Goal: Transaction & Acquisition: Book appointment/travel/reservation

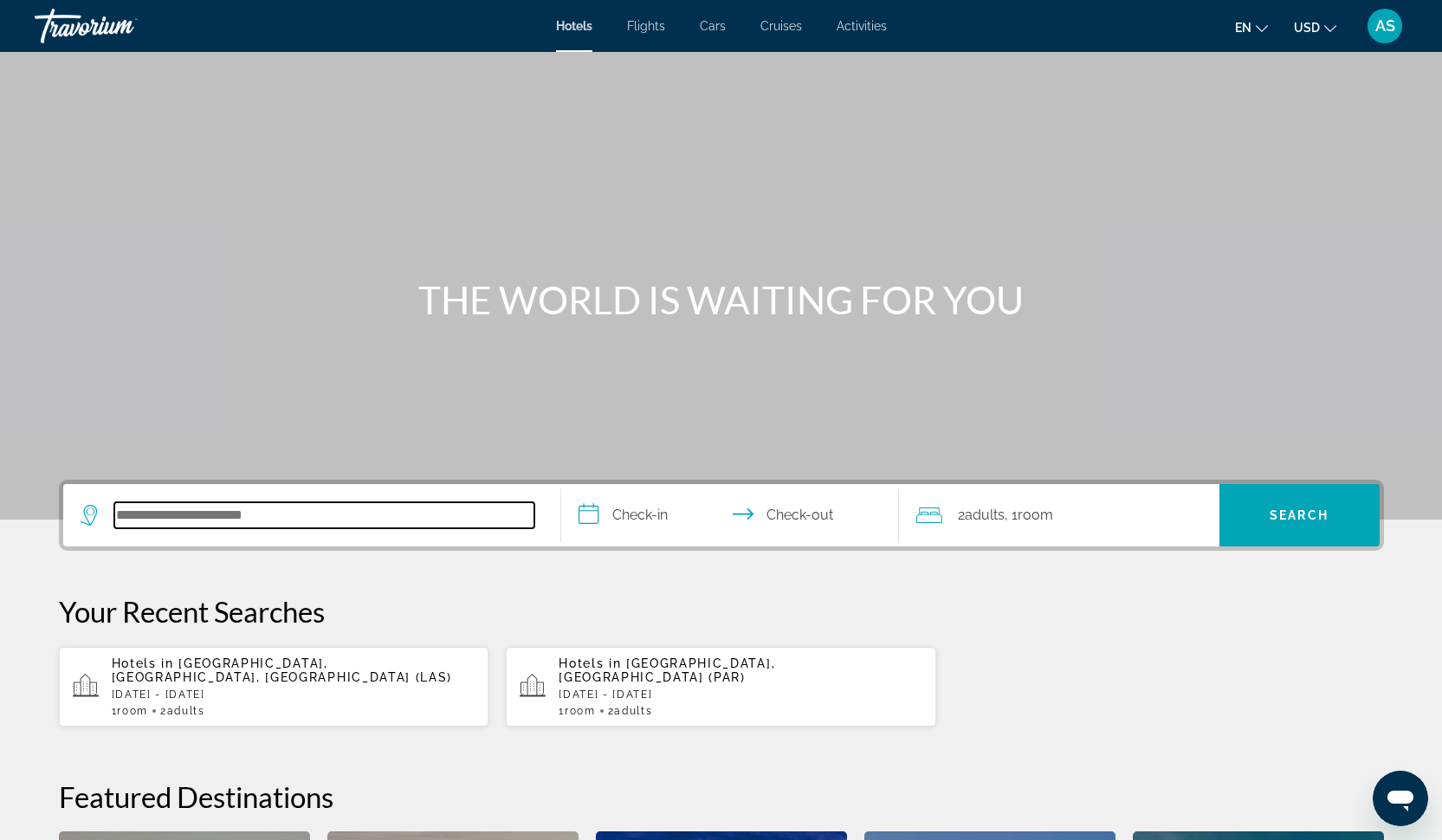
click at [296, 520] on input "Search hotel destination" at bounding box center [324, 515] width 420 height 26
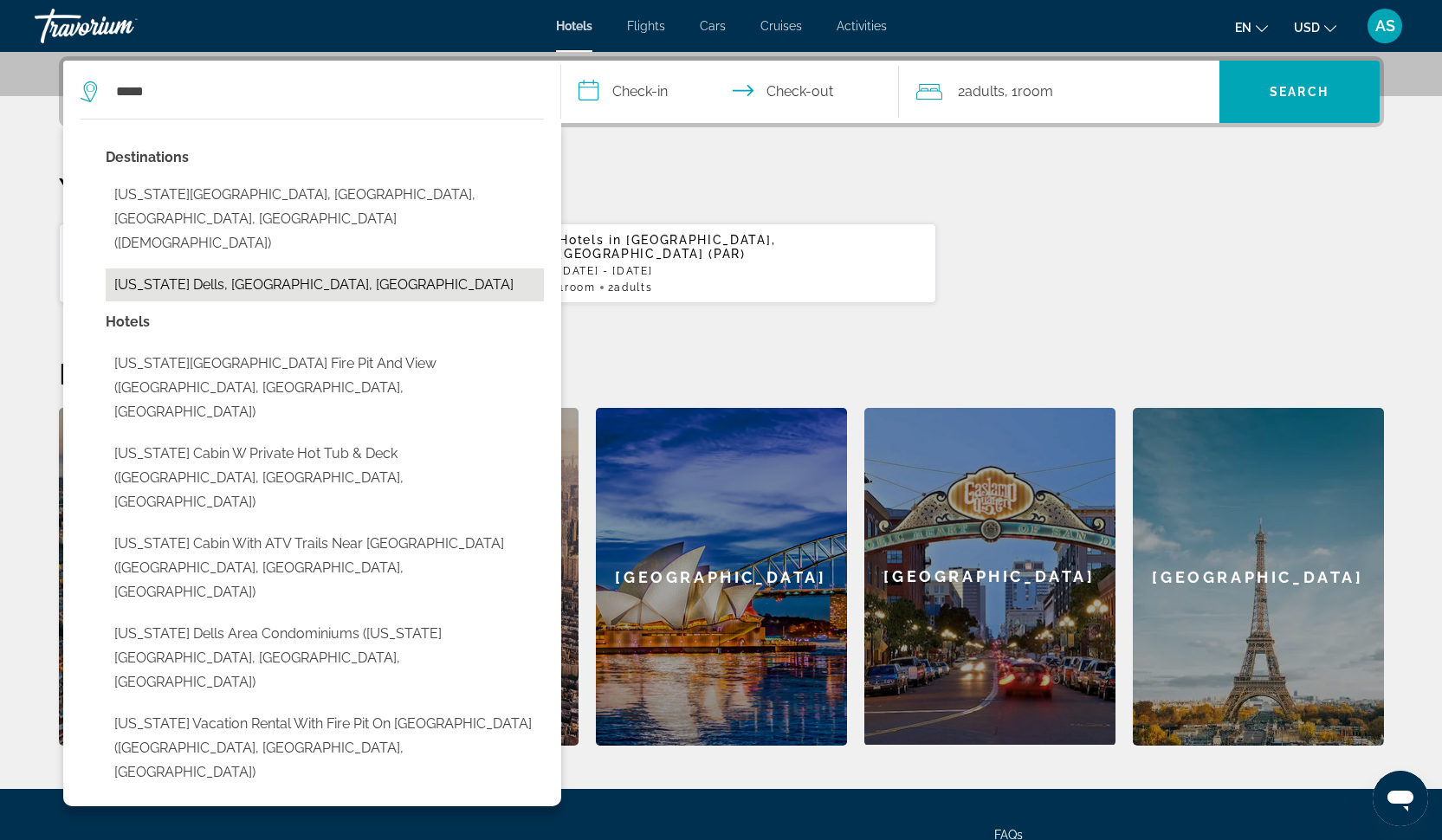
drag, startPoint x: 296, startPoint y: 520, endPoint x: 272, endPoint y: 235, distance: 286.0
click at [272, 268] on button "Wisconsin Dells, WI, United States" at bounding box center [324, 284] width 438 height 32
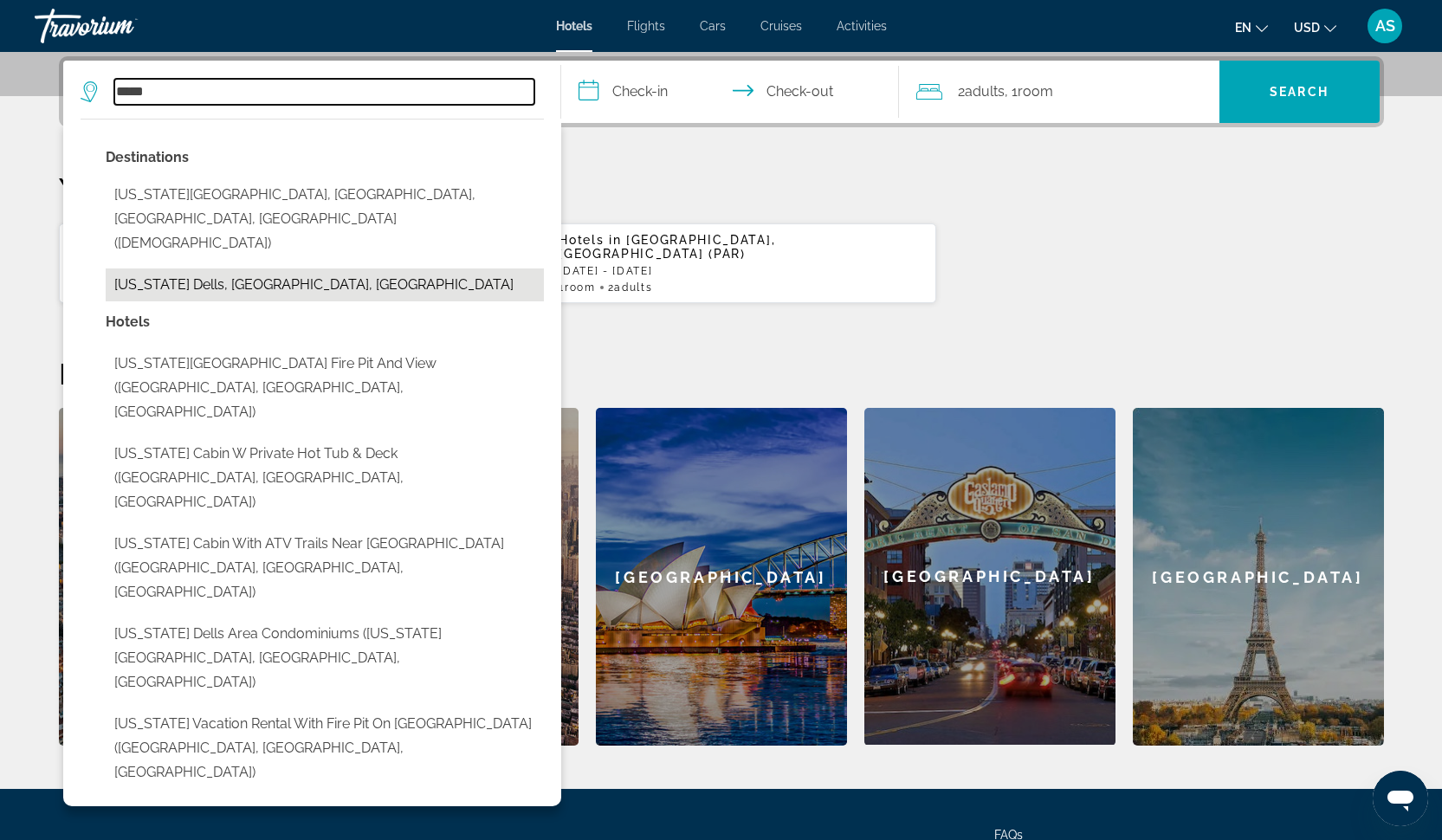
type input "**********"
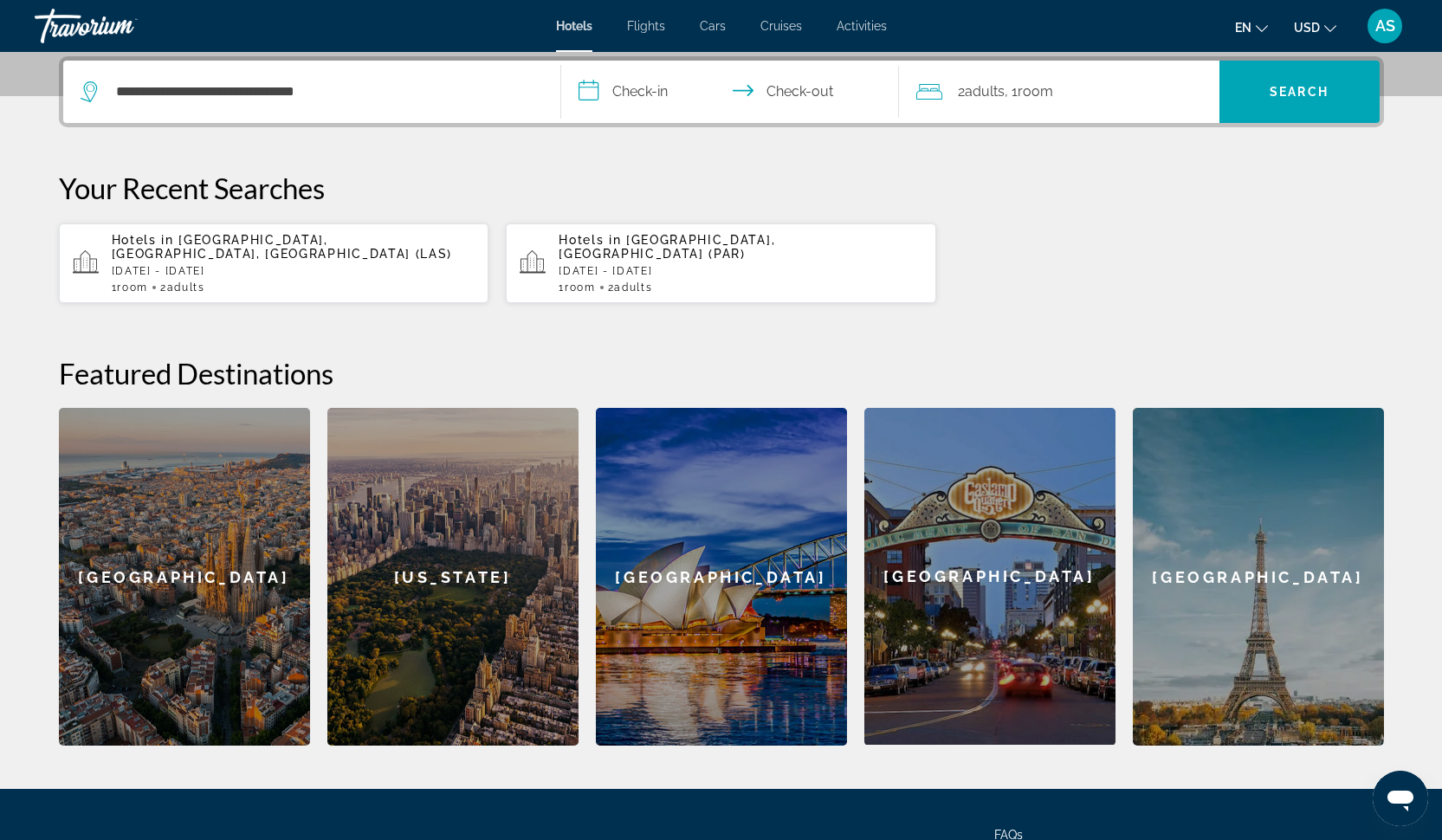
click at [660, 94] on input "**********" at bounding box center [732, 94] width 344 height 68
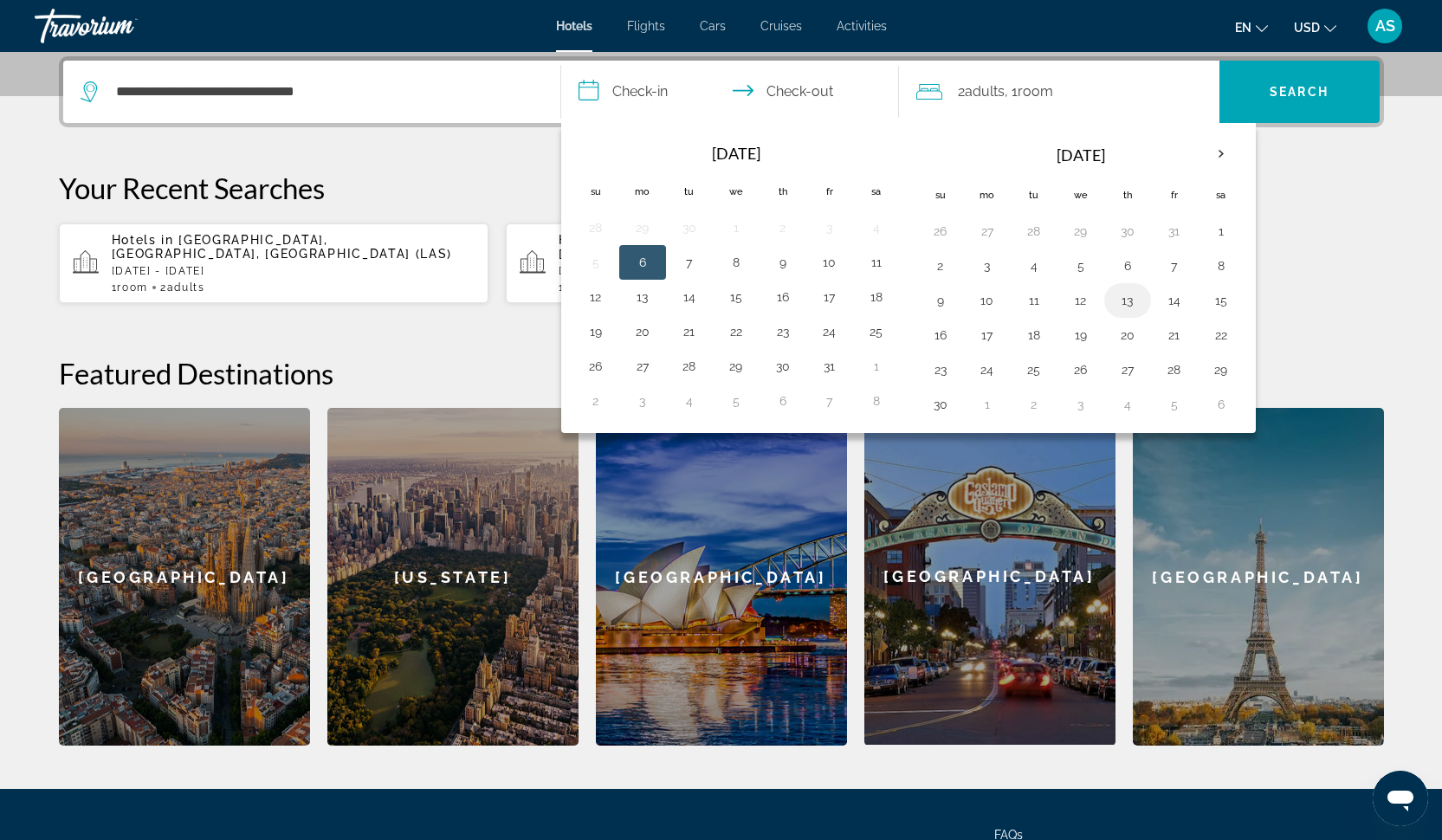
click at [1132, 302] on button "13" at bounding box center [1127, 299] width 28 height 24
click at [1217, 295] on button "15" at bounding box center [1221, 299] width 28 height 24
type input "**********"
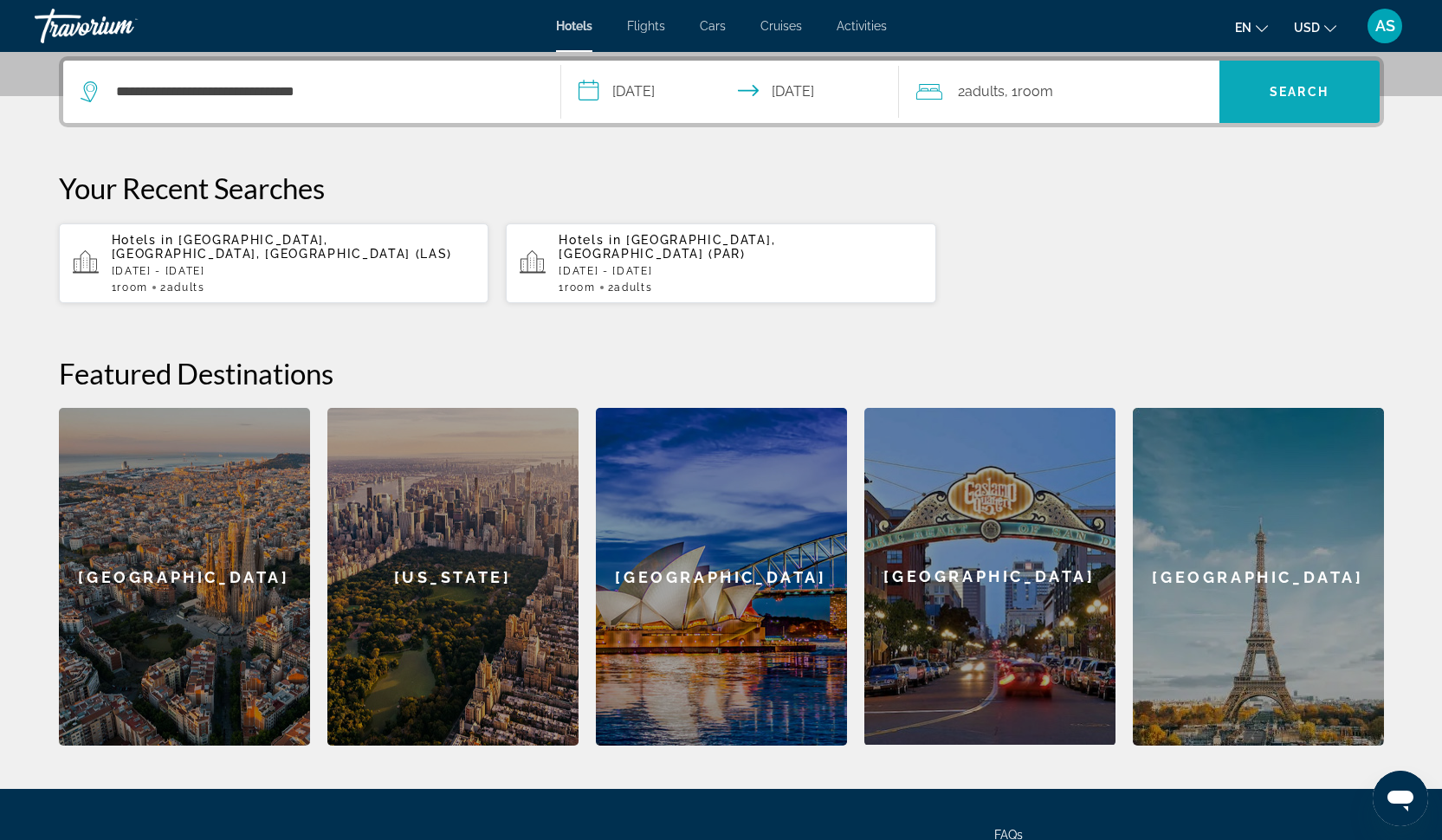
click at [1322, 85] on span "Search" at bounding box center [1299, 92] width 59 height 14
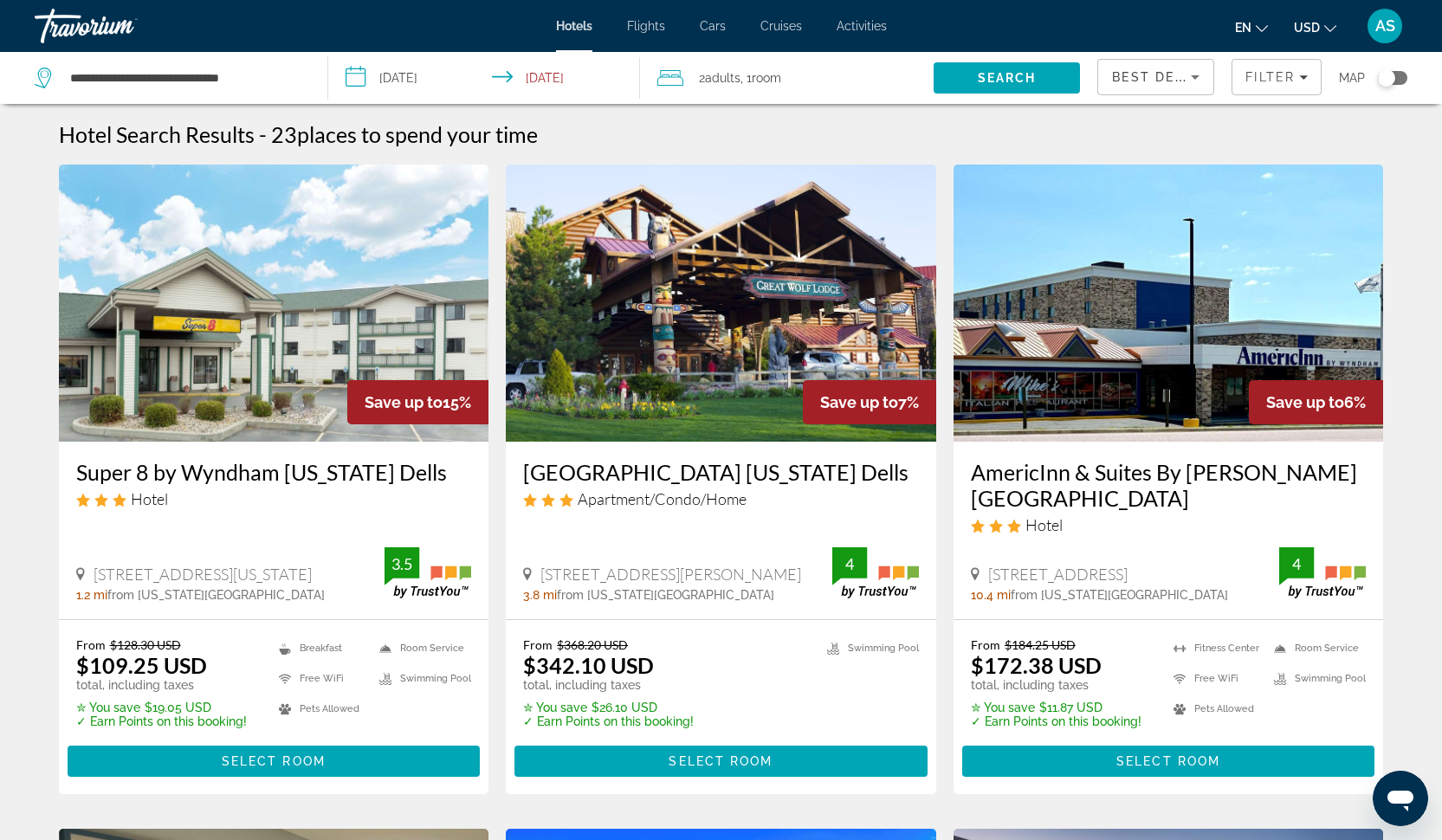
click at [570, 80] on input "**********" at bounding box center [486, 80] width 318 height 57
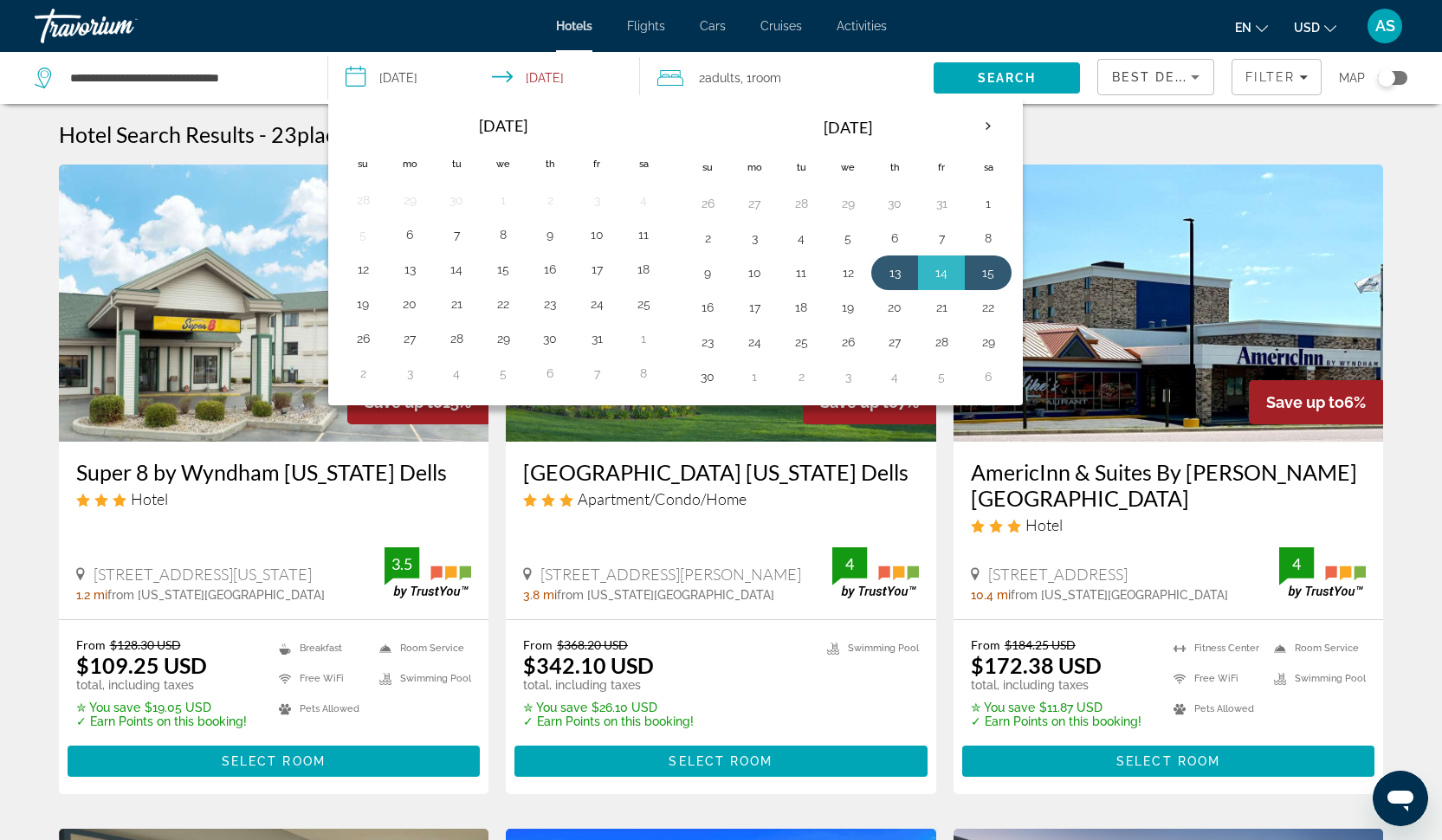
click at [453, 80] on input "**********" at bounding box center [486, 80] width 318 height 57
click at [988, 124] on th "Next month" at bounding box center [987, 127] width 47 height 38
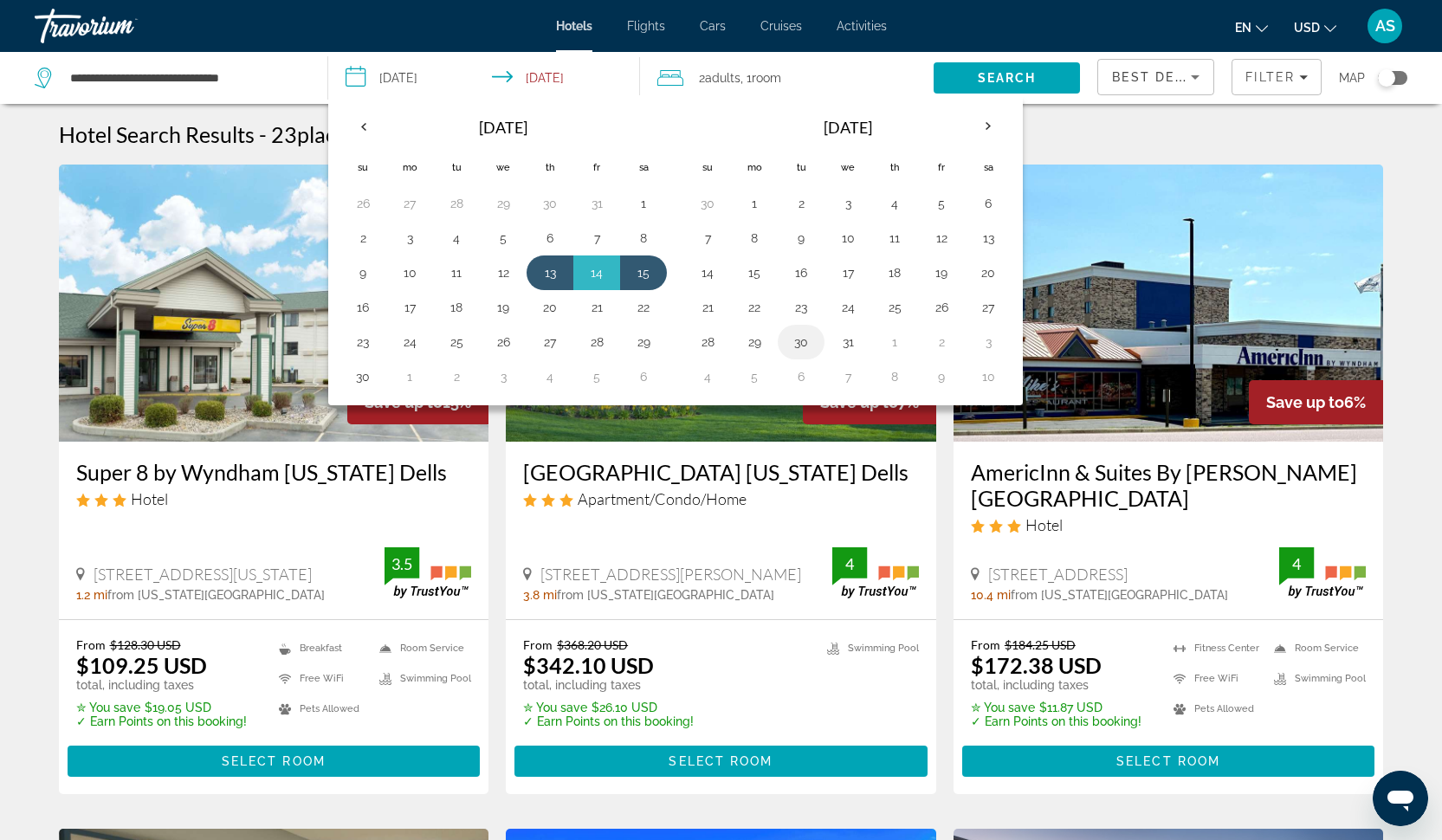
click at [809, 341] on button "30" at bounding box center [800, 341] width 28 height 24
click at [884, 345] on button "1" at bounding box center [894, 341] width 28 height 24
type input "**********"
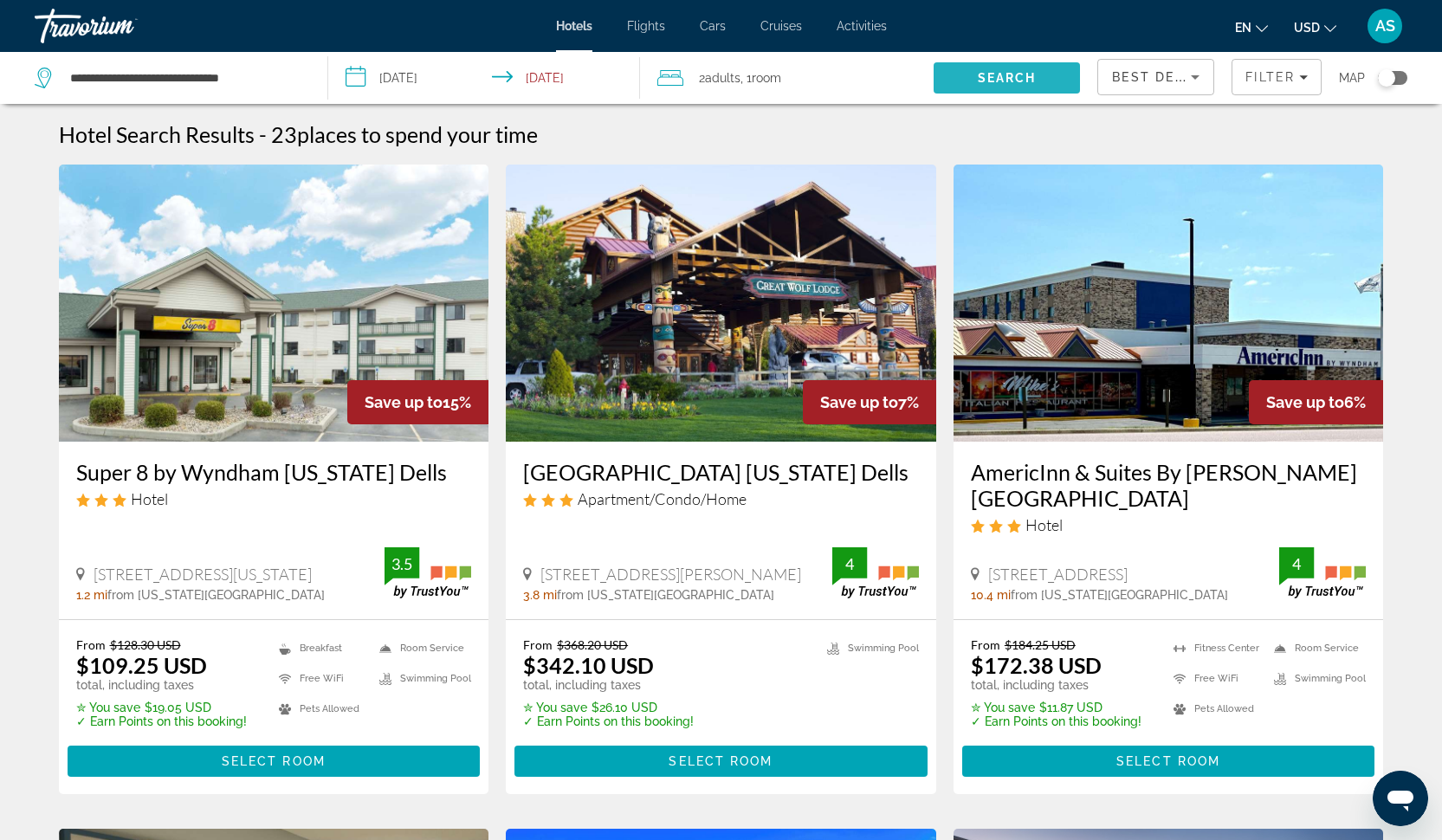
click at [957, 80] on span "Search" at bounding box center [1007, 78] width 147 height 42
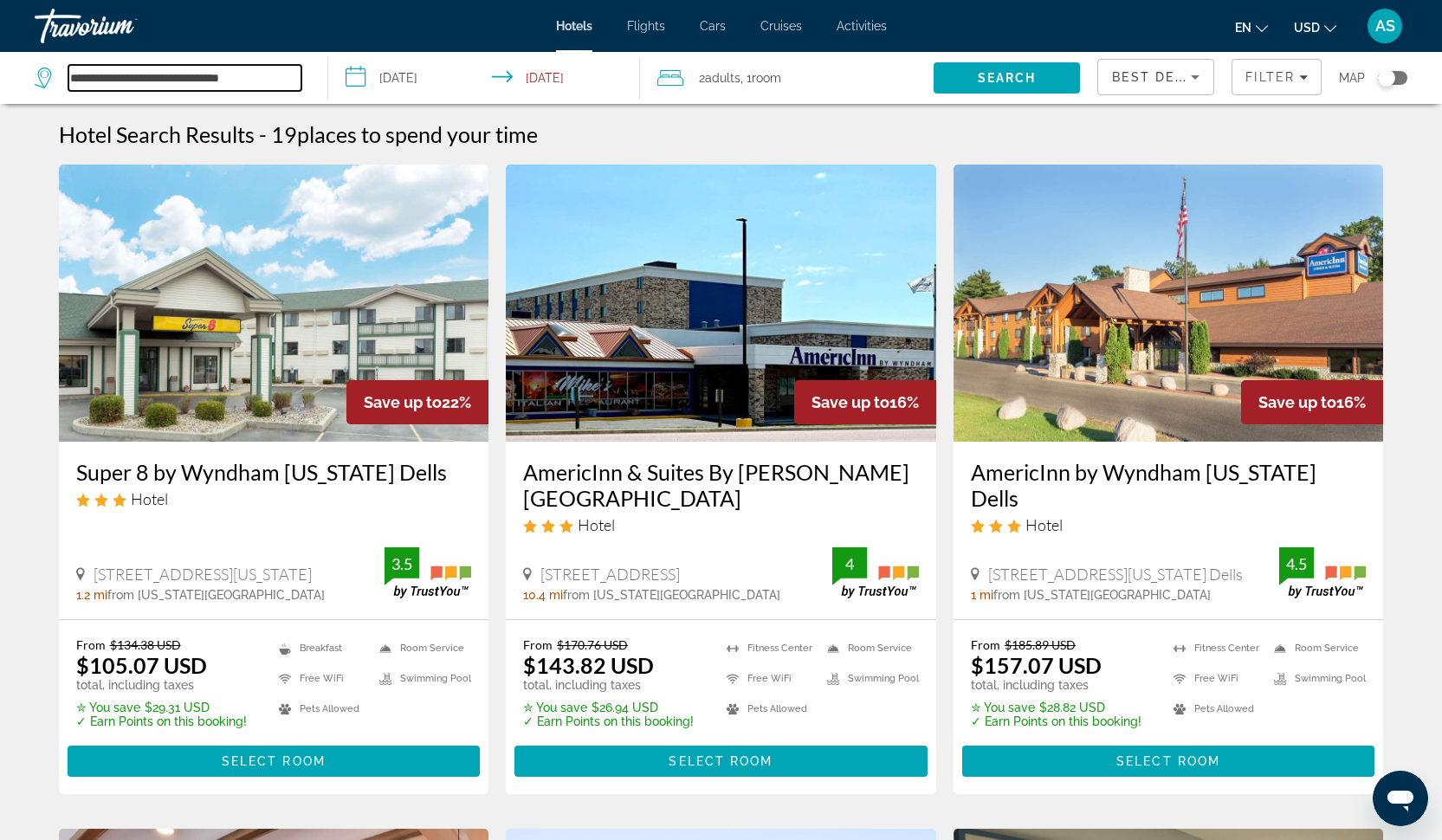
click at [221, 78] on input "**********" at bounding box center [185, 77] width 233 height 26
click at [221, 79] on input "**********" at bounding box center [185, 77] width 233 height 26
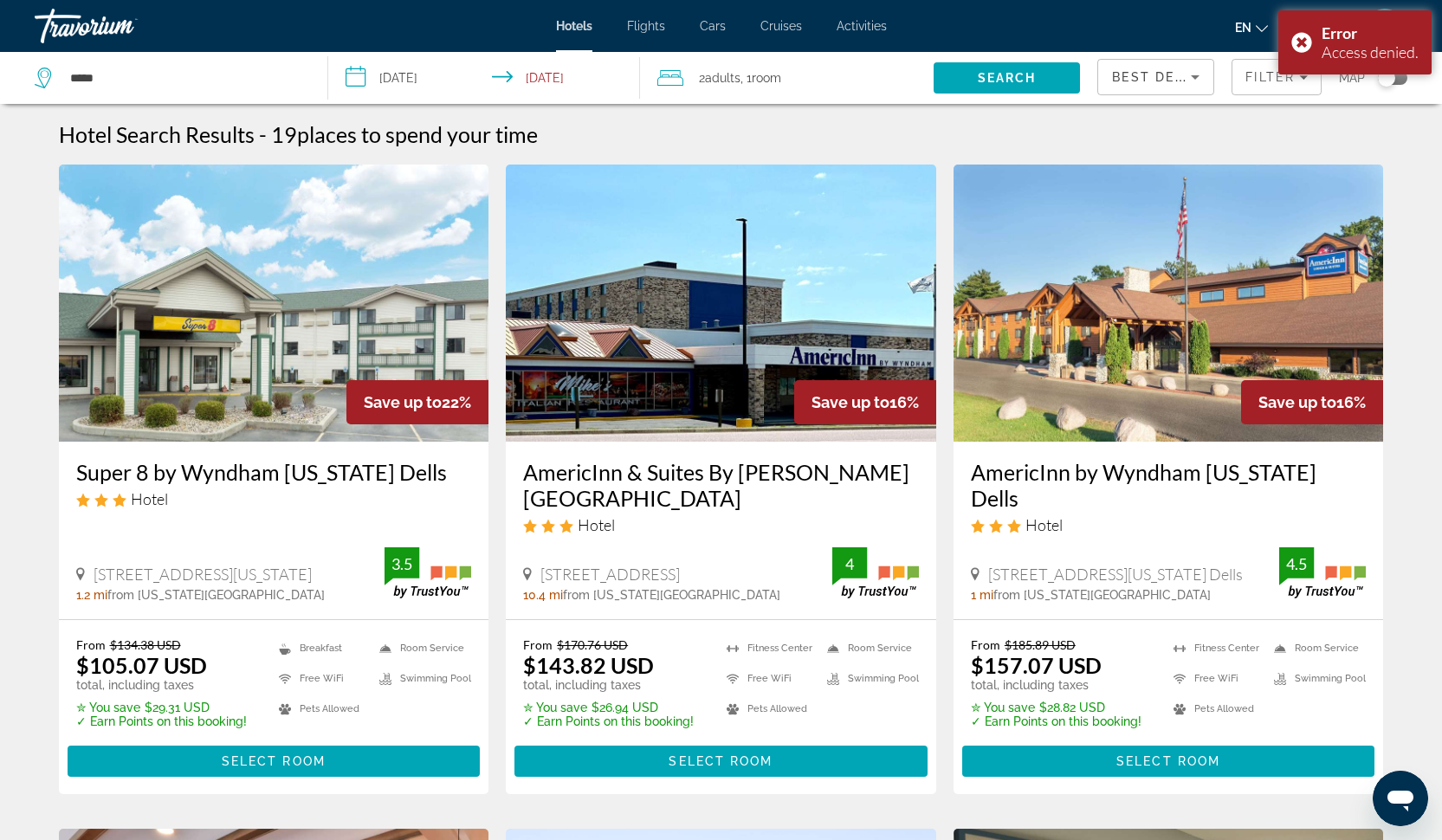
drag, startPoint x: 221, startPoint y: 79, endPoint x: 277, endPoint y: 92, distance: 57.5
click at [277, 92] on div "*****" at bounding box center [172, 77] width 276 height 51
click at [253, 78] on input "*****" at bounding box center [185, 77] width 233 height 26
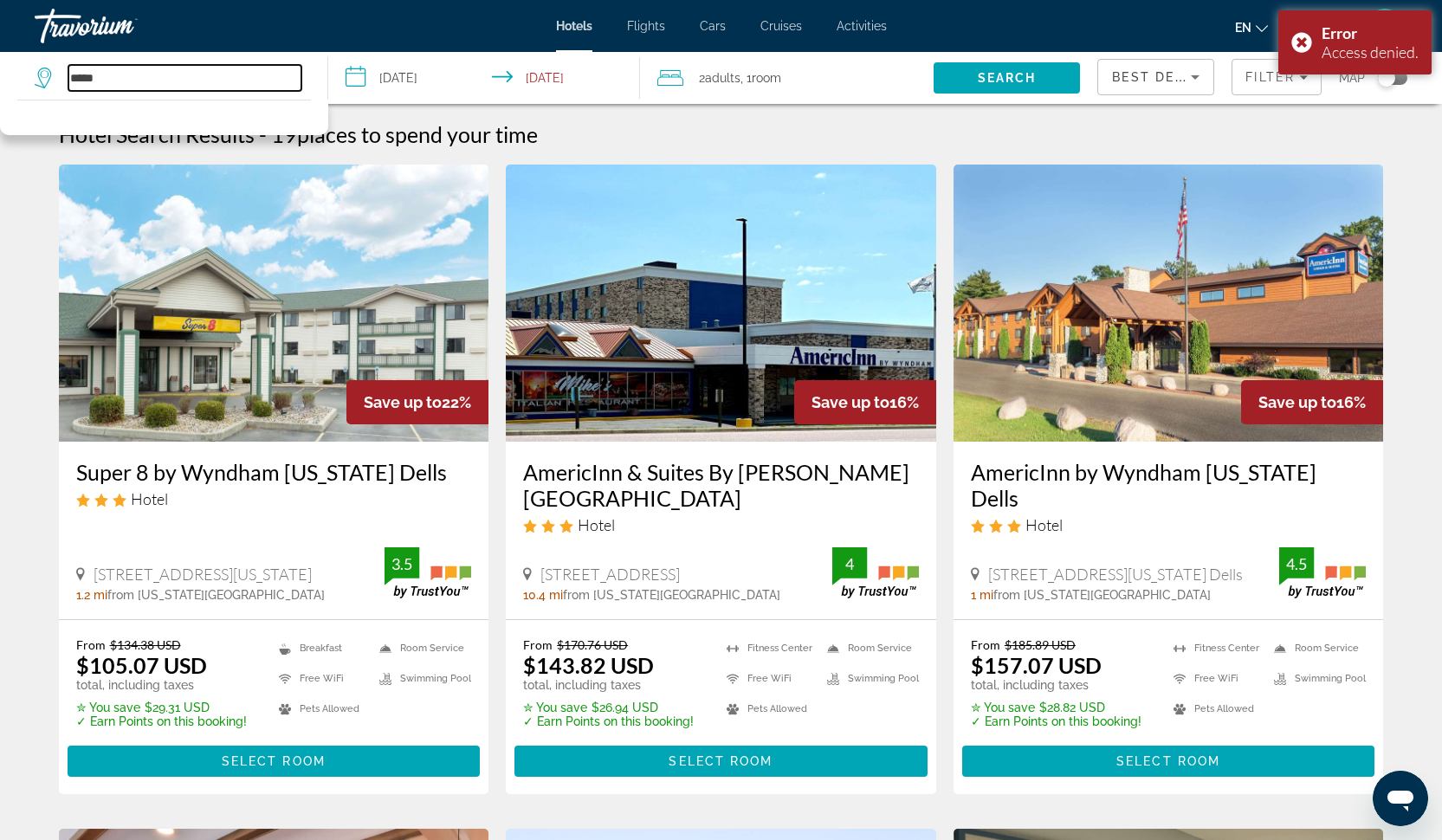
click at [253, 79] on input "*****" at bounding box center [185, 77] width 233 height 26
click at [962, 72] on span "Search" at bounding box center [1007, 78] width 147 height 42
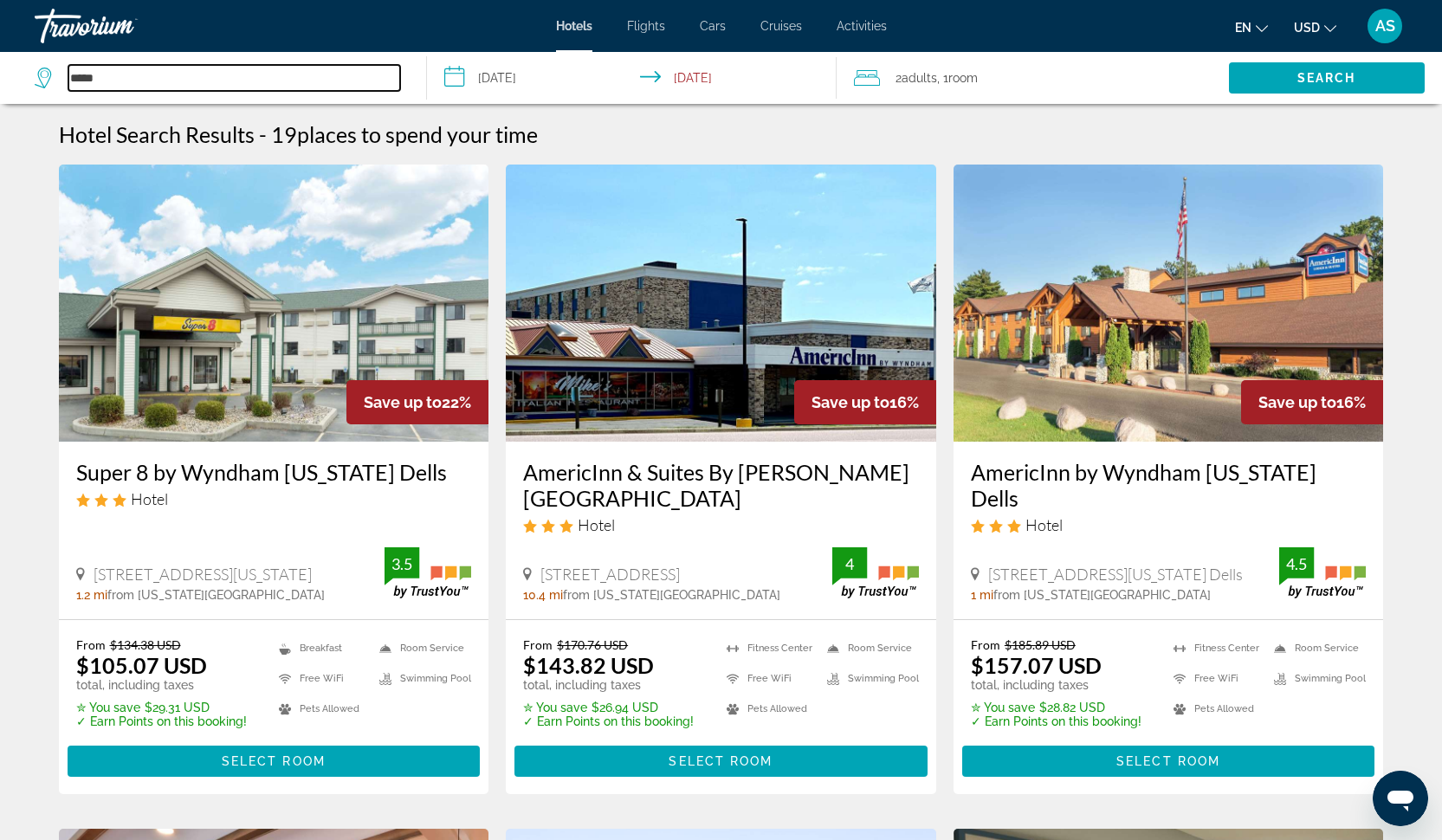
click at [266, 79] on input "*****" at bounding box center [235, 77] width 332 height 26
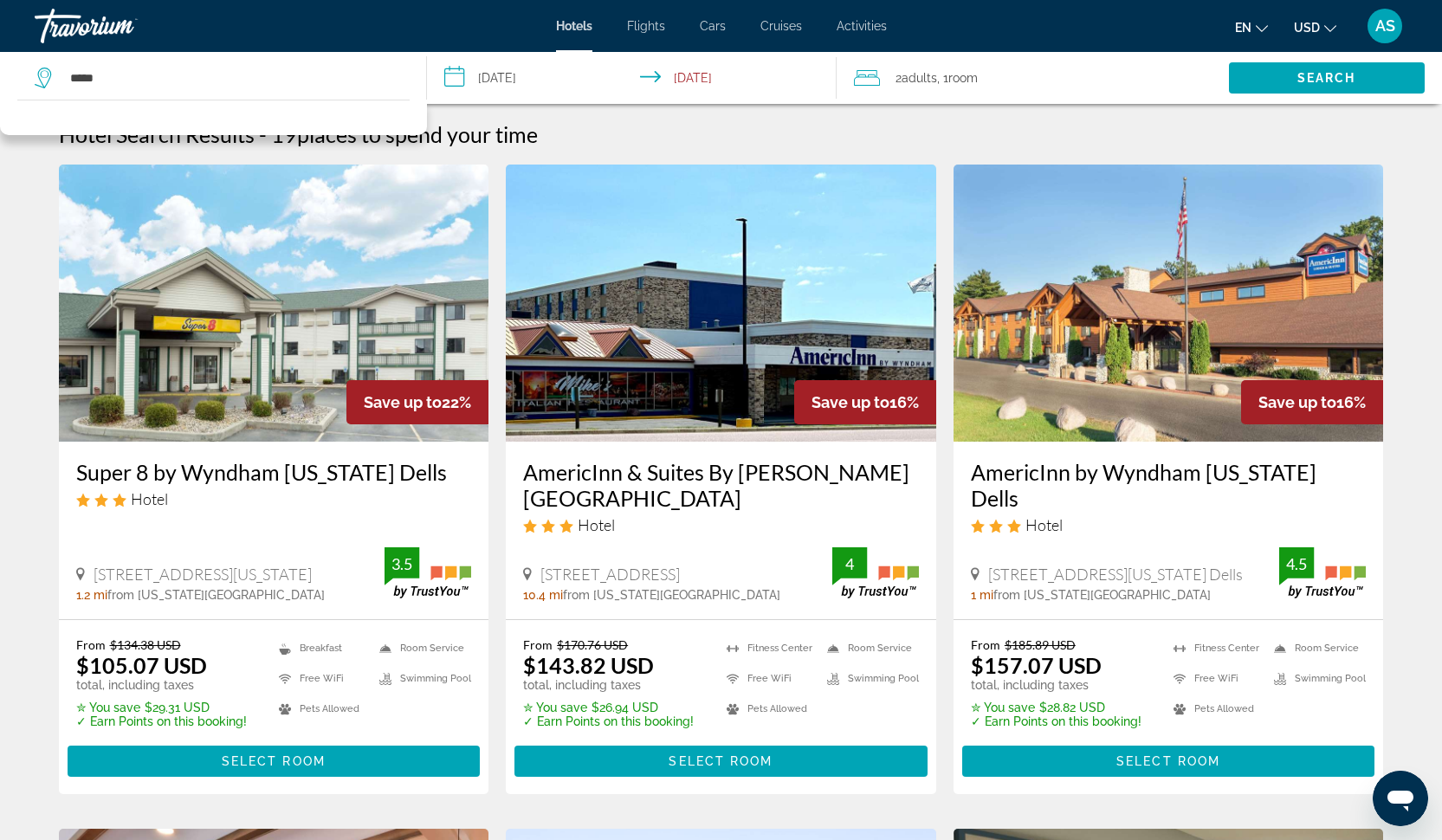
click at [46, 79] on icon "Search widget" at bounding box center [45, 78] width 21 height 21
click at [28, 78] on app-destination-search "*****" at bounding box center [214, 77] width 427 height 51
click at [33, 78] on app-destination-search "*****" at bounding box center [214, 77] width 427 height 51
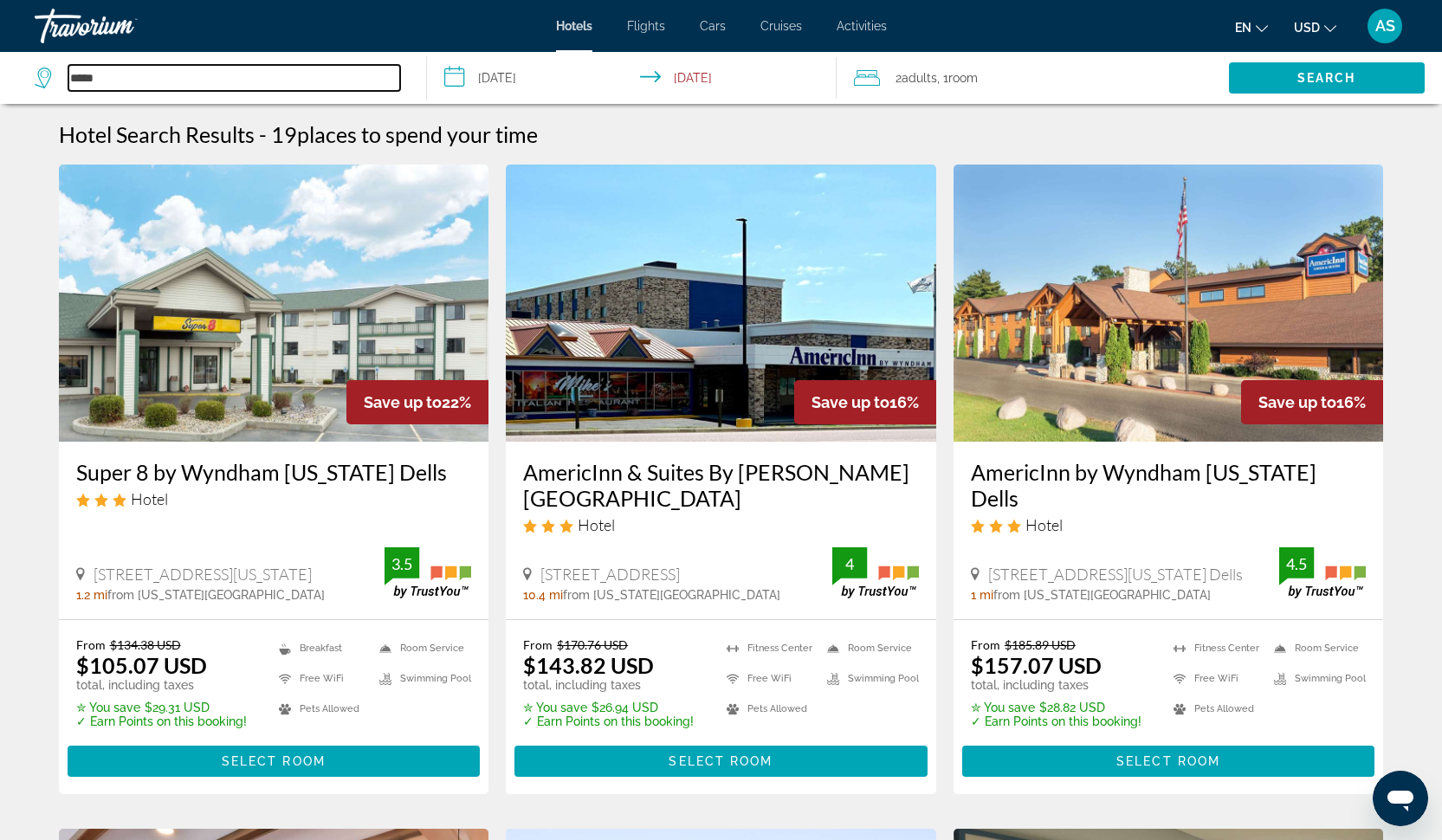
click at [134, 76] on input "*****" at bounding box center [235, 77] width 332 height 26
type input "**"
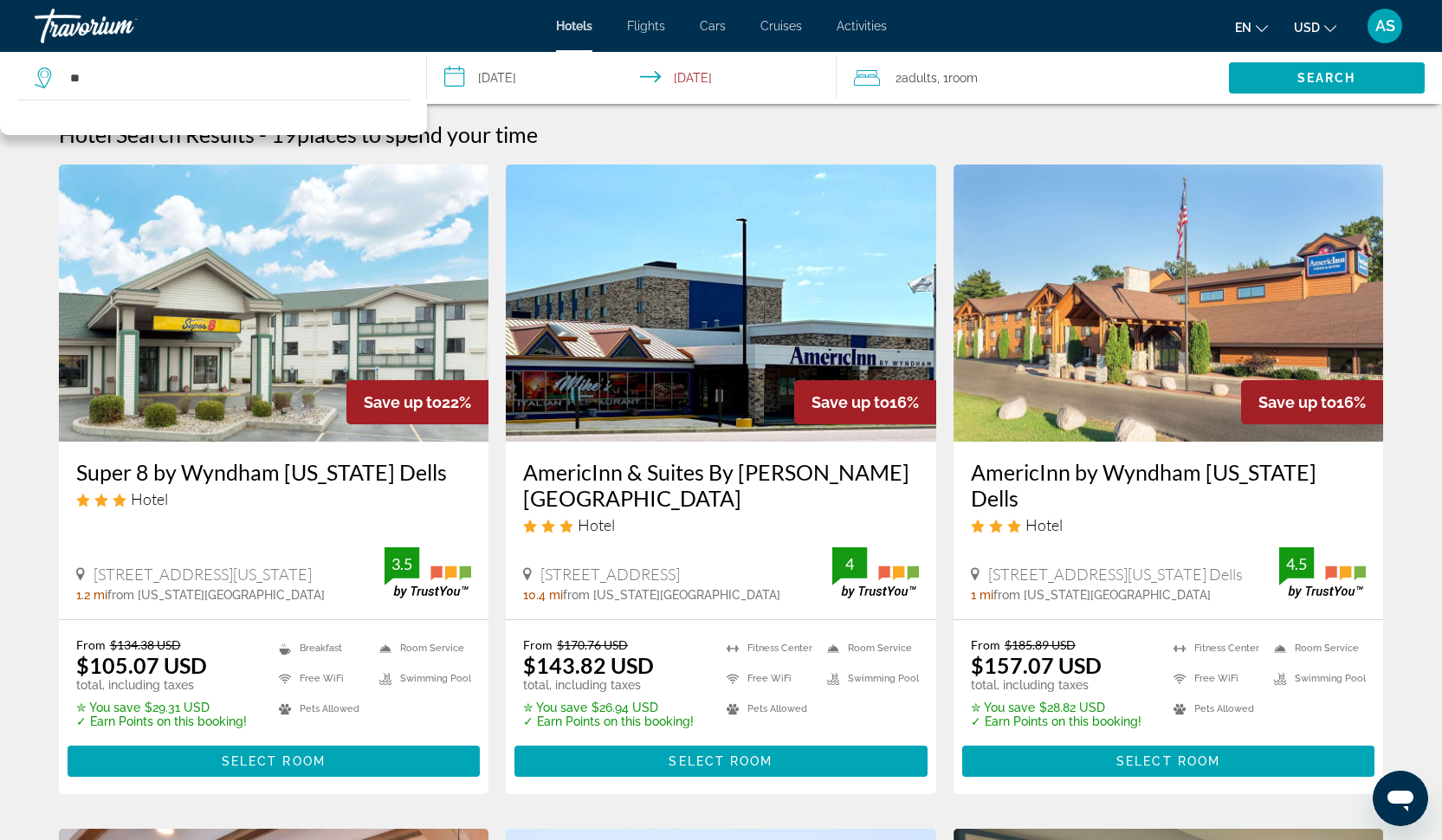
click at [42, 72] on icon "Search widget" at bounding box center [45, 78] width 21 height 21
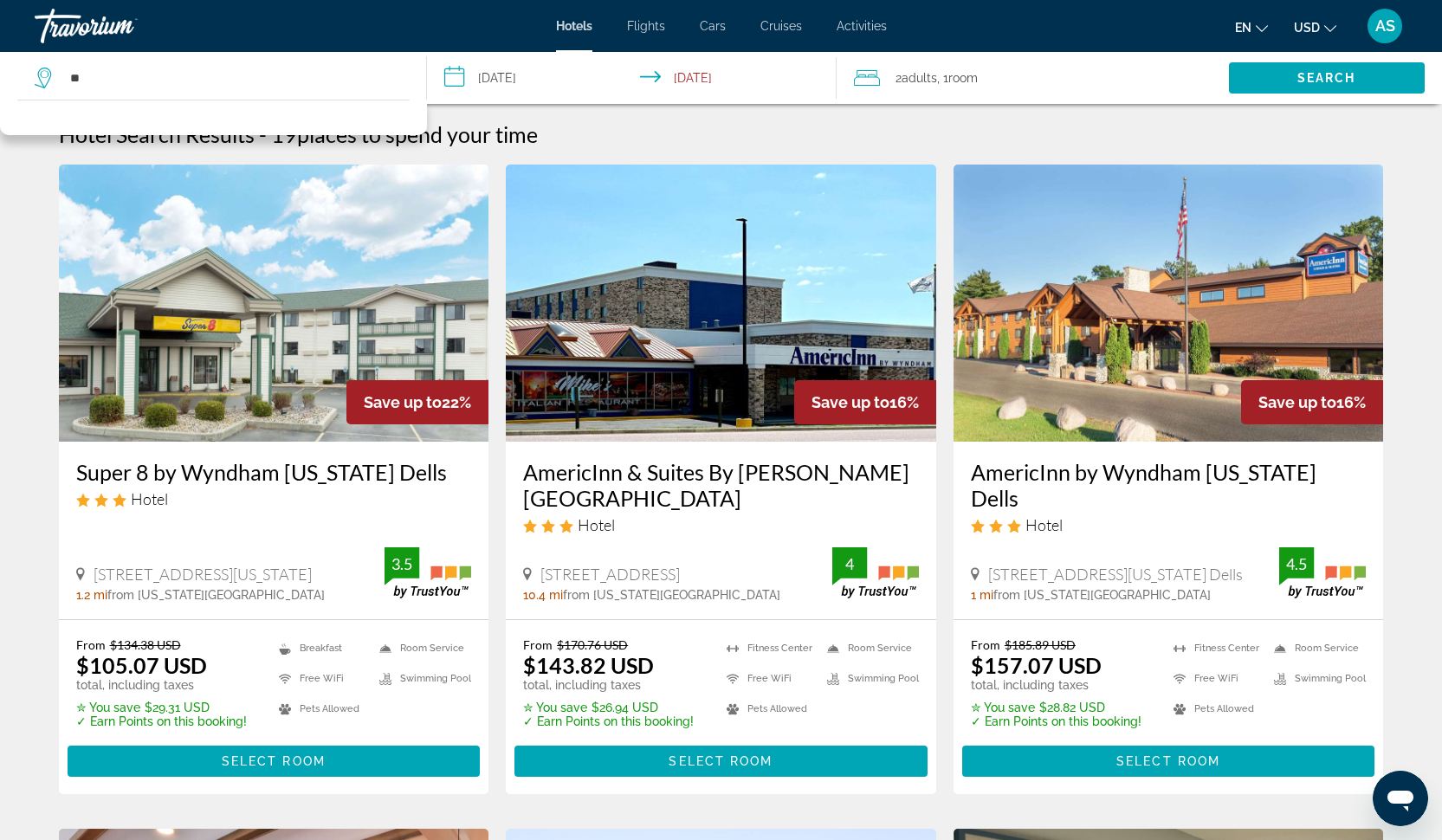
click at [42, 72] on icon "Search widget" at bounding box center [45, 78] width 21 height 21
click at [579, 22] on span "Hotels" at bounding box center [574, 26] width 36 height 14
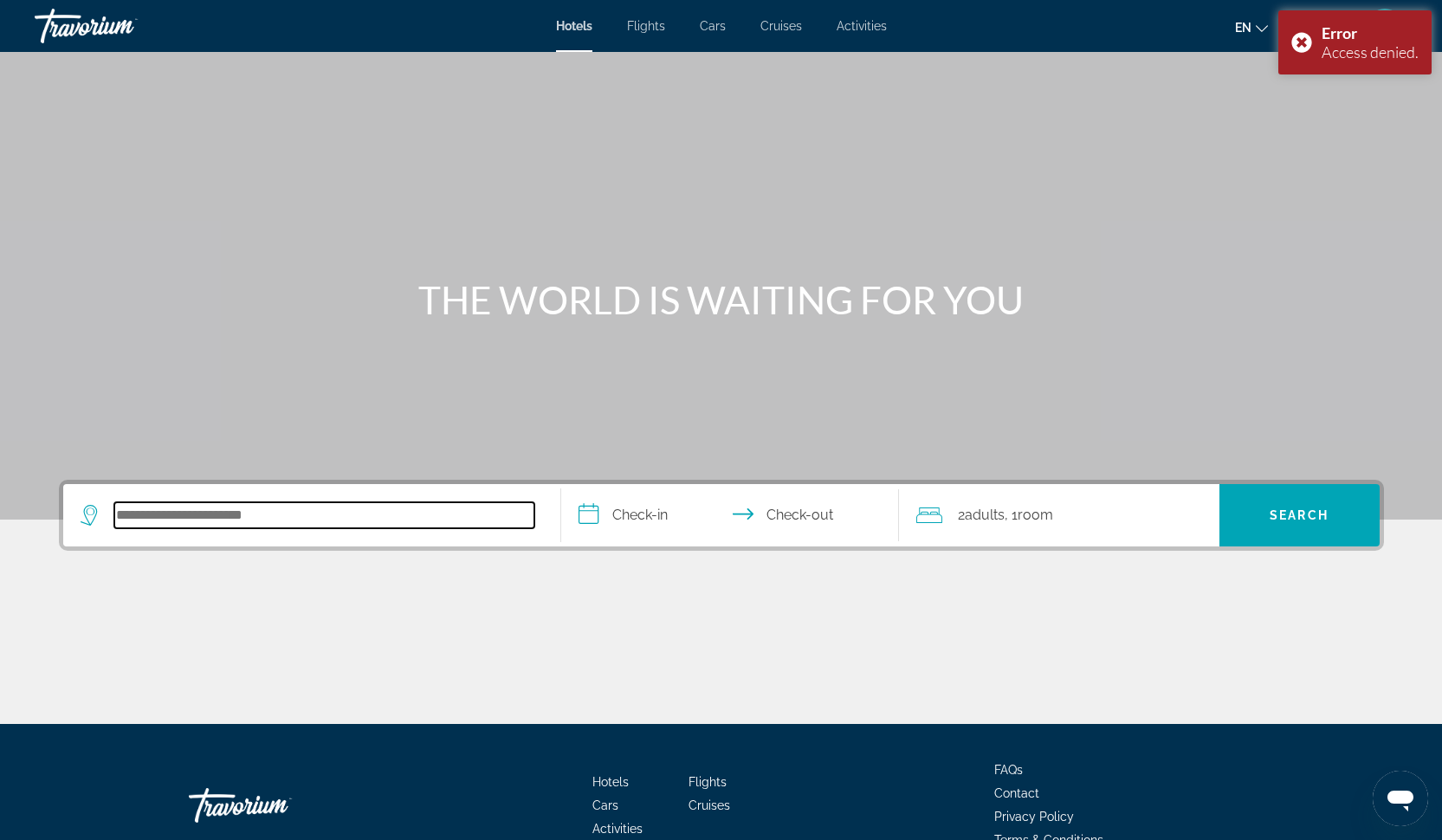
click at [302, 522] on input "Search hotel destination" at bounding box center [324, 515] width 420 height 26
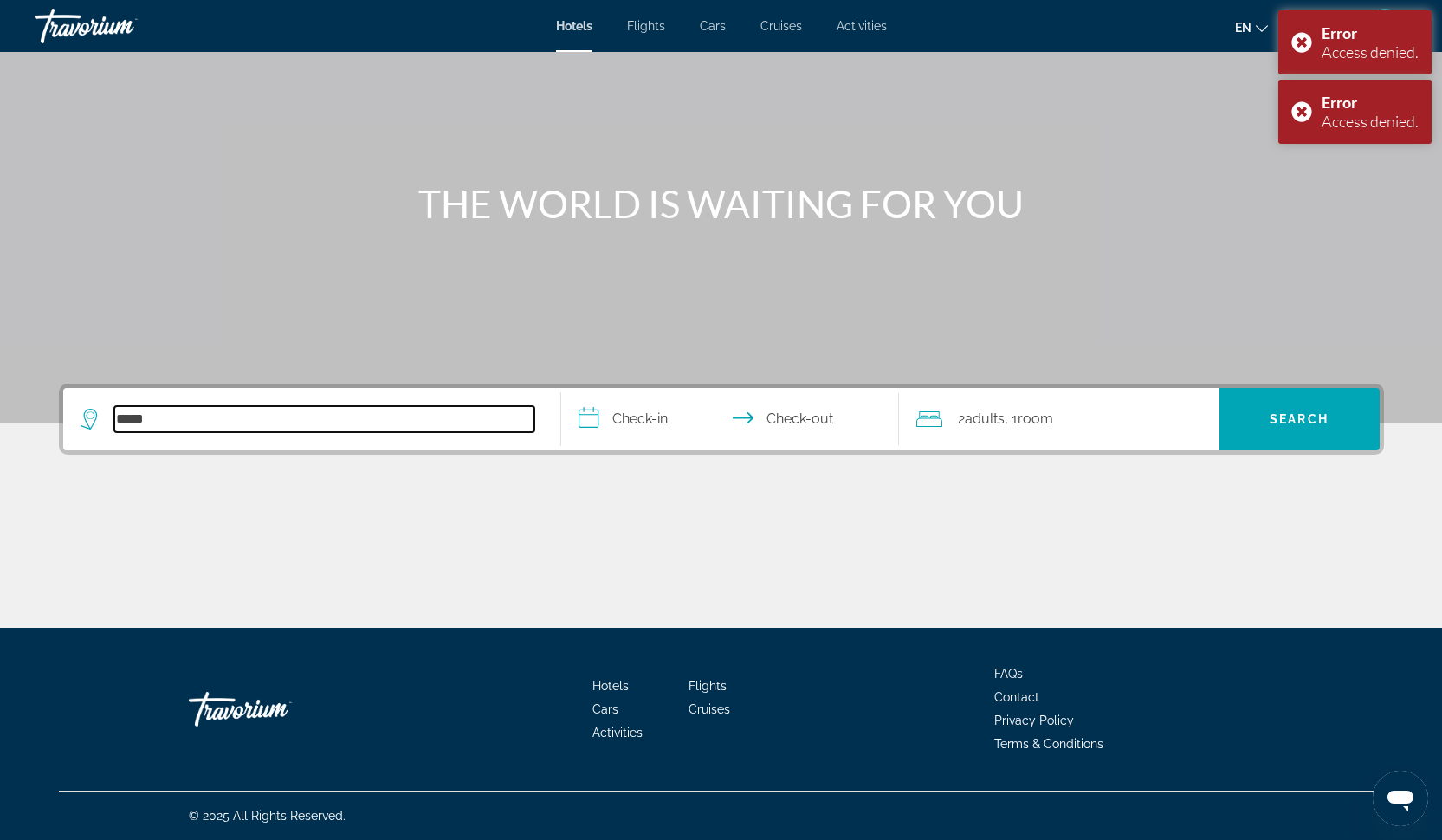
type input "*****"
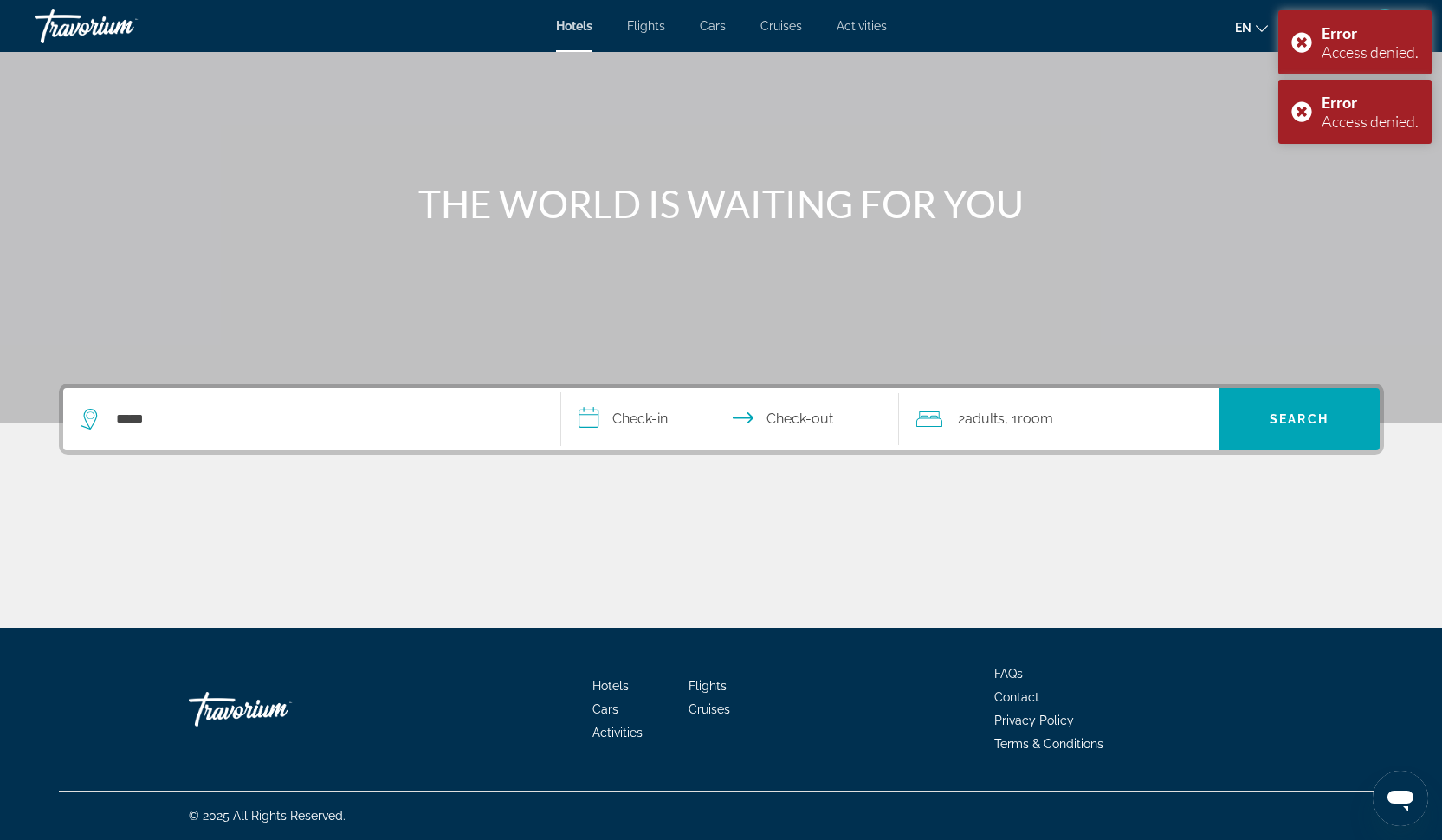
click at [643, 414] on input "**********" at bounding box center [732, 421] width 344 height 68
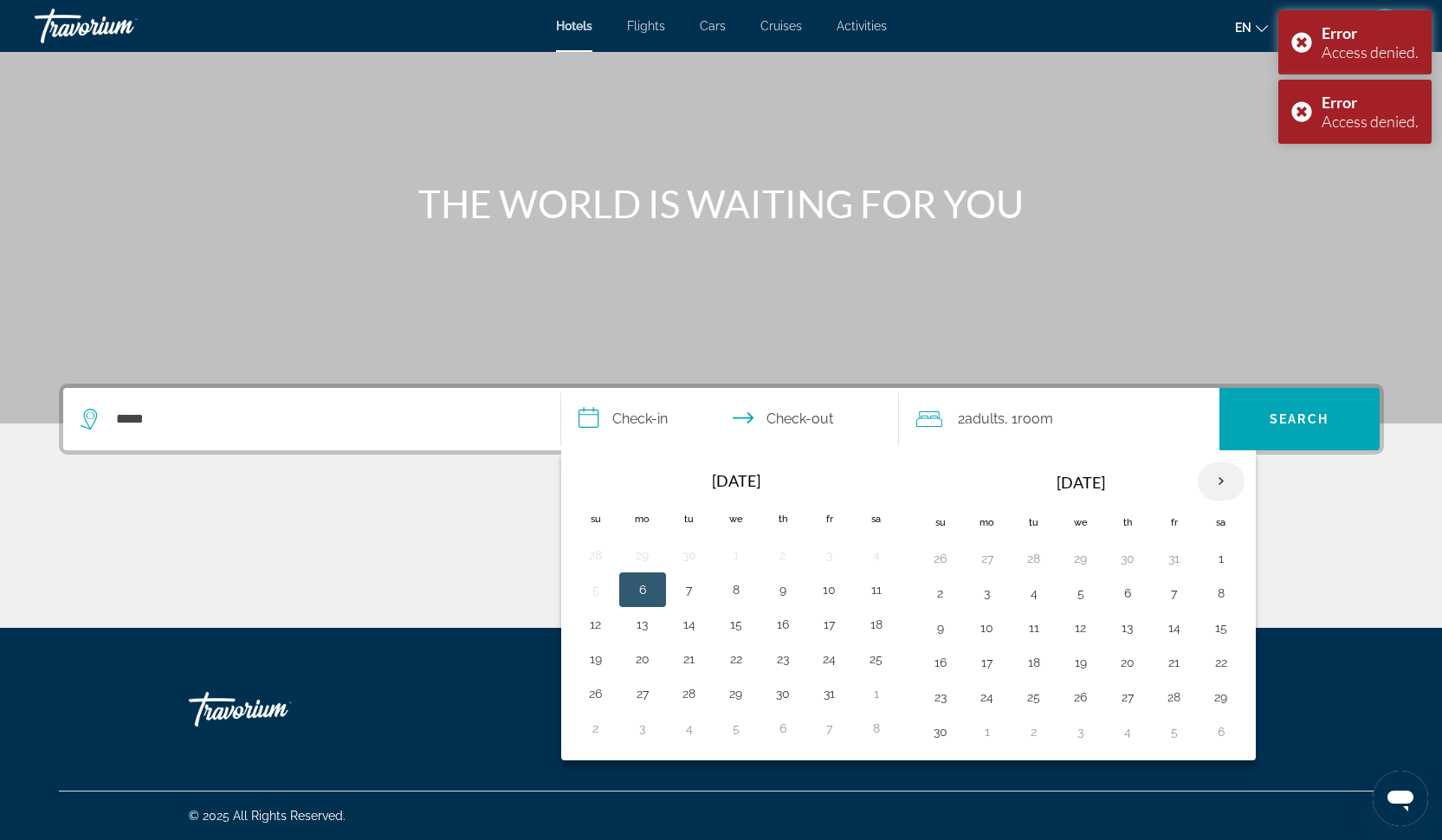
click at [1216, 479] on th "Next month" at bounding box center [1221, 481] width 47 height 38
click at [1032, 707] on button "30" at bounding box center [1033, 696] width 28 height 24
click at [1128, 696] on button "1" at bounding box center [1127, 696] width 28 height 24
type input "**********"
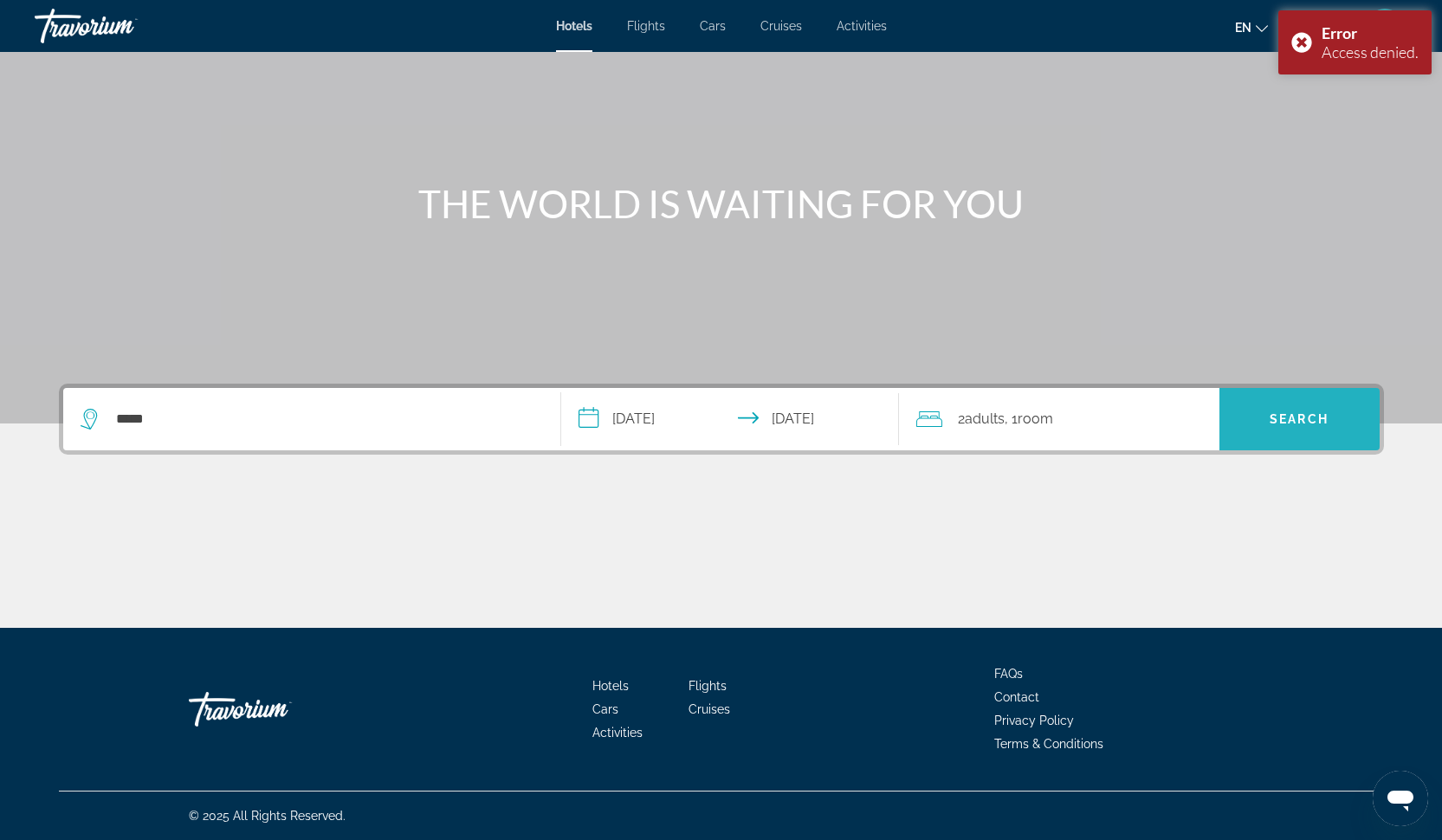
click at [1281, 409] on span "Search" at bounding box center [1299, 420] width 160 height 42
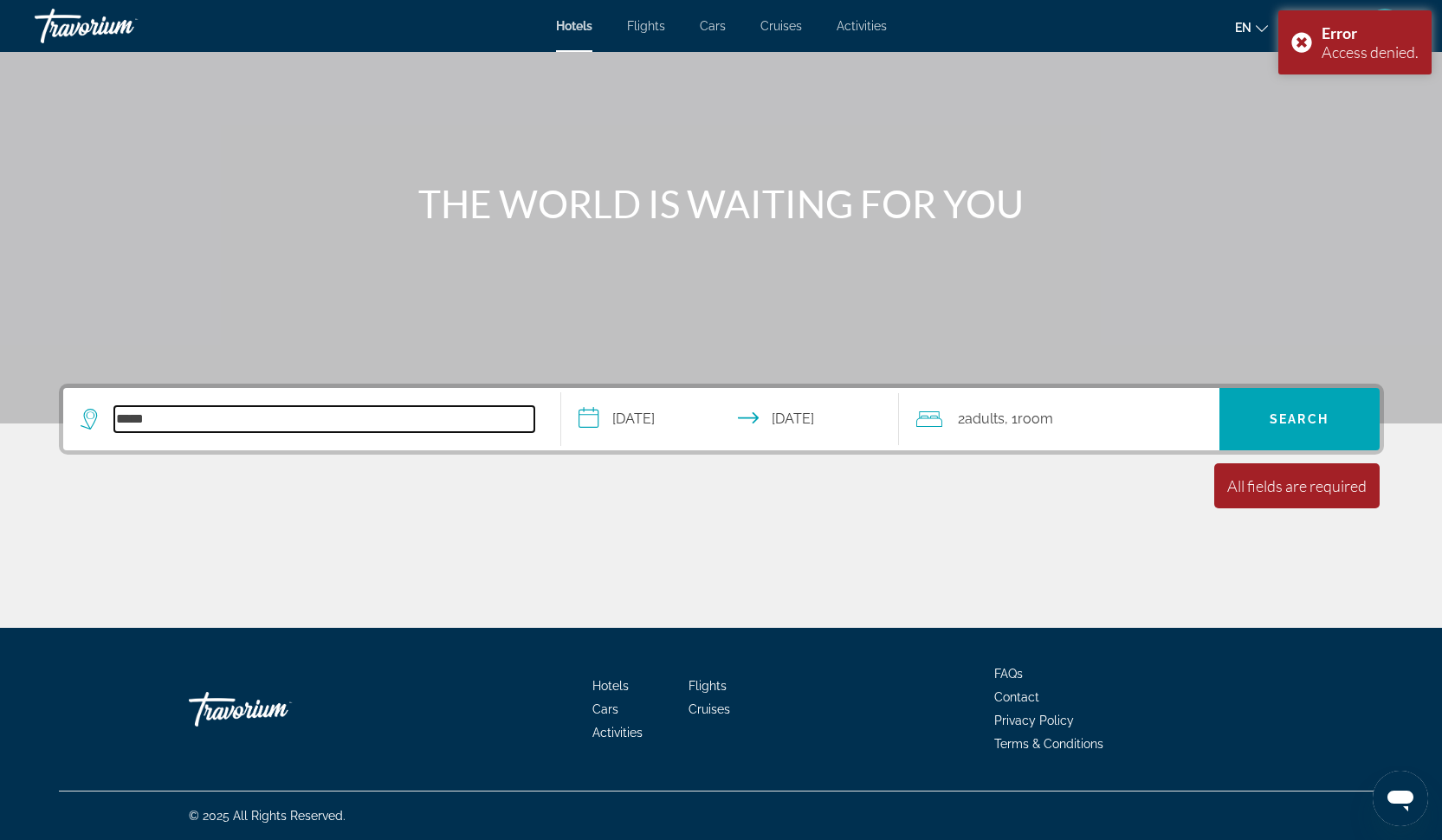
click at [170, 428] on input "*****" at bounding box center [324, 419] width 420 height 26
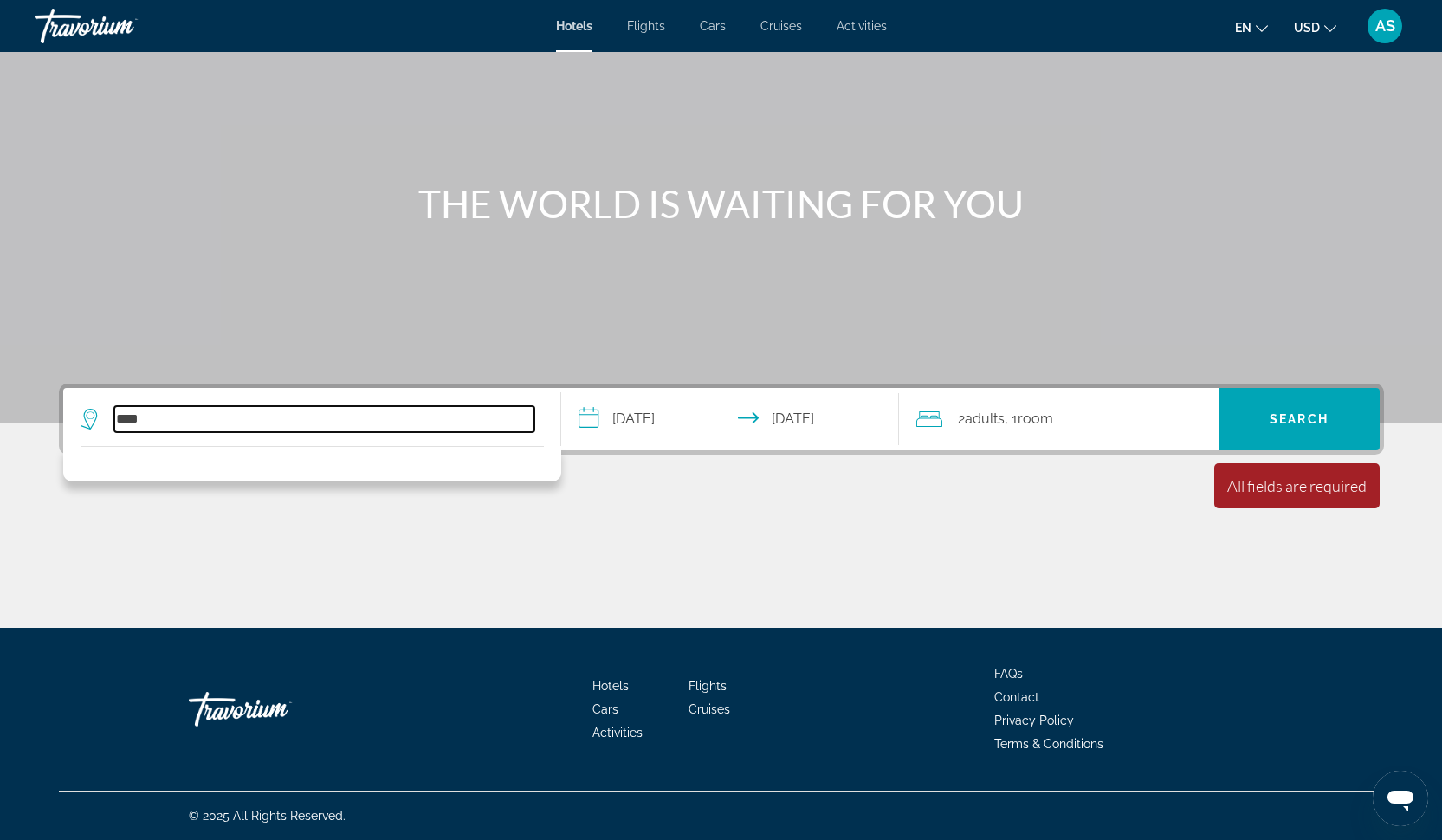
click at [171, 428] on input "****" at bounding box center [324, 419] width 420 height 26
type input "**"
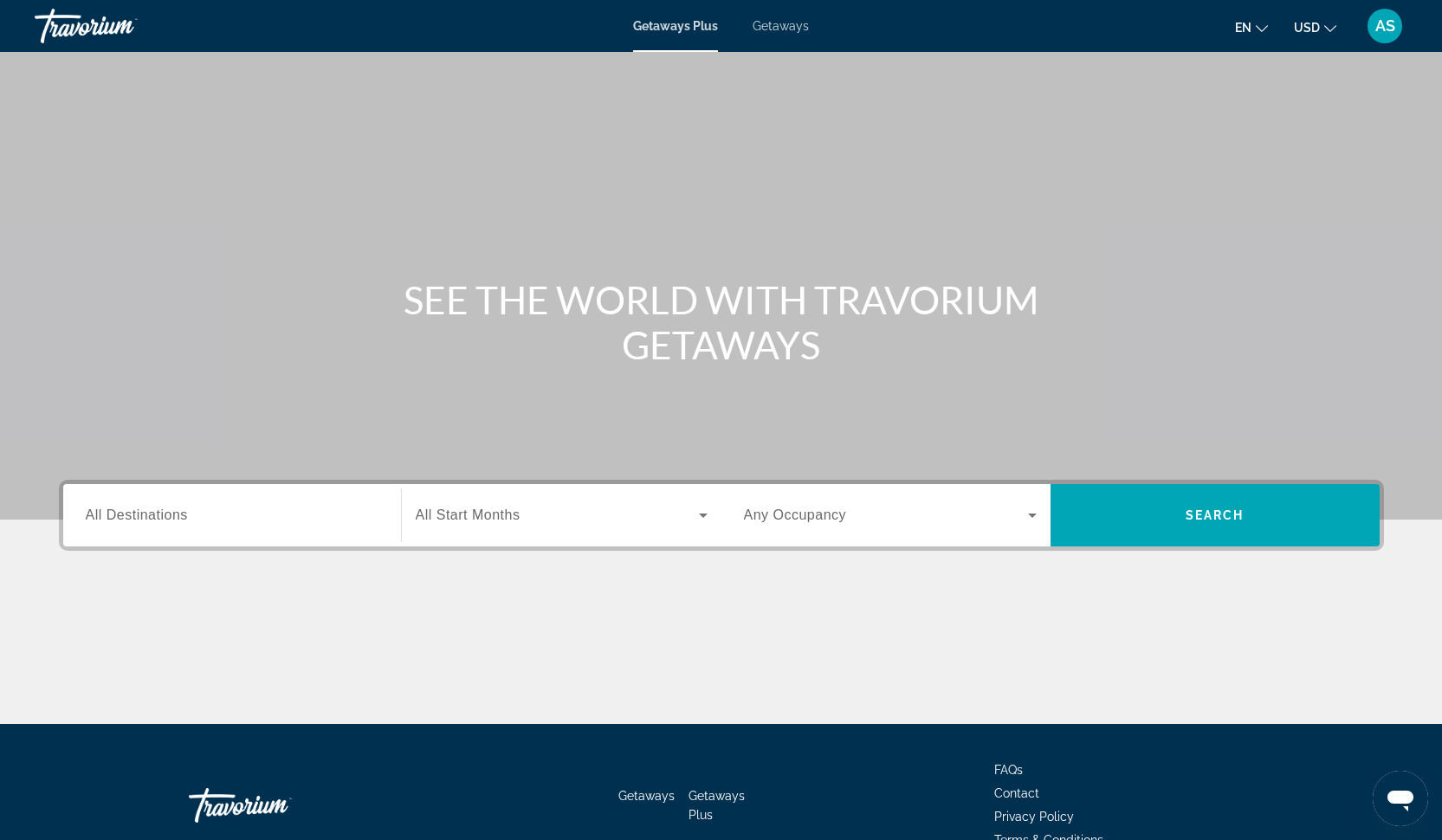
click at [220, 513] on input "Destination All Destinations" at bounding box center [232, 516] width 293 height 21
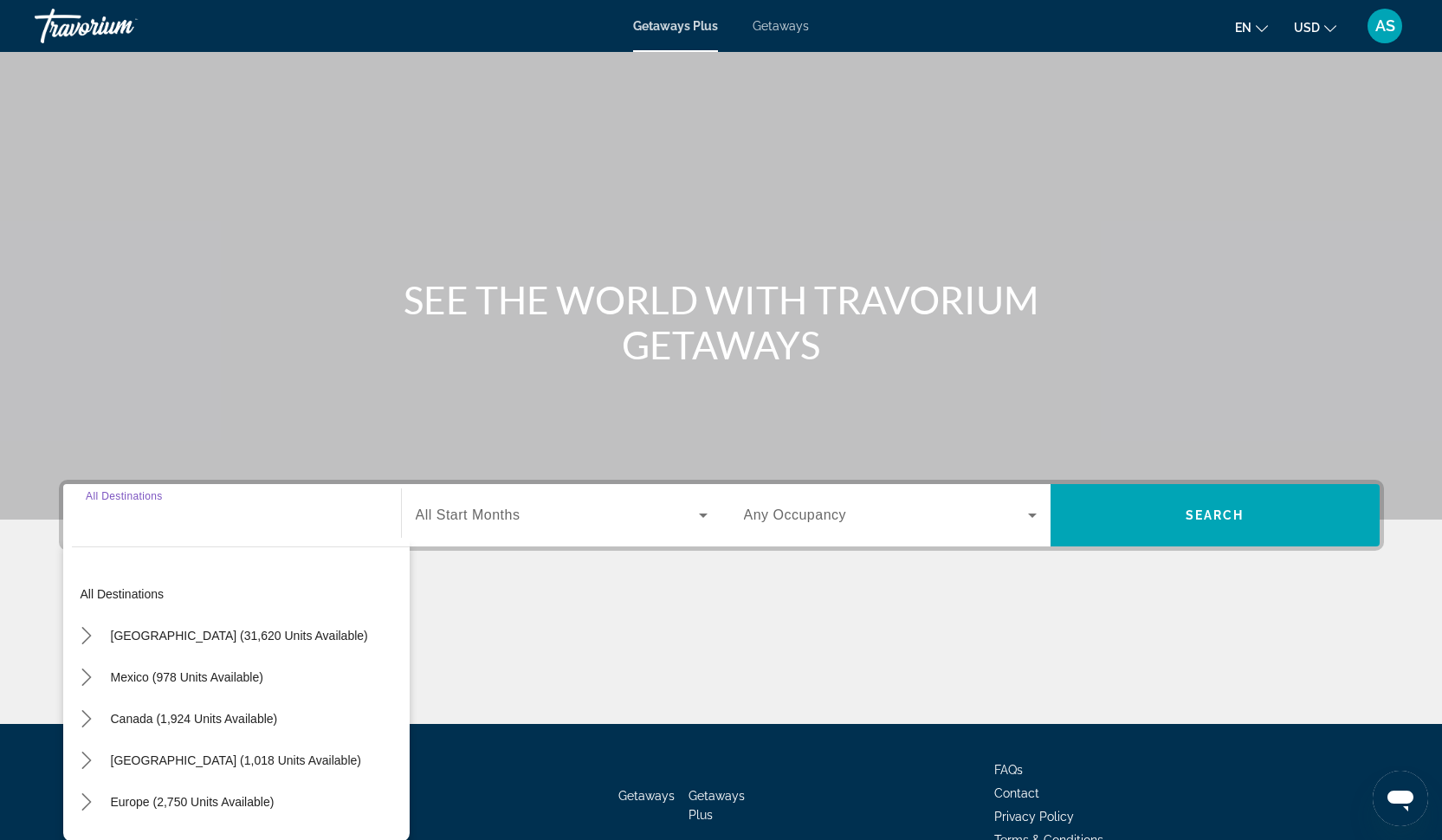
scroll to position [96, 0]
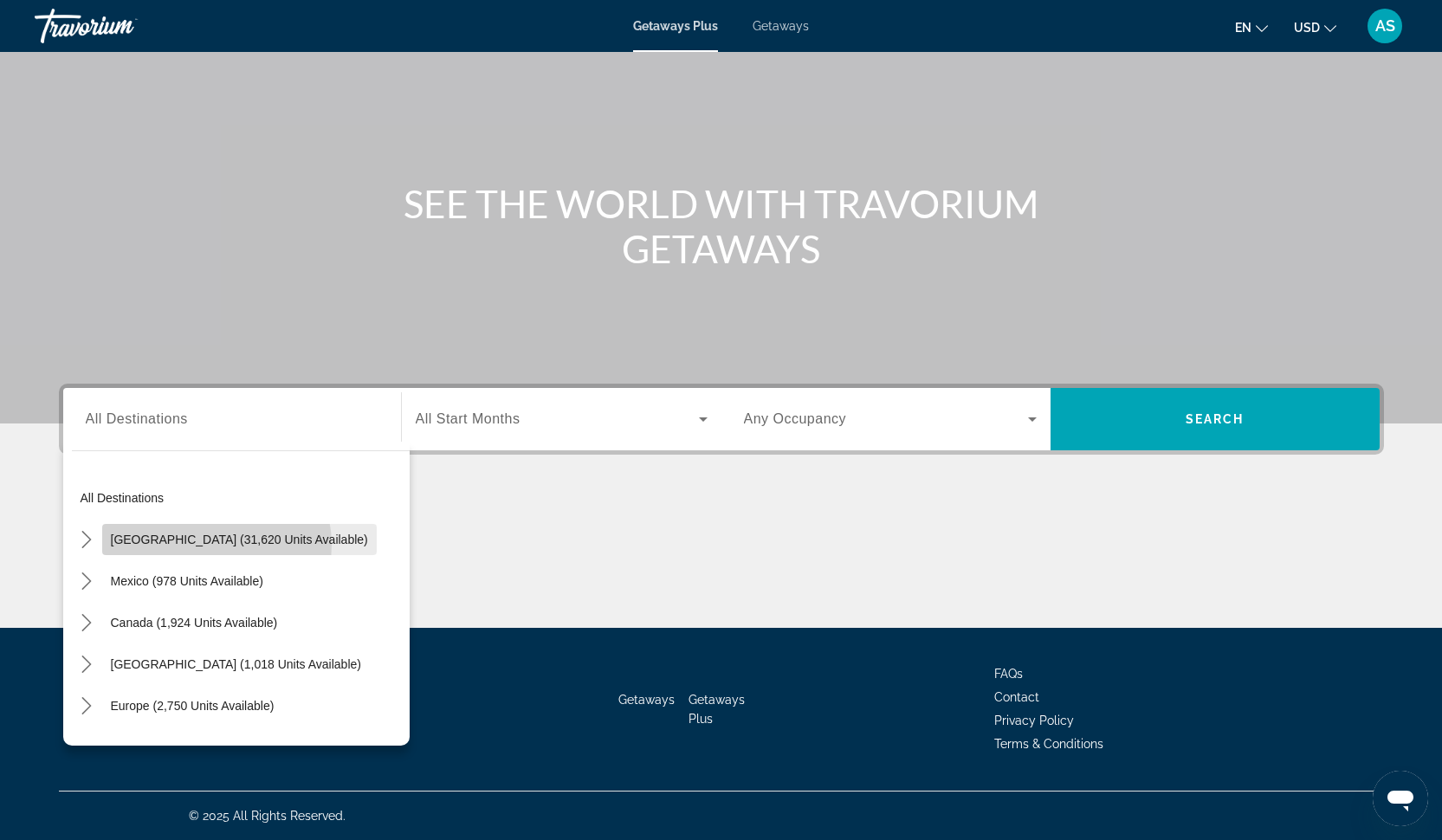
click at [216, 544] on span "[GEOGRAPHIC_DATA] (31,620 units available)" at bounding box center [239, 539] width 258 height 14
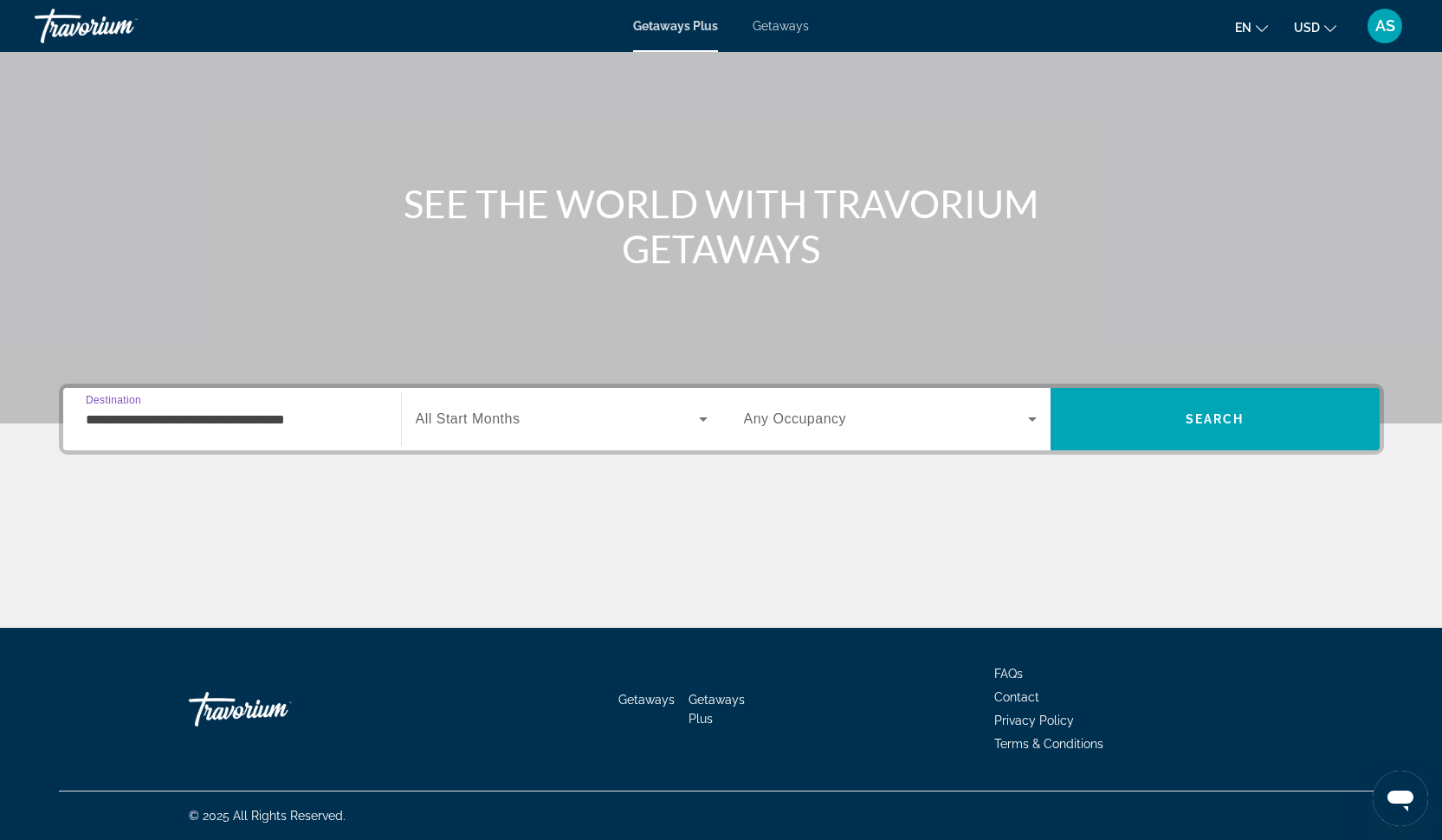
click at [237, 417] on input "**********" at bounding box center [232, 420] width 293 height 21
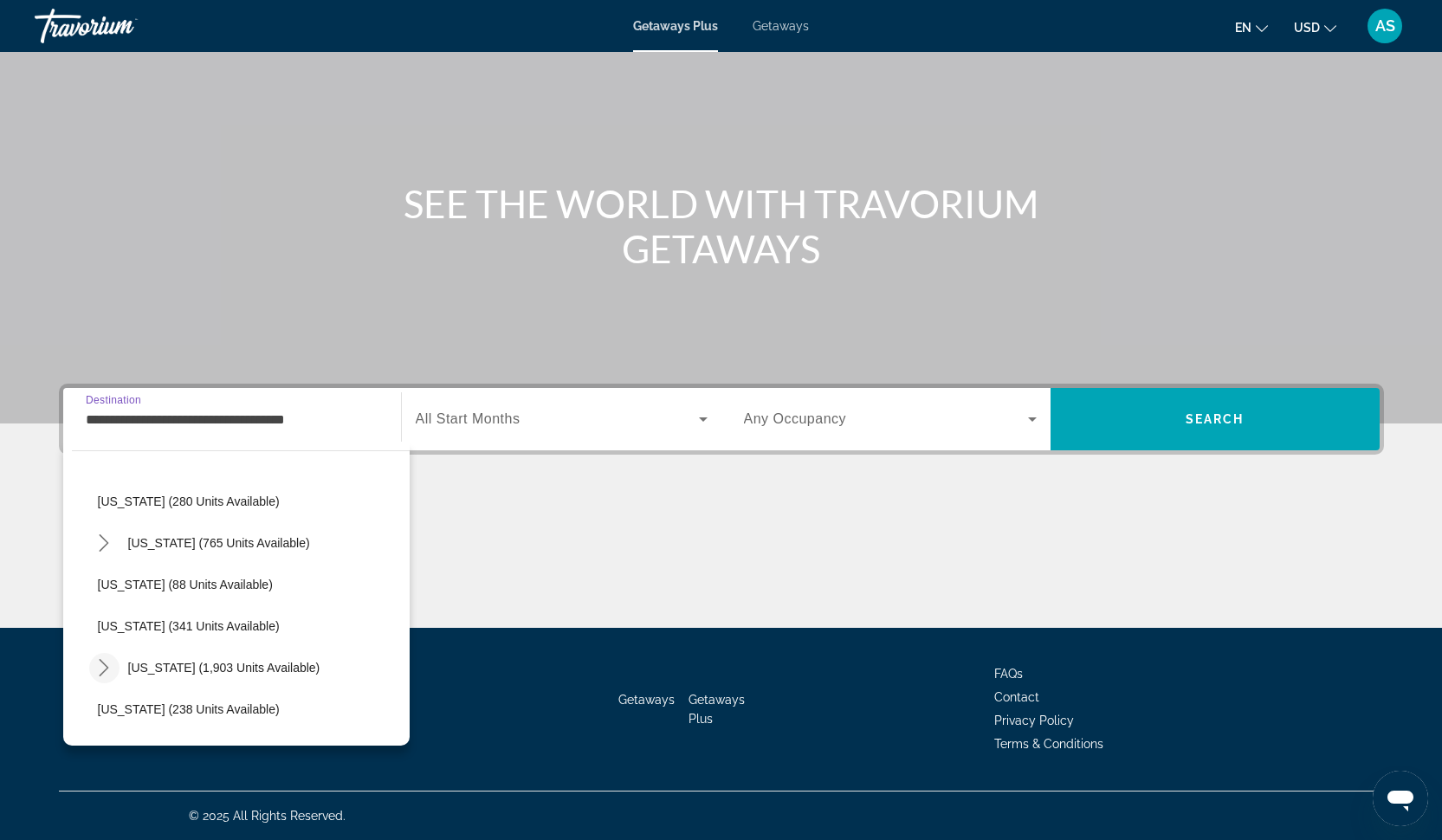
scroll to position [666, 0]
click at [151, 574] on span "[US_STATE] (88 units available)" at bounding box center [185, 580] width 175 height 14
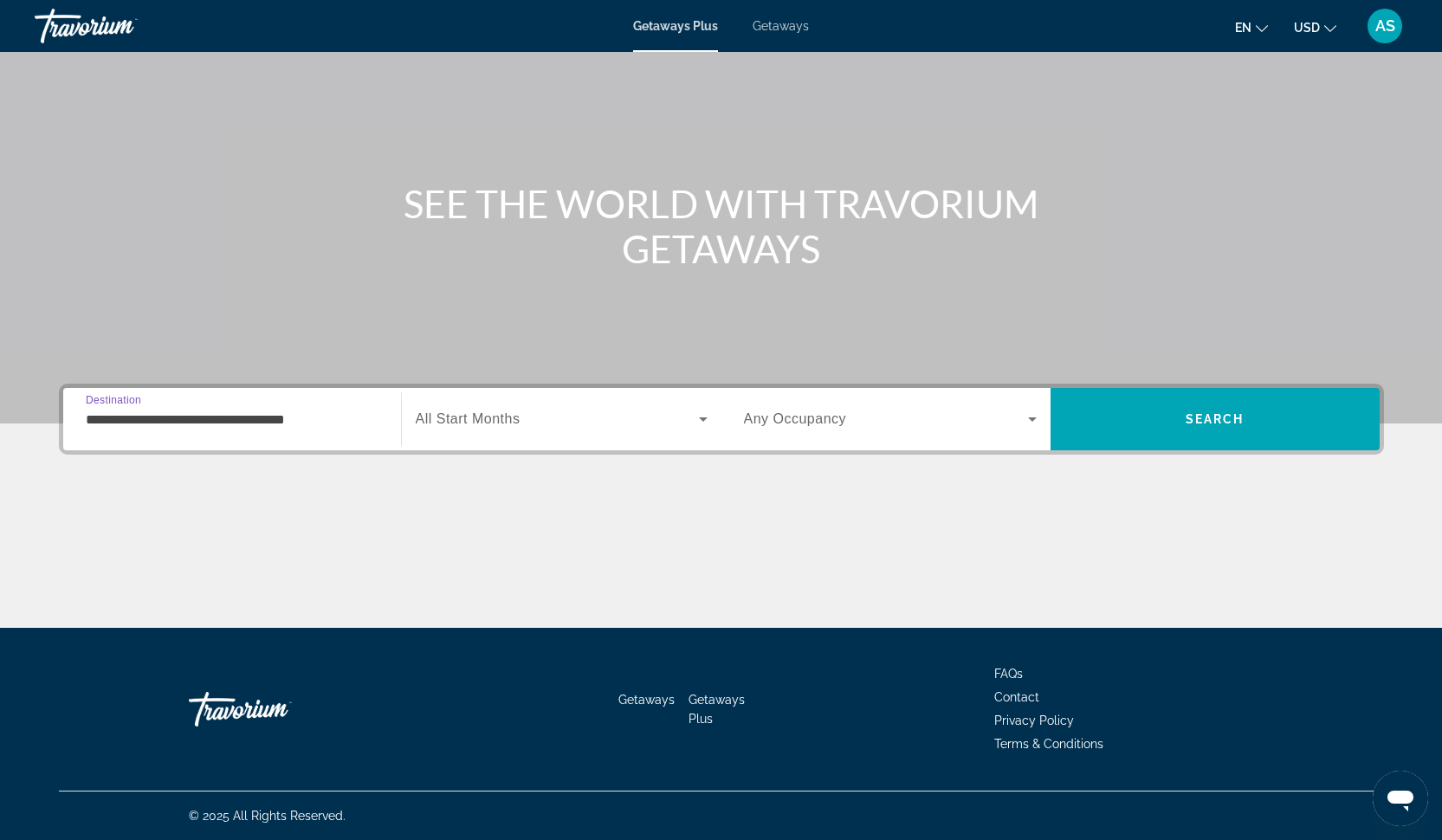
type input "**********"
click at [527, 422] on span "Search widget" at bounding box center [557, 420] width 283 height 21
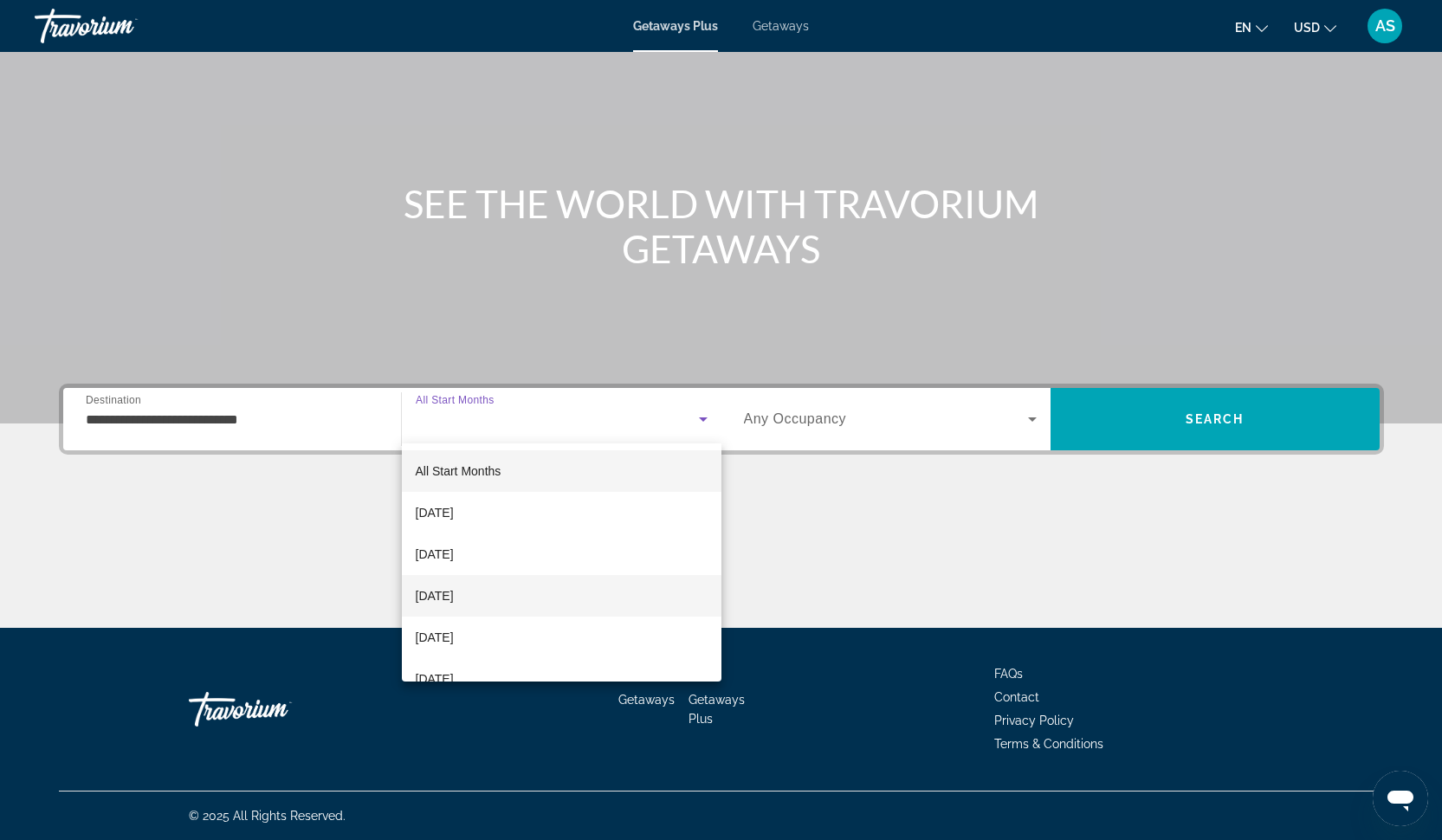
click at [505, 590] on mat-option "[DATE]" at bounding box center [561, 596] width 319 height 42
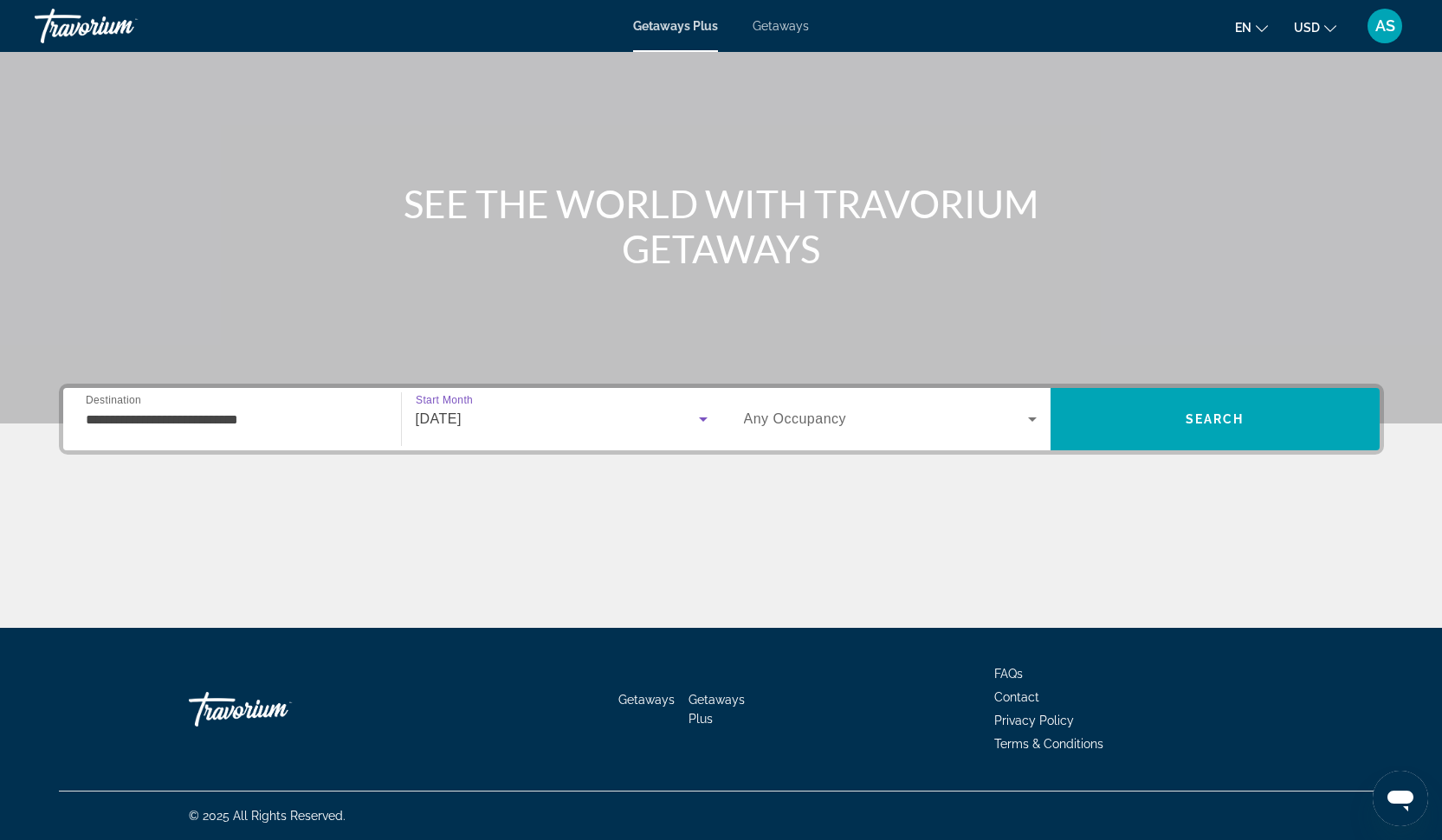
click at [979, 382] on div "Main content" at bounding box center [721, 163] width 1442 height 520
click at [957, 411] on span "Search widget" at bounding box center [886, 420] width 284 height 21
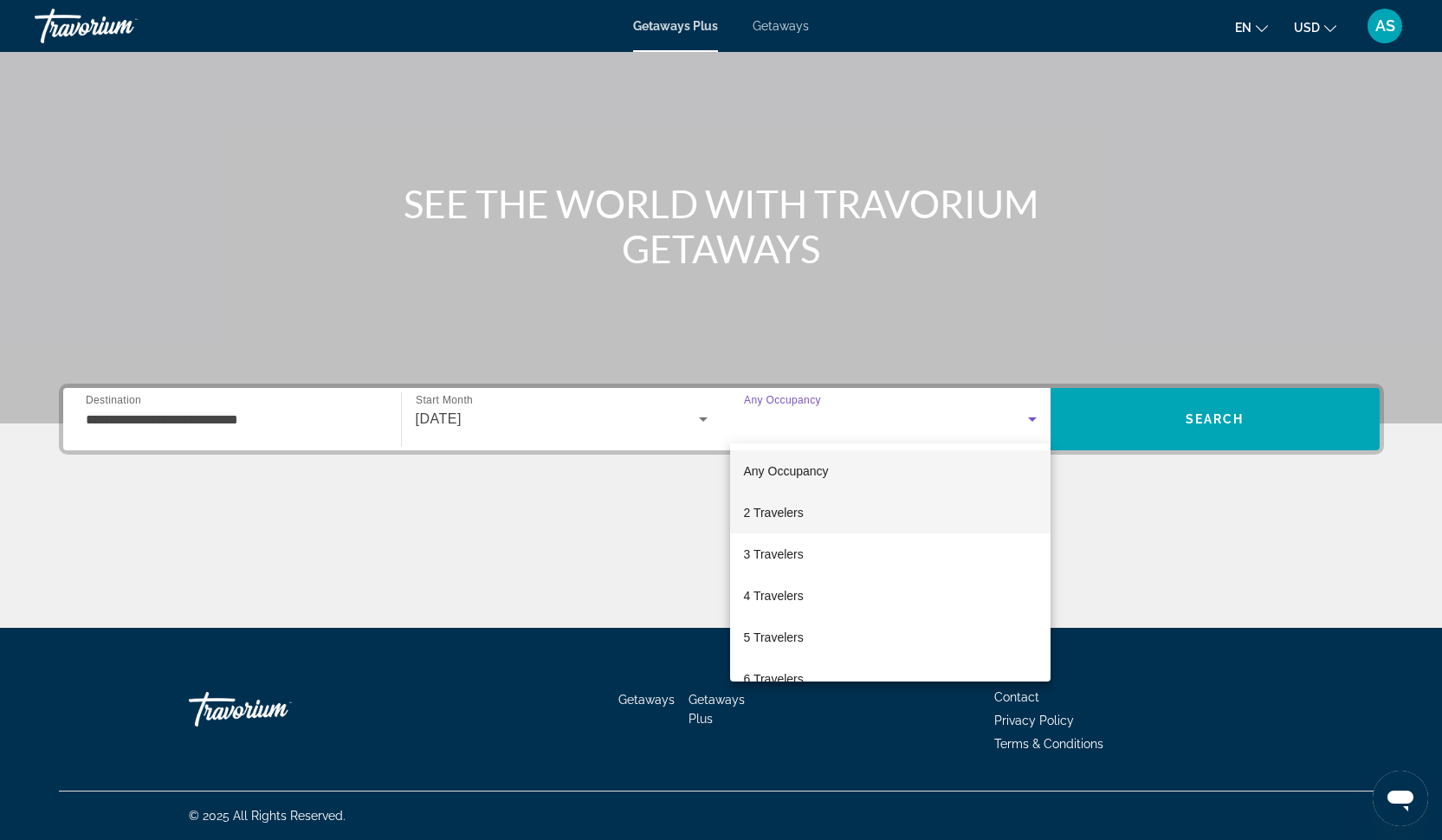
click at [860, 516] on mat-option "2 Travelers" at bounding box center [890, 513] width 320 height 42
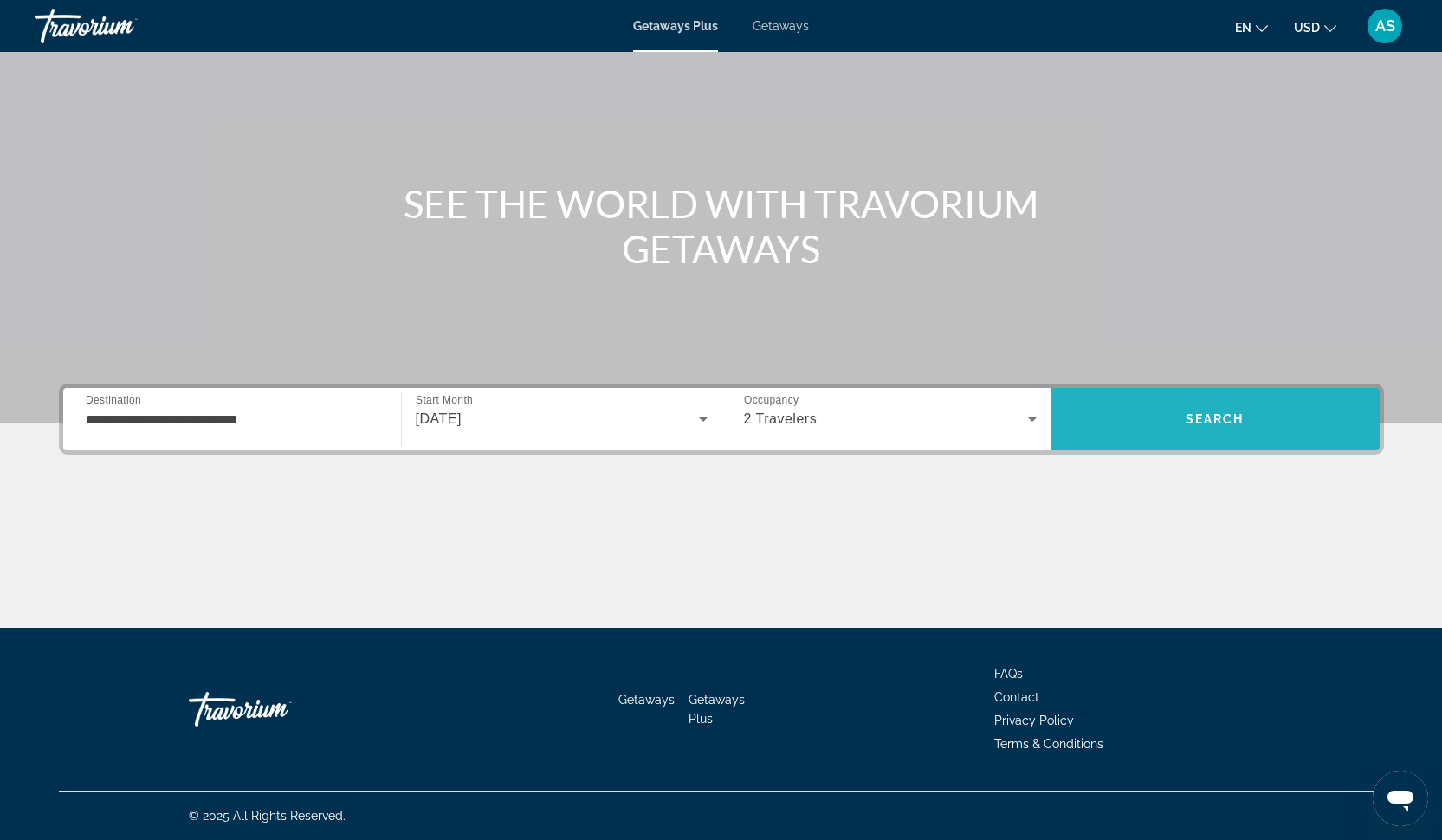
click at [1178, 410] on span "Search" at bounding box center [1214, 420] width 329 height 42
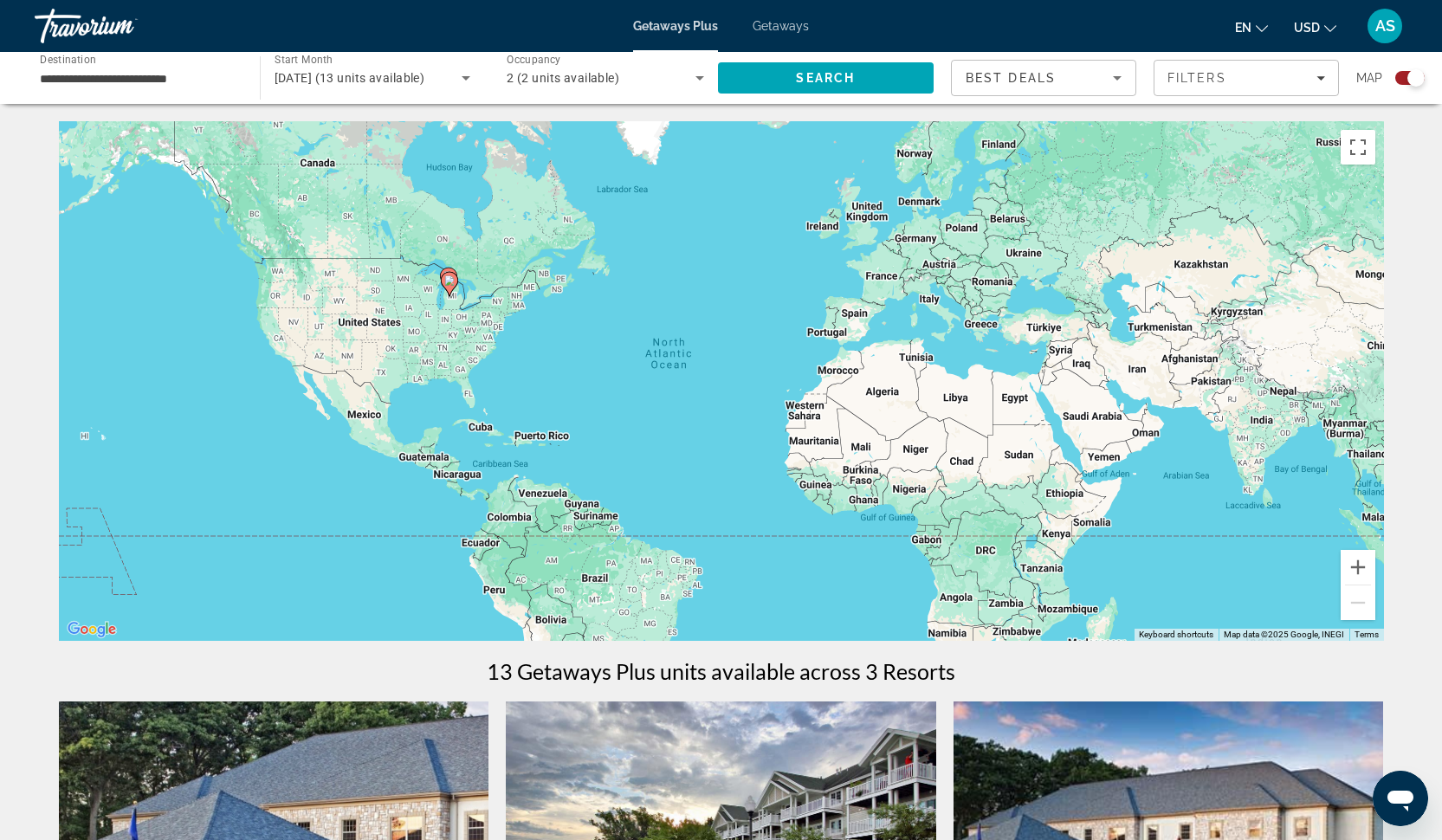
click at [1409, 80] on div "Search widget" at bounding box center [1415, 78] width 17 height 17
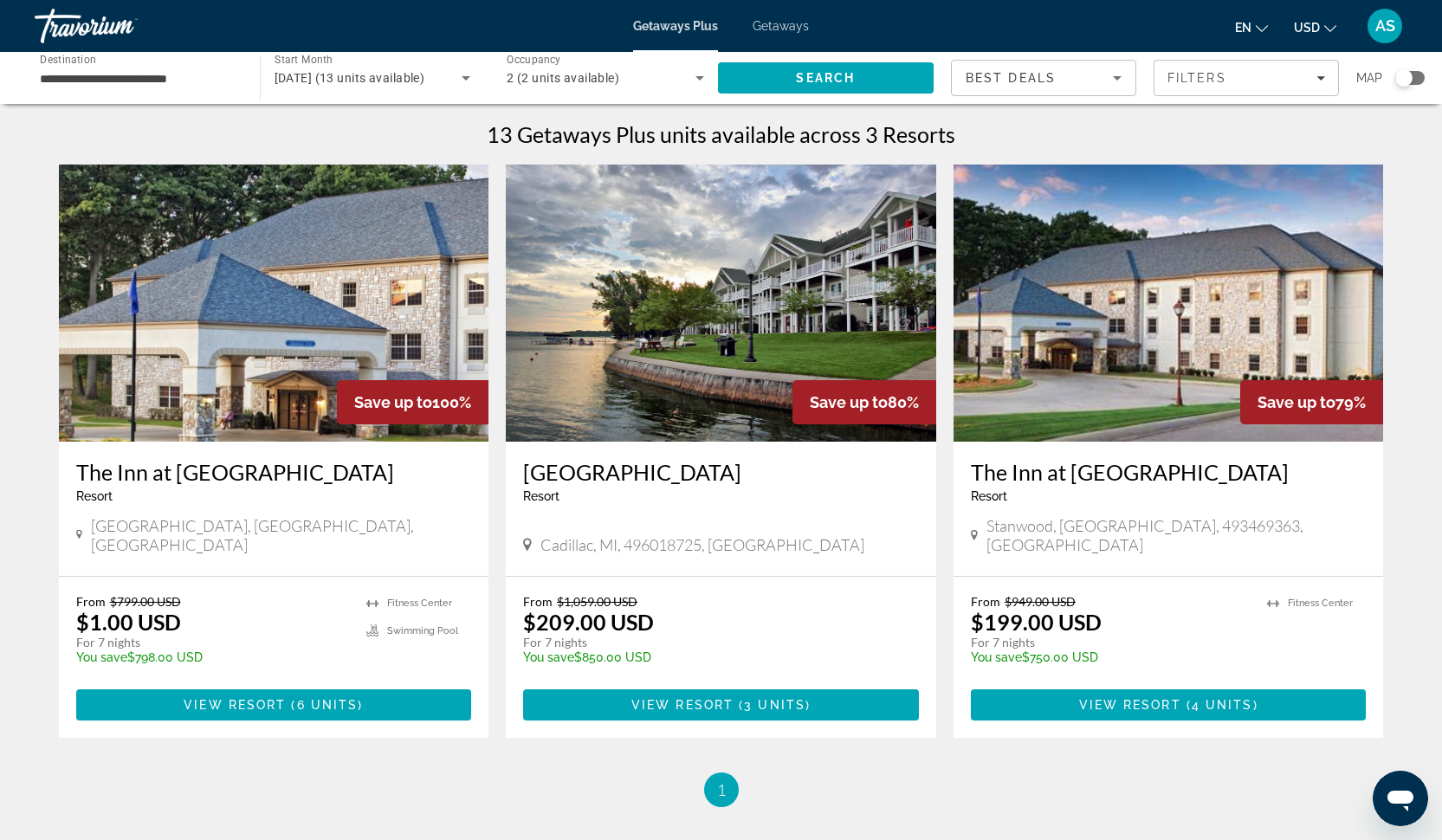
click at [195, 79] on input "**********" at bounding box center [138, 79] width 197 height 21
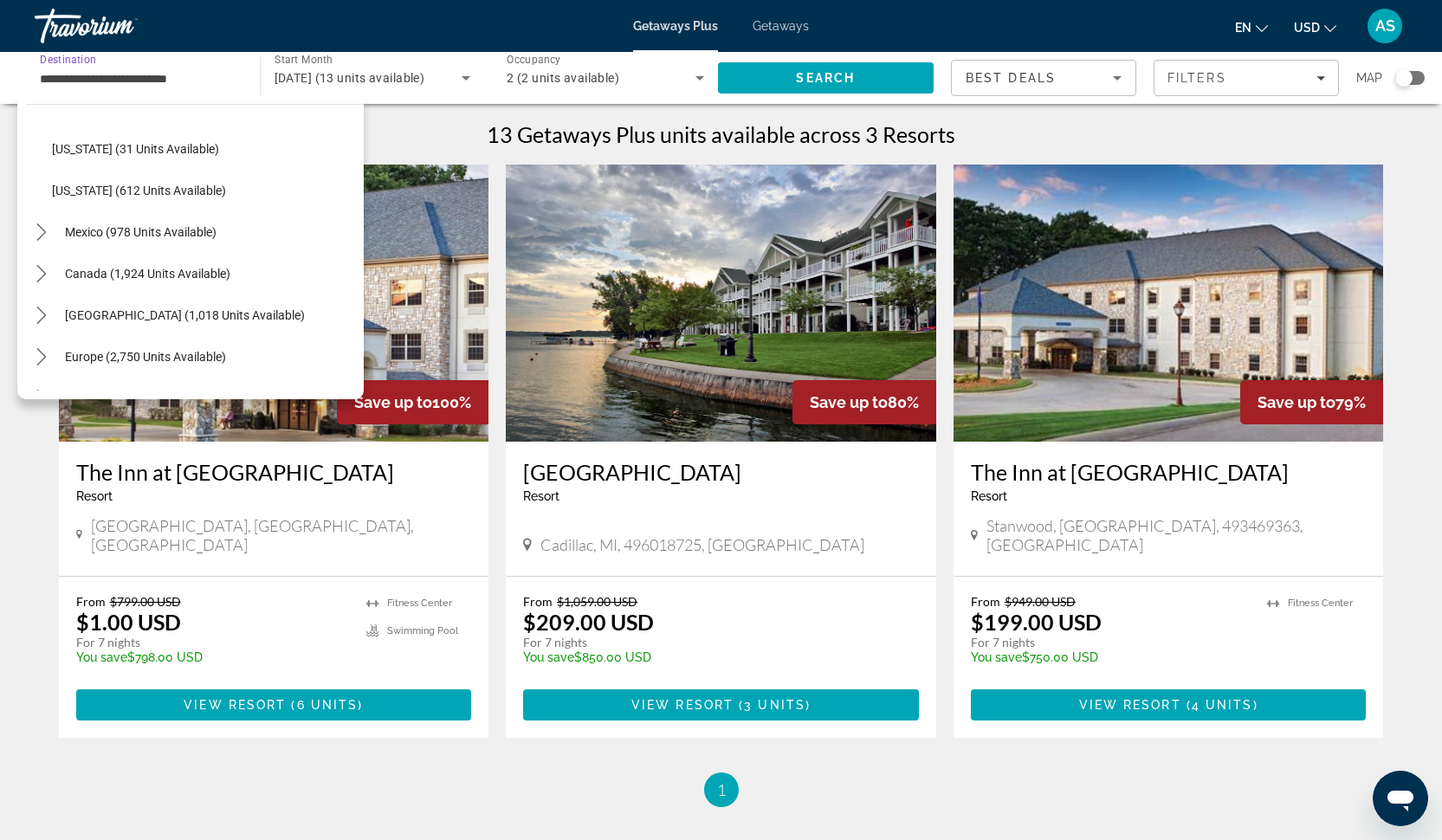
scroll to position [1585, 0]
click at [135, 196] on span "Select destination: Wisconsin (612 units available)" at bounding box center [203, 187] width 320 height 42
type input "**********"
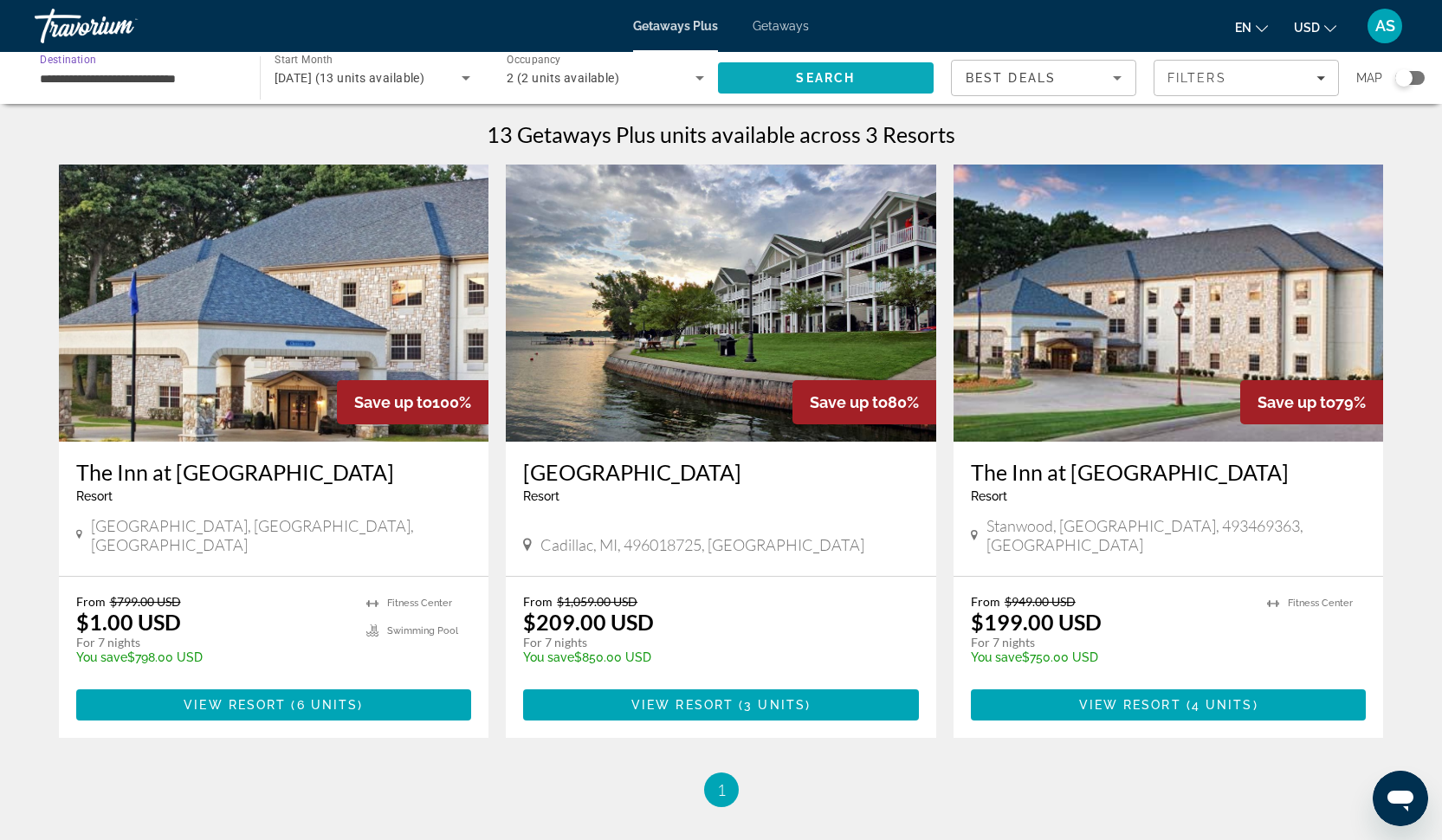
click at [854, 82] on span "Search" at bounding box center [825, 77] width 59 height 14
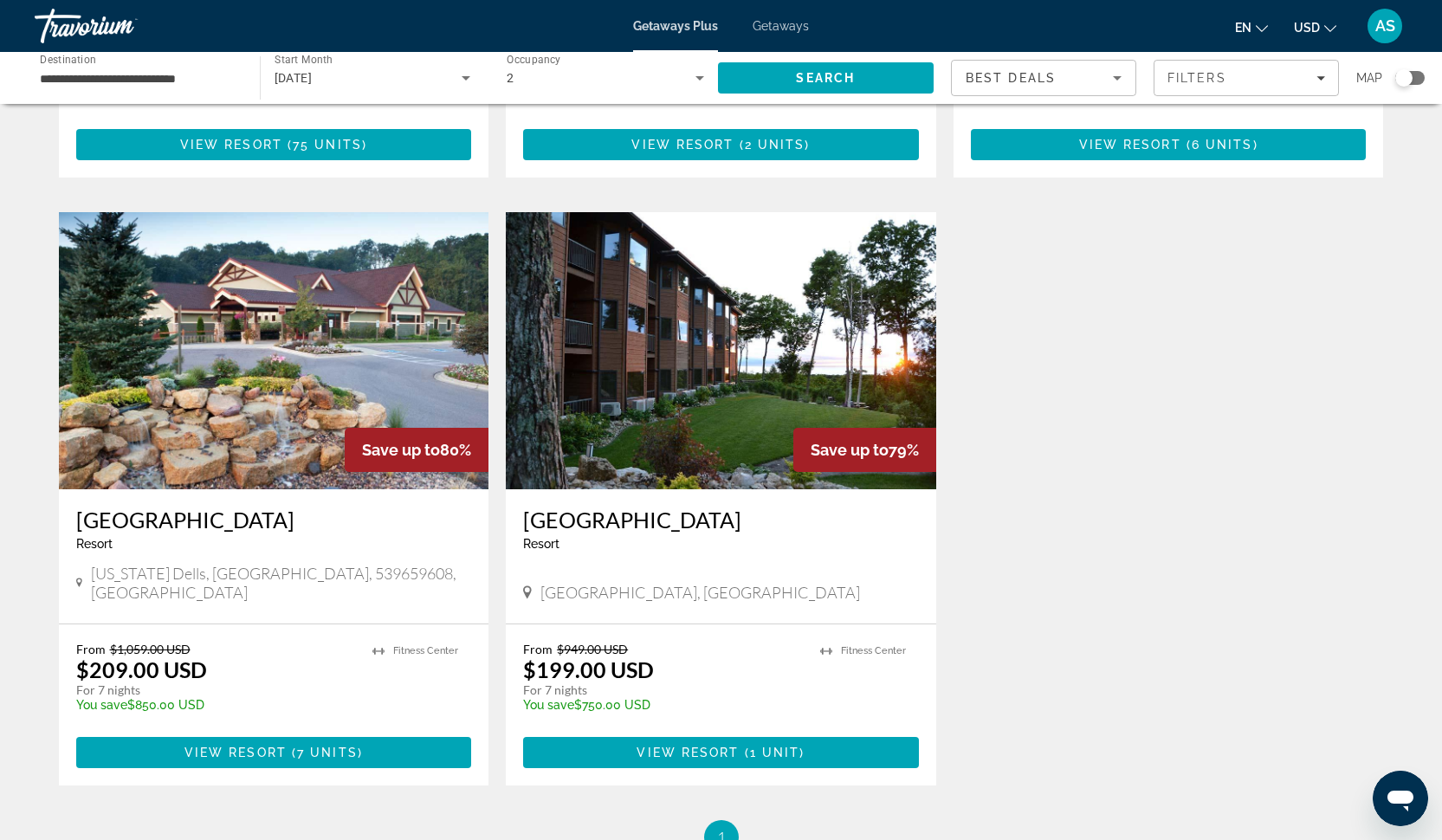
scroll to position [556, 0]
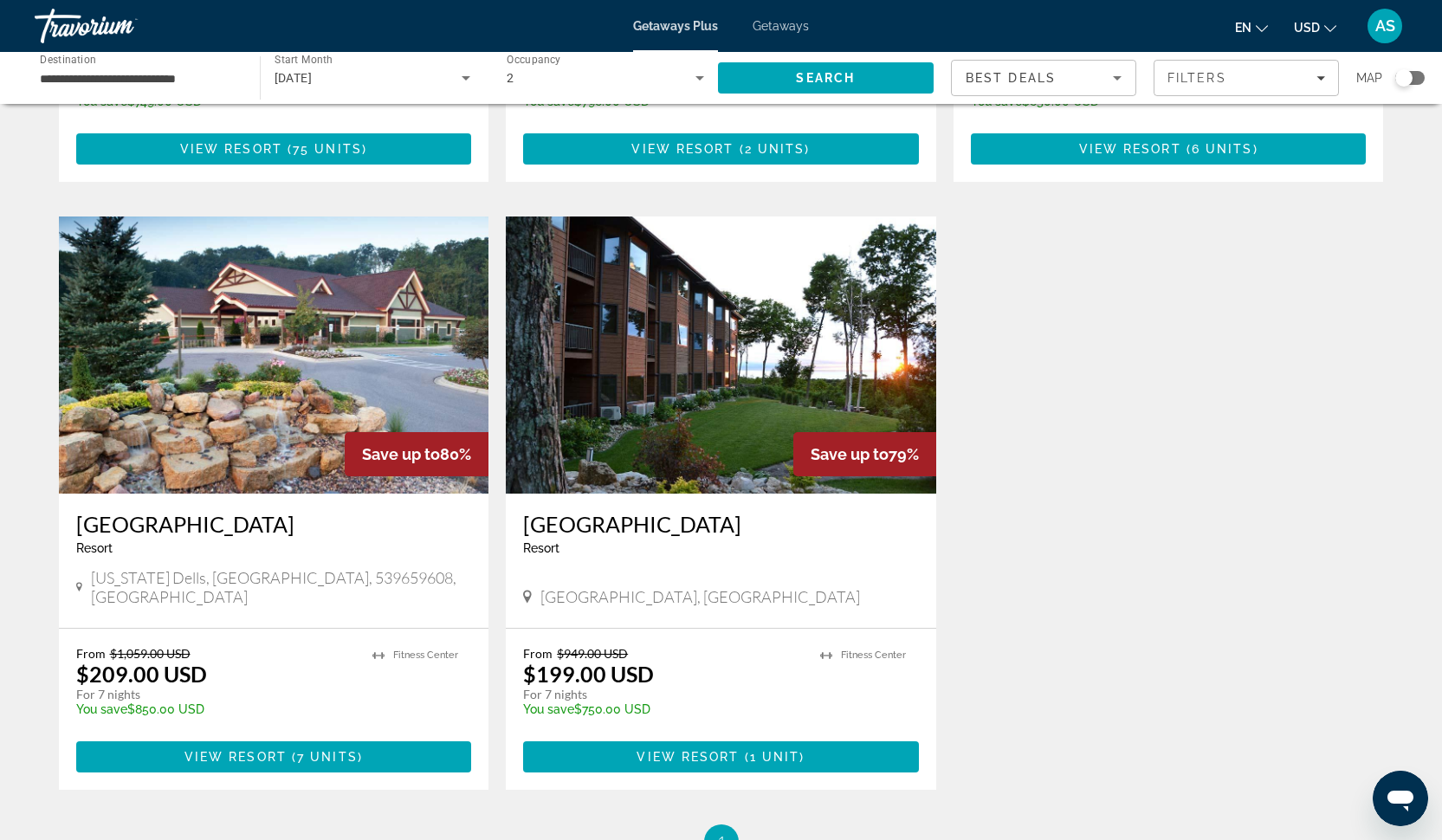
click at [312, 388] on img "Main content" at bounding box center [274, 355] width 430 height 277
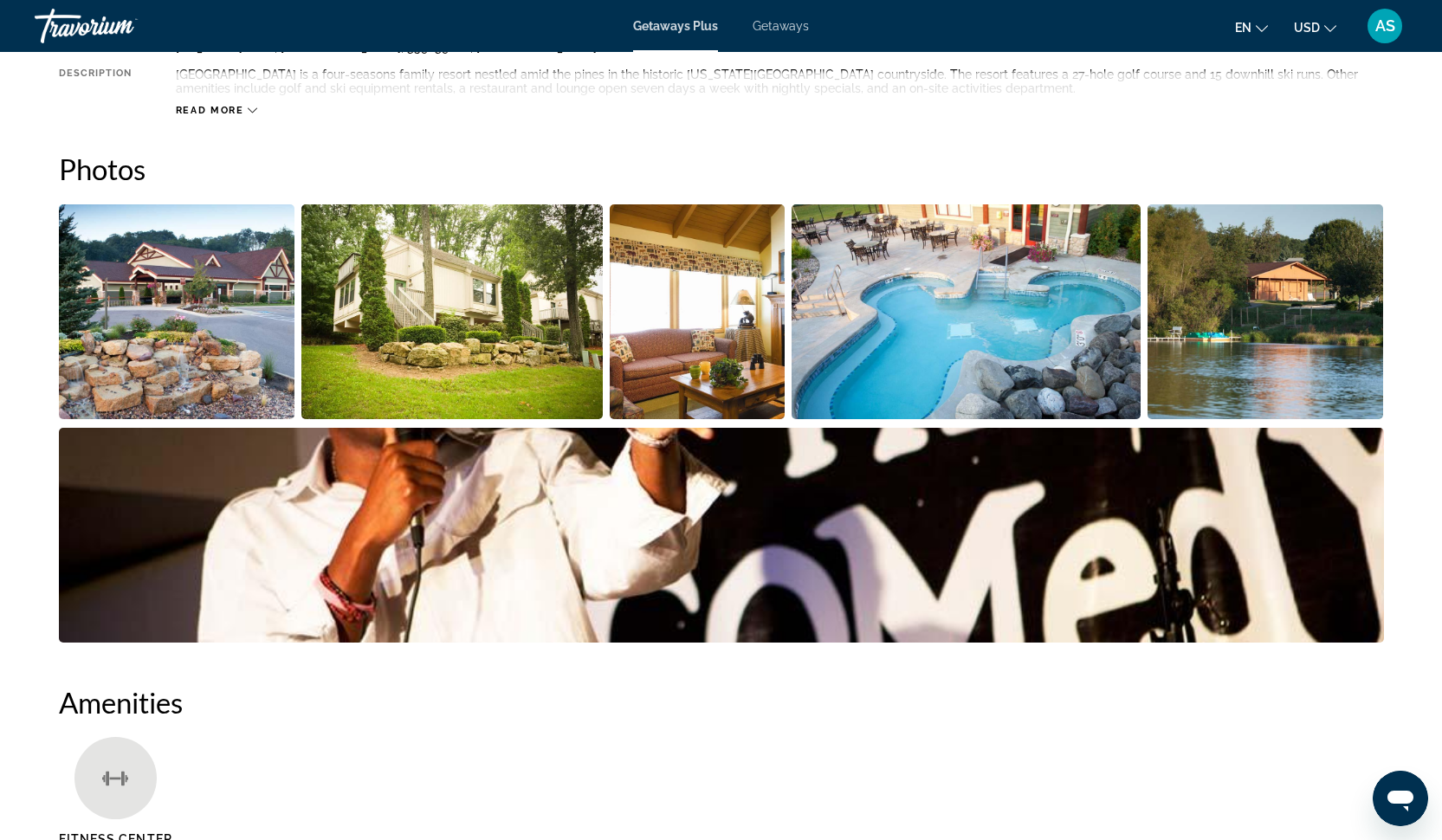
scroll to position [709, 0]
click at [164, 314] on img "Open full-screen image slider" at bounding box center [177, 311] width 237 height 215
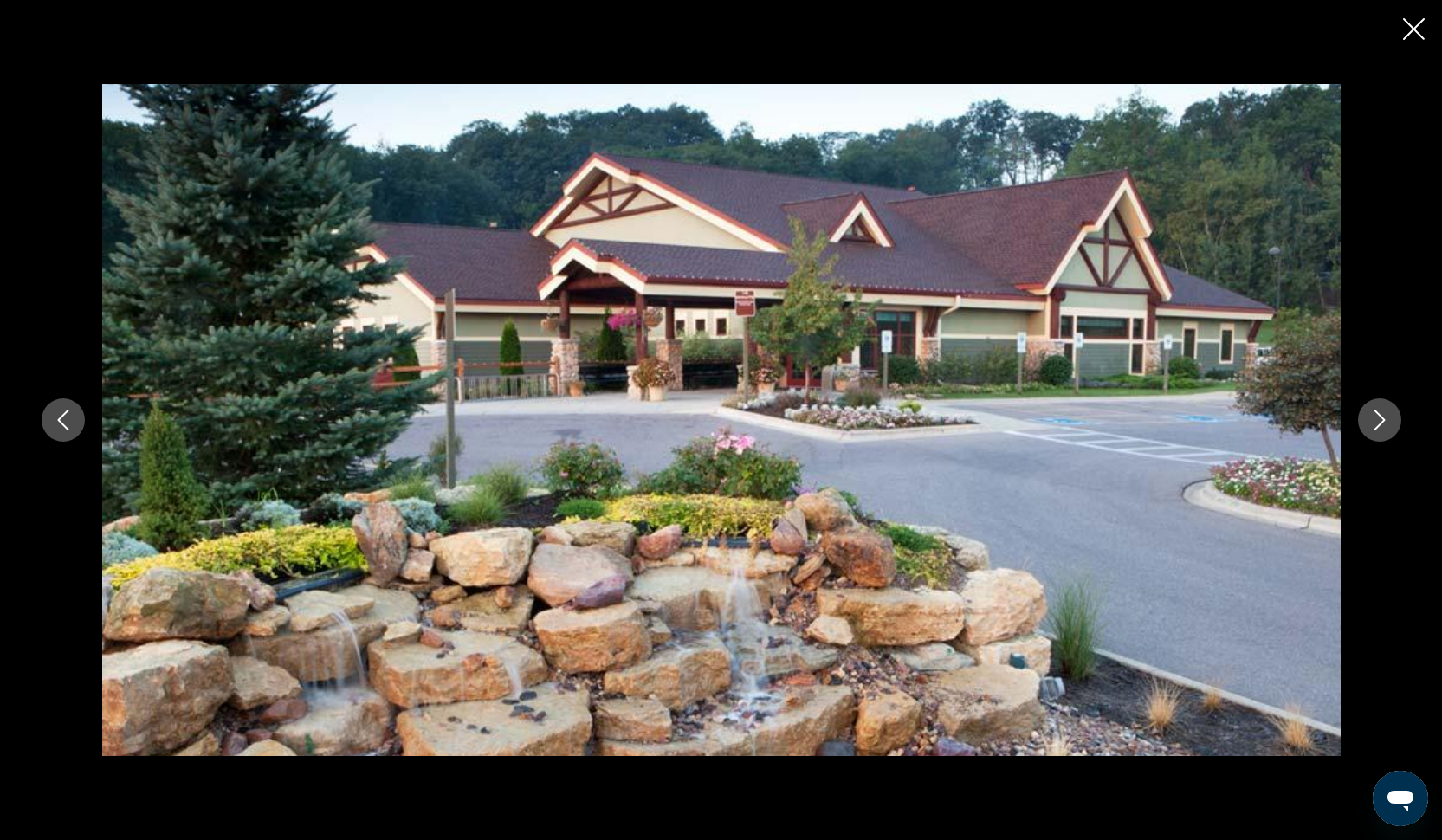
click at [1375, 421] on icon "Next image" at bounding box center [1379, 420] width 21 height 21
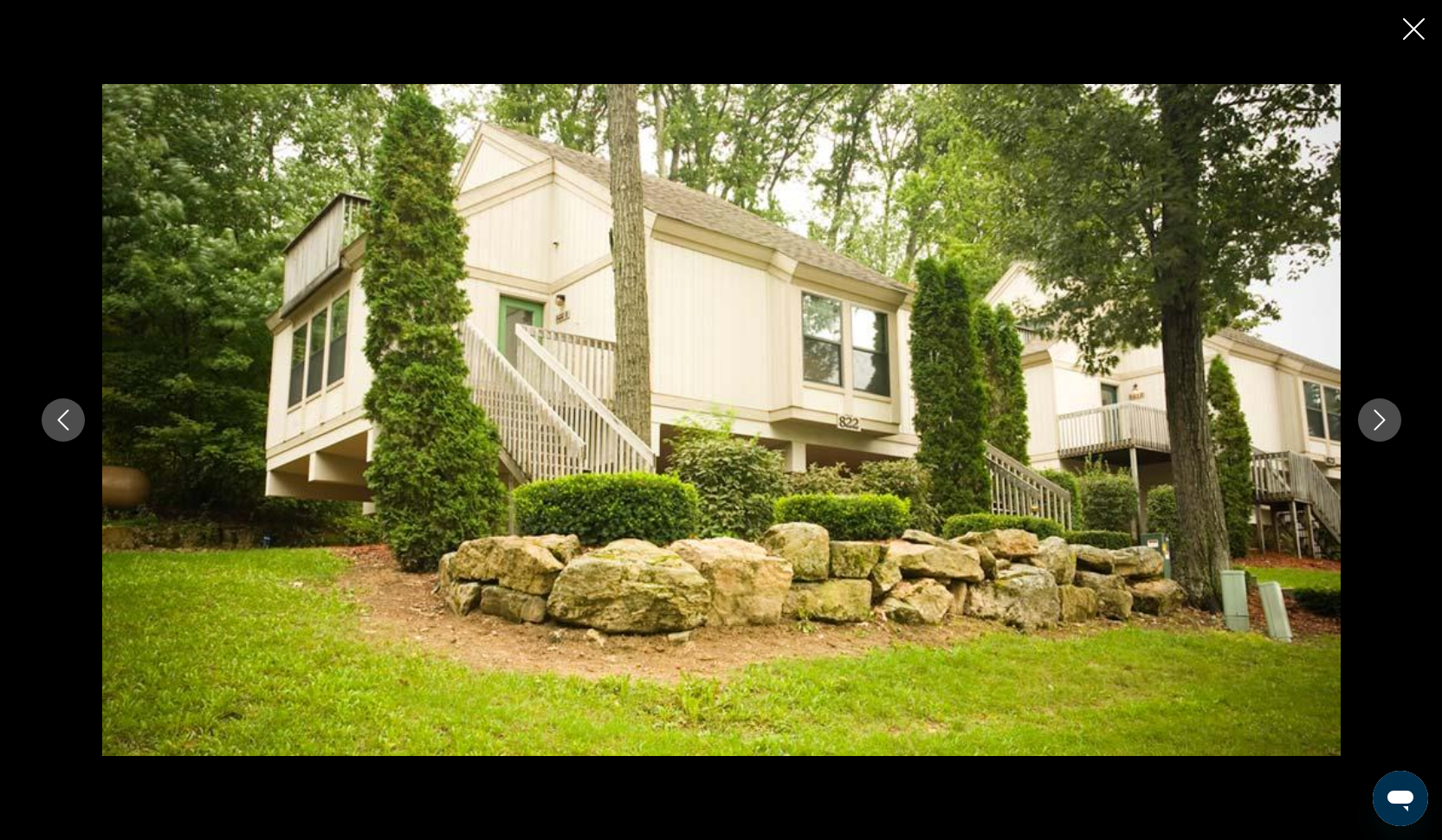
click at [1375, 421] on icon "Next image" at bounding box center [1379, 420] width 21 height 21
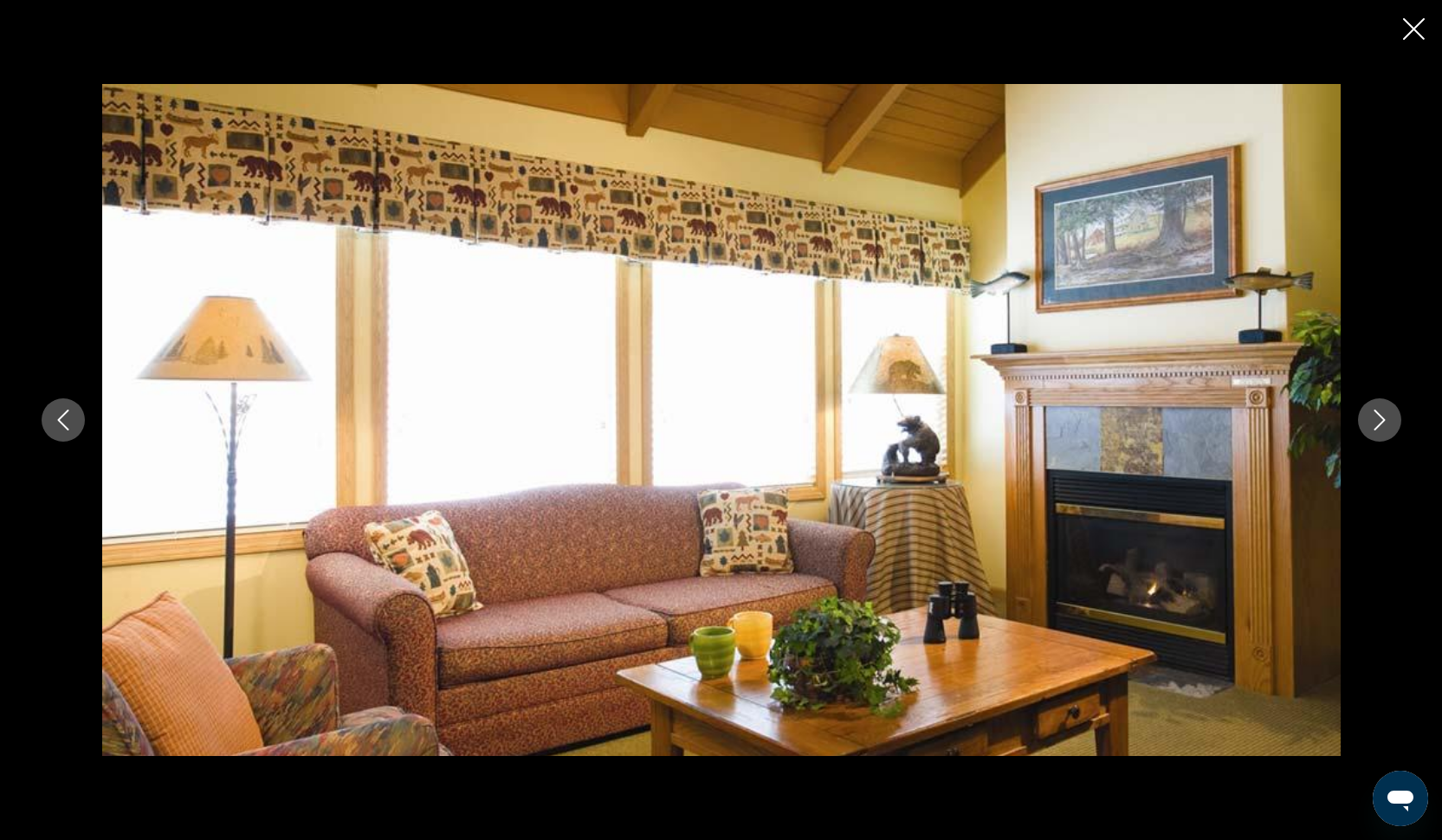
click at [1375, 421] on icon "Next image" at bounding box center [1379, 420] width 21 height 21
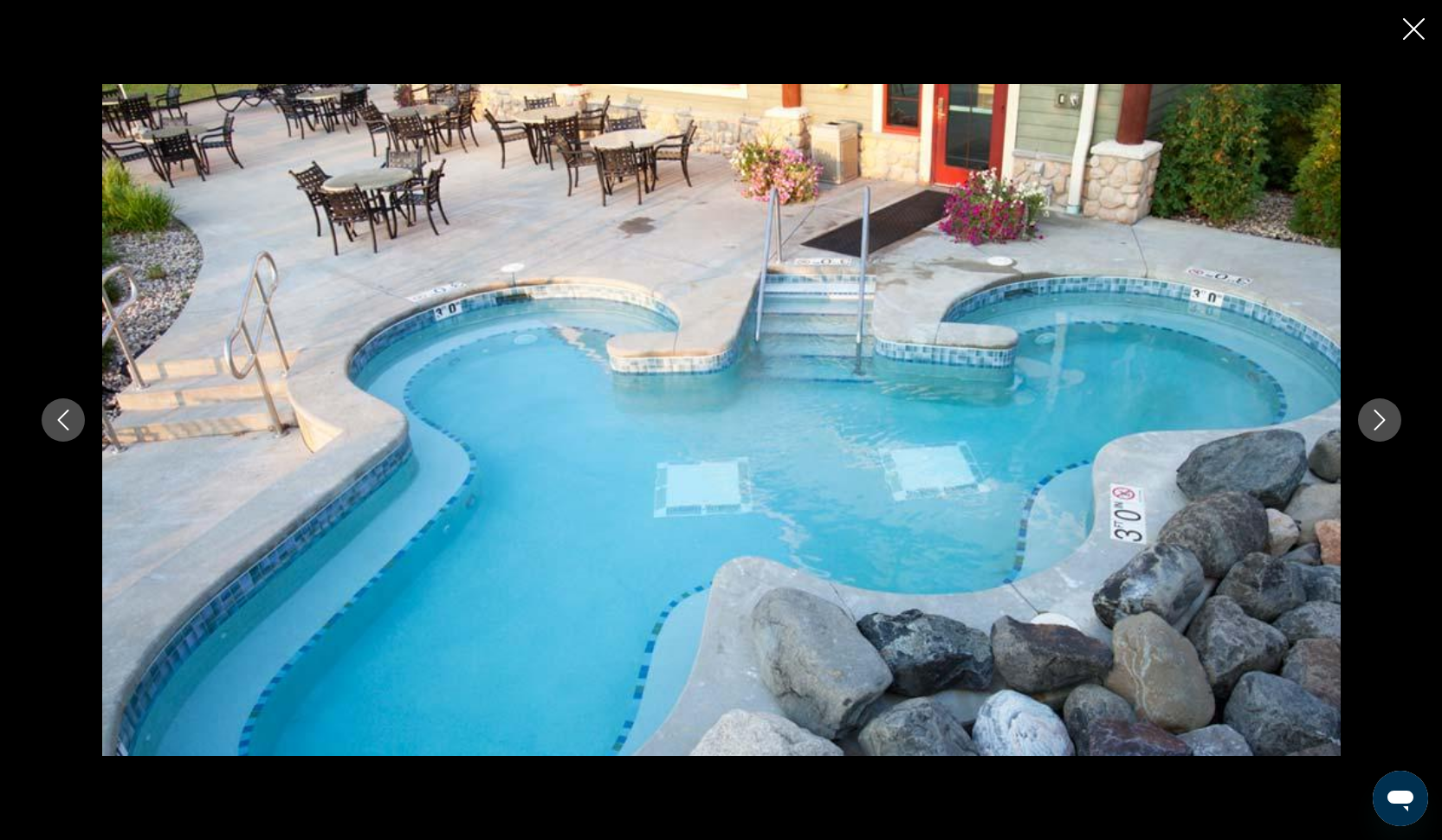
click at [1375, 421] on icon "Next image" at bounding box center [1379, 420] width 21 height 21
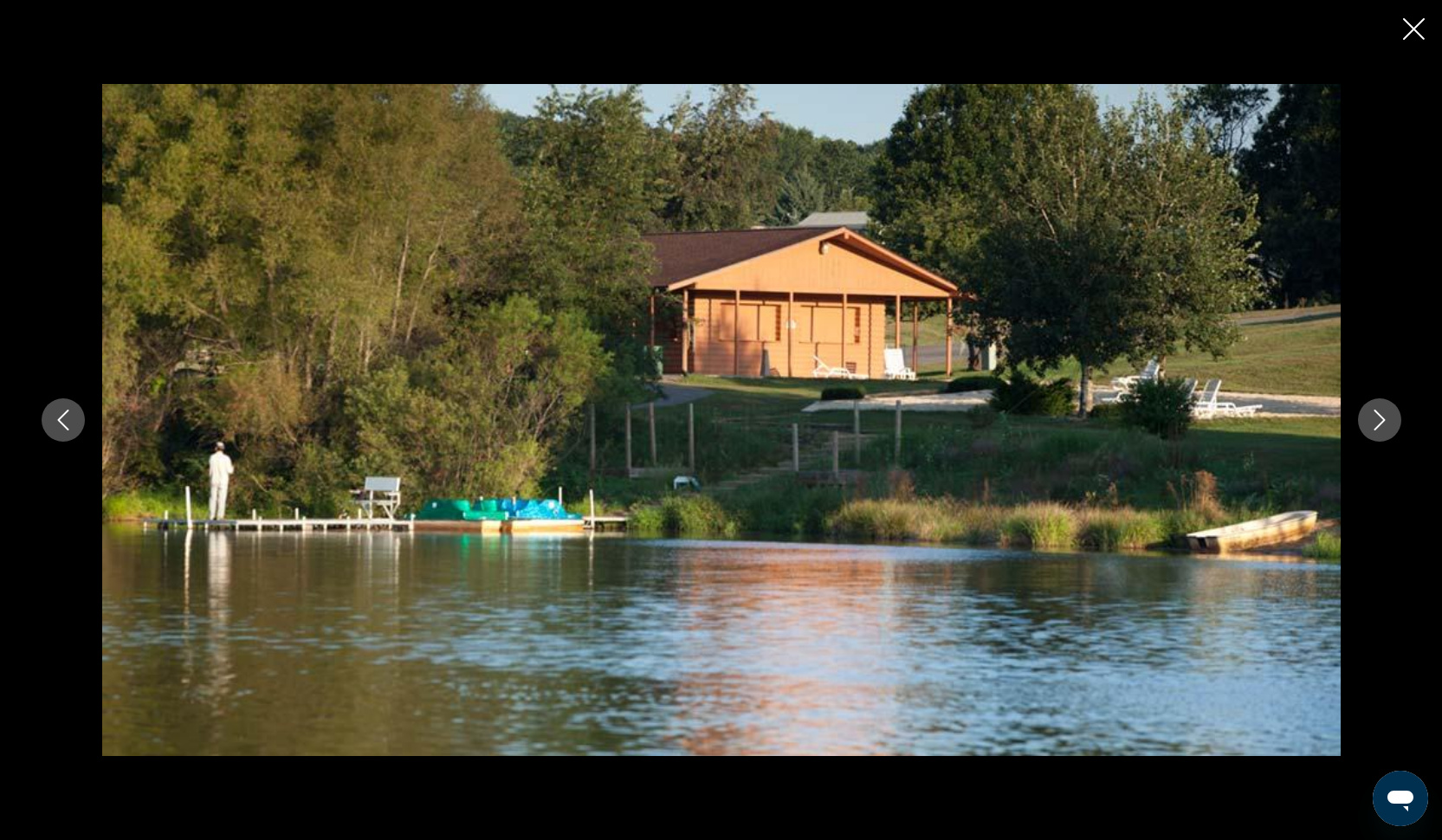
click at [1375, 421] on icon "Next image" at bounding box center [1379, 420] width 21 height 21
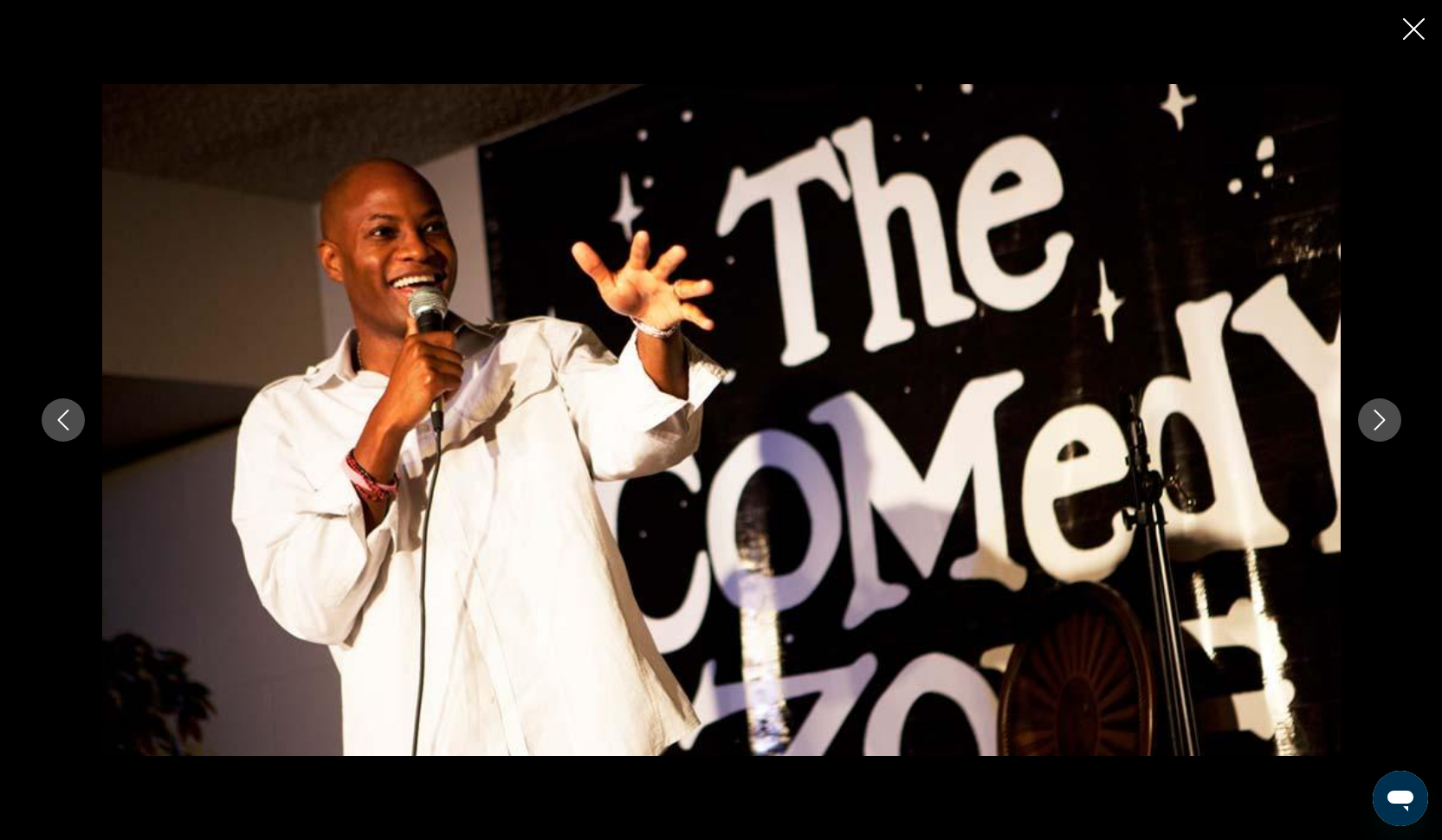
click at [1375, 421] on icon "Next image" at bounding box center [1379, 420] width 21 height 21
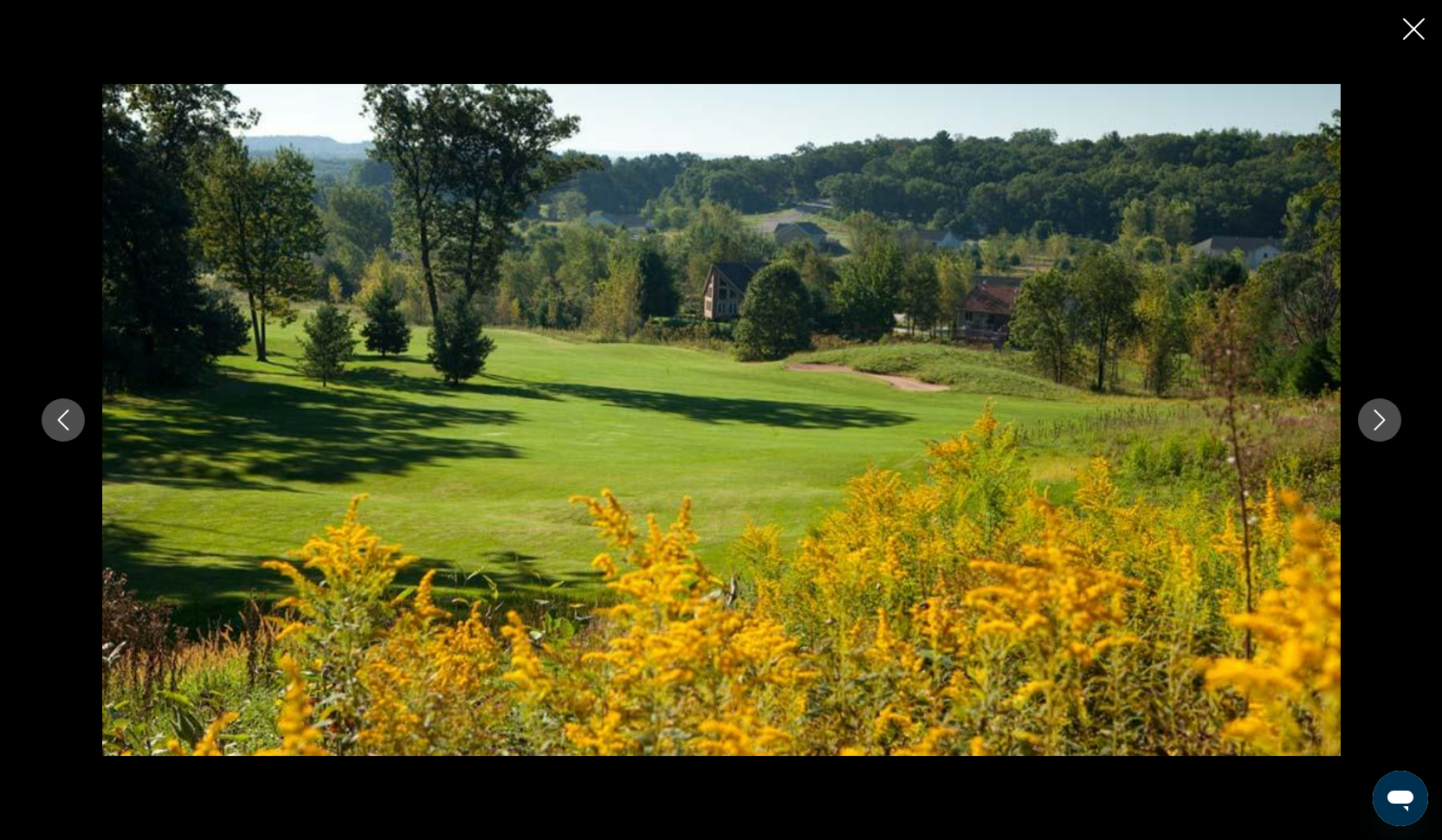
click at [1375, 421] on icon "Next image" at bounding box center [1379, 420] width 21 height 21
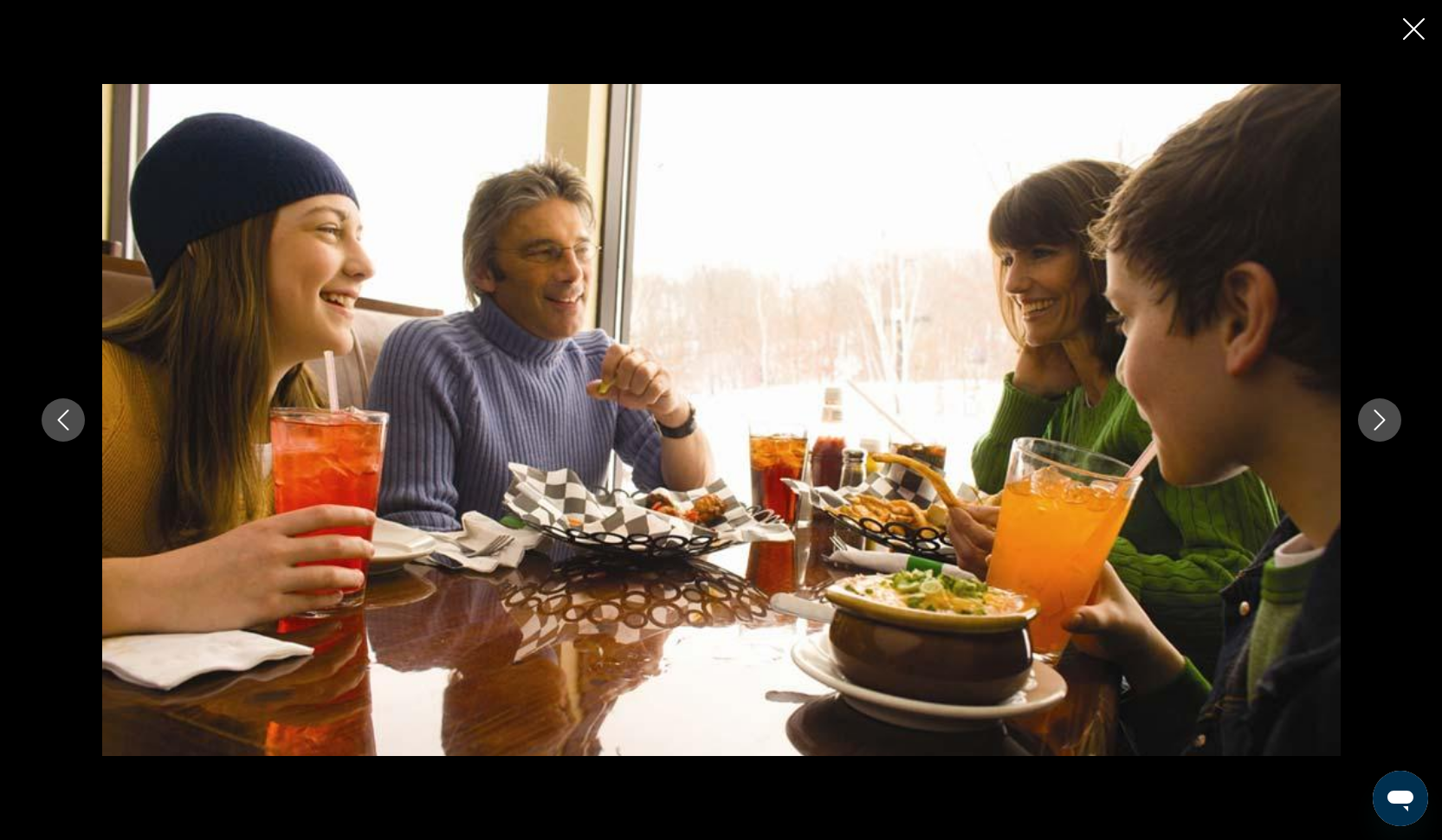
click at [1375, 421] on icon "Next image" at bounding box center [1379, 420] width 21 height 21
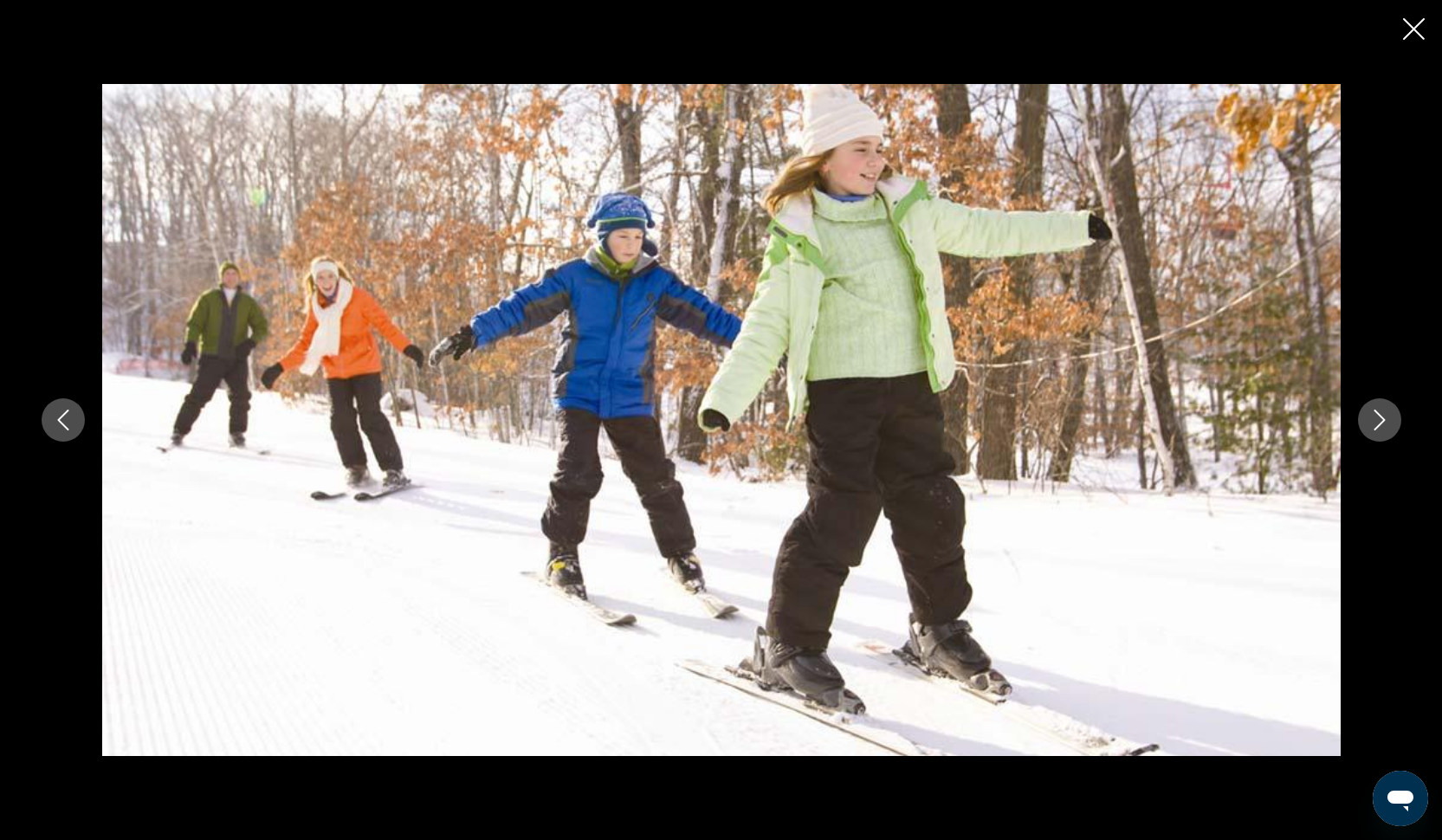
click at [1375, 421] on icon "Next image" at bounding box center [1379, 420] width 21 height 21
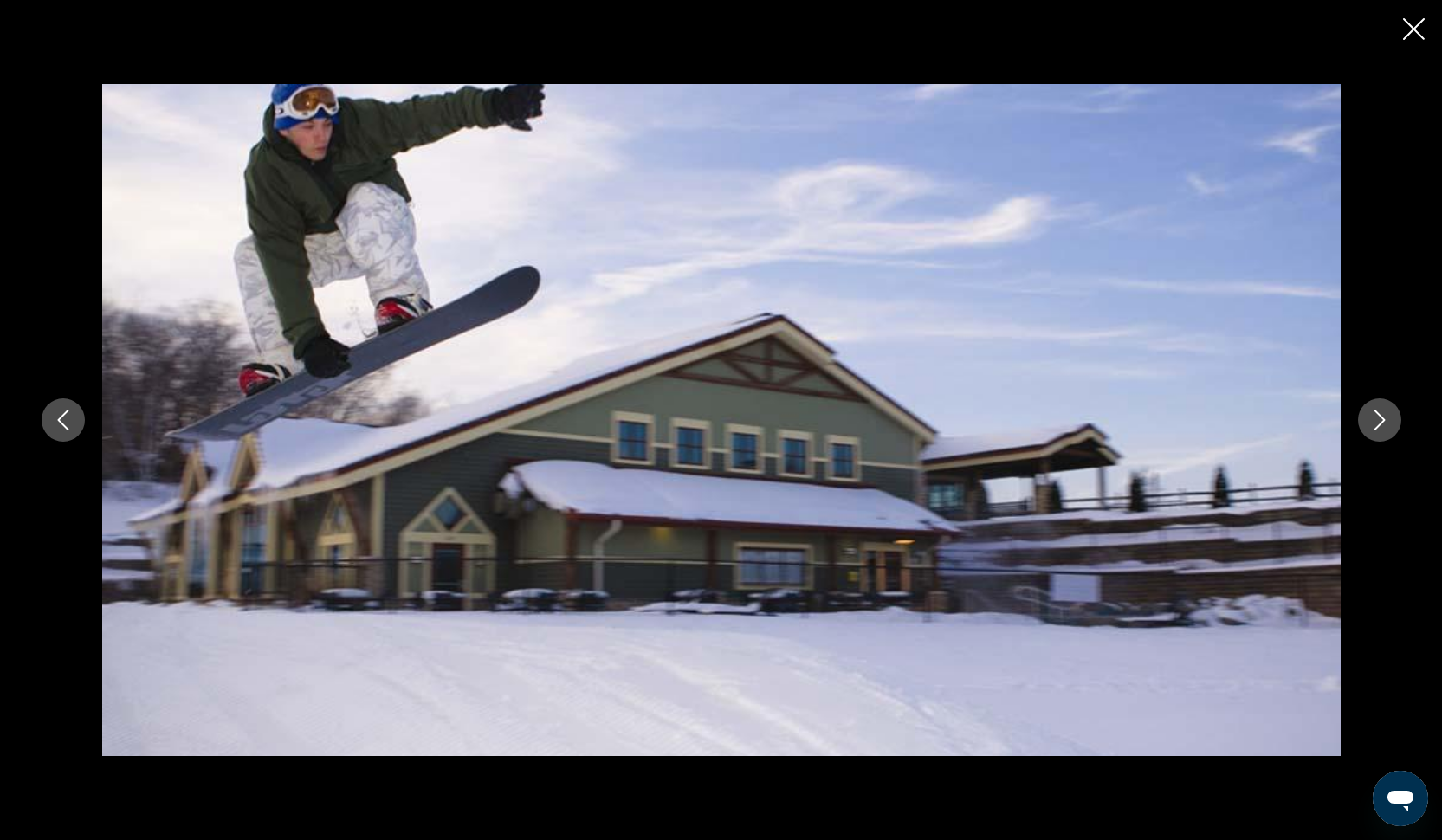
click at [1375, 421] on icon "Next image" at bounding box center [1379, 420] width 21 height 21
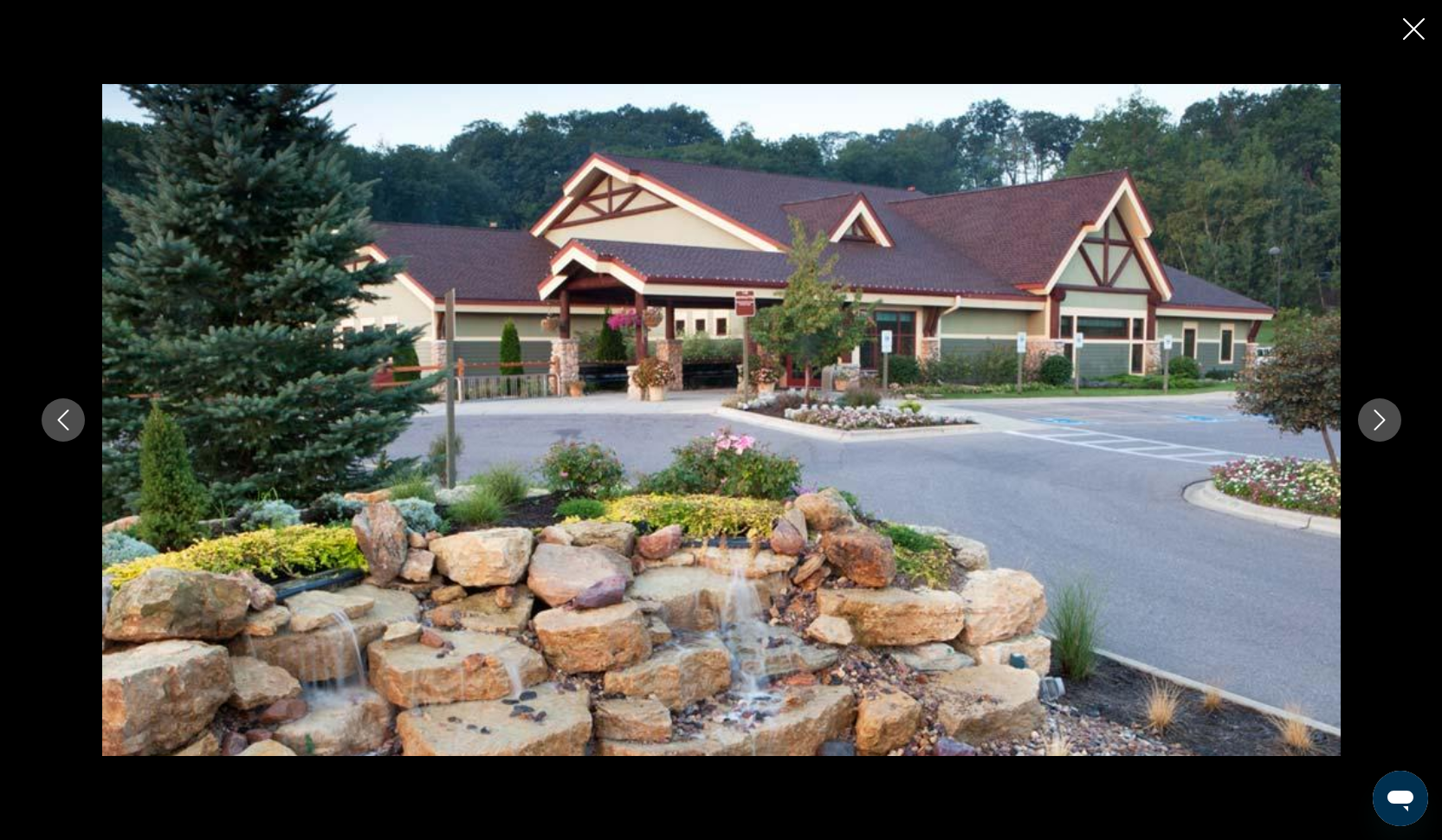
click at [1375, 421] on icon "Next image" at bounding box center [1379, 420] width 21 height 21
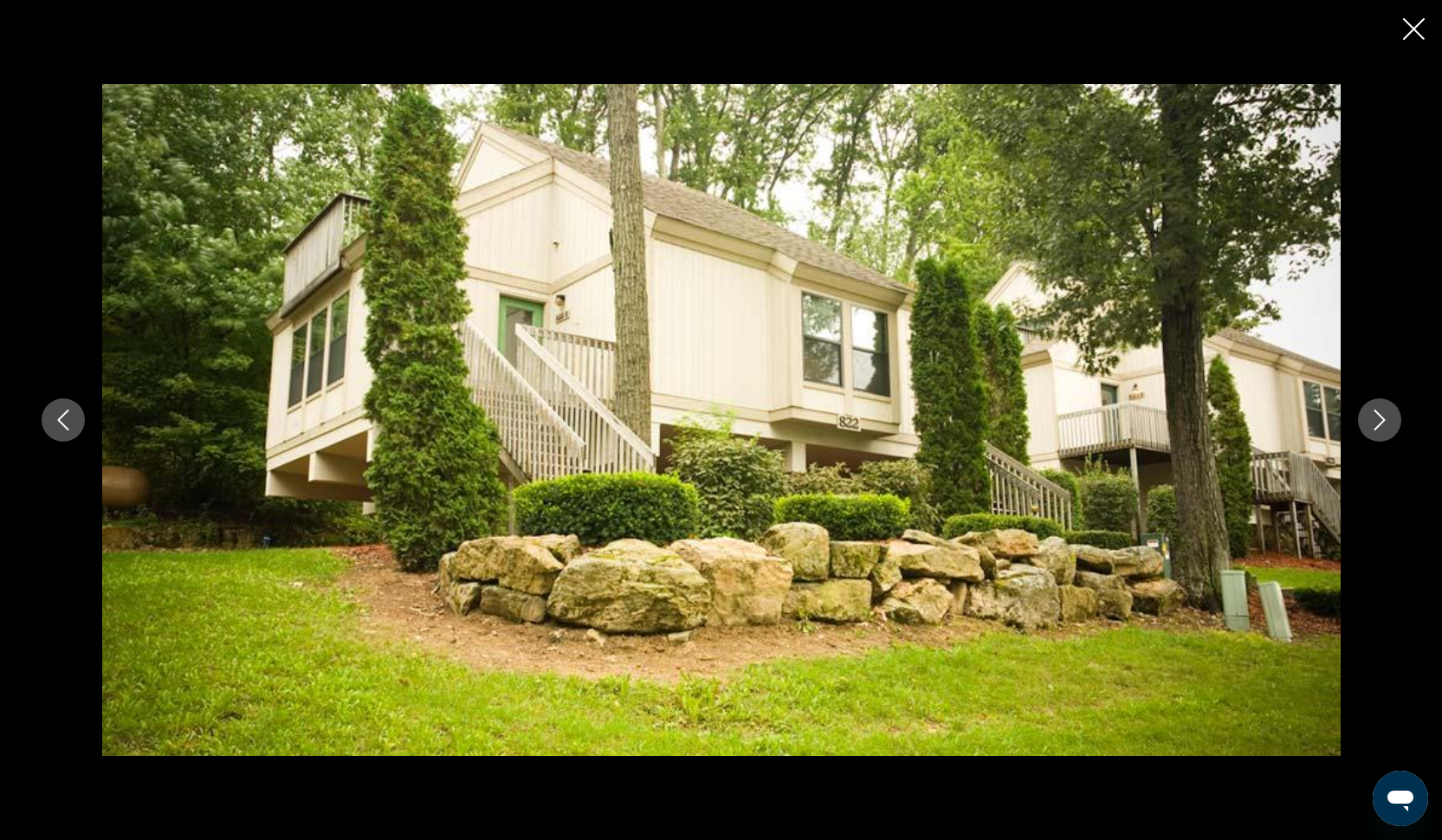
click at [1375, 421] on icon "Next image" at bounding box center [1379, 420] width 21 height 21
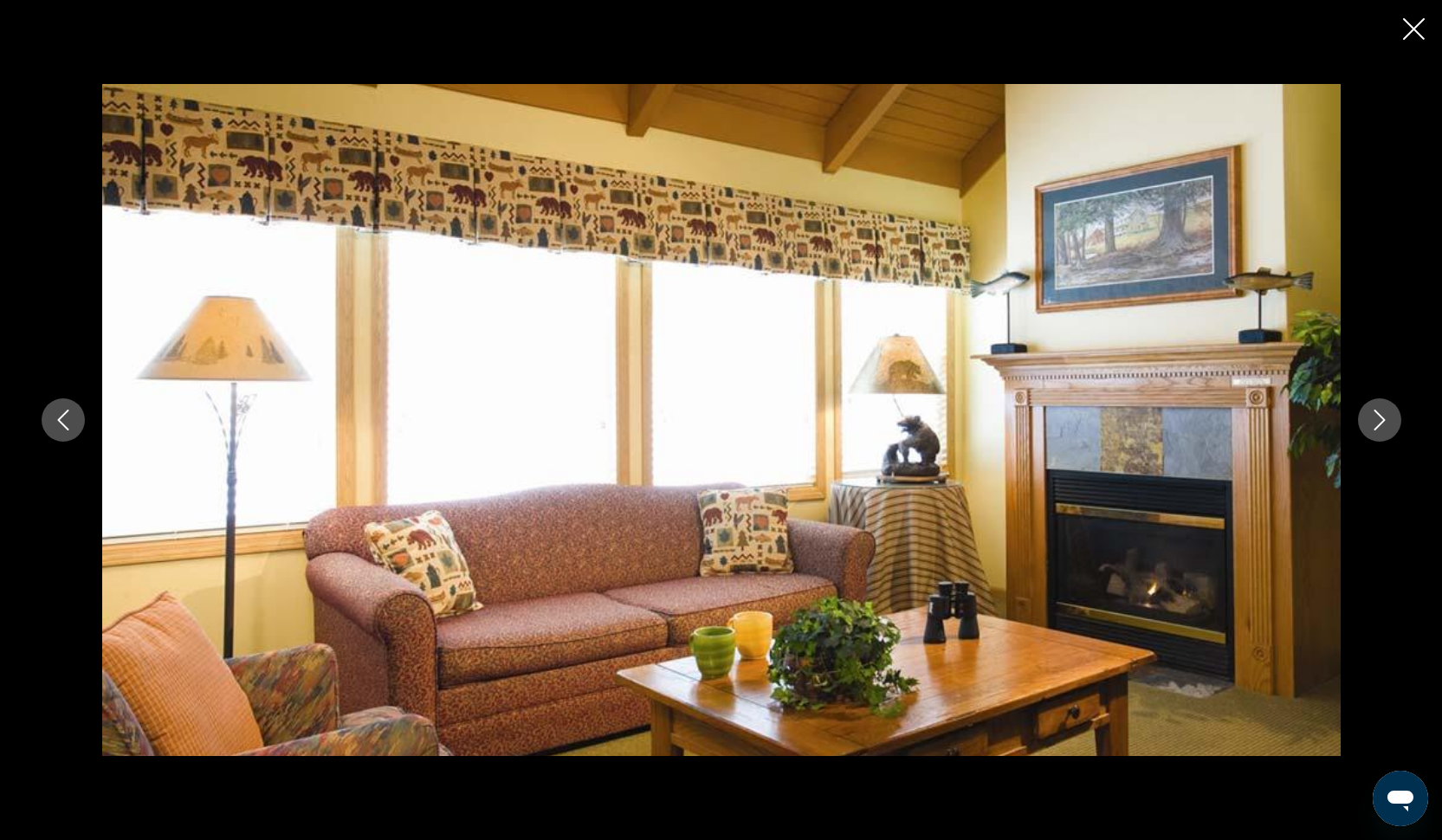
click at [1375, 421] on icon "Next image" at bounding box center [1379, 420] width 21 height 21
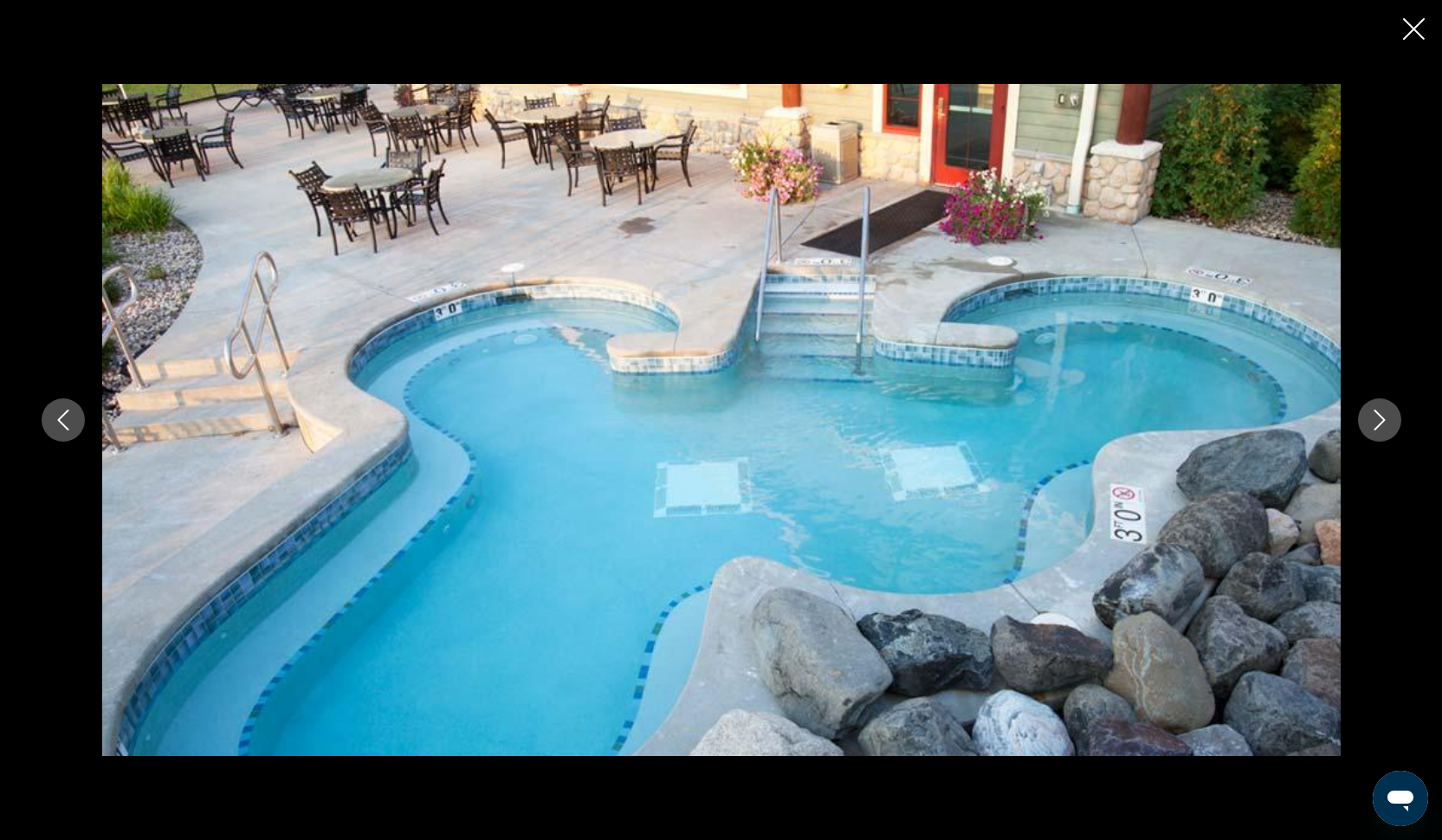
click at [1375, 421] on icon "Next image" at bounding box center [1379, 420] width 21 height 21
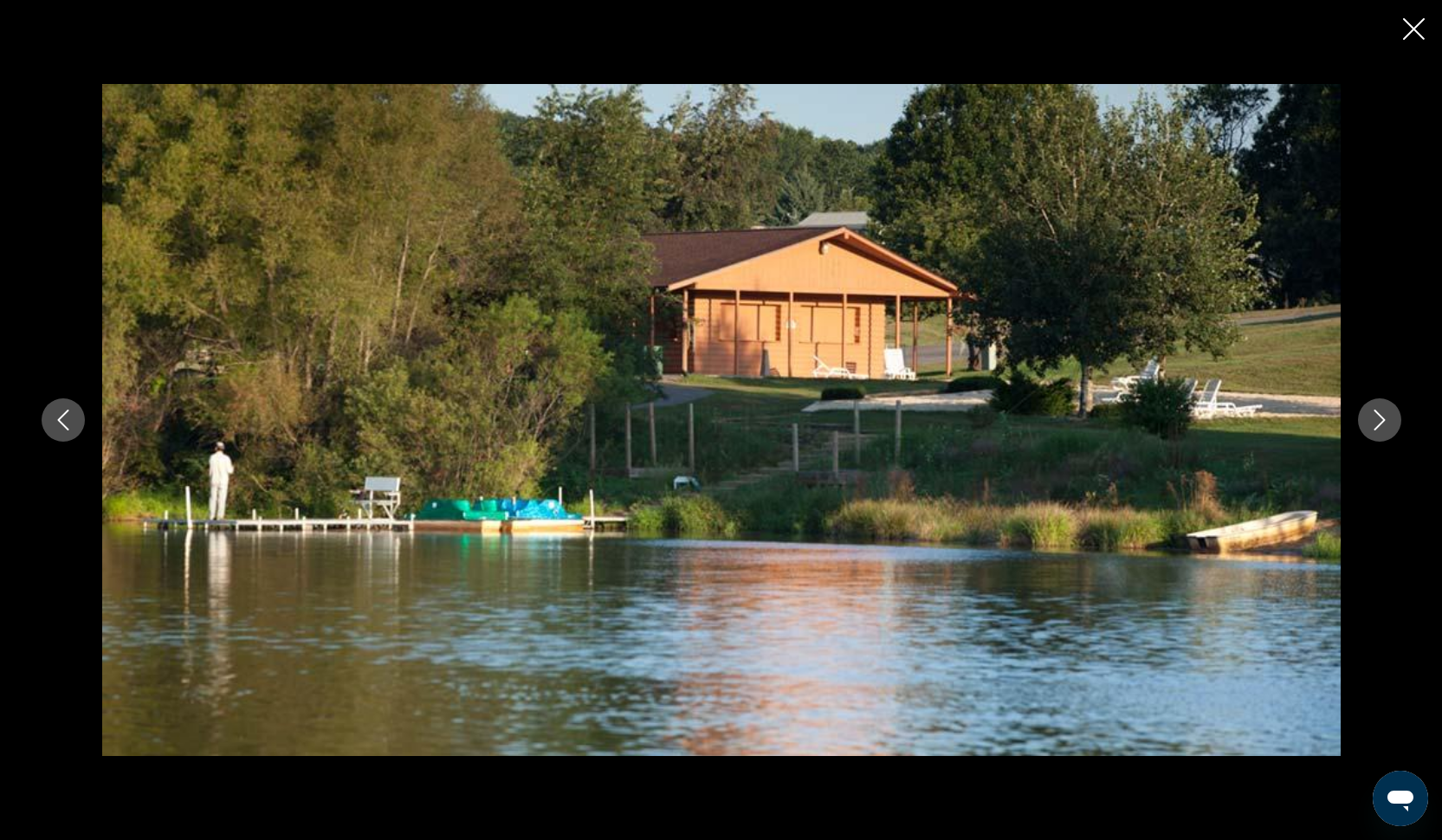
click at [1409, 29] on icon "Close slideshow" at bounding box center [1413, 29] width 22 height 22
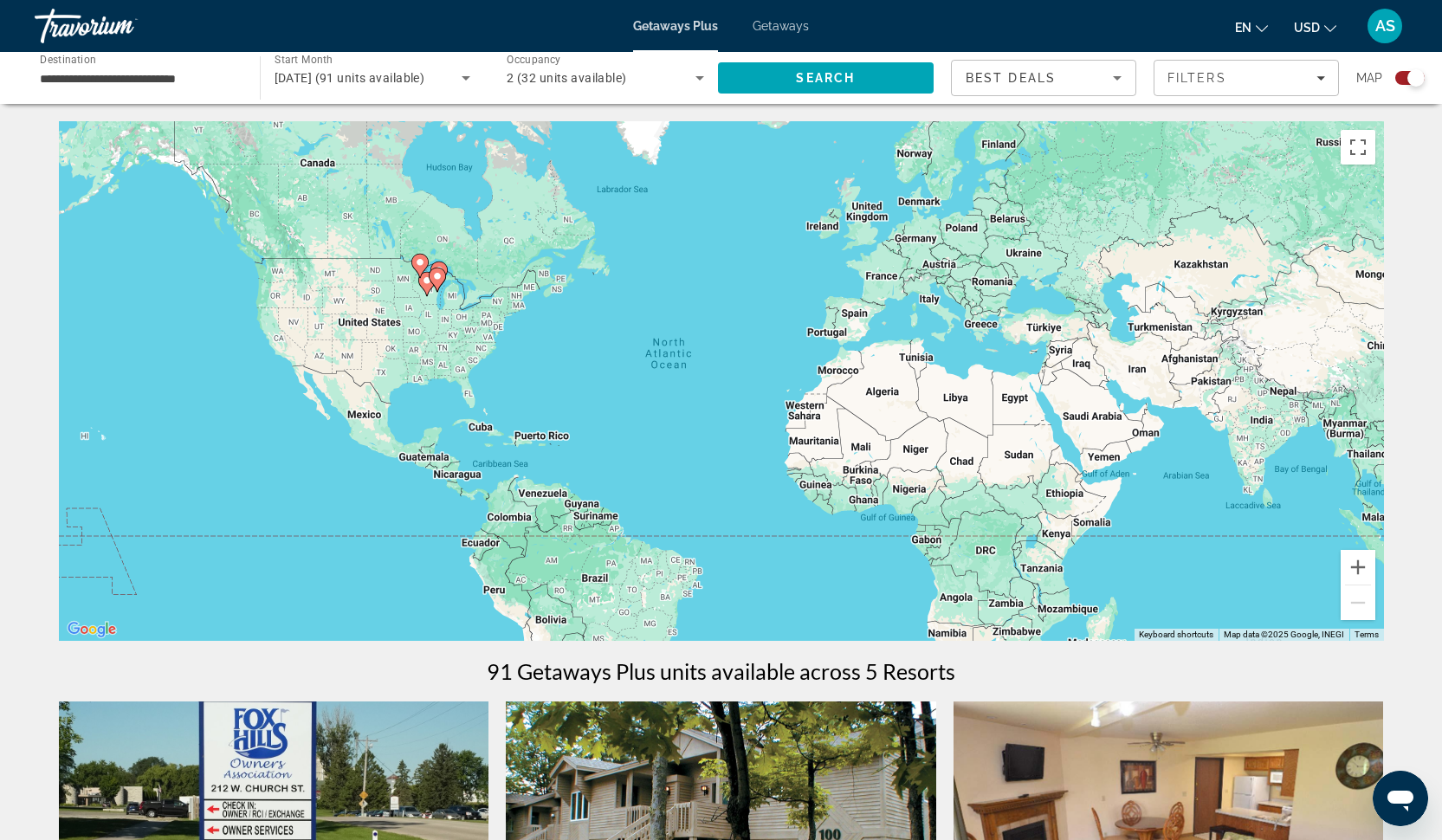
click at [1414, 75] on div "Search widget" at bounding box center [1415, 78] width 17 height 17
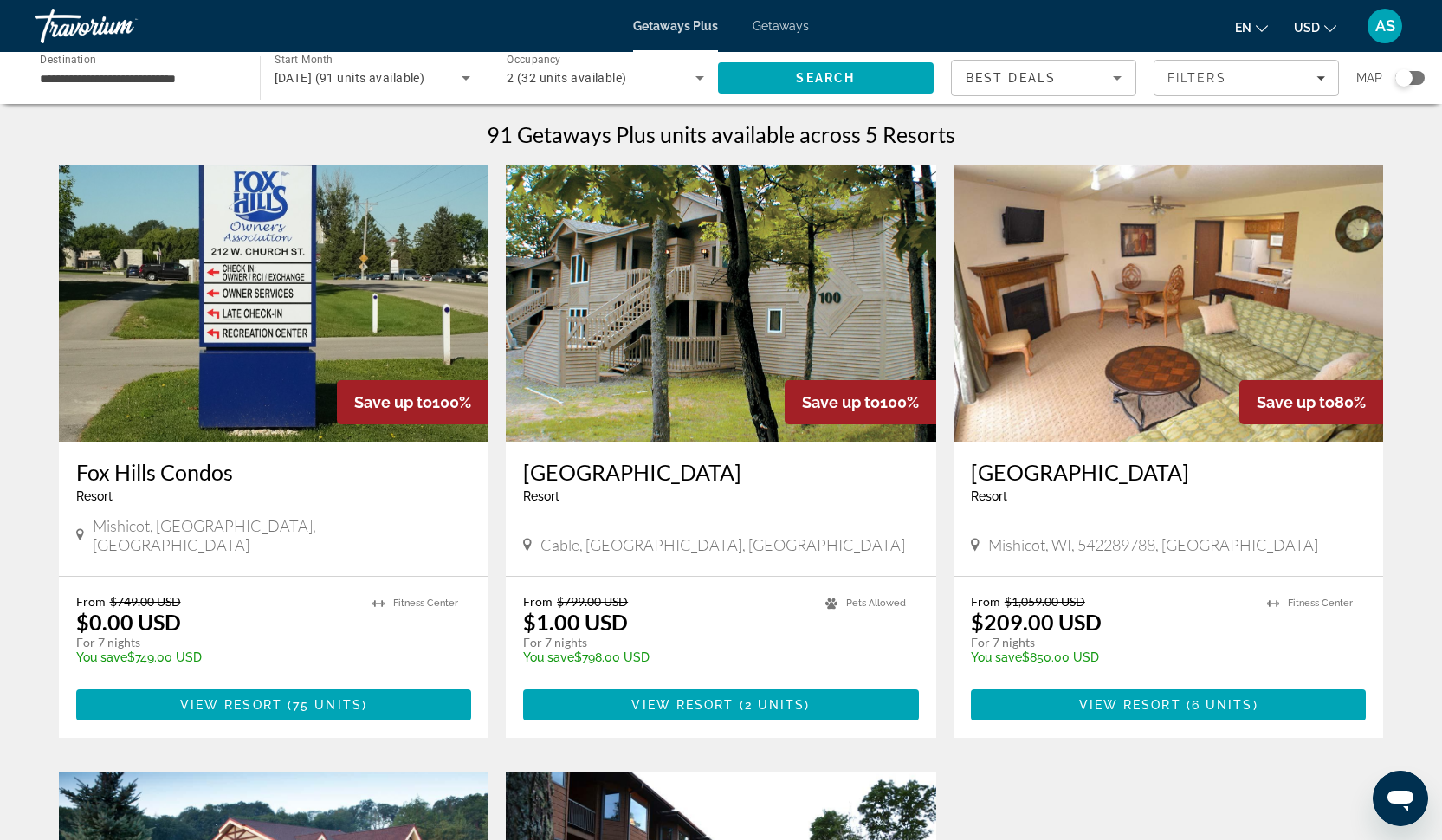
click at [1414, 74] on div "Search widget" at bounding box center [1410, 77] width 30 height 14
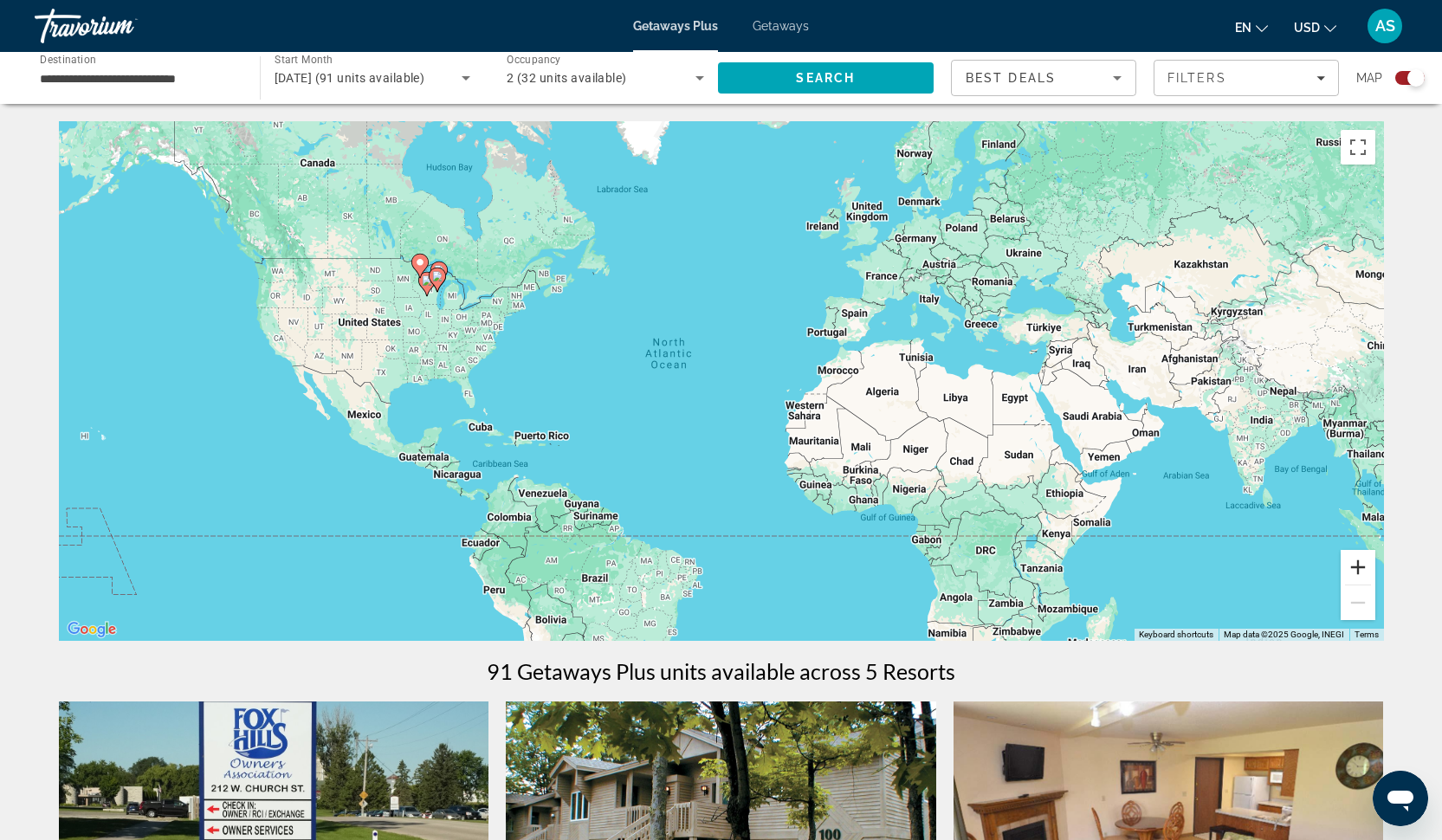
click at [1358, 578] on button "Zoom in" at bounding box center [1357, 566] width 34 height 34
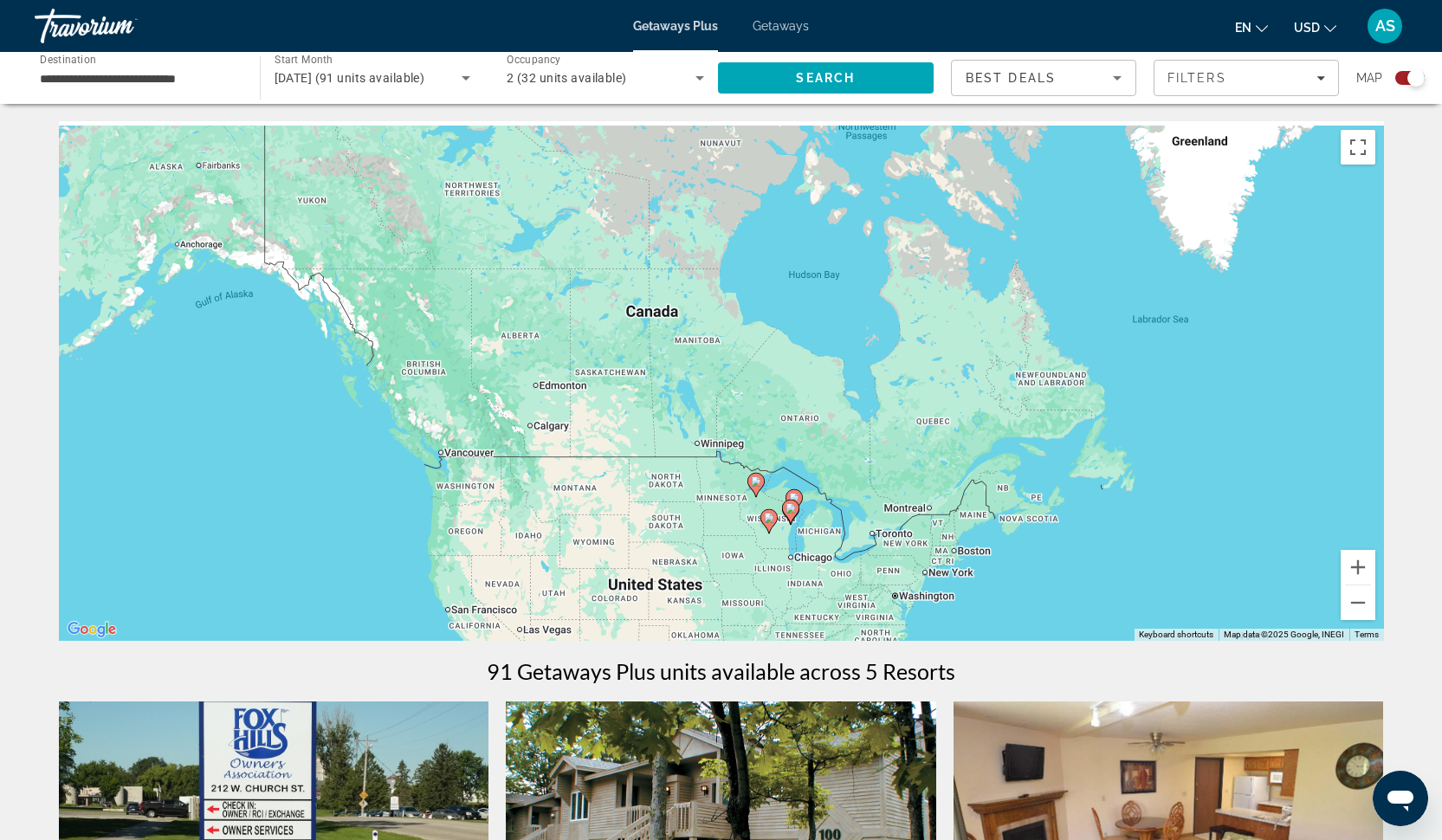
drag, startPoint x: 156, startPoint y: 187, endPoint x: 794, endPoint y: 511, distance: 715.6
click at [794, 511] on g "Main content" at bounding box center [791, 511] width 17 height 24
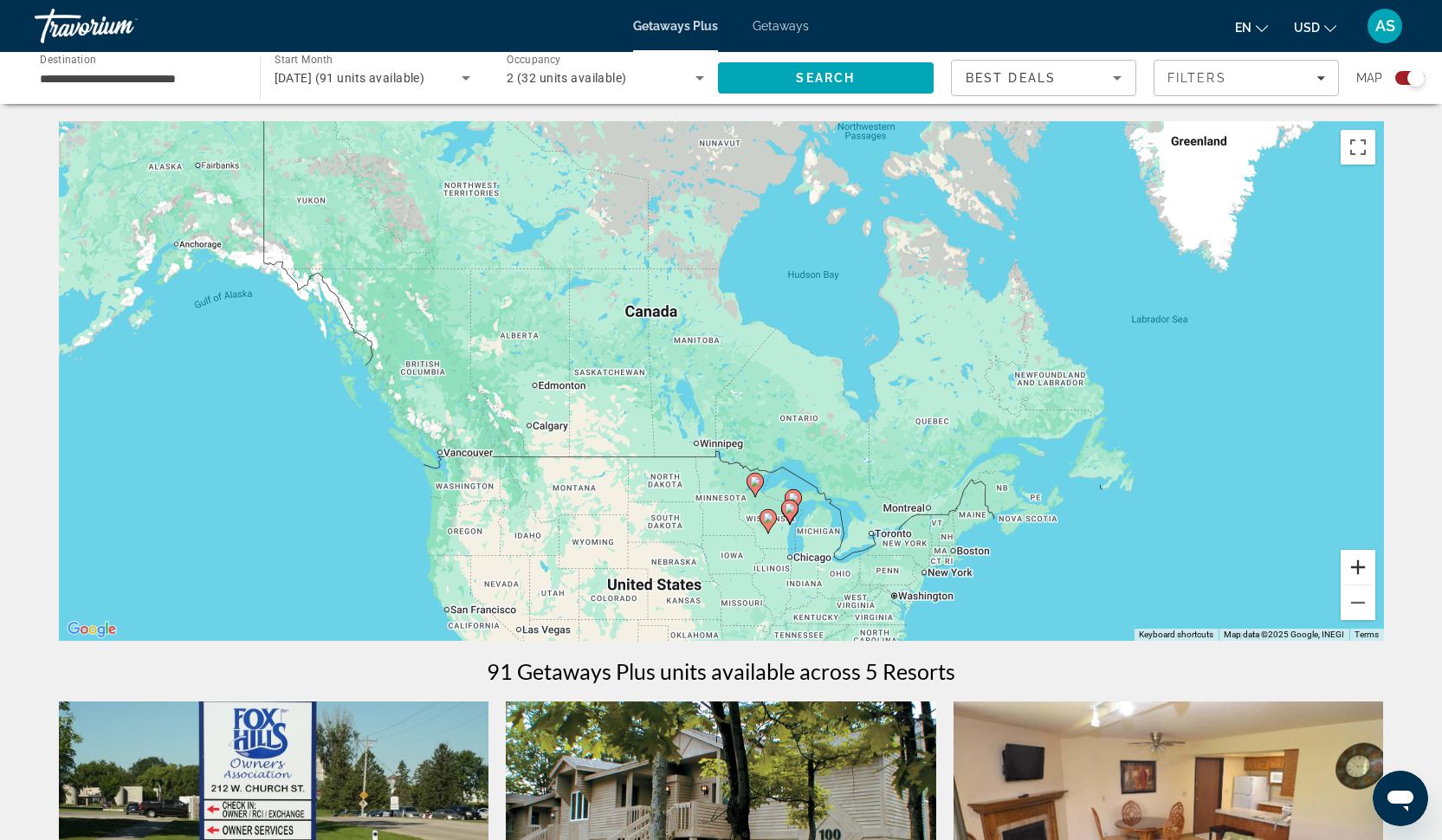
click at [1358, 559] on button "Zoom in" at bounding box center [1357, 566] width 34 height 34
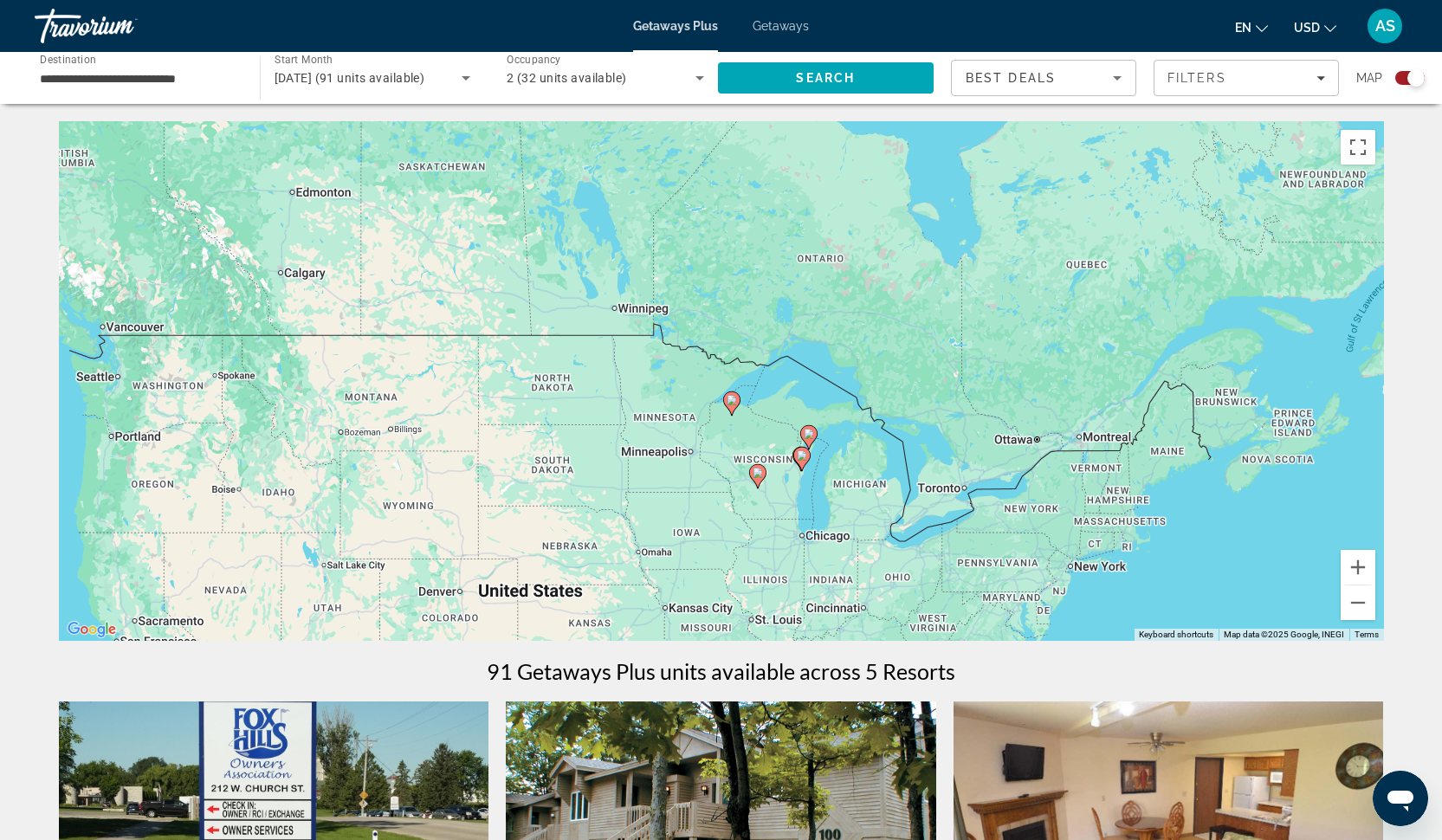
drag, startPoint x: 865, startPoint y: 611, endPoint x: 807, endPoint y: 413, distance: 206.3
click at [807, 413] on div "To activate drag with keyboard, press Alt + Enter. Once in keyboard drag state,…" at bounding box center [721, 380] width 1325 height 520
click at [1353, 563] on button "Zoom in" at bounding box center [1357, 566] width 34 height 34
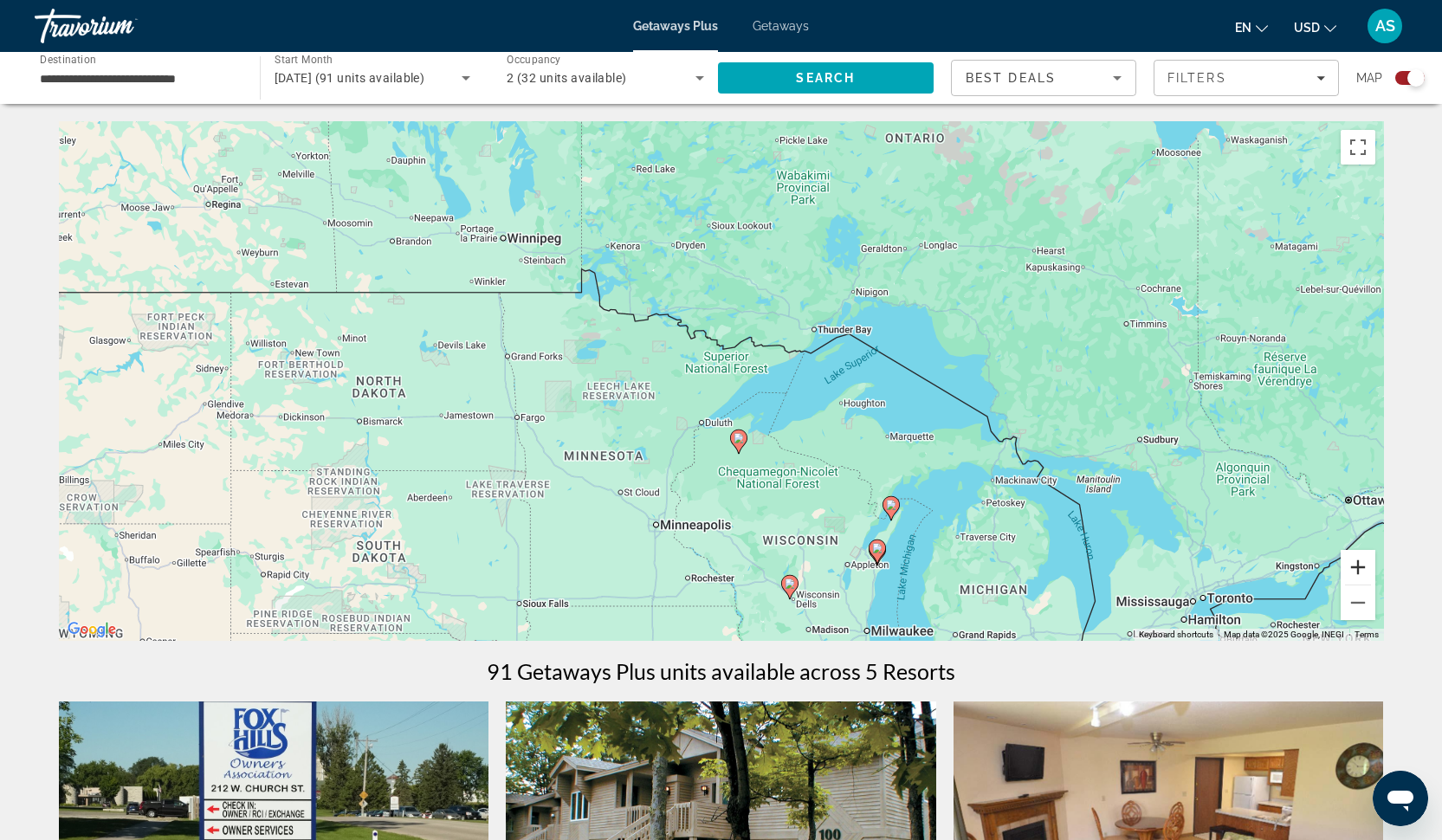
click at [1353, 563] on button "Zoom in" at bounding box center [1357, 566] width 34 height 34
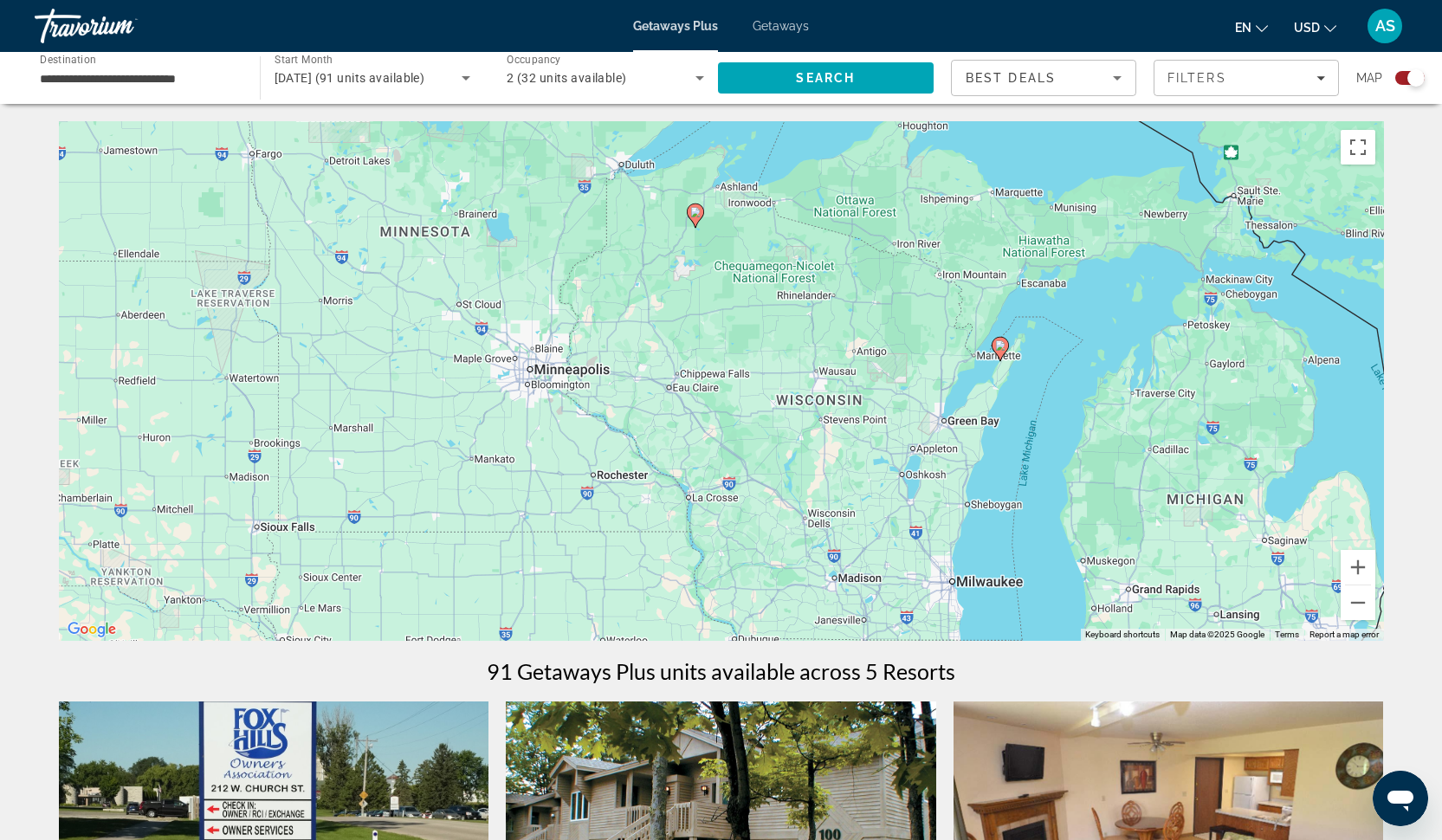
drag, startPoint x: 1064, startPoint y: 568, endPoint x: 1001, endPoint y: 261, distance: 313.4
click at [1001, 261] on div "To activate drag with keyboard, press Alt + Enter. Once in keyboard drag state,…" at bounding box center [721, 380] width 1325 height 520
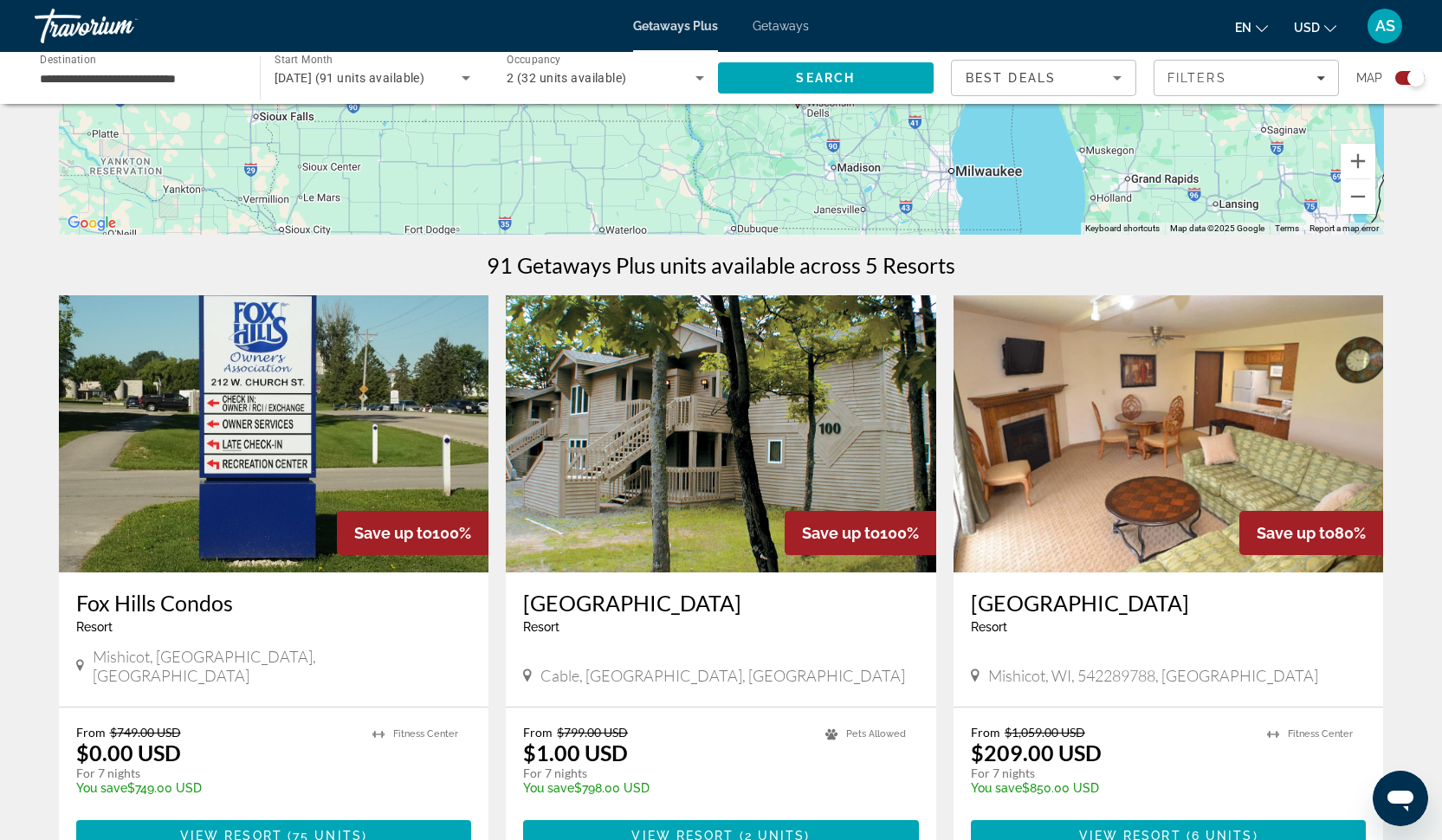
scroll to position [403, 0]
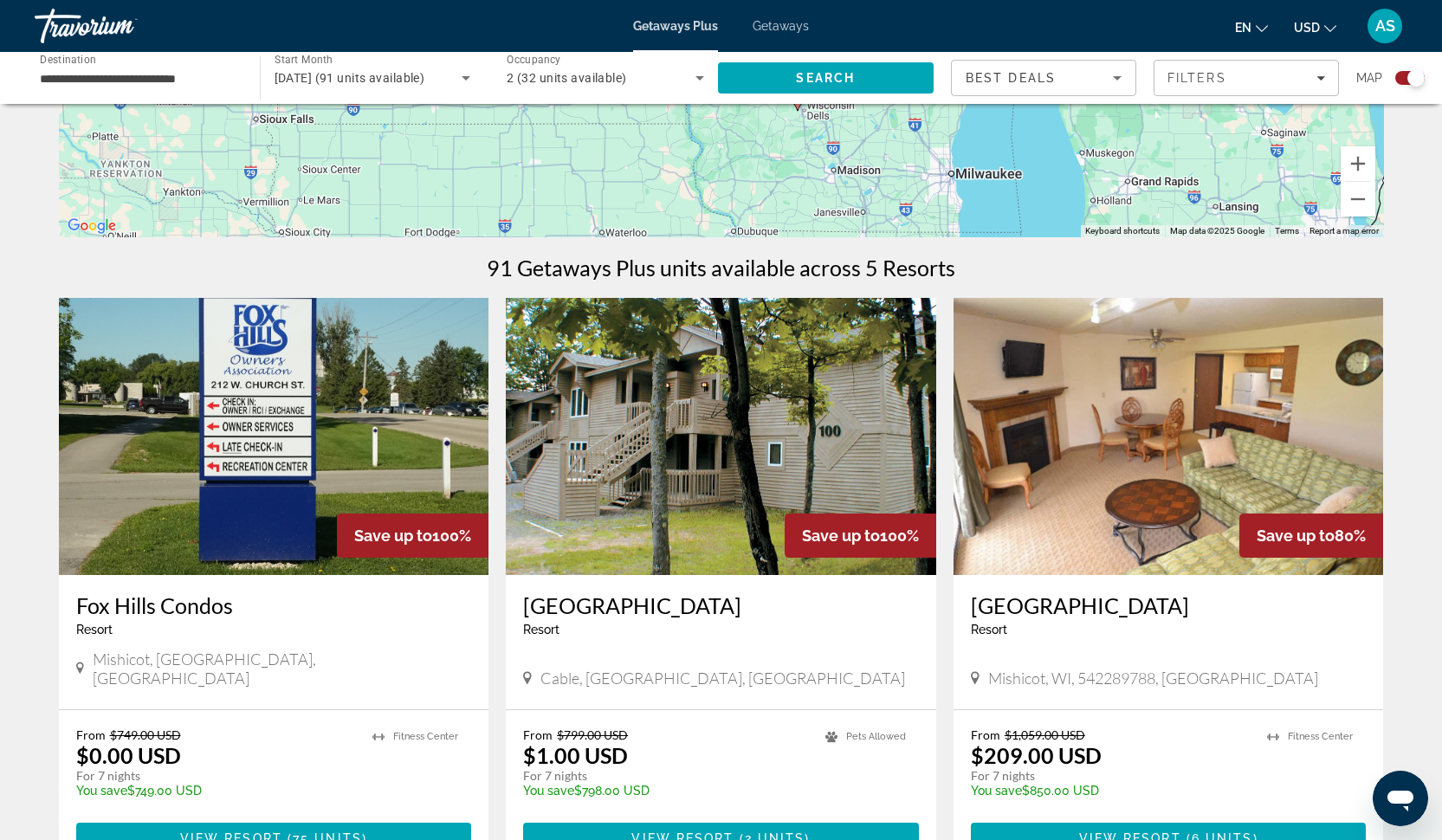
click at [686, 468] on img "Main content" at bounding box center [720, 436] width 430 height 277
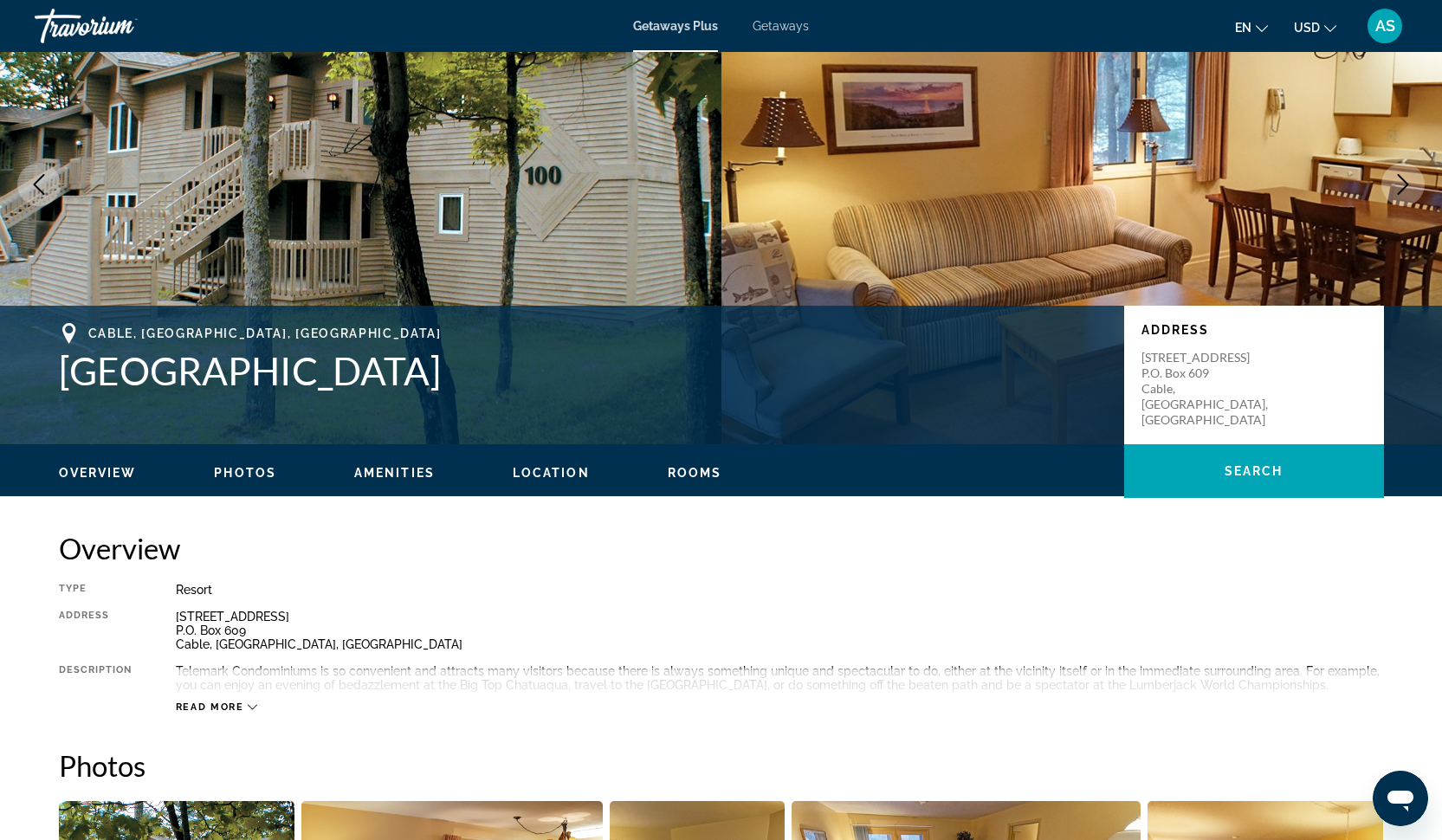
scroll to position [134, 0]
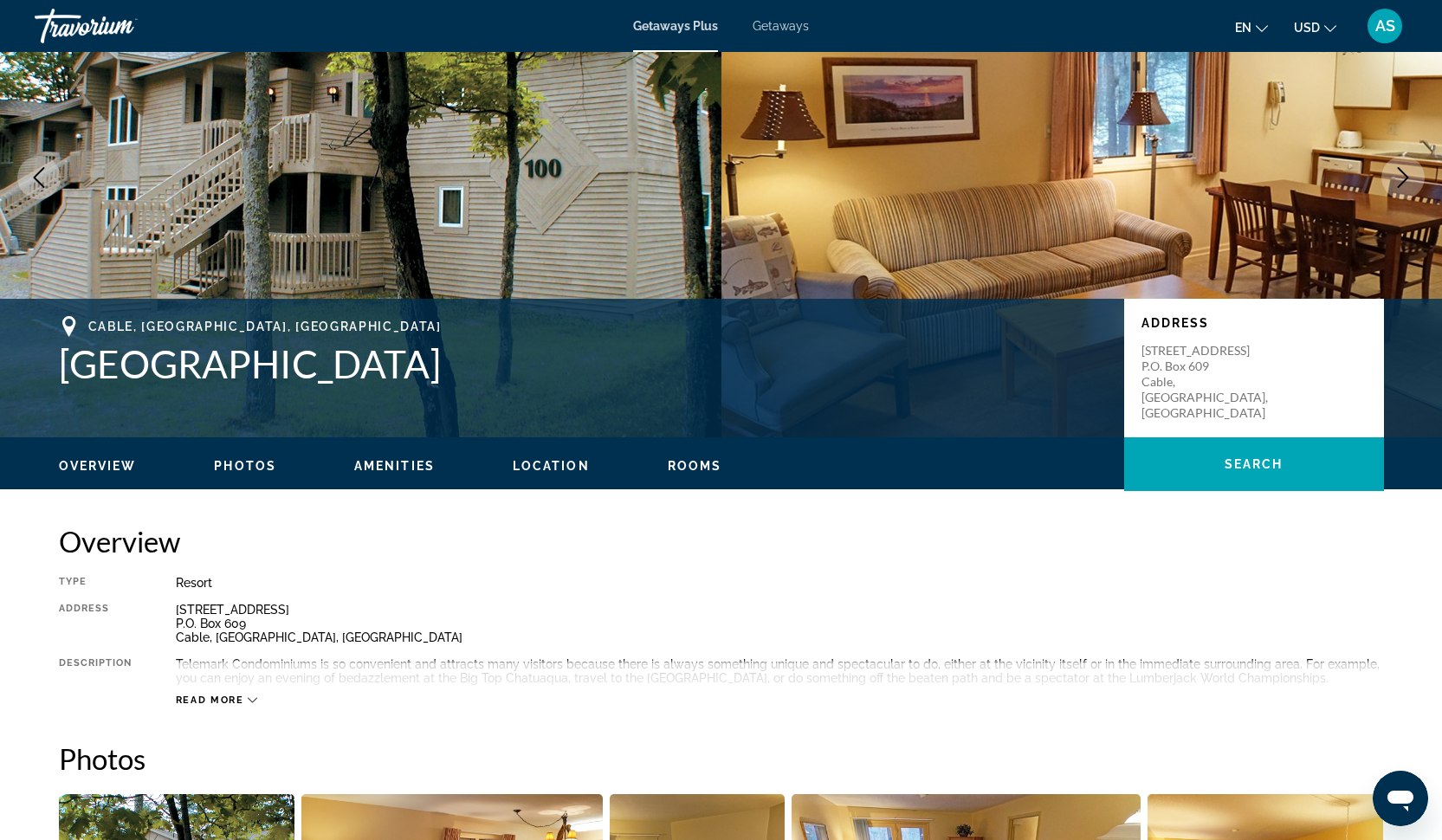
click at [244, 456] on ul "Overview Photos Amenities Location Rooms Search" at bounding box center [721, 464] width 1325 height 19
click at [247, 463] on span "Photos" at bounding box center [244, 465] width 62 height 14
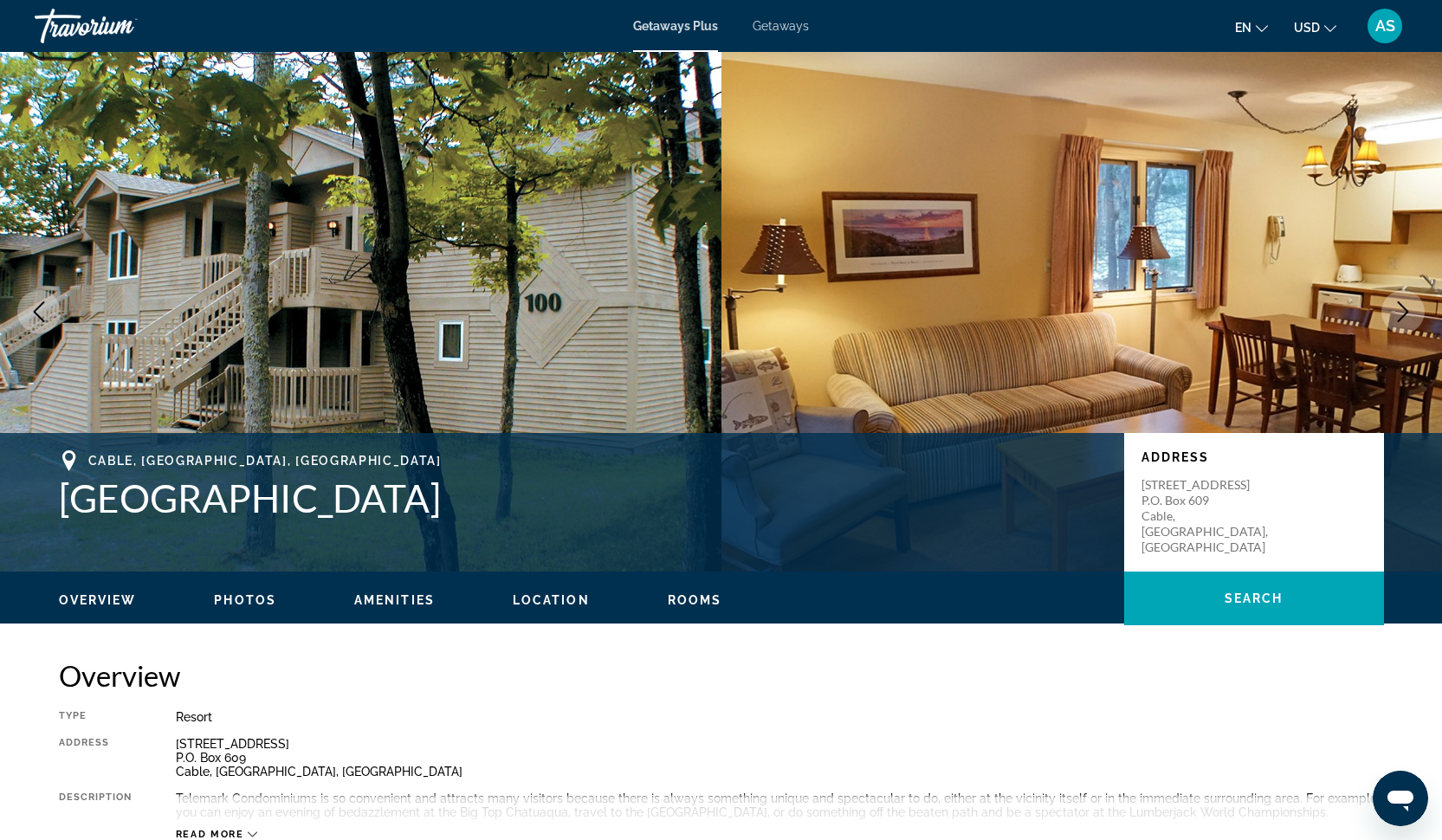
scroll to position [0, 0]
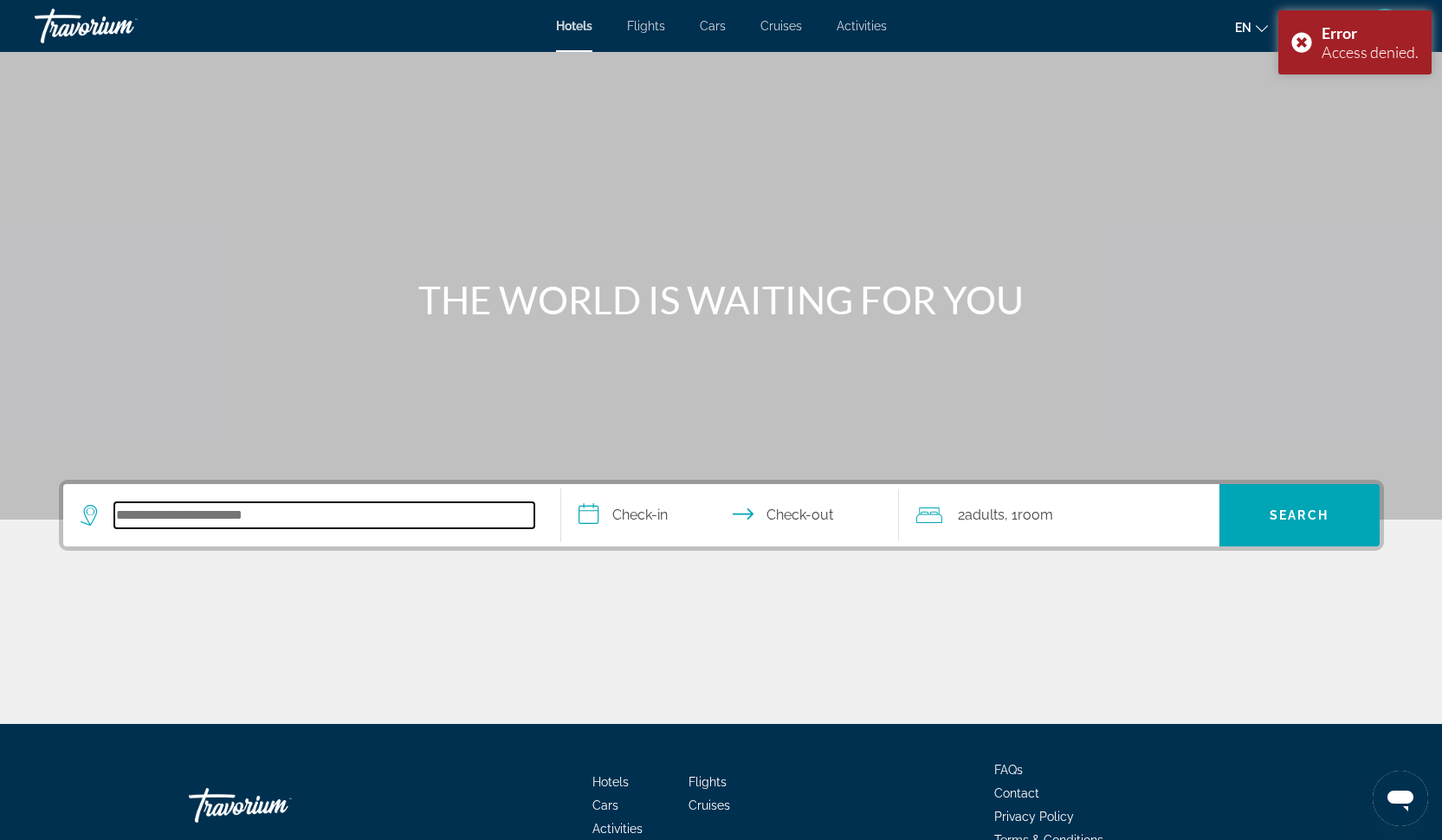
click at [220, 517] on input "Search hotel destination" at bounding box center [324, 515] width 420 height 26
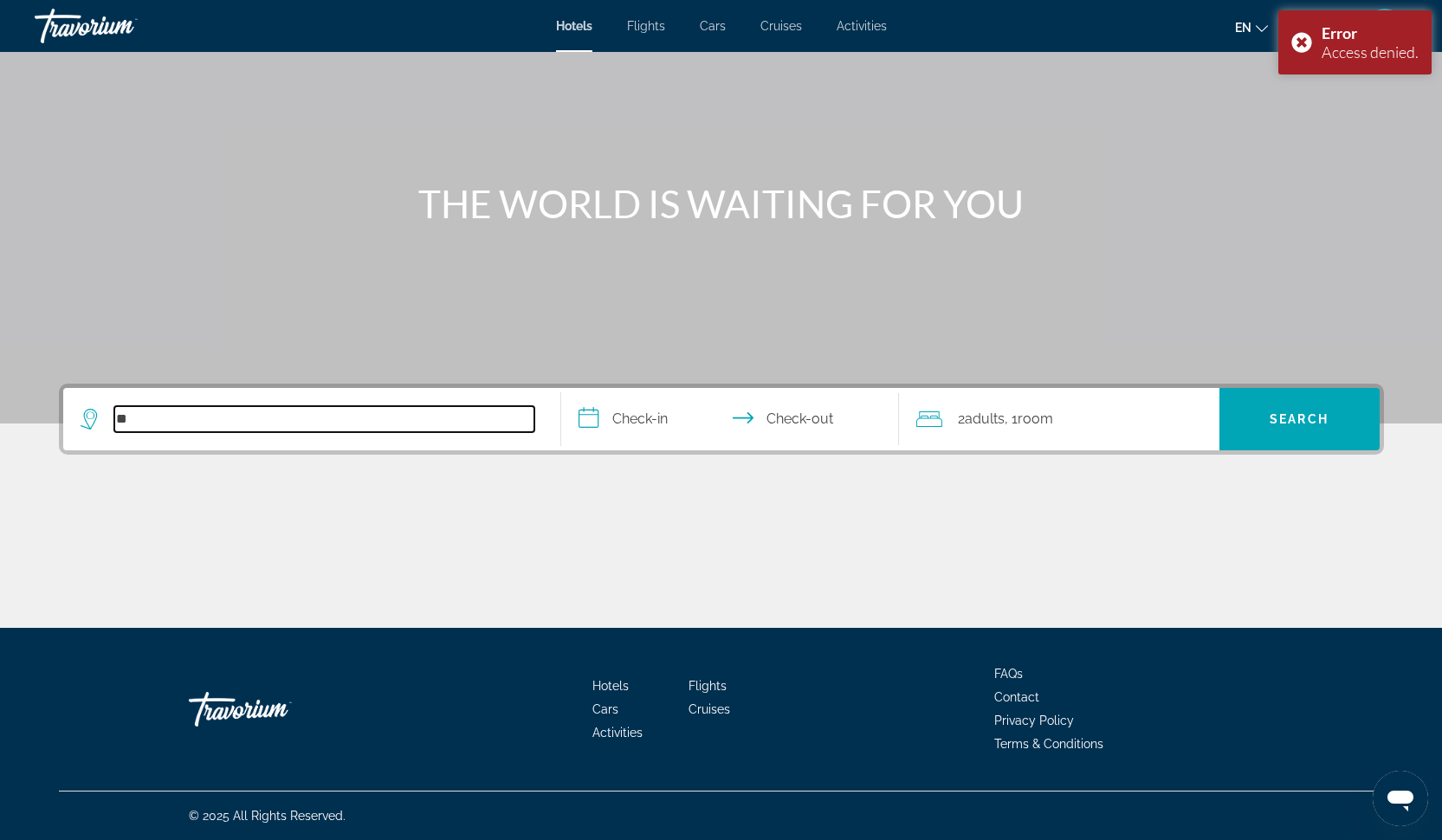
type input "***"
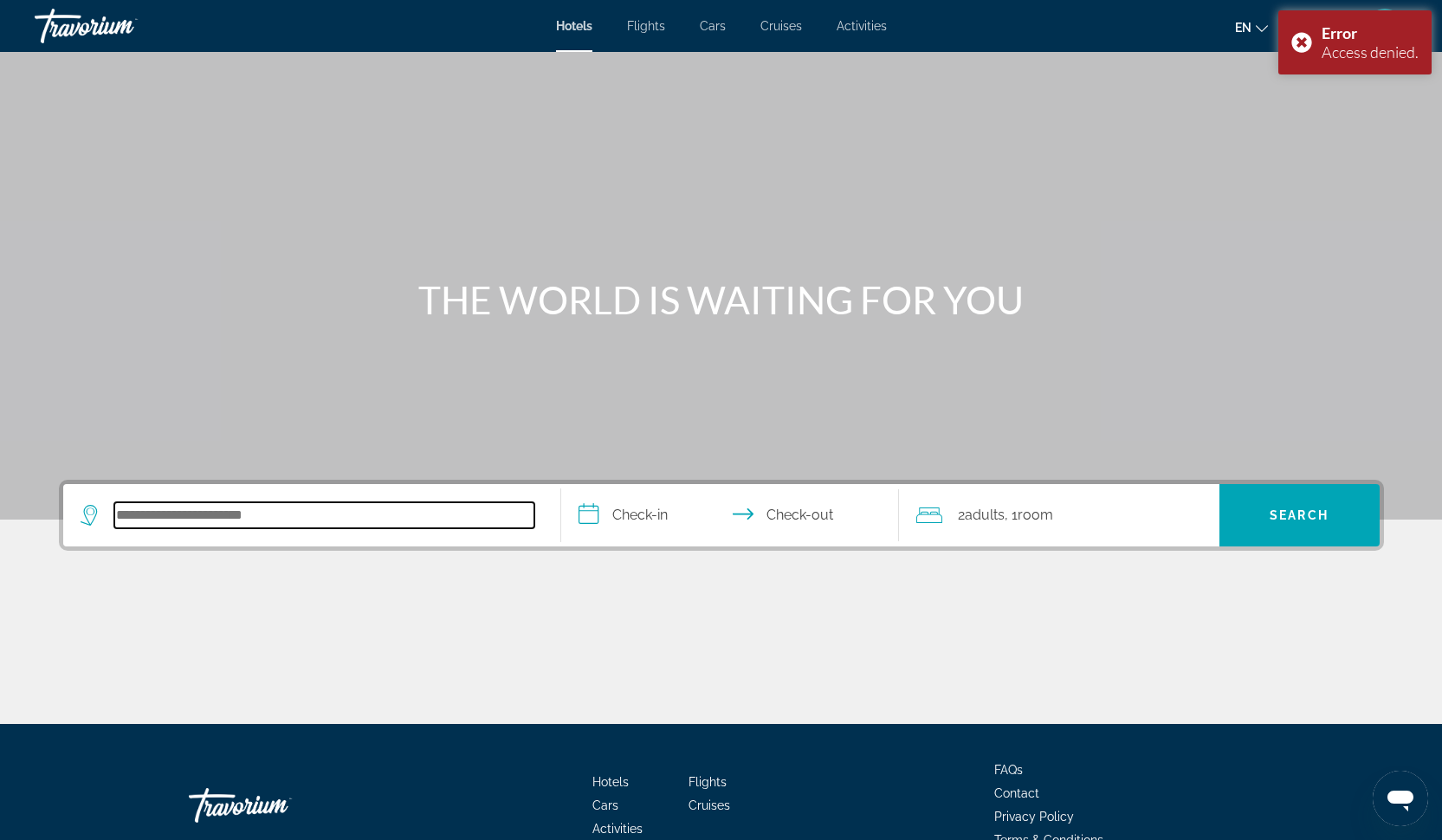
click at [287, 507] on input "Search hotel destination" at bounding box center [324, 515] width 420 height 26
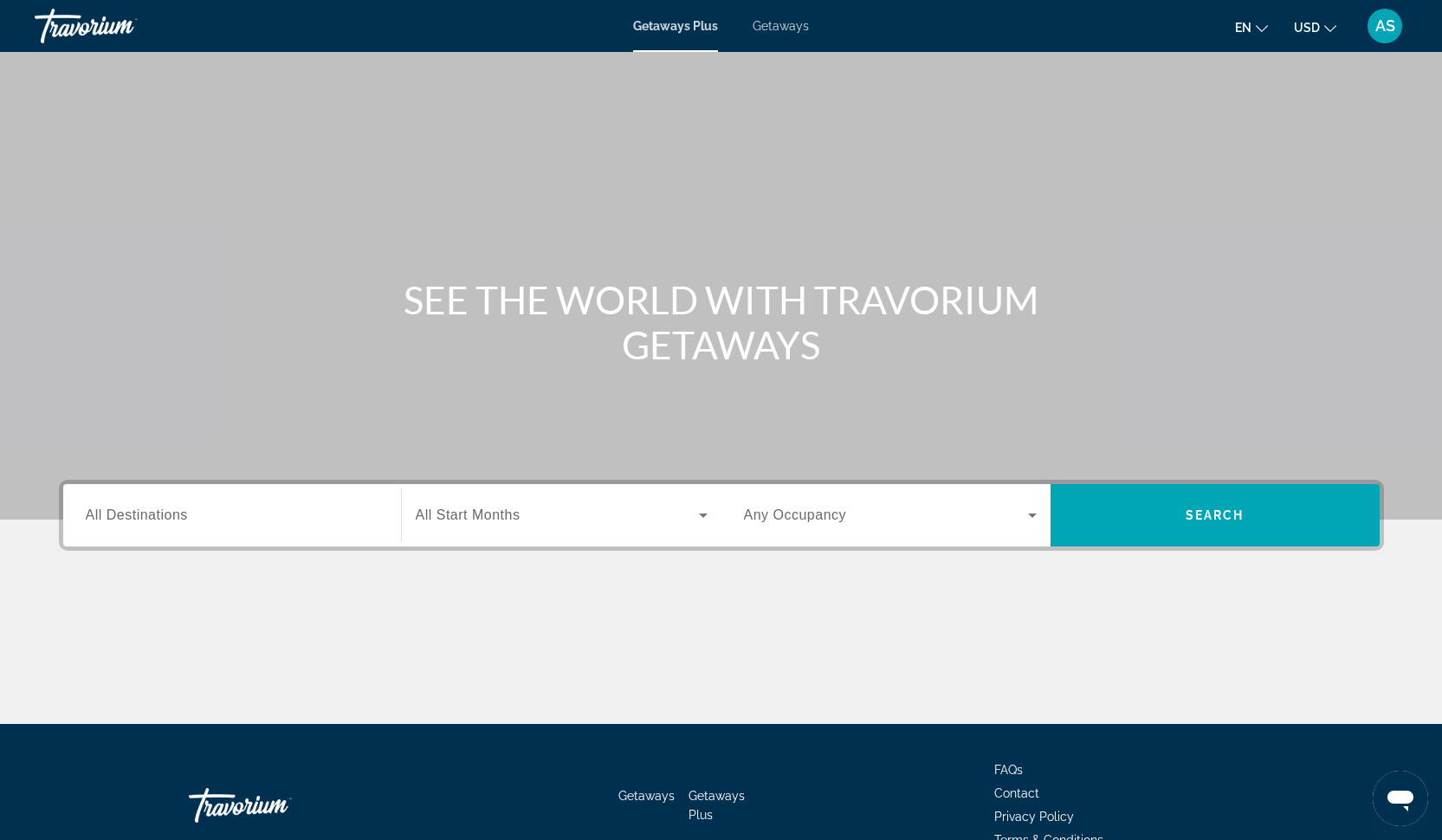
click at [230, 503] on div "Search widget" at bounding box center [232, 516] width 293 height 50
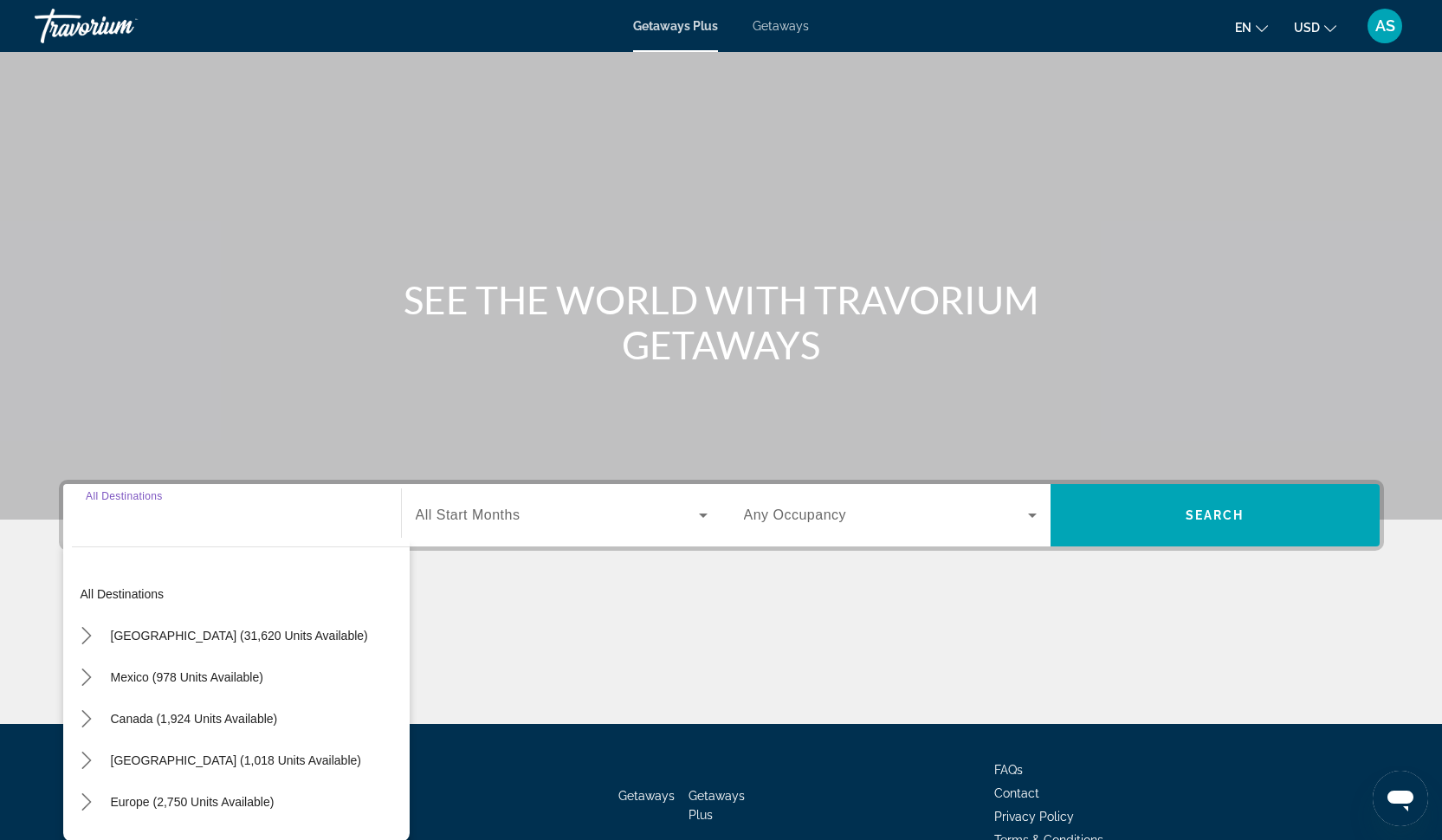
scroll to position [96, 0]
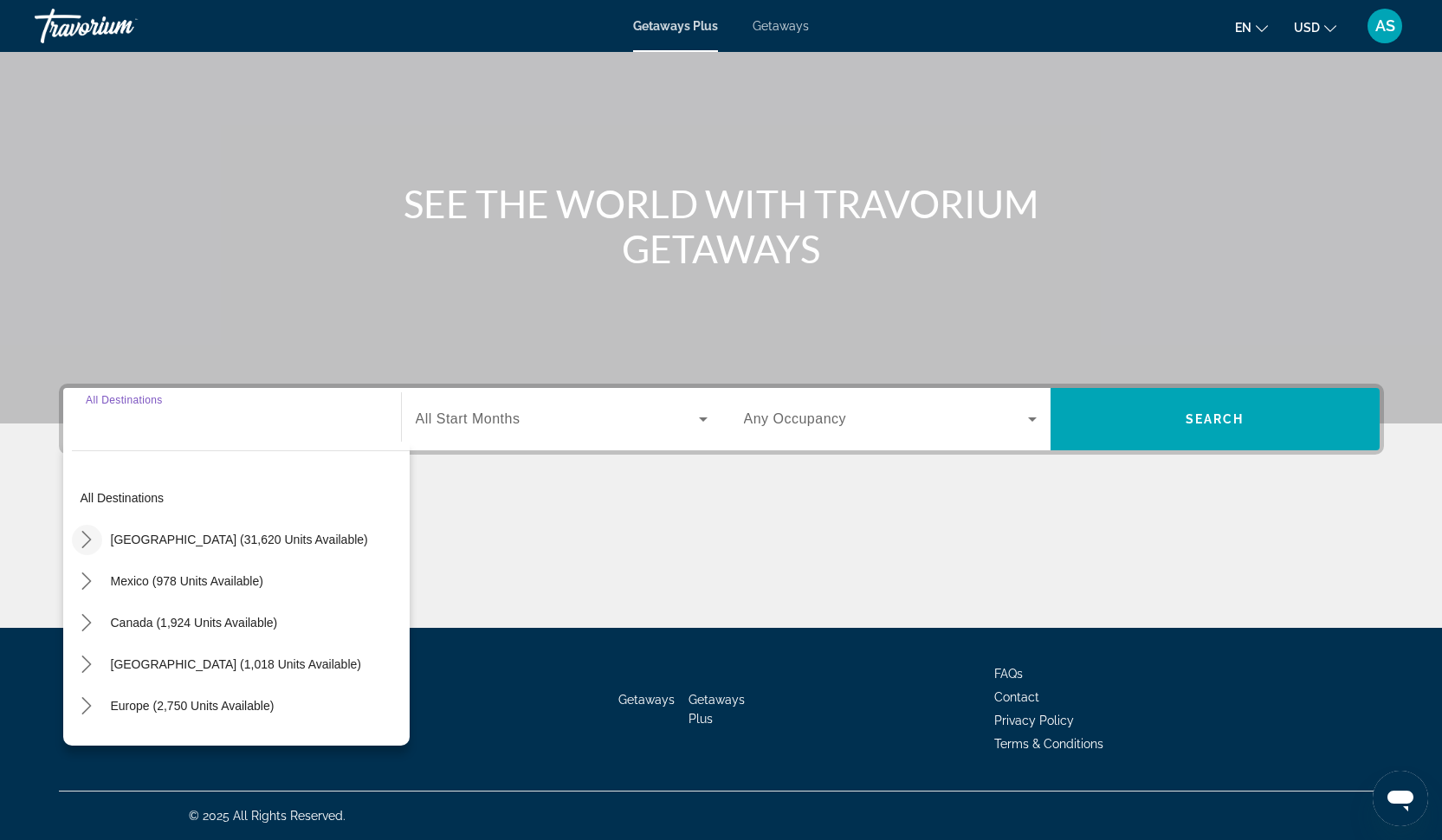
click at [88, 543] on icon "Toggle United States (31,620 units available) submenu" at bounding box center [87, 540] width 10 height 17
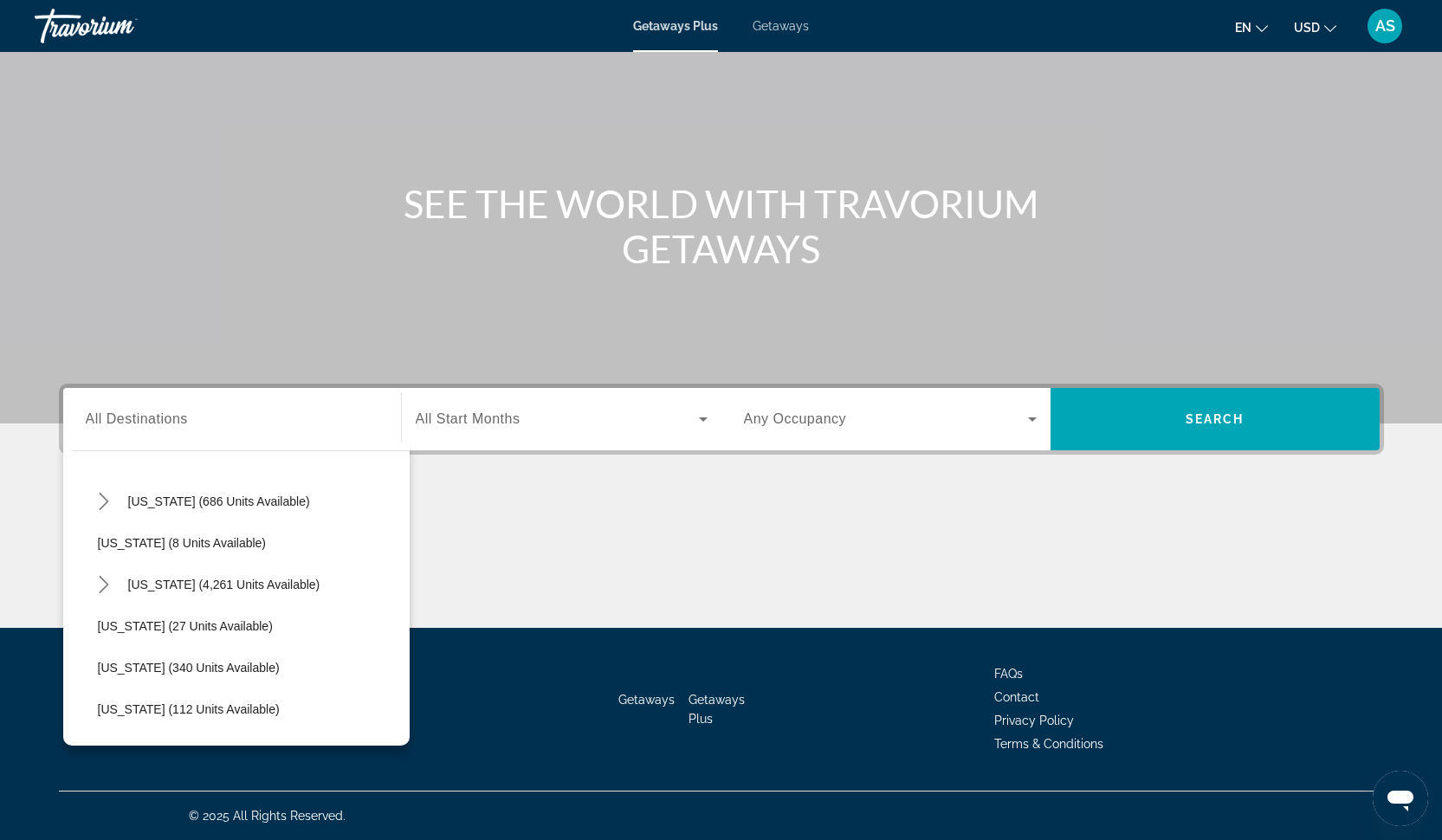
scroll to position [205, 0]
click at [155, 592] on span "Select destination: Florida (4,261 units available)" at bounding box center [224, 584] width 210 height 42
type input "**********"
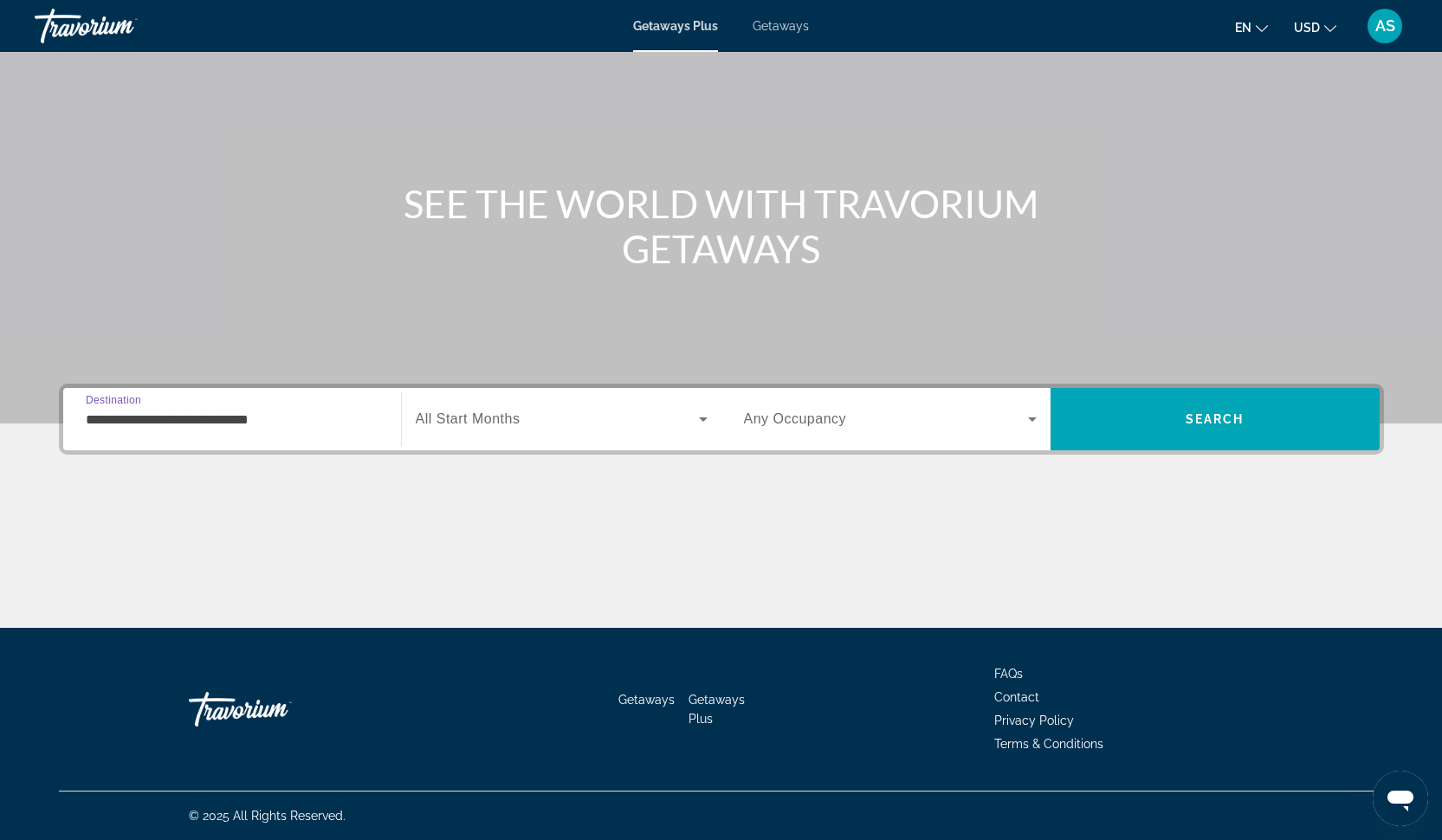
click at [535, 407] on div "Search widget" at bounding box center [562, 419] width 292 height 49
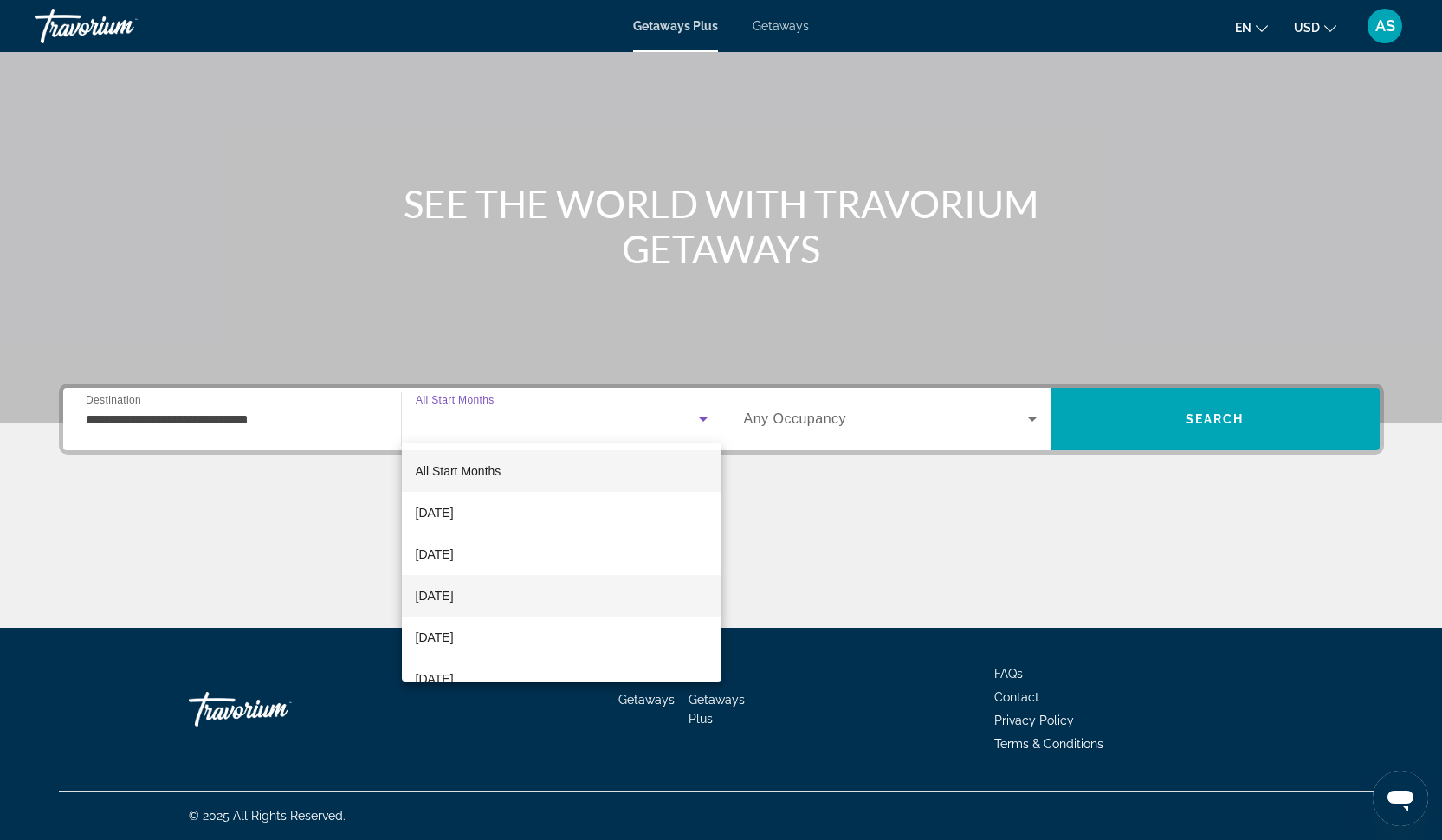
click at [469, 607] on mat-option "[DATE]" at bounding box center [561, 596] width 319 height 42
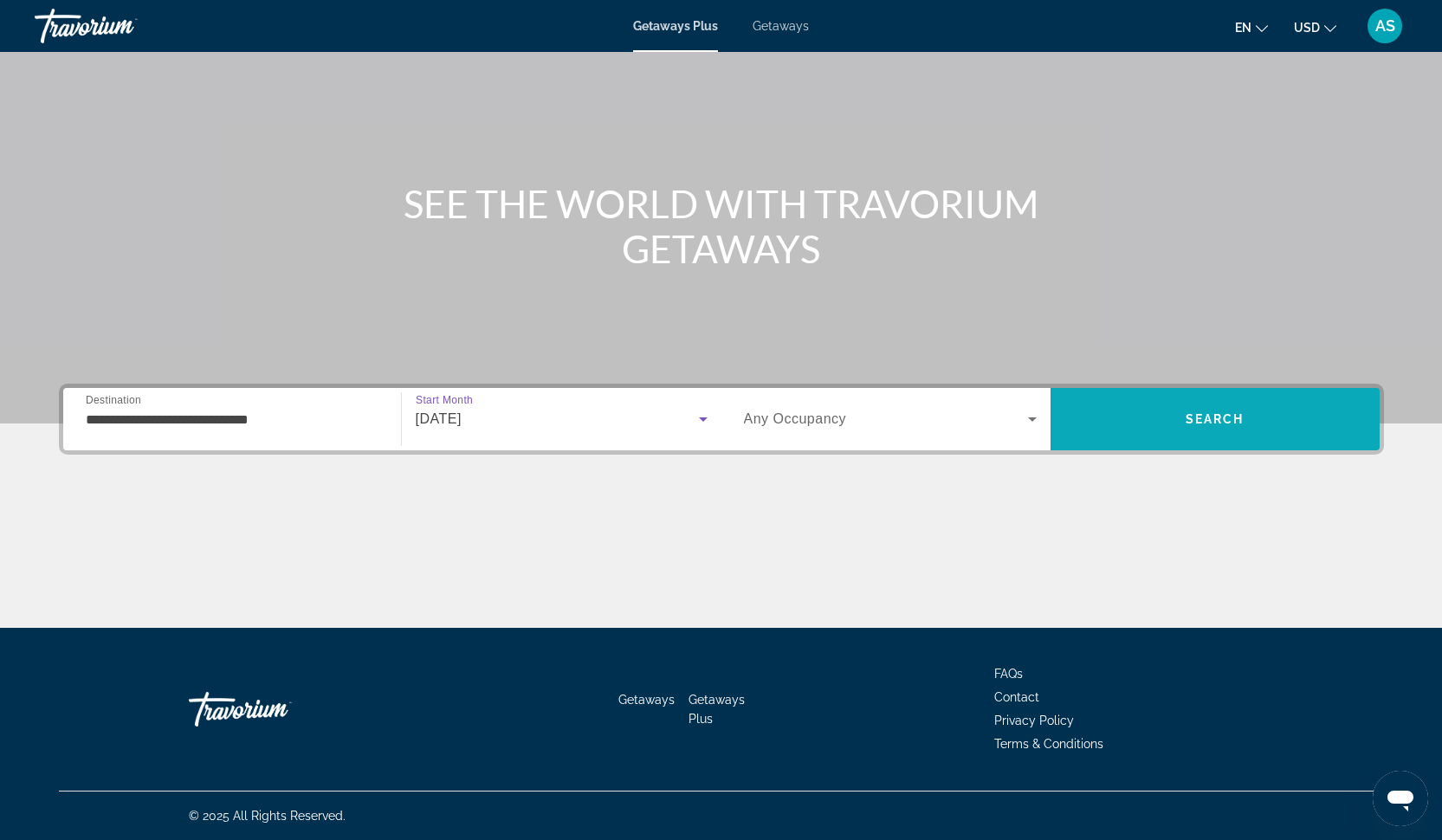
click at [1135, 414] on span "Search" at bounding box center [1214, 420] width 329 height 42
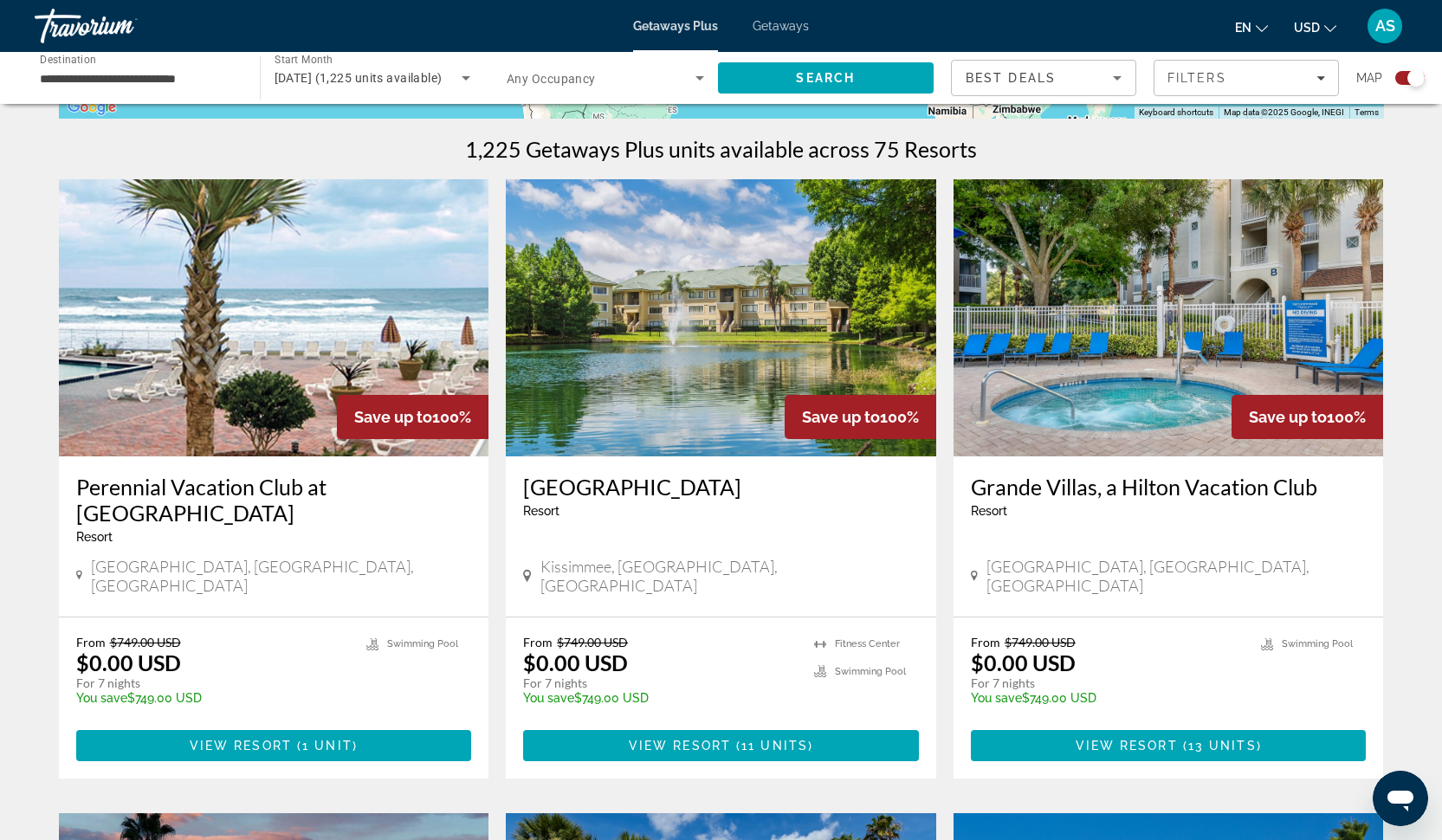
scroll to position [522, 0]
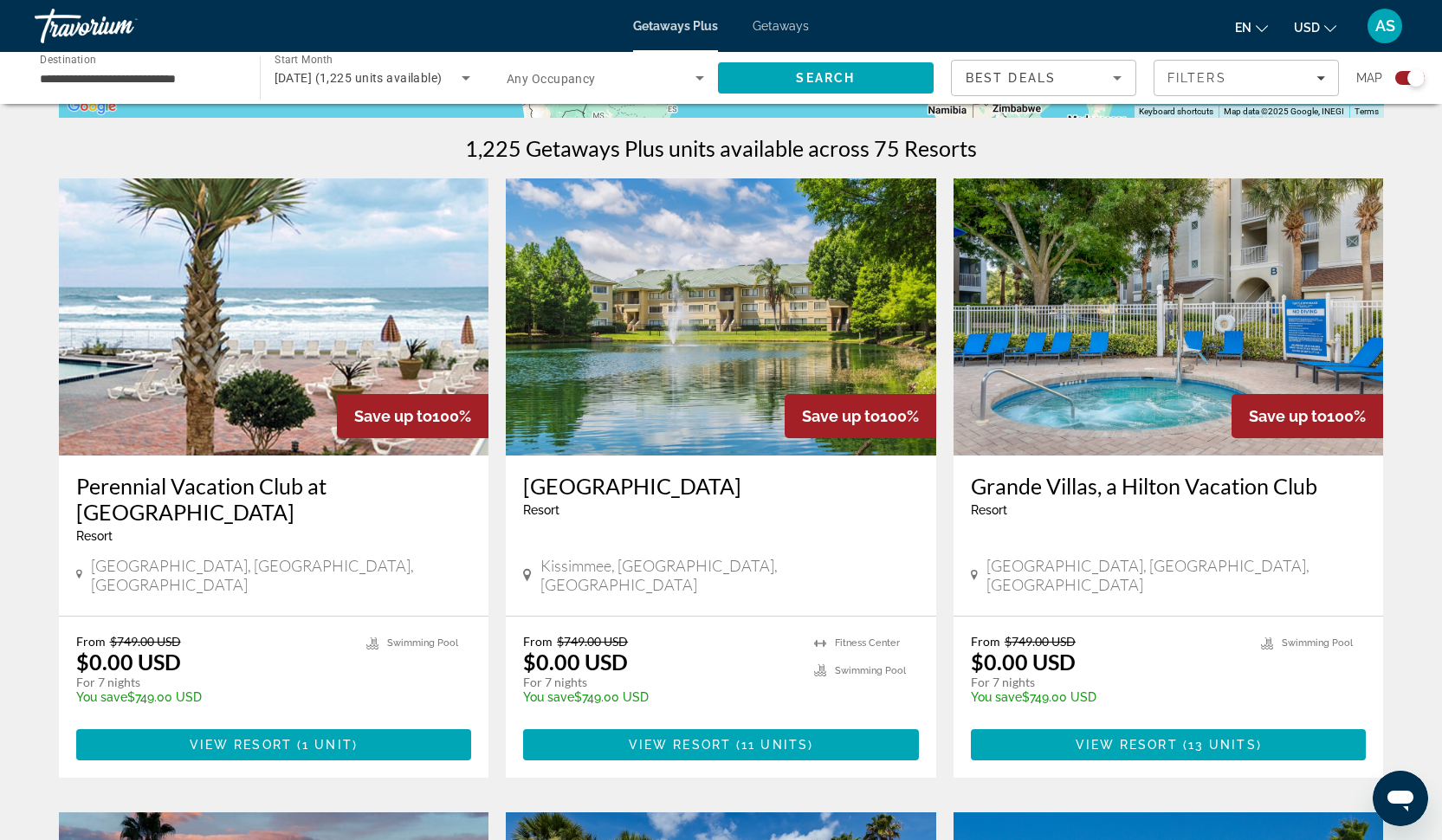
click at [358, 319] on img "Main content" at bounding box center [274, 317] width 430 height 277
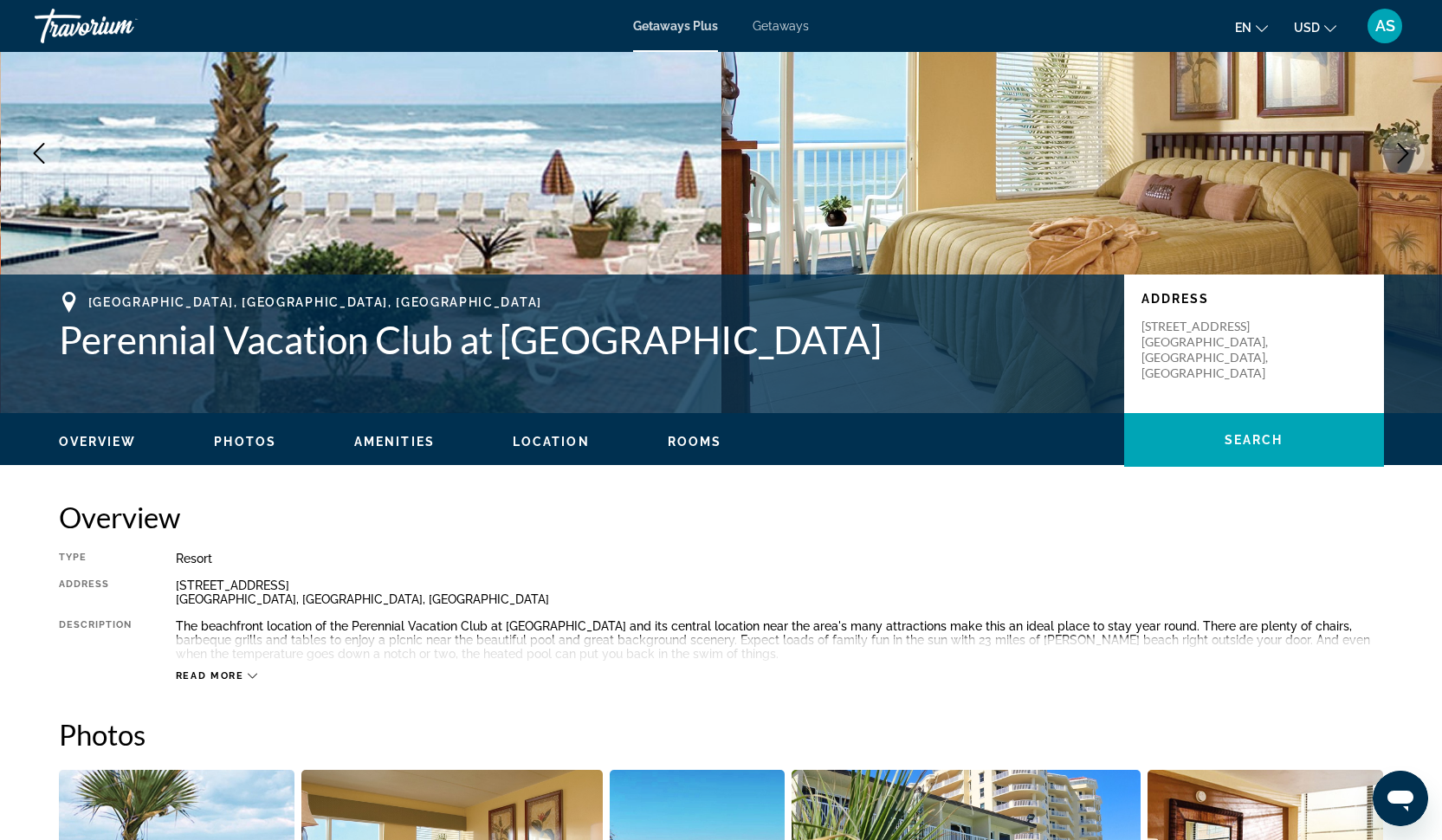
scroll to position [159, 0]
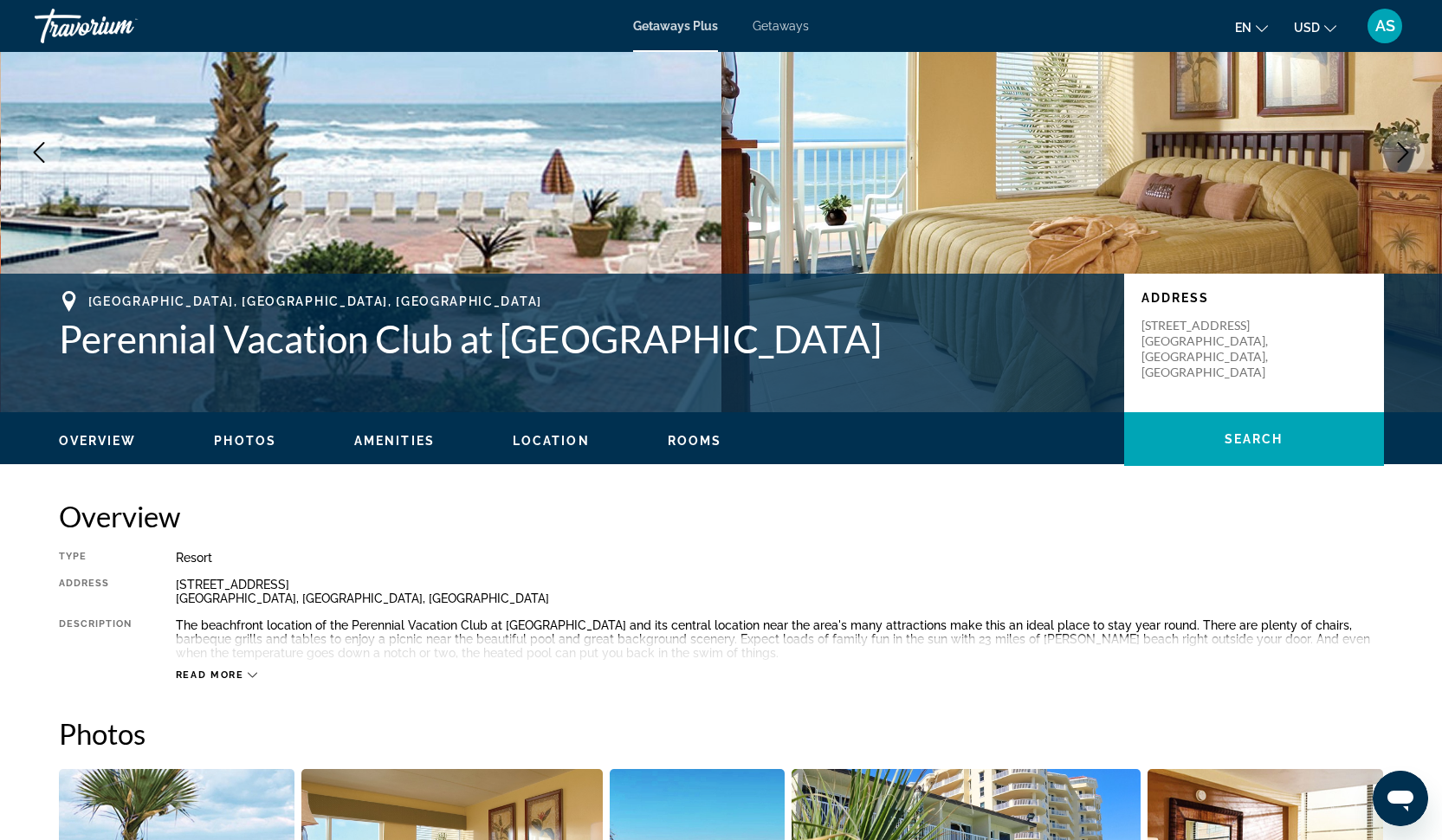
click at [254, 441] on span "Photos" at bounding box center [244, 440] width 62 height 14
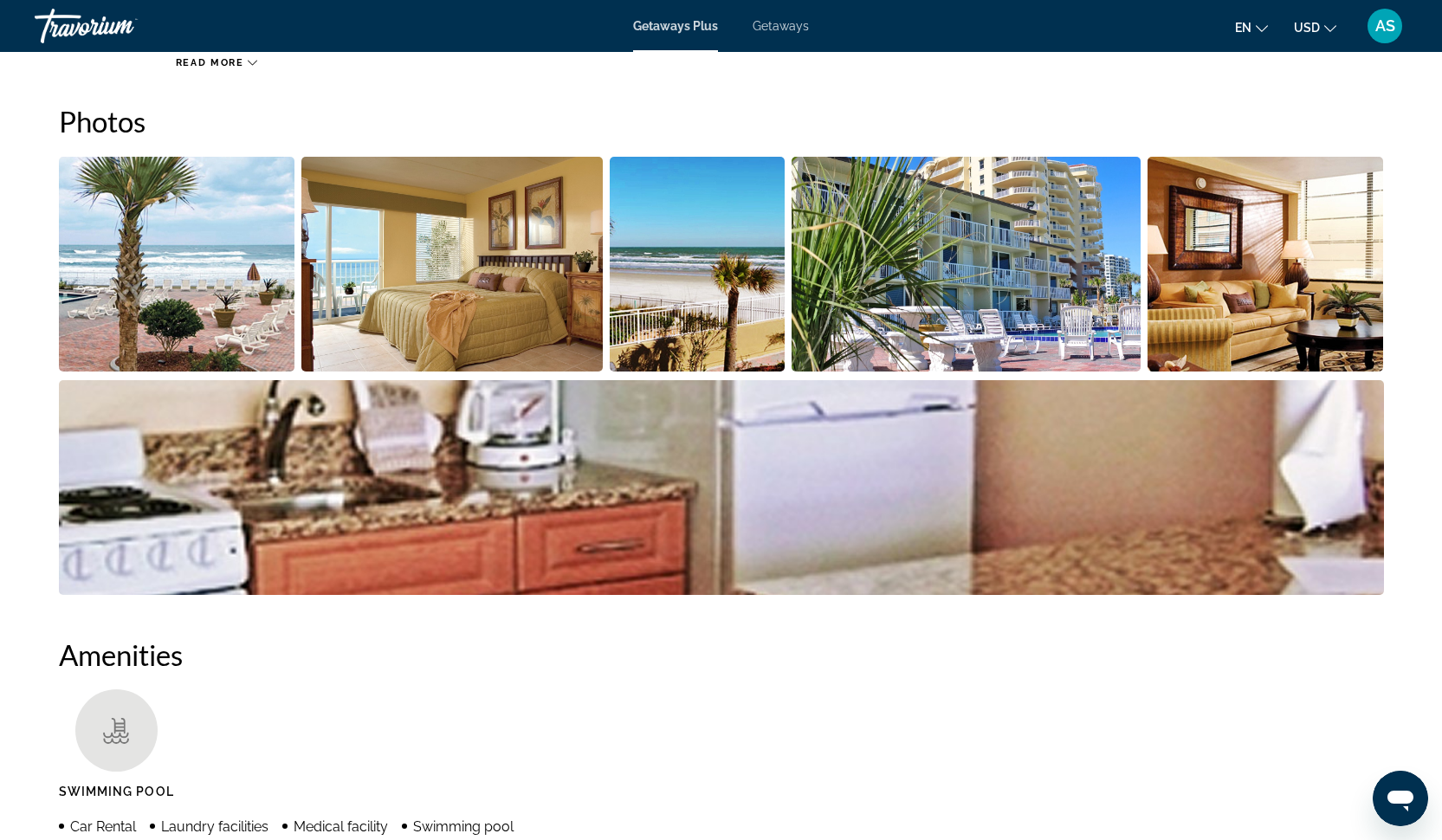
click at [201, 318] on img "Open full-screen image slider" at bounding box center [177, 263] width 237 height 215
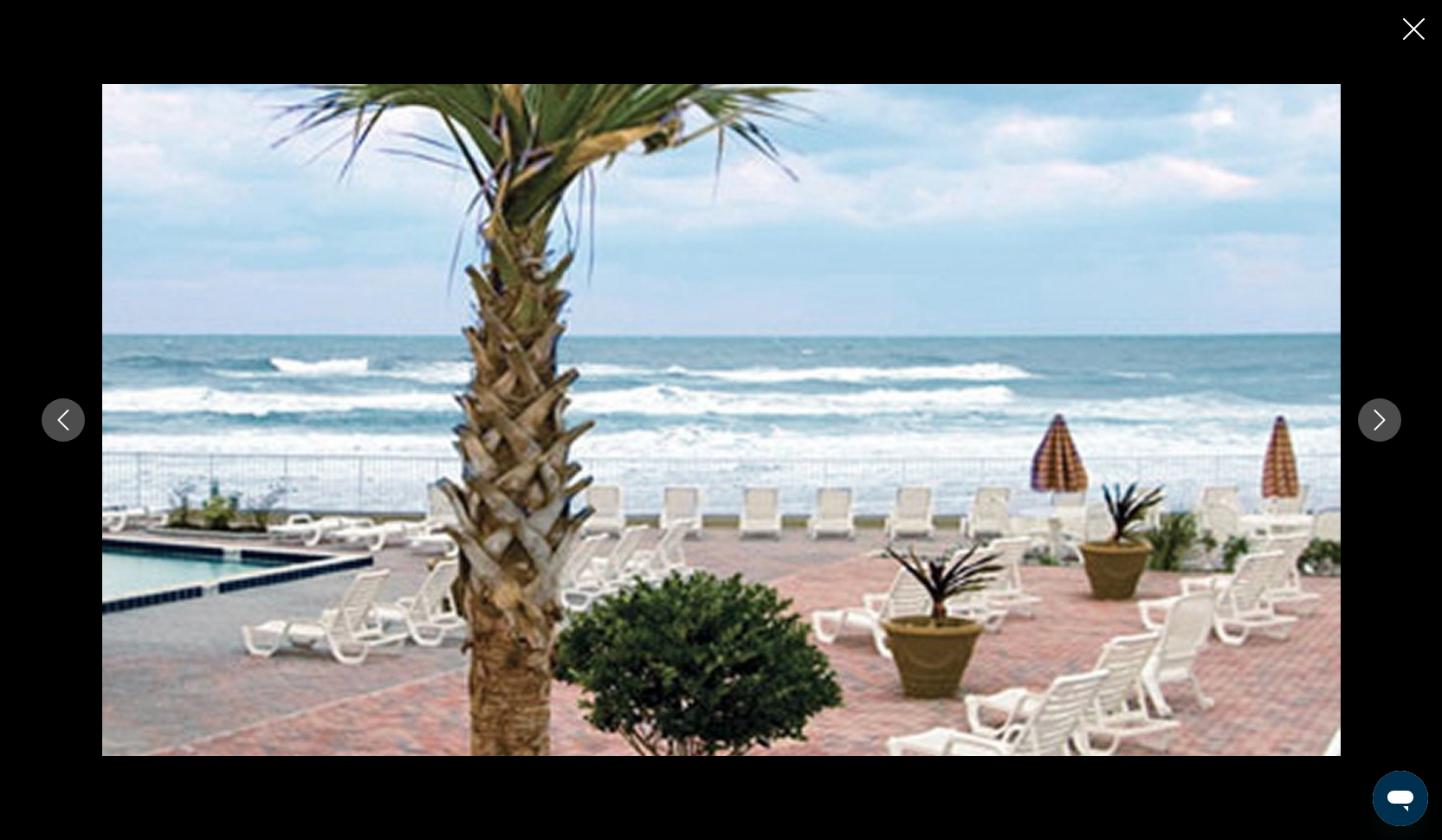
click at [1386, 435] on button "Next image" at bounding box center [1379, 420] width 43 height 43
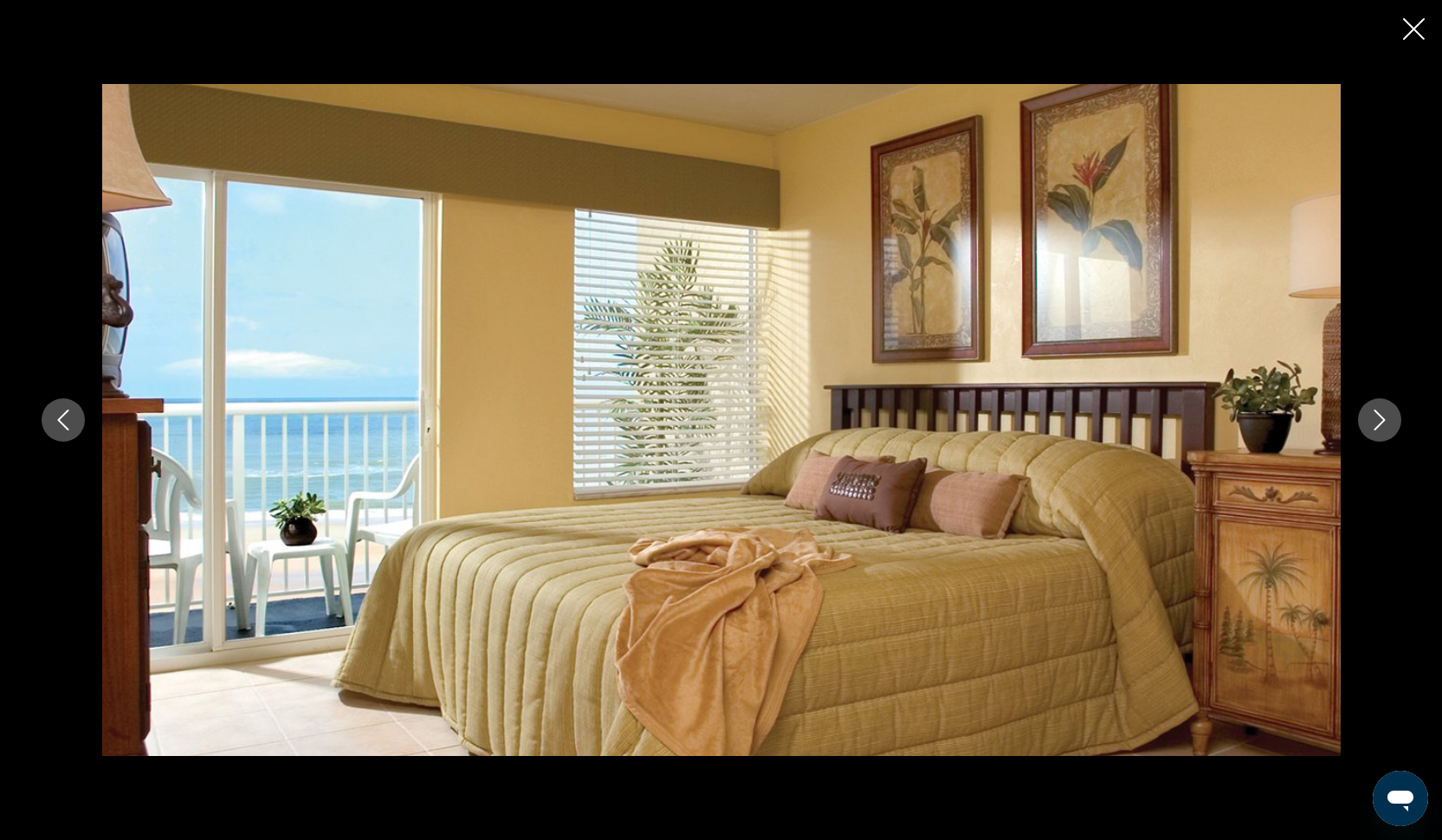
click at [1385, 433] on button "Next image" at bounding box center [1379, 420] width 43 height 43
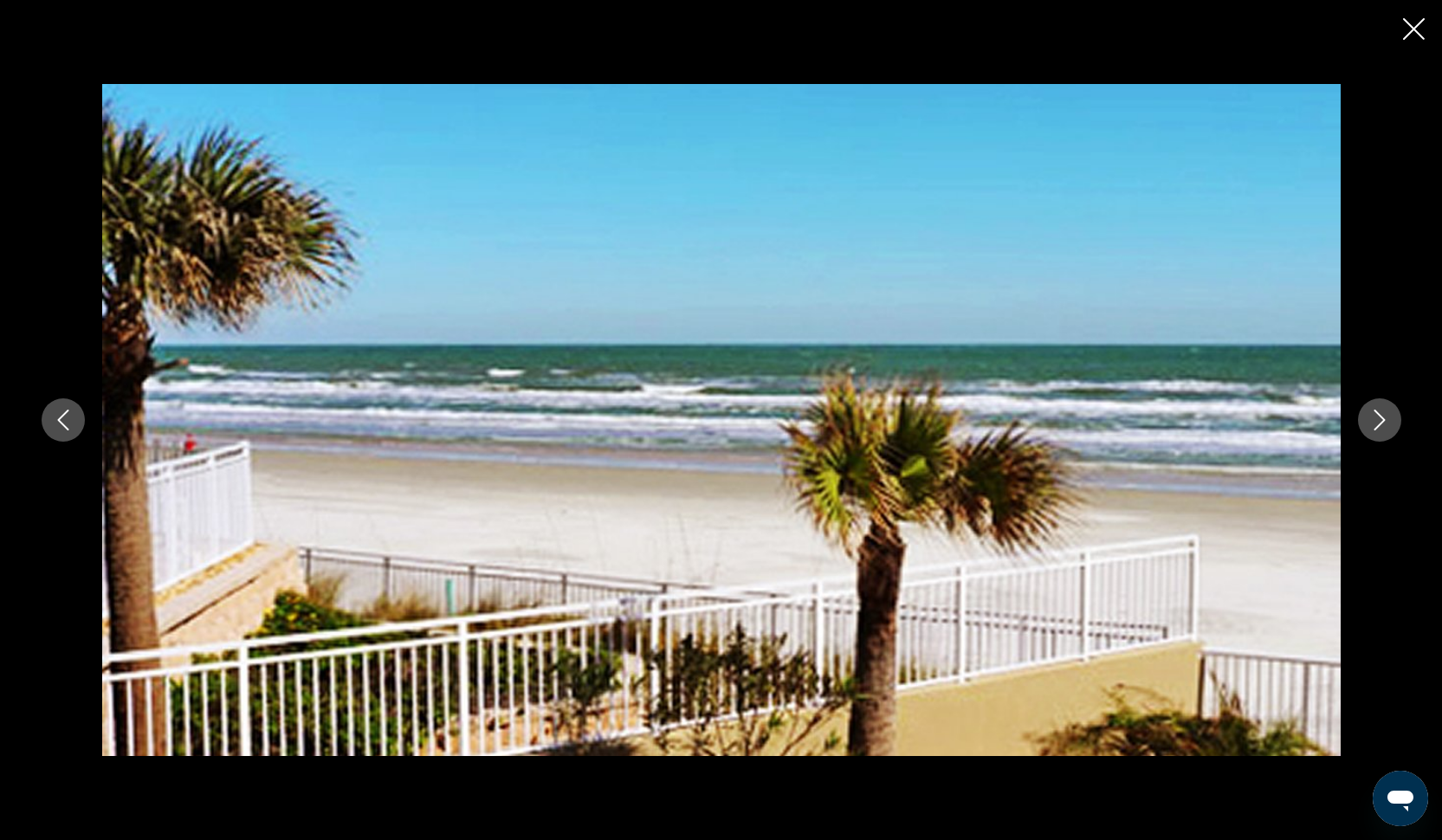
click at [1385, 433] on button "Next image" at bounding box center [1379, 420] width 43 height 43
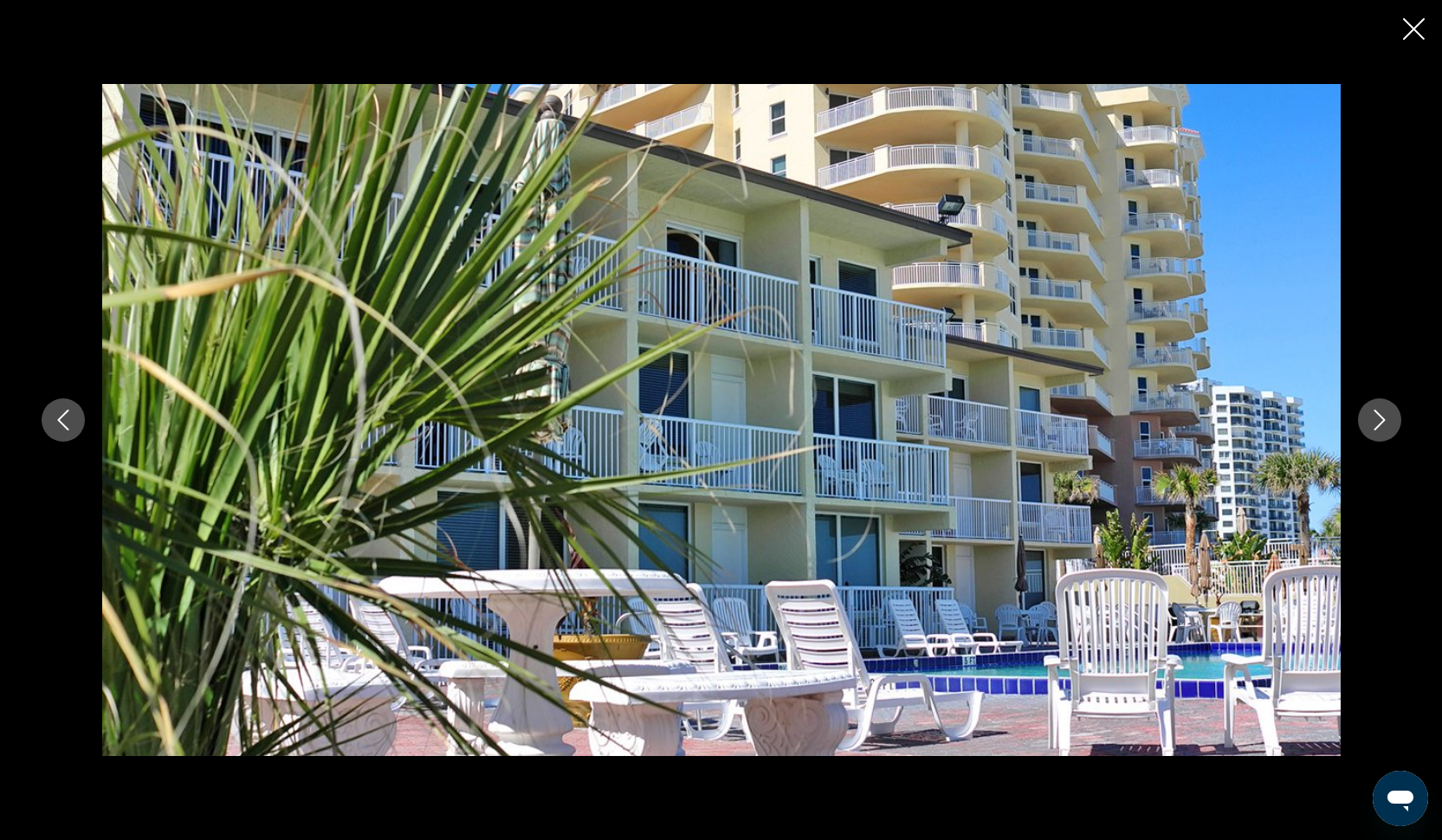
click at [1385, 433] on button "Next image" at bounding box center [1379, 420] width 43 height 43
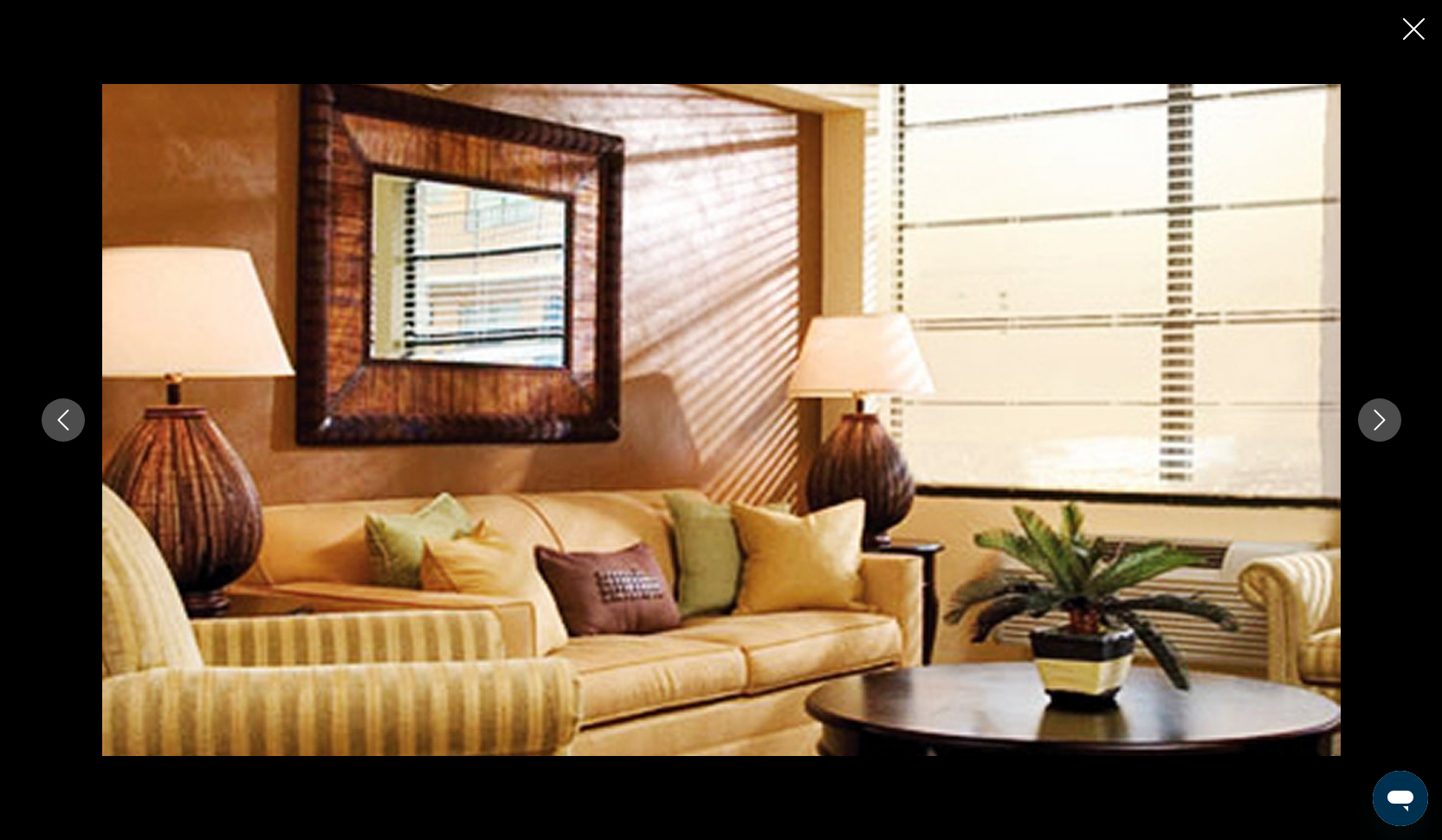
click at [1385, 433] on button "Next image" at bounding box center [1379, 420] width 43 height 43
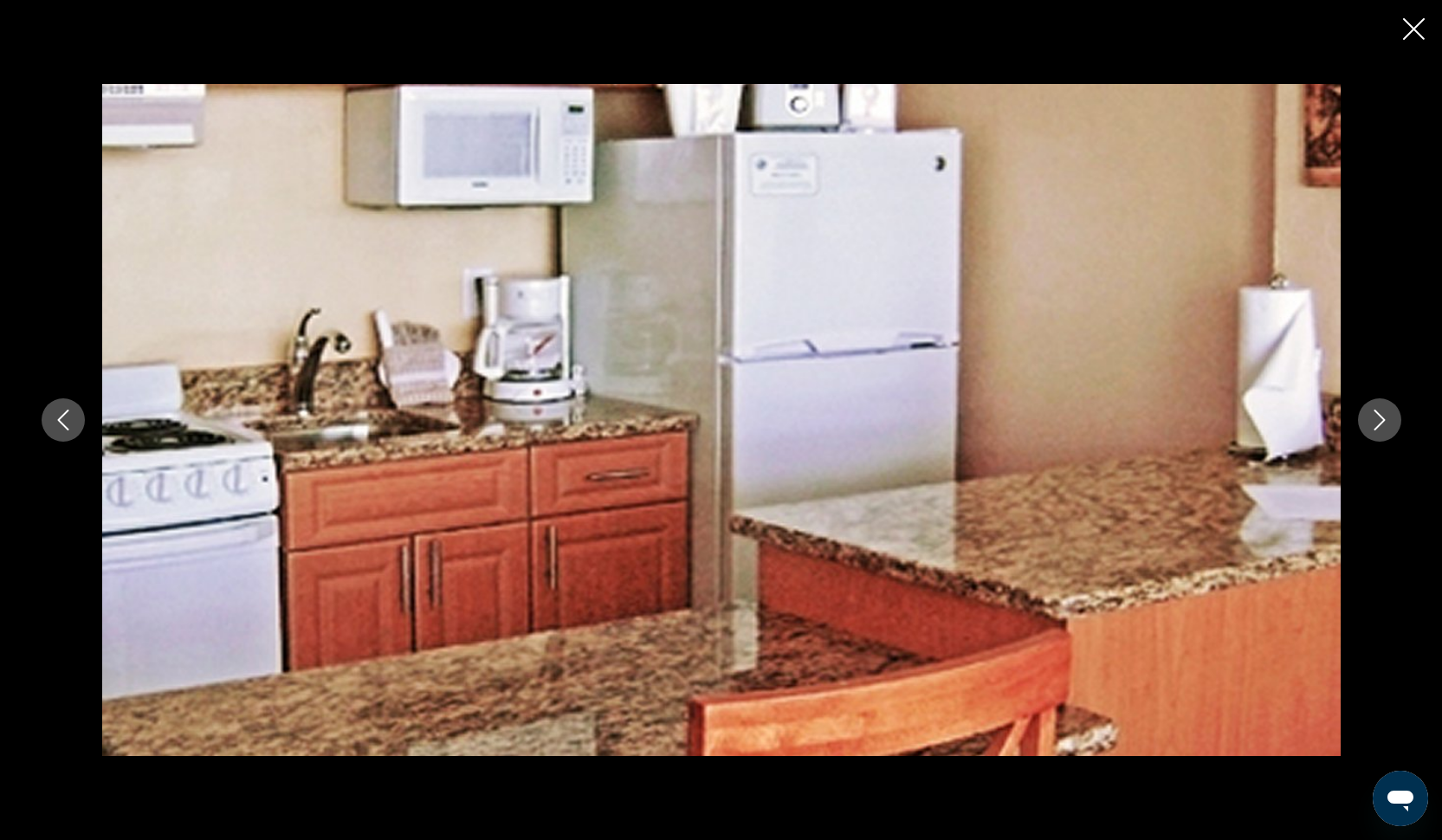
click at [1385, 433] on button "Next image" at bounding box center [1379, 420] width 43 height 43
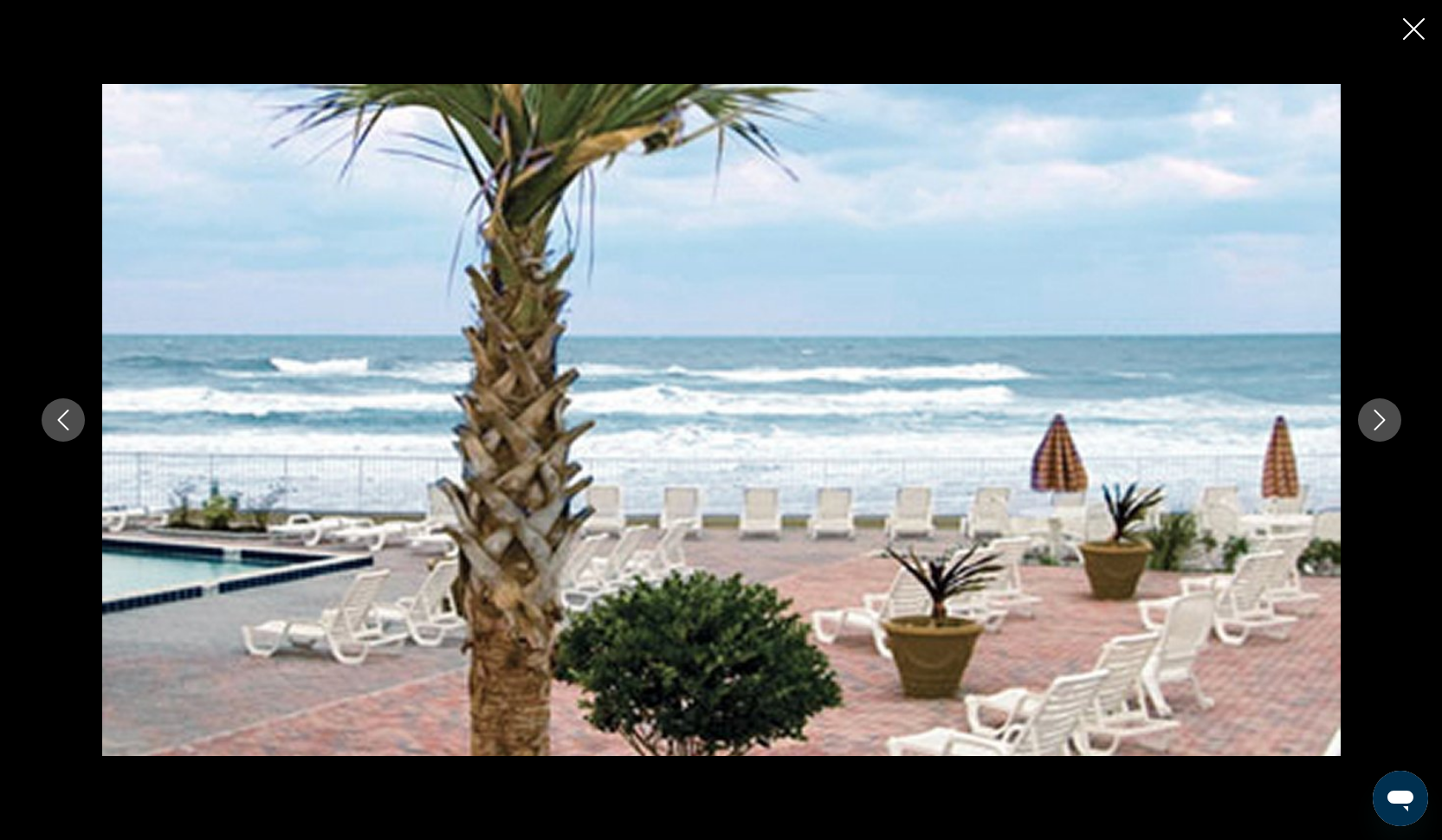
click at [1385, 433] on button "Next image" at bounding box center [1379, 420] width 43 height 43
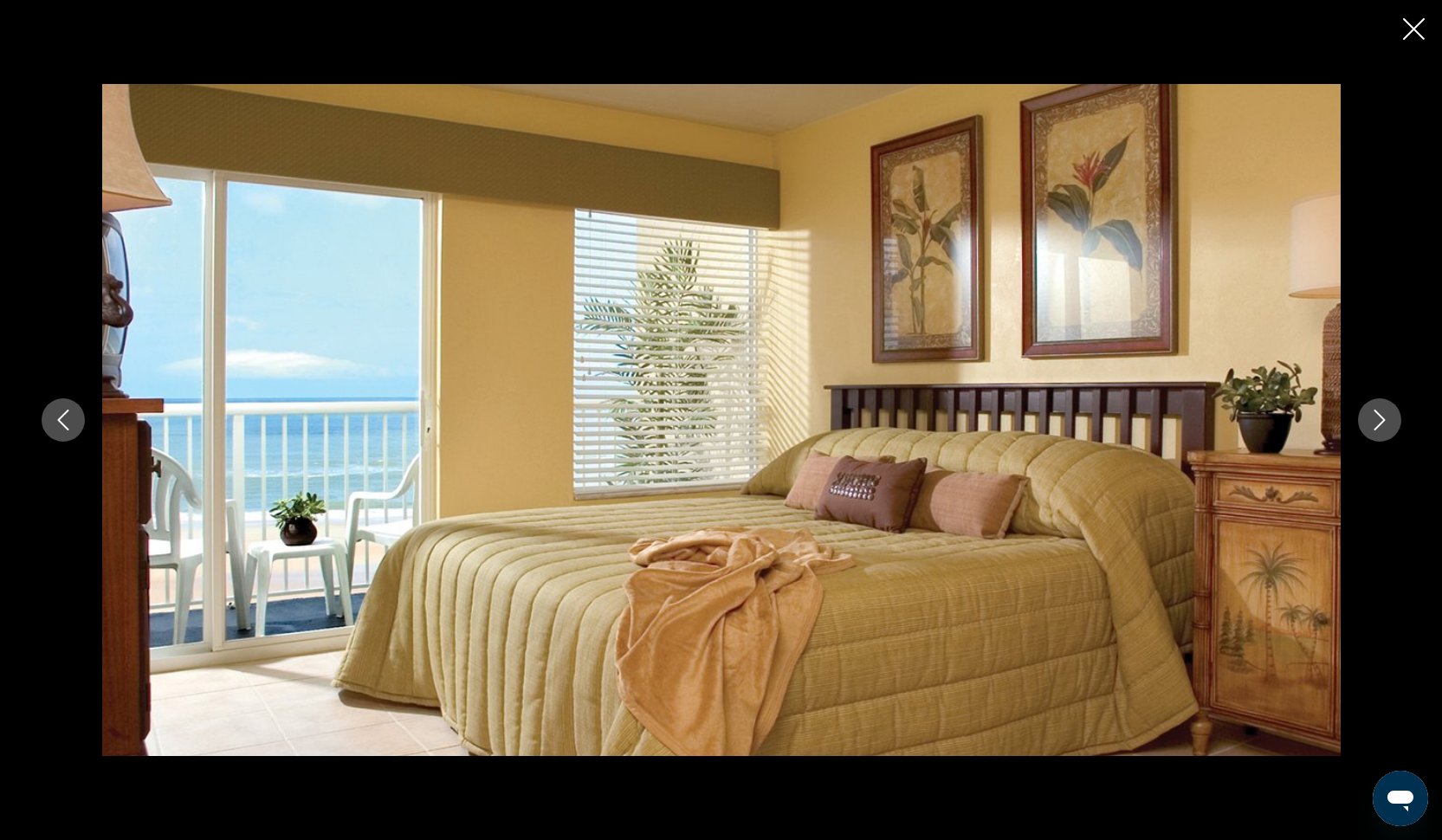
click at [1424, 25] on div "prev next" at bounding box center [721, 420] width 1442 height 840
click at [1406, 31] on icon "Close slideshow" at bounding box center [1413, 29] width 22 height 22
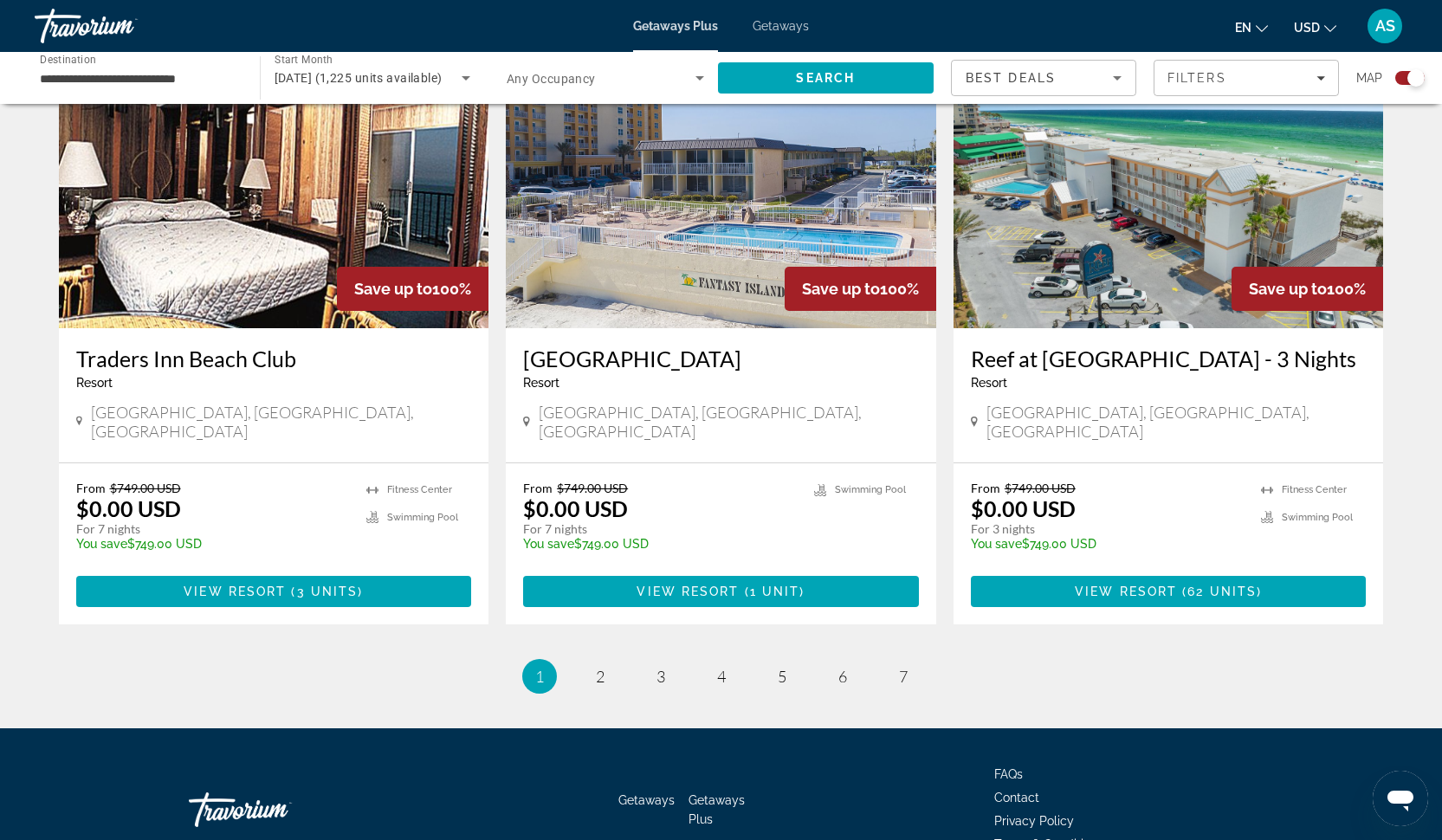
scroll to position [2576, 0]
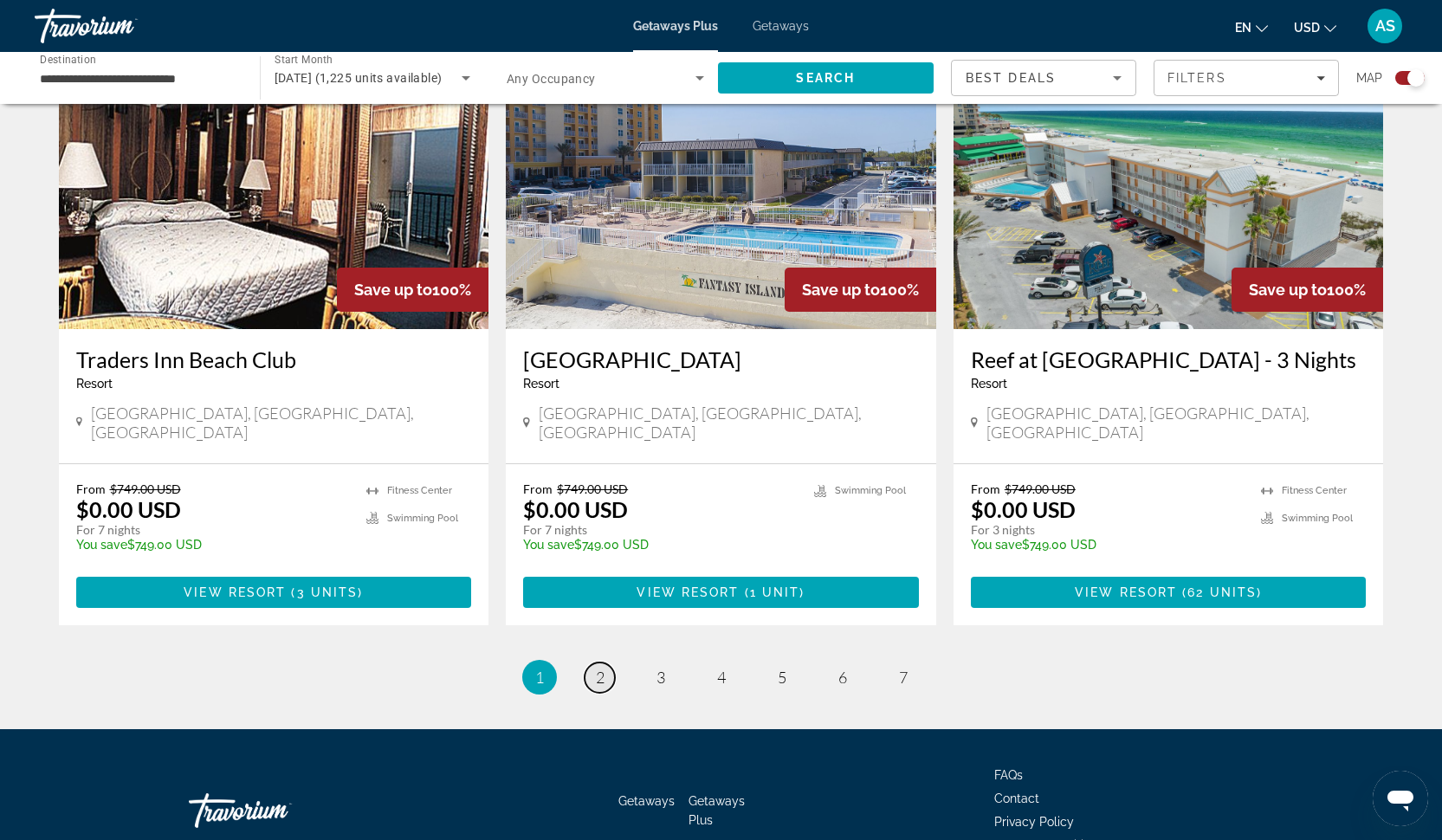
click at [599, 667] on span "2" at bounding box center [600, 677] width 9 height 19
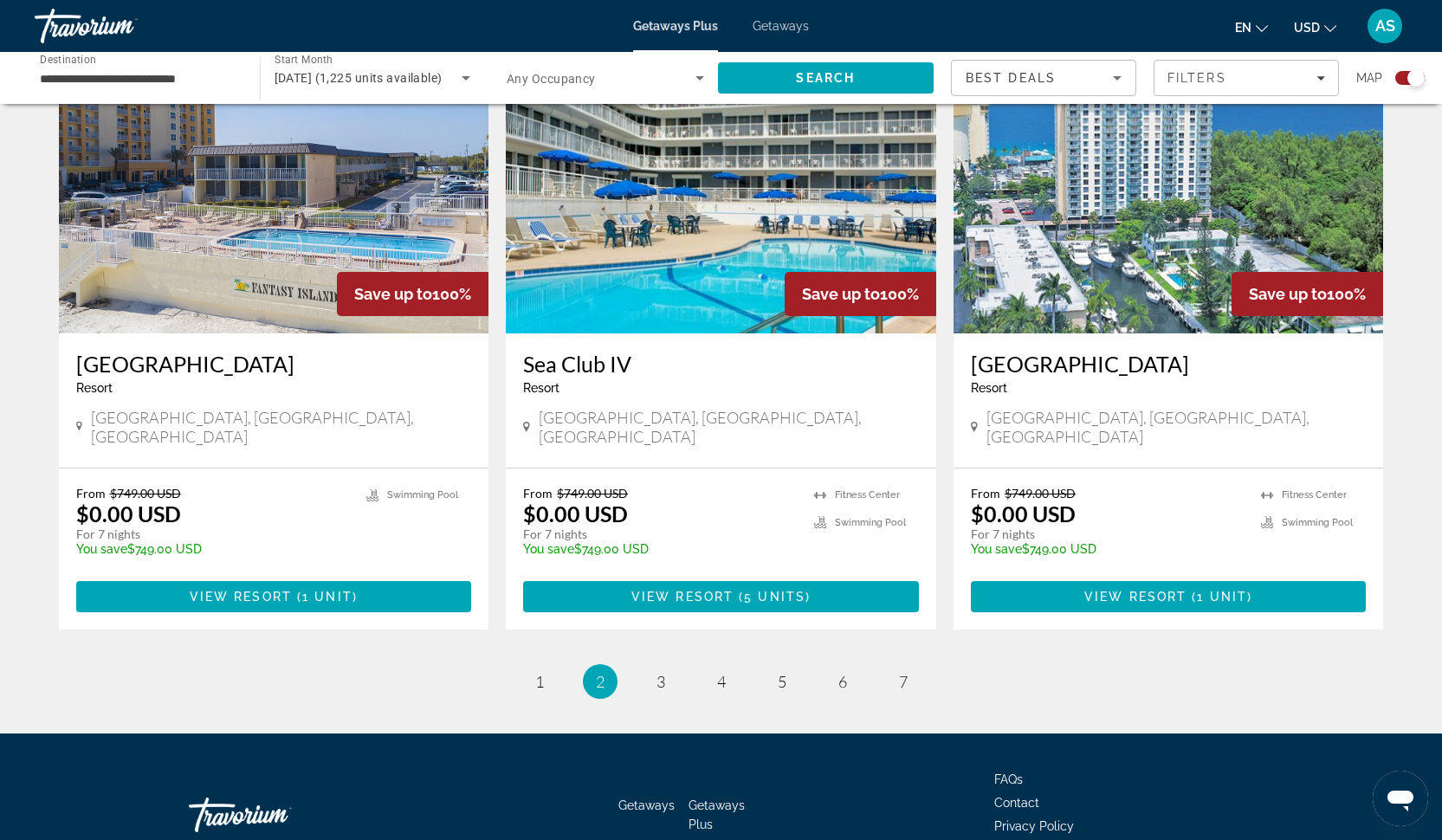
scroll to position [2524, 0]
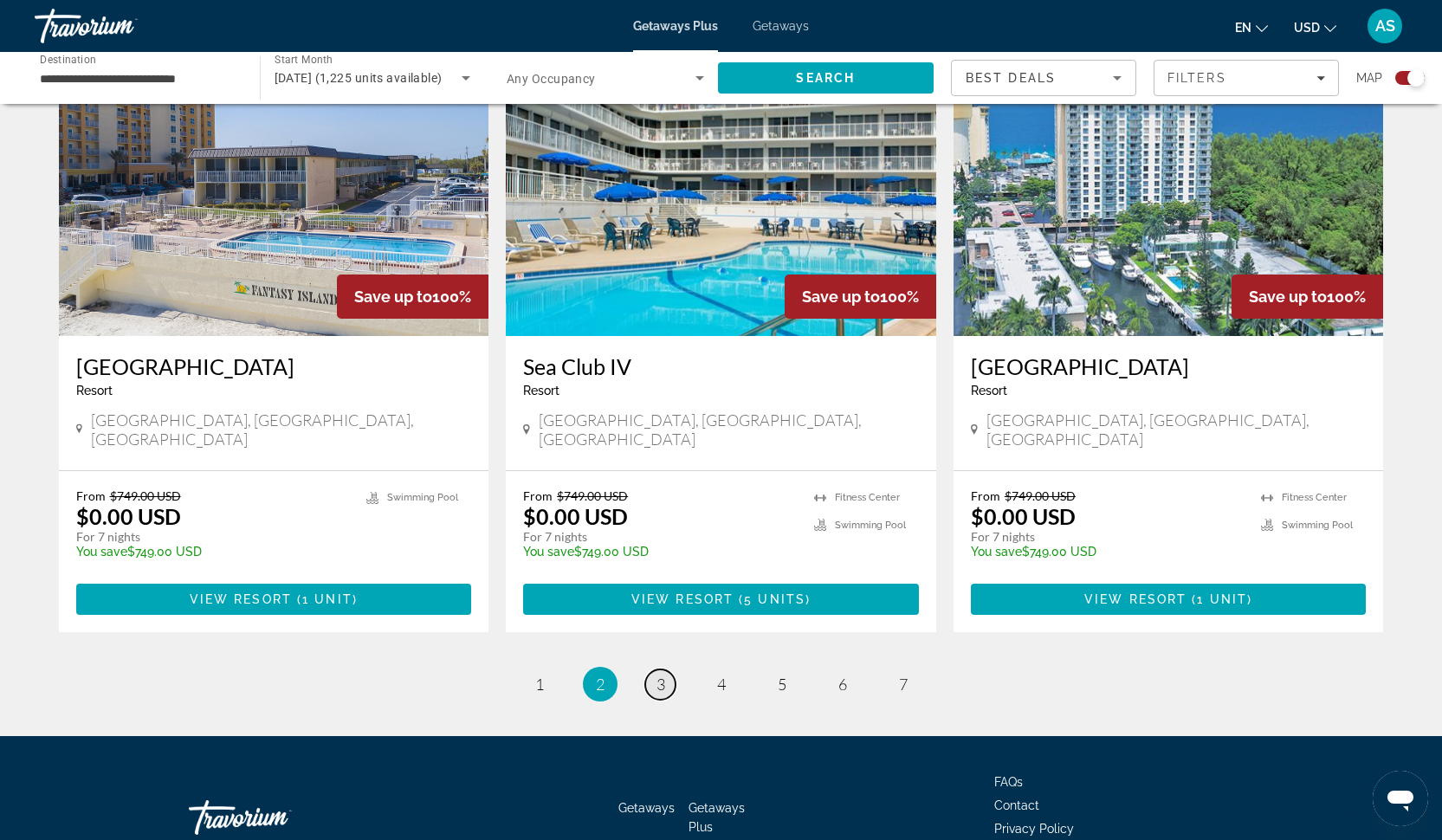
click at [657, 674] on span "3" at bounding box center [660, 684] width 9 height 19
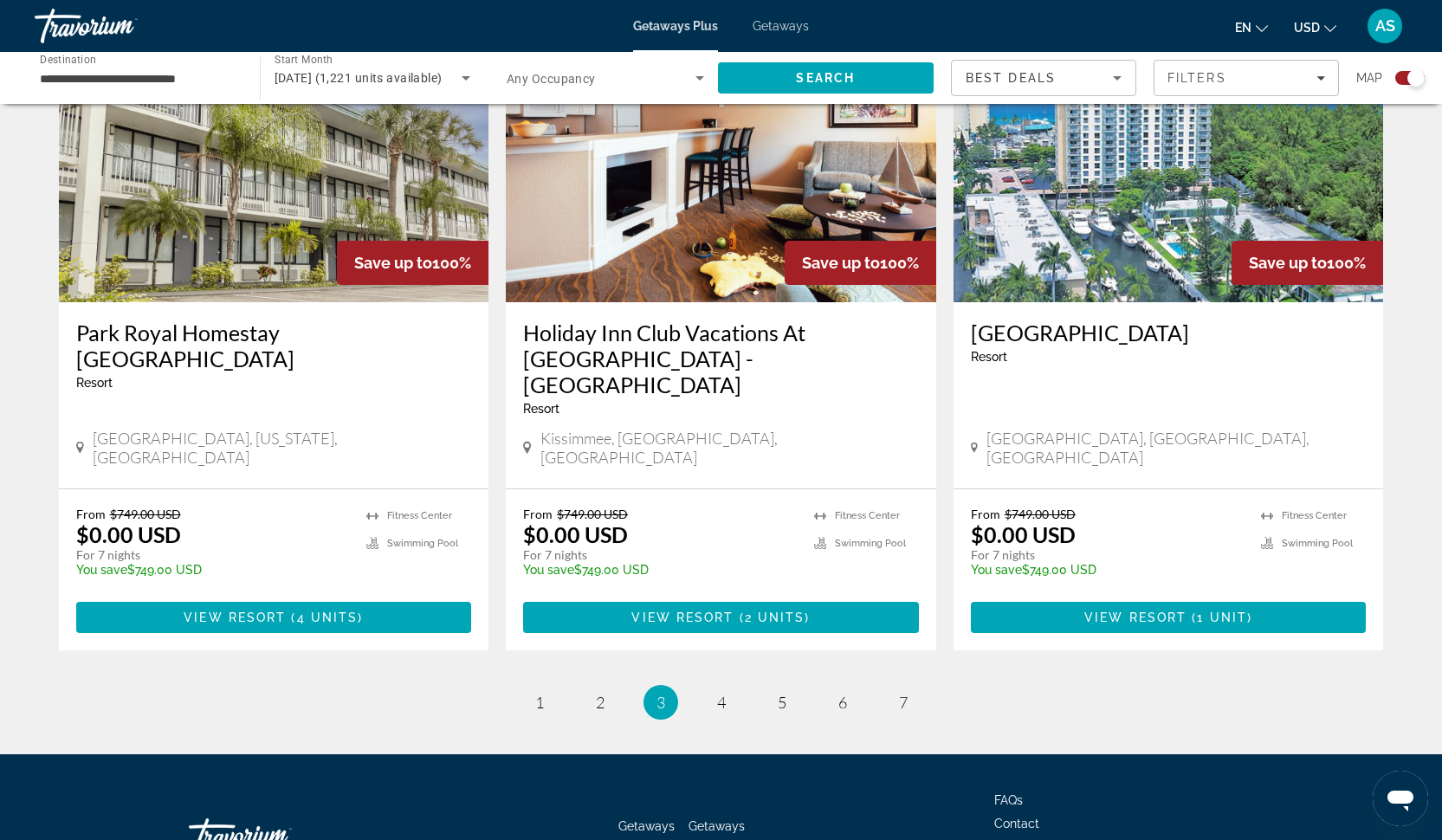
scroll to position [2602, 0]
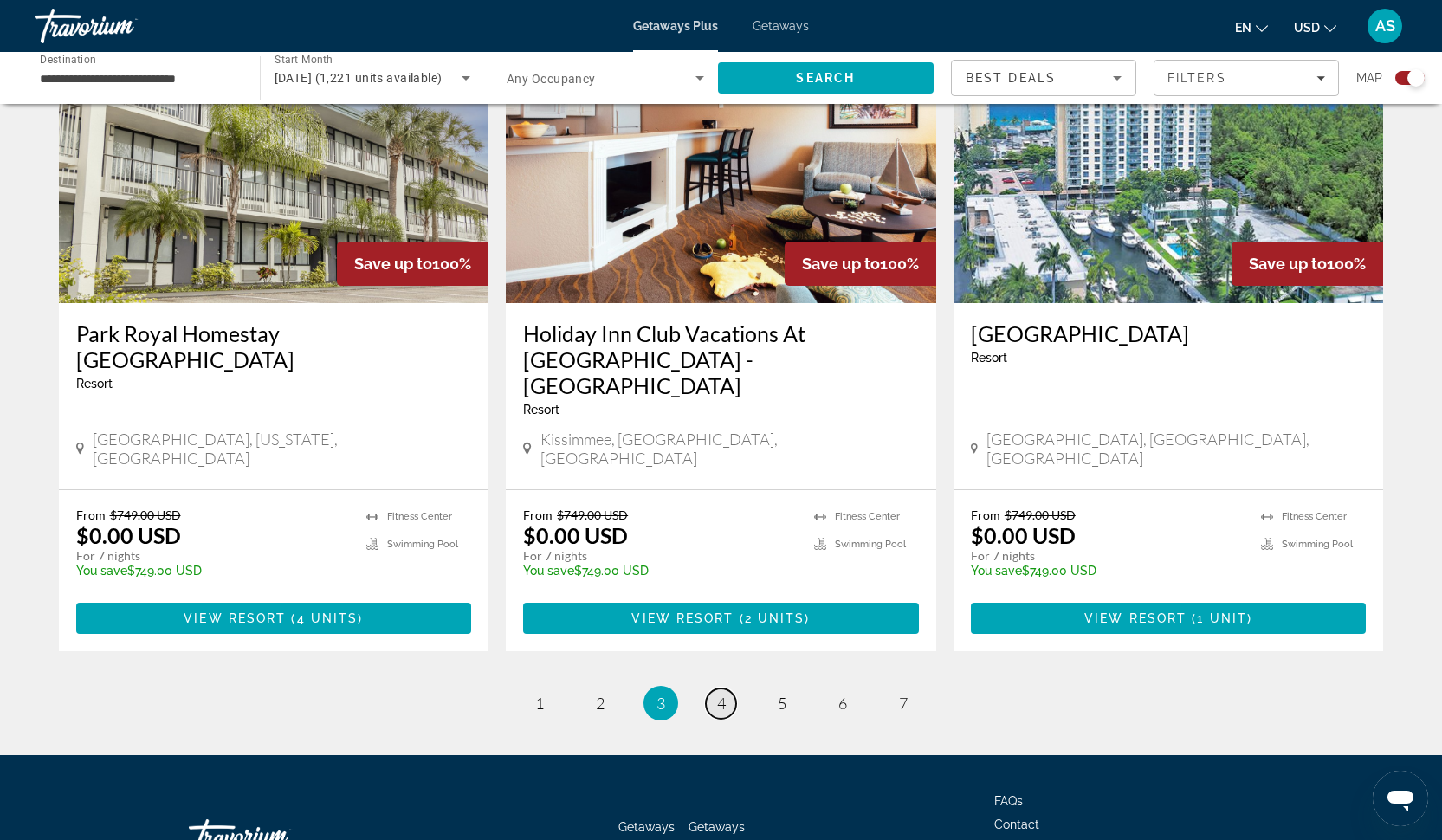
click at [719, 693] on span "4" at bounding box center [721, 703] width 9 height 19
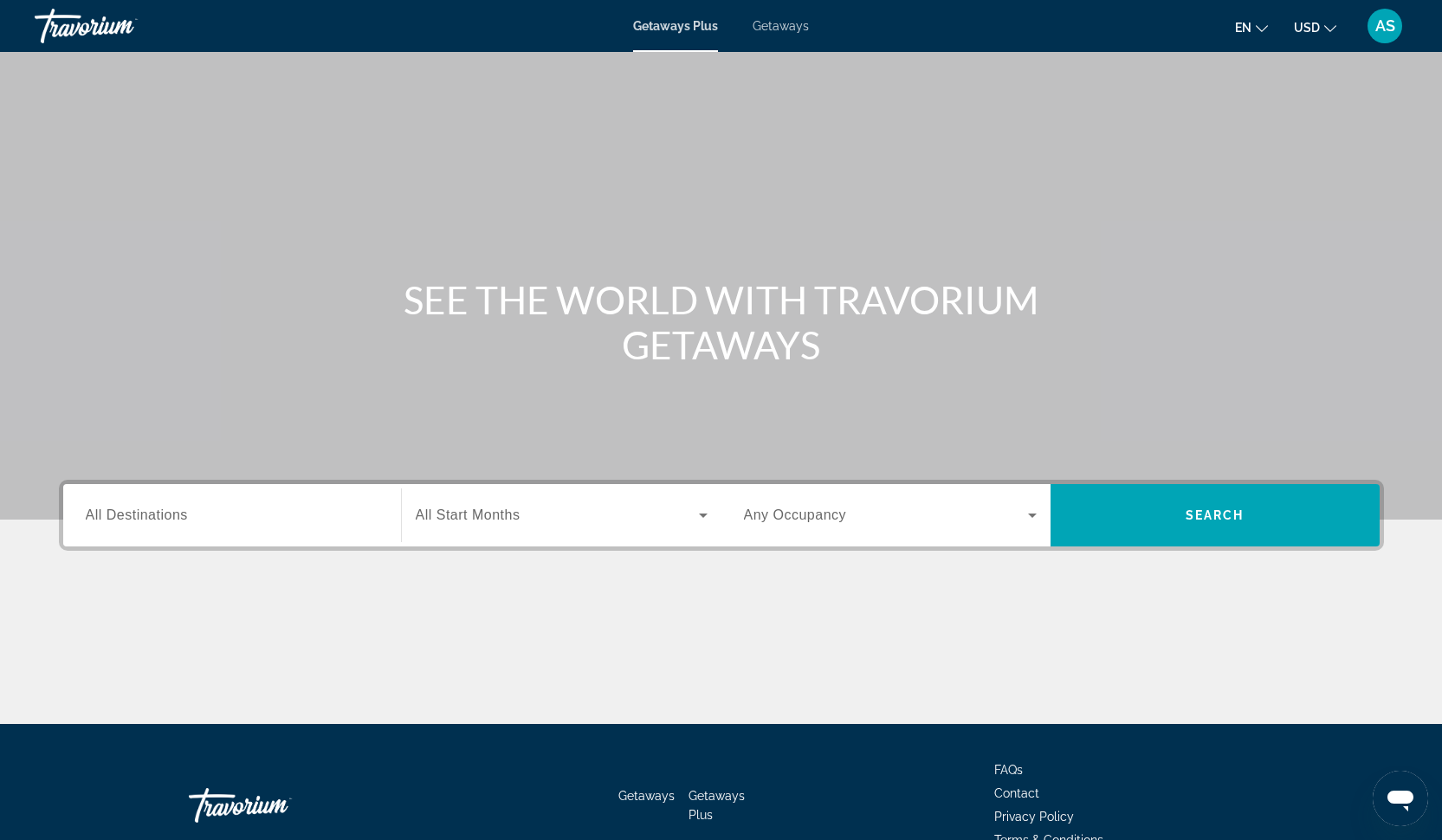
click at [311, 494] on div "Search widget" at bounding box center [232, 516] width 293 height 50
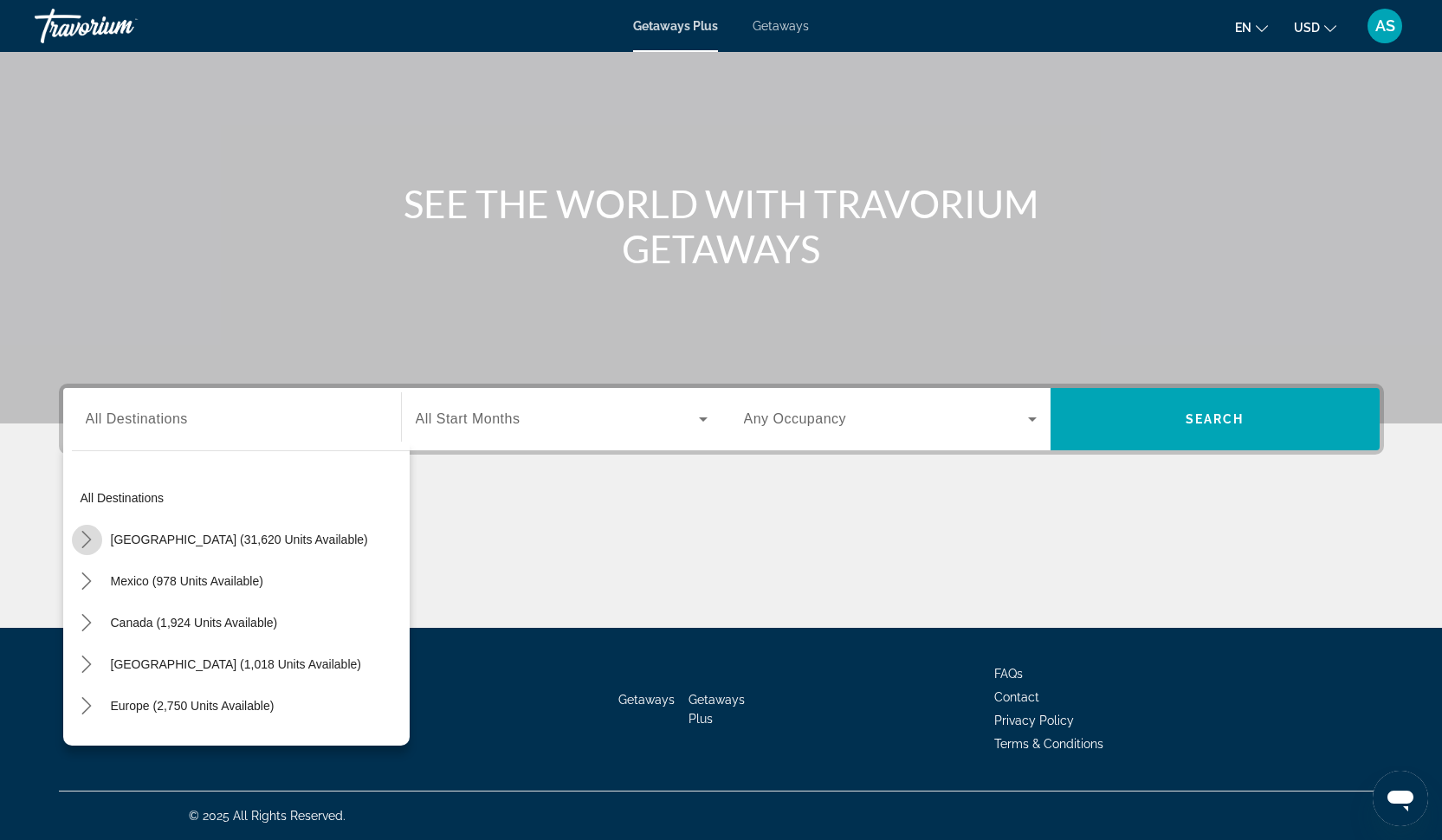
click at [85, 541] on icon "Toggle United States (31,620 units available) submenu" at bounding box center [87, 540] width 17 height 17
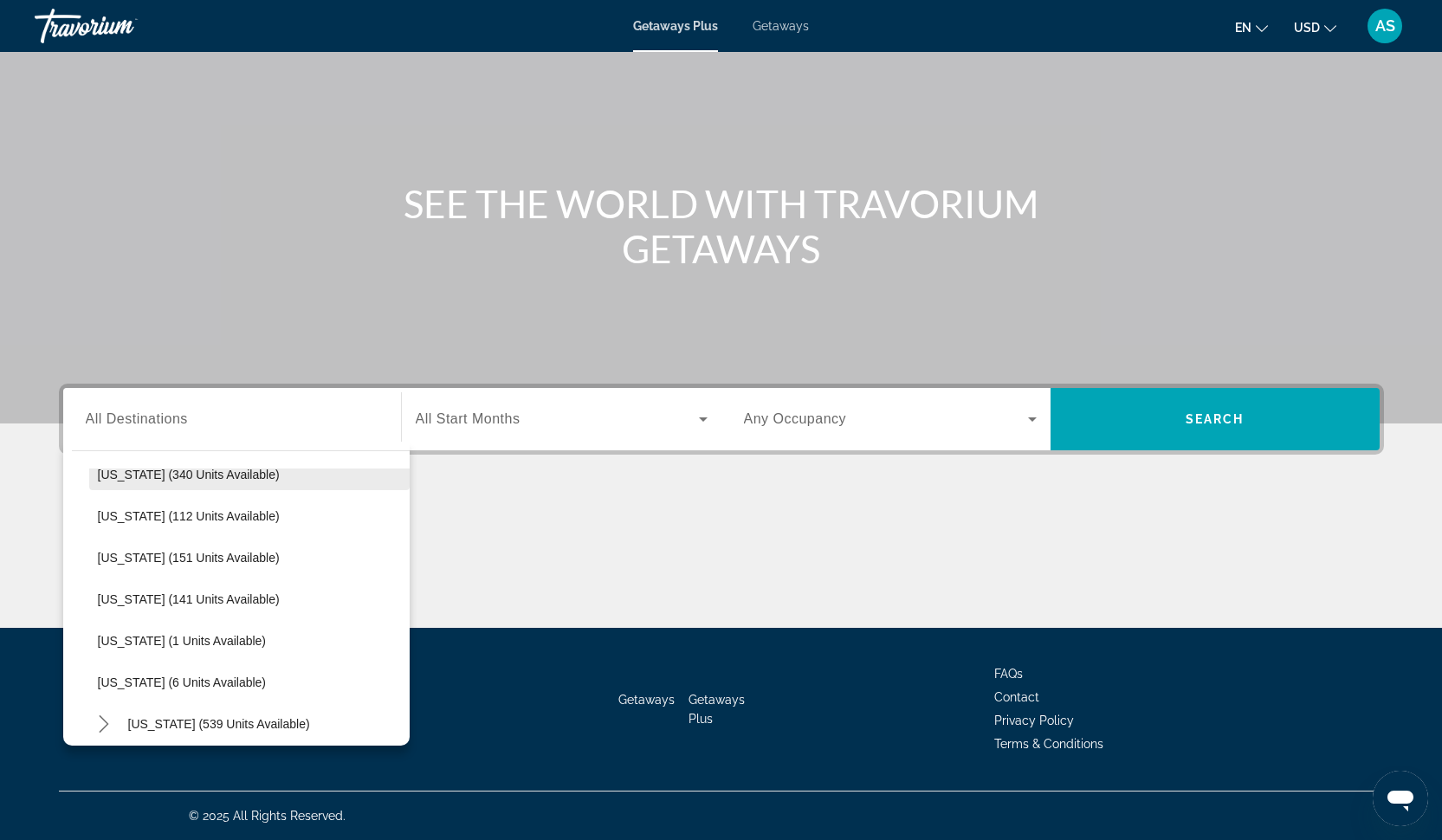
scroll to position [416, 0]
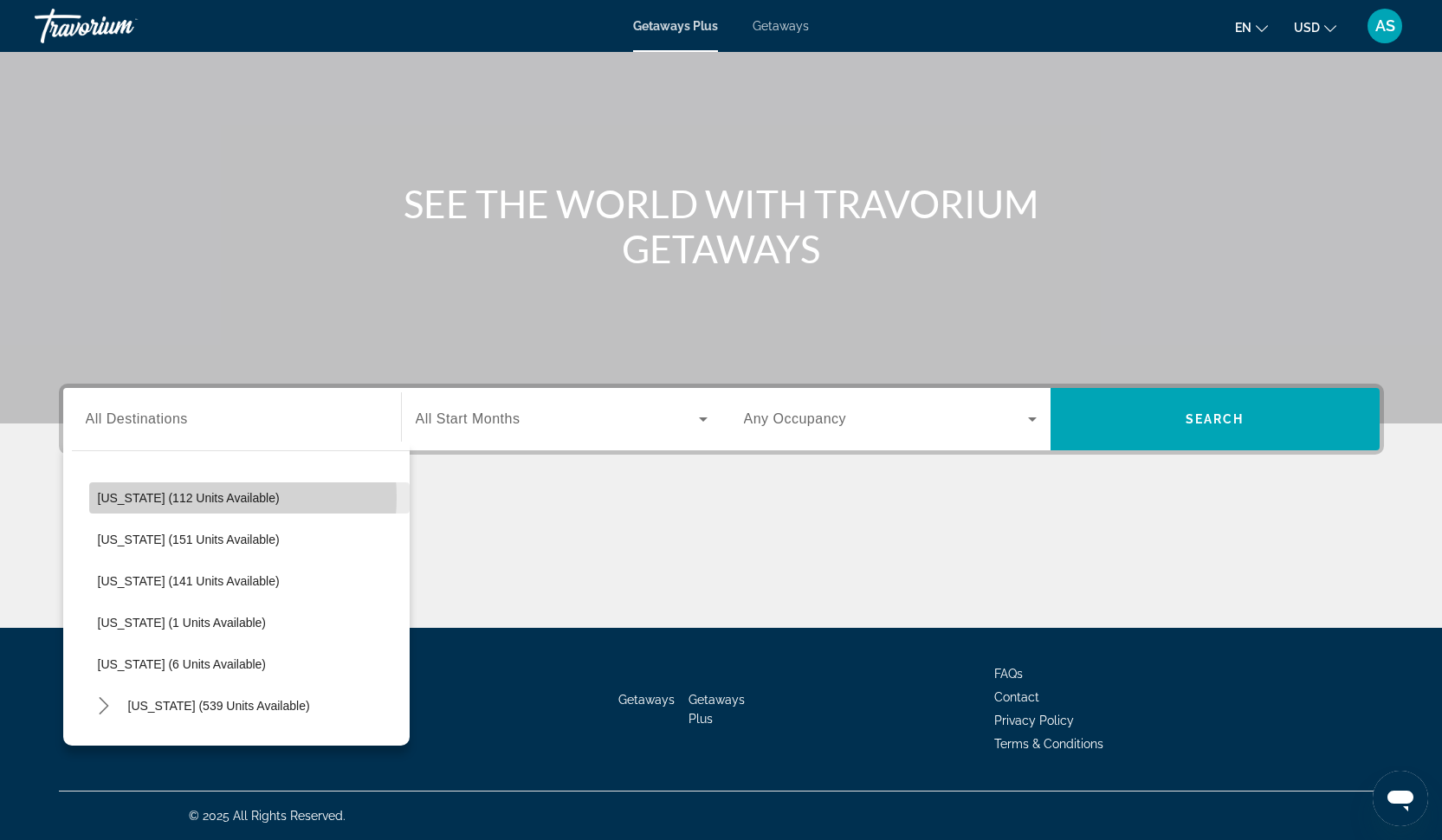
click at [190, 497] on span "[US_STATE] (112 units available)" at bounding box center [189, 498] width 182 height 14
type input "**********"
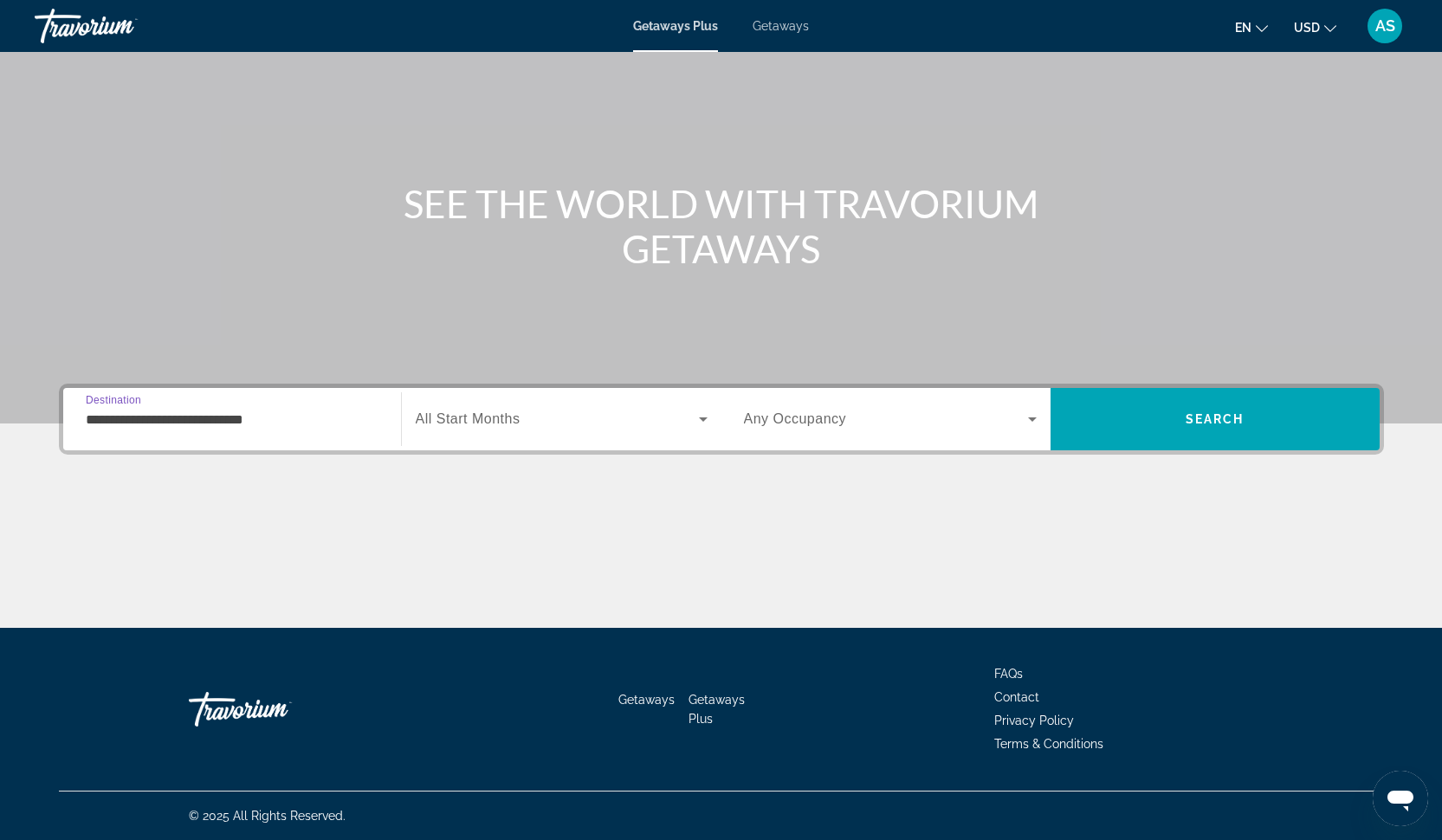
click at [514, 432] on div "Search widget" at bounding box center [562, 419] width 292 height 49
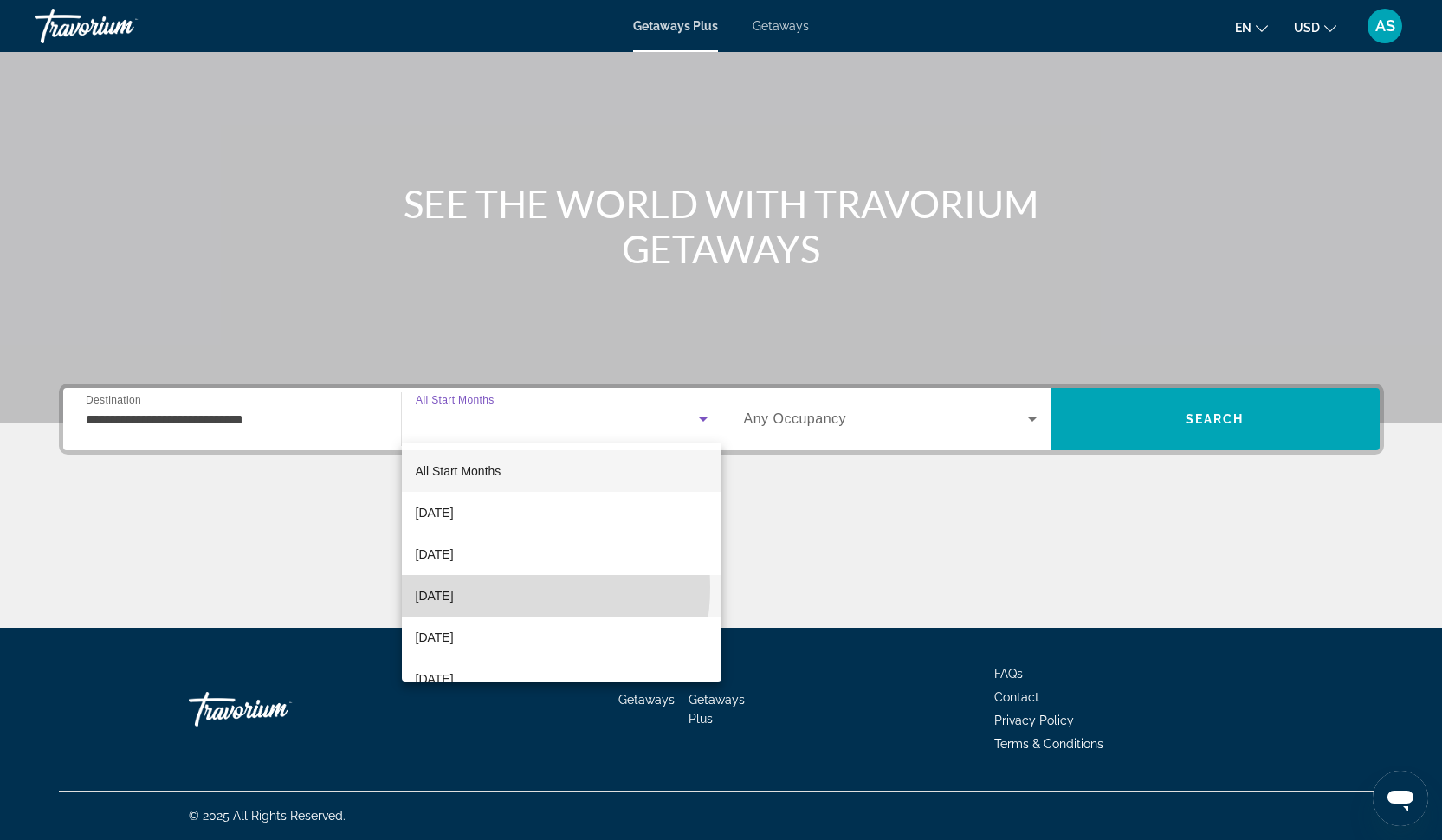
click at [454, 587] on span "[DATE]" at bounding box center [435, 596] width 38 height 21
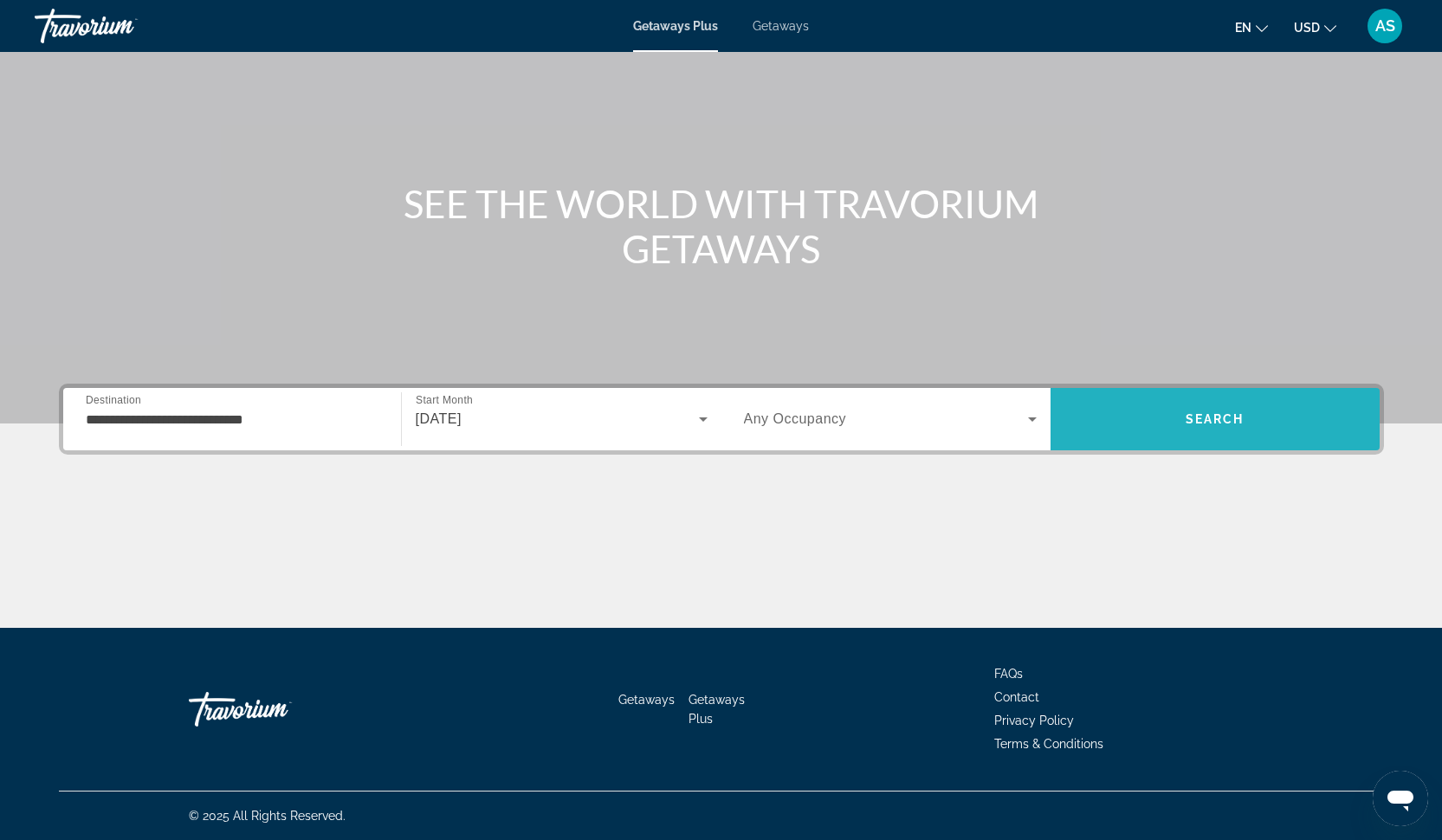
click at [1152, 426] on span "Search" at bounding box center [1214, 420] width 329 height 42
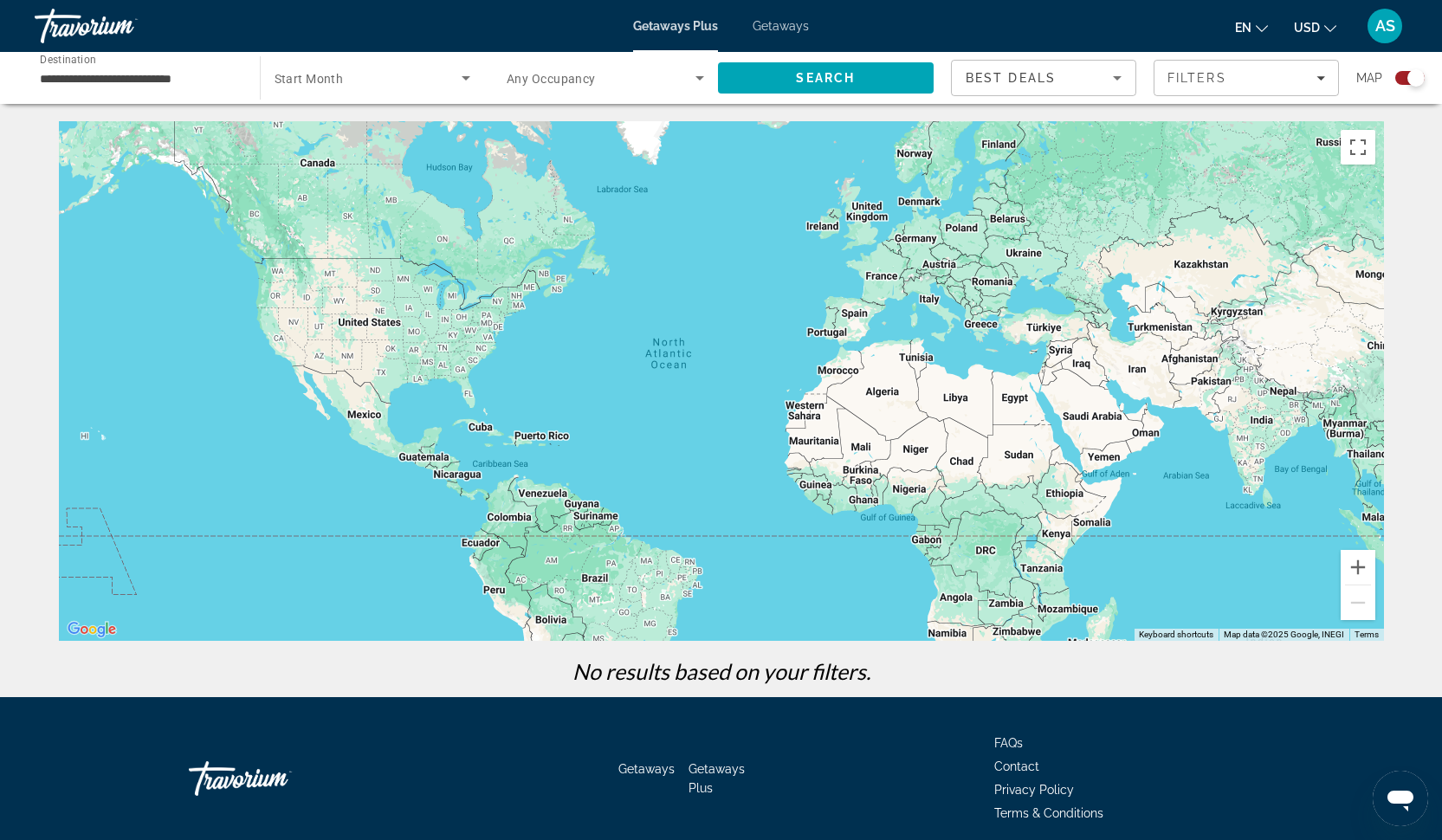
click at [365, 69] on span "Search widget" at bounding box center [368, 78] width 188 height 21
click at [356, 131] on span "All Start Months" at bounding box center [317, 130] width 87 height 14
click at [769, 80] on span "Search" at bounding box center [826, 78] width 216 height 42
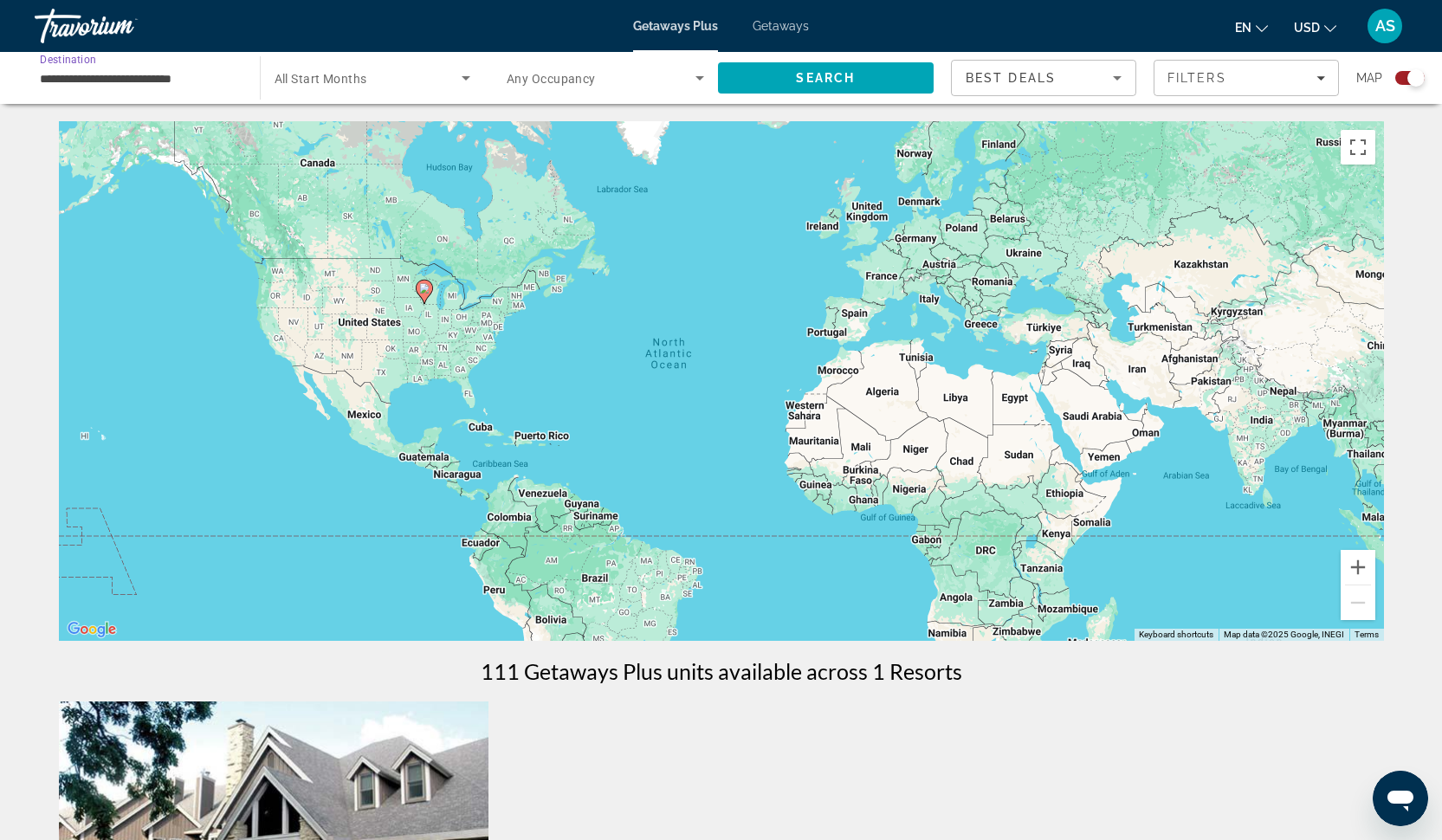
click at [164, 85] on input "**********" at bounding box center [138, 79] width 197 height 21
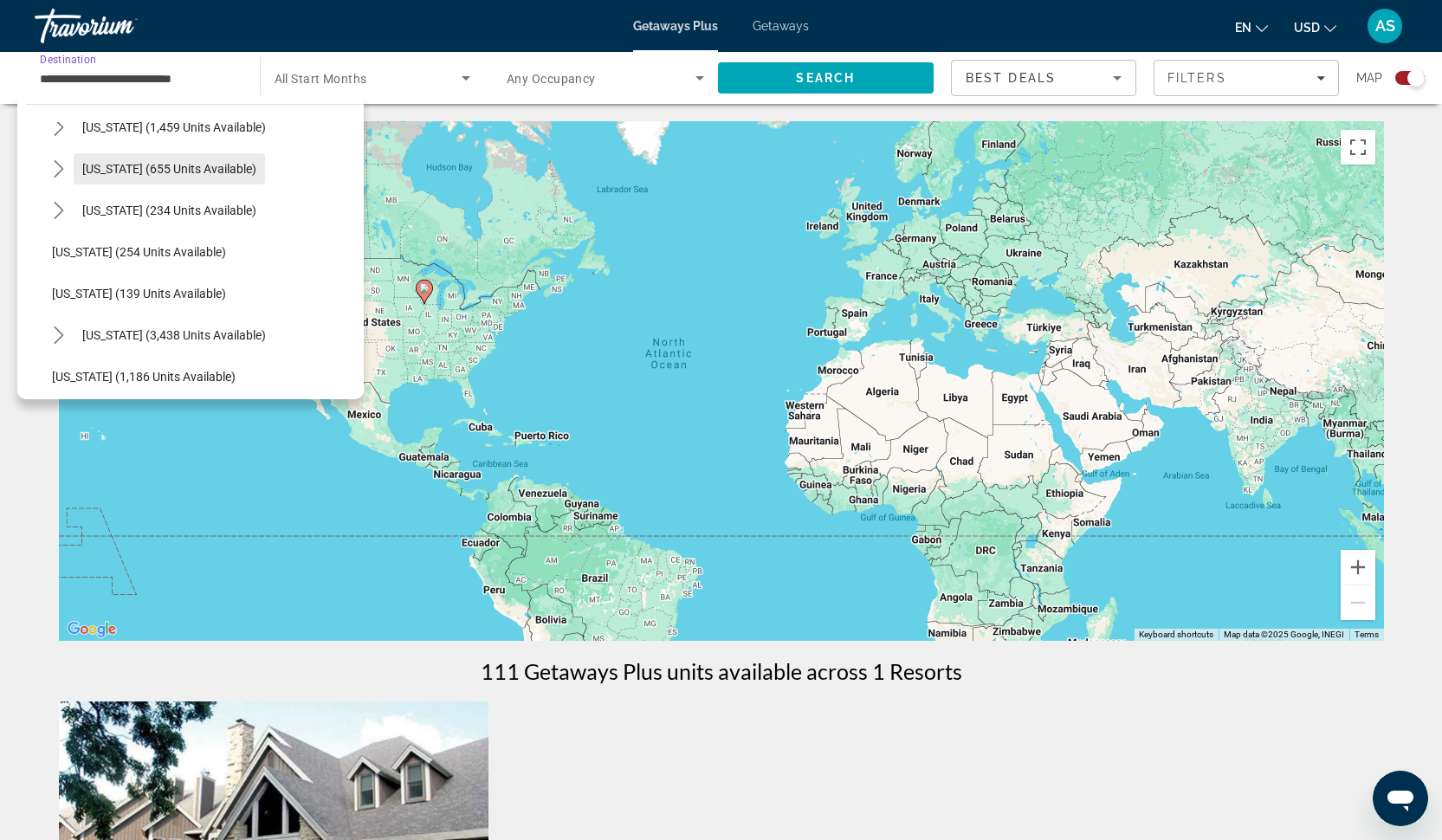
scroll to position [1337, 0]
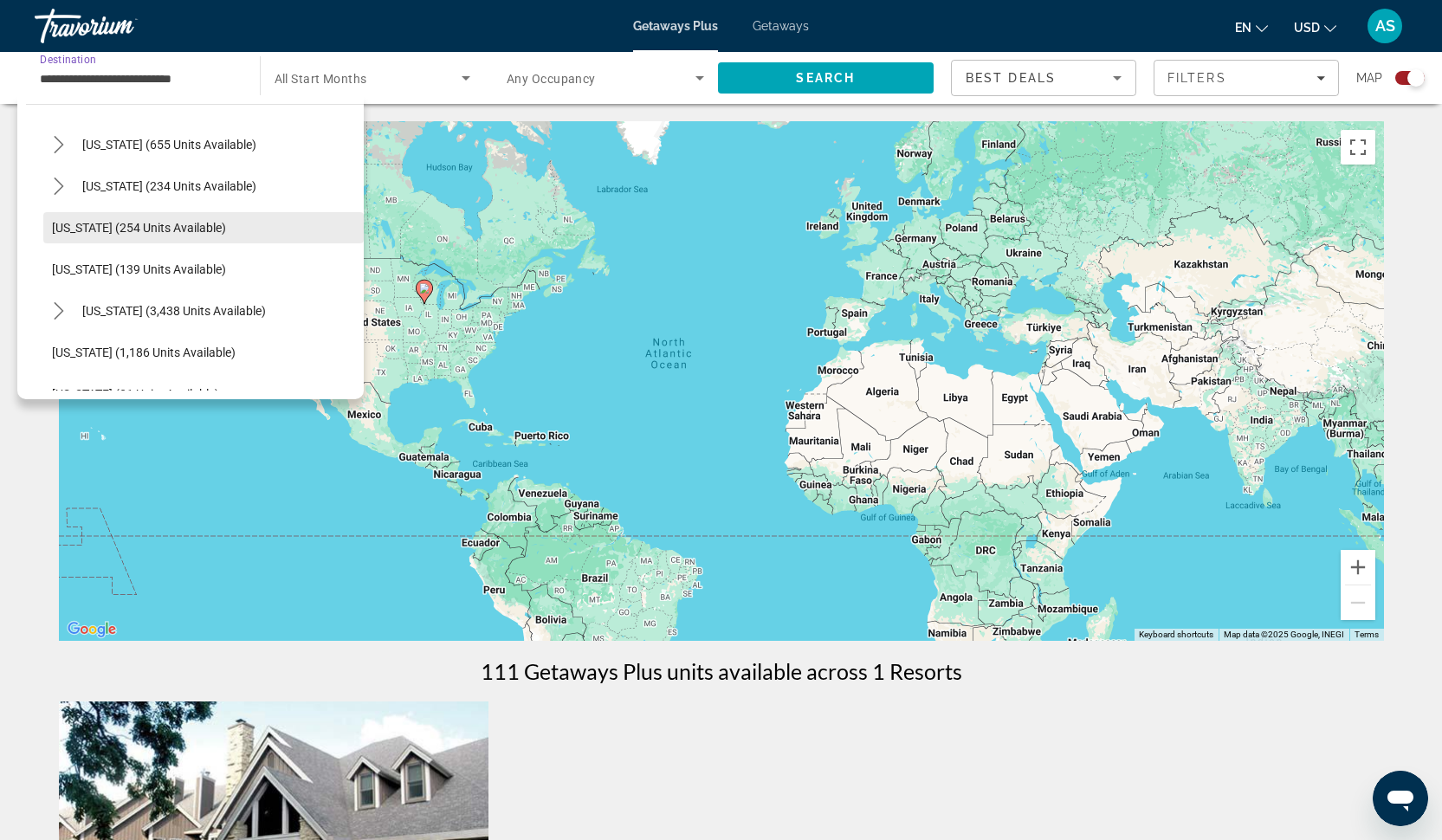
click at [112, 214] on span "Select destination: Utah (254 units available)" at bounding box center [203, 228] width 320 height 42
type input "**********"
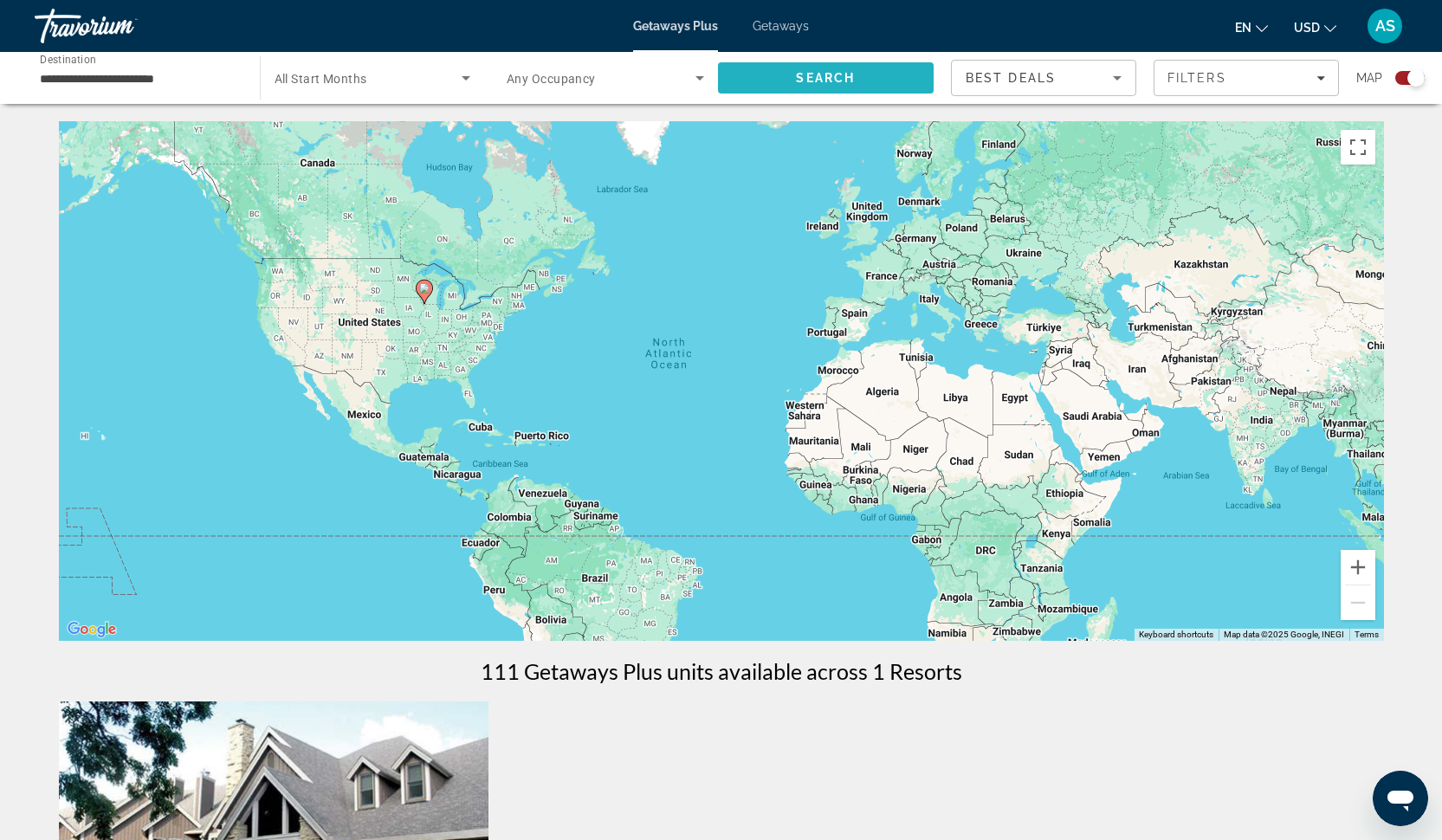
click at [771, 77] on span "Search" at bounding box center [826, 78] width 216 height 42
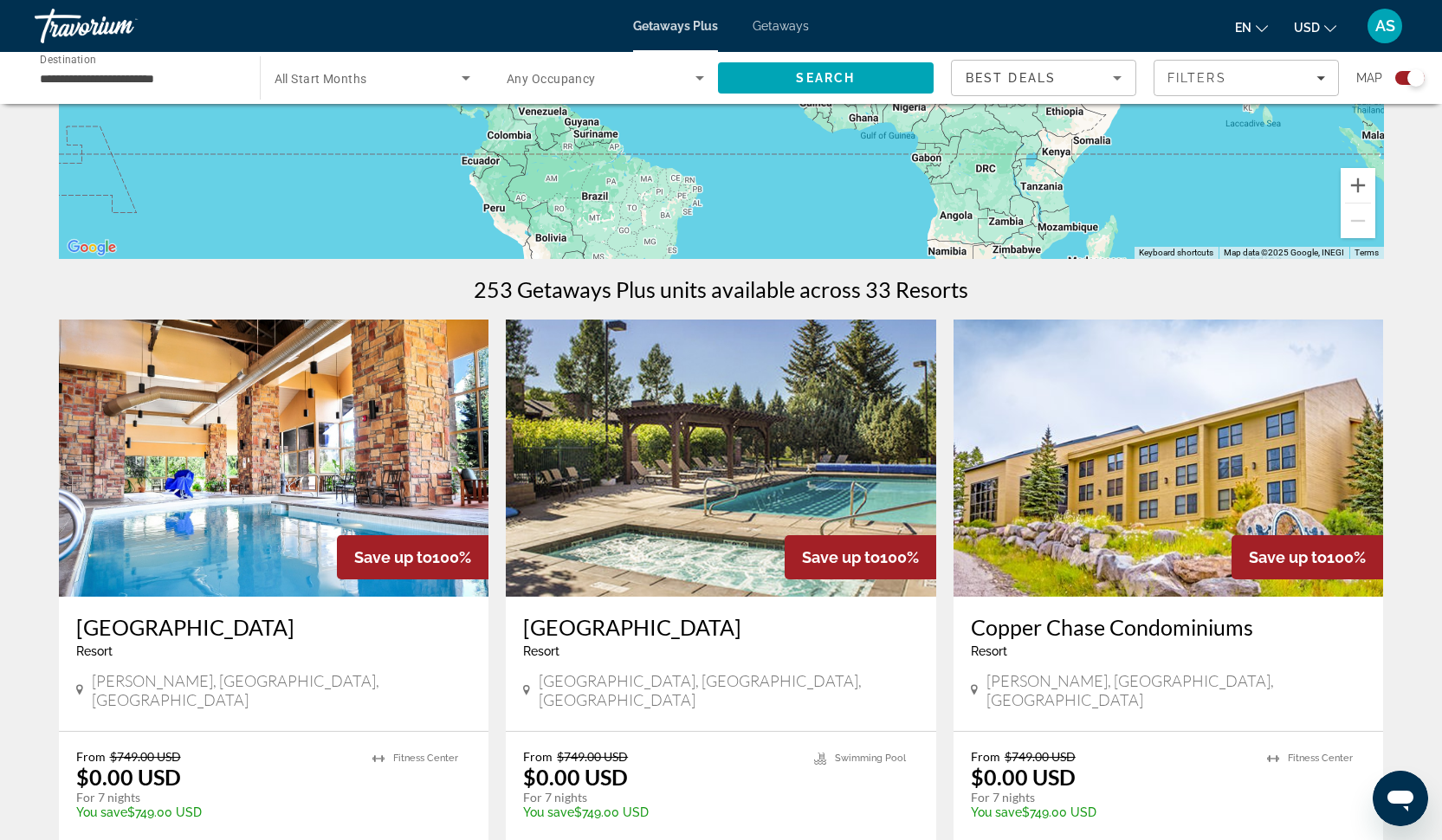
scroll to position [390, 0]
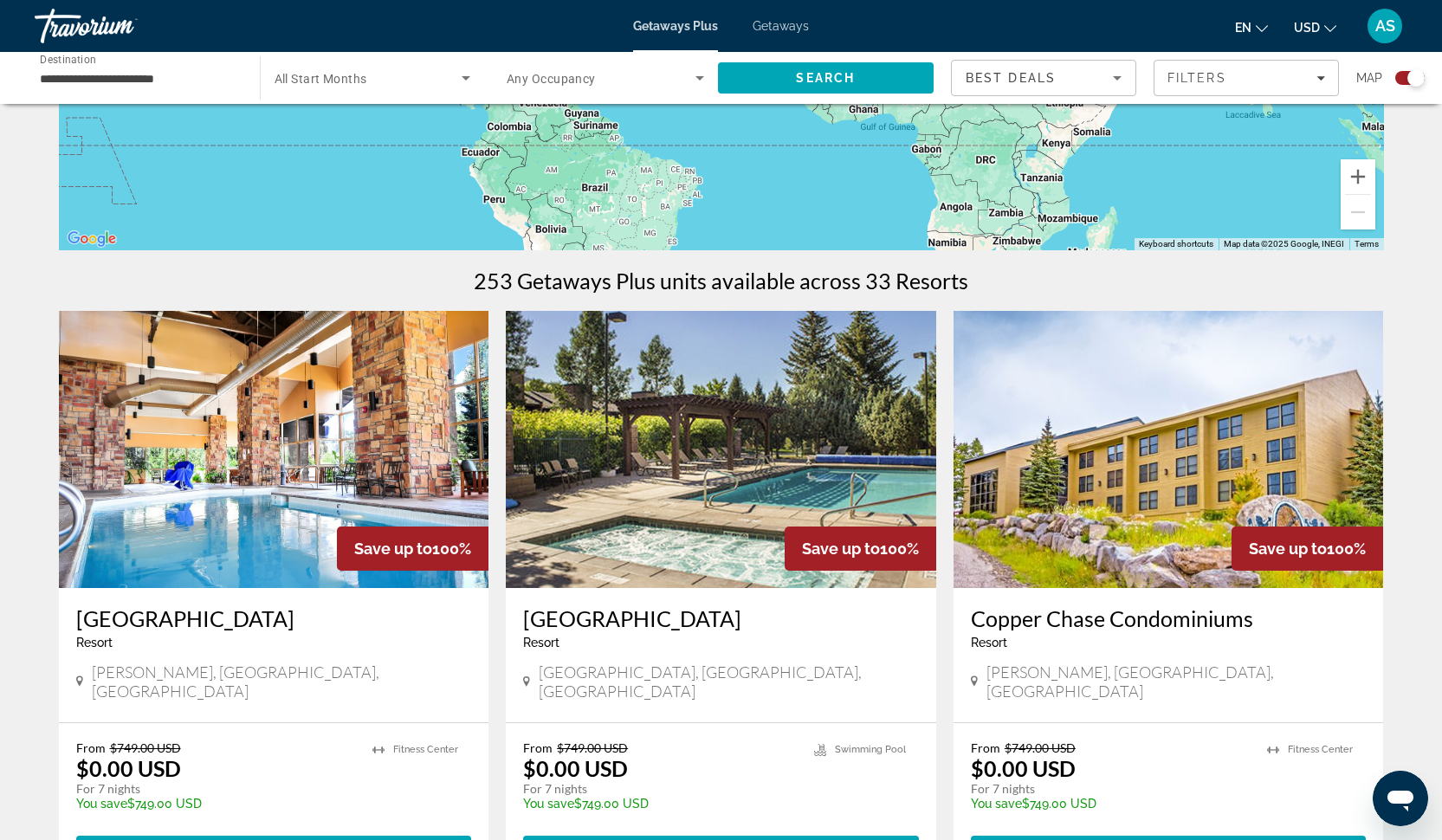
click at [246, 499] on img "Main content" at bounding box center [274, 449] width 430 height 277
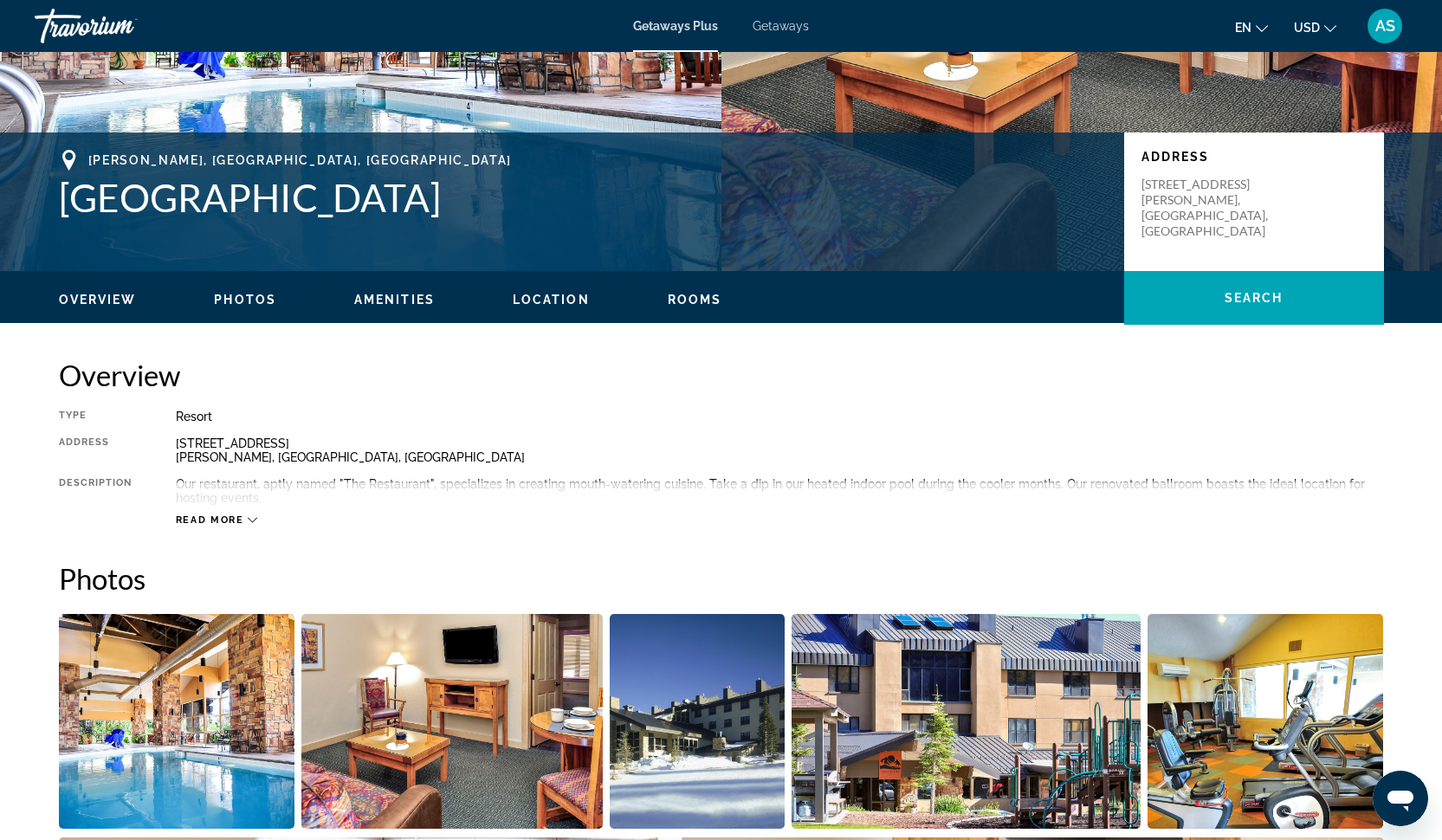
scroll to position [297, 0]
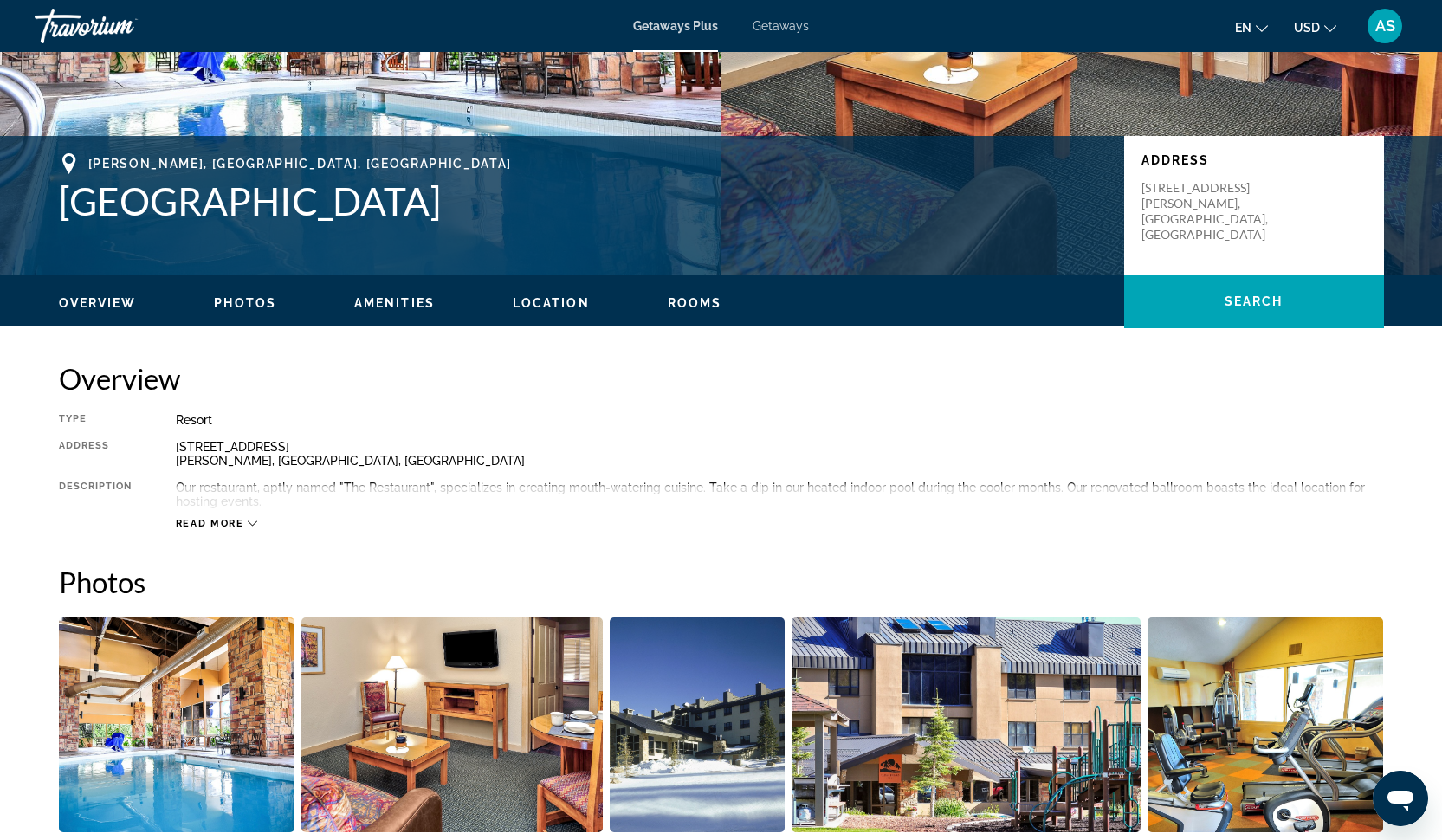
click at [187, 722] on img "Open full-screen image slider" at bounding box center [177, 724] width 237 height 215
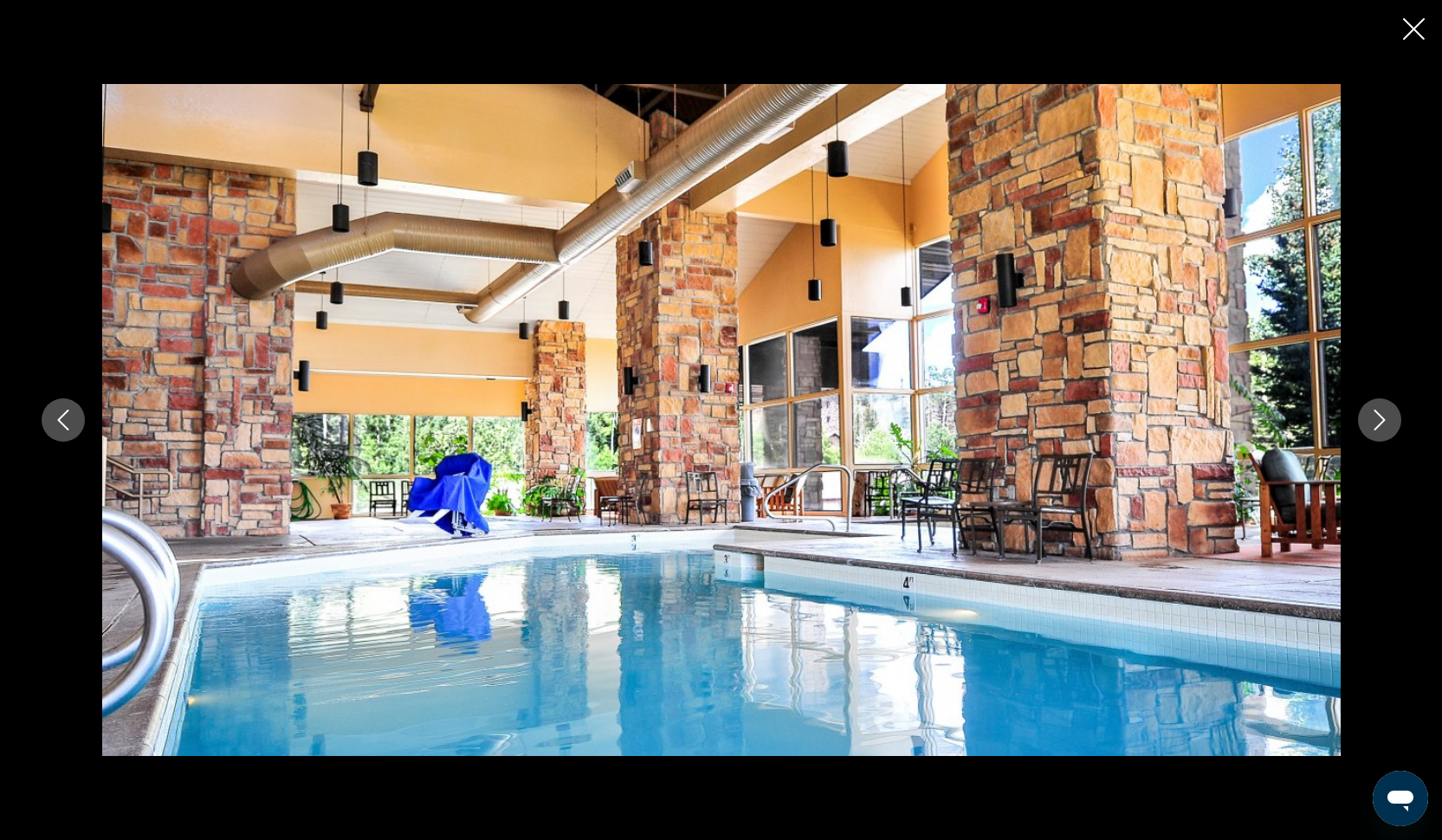
click at [1382, 417] on icon "Next image" at bounding box center [1379, 420] width 21 height 21
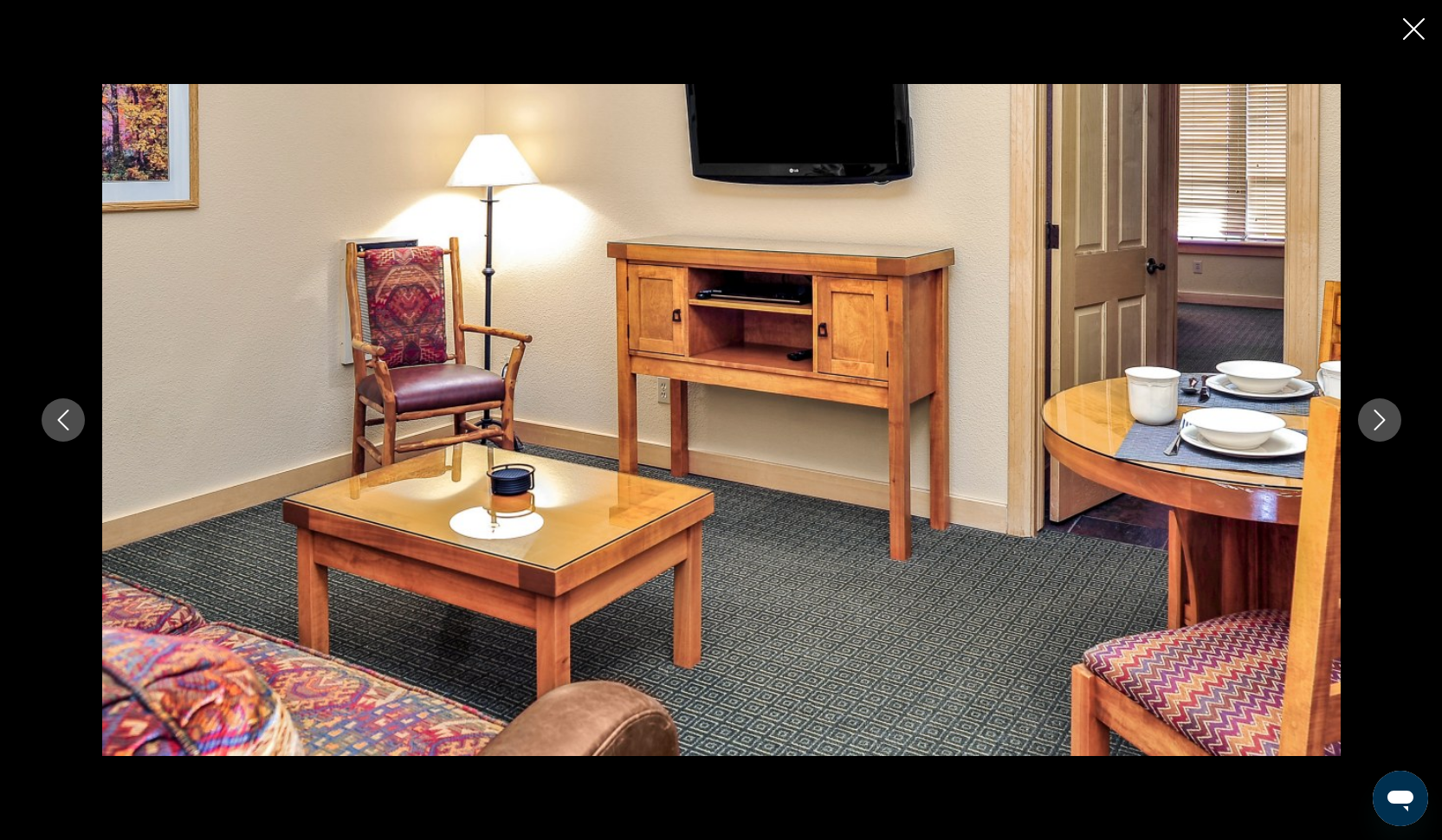
click at [1382, 414] on icon "Next image" at bounding box center [1379, 420] width 21 height 21
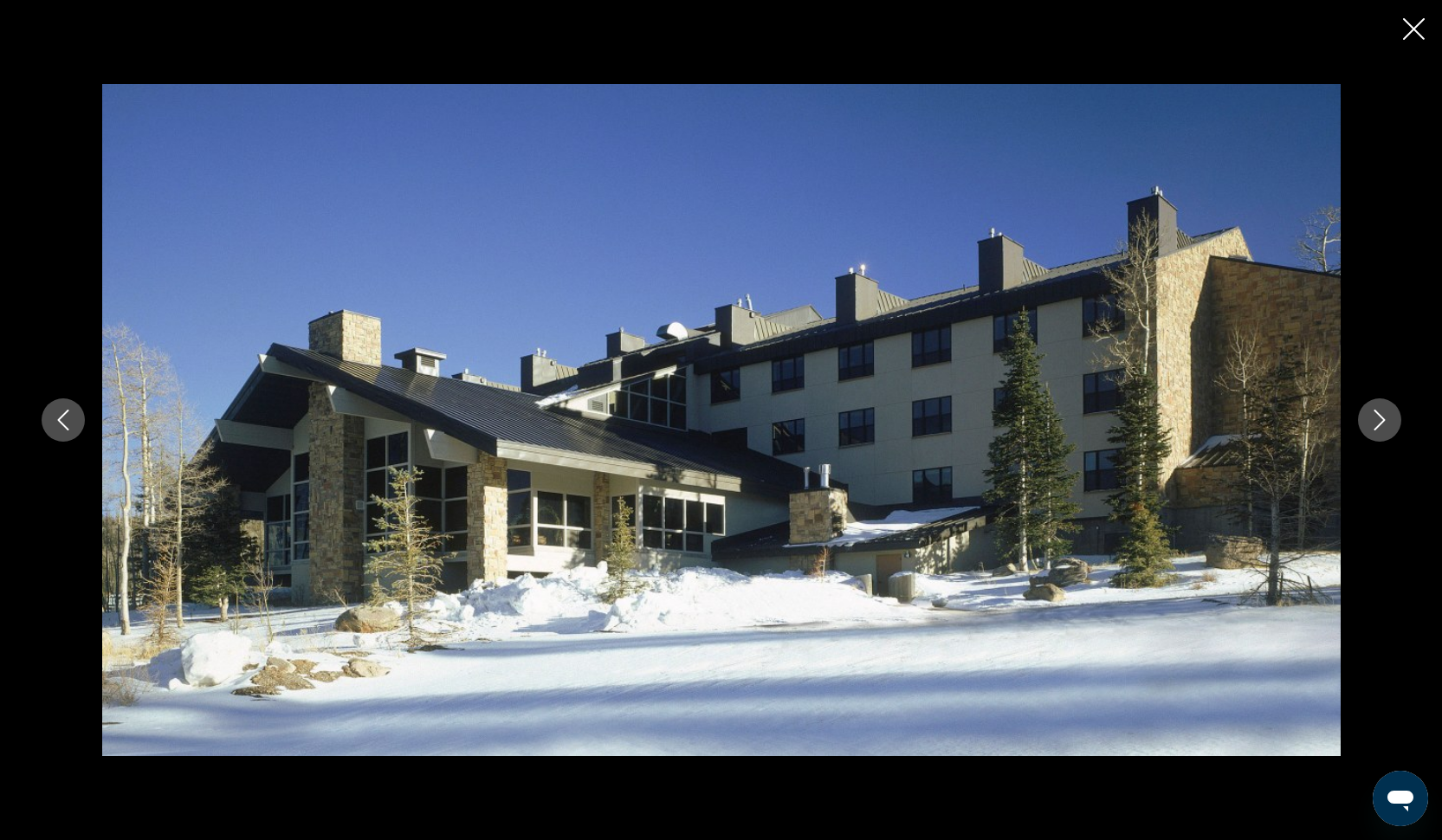
click at [1382, 414] on icon "Next image" at bounding box center [1379, 420] width 21 height 21
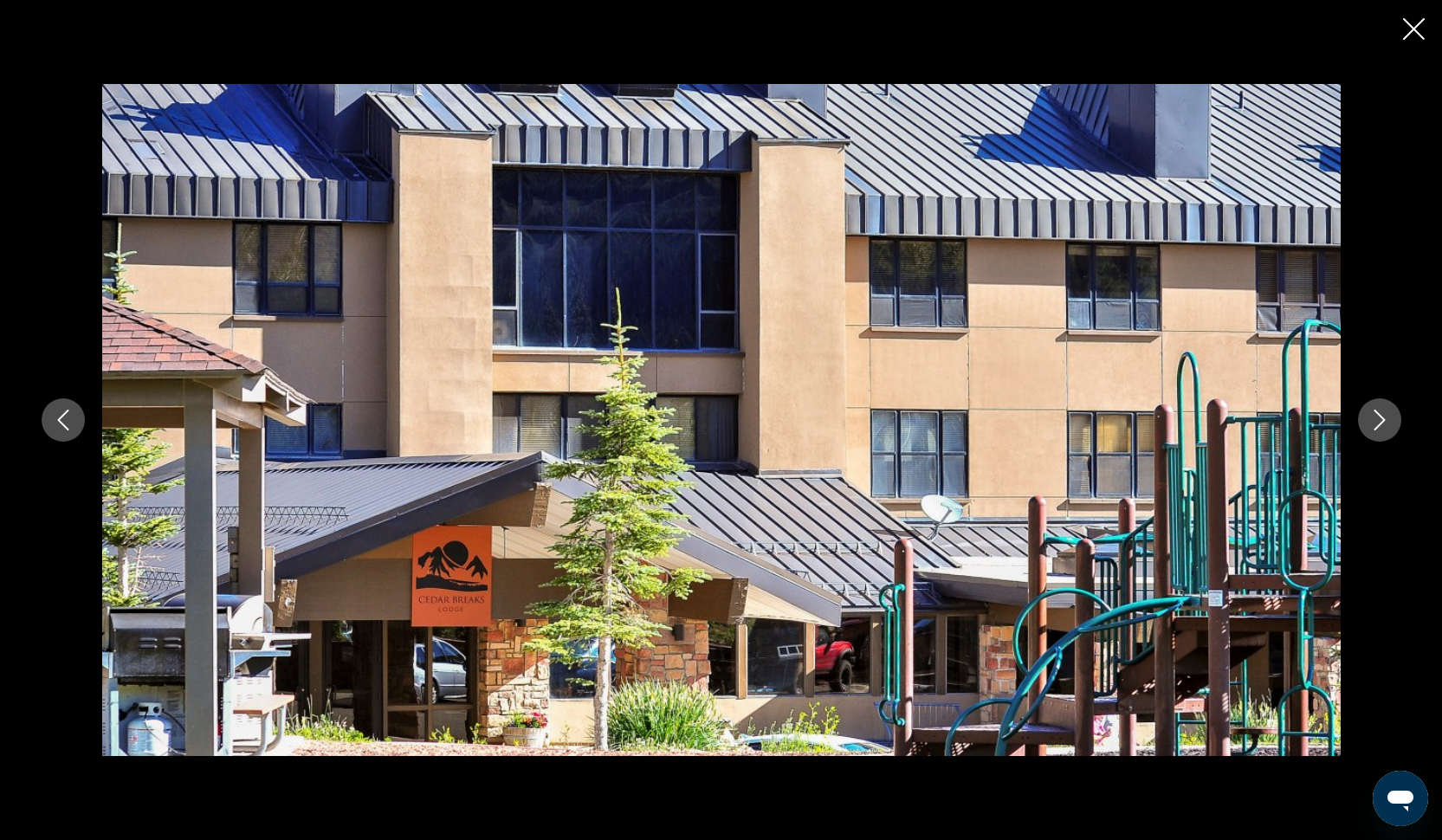
click at [1382, 414] on icon "Next image" at bounding box center [1379, 420] width 21 height 21
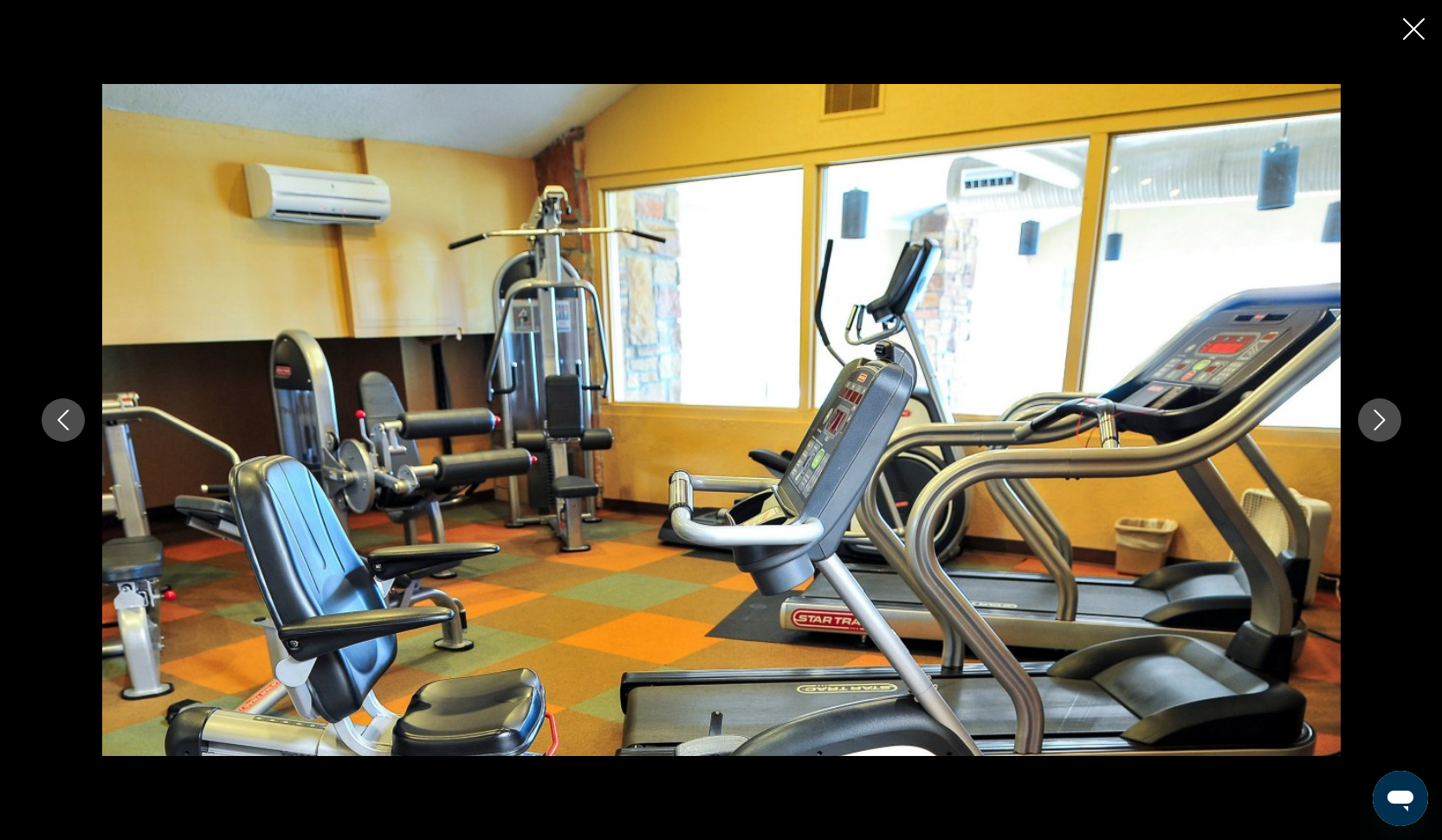
click at [1382, 414] on icon "Next image" at bounding box center [1379, 420] width 21 height 21
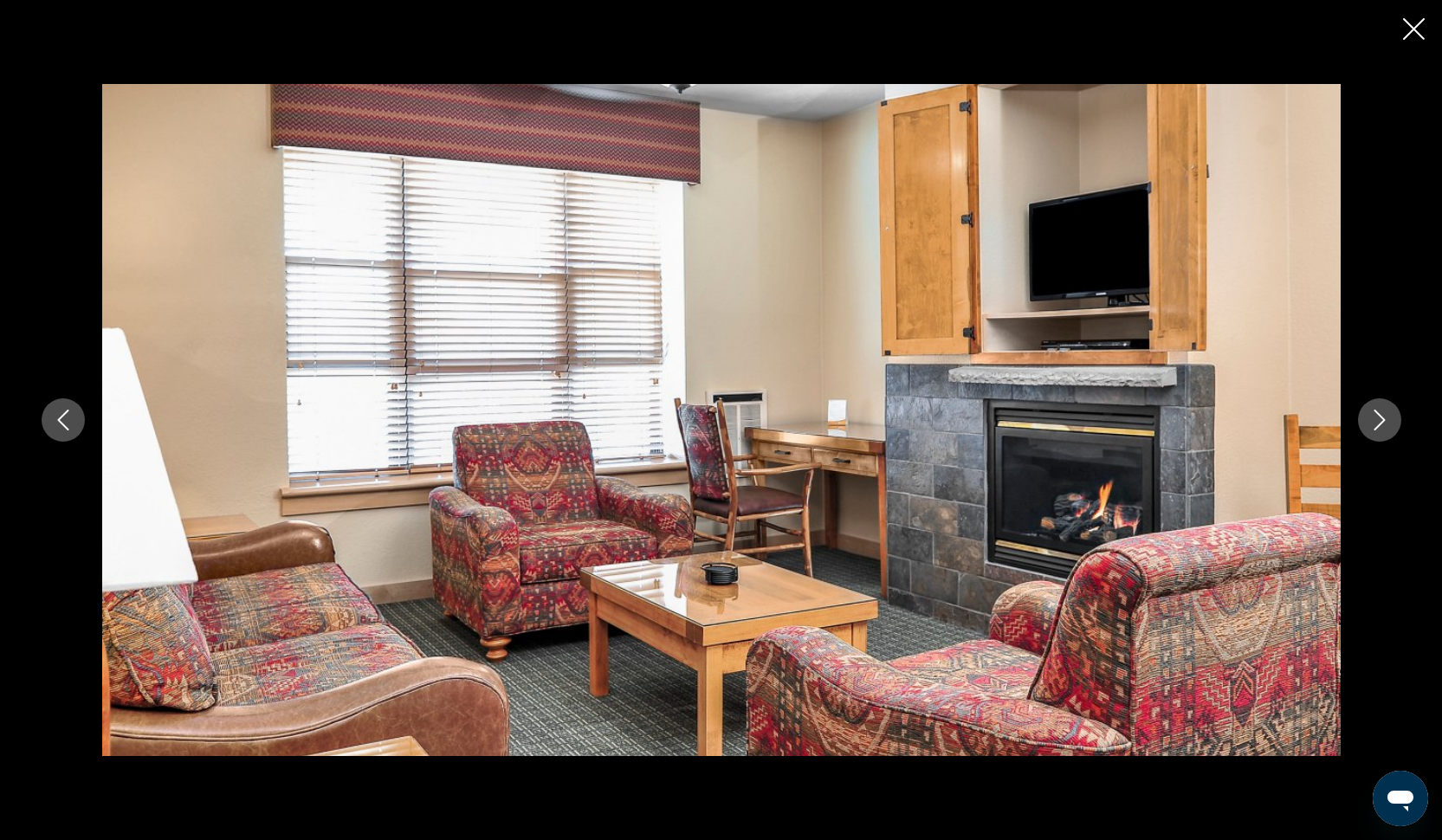
click at [1382, 414] on icon "Next image" at bounding box center [1379, 420] width 21 height 21
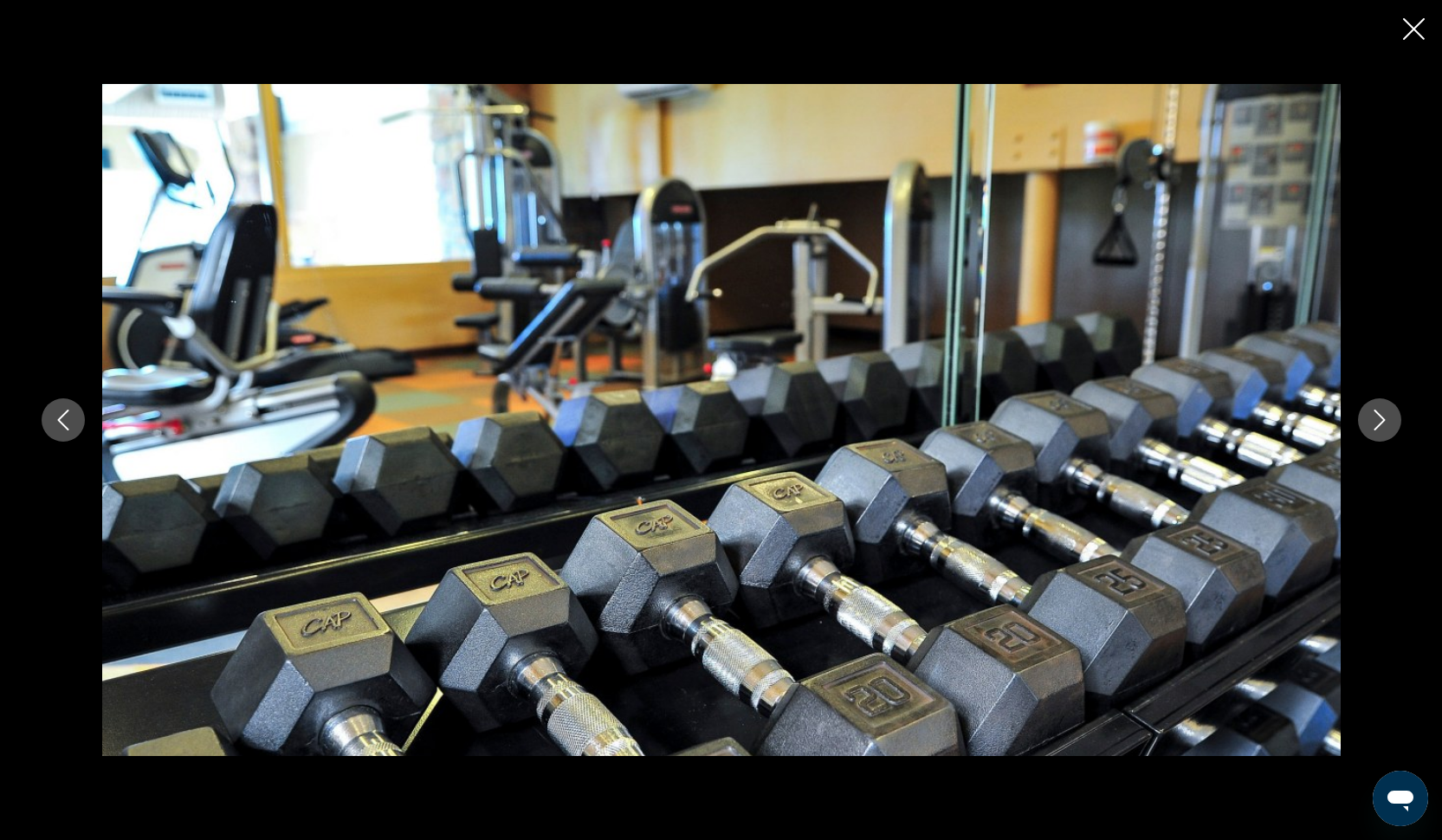
click at [1382, 414] on icon "Next image" at bounding box center [1379, 420] width 21 height 21
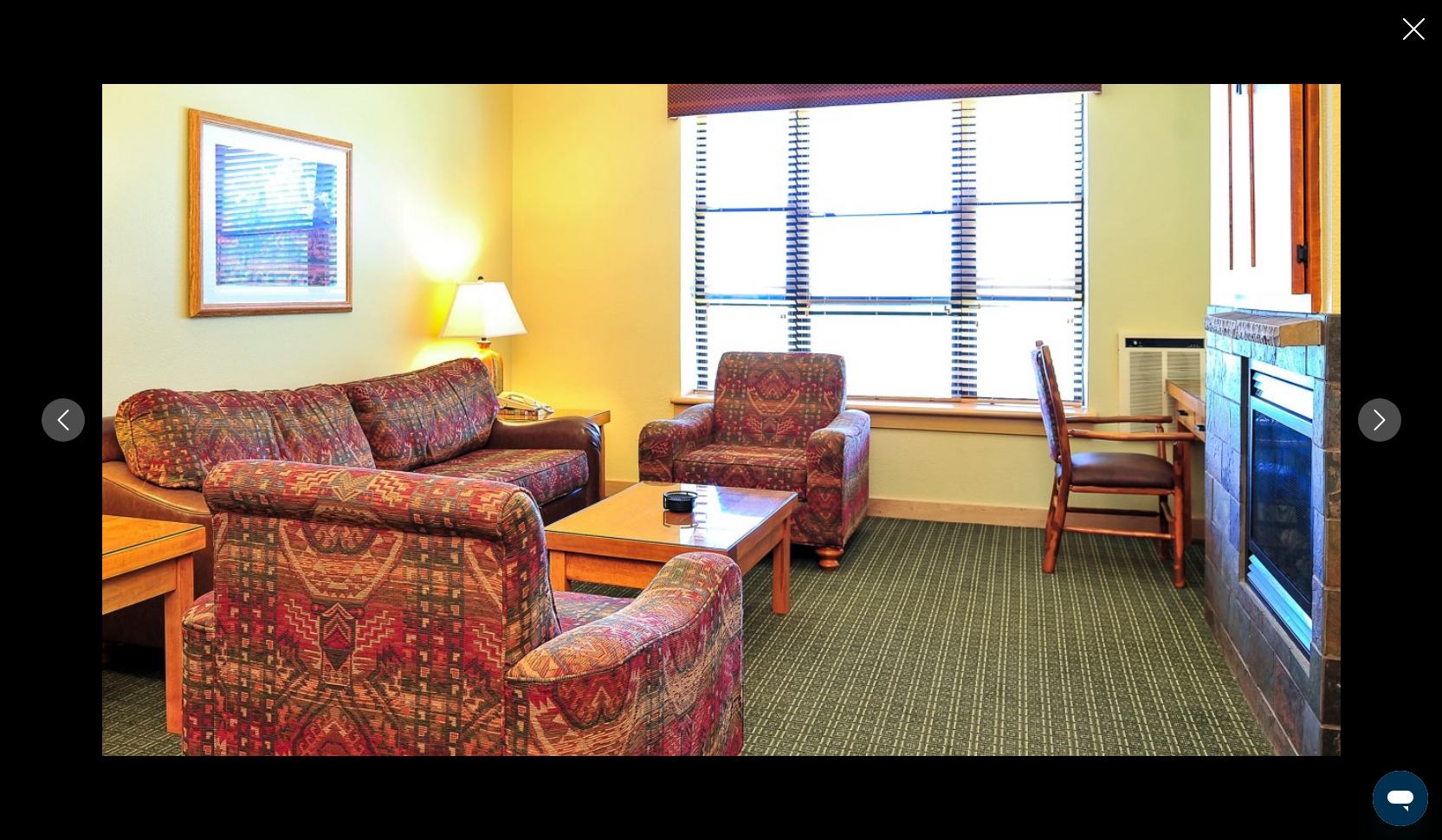
click at [1382, 414] on icon "Next image" at bounding box center [1379, 420] width 21 height 21
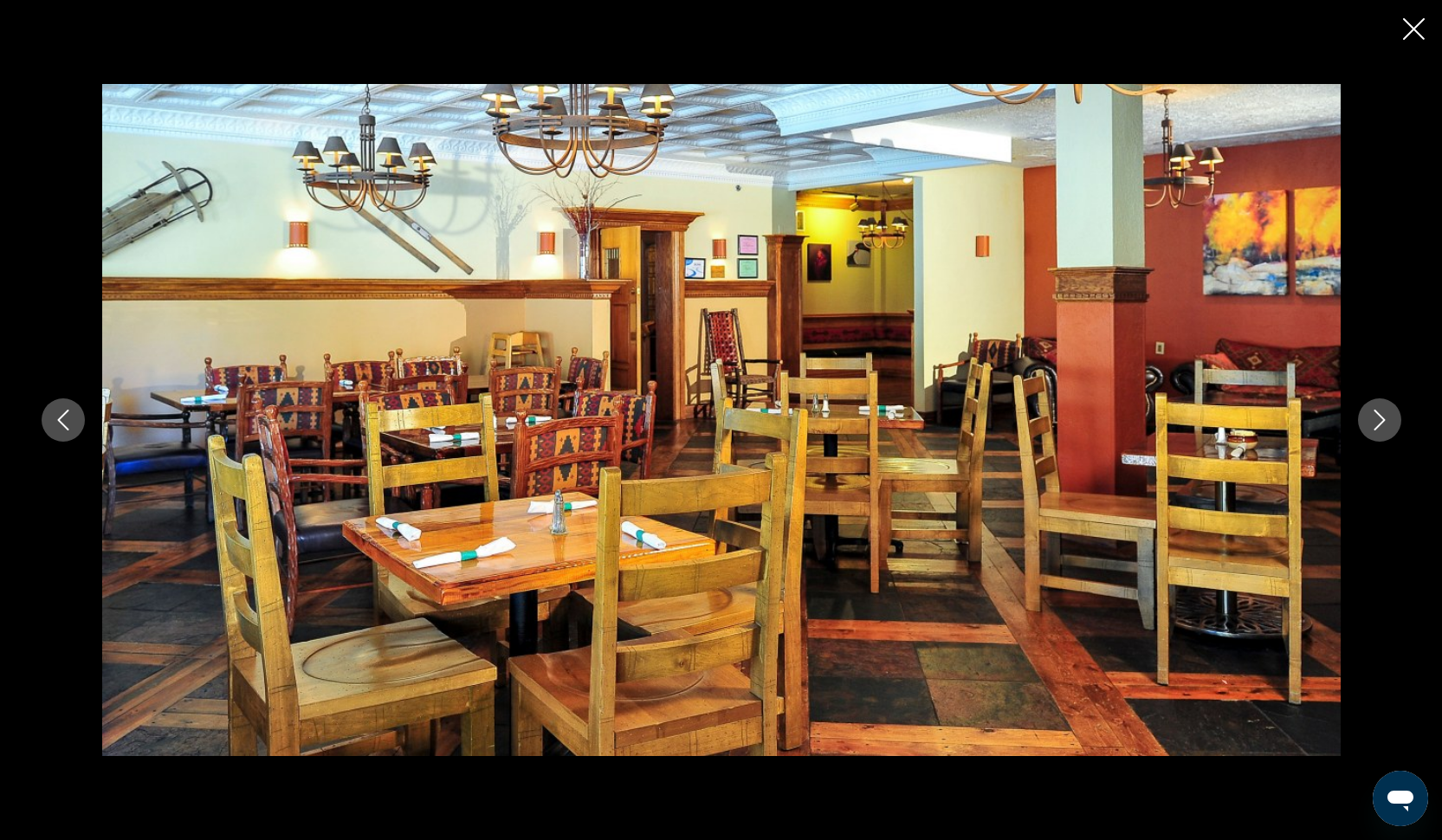
click at [1382, 414] on icon "Next image" at bounding box center [1379, 420] width 21 height 21
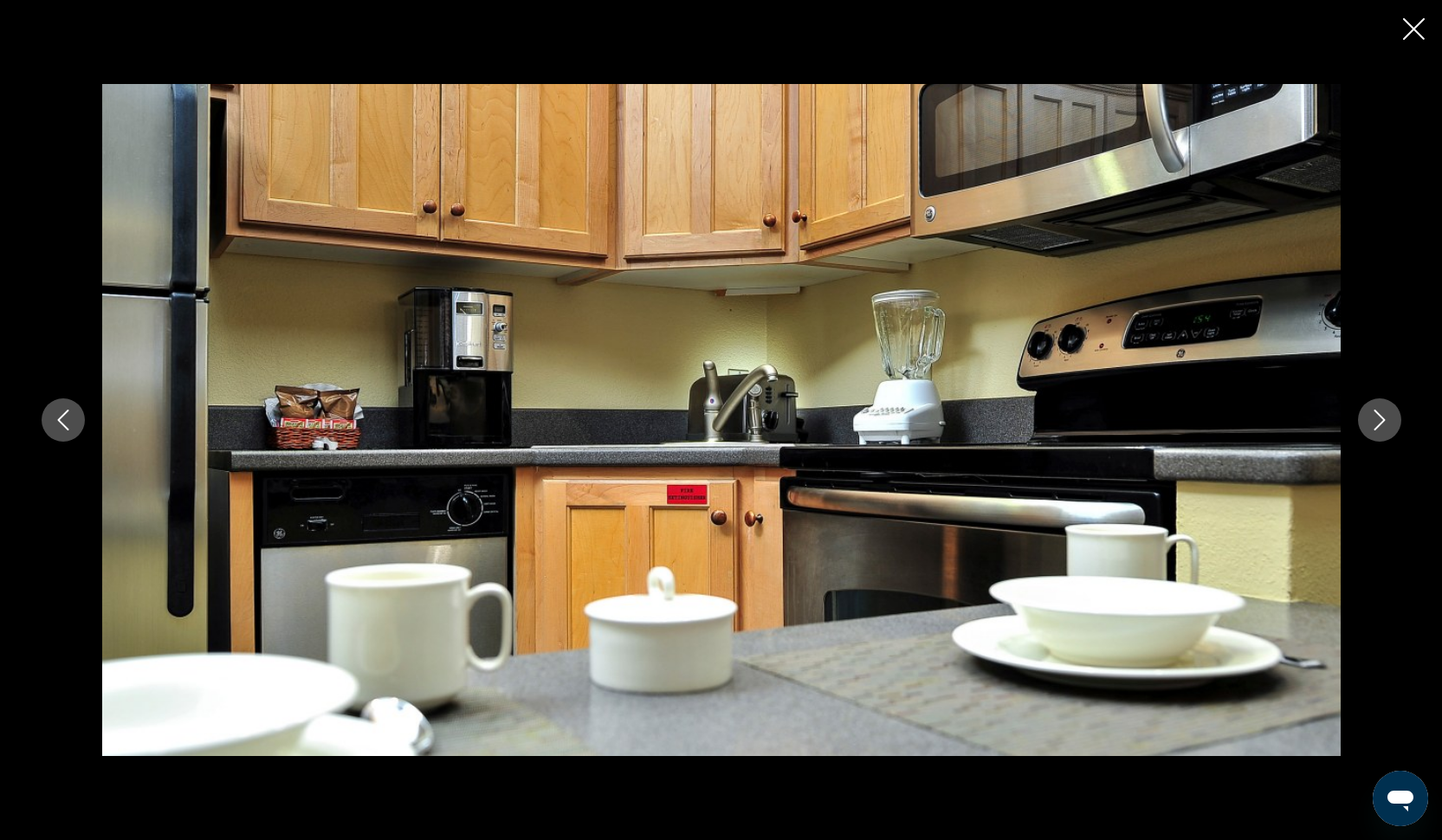
click at [1382, 414] on icon "Next image" at bounding box center [1379, 420] width 21 height 21
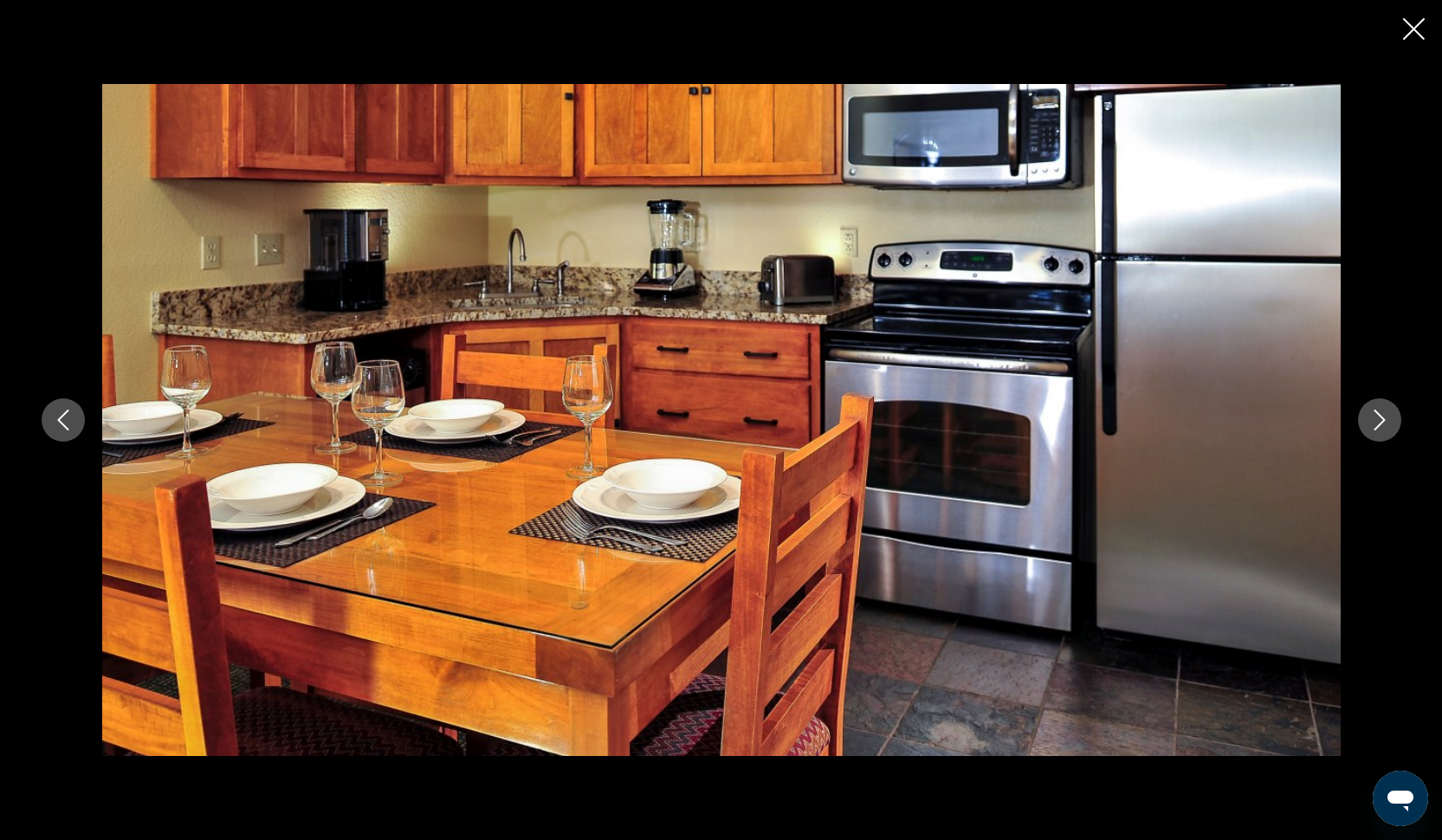
click at [1382, 414] on icon "Next image" at bounding box center [1379, 420] width 21 height 21
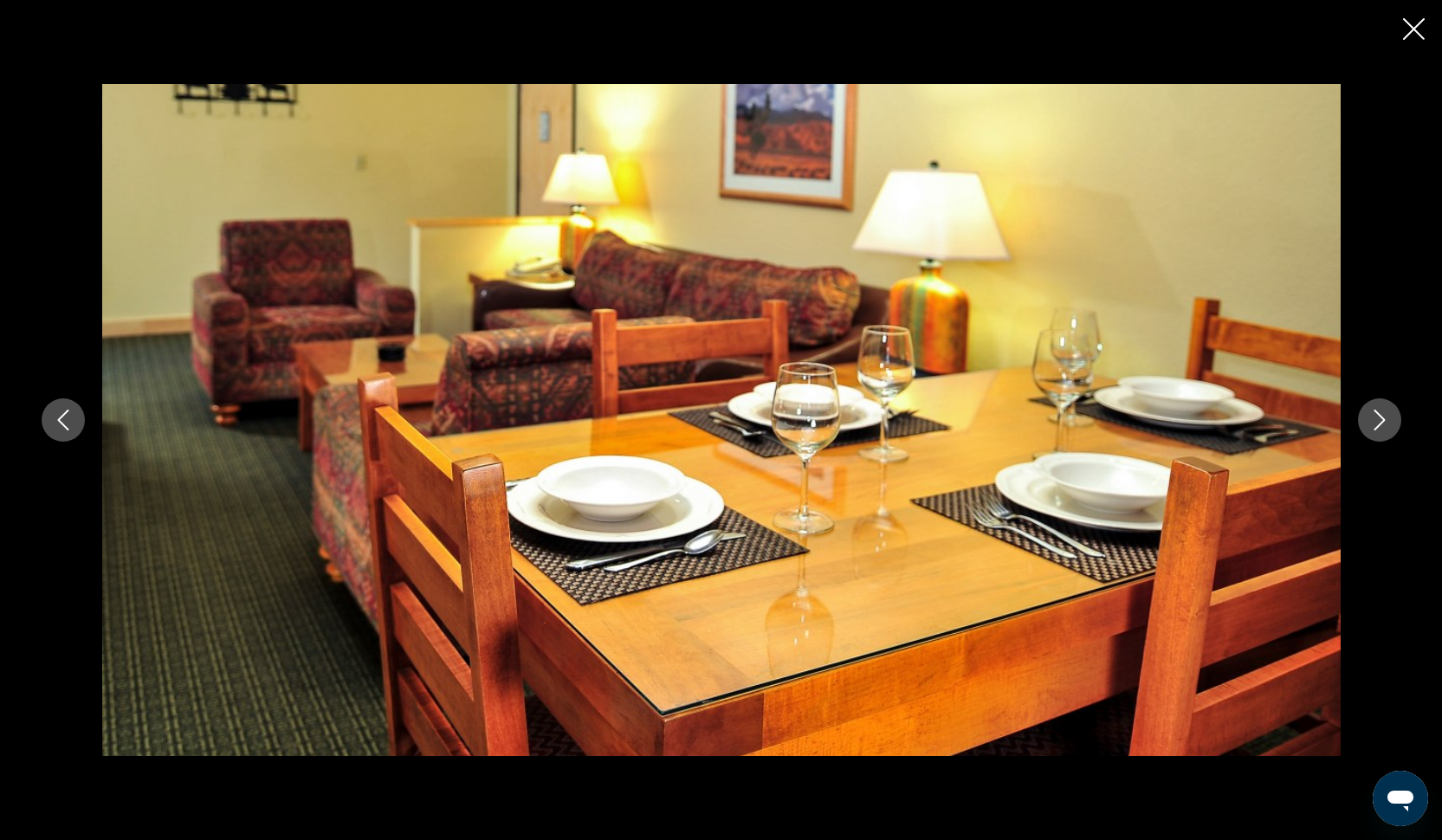
click at [1382, 414] on icon "Next image" at bounding box center [1379, 420] width 21 height 21
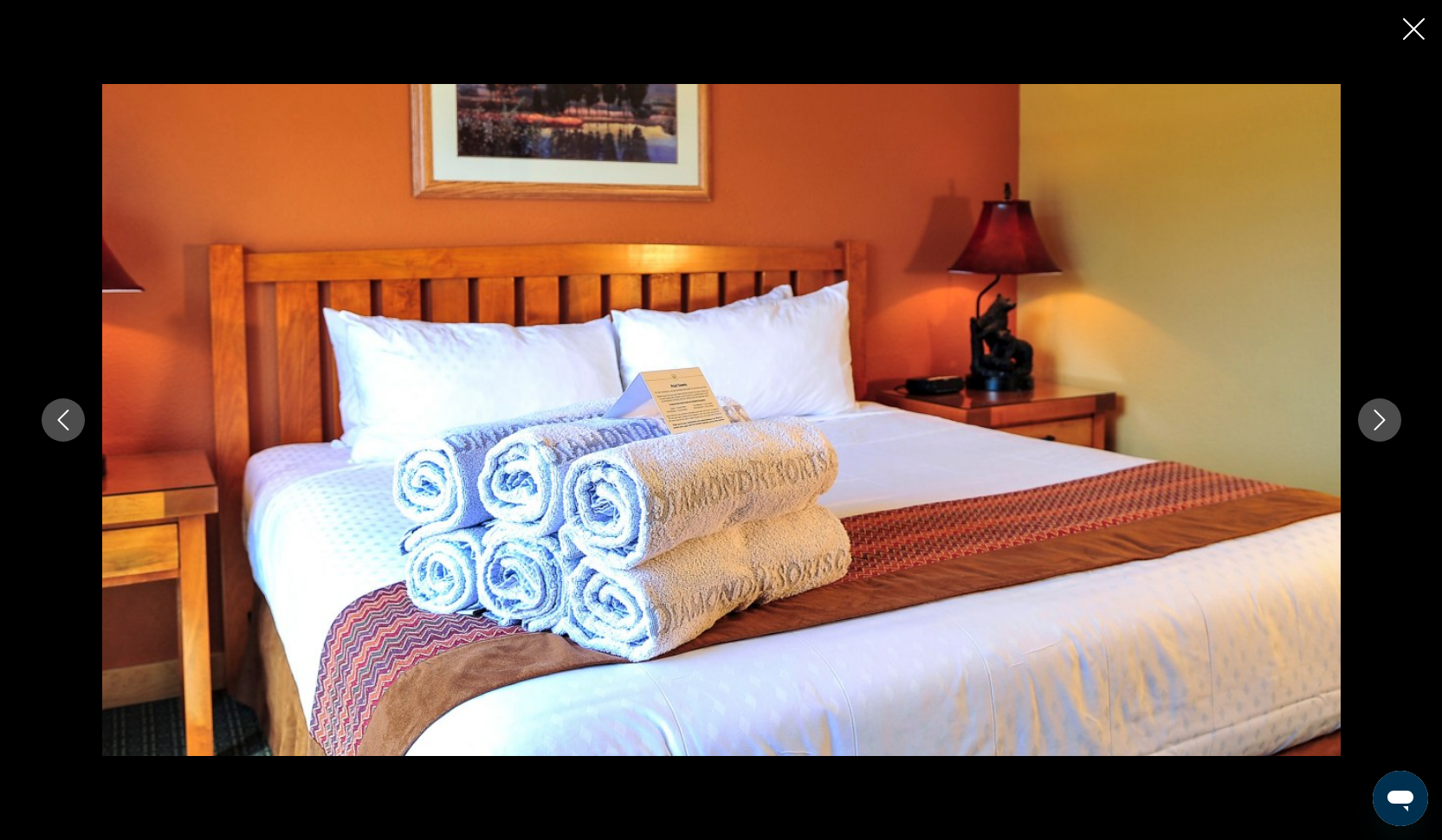
click at [1382, 414] on icon "Next image" at bounding box center [1379, 420] width 21 height 21
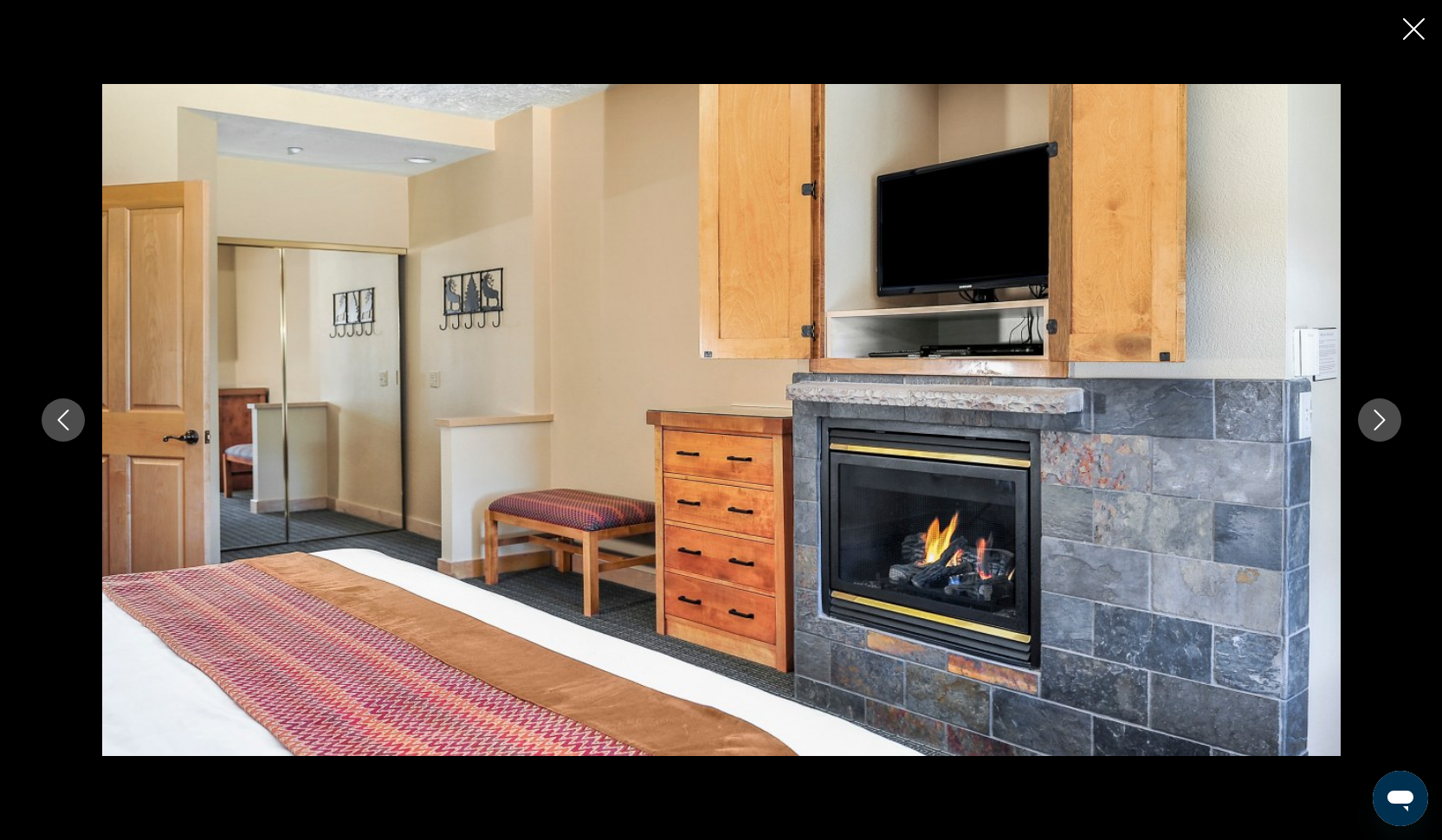
click at [1406, 18] on button "Close slideshow" at bounding box center [1413, 31] width 22 height 27
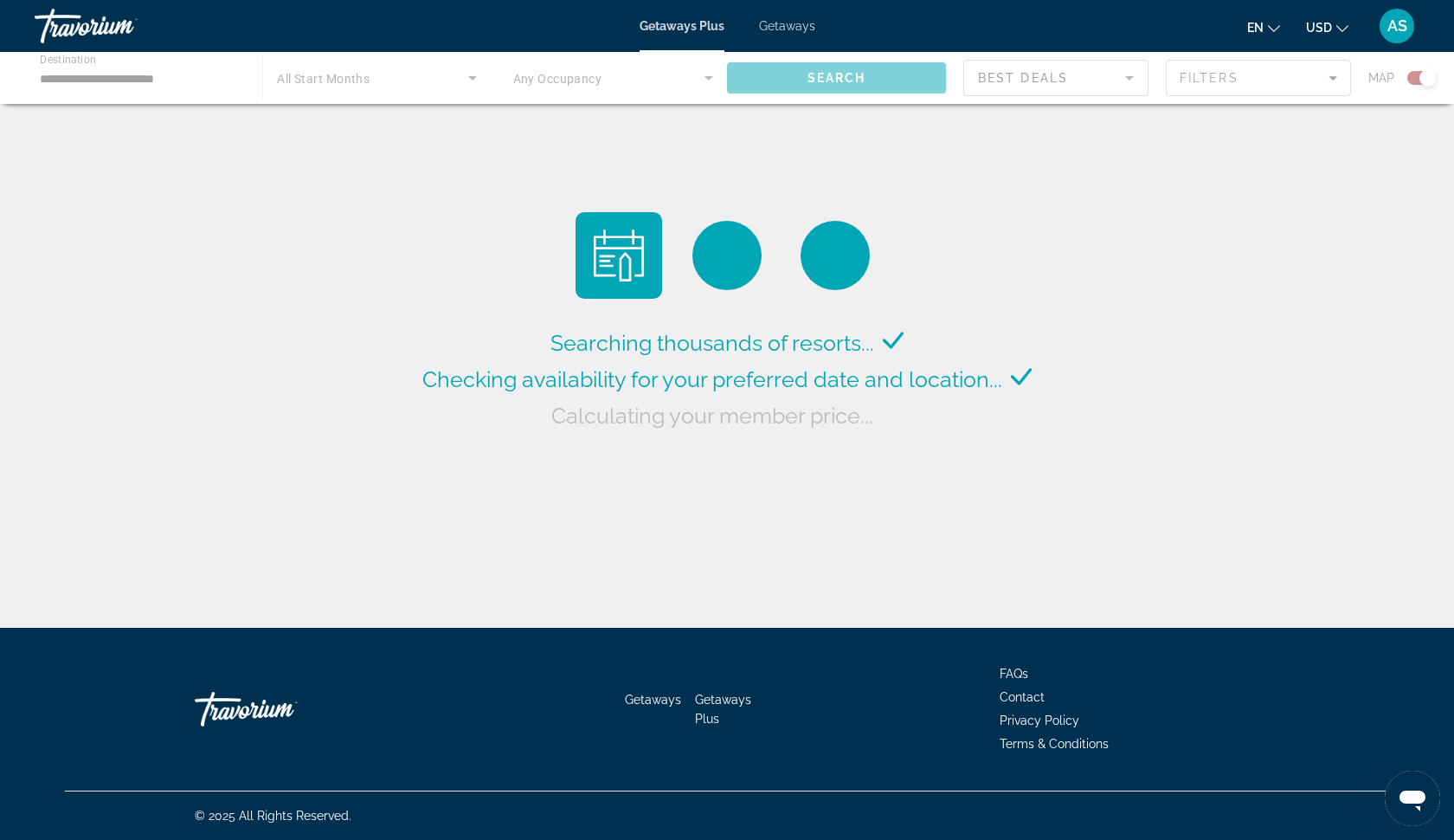
click at [119, 75] on div "Main content" at bounding box center [727, 77] width 1454 height 51
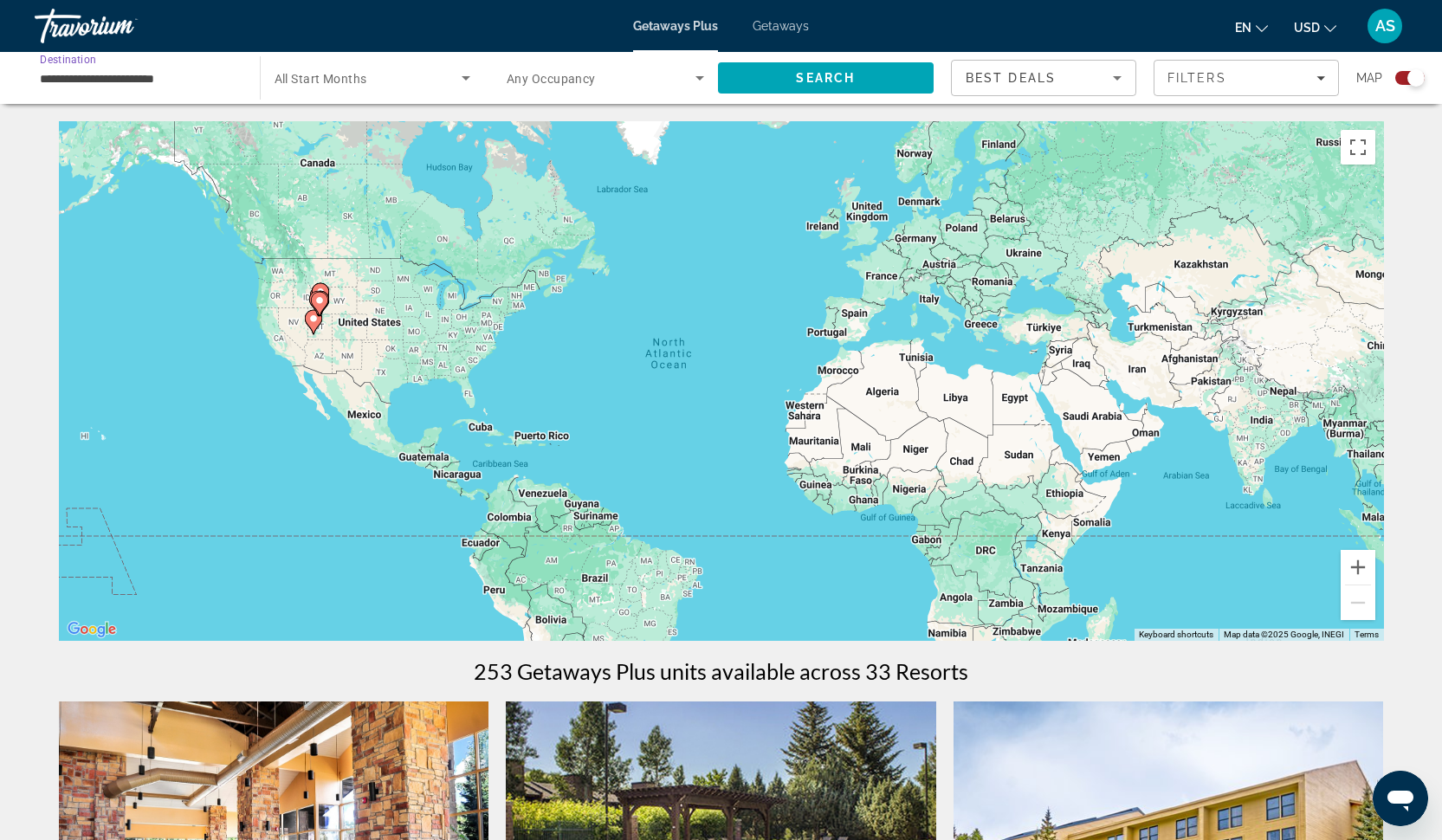
click at [119, 75] on input "**********" at bounding box center [138, 79] width 197 height 21
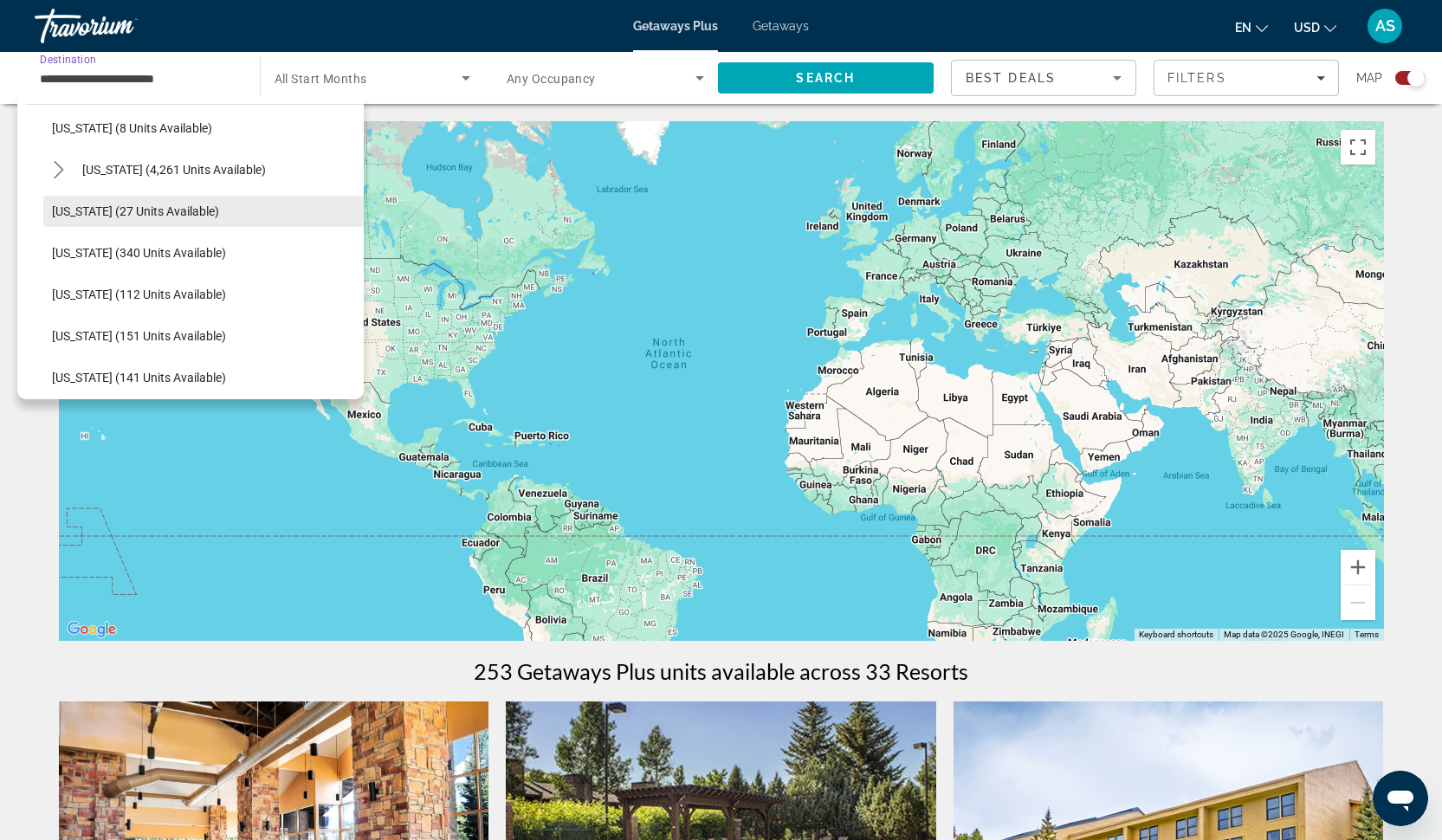
scroll to position [271, 0]
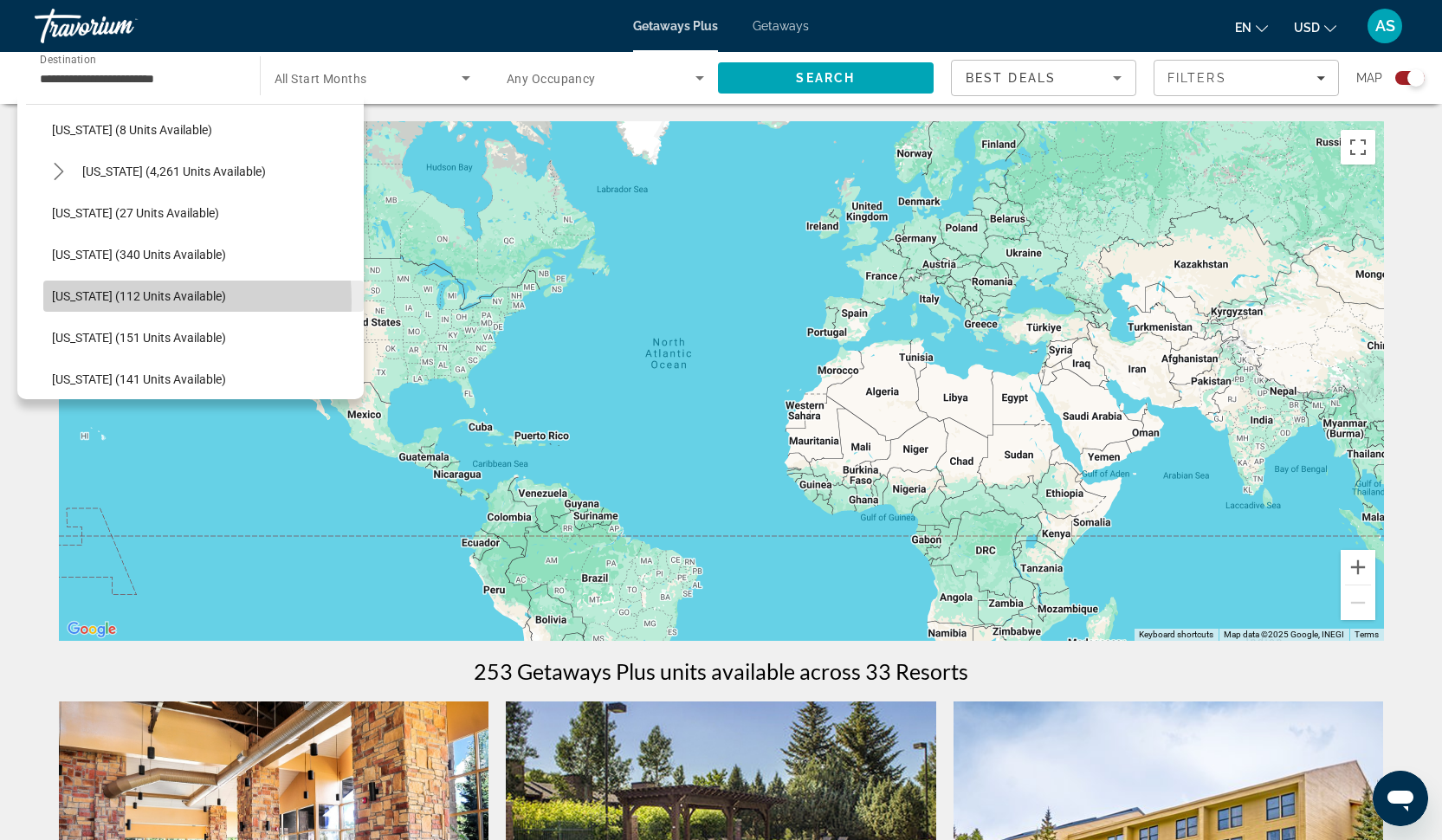
click at [94, 301] on span "Illinois (112 units available)" at bounding box center [138, 296] width 174 height 14
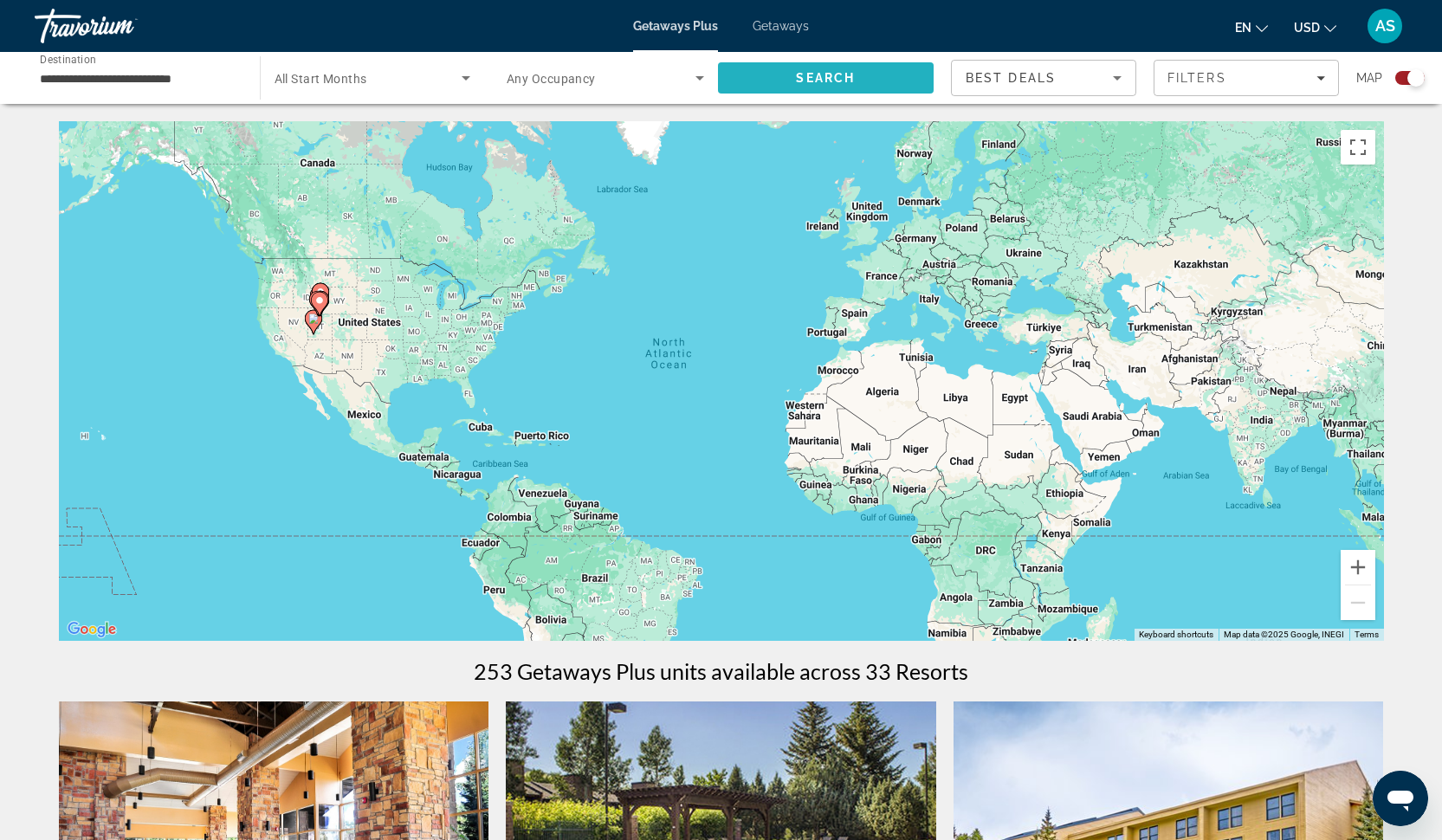
click at [810, 79] on span "Search" at bounding box center [825, 77] width 59 height 14
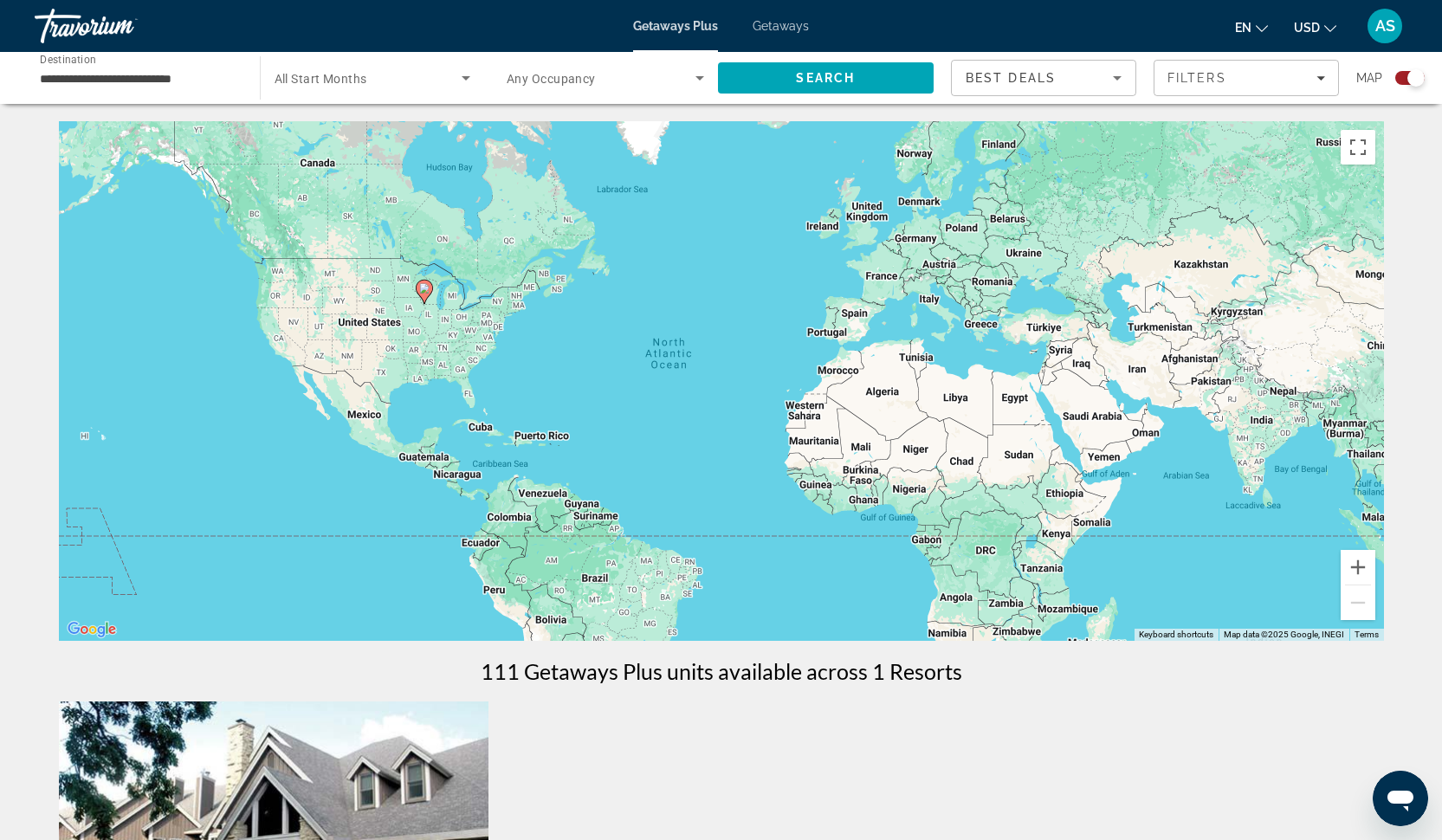
click at [181, 78] on input "**********" at bounding box center [138, 79] width 197 height 21
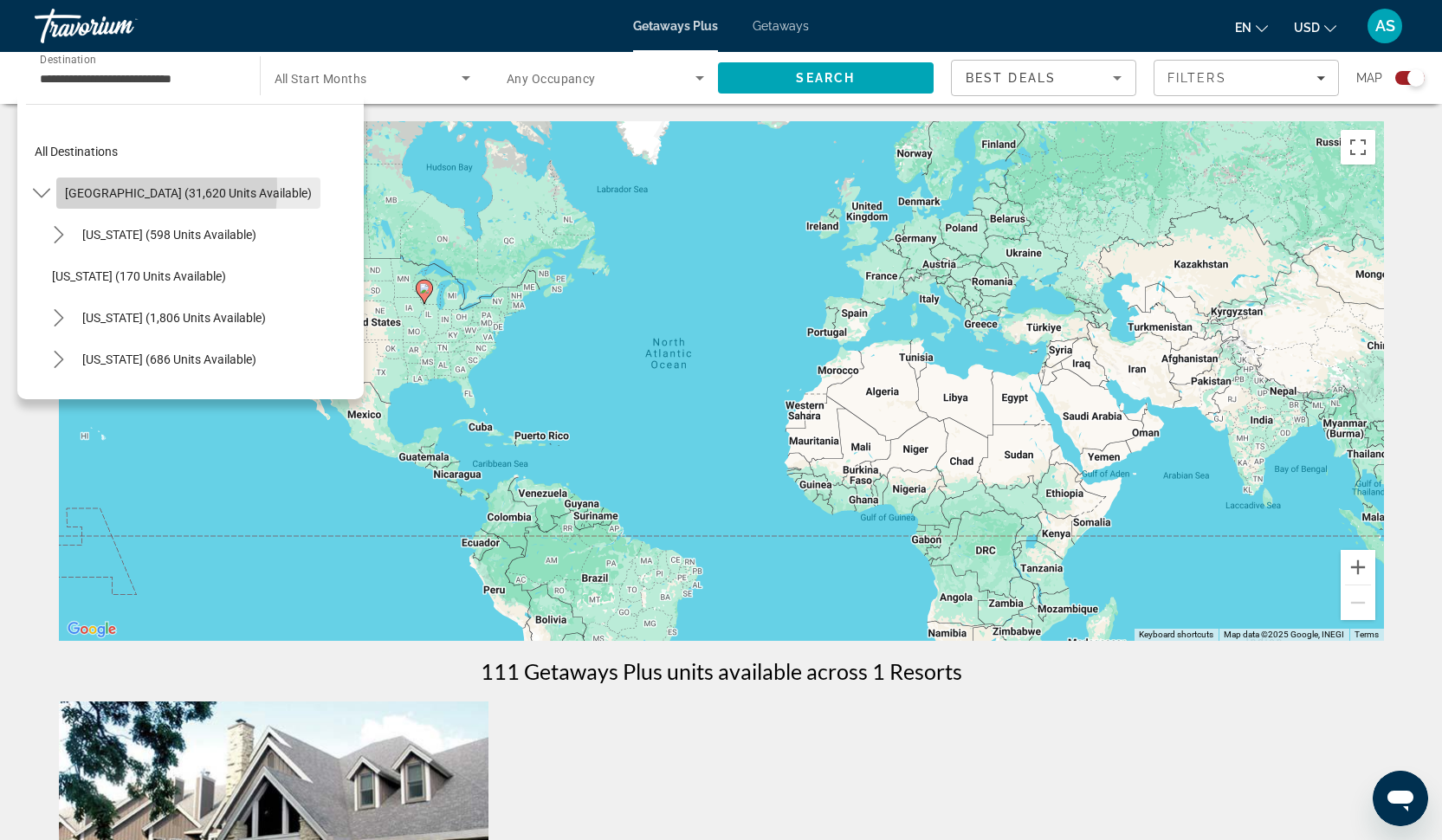
click at [75, 188] on span "United States (31,620 units available)" at bounding box center [188, 193] width 247 height 14
type input "**********"
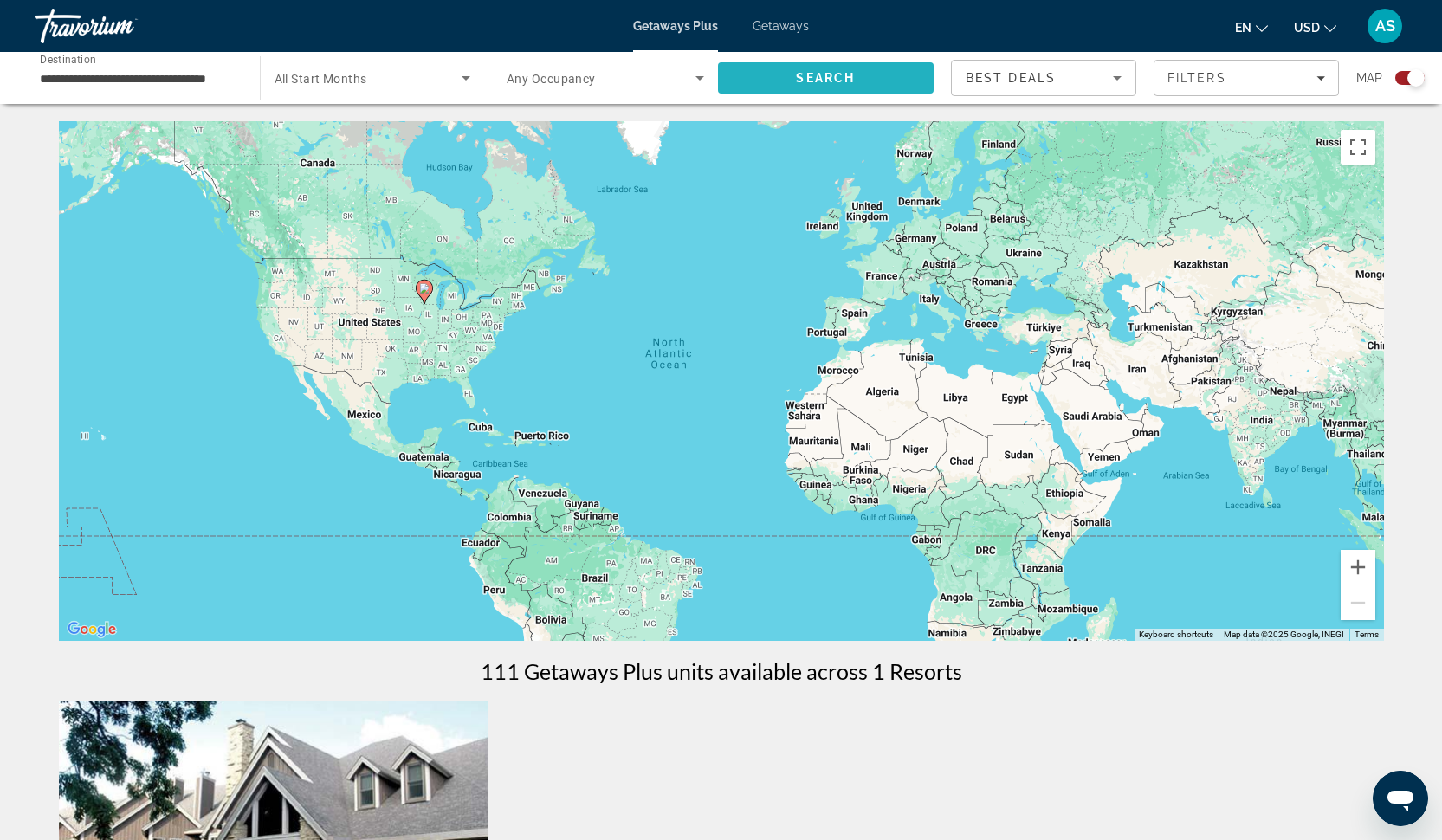
click at [819, 79] on span "Search" at bounding box center [825, 77] width 59 height 14
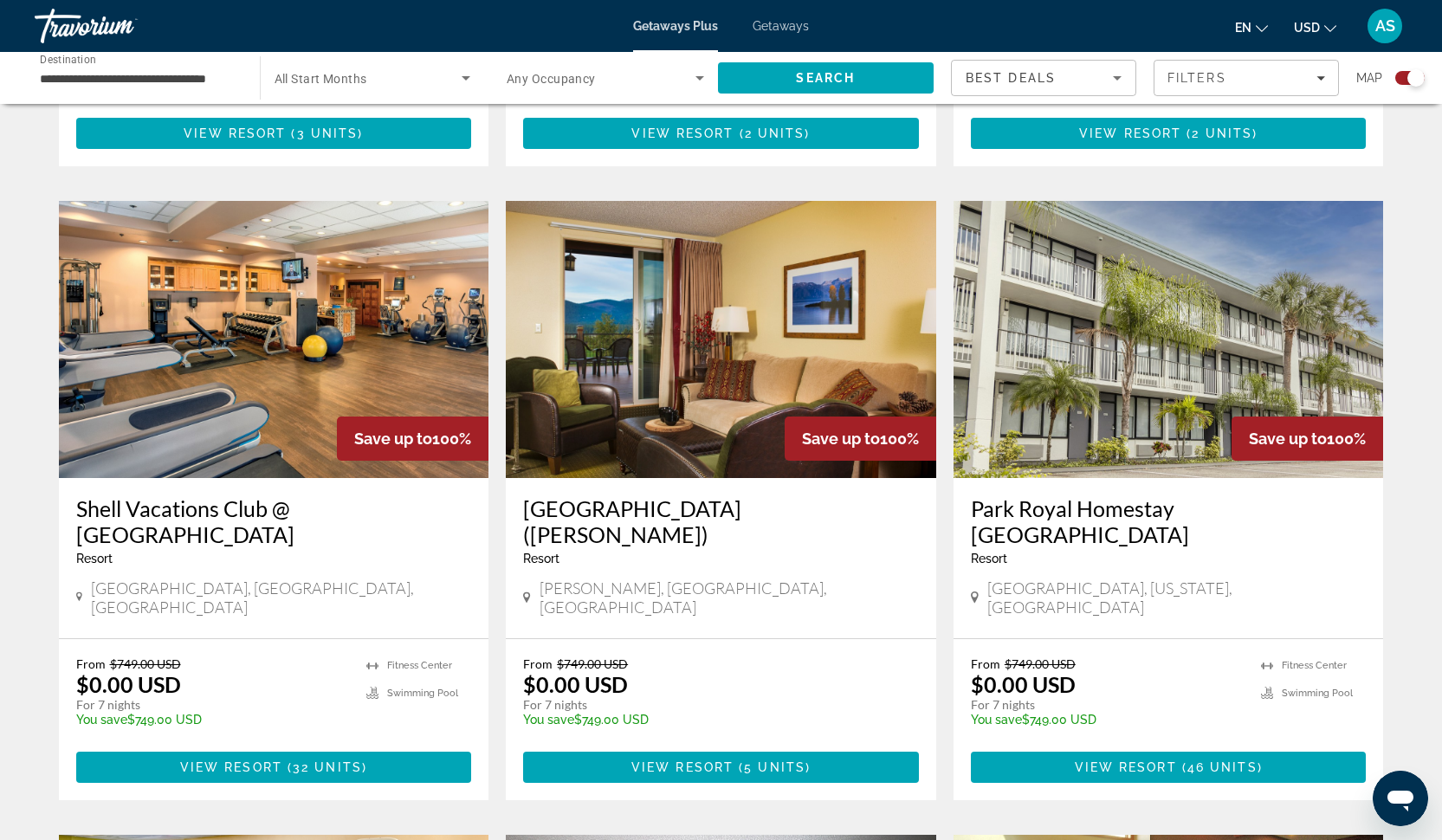
scroll to position [1136, 0]
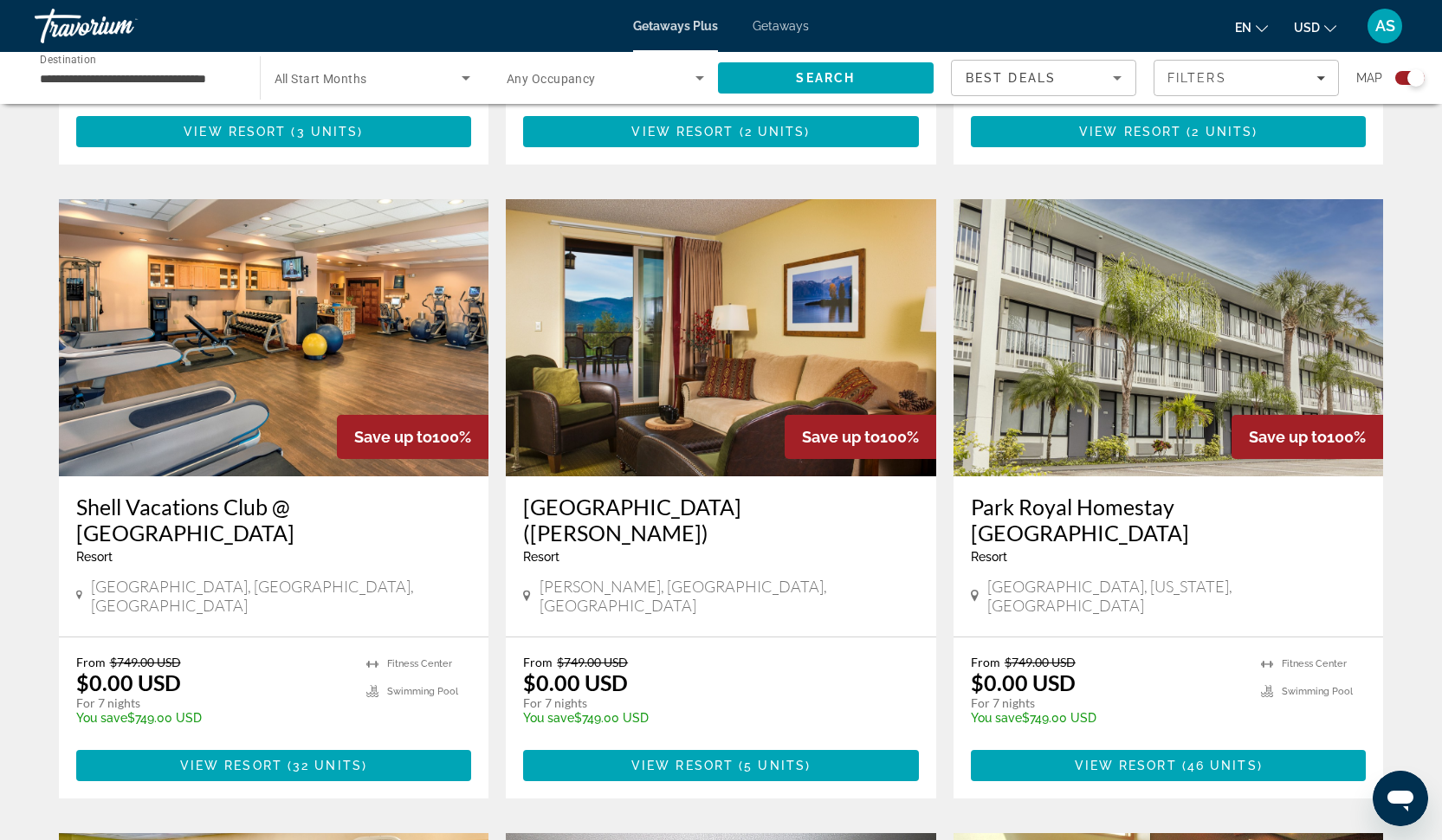
click at [1207, 255] on img "Main content" at bounding box center [1168, 338] width 430 height 277
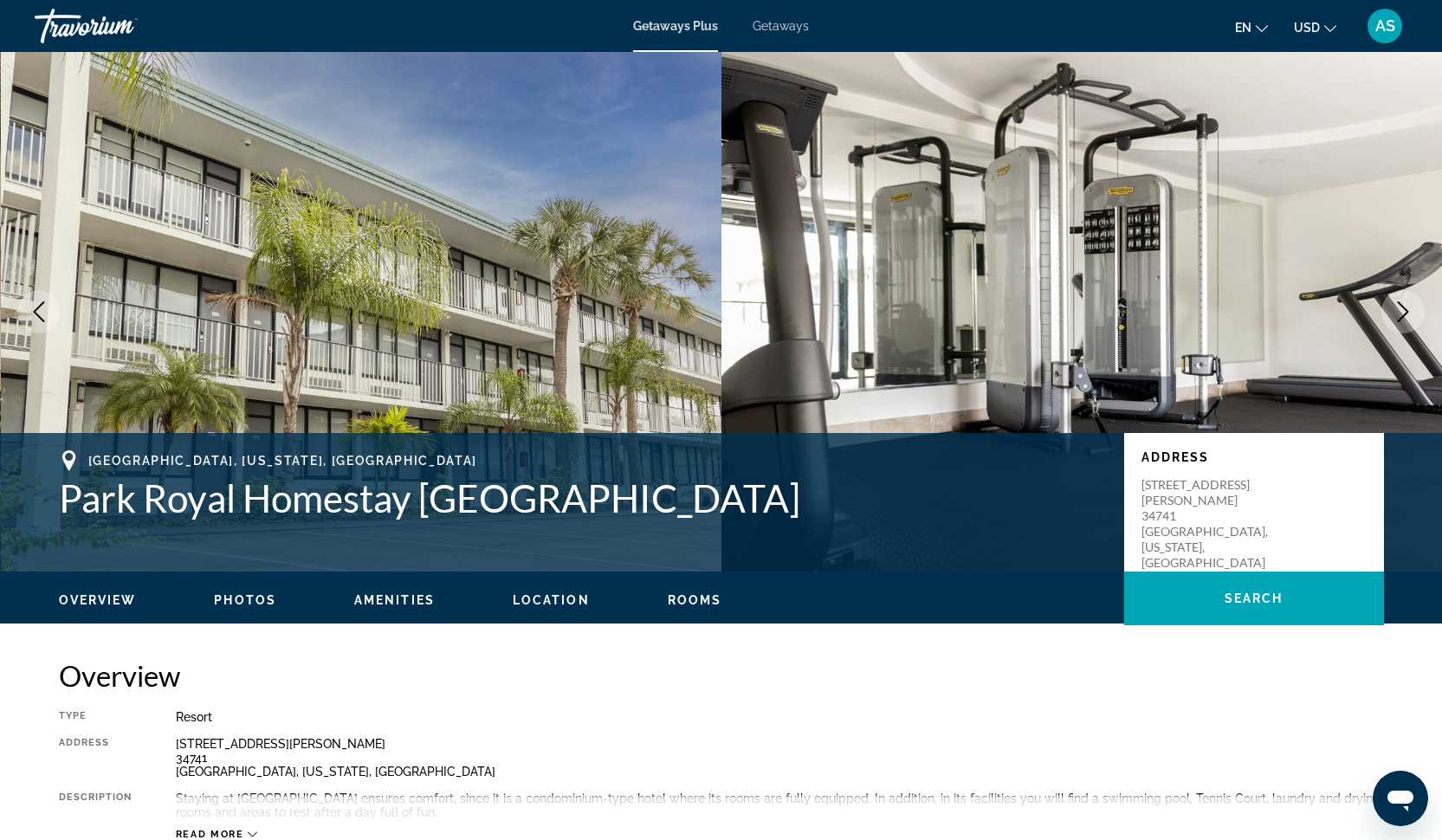
click at [234, 605] on span "Photos" at bounding box center [244, 600] width 62 height 14
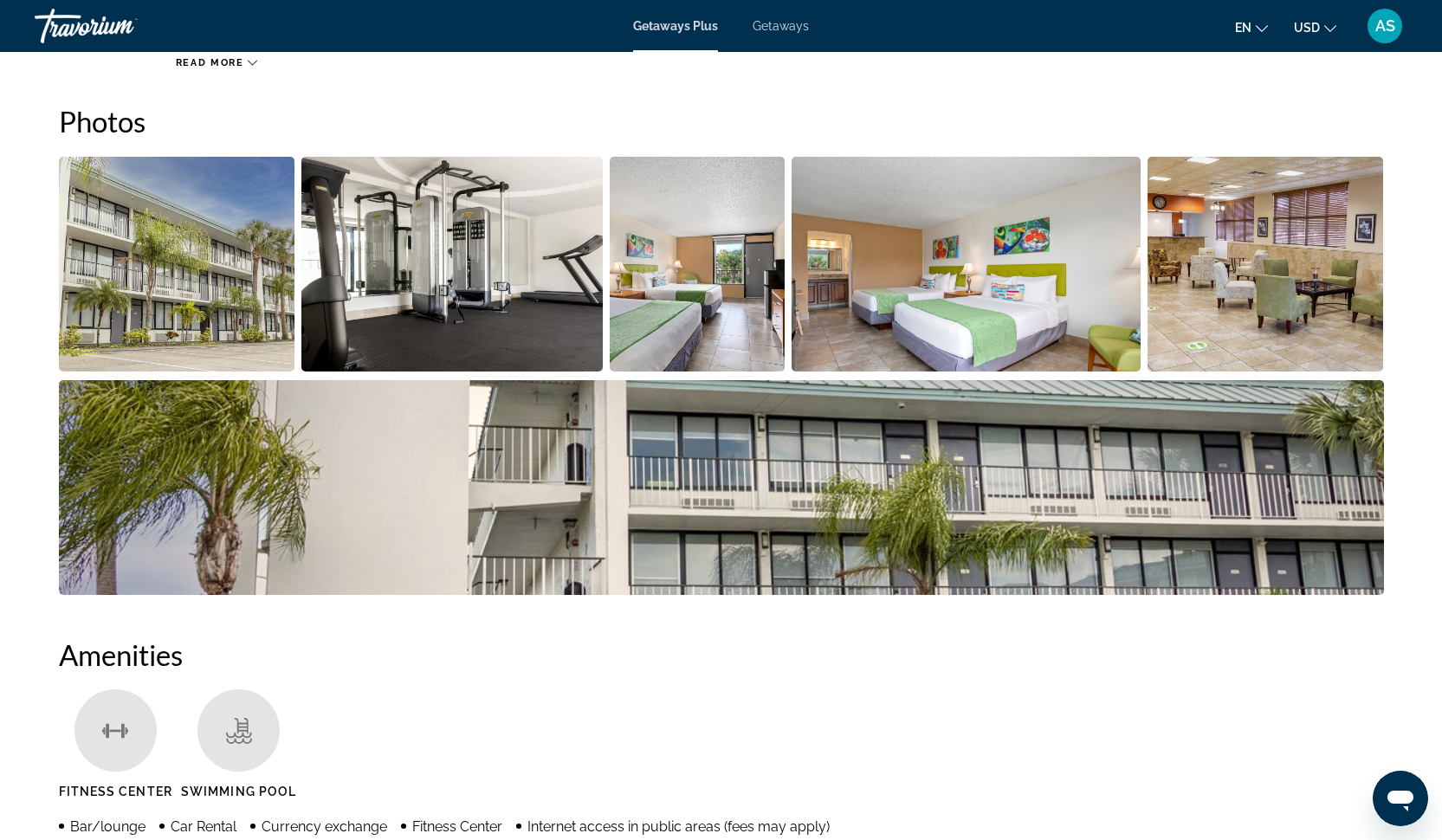
click at [715, 302] on img "Open full-screen image slider" at bounding box center [697, 263] width 175 height 215
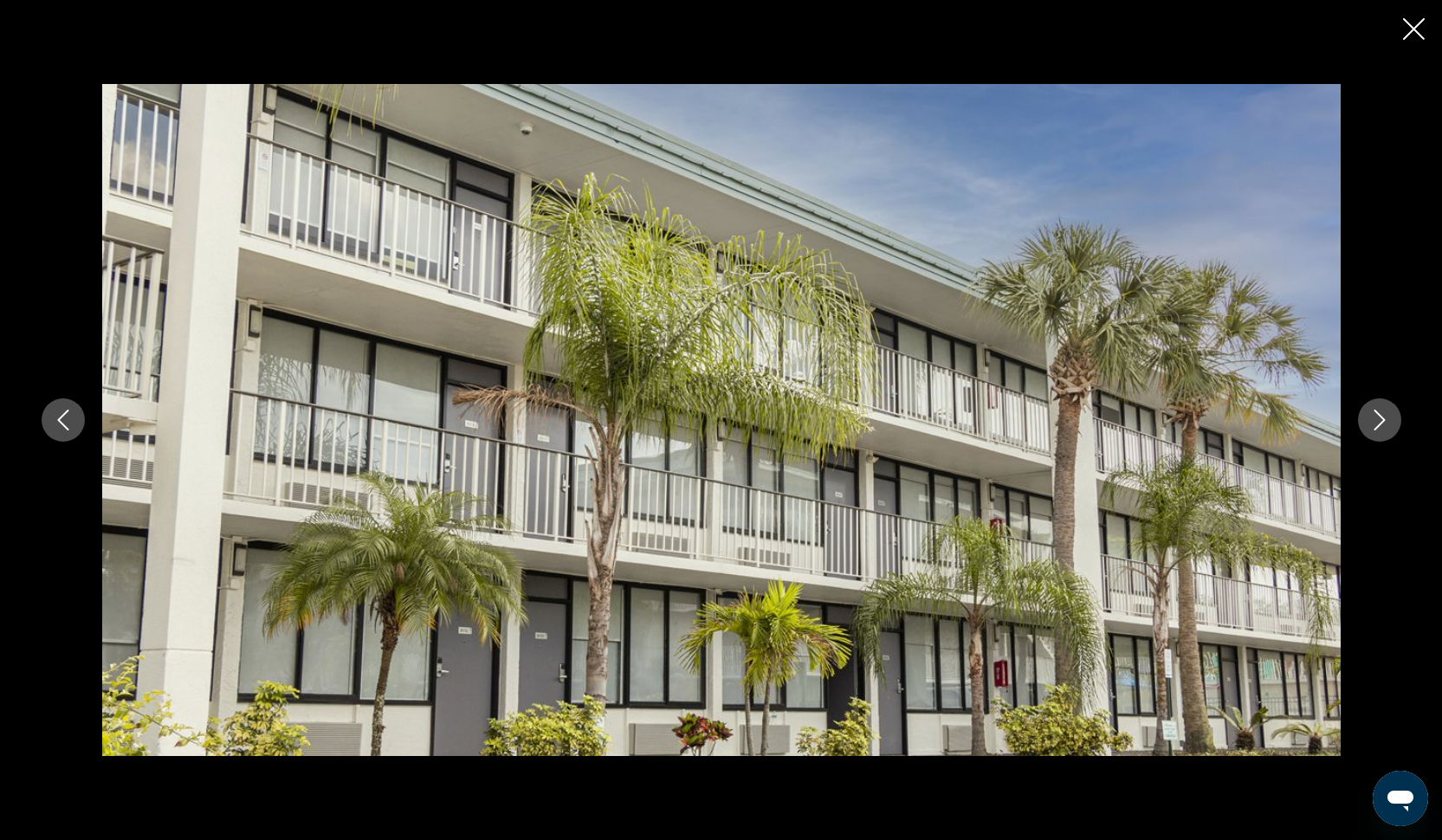
click at [1382, 424] on icon "Next image" at bounding box center [1379, 420] width 21 height 21
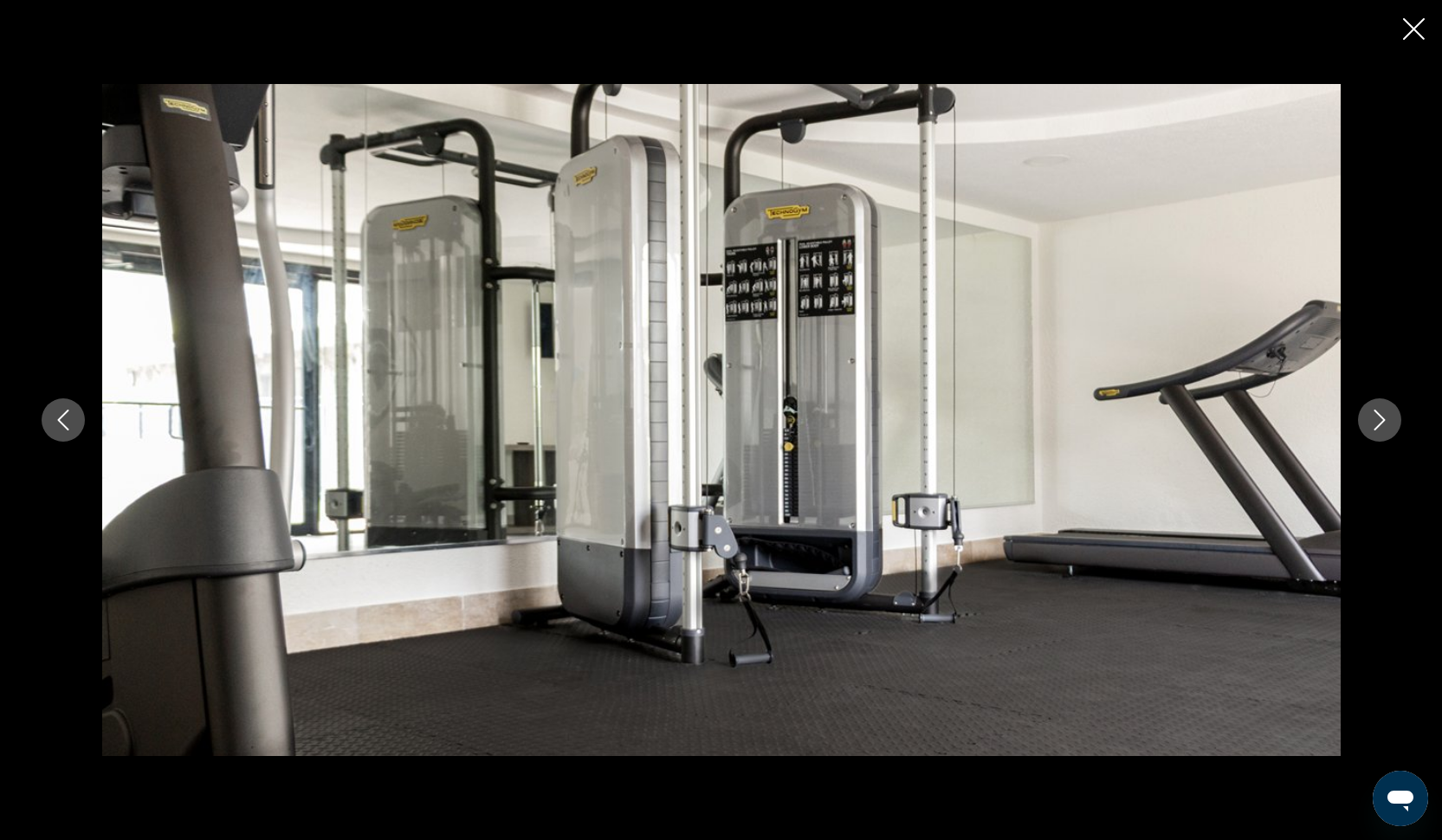
click at [1382, 424] on icon "Next image" at bounding box center [1379, 420] width 21 height 21
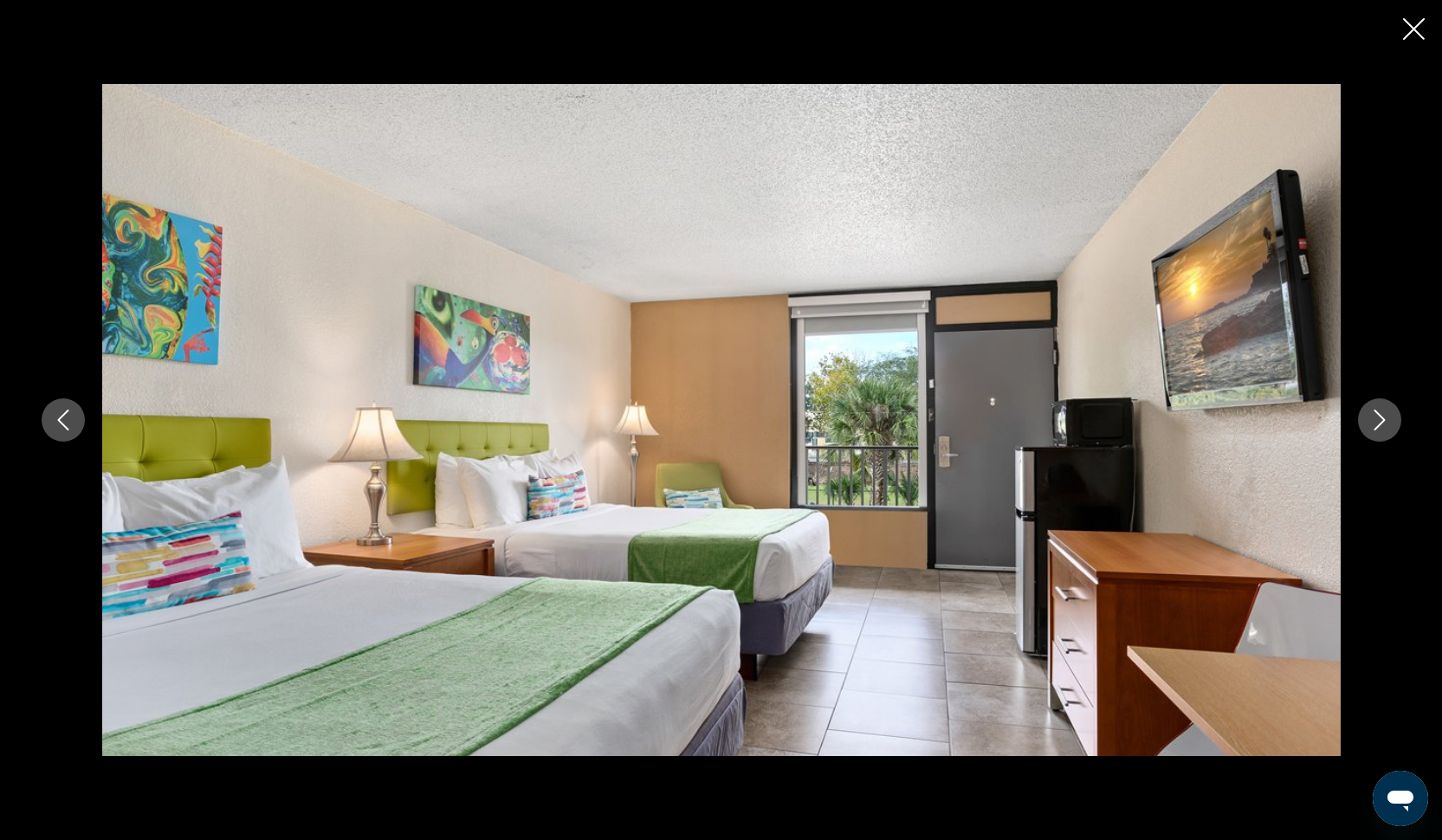
click at [1382, 424] on icon "Next image" at bounding box center [1379, 420] width 21 height 21
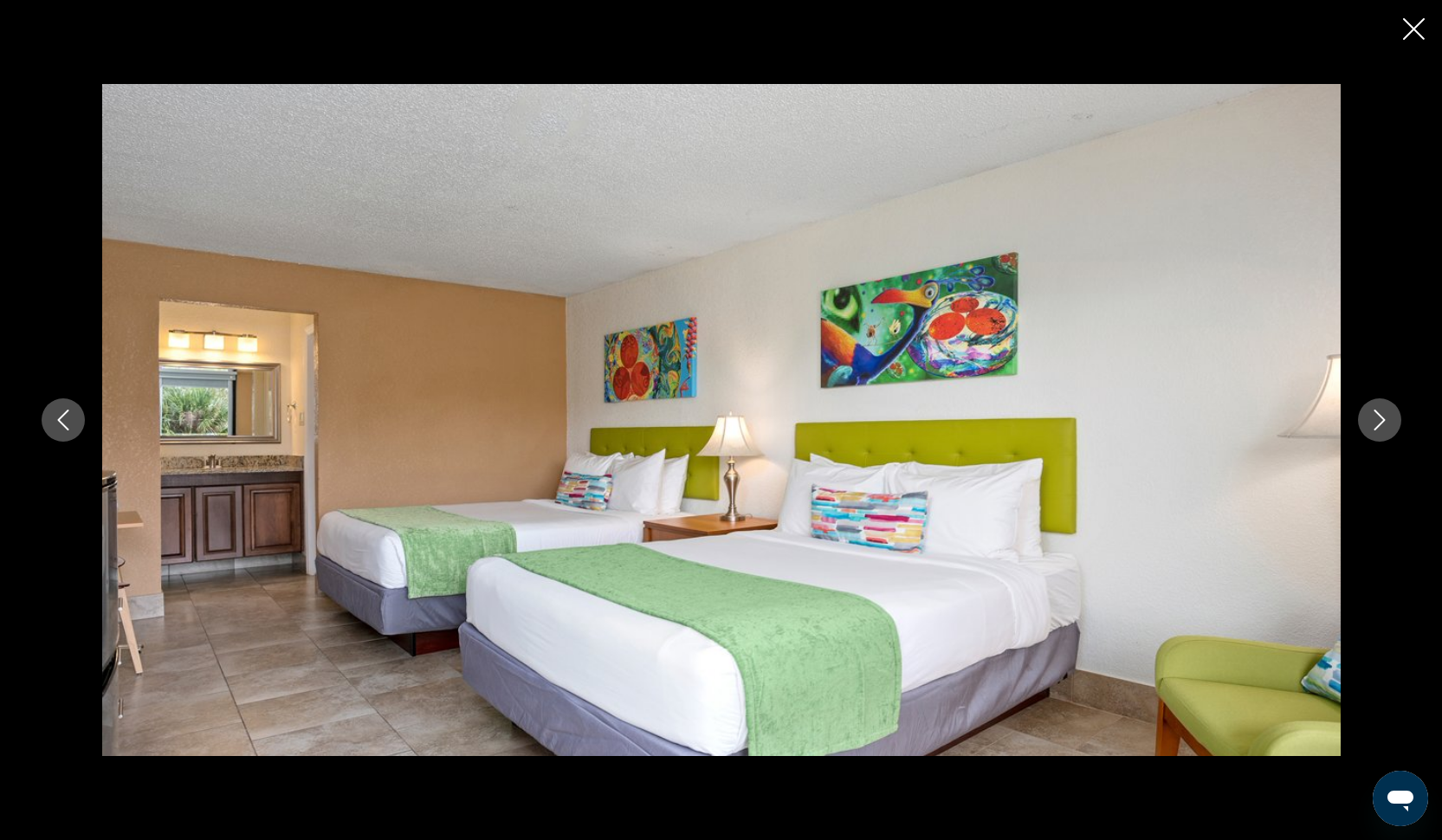
click at [1382, 424] on icon "Next image" at bounding box center [1379, 420] width 21 height 21
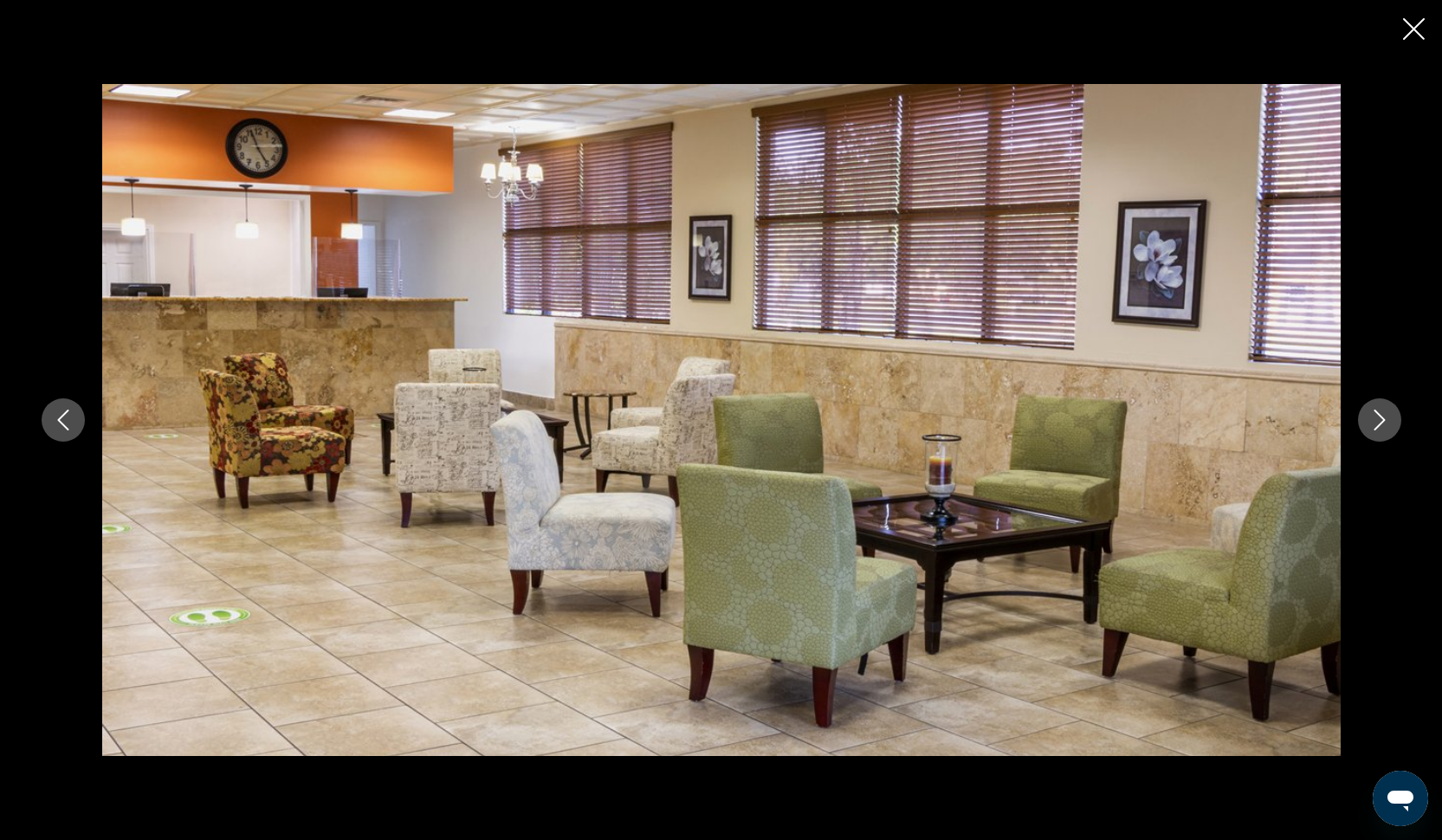
click at [1407, 23] on icon "Close slideshow" at bounding box center [1413, 29] width 22 height 22
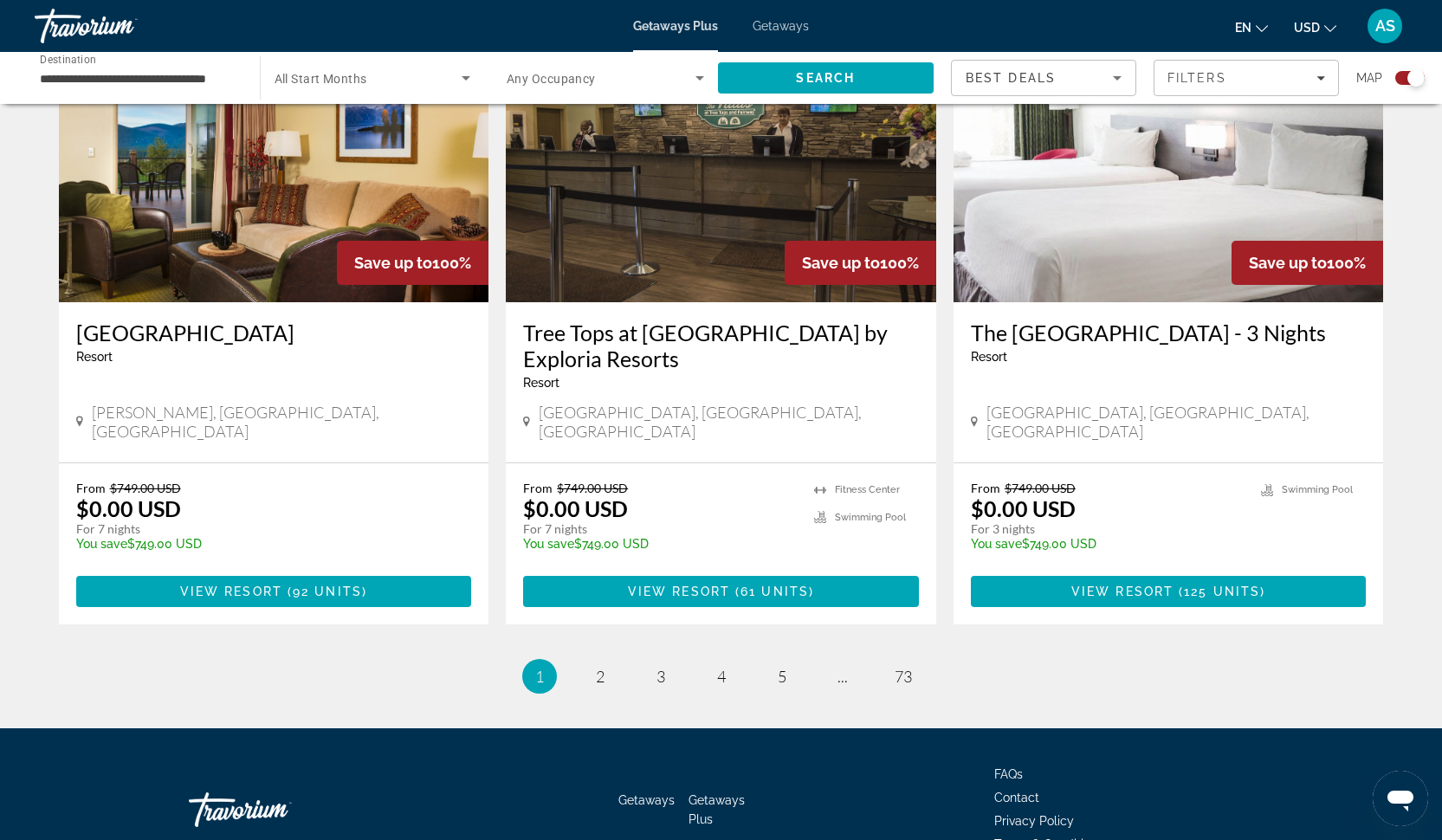
scroll to position [2576, 0]
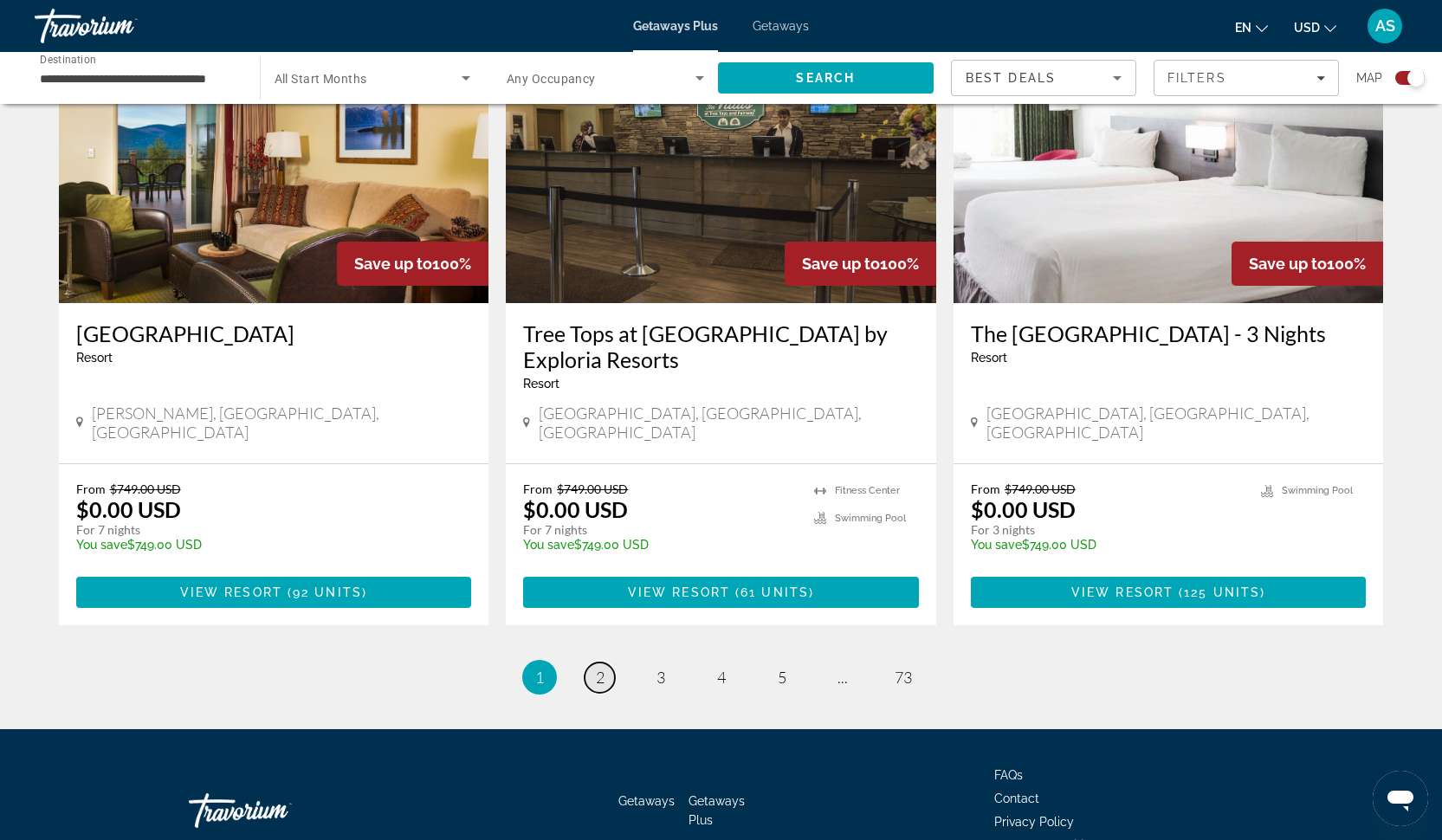
click at [600, 667] on span "2" at bounding box center [600, 677] width 9 height 19
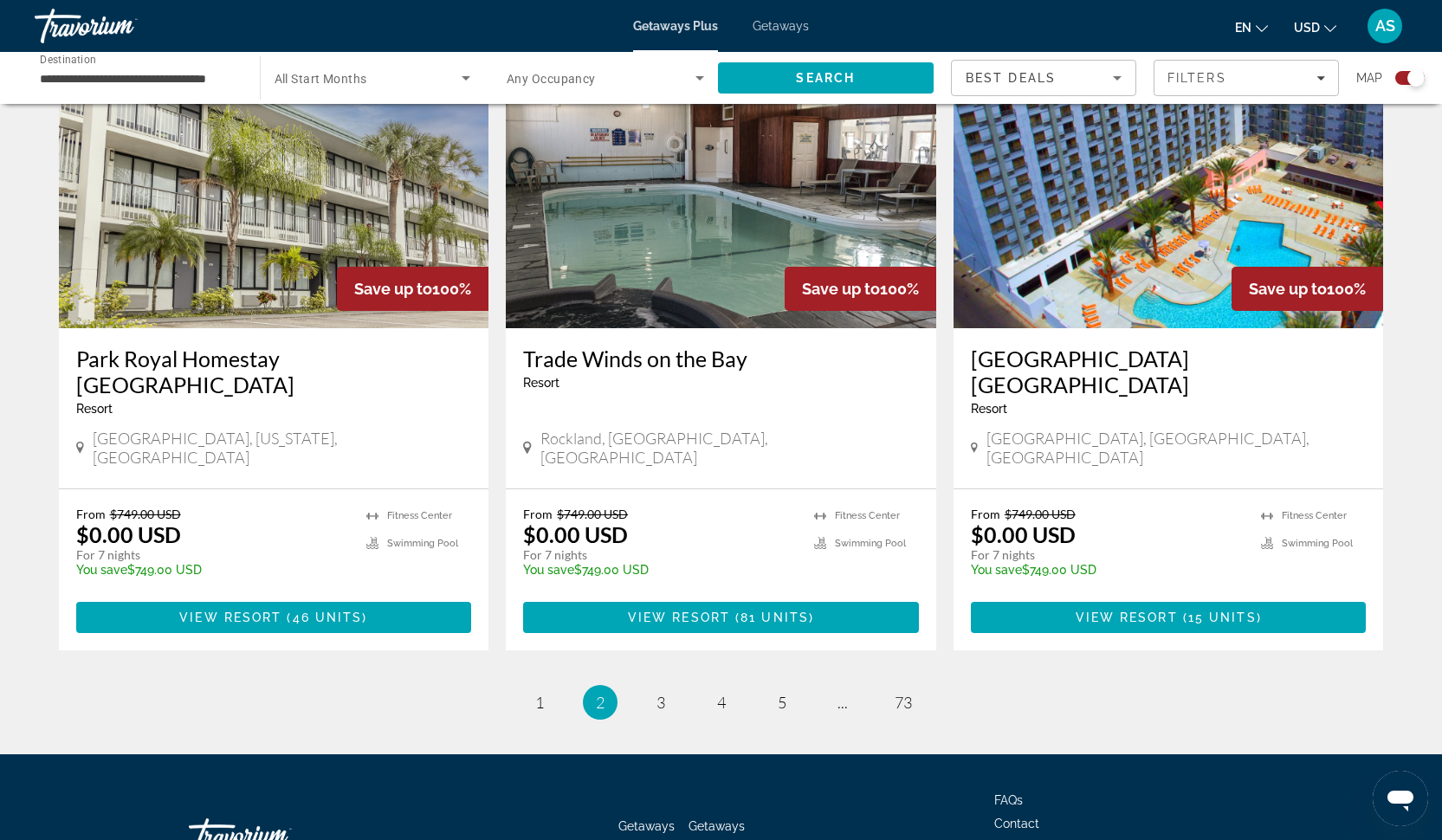
scroll to position [2524, 0]
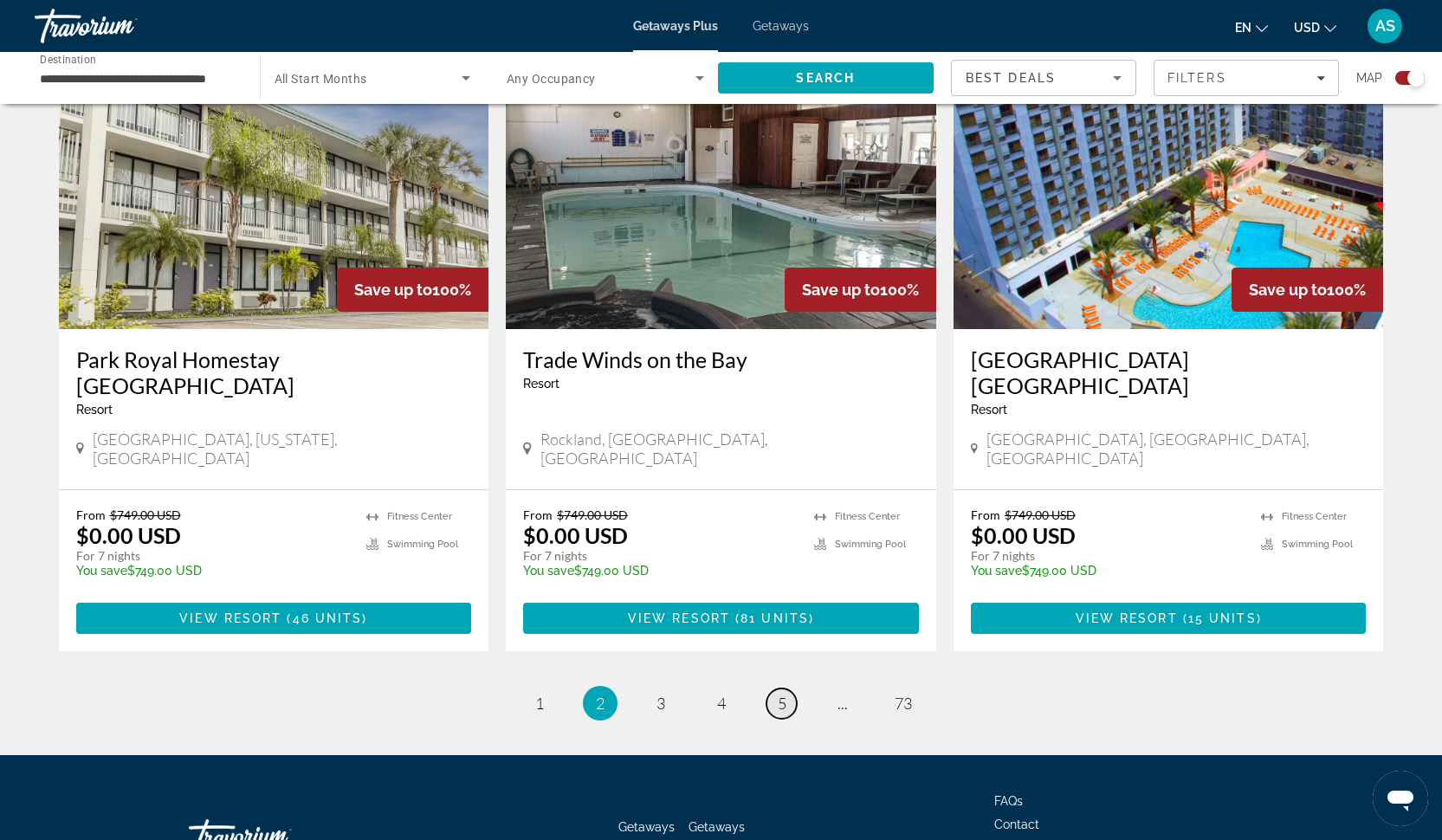
click at [775, 688] on link "page 5" at bounding box center [781, 704] width 31 height 31
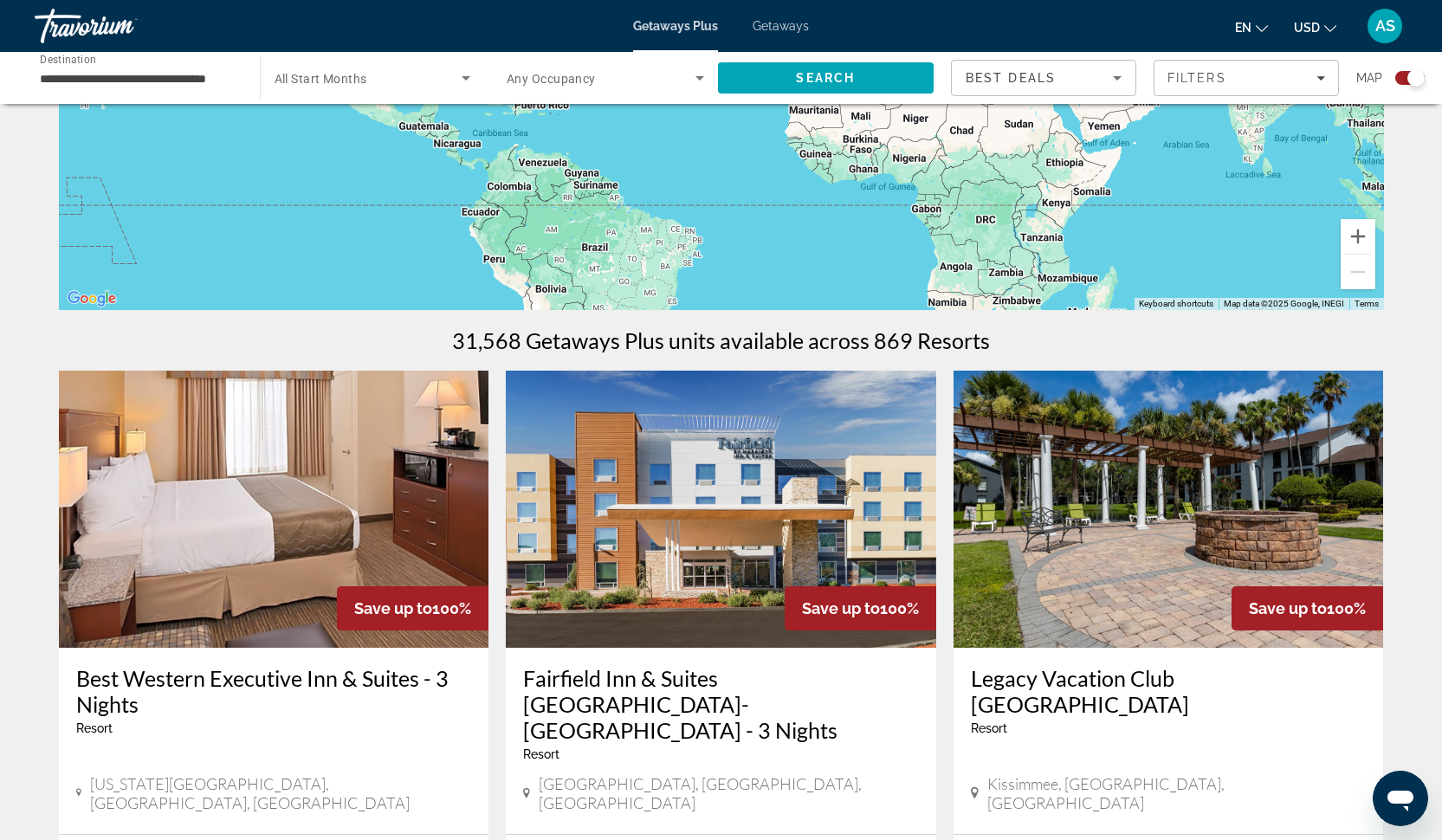
scroll to position [333, 0]
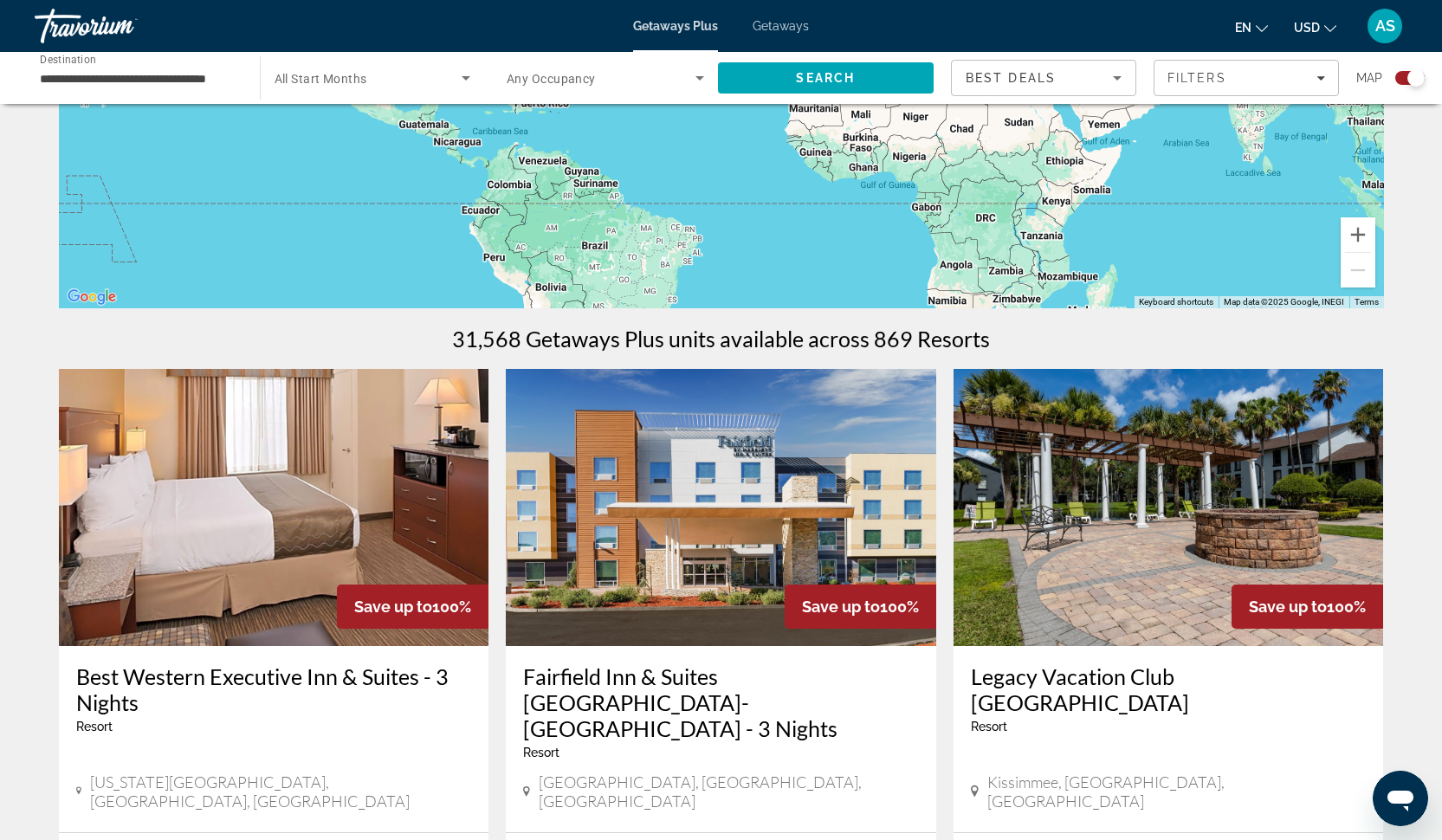
click at [762, 27] on span "Getaways" at bounding box center [780, 26] width 56 height 14
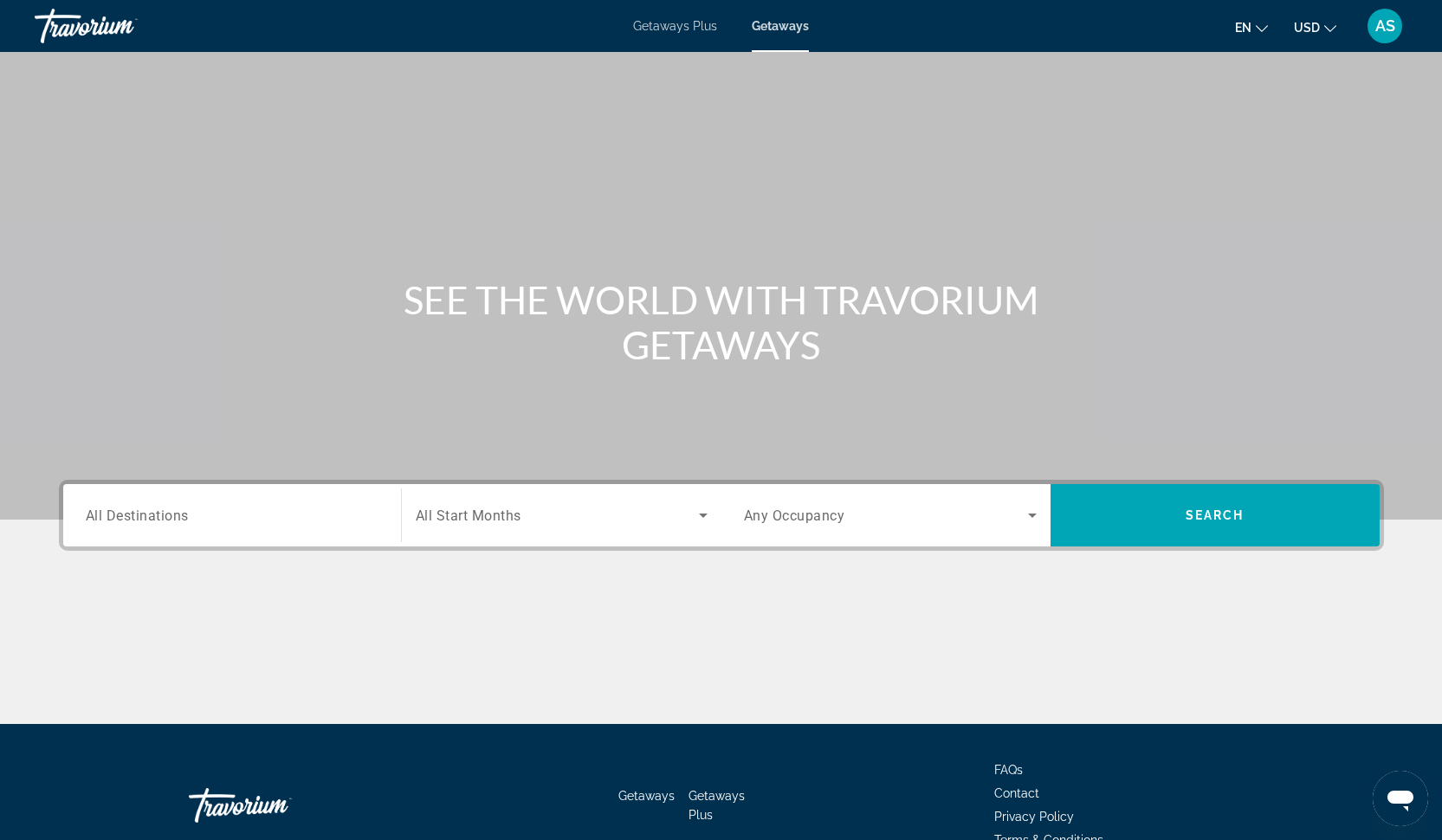
click at [155, 521] on span "All Destinations" at bounding box center [137, 514] width 103 height 16
click at [155, 521] on input "Destination All Destinations" at bounding box center [232, 516] width 293 height 21
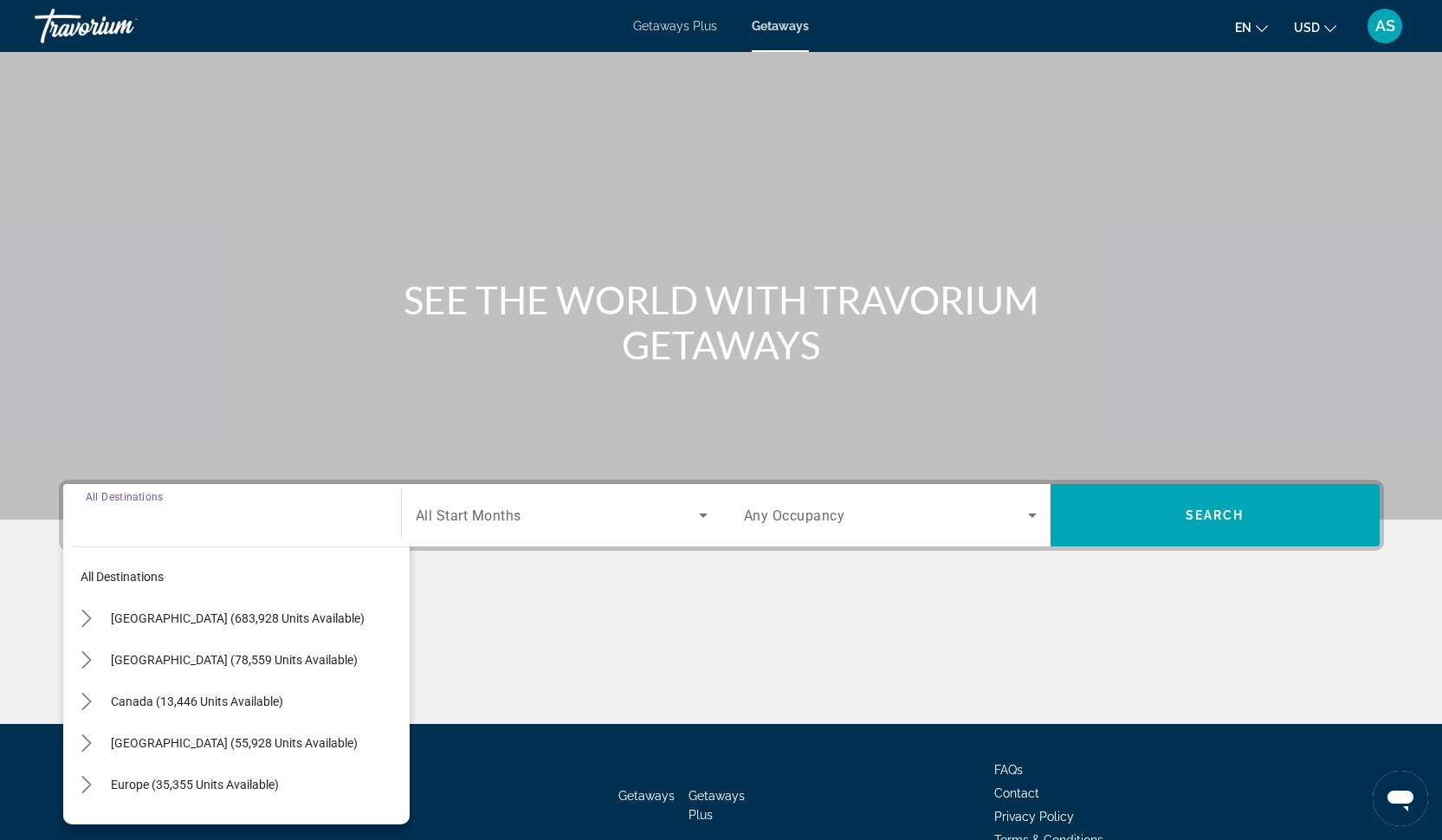
scroll to position [96, 0]
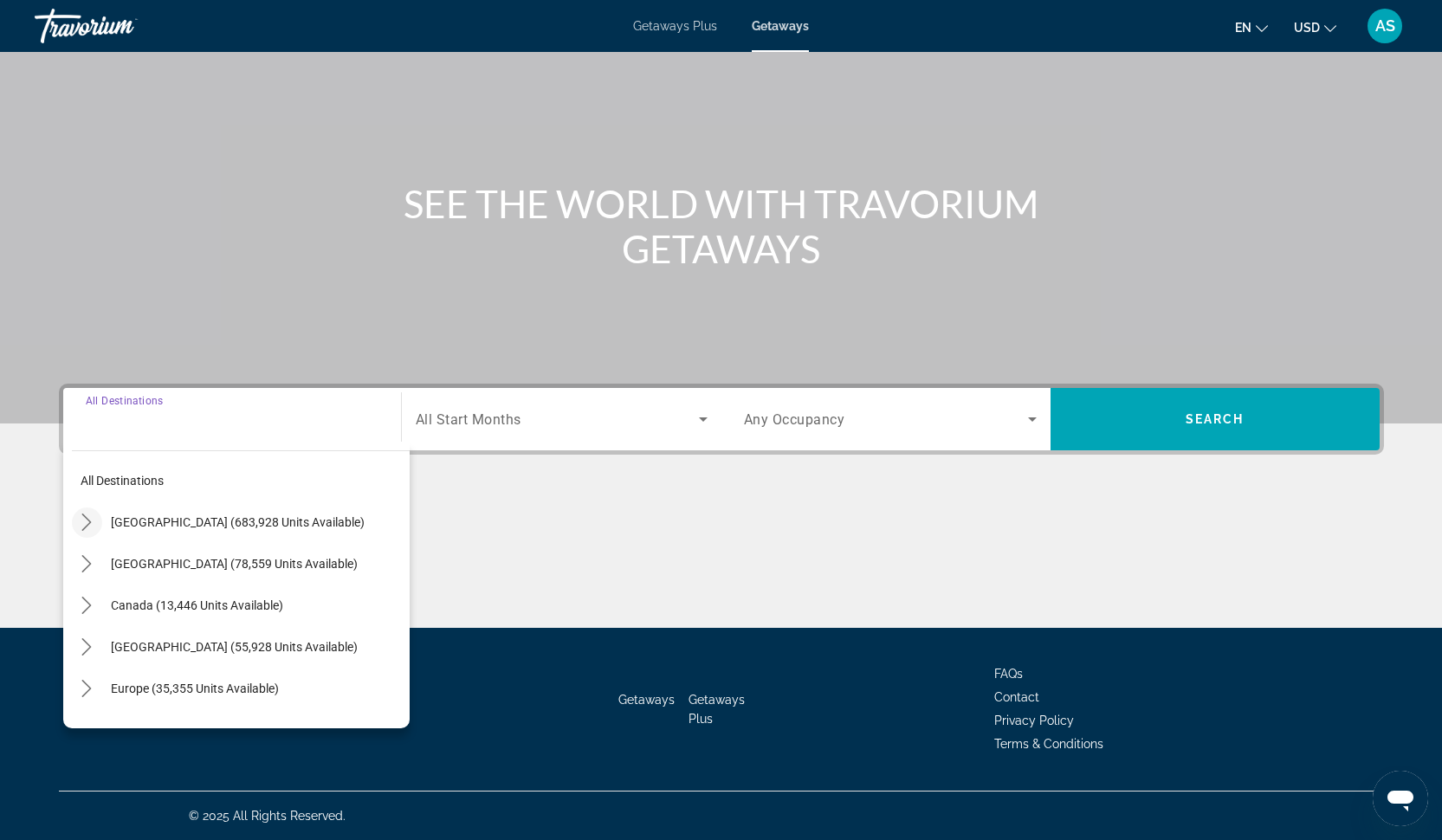
click at [91, 521] on icon "Toggle United States (683,928 units available) submenu" at bounding box center [87, 522] width 17 height 17
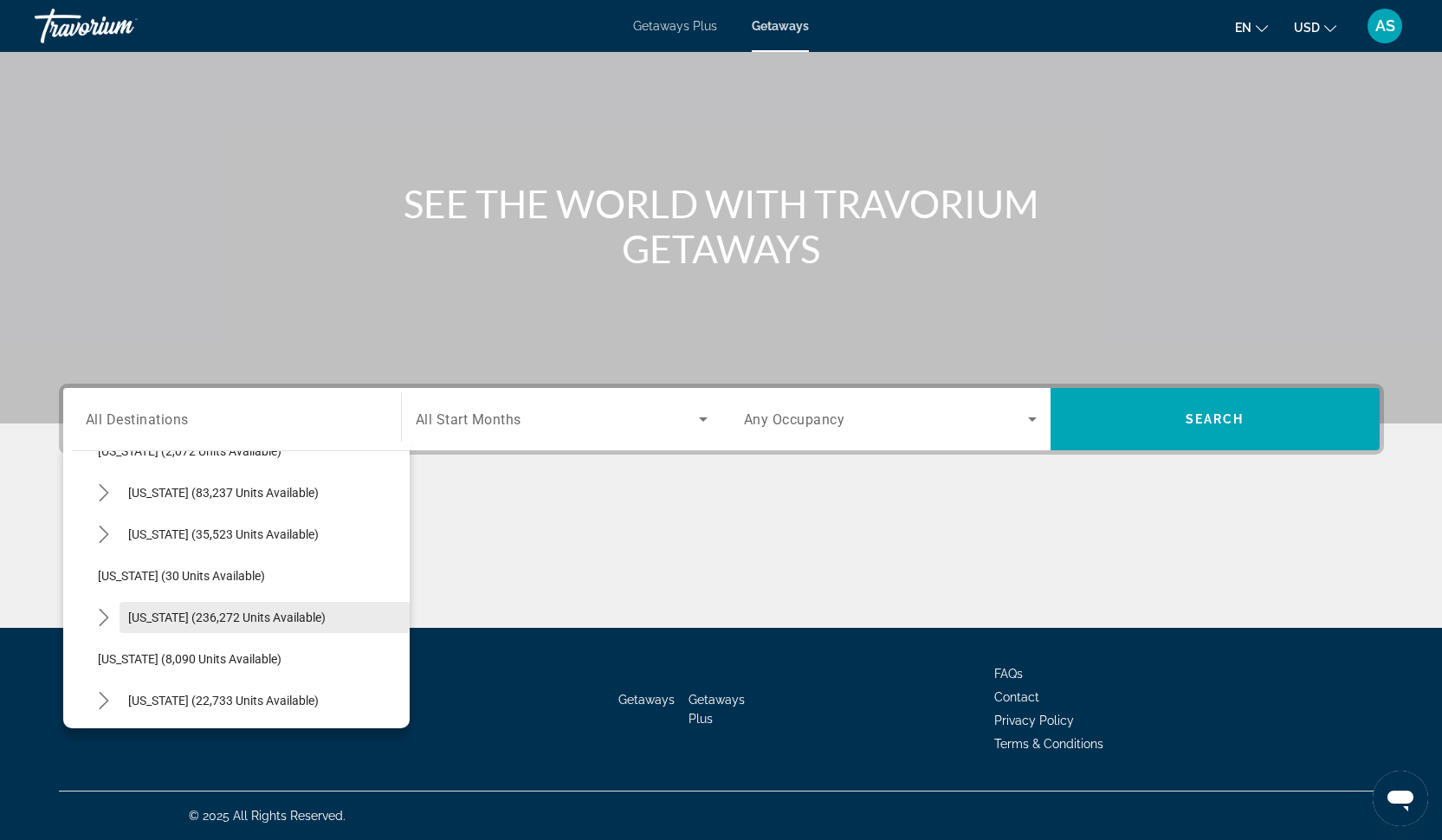
scroll to position [275, 0]
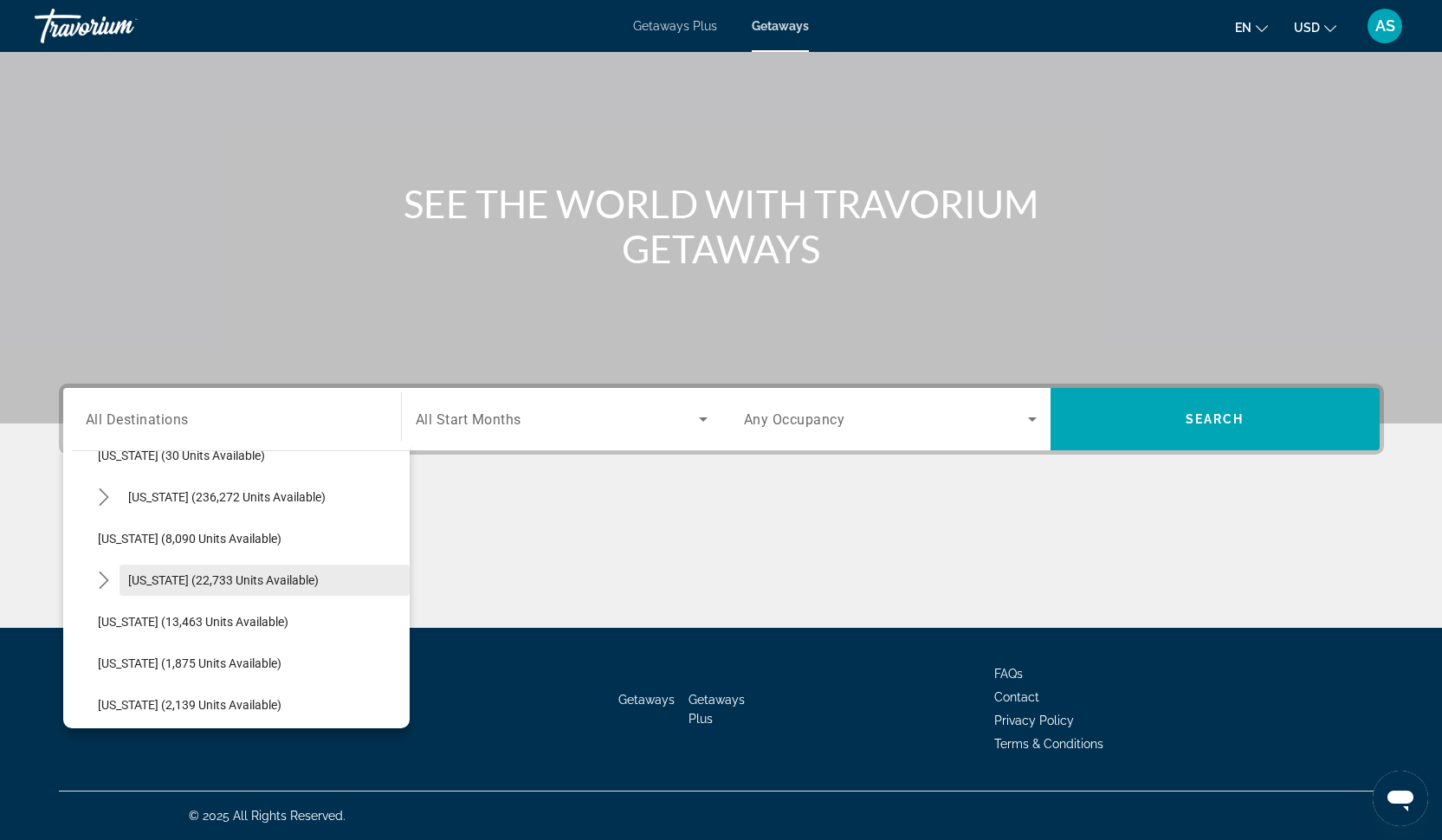
click at [203, 591] on span "Select destination: Hawaii (22,733 units available)" at bounding box center [264, 580] width 290 height 42
type input "**********"
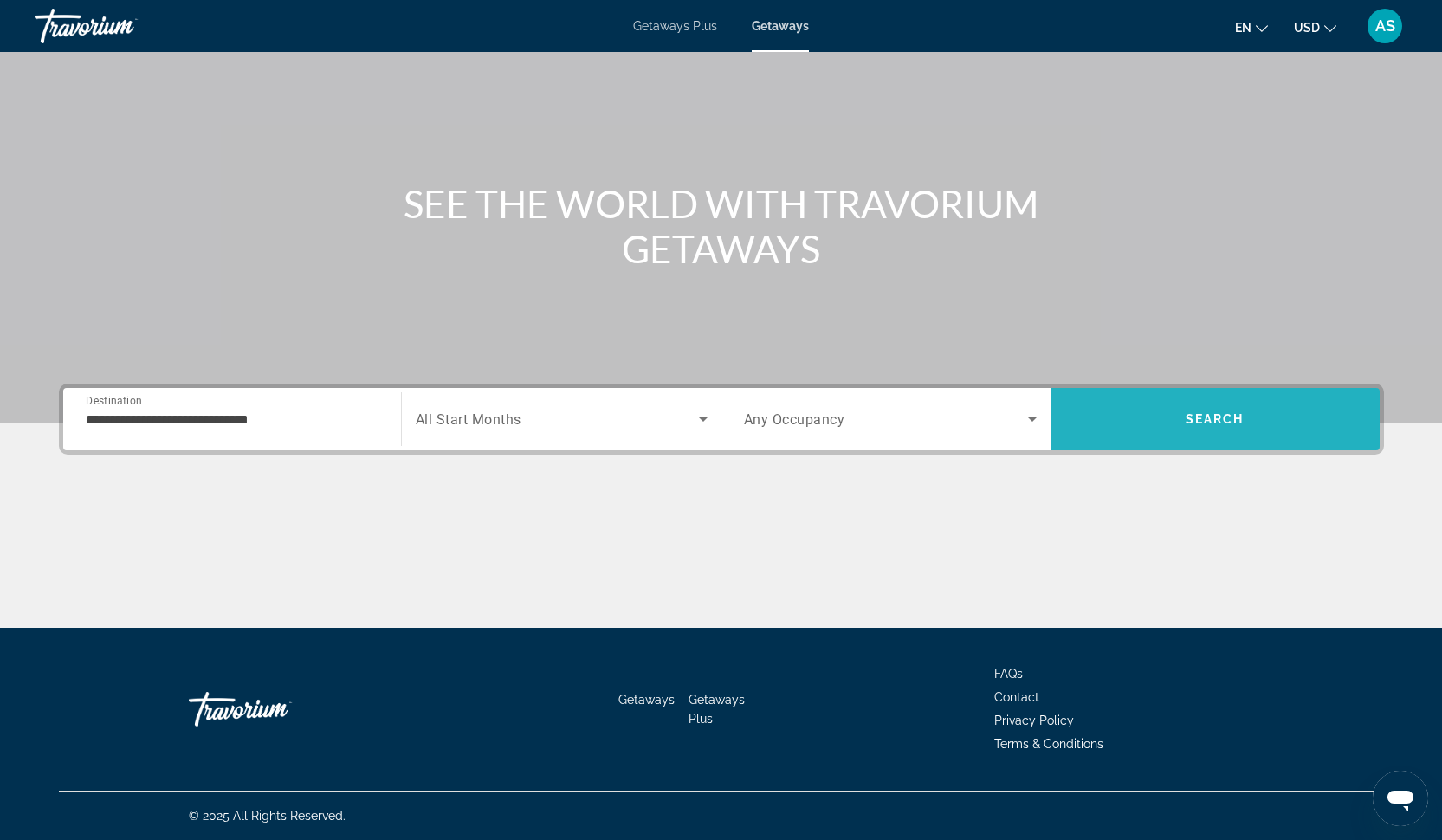
click at [1223, 409] on span "Search" at bounding box center [1214, 420] width 329 height 42
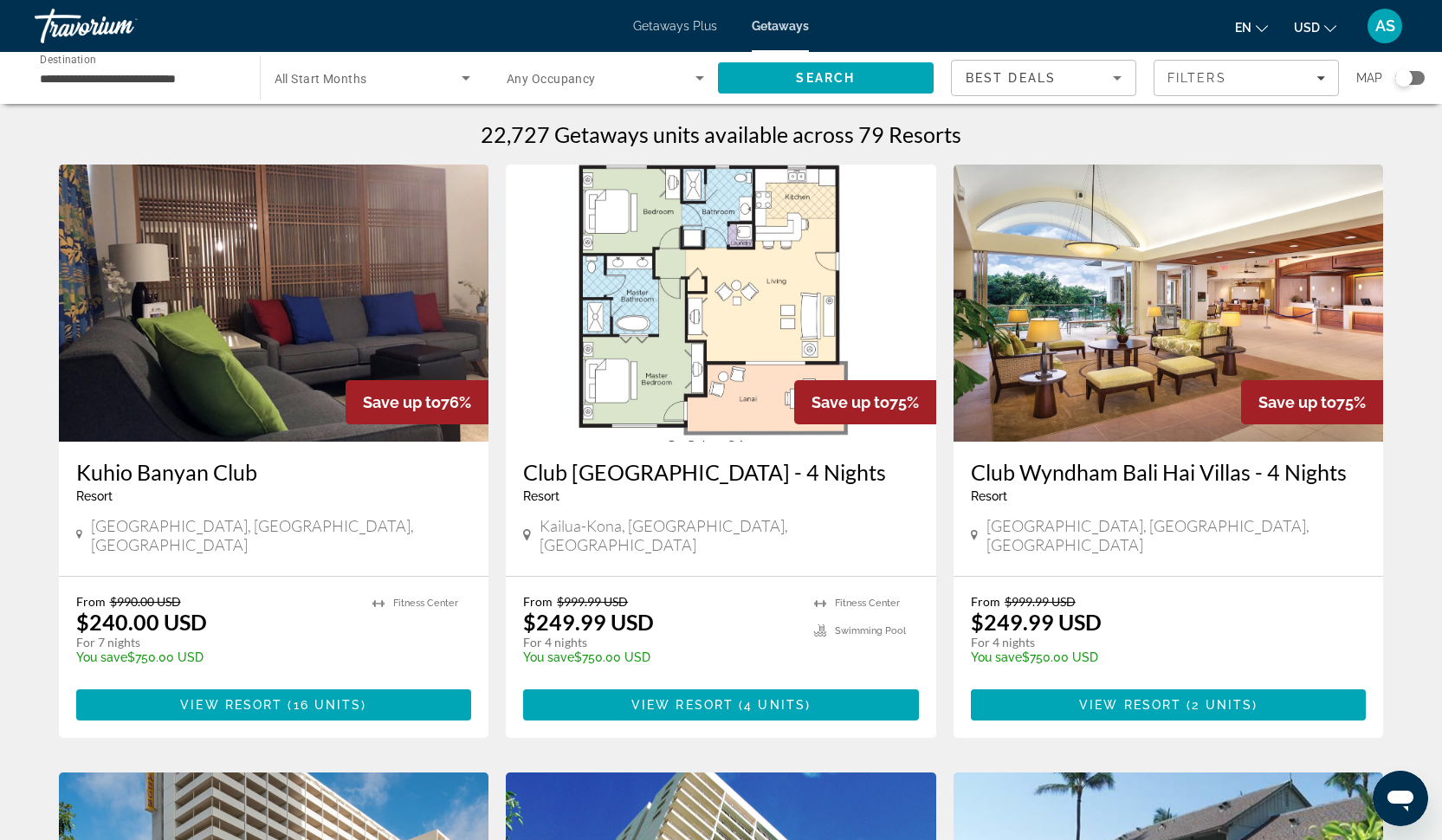
click at [1107, 329] on img "Main content" at bounding box center [1168, 302] width 430 height 277
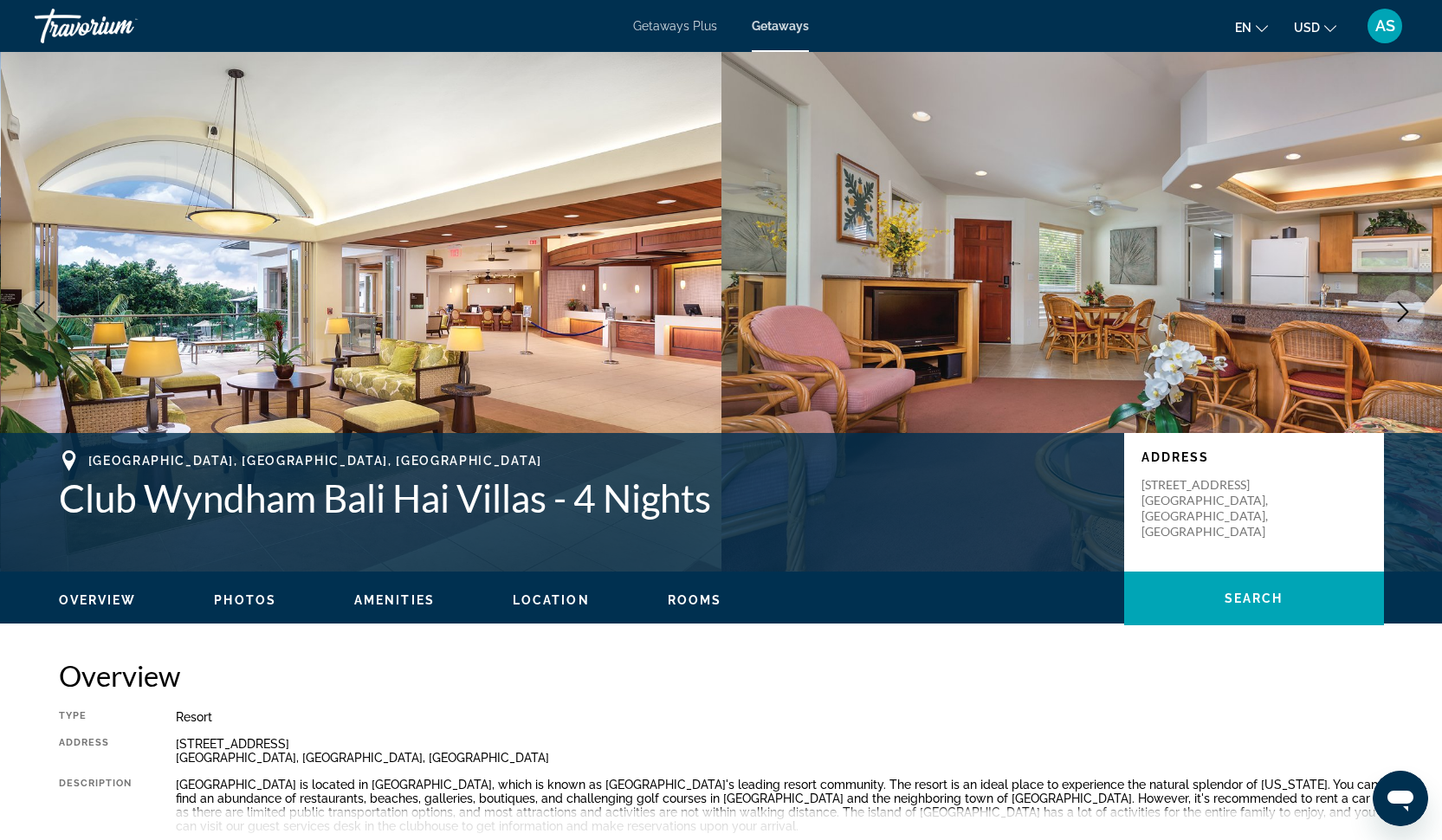
click at [243, 600] on span "Photos" at bounding box center [244, 600] width 62 height 14
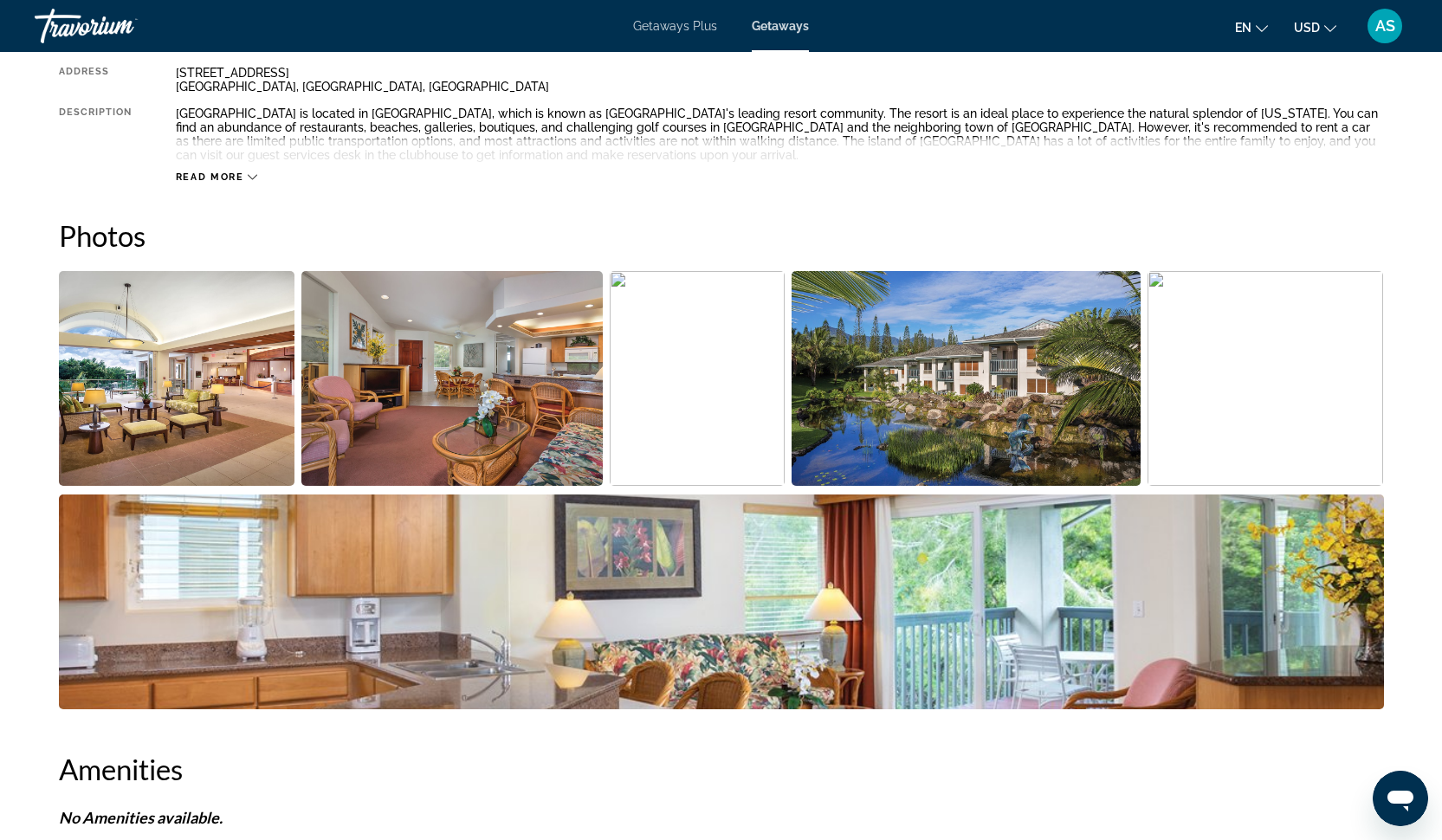
scroll to position [785, 0]
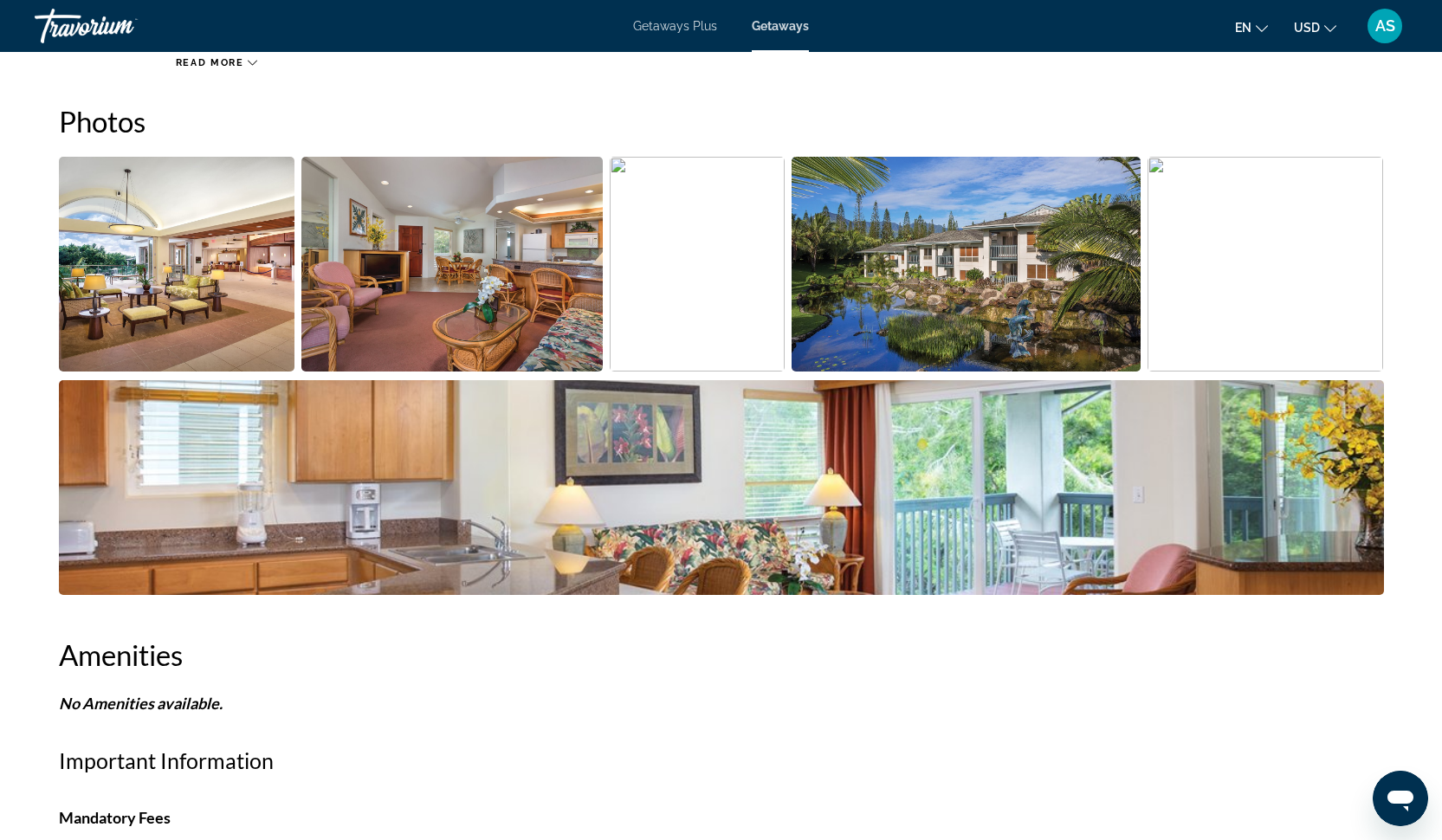
click at [202, 313] on img "Open full-screen image slider" at bounding box center [177, 263] width 237 height 215
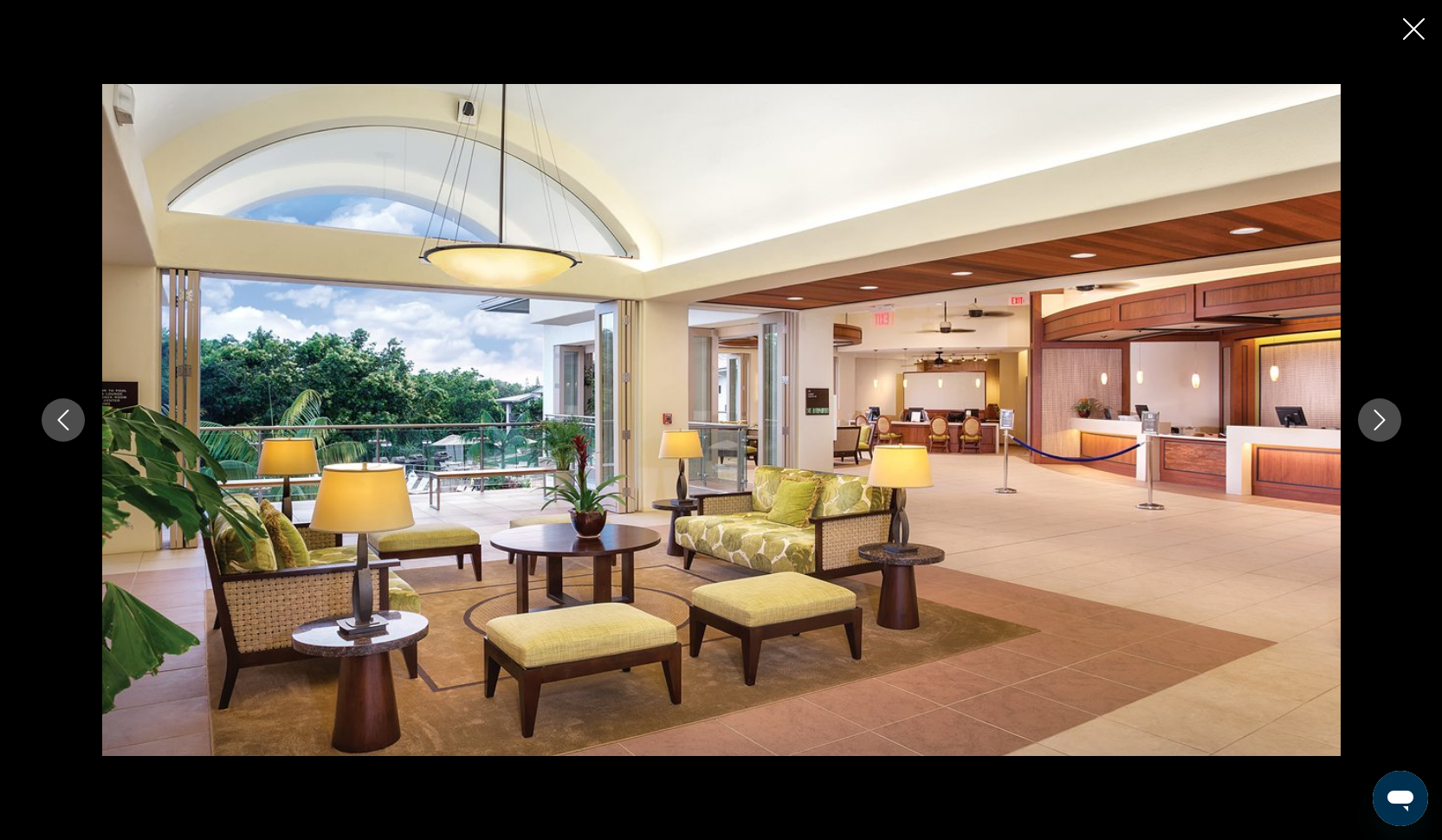
click at [1380, 421] on icon "Next image" at bounding box center [1379, 420] width 21 height 21
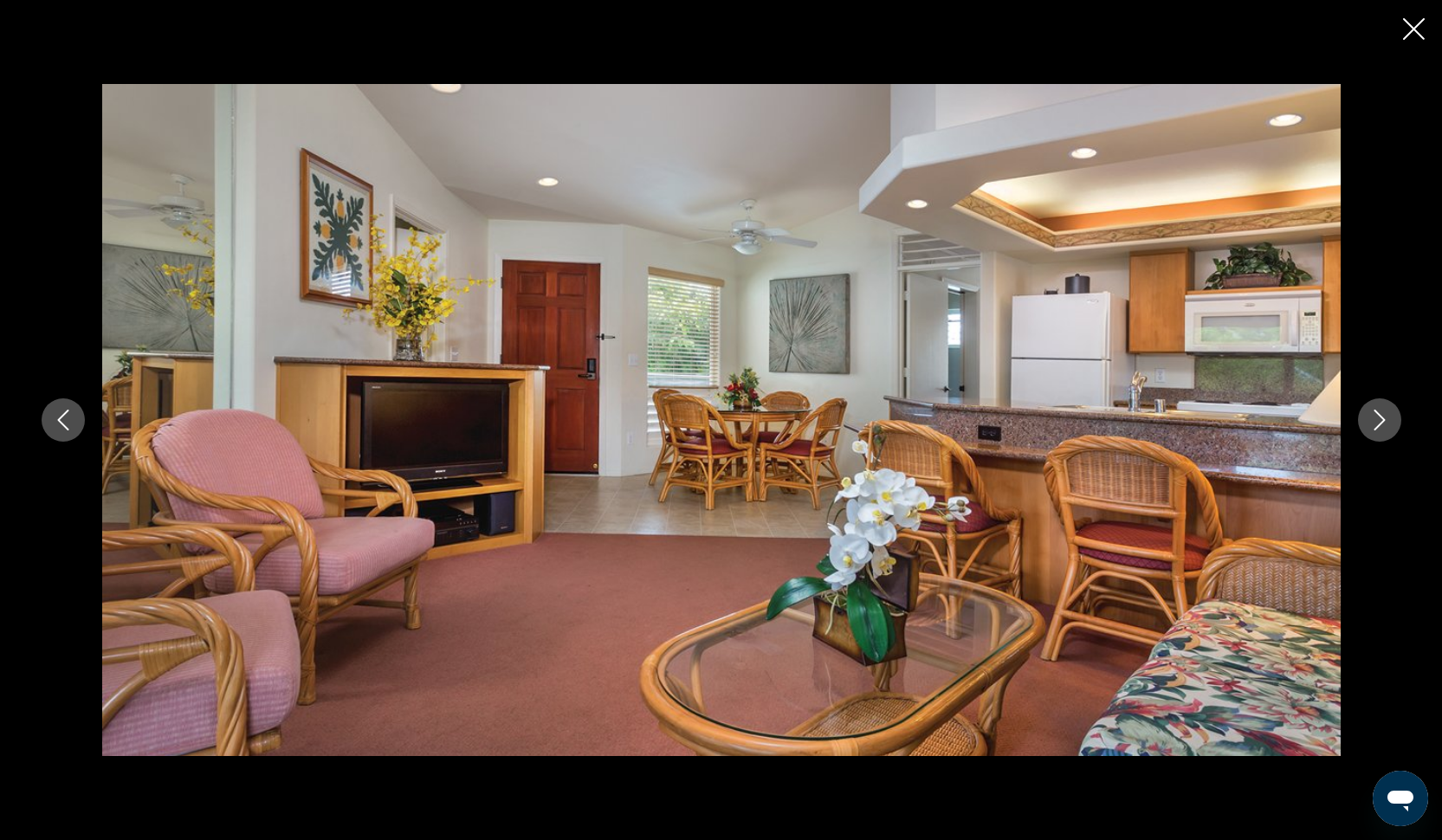
click at [1380, 420] on icon "Next image" at bounding box center [1379, 420] width 21 height 21
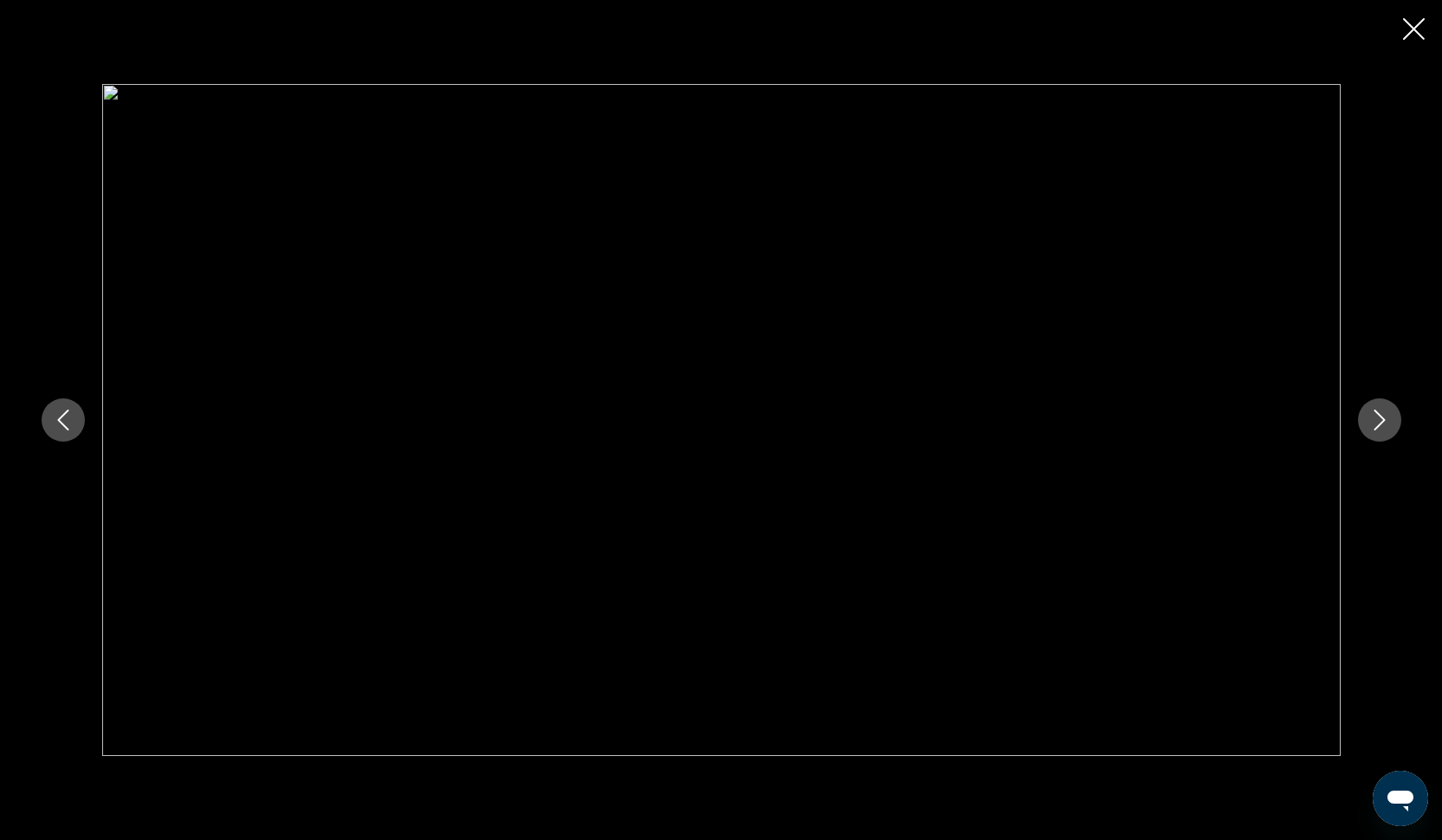
click at [1380, 420] on icon "Next image" at bounding box center [1379, 420] width 21 height 21
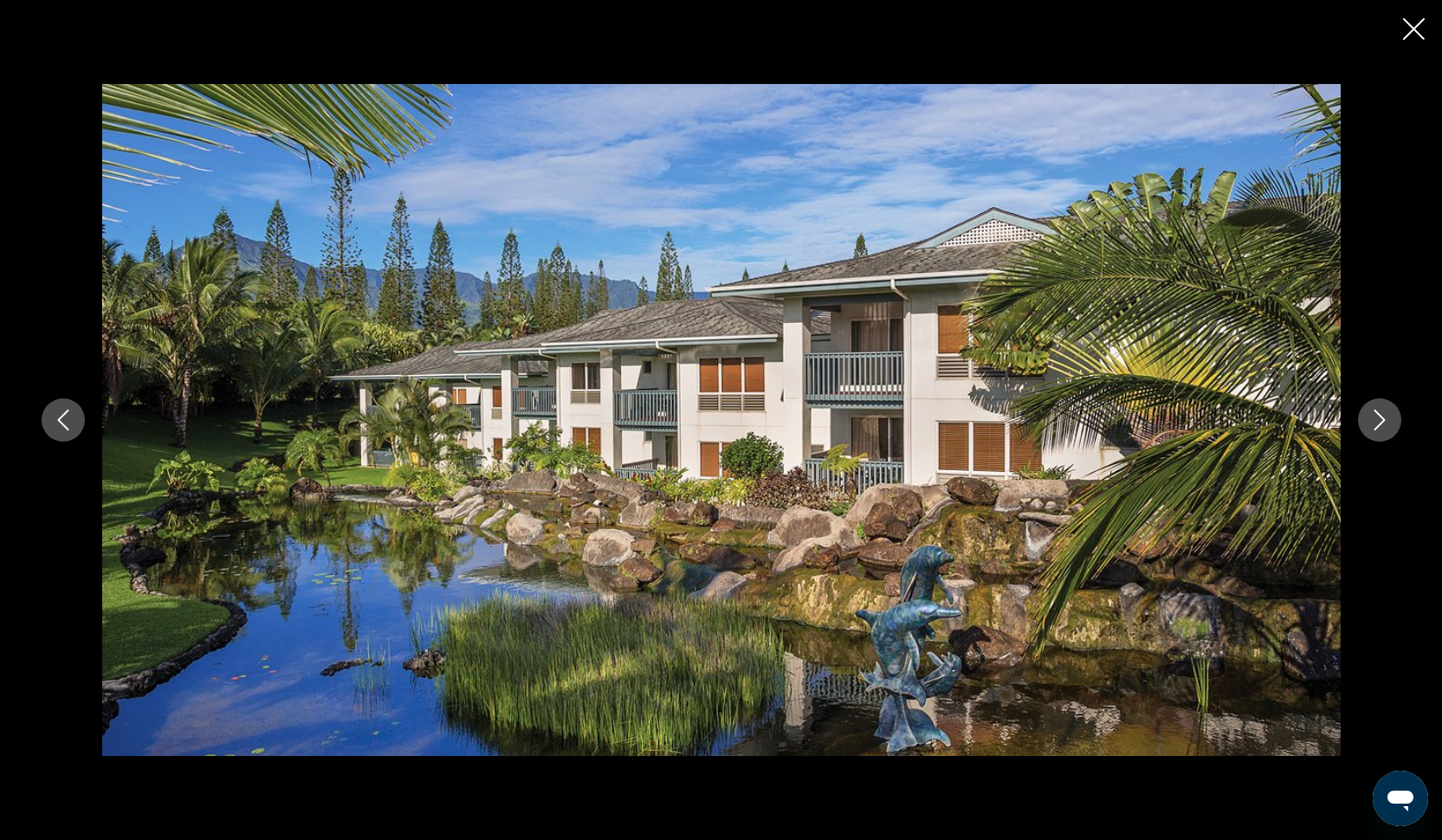
click at [1380, 420] on icon "Next image" at bounding box center [1379, 420] width 21 height 21
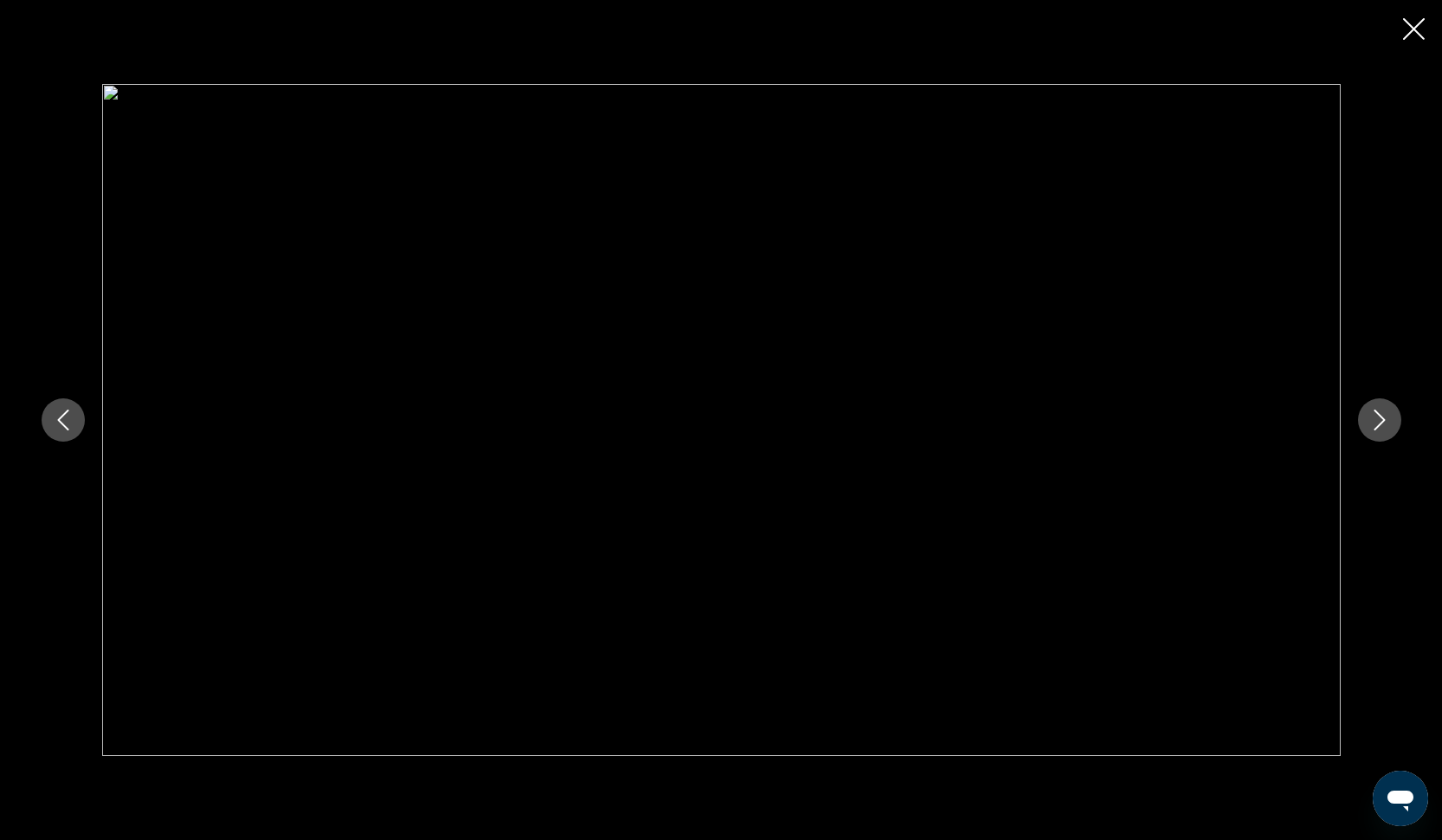
click at [1381, 419] on icon "Next image" at bounding box center [1379, 420] width 21 height 21
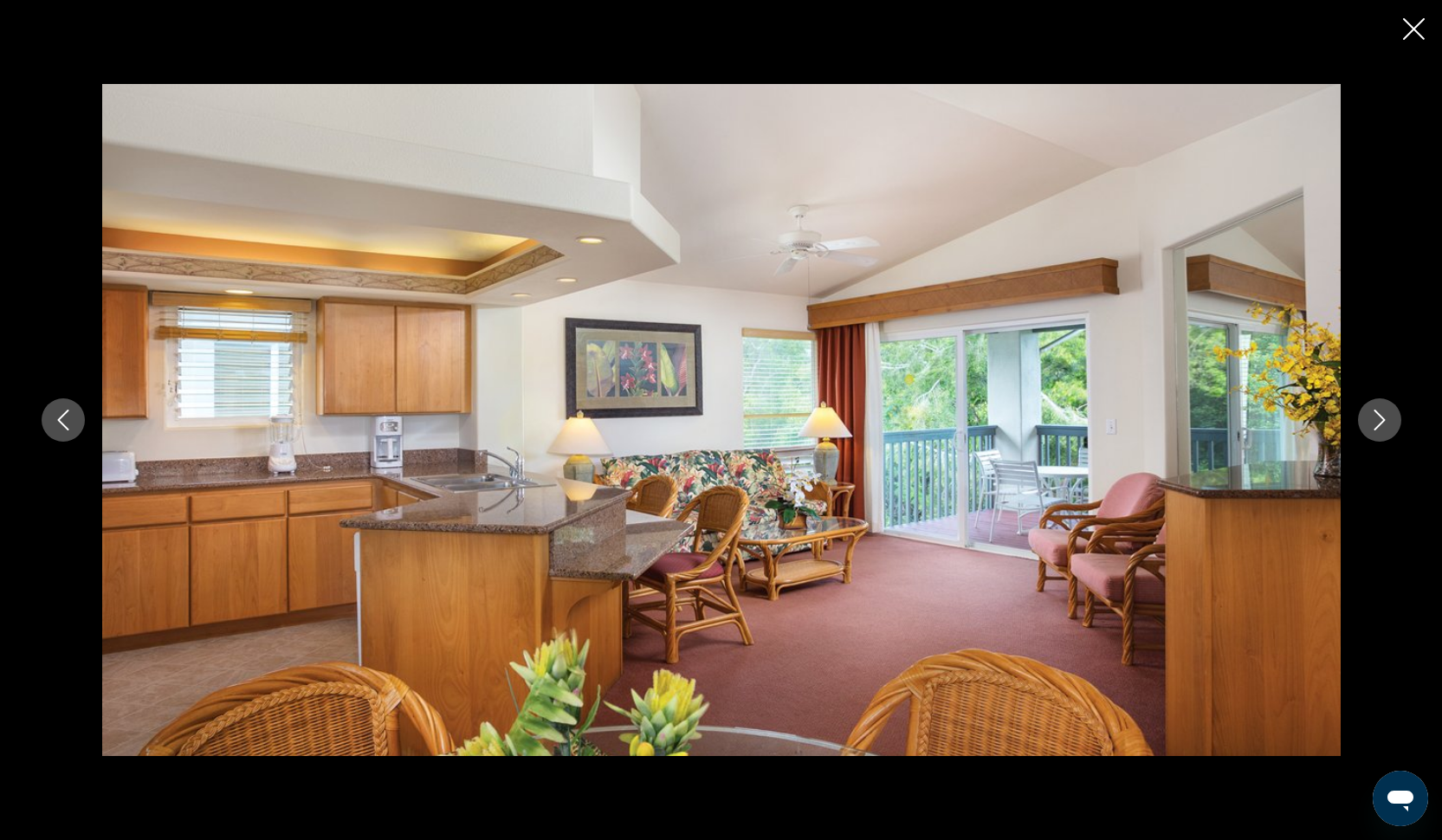
click at [1381, 419] on icon "Next image" at bounding box center [1379, 420] width 21 height 21
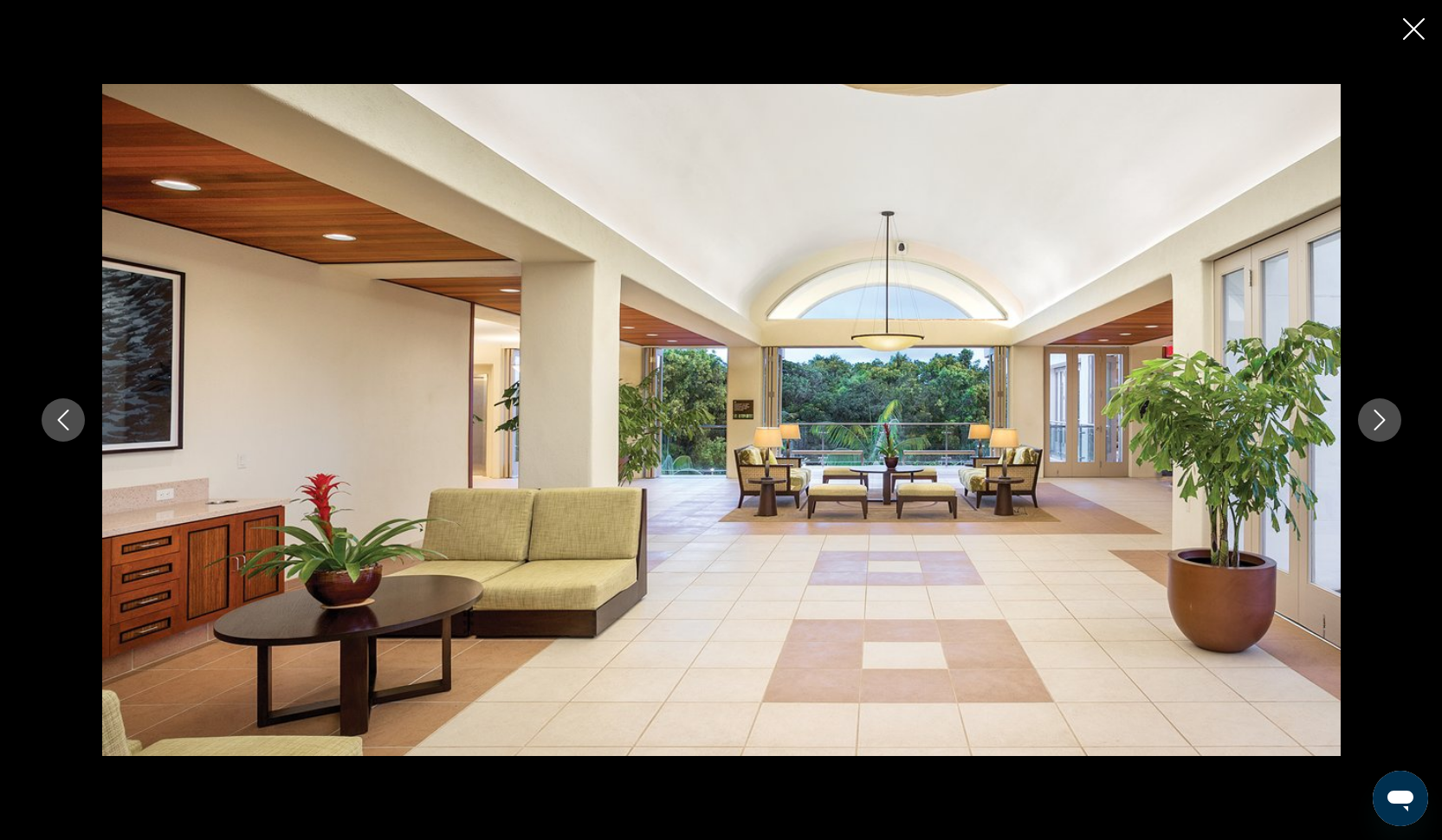
click at [1381, 419] on icon "Next image" at bounding box center [1379, 420] width 21 height 21
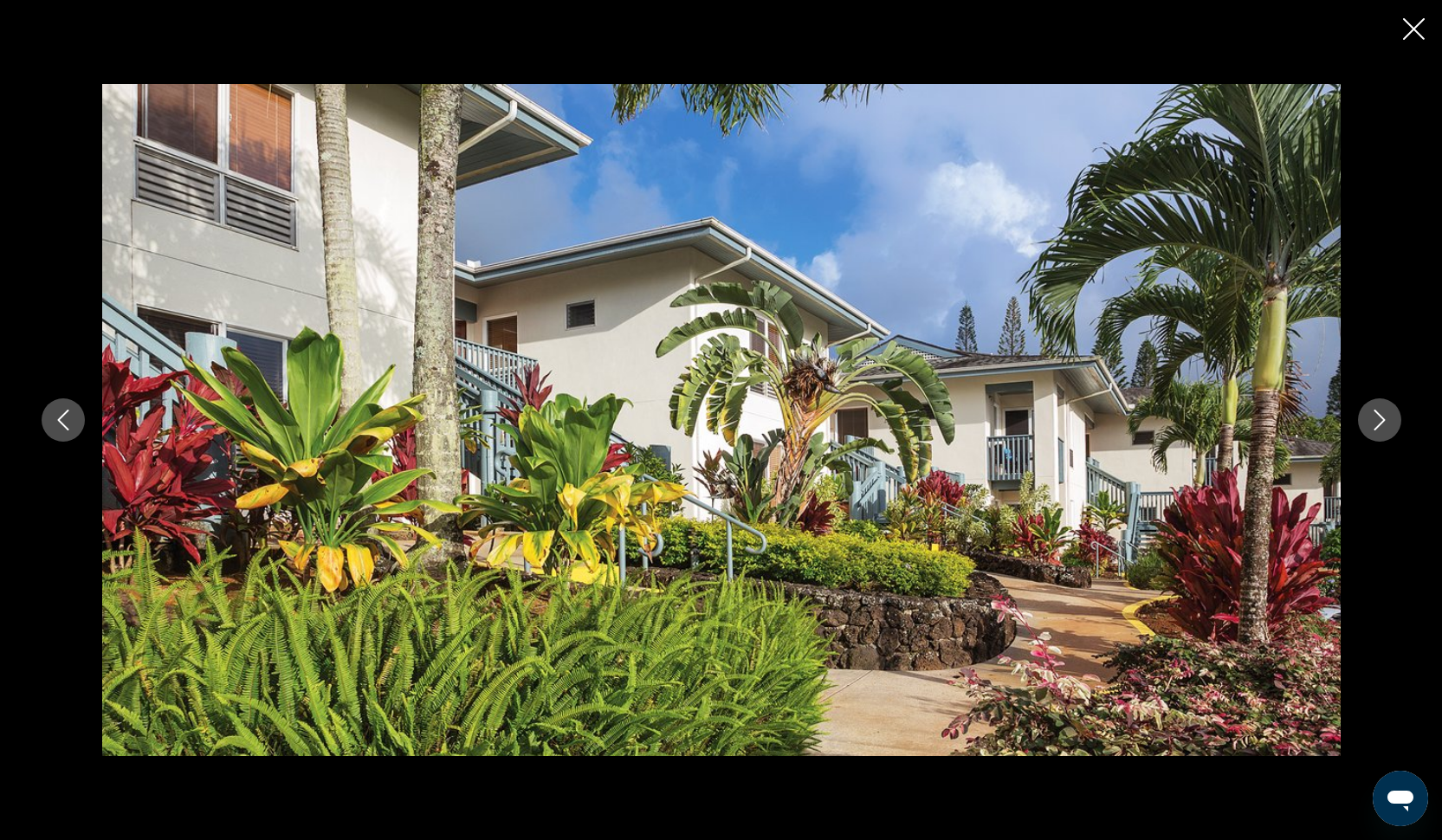
click at [1381, 419] on icon "Next image" at bounding box center [1379, 420] width 21 height 21
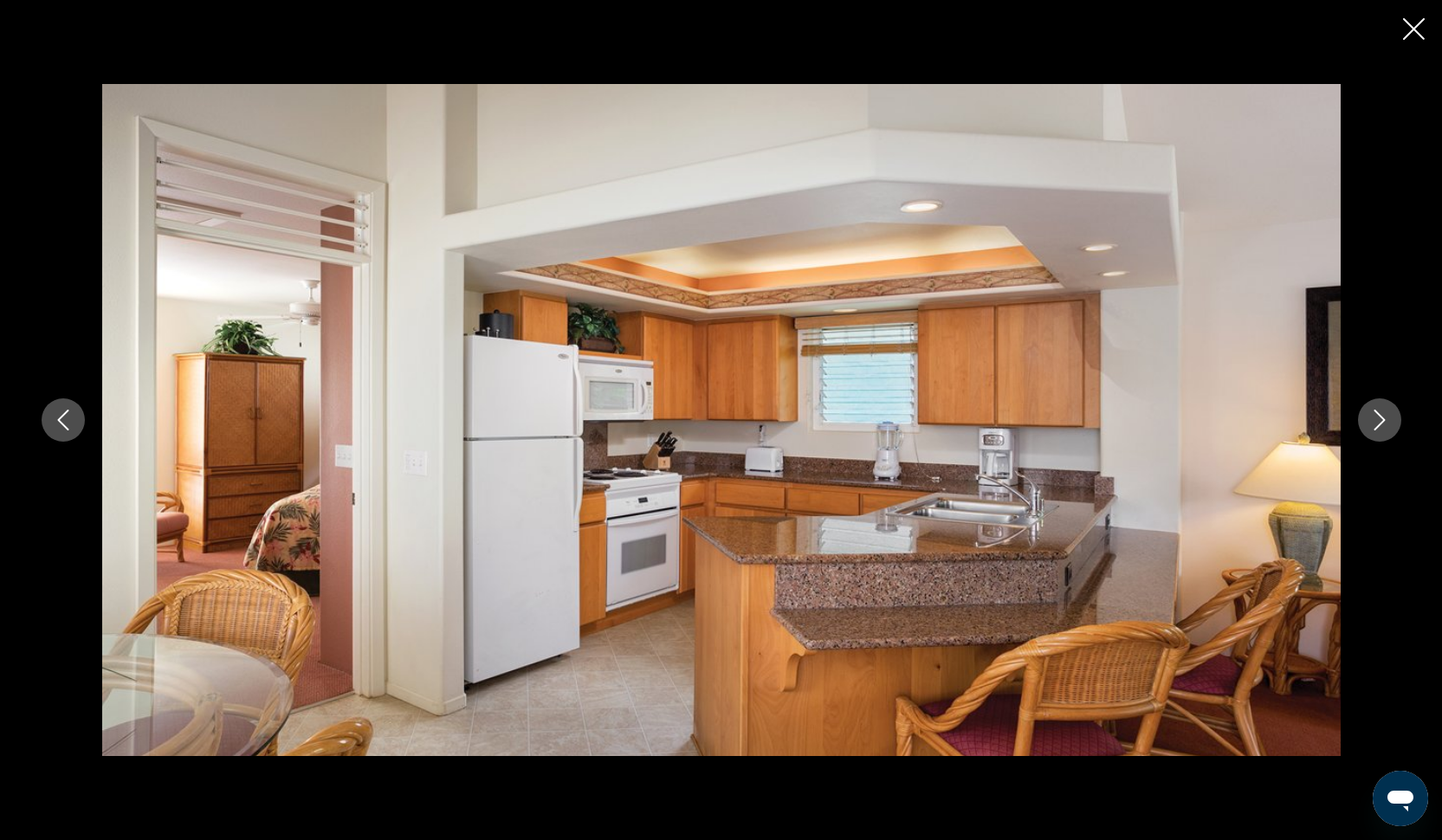
click at [1381, 419] on icon "Next image" at bounding box center [1379, 420] width 21 height 21
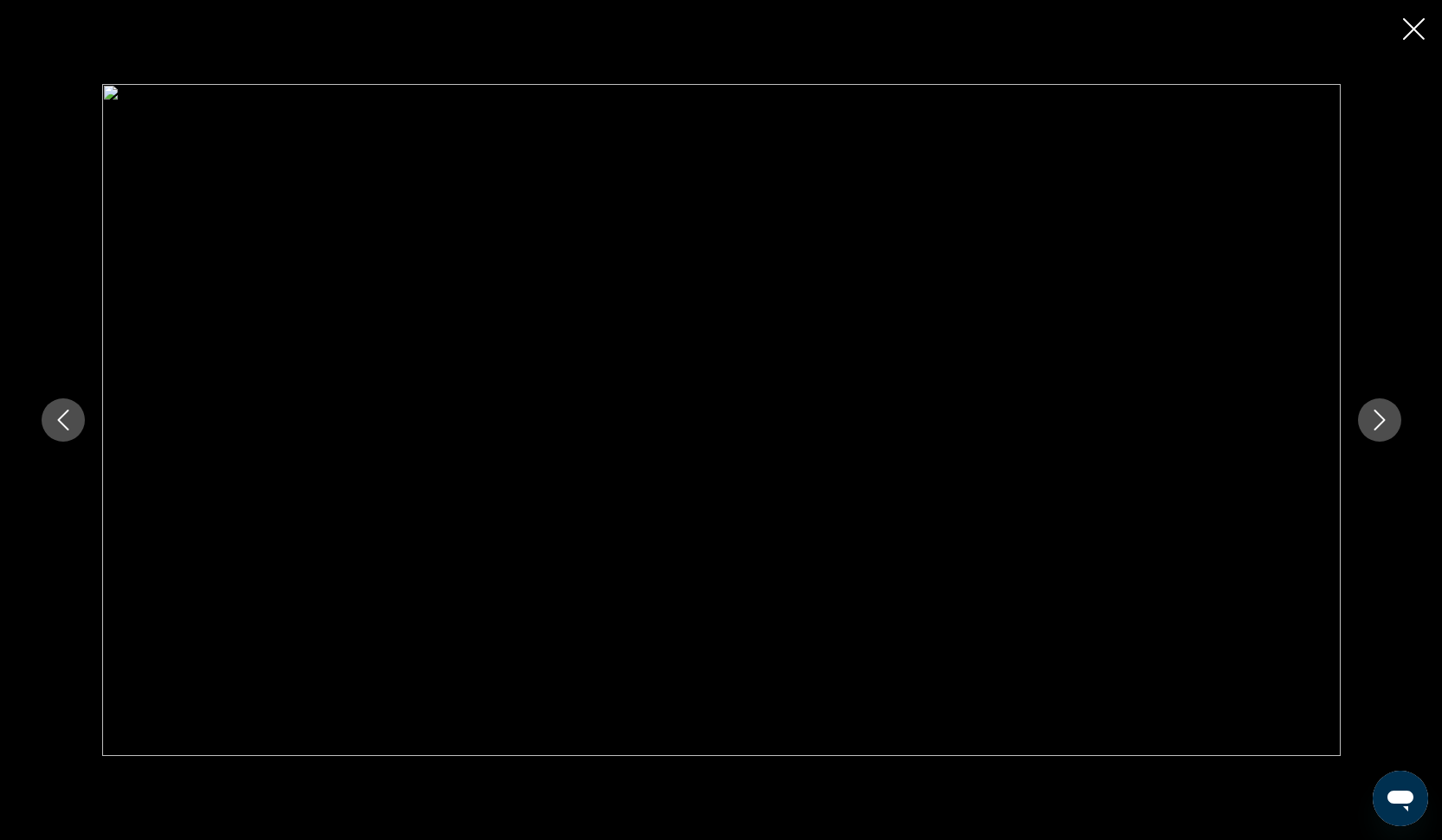
click at [1381, 419] on icon "Next image" at bounding box center [1379, 420] width 21 height 21
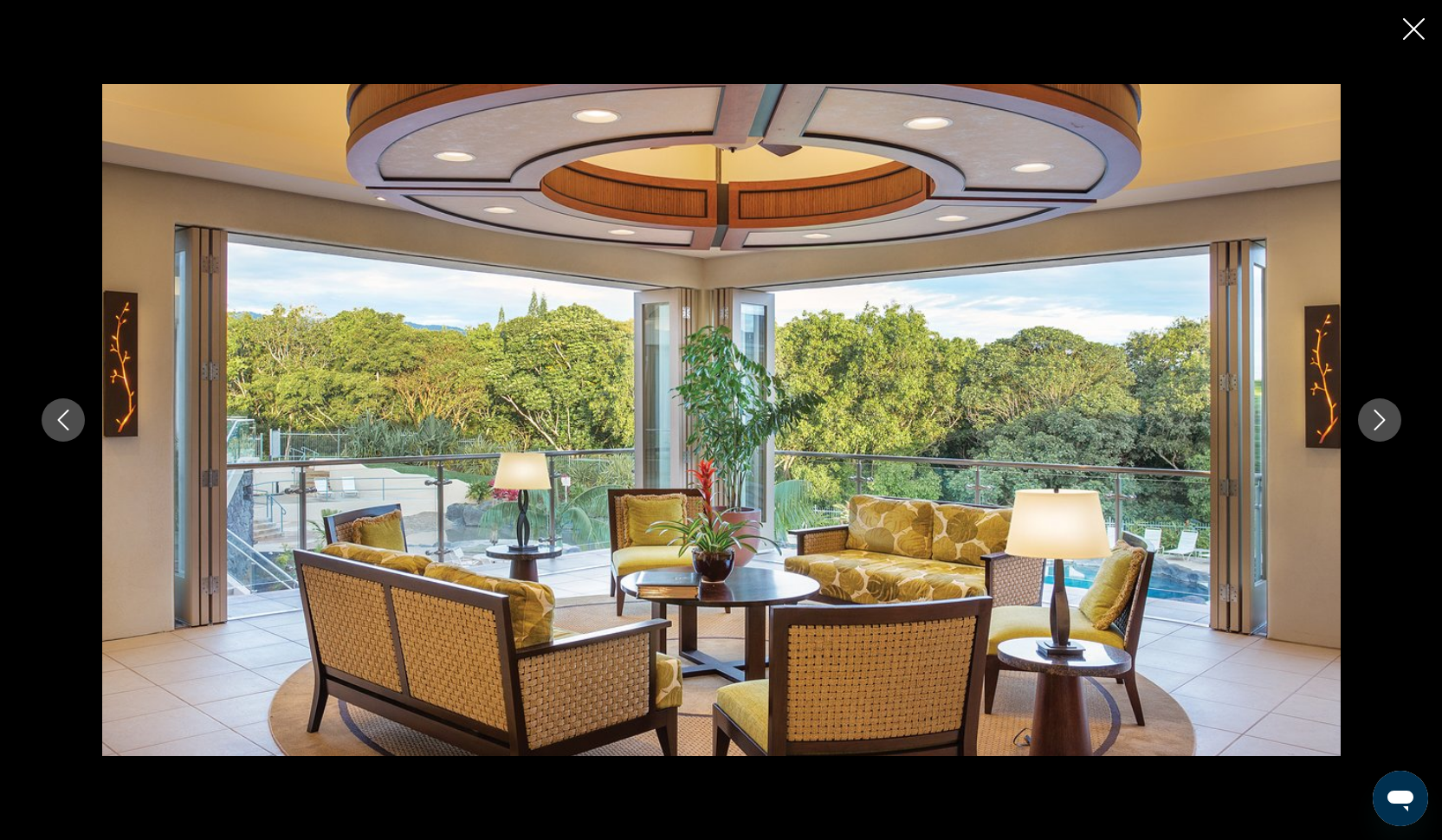
click at [1381, 419] on icon "Next image" at bounding box center [1379, 420] width 21 height 21
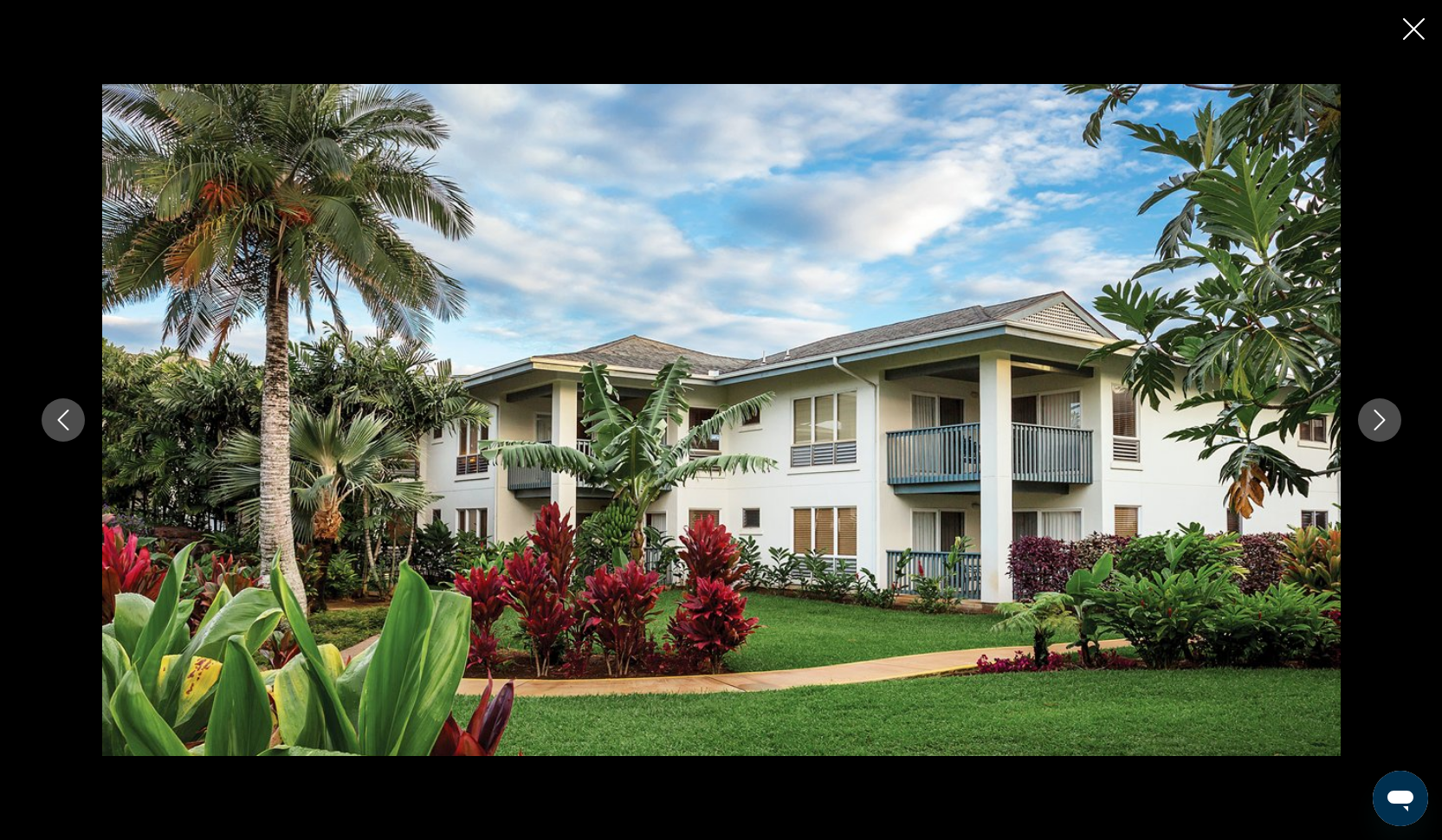
click at [1381, 419] on icon "Next image" at bounding box center [1379, 420] width 21 height 21
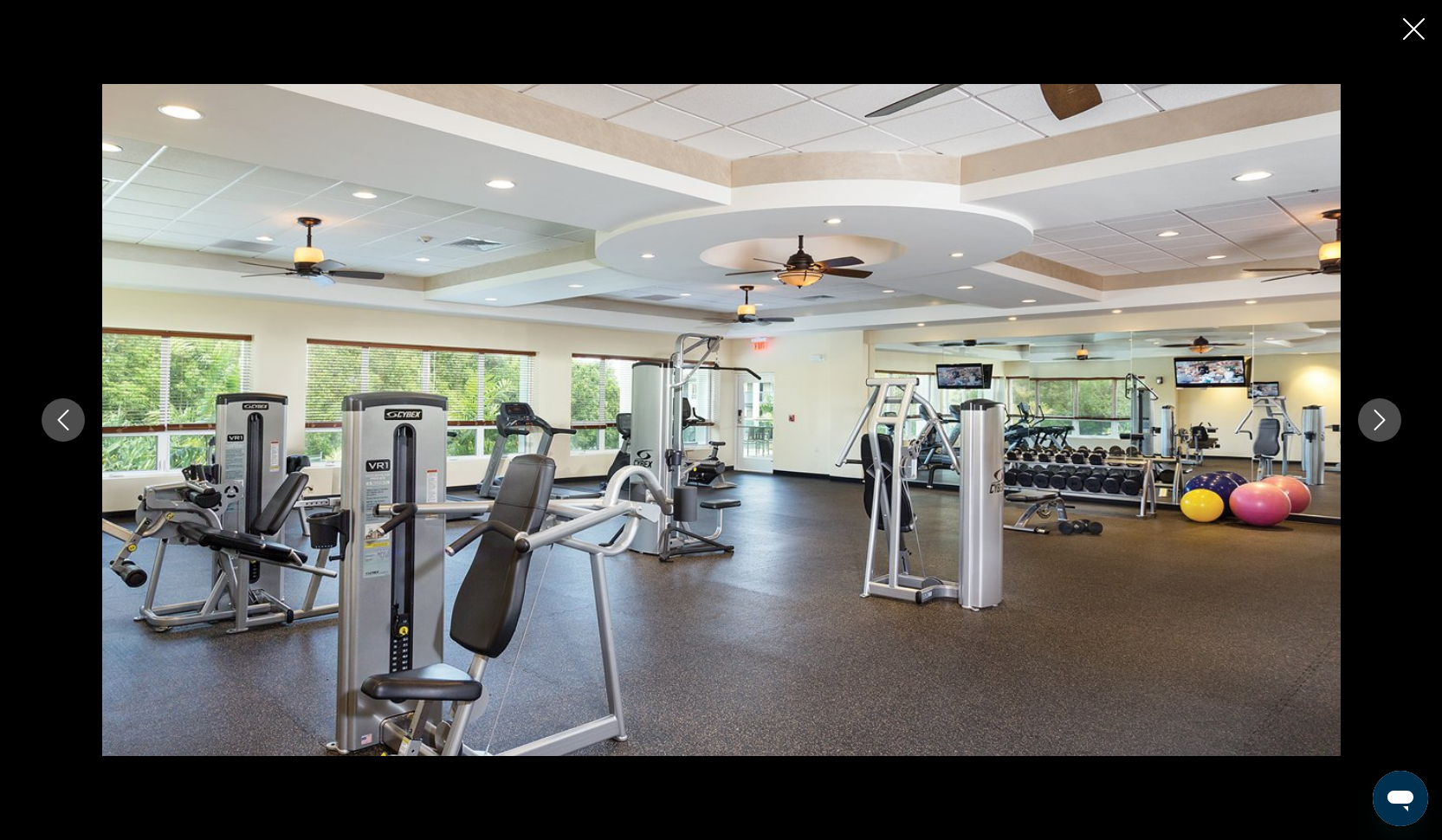
click at [1405, 42] on button "Close slideshow" at bounding box center [1413, 31] width 22 height 27
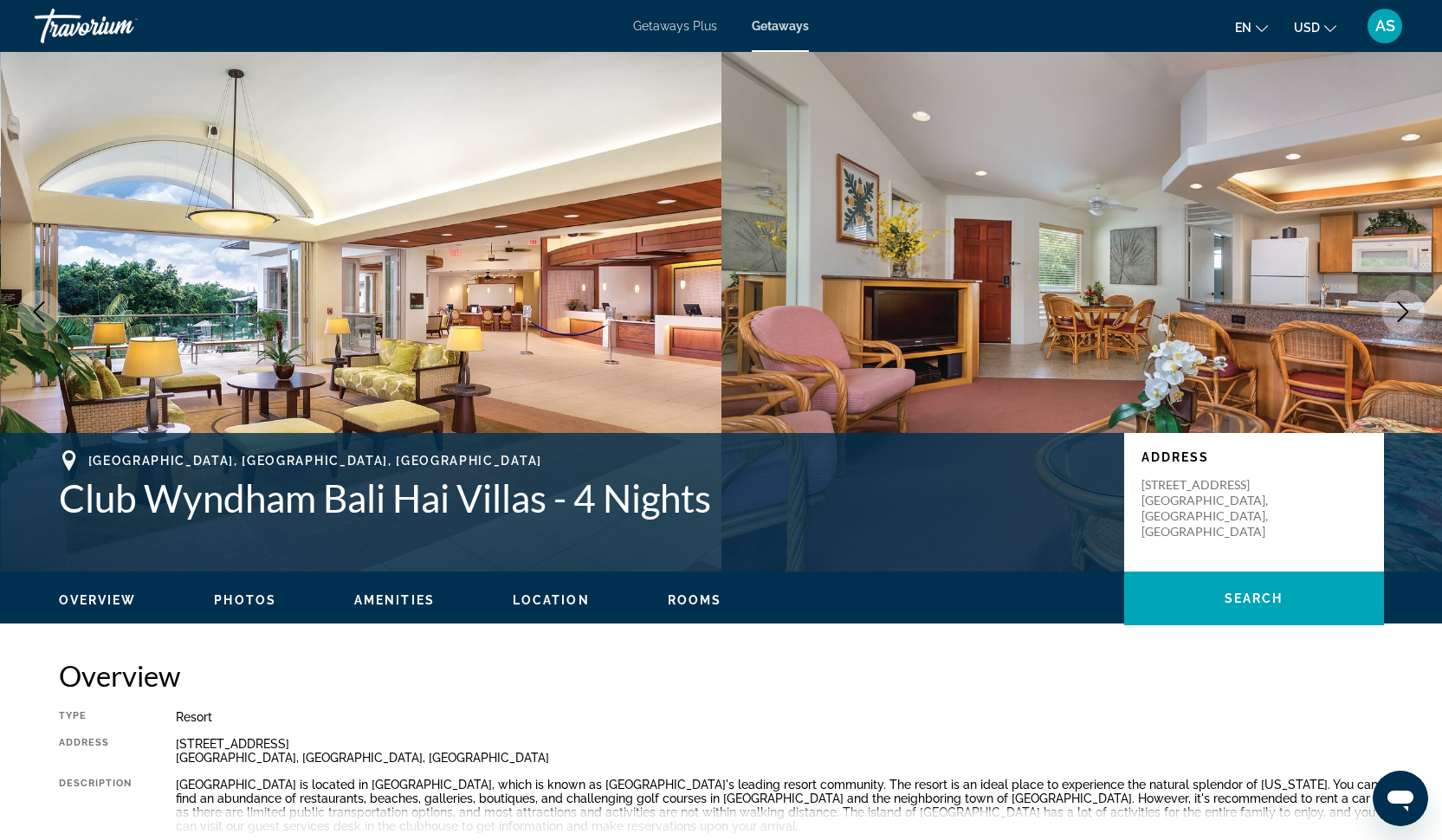
scroll to position [0, 0]
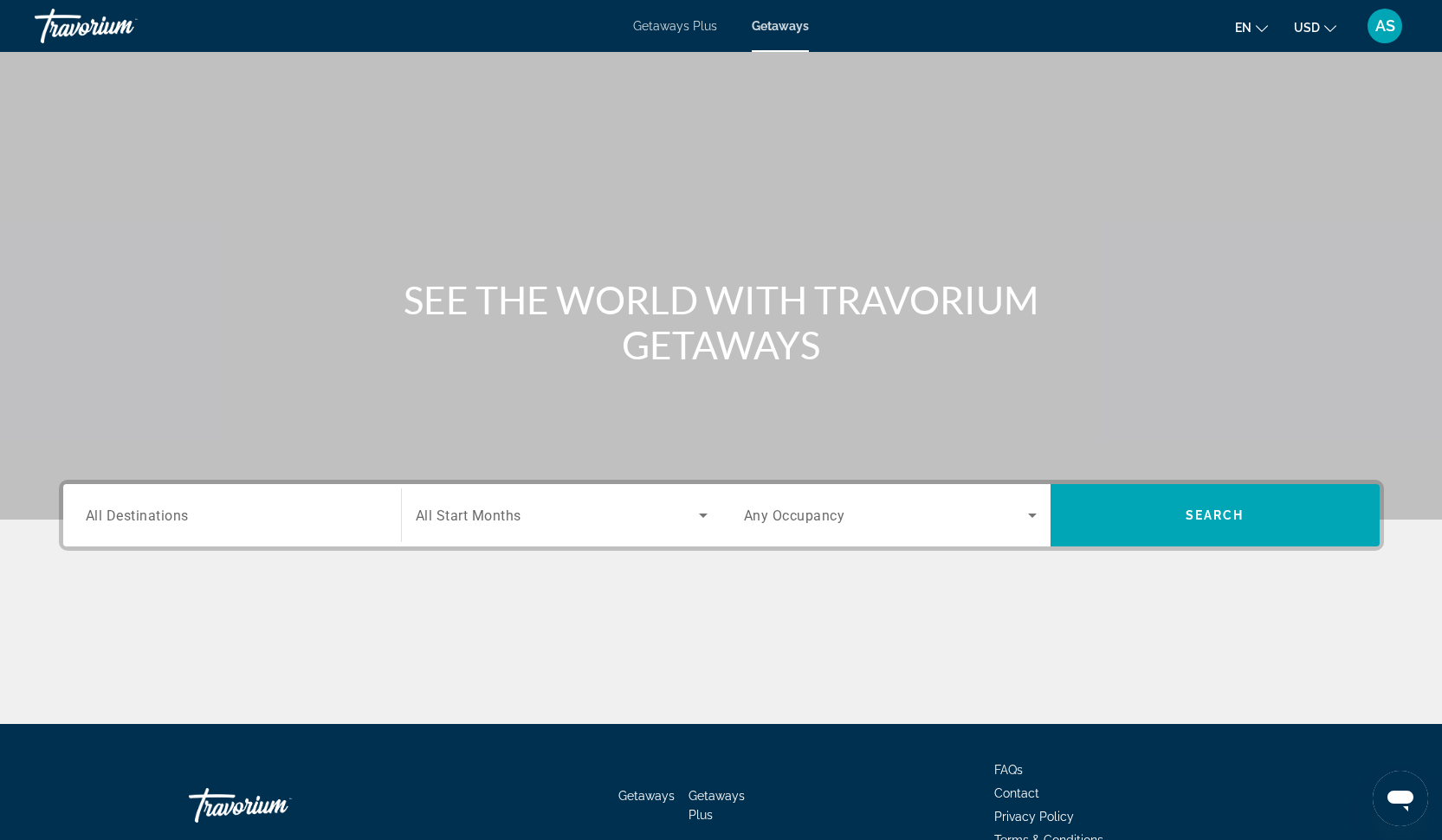
click at [221, 515] on input "Destination All Destinations" at bounding box center [232, 516] width 293 height 21
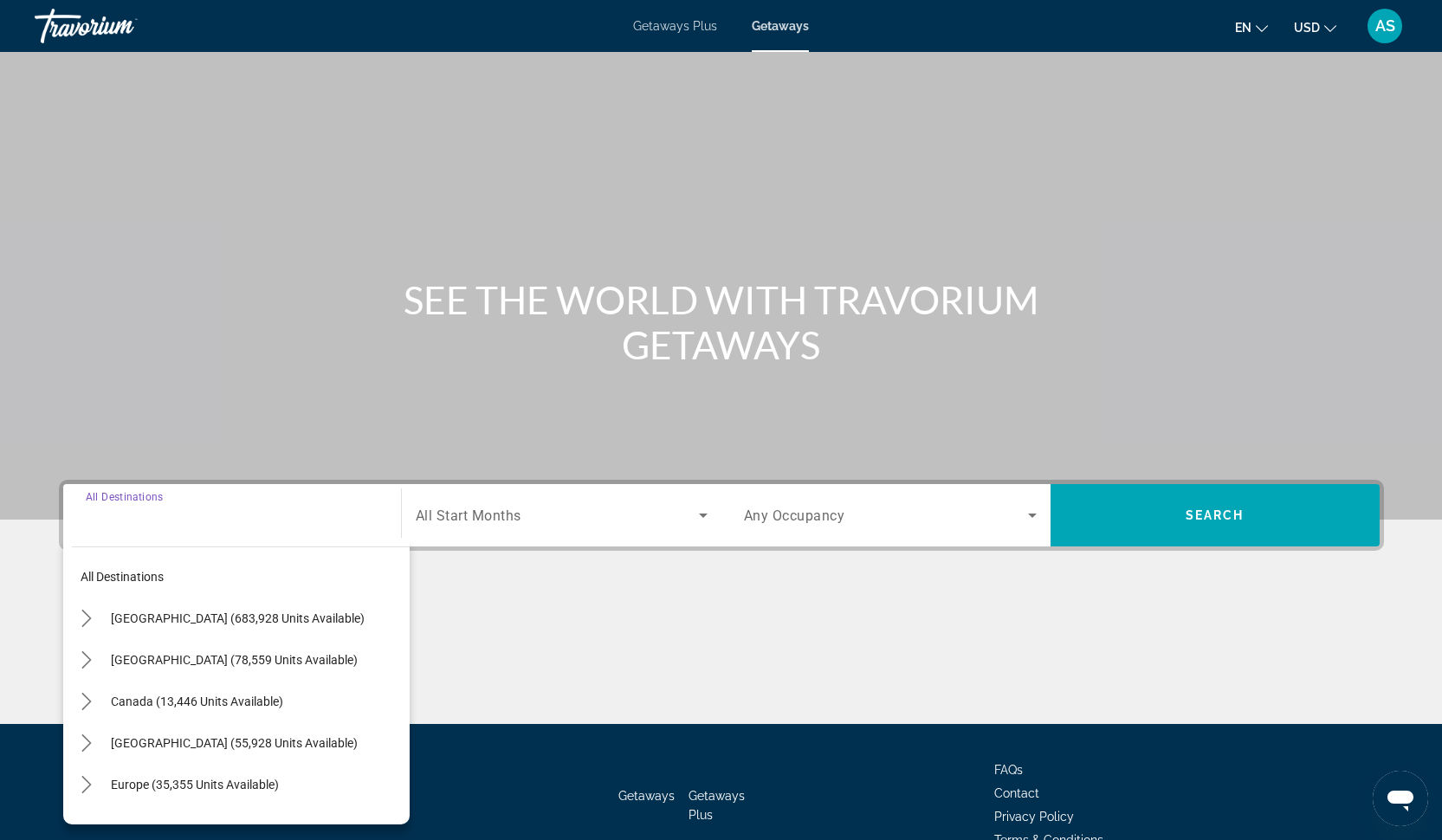
scroll to position [96, 0]
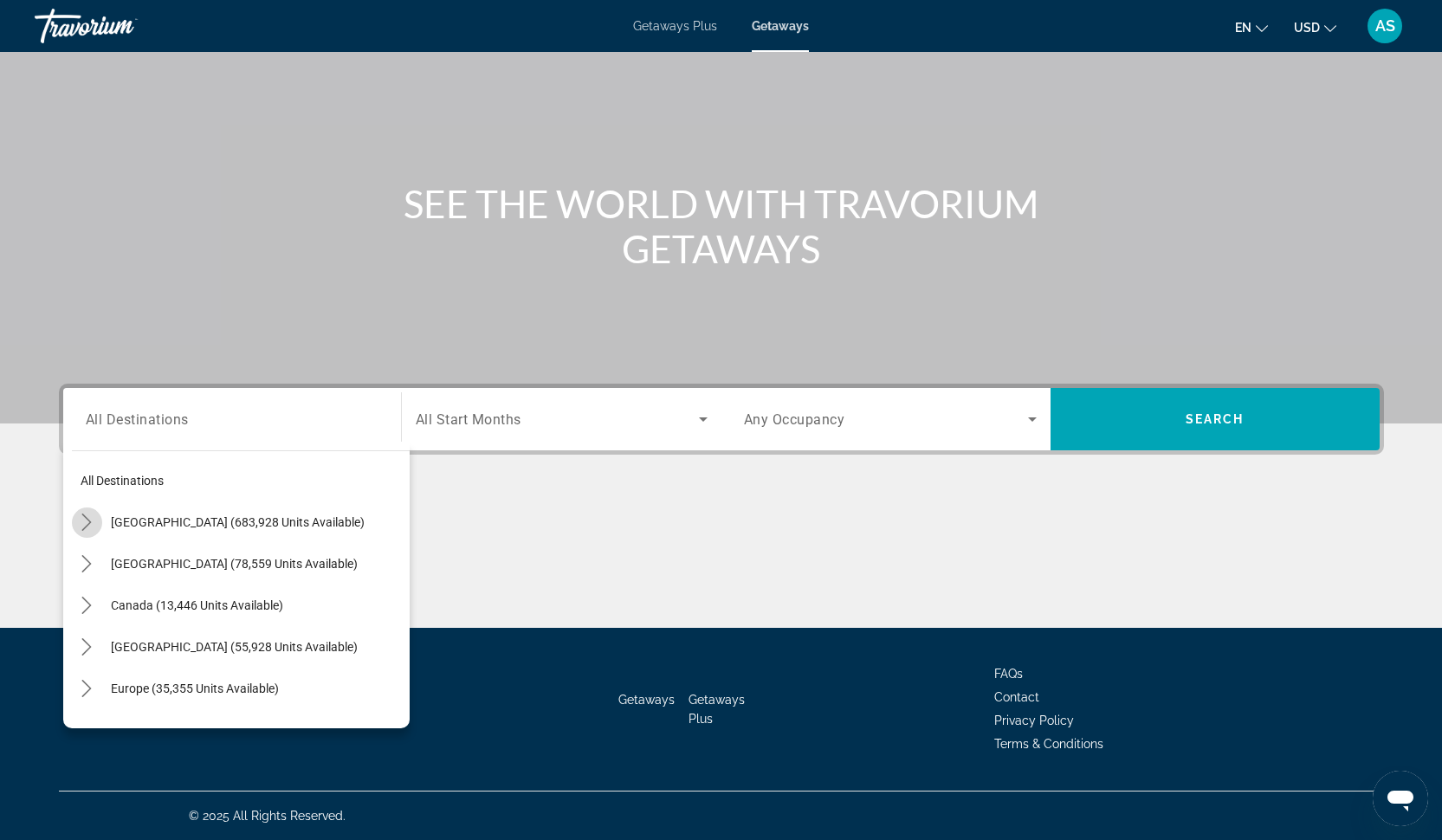
click at [82, 520] on icon "Toggle United States (683,928 units available) submenu" at bounding box center [87, 522] width 17 height 17
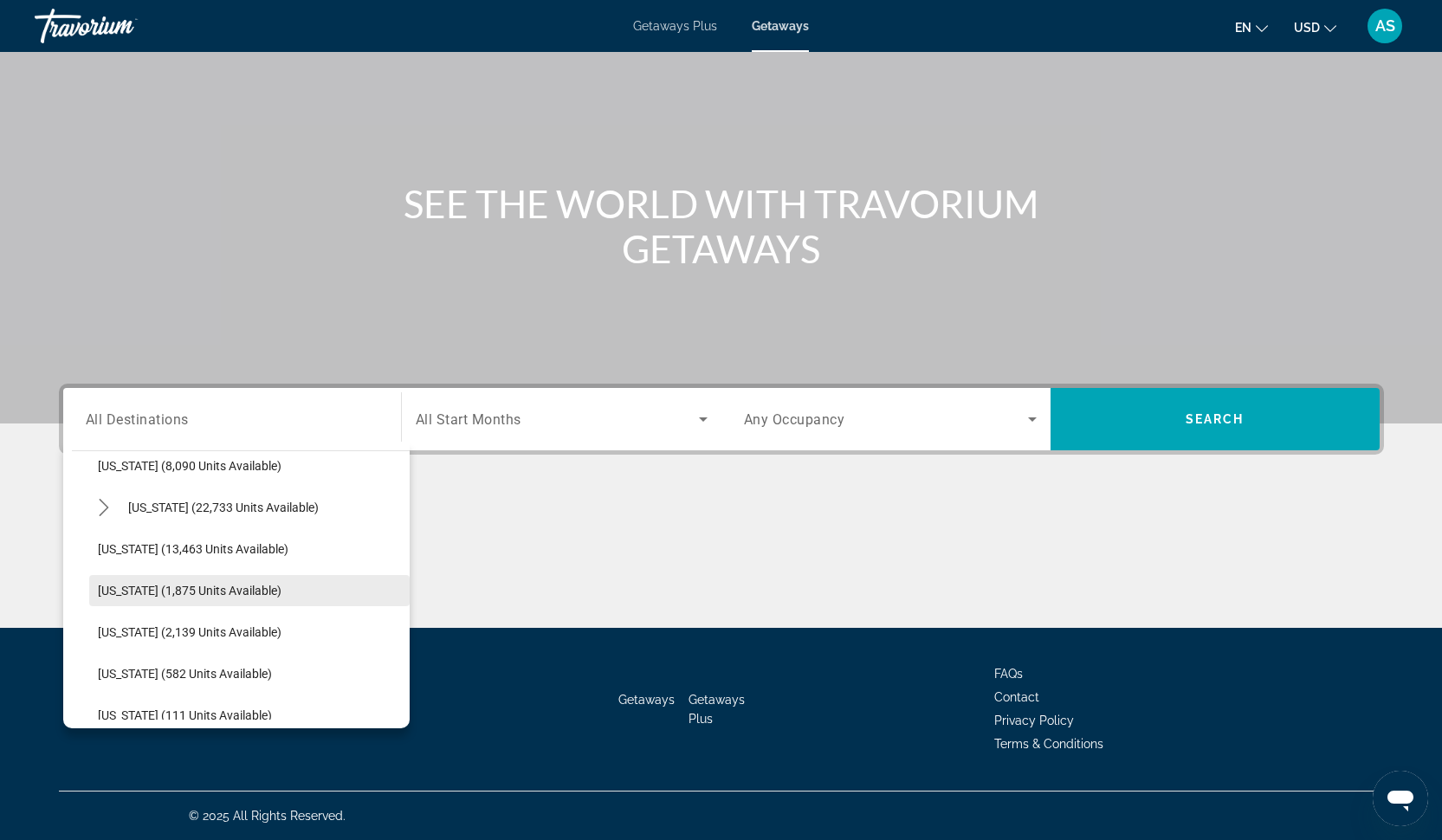
scroll to position [352, 0]
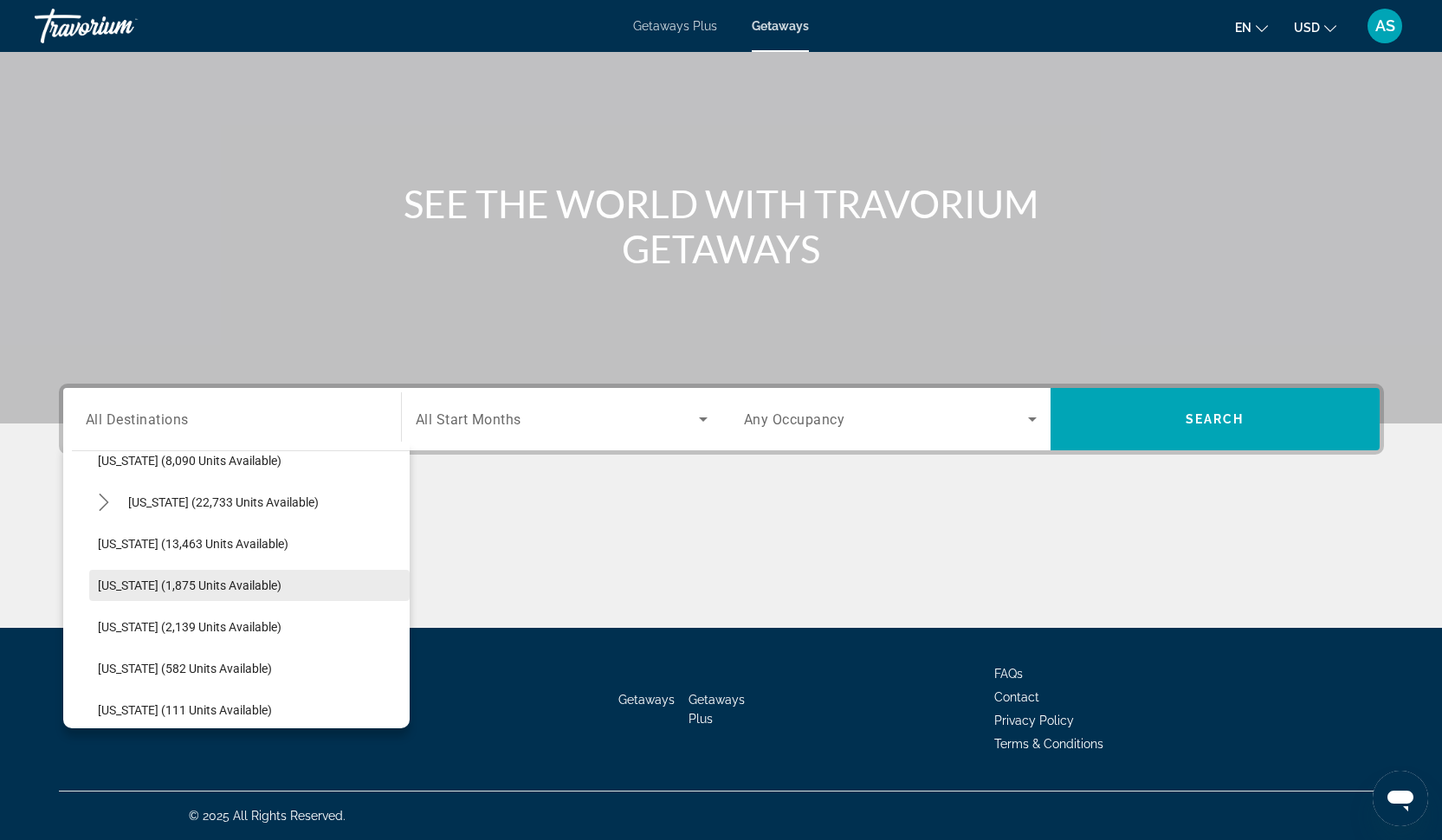
click at [163, 580] on span "[US_STATE] (1,875 units available)" at bounding box center [190, 584] width 183 height 14
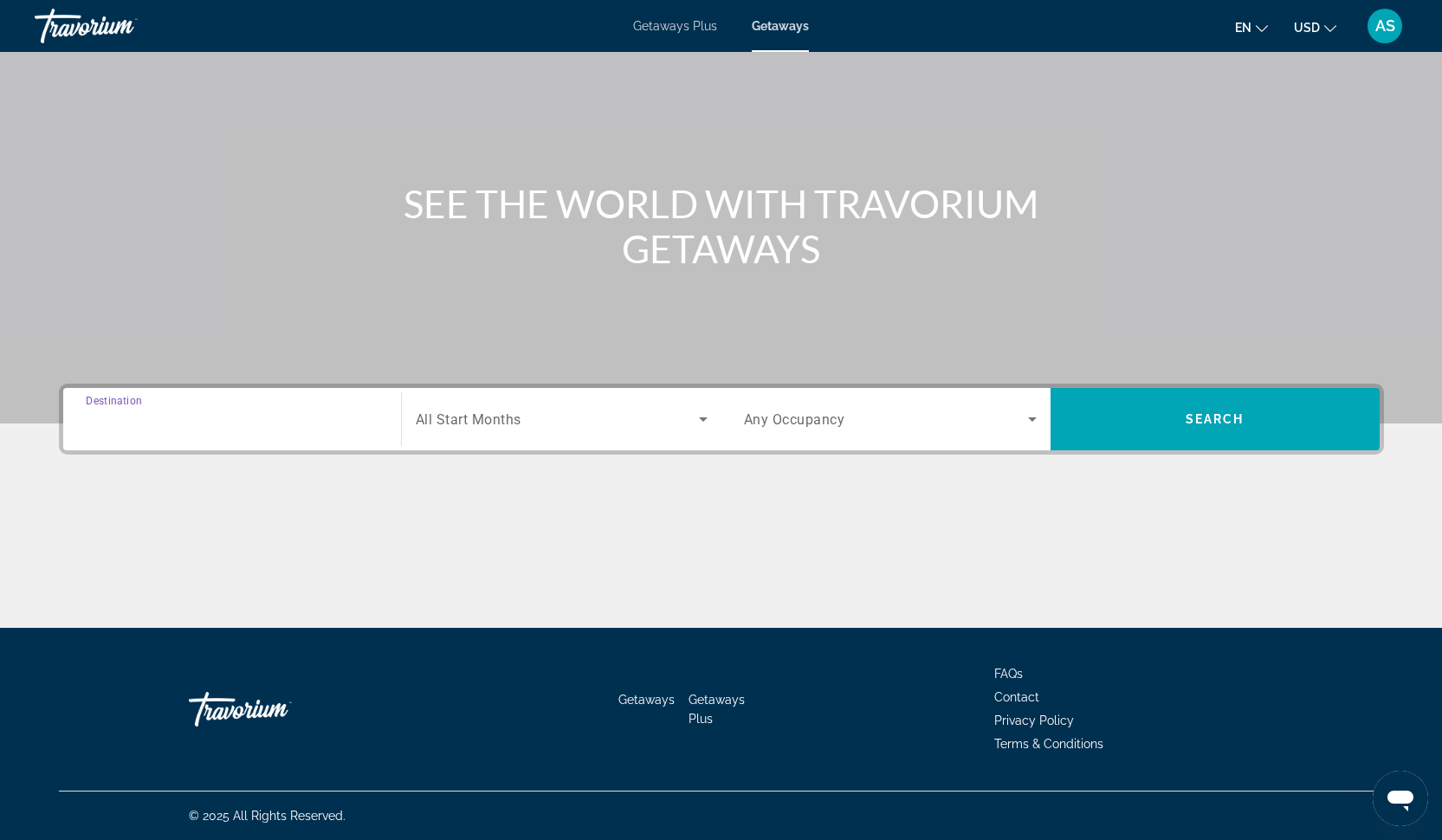
type input "**********"
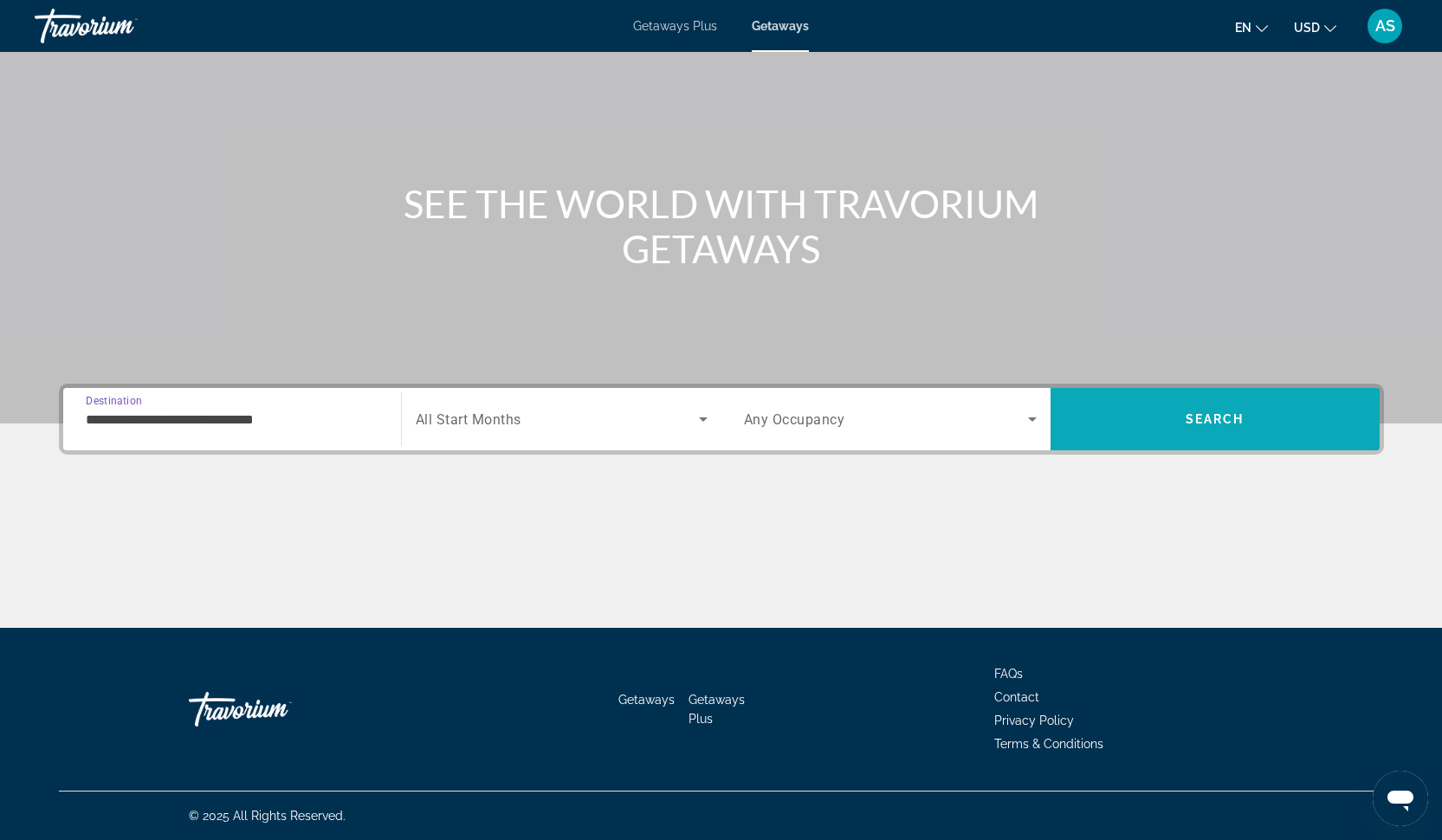
click at [1151, 410] on span "Search" at bounding box center [1214, 420] width 329 height 42
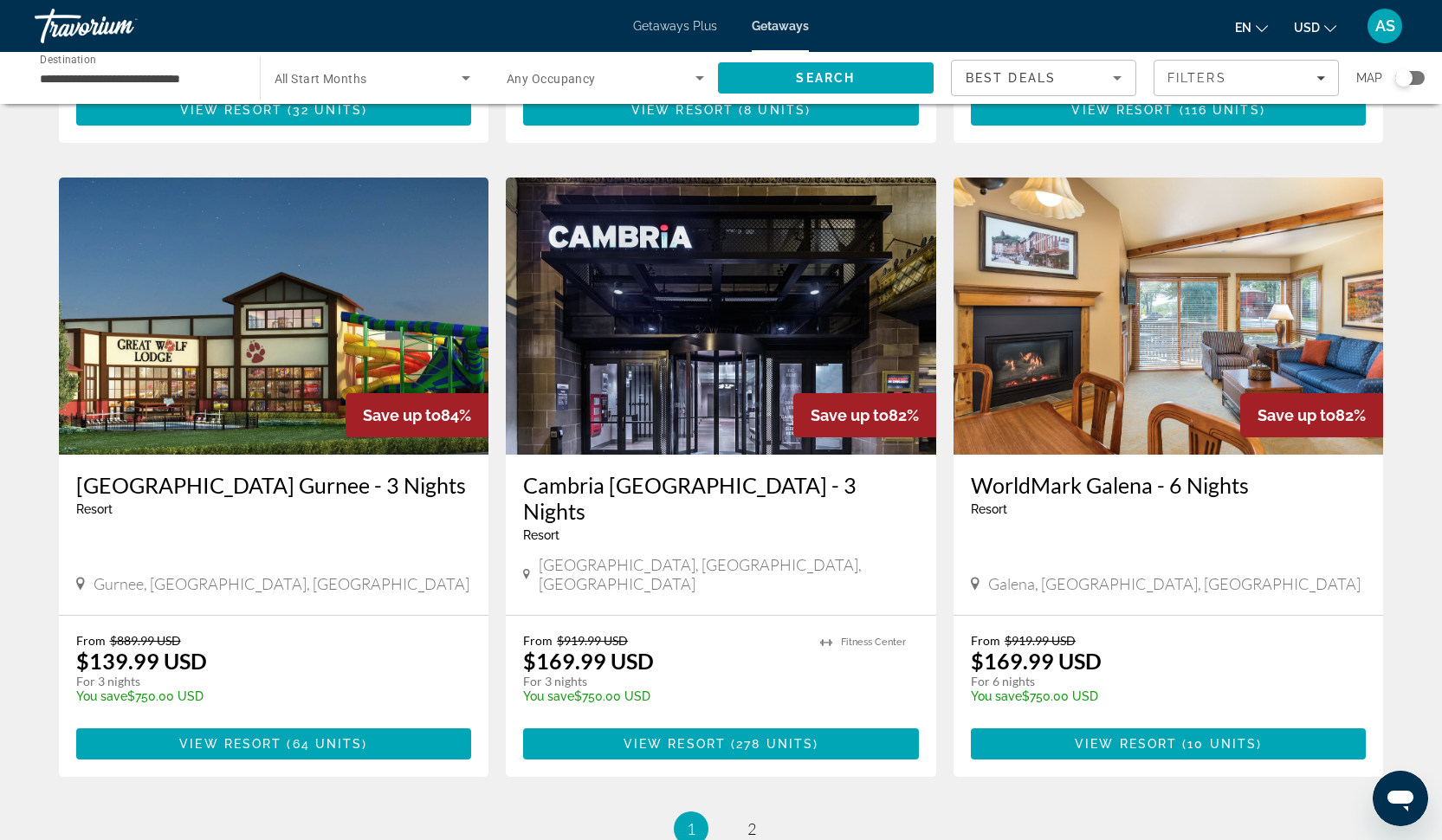
scroll to position [1818, 0]
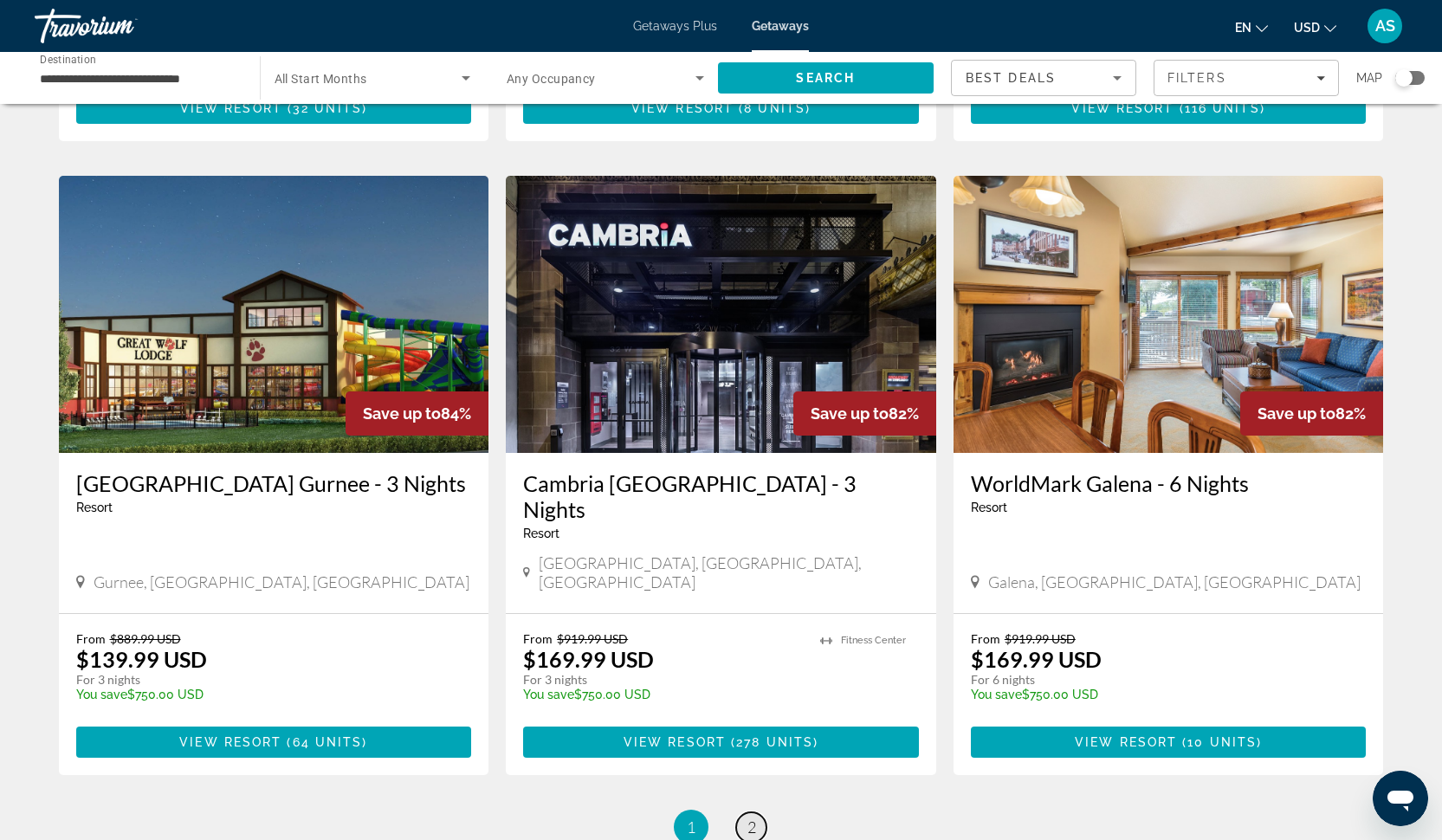
click at [750, 817] on span "2" at bounding box center [751, 827] width 9 height 19
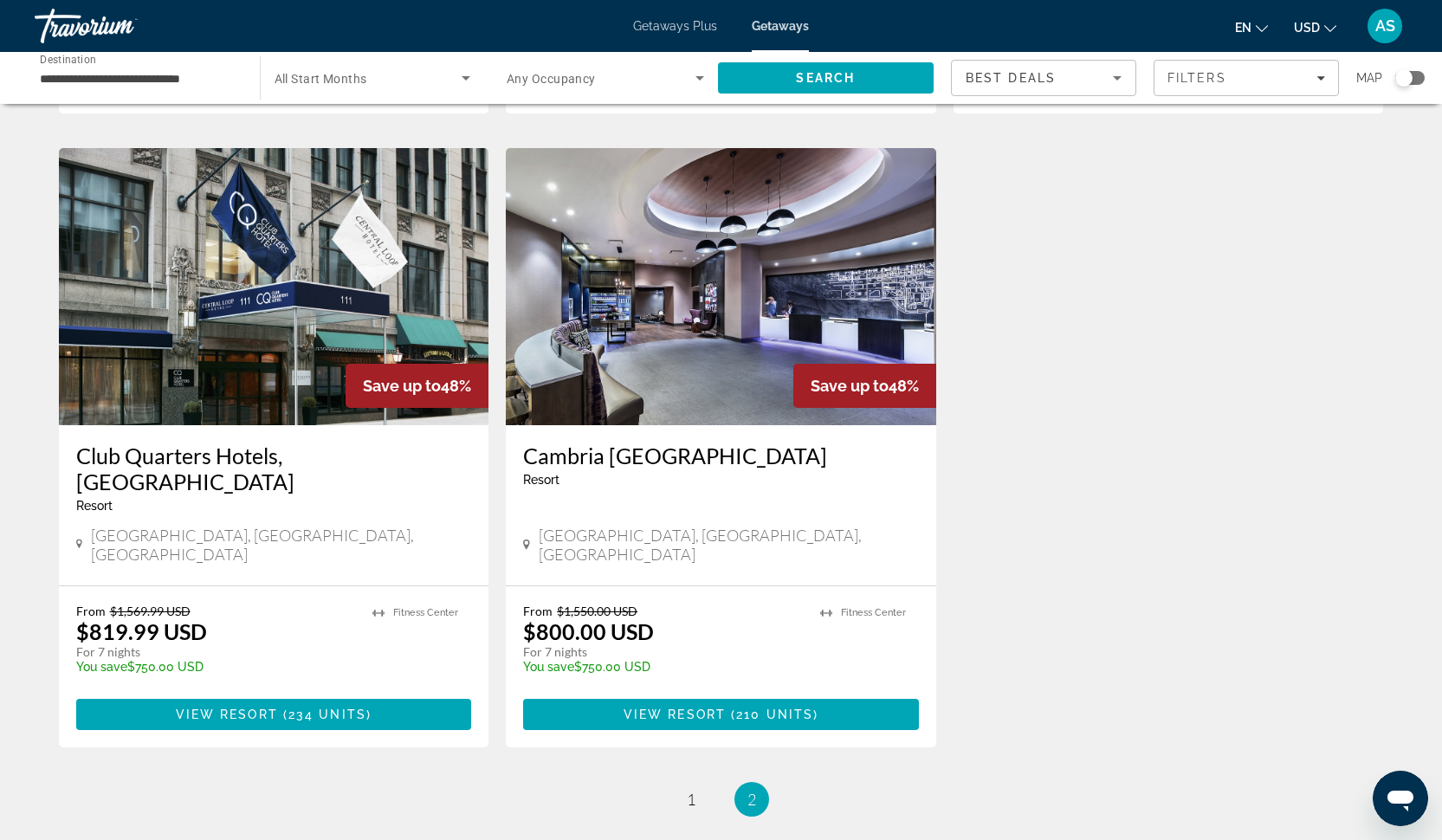
scroll to position [653, 0]
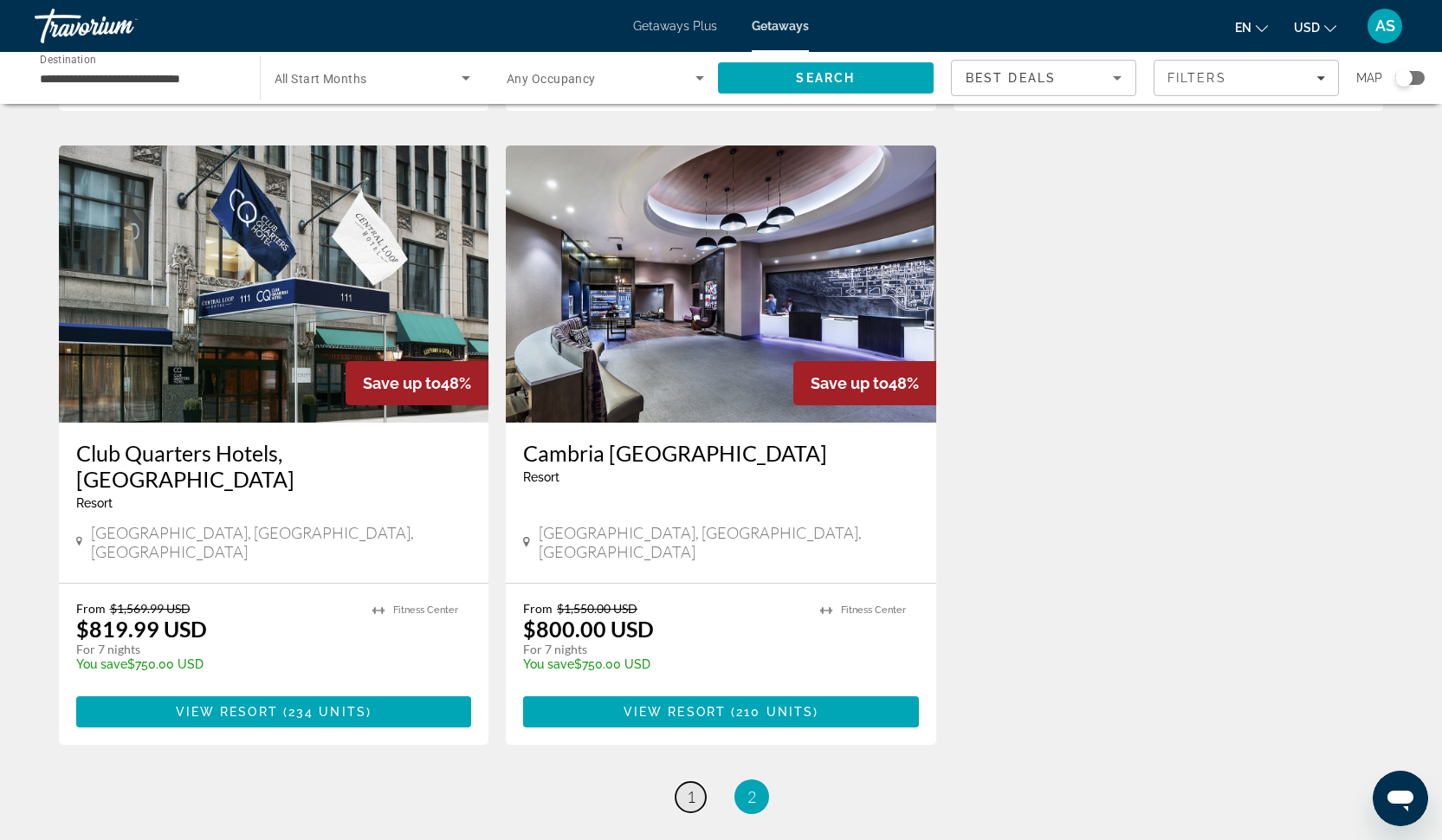
click at [687, 787] on span "1" at bounding box center [690, 796] width 9 height 19
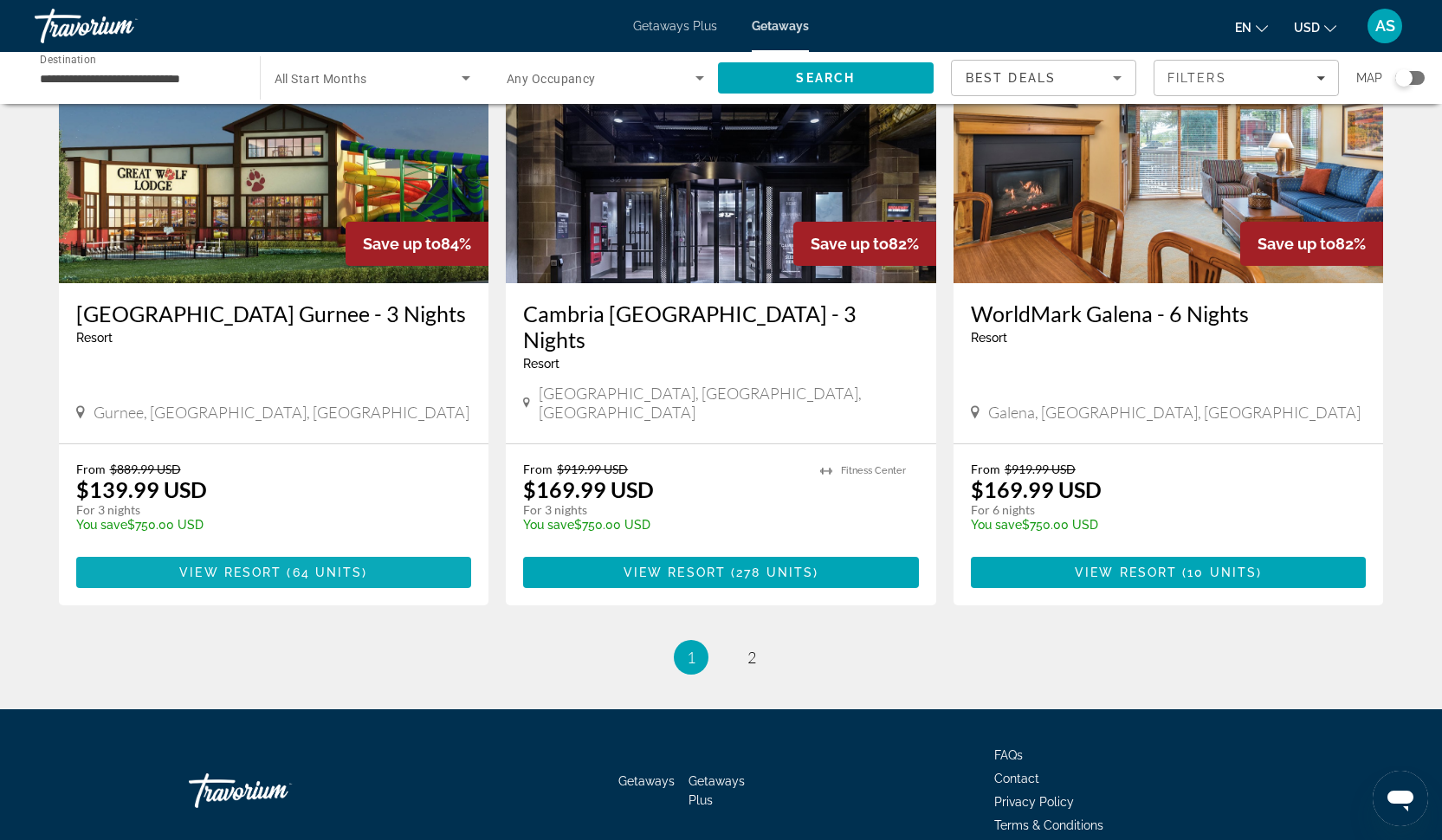
scroll to position [1987, 0]
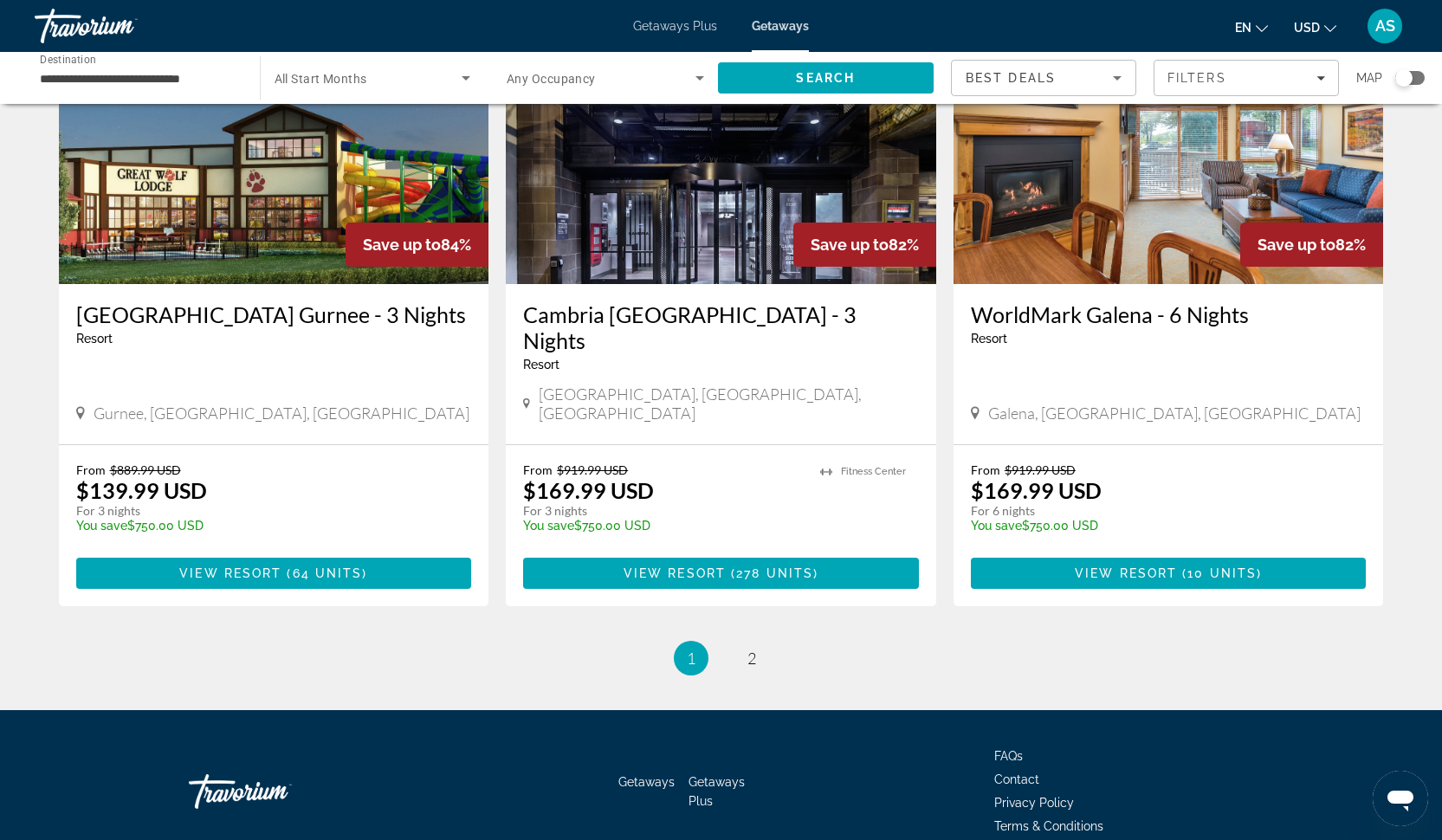
click at [262, 403] on div "Gurnee, IL, USA" at bounding box center [274, 413] width 396 height 19
click at [288, 566] on span "( 64 units )" at bounding box center [324, 573] width 86 height 14
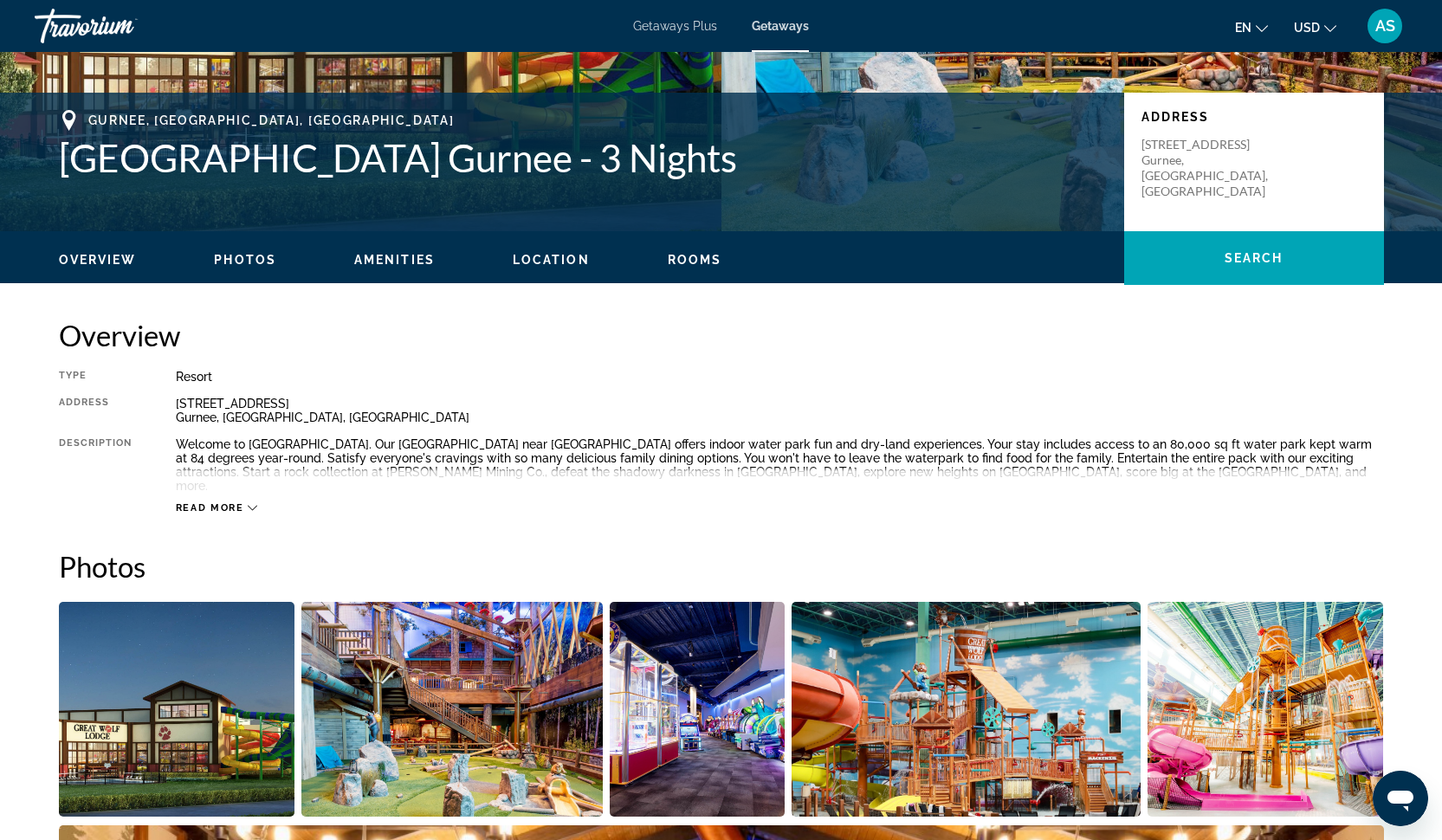
scroll to position [343, 0]
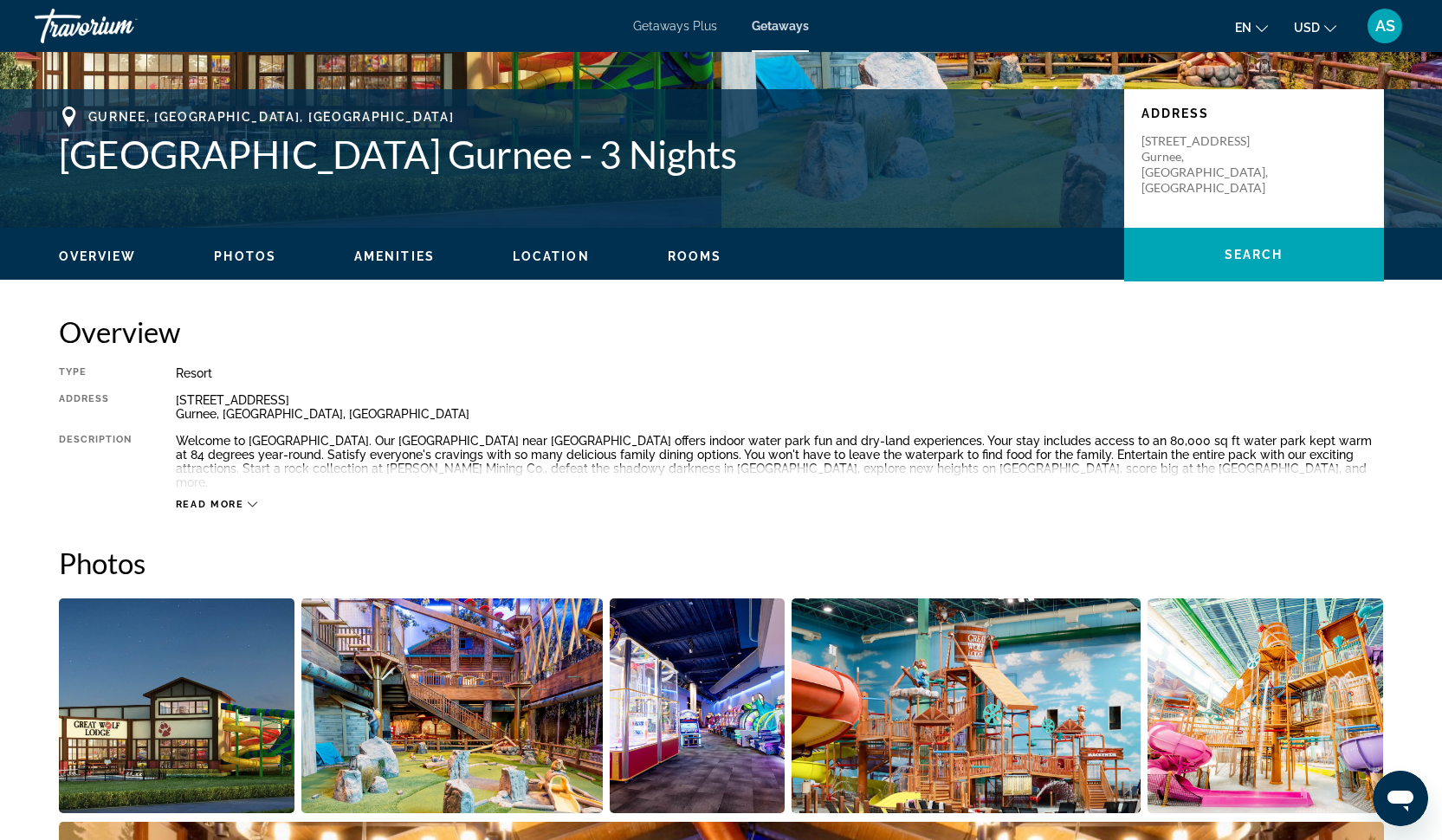
click at [237, 499] on span "Read more" at bounding box center [210, 504] width 69 height 11
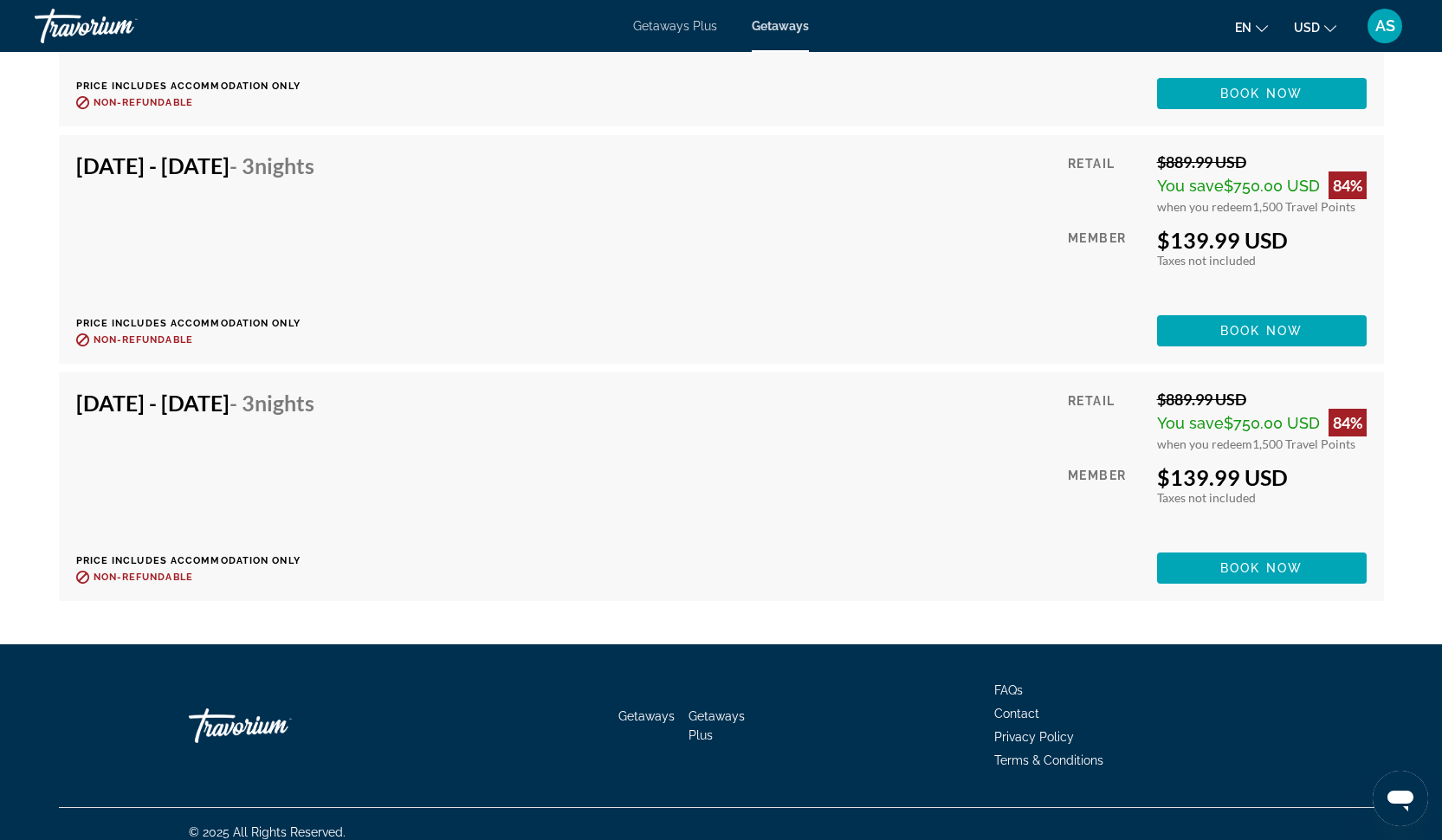
scroll to position [6205, 0]
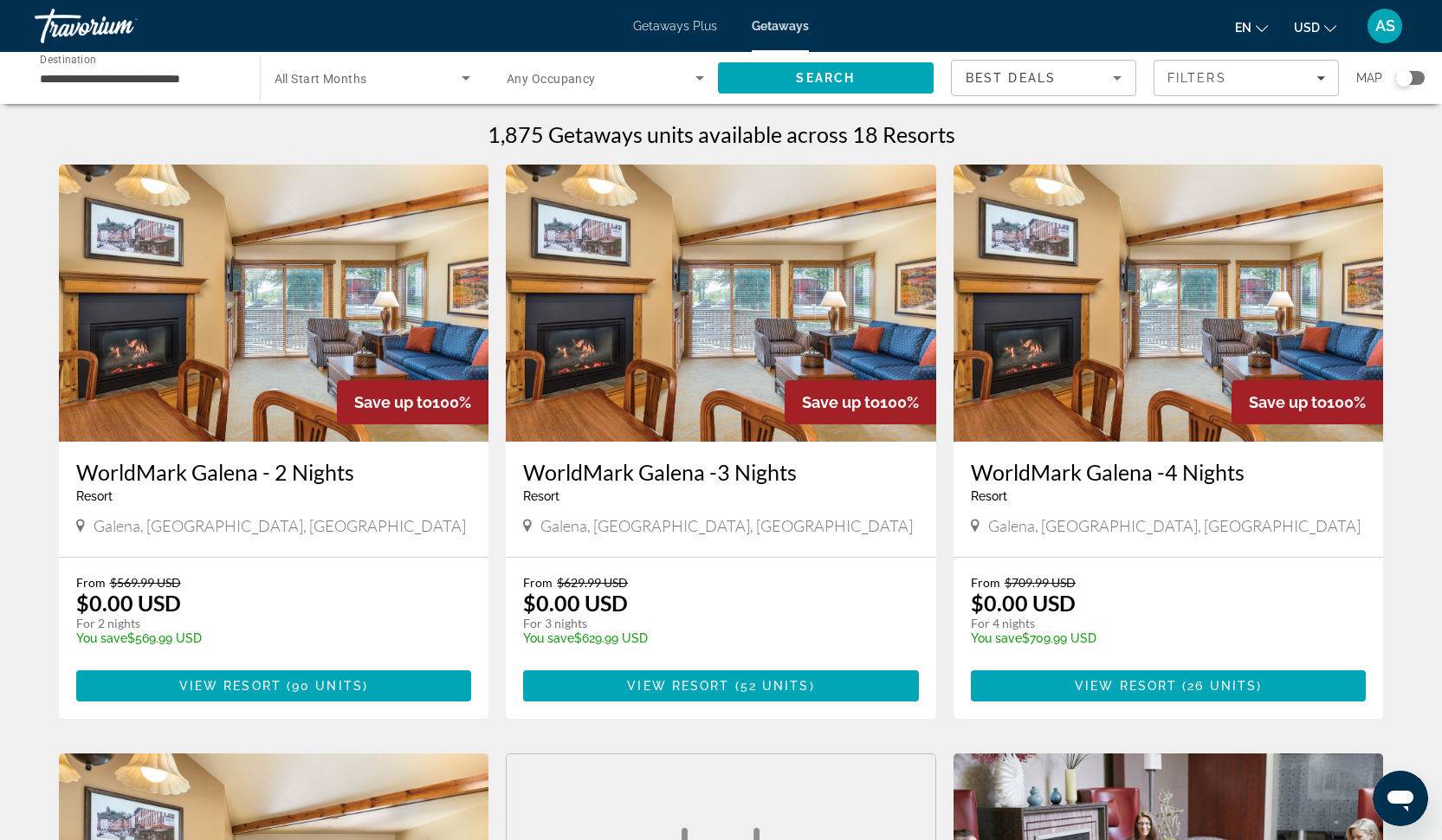
click at [164, 80] on input "**********" at bounding box center [138, 79] width 197 height 21
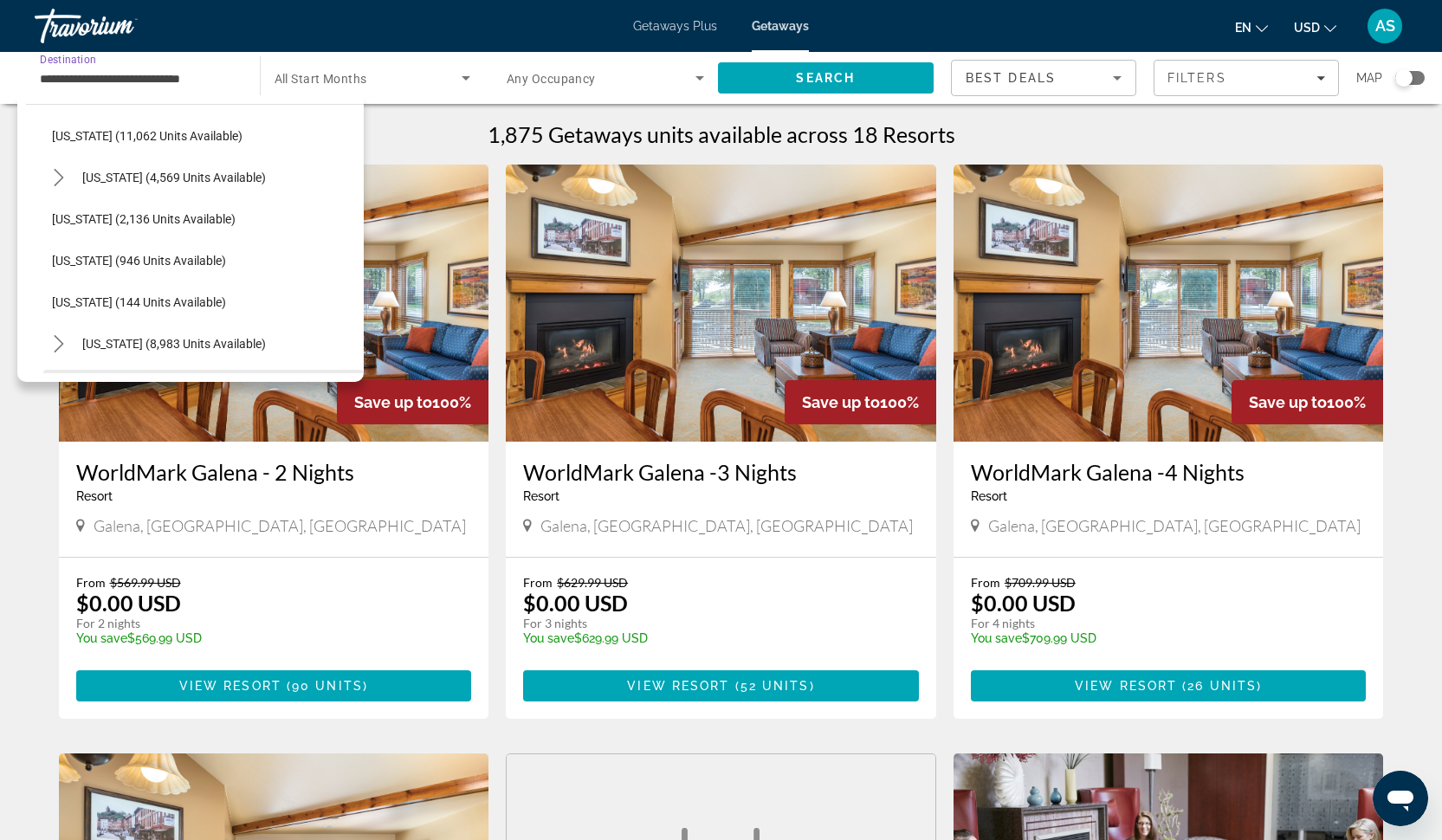
scroll to position [703, 0]
click at [151, 213] on span "Select destination: Michigan (2,136 units available)" at bounding box center [203, 221] width 320 height 42
type input "**********"
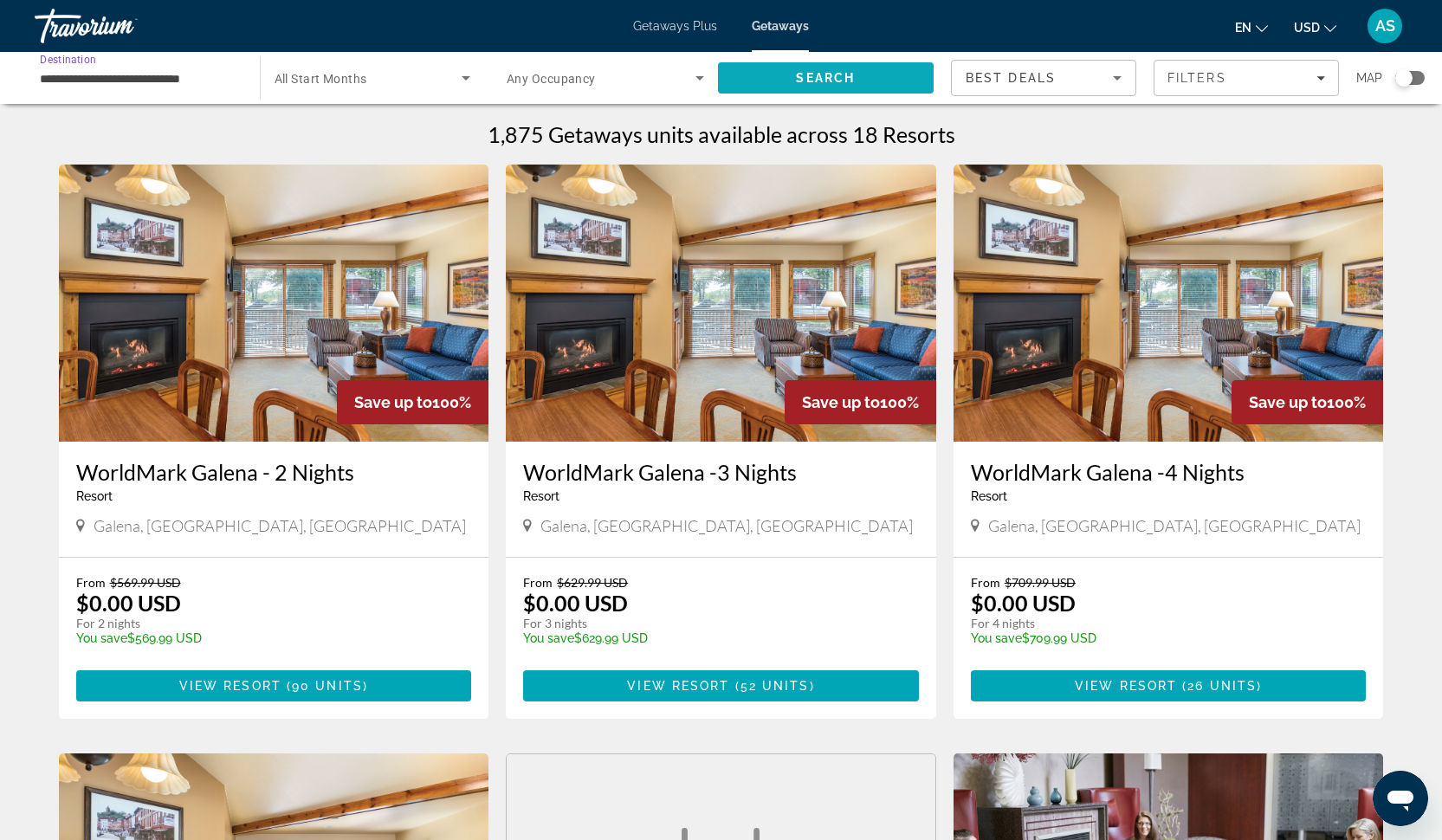
click at [740, 79] on span "Search" at bounding box center [826, 78] width 216 height 42
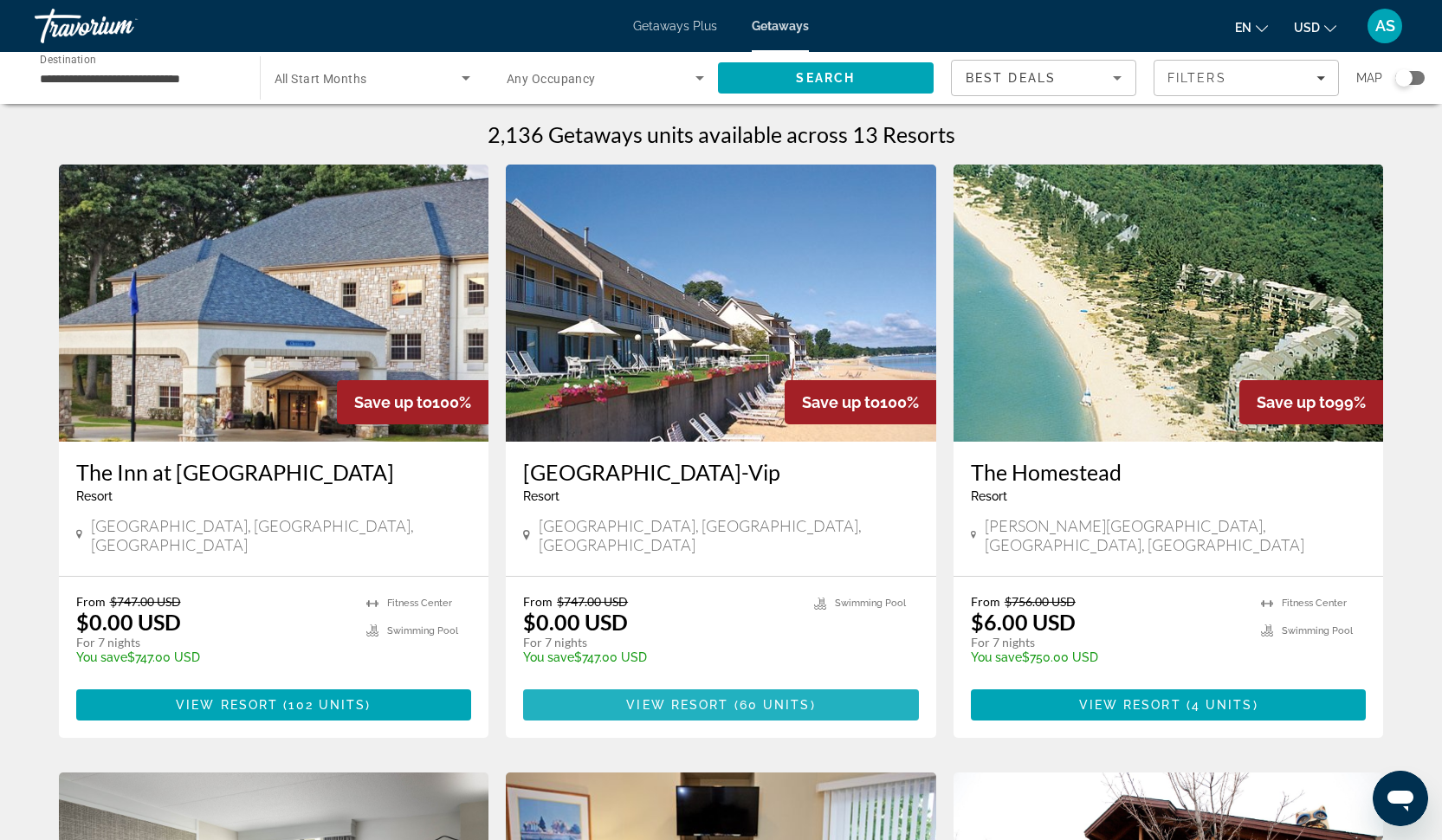
click at [678, 698] on span "View Resort" at bounding box center [676, 705] width 102 height 14
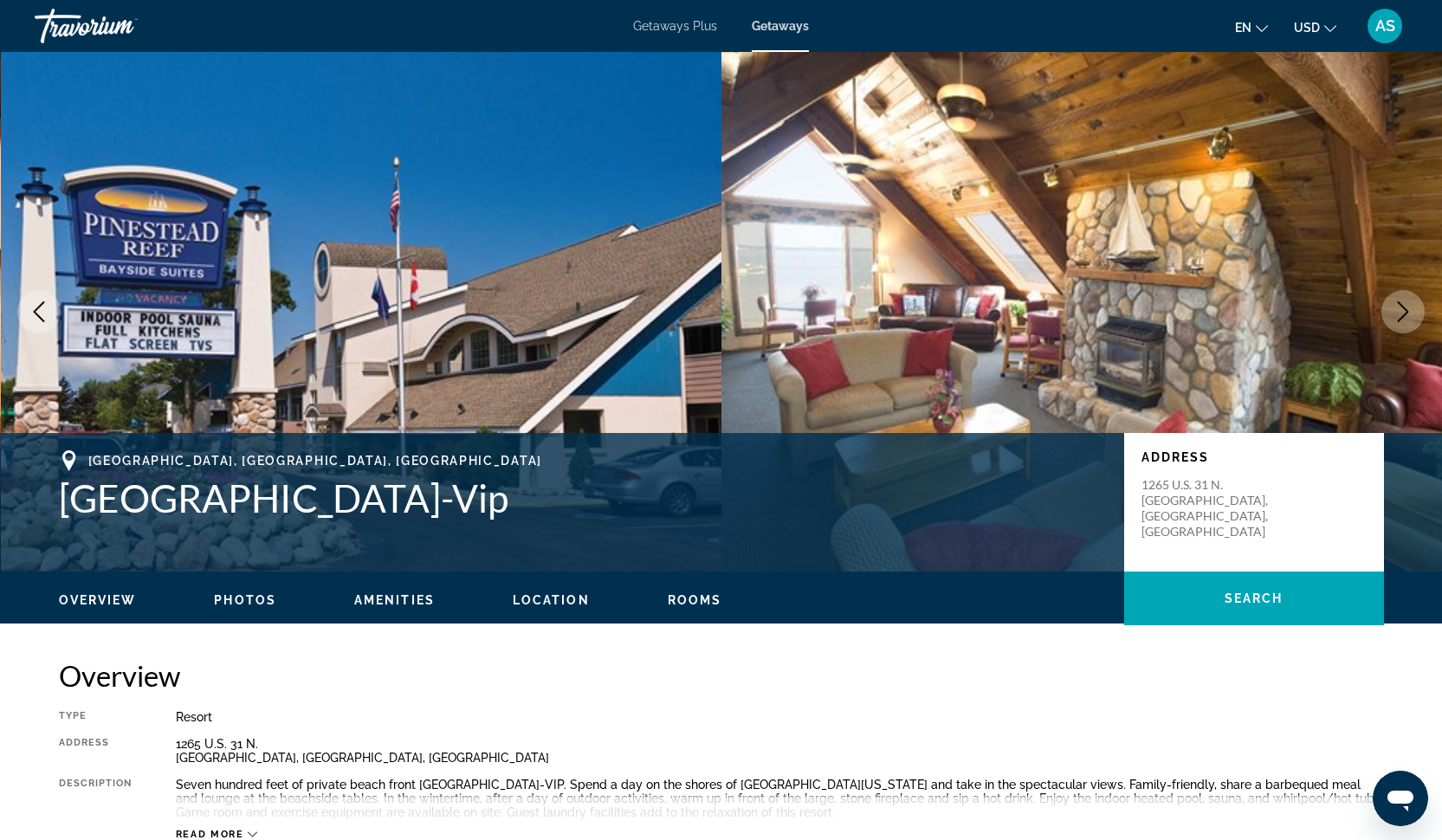
scroll to position [161, 0]
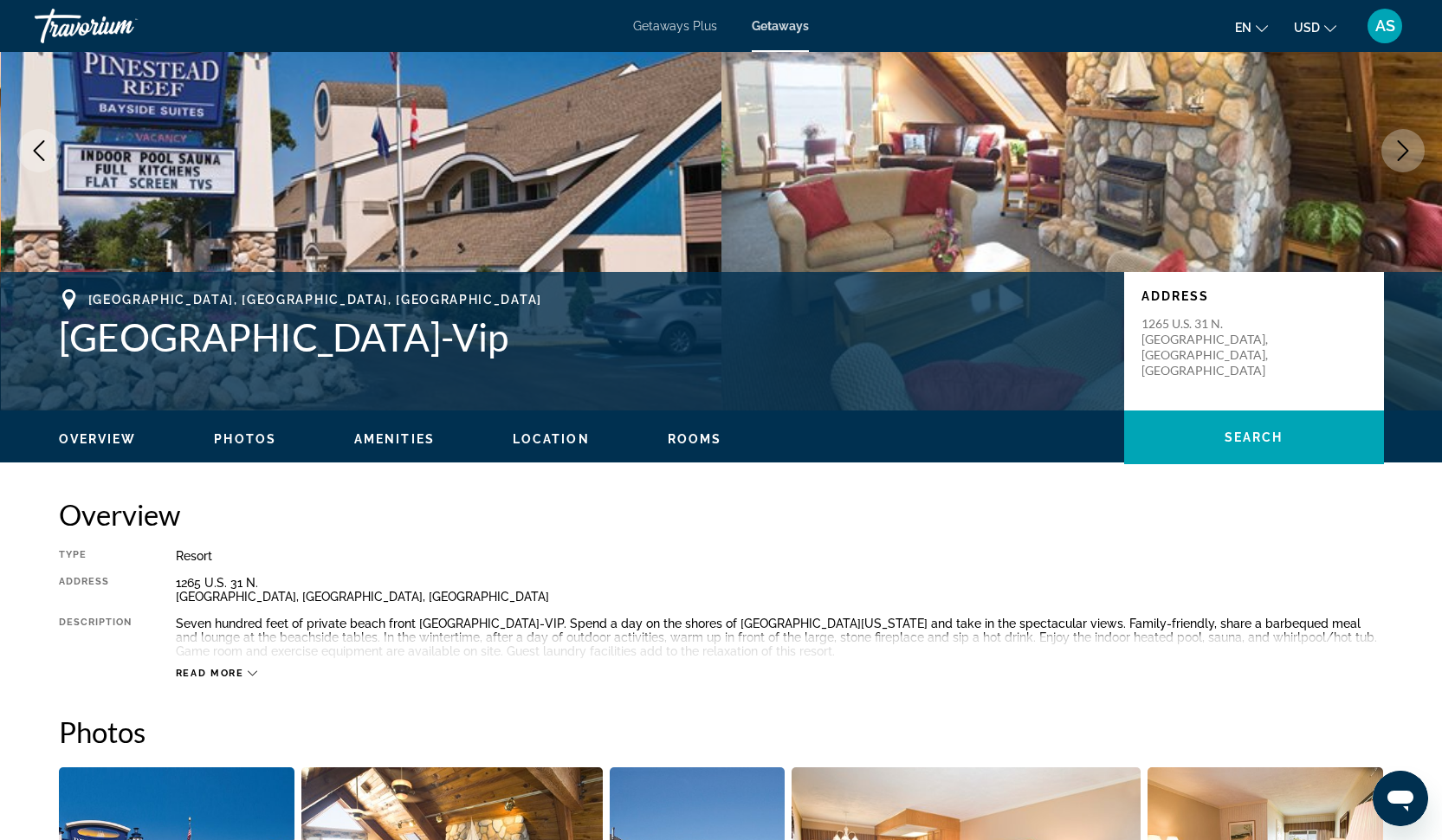
click at [252, 442] on span "Photos" at bounding box center [244, 439] width 62 height 14
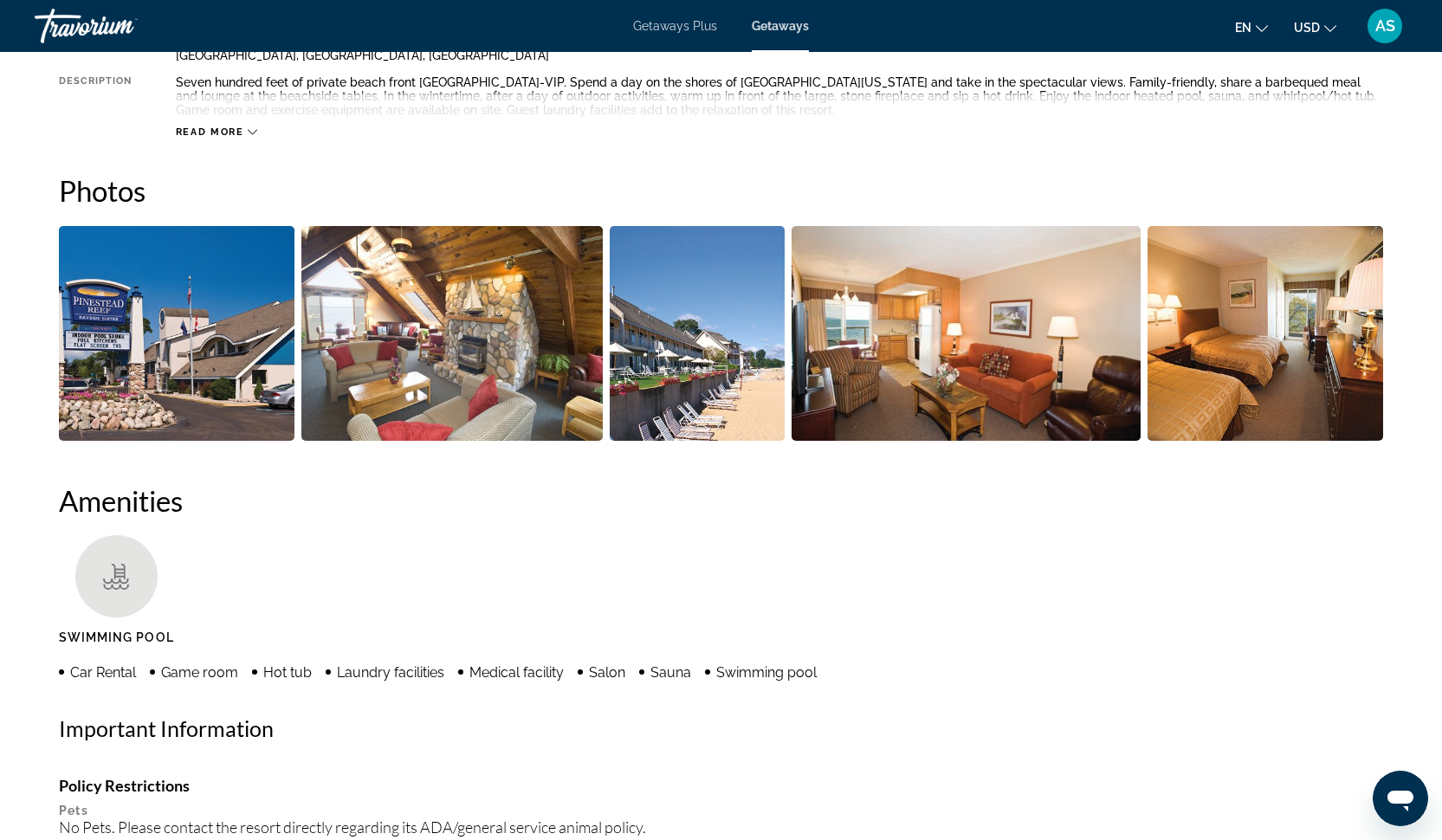
scroll to position [771, 0]
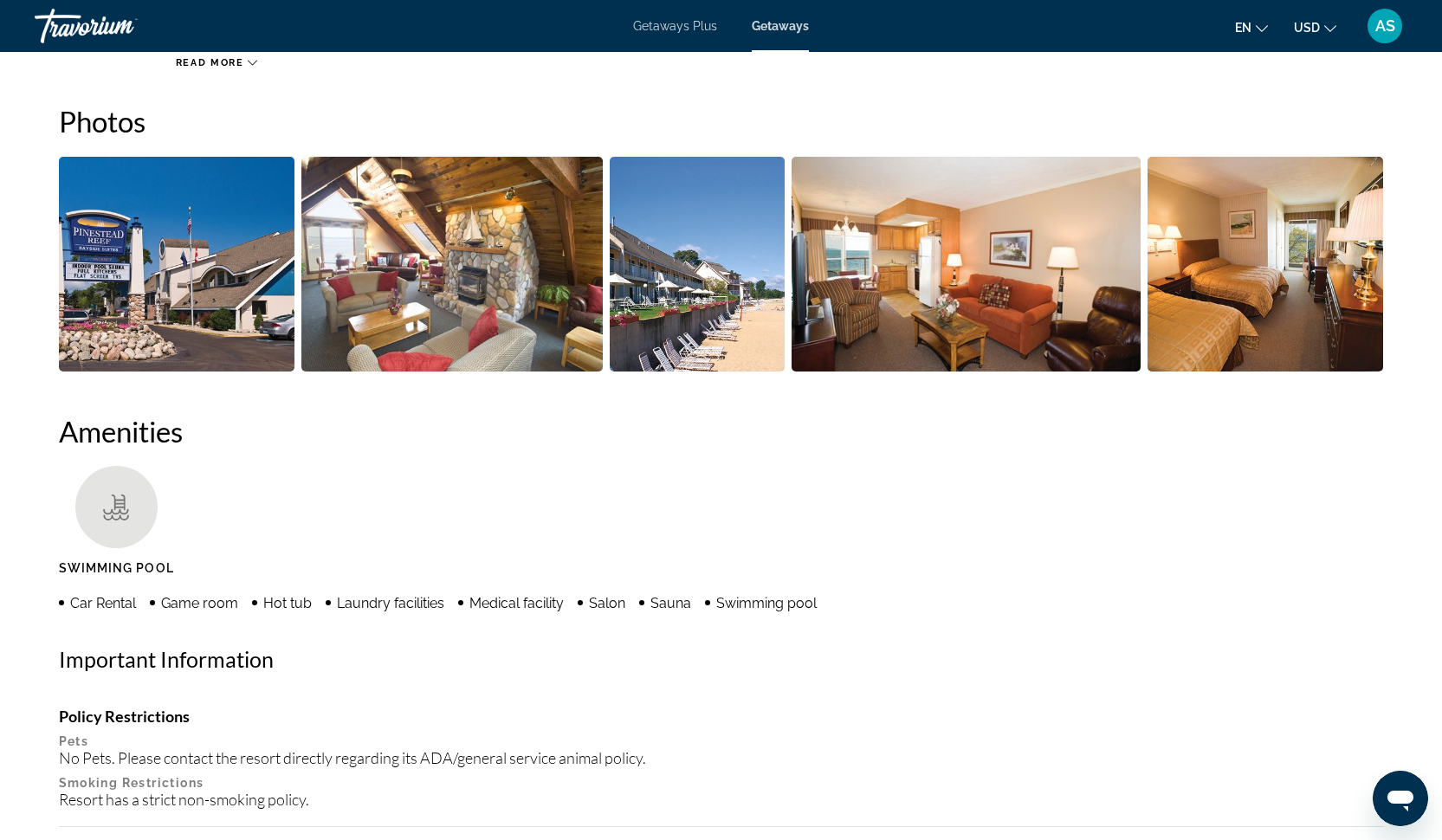
click at [176, 299] on img "Open full-screen image slider" at bounding box center [177, 263] width 237 height 215
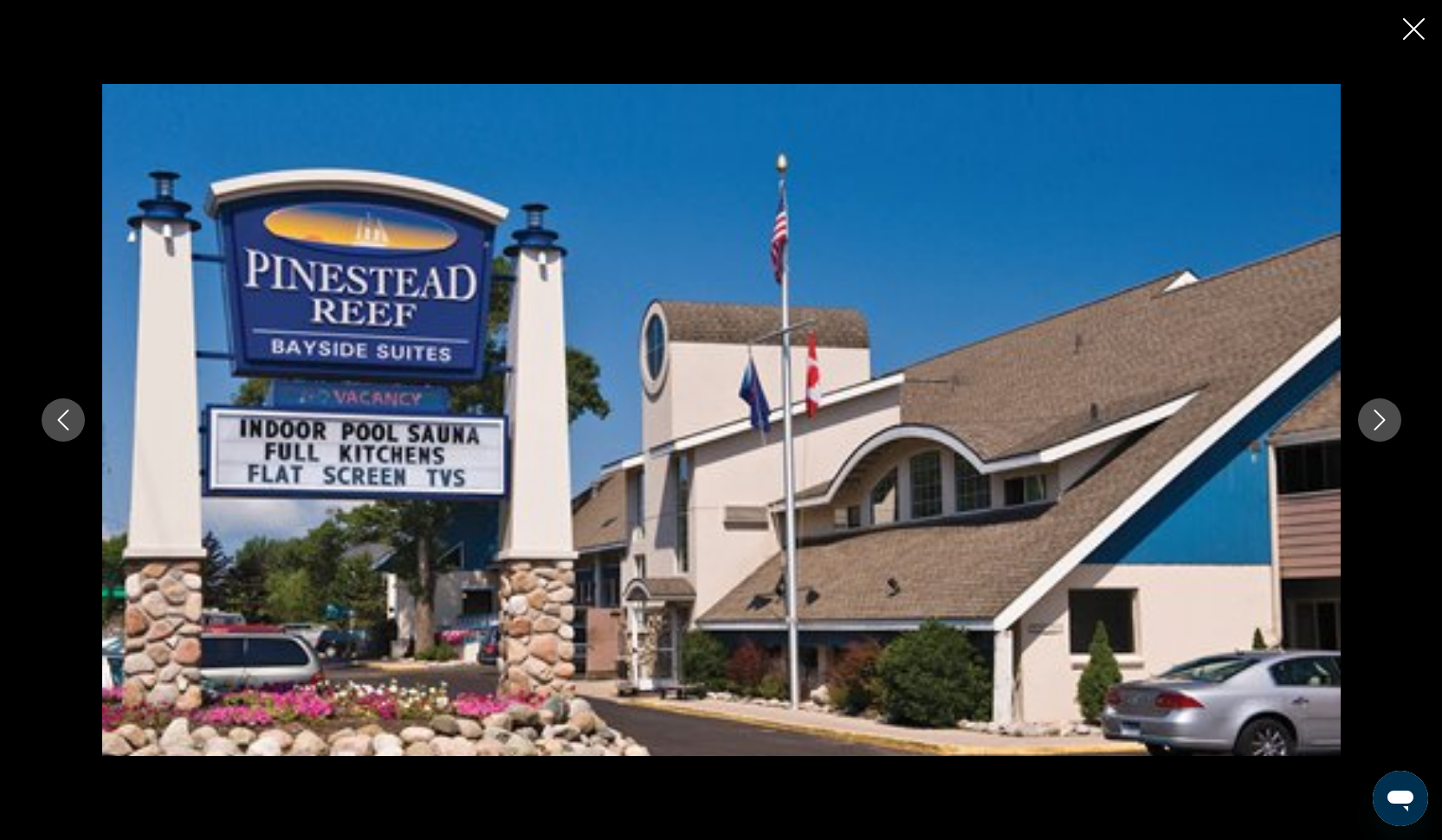
click at [1371, 416] on icon "Next image" at bounding box center [1379, 420] width 21 height 21
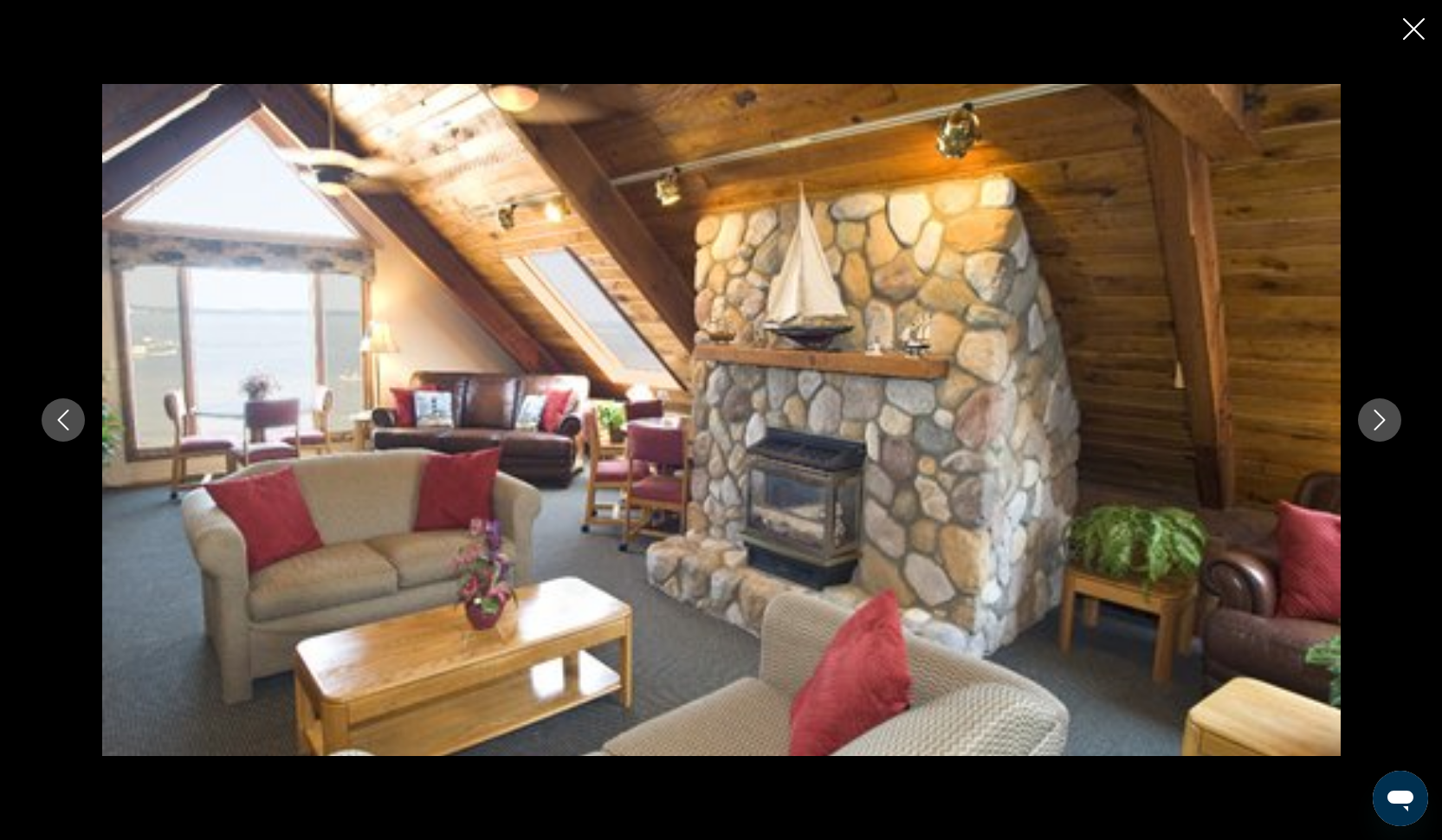
click at [1371, 416] on icon "Next image" at bounding box center [1379, 420] width 21 height 21
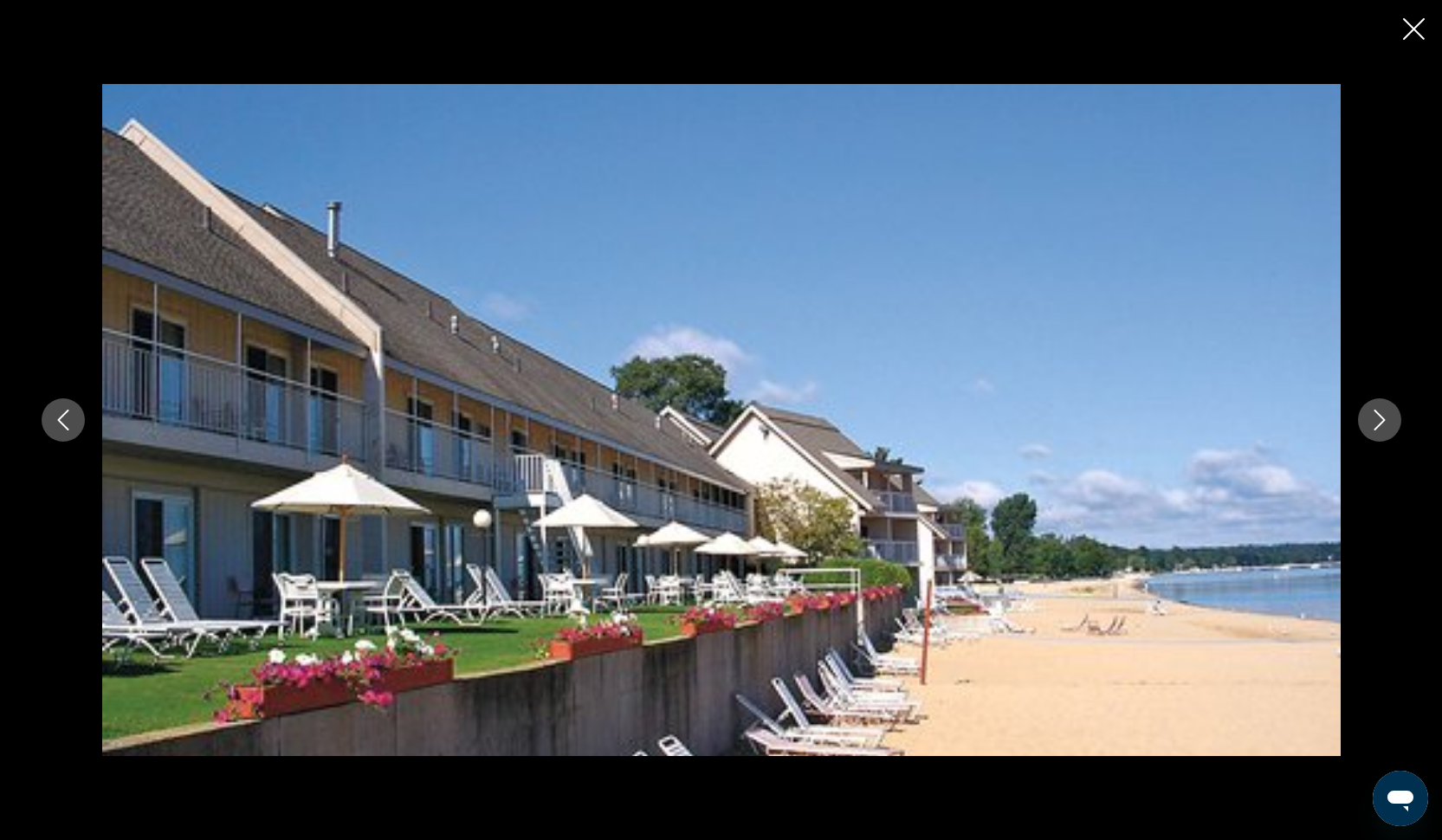
click at [1371, 416] on icon "Next image" at bounding box center [1379, 420] width 21 height 21
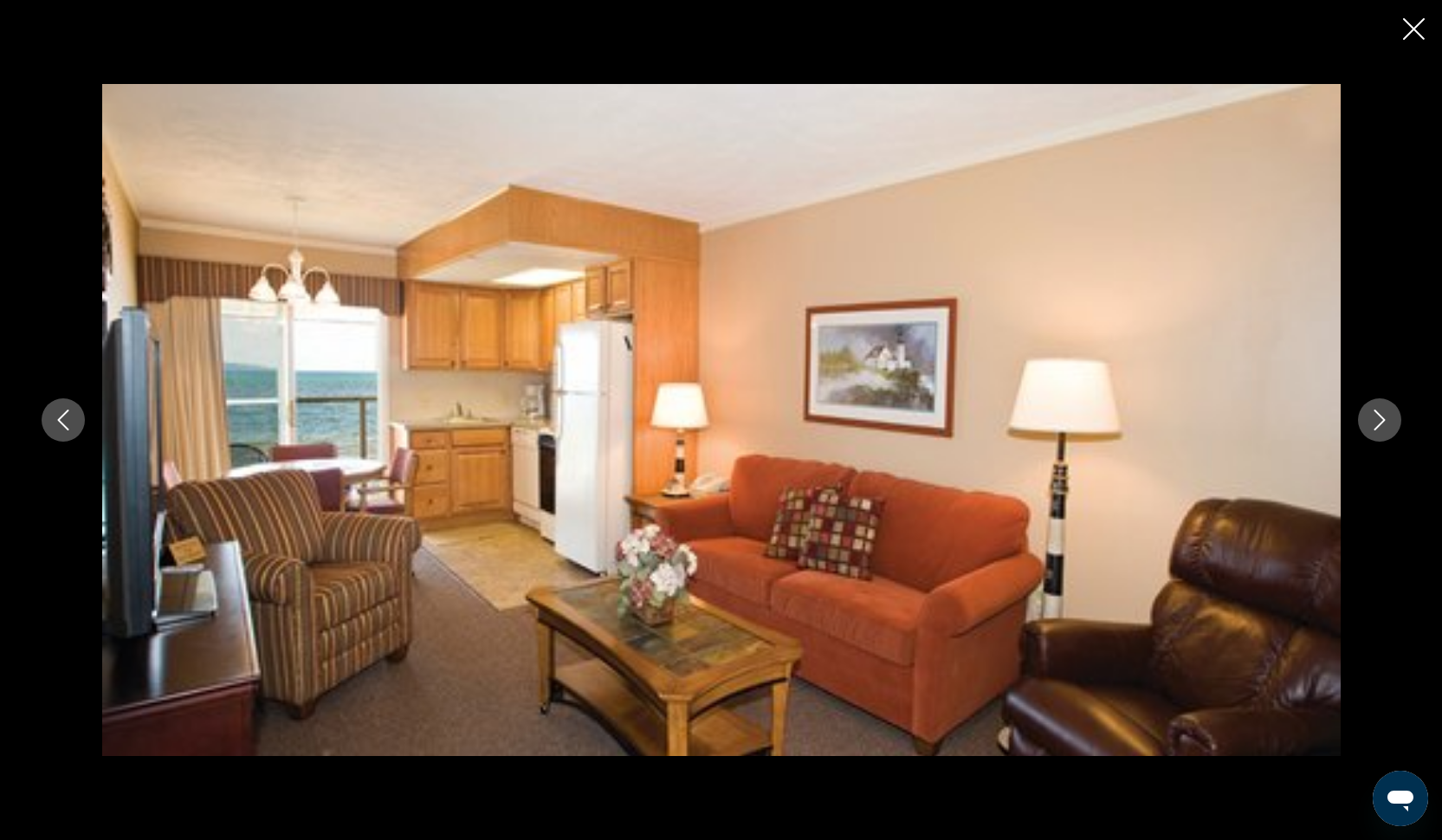
click at [1375, 417] on icon "Next image" at bounding box center [1379, 420] width 21 height 21
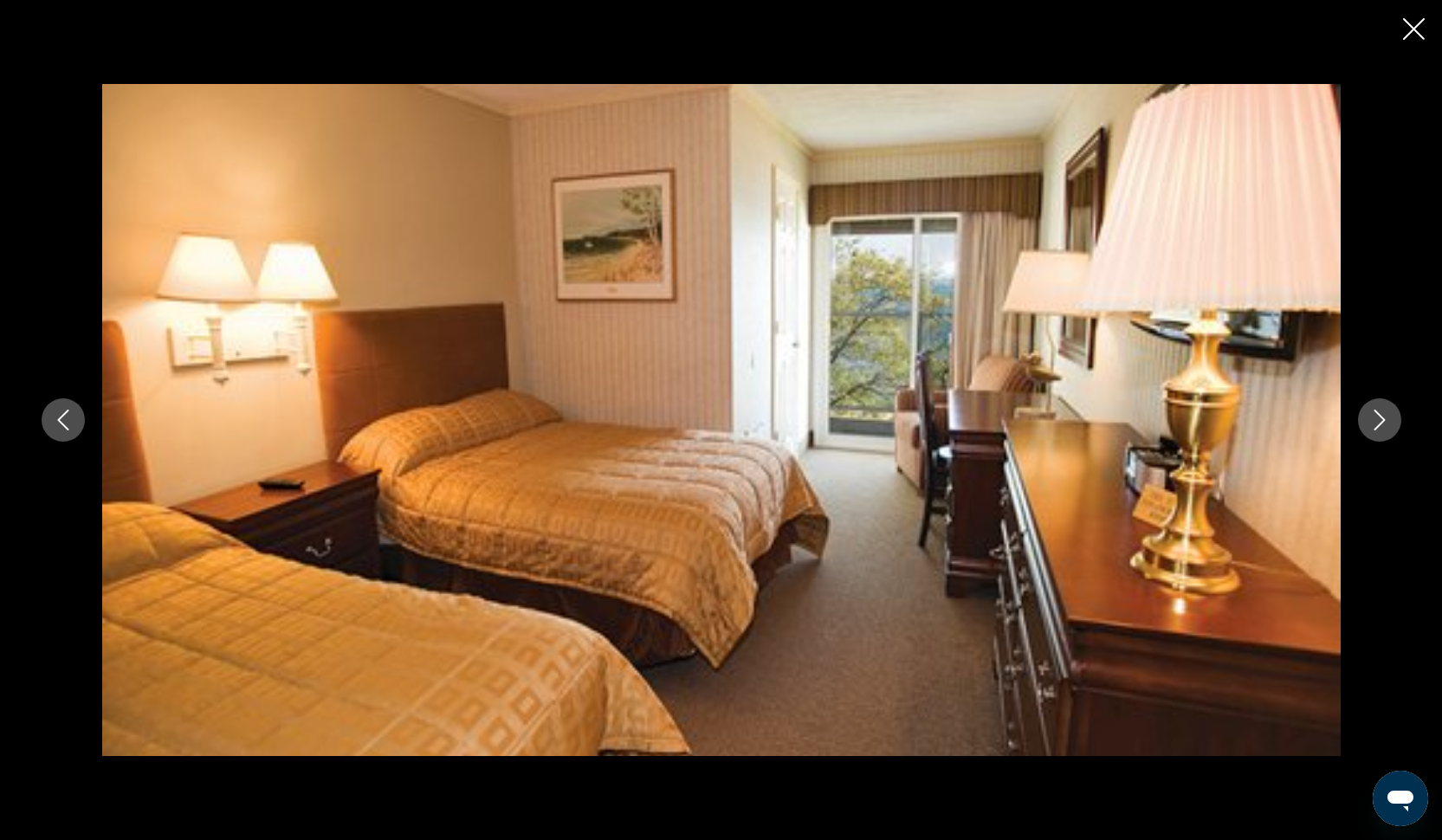
click at [1375, 417] on icon "Next image" at bounding box center [1379, 420] width 21 height 21
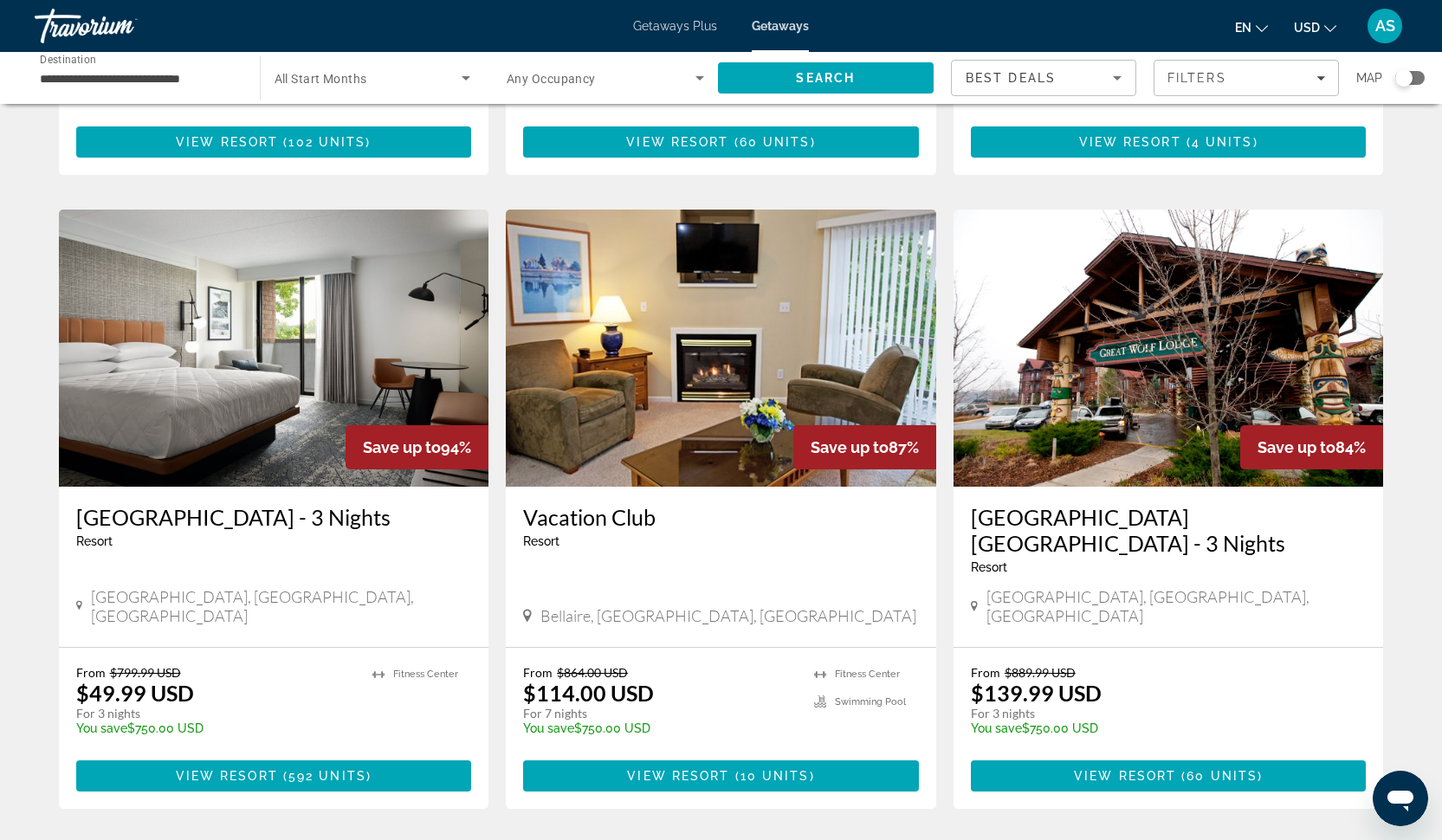
scroll to position [581, 0]
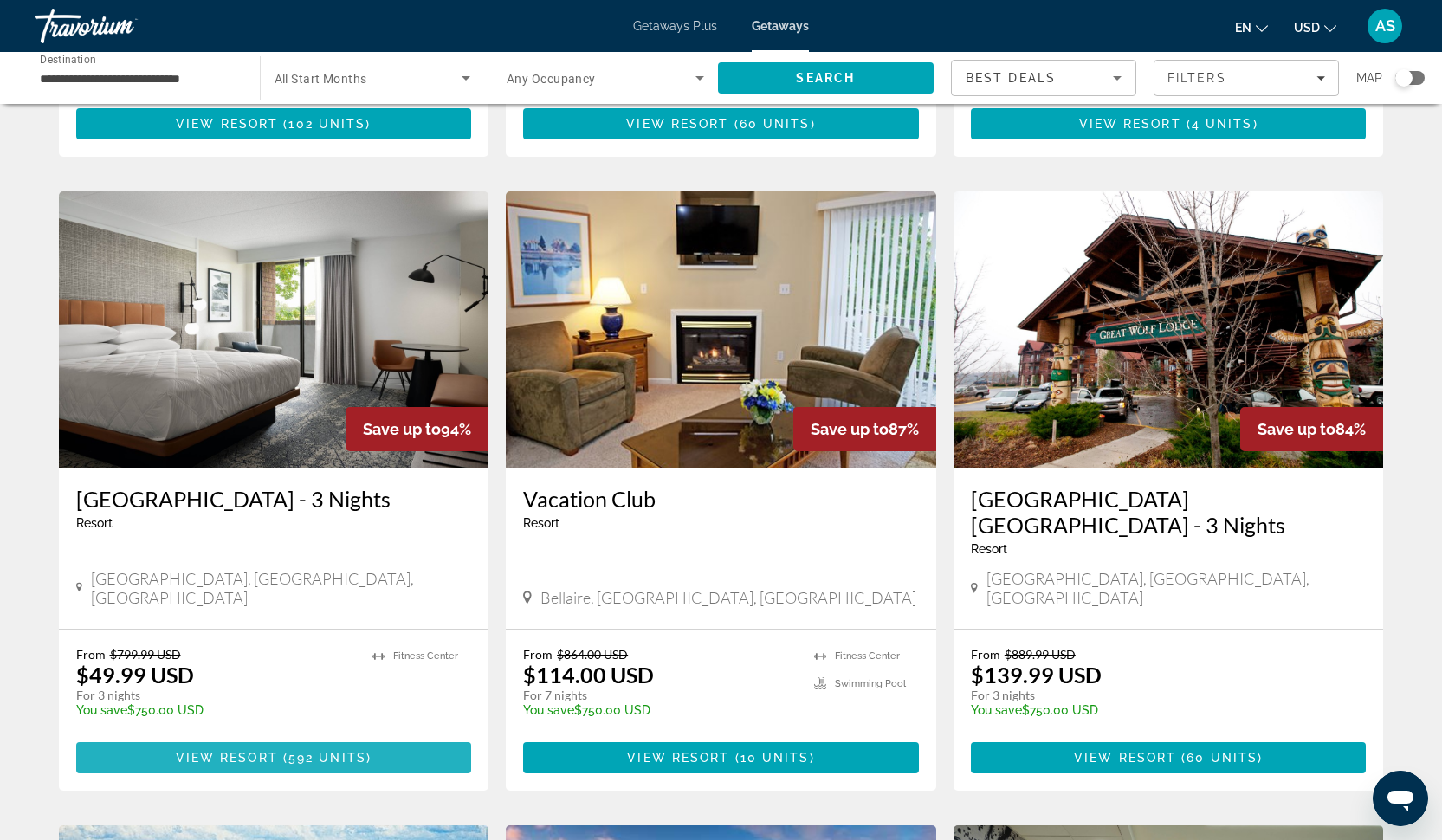
click at [278, 750] on span "Main content" at bounding box center [279, 757] width 5 height 14
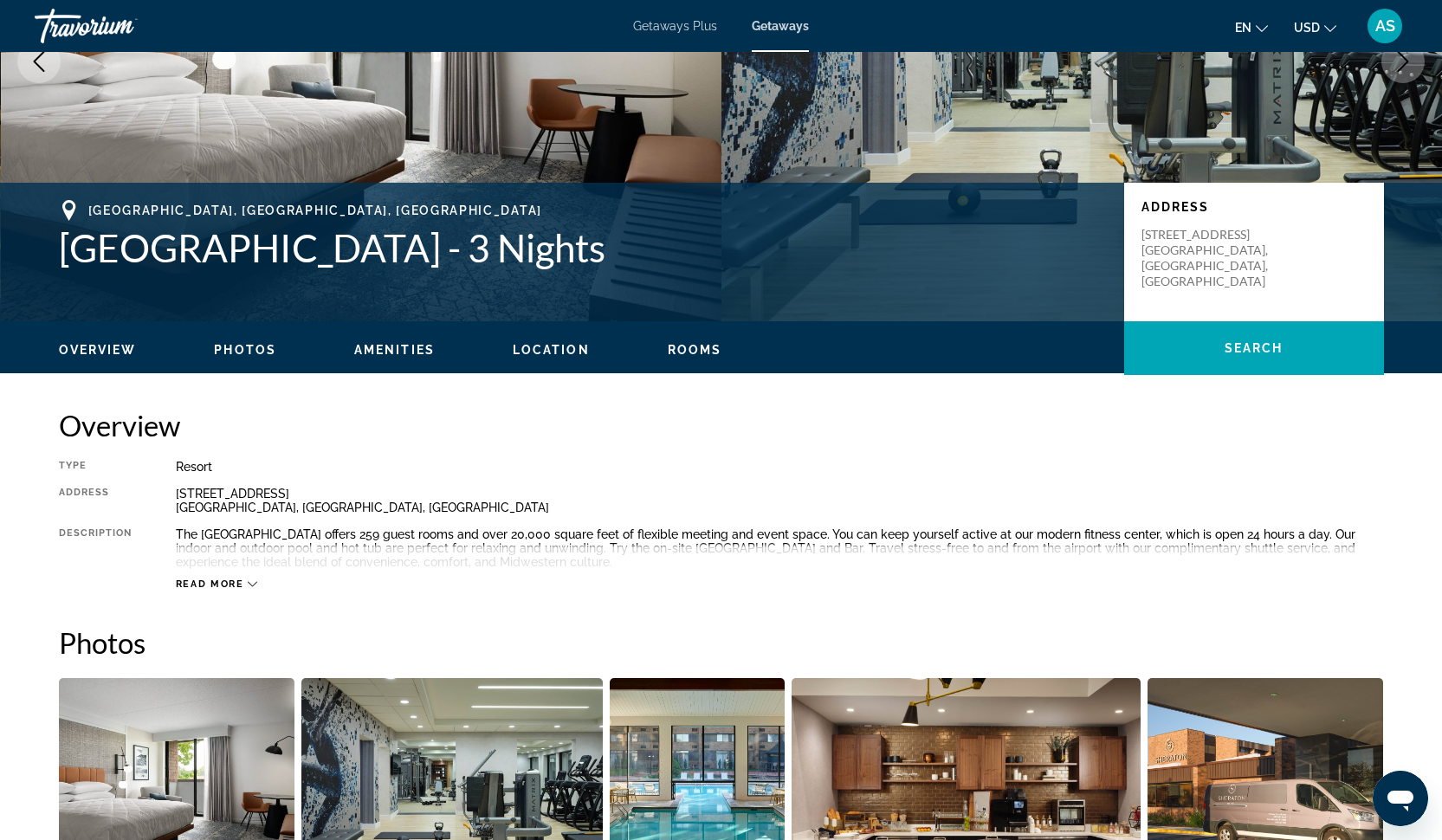
scroll to position [256, 0]
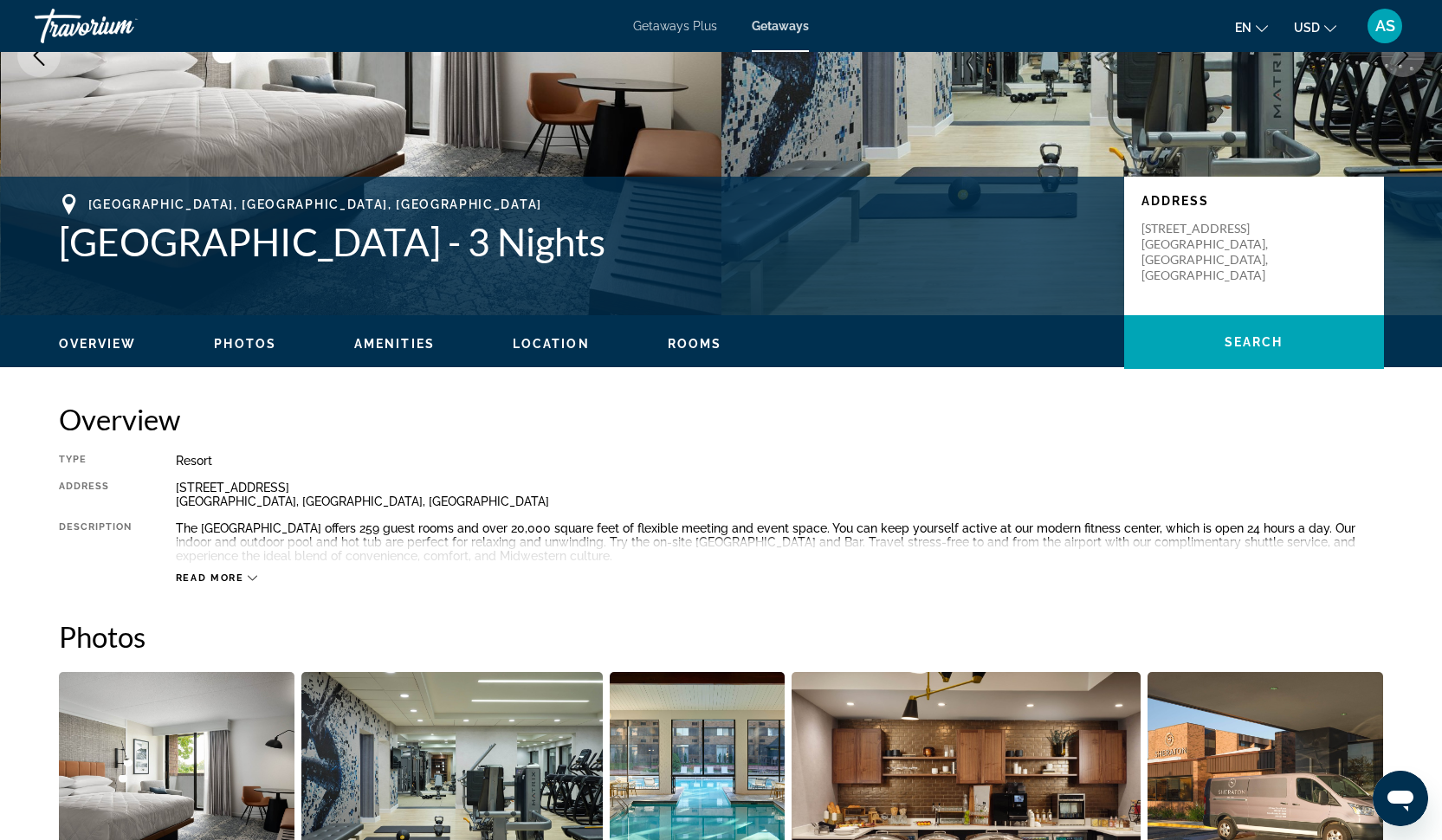
click at [221, 577] on span "Read more" at bounding box center [210, 578] width 69 height 11
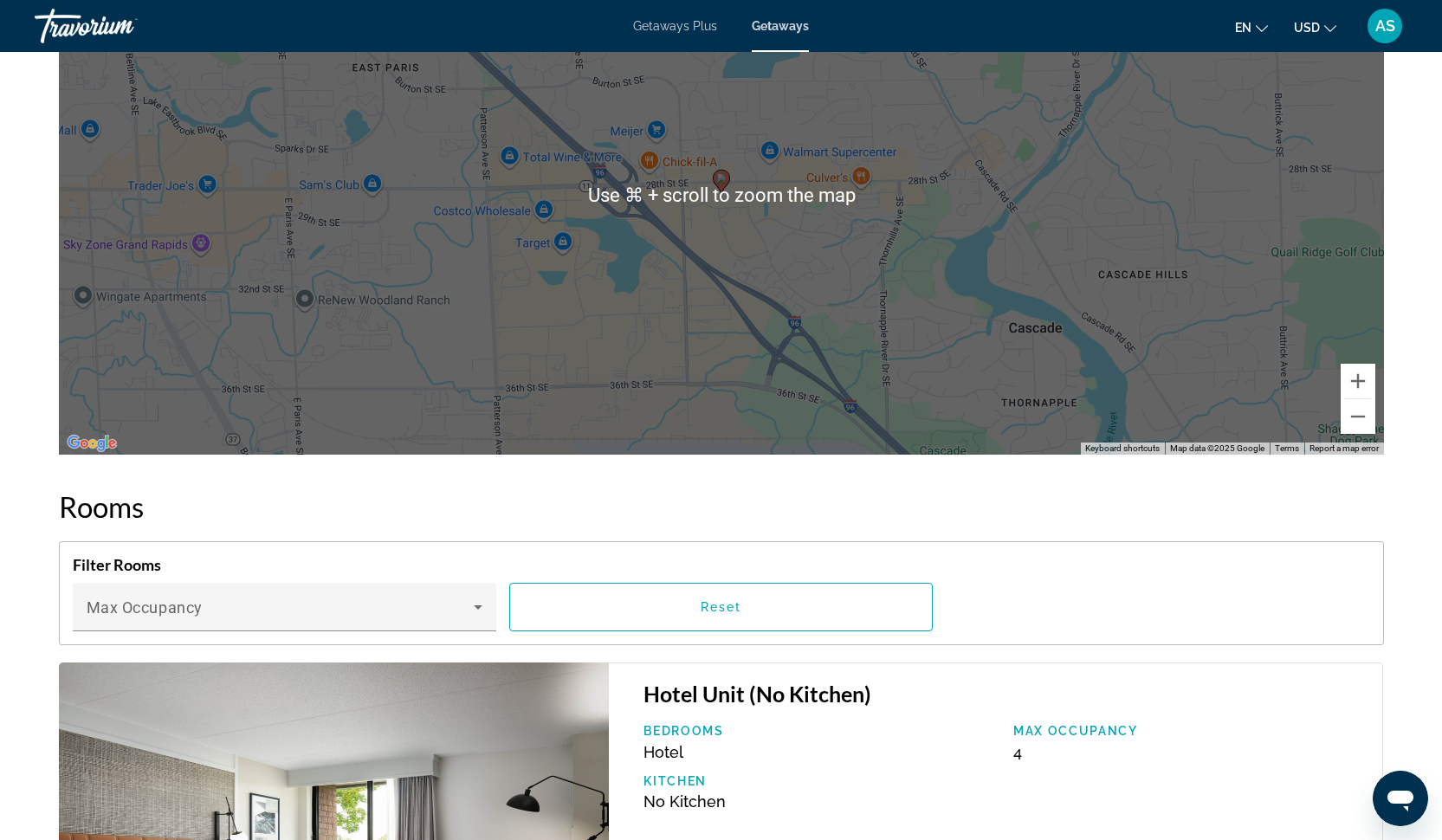
scroll to position [1758, 0]
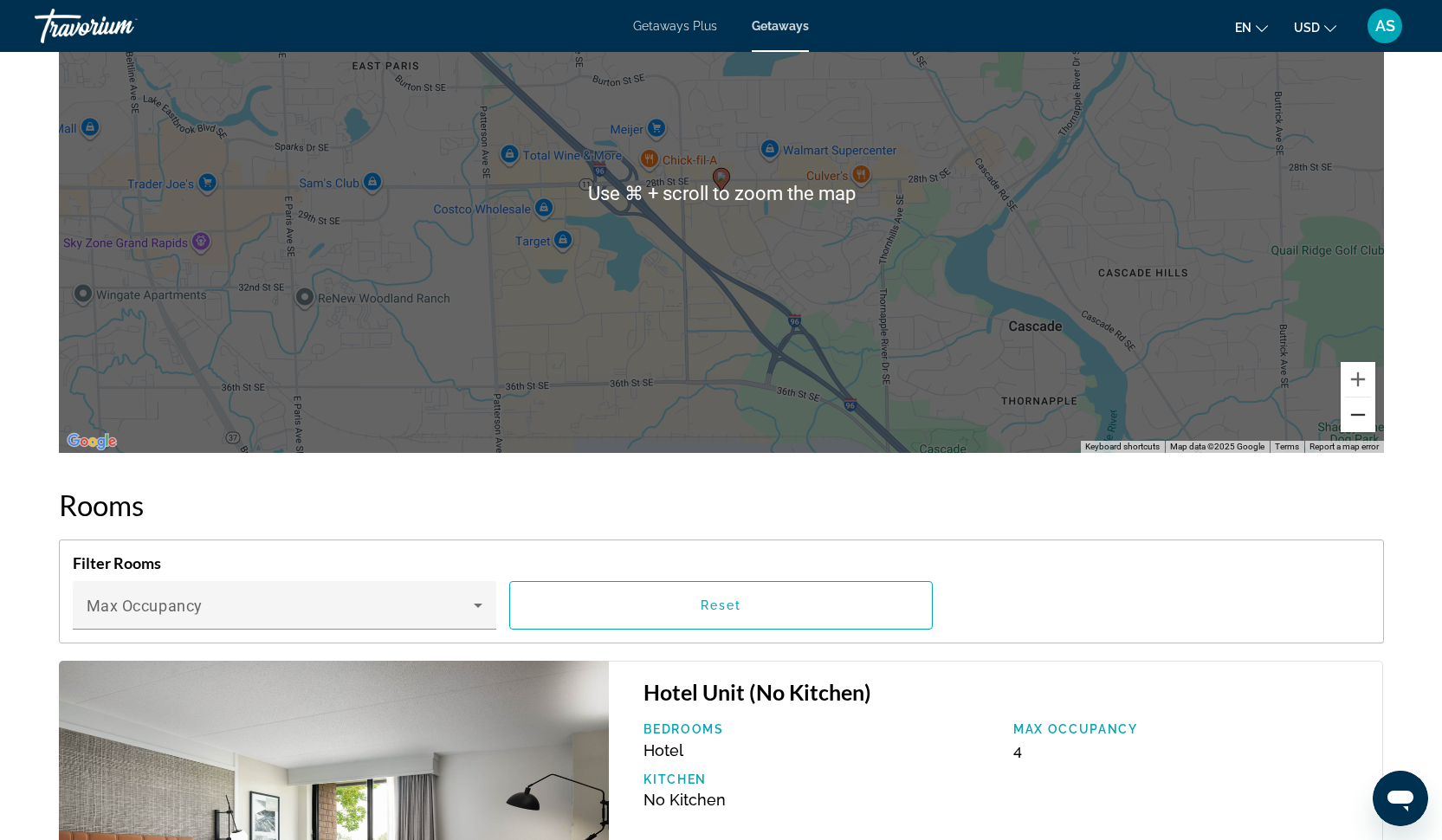
click at [1357, 421] on button "Zoom out" at bounding box center [1357, 415] width 34 height 34
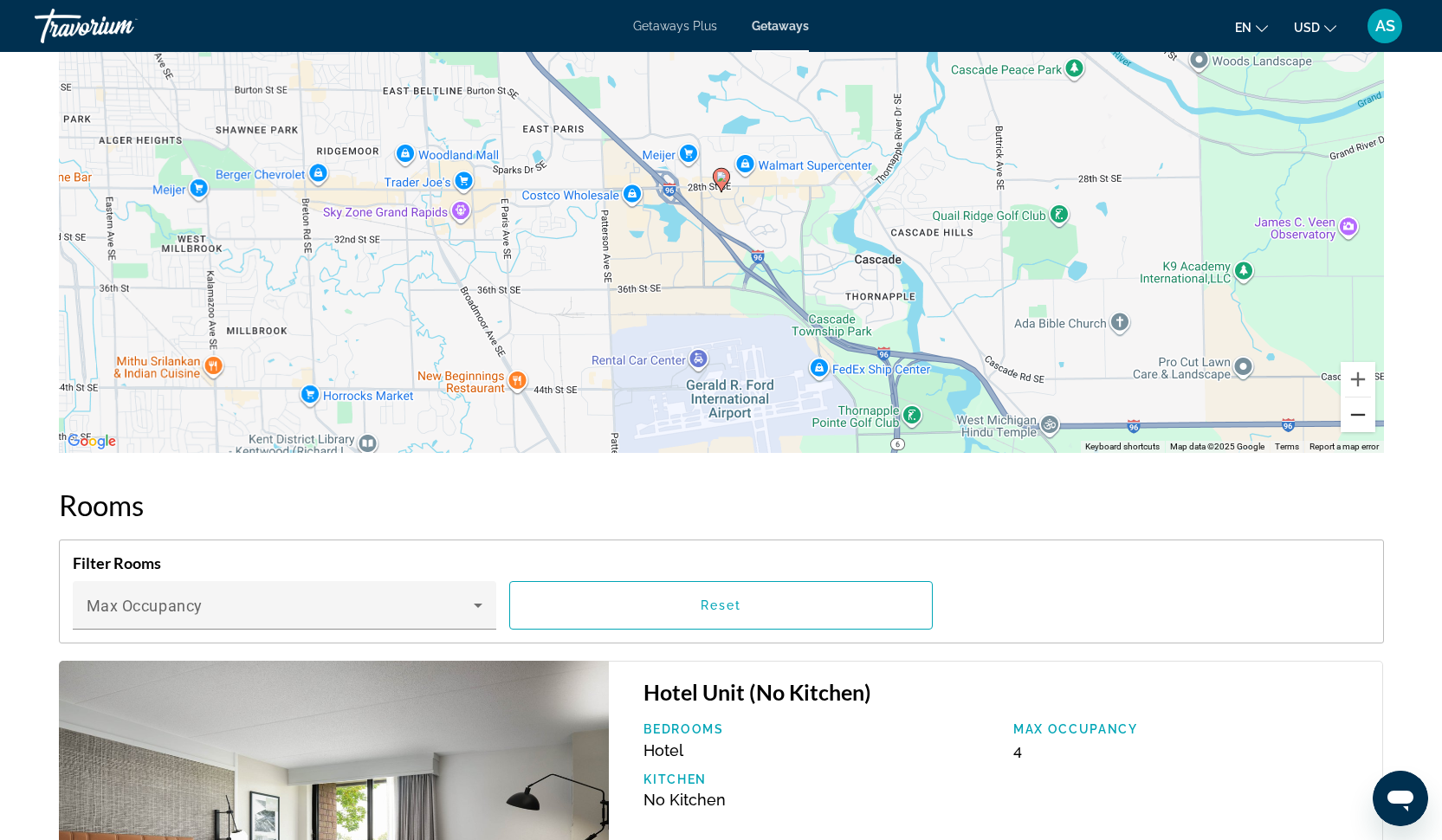
click at [1357, 417] on button "Zoom out" at bounding box center [1357, 415] width 34 height 34
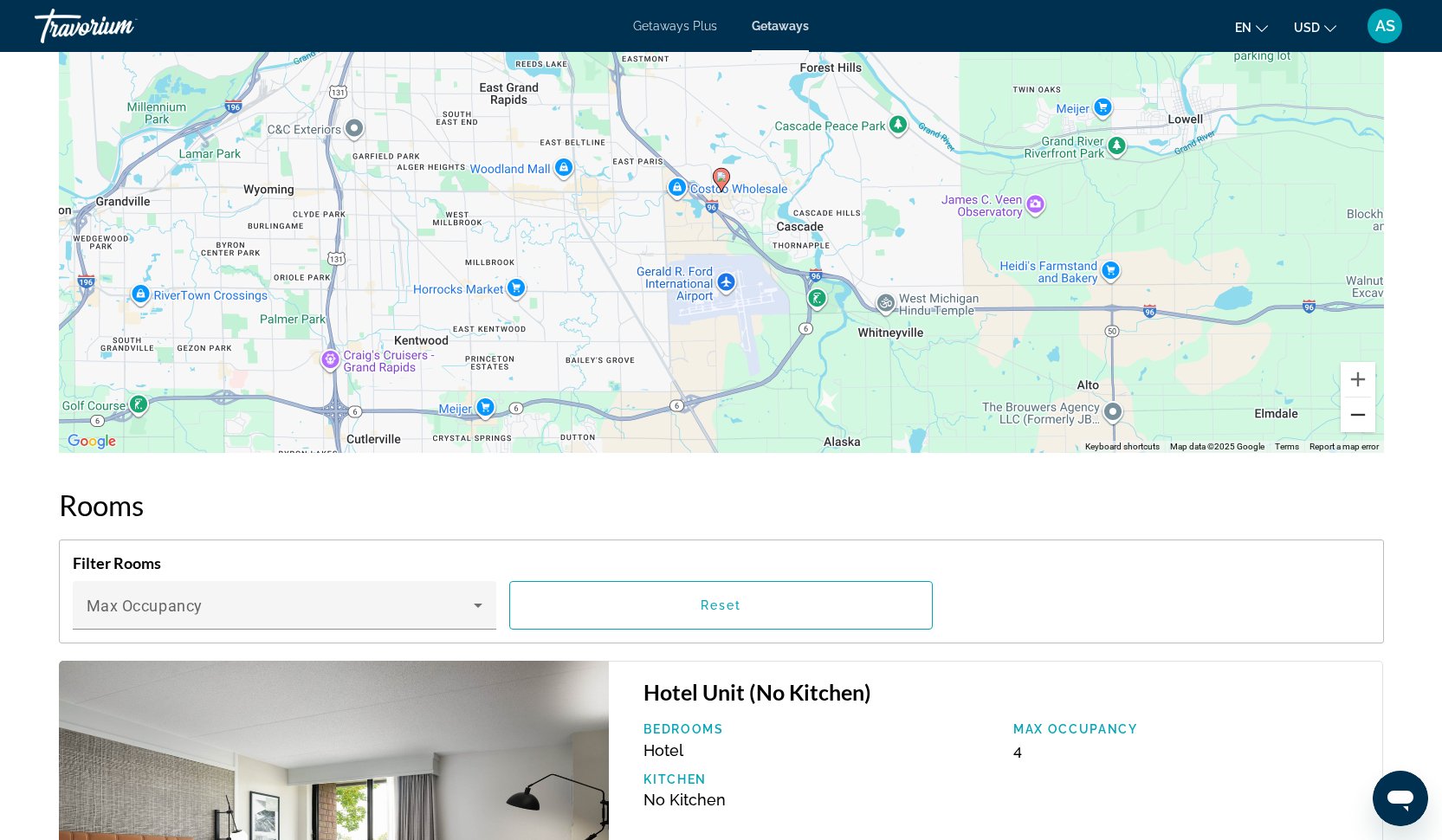
click at [1357, 417] on button "Zoom out" at bounding box center [1357, 415] width 34 height 34
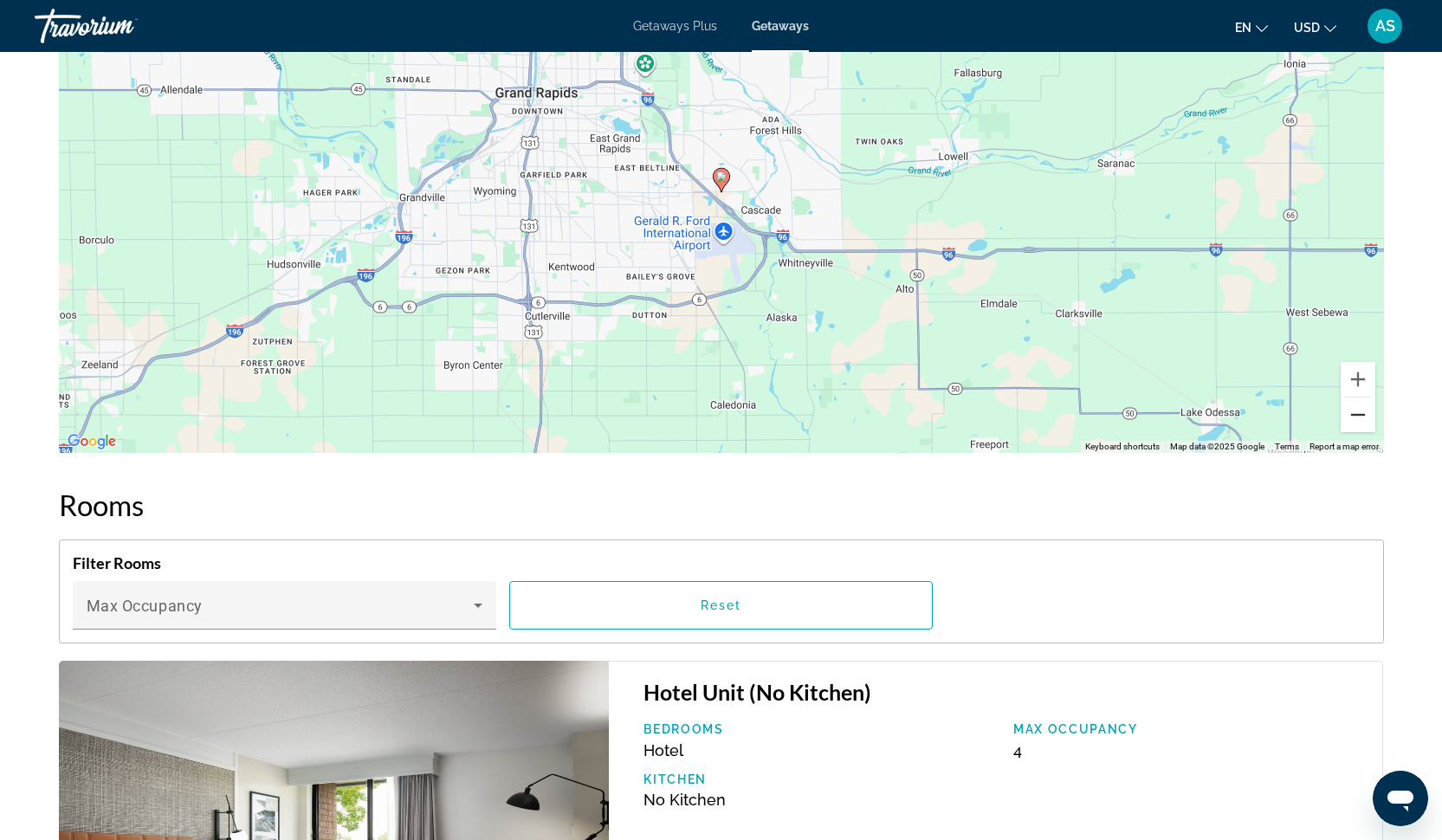
click at [1357, 417] on button "Zoom out" at bounding box center [1357, 415] width 34 height 34
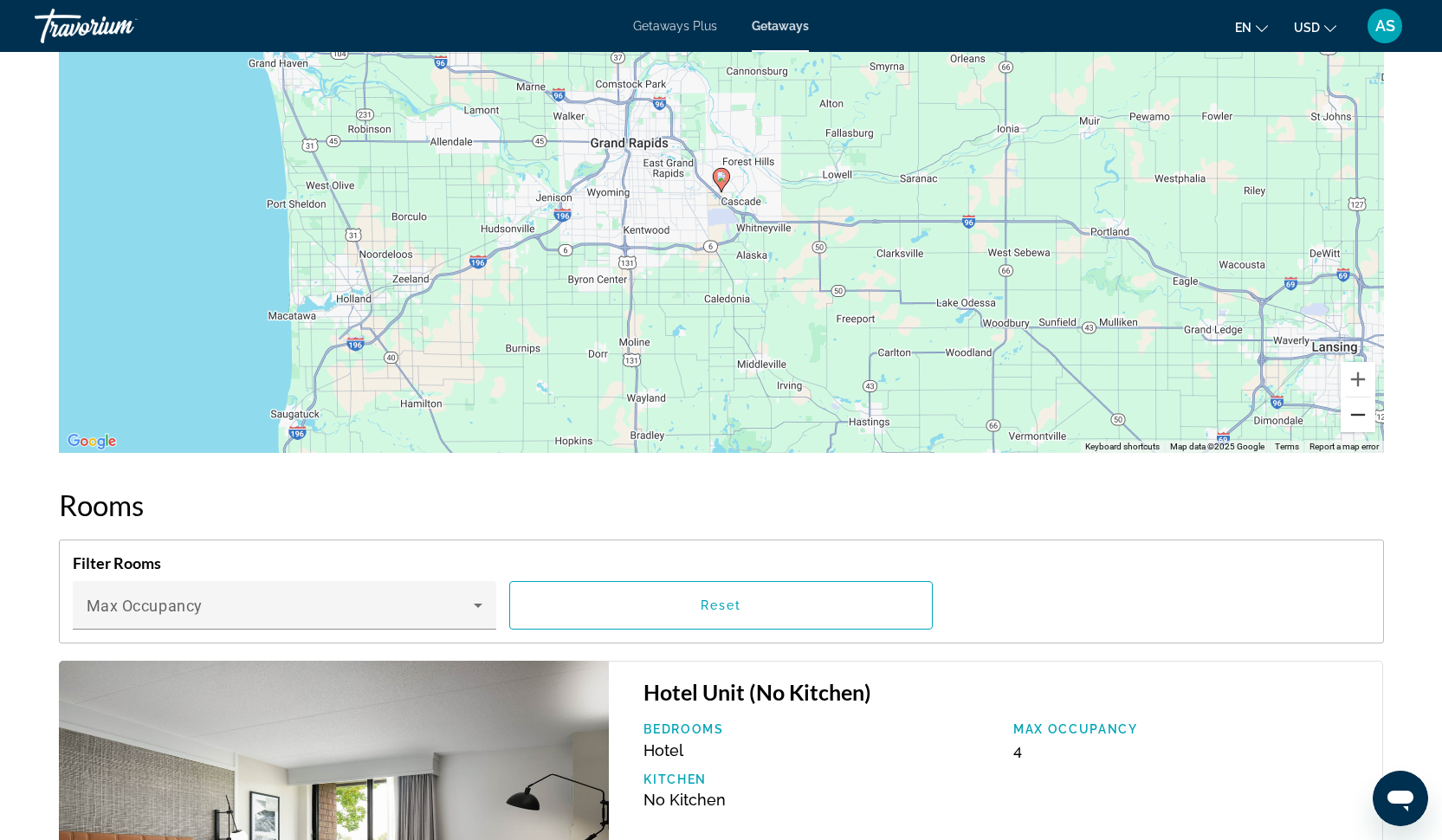
click at [1357, 417] on button "Zoom out" at bounding box center [1357, 415] width 34 height 34
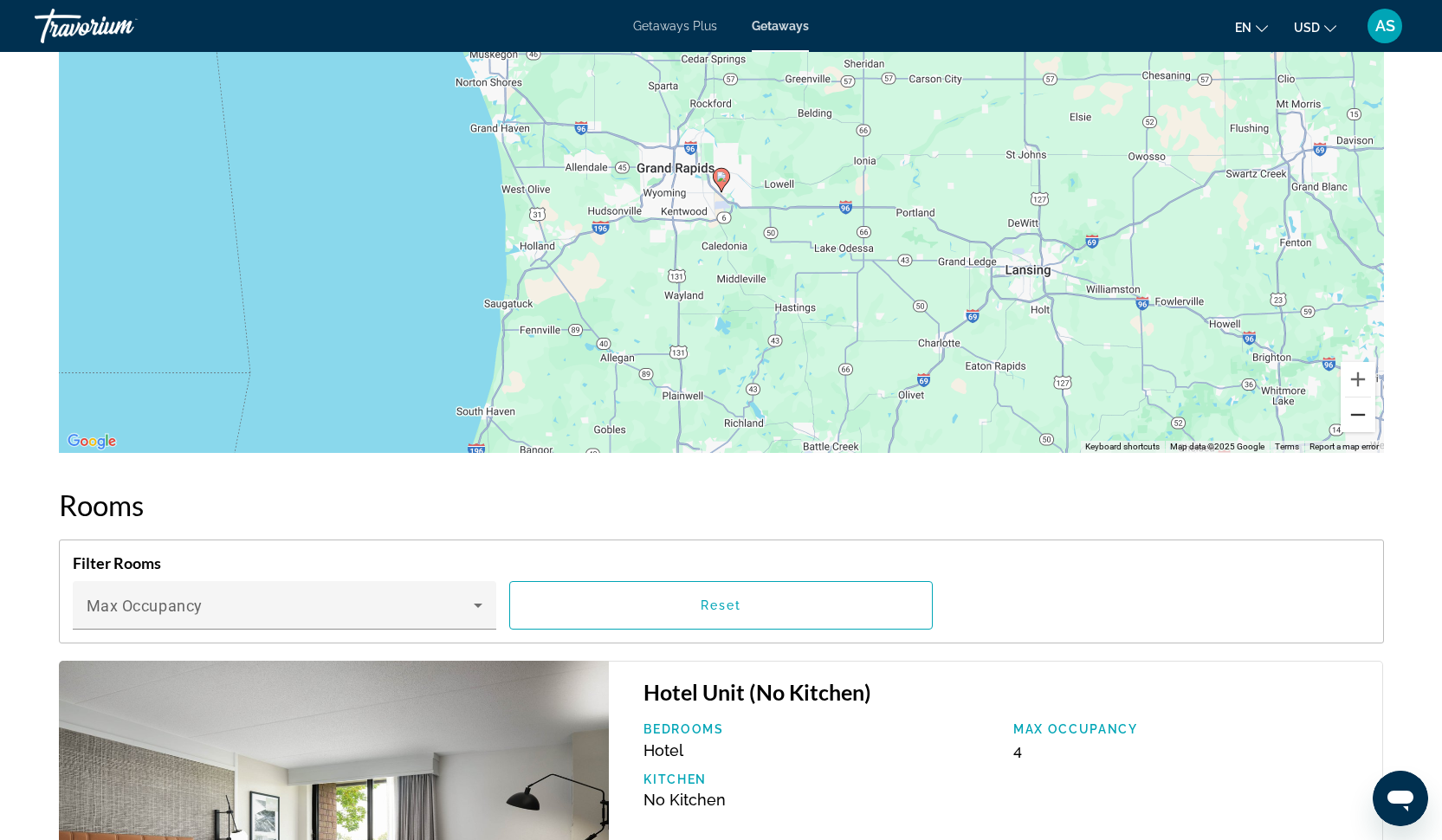
click at [1357, 417] on button "Zoom out" at bounding box center [1357, 415] width 34 height 34
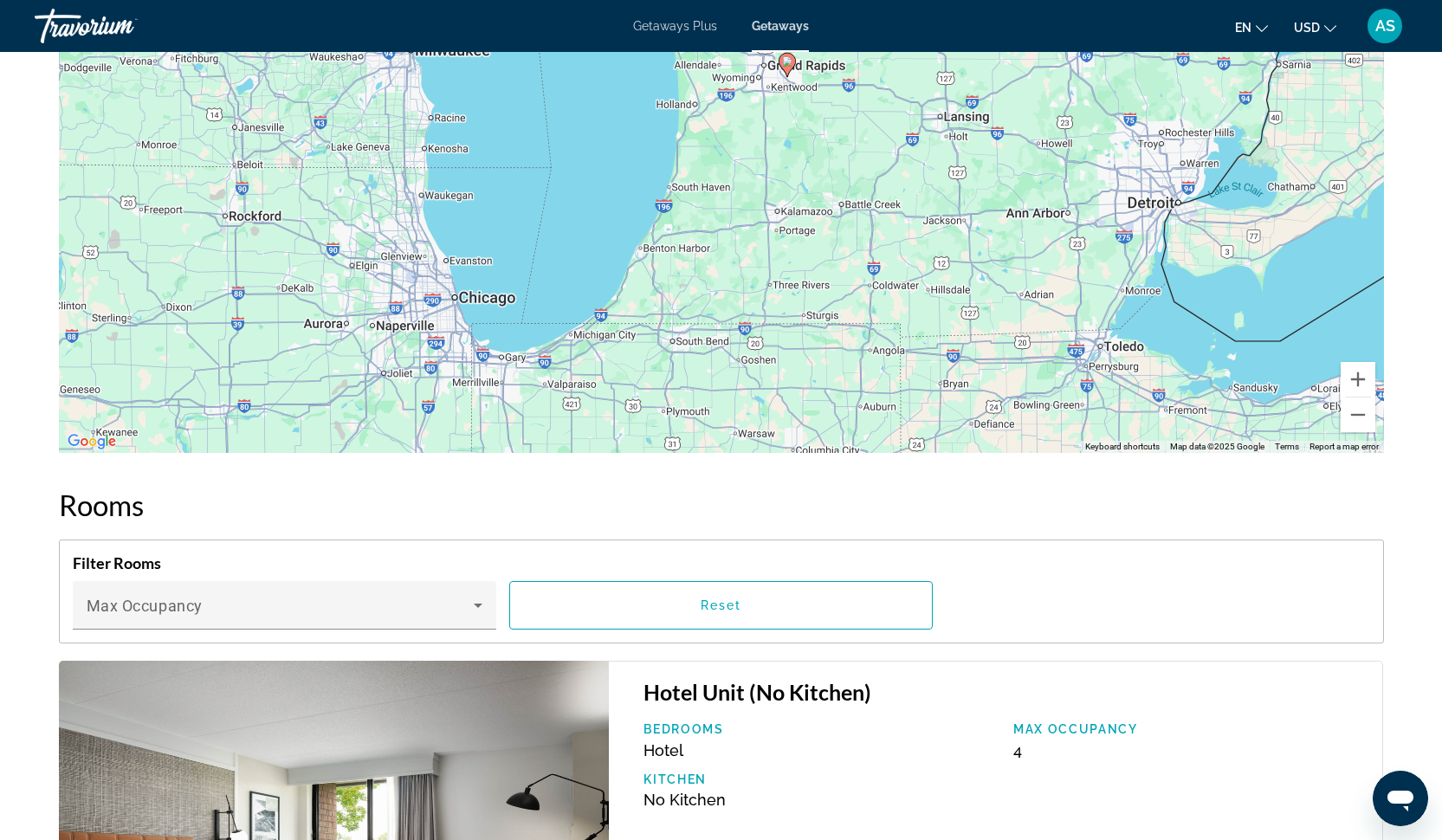
drag, startPoint x: 735, startPoint y: 160, endPoint x: 802, endPoint y: 47, distance: 131.4
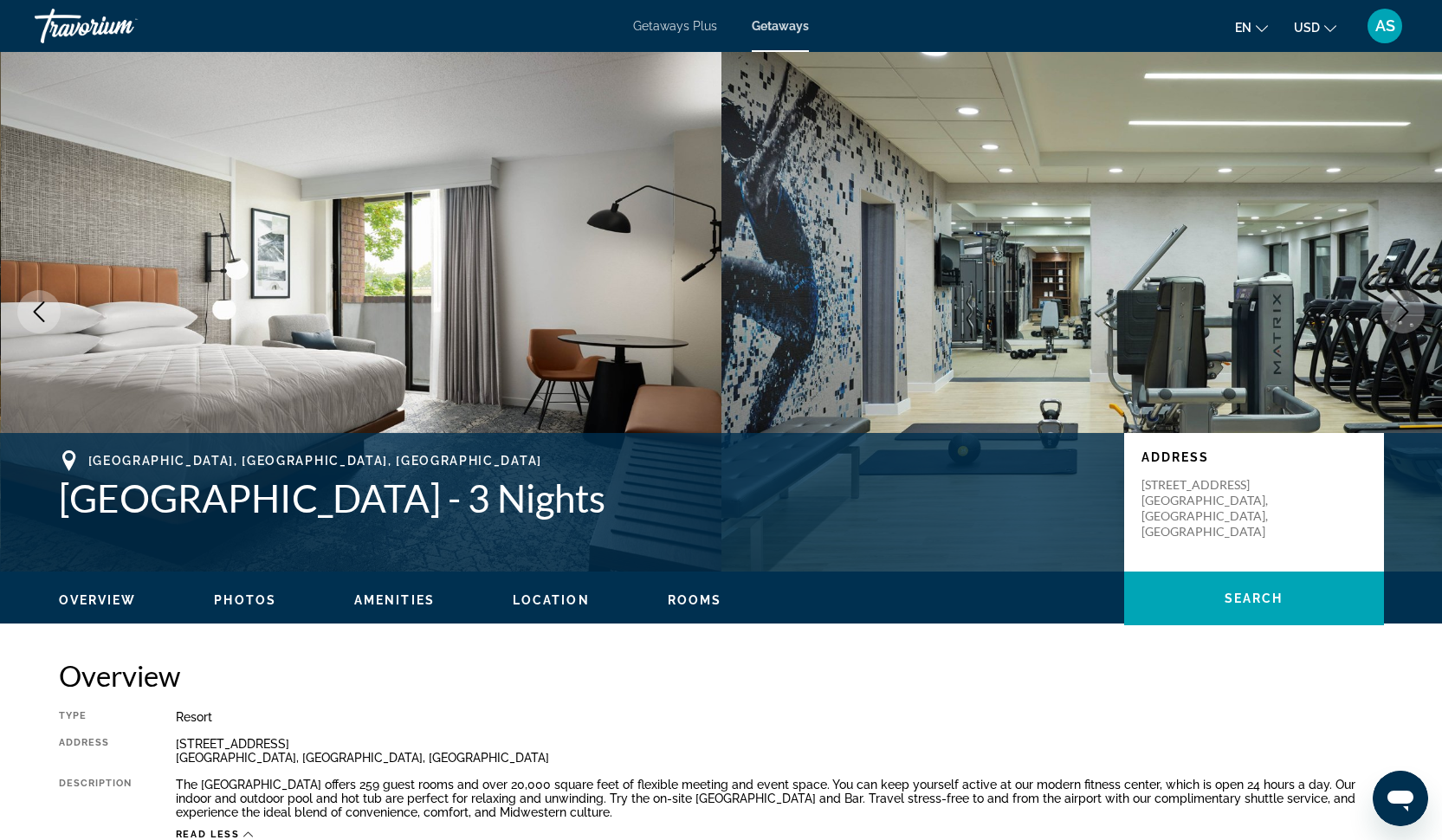
scroll to position [0, 0]
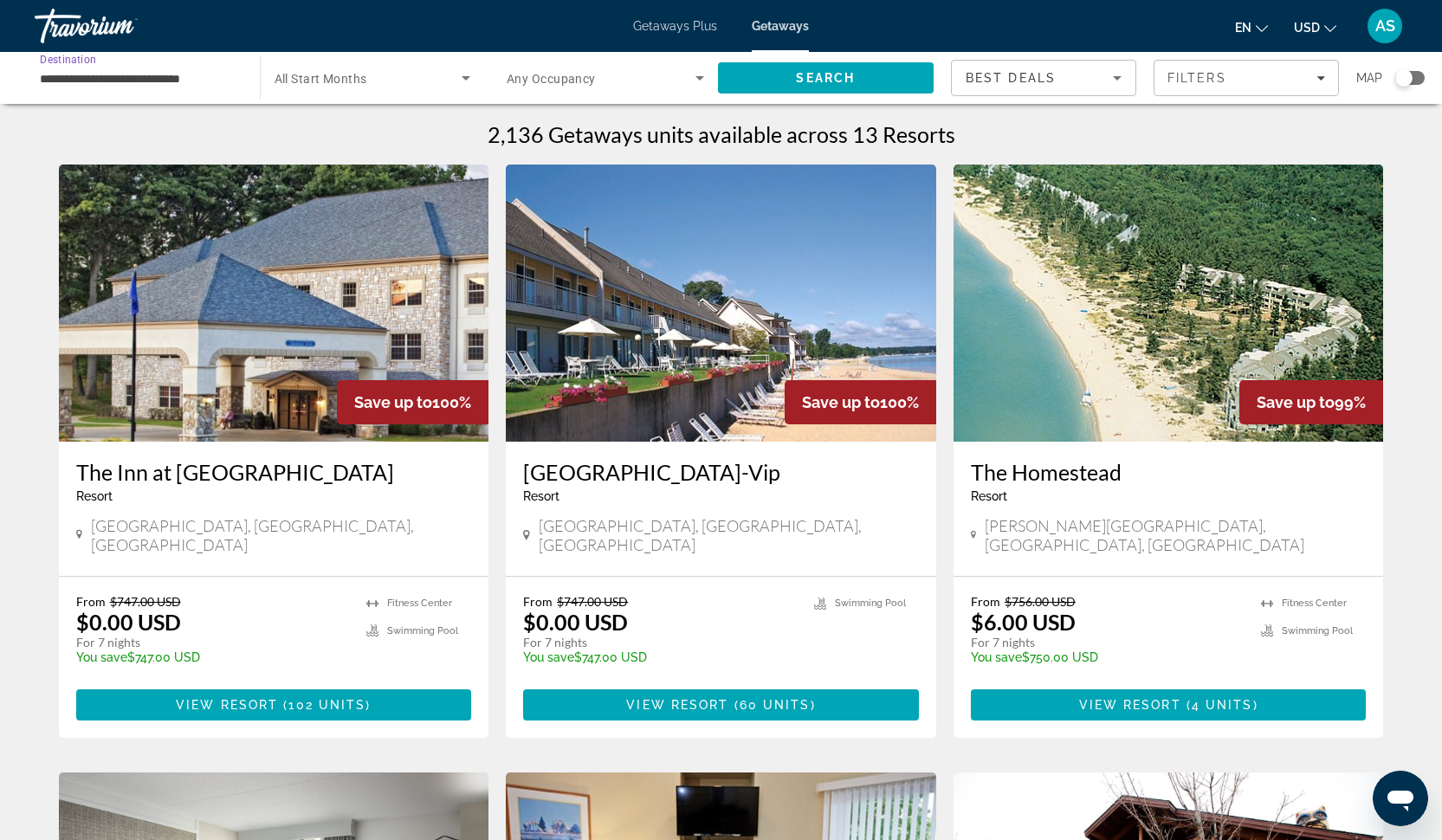
click at [122, 75] on input "**********" at bounding box center [138, 79] width 197 height 21
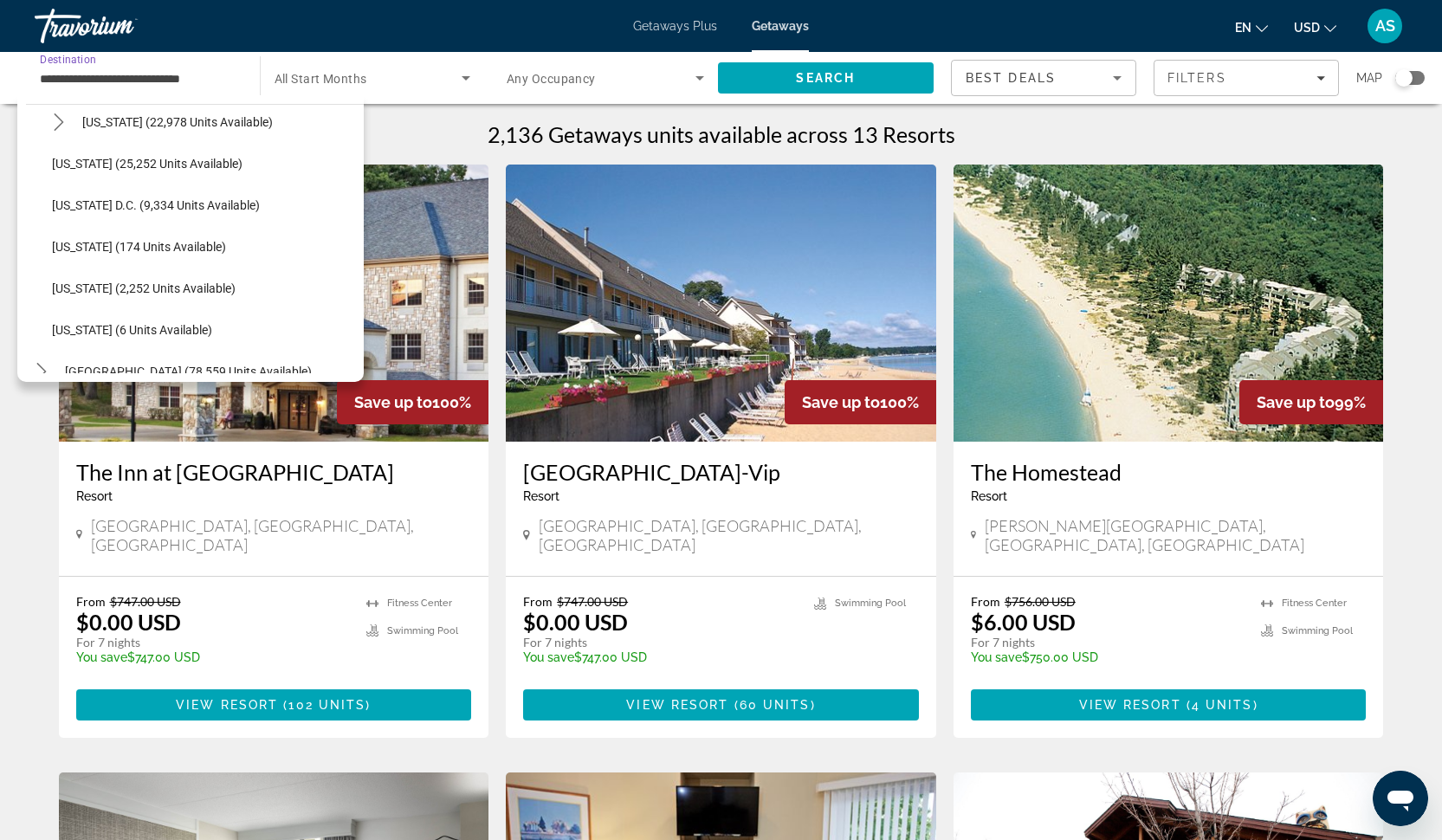
scroll to position [1695, 0]
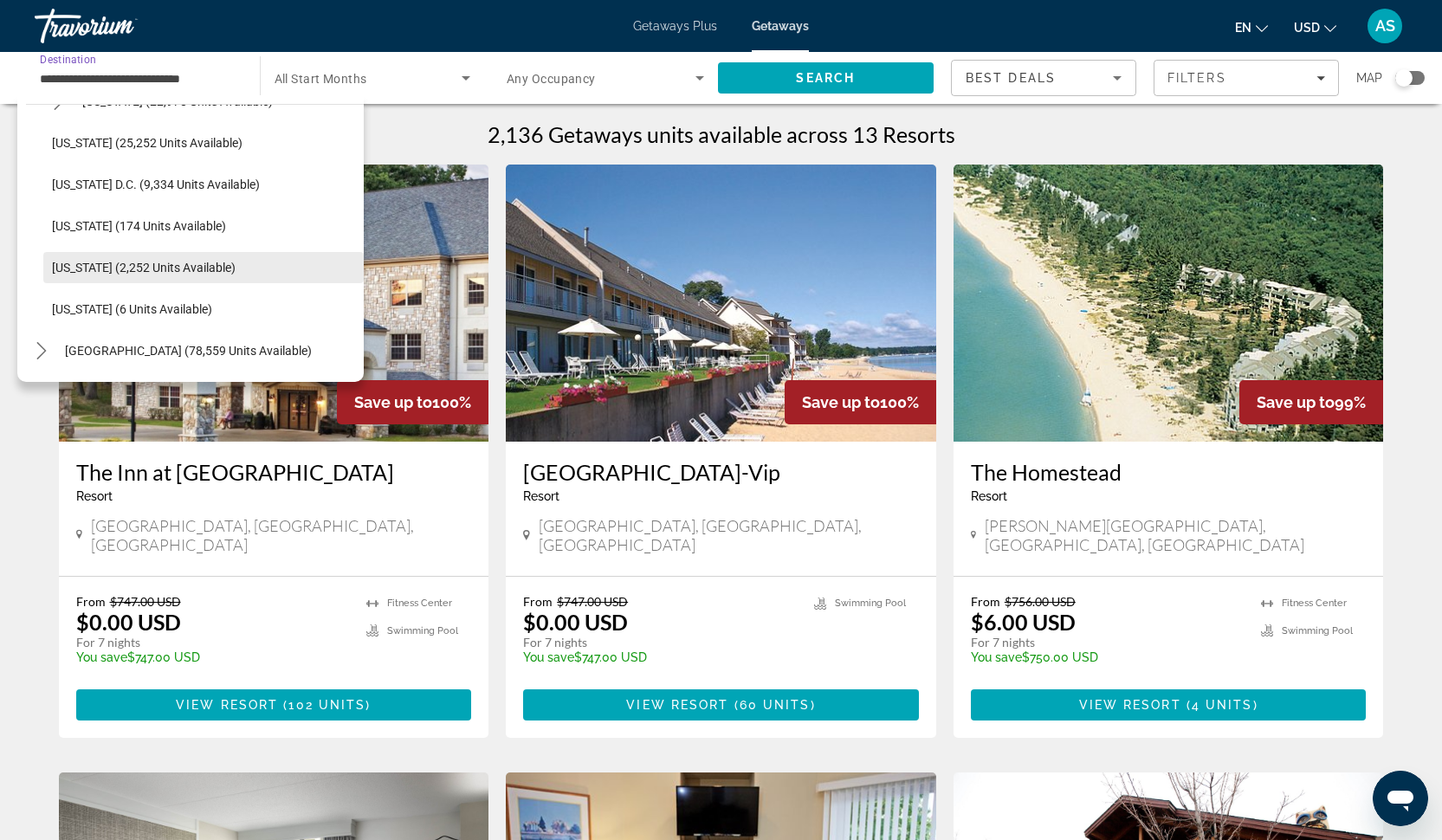
click at [146, 267] on span "[US_STATE] (2,252 units available)" at bounding box center [143, 267] width 183 height 14
type input "**********"
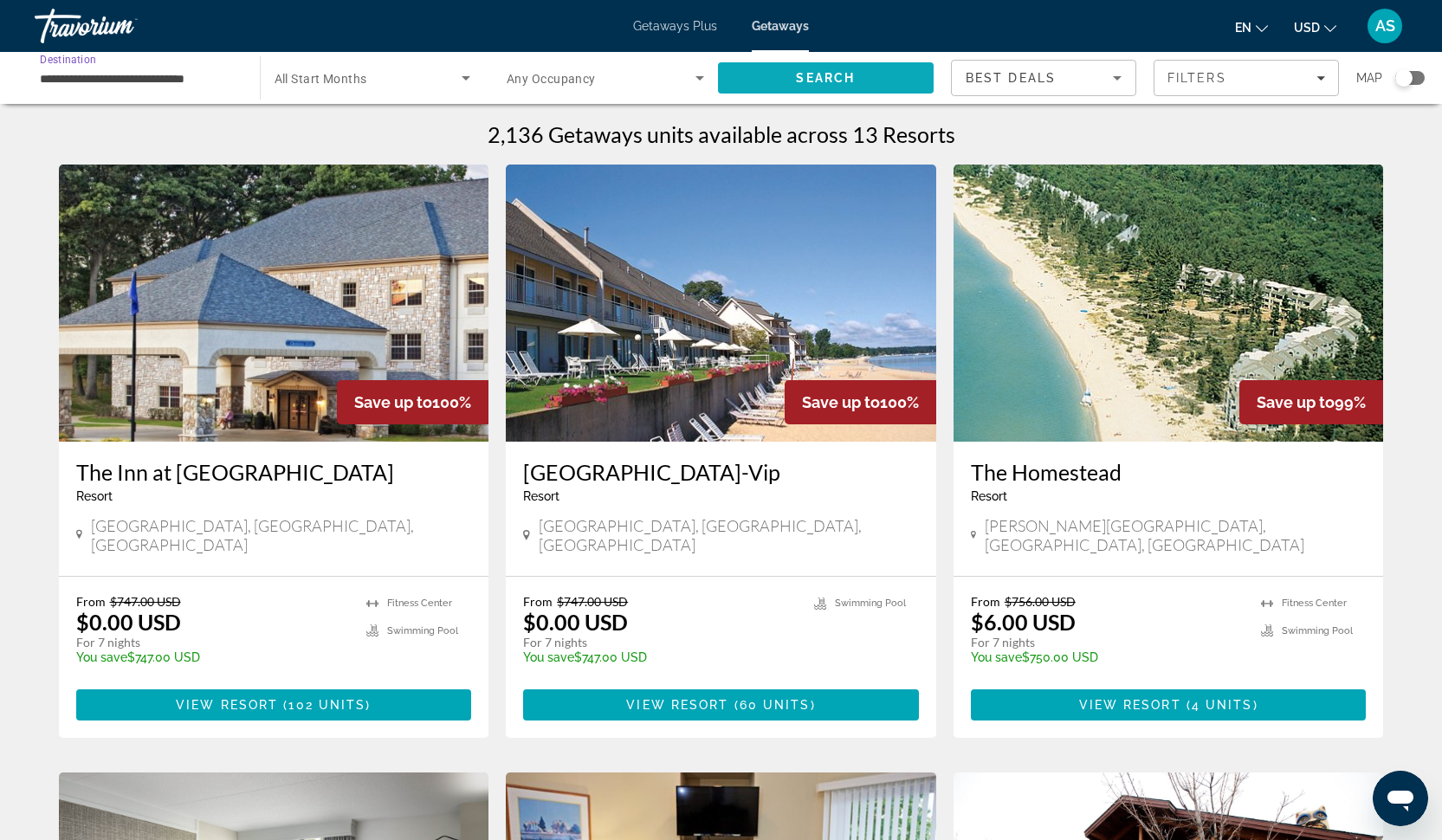
click at [774, 71] on span "Search" at bounding box center [826, 78] width 216 height 42
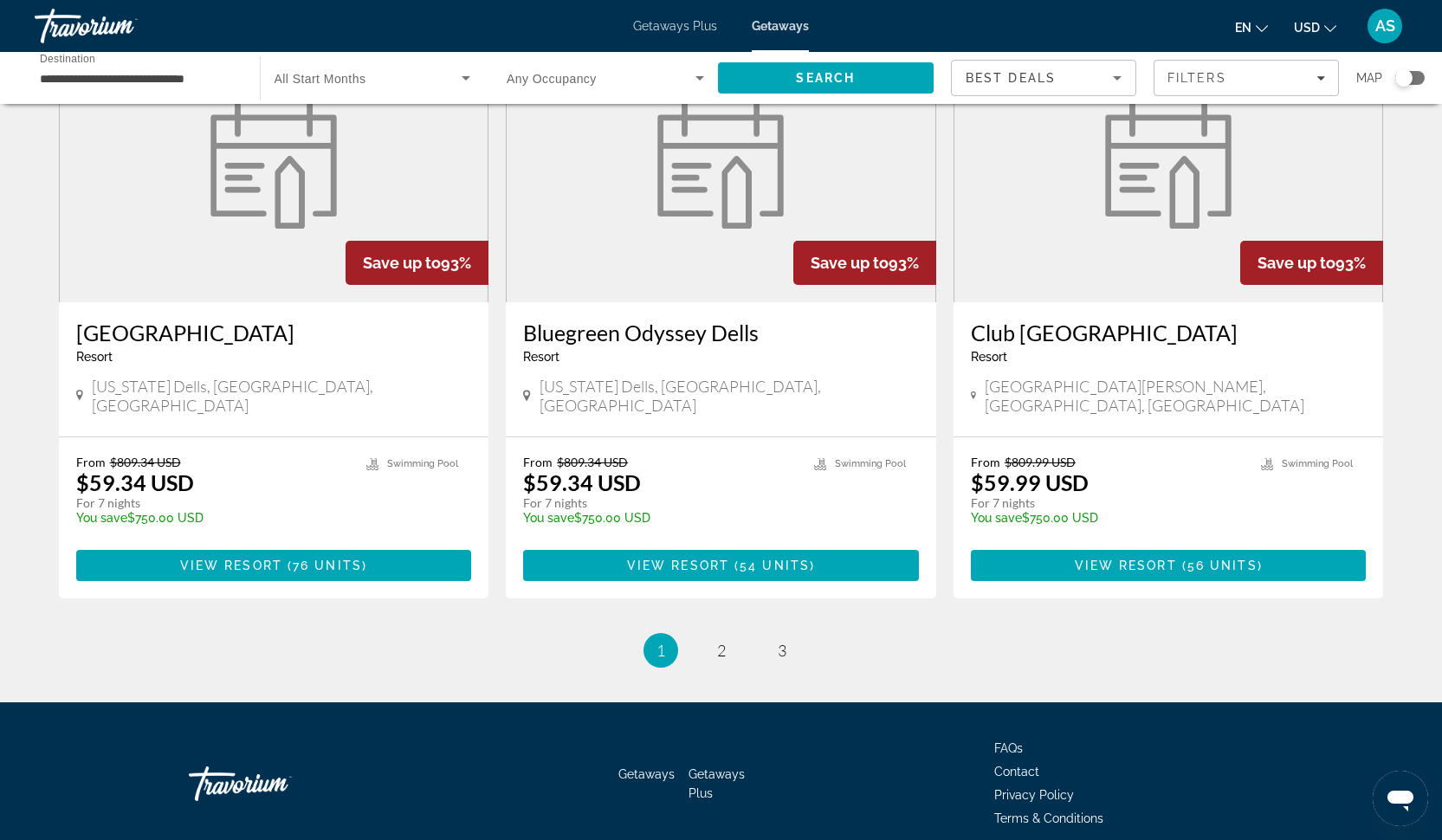
scroll to position [1965, 0]
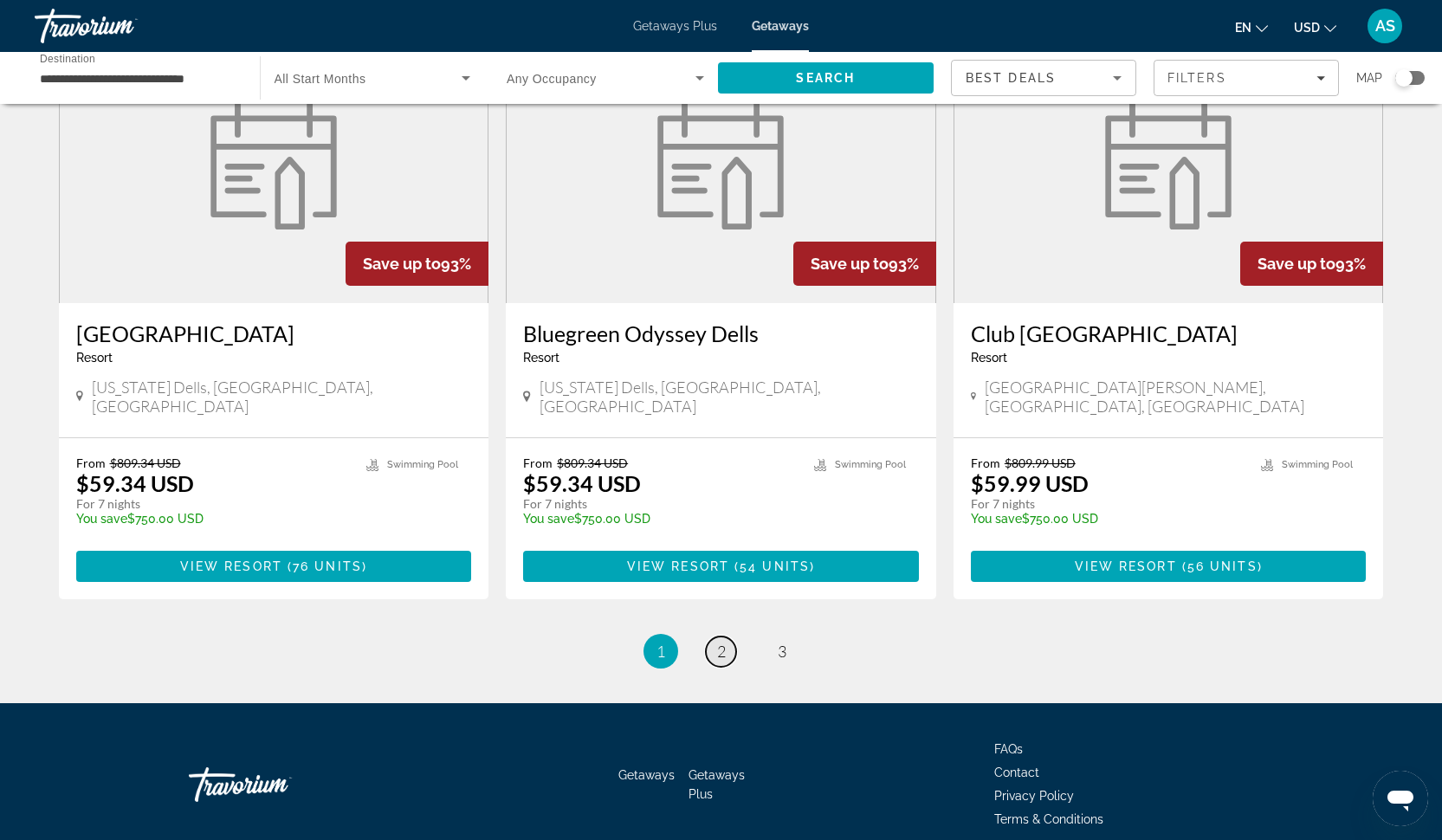
click at [719, 642] on span "2" at bounding box center [721, 651] width 9 height 19
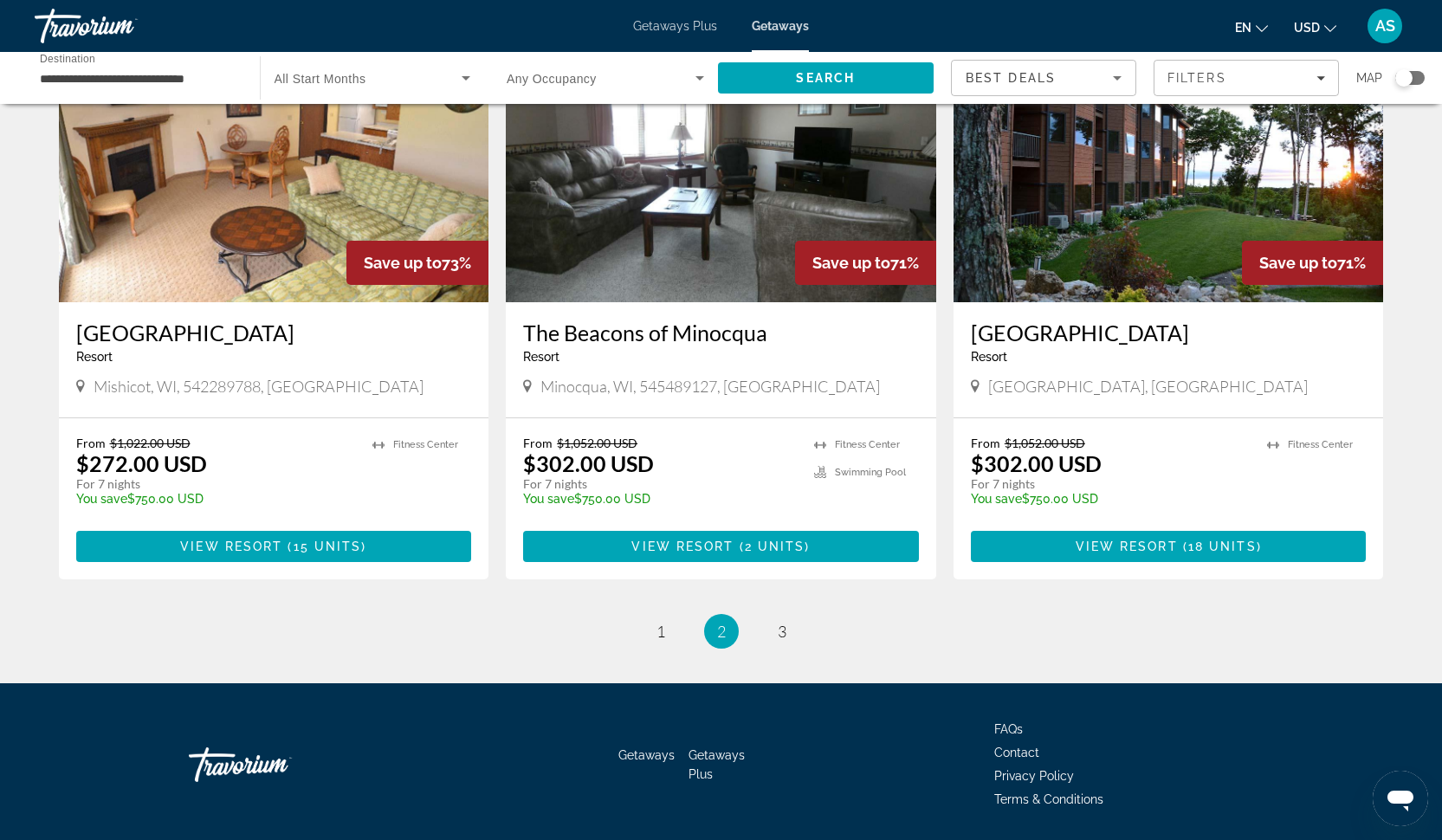
scroll to position [1987, 0]
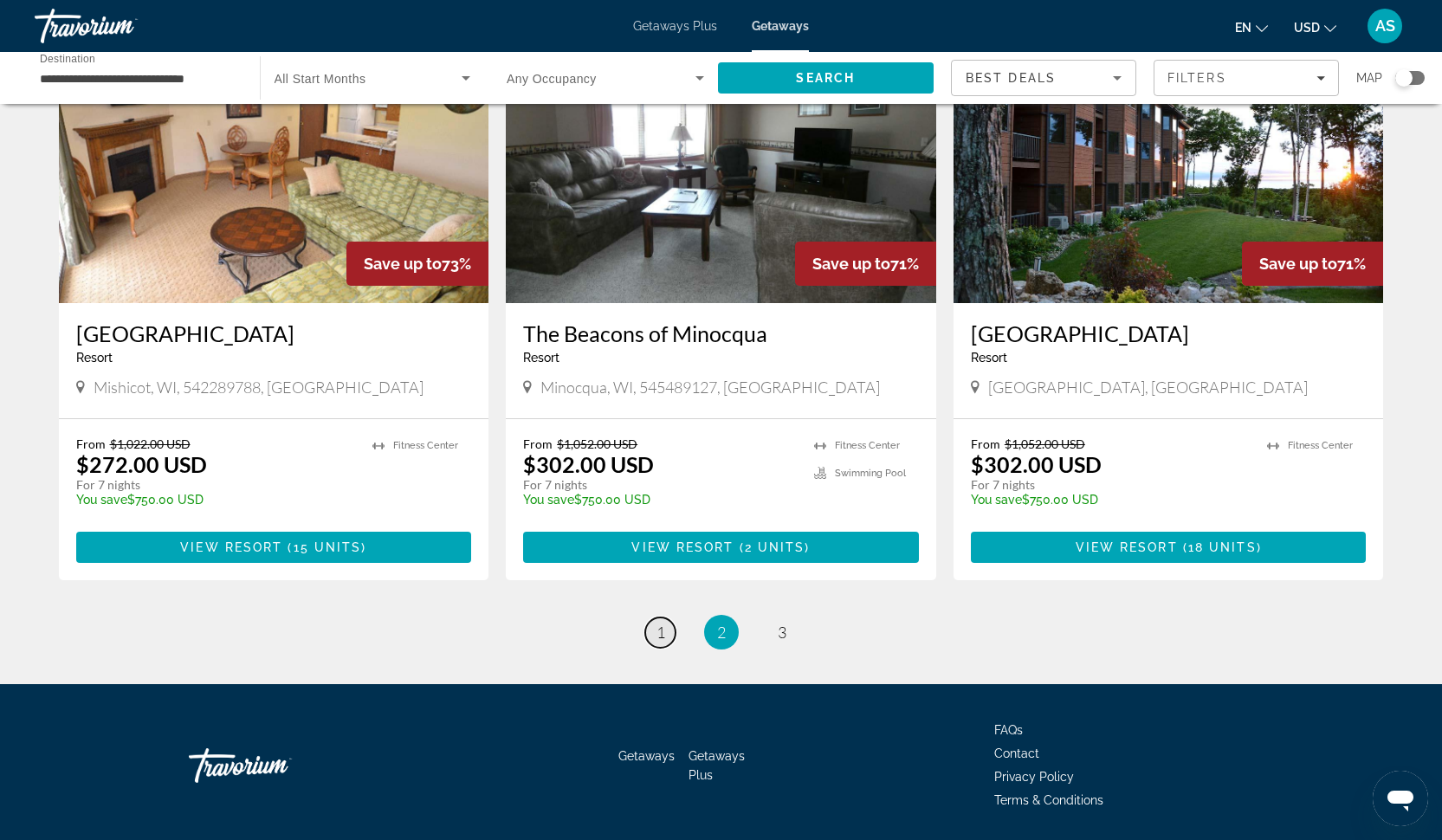
click at [662, 623] on span "1" at bounding box center [660, 632] width 9 height 19
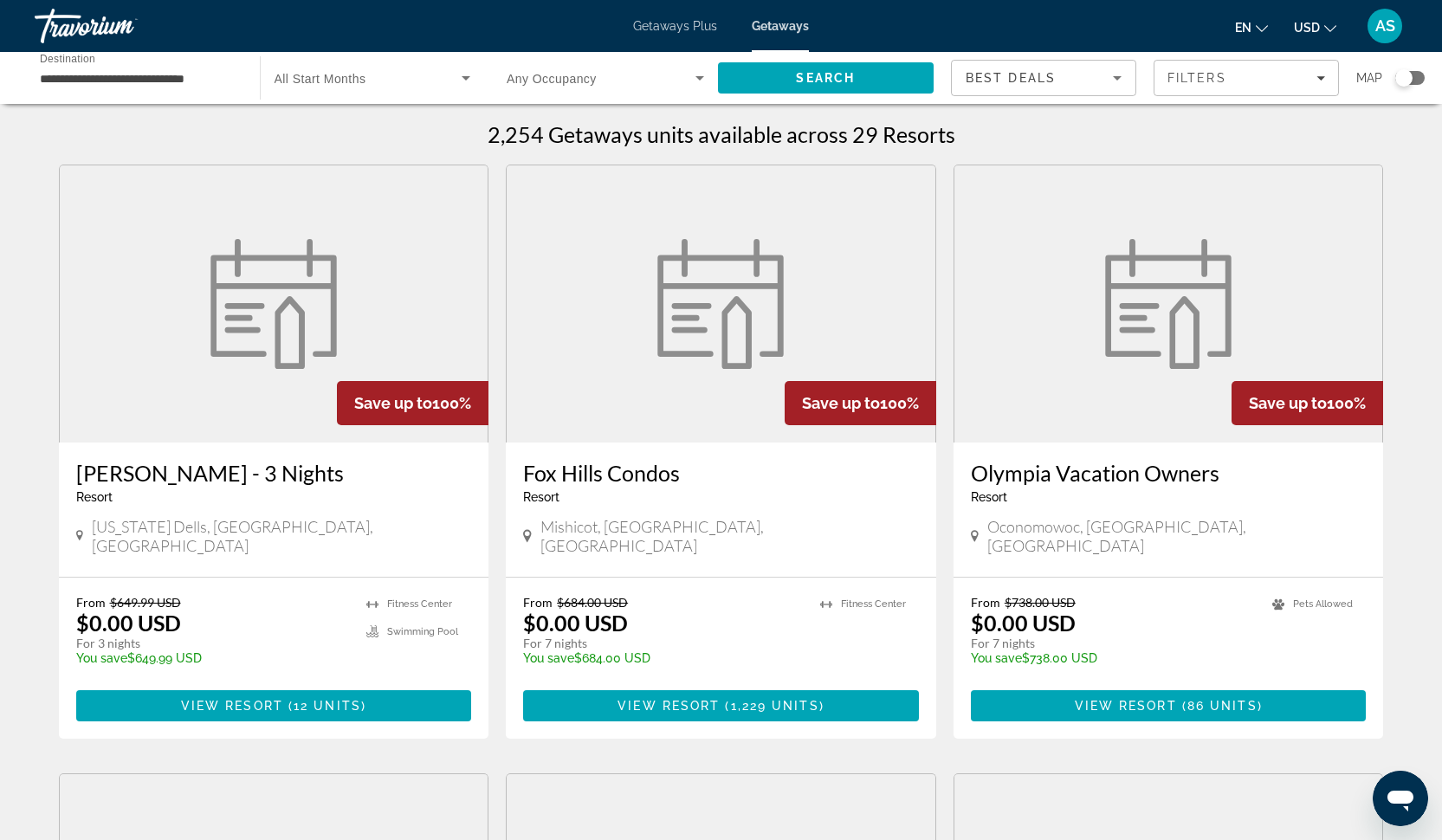
click at [214, 390] on figure "Main content" at bounding box center [274, 303] width 428 height 277
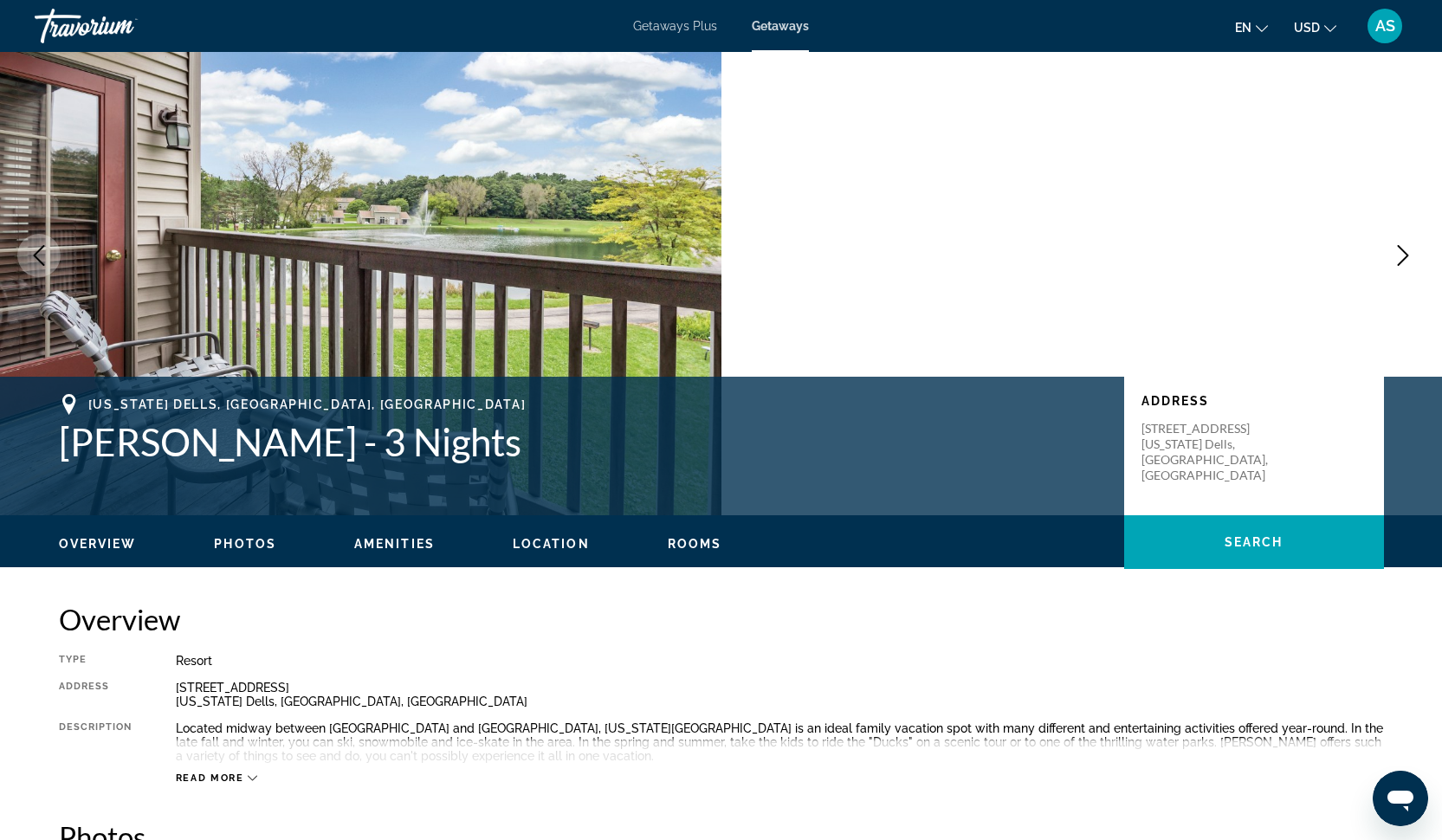
scroll to position [59, 0]
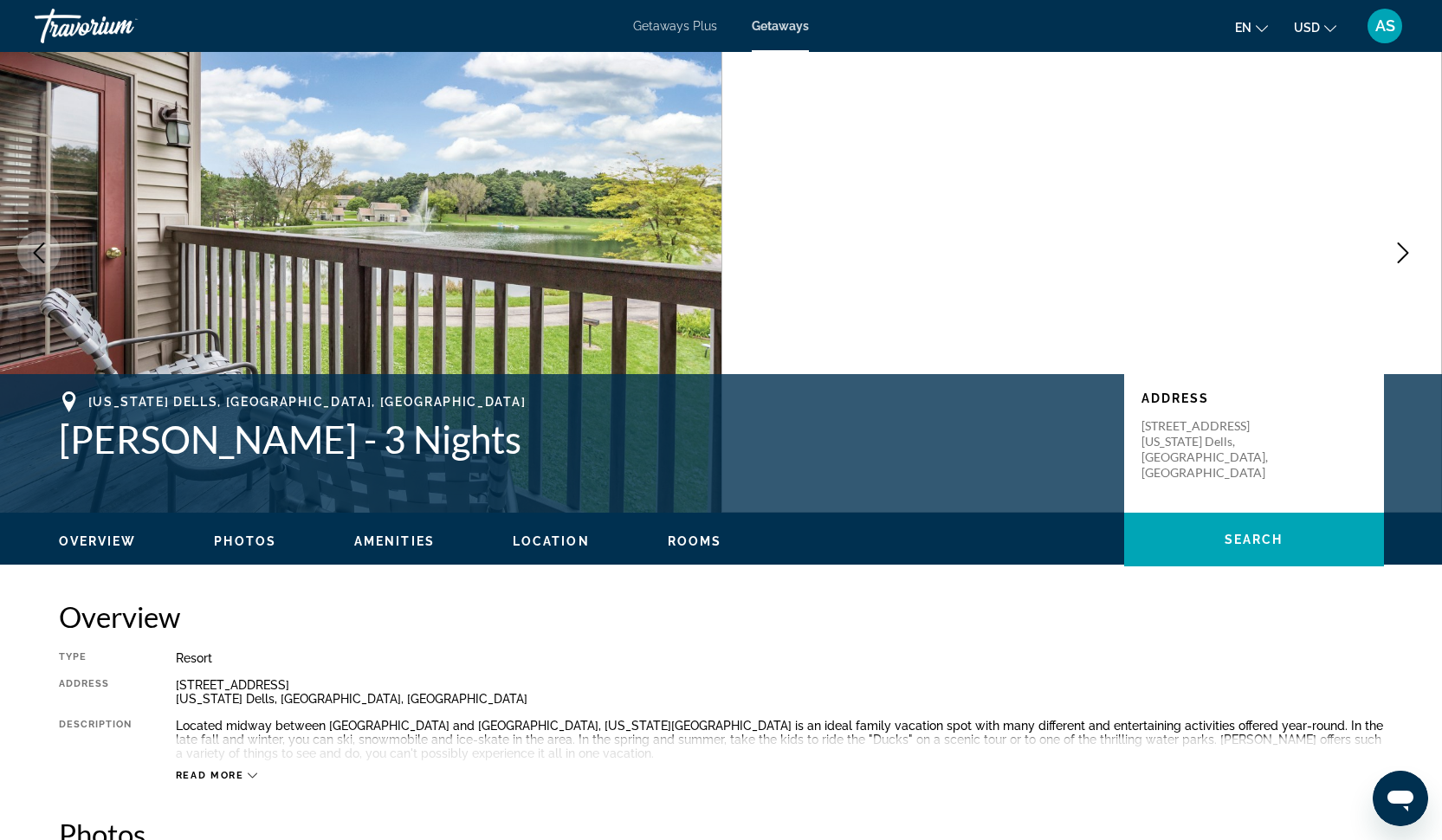
click at [248, 541] on span "Photos" at bounding box center [244, 541] width 62 height 14
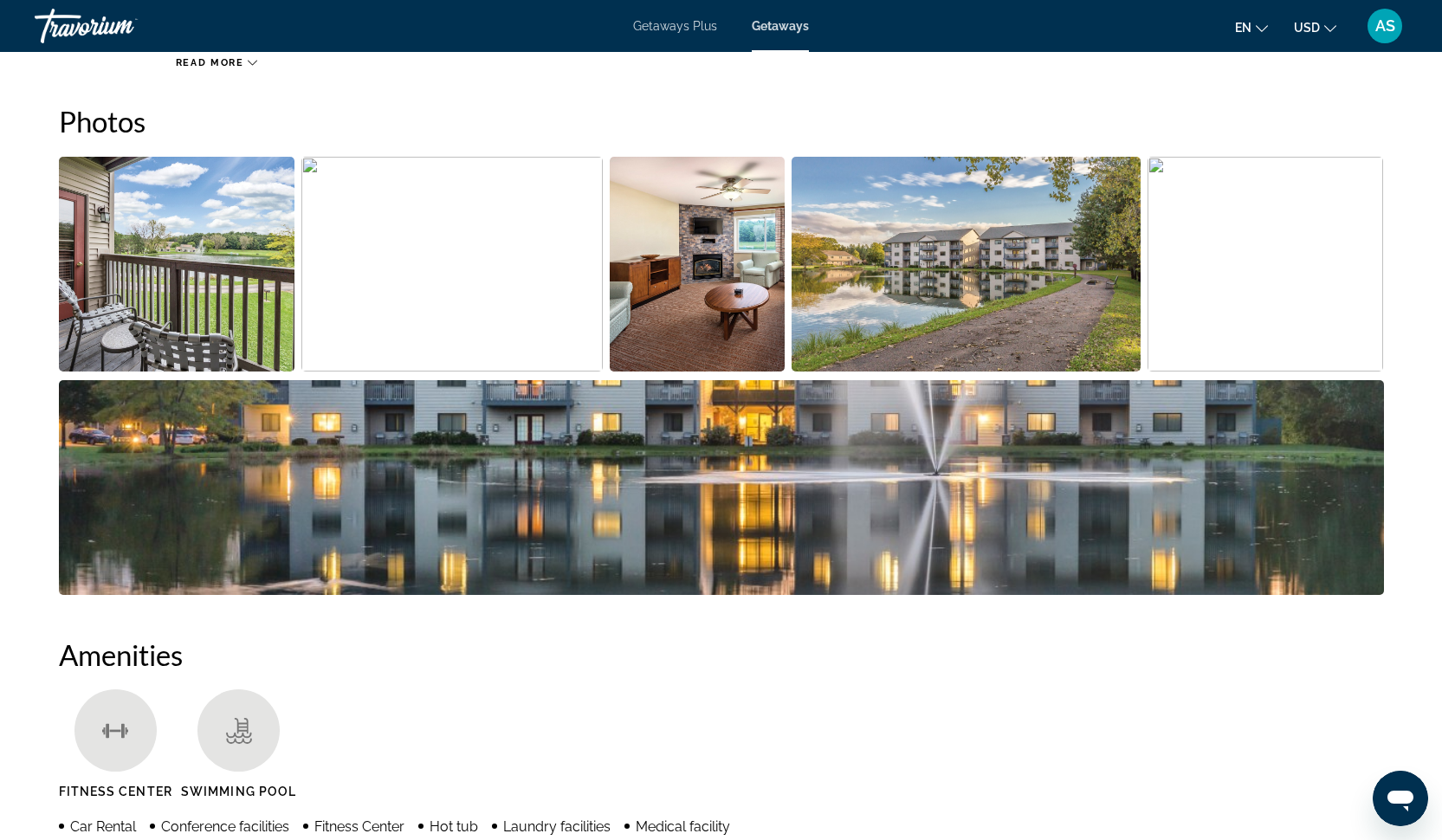
click at [186, 256] on img "Open full-screen image slider" at bounding box center [177, 263] width 237 height 215
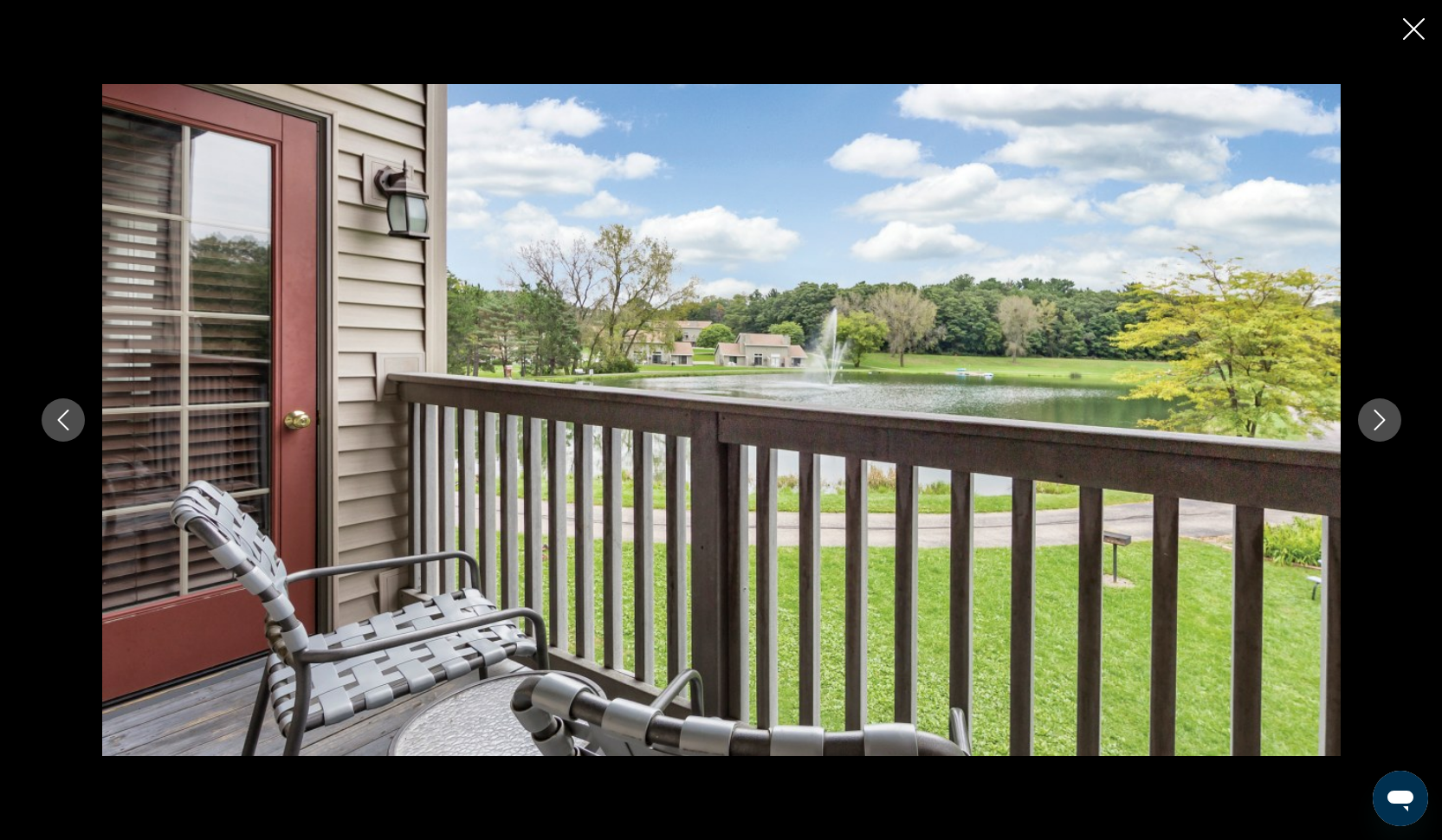
click at [1391, 418] on button "Next image" at bounding box center [1379, 420] width 43 height 43
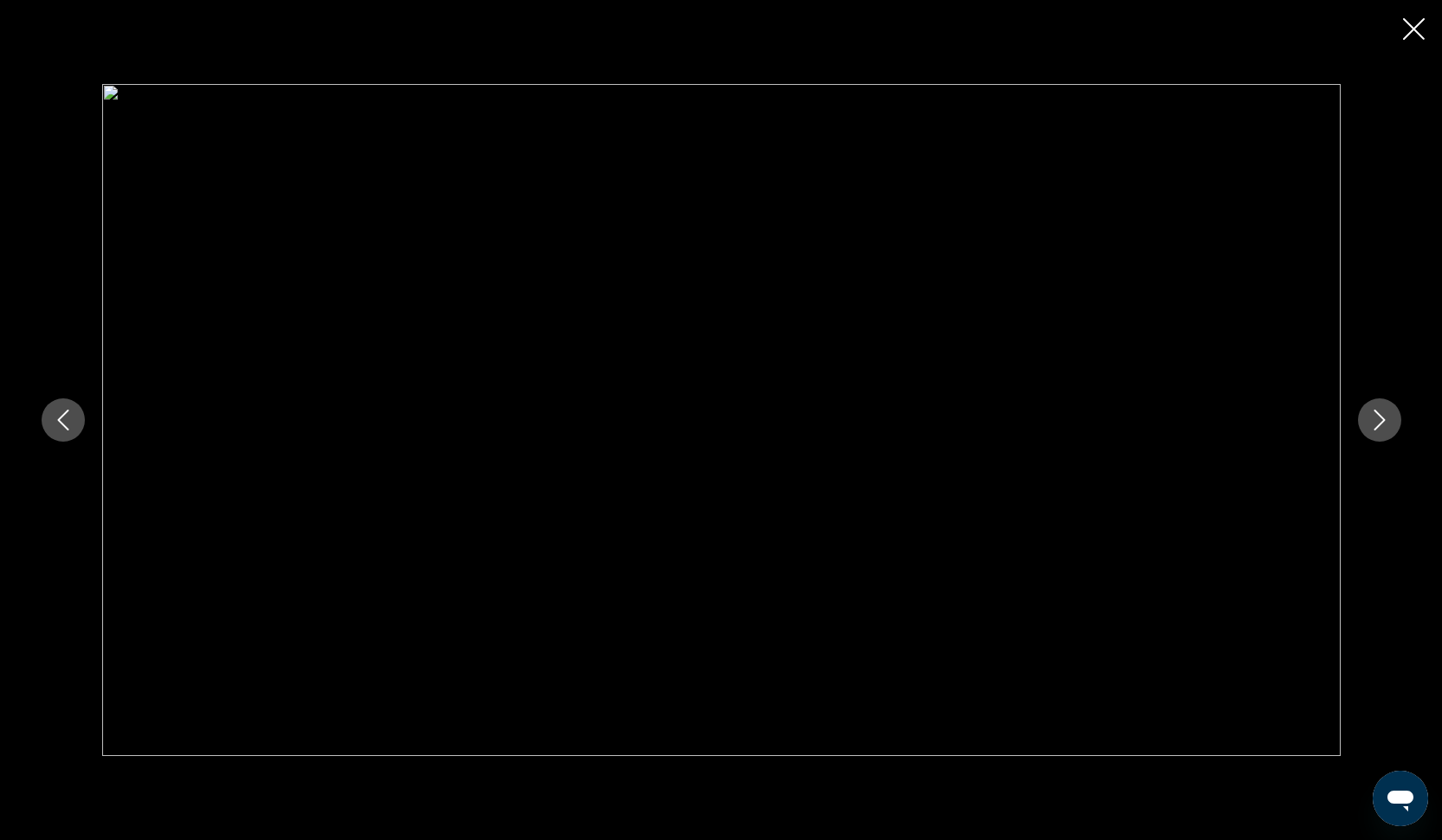
click at [1388, 409] on icon "Next image" at bounding box center [1379, 420] width 21 height 21
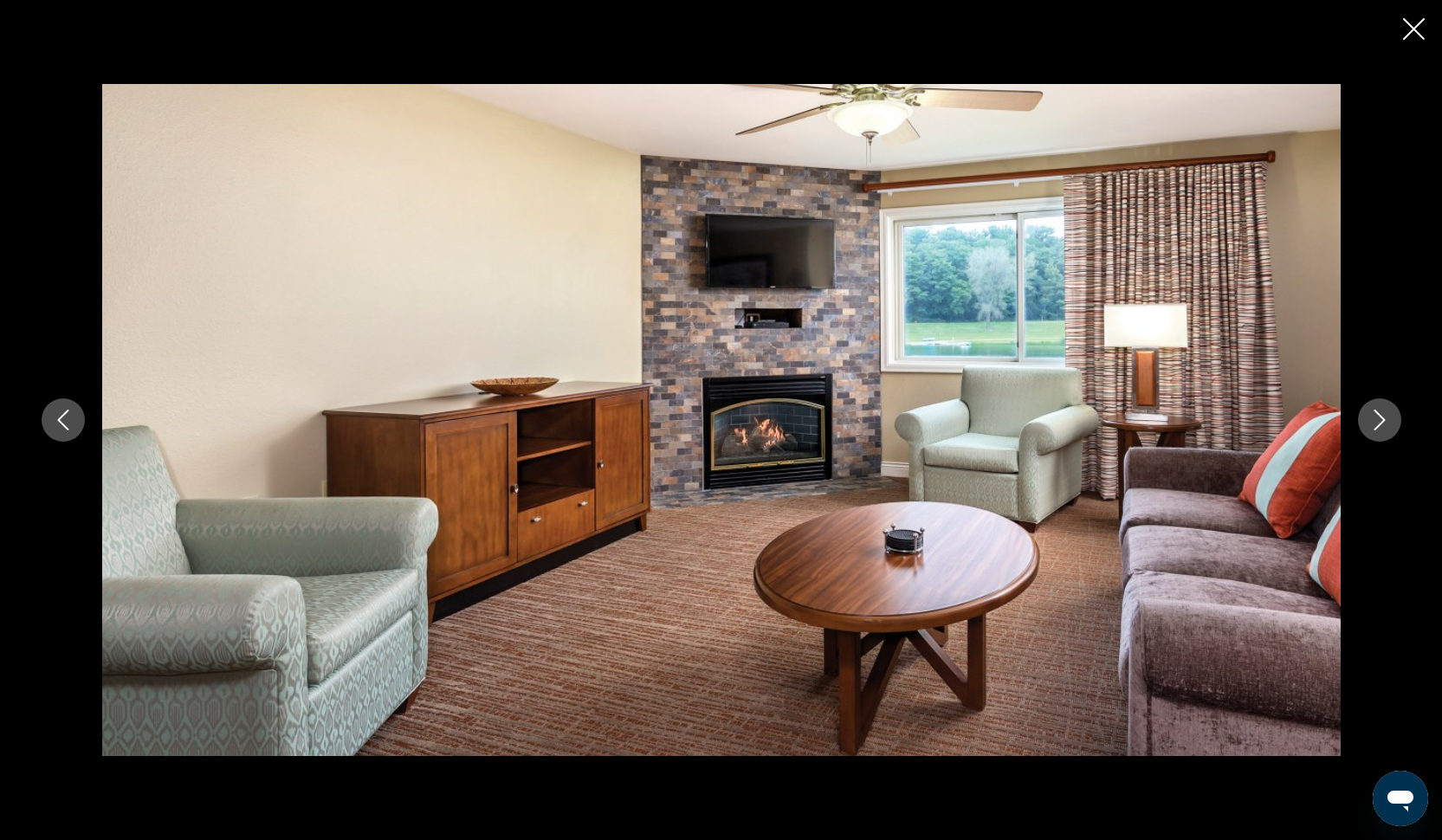
click at [1388, 409] on icon "Next image" at bounding box center [1379, 420] width 21 height 21
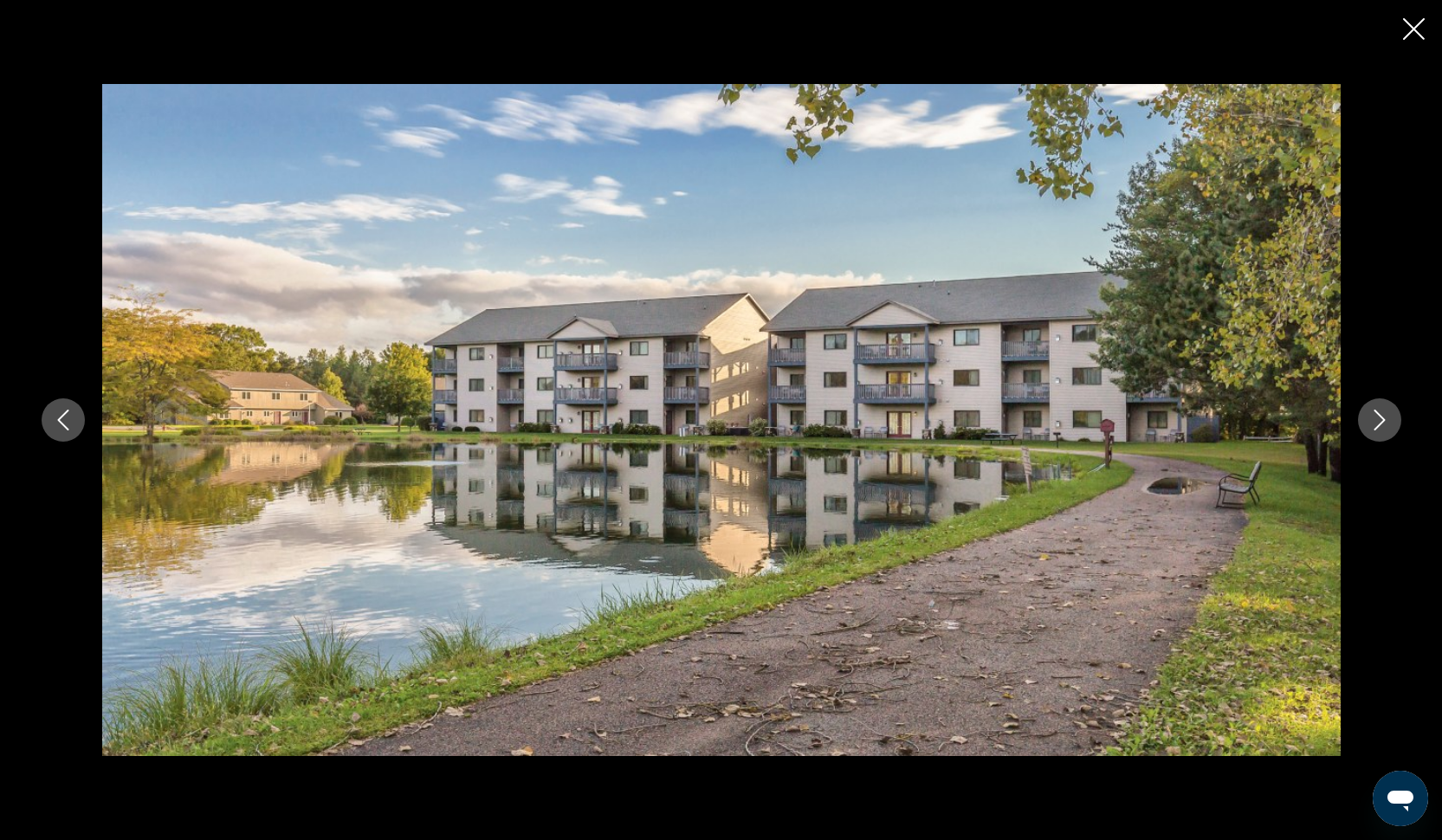
click at [1388, 409] on icon "Next image" at bounding box center [1379, 420] width 21 height 21
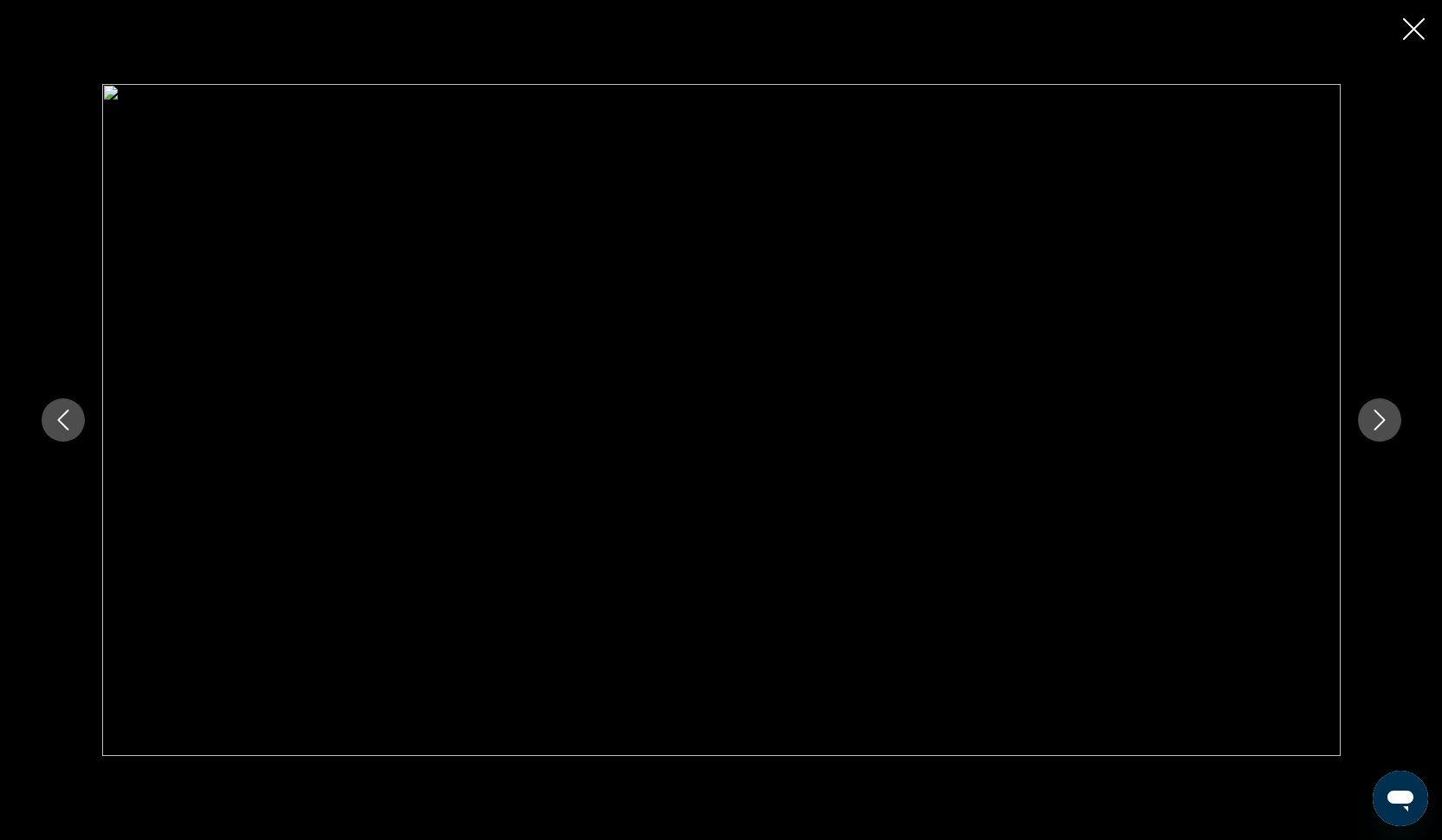
click at [1386, 410] on icon "Next image" at bounding box center [1379, 420] width 21 height 21
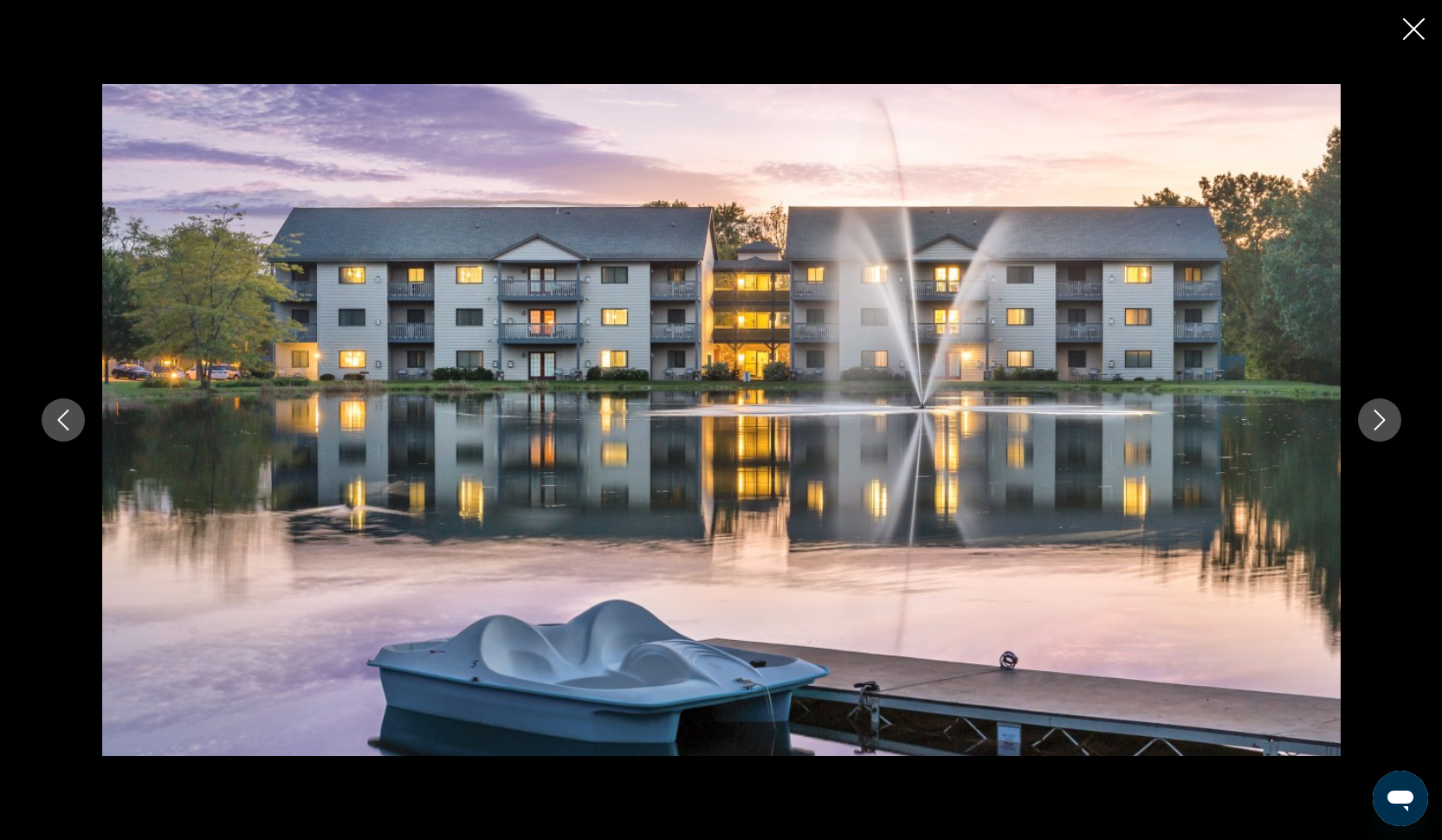
click at [1386, 410] on icon "Next image" at bounding box center [1379, 420] width 21 height 21
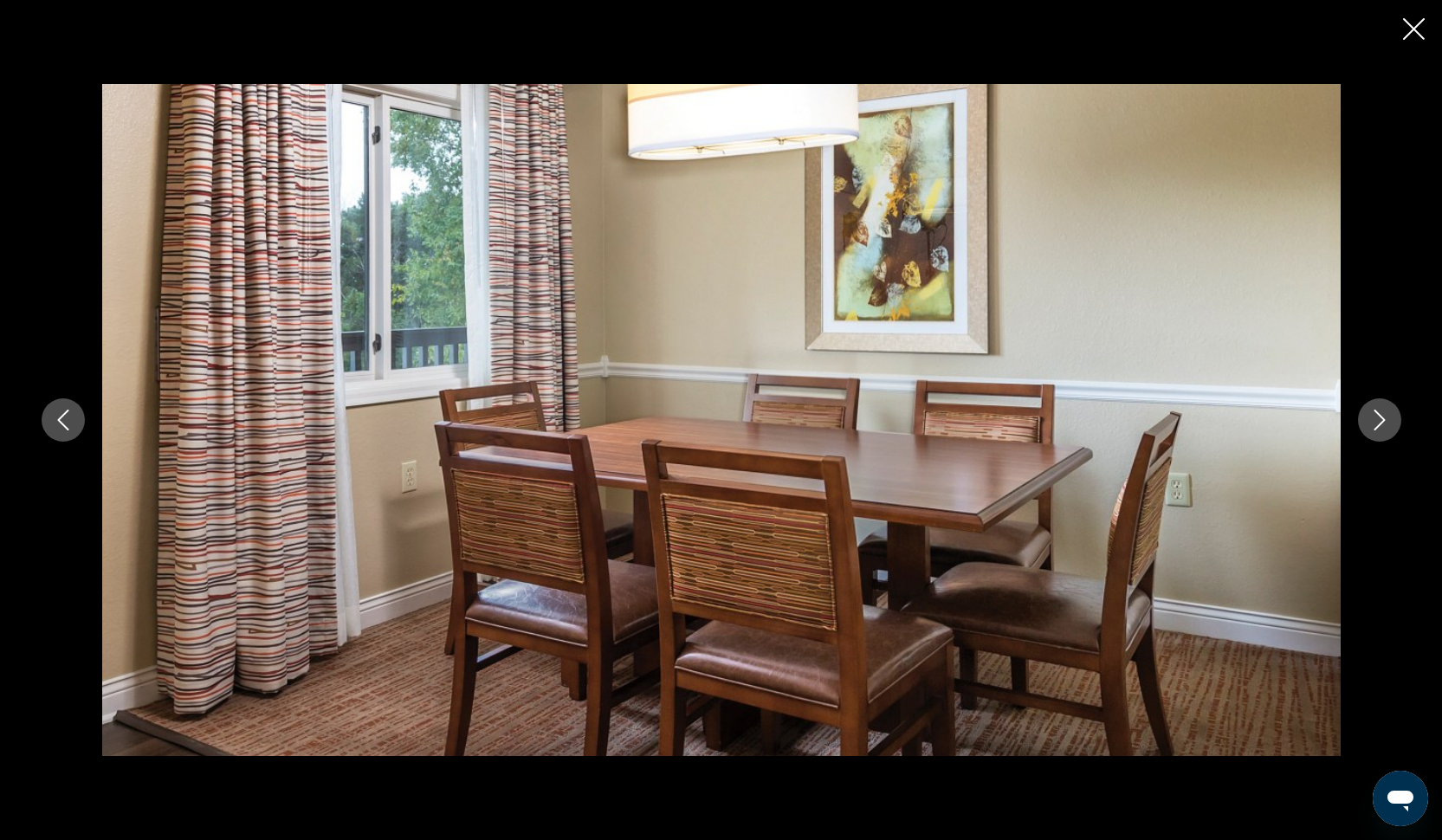
click at [1386, 410] on icon "Next image" at bounding box center [1379, 420] width 21 height 21
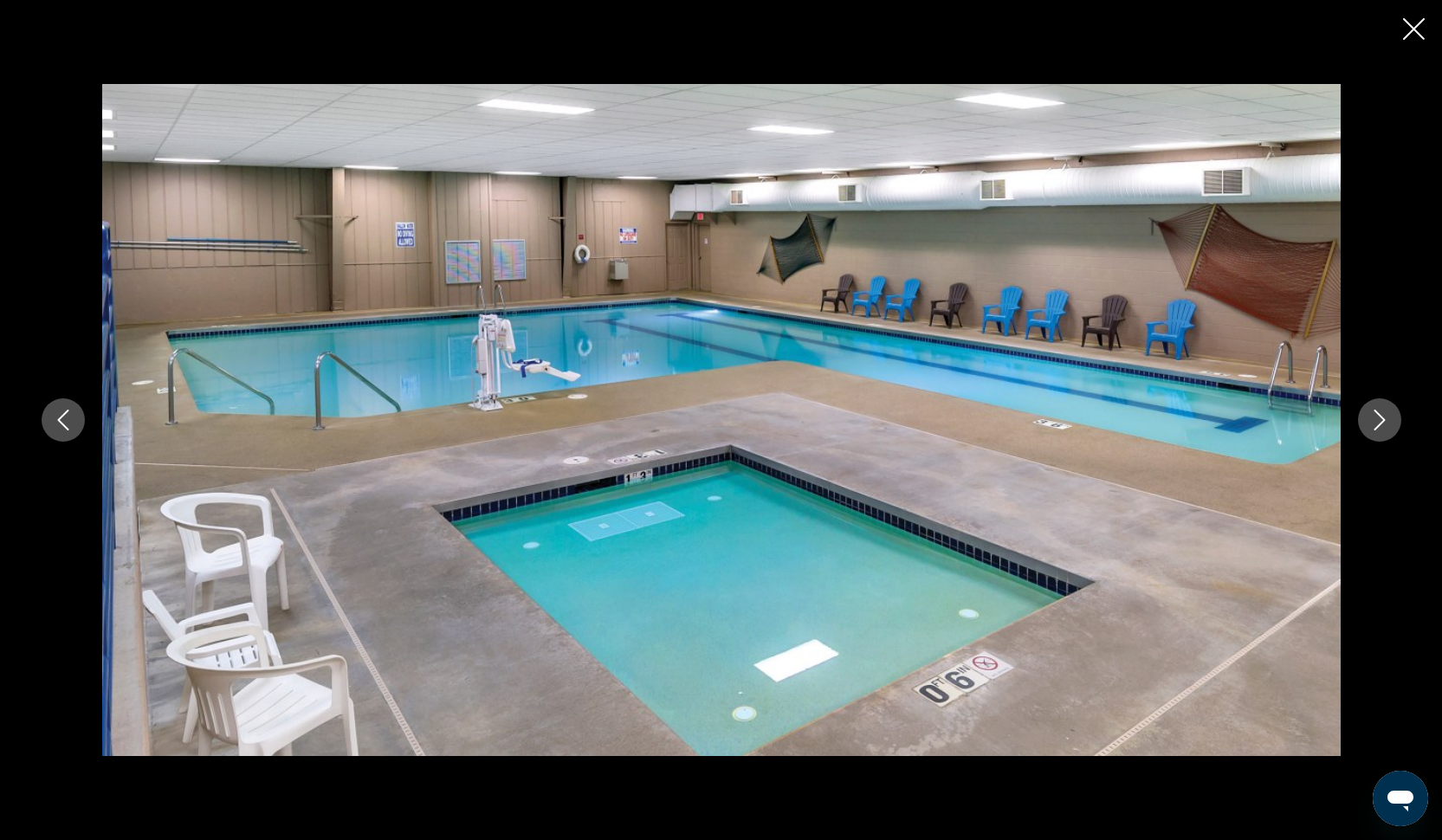
click at [1386, 410] on icon "Next image" at bounding box center [1379, 420] width 21 height 21
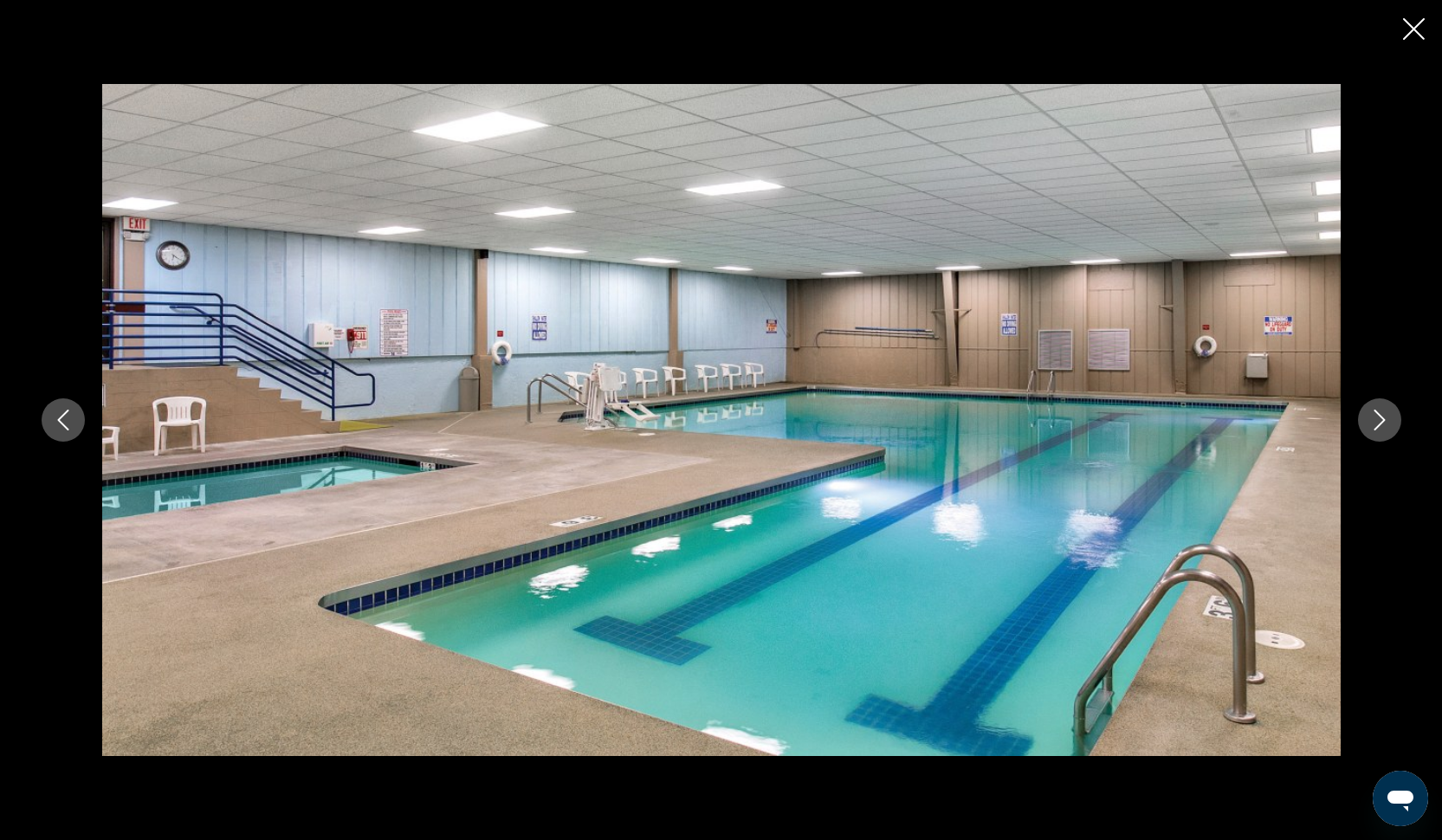
click at [1386, 410] on icon "Next image" at bounding box center [1379, 420] width 21 height 21
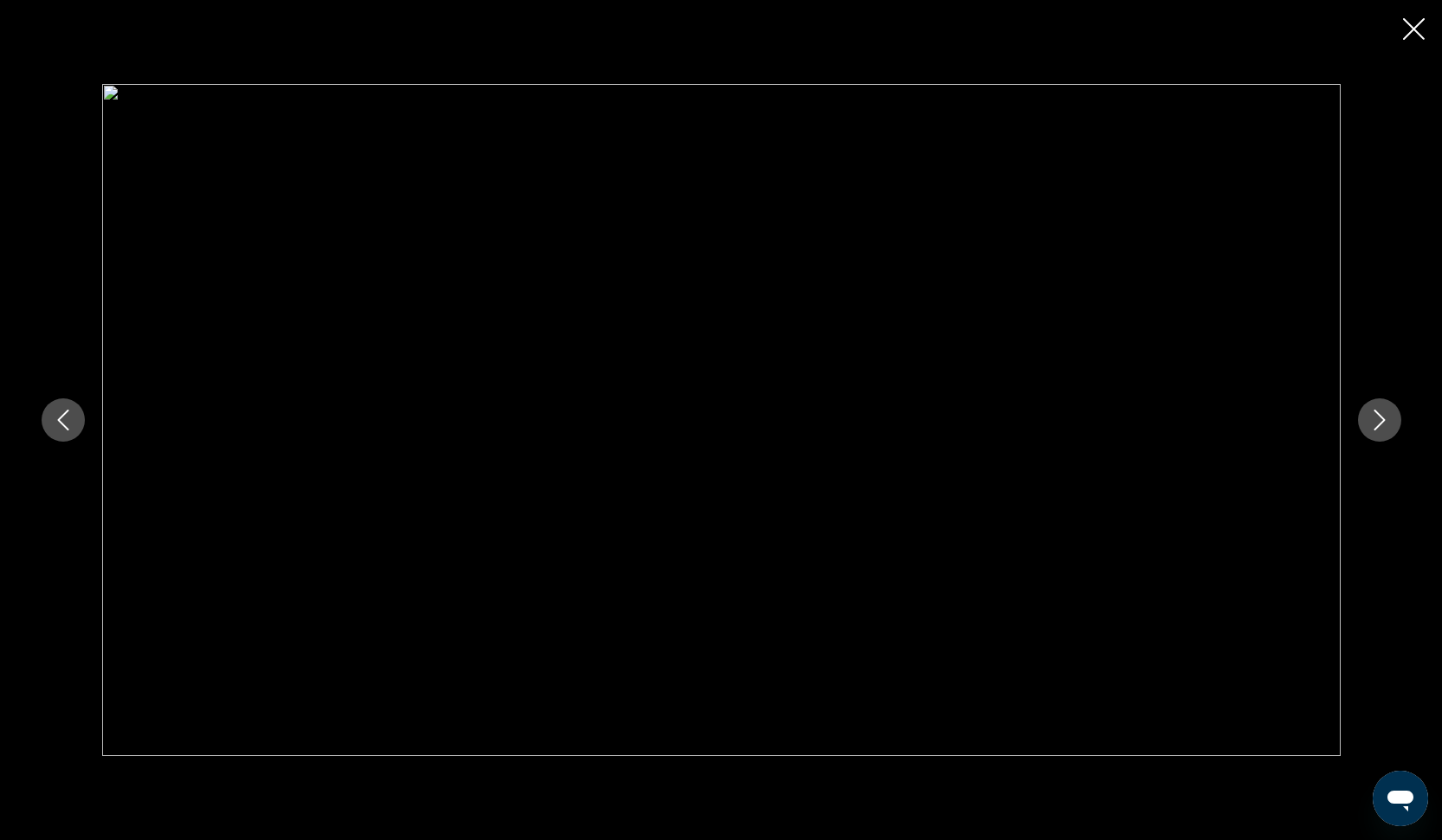
click at [1386, 410] on icon "Next image" at bounding box center [1379, 420] width 21 height 21
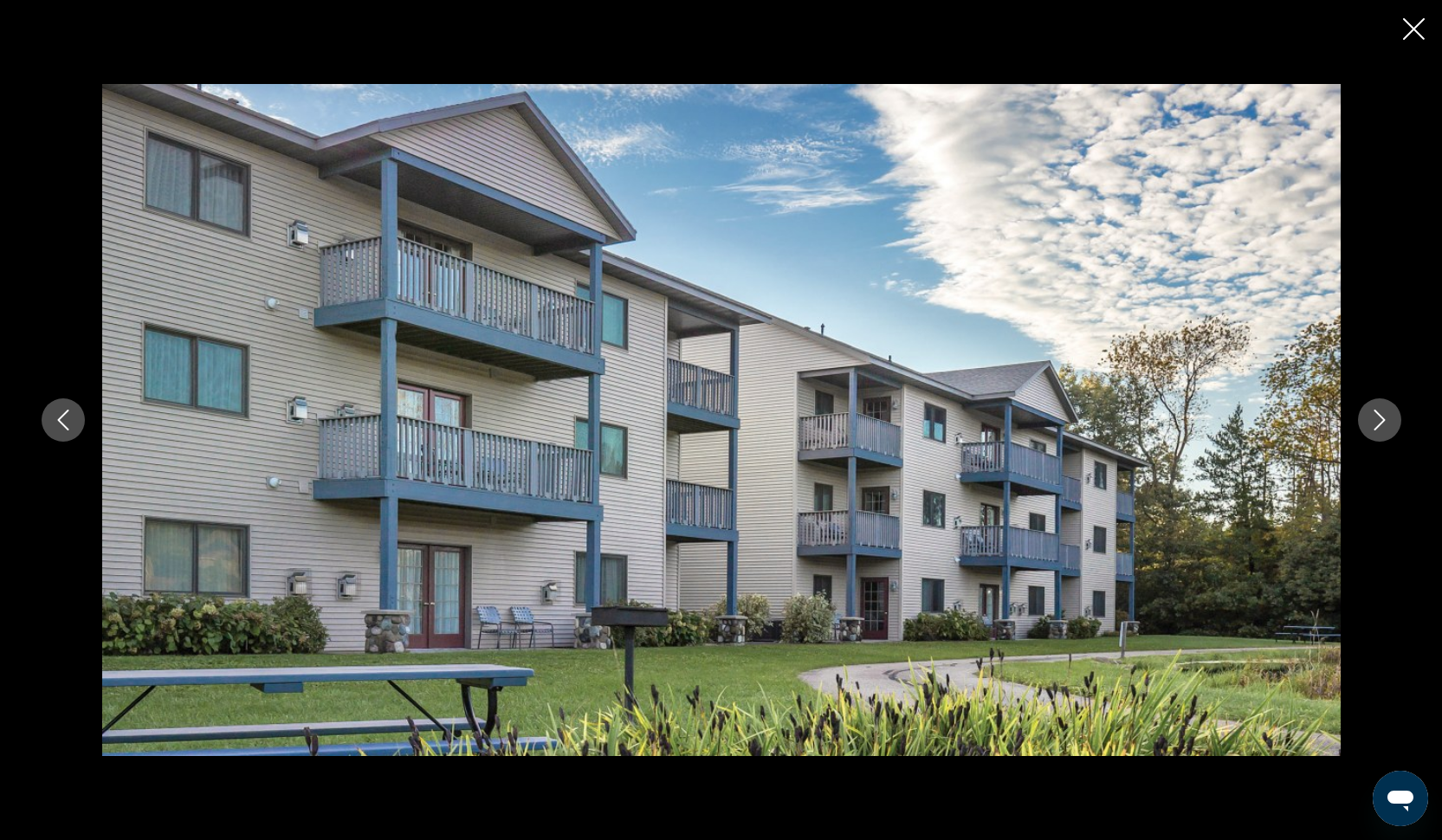
click at [1386, 410] on icon "Next image" at bounding box center [1379, 420] width 21 height 21
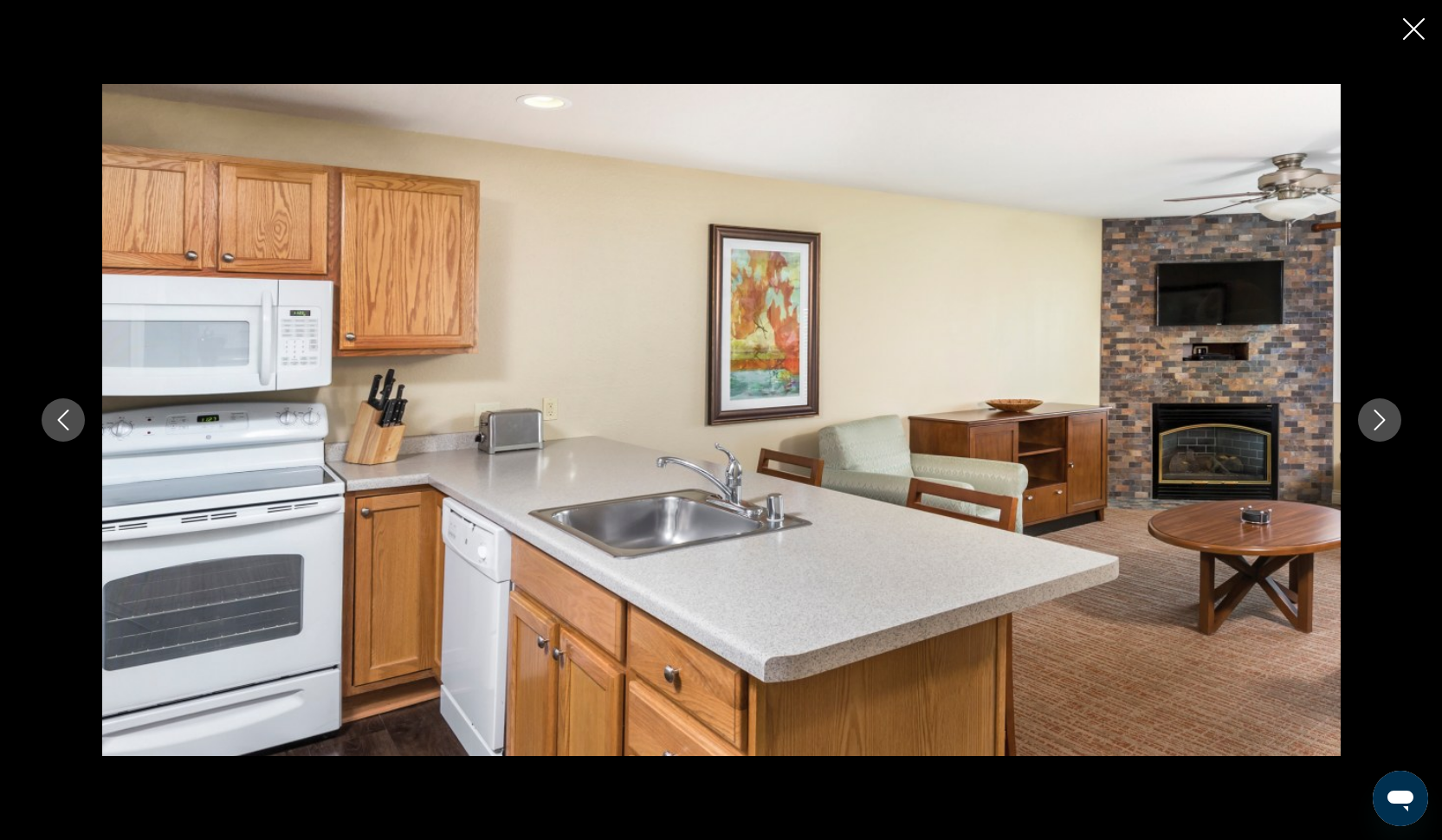
click at [1411, 27] on icon "Close slideshow" at bounding box center [1413, 29] width 22 height 22
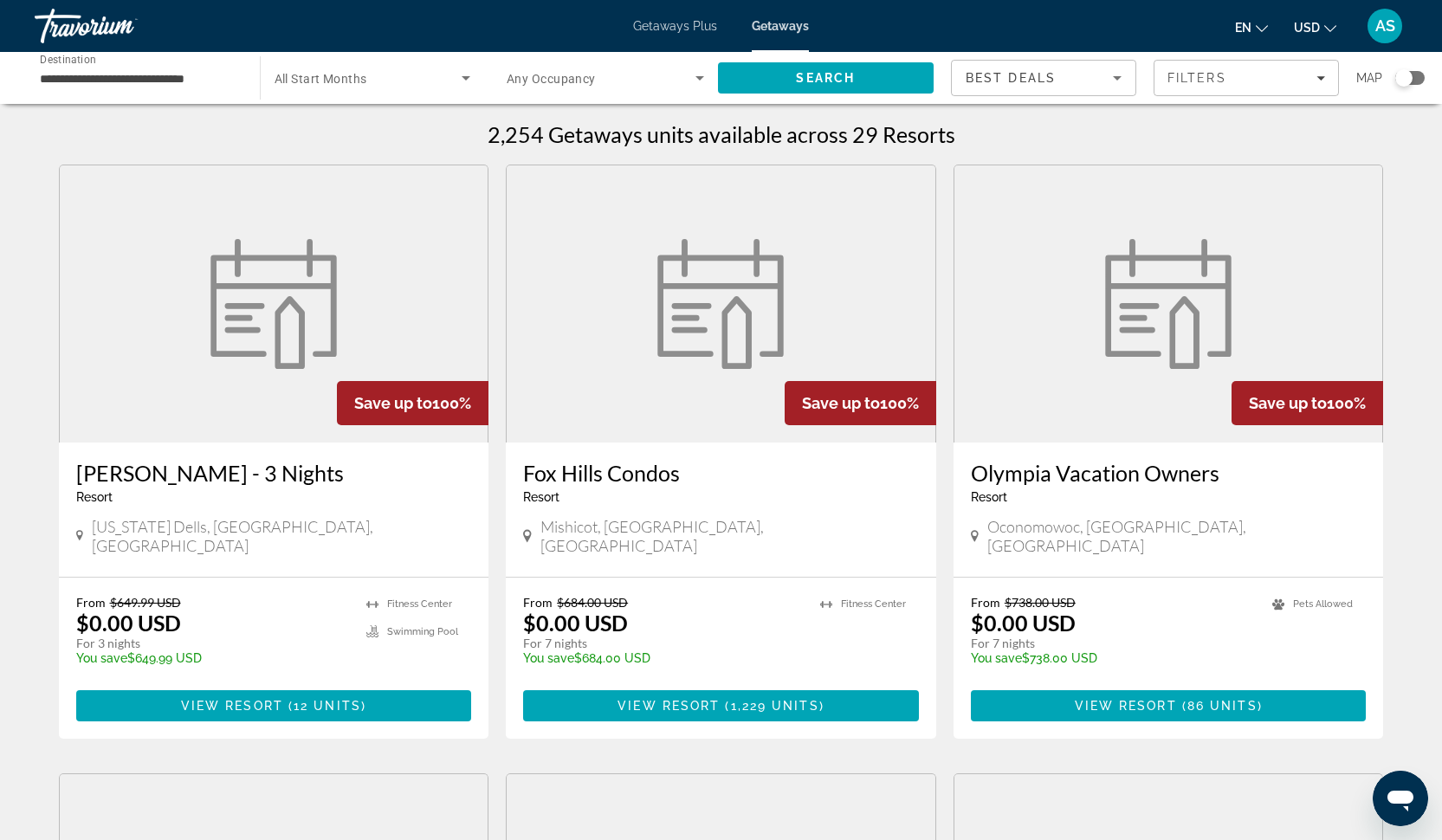
click at [318, 346] on img "Main content" at bounding box center [274, 304] width 147 height 130
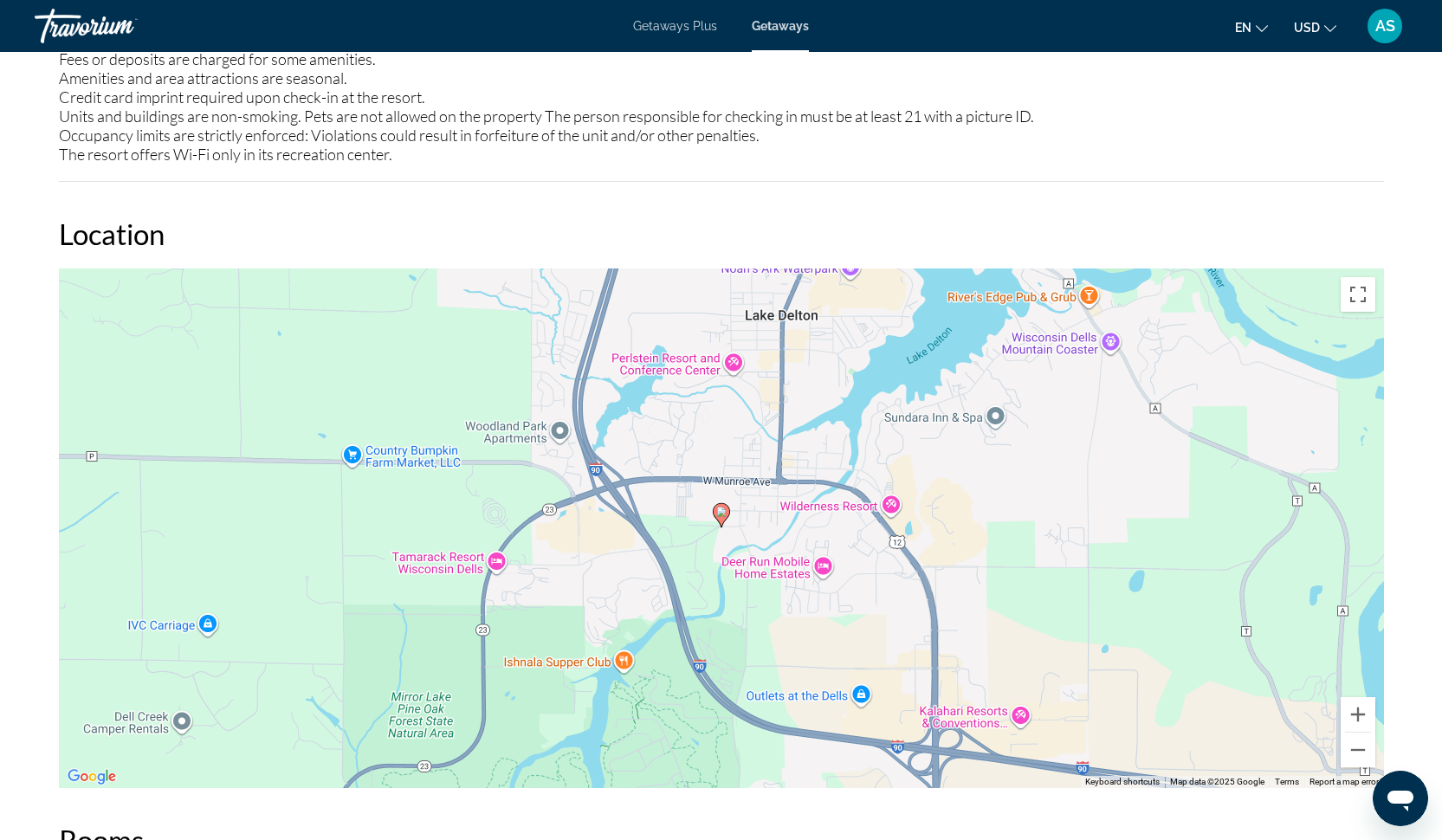
scroll to position [2310, 0]
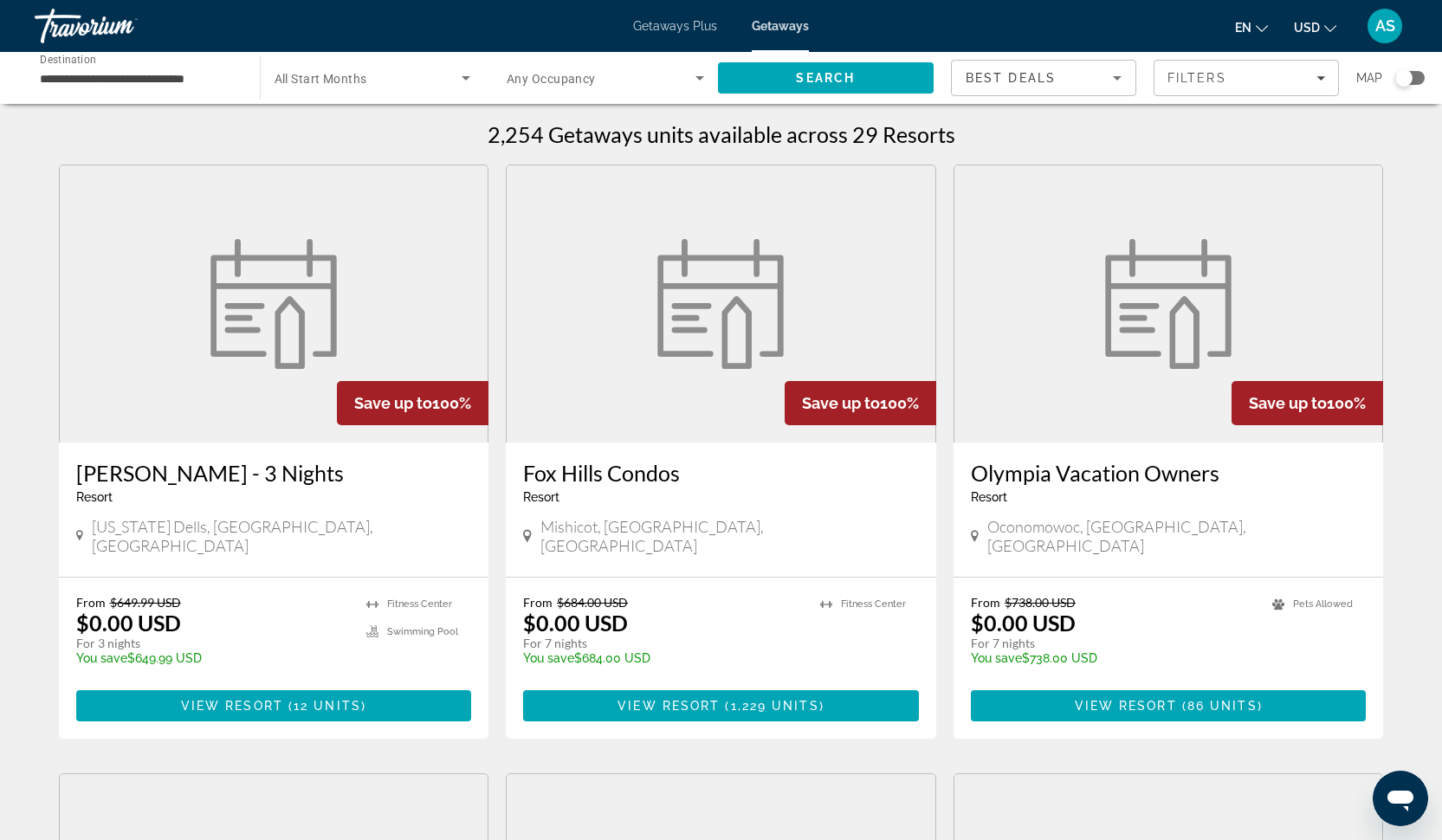
click at [701, 334] on img "Main content" at bounding box center [720, 304] width 147 height 130
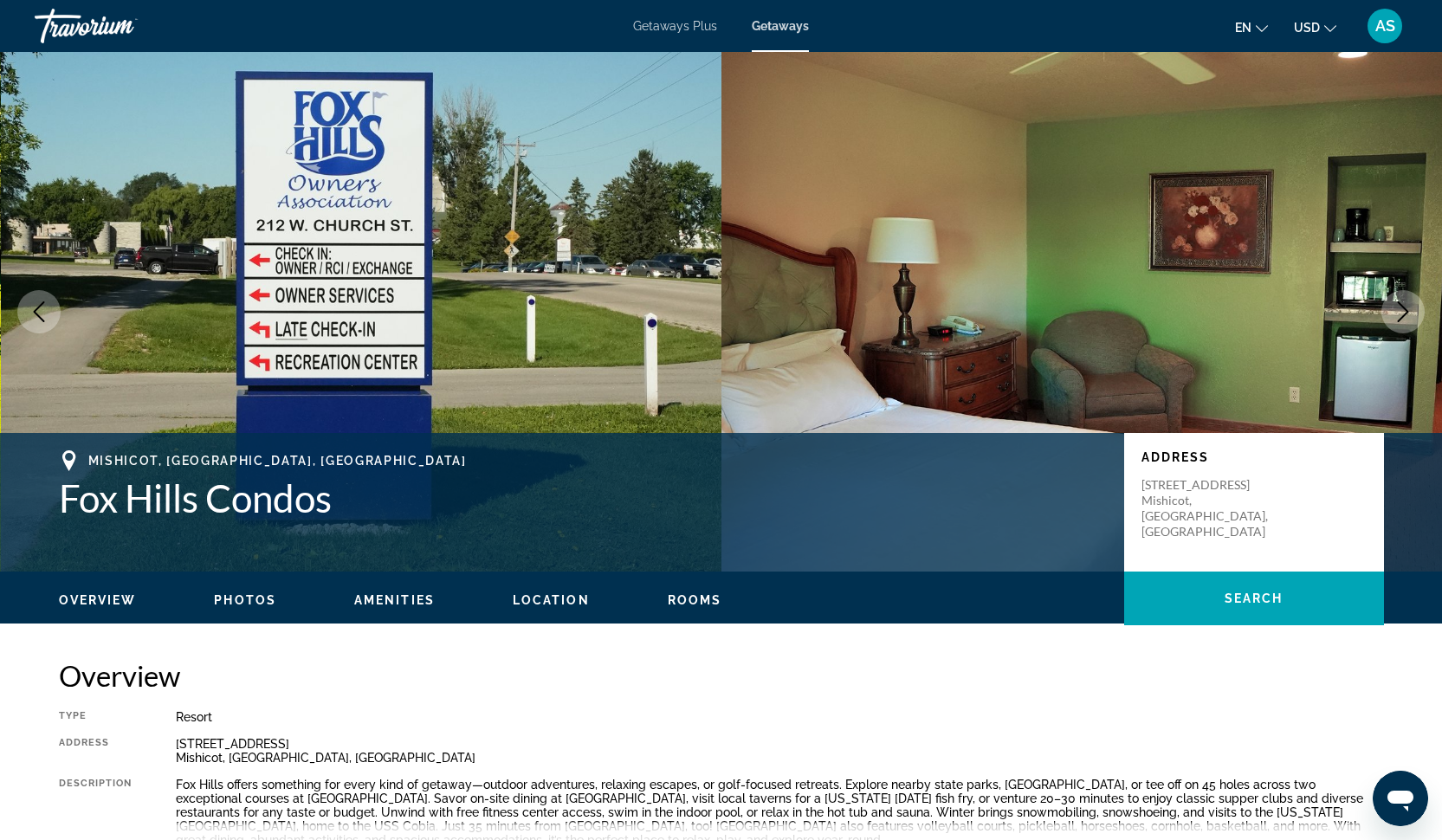
click at [252, 598] on span "Photos" at bounding box center [244, 600] width 62 height 14
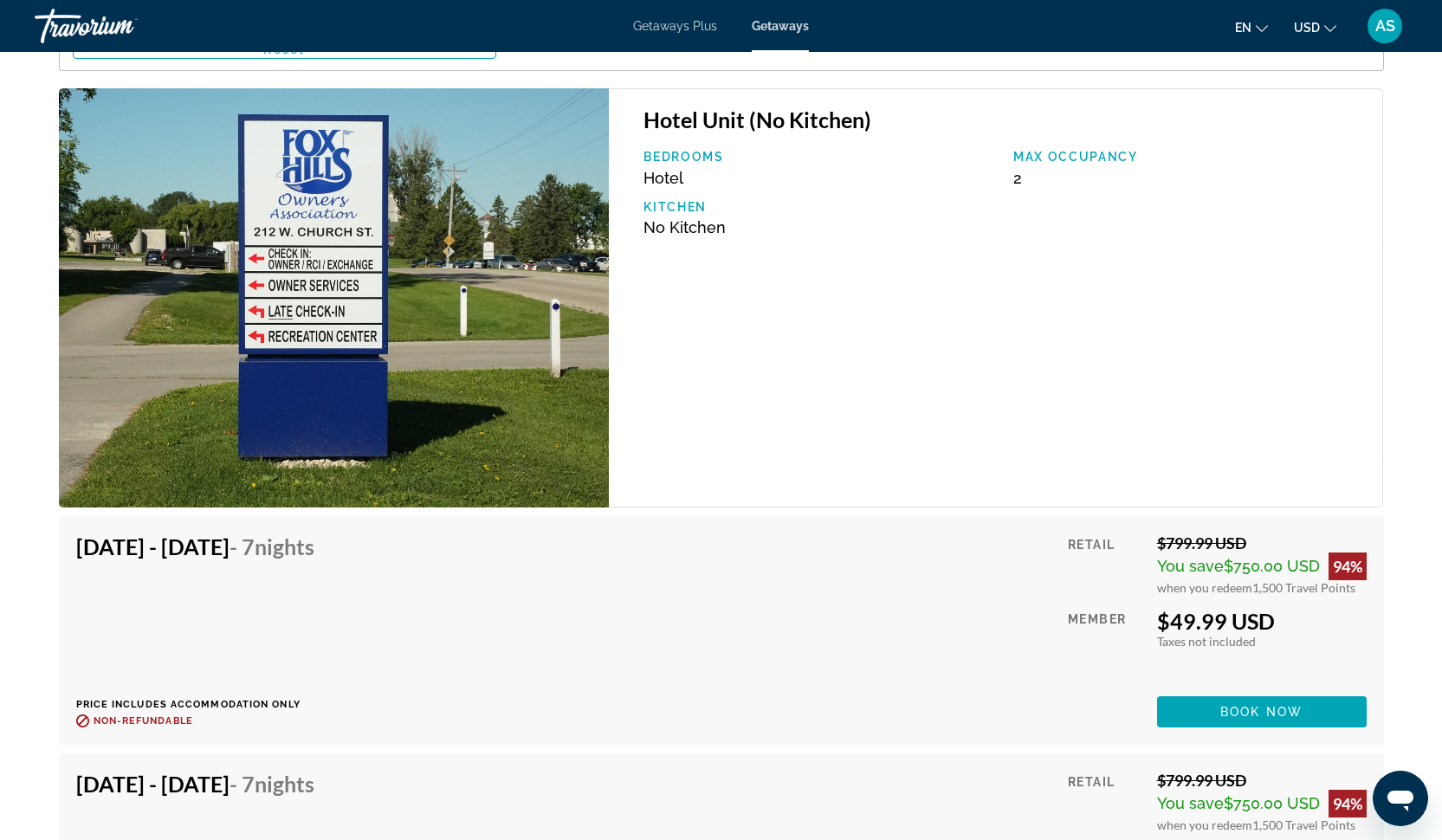
scroll to position [3492, 0]
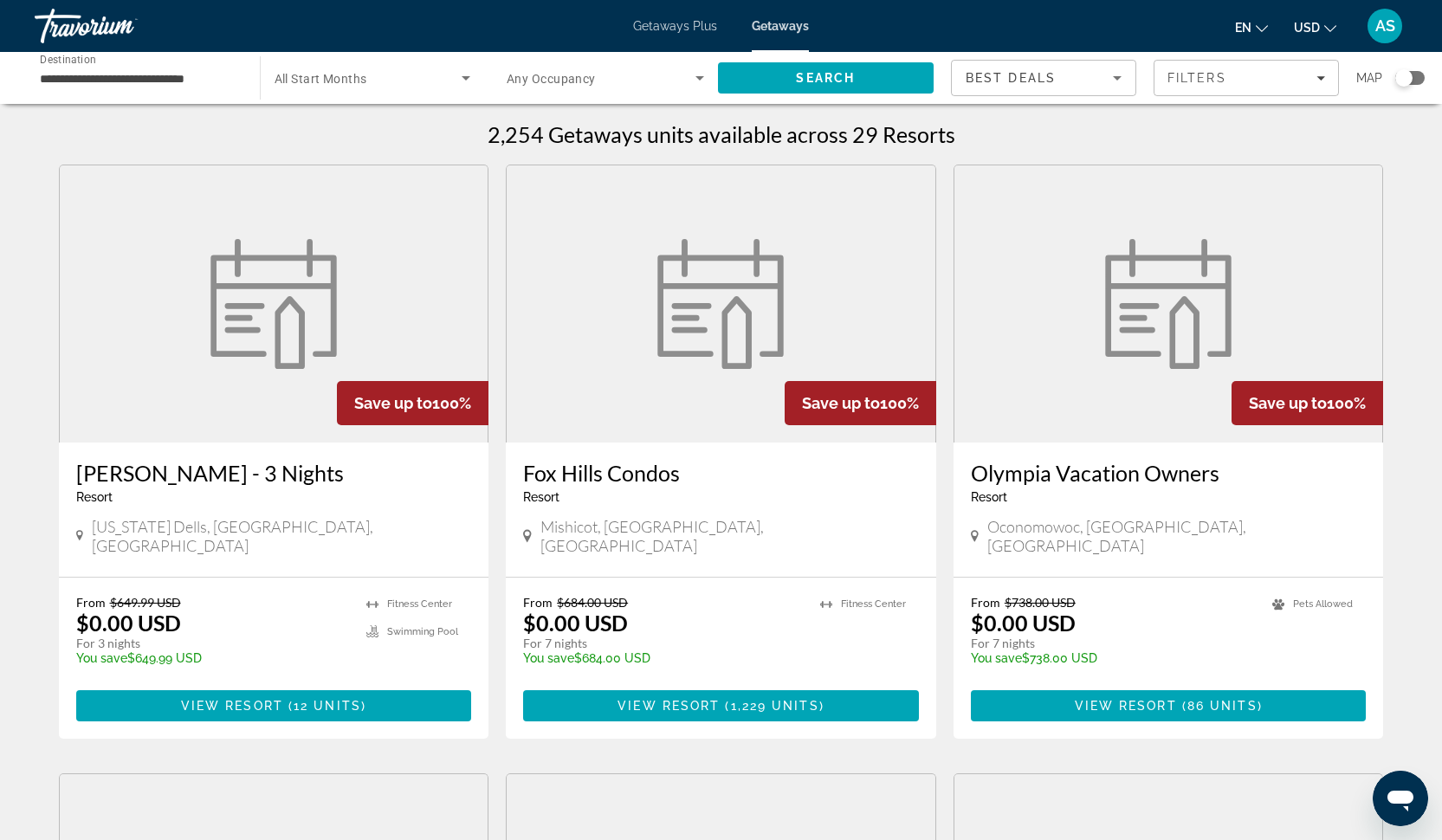
click at [1120, 311] on img "Main content" at bounding box center [1168, 304] width 147 height 130
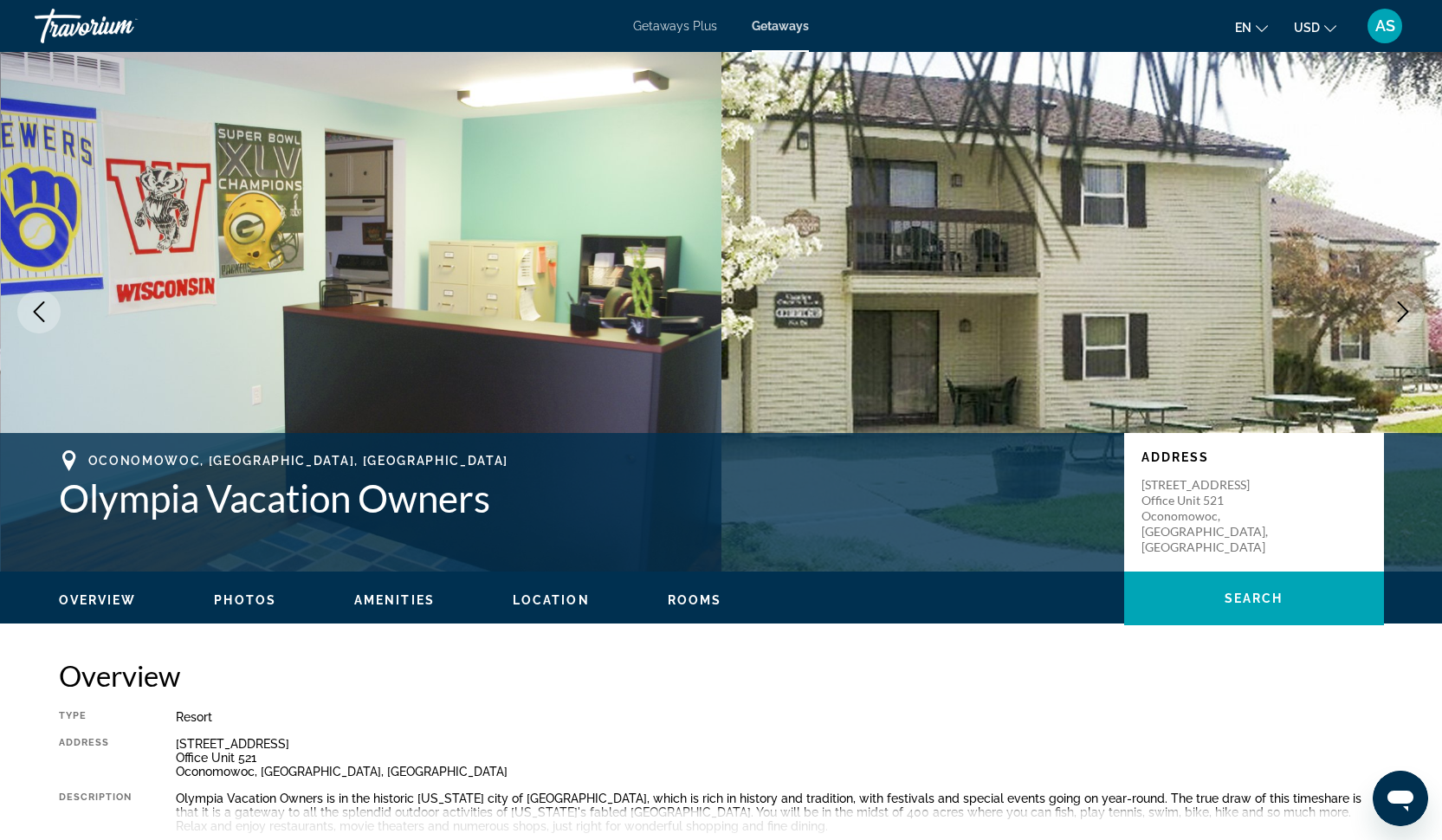
click at [244, 598] on span "Photos" at bounding box center [244, 600] width 62 height 14
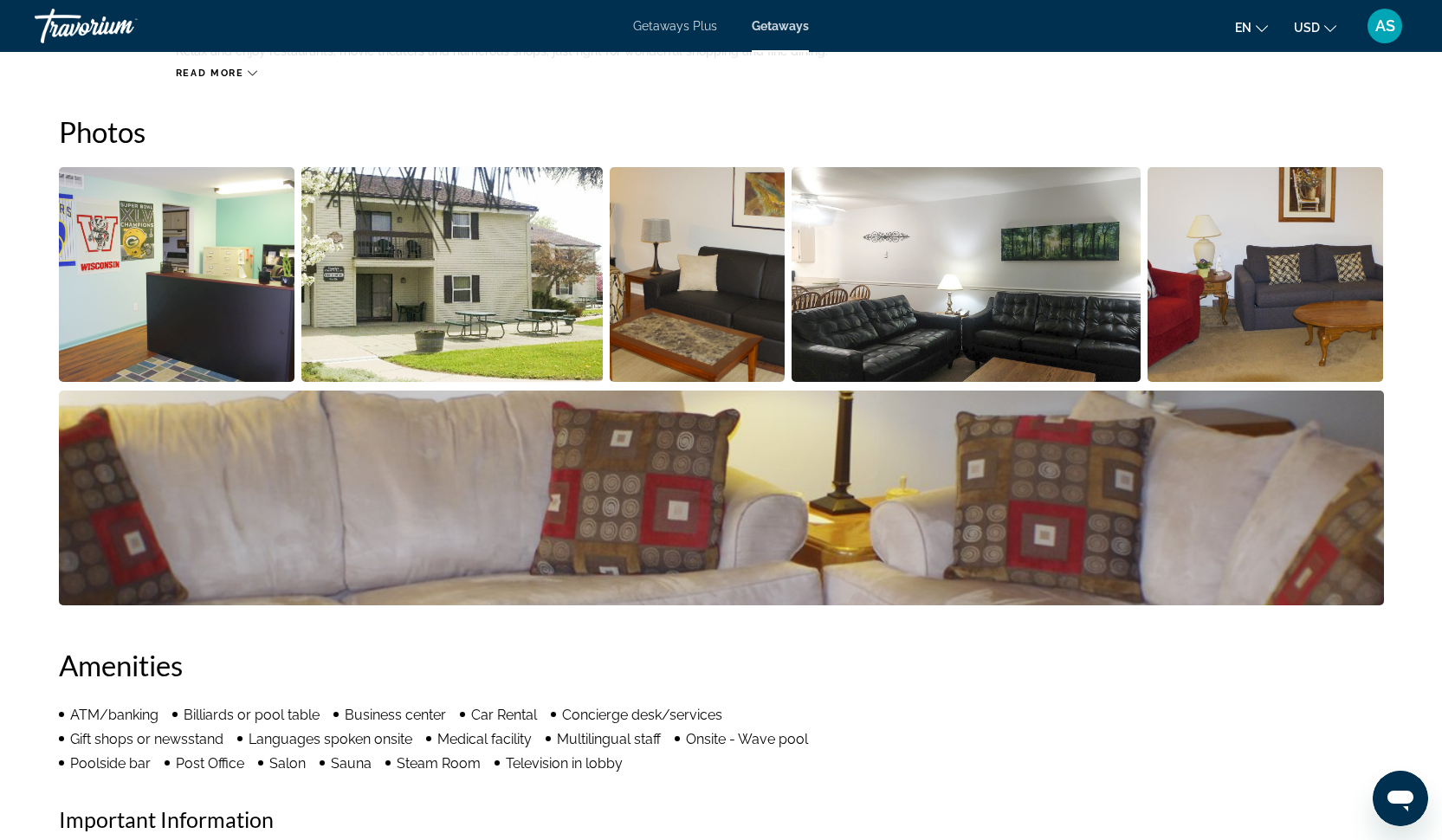
scroll to position [785, 0]
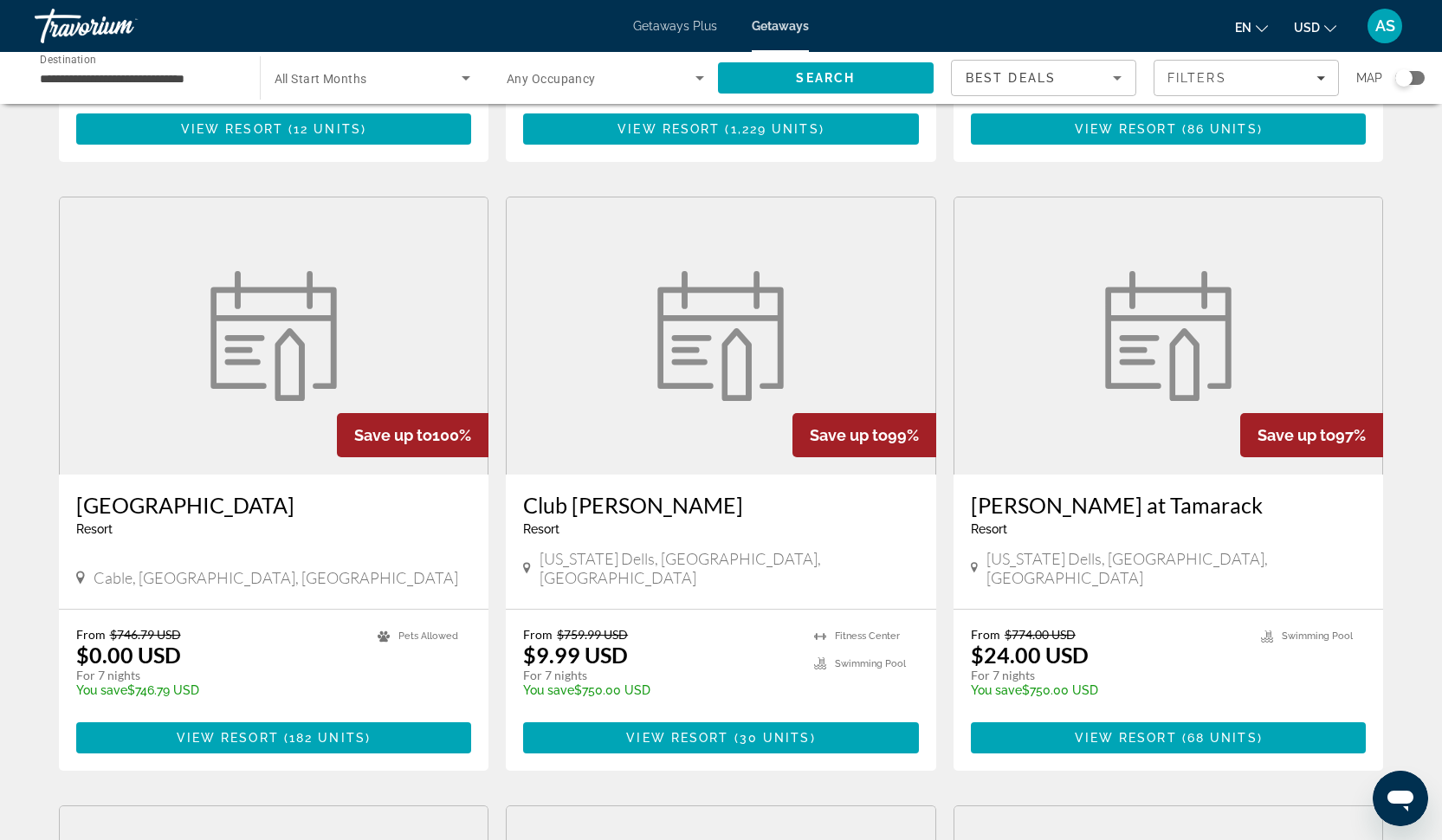
scroll to position [572, 0]
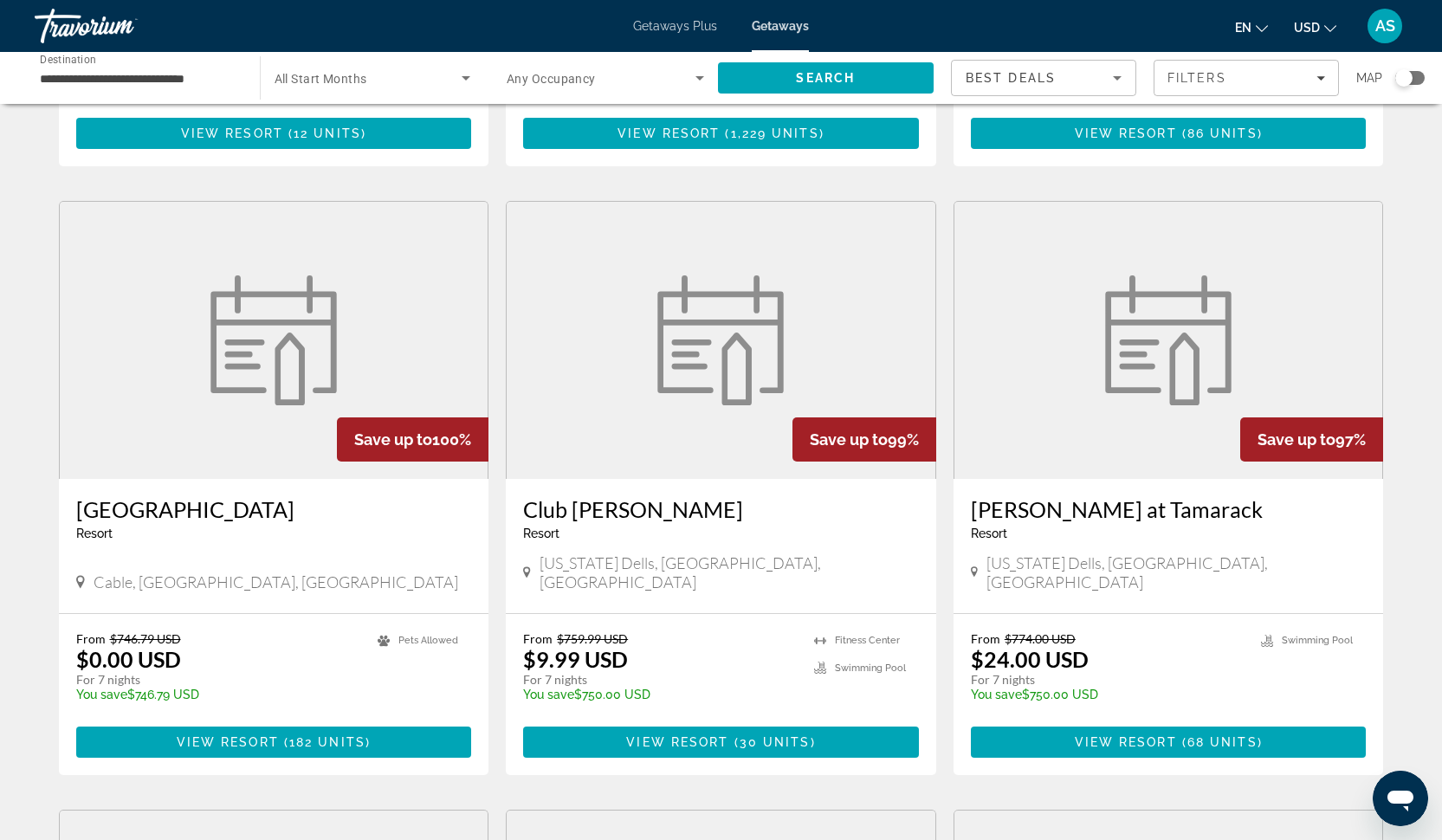
click at [649, 389] on figure "Main content" at bounding box center [720, 340] width 428 height 277
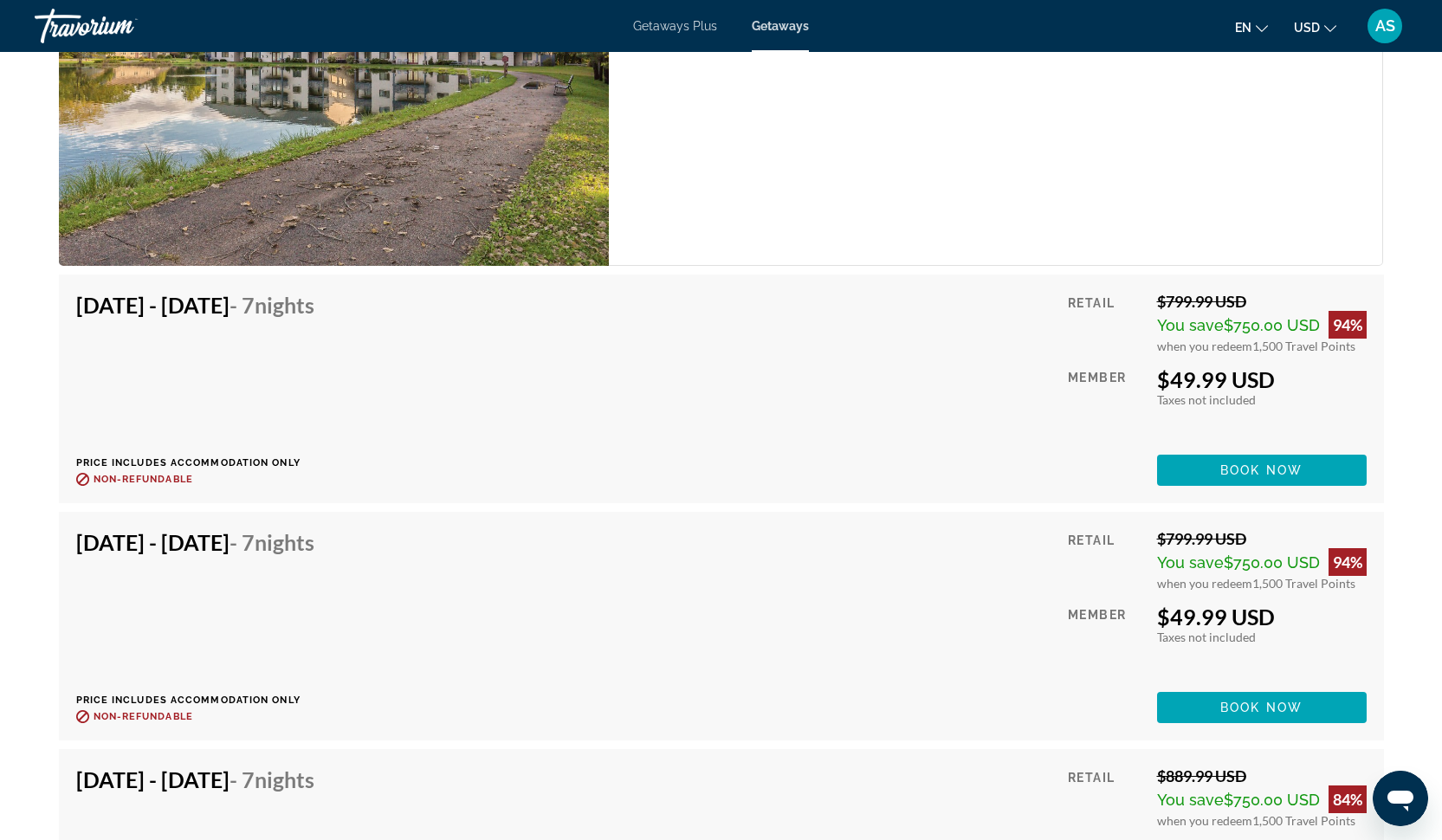
scroll to position [3646, 0]
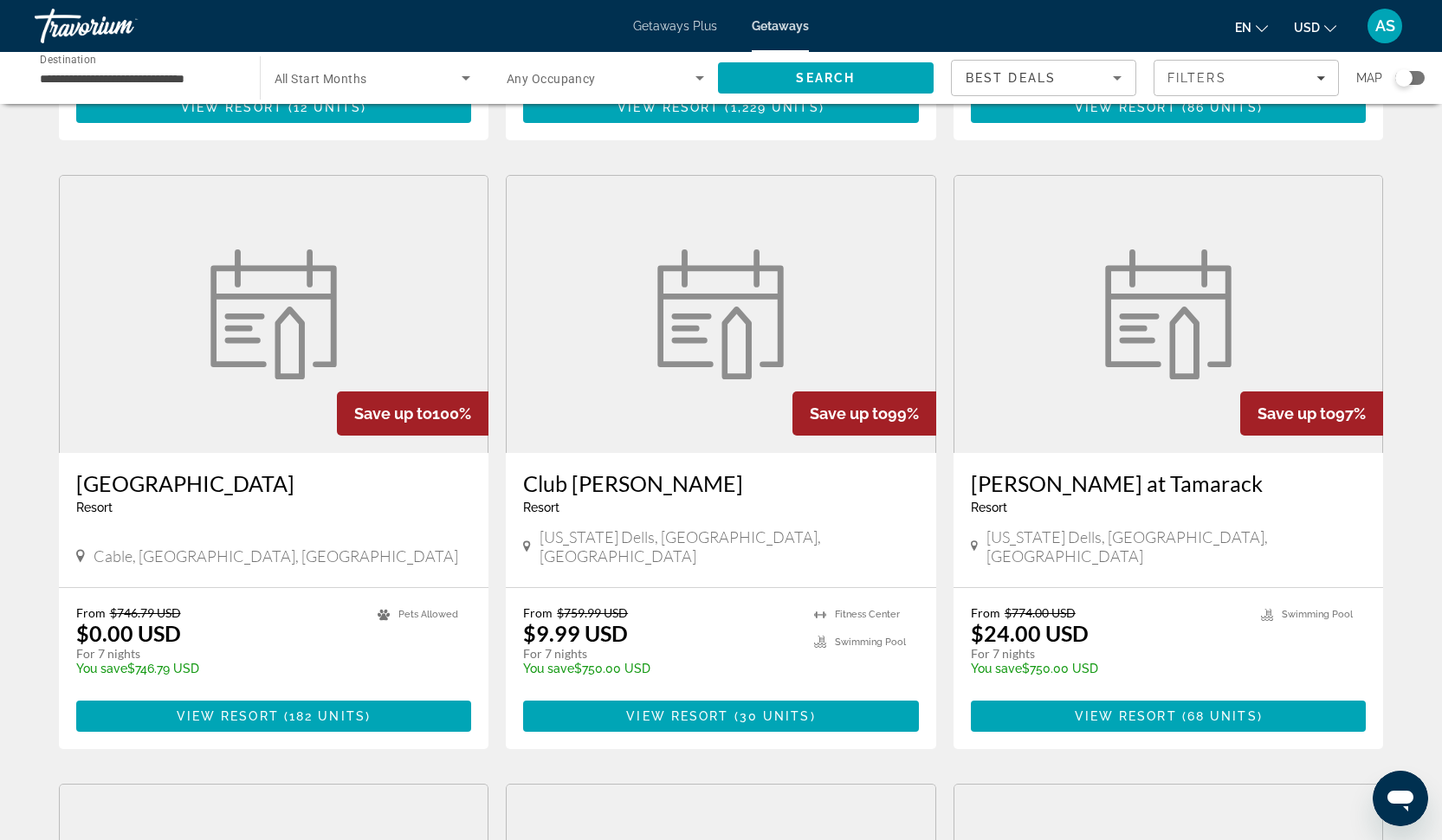
scroll to position [600, 0]
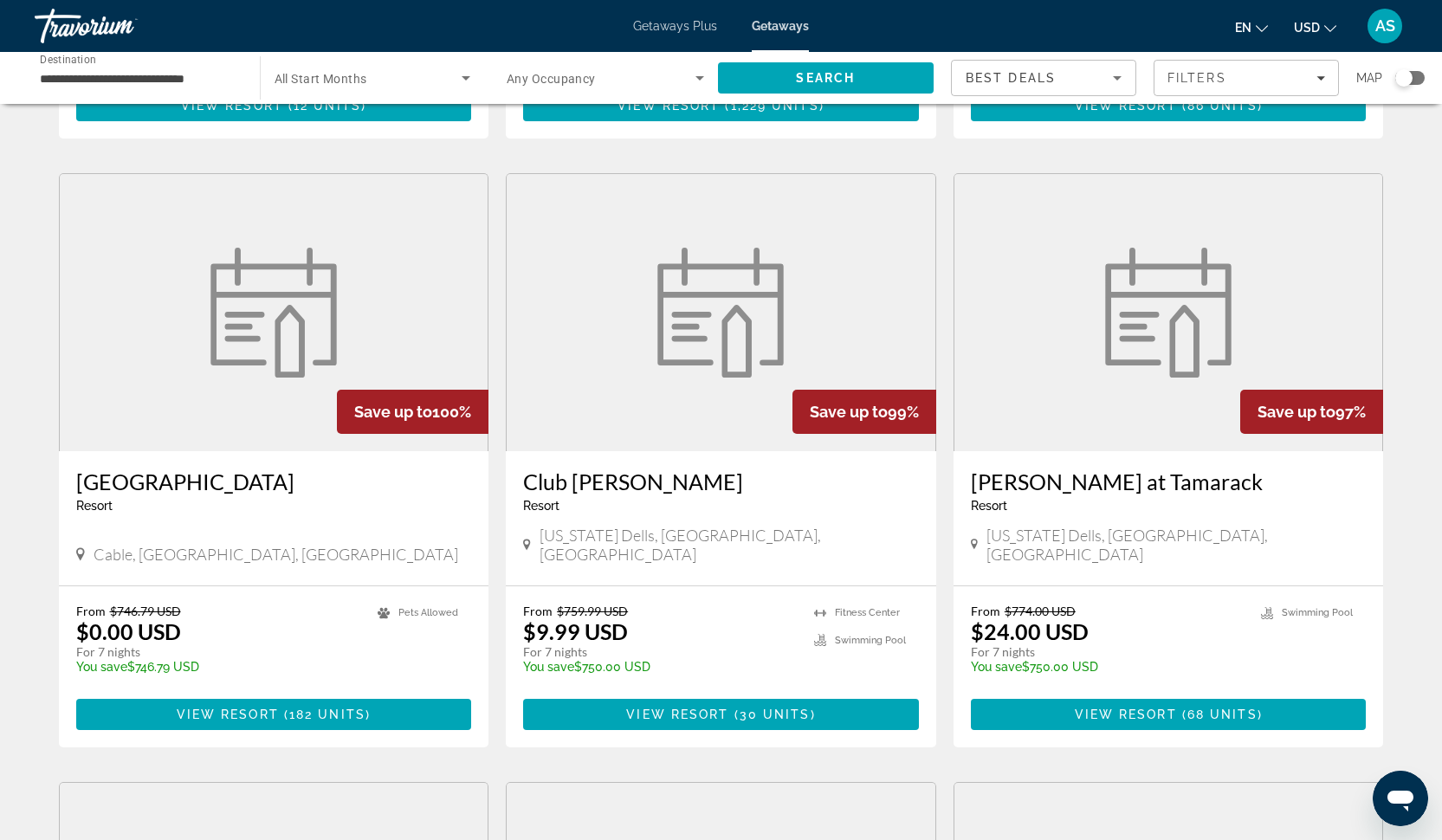
click at [1077, 468] on h3 "[PERSON_NAME] at Tamarack" at bounding box center [1168, 481] width 396 height 26
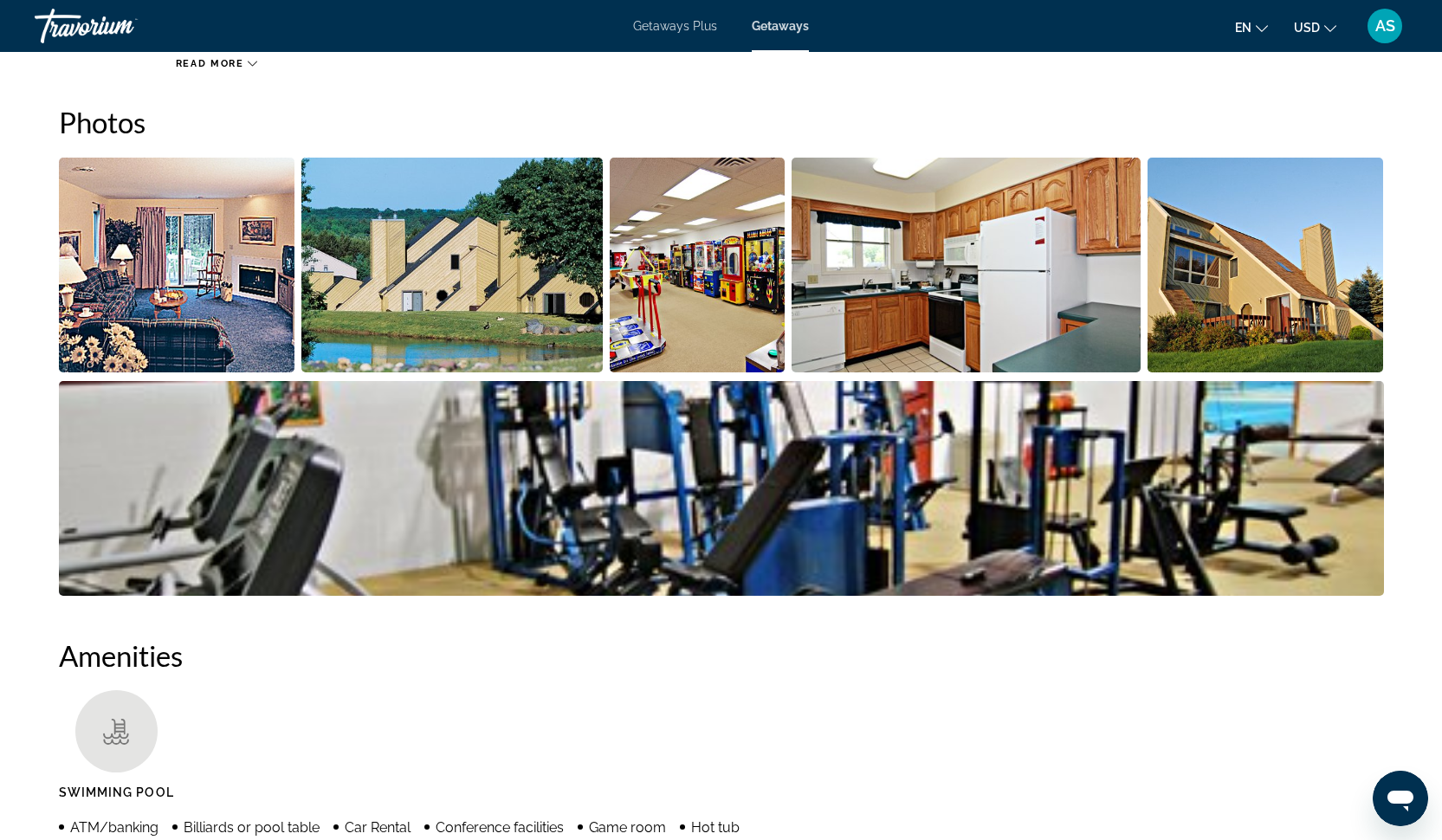
scroll to position [809, 0]
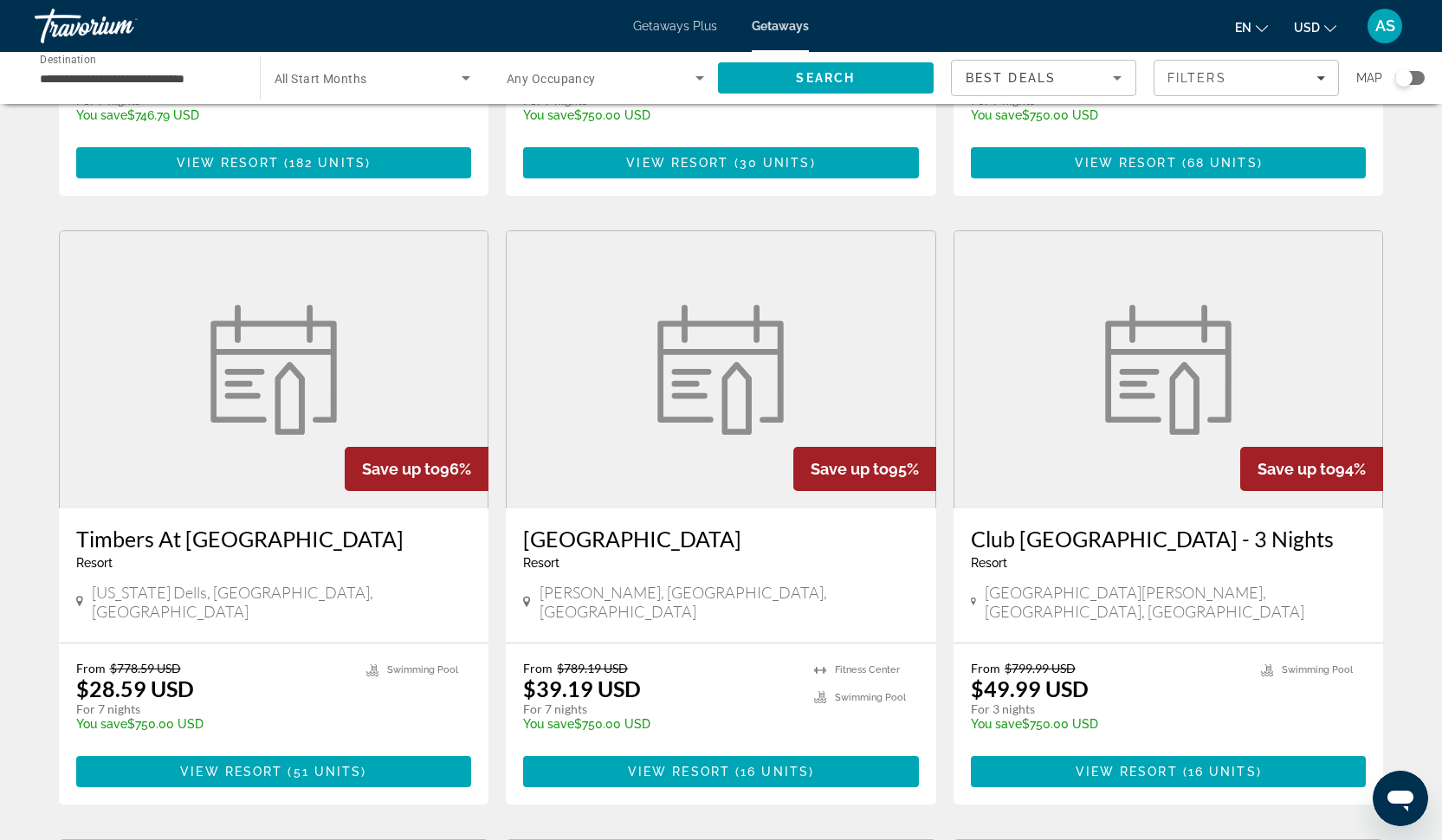
scroll to position [1159, 0]
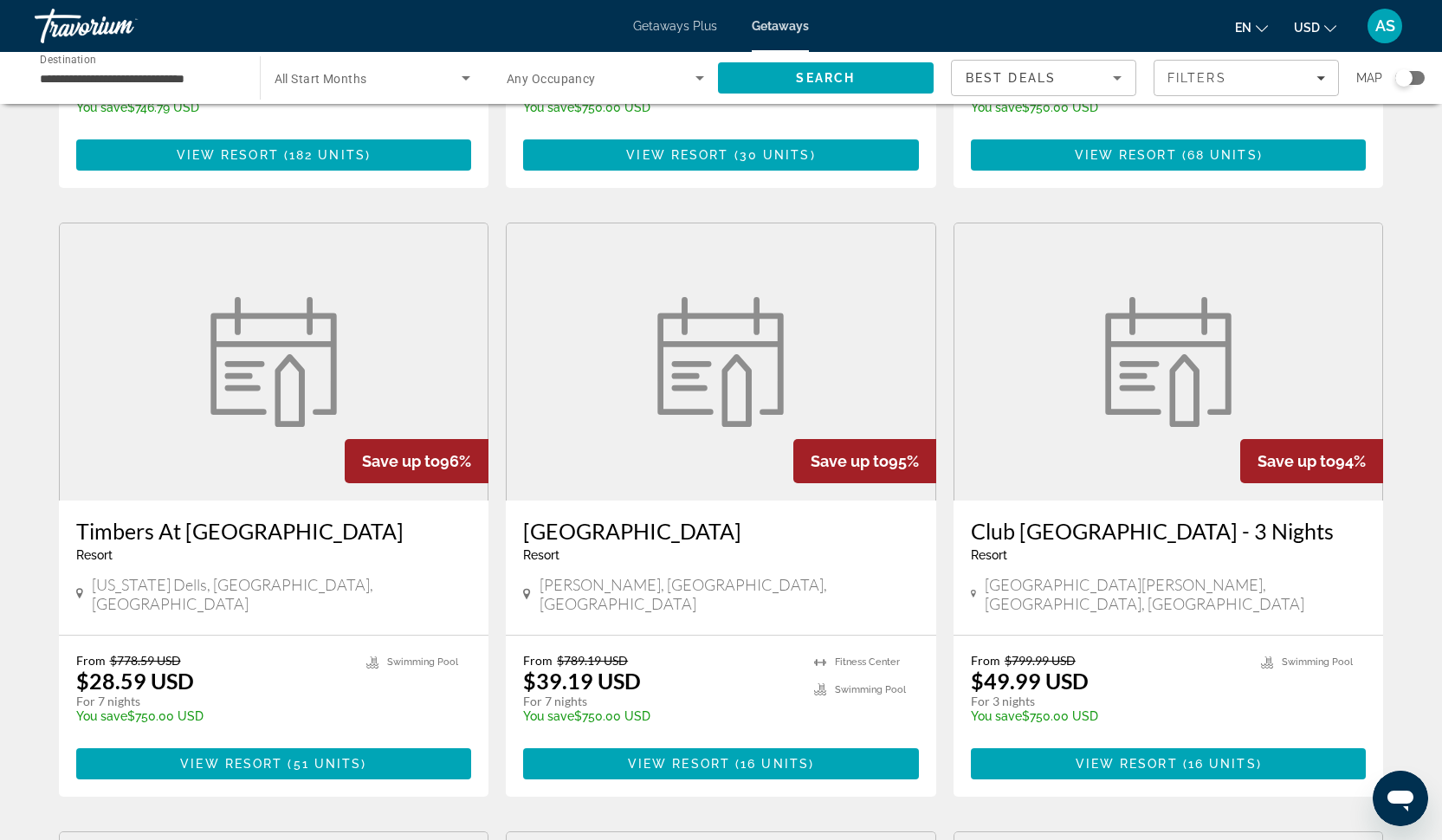
click at [322, 518] on h3 "Timbers At [GEOGRAPHIC_DATA]" at bounding box center [274, 530] width 396 height 26
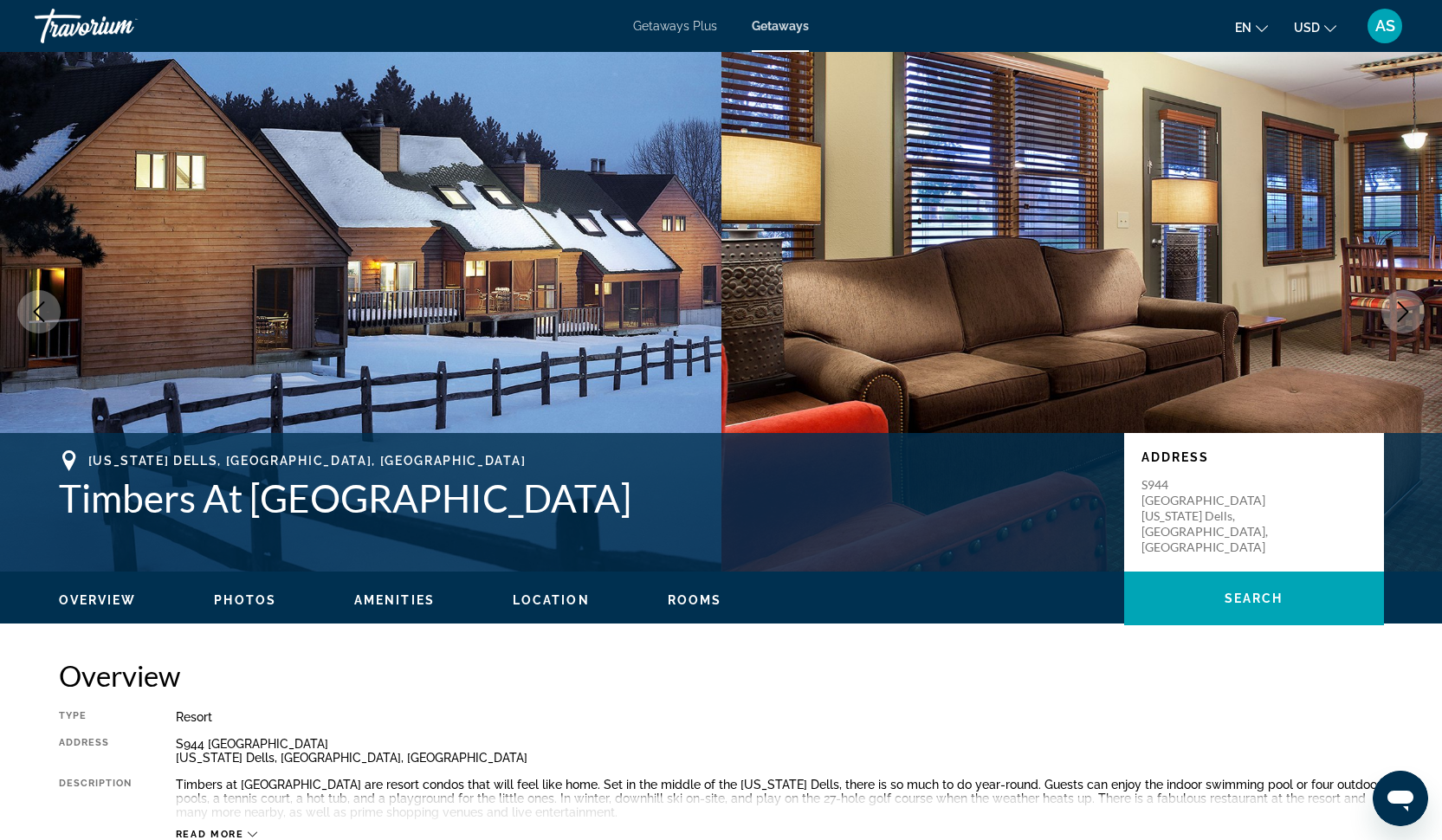
click at [238, 600] on span "Photos" at bounding box center [244, 600] width 62 height 14
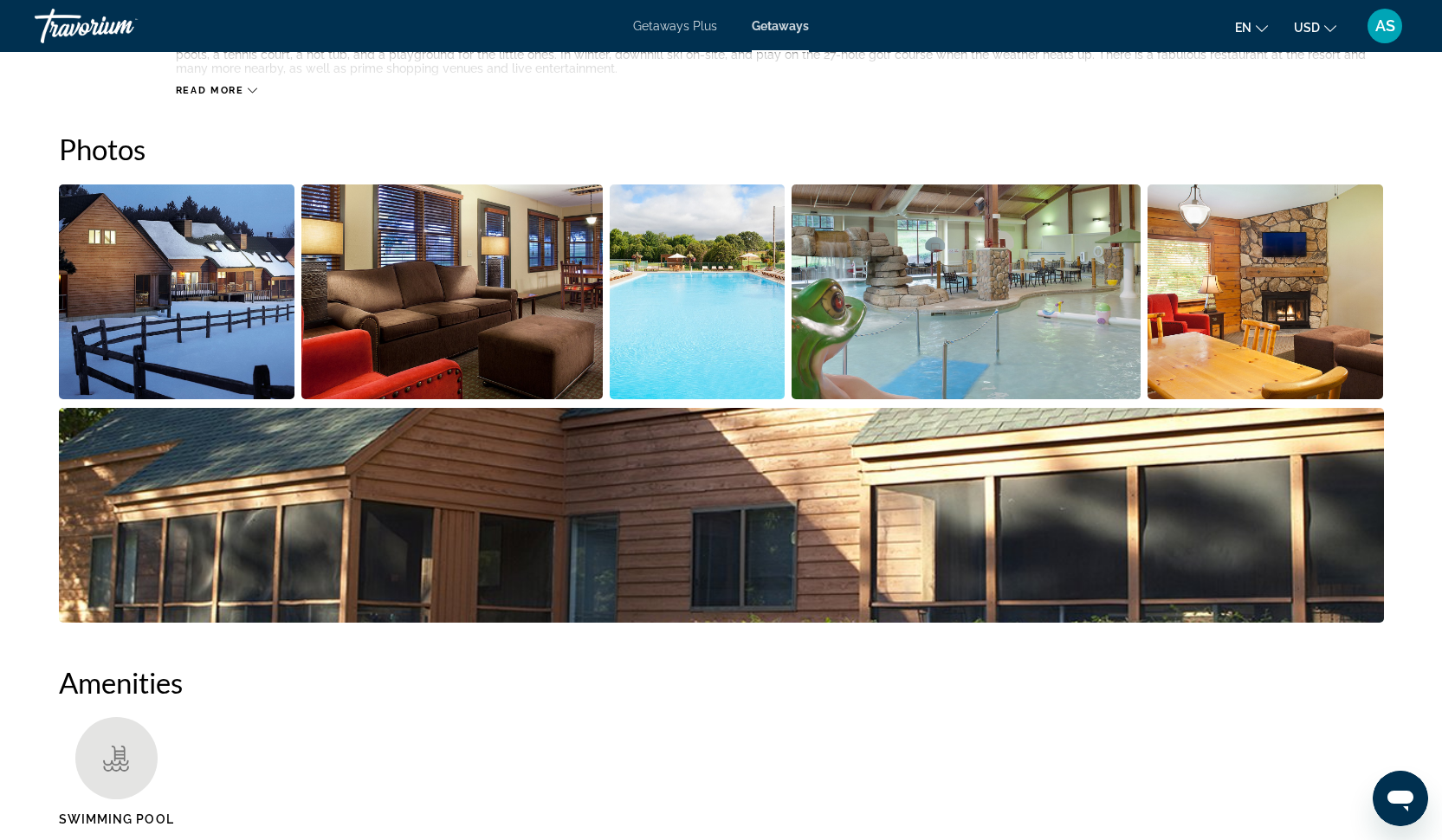
scroll to position [771, 0]
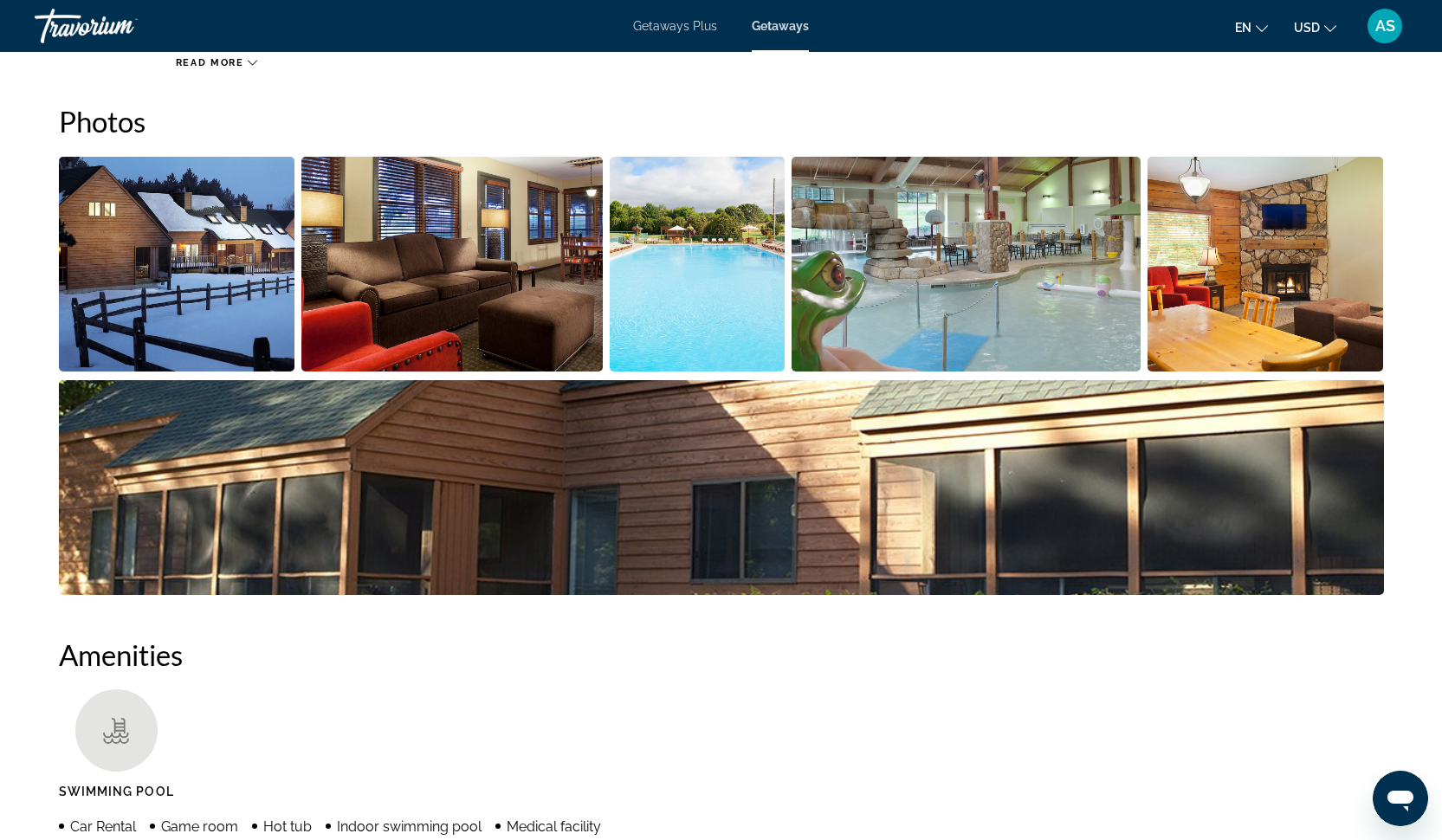
click at [215, 279] on img "Open full-screen image slider" at bounding box center [177, 263] width 237 height 215
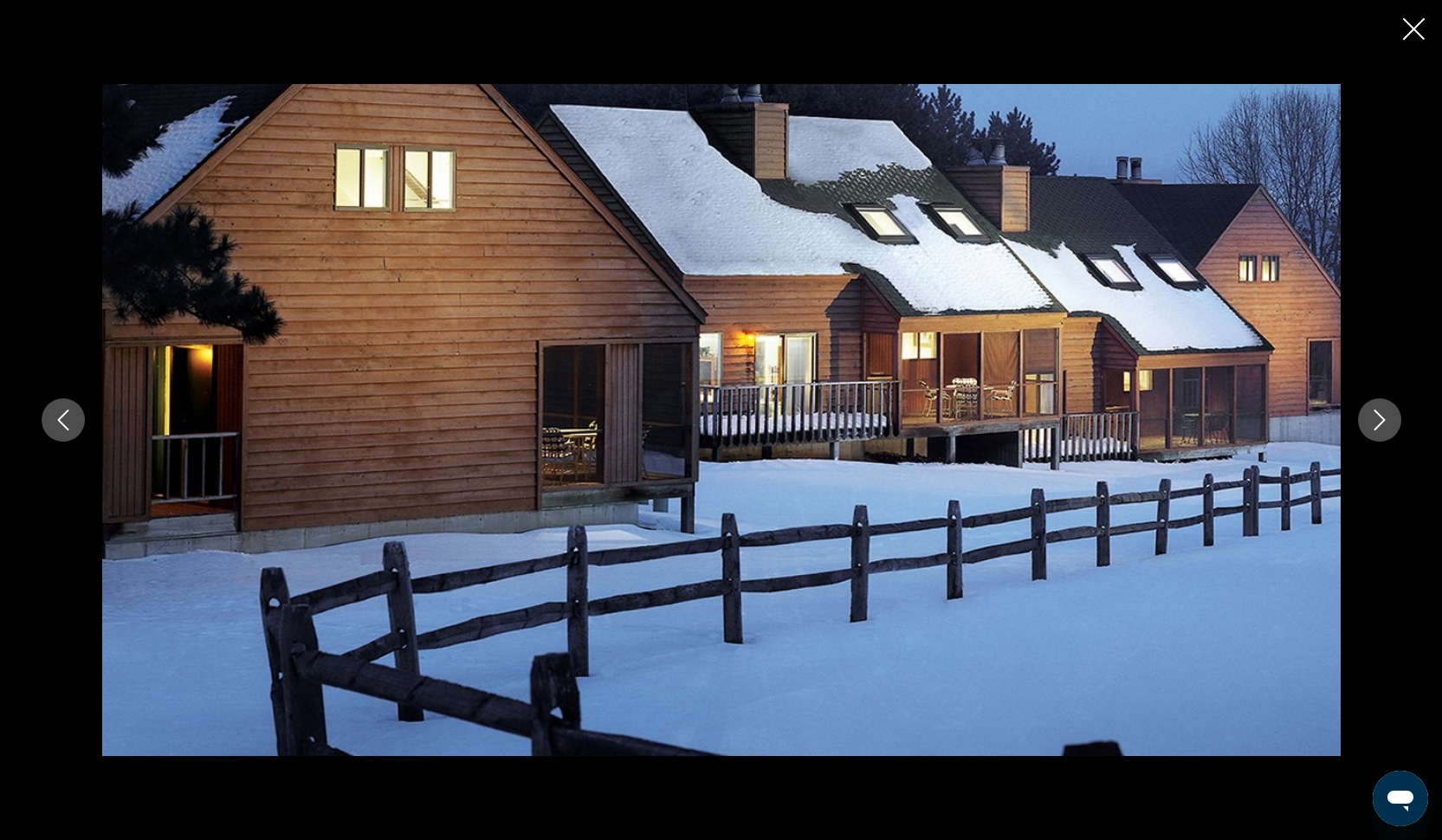
click at [1377, 418] on icon "Next image" at bounding box center [1379, 420] width 21 height 21
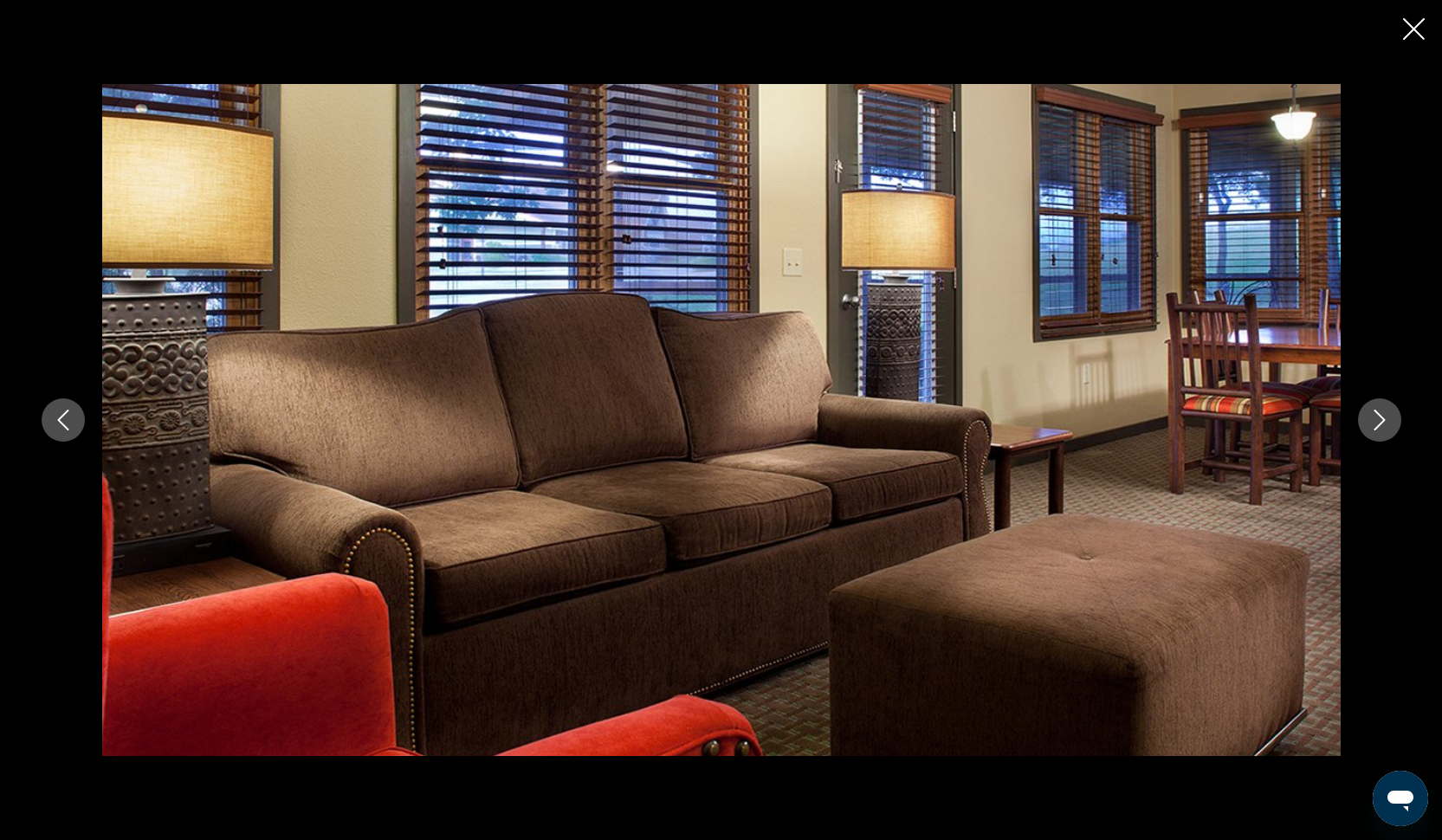
click at [1377, 418] on icon "Next image" at bounding box center [1379, 420] width 21 height 21
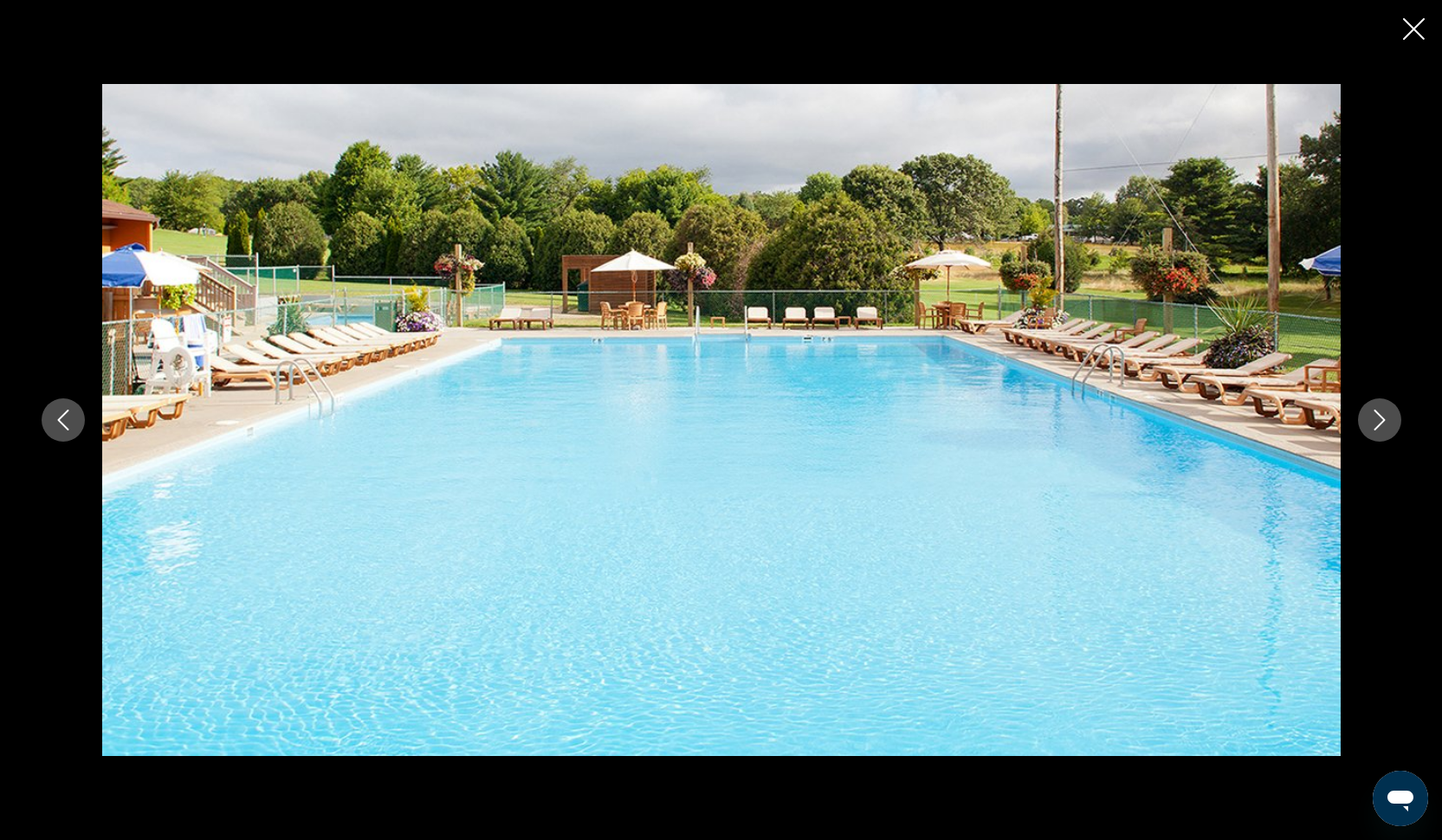
click at [1377, 418] on icon "Next image" at bounding box center [1379, 420] width 21 height 21
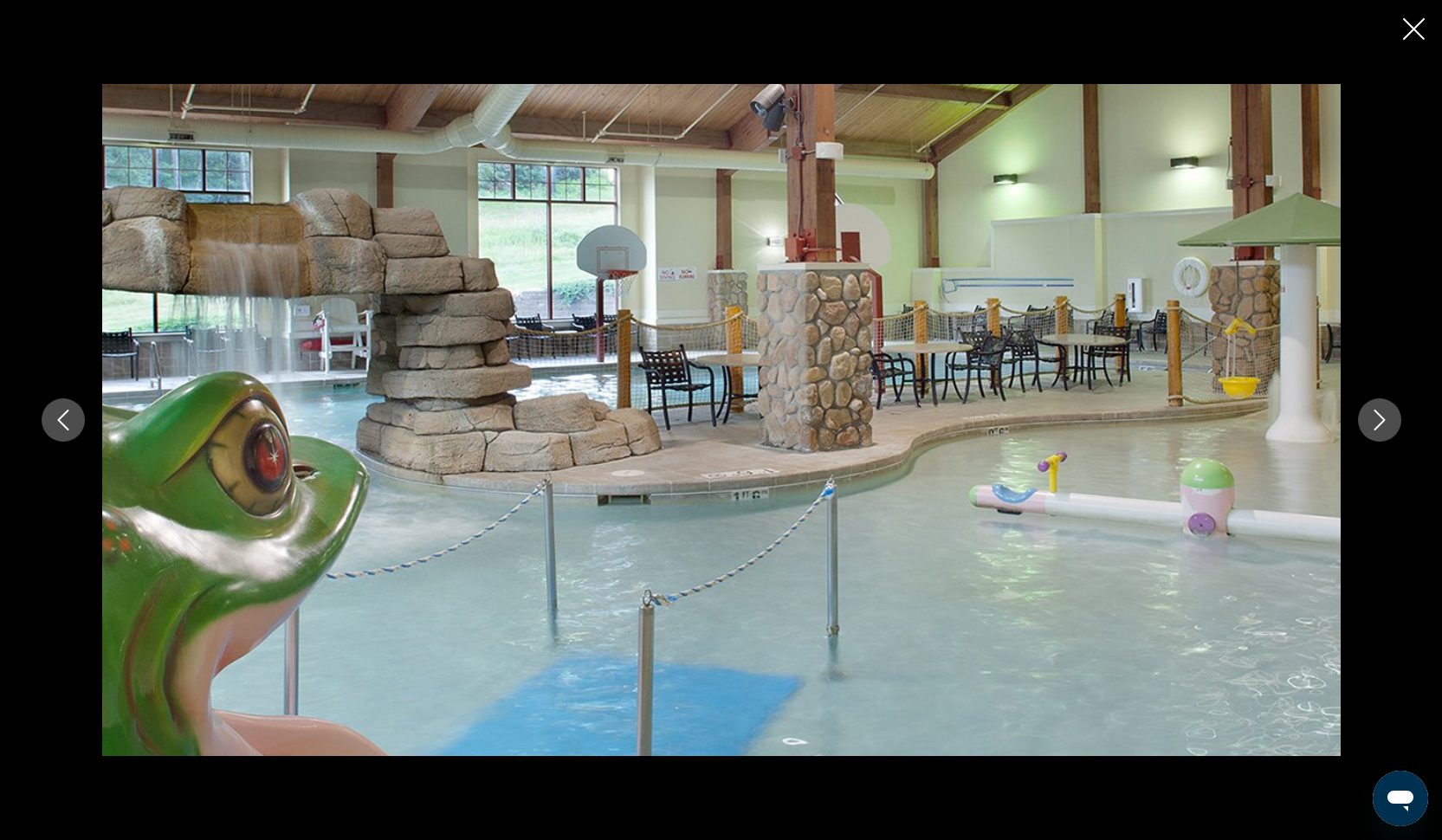
click at [1377, 418] on icon "Next image" at bounding box center [1379, 420] width 21 height 21
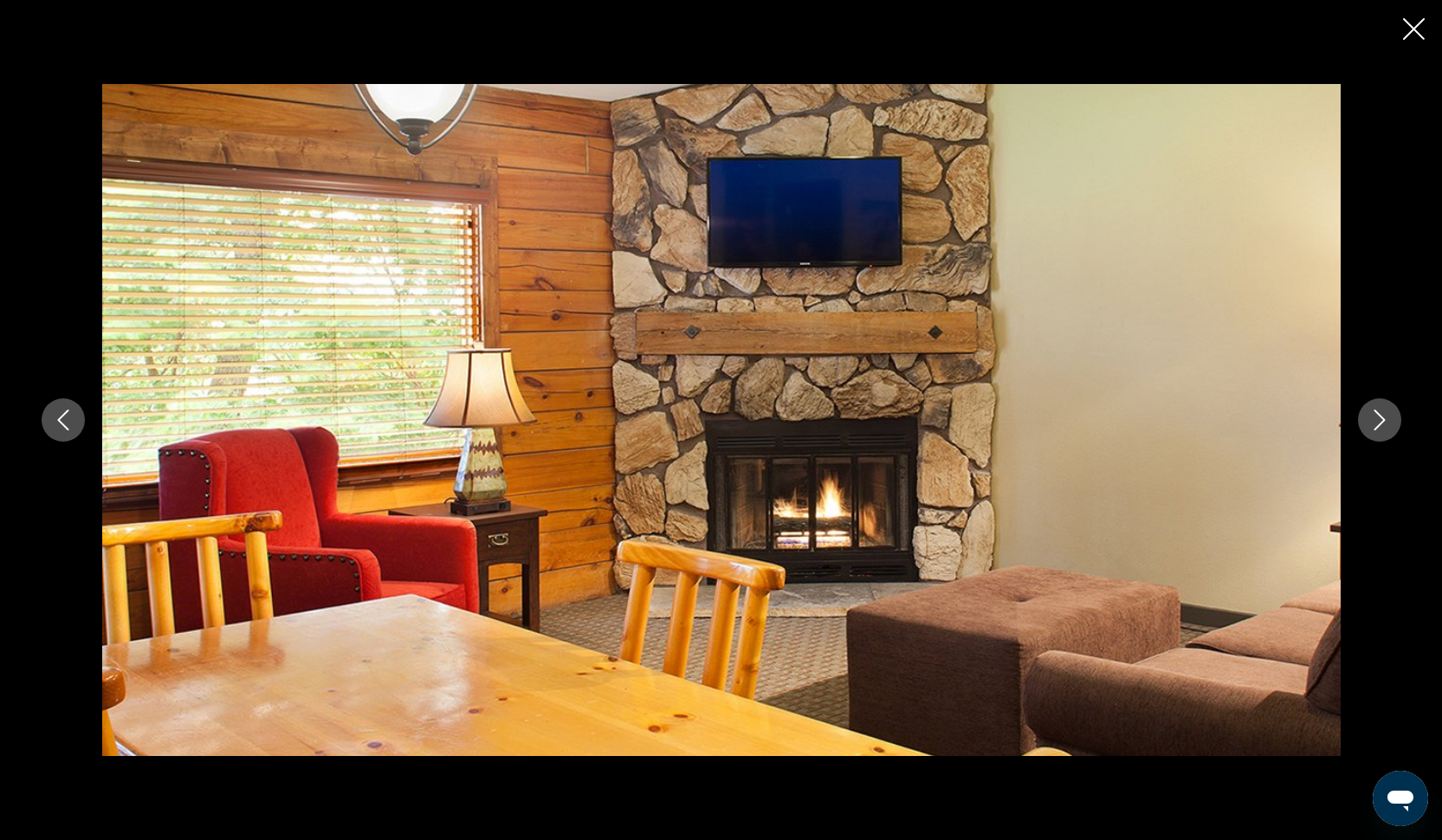
click at [1377, 418] on icon "Next image" at bounding box center [1379, 420] width 21 height 21
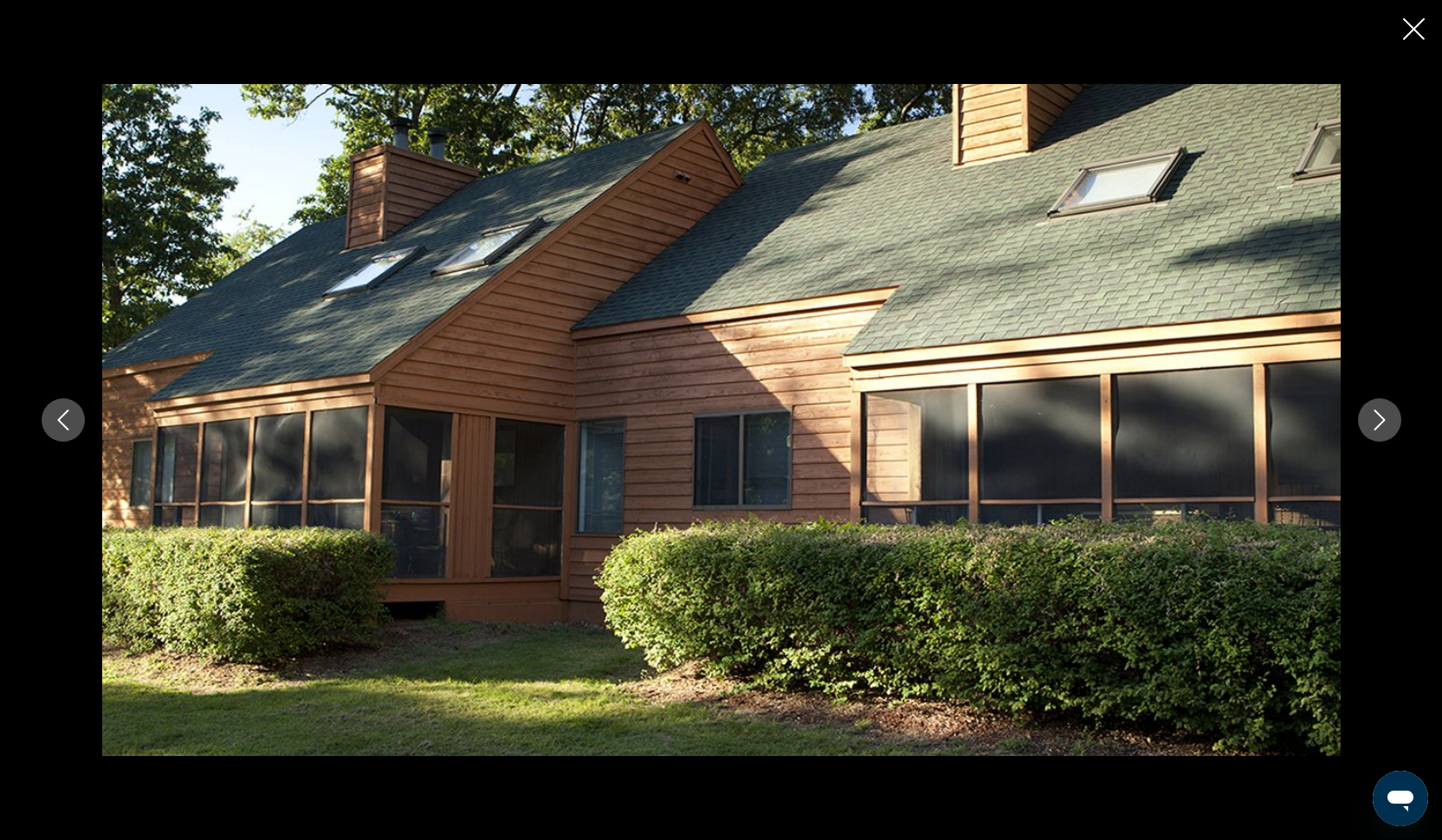
click at [1377, 418] on icon "Next image" at bounding box center [1379, 420] width 21 height 21
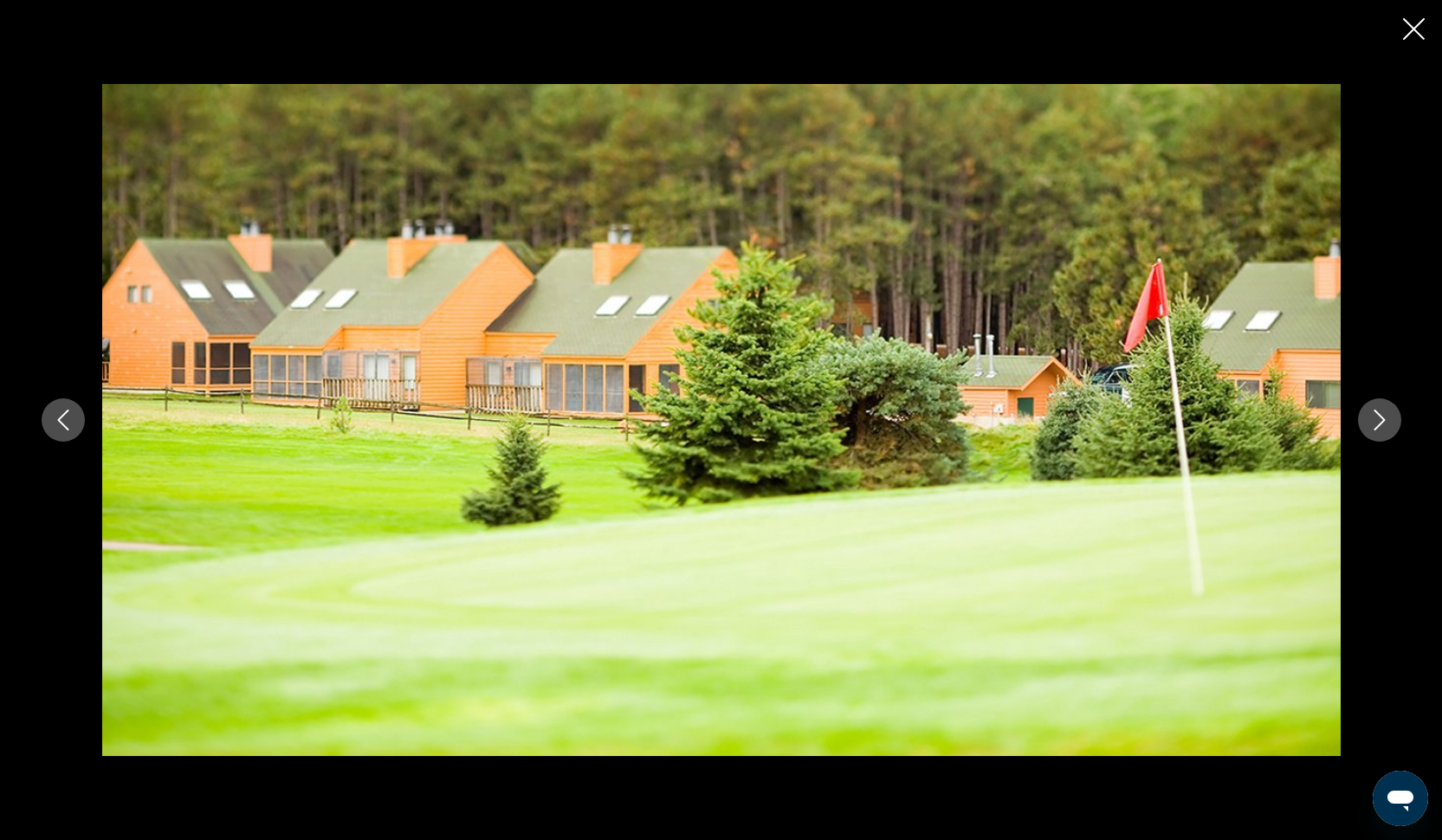
click at [1377, 418] on icon "Next image" at bounding box center [1379, 420] width 21 height 21
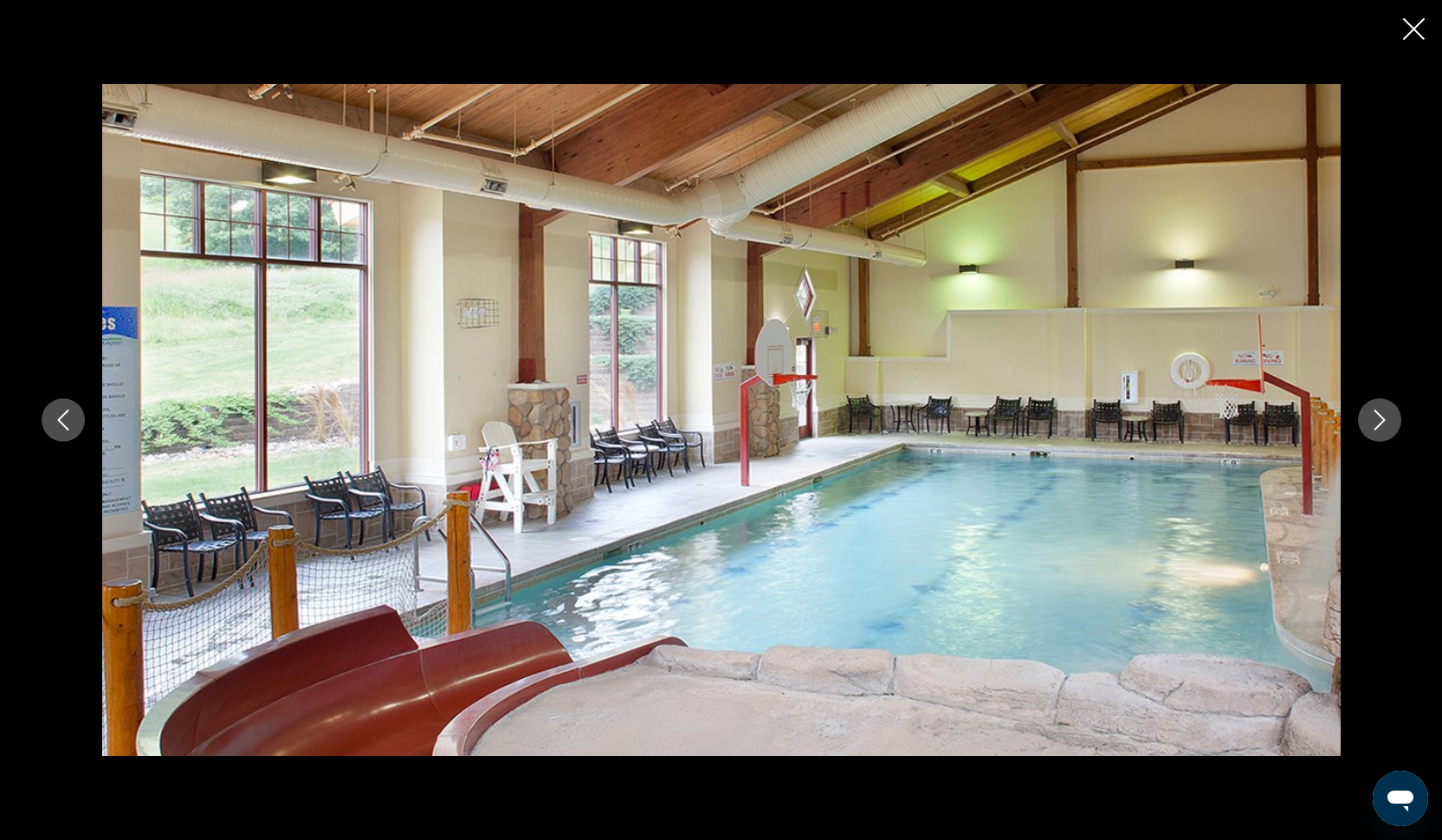
click at [1377, 418] on icon "Next image" at bounding box center [1379, 420] width 21 height 21
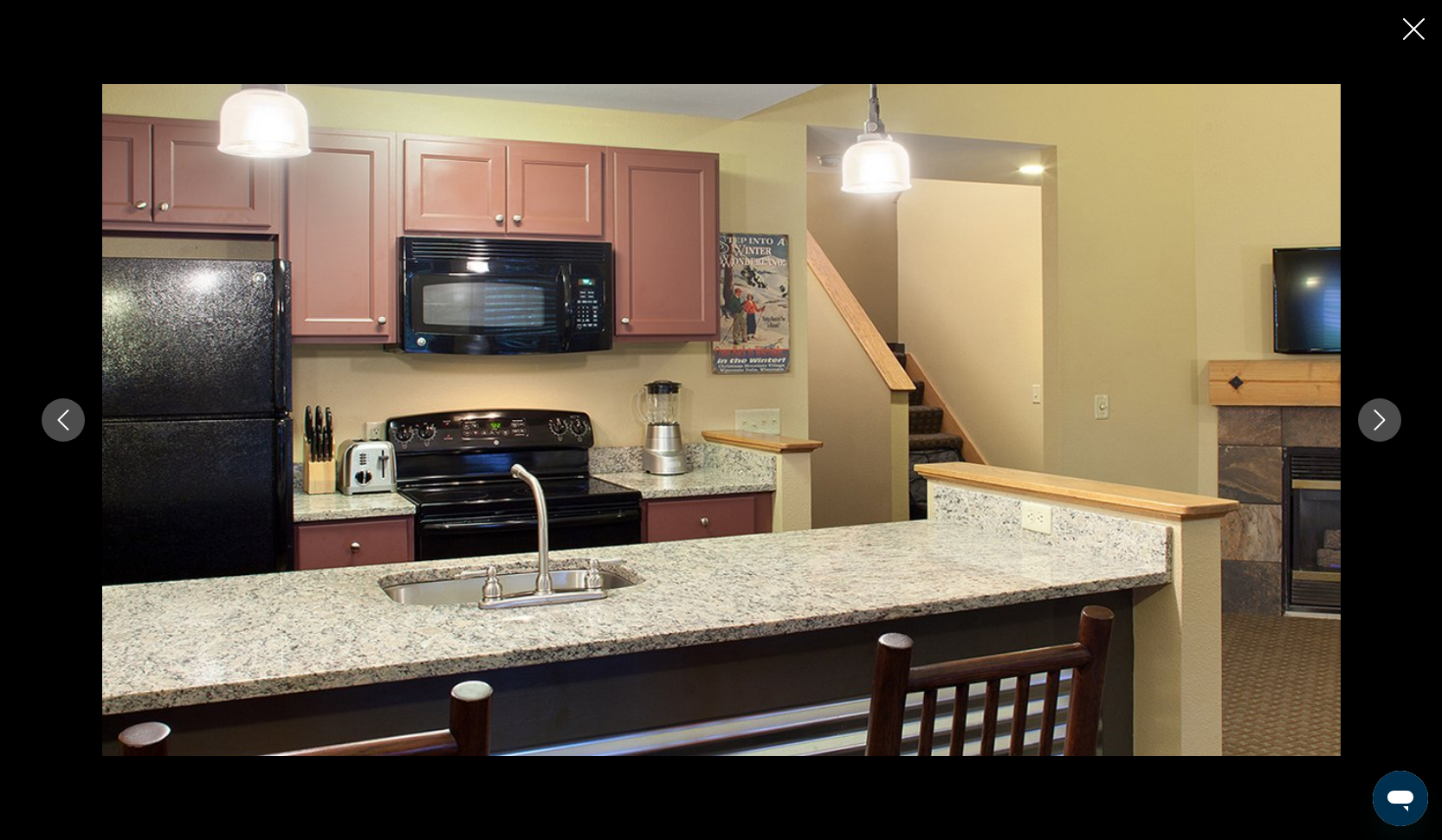
click at [1377, 418] on icon "Next image" at bounding box center [1379, 420] width 21 height 21
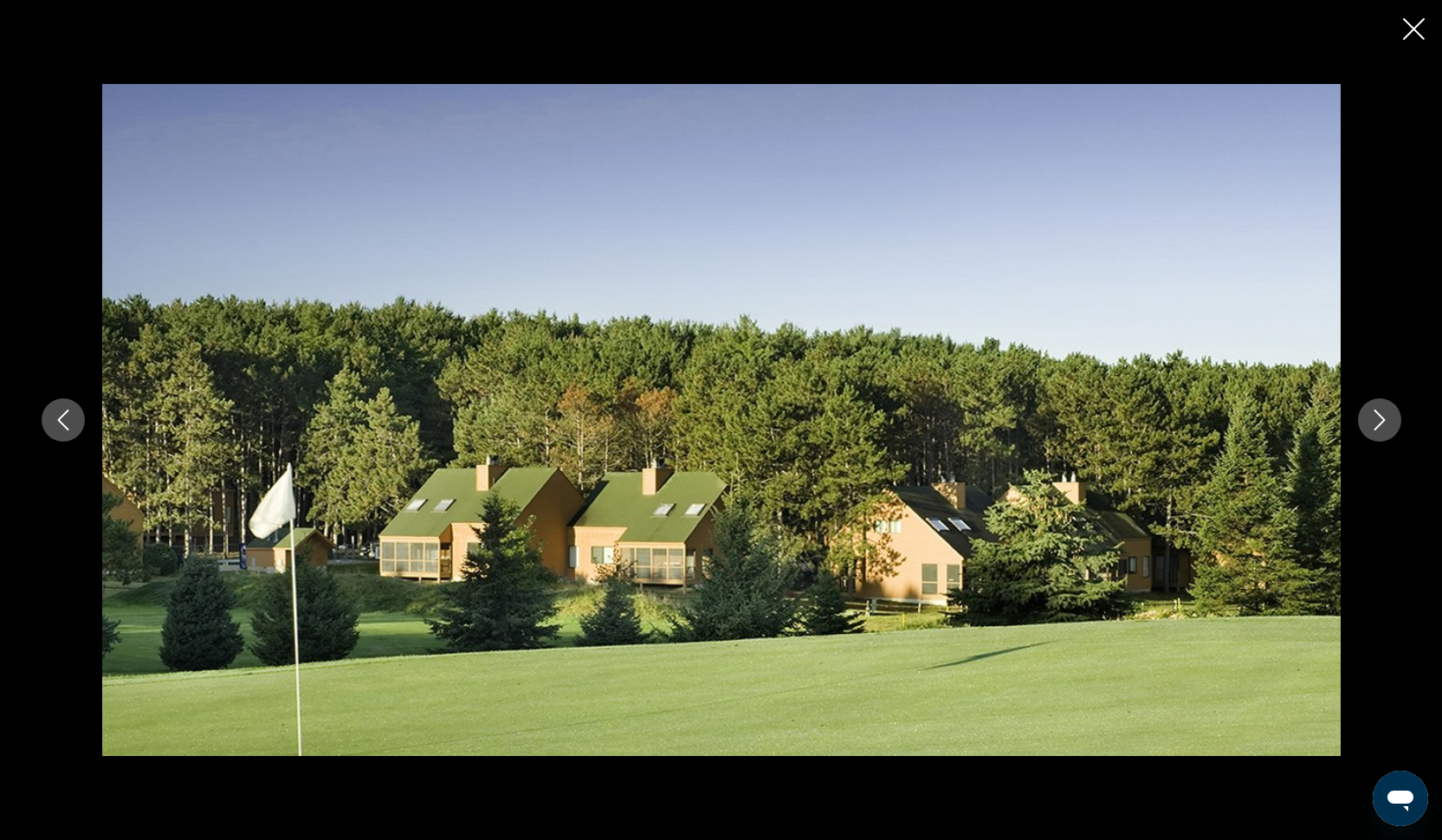
click at [1377, 418] on icon "Next image" at bounding box center [1379, 420] width 21 height 21
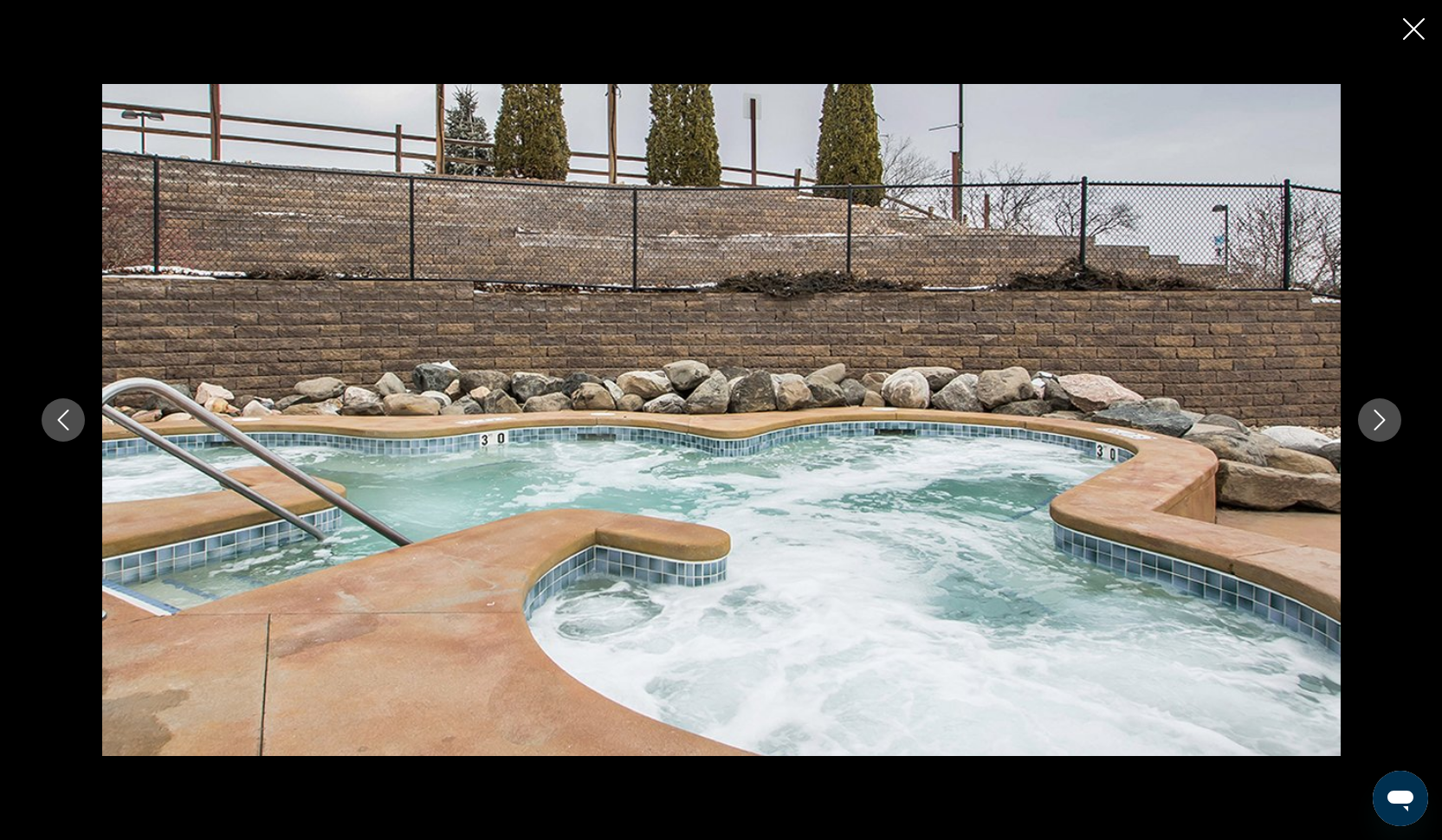
click at [1377, 418] on icon "Next image" at bounding box center [1379, 420] width 21 height 21
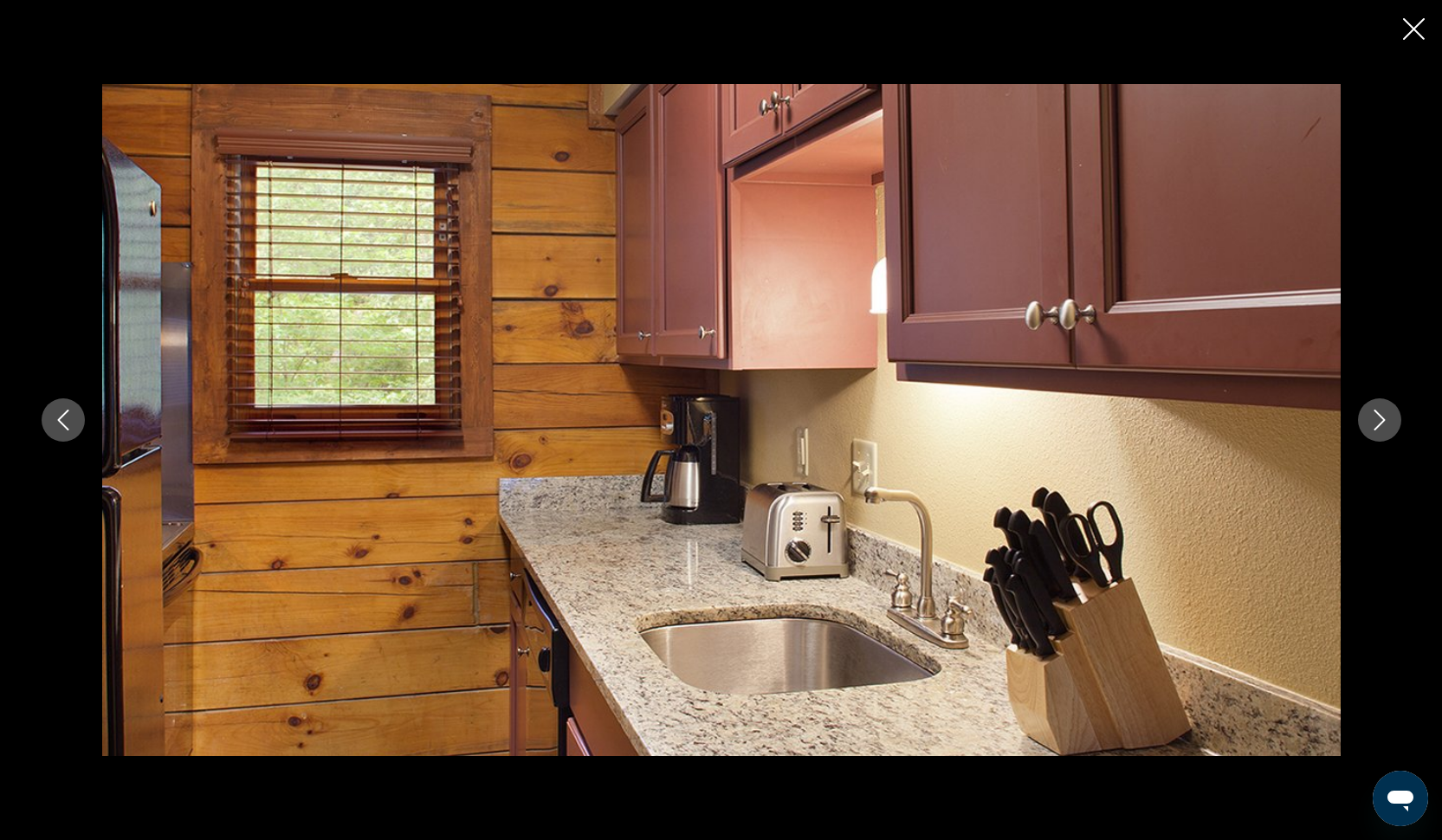
click at [1377, 418] on icon "Next image" at bounding box center [1379, 420] width 21 height 21
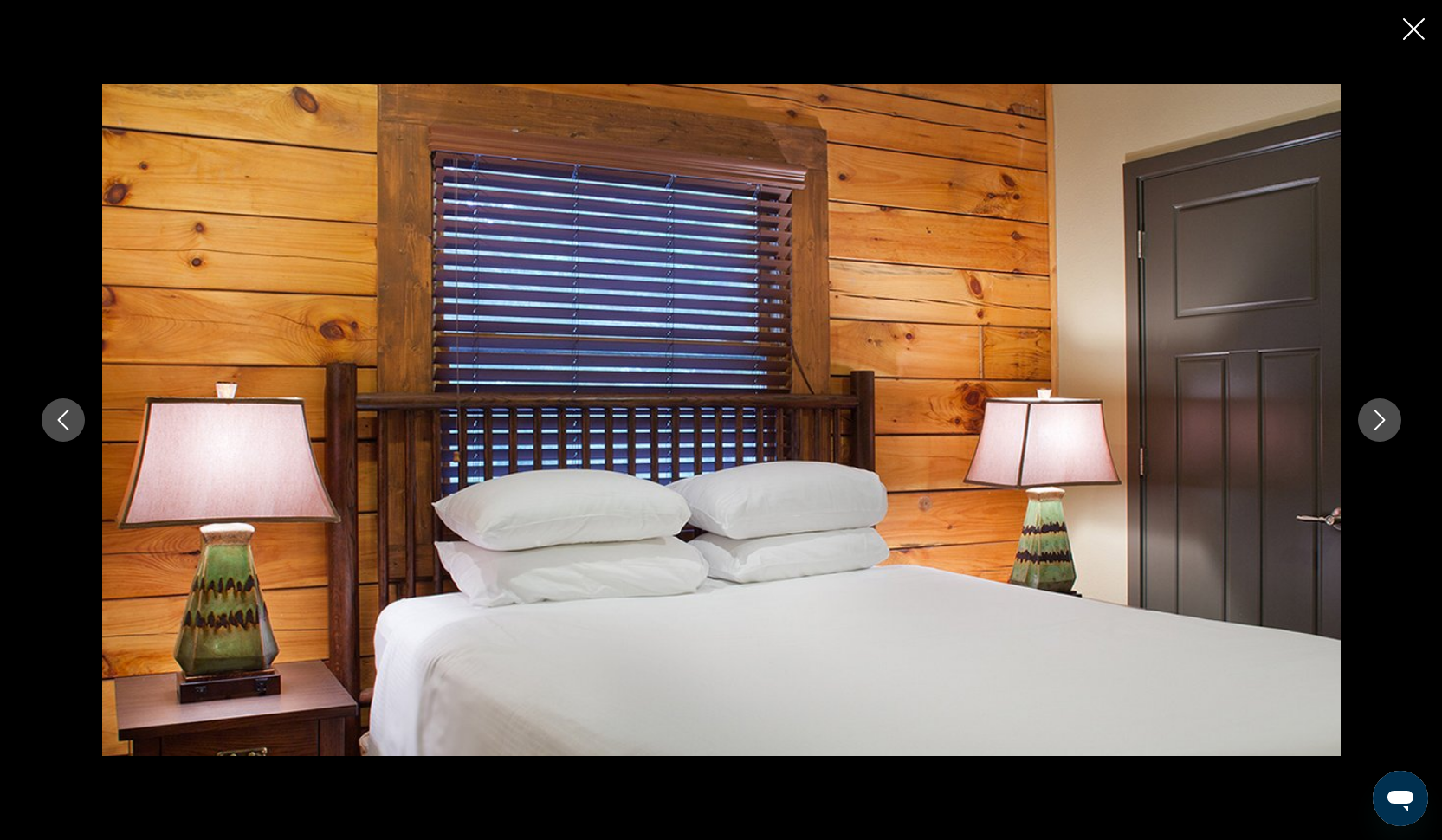
click at [1377, 418] on icon "Next image" at bounding box center [1379, 420] width 21 height 21
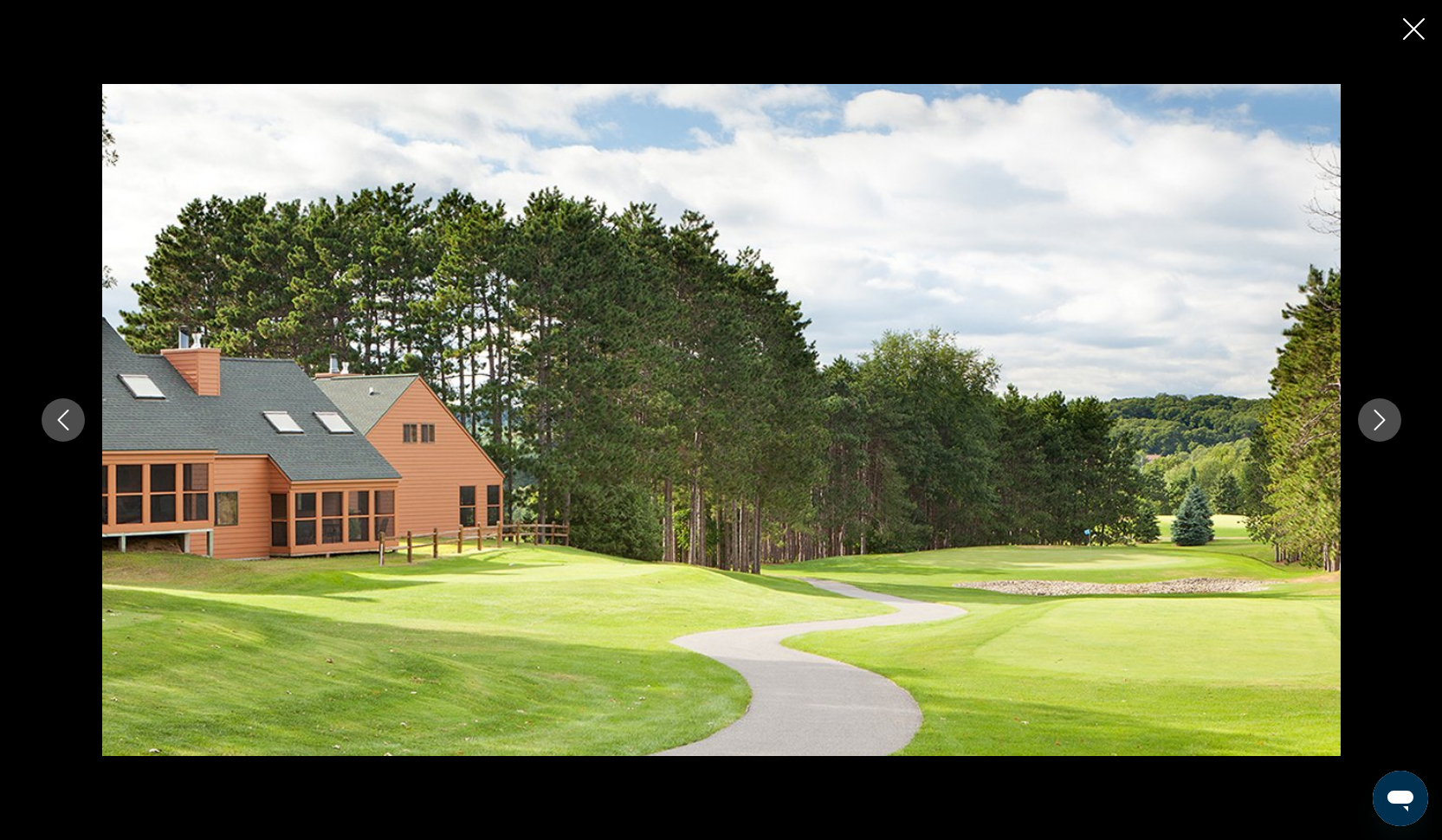
click at [1377, 418] on icon "Next image" at bounding box center [1379, 420] width 21 height 21
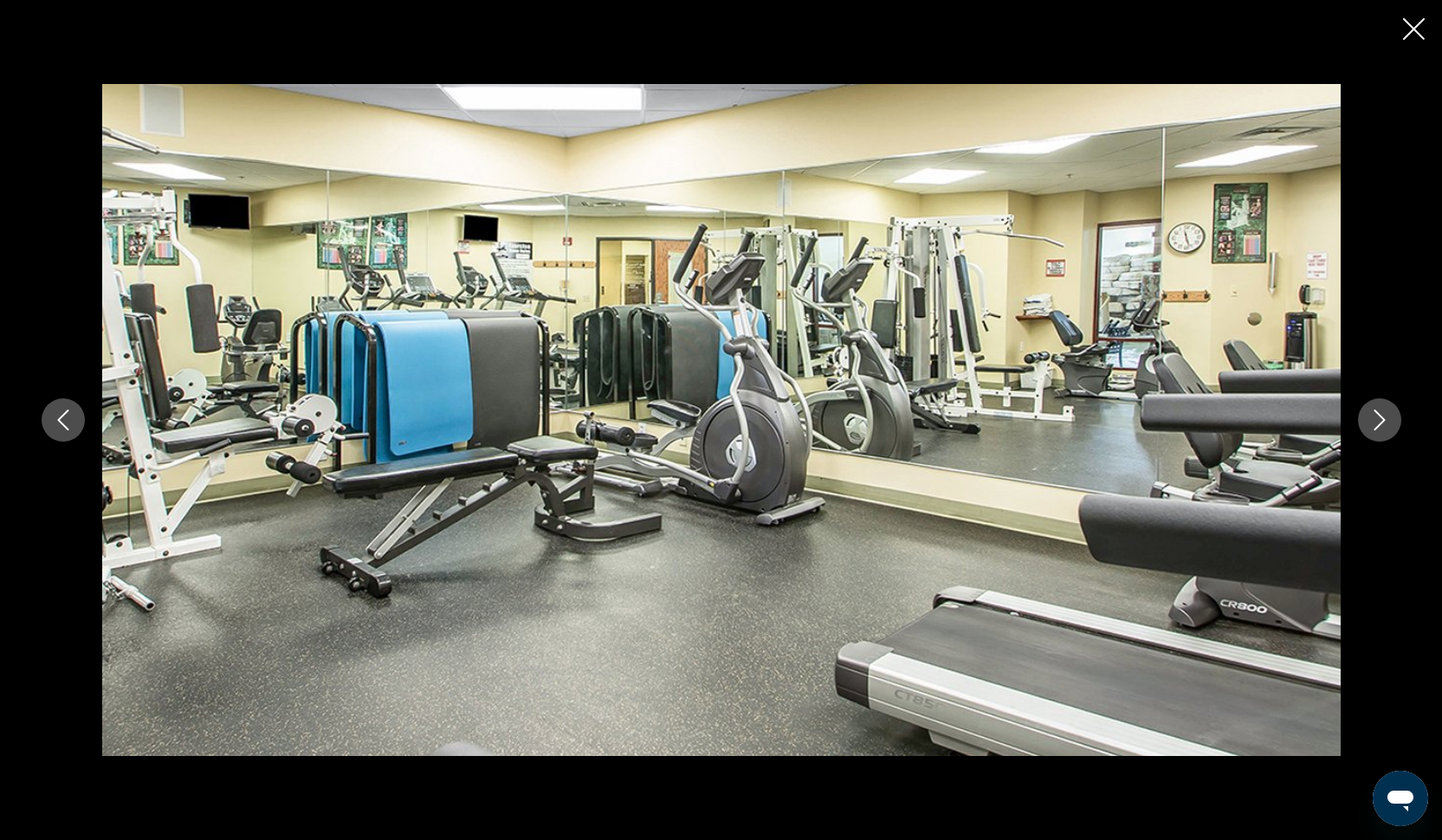
click at [1377, 418] on icon "Next image" at bounding box center [1379, 420] width 21 height 21
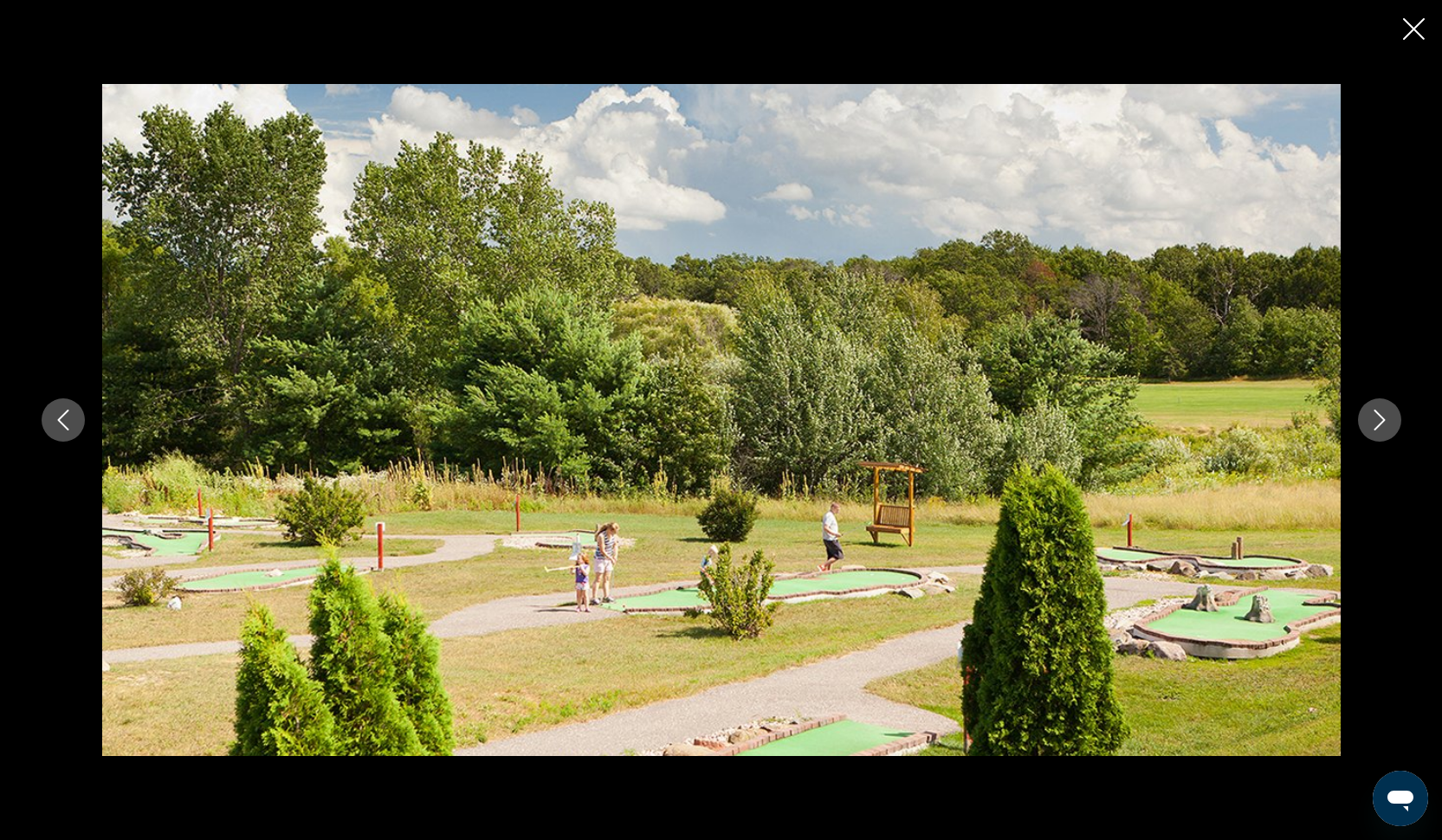
click at [1378, 418] on icon "Next image" at bounding box center [1379, 420] width 21 height 21
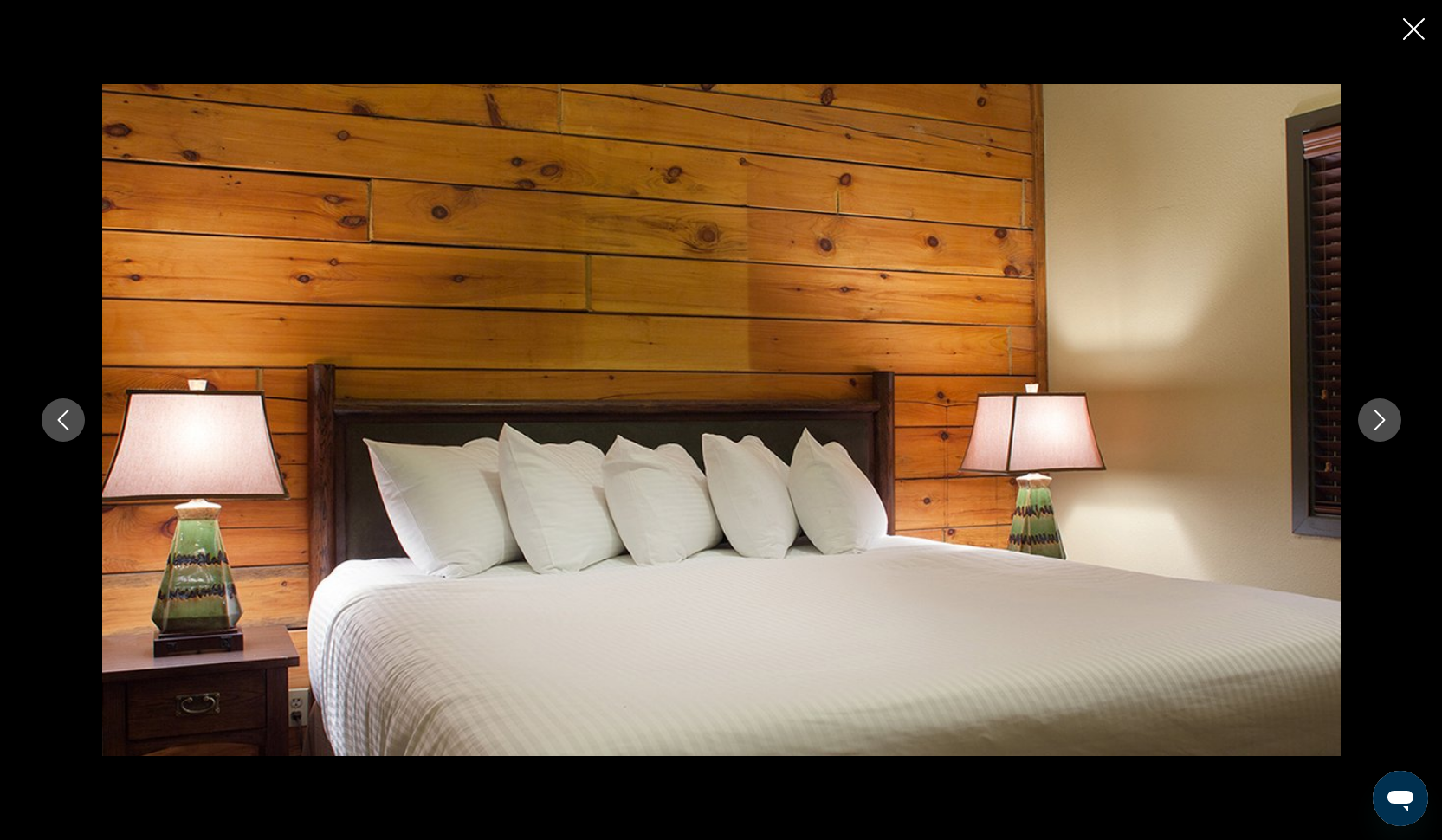
click at [1378, 418] on icon "Next image" at bounding box center [1379, 420] width 21 height 21
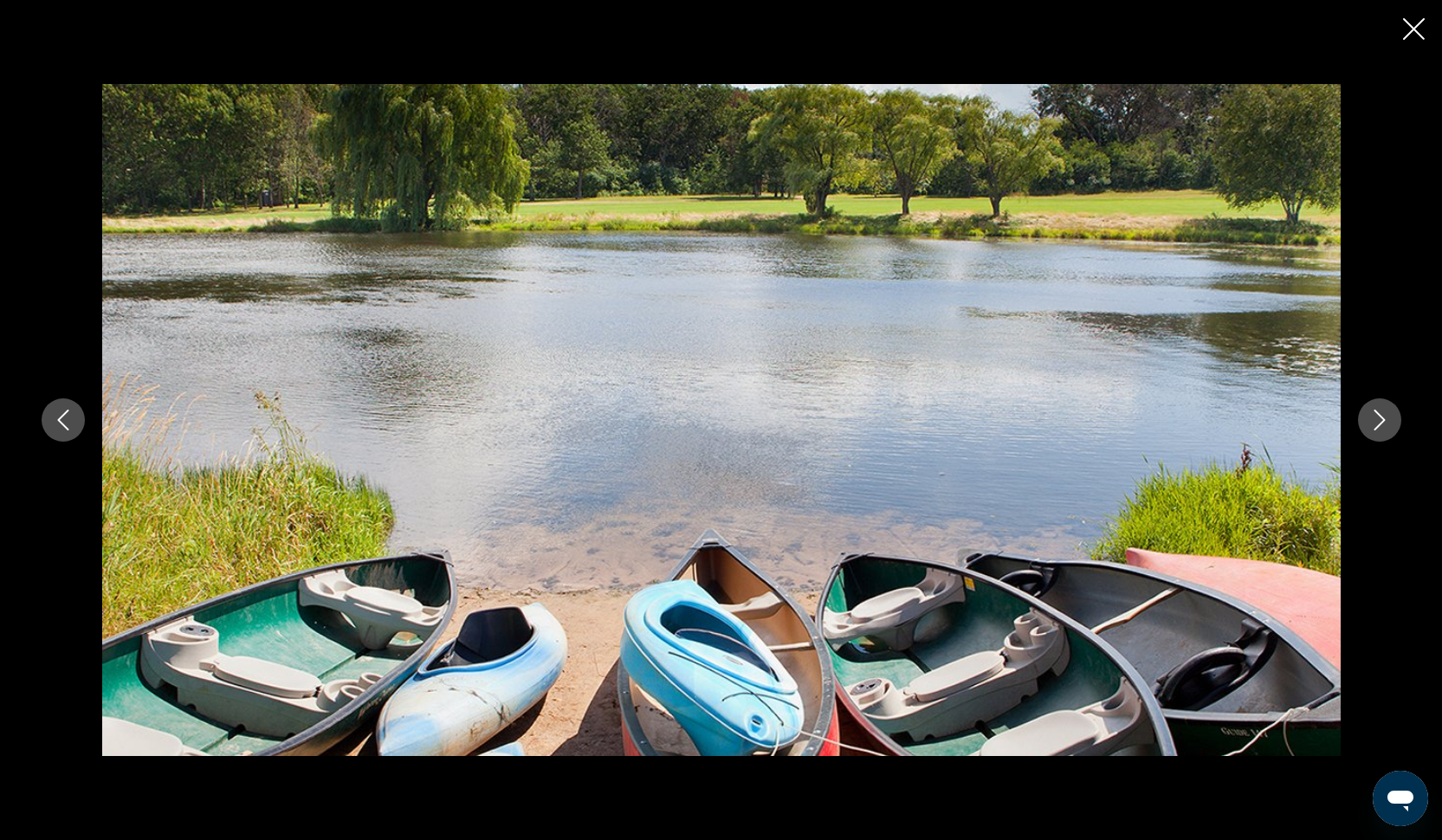
click at [1378, 418] on icon "Next image" at bounding box center [1379, 420] width 21 height 21
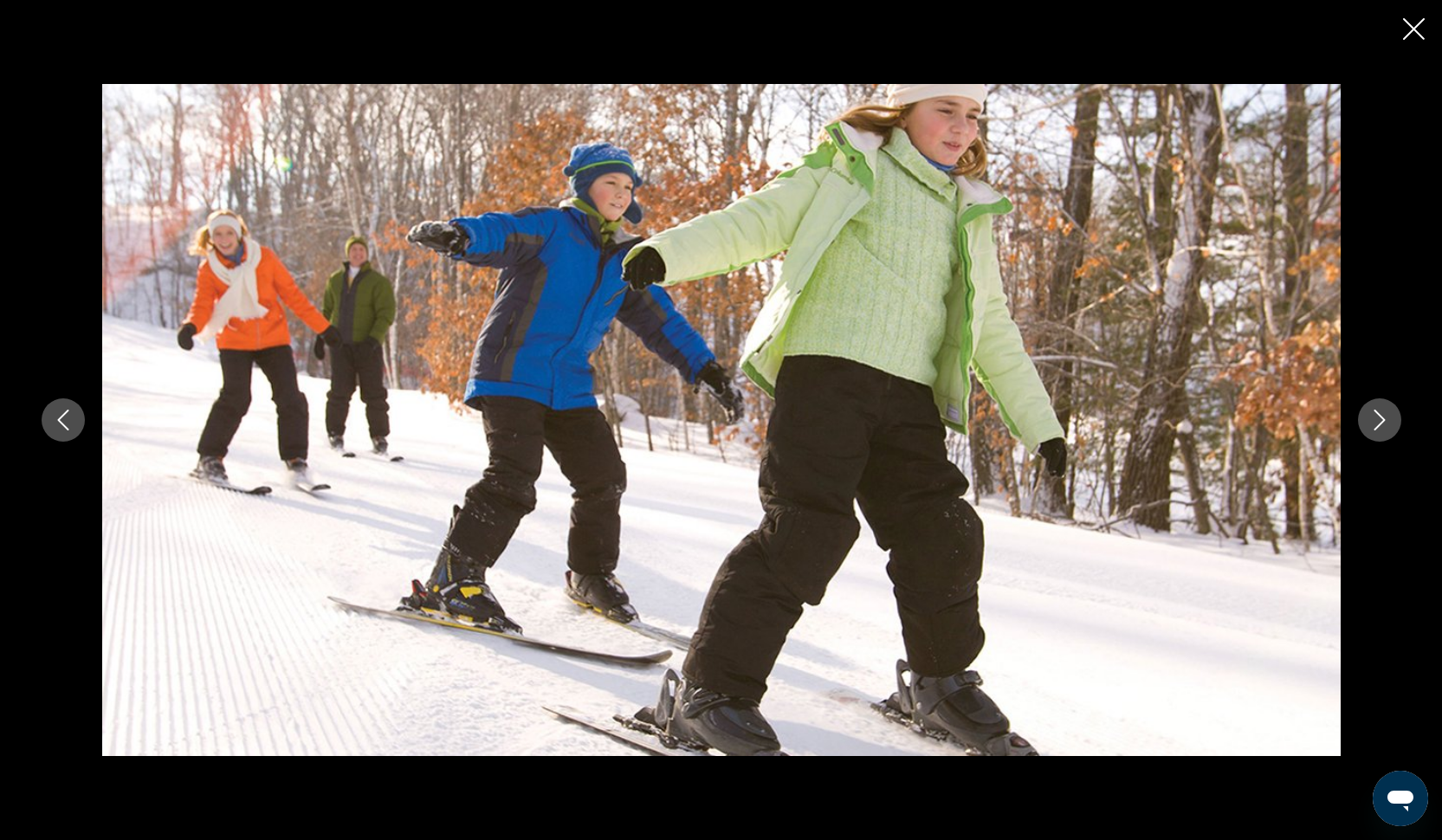
click at [1378, 418] on icon "Next image" at bounding box center [1379, 420] width 21 height 21
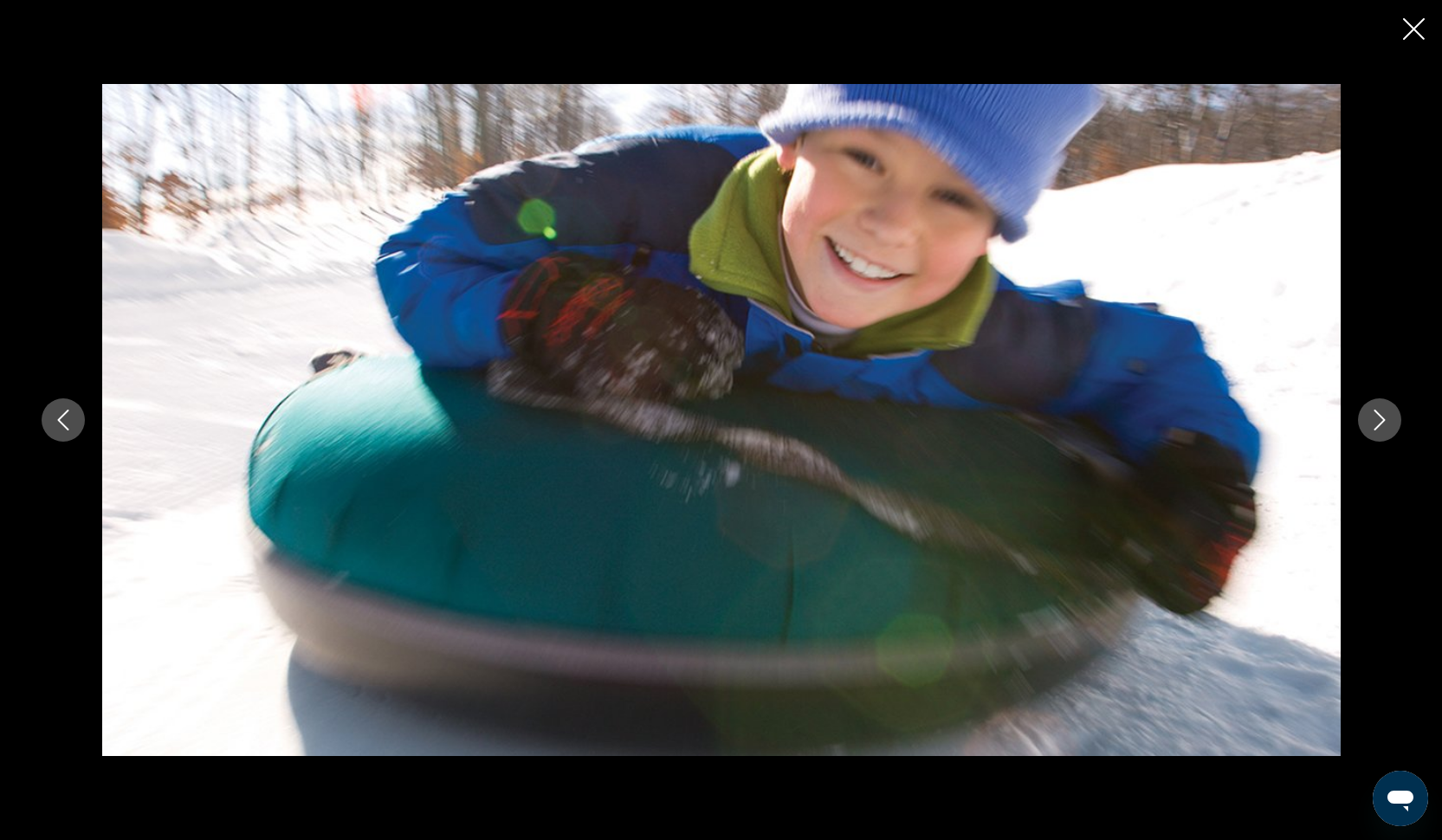
click at [1378, 418] on icon "Next image" at bounding box center [1379, 420] width 21 height 21
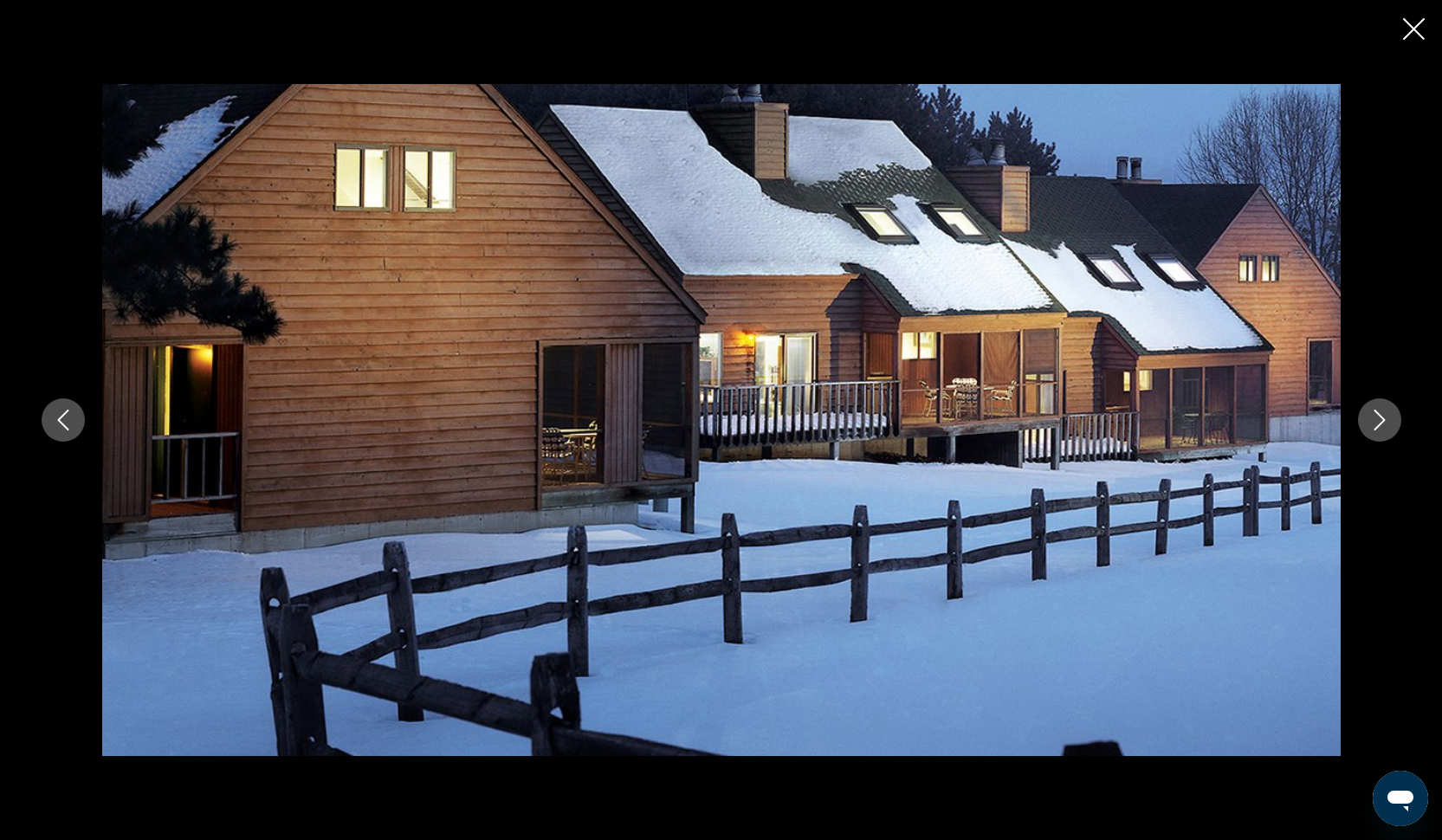
click at [1378, 418] on icon "Next image" at bounding box center [1379, 420] width 21 height 21
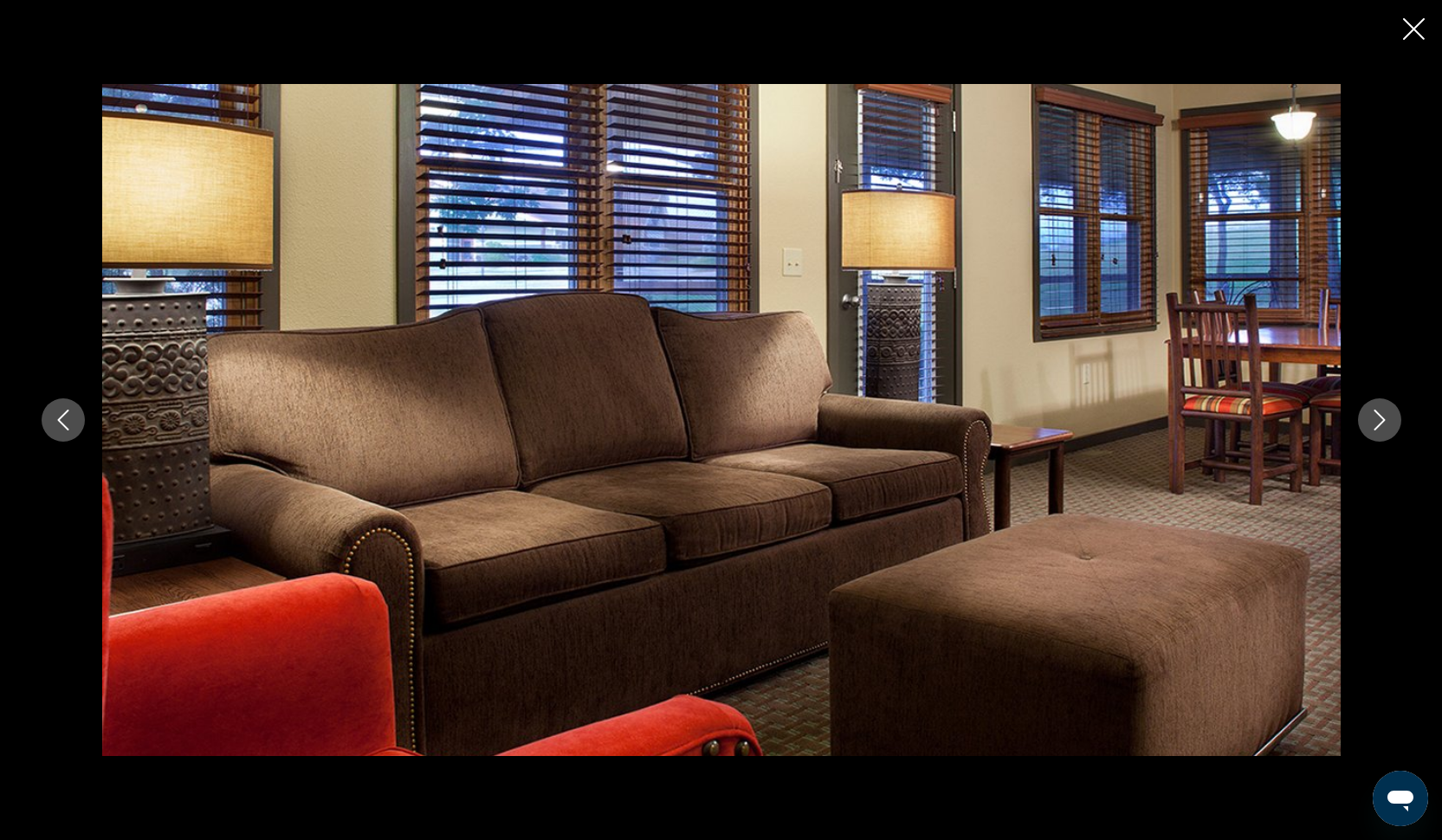
click at [1378, 418] on icon "Next image" at bounding box center [1379, 420] width 21 height 21
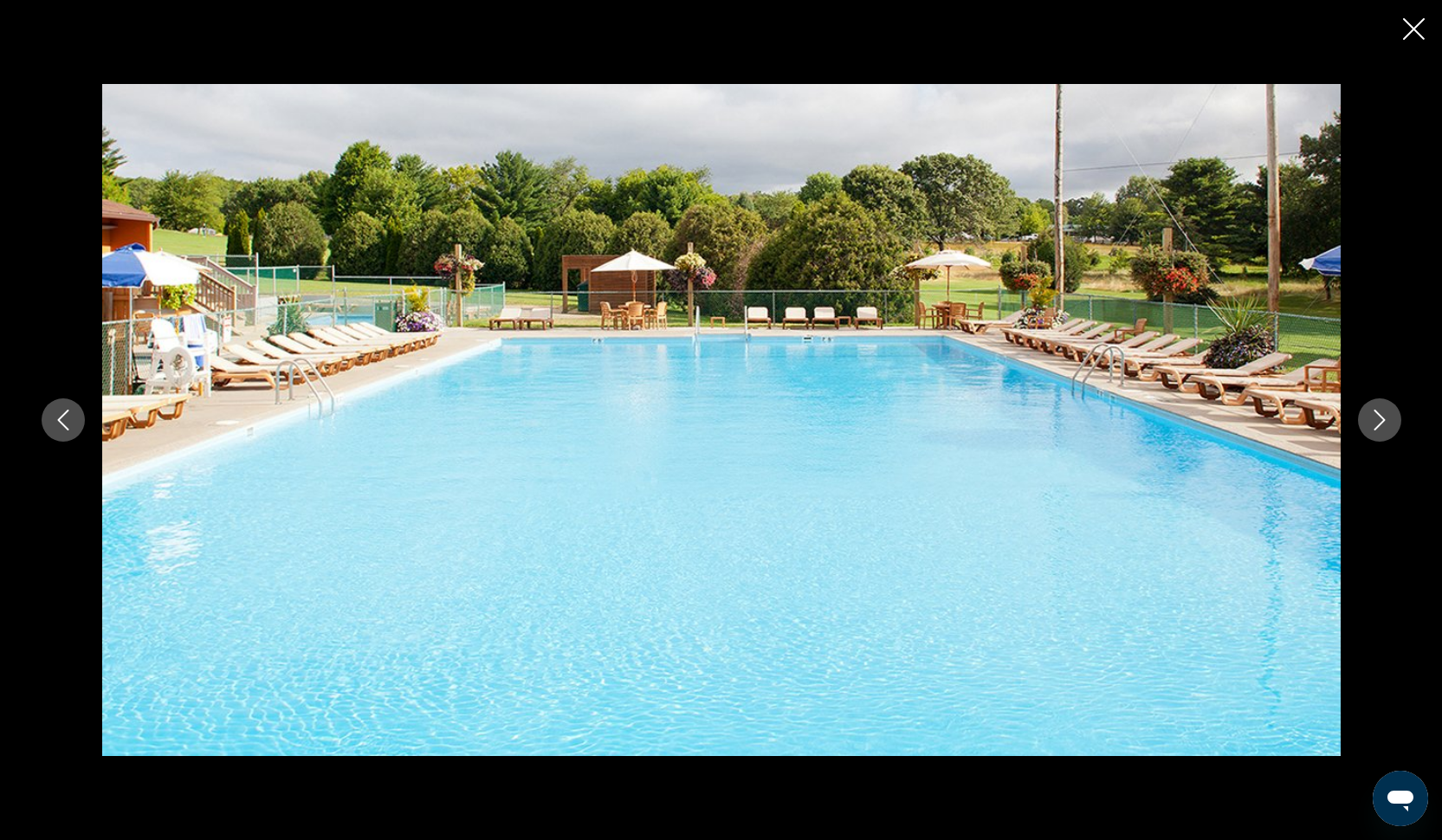
click at [1378, 418] on icon "Next image" at bounding box center [1379, 420] width 21 height 21
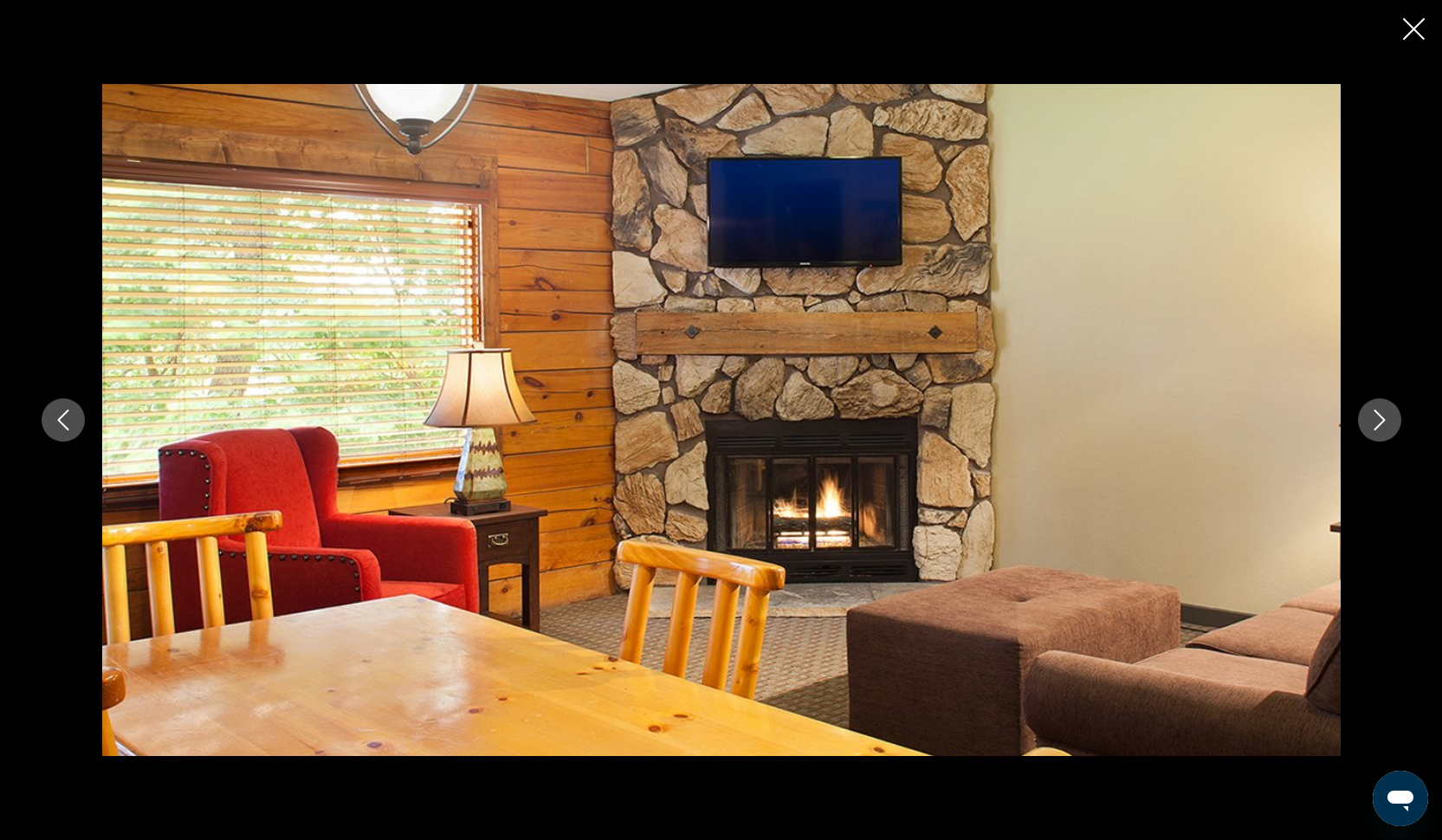
click at [1378, 418] on icon "Next image" at bounding box center [1379, 420] width 21 height 21
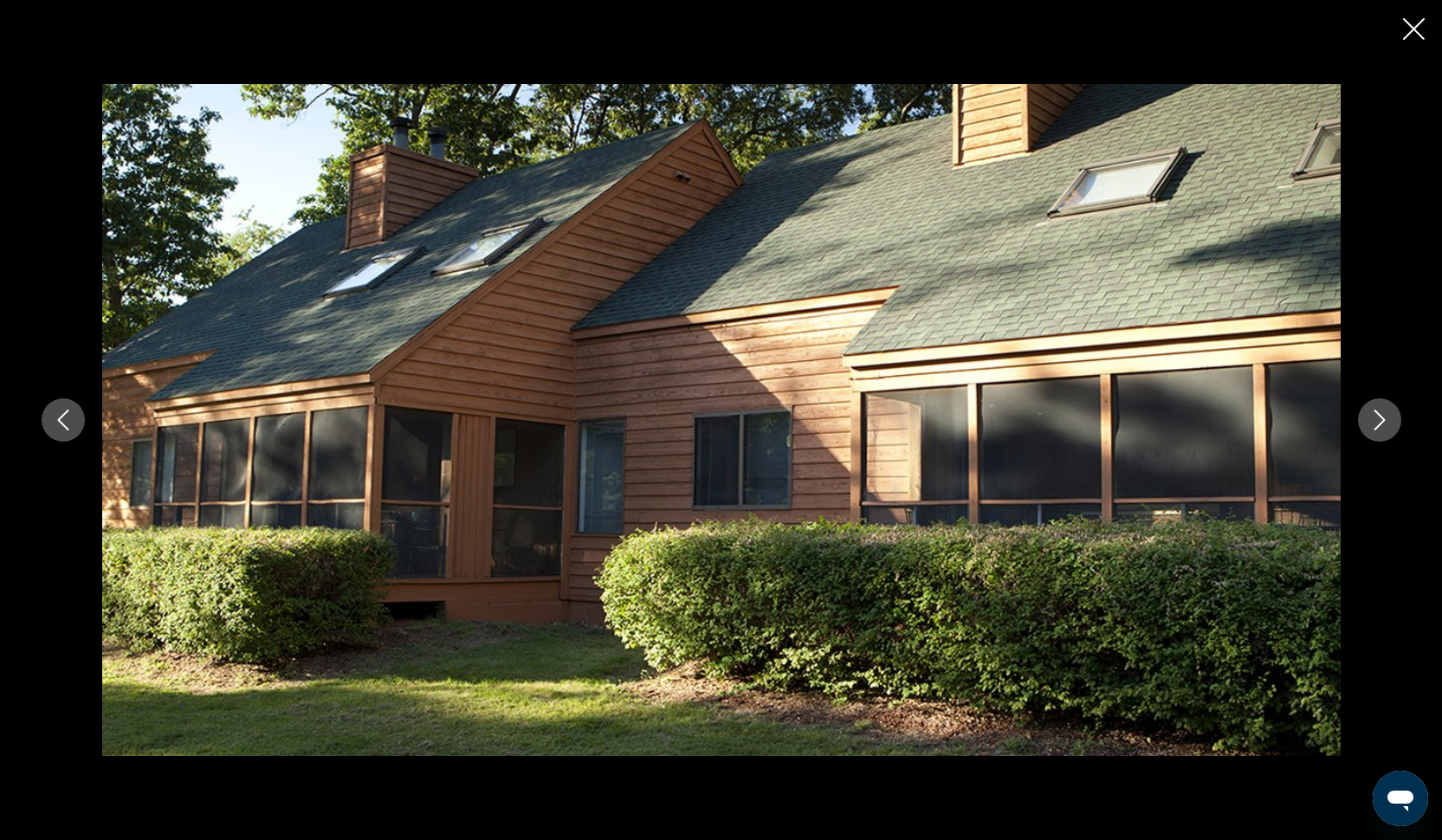
click at [1378, 418] on icon "Next image" at bounding box center [1379, 420] width 21 height 21
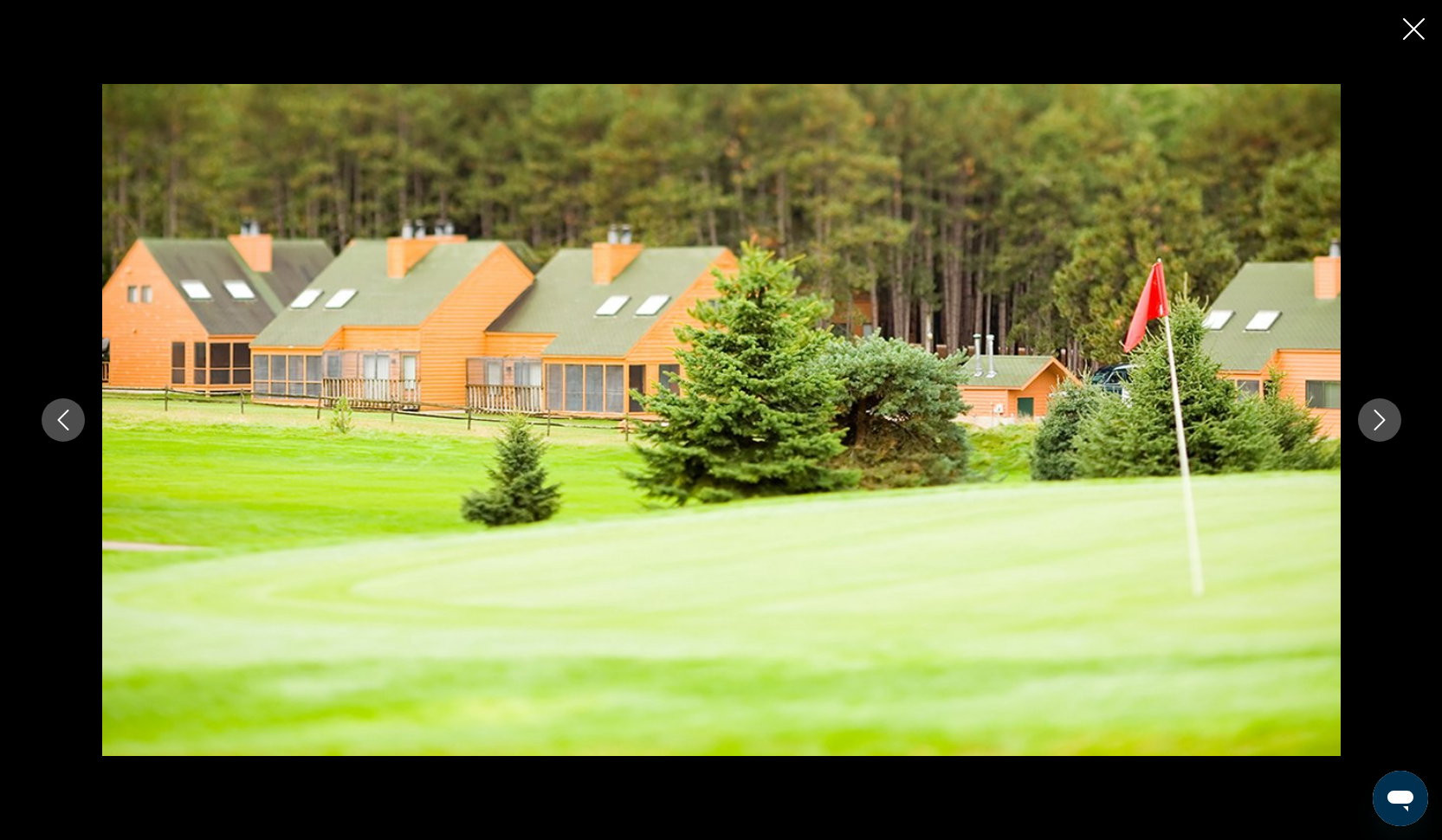
click at [1378, 418] on icon "Next image" at bounding box center [1379, 420] width 21 height 21
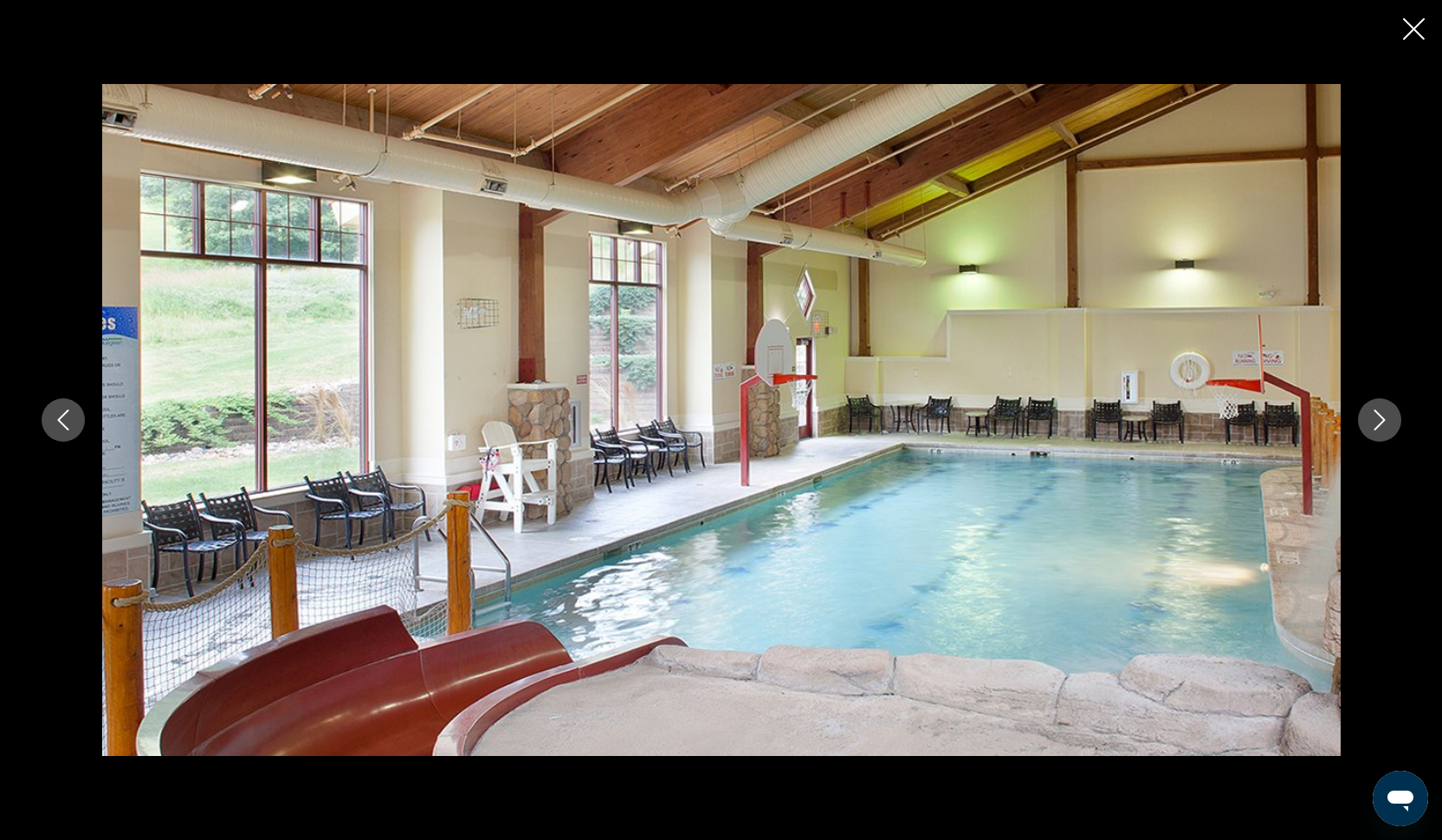
click at [1378, 418] on icon "Next image" at bounding box center [1379, 420] width 21 height 21
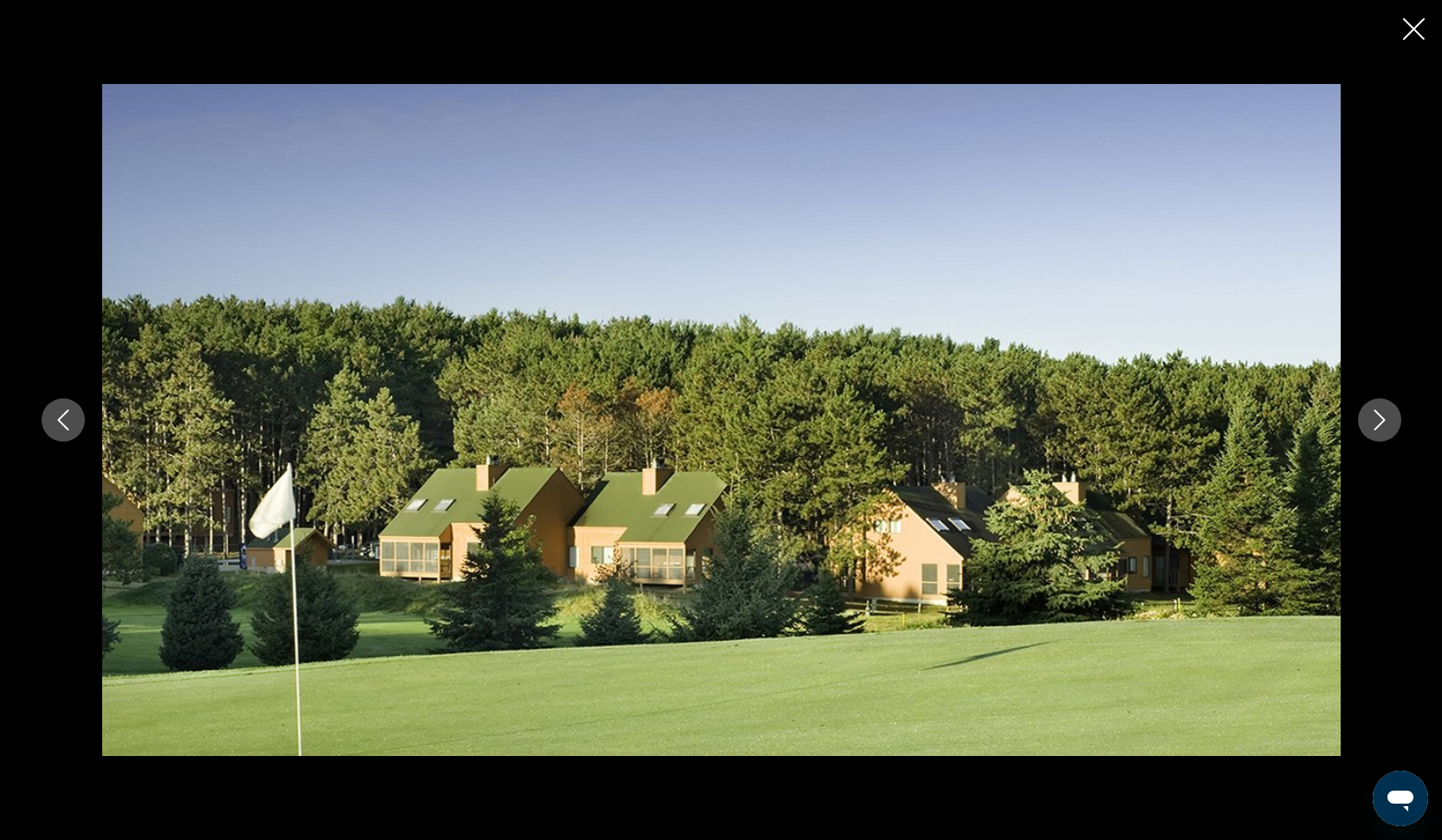
click at [1409, 42] on button "Close slideshow" at bounding box center [1413, 31] width 22 height 27
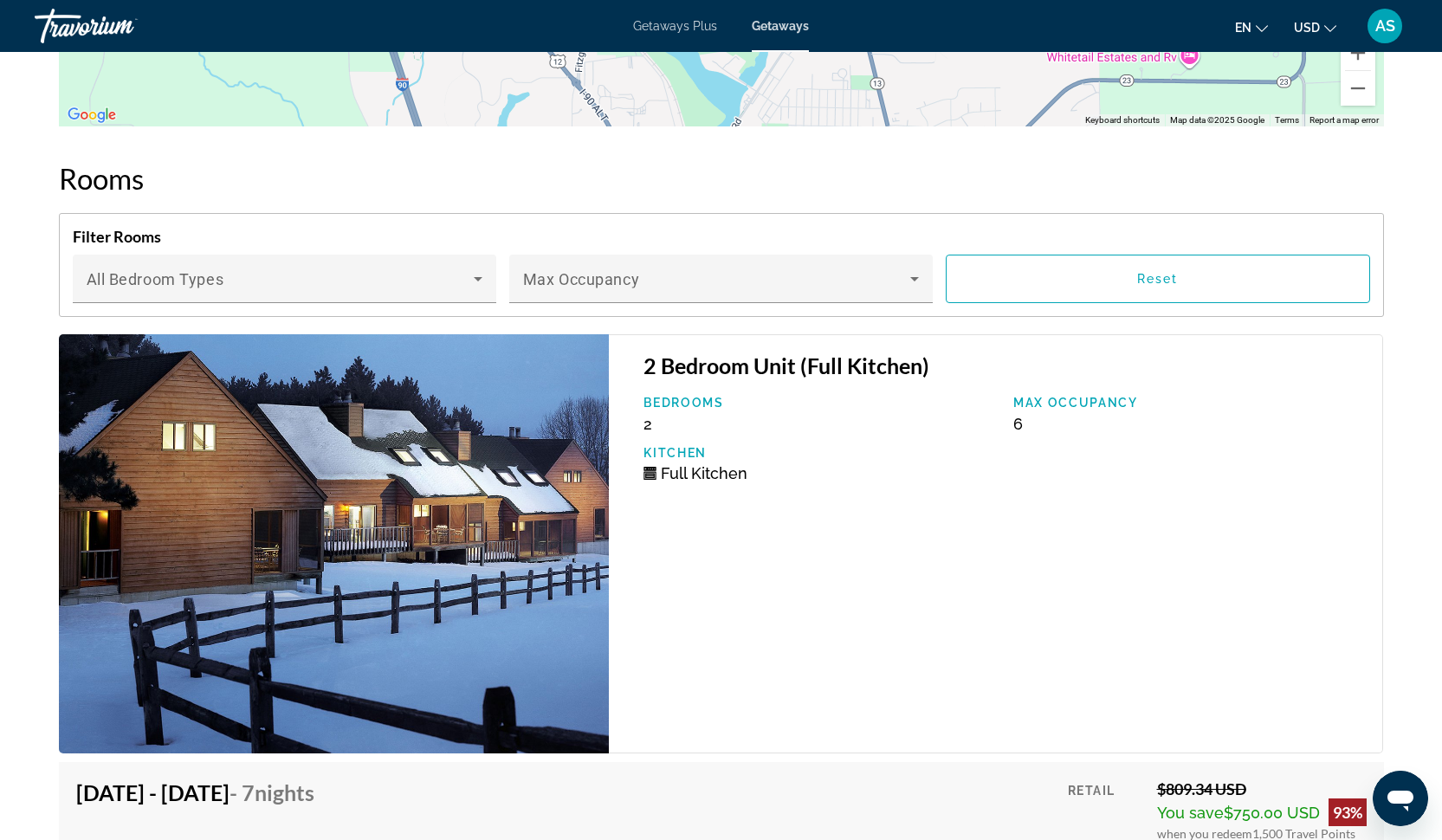
scroll to position [2939, 0]
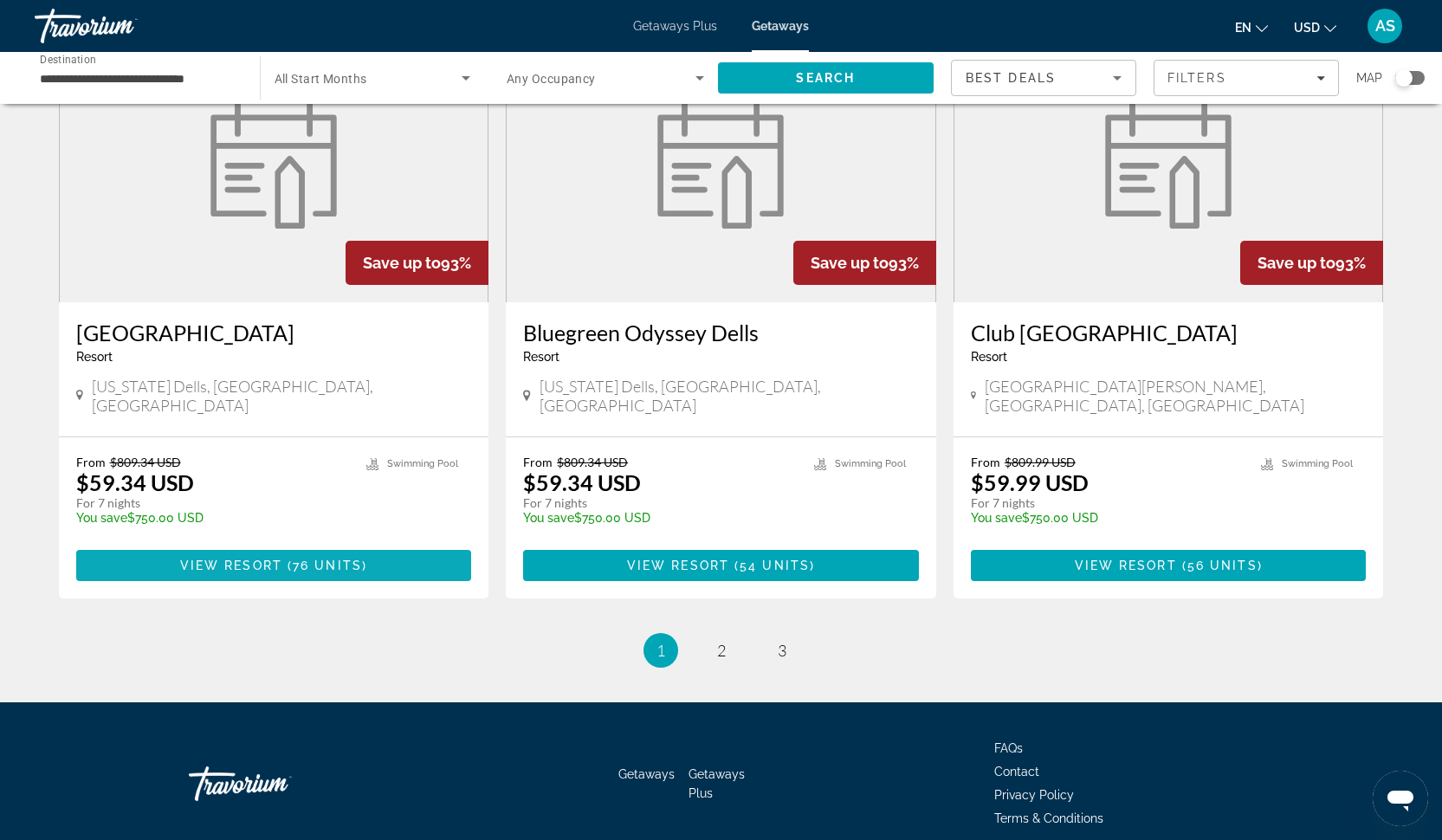
scroll to position [1965, 0]
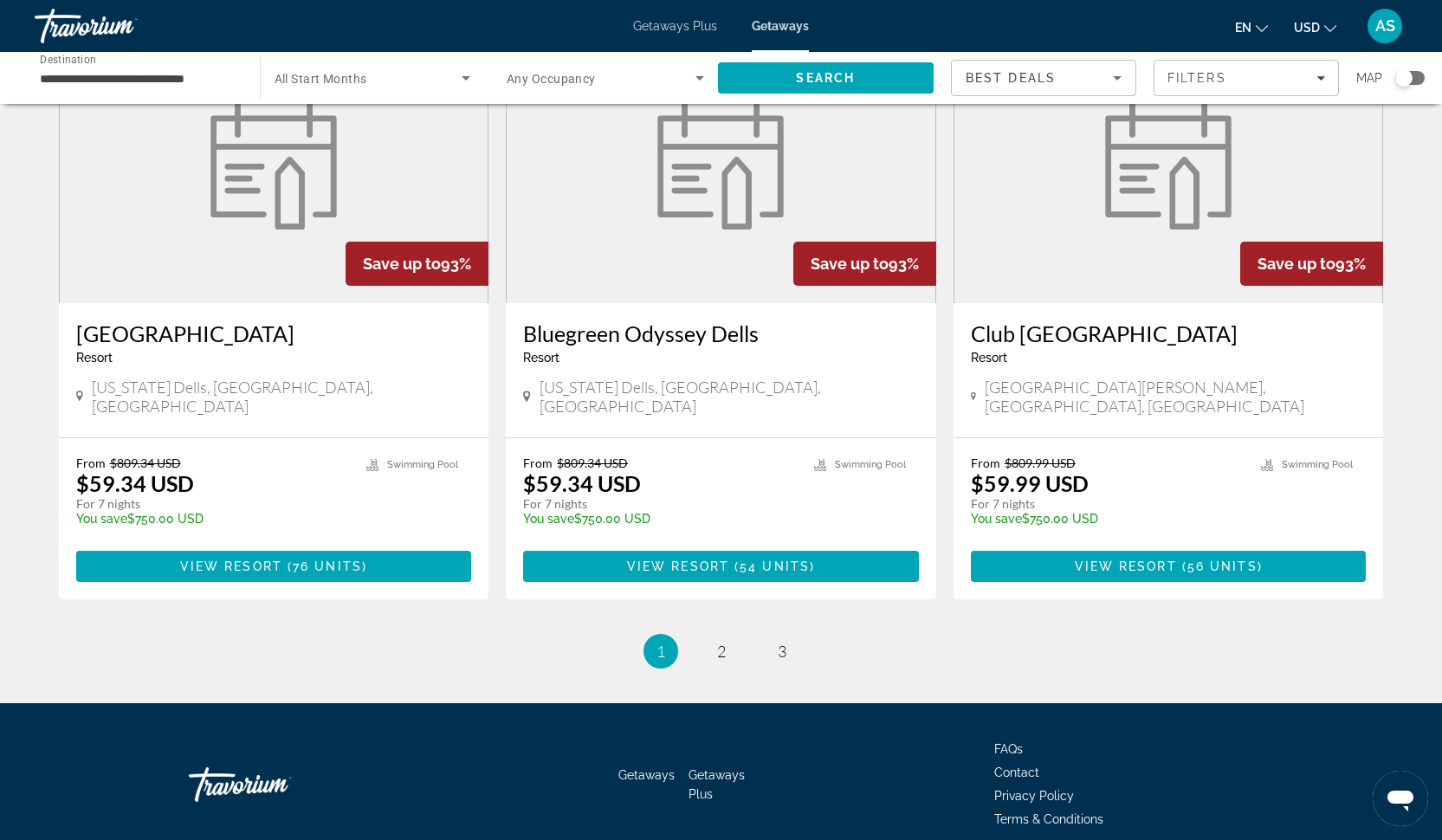
click at [628, 320] on h3 "Bluegreen Odyssey Dells" at bounding box center [720, 333] width 396 height 26
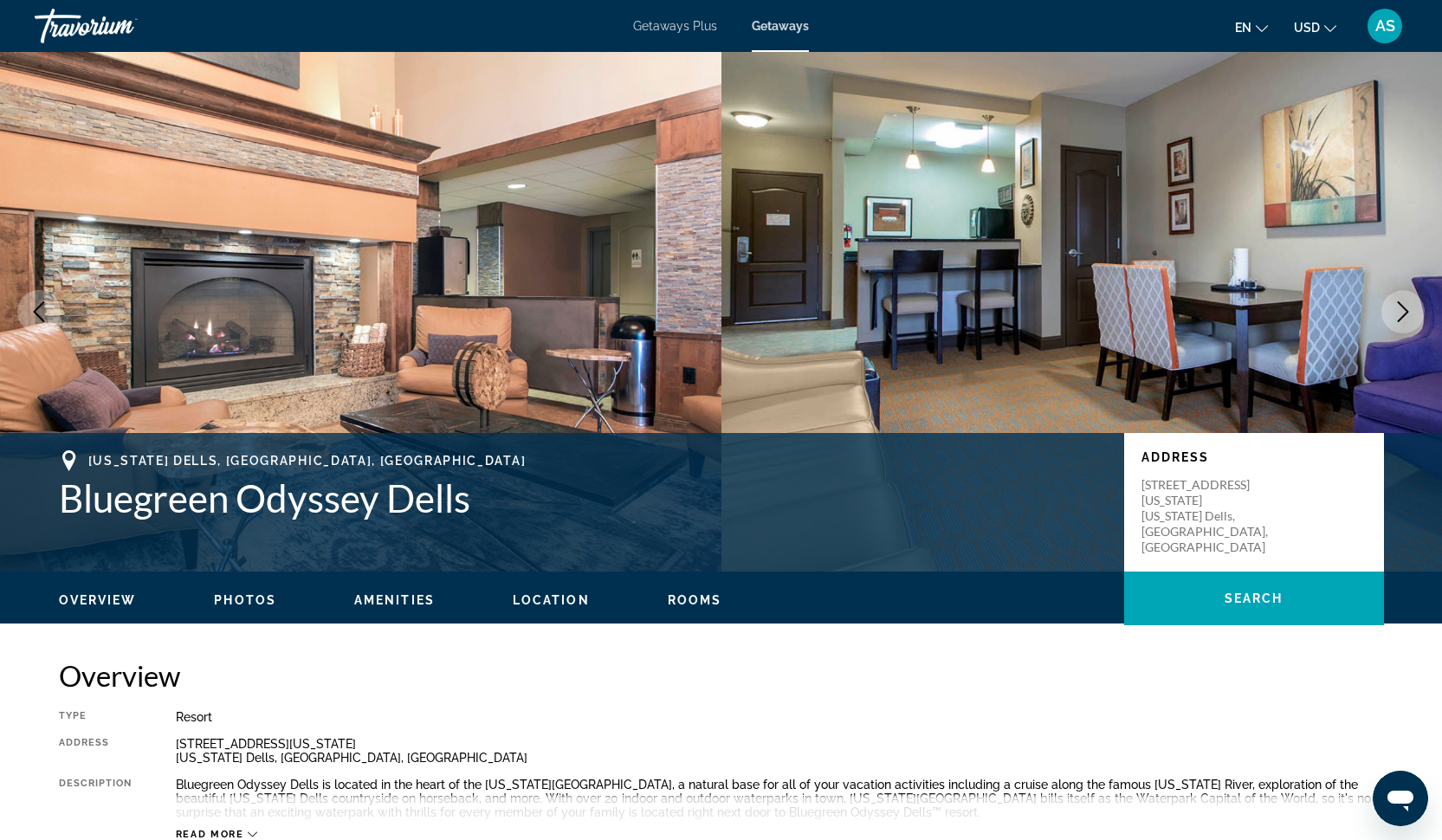
click at [248, 601] on span "Photos" at bounding box center [244, 600] width 62 height 14
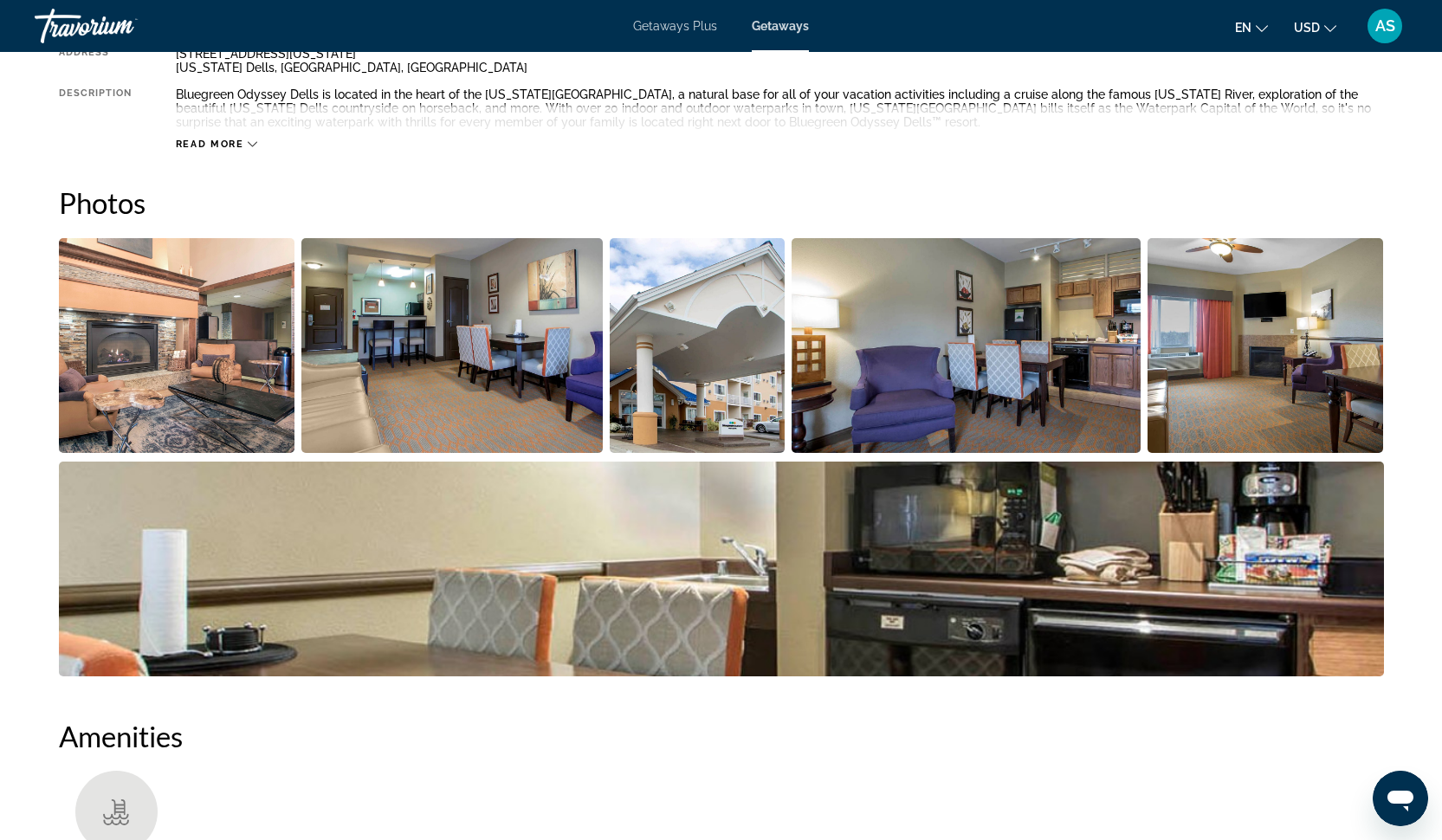
scroll to position [771, 0]
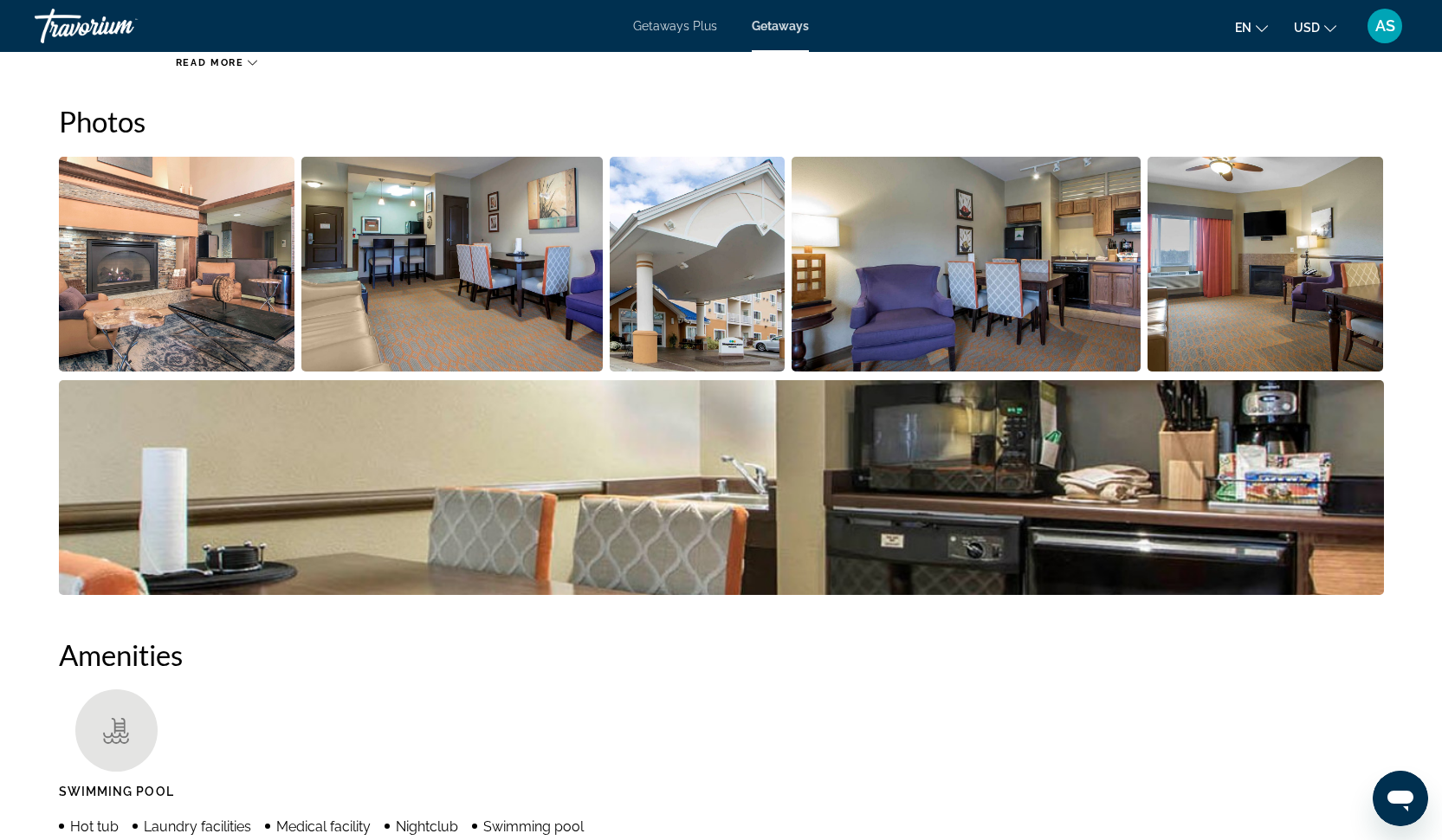
click at [184, 212] on img "Open full-screen image slider" at bounding box center [177, 263] width 237 height 215
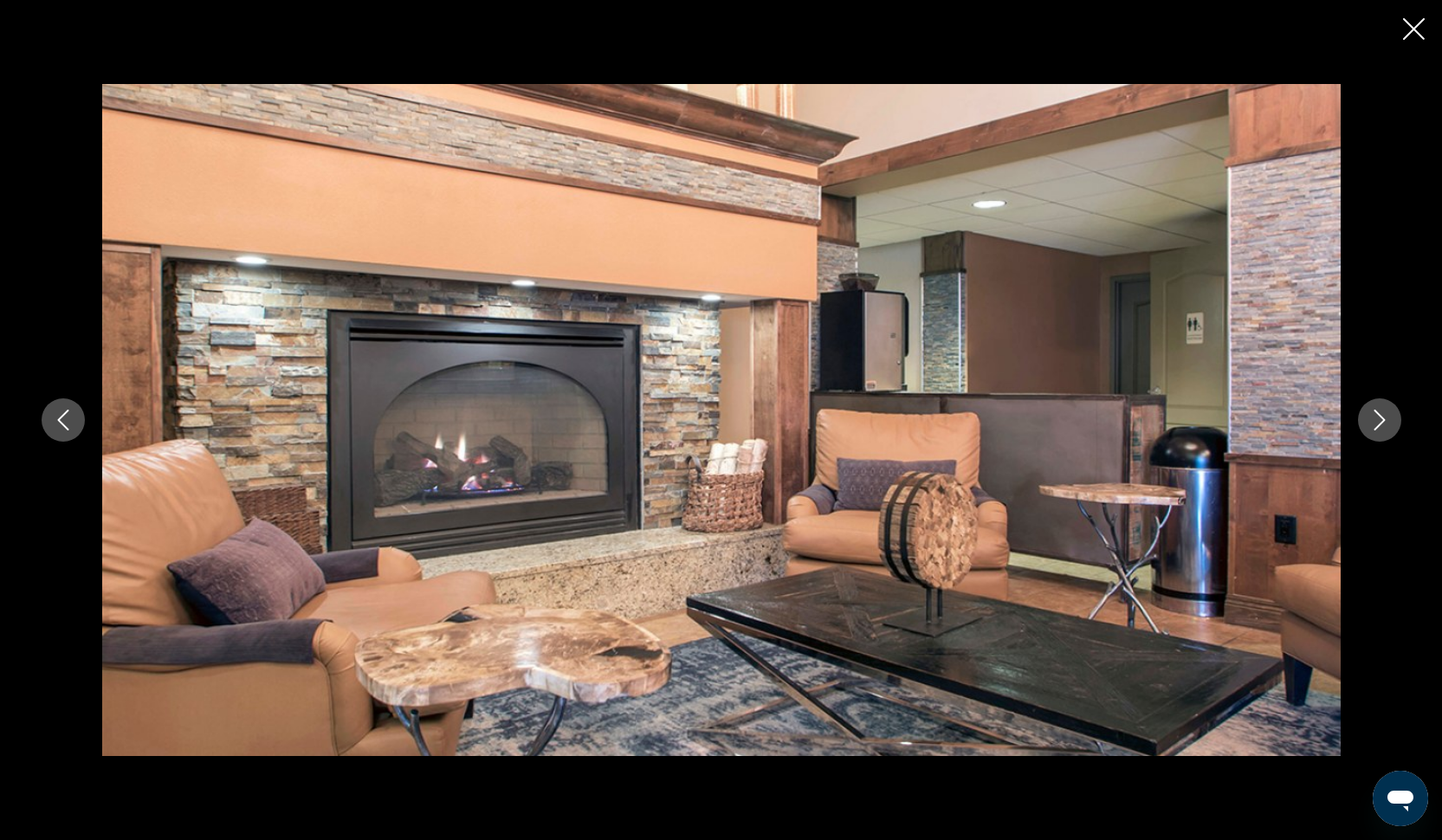
click at [1383, 423] on icon "Next image" at bounding box center [1379, 420] width 21 height 21
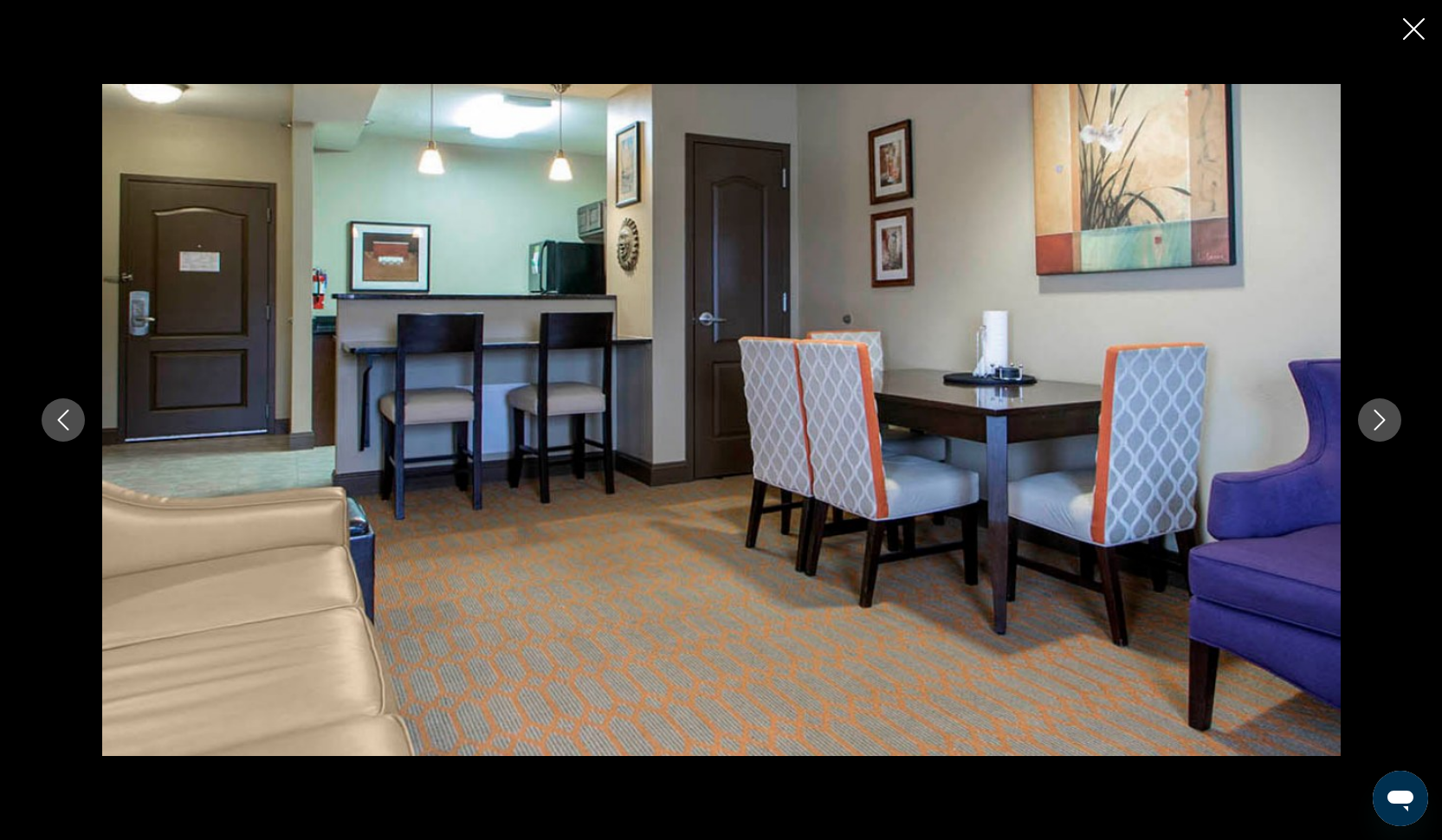
click at [1384, 424] on icon "Next image" at bounding box center [1379, 420] width 21 height 21
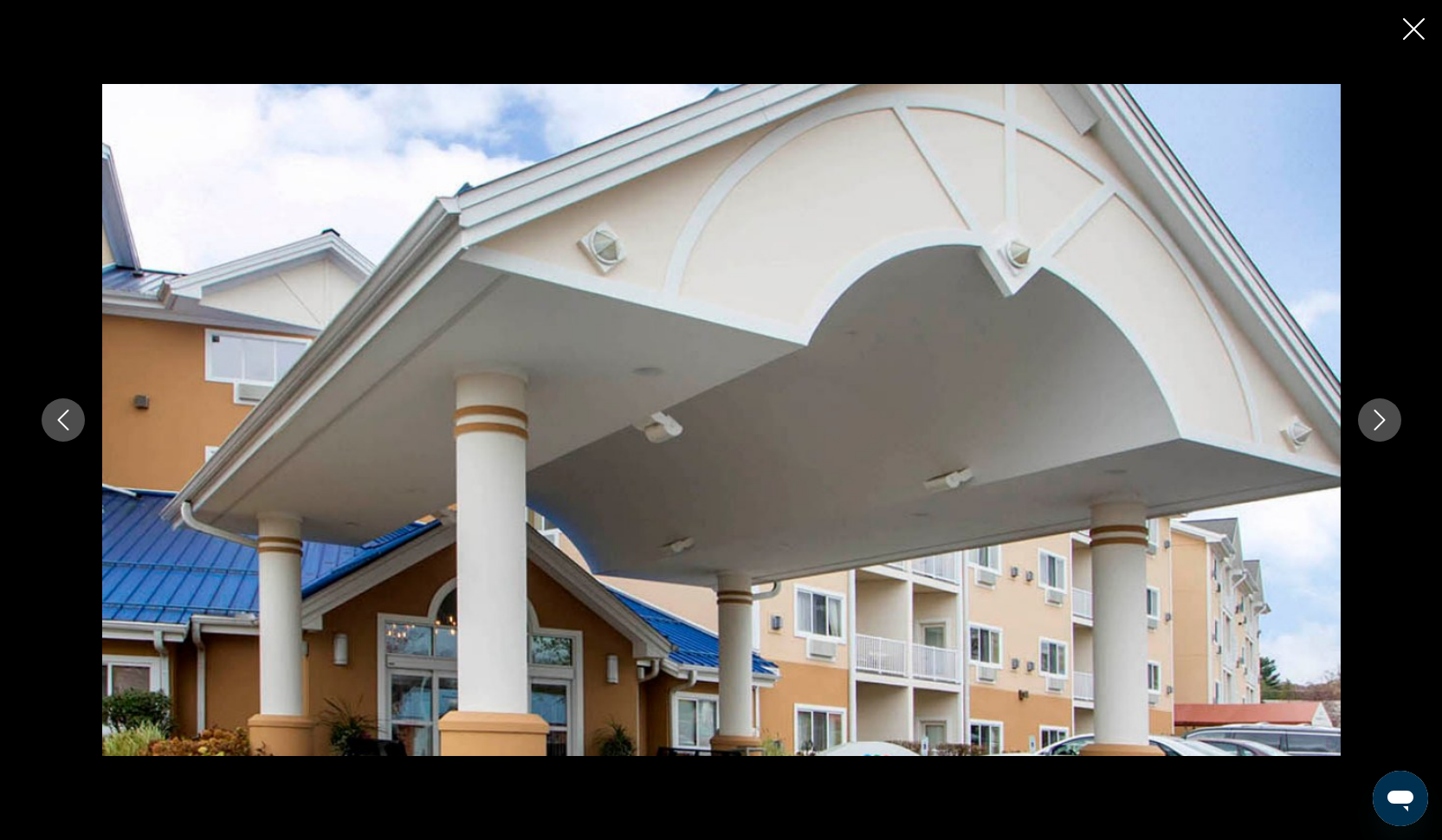
click at [1384, 424] on icon "Next image" at bounding box center [1379, 420] width 21 height 21
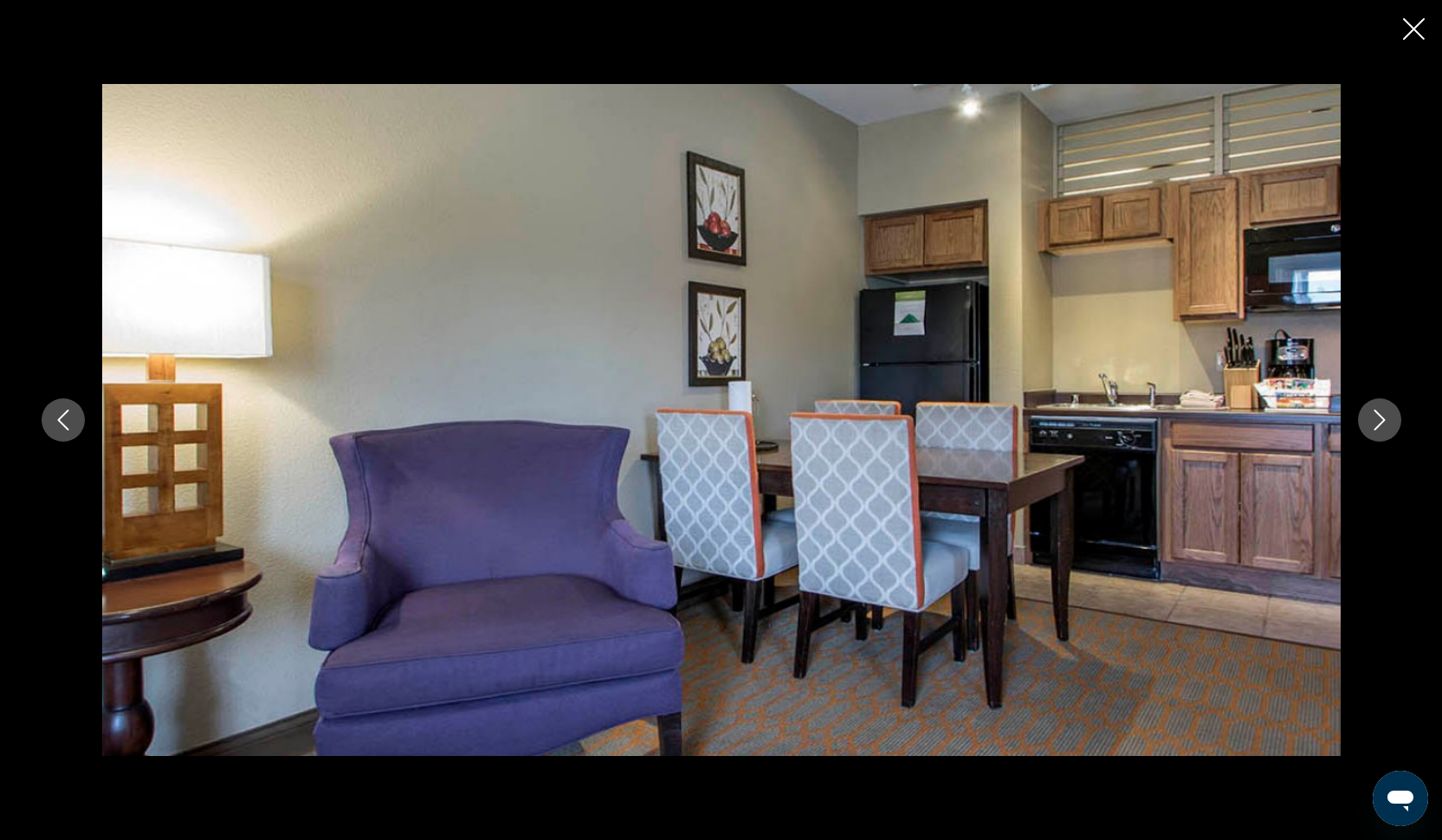
click at [1384, 424] on icon "Next image" at bounding box center [1379, 420] width 21 height 21
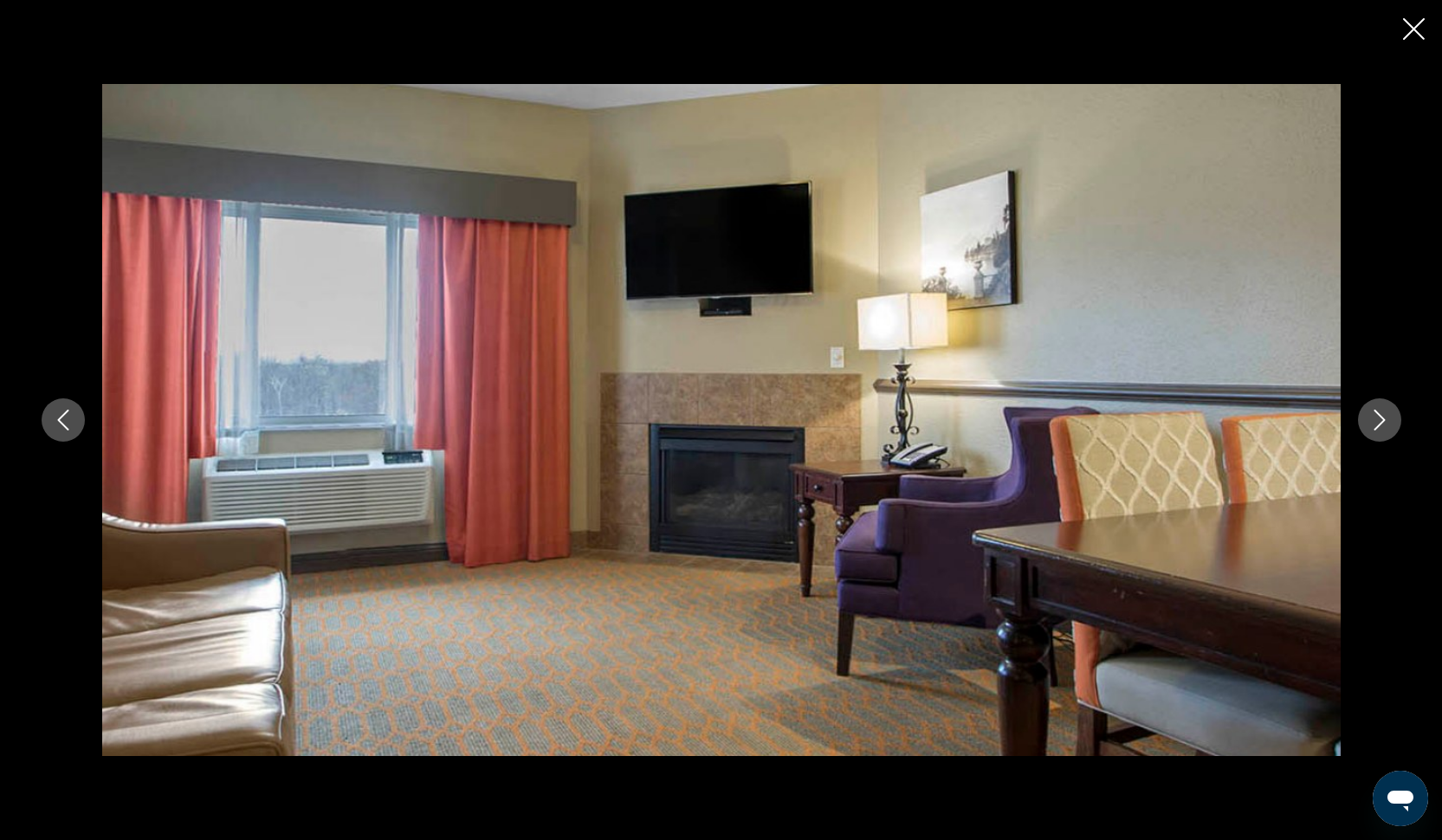
click at [1385, 424] on icon "Next image" at bounding box center [1379, 420] width 21 height 21
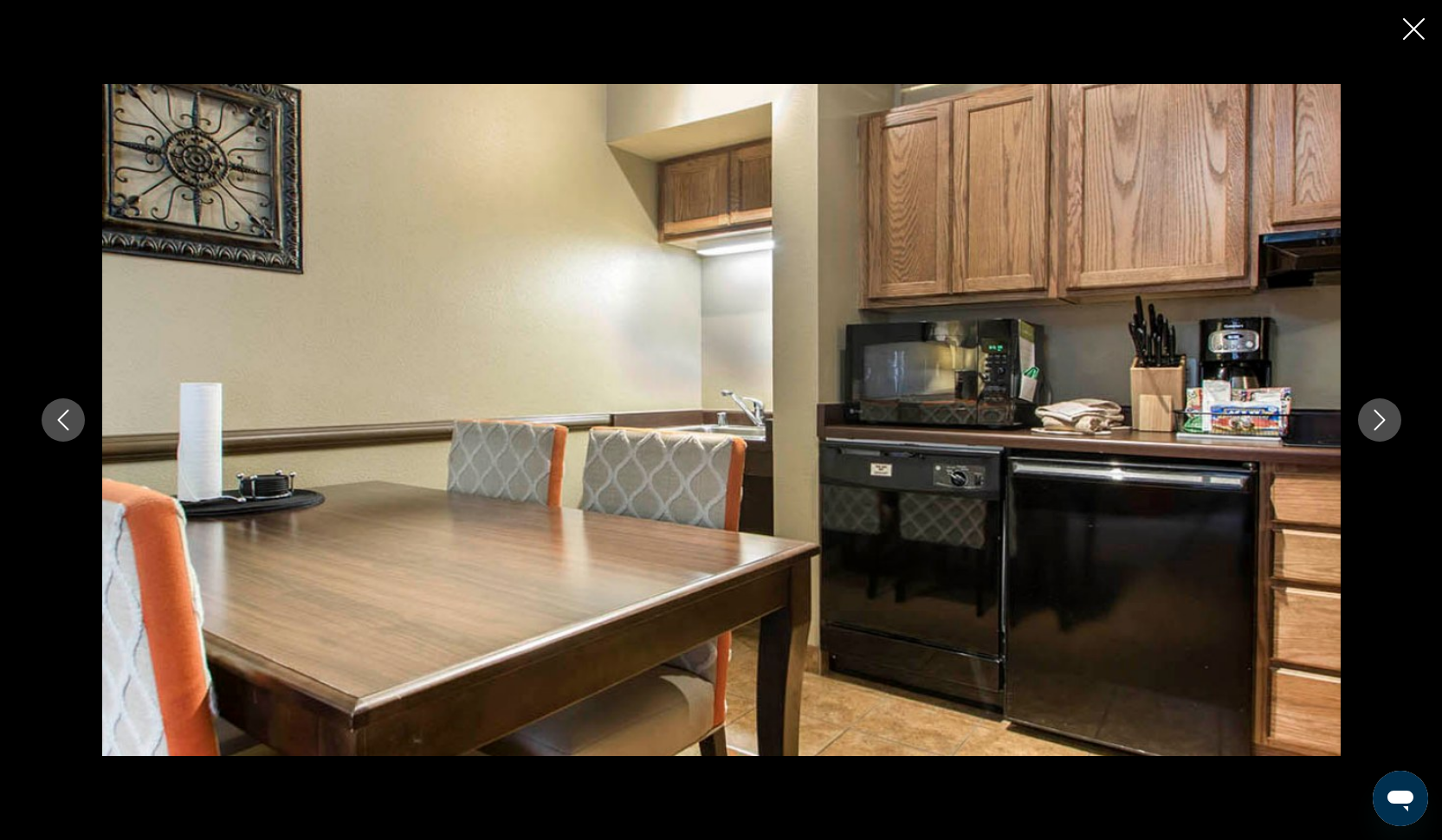
click at [1385, 424] on icon "Next image" at bounding box center [1379, 420] width 21 height 21
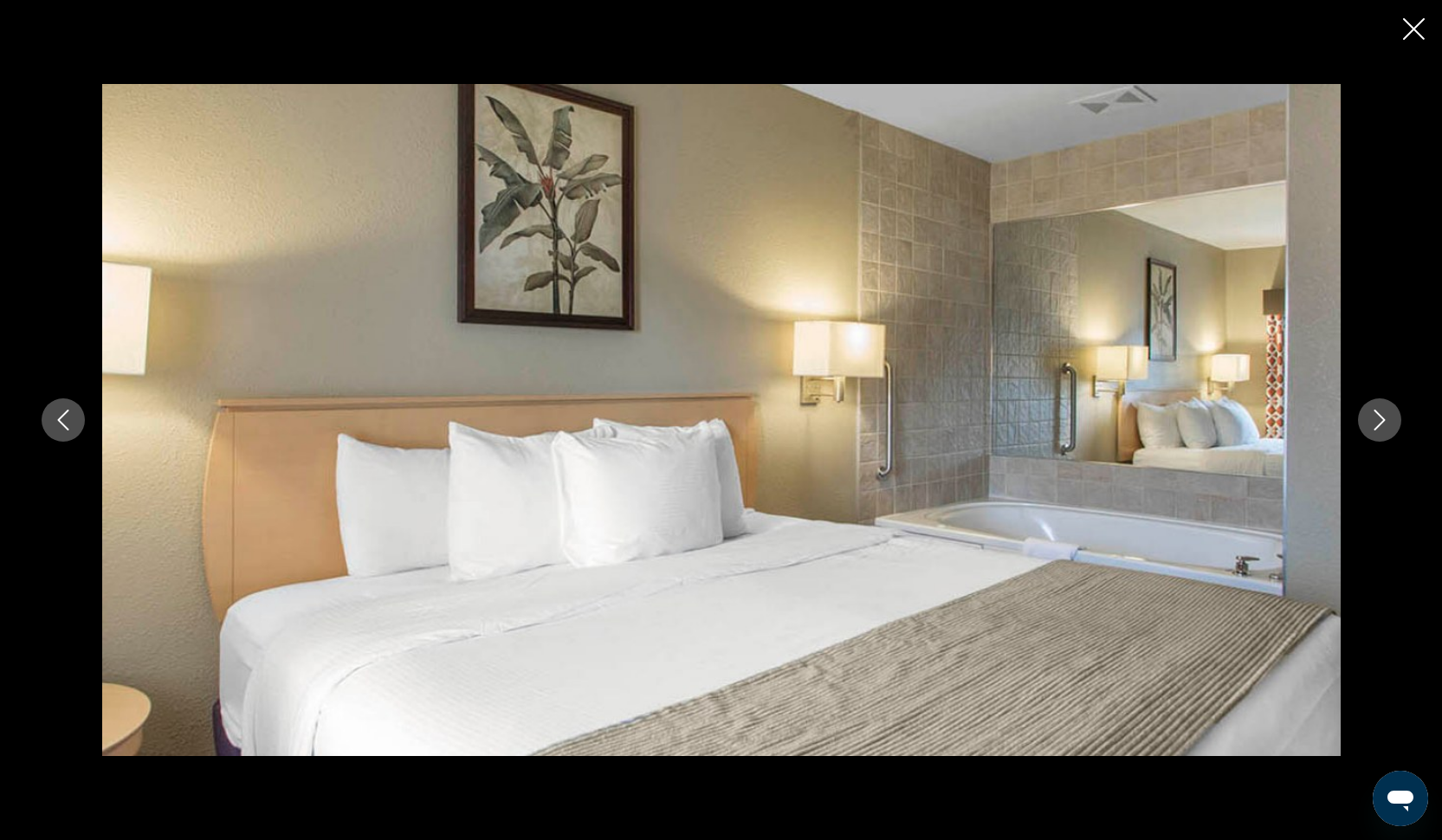
click at [1415, 38] on icon "Close slideshow" at bounding box center [1413, 29] width 22 height 22
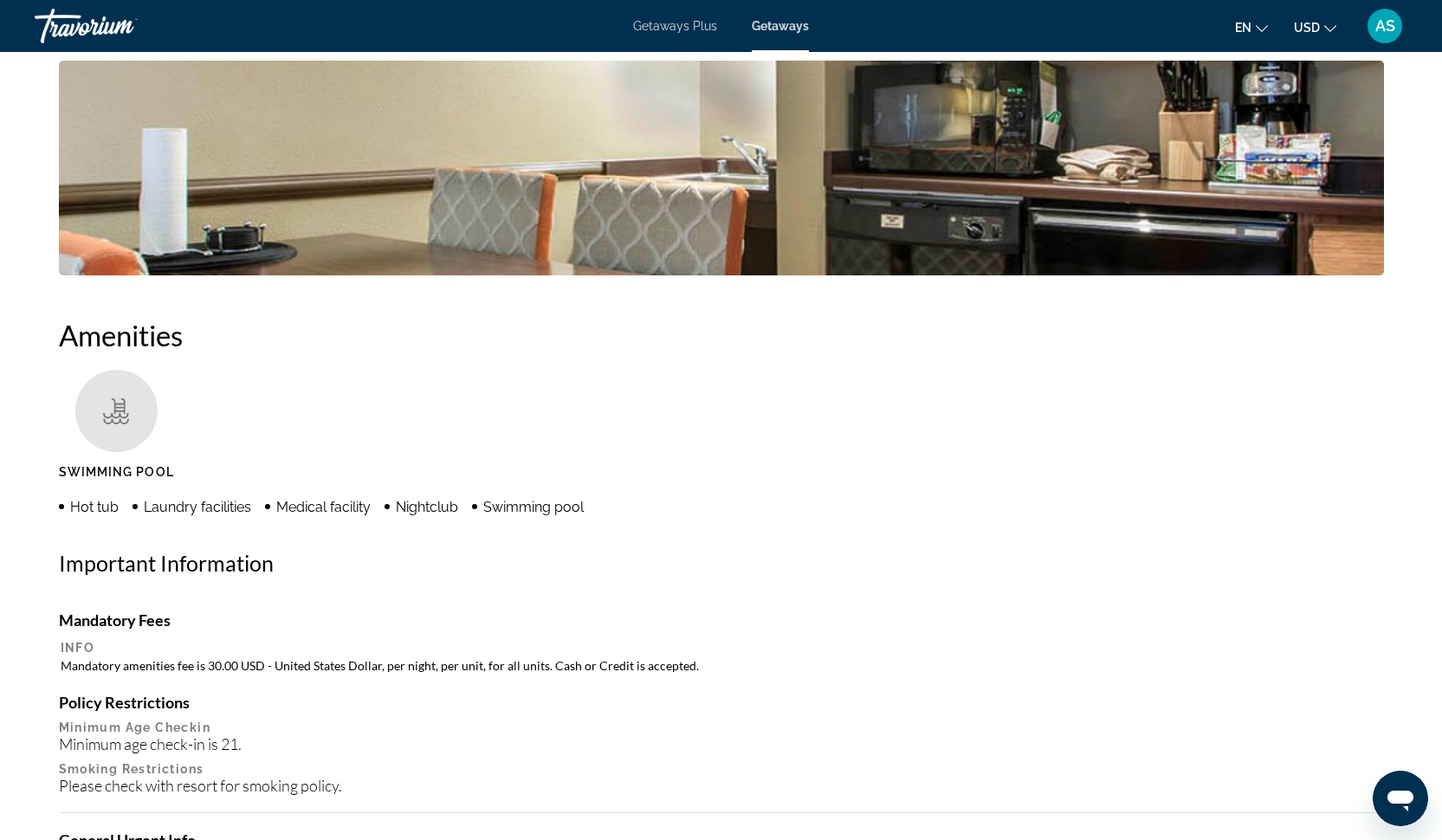
scroll to position [1048, 0]
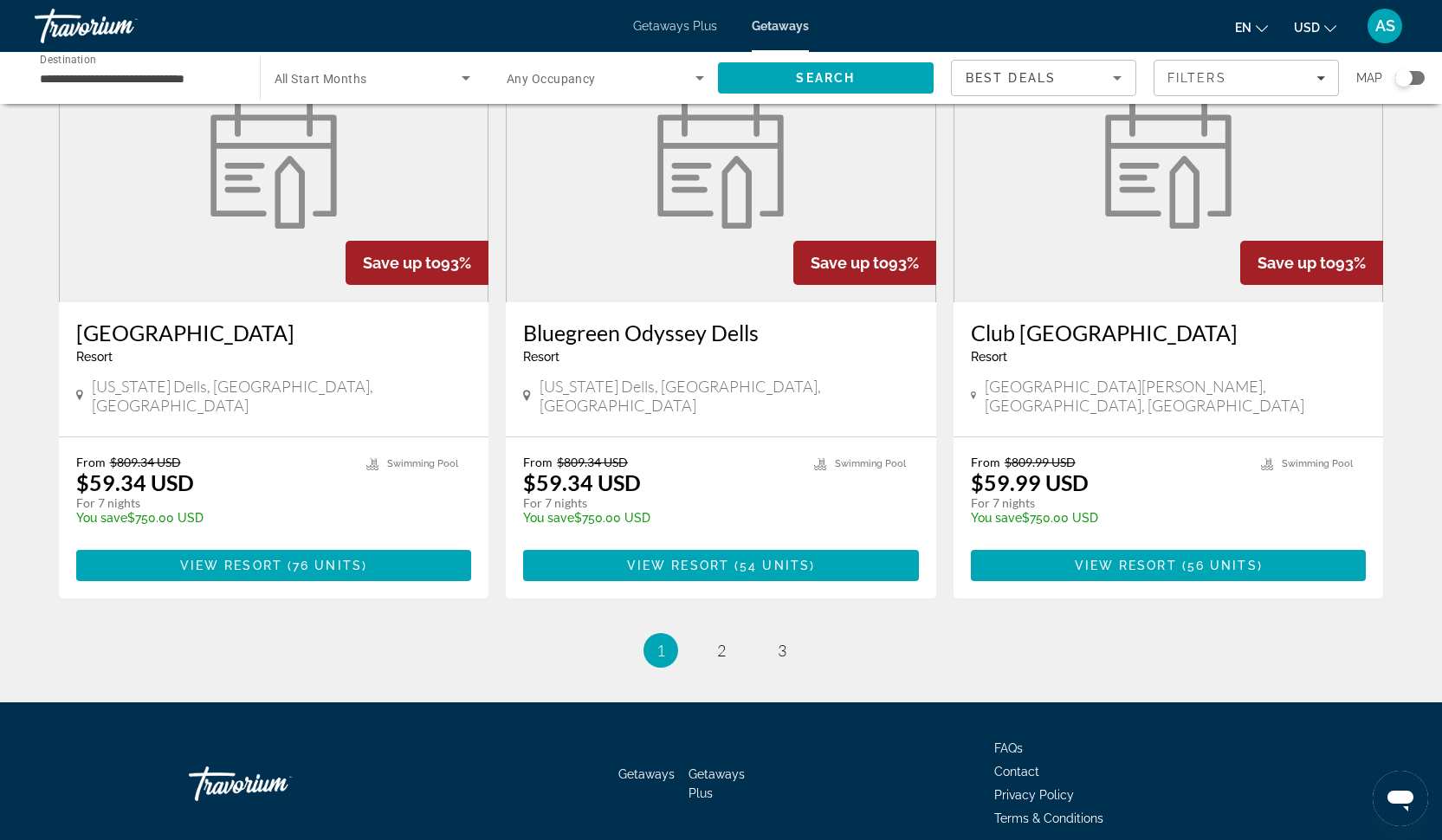
scroll to position [1965, 0]
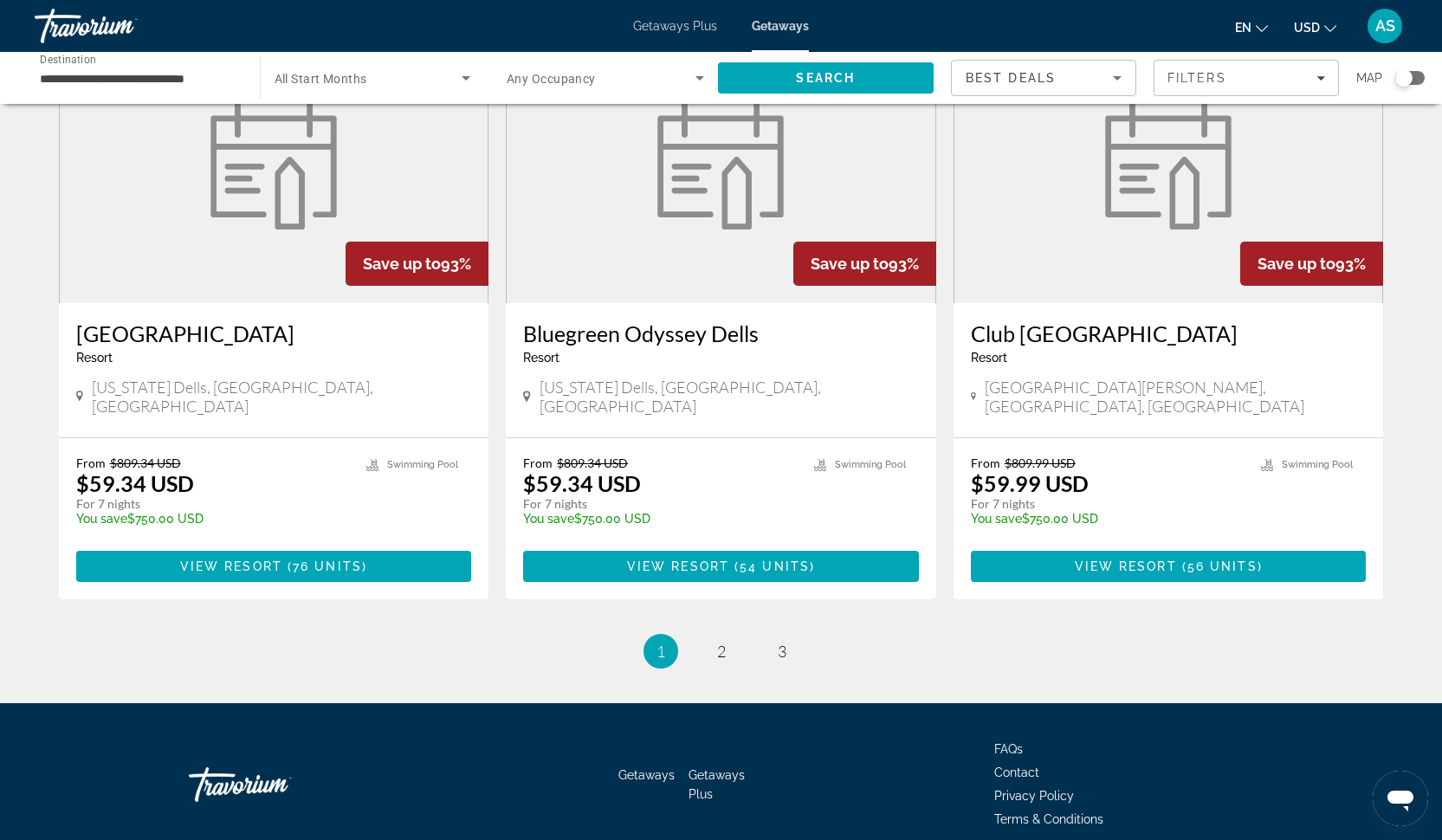
click at [223, 320] on h3 "[GEOGRAPHIC_DATA]" at bounding box center [274, 333] width 396 height 26
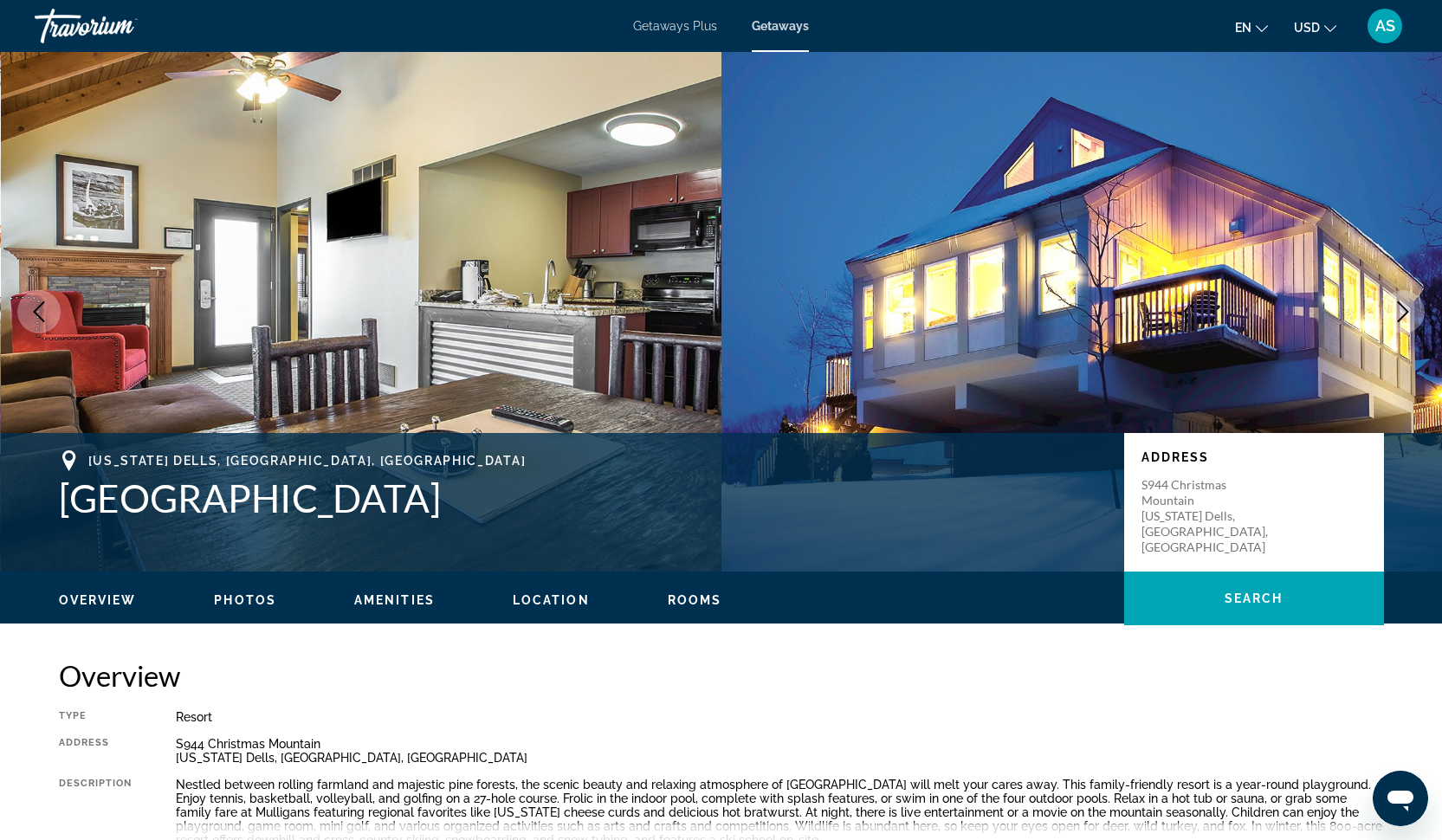
click at [252, 605] on span "Photos" at bounding box center [244, 600] width 62 height 14
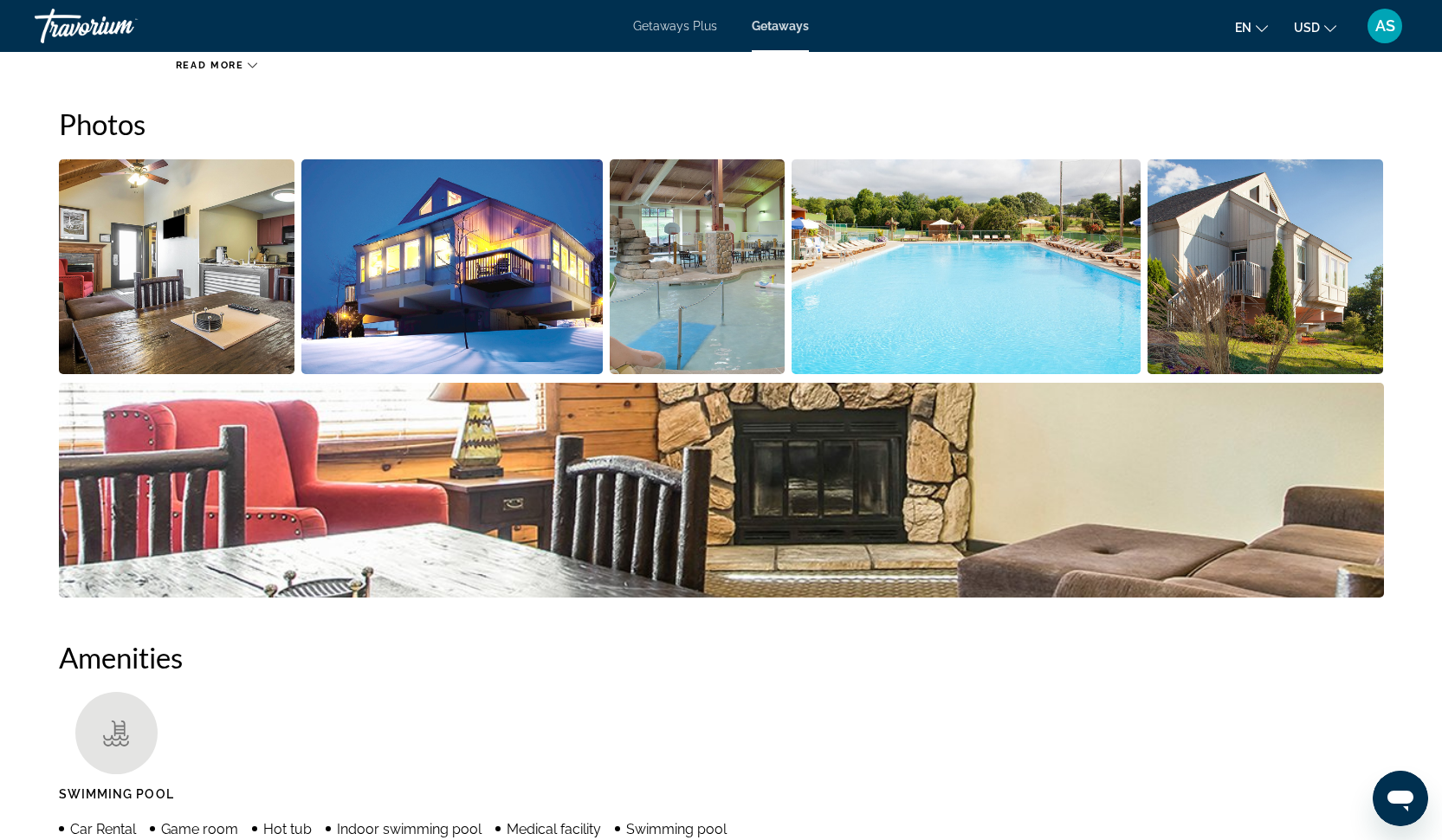
scroll to position [799, 0]
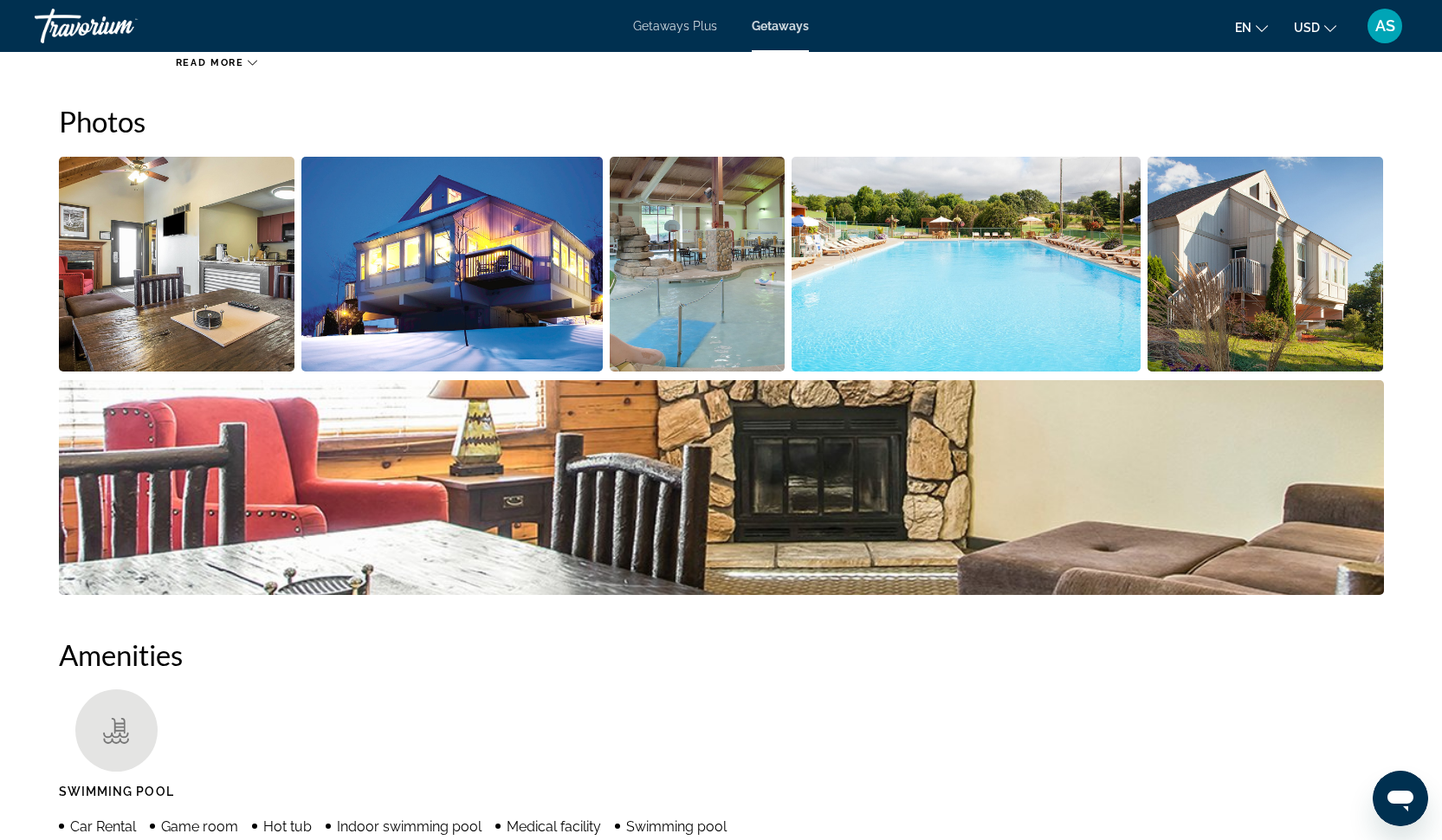
click at [230, 274] on img "Open full-screen image slider" at bounding box center [177, 263] width 237 height 215
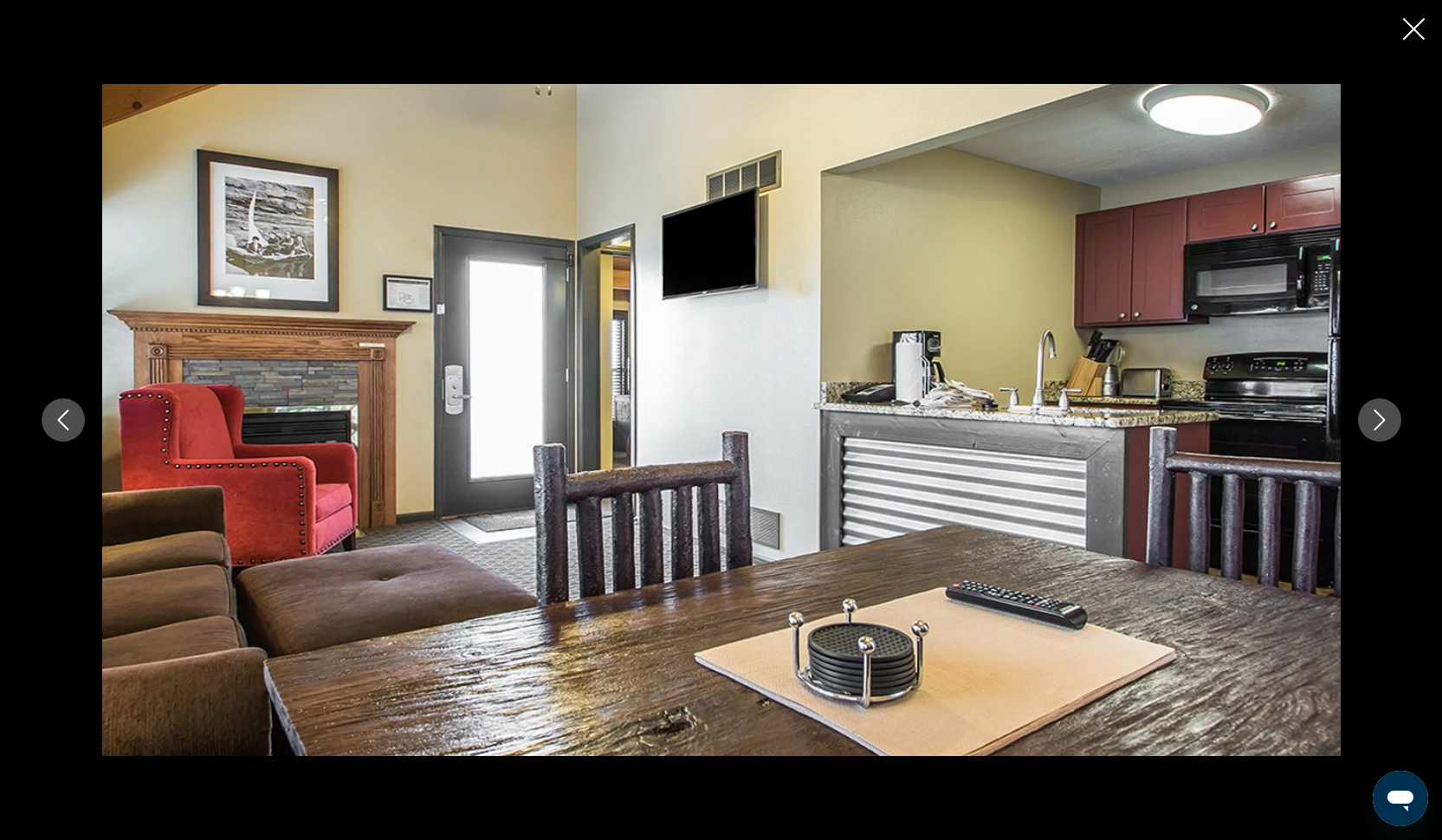
click at [1389, 418] on icon "Next image" at bounding box center [1379, 420] width 21 height 21
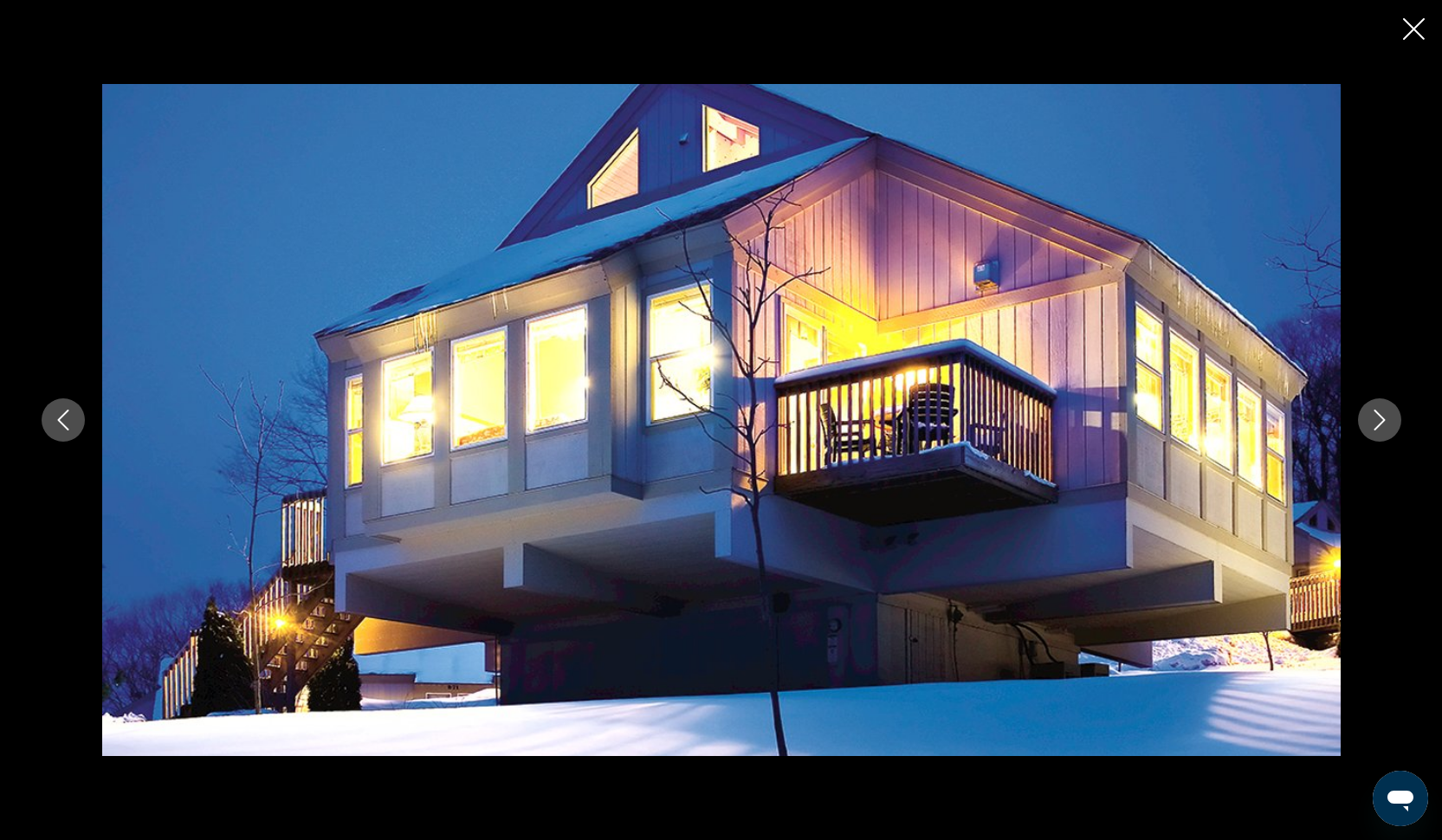
click at [1389, 418] on icon "Next image" at bounding box center [1379, 420] width 21 height 21
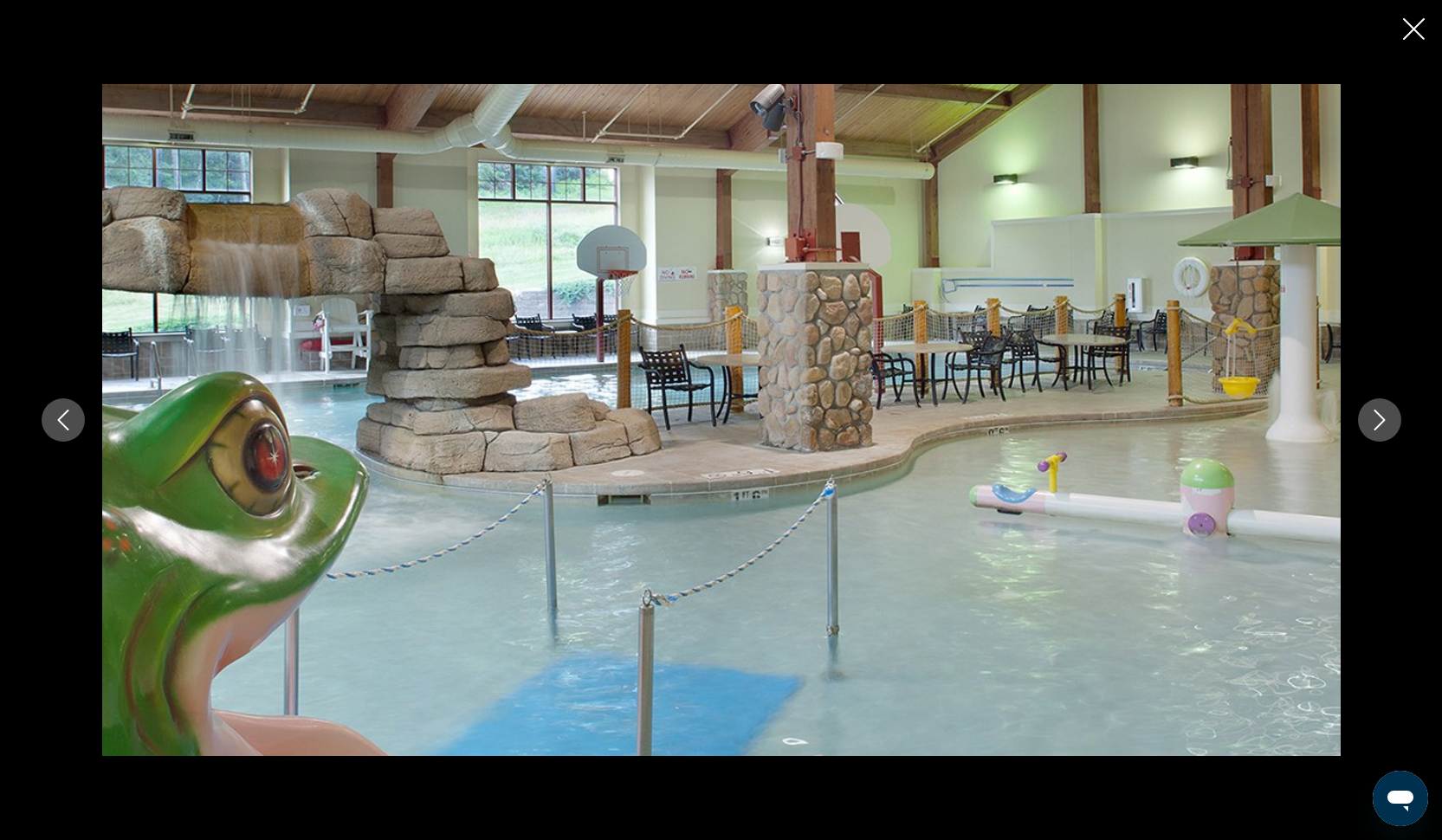
click at [1389, 418] on icon "Next image" at bounding box center [1379, 420] width 21 height 21
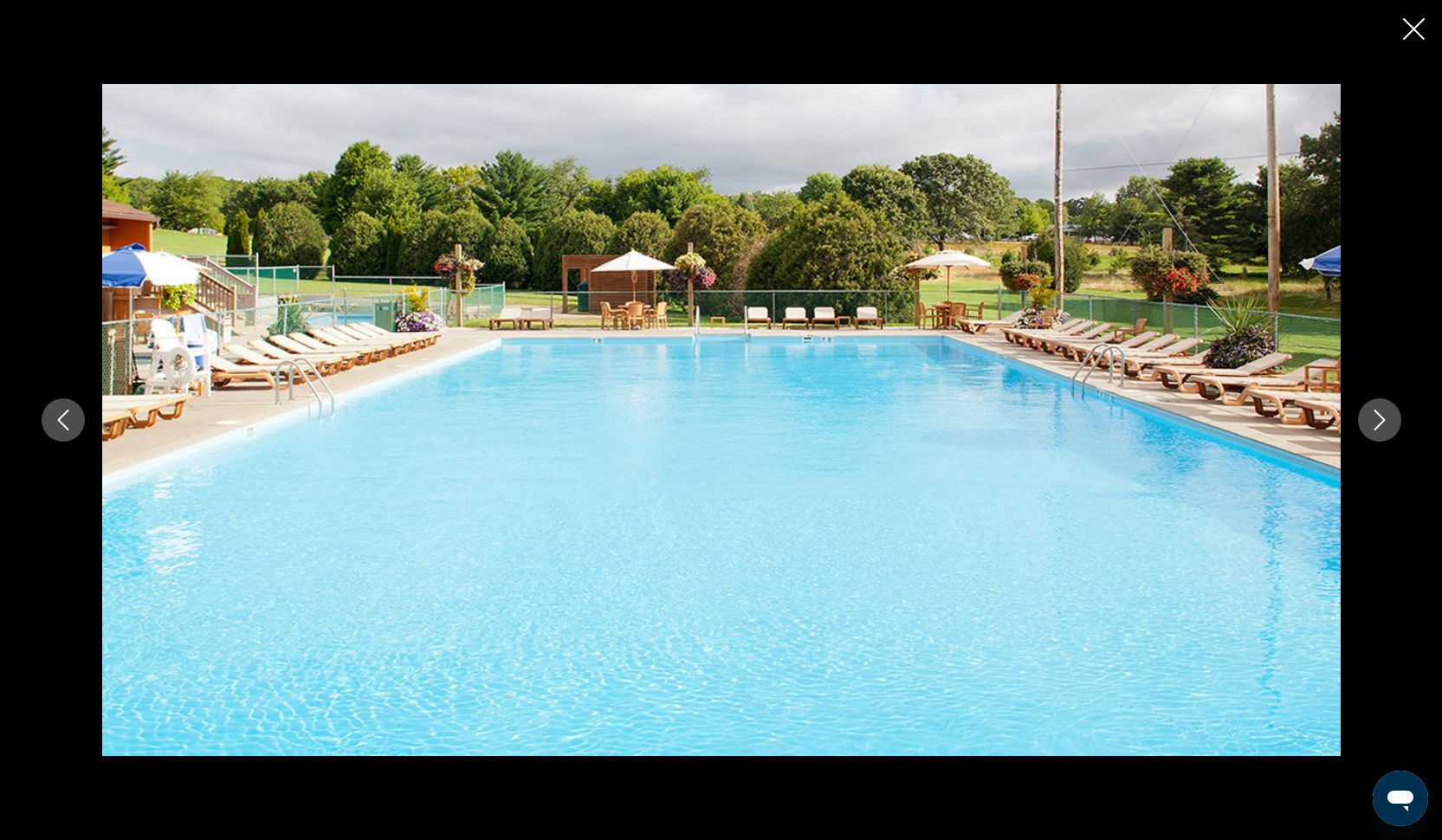
click at [1389, 418] on icon "Next image" at bounding box center [1379, 420] width 21 height 21
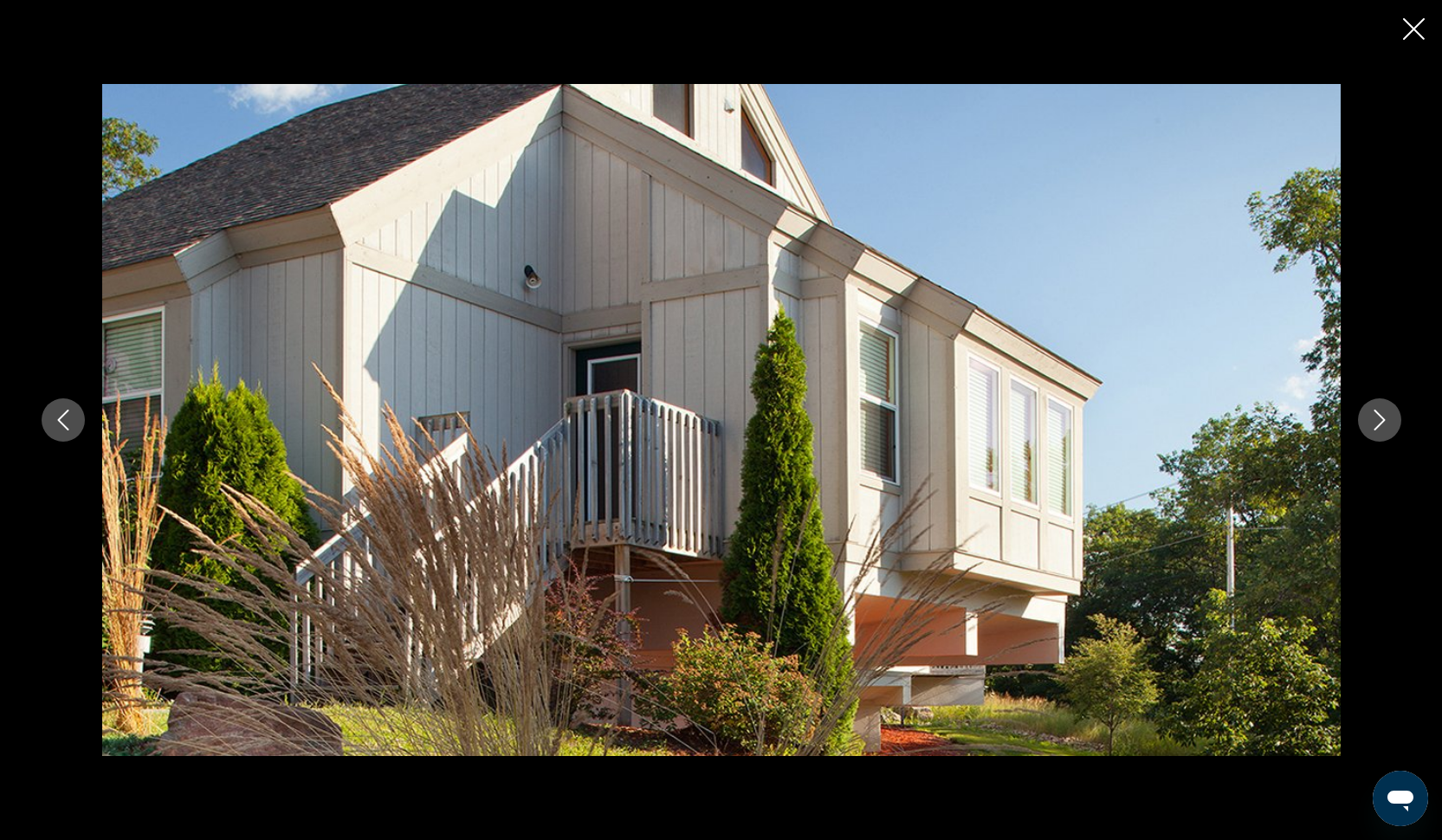
click at [1425, 14] on div "prev next" at bounding box center [721, 420] width 1442 height 840
click at [1372, 412] on icon "Next image" at bounding box center [1379, 420] width 21 height 21
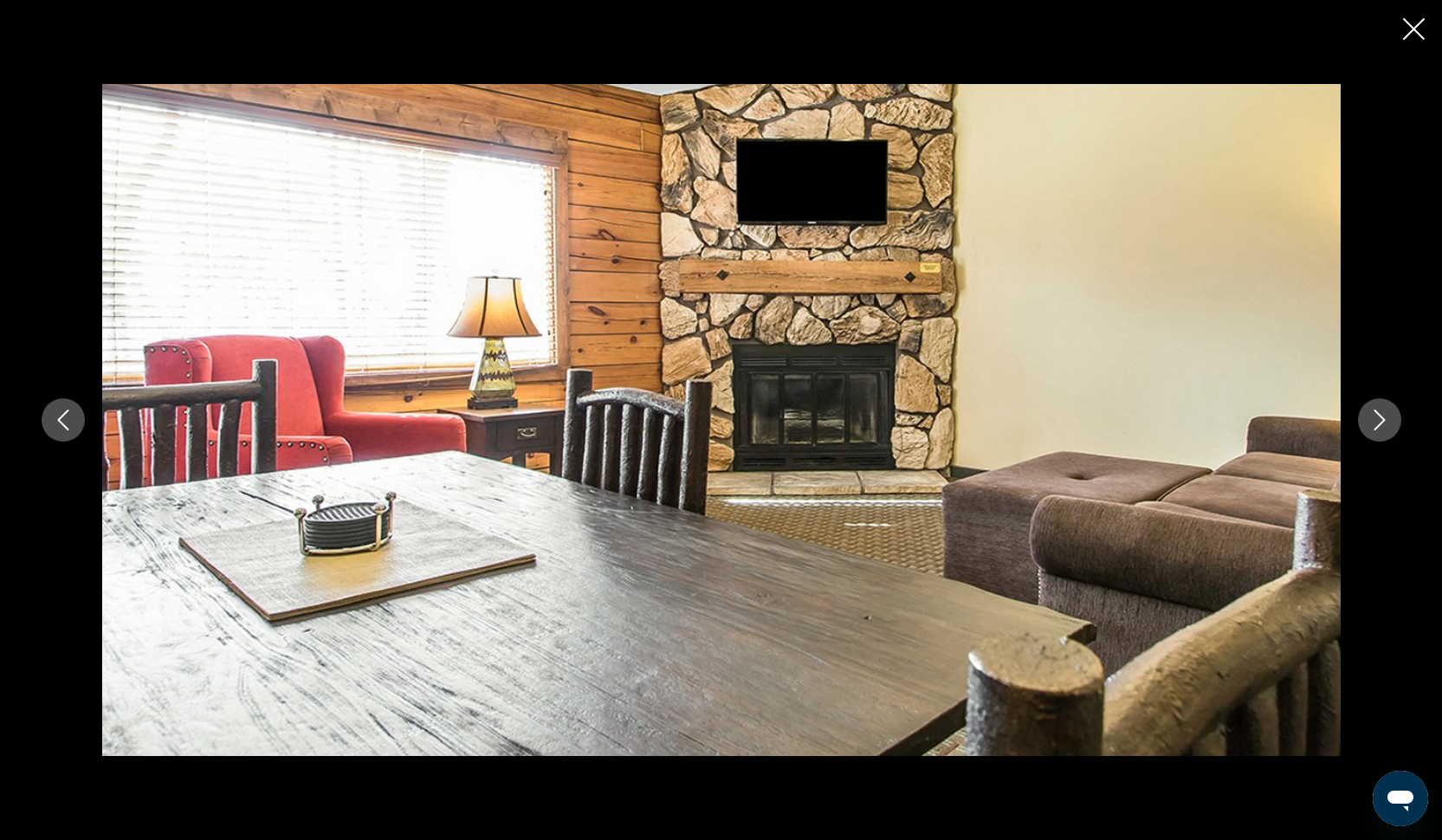
click at [1372, 412] on icon "Next image" at bounding box center [1379, 420] width 21 height 21
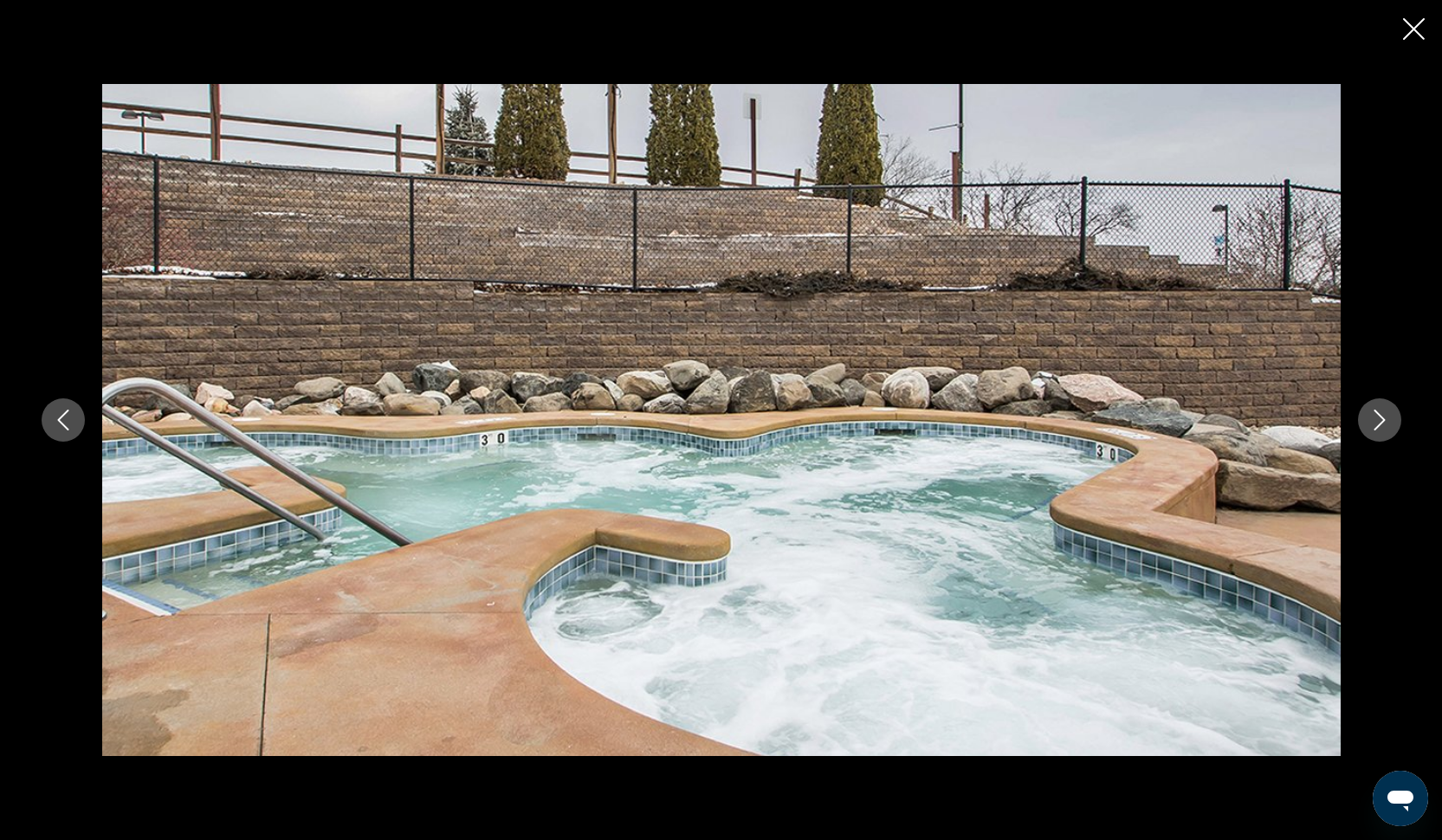
click at [1372, 412] on icon "Next image" at bounding box center [1379, 420] width 21 height 21
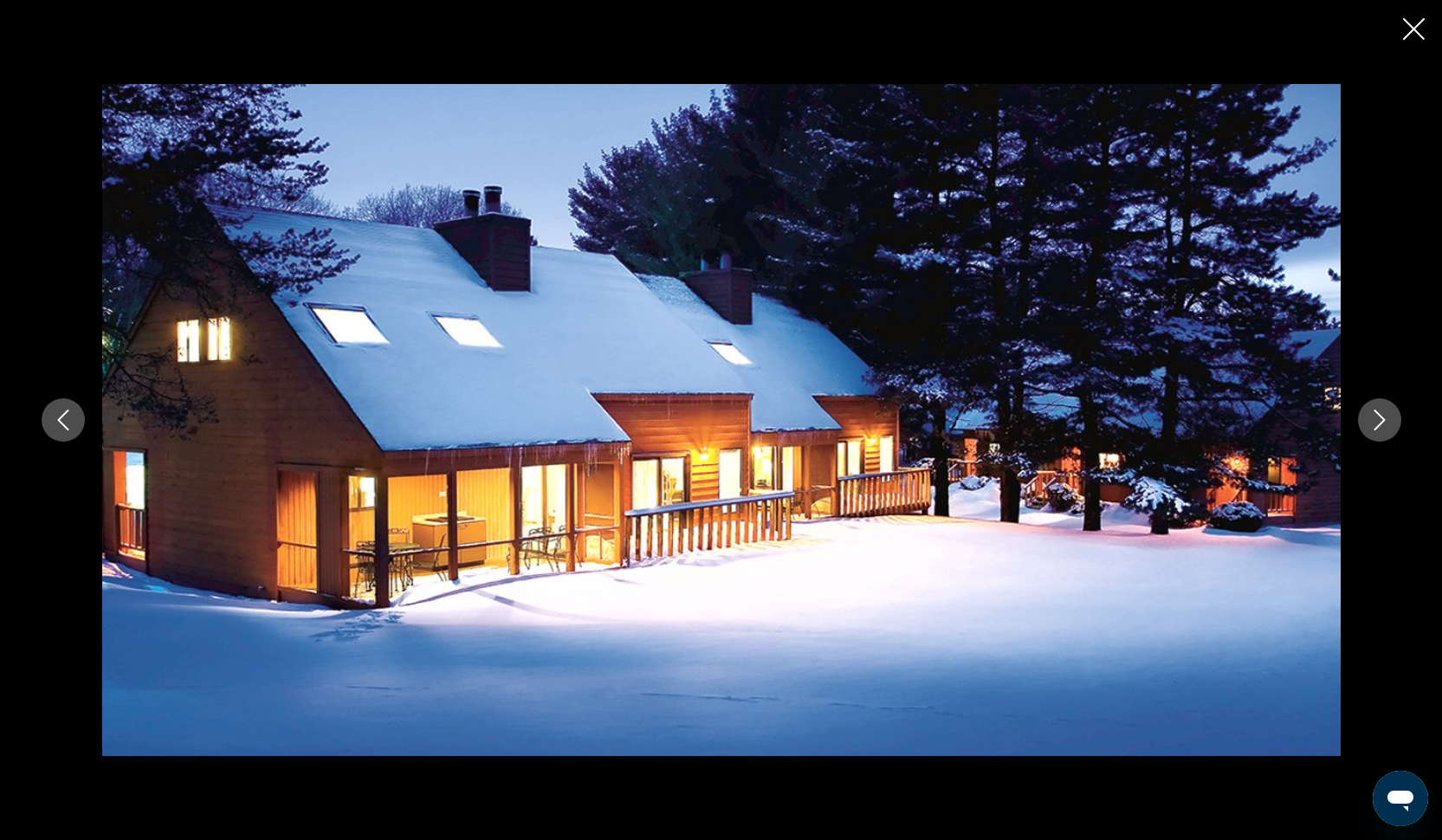
click at [1372, 412] on icon "Next image" at bounding box center [1379, 420] width 21 height 21
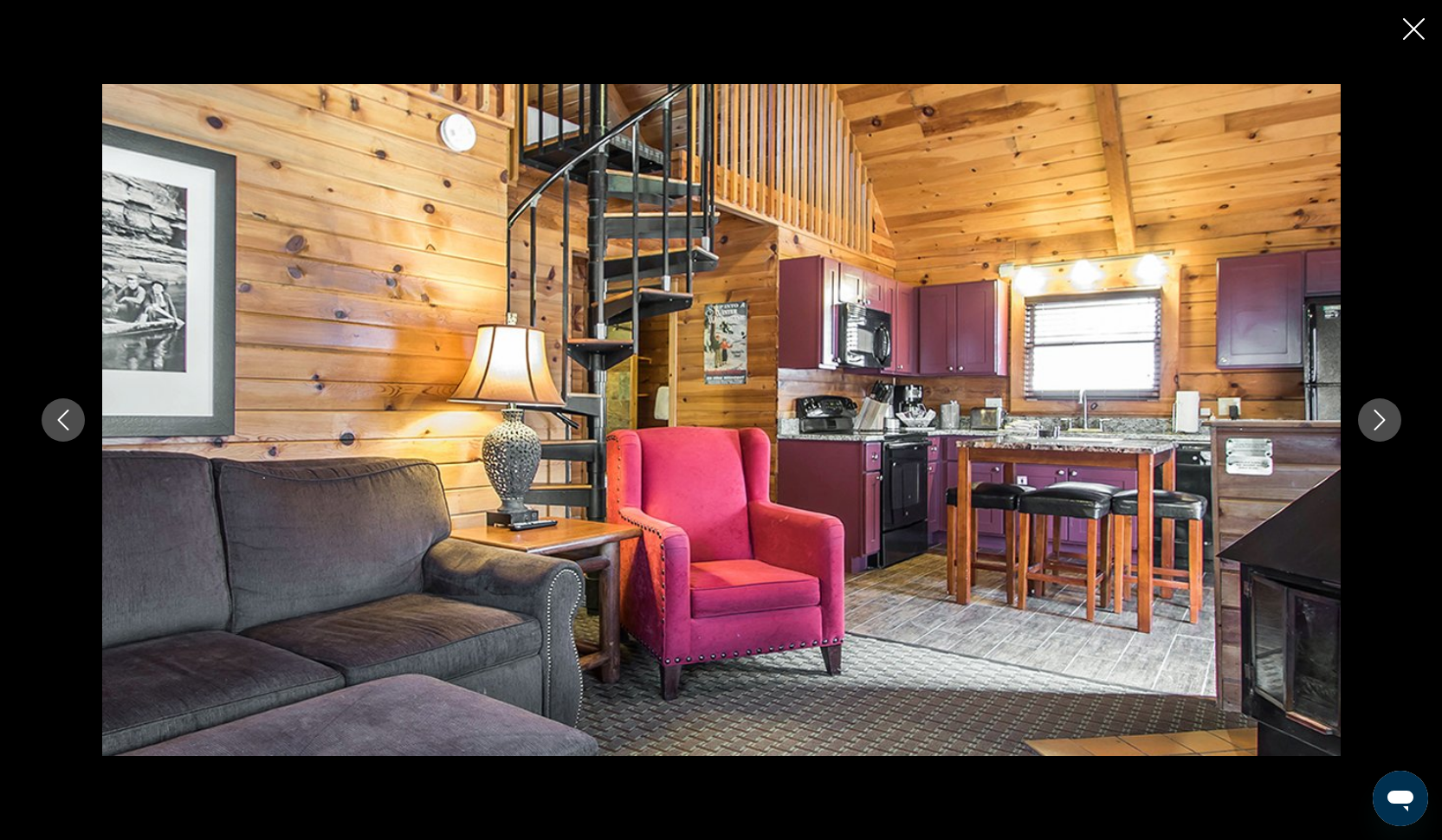
click at [1414, 24] on icon "Close slideshow" at bounding box center [1413, 29] width 22 height 22
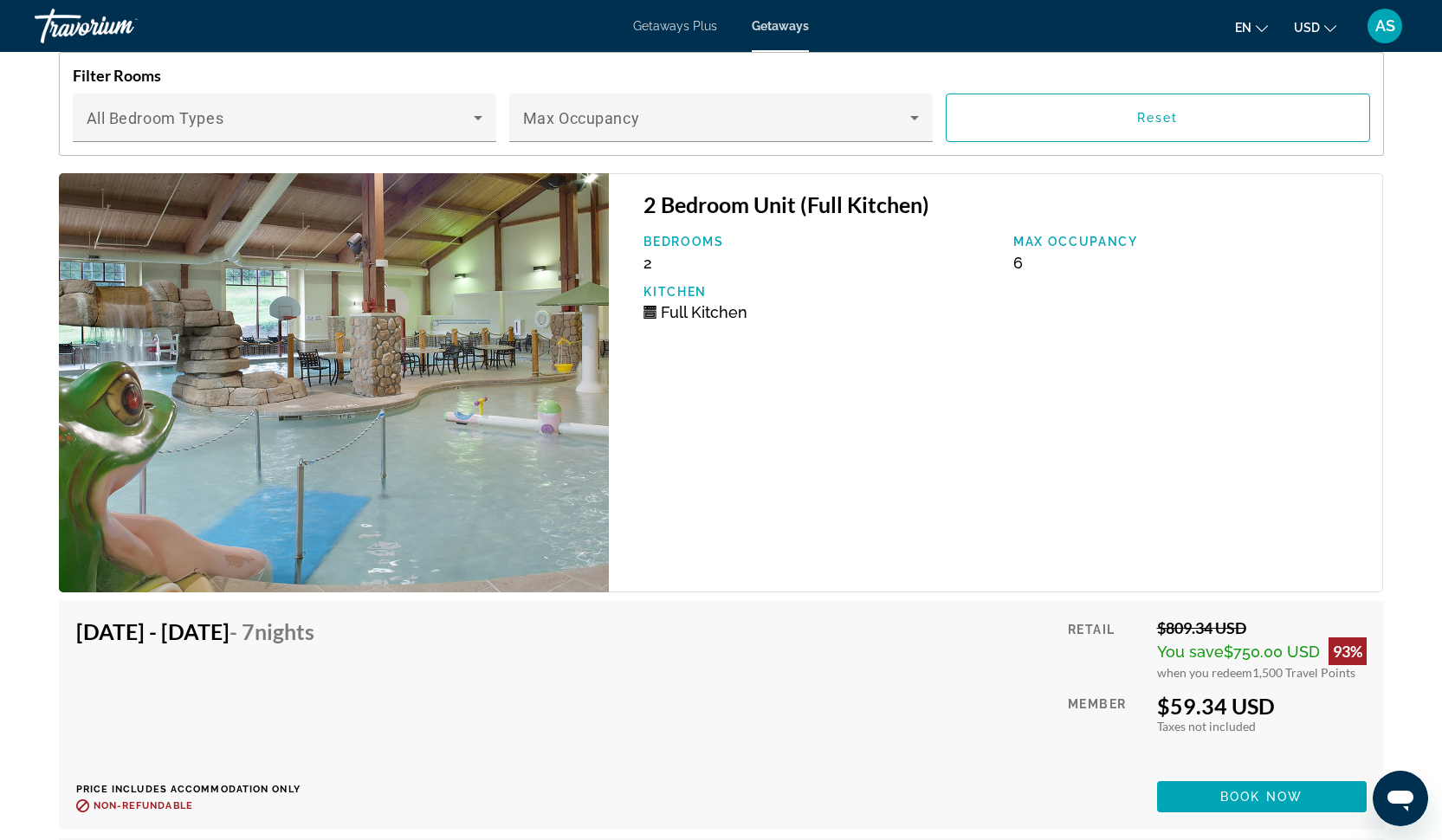
scroll to position [2834, 0]
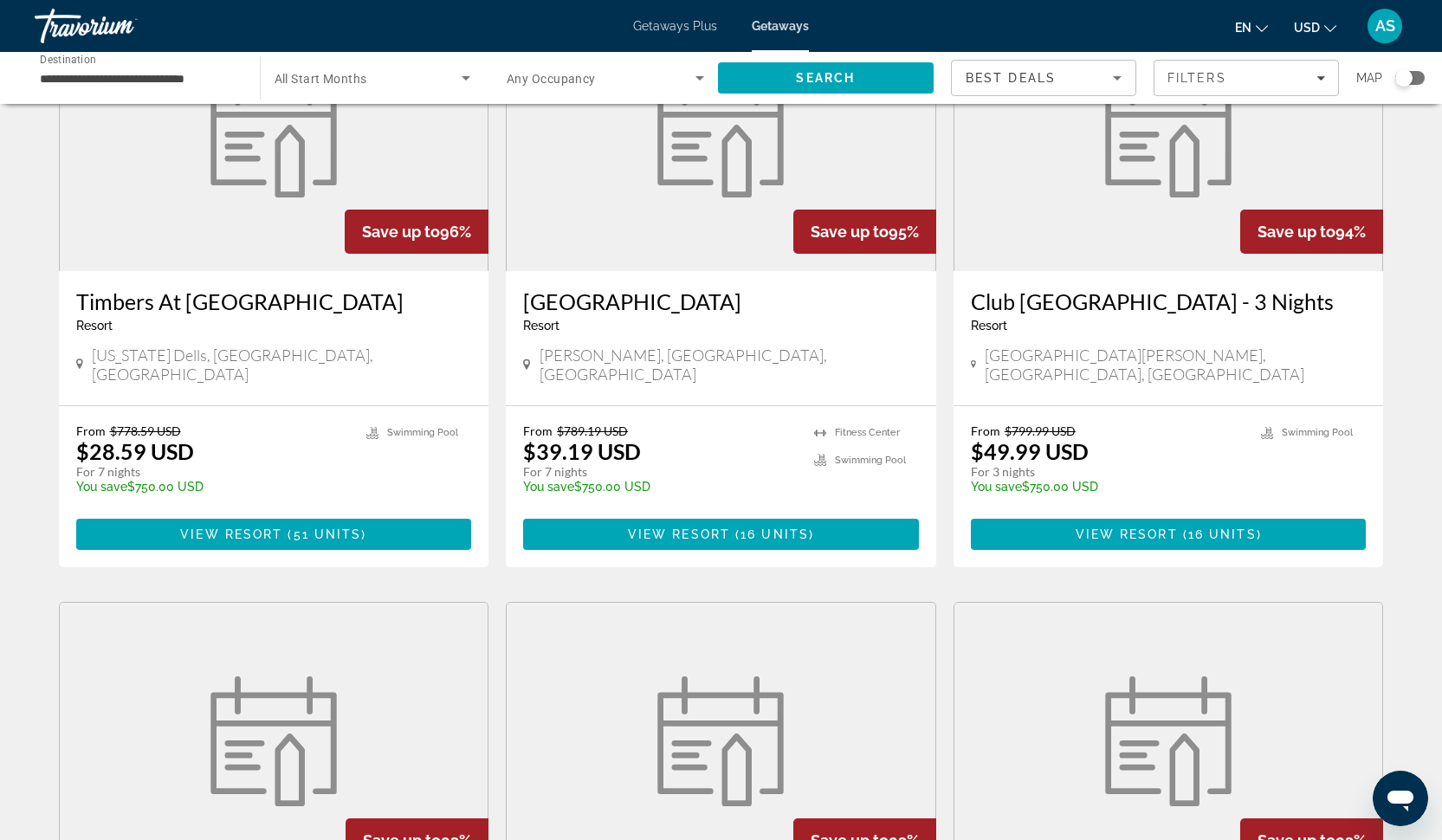
scroll to position [1380, 0]
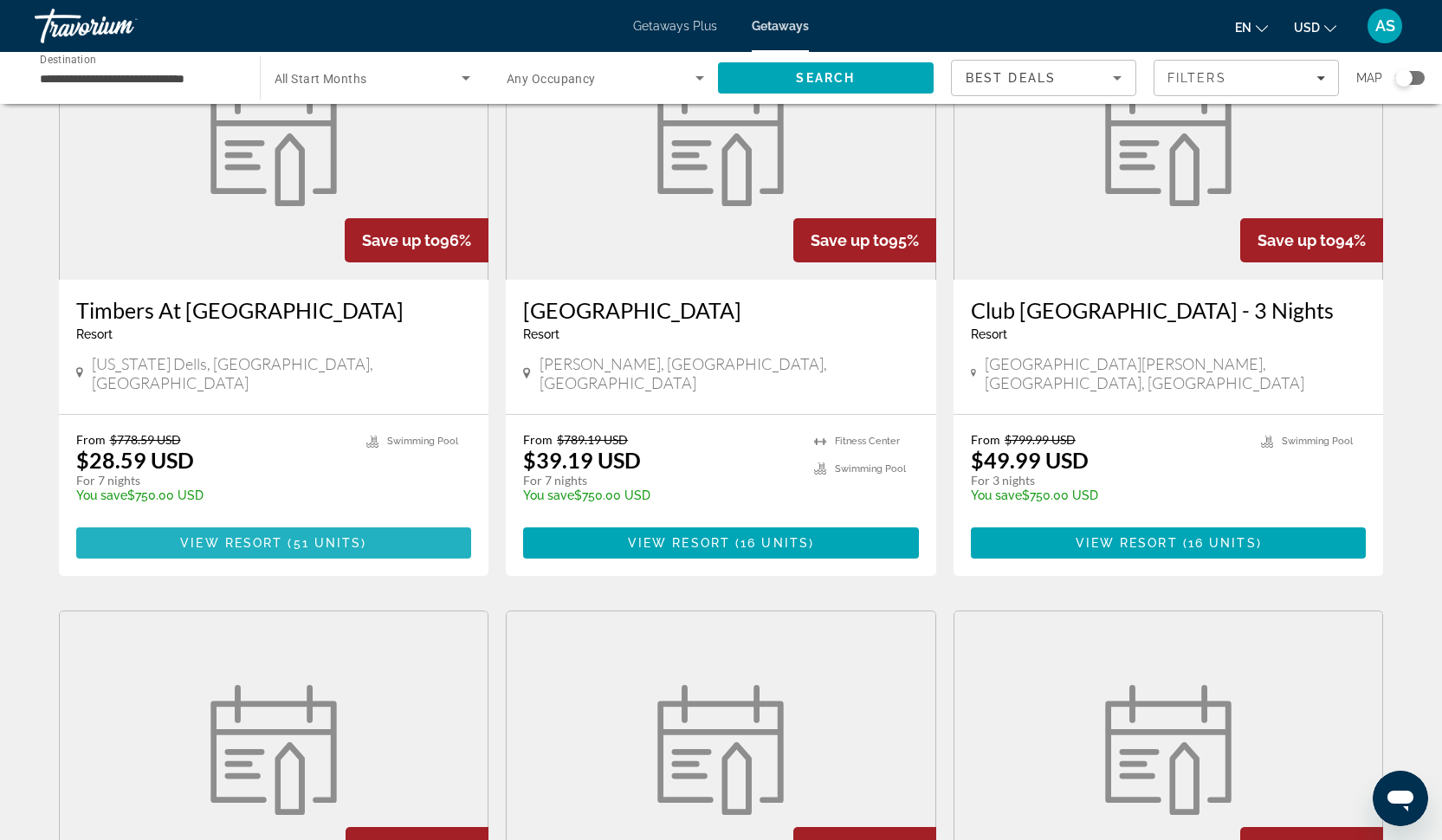
click at [249, 536] on span "View Resort" at bounding box center [231, 543] width 102 height 14
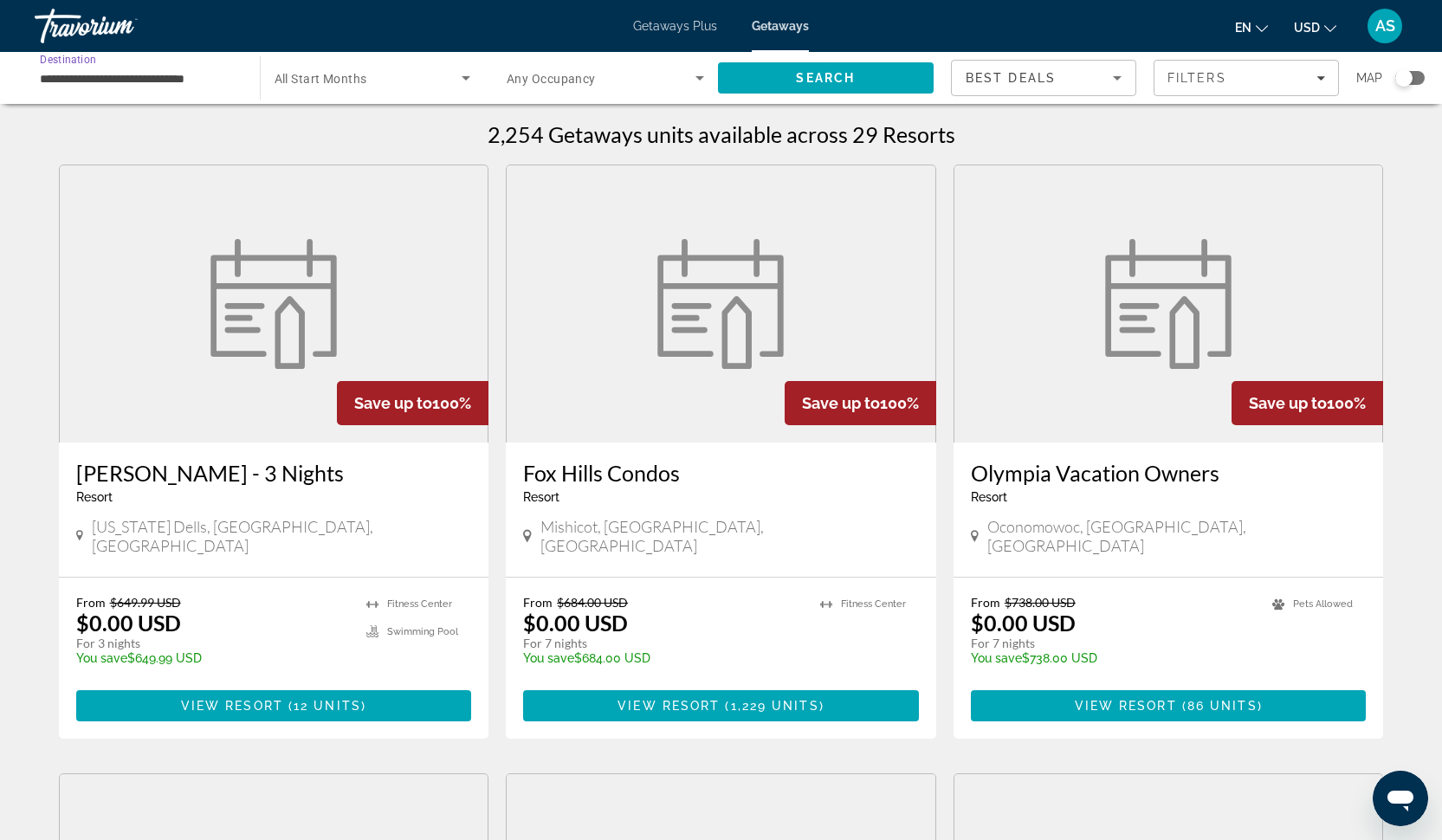
click at [110, 80] on input "**********" at bounding box center [138, 79] width 197 height 21
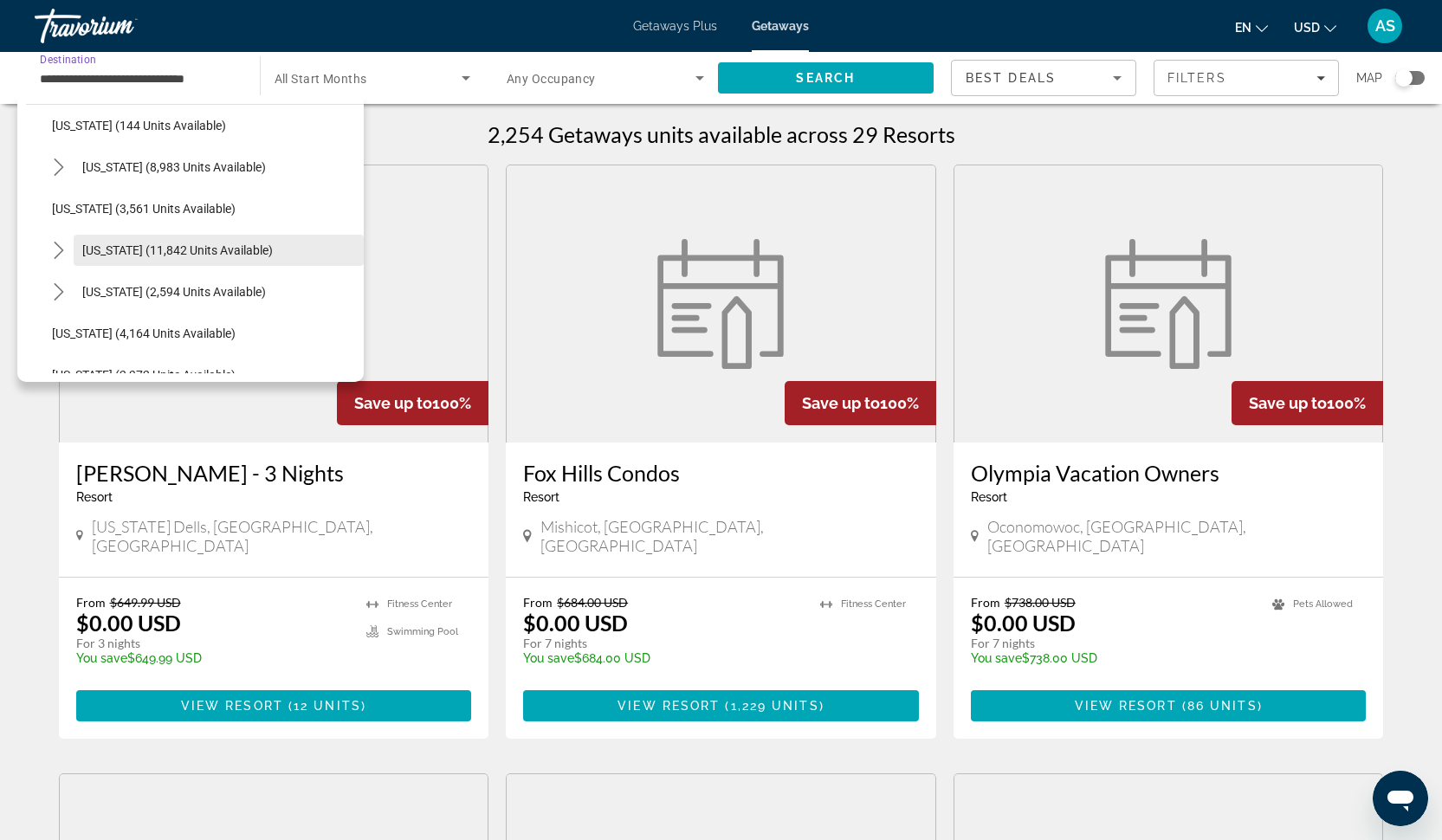
scroll to position [882, 0]
click at [52, 241] on icon "Toggle Nevada (11,842 units available) submenu" at bounding box center [59, 249] width 17 height 17
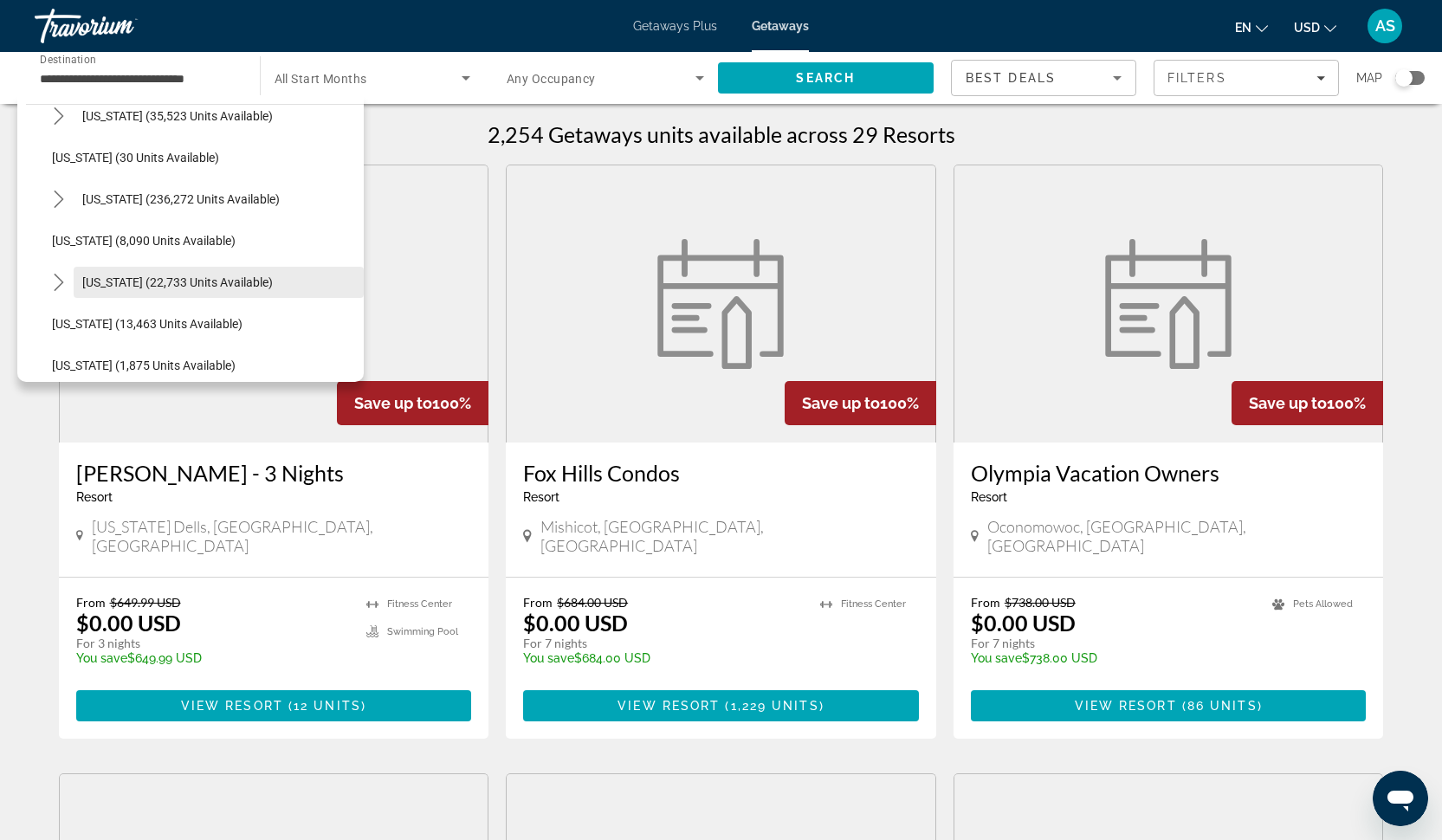
scroll to position [223, 0]
click at [59, 202] on icon "Toggle Florida (236,272 units available) submenu" at bounding box center [59, 201] width 17 height 17
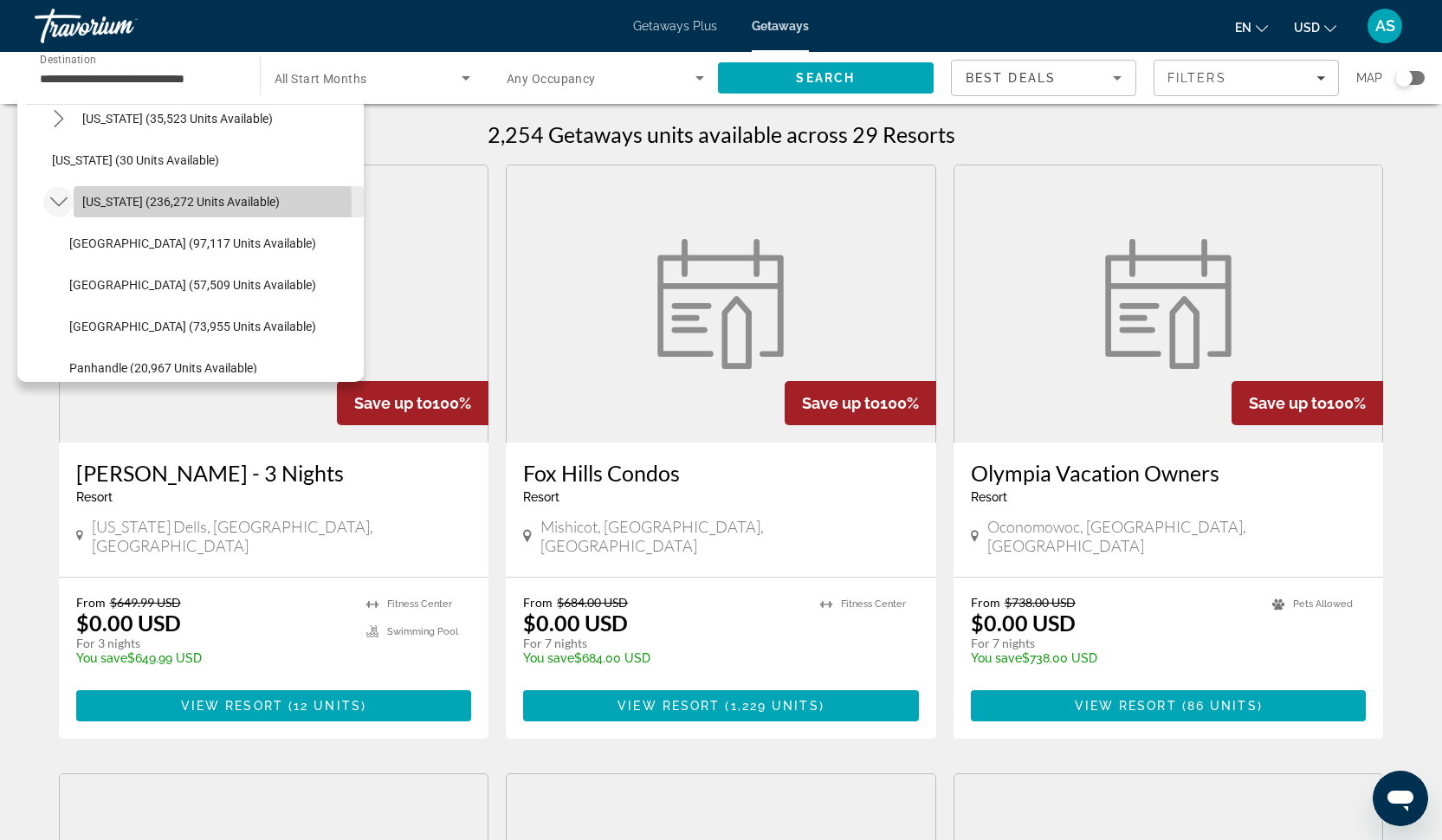
click at [118, 204] on span "[US_STATE] (236,272 units available)" at bounding box center [180, 201] width 197 height 14
type input "**********"
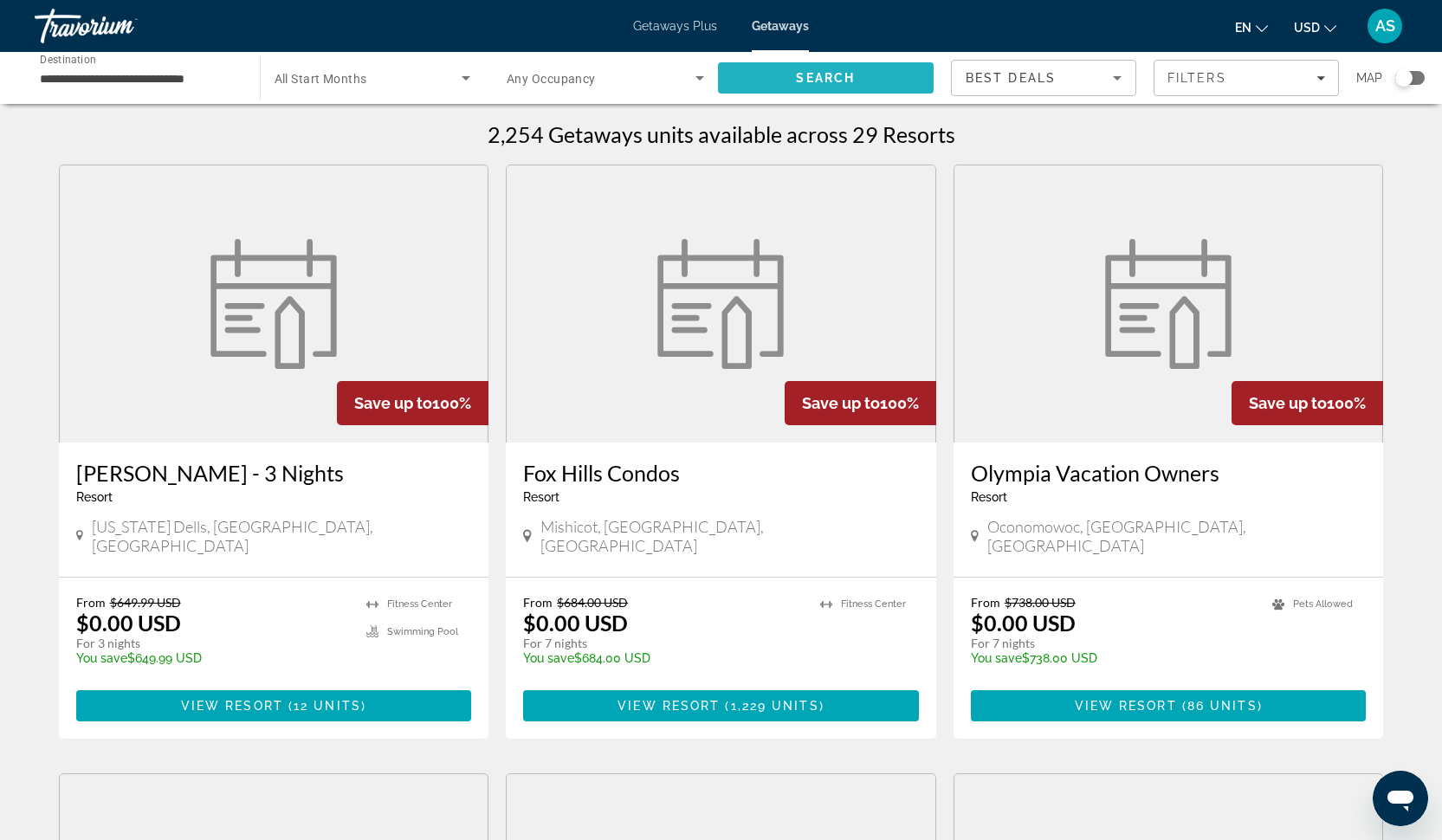
click at [772, 76] on span "Search" at bounding box center [826, 78] width 216 height 42
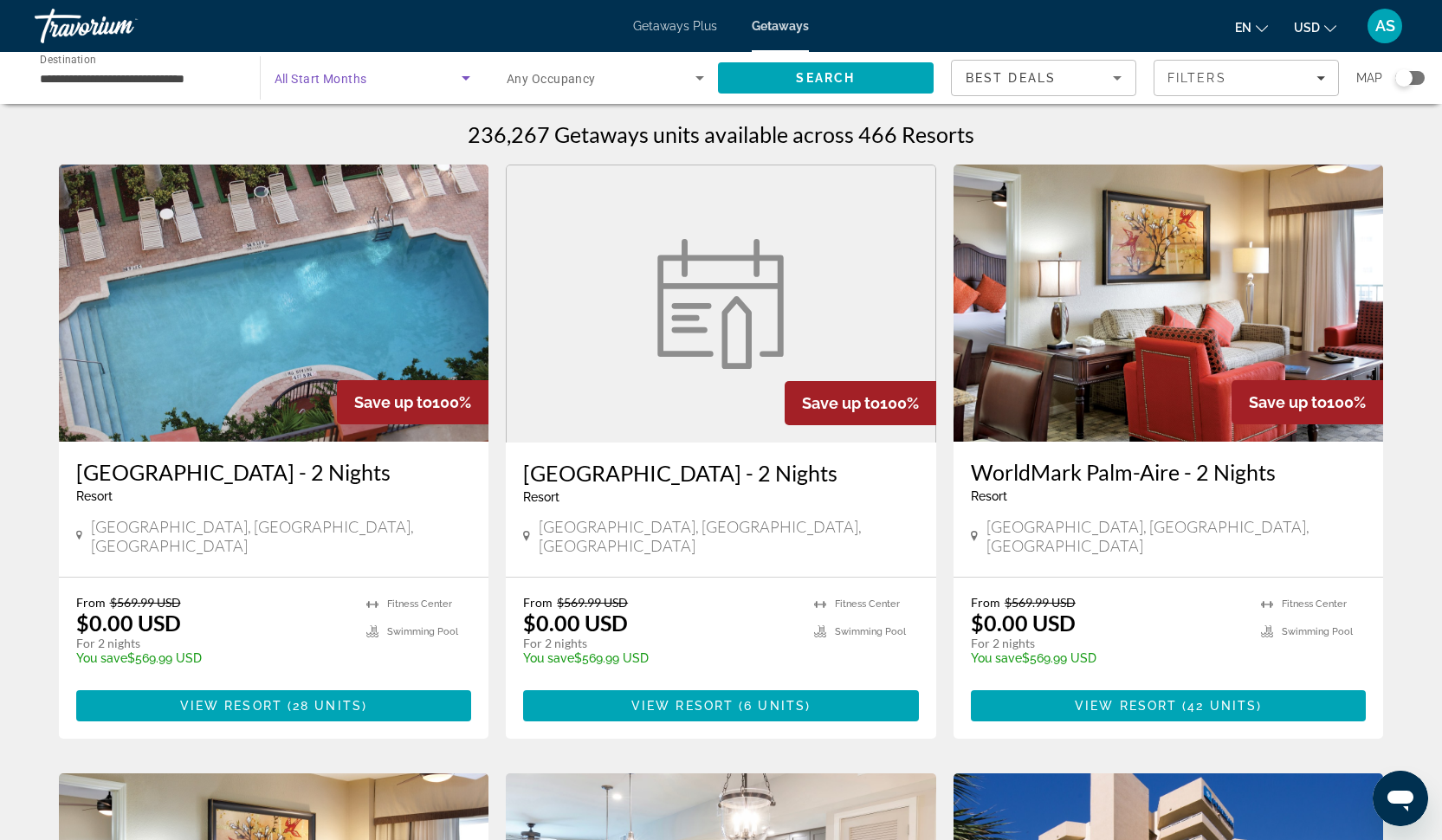
click at [400, 84] on span "Search widget" at bounding box center [368, 78] width 188 height 21
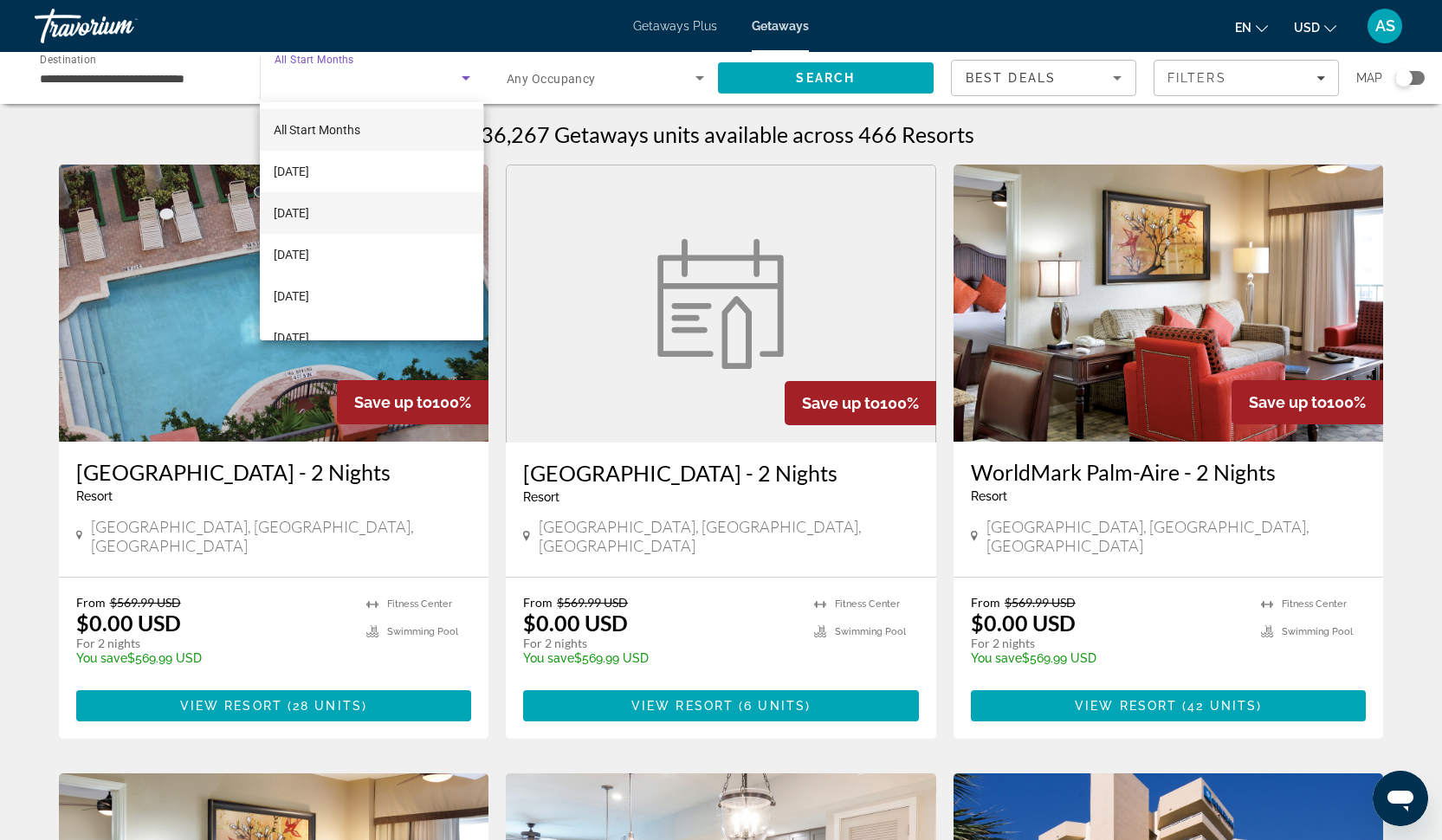
click at [309, 212] on span "[DATE]" at bounding box center [291, 213] width 35 height 21
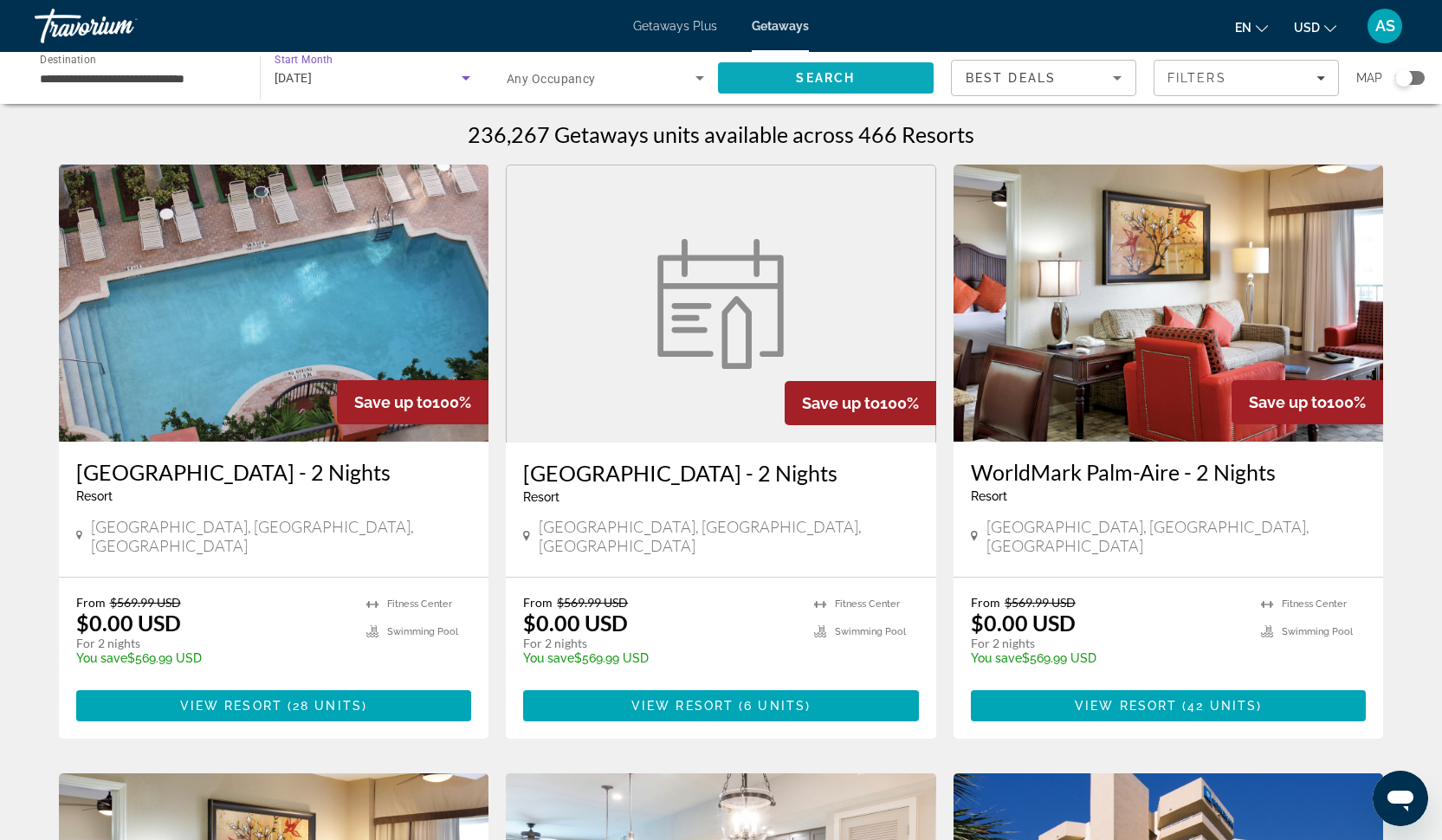
click at [771, 76] on span "Search" at bounding box center [826, 78] width 216 height 42
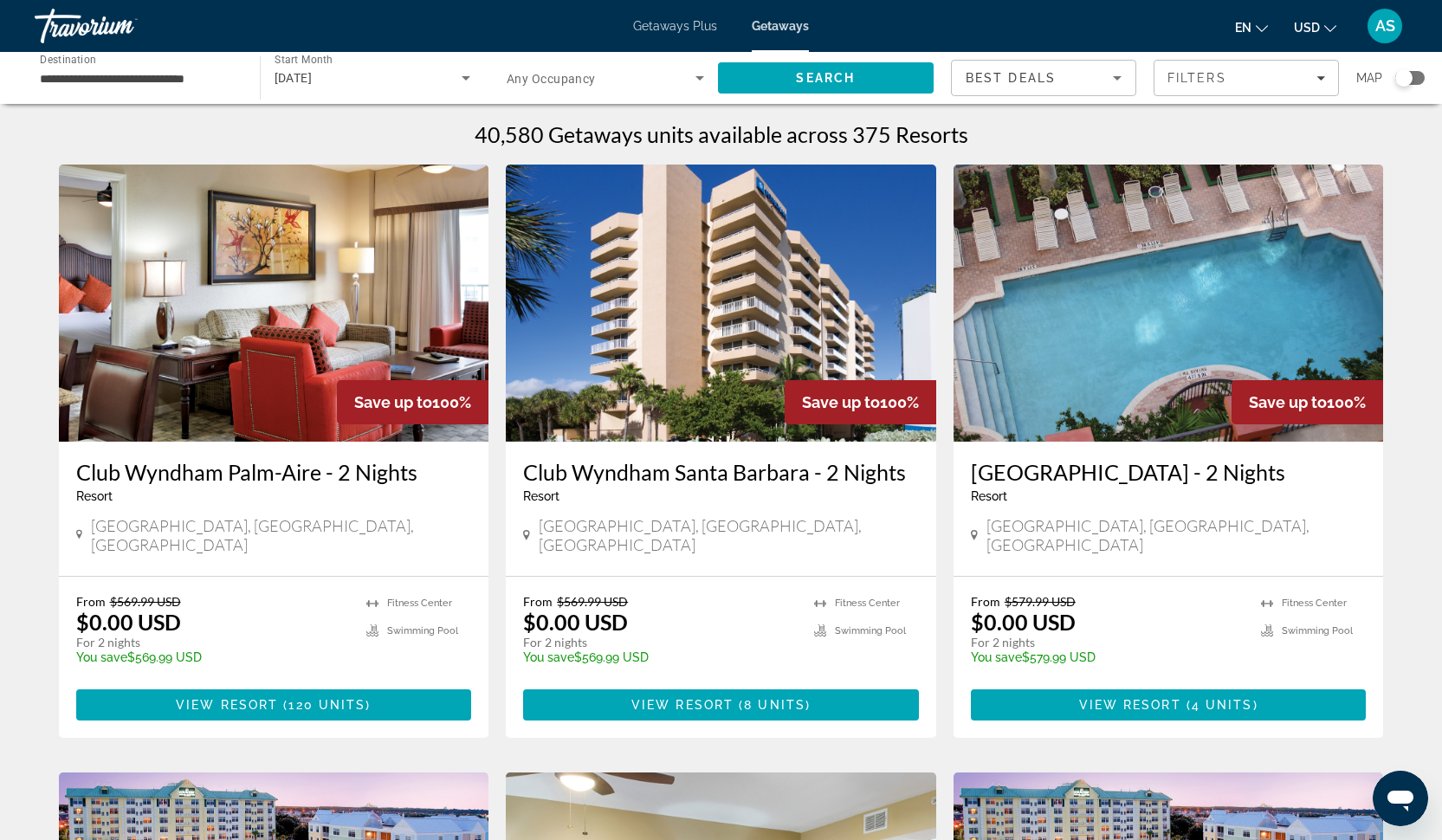
click at [266, 401] on img "Main content" at bounding box center [274, 302] width 430 height 277
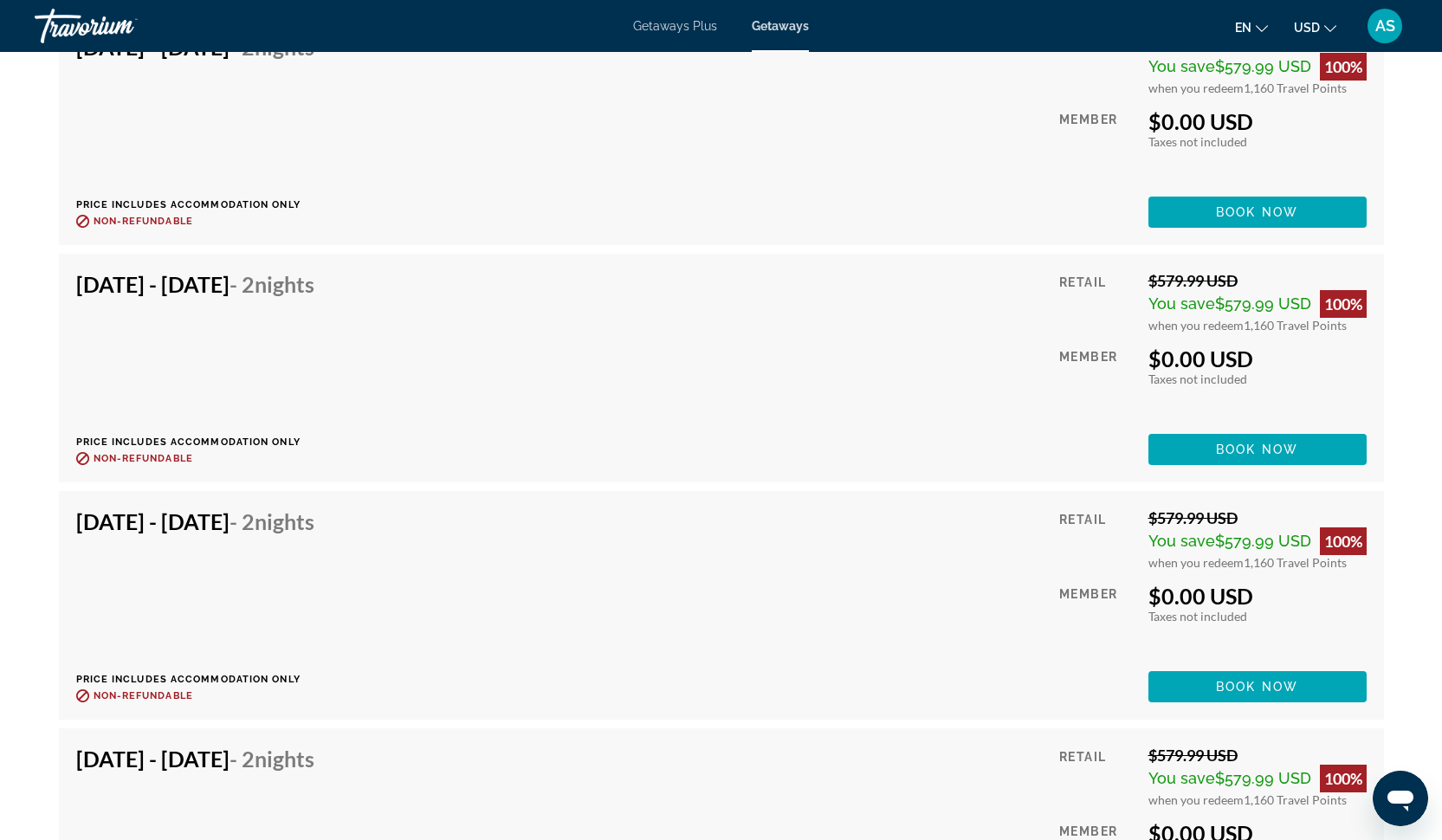
scroll to position [5790, 0]
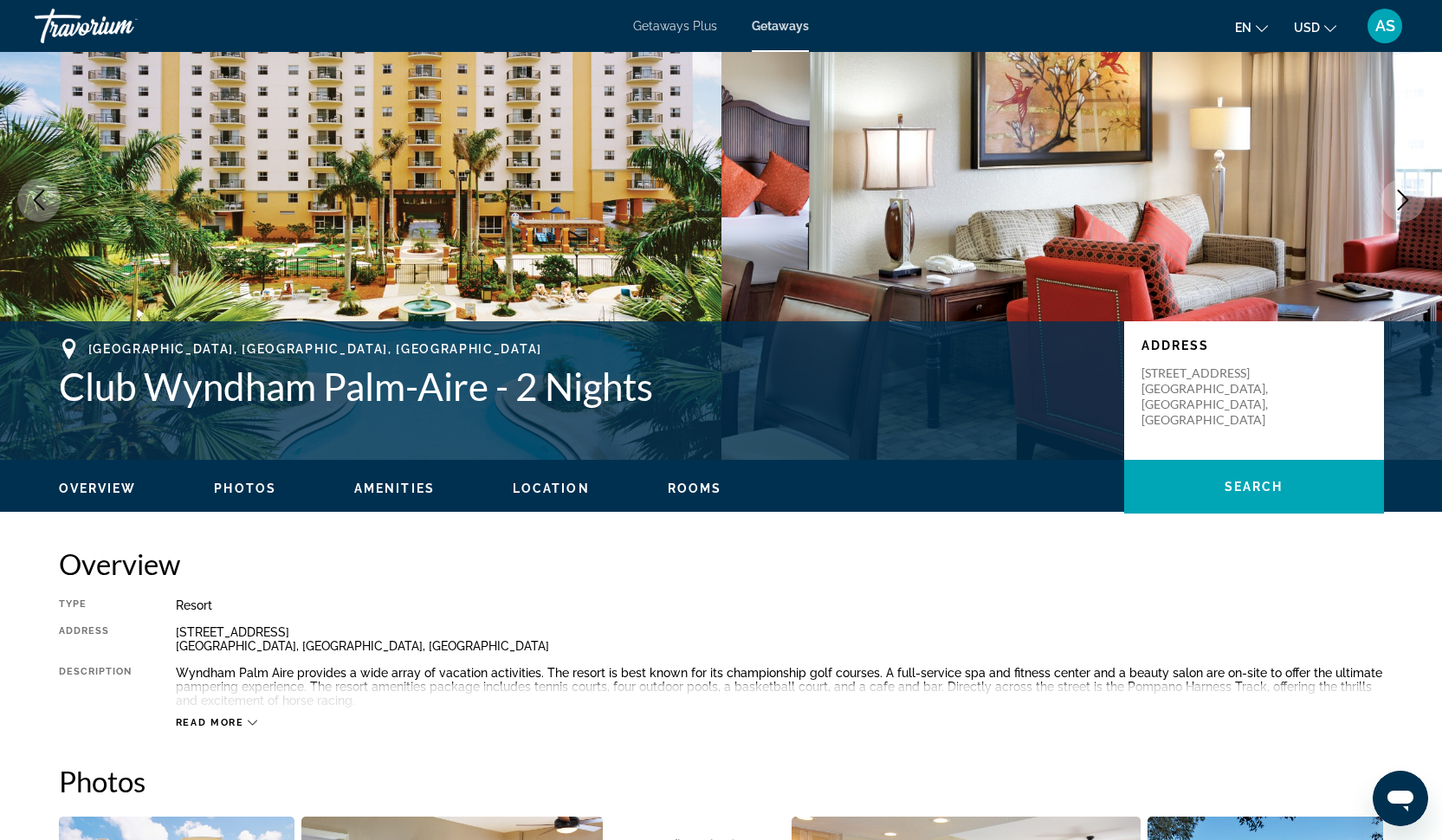
click at [247, 487] on span "Photos" at bounding box center [244, 488] width 62 height 14
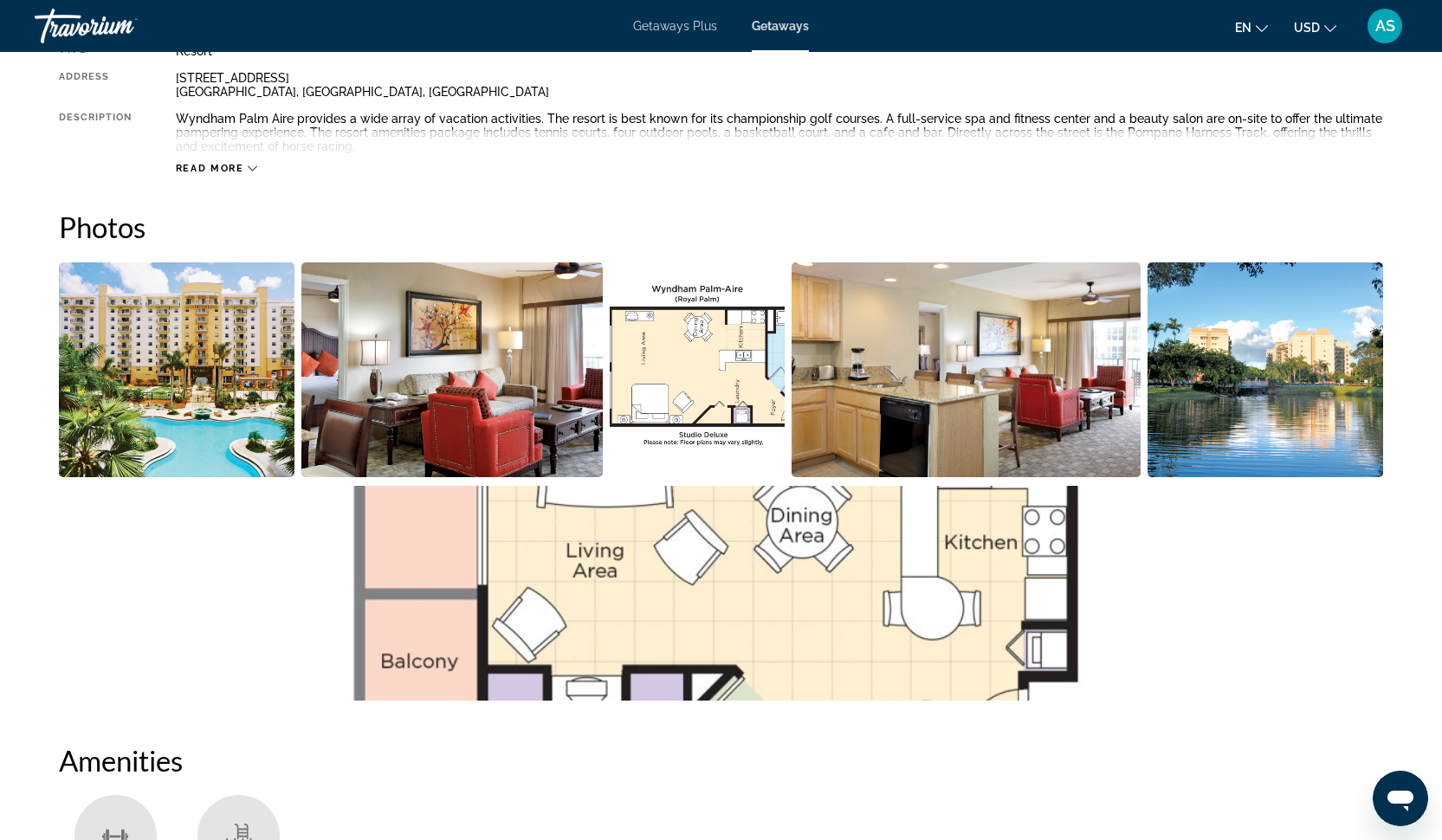
scroll to position [771, 0]
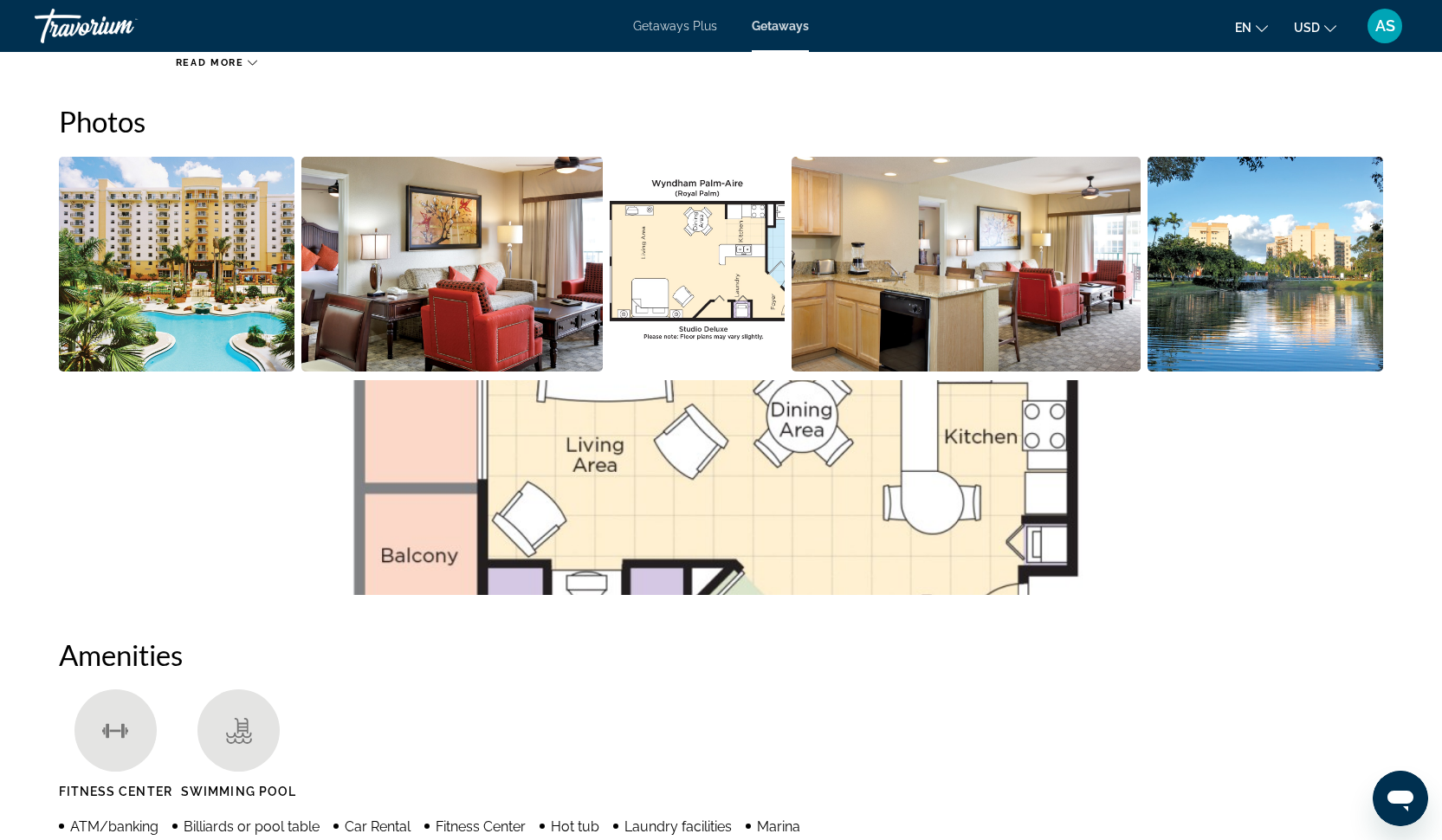
click at [171, 266] on img "Open full-screen image slider" at bounding box center [177, 263] width 237 height 215
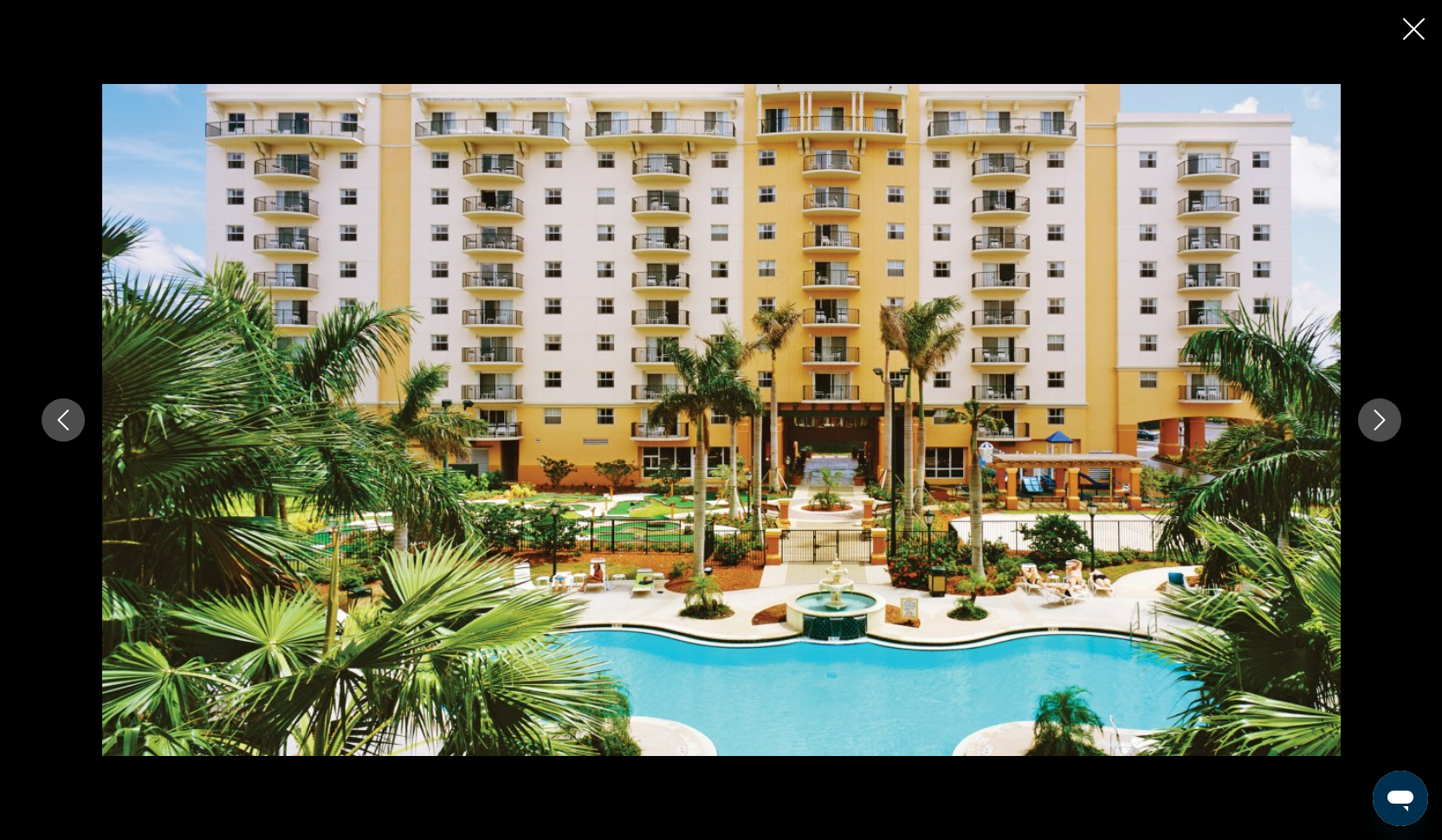
click at [1368, 418] on button "Next image" at bounding box center [1379, 420] width 43 height 43
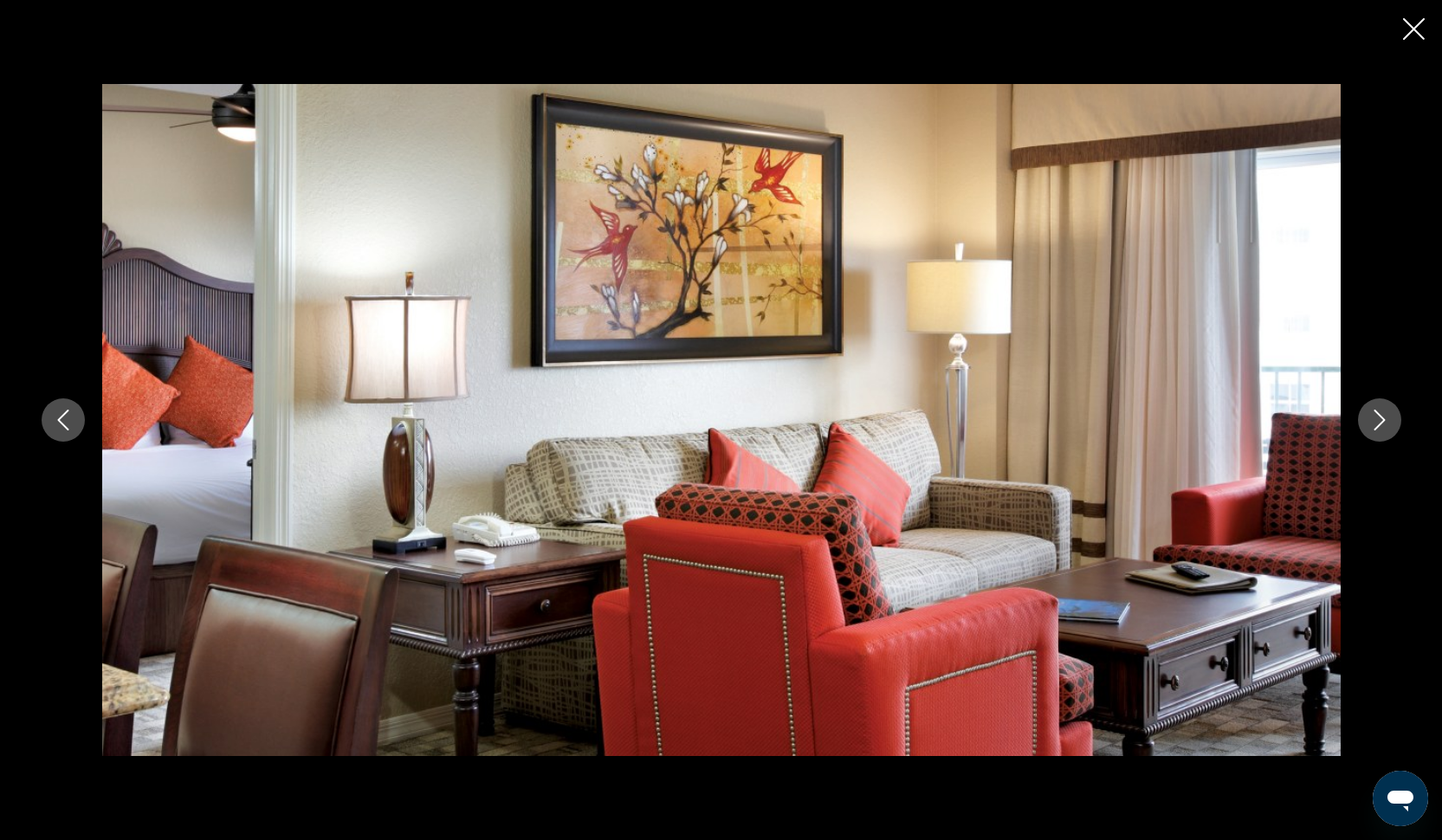
click at [1368, 418] on button "Next image" at bounding box center [1379, 420] width 43 height 43
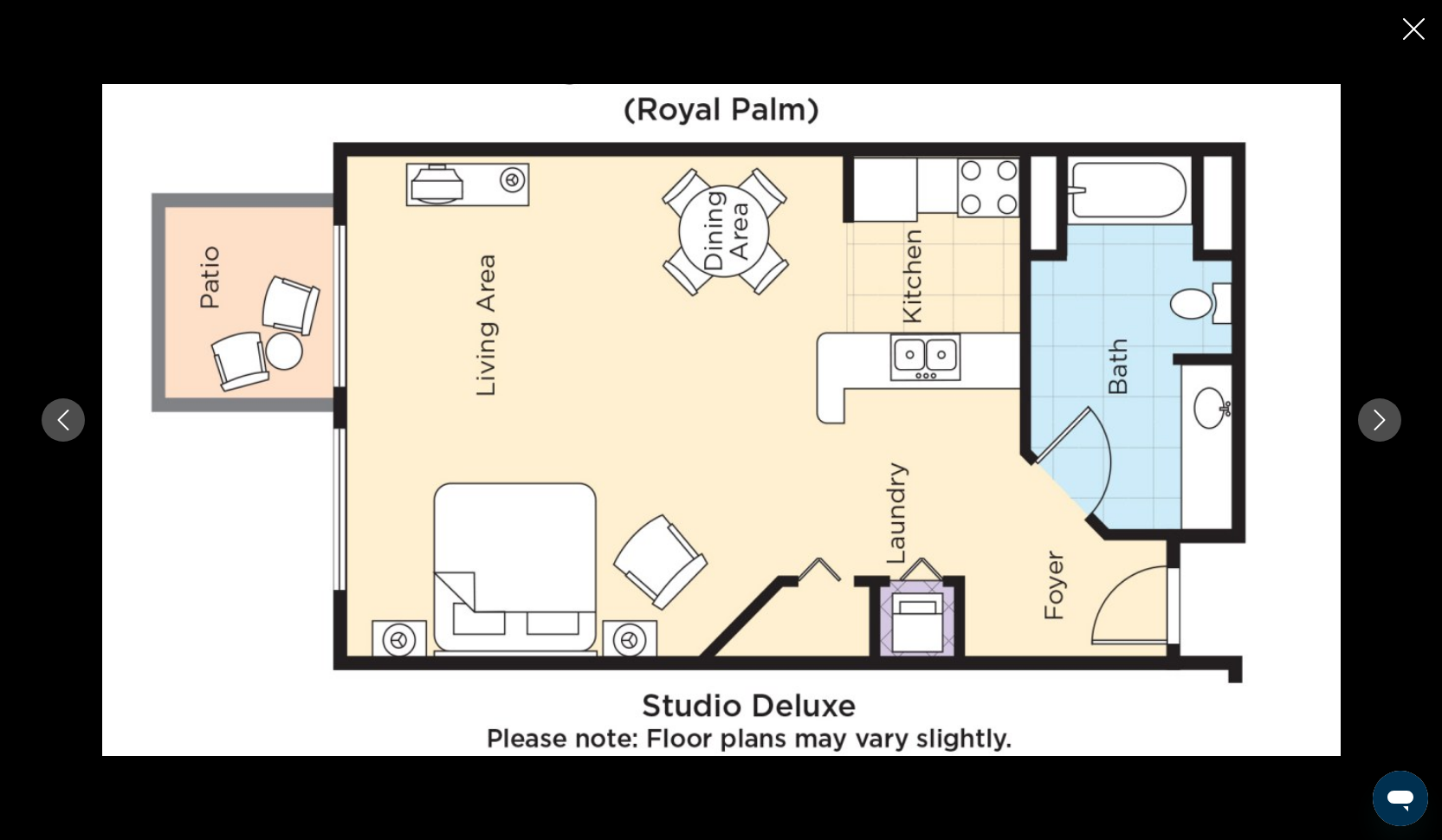
click at [1368, 418] on button "Next image" at bounding box center [1379, 420] width 43 height 43
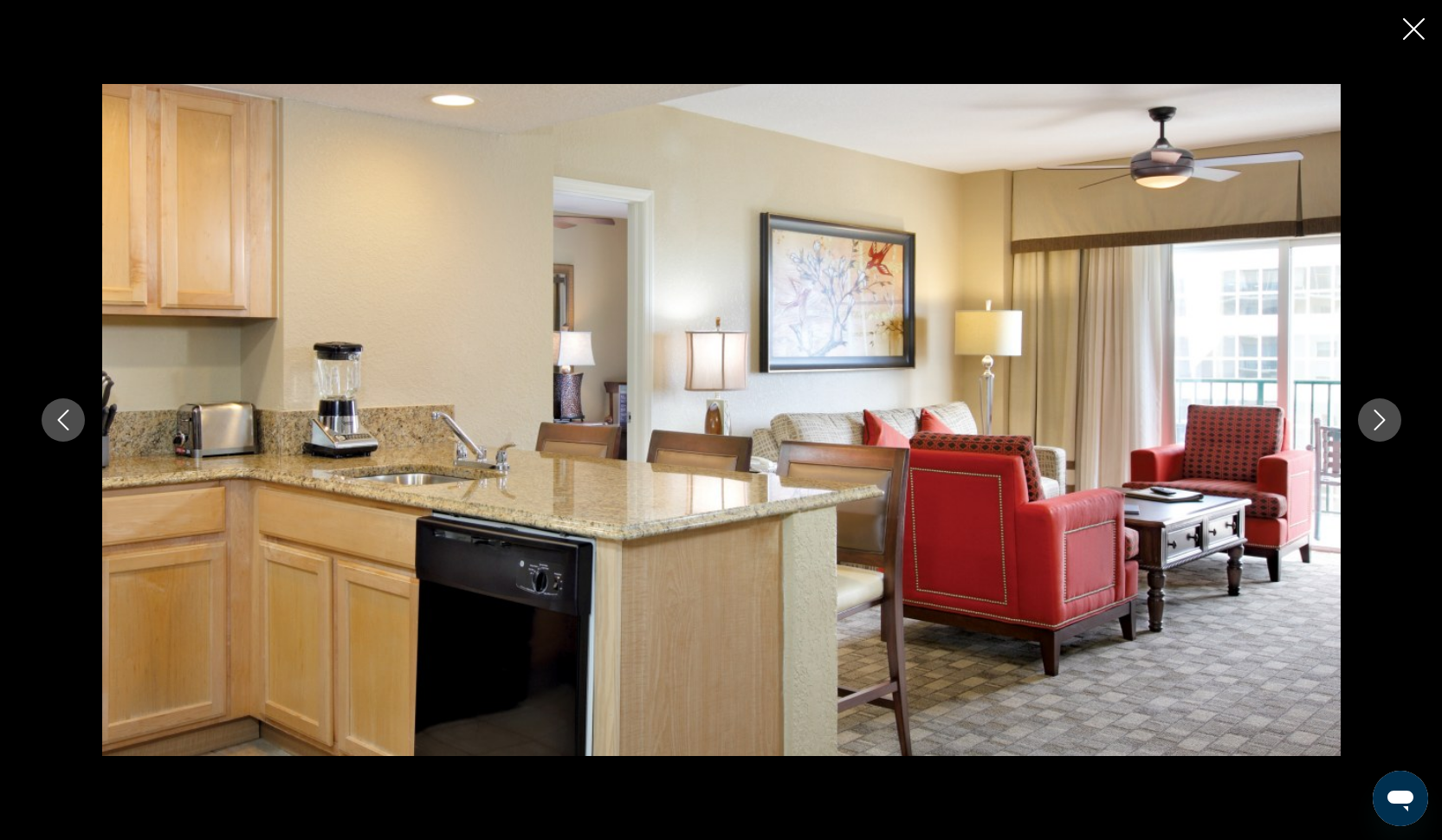
click at [1368, 418] on button "Next image" at bounding box center [1379, 420] width 43 height 43
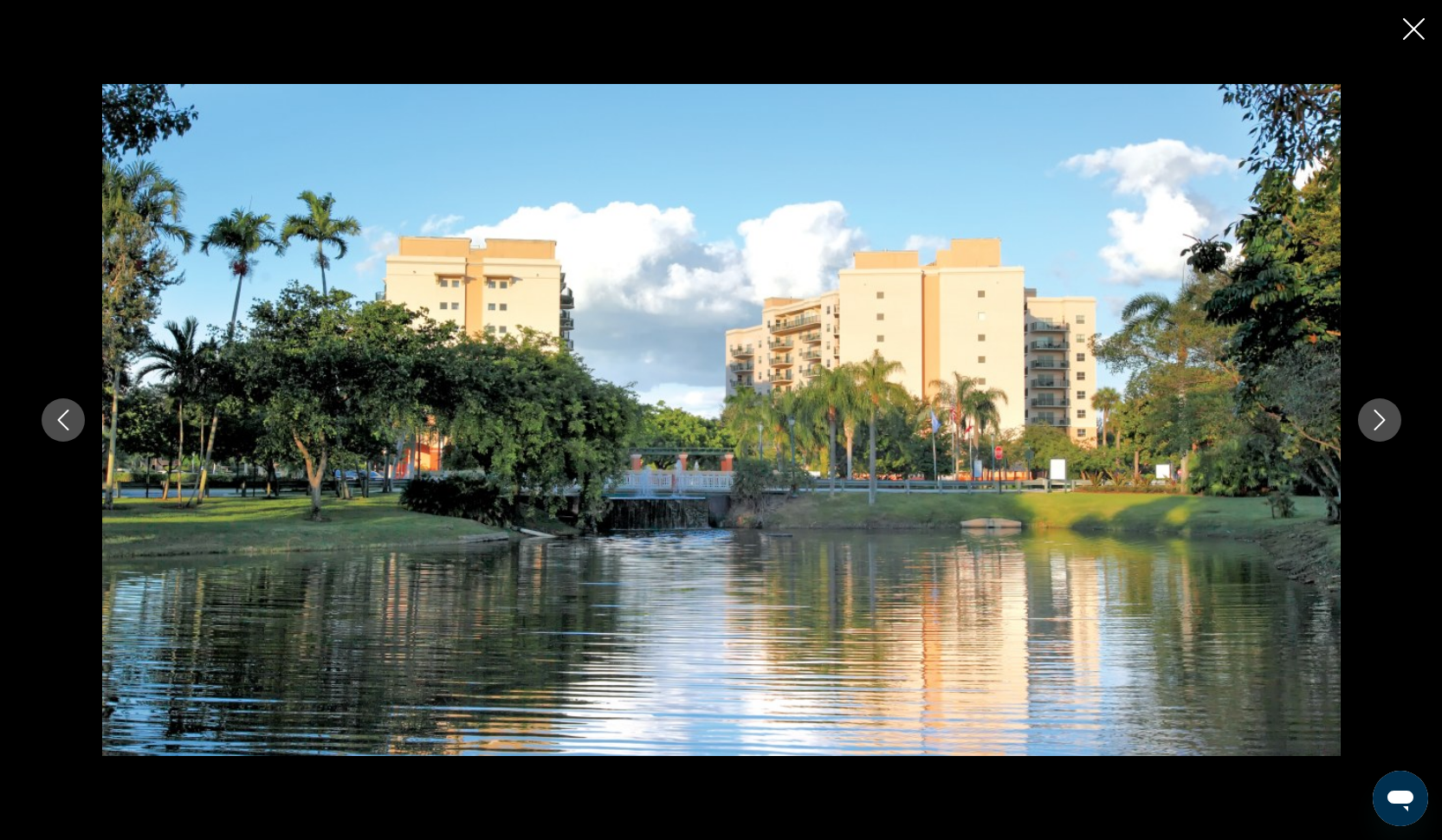
click at [1368, 418] on button "Next image" at bounding box center [1379, 420] width 43 height 43
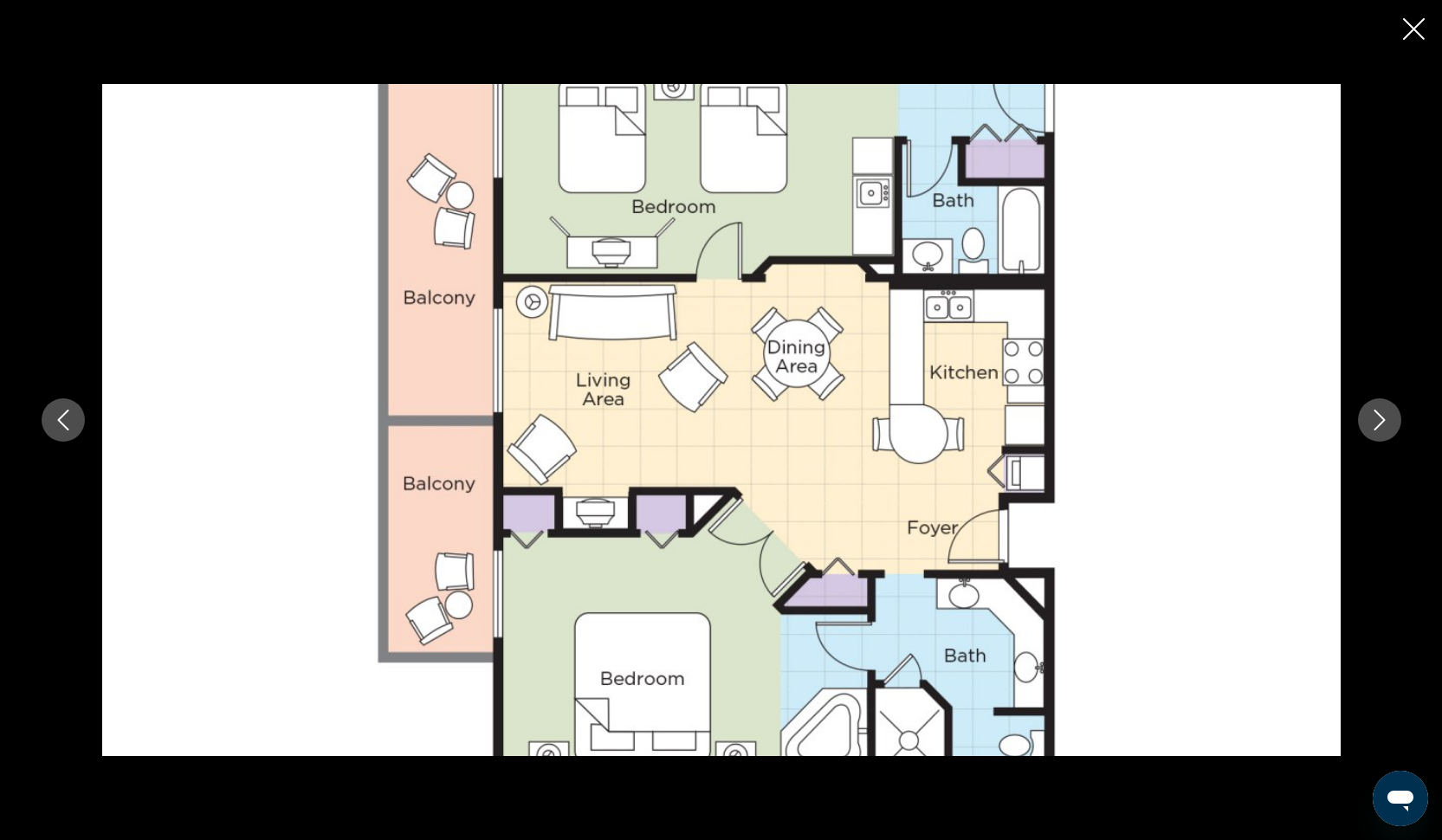
click at [1368, 418] on button "Next image" at bounding box center [1379, 420] width 43 height 43
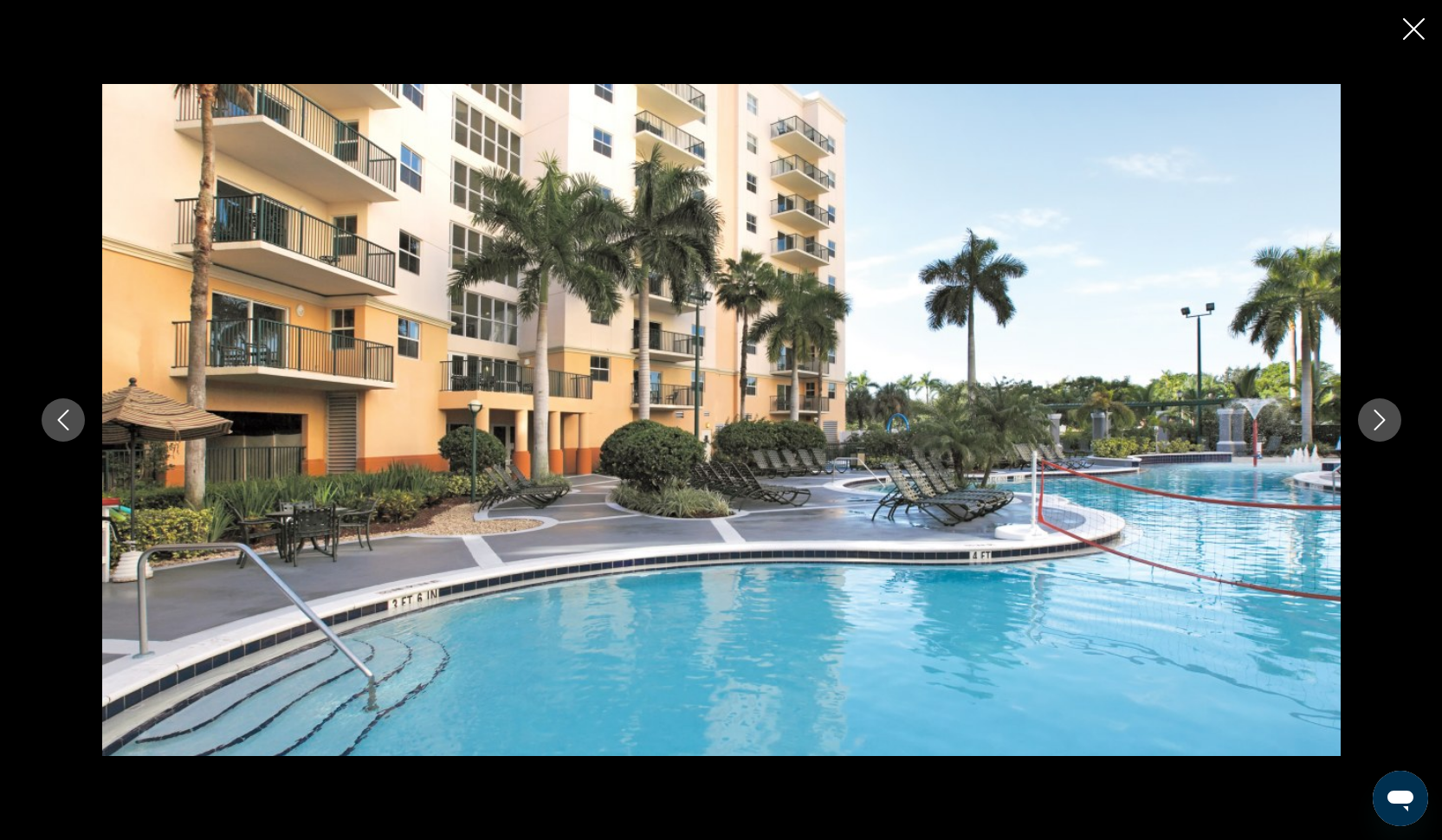
click at [1368, 418] on button "Next image" at bounding box center [1379, 420] width 43 height 43
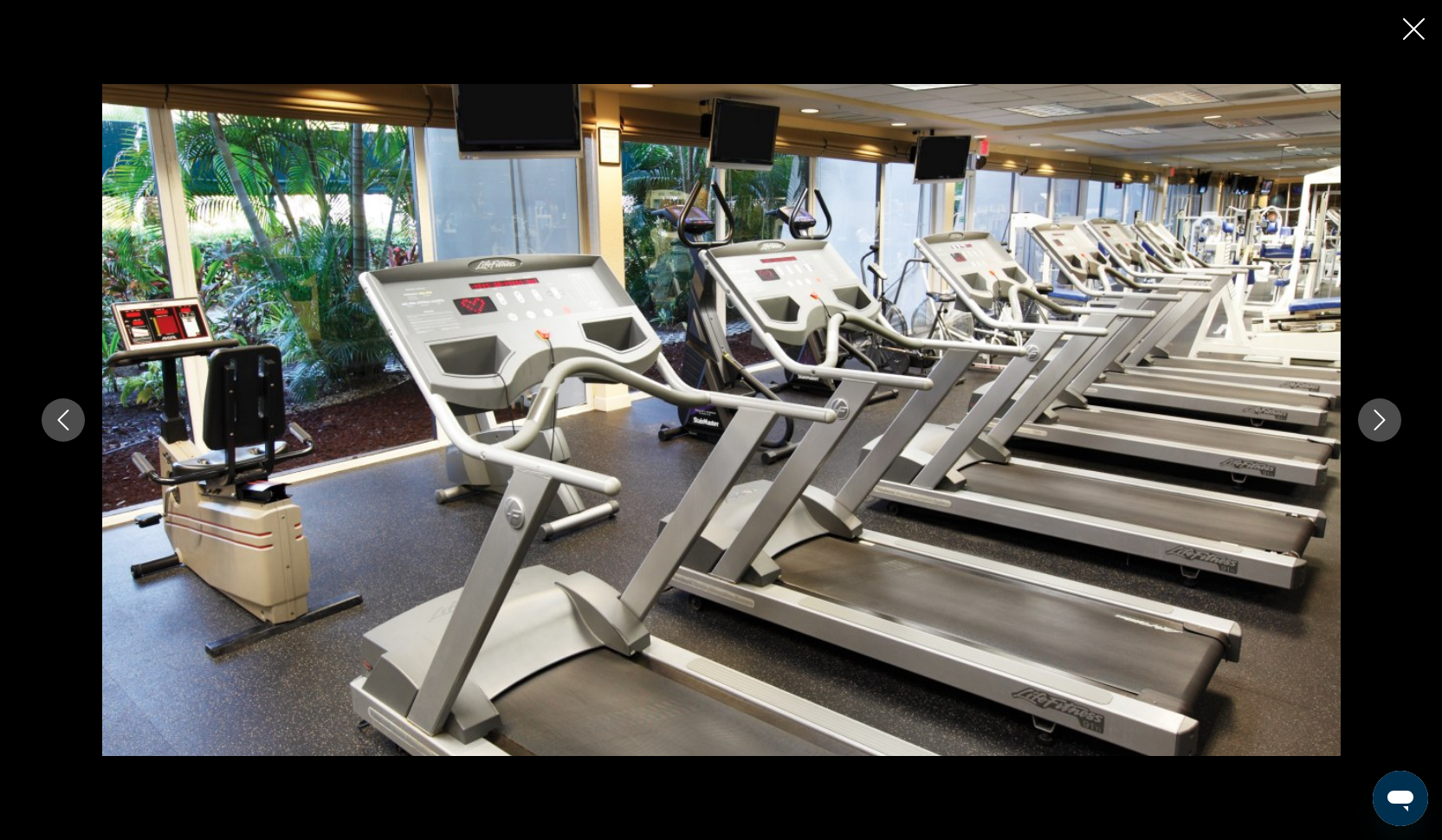
click at [1368, 418] on button "Next image" at bounding box center [1379, 420] width 43 height 43
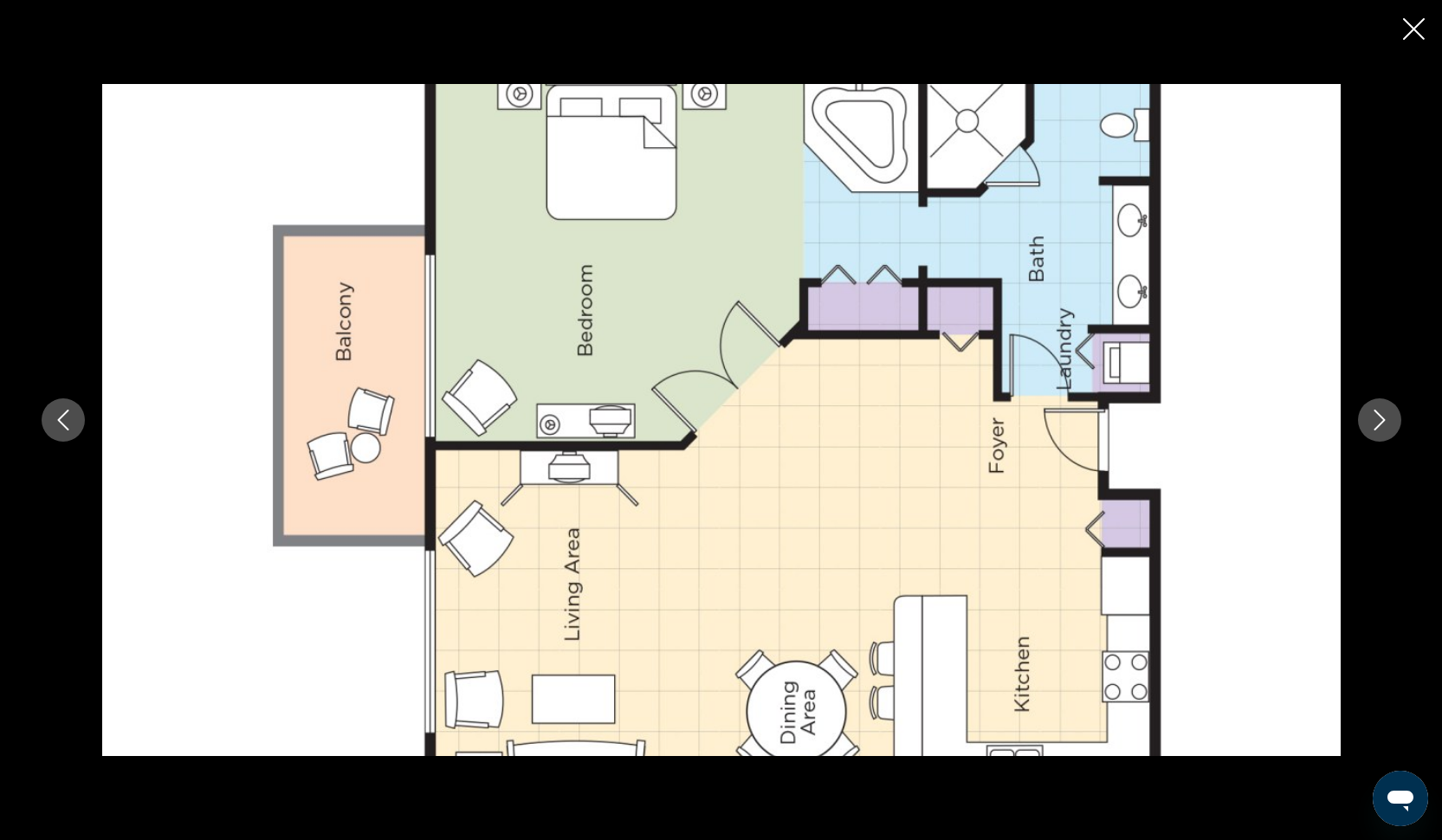
click at [1368, 418] on button "Next image" at bounding box center [1379, 420] width 43 height 43
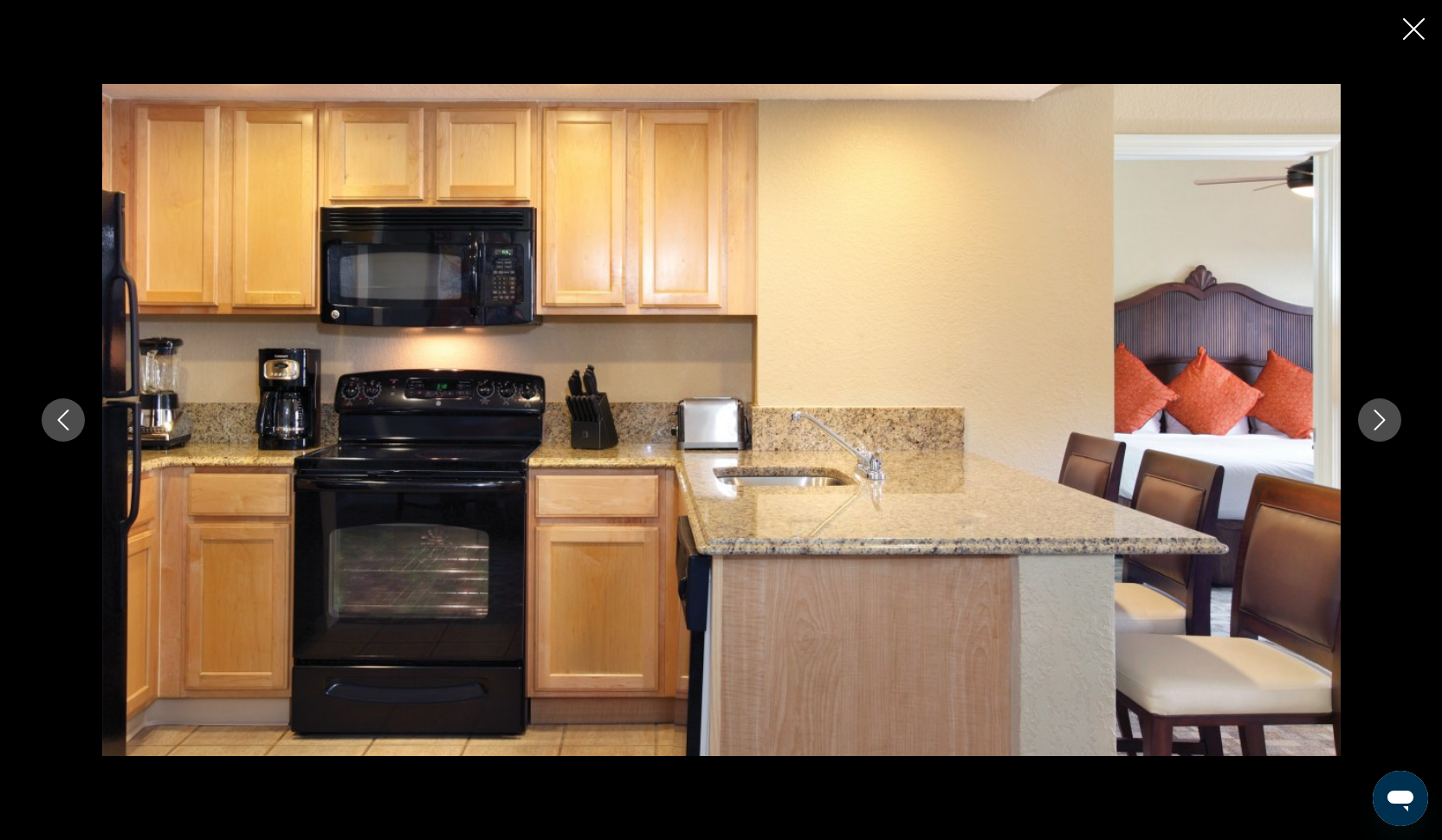
click at [1369, 418] on icon "Next image" at bounding box center [1379, 420] width 21 height 21
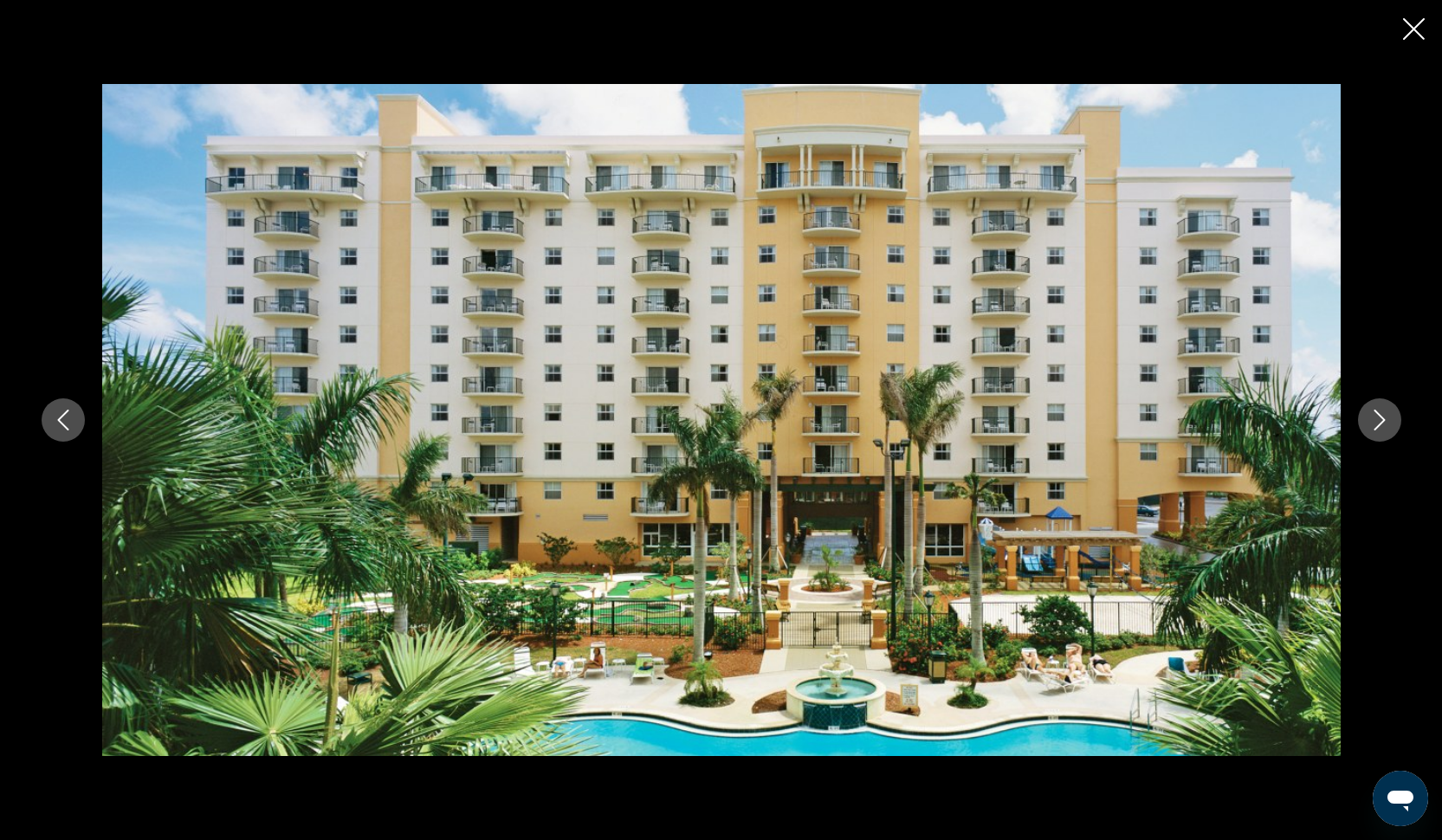
click at [1369, 418] on icon "Next image" at bounding box center [1379, 420] width 21 height 21
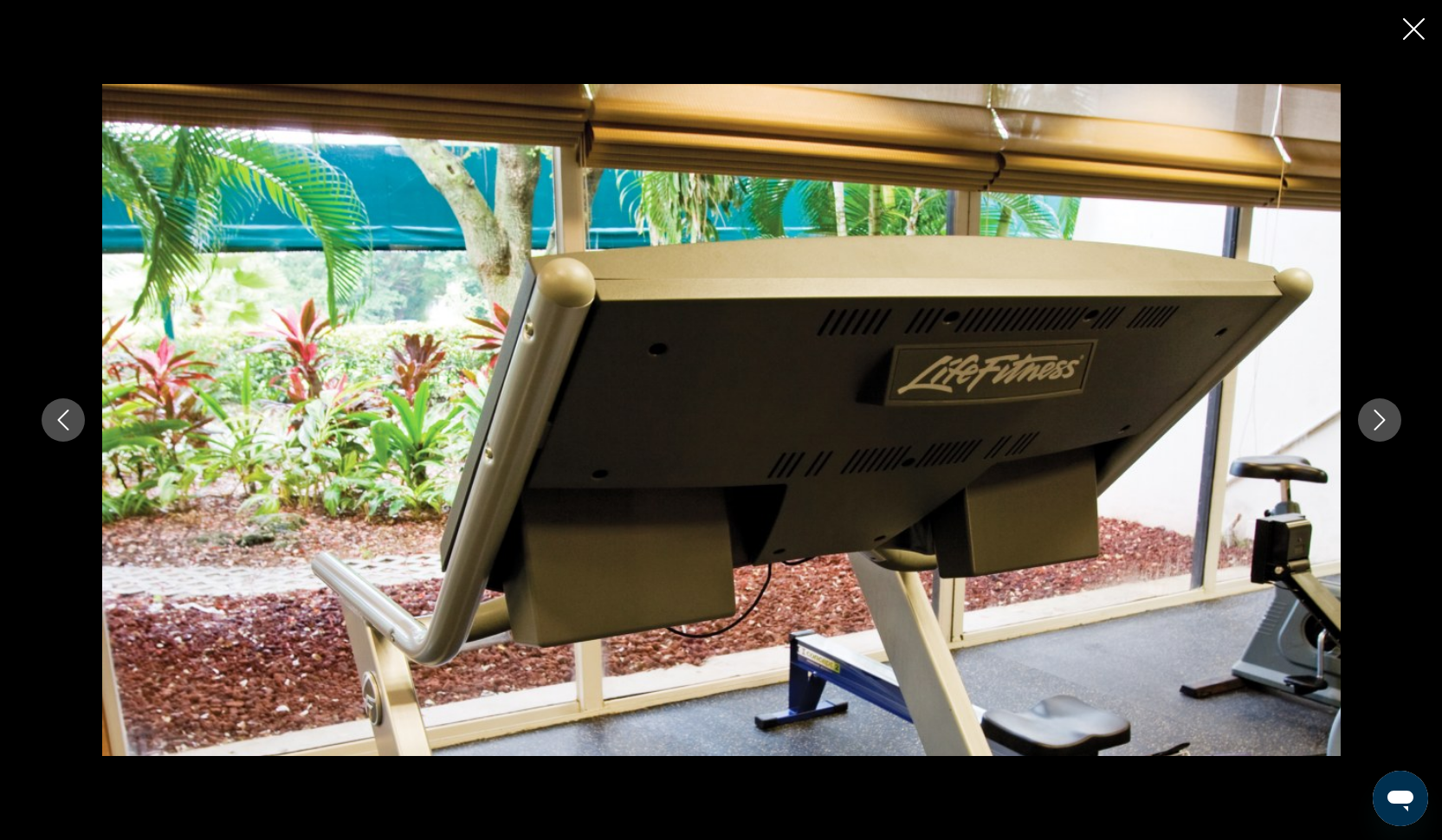
click at [1407, 25] on icon "Close slideshow" at bounding box center [1413, 29] width 22 height 22
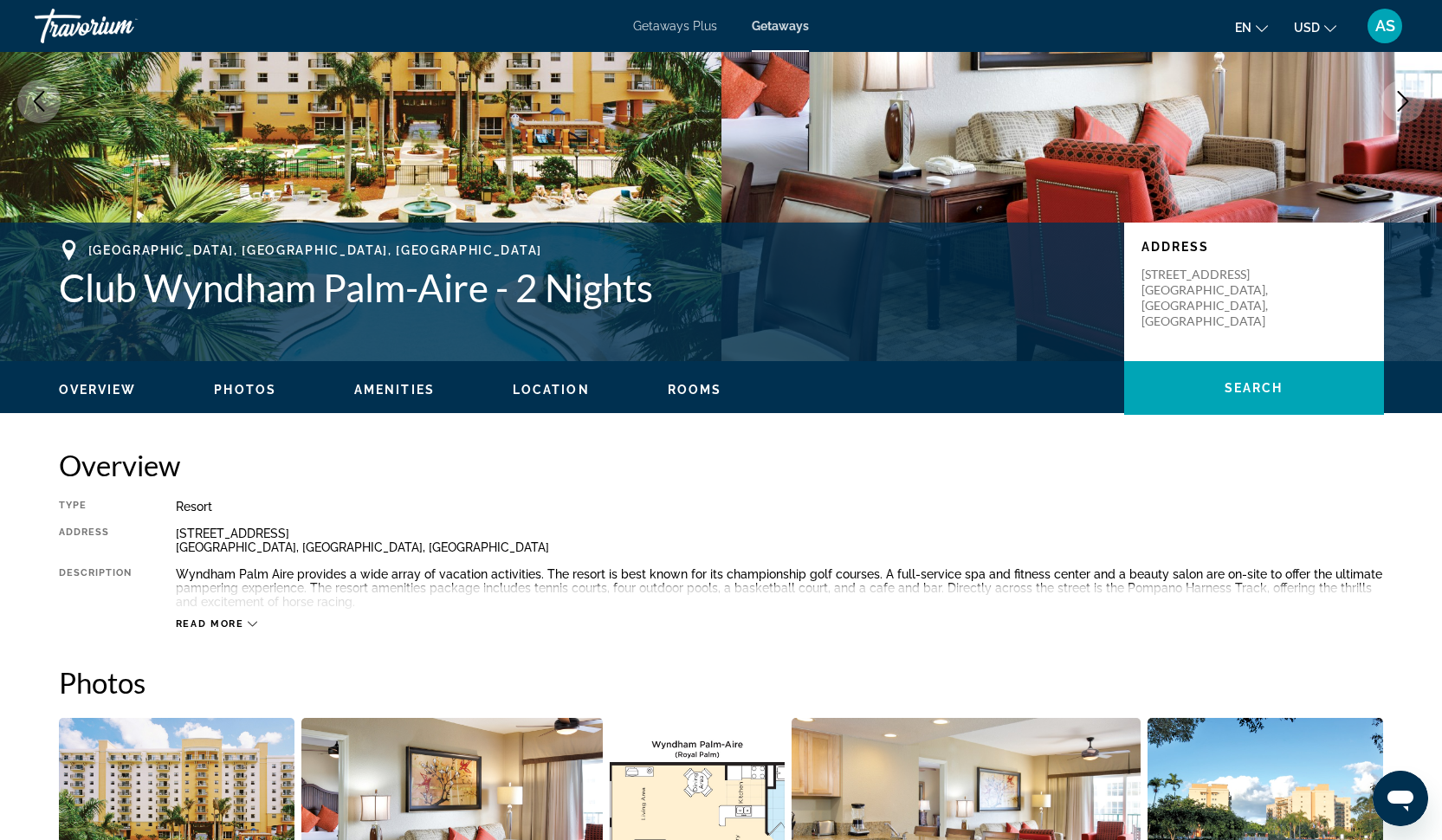
scroll to position [216, 0]
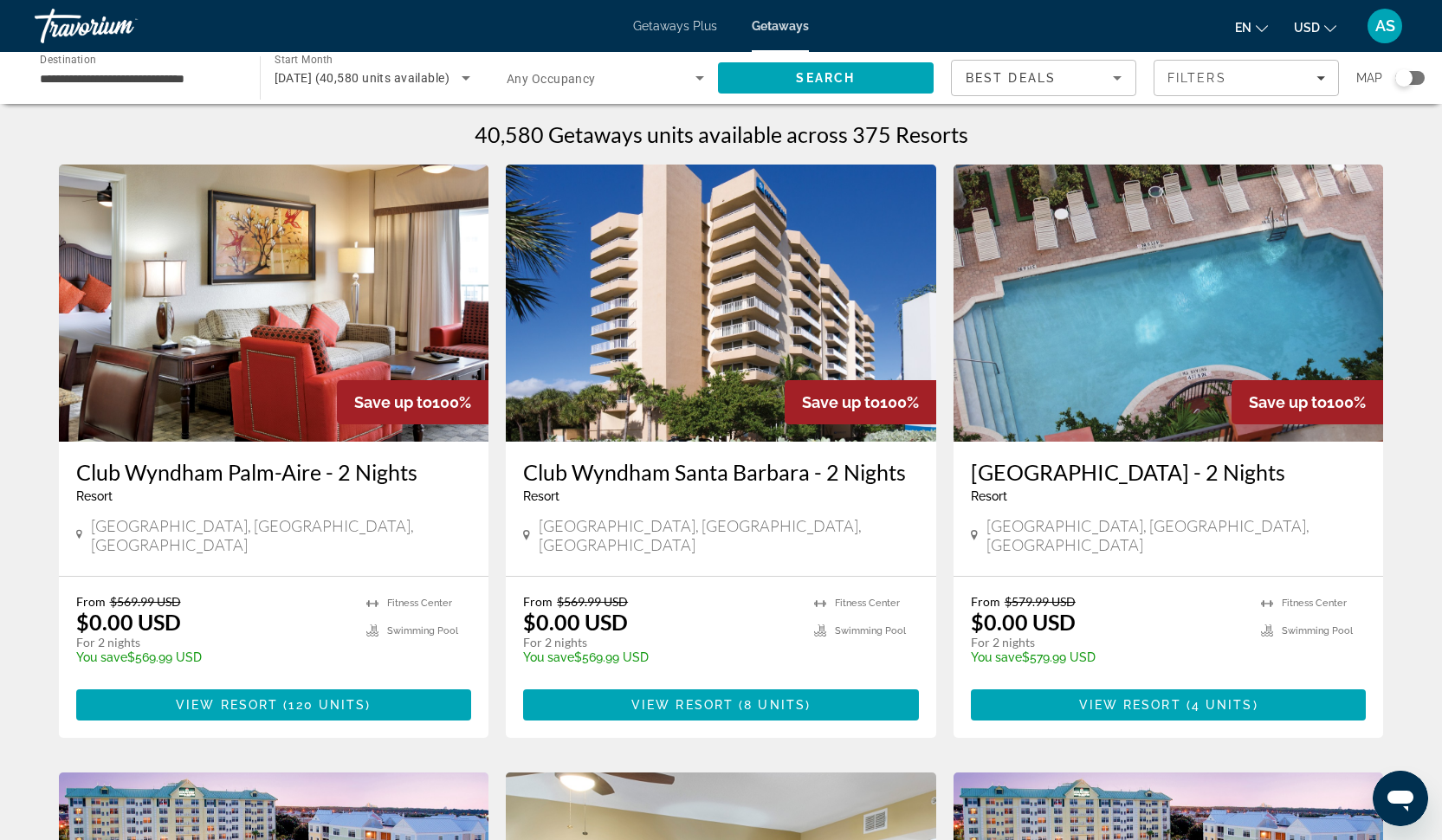
click at [699, 371] on img "Main content" at bounding box center [720, 302] width 430 height 277
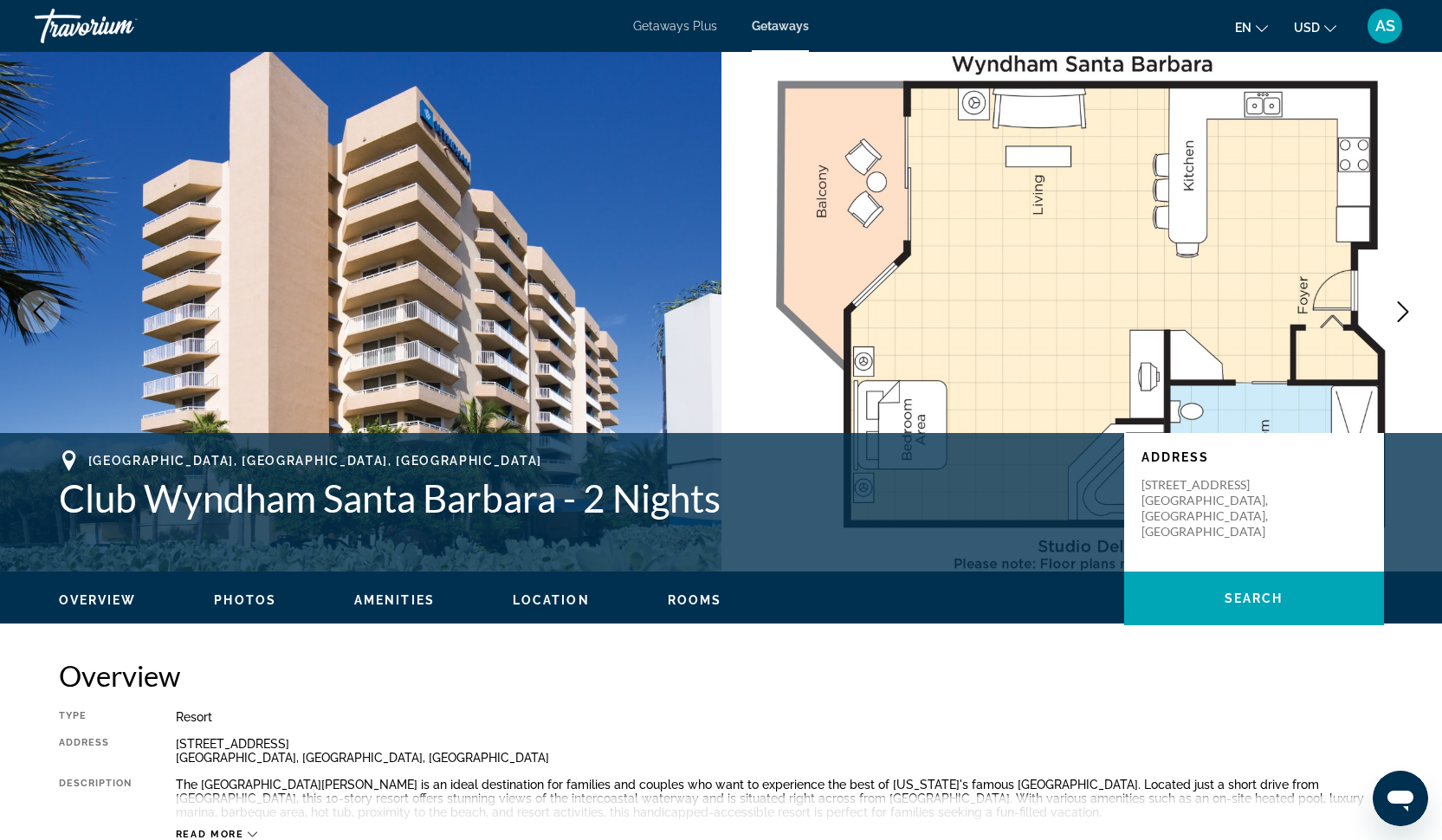
click at [246, 602] on span "Photos" at bounding box center [244, 600] width 62 height 14
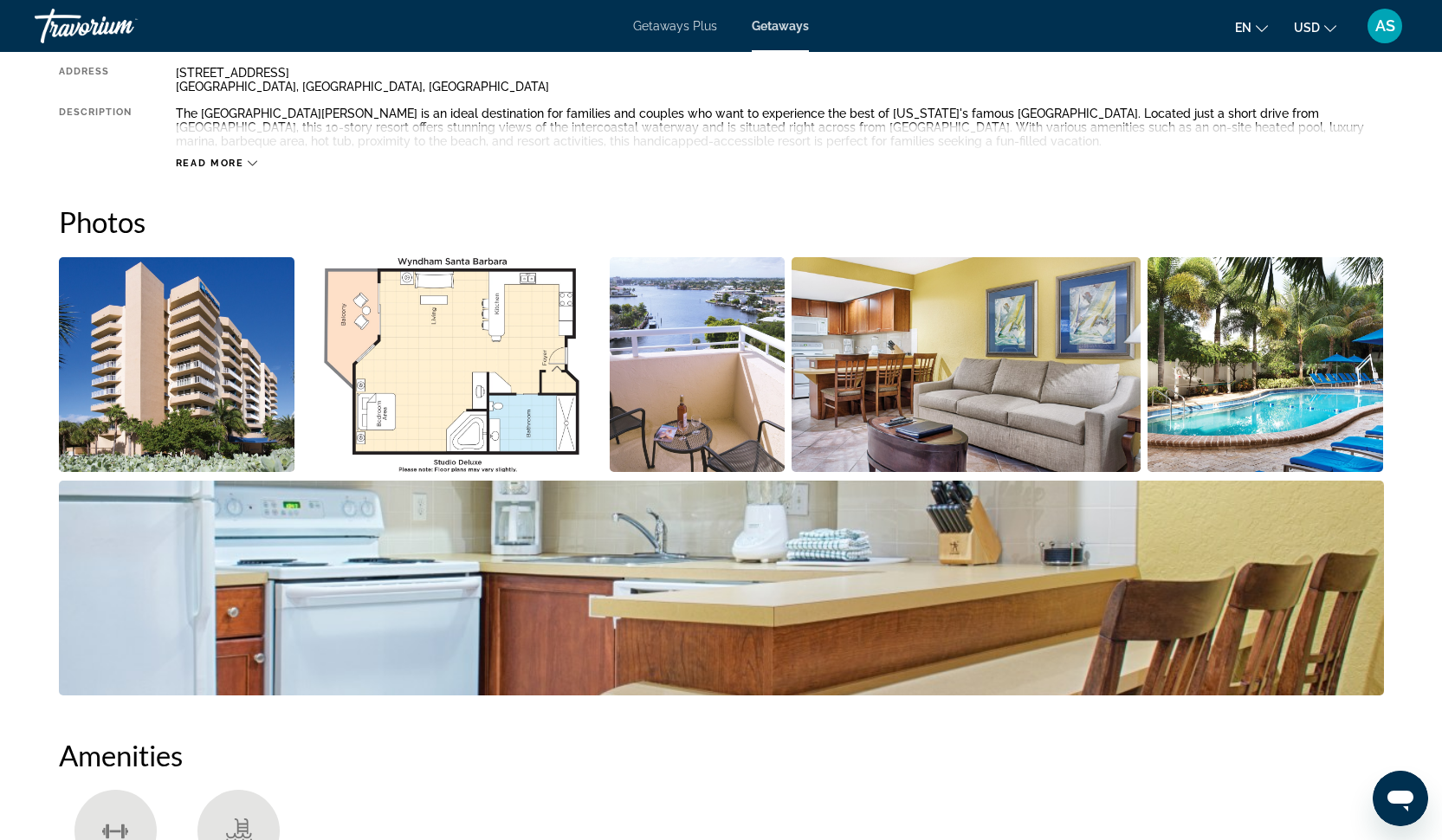
scroll to position [771, 0]
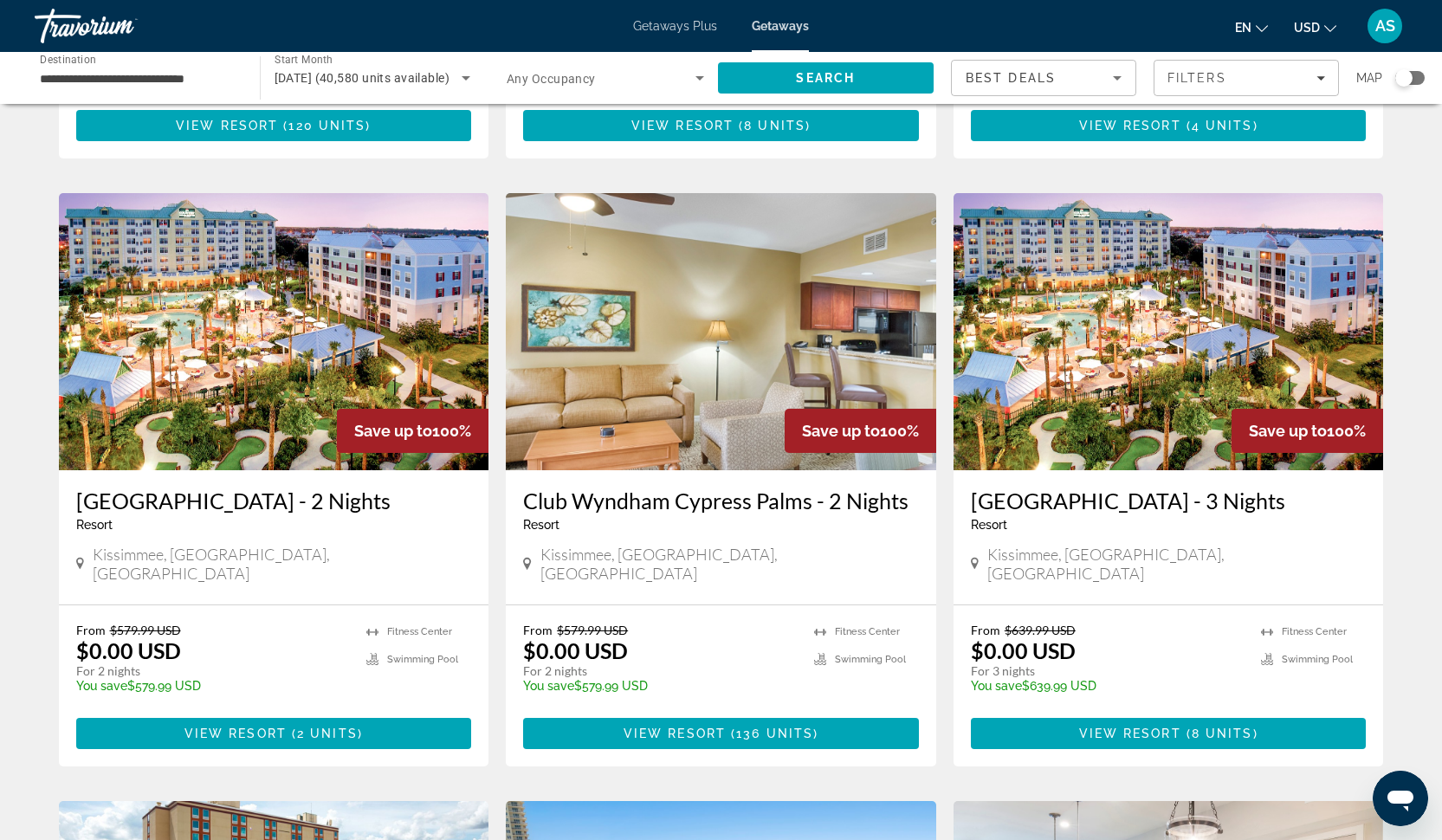
scroll to position [597, 0]
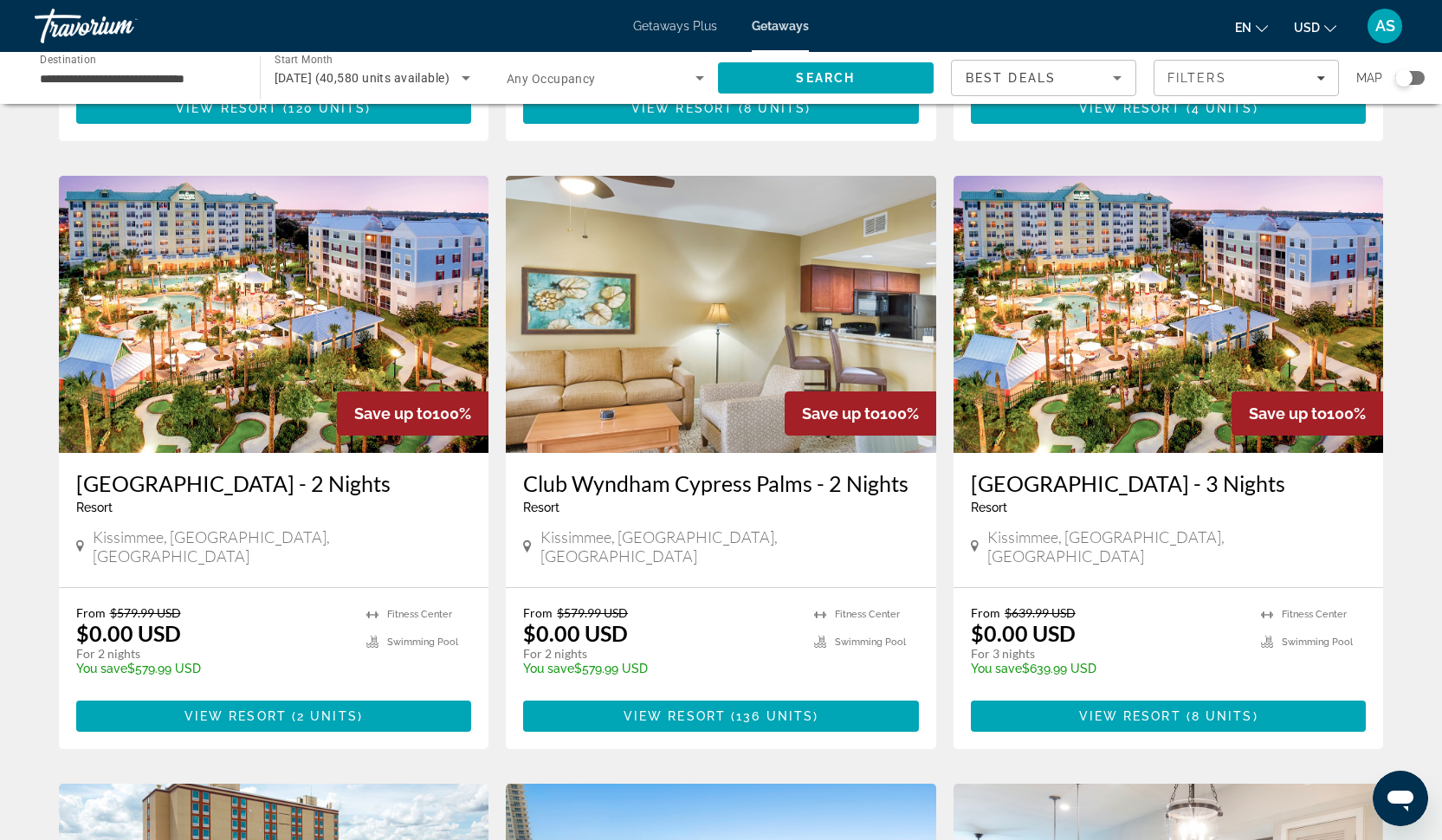
click at [1185, 391] on img "Main content" at bounding box center [1168, 314] width 430 height 277
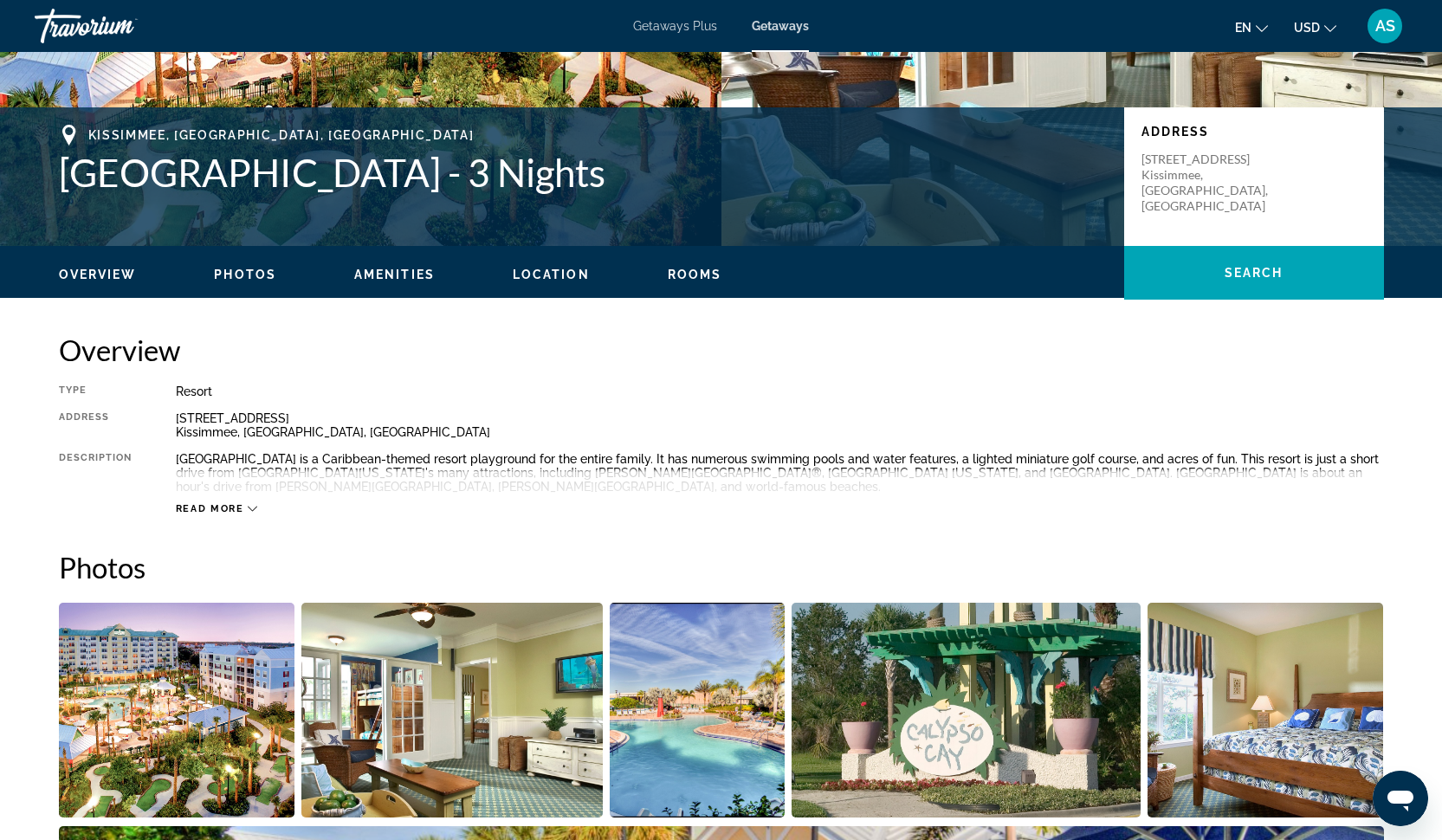
scroll to position [329, 0]
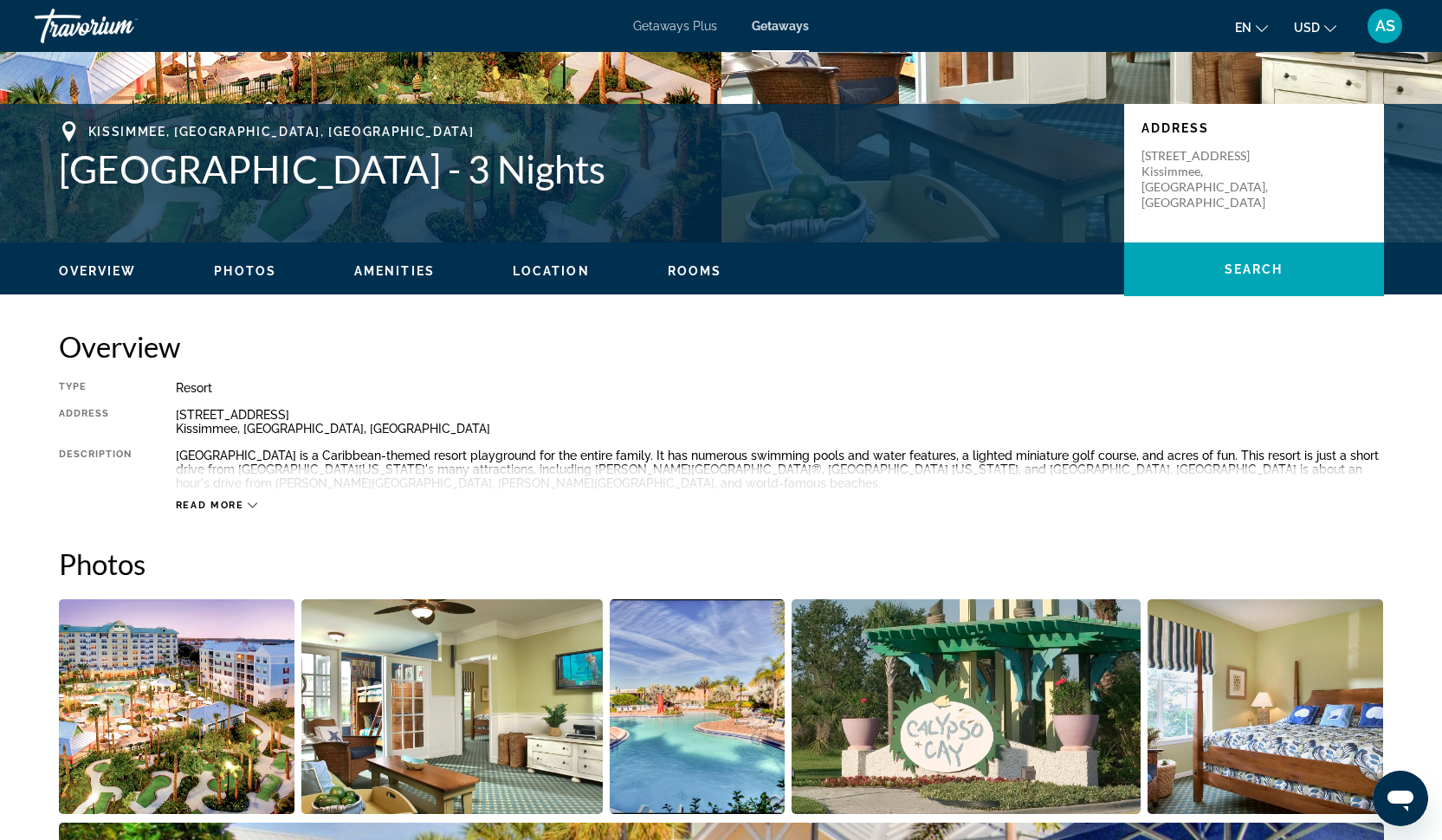
click at [240, 270] on span "Photos" at bounding box center [244, 271] width 62 height 14
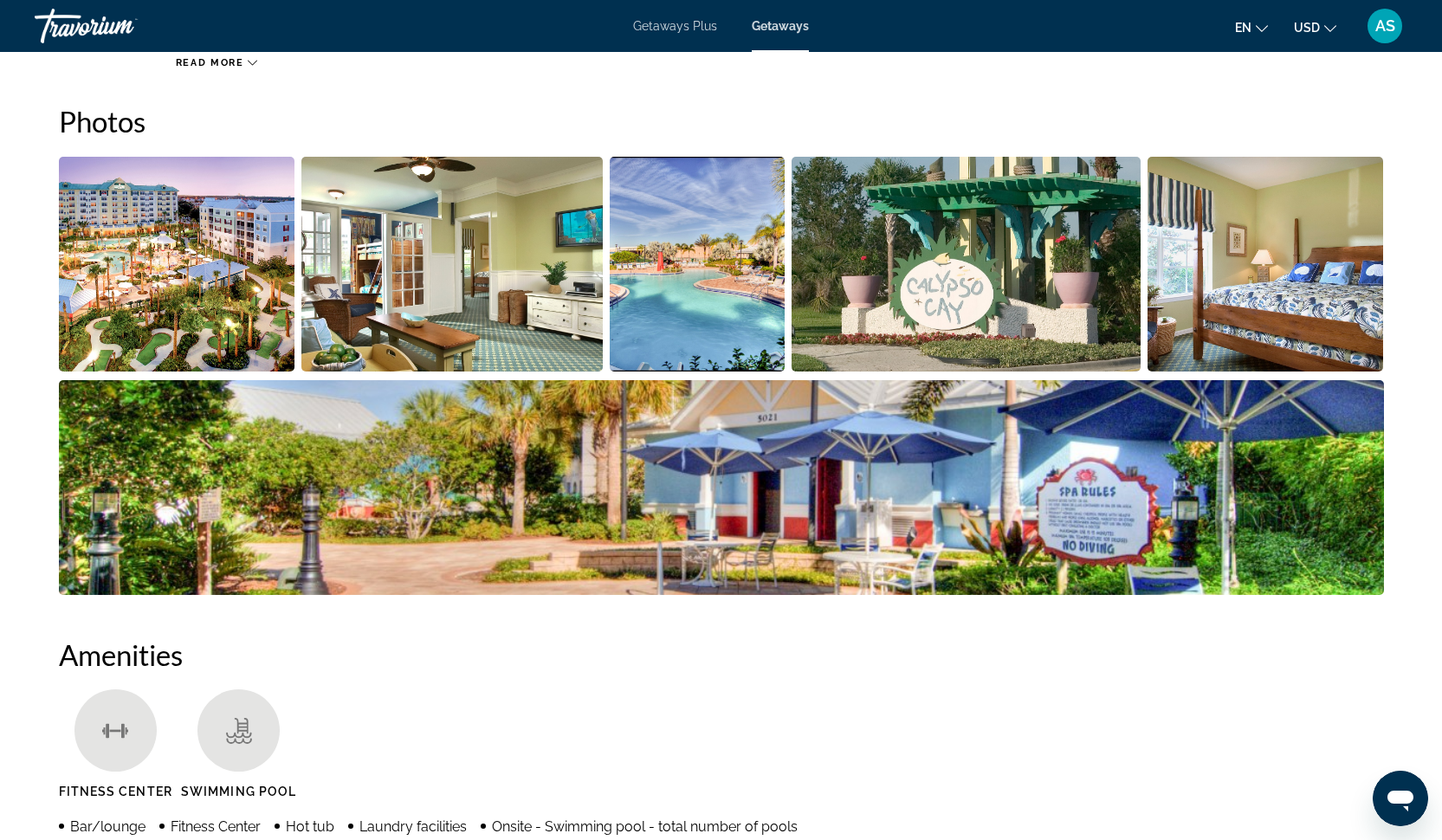
click at [184, 229] on img "Open full-screen image slider" at bounding box center [177, 263] width 237 height 215
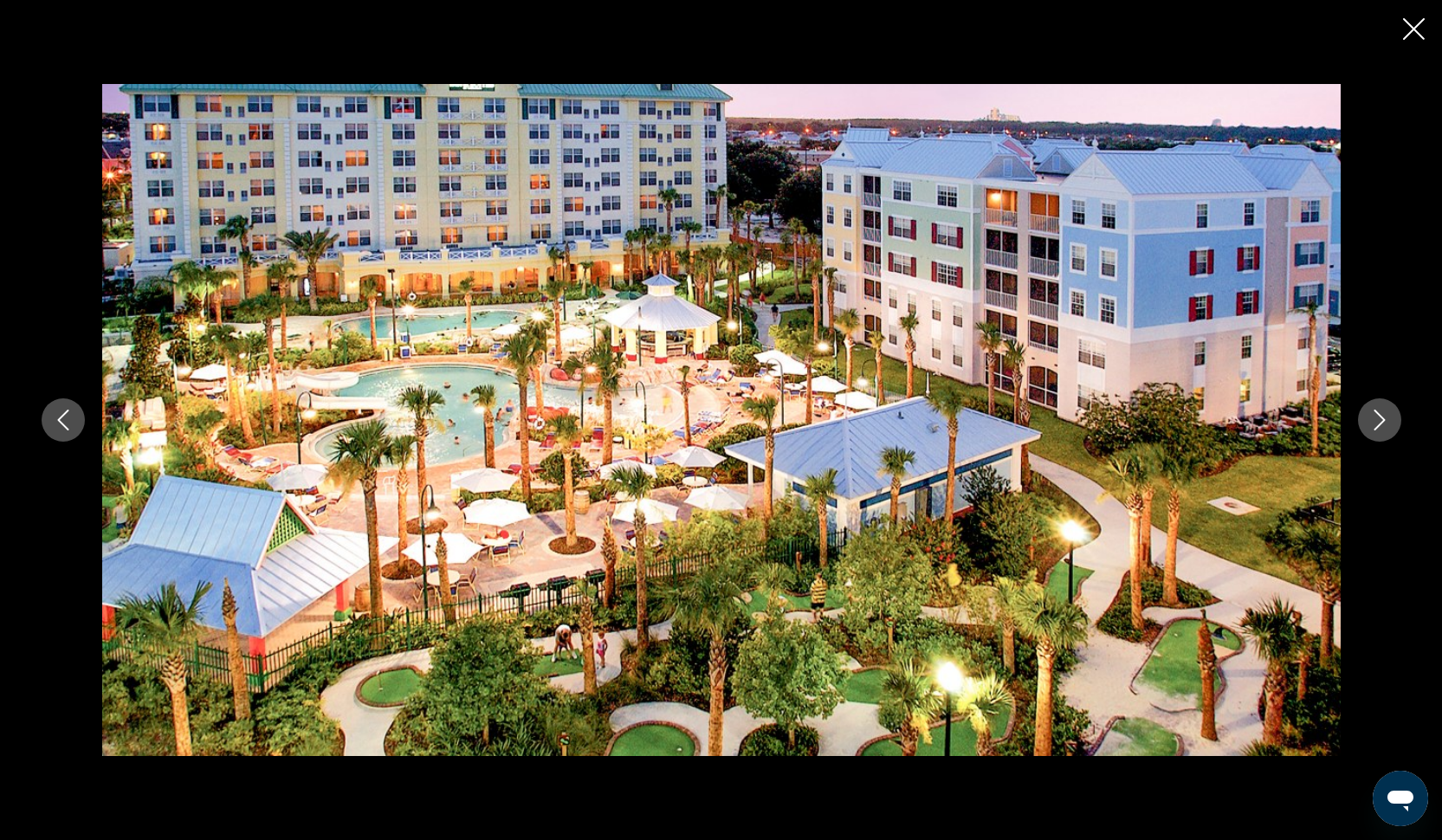
click at [1375, 423] on icon "Next image" at bounding box center [1379, 420] width 21 height 21
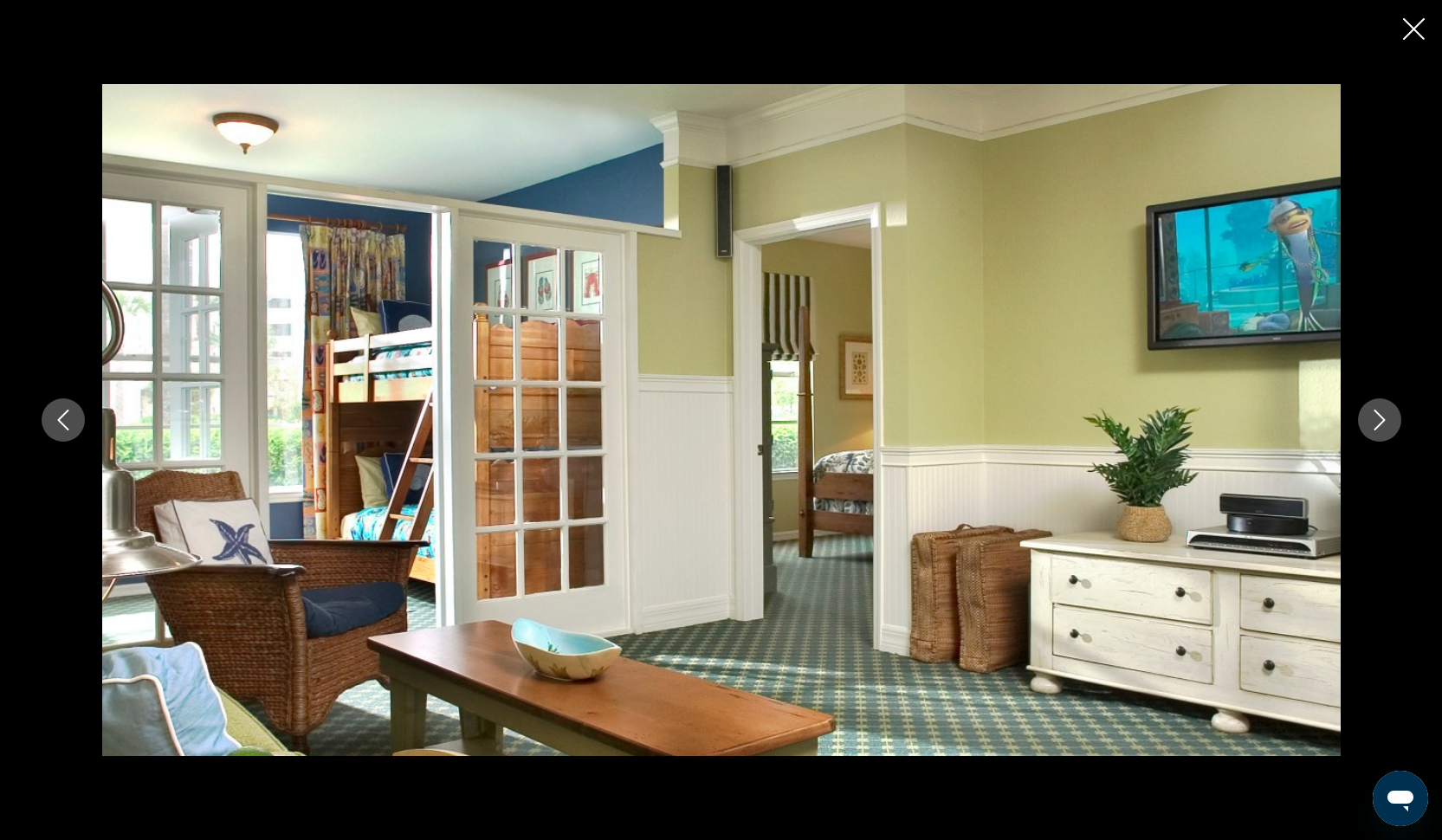
click at [1375, 423] on icon "Next image" at bounding box center [1379, 420] width 21 height 21
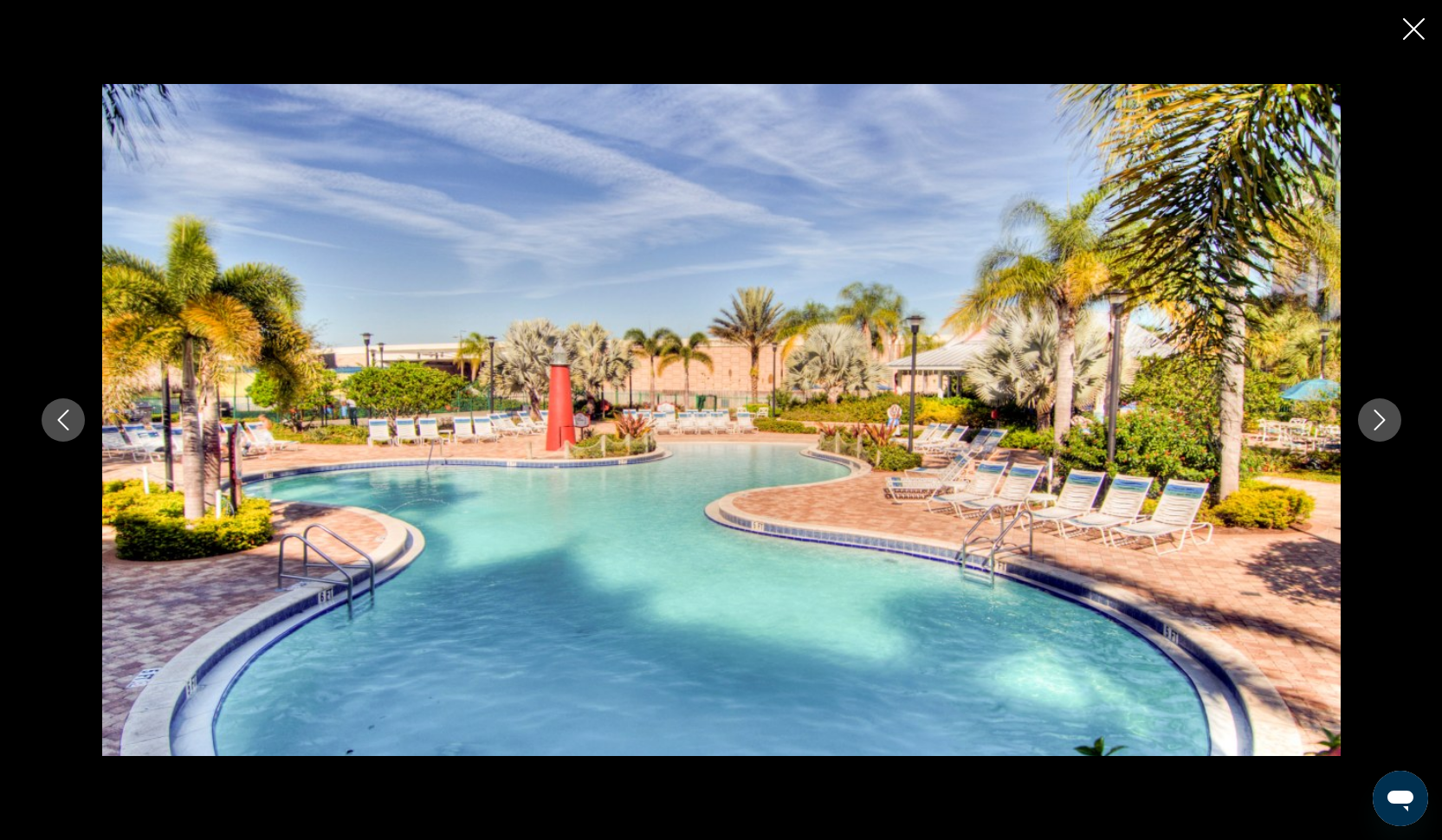
click at [1375, 423] on icon "Next image" at bounding box center [1379, 420] width 21 height 21
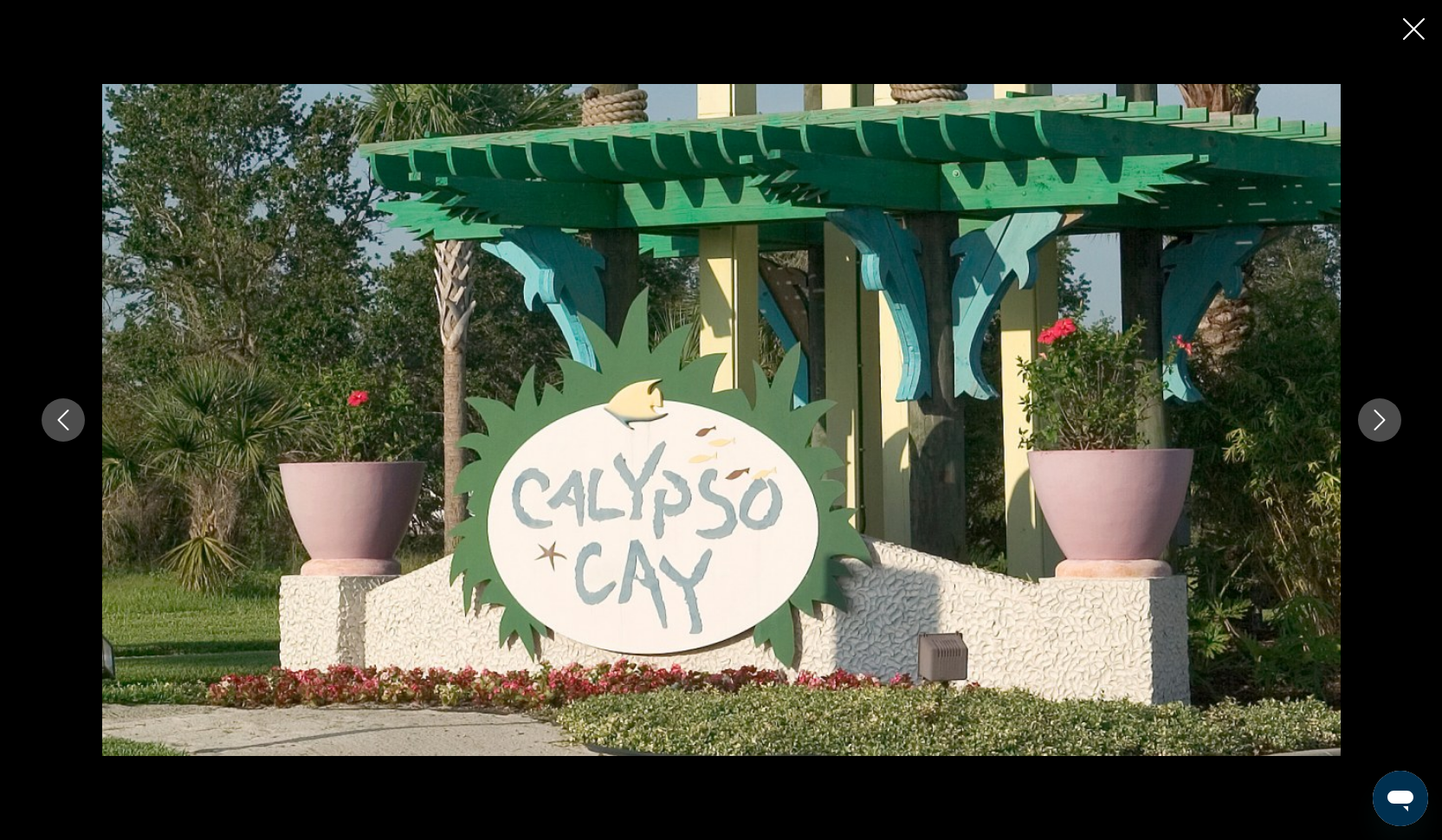
click at [1375, 423] on icon "Next image" at bounding box center [1379, 420] width 21 height 21
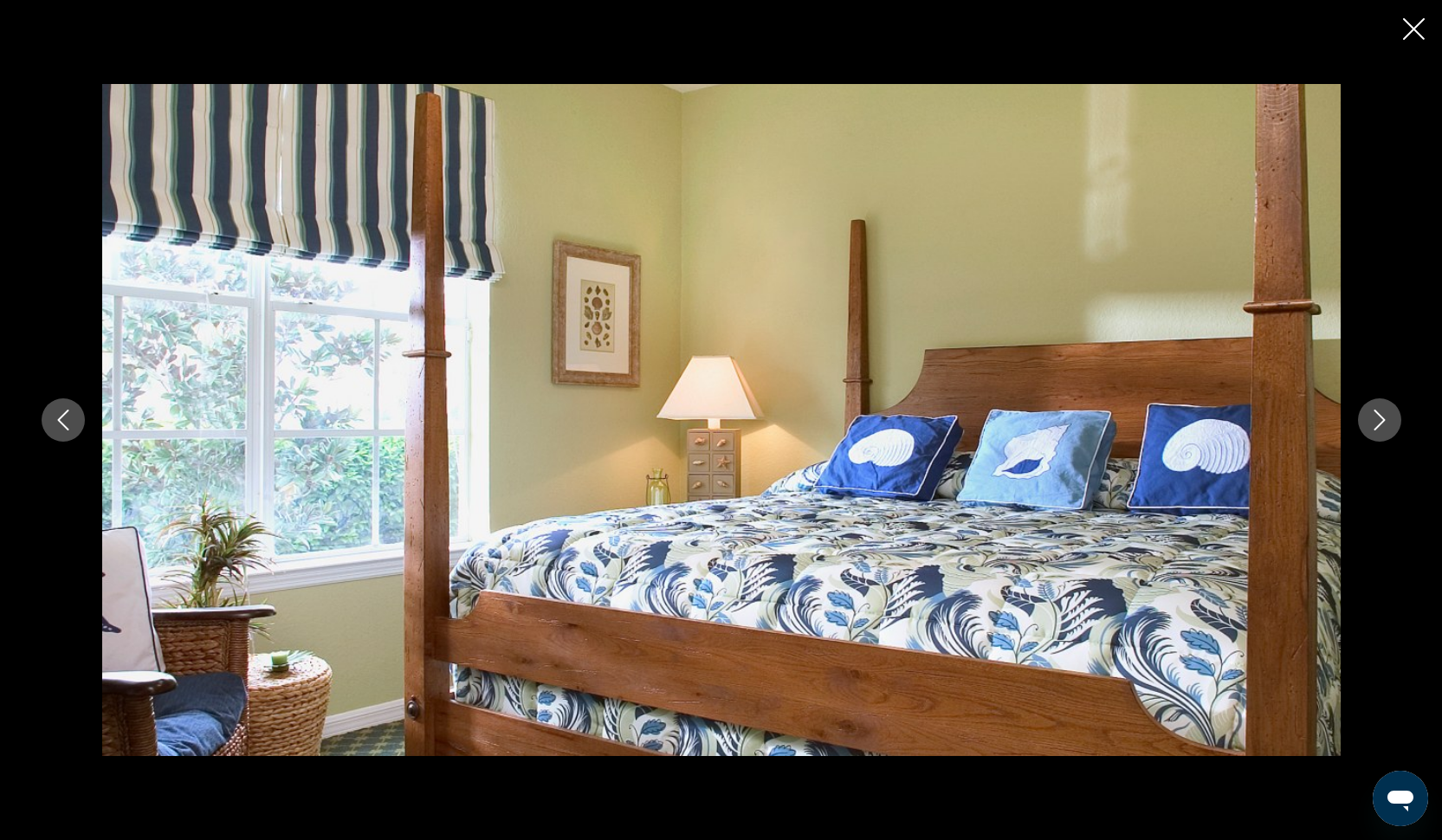
click at [1375, 423] on icon "Next image" at bounding box center [1379, 420] width 21 height 21
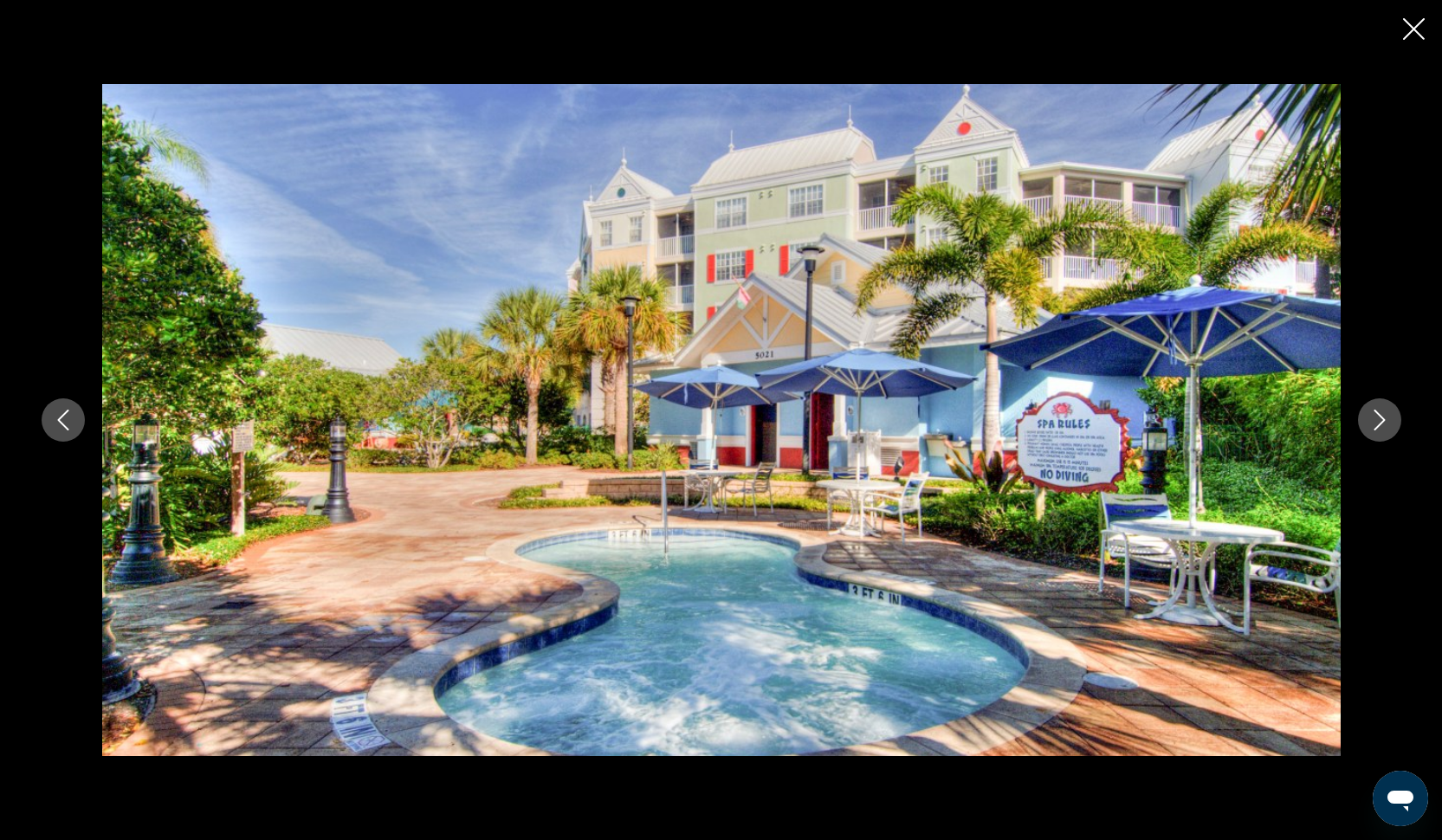
click at [1375, 423] on icon "Next image" at bounding box center [1379, 420] width 21 height 21
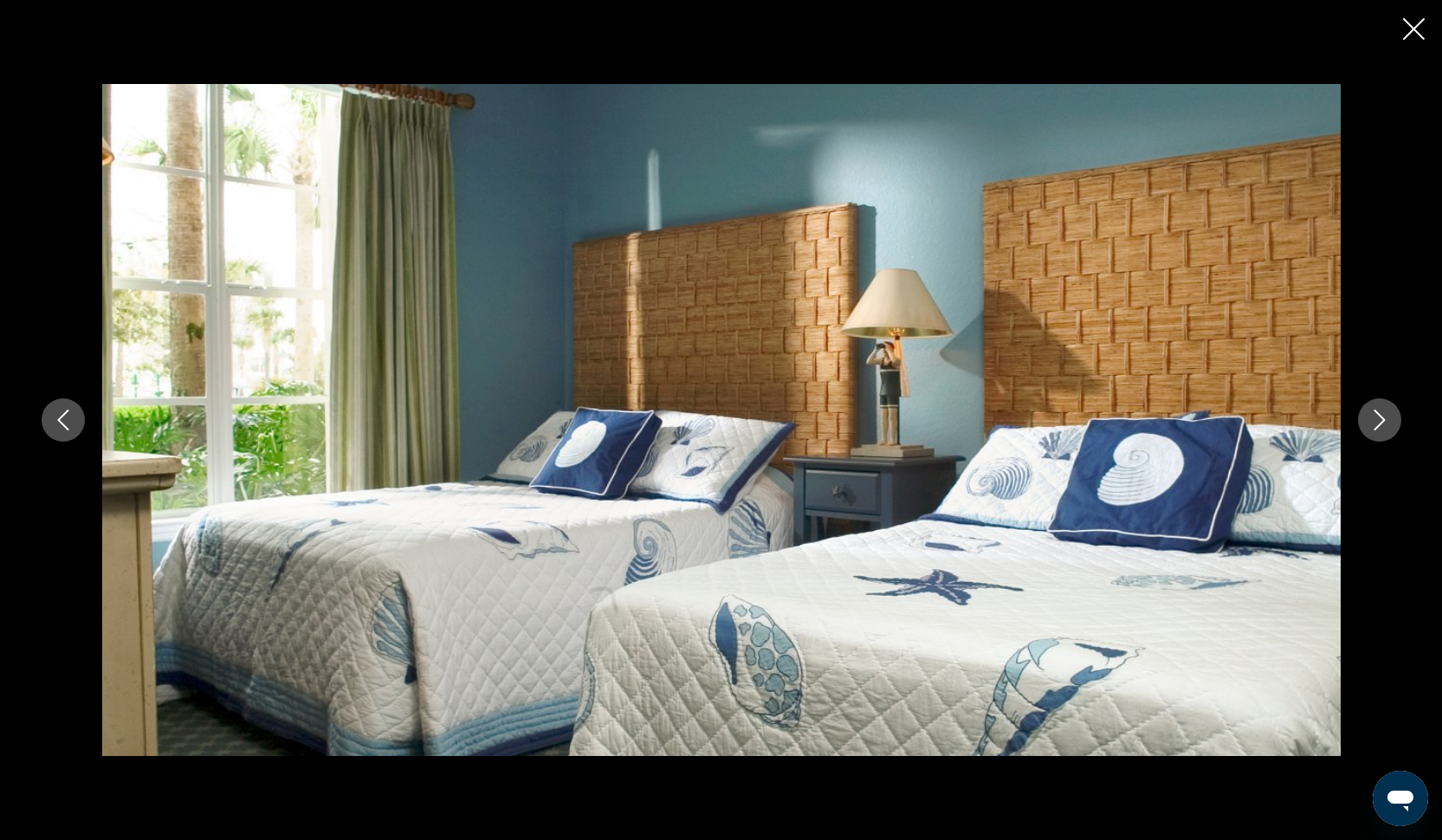
click at [1375, 423] on icon "Next image" at bounding box center [1379, 420] width 21 height 21
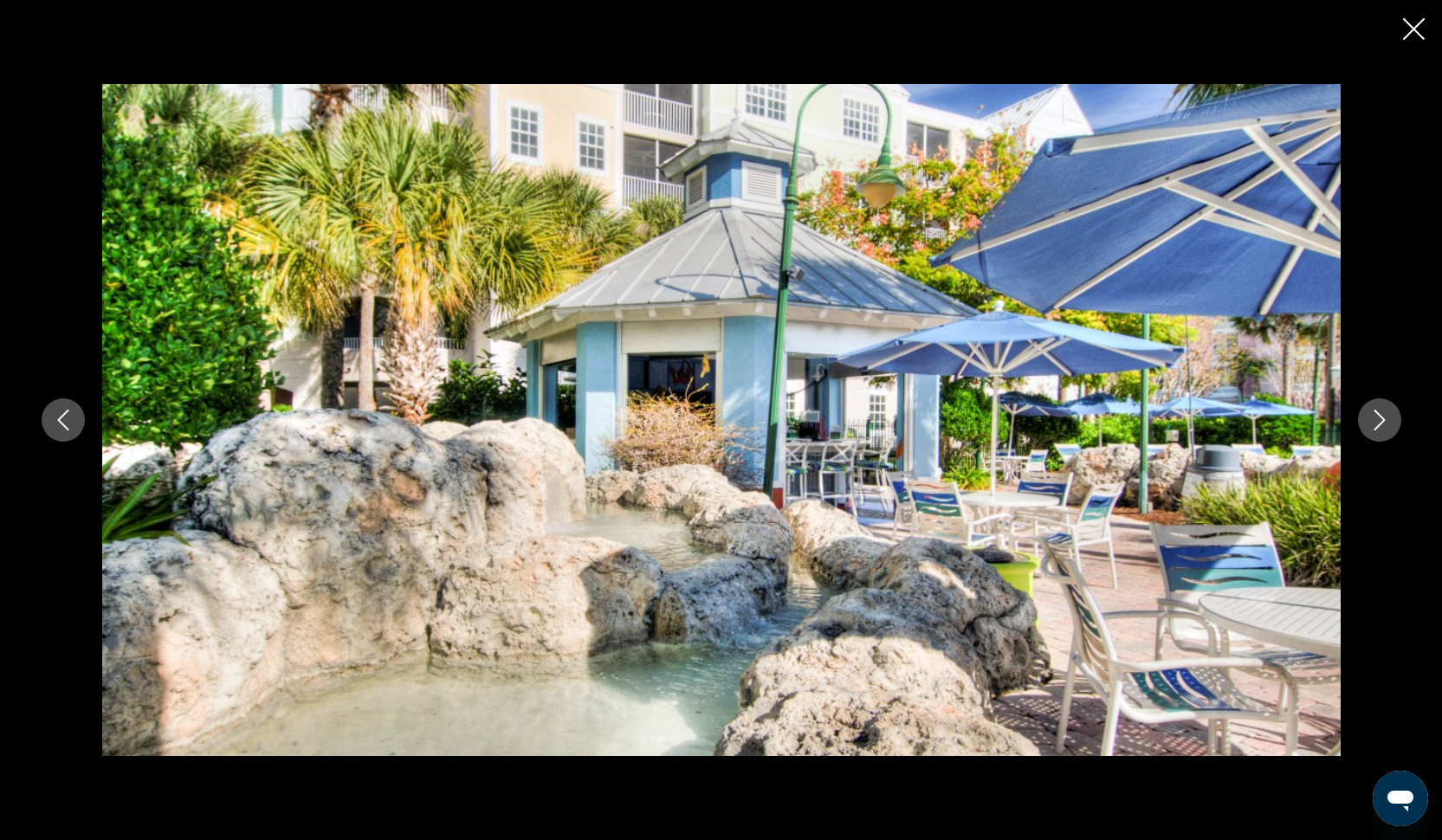
click at [1375, 423] on icon "Next image" at bounding box center [1379, 420] width 21 height 21
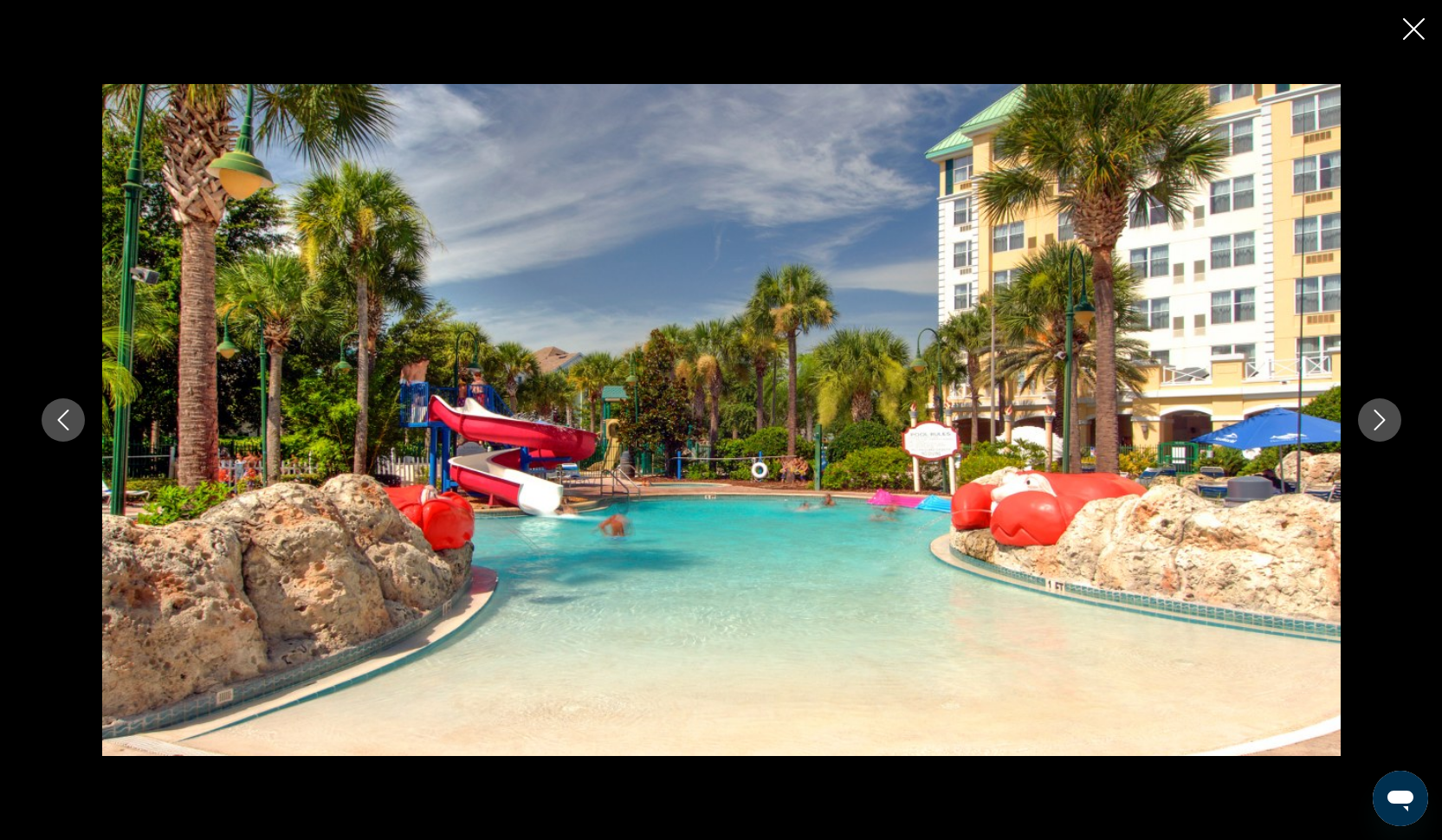
click at [1375, 423] on icon "Next image" at bounding box center [1379, 420] width 21 height 21
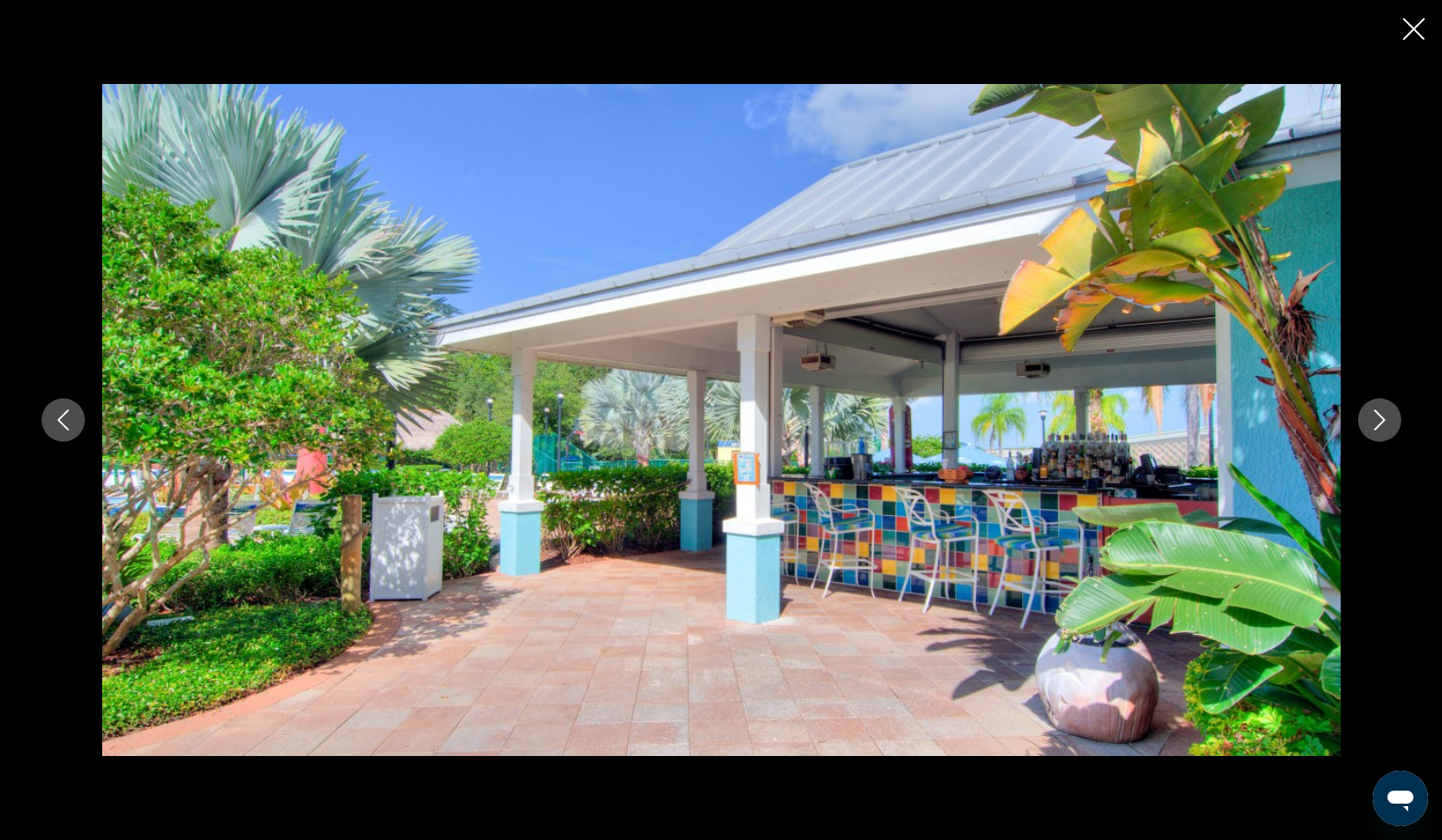
click at [1375, 423] on icon "Next image" at bounding box center [1379, 420] width 21 height 21
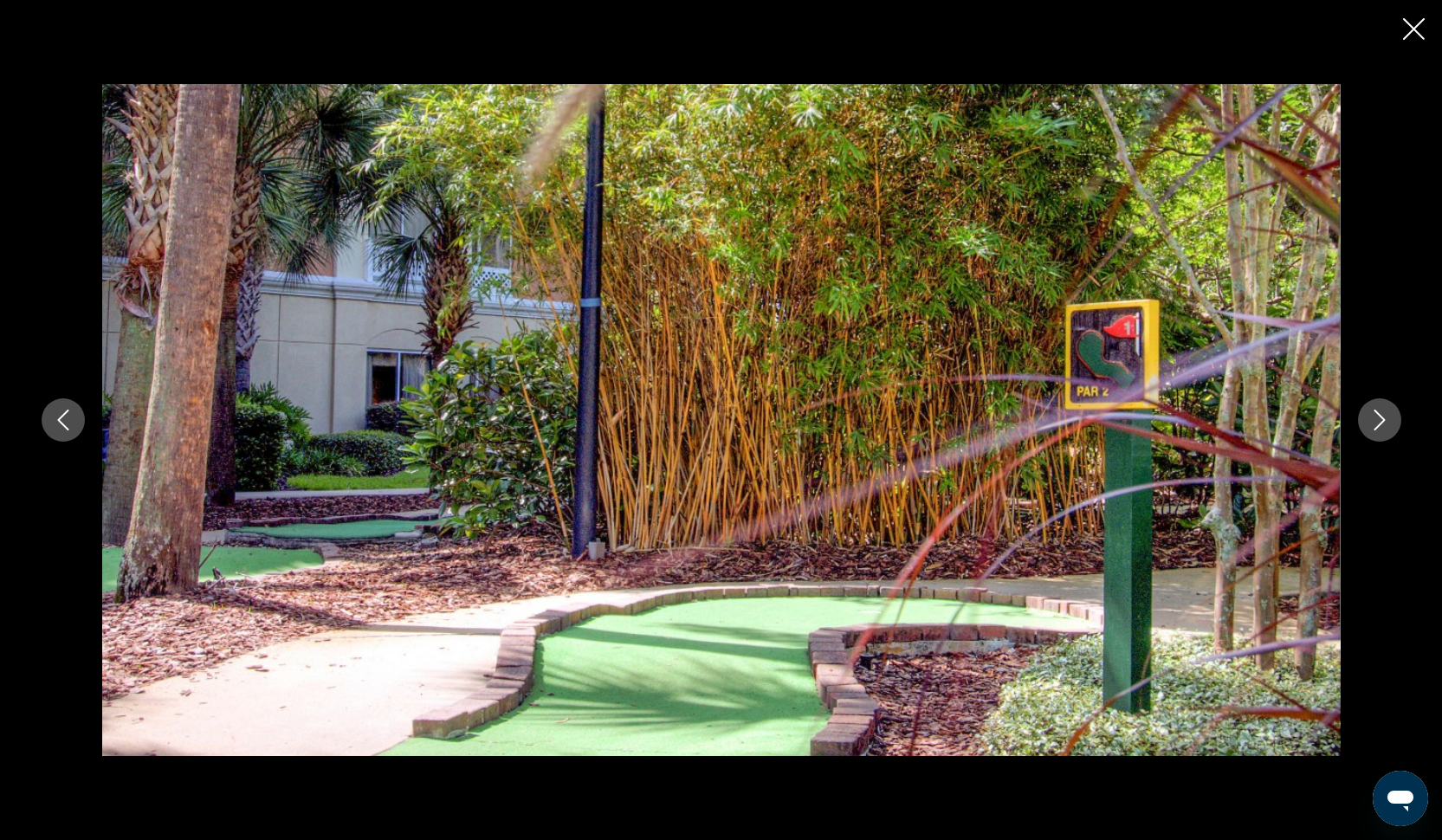
click at [1375, 423] on icon "Next image" at bounding box center [1379, 420] width 21 height 21
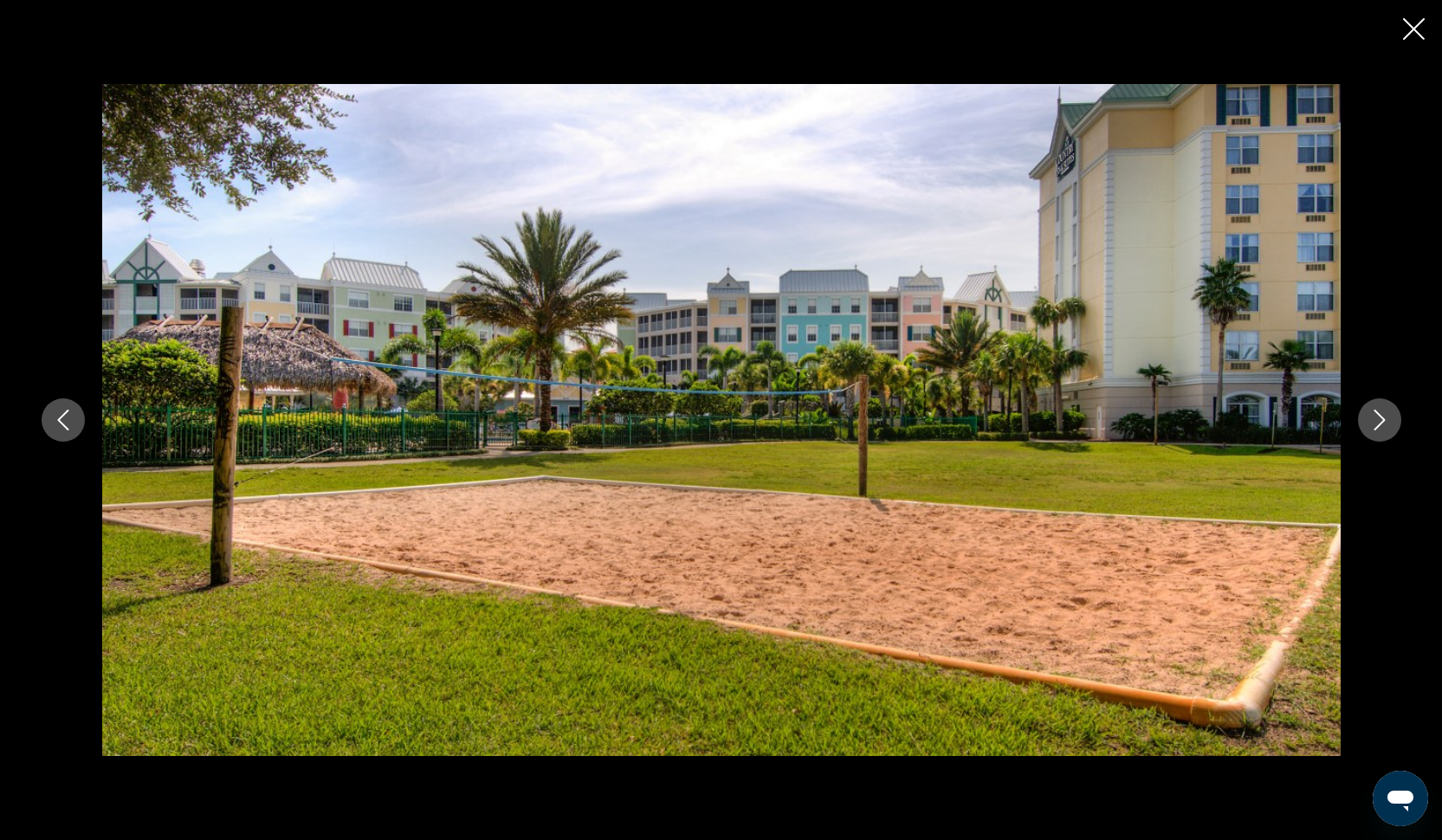
click at [1412, 23] on icon "Close slideshow" at bounding box center [1413, 29] width 22 height 22
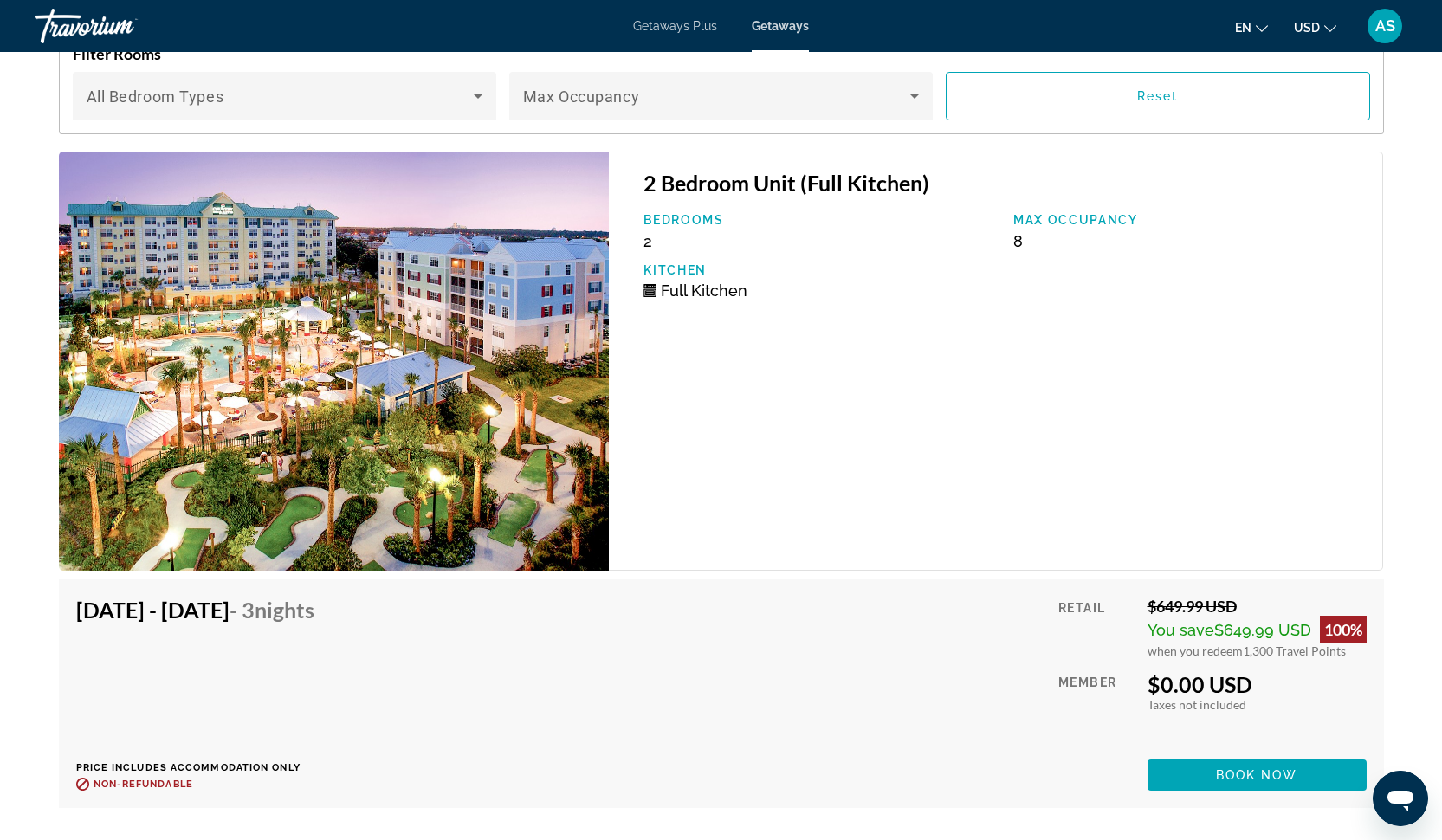
scroll to position [2771, 0]
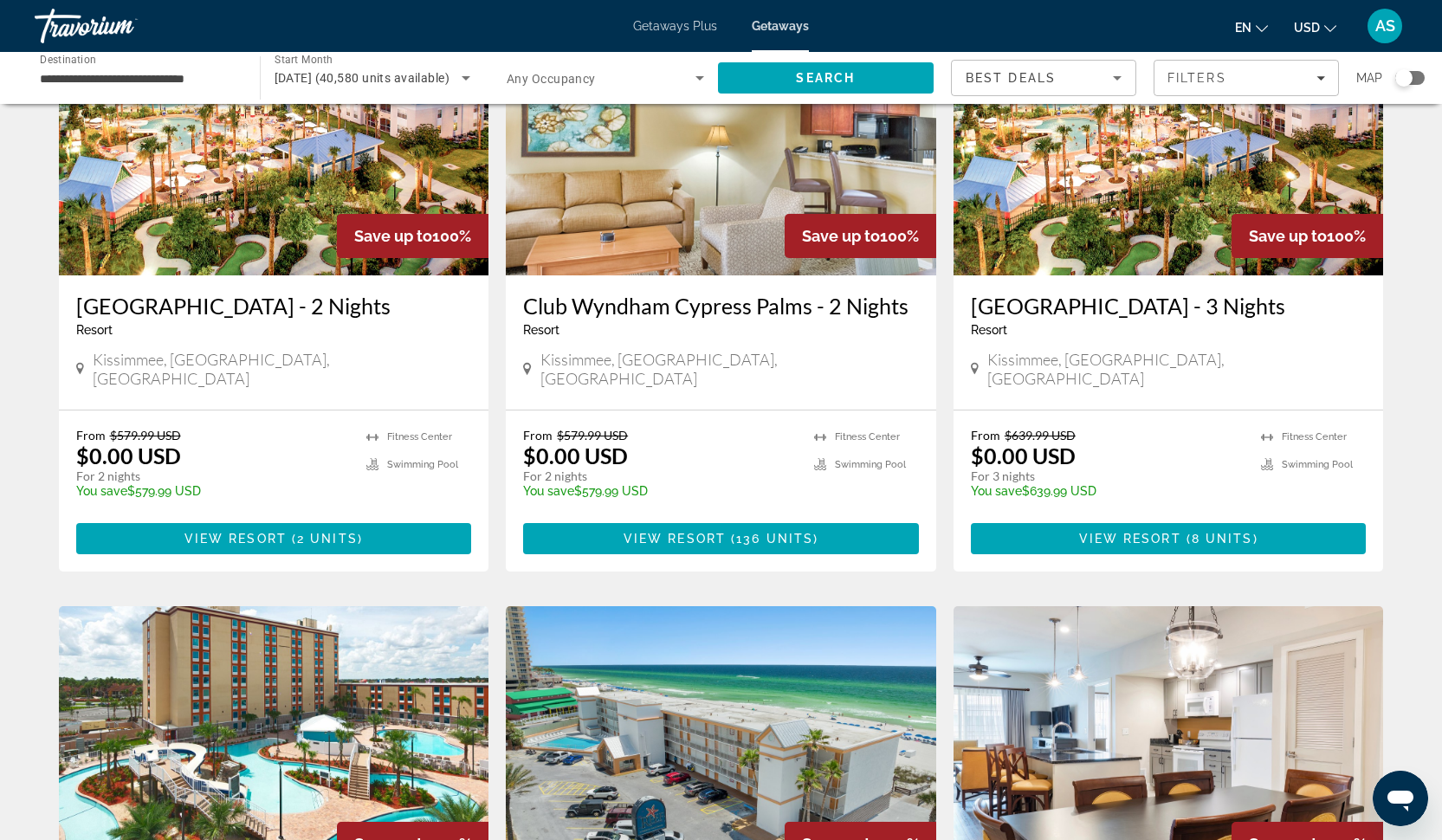
scroll to position [772, 0]
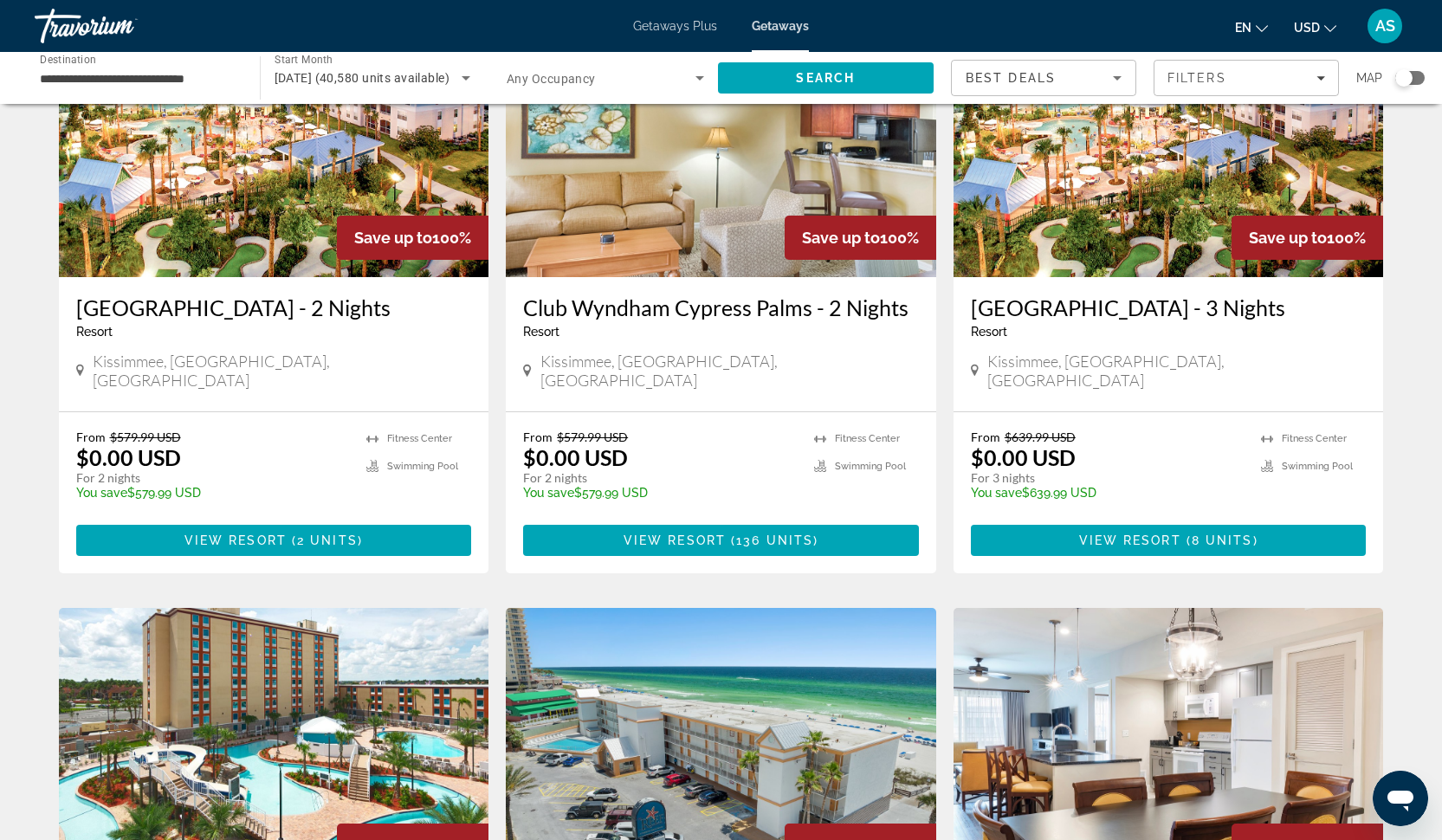
click at [333, 324] on div "Resort - This is an adults only resort" at bounding box center [274, 331] width 396 height 14
click at [306, 533] on span "2 units" at bounding box center [327, 540] width 61 height 14
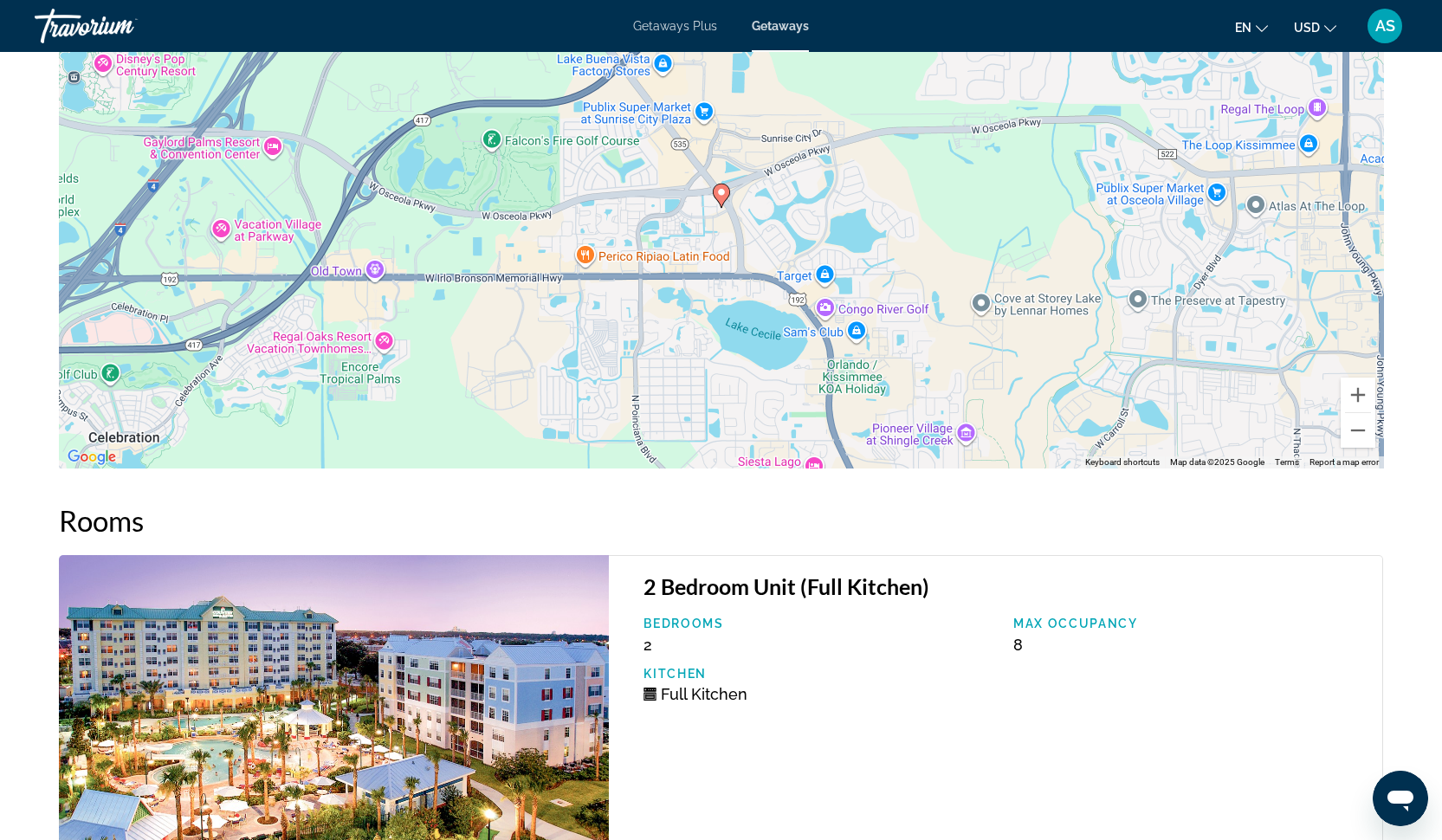
scroll to position [1434, 0]
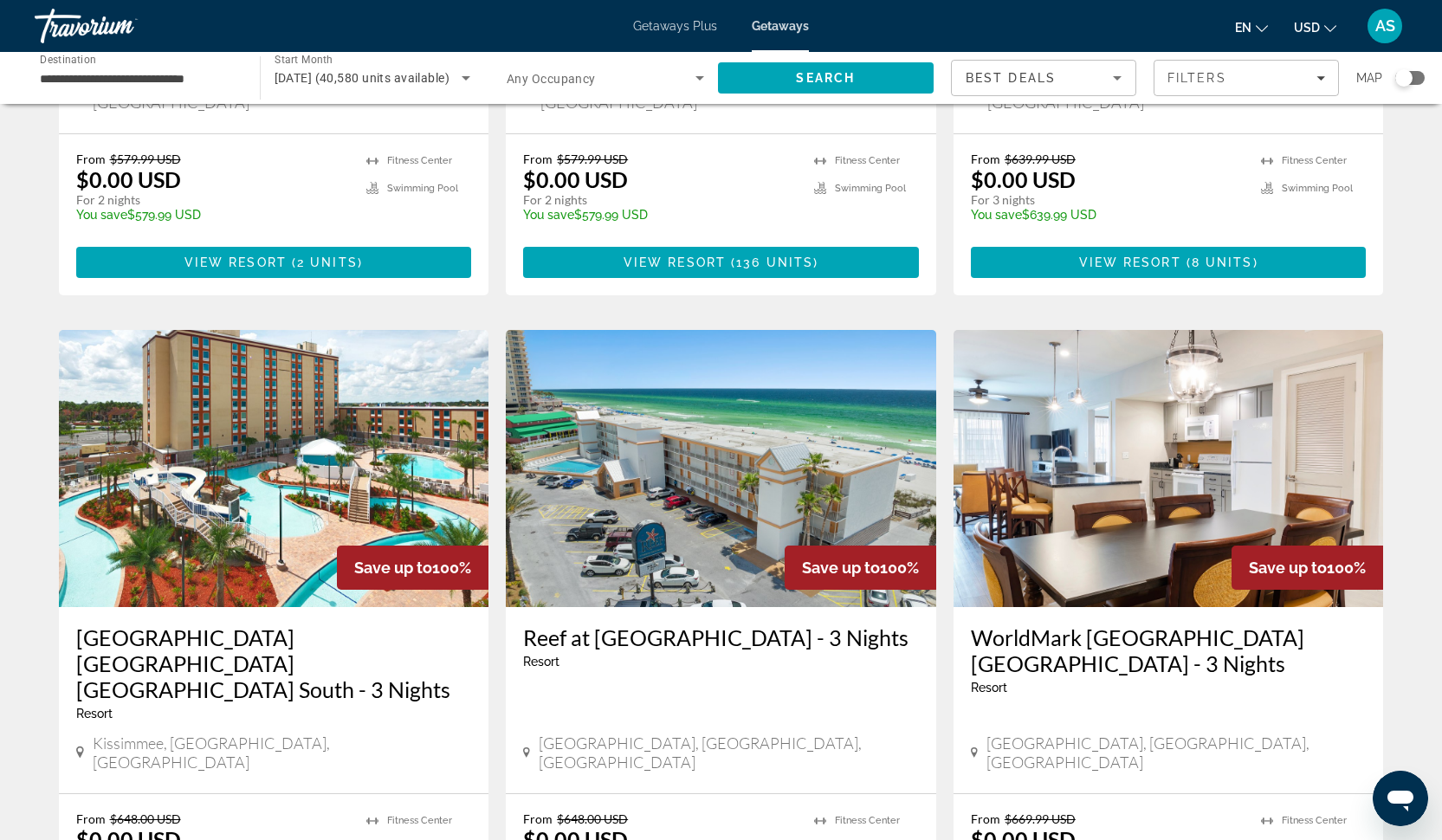
scroll to position [1049, 0]
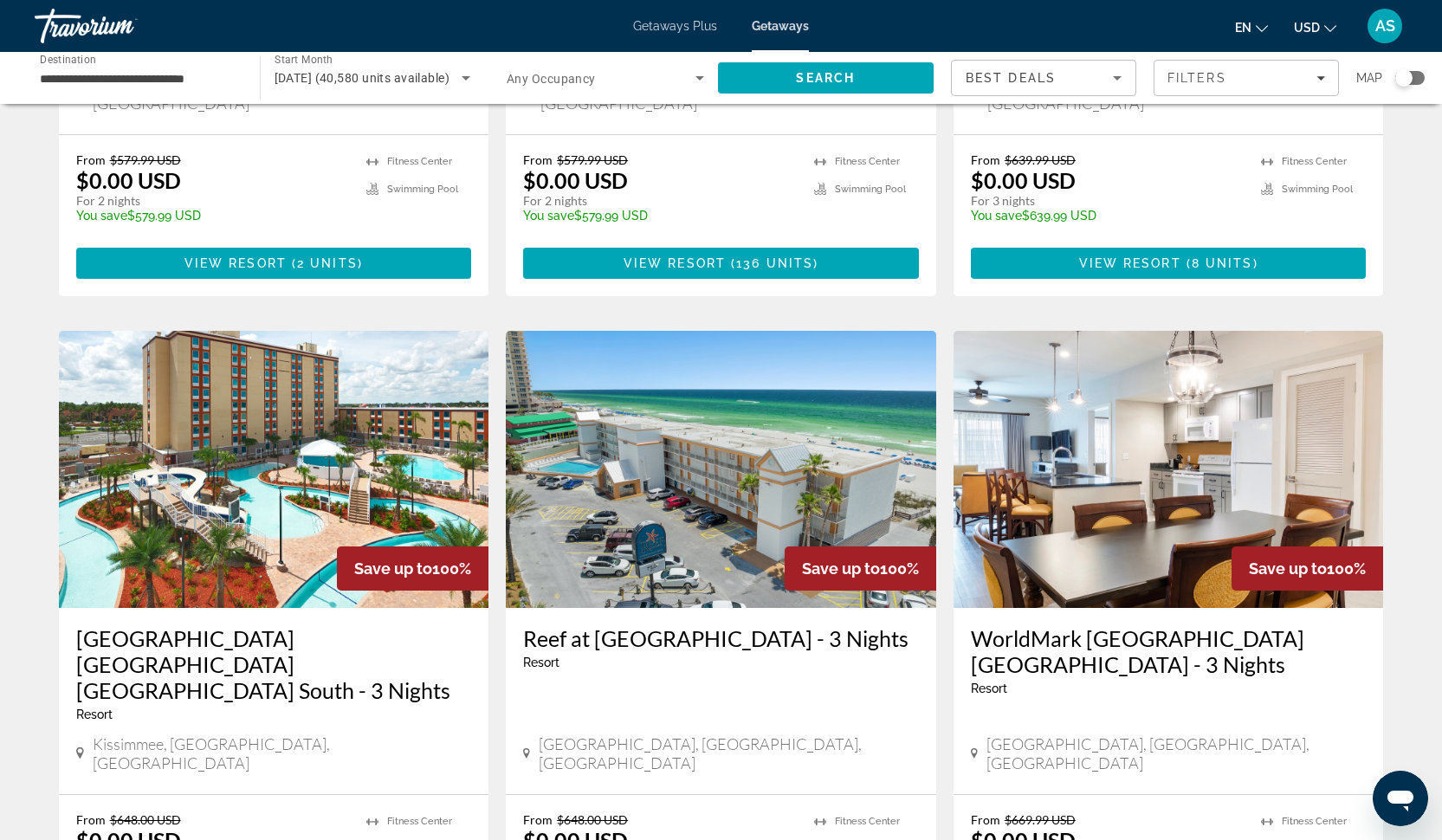
click at [313, 625] on h3 "[GEOGRAPHIC_DATA] [GEOGRAPHIC_DATA] [GEOGRAPHIC_DATA] South - 3 Nights" at bounding box center [274, 664] width 396 height 78
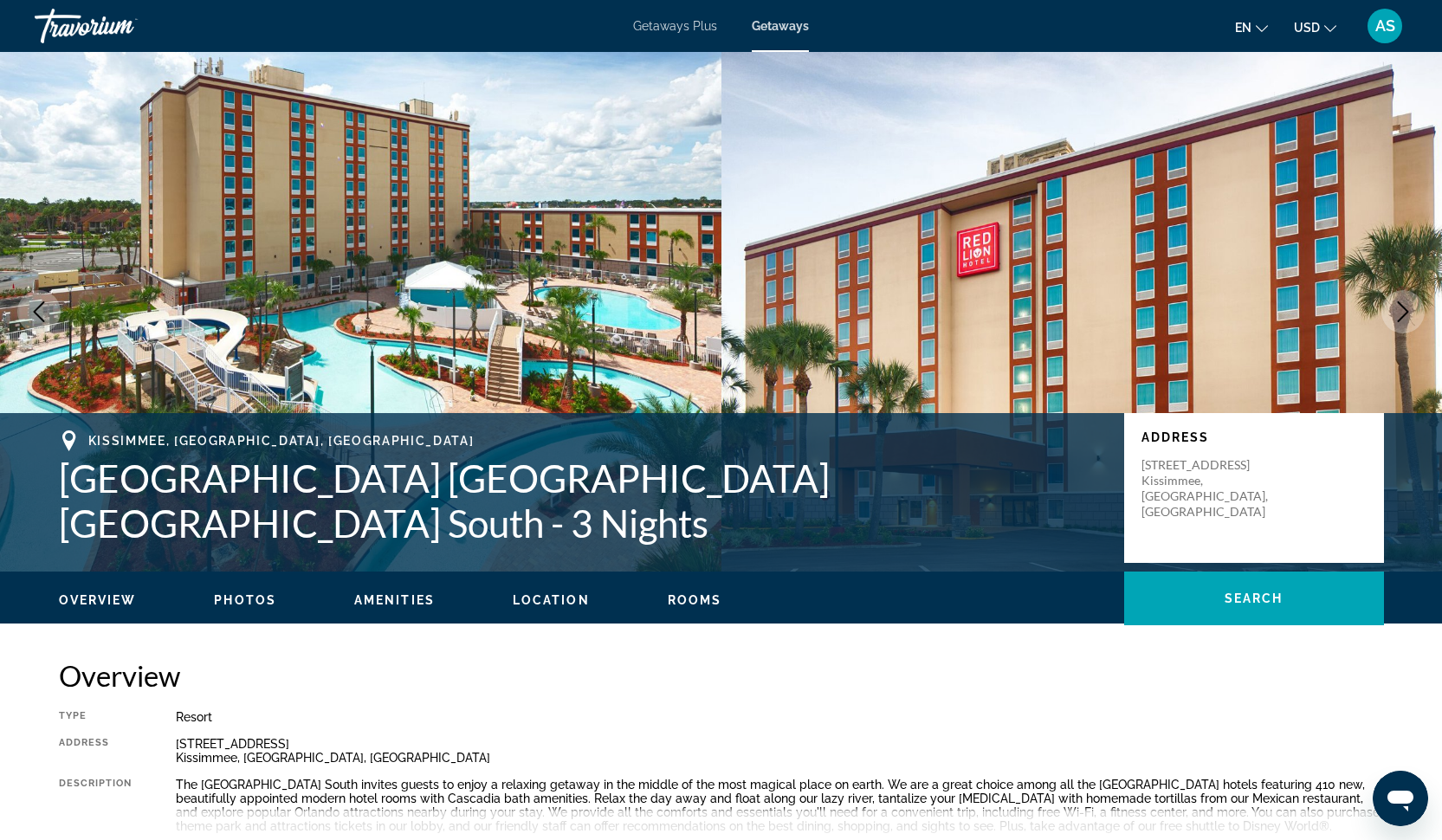
click at [244, 603] on span "Photos" at bounding box center [244, 600] width 62 height 14
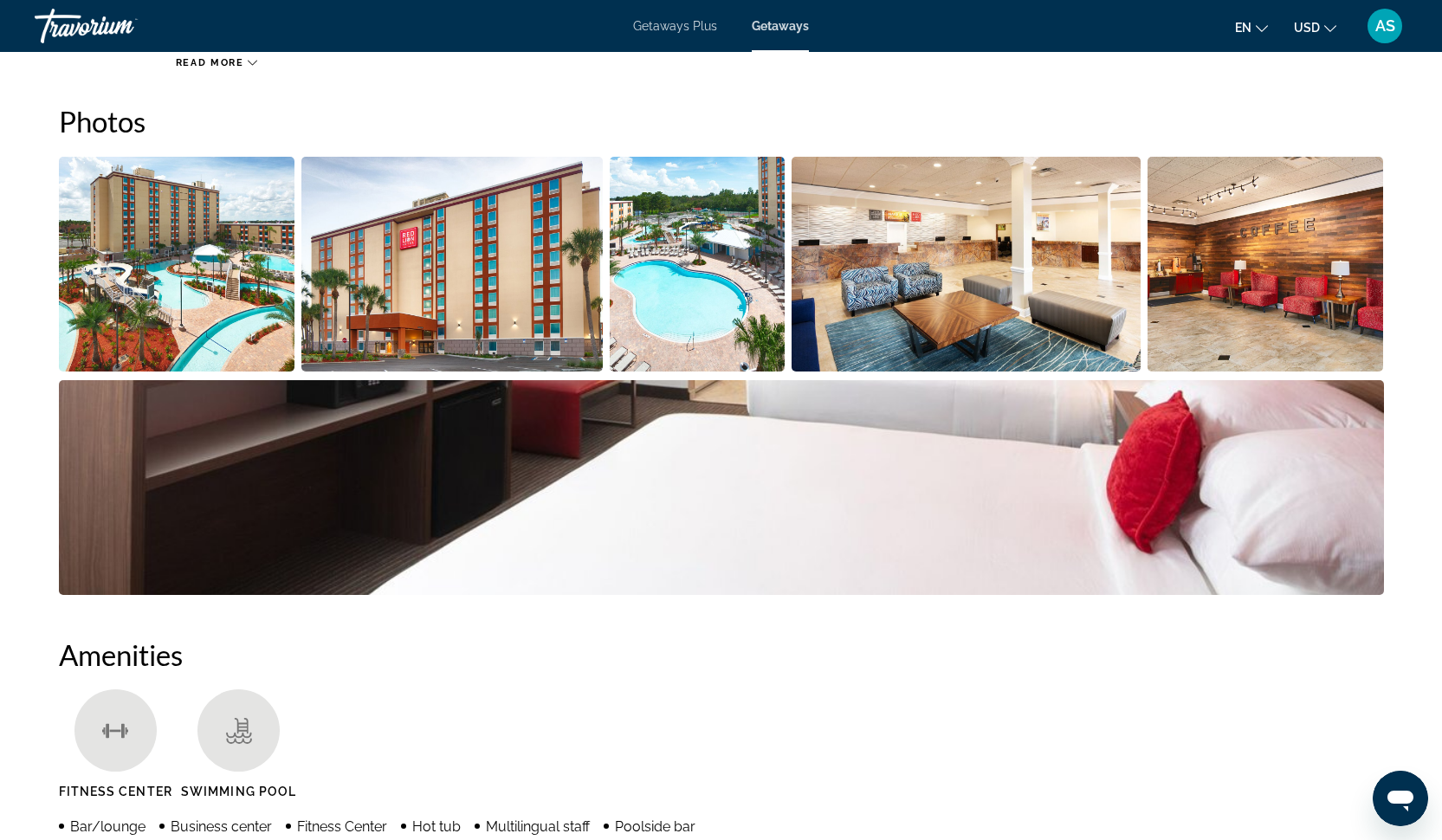
click at [175, 259] on img "Open full-screen image slider" at bounding box center [177, 263] width 237 height 215
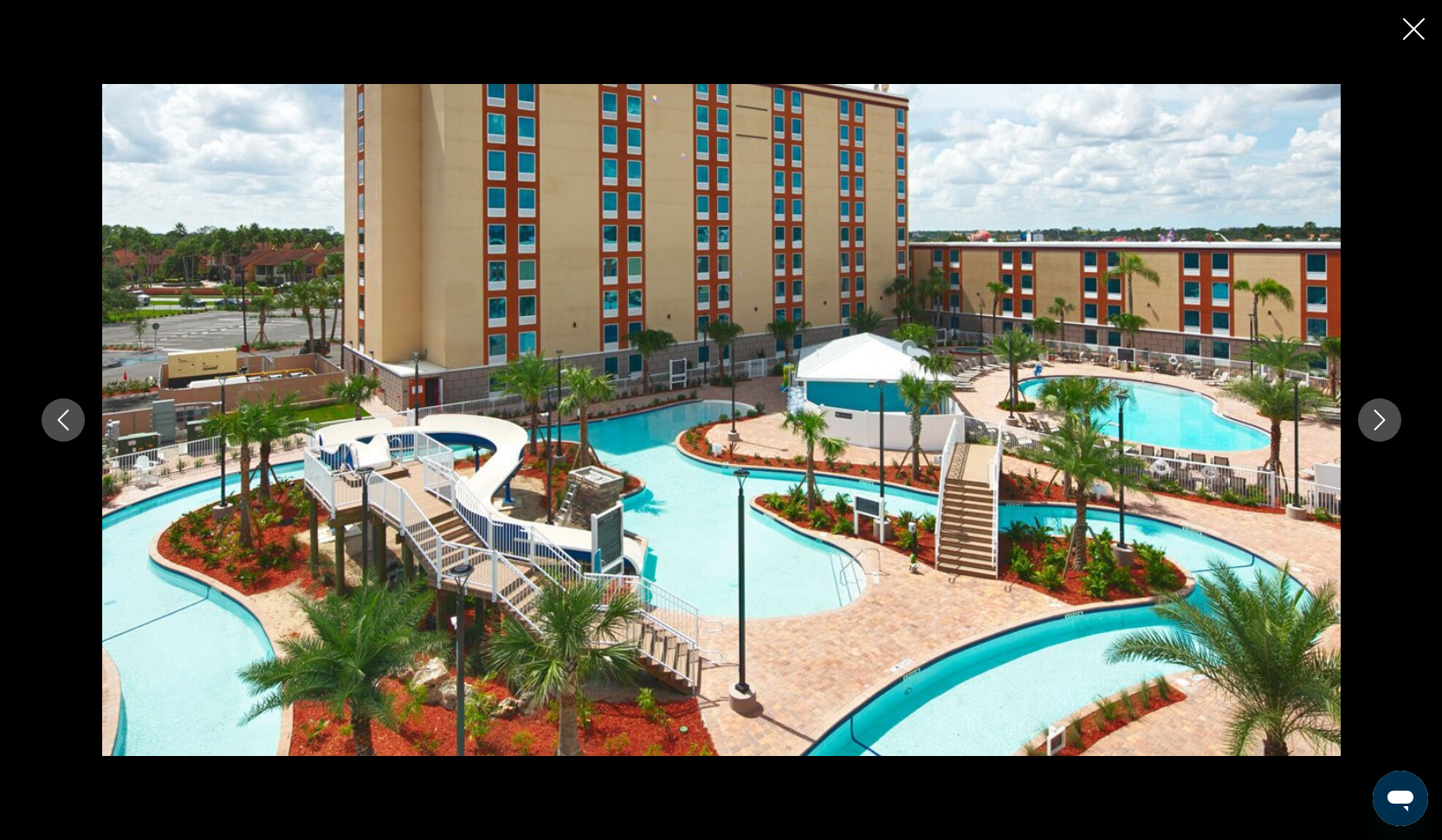
click at [1379, 416] on icon "Next image" at bounding box center [1379, 420] width 11 height 21
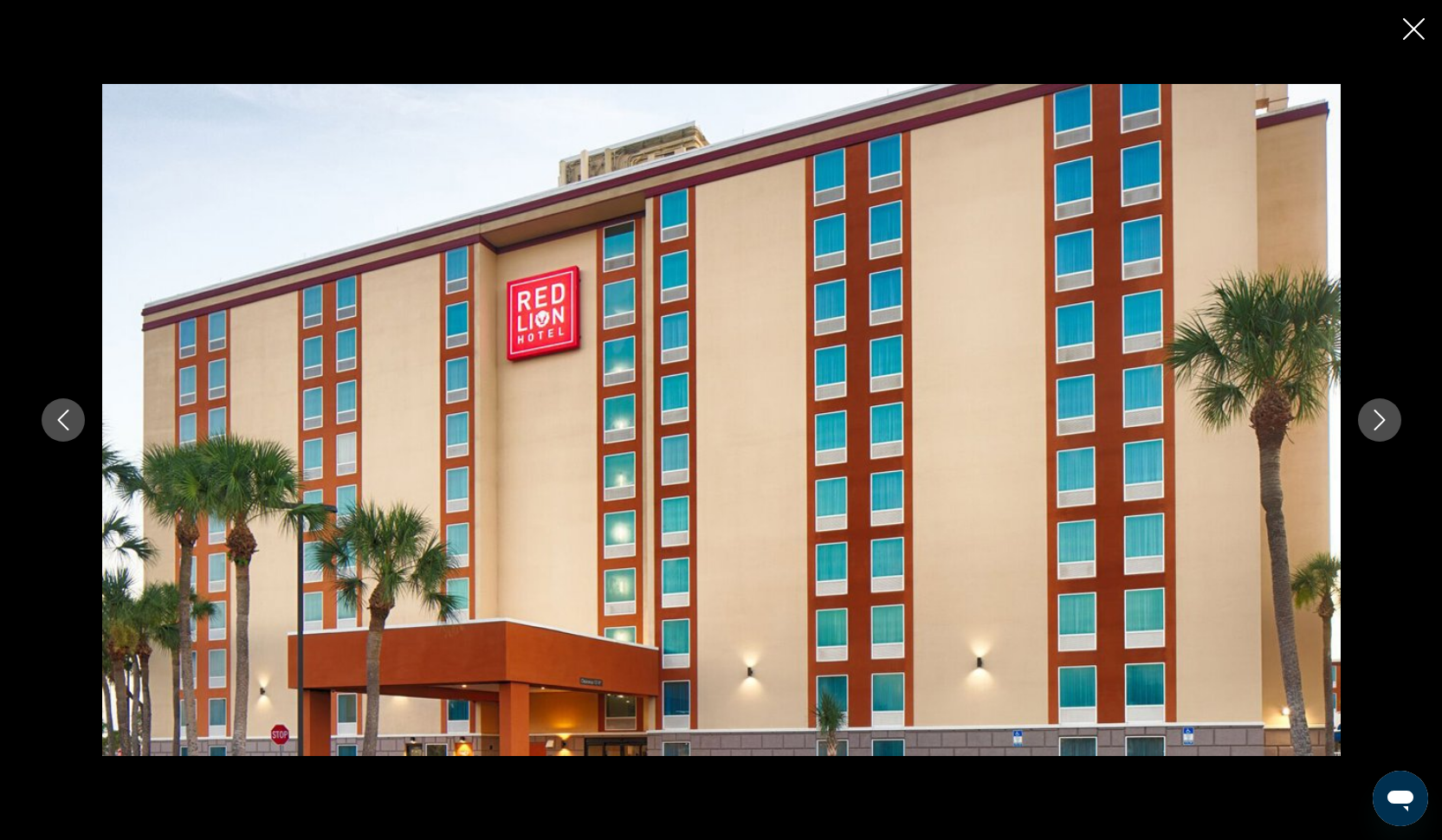
click at [1379, 416] on icon "Next image" at bounding box center [1379, 420] width 11 height 21
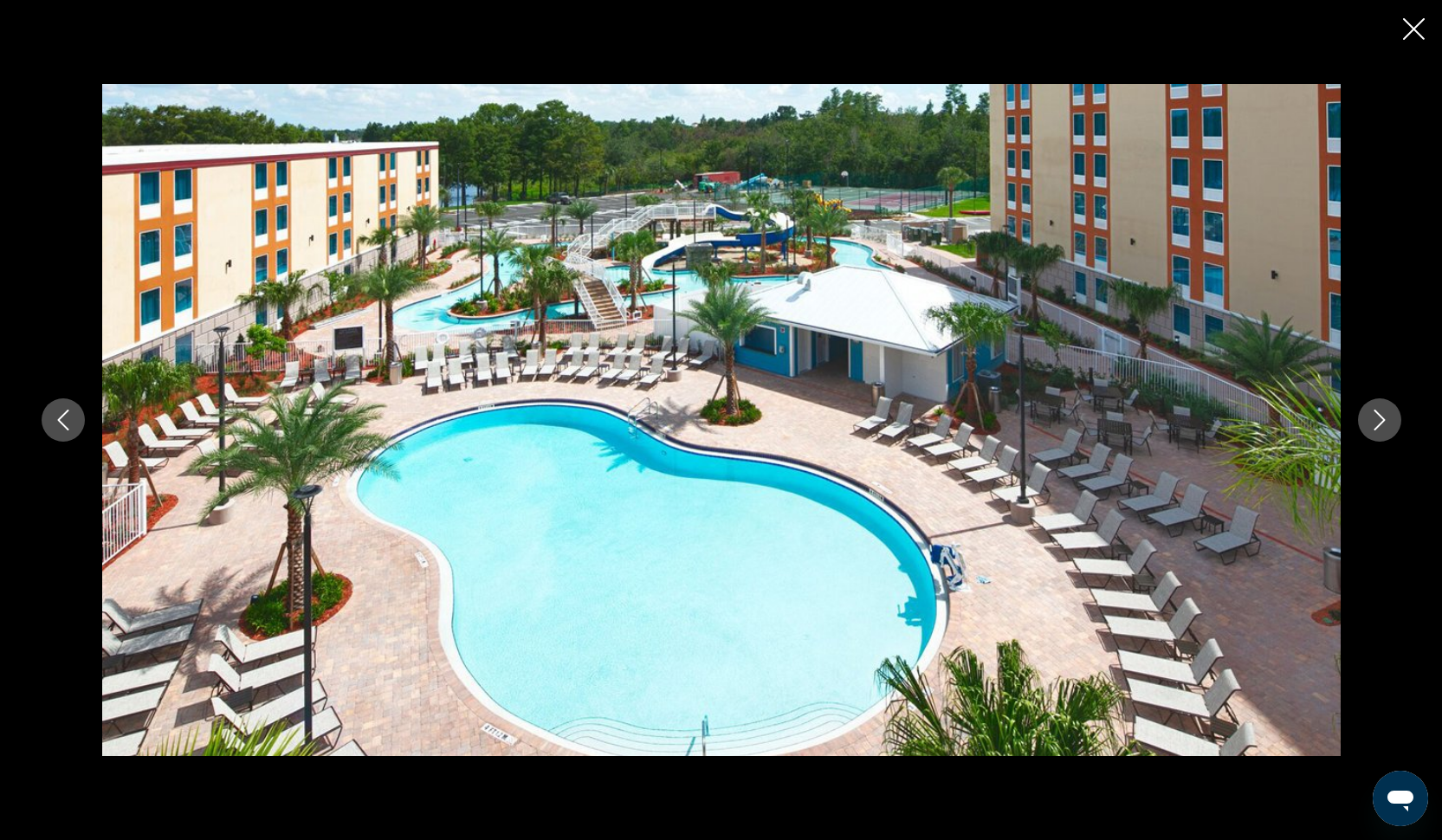
click at [1379, 416] on icon "Next image" at bounding box center [1379, 420] width 11 height 21
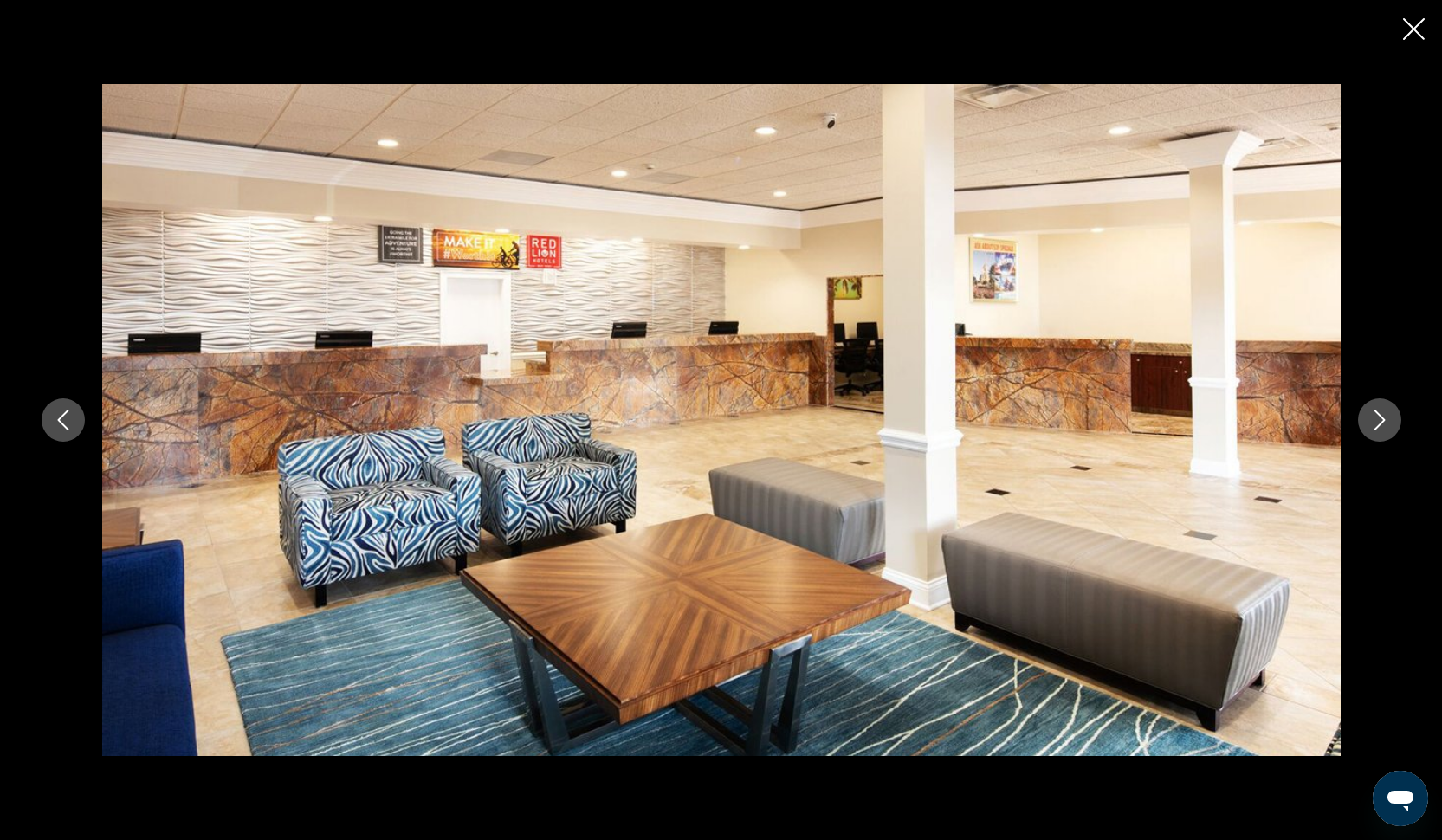
click at [1379, 416] on icon "Next image" at bounding box center [1379, 420] width 11 height 21
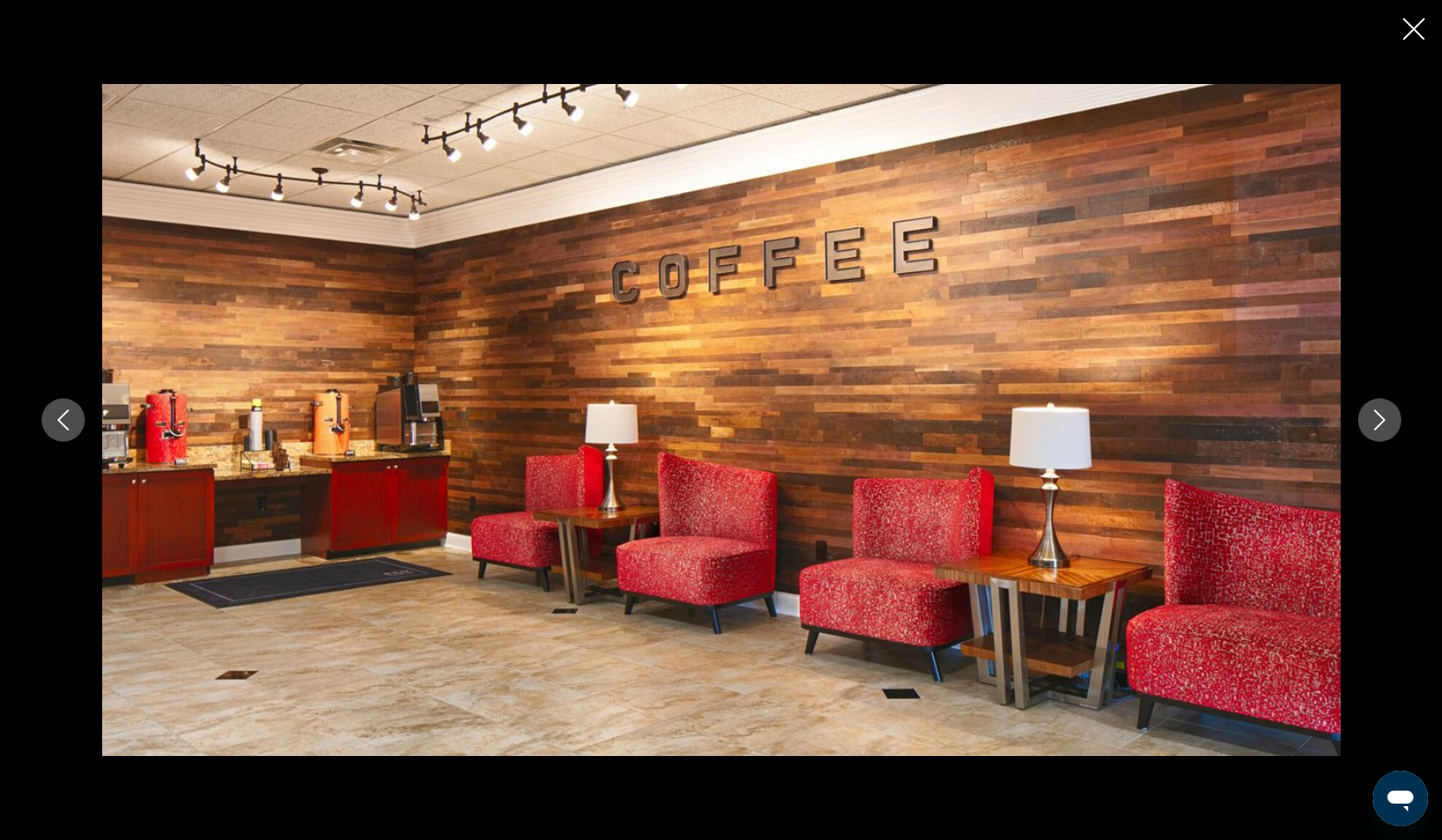
click at [1379, 416] on icon "Next image" at bounding box center [1379, 420] width 11 height 21
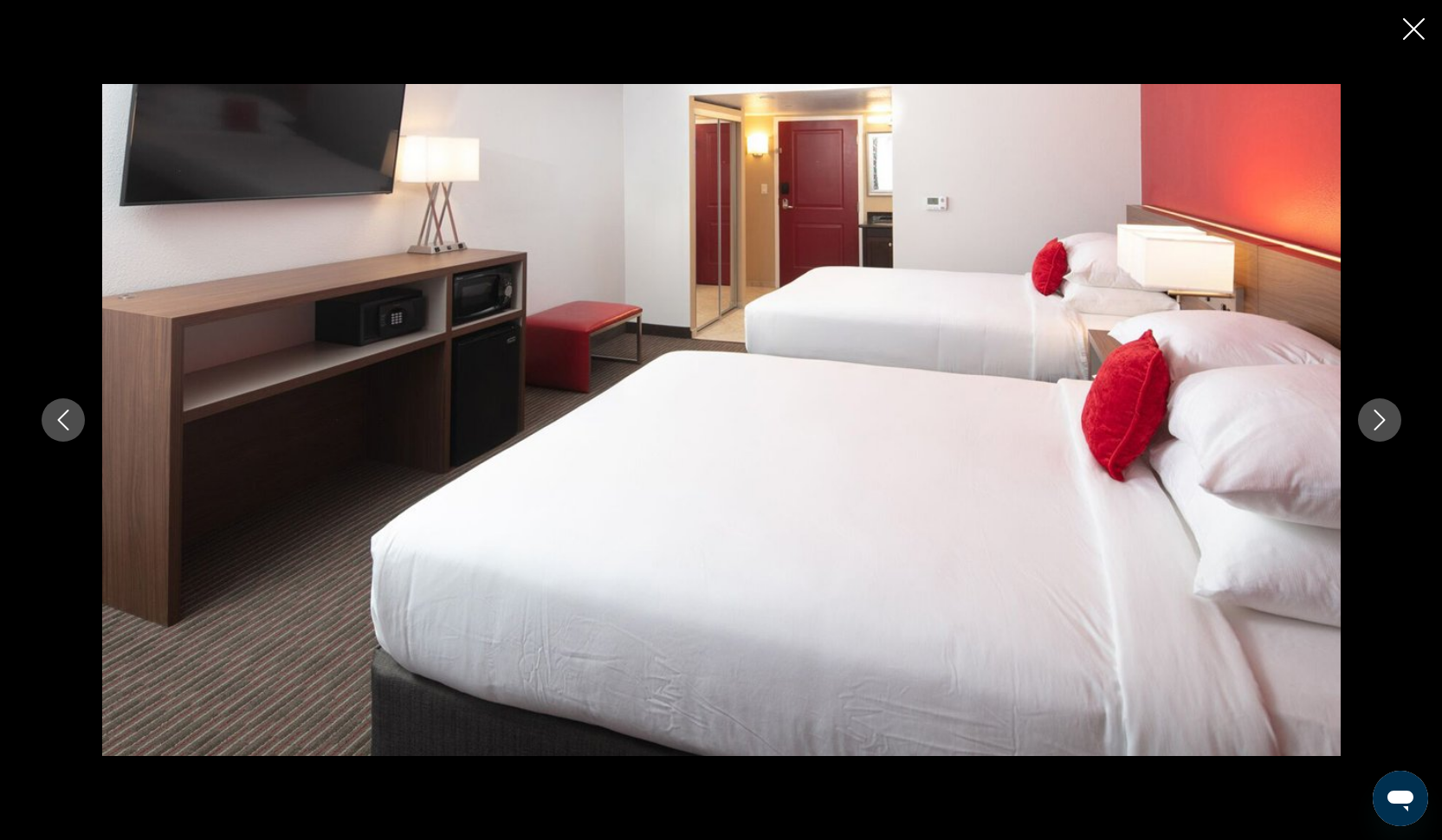
click at [1379, 416] on icon "Next image" at bounding box center [1379, 420] width 11 height 21
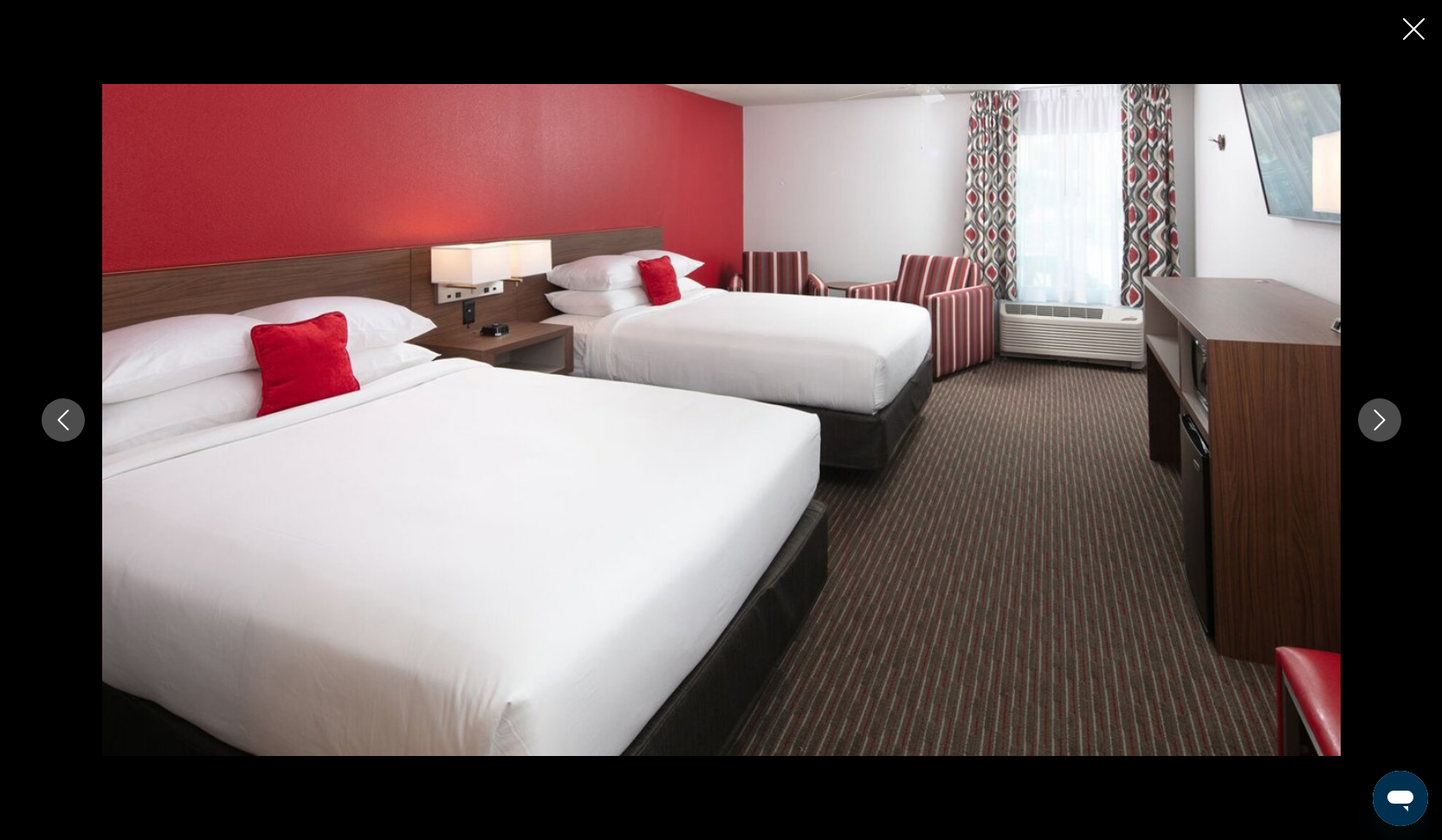
click at [1379, 416] on icon "Next image" at bounding box center [1379, 420] width 11 height 21
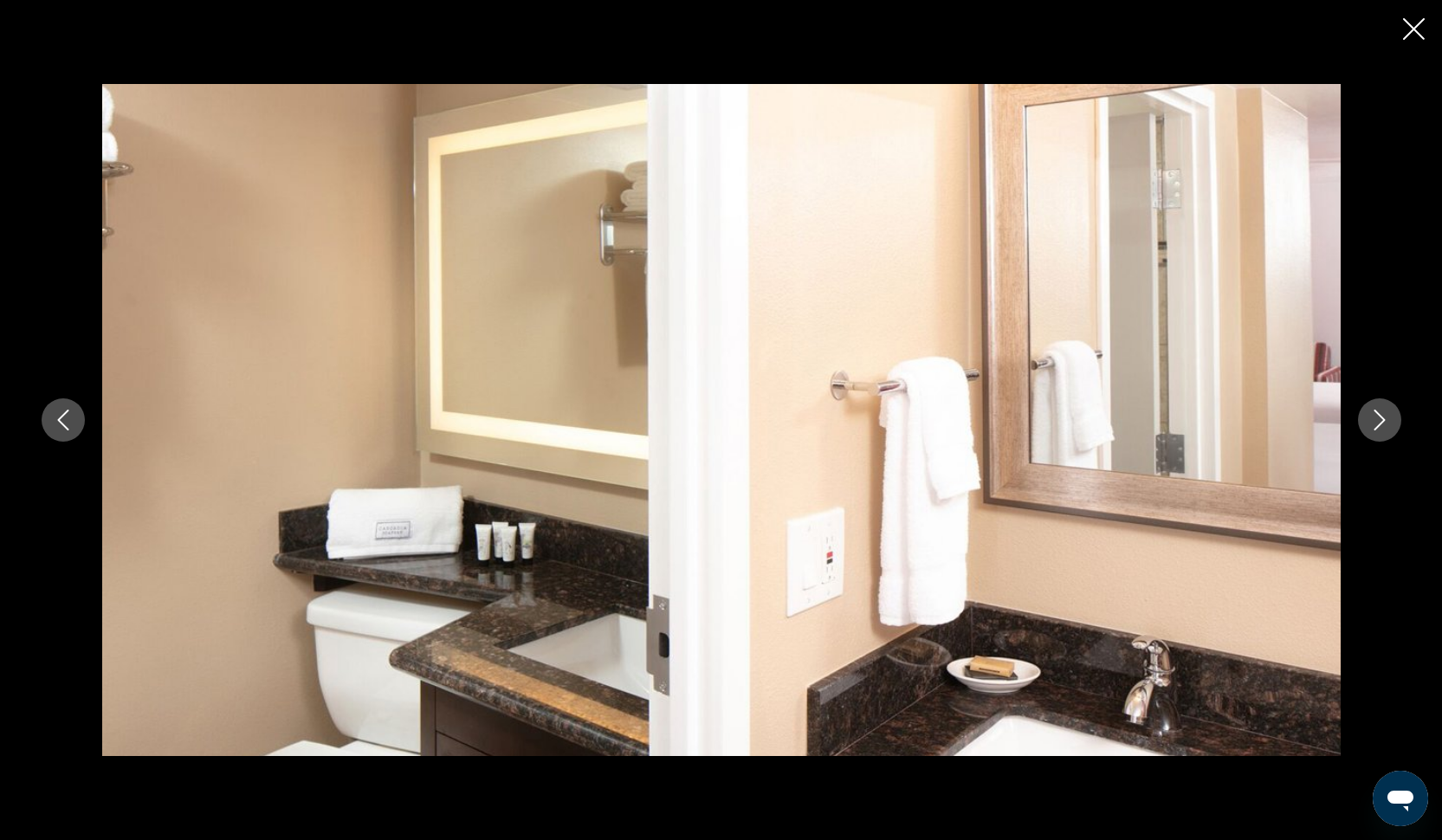
click at [1412, 34] on icon "Close slideshow" at bounding box center [1413, 29] width 22 height 22
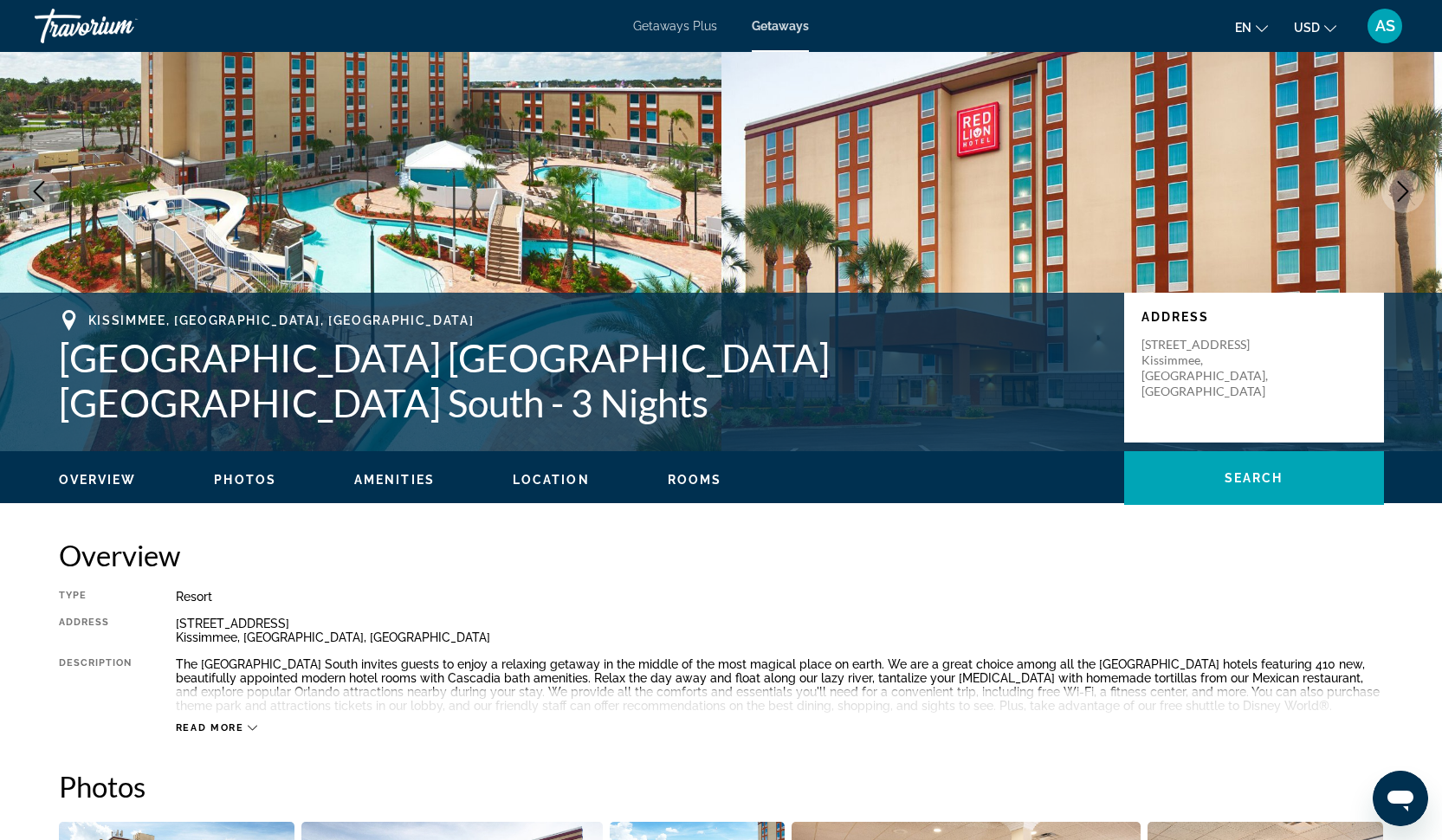
scroll to position [116, 0]
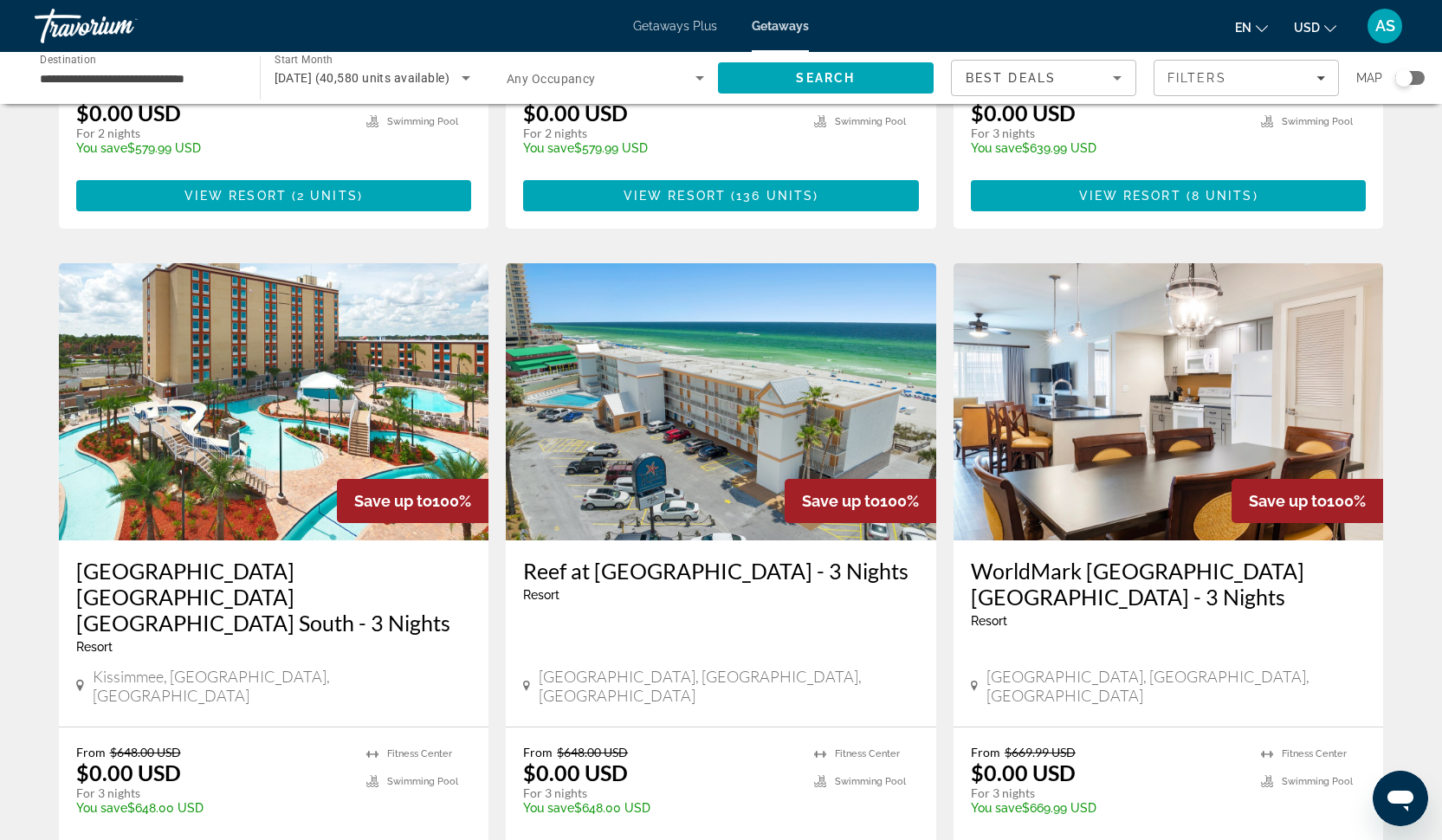
scroll to position [1114, 0]
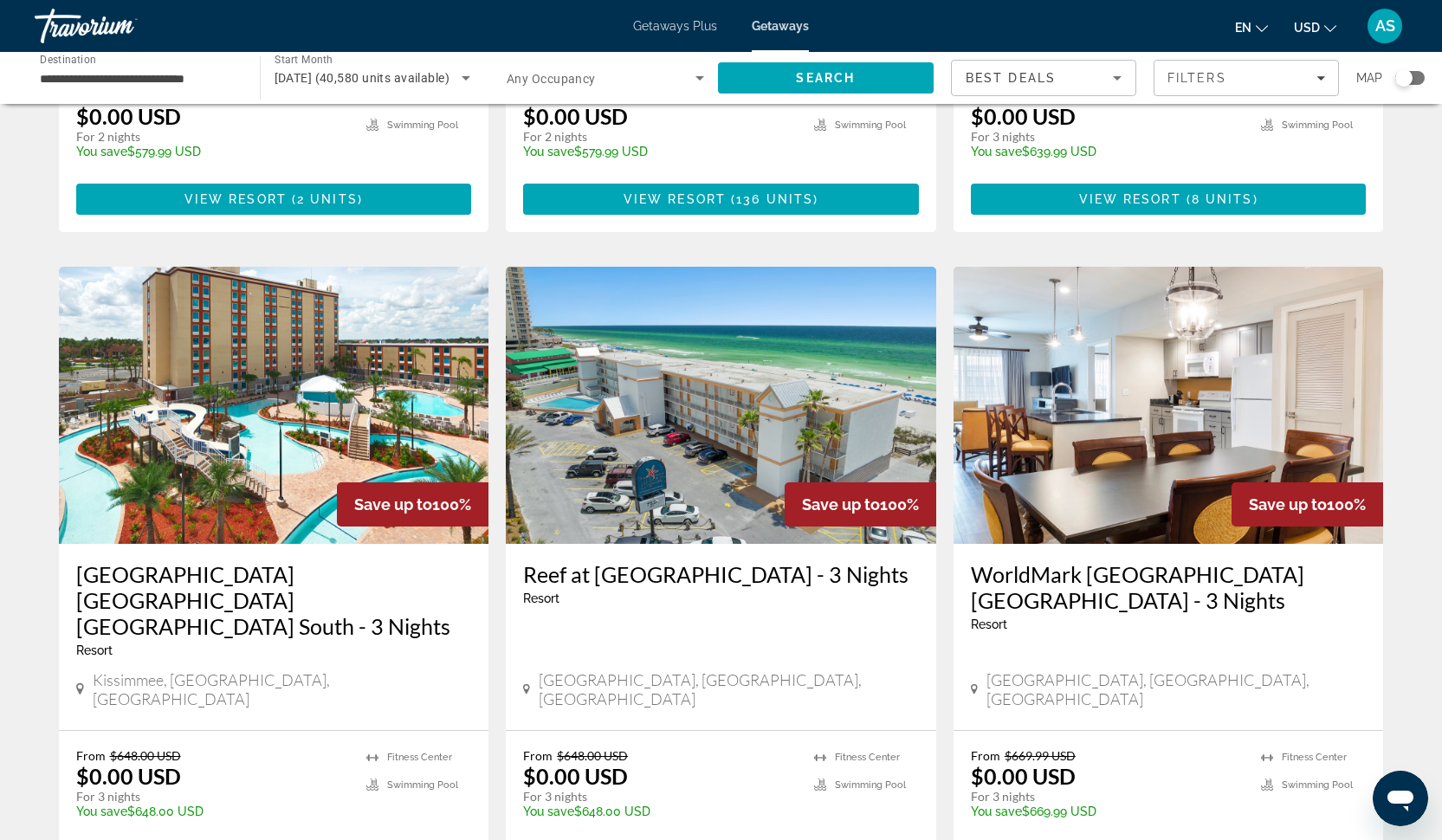
click at [736, 561] on h3 "Reef at [GEOGRAPHIC_DATA] - 3 Nights" at bounding box center [720, 573] width 396 height 26
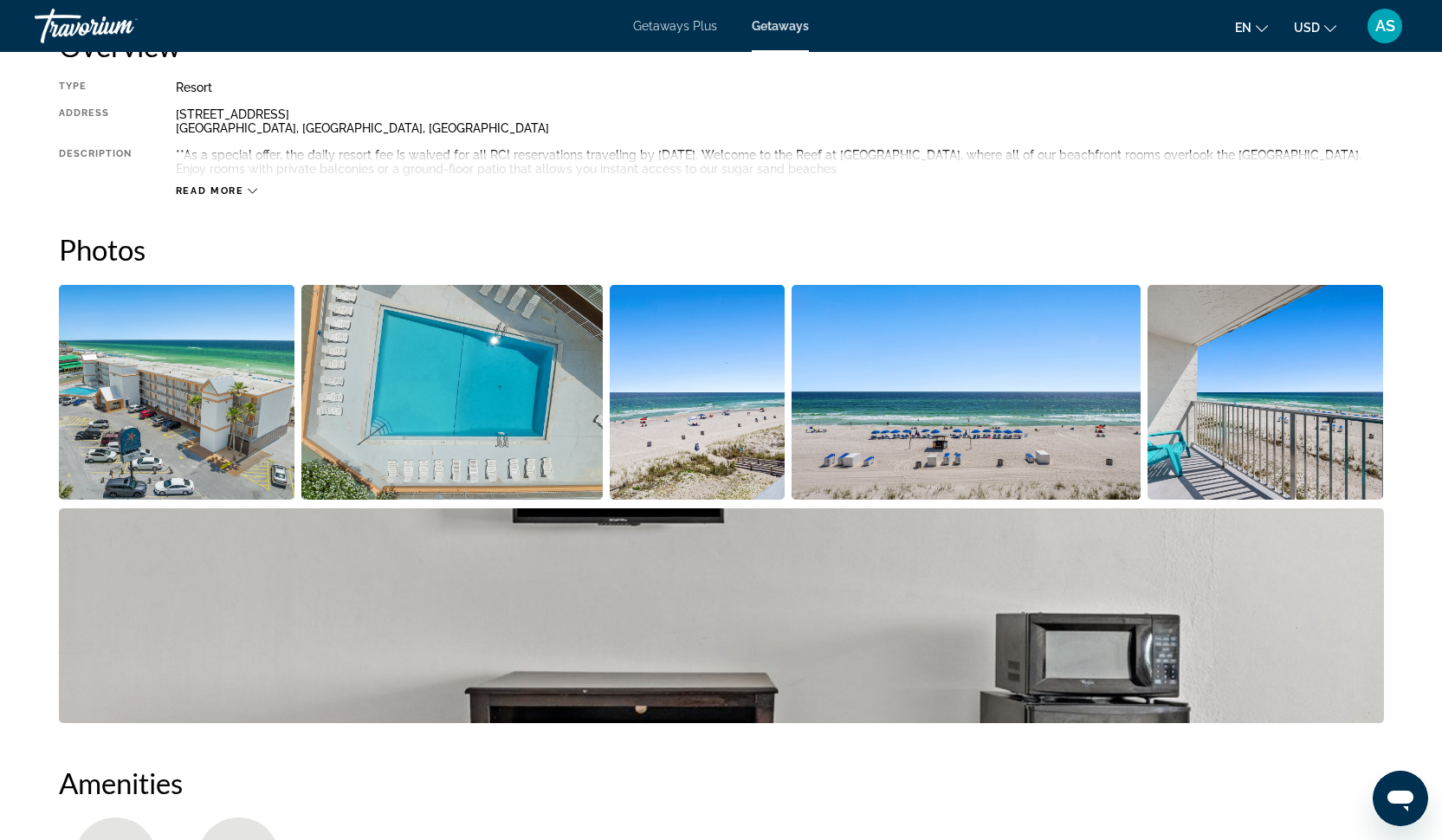
scroll to position [634, 0]
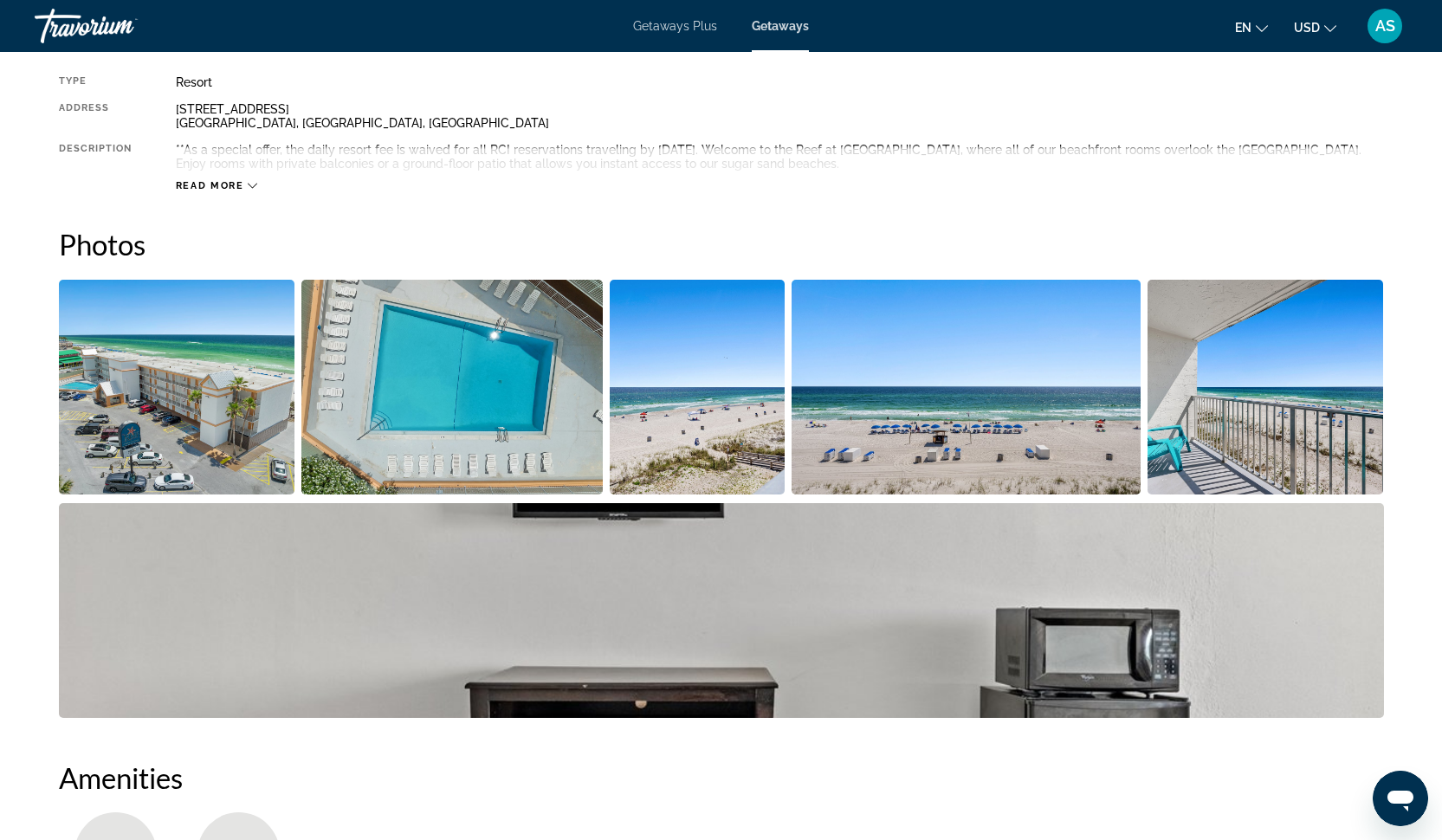
click at [201, 420] on img "Open full-screen image slider" at bounding box center [177, 386] width 237 height 215
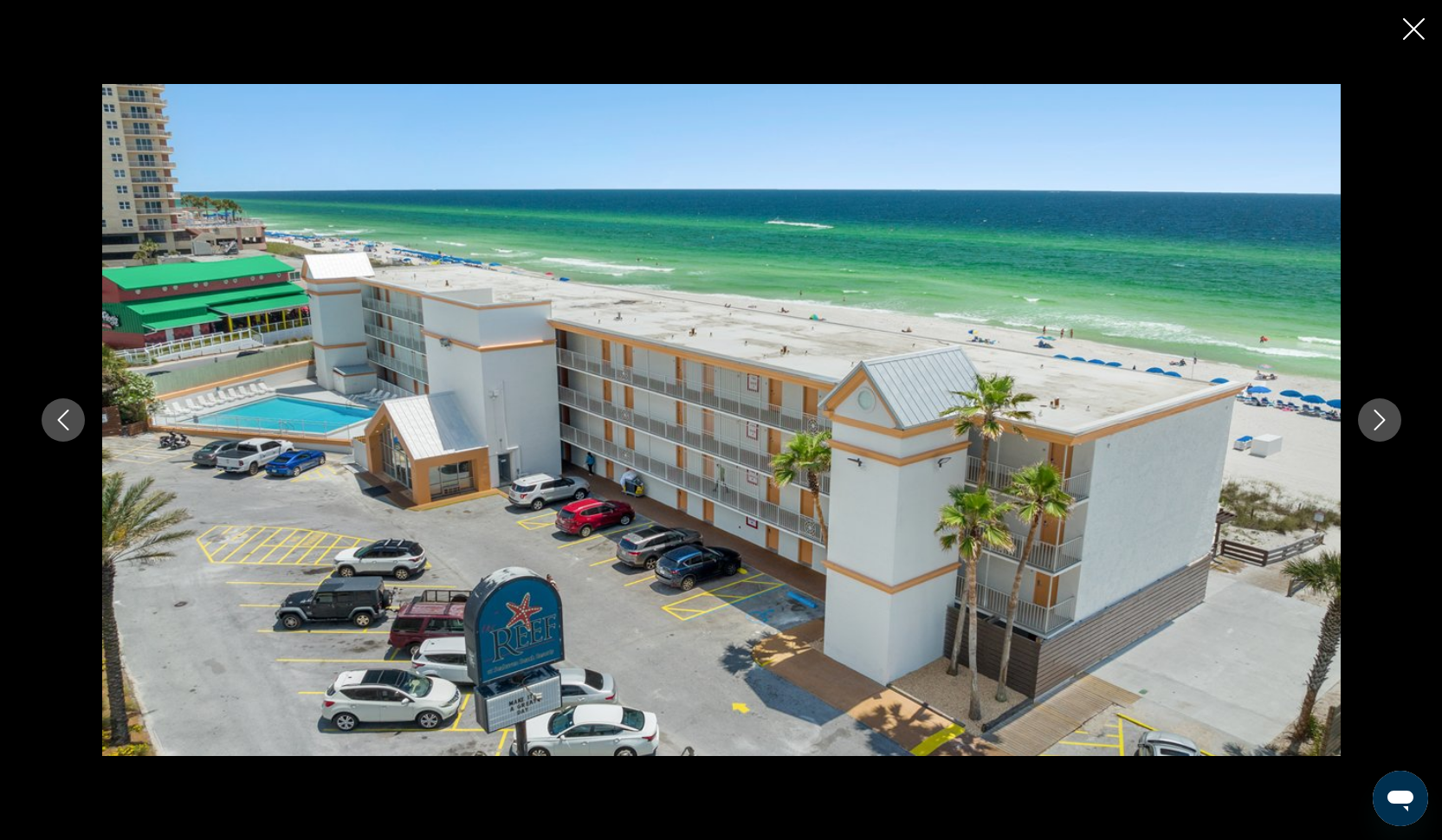
click at [1366, 431] on button "Next image" at bounding box center [1379, 420] width 43 height 43
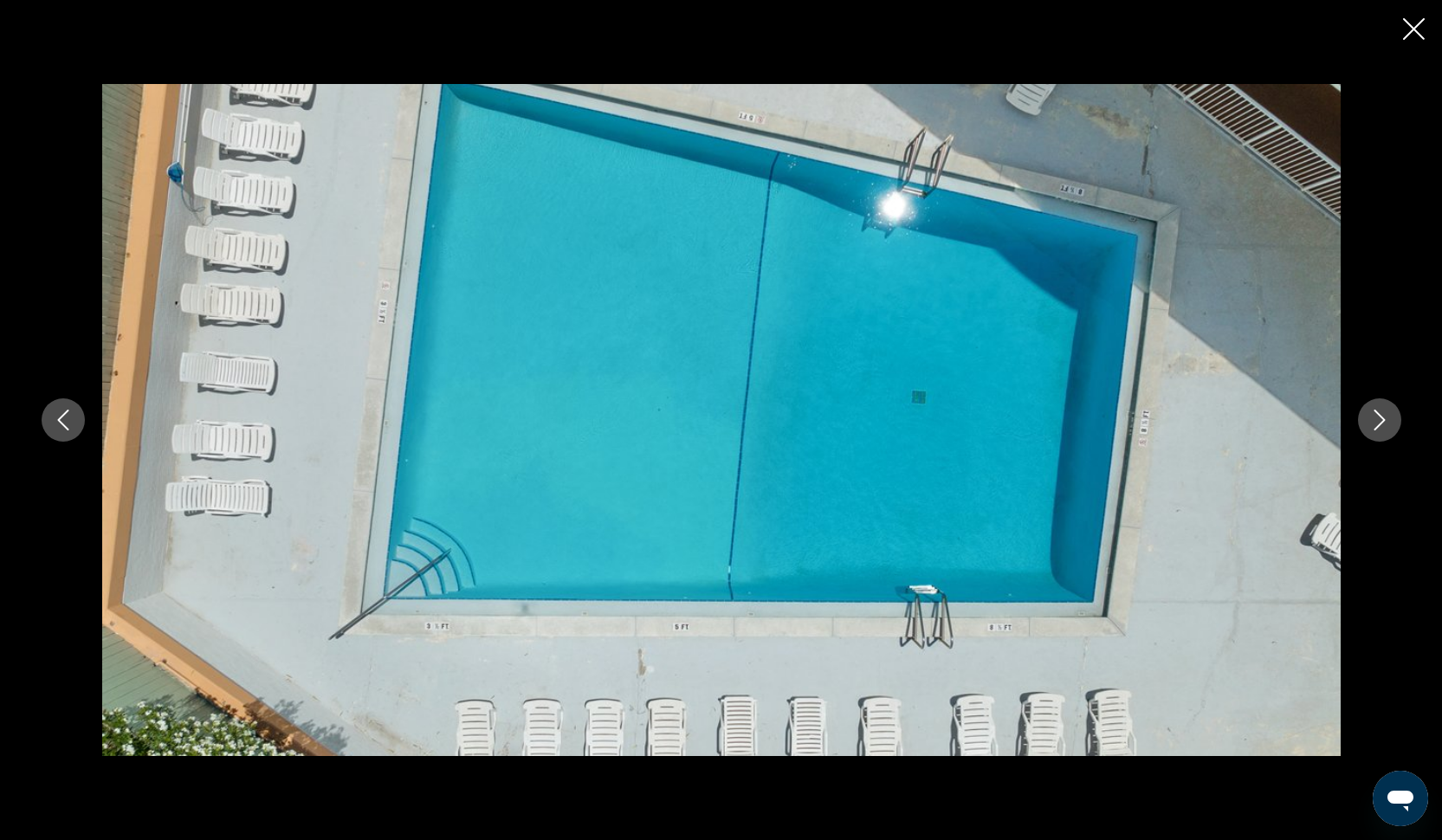
click at [1367, 431] on button "Next image" at bounding box center [1379, 420] width 43 height 43
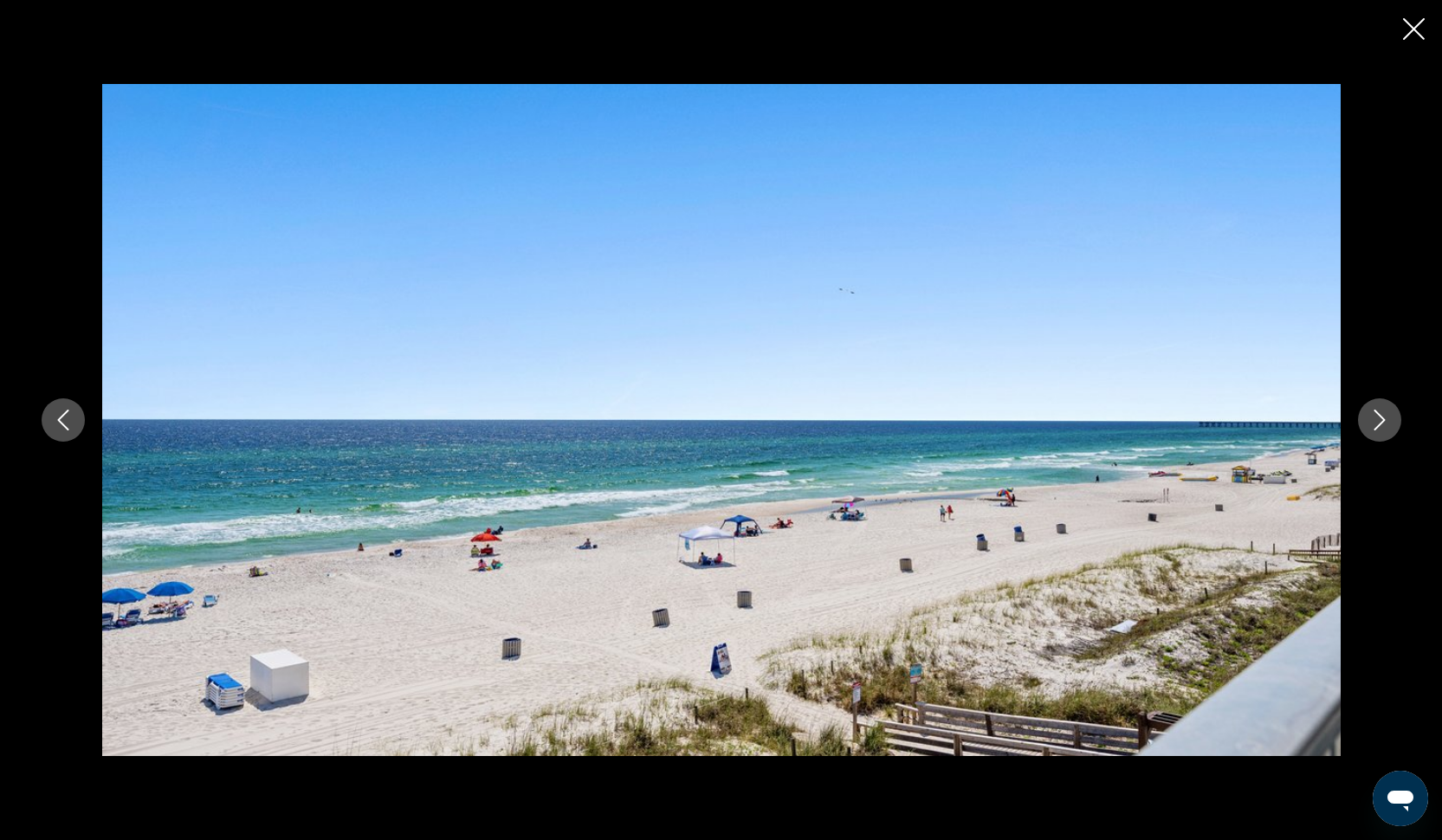
click at [1367, 431] on button "Next image" at bounding box center [1379, 420] width 43 height 43
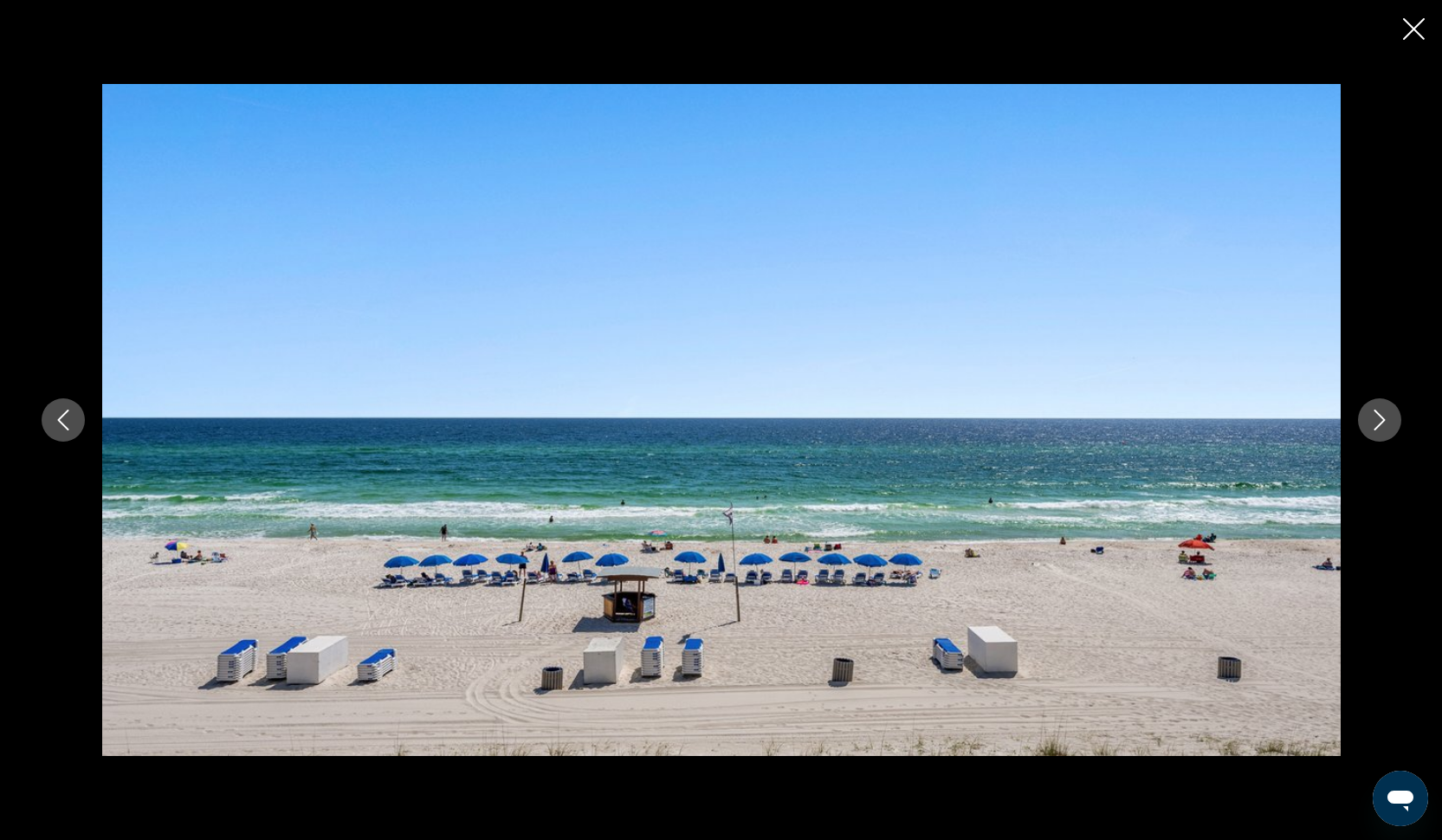
click at [1367, 431] on button "Next image" at bounding box center [1379, 420] width 43 height 43
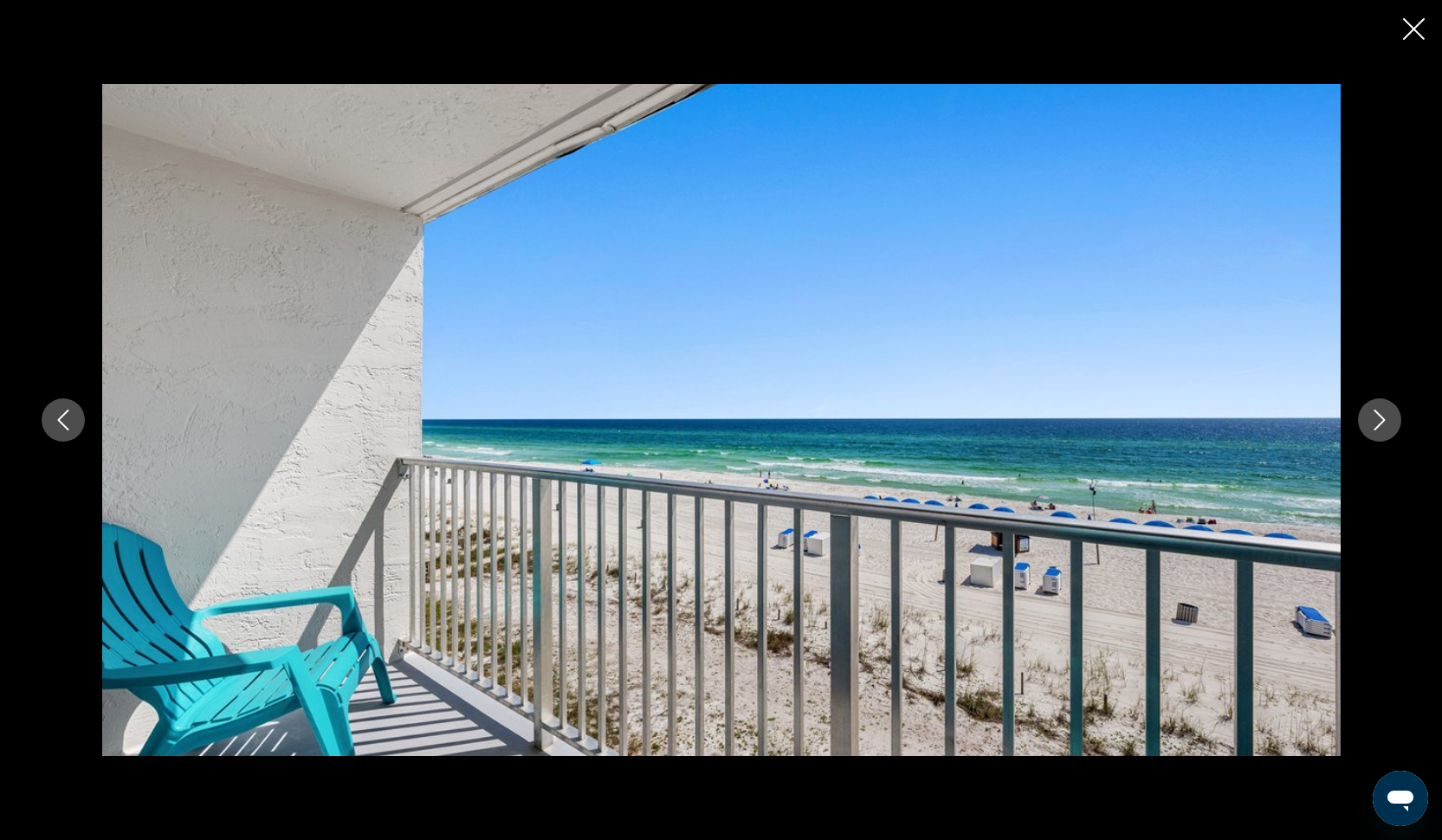
click at [1367, 431] on button "Next image" at bounding box center [1379, 420] width 43 height 43
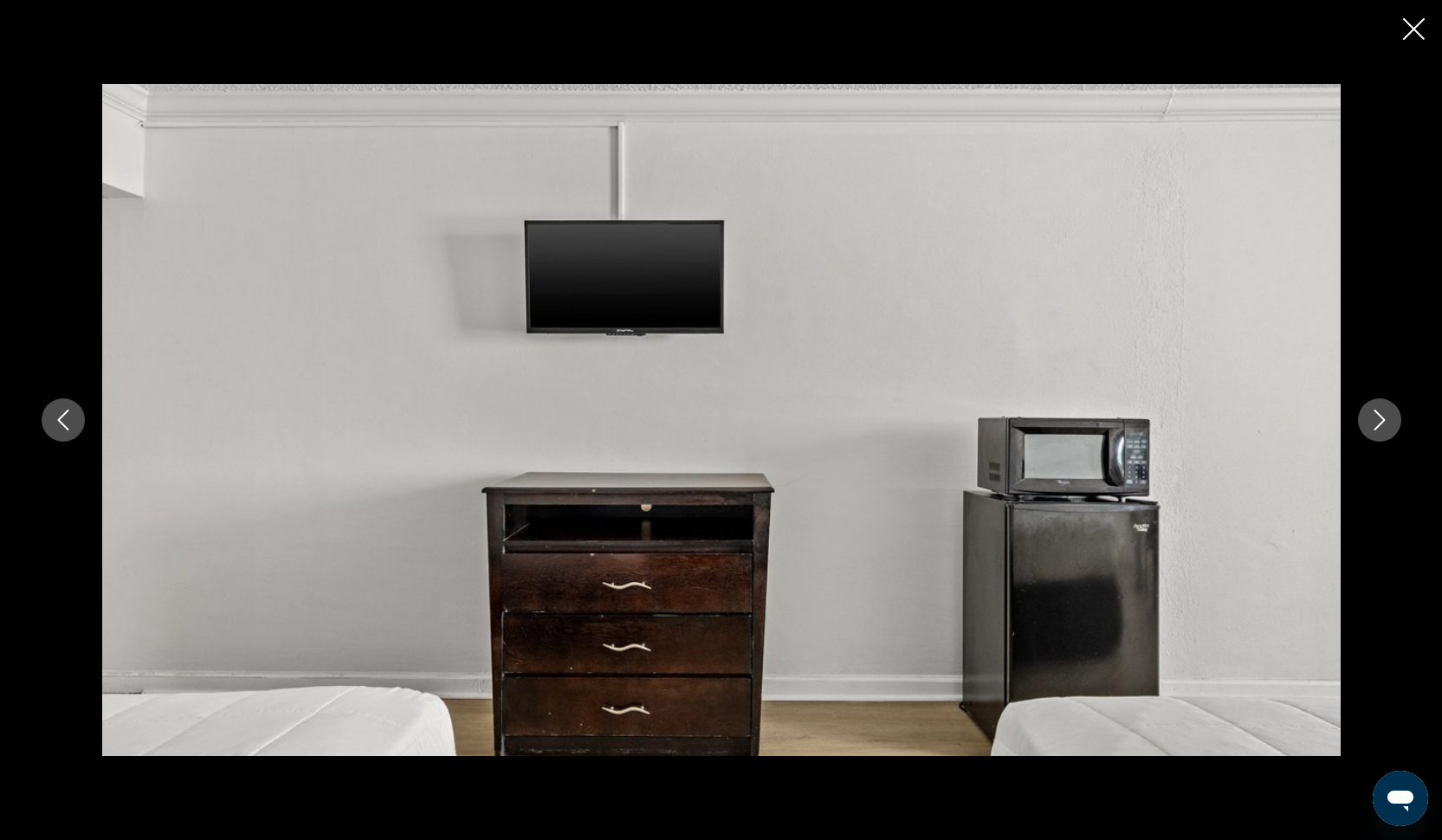
click at [1367, 431] on button "Next image" at bounding box center [1379, 420] width 43 height 43
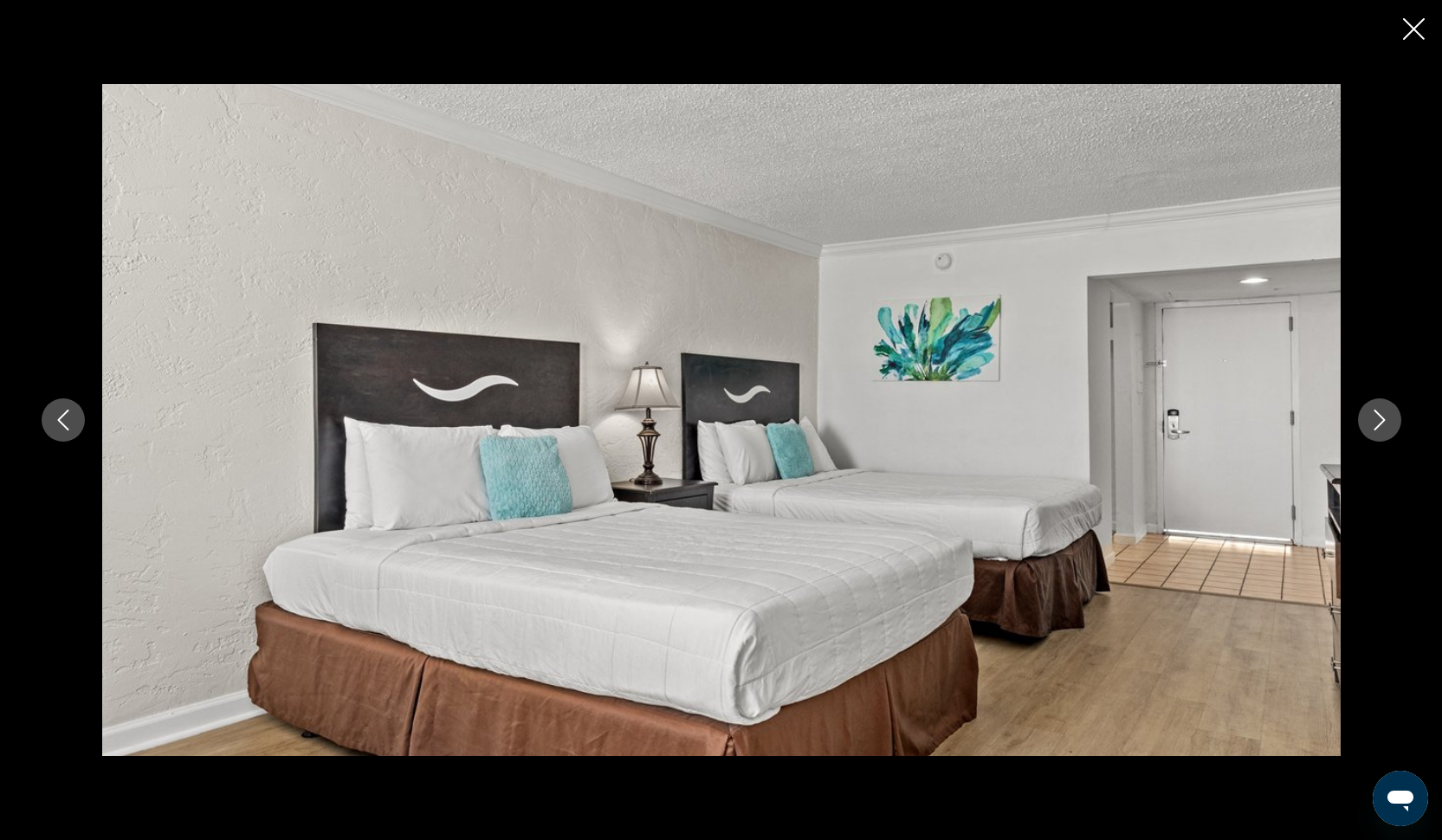
click at [1368, 431] on button "Next image" at bounding box center [1379, 420] width 43 height 43
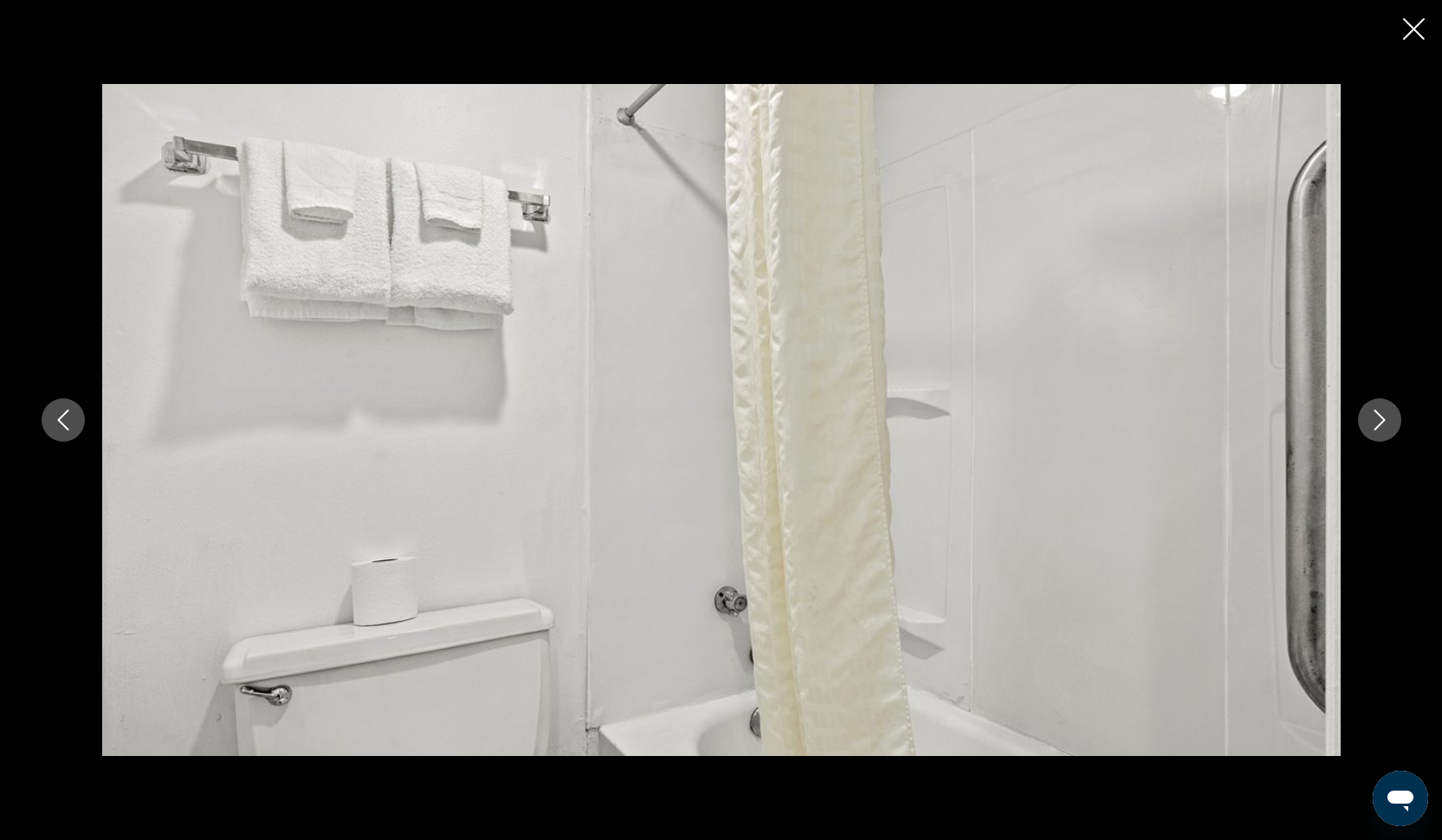
click at [1368, 431] on button "Next image" at bounding box center [1379, 420] width 43 height 43
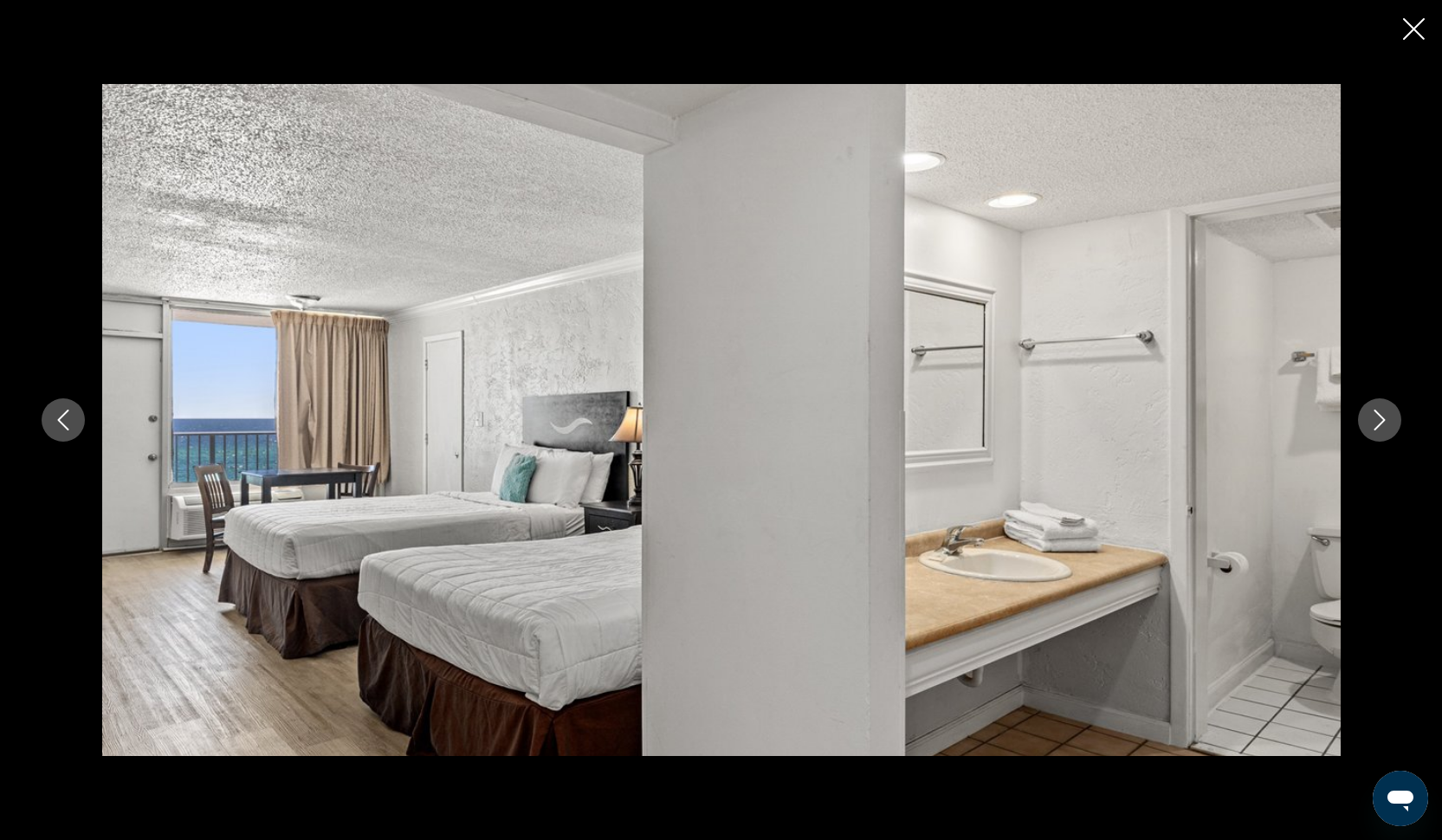
click at [1368, 431] on button "Next image" at bounding box center [1379, 420] width 43 height 43
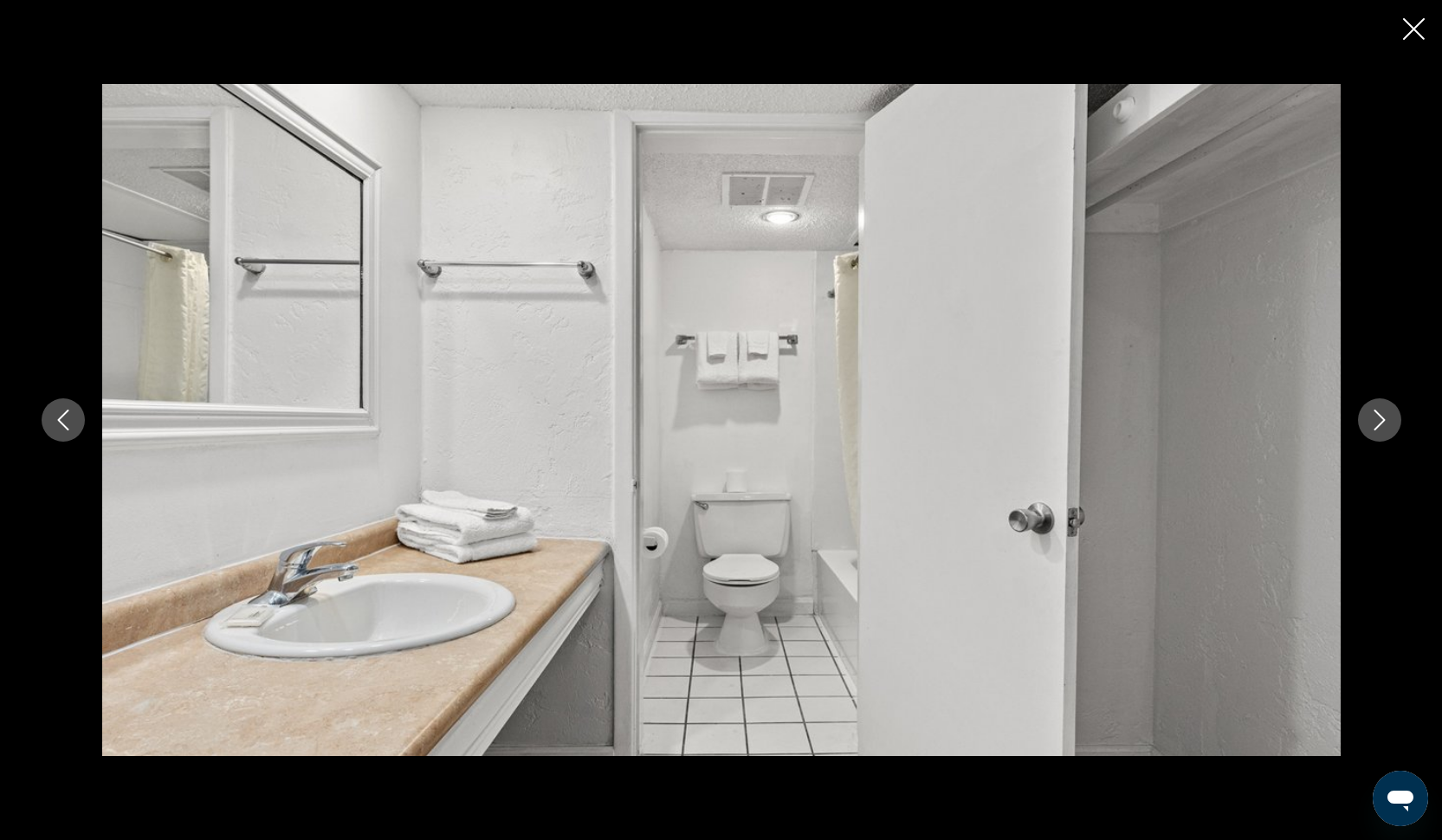
click at [1368, 431] on button "Next image" at bounding box center [1379, 420] width 43 height 43
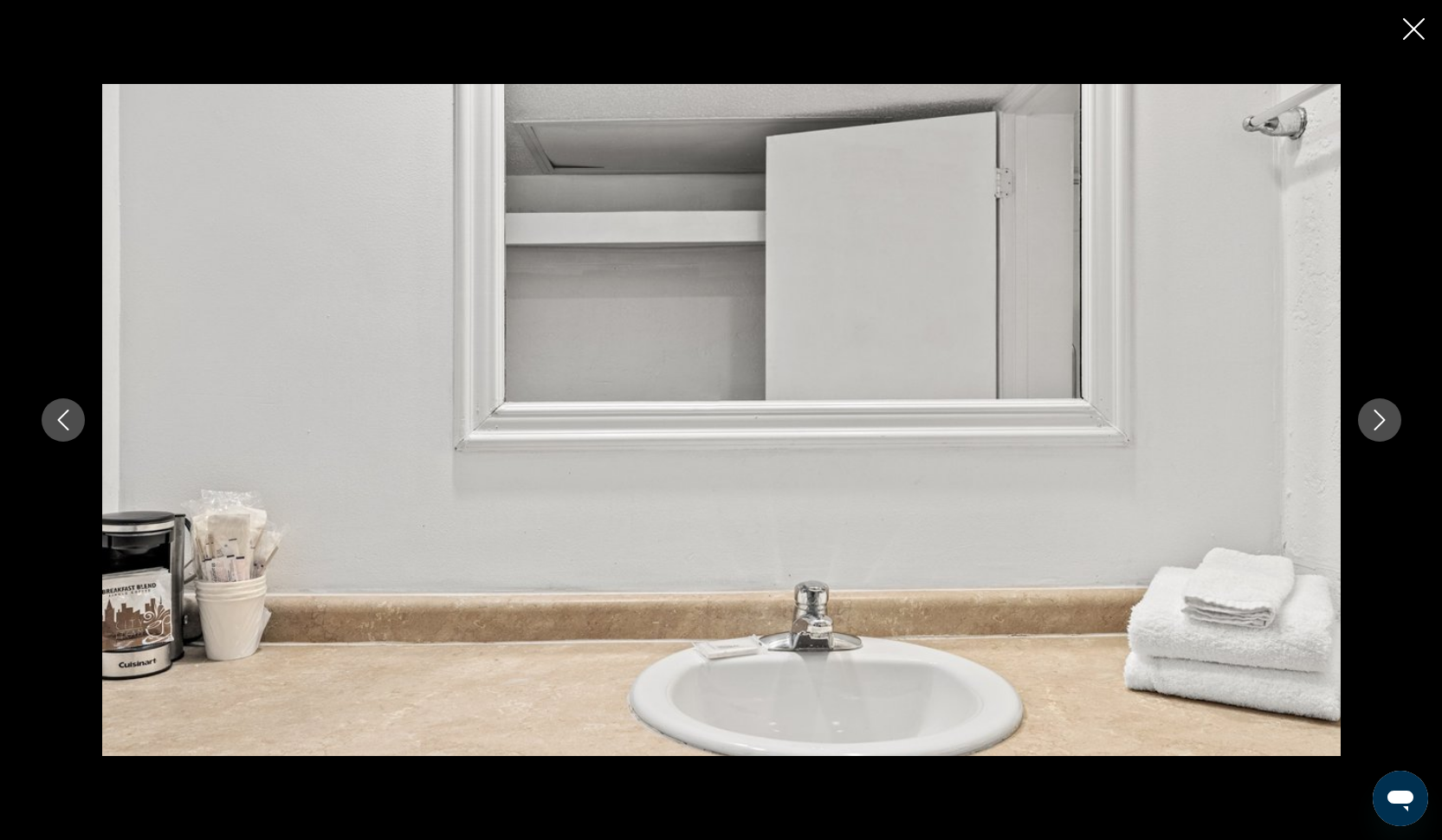
click at [1414, 40] on icon "Close slideshow" at bounding box center [1413, 29] width 22 height 22
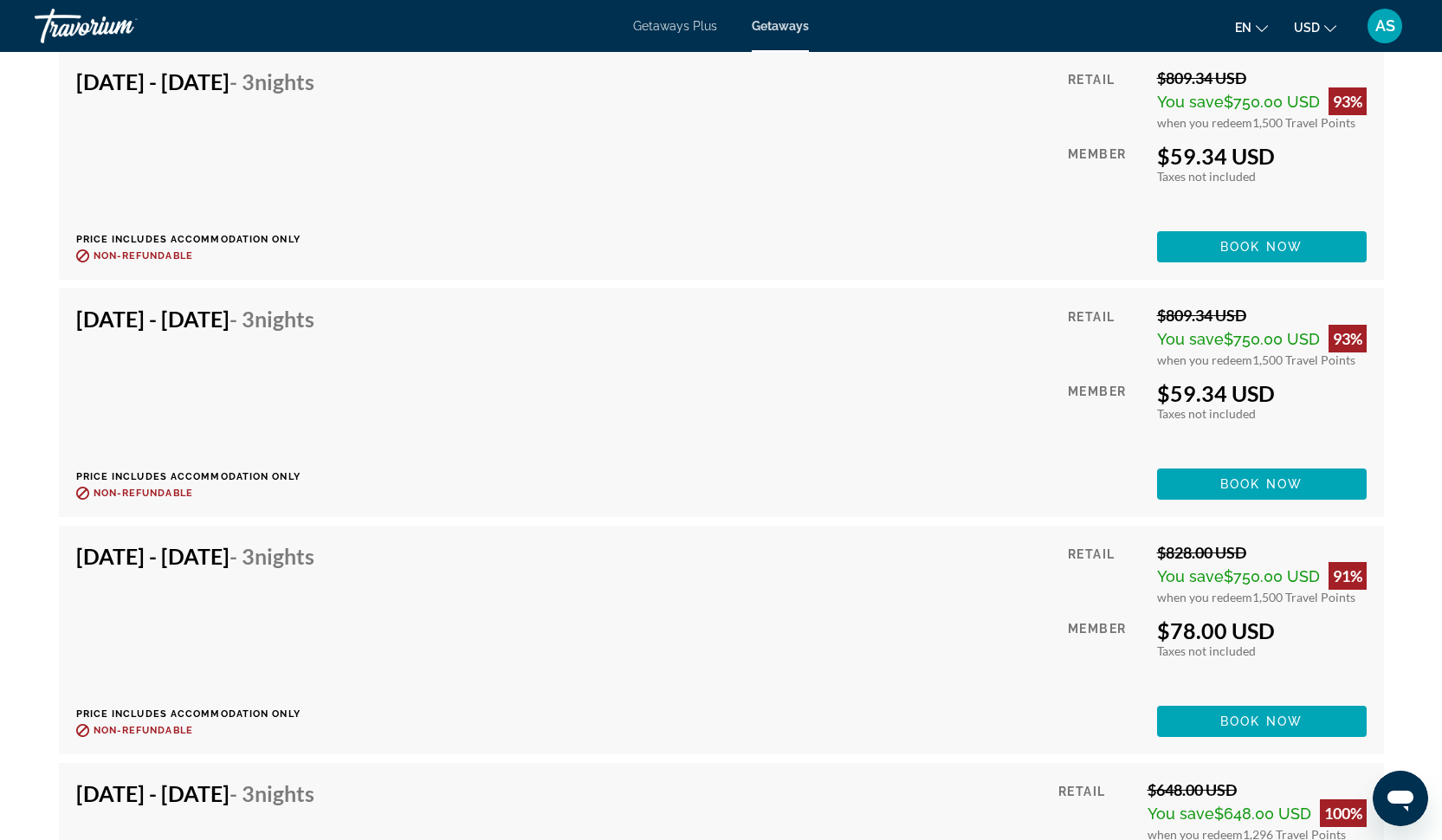
scroll to position [3870, 0]
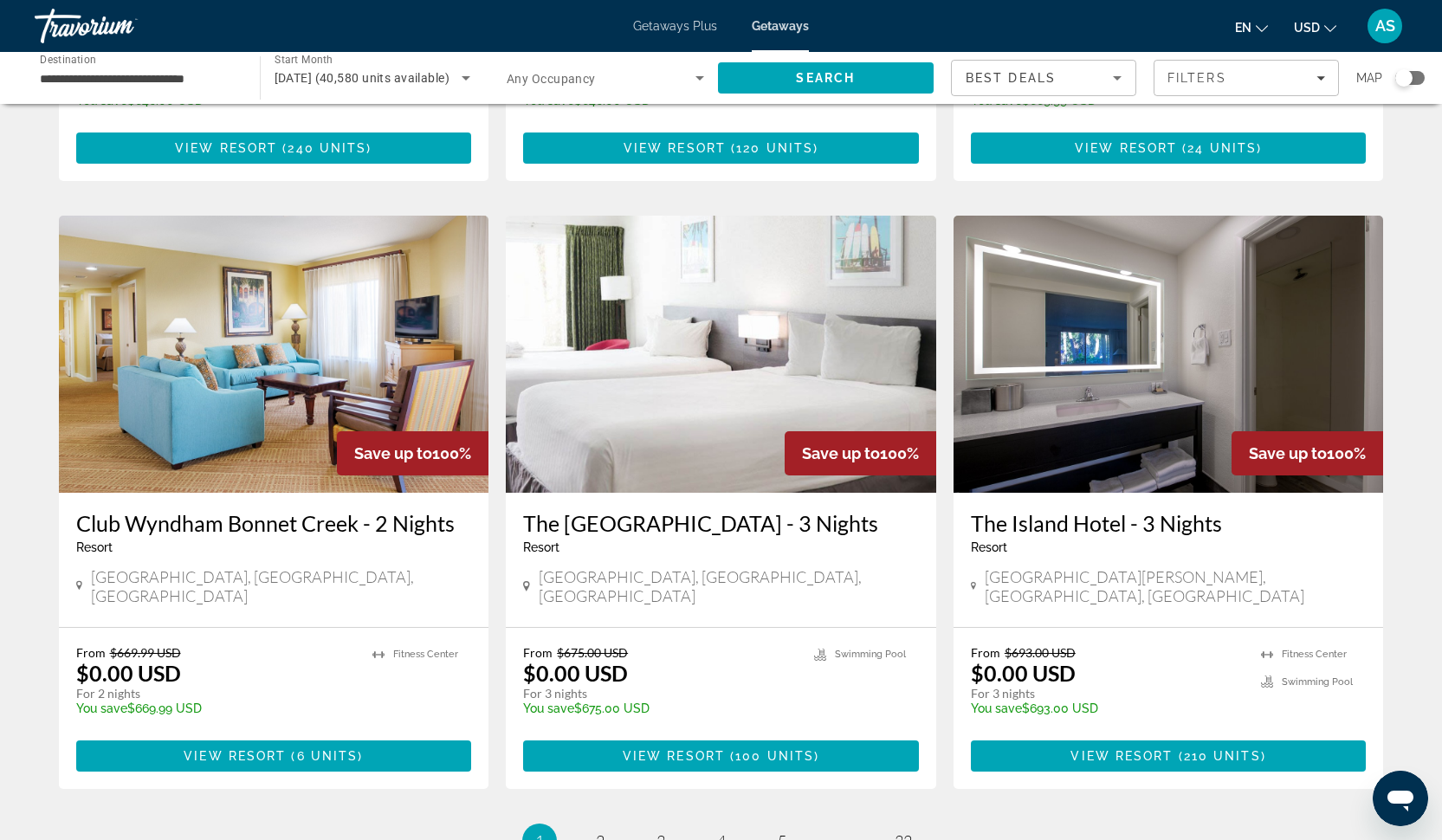
scroll to position [1825, 0]
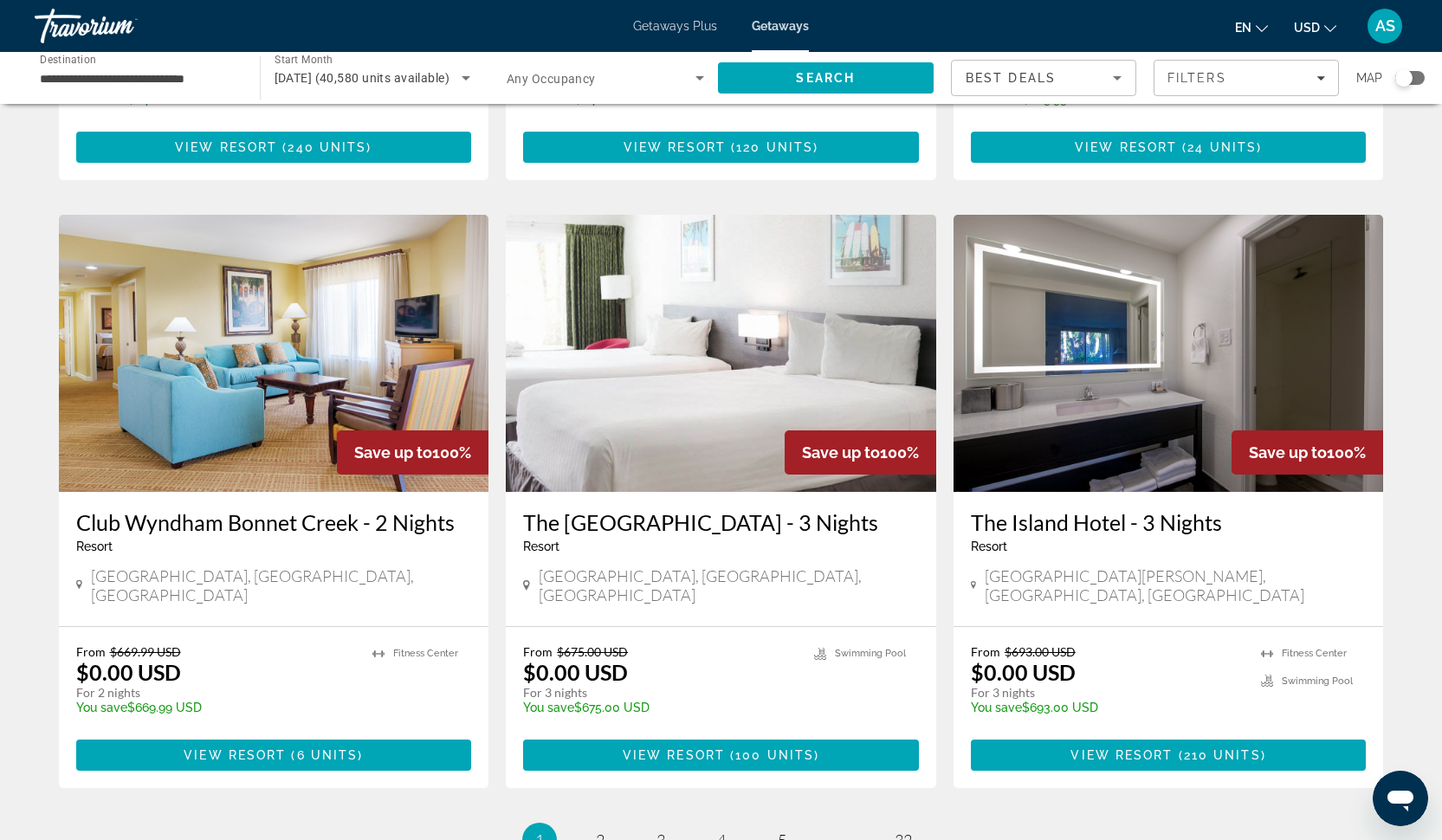
click at [830, 509] on h3 "The [GEOGRAPHIC_DATA] - 3 Nights" at bounding box center [720, 522] width 396 height 26
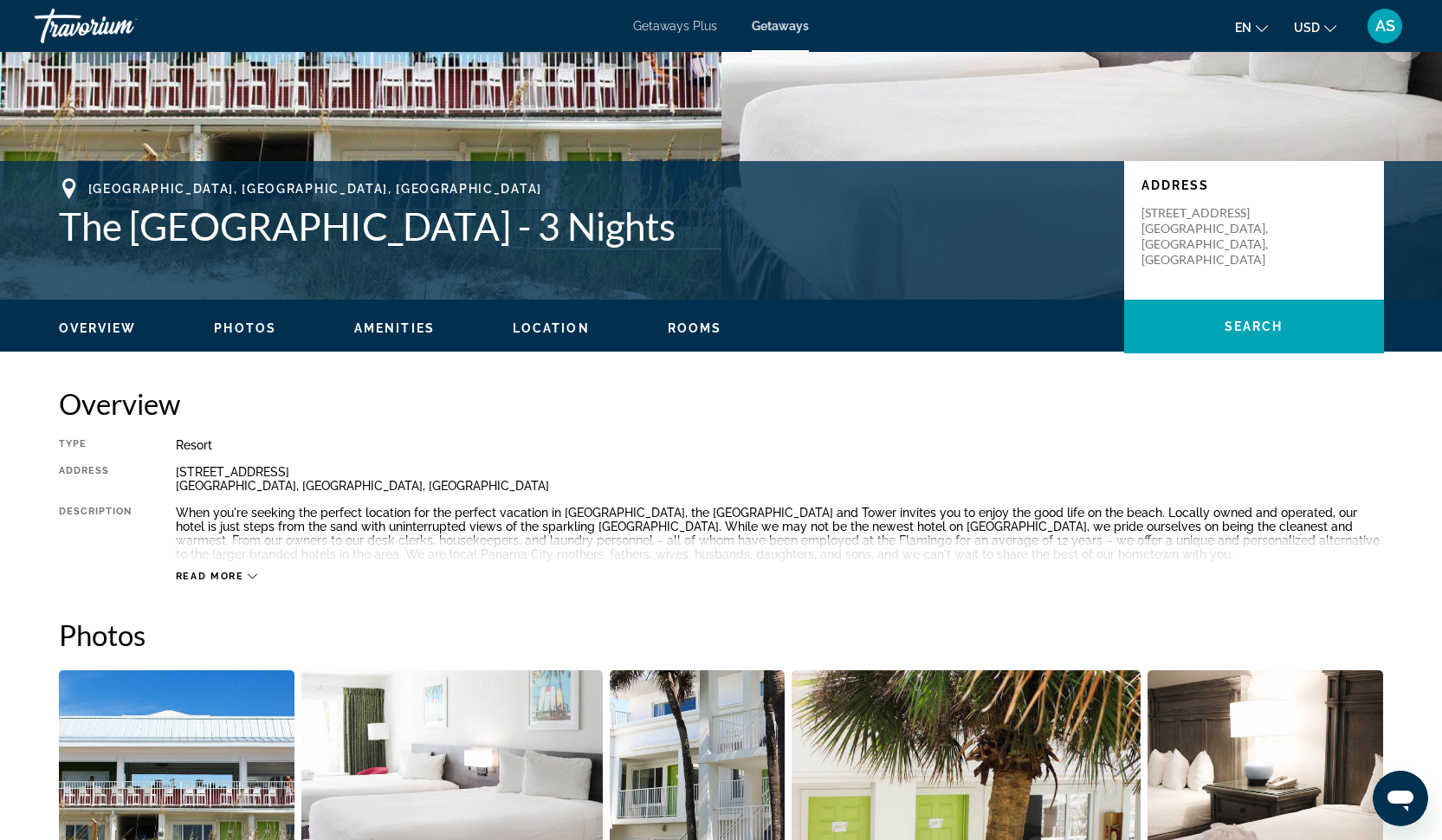
scroll to position [336, 0]
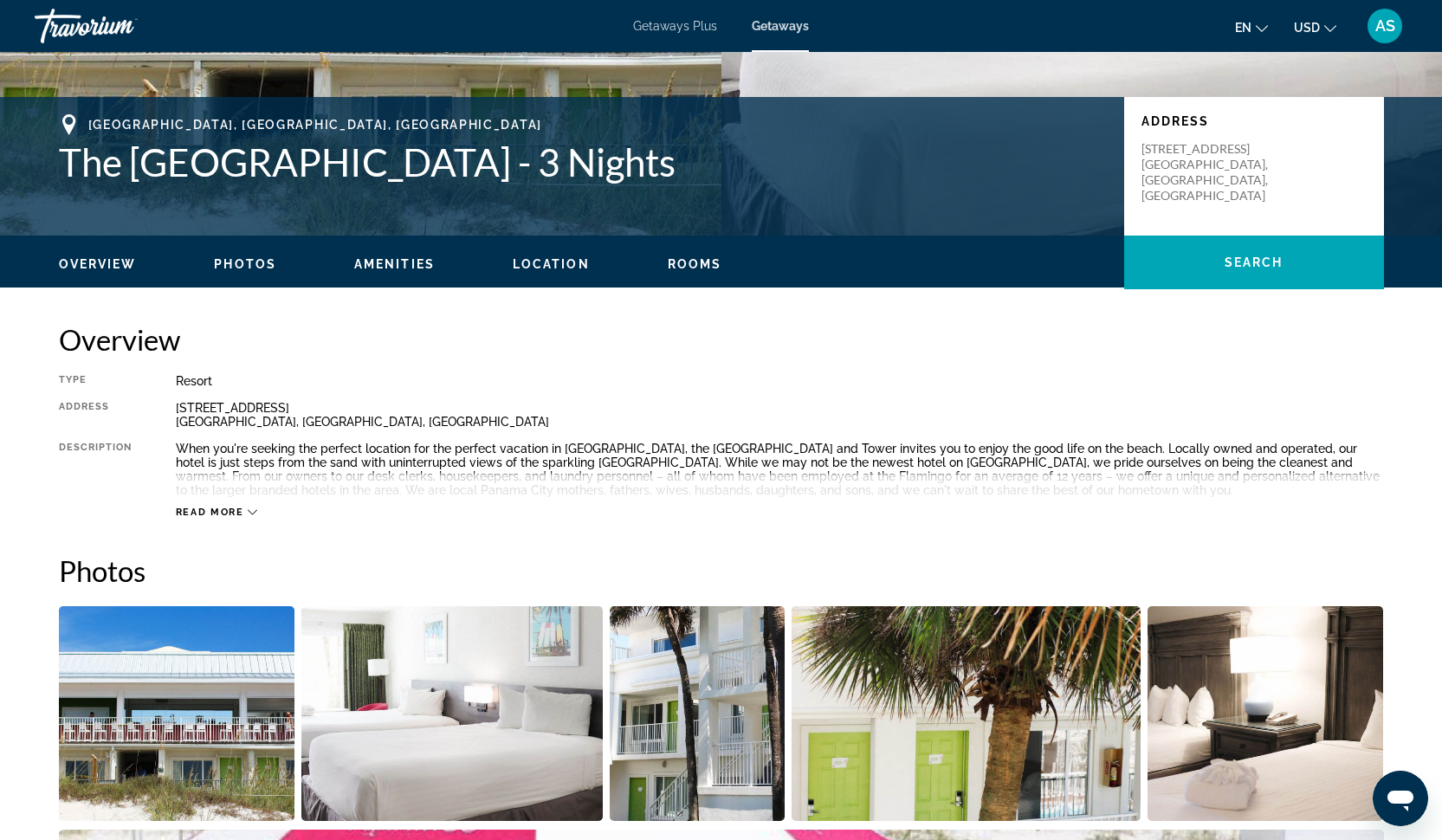
click at [233, 654] on img "Open full-screen image slider" at bounding box center [177, 713] width 237 height 215
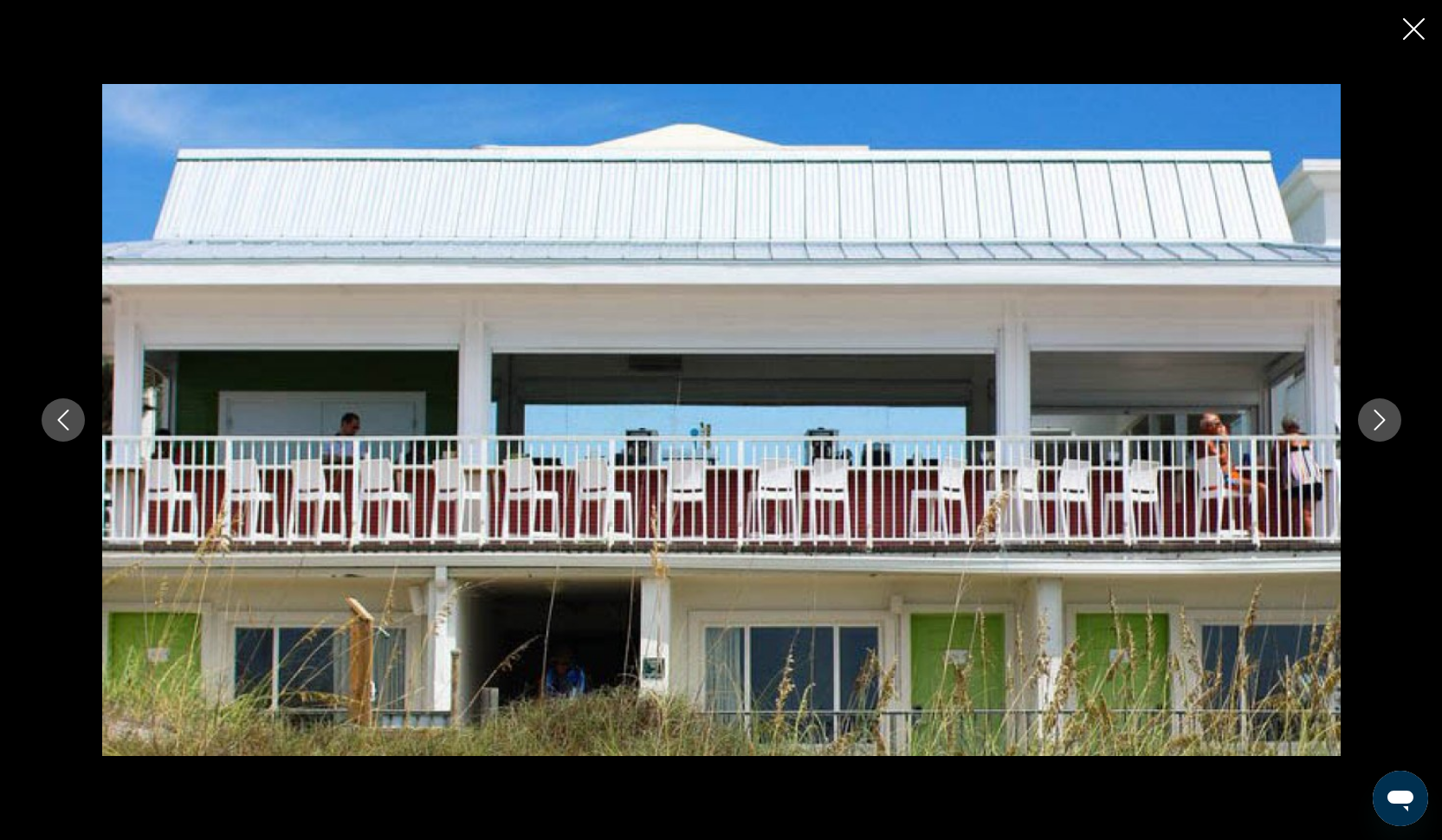
click at [1373, 420] on icon "Next image" at bounding box center [1379, 420] width 21 height 21
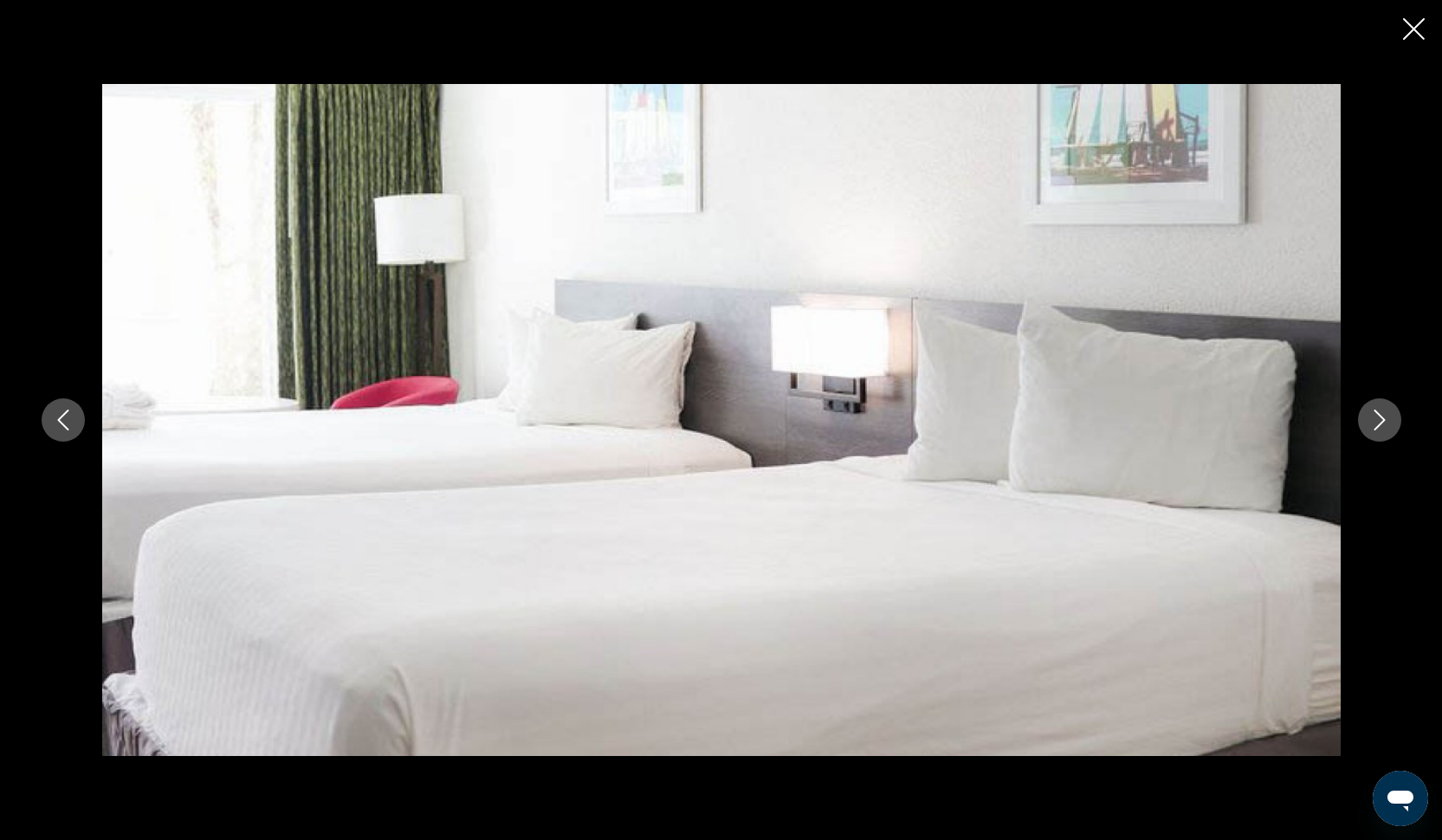
click at [1373, 420] on icon "Next image" at bounding box center [1379, 420] width 21 height 21
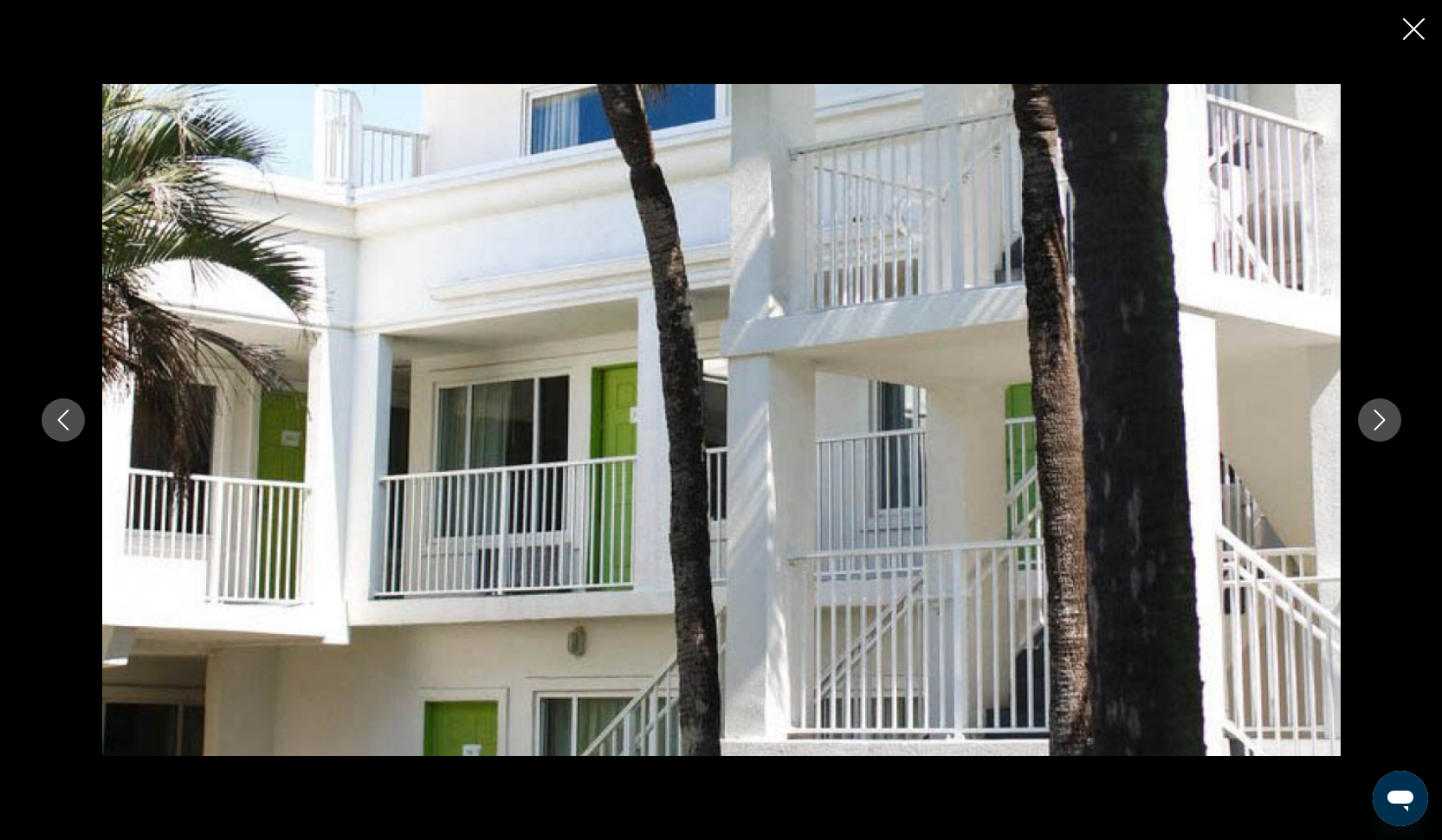
click at [1373, 420] on icon "Next image" at bounding box center [1379, 420] width 21 height 21
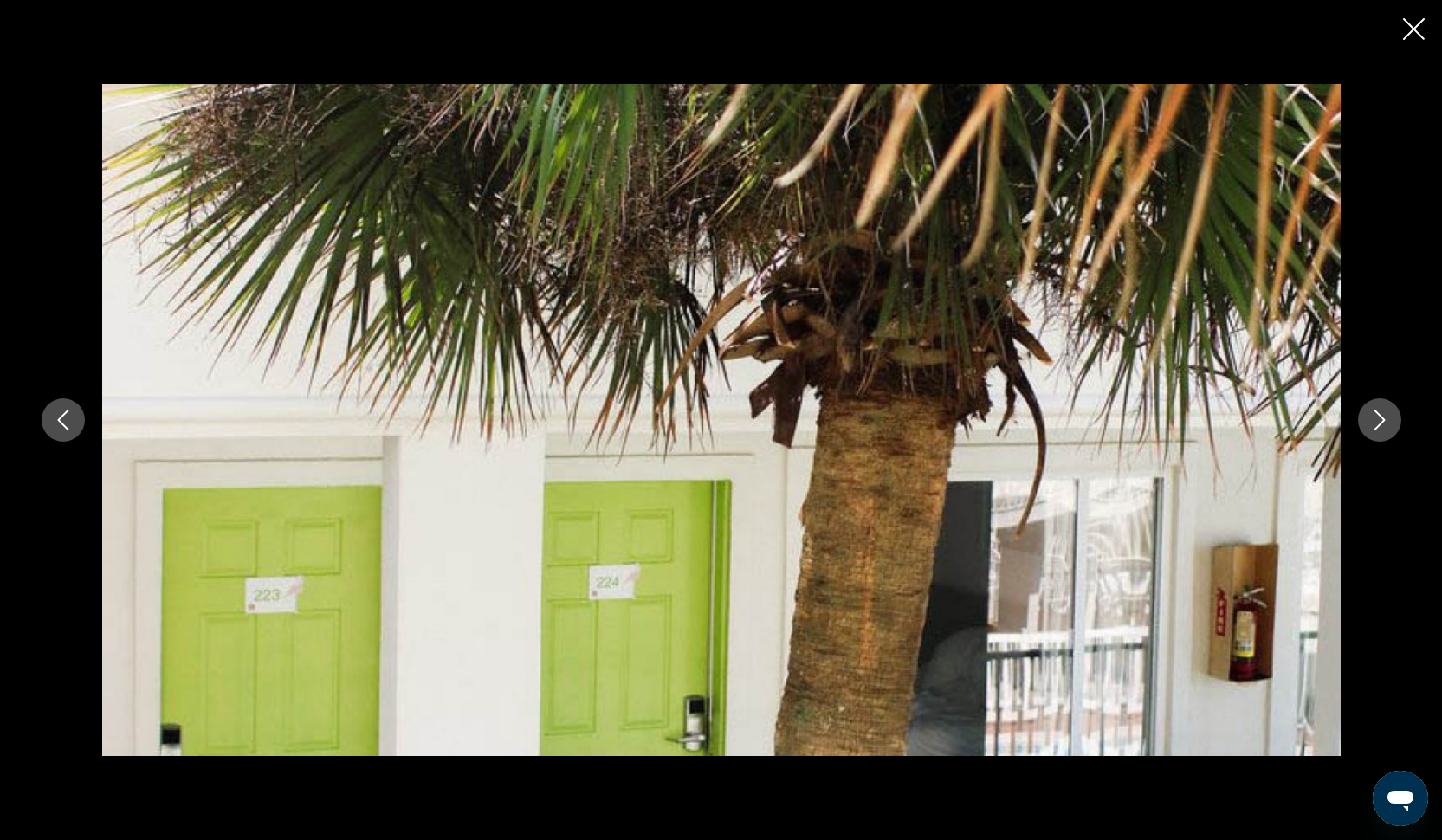
click at [1373, 420] on icon "Next image" at bounding box center [1379, 420] width 21 height 21
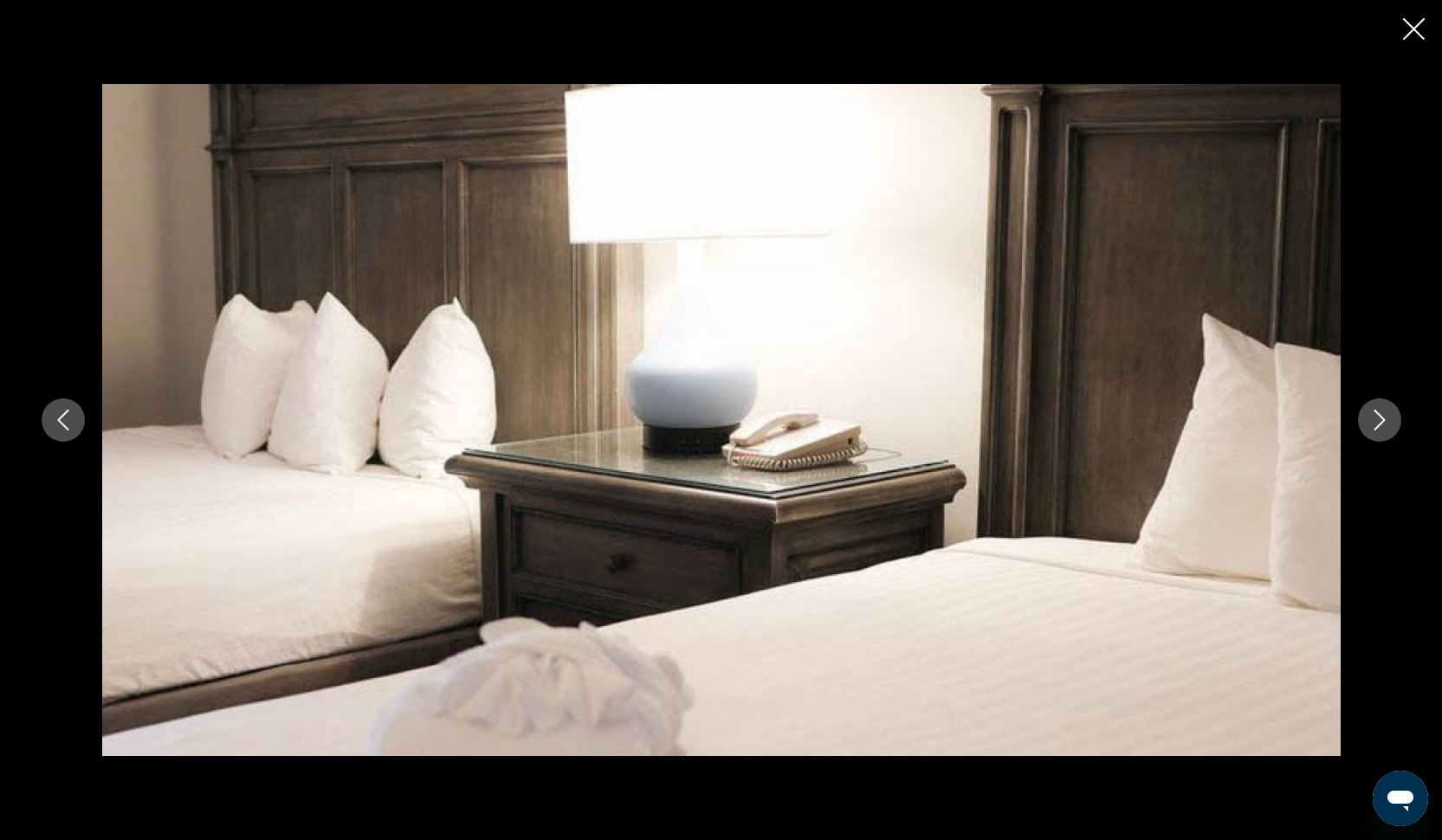
click at [1373, 420] on icon "Next image" at bounding box center [1379, 420] width 21 height 21
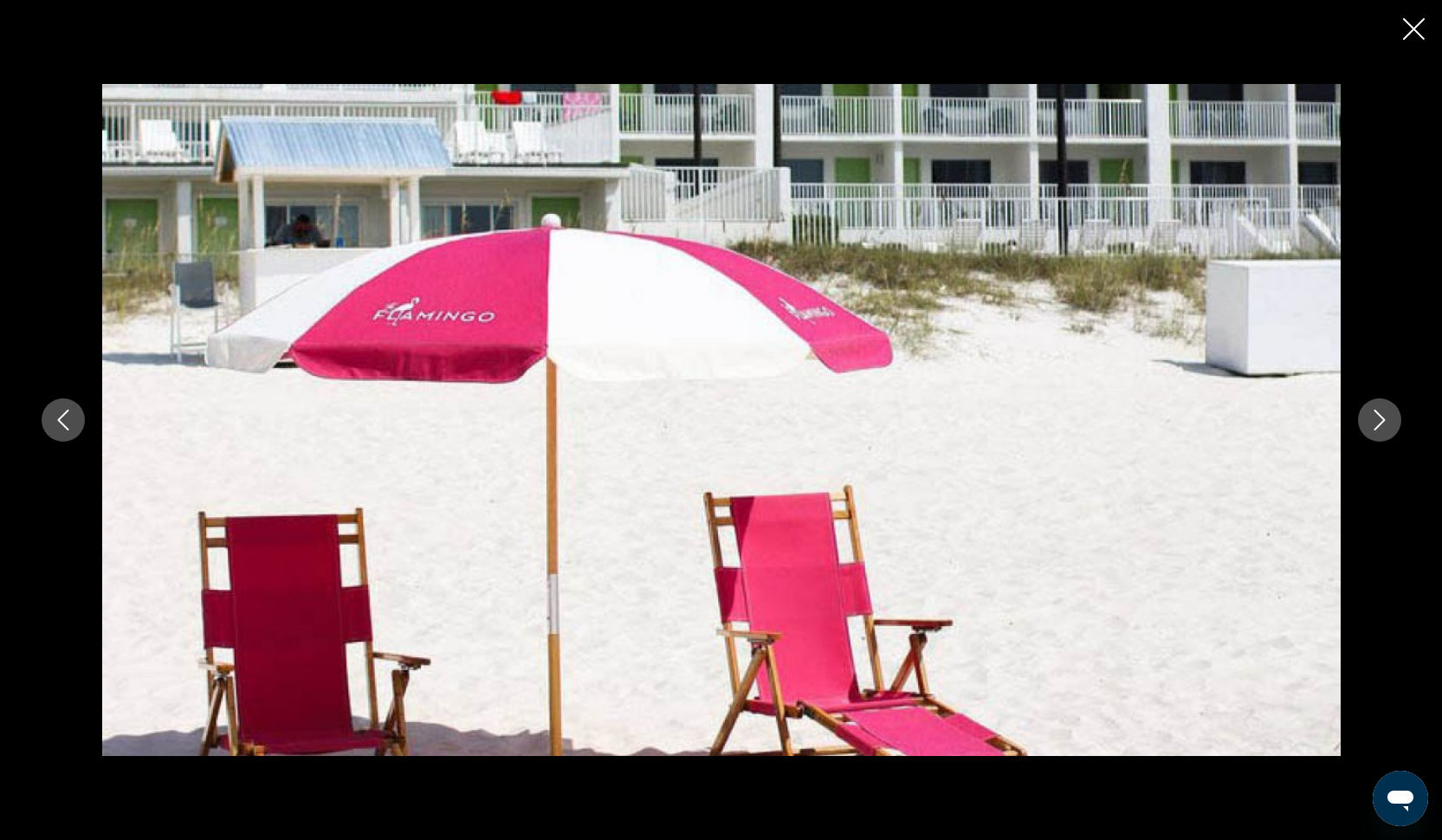
click at [1373, 420] on icon "Next image" at bounding box center [1379, 420] width 21 height 21
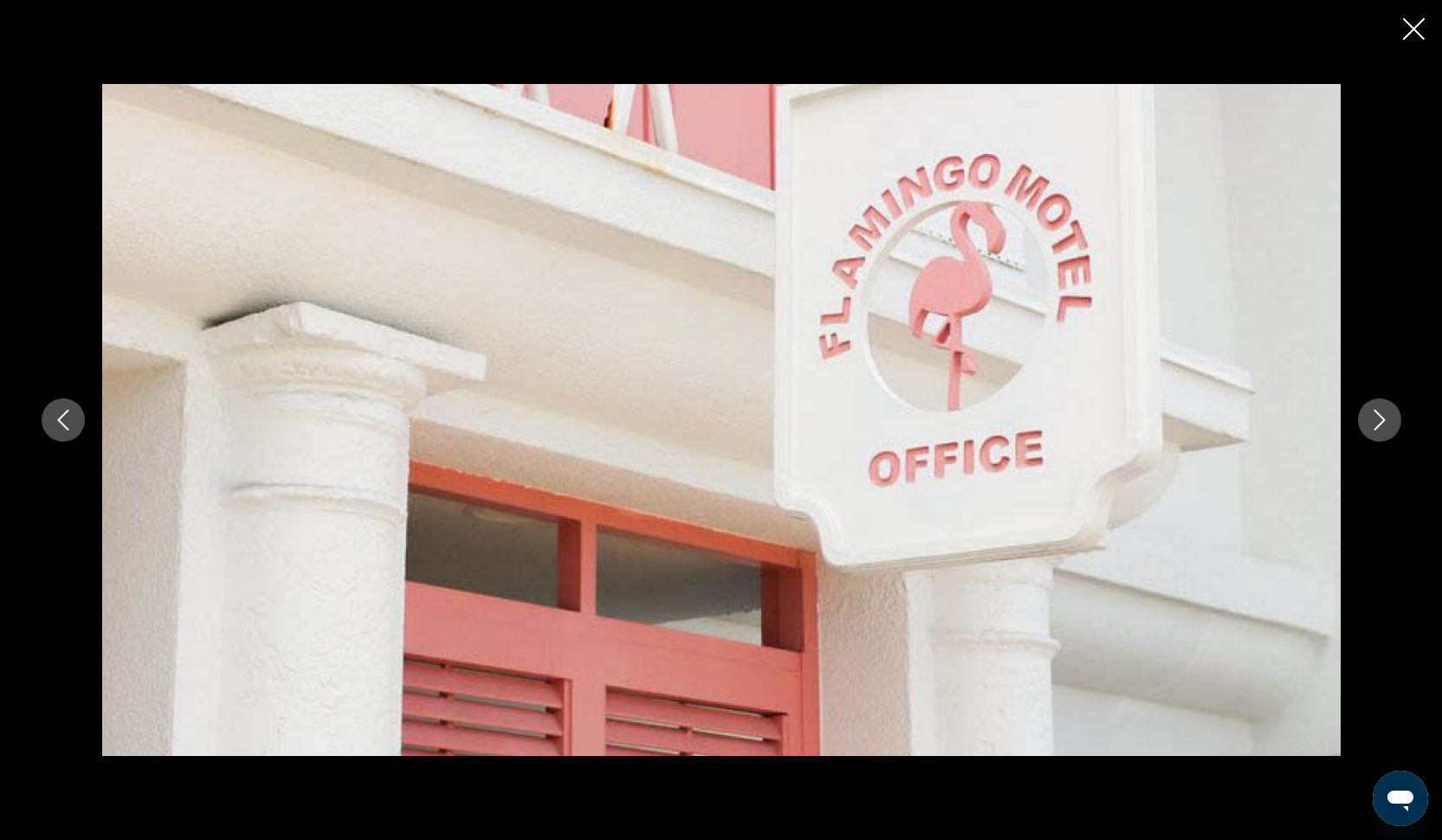
click at [1373, 420] on icon "Next image" at bounding box center [1379, 420] width 21 height 21
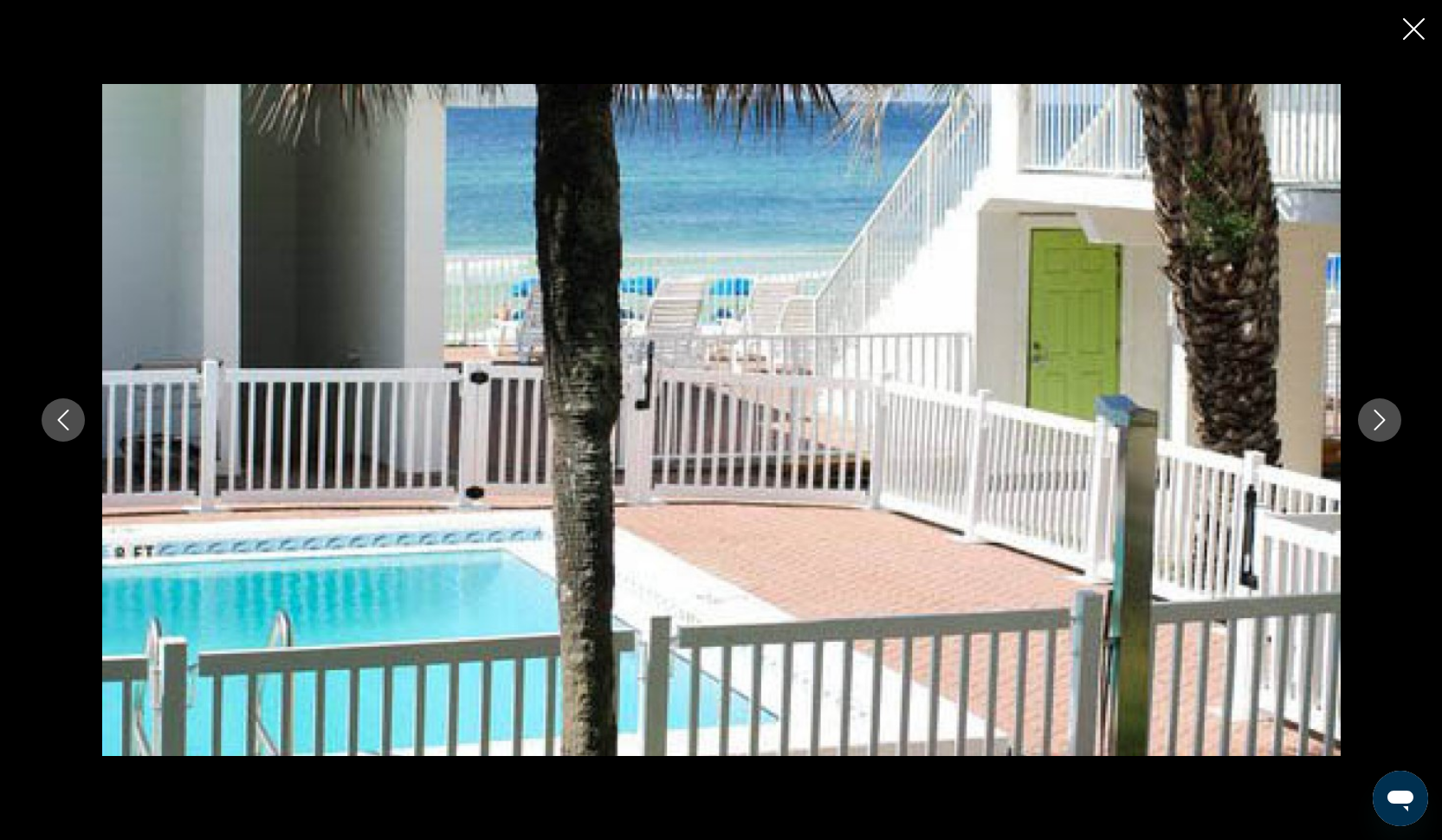
click at [1373, 420] on icon "Next image" at bounding box center [1379, 420] width 21 height 21
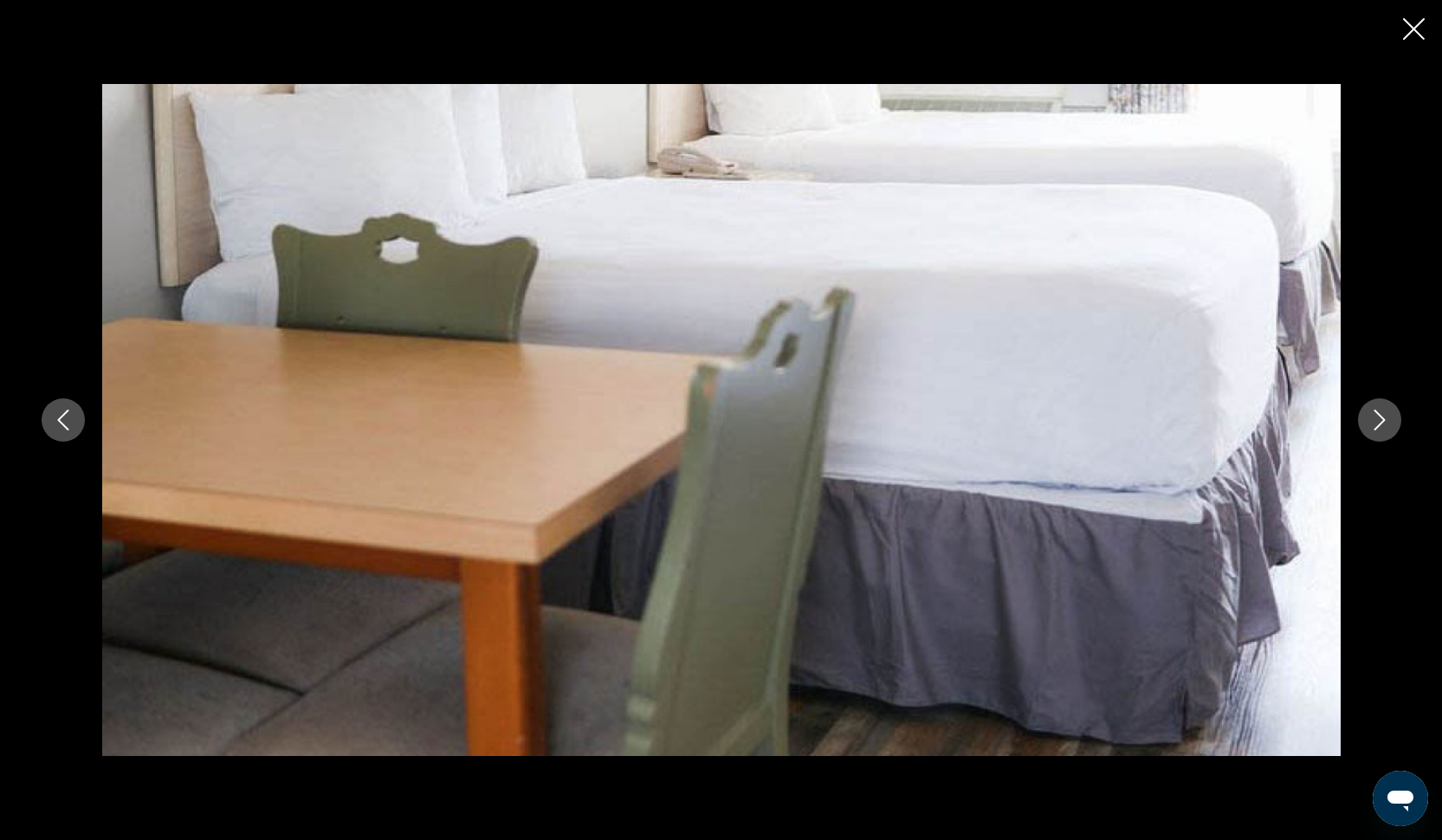
click at [1373, 420] on icon "Next image" at bounding box center [1379, 420] width 21 height 21
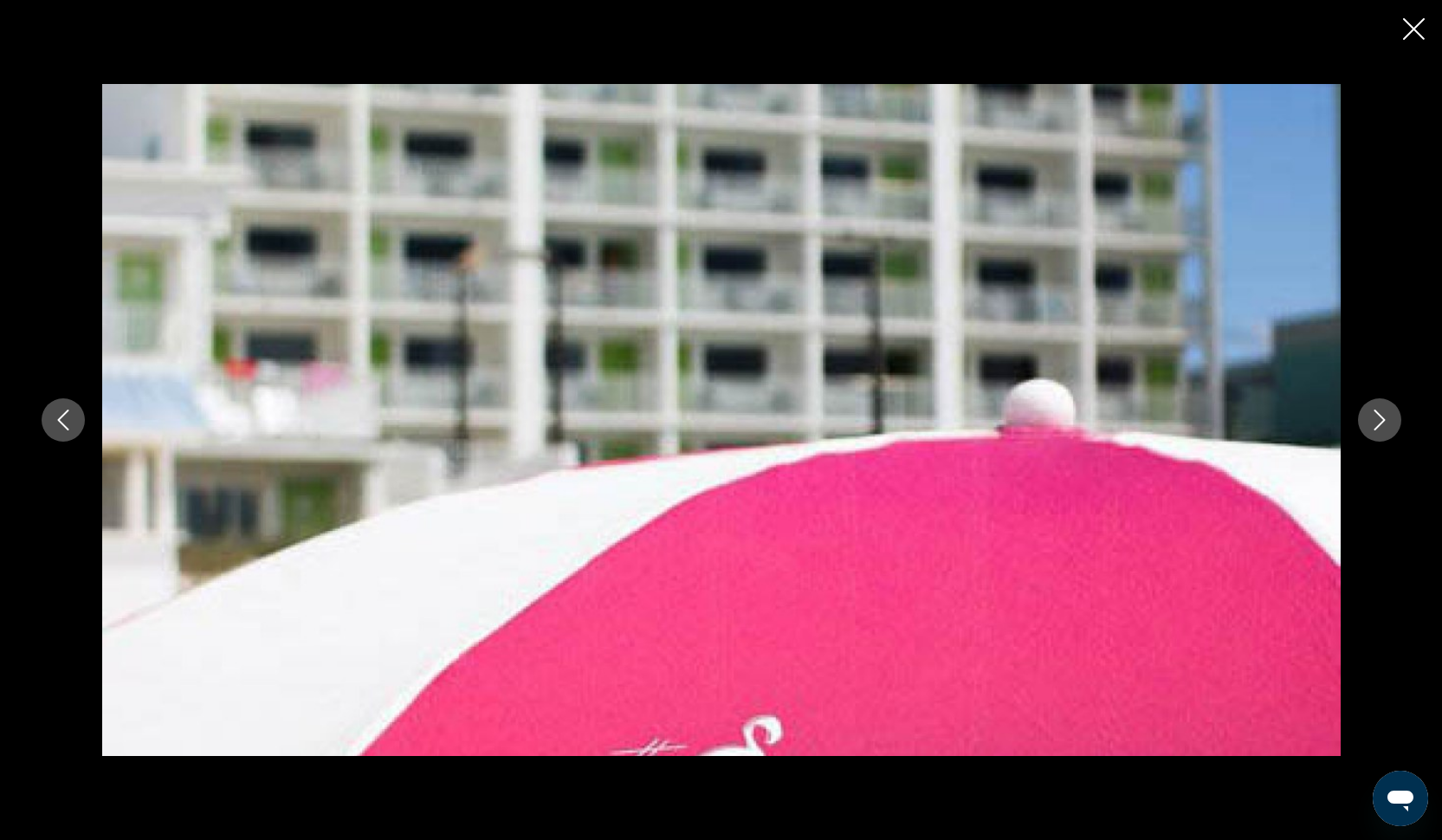
click at [1419, 35] on icon "Close slideshow" at bounding box center [1413, 29] width 22 height 22
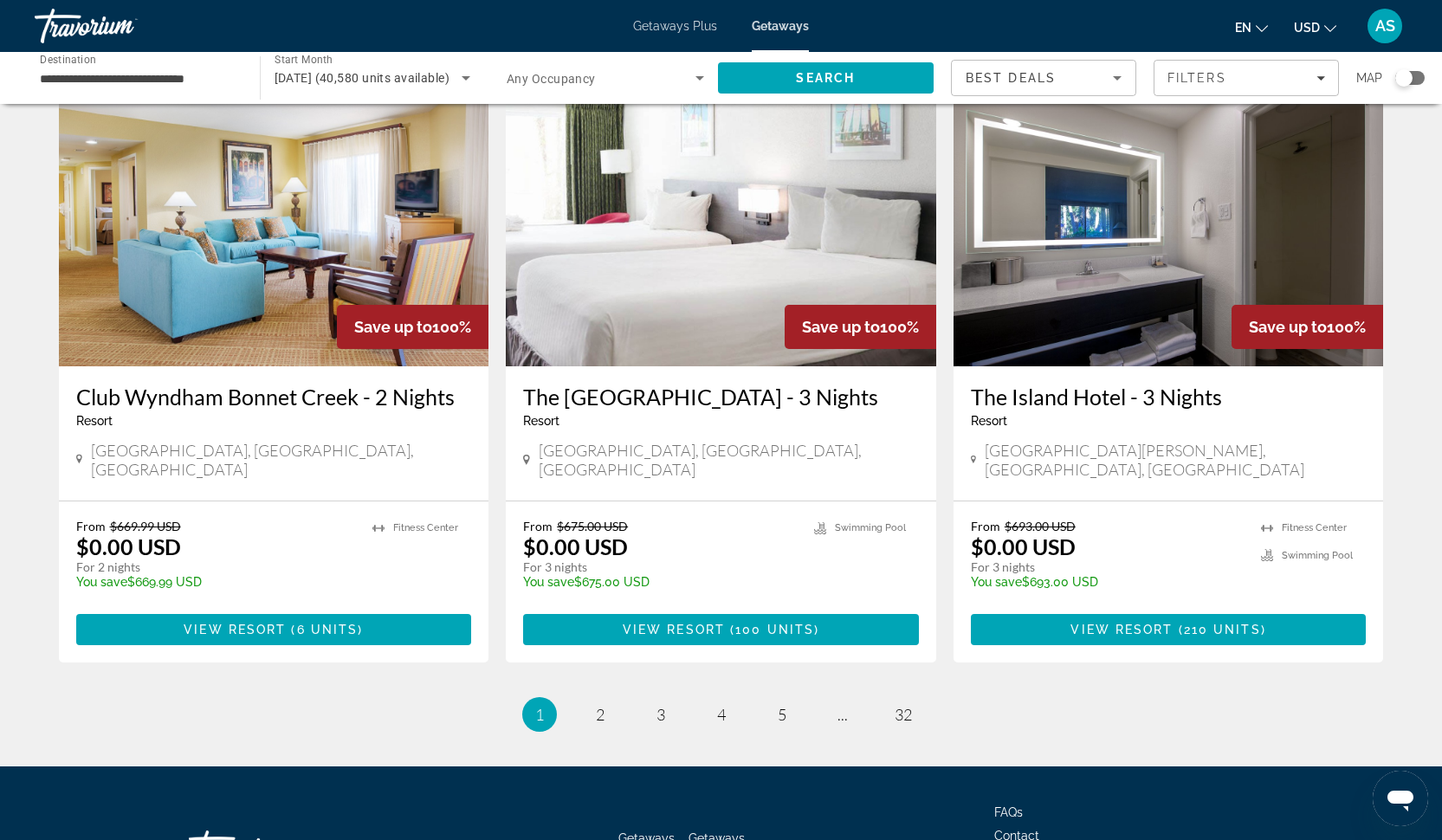
scroll to position [1950, 0]
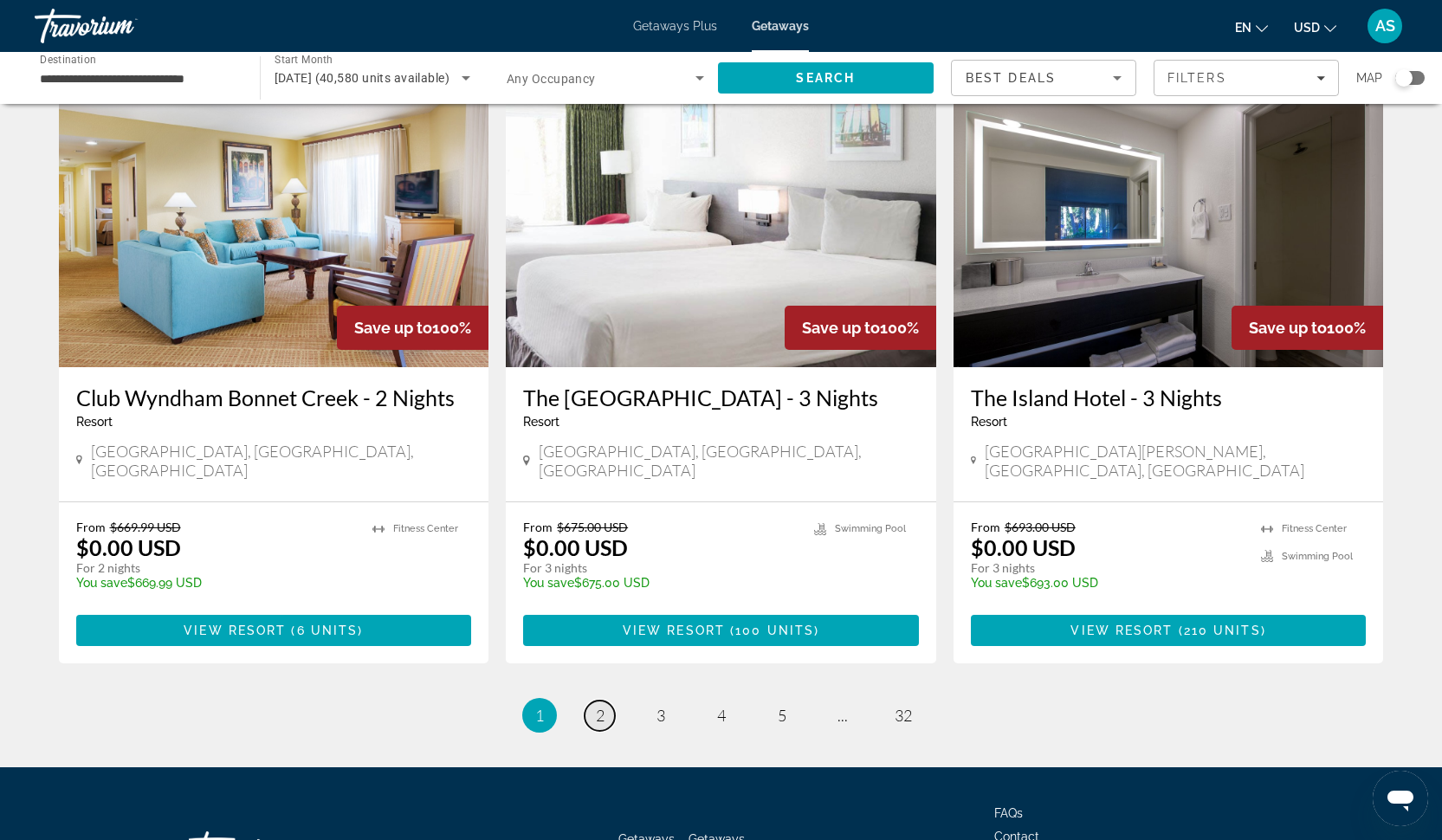
click at [607, 700] on link "page 2" at bounding box center [600, 715] width 31 height 31
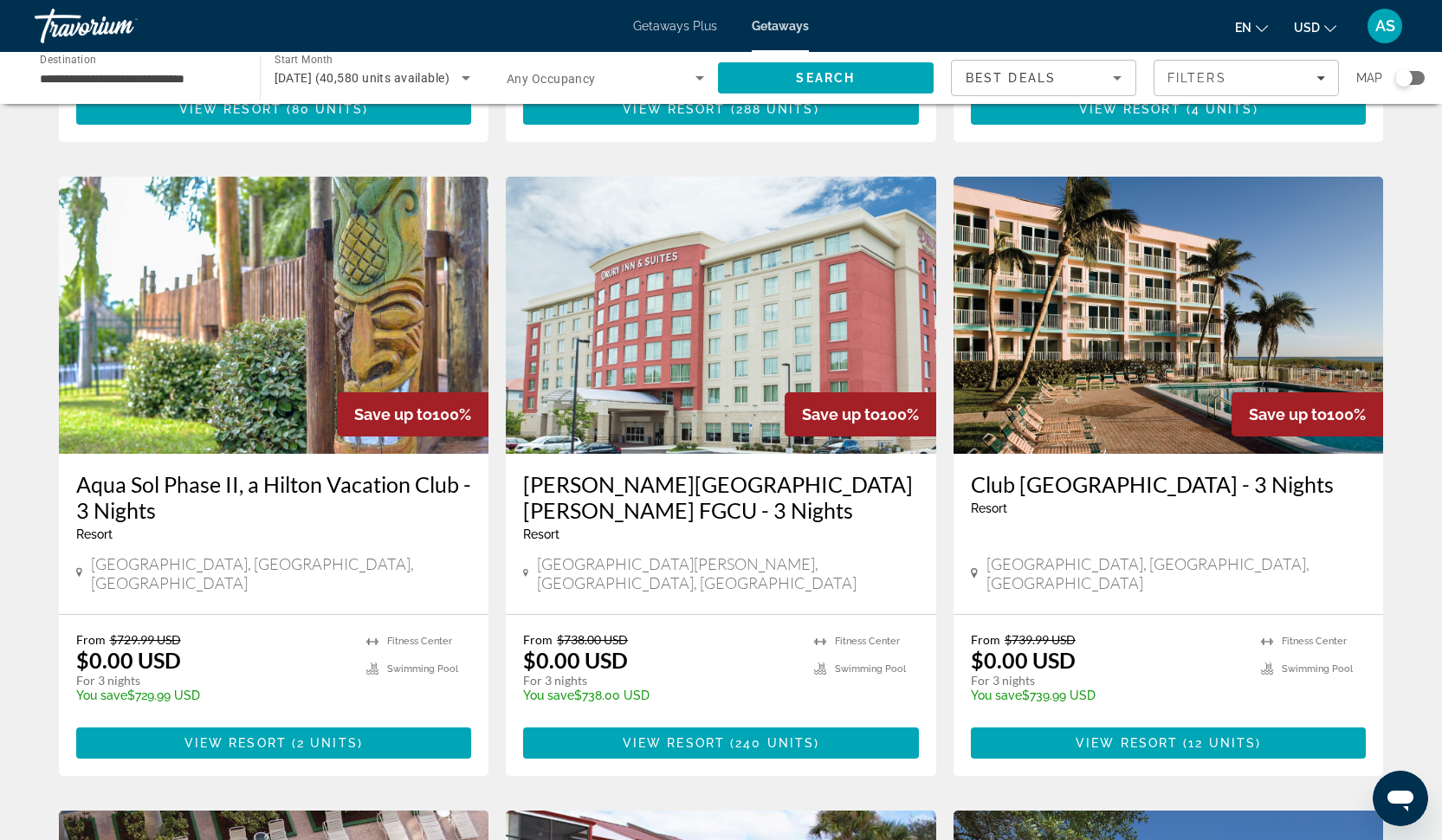
scroll to position [1280, 0]
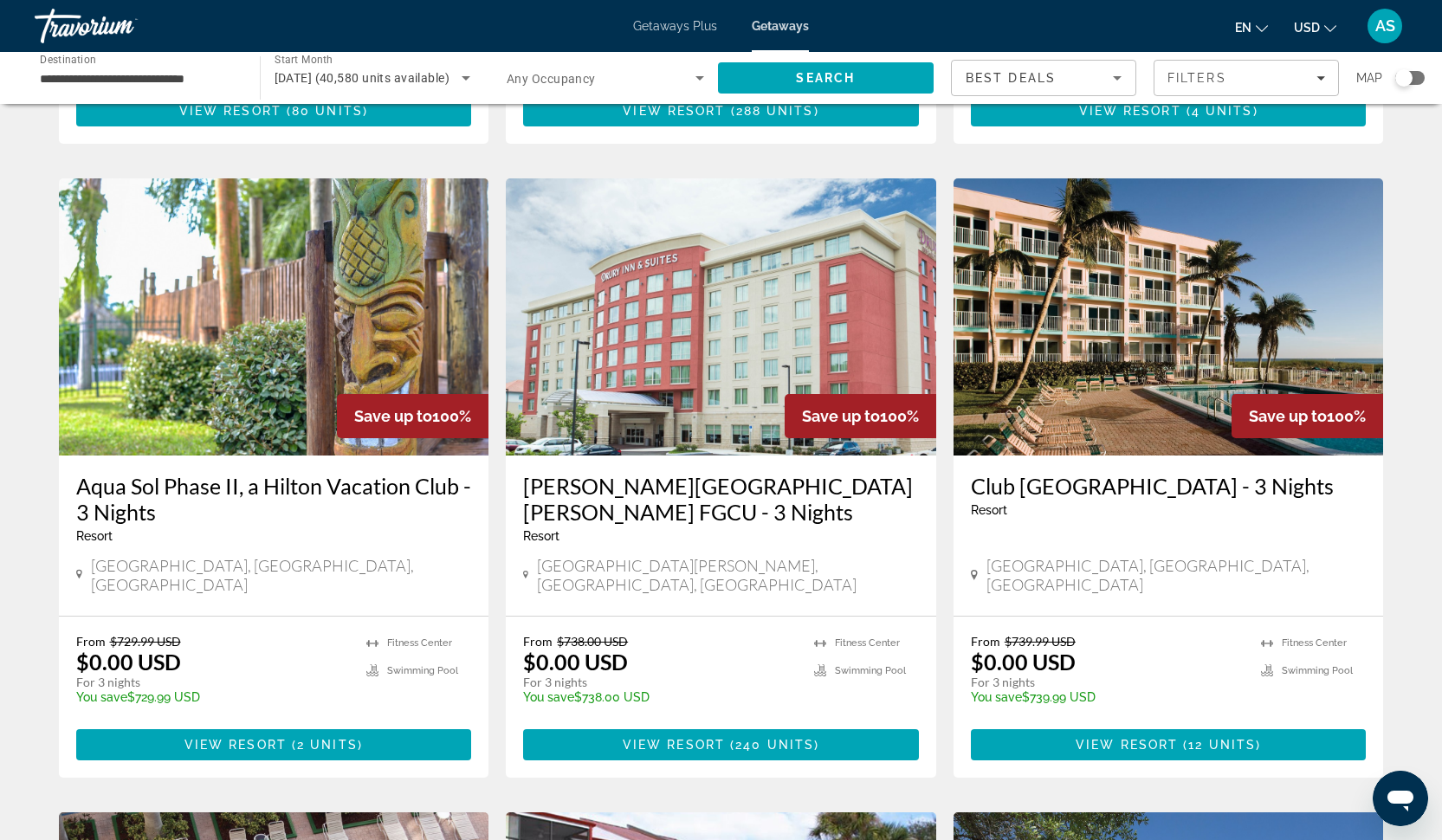
click at [1137, 473] on h3 "Club [GEOGRAPHIC_DATA] - 3 Nights" at bounding box center [1168, 485] width 396 height 26
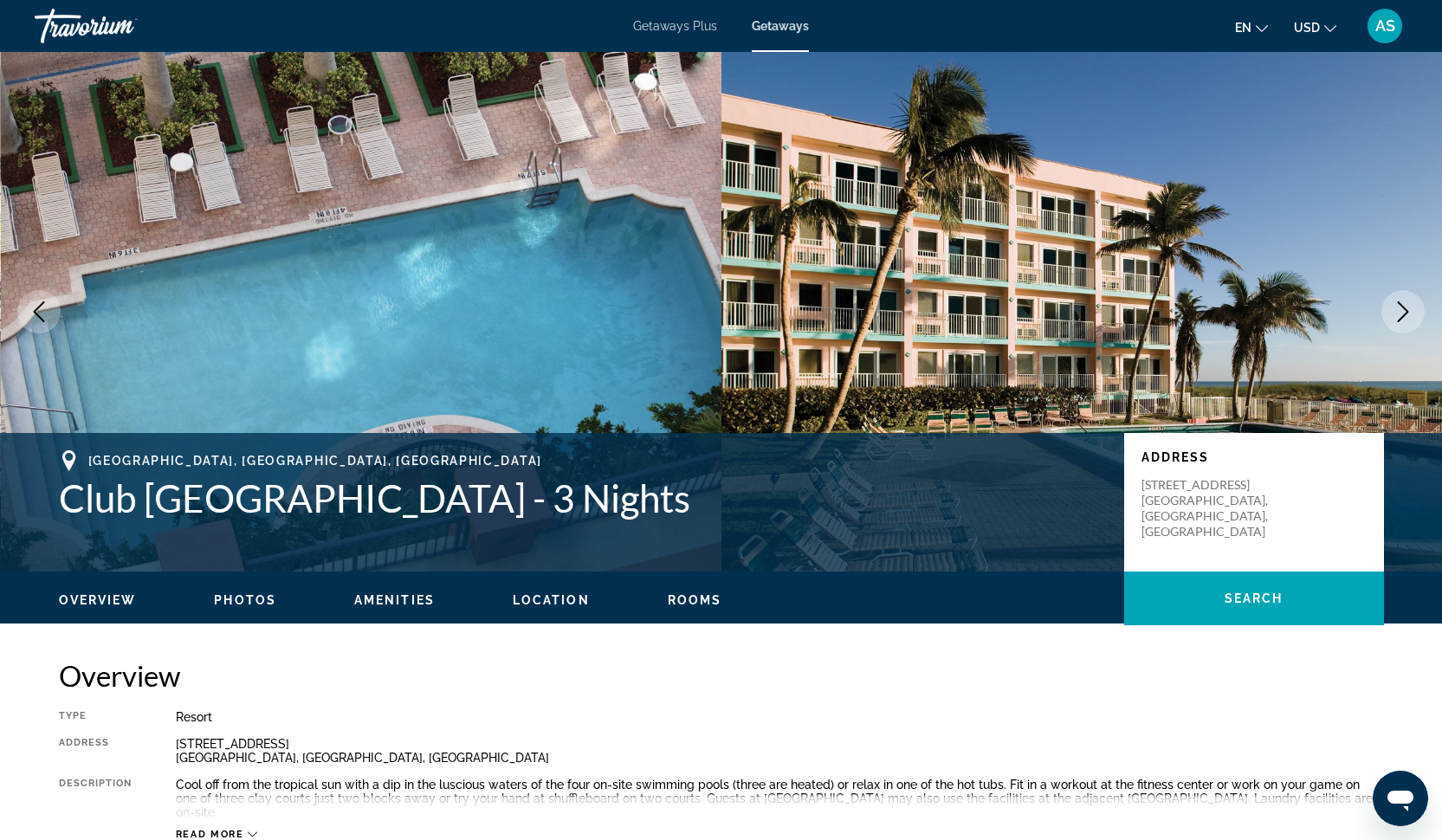
click at [251, 605] on span "Photos" at bounding box center [244, 600] width 62 height 14
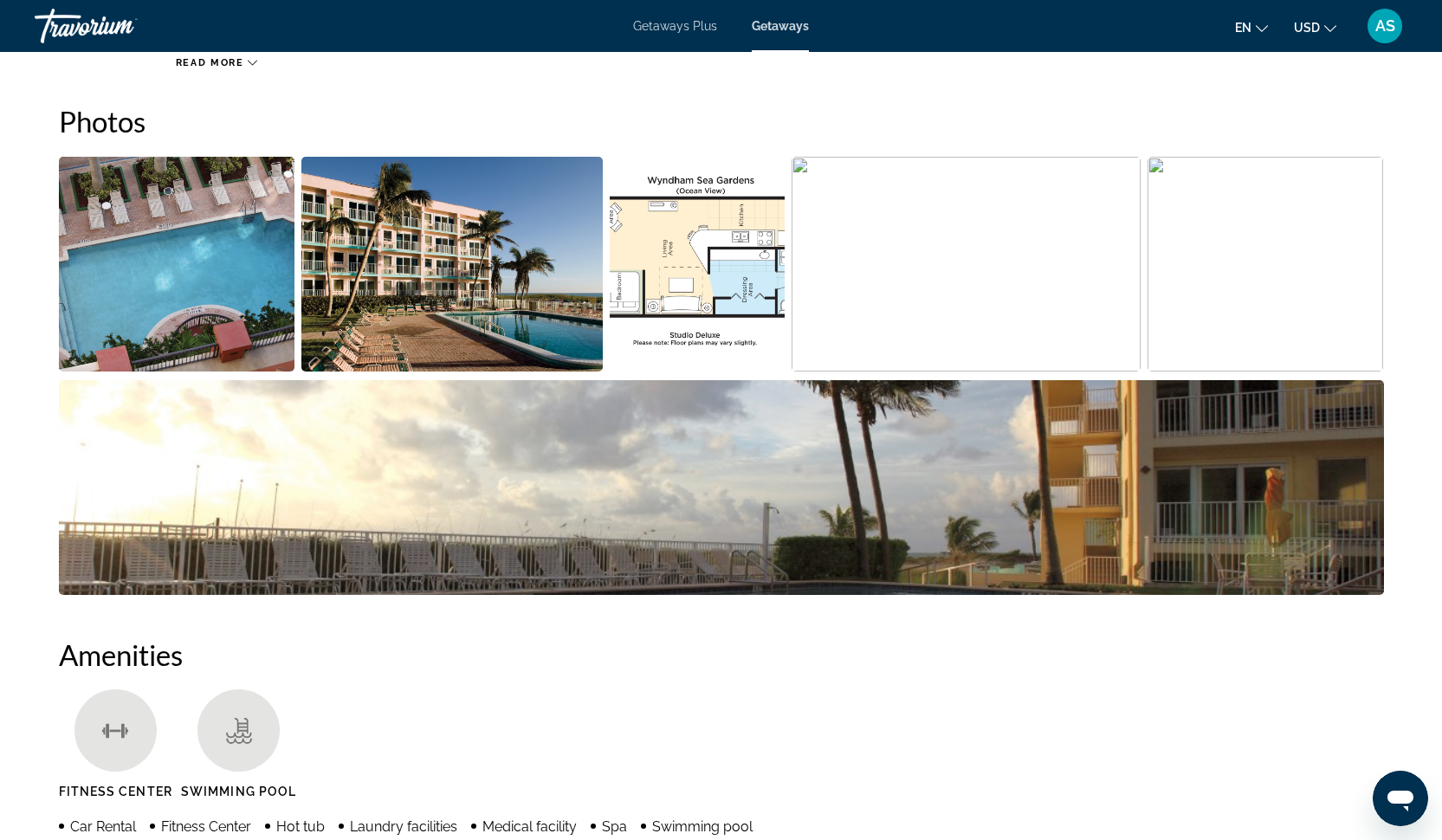
click at [200, 298] on img "Open full-screen image slider" at bounding box center [177, 263] width 237 height 215
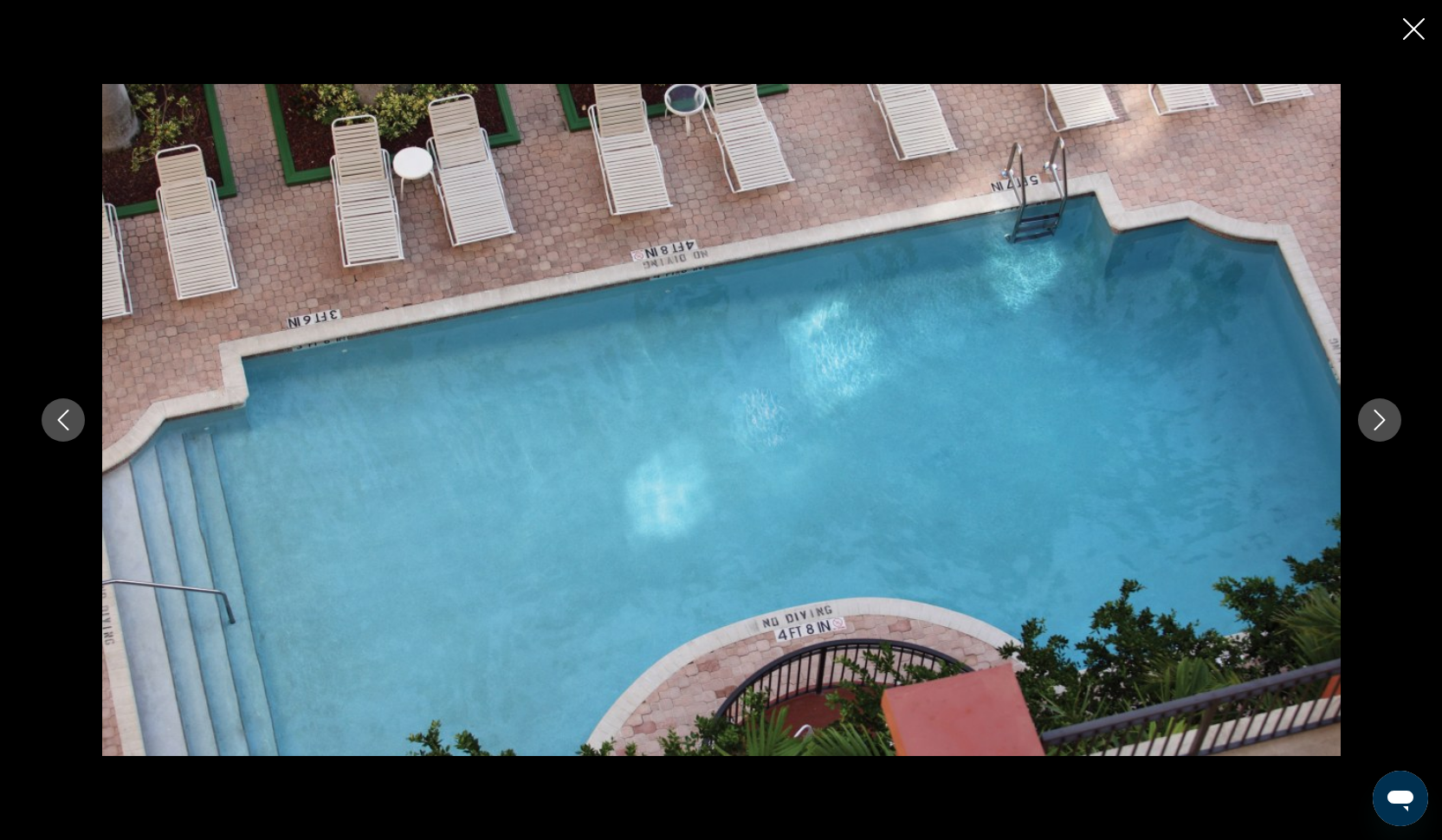
click at [1381, 425] on icon "Next image" at bounding box center [1379, 420] width 21 height 21
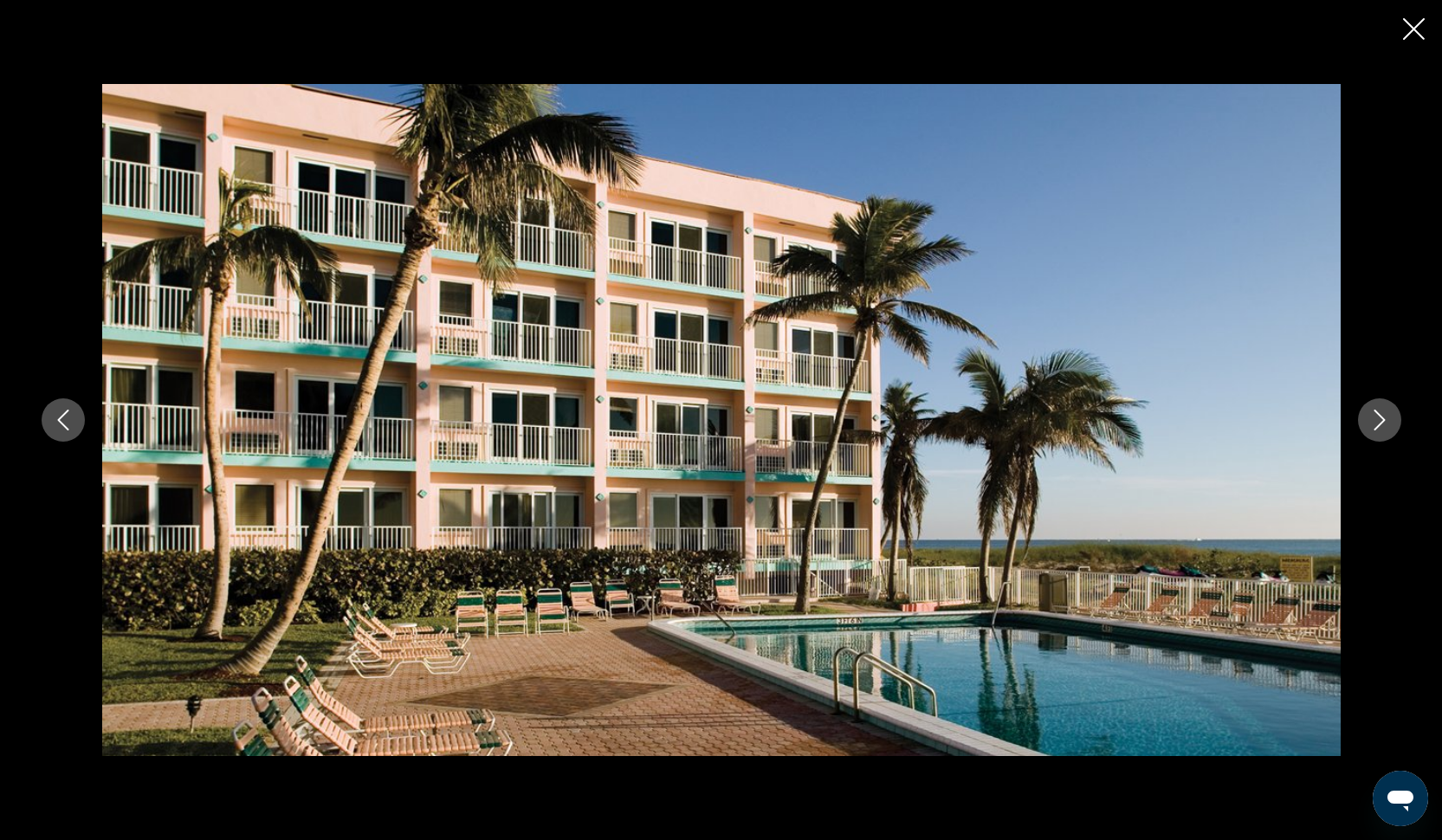
click at [1381, 425] on icon "Next image" at bounding box center [1379, 420] width 21 height 21
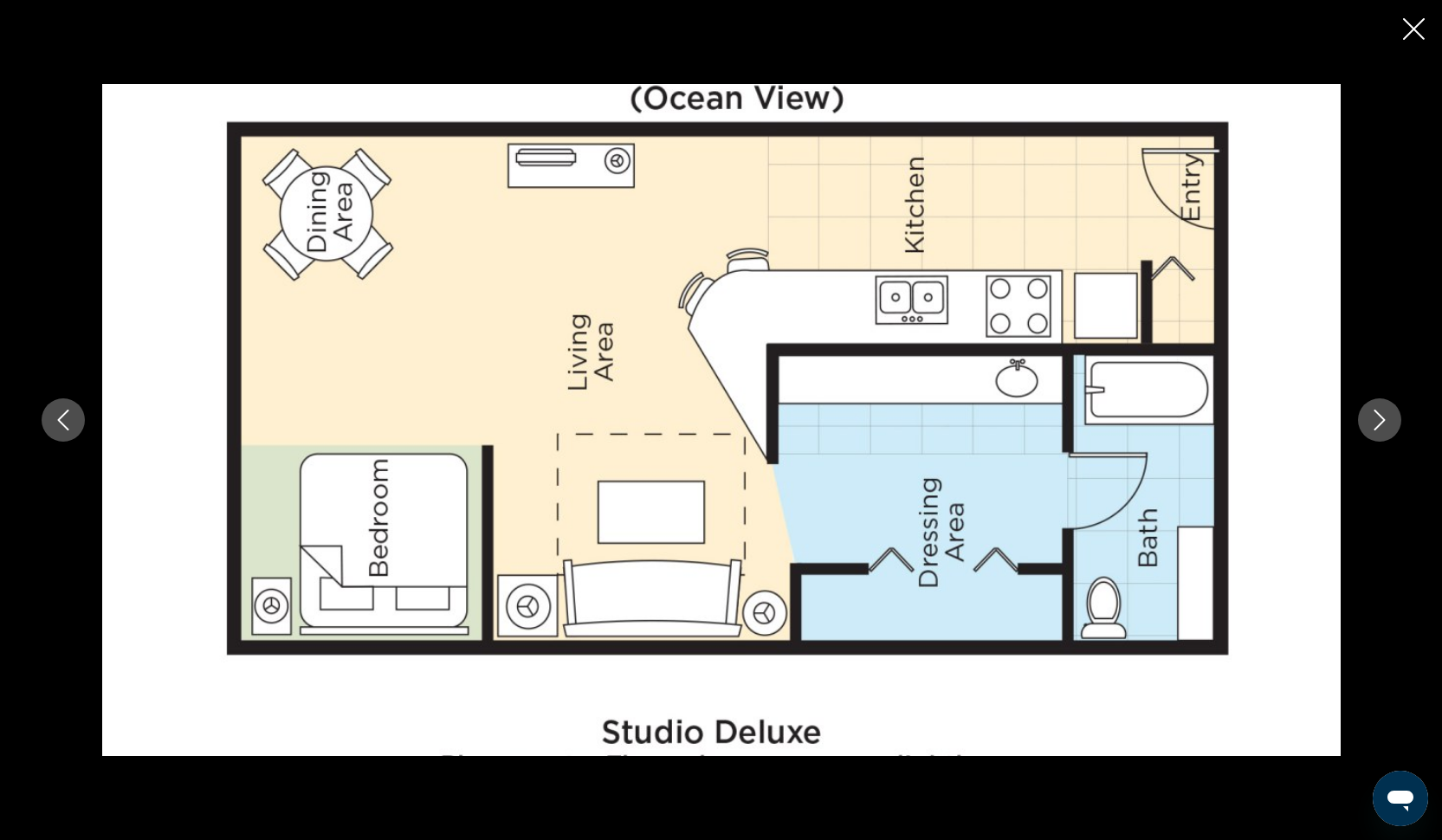
click at [1381, 425] on icon "Next image" at bounding box center [1379, 420] width 21 height 21
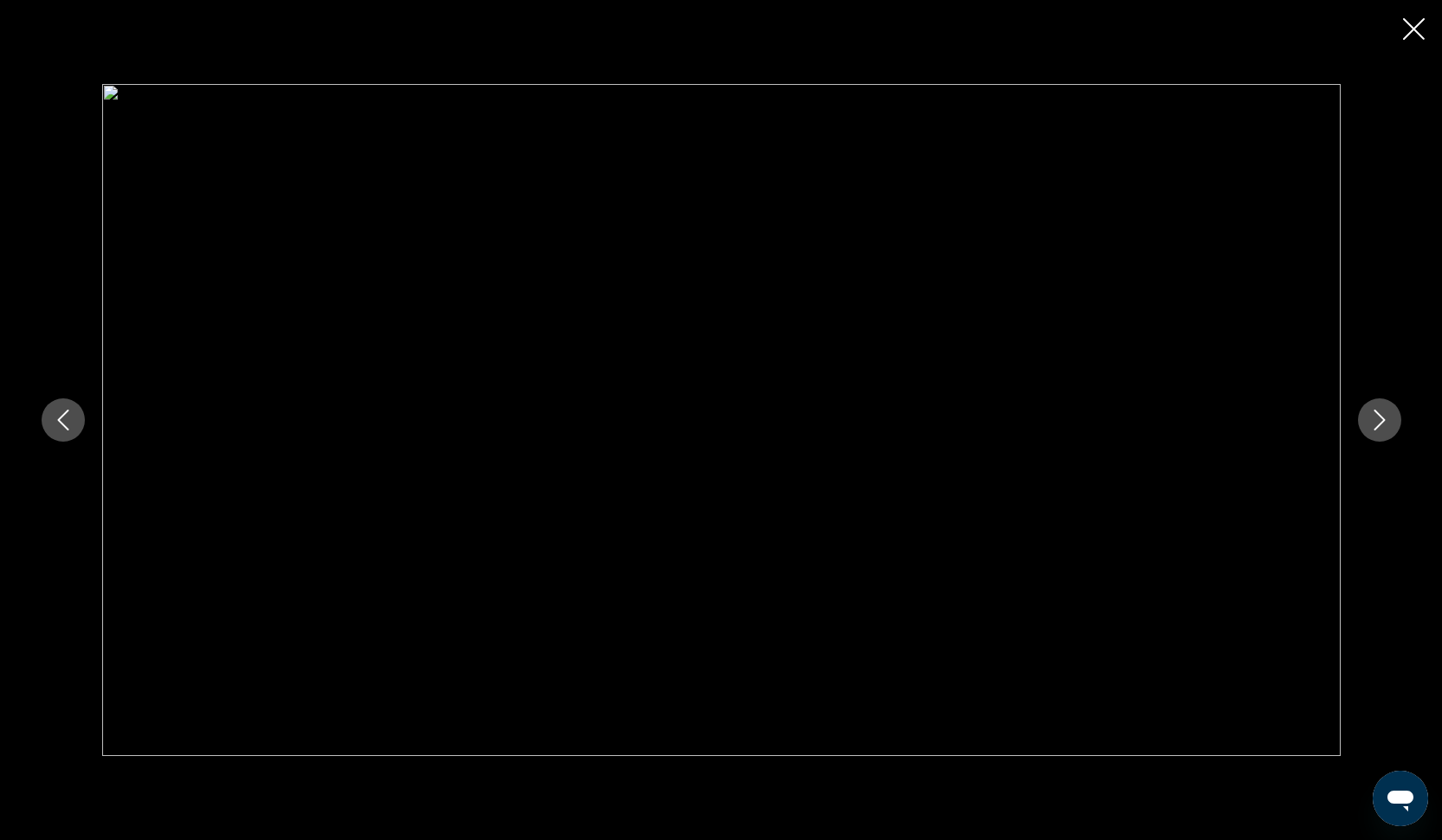
click at [1381, 425] on icon "Next image" at bounding box center [1379, 420] width 21 height 21
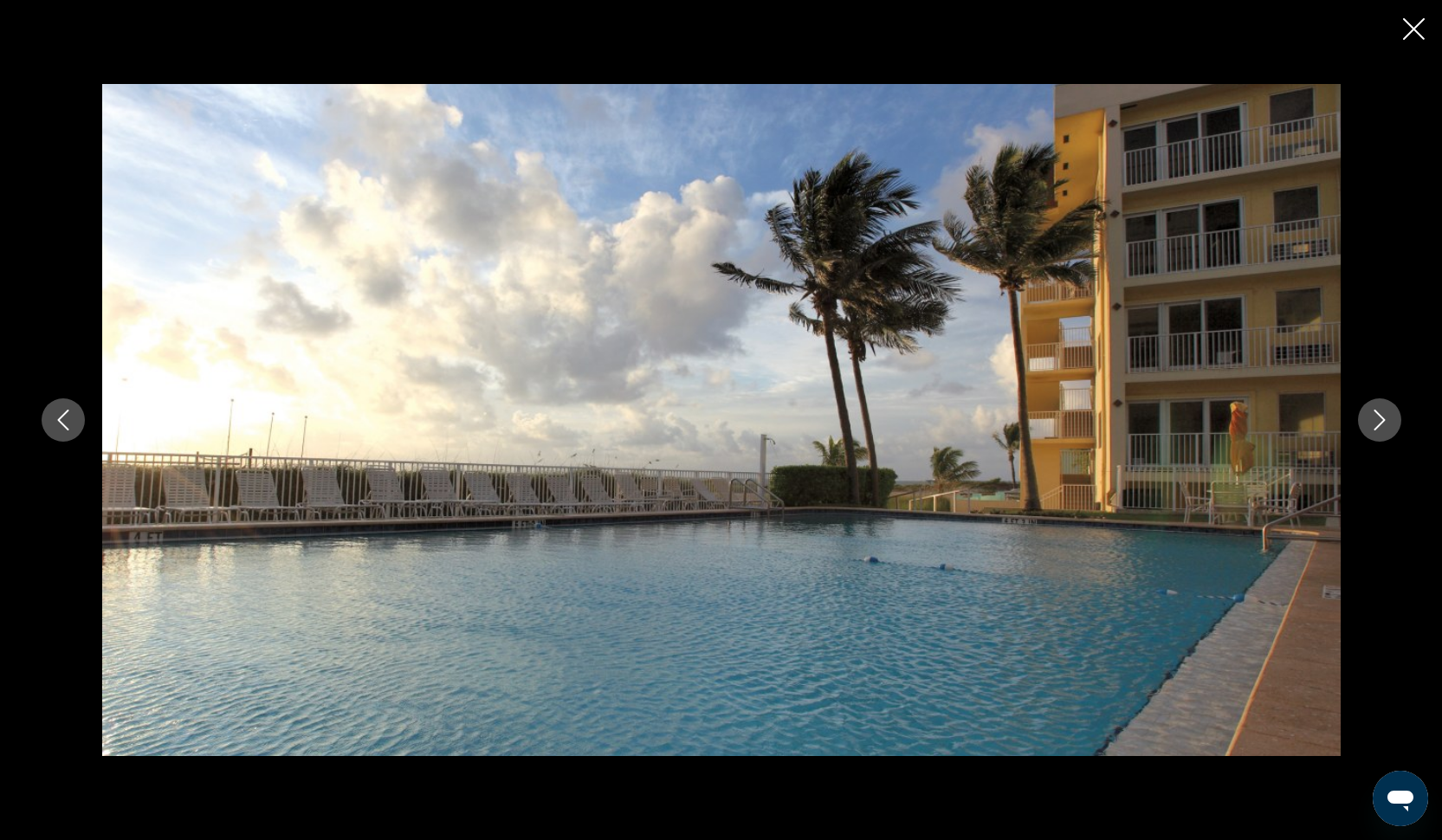
click at [1381, 425] on icon "Next image" at bounding box center [1379, 420] width 21 height 21
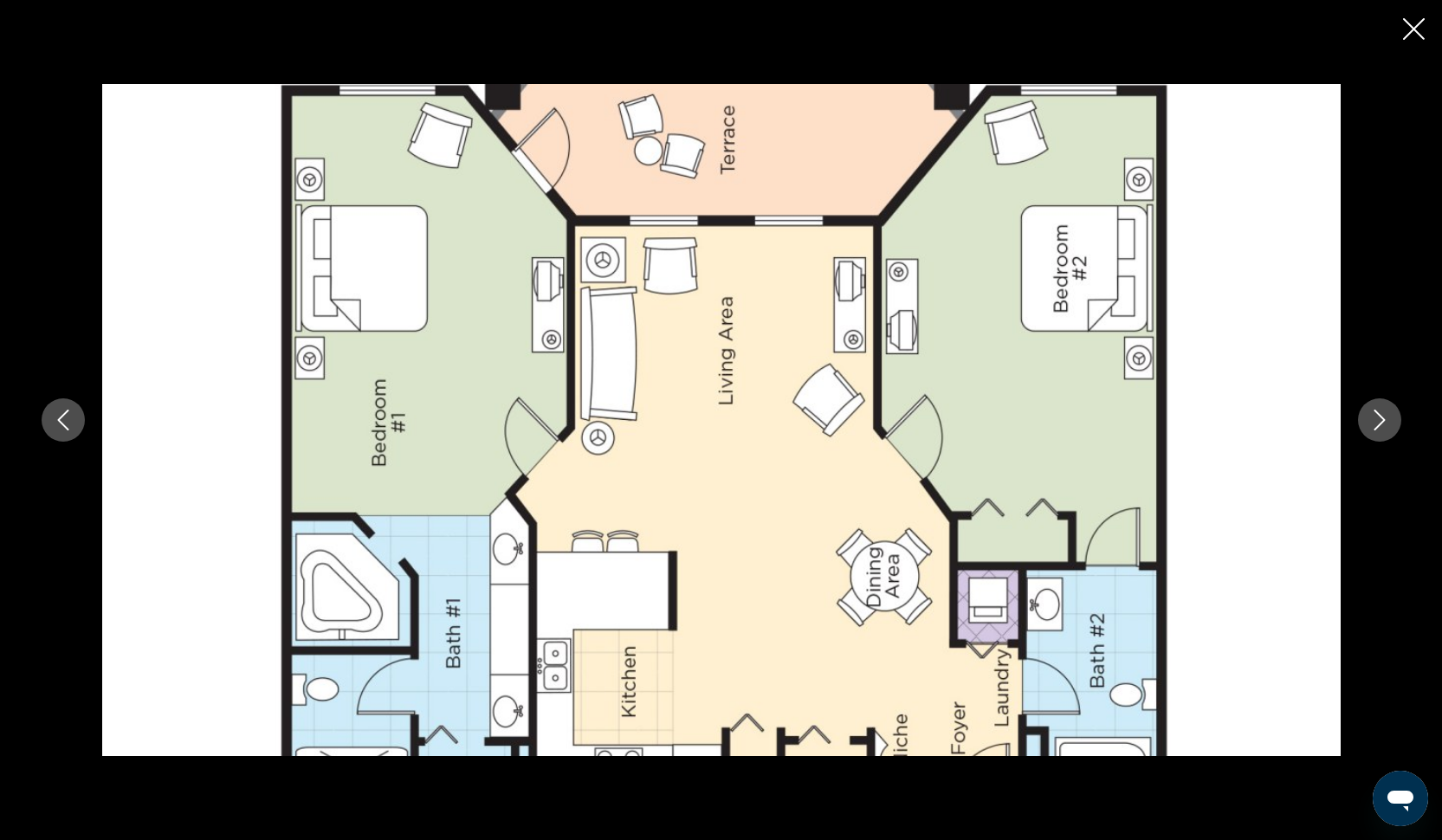
click at [1381, 425] on icon "Next image" at bounding box center [1379, 420] width 21 height 21
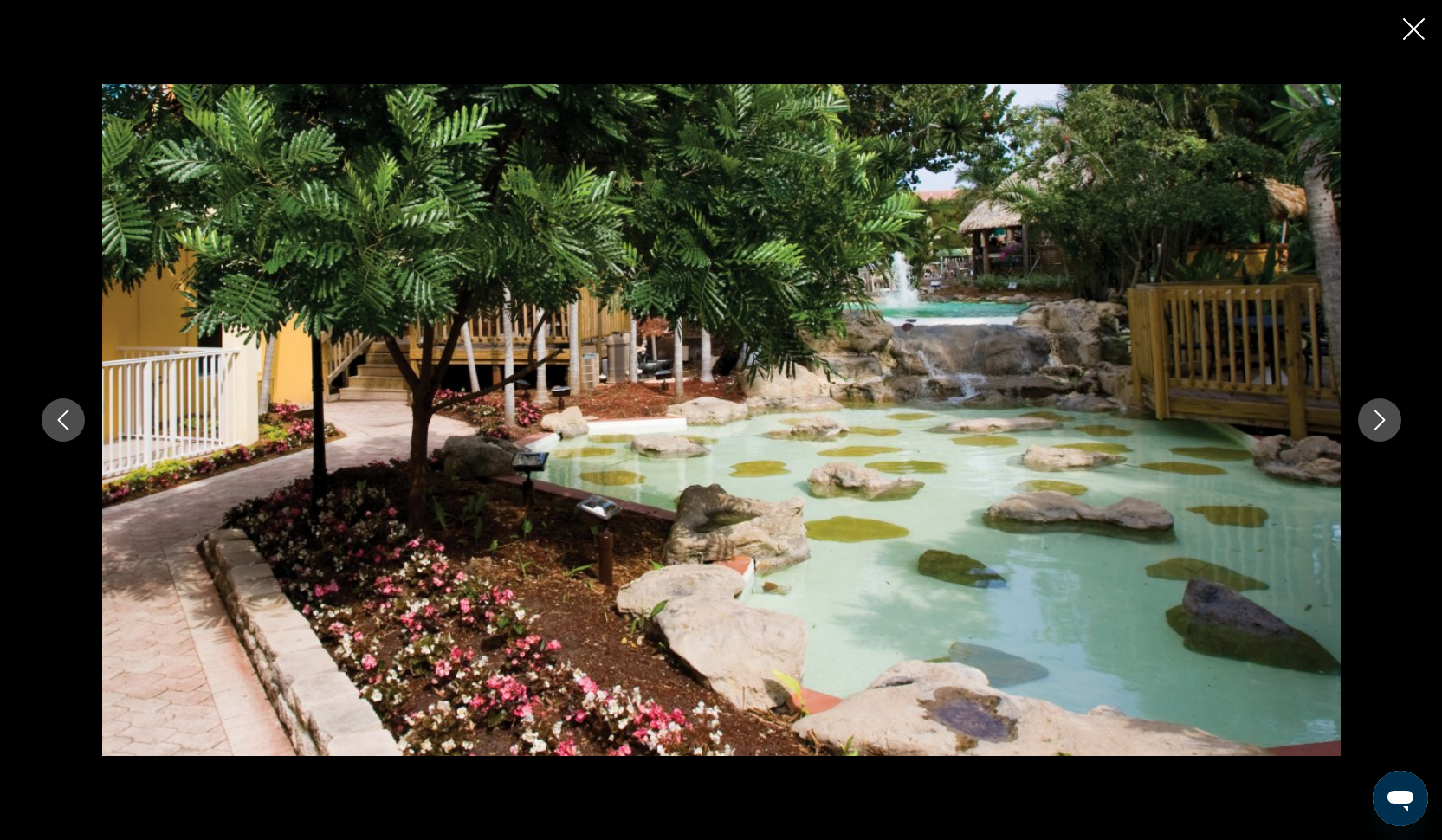
click at [1381, 424] on icon "Next image" at bounding box center [1379, 420] width 21 height 21
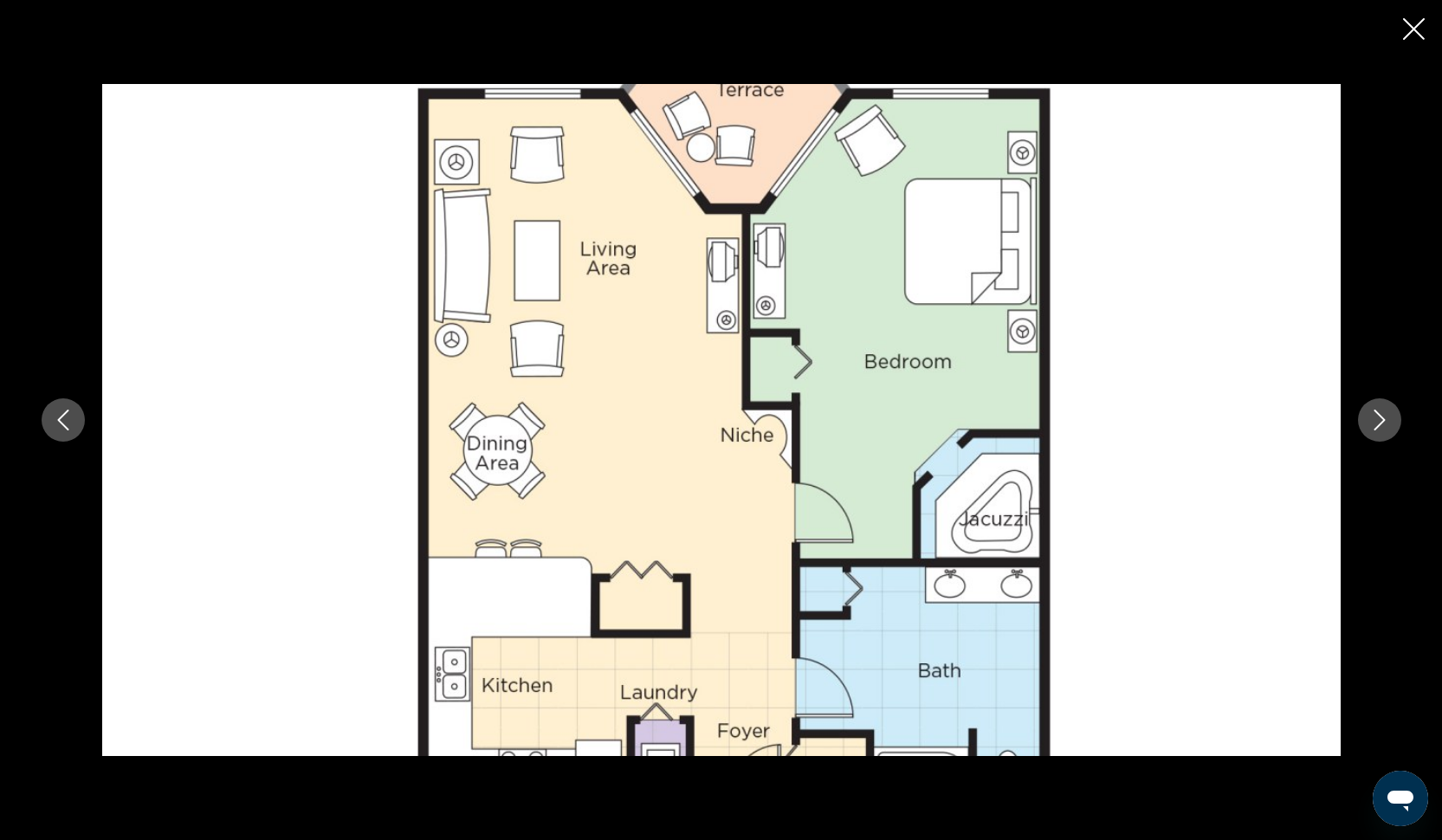
click at [1381, 424] on icon "Next image" at bounding box center [1379, 420] width 21 height 21
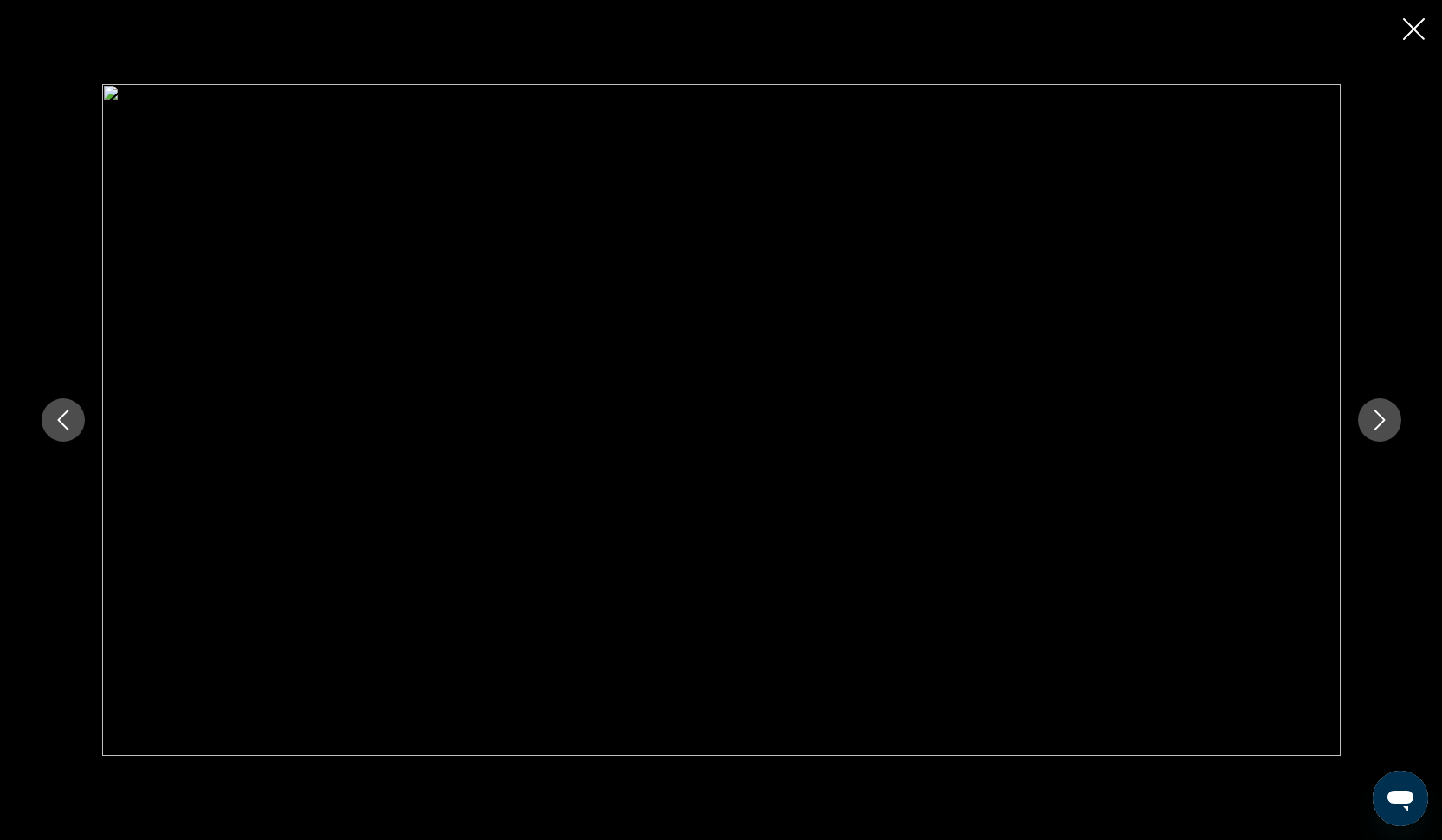
click at [1381, 424] on icon "Next image" at bounding box center [1379, 420] width 21 height 21
click at [1409, 34] on icon "Close slideshow" at bounding box center [1413, 29] width 22 height 22
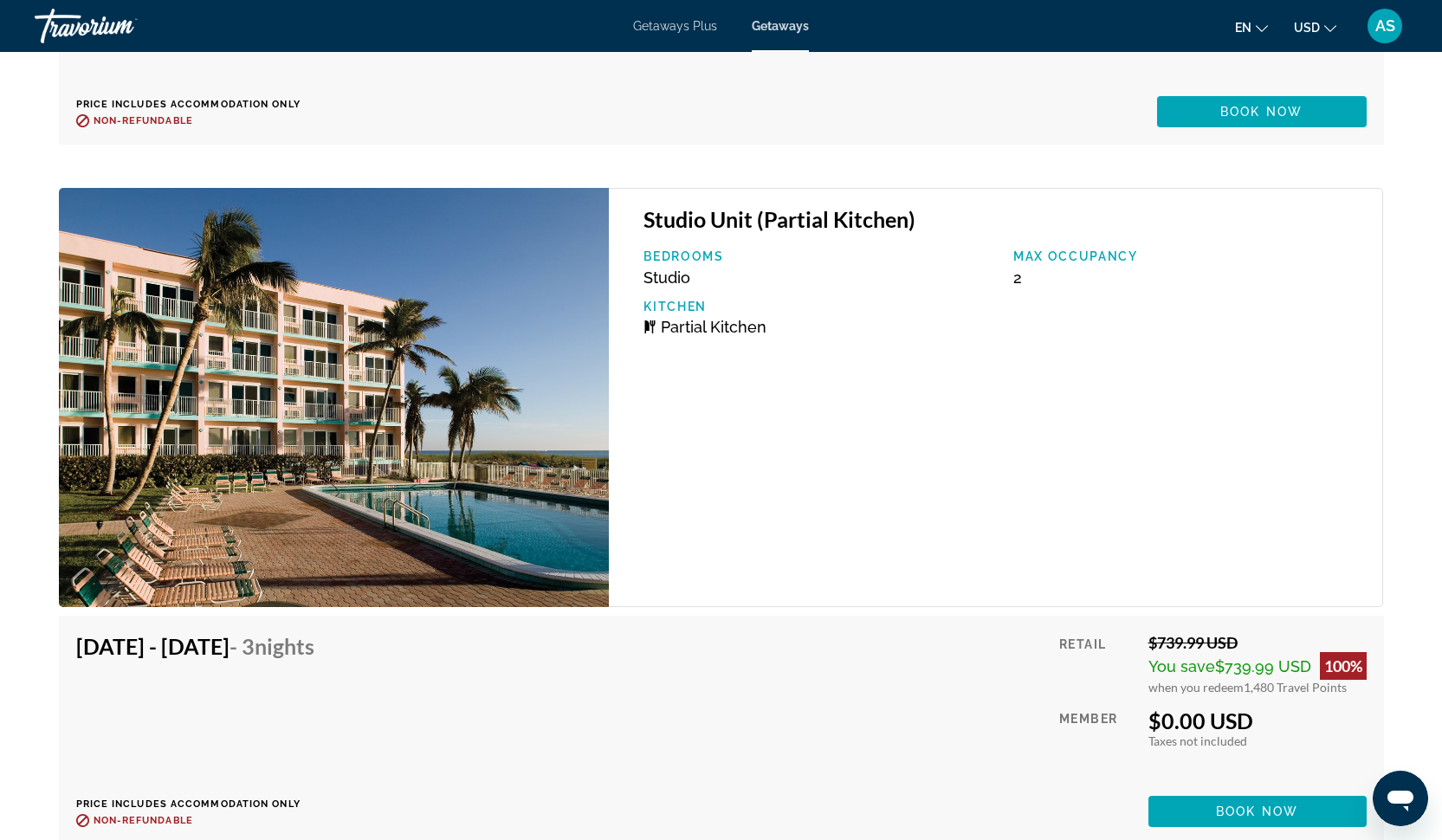
scroll to position [4324, 0]
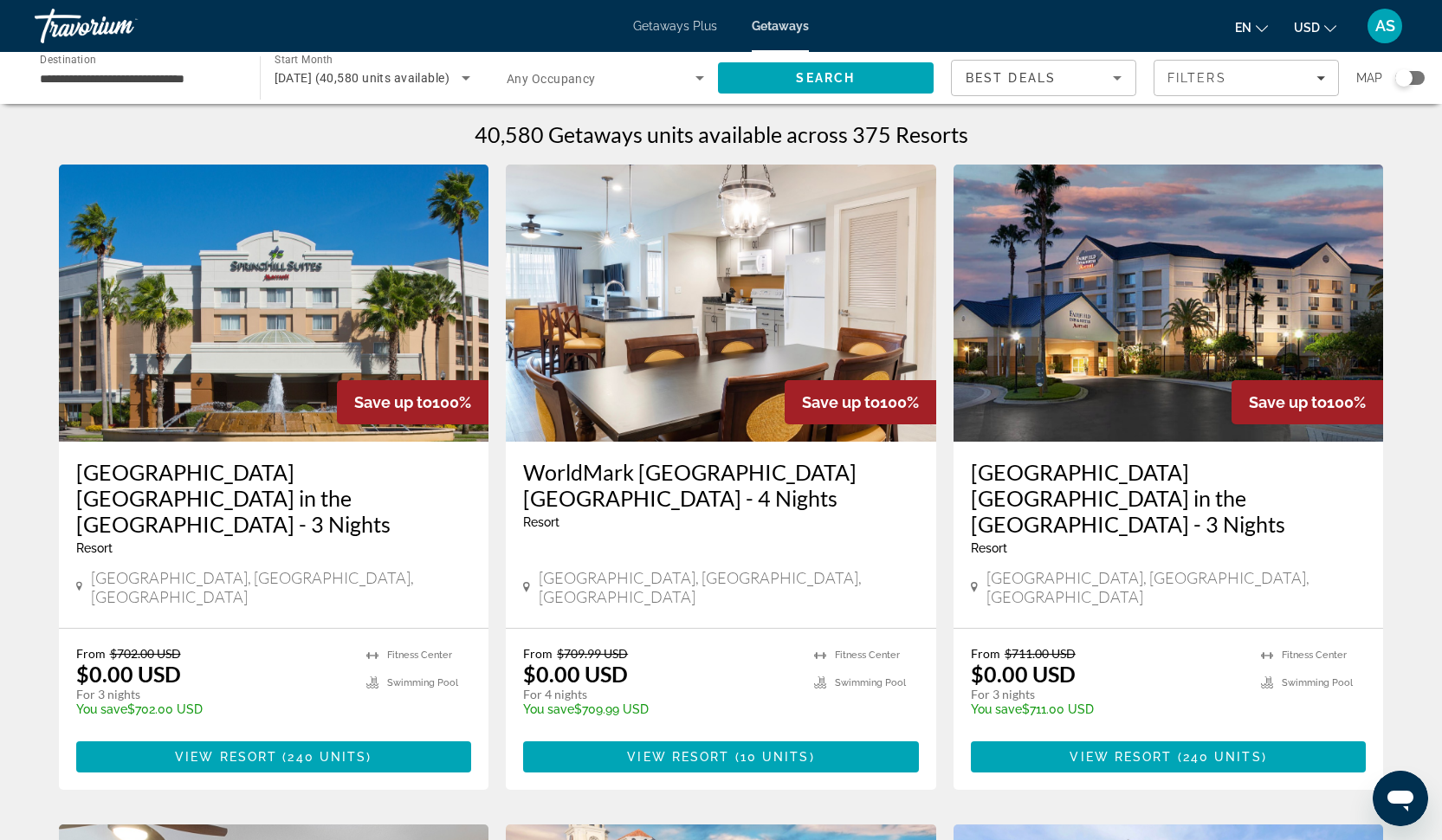
click at [142, 72] on input "**********" at bounding box center [138, 79] width 197 height 21
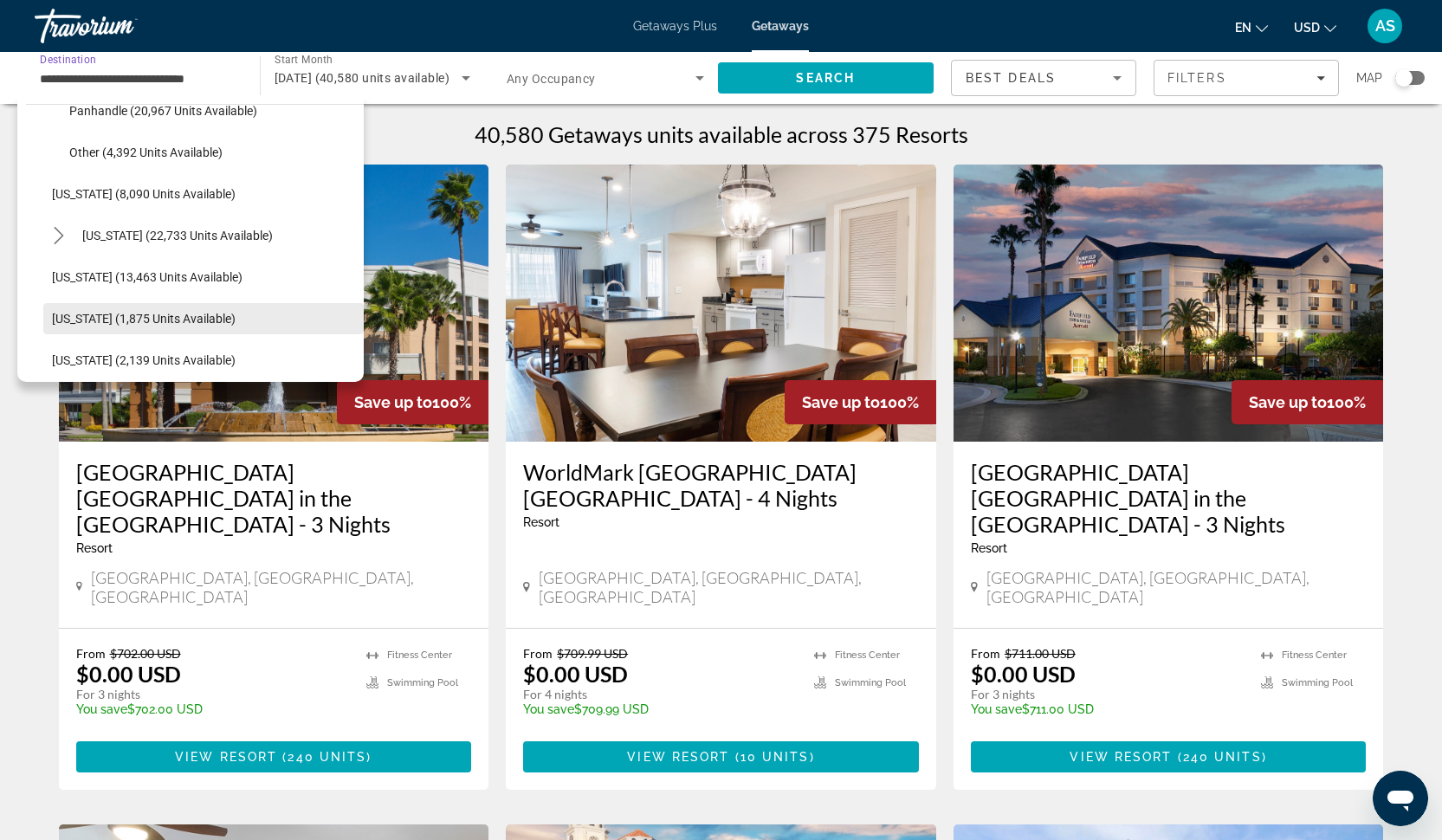
scroll to position [480, 0]
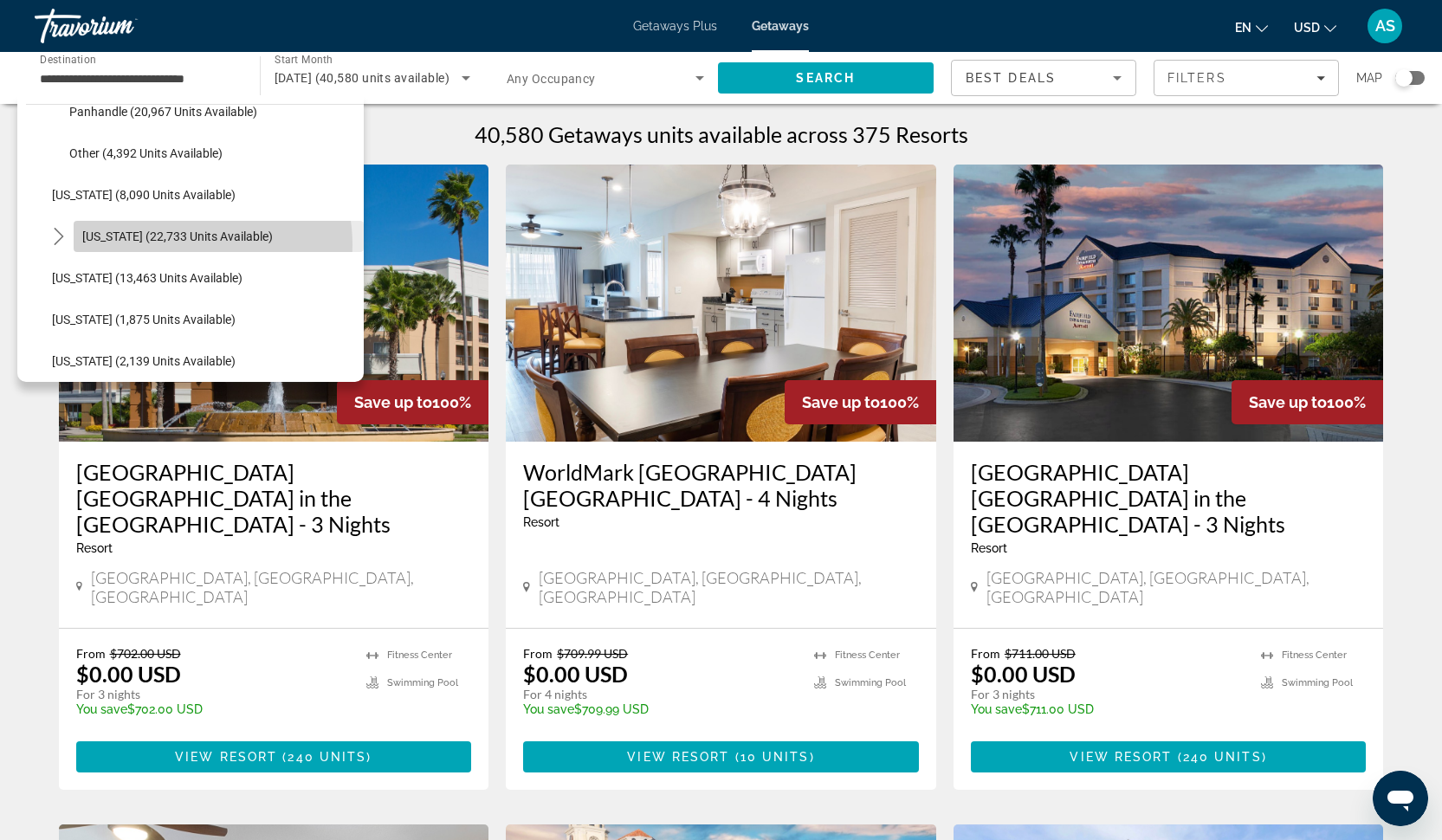
click at [171, 245] on span "Select destination: Hawaii (22,733 units available)" at bounding box center [218, 236] width 290 height 42
type input "**********"
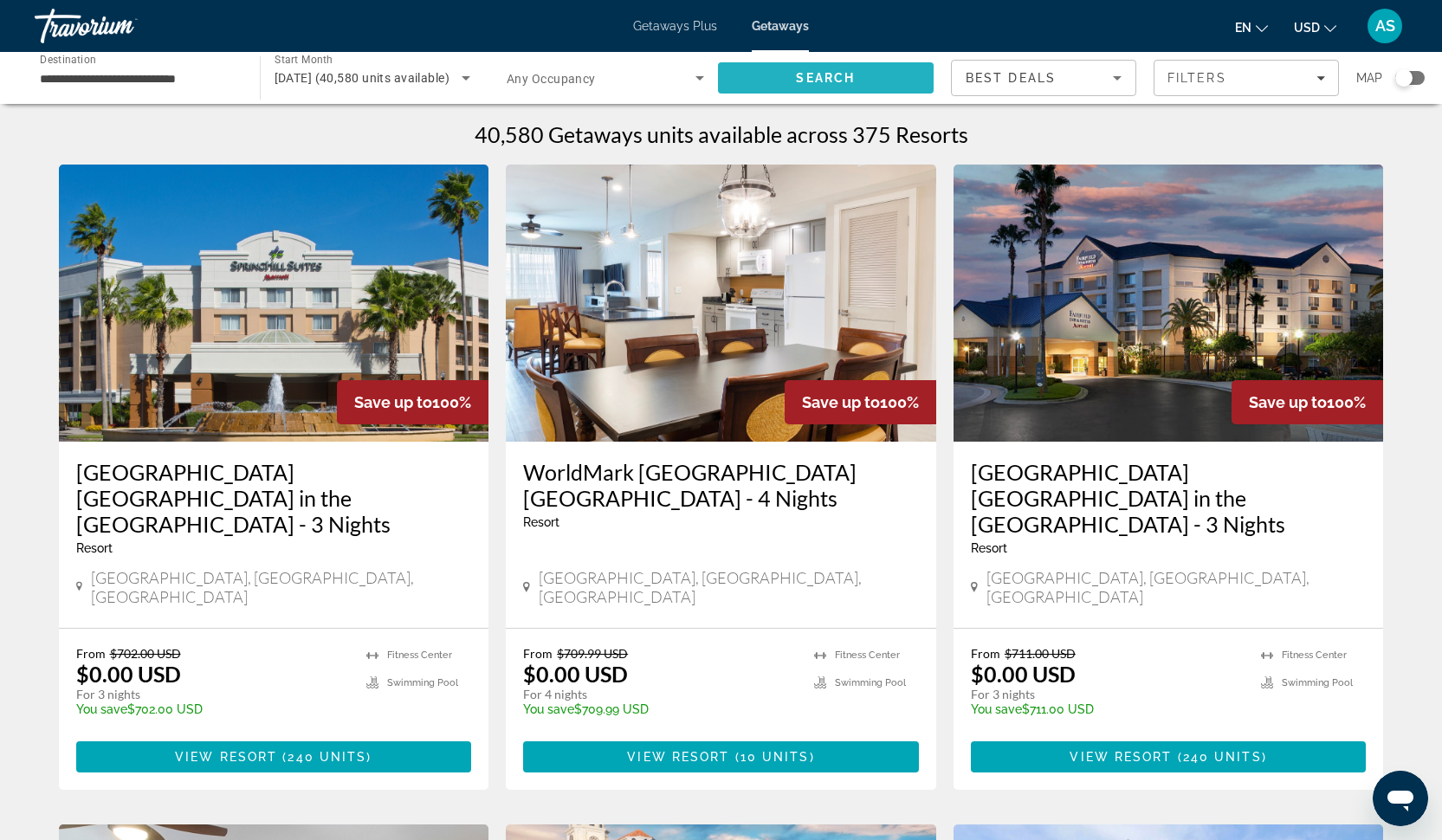
click at [832, 76] on span "Search" at bounding box center [825, 77] width 59 height 14
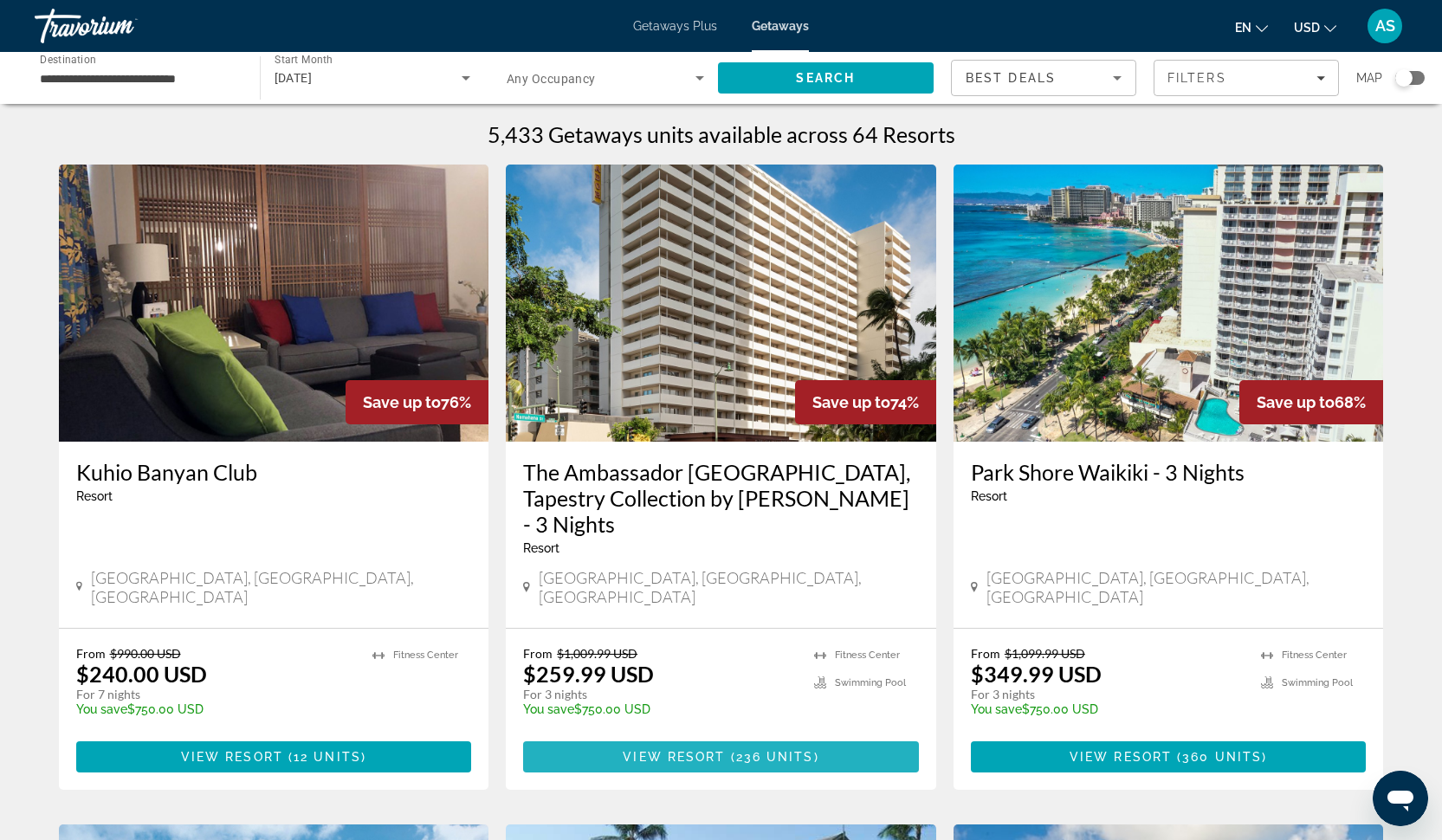
click at [670, 749] on span "View Resort" at bounding box center [673, 756] width 102 height 14
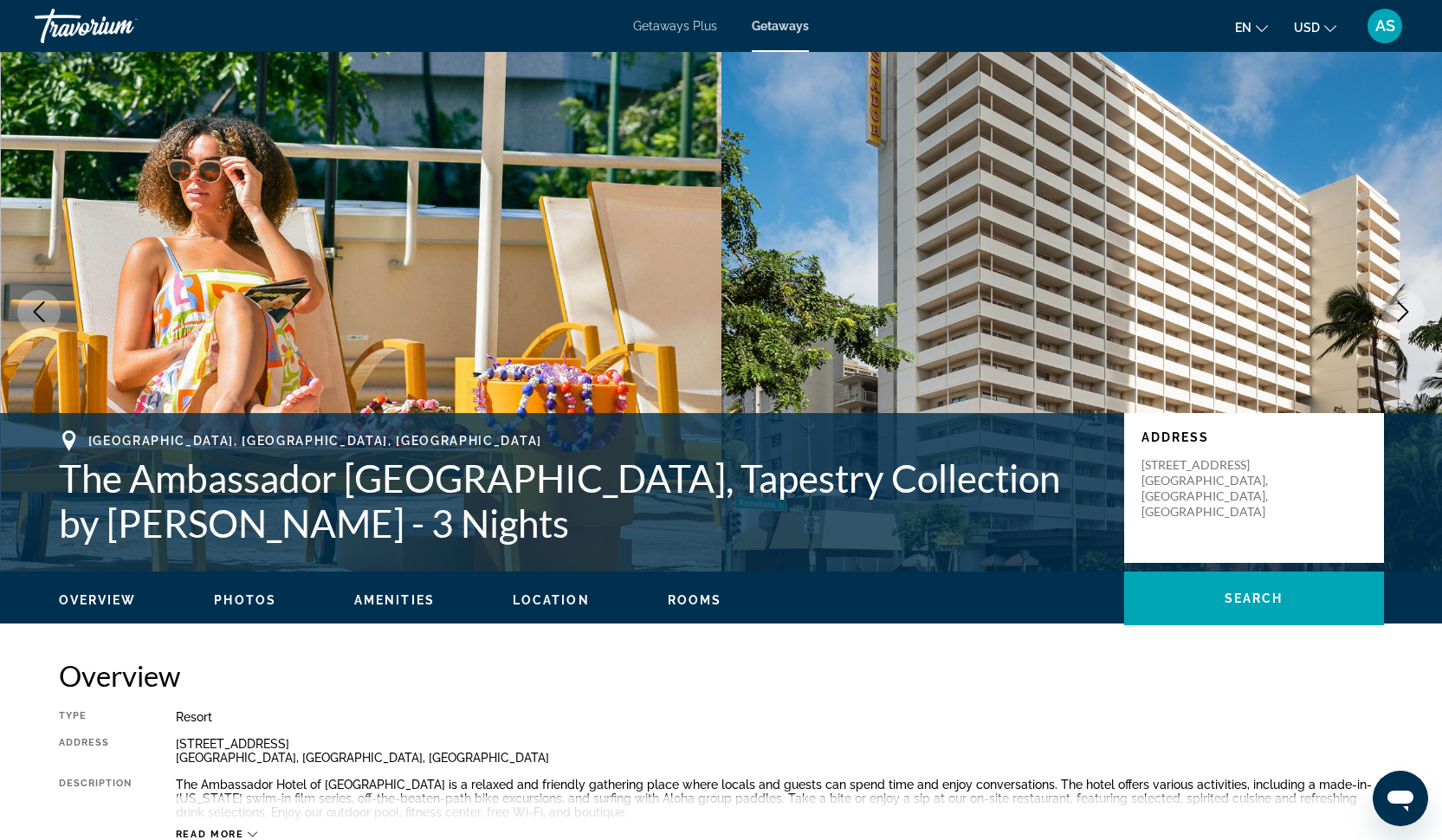
click at [219, 597] on span "Photos" at bounding box center [244, 600] width 62 height 14
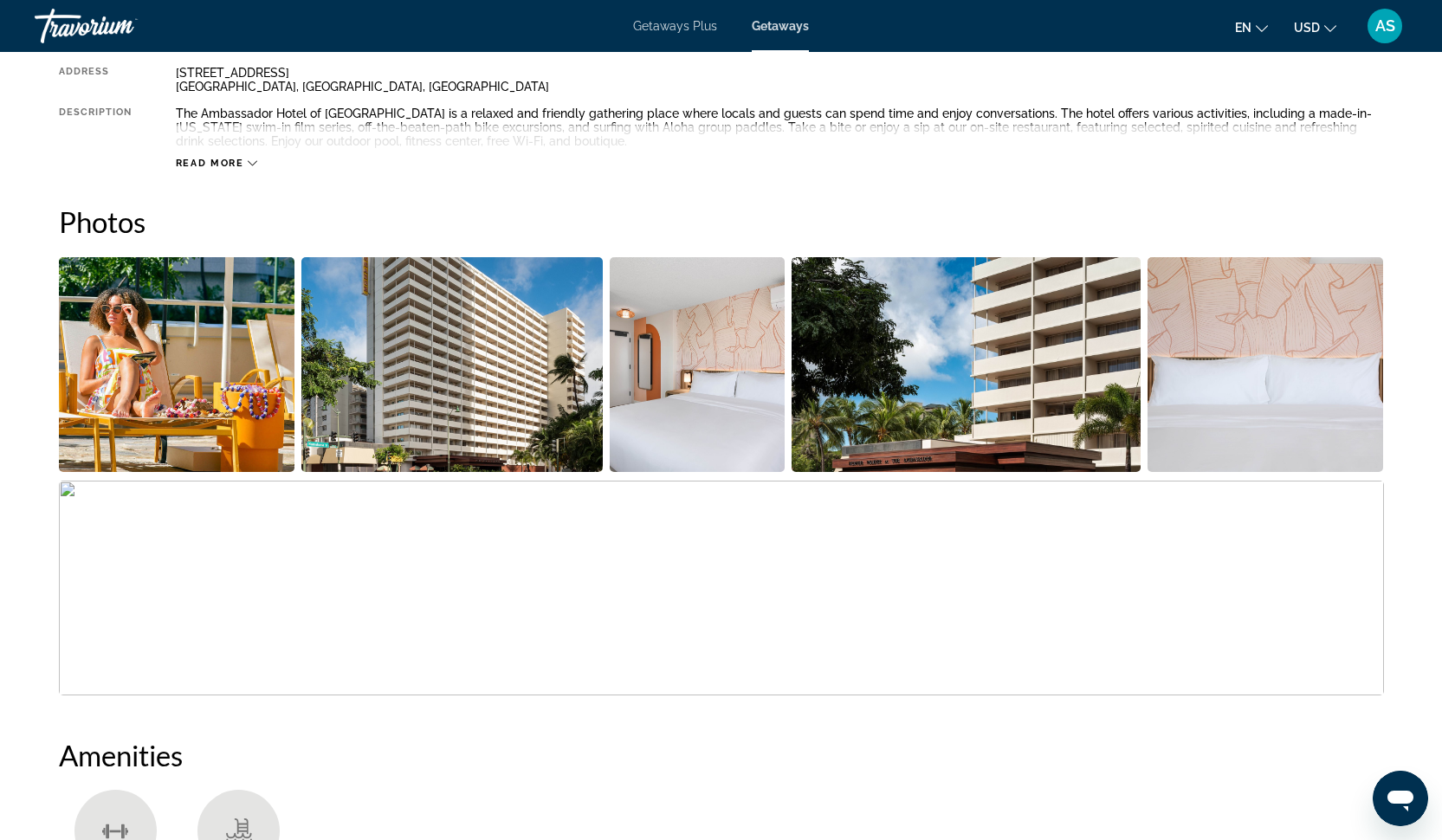
scroll to position [771, 0]
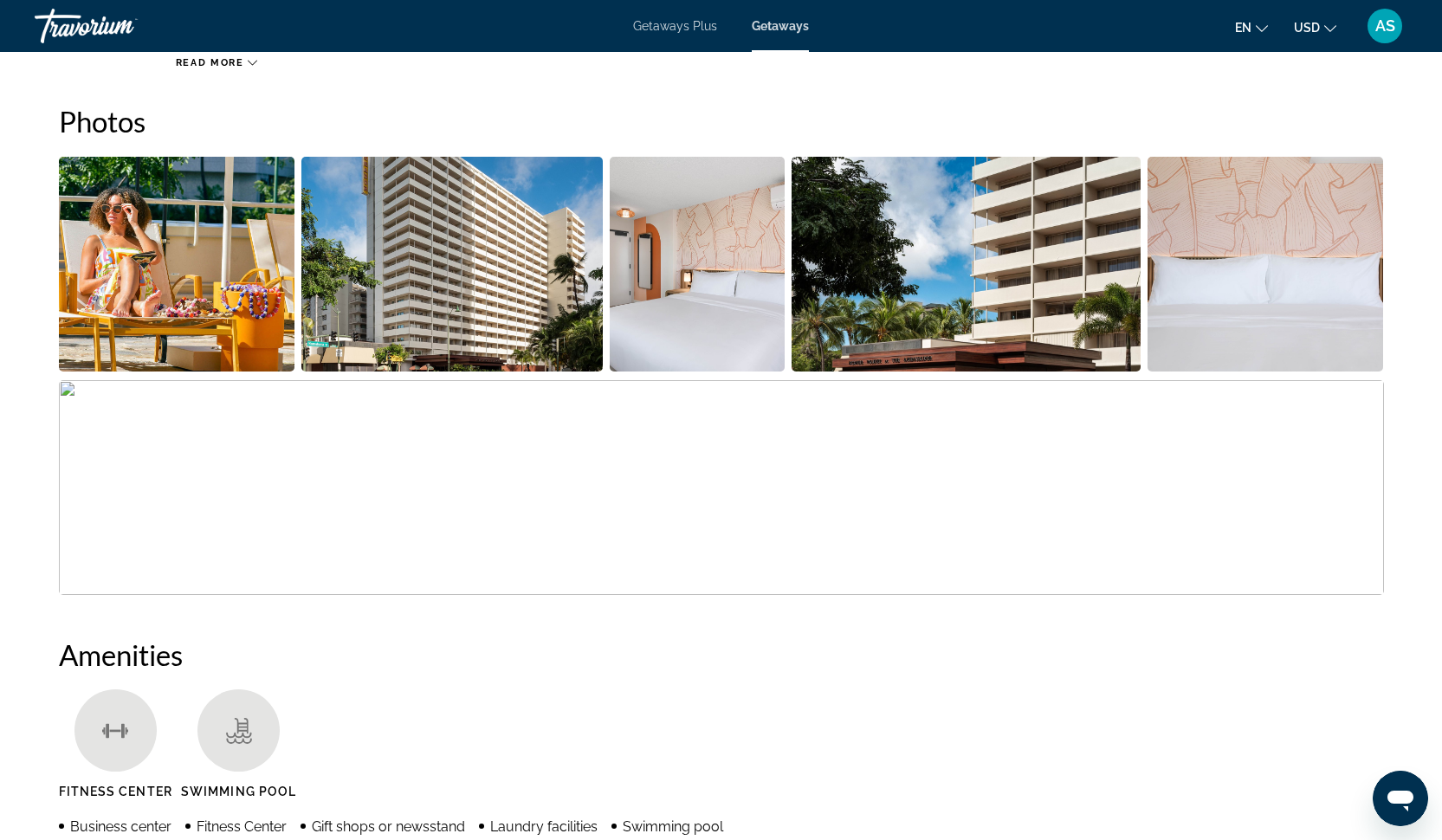
click at [185, 308] on img "Open full-screen image slider" at bounding box center [177, 263] width 237 height 215
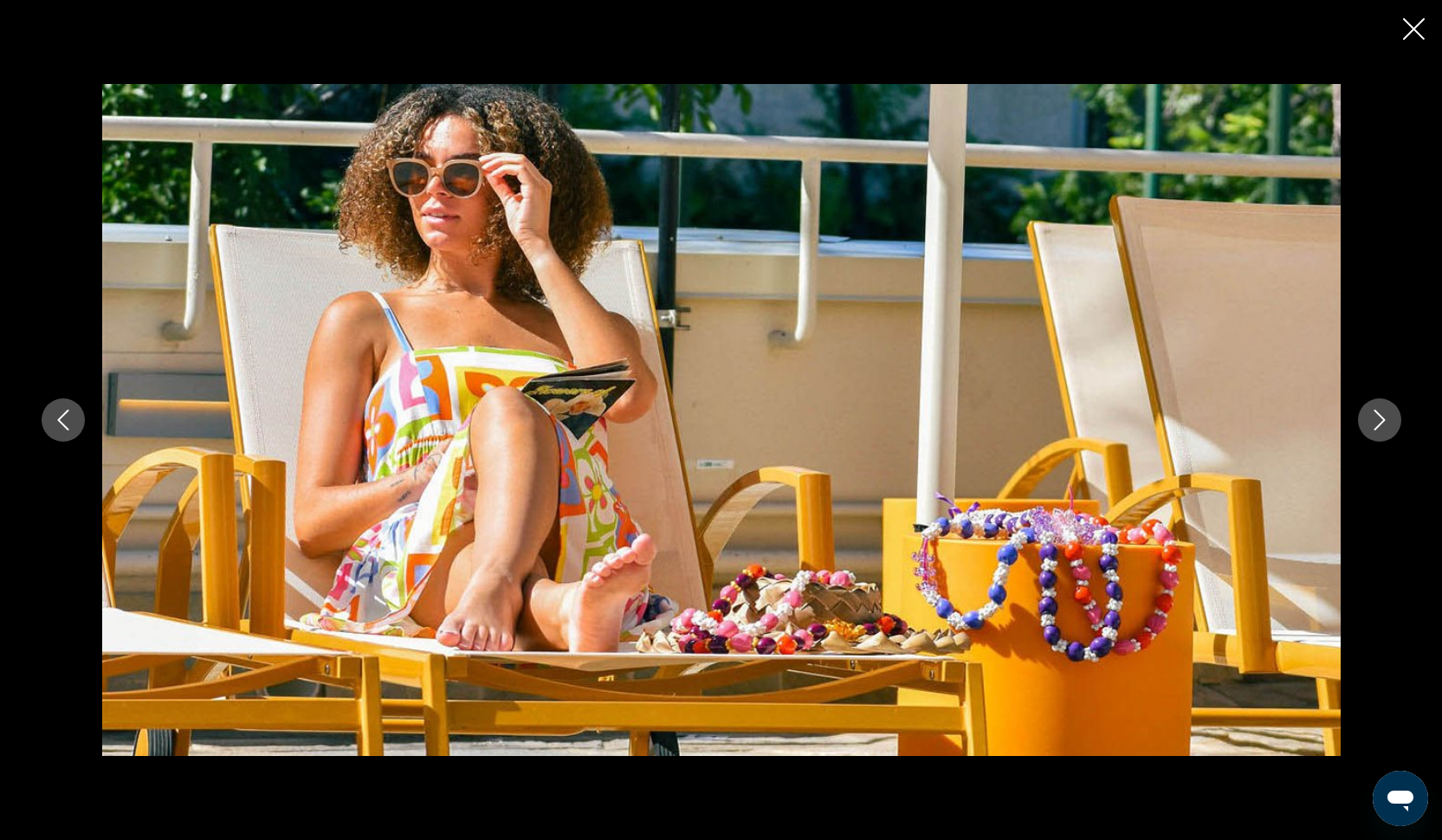
click at [1383, 418] on icon "Next image" at bounding box center [1379, 420] width 11 height 21
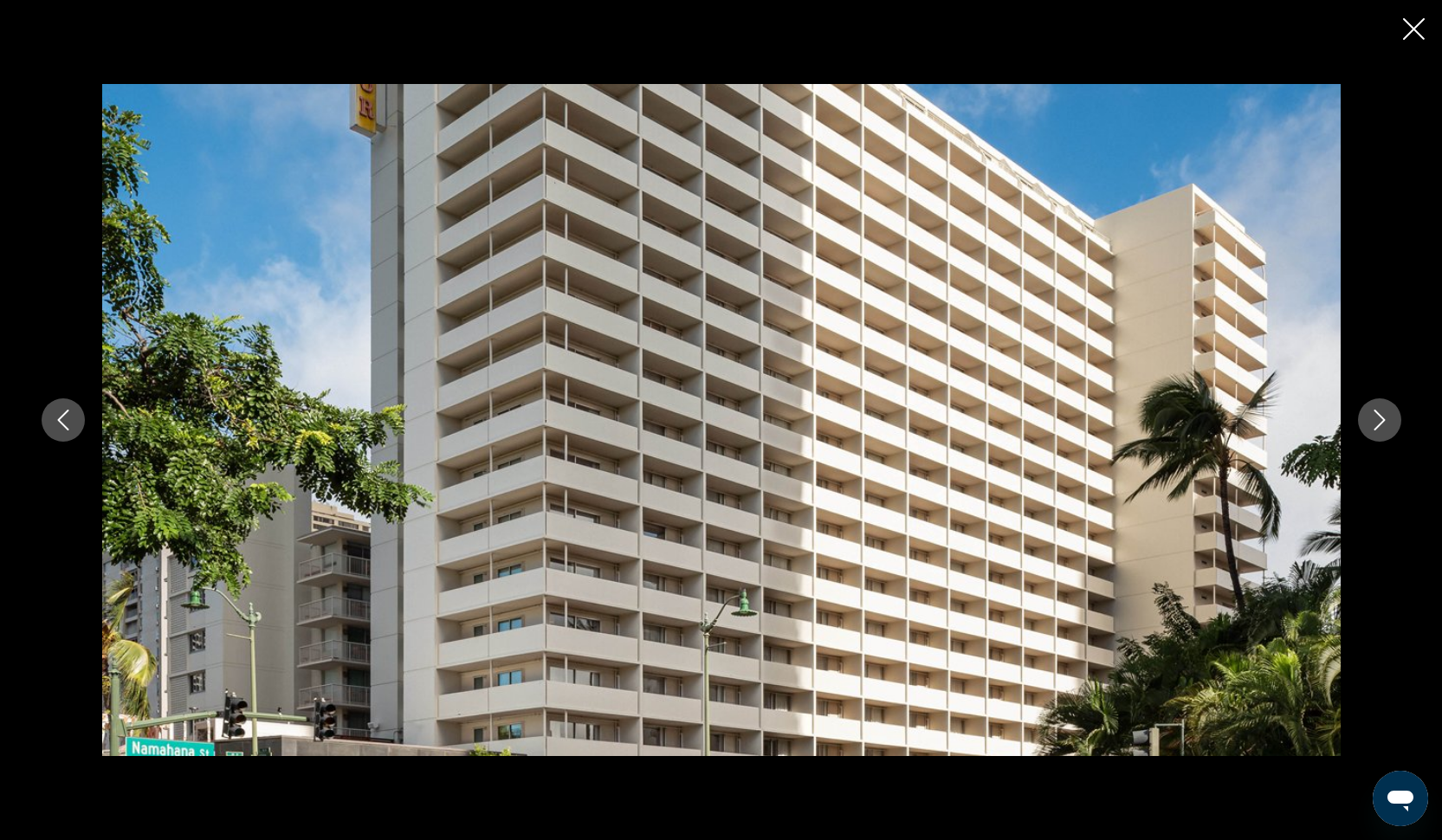
click at [1383, 418] on icon "Next image" at bounding box center [1379, 420] width 11 height 21
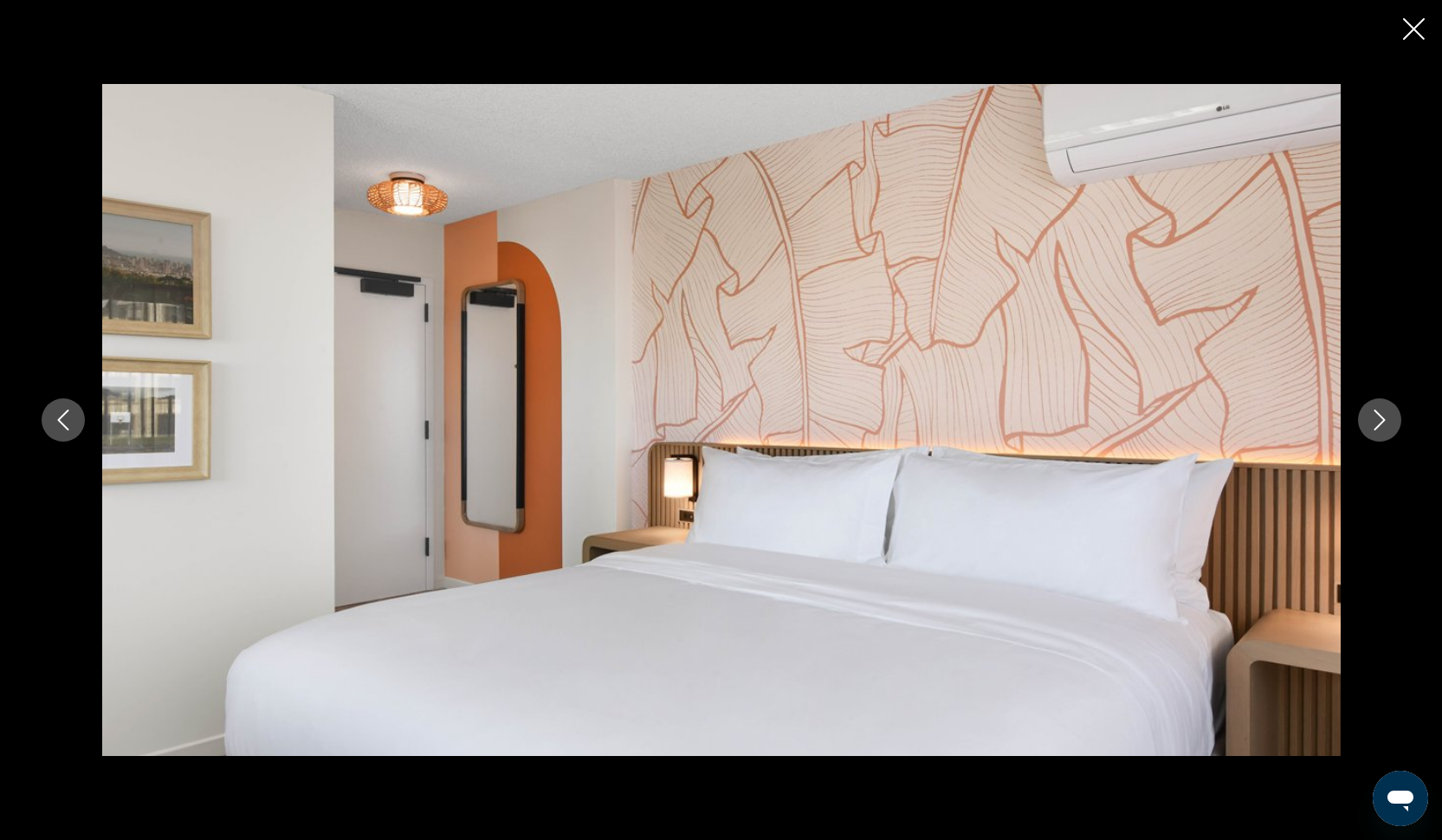
click at [1383, 418] on icon "Next image" at bounding box center [1379, 420] width 11 height 21
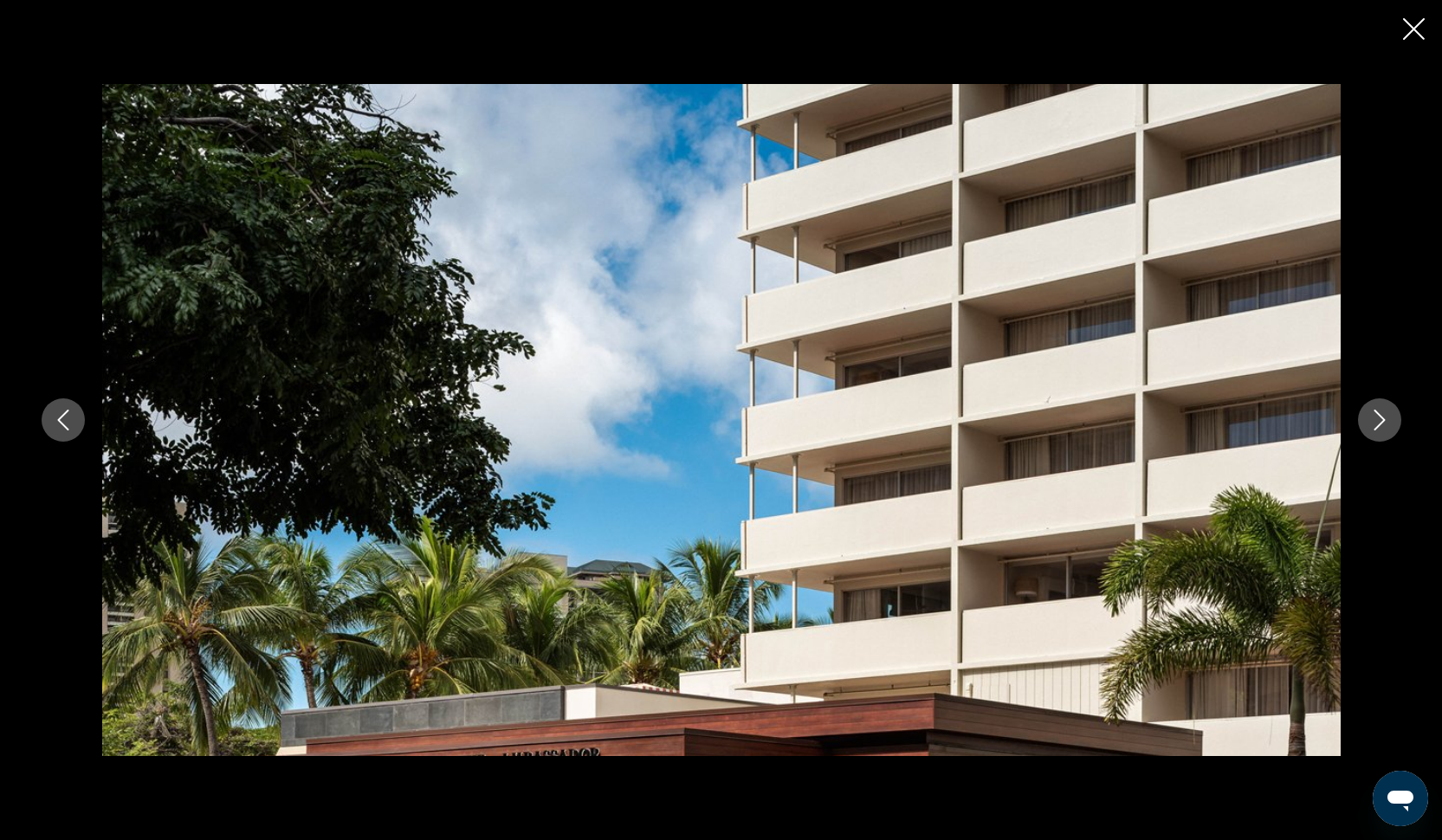
click at [1383, 418] on icon "Next image" at bounding box center [1379, 420] width 11 height 21
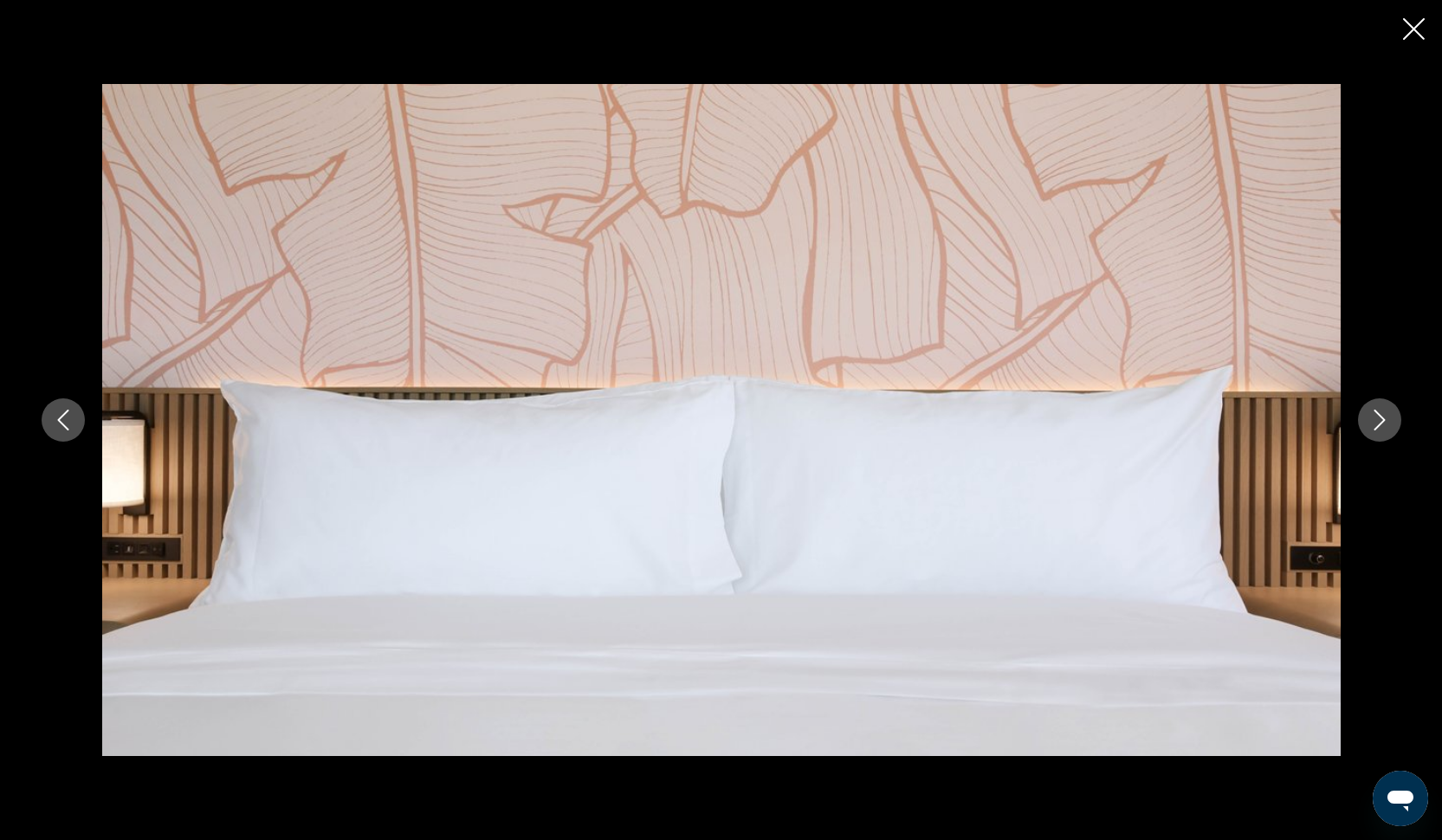
click at [1383, 418] on icon "Next image" at bounding box center [1379, 420] width 11 height 21
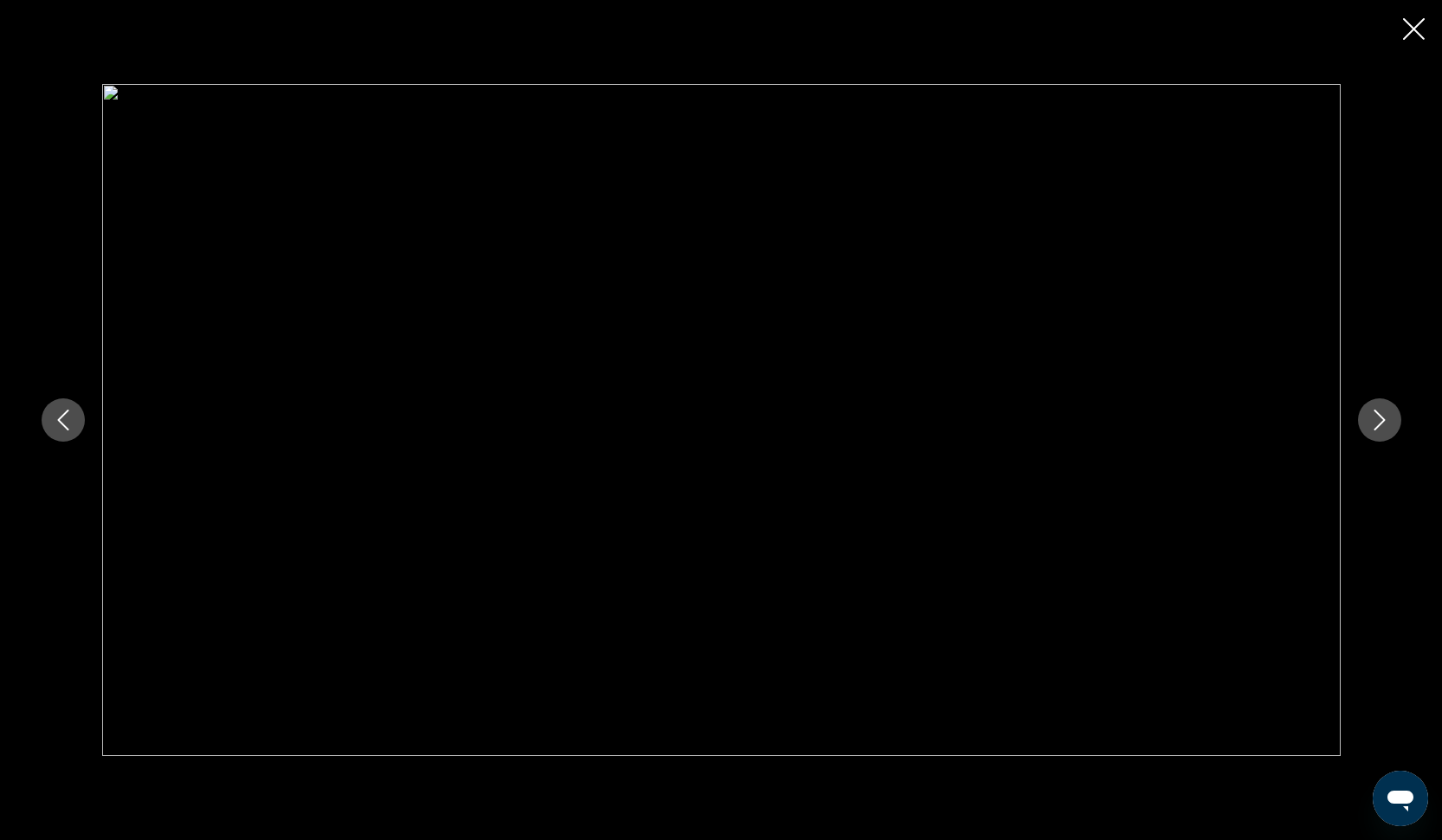
click at [1383, 418] on icon "Next image" at bounding box center [1379, 420] width 11 height 21
click at [1412, 35] on icon "Close slideshow" at bounding box center [1413, 29] width 22 height 22
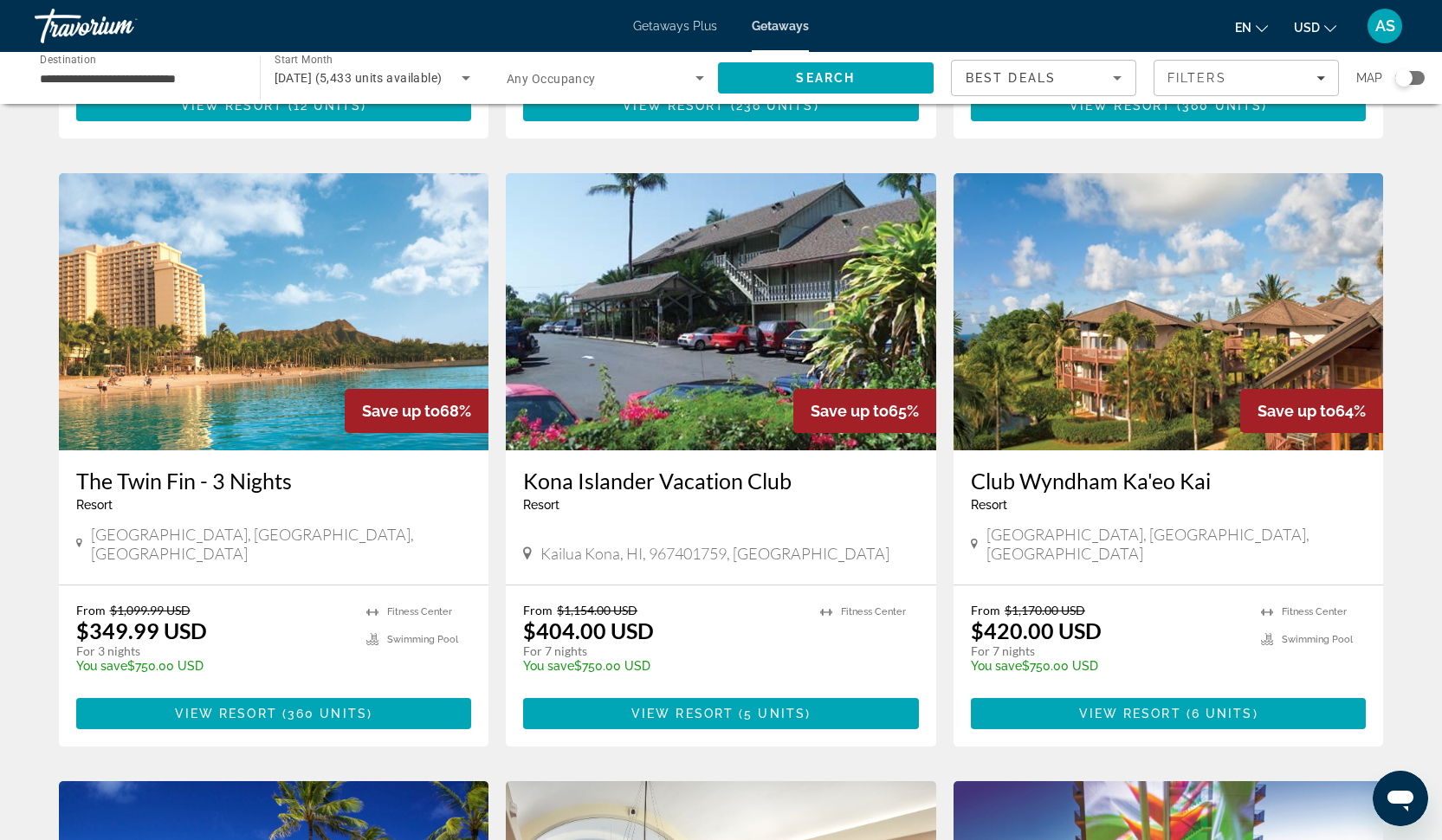
scroll to position [646, 0]
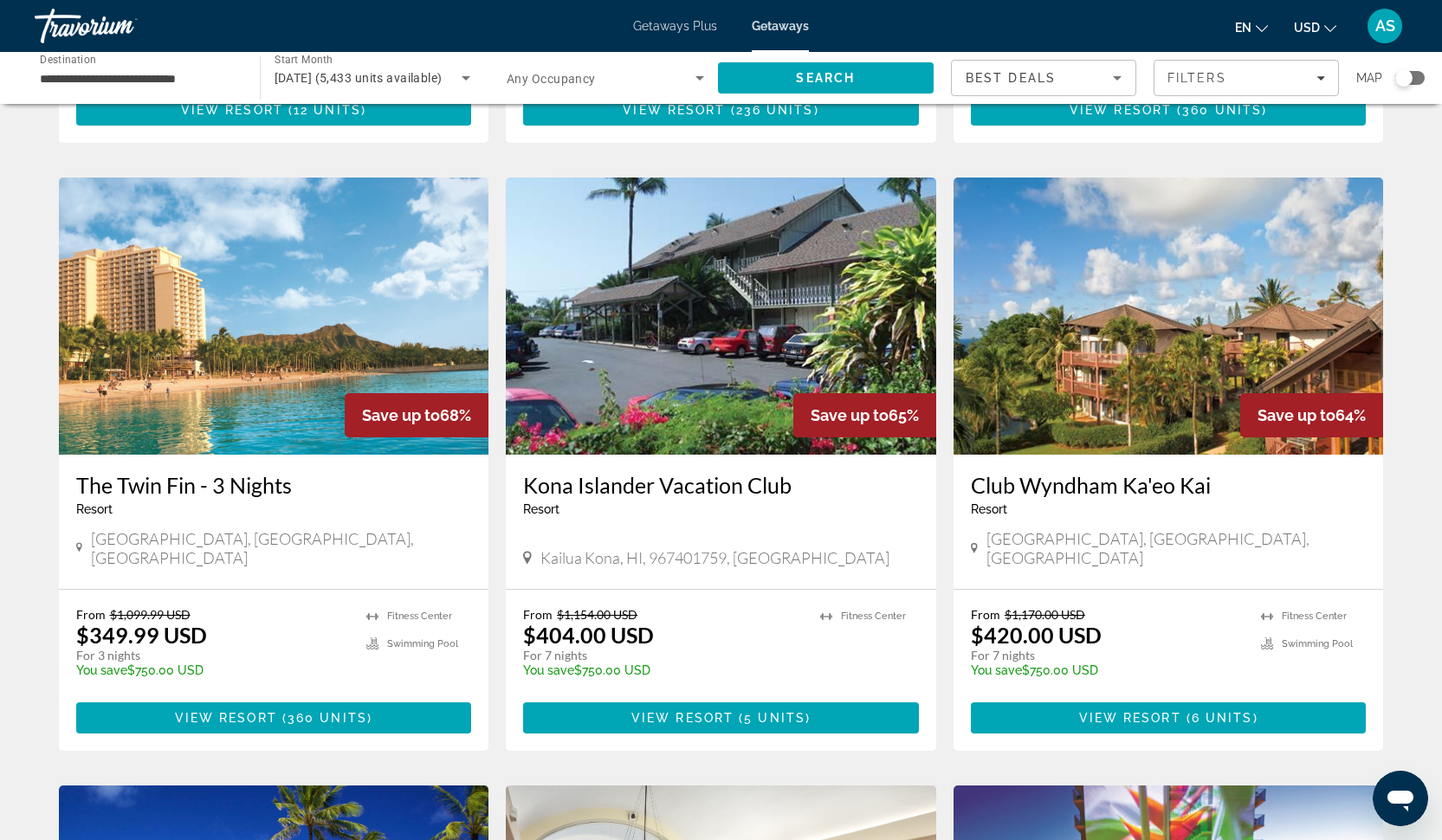
click at [213, 472] on h3 "The Twin Fin - 3 Nights" at bounding box center [274, 484] width 396 height 26
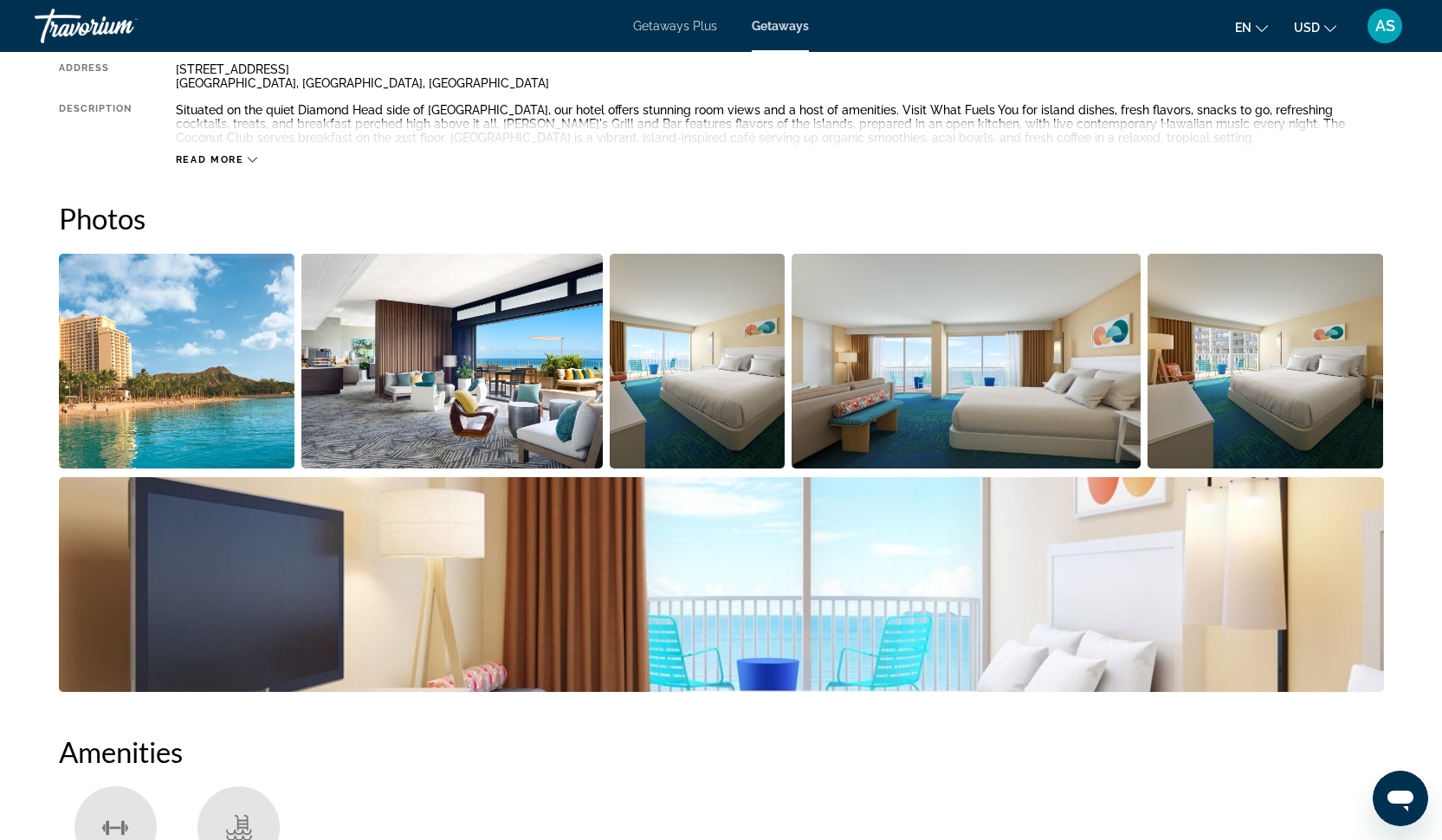
scroll to position [581, 0]
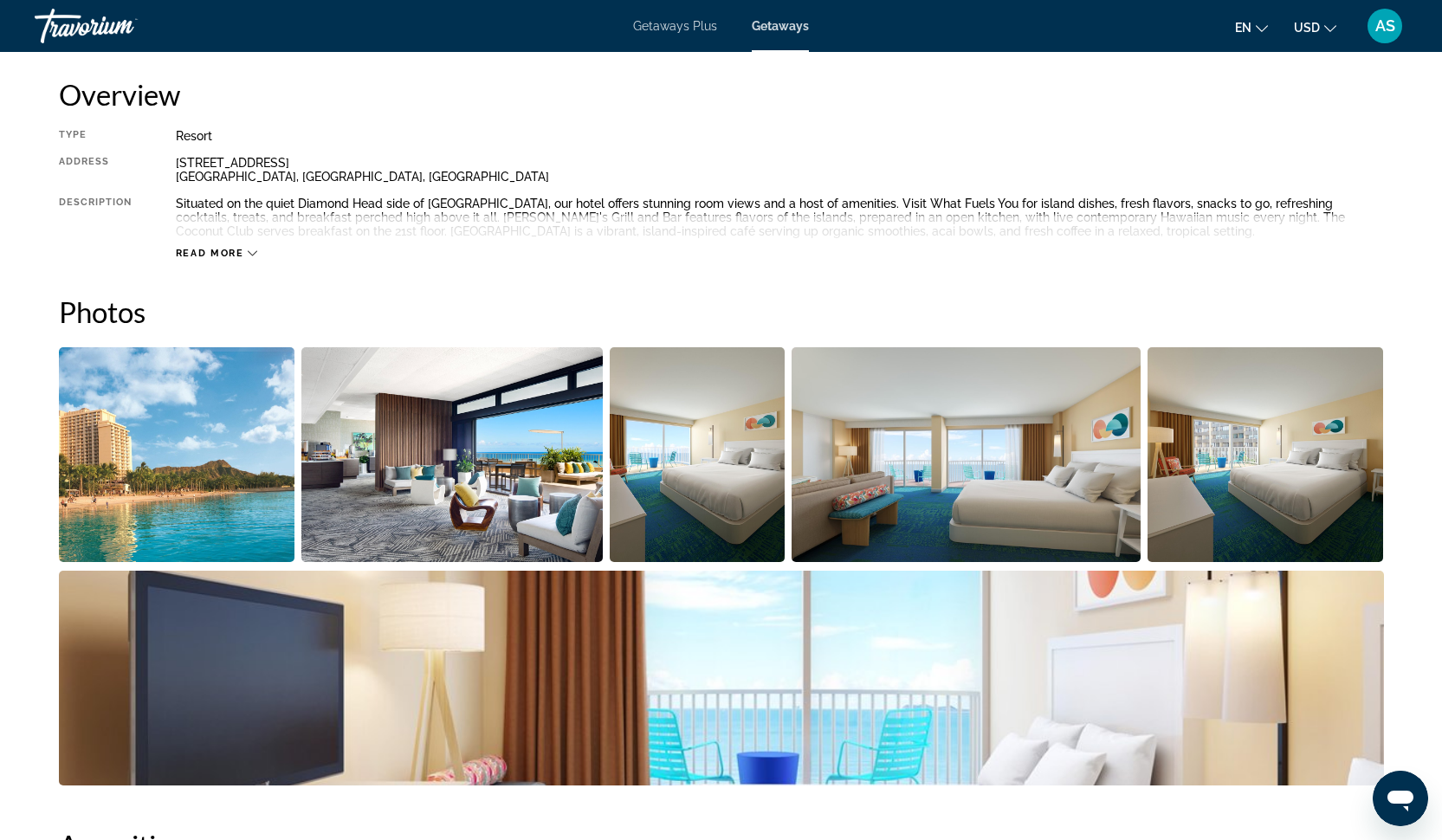
click at [216, 398] on img "Open full-screen image slider" at bounding box center [177, 454] width 237 height 215
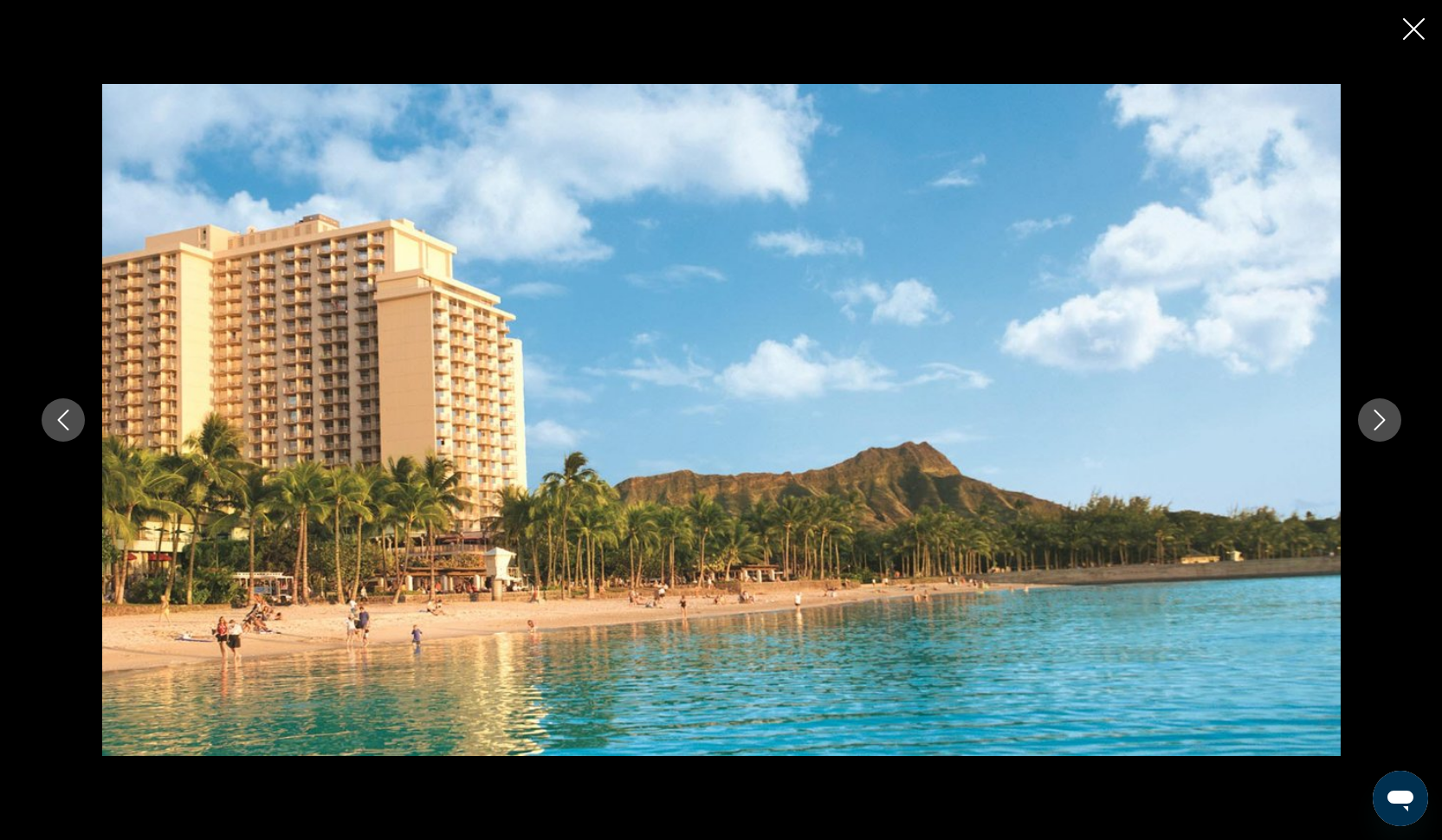
click at [1384, 420] on icon "Next image" at bounding box center [1379, 420] width 21 height 21
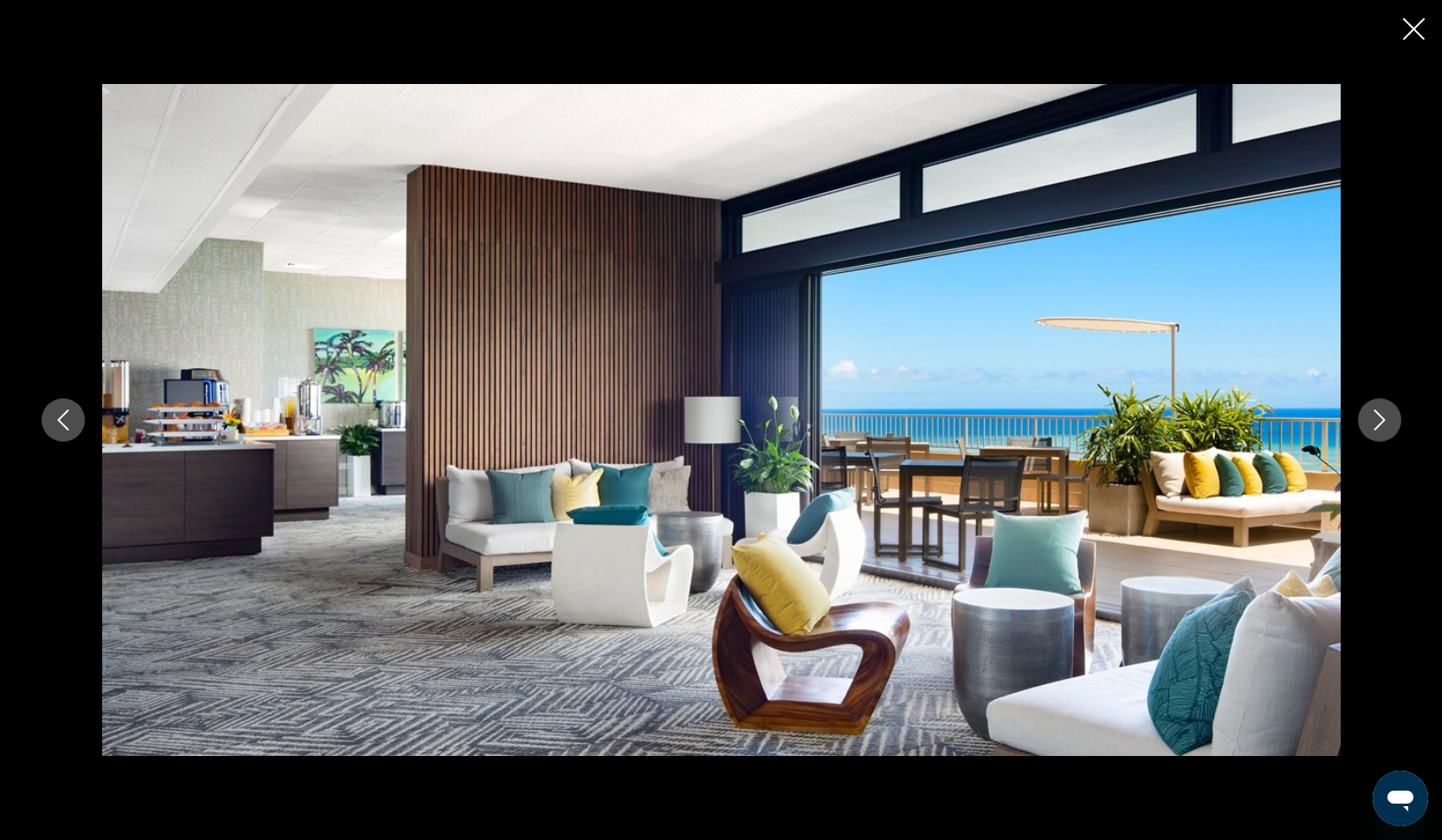
click at [1384, 420] on icon "Next image" at bounding box center [1379, 420] width 21 height 21
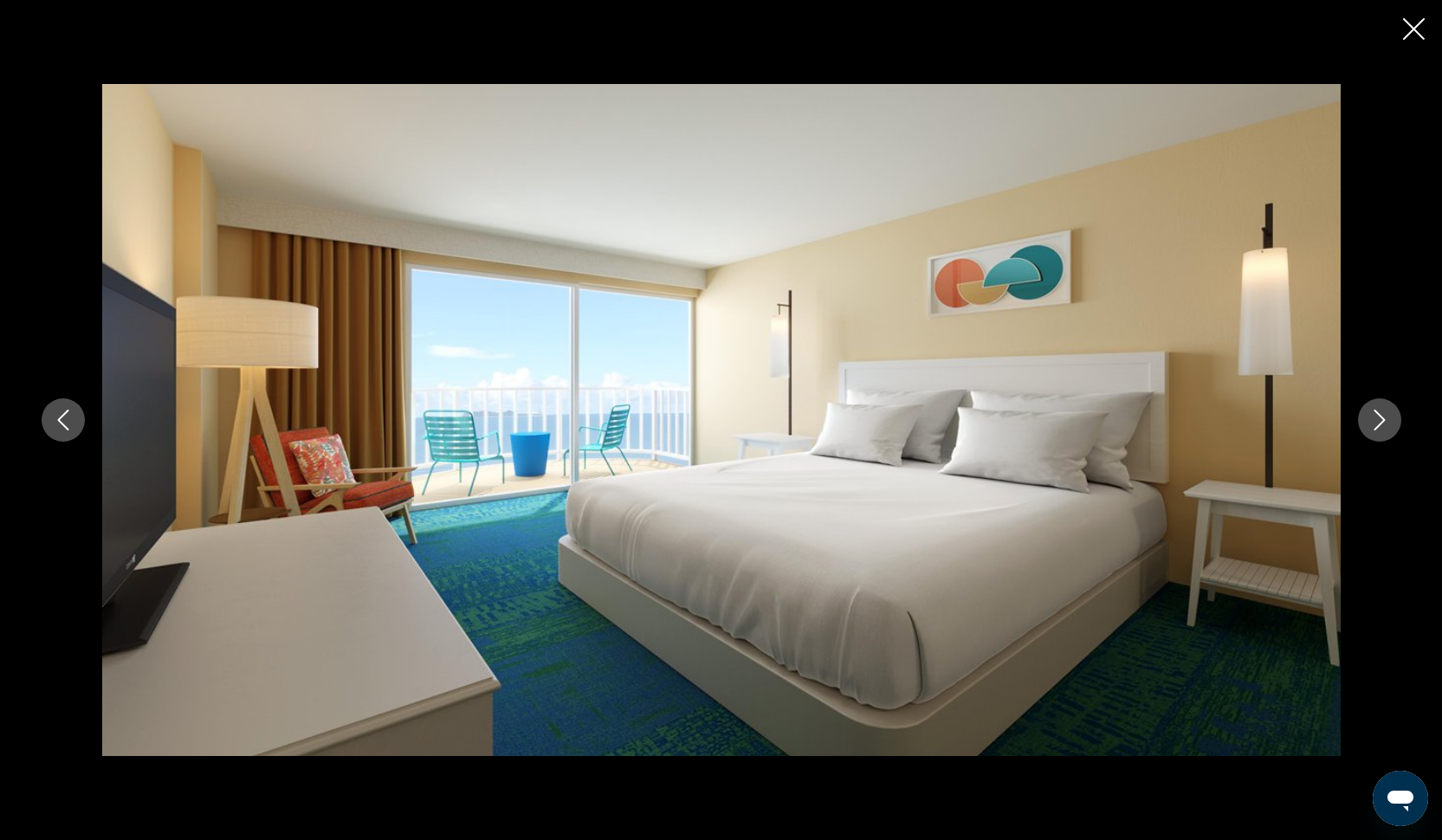
click at [1384, 420] on icon "Next image" at bounding box center [1379, 420] width 21 height 21
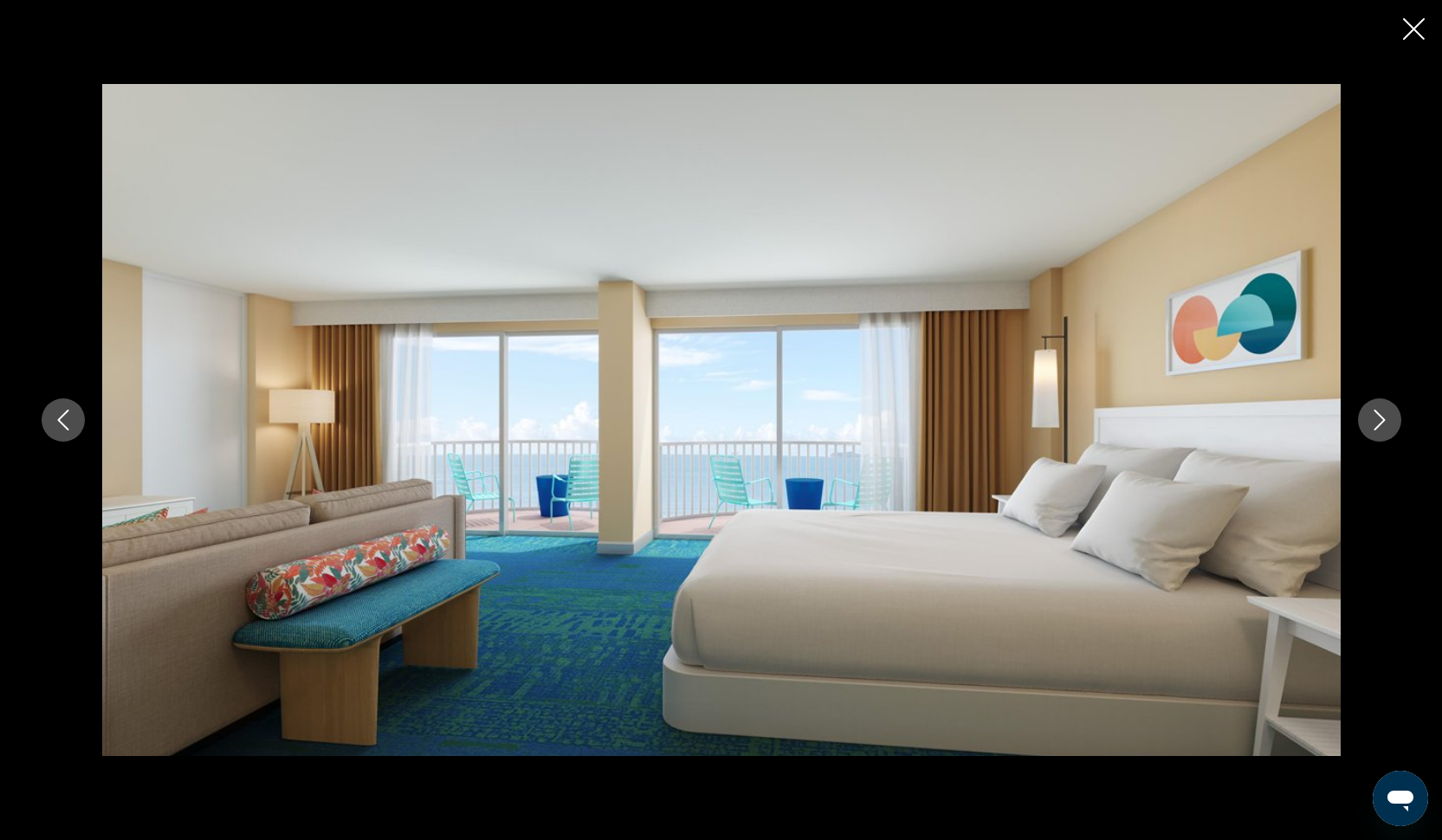
click at [1384, 420] on icon "Next image" at bounding box center [1379, 420] width 21 height 21
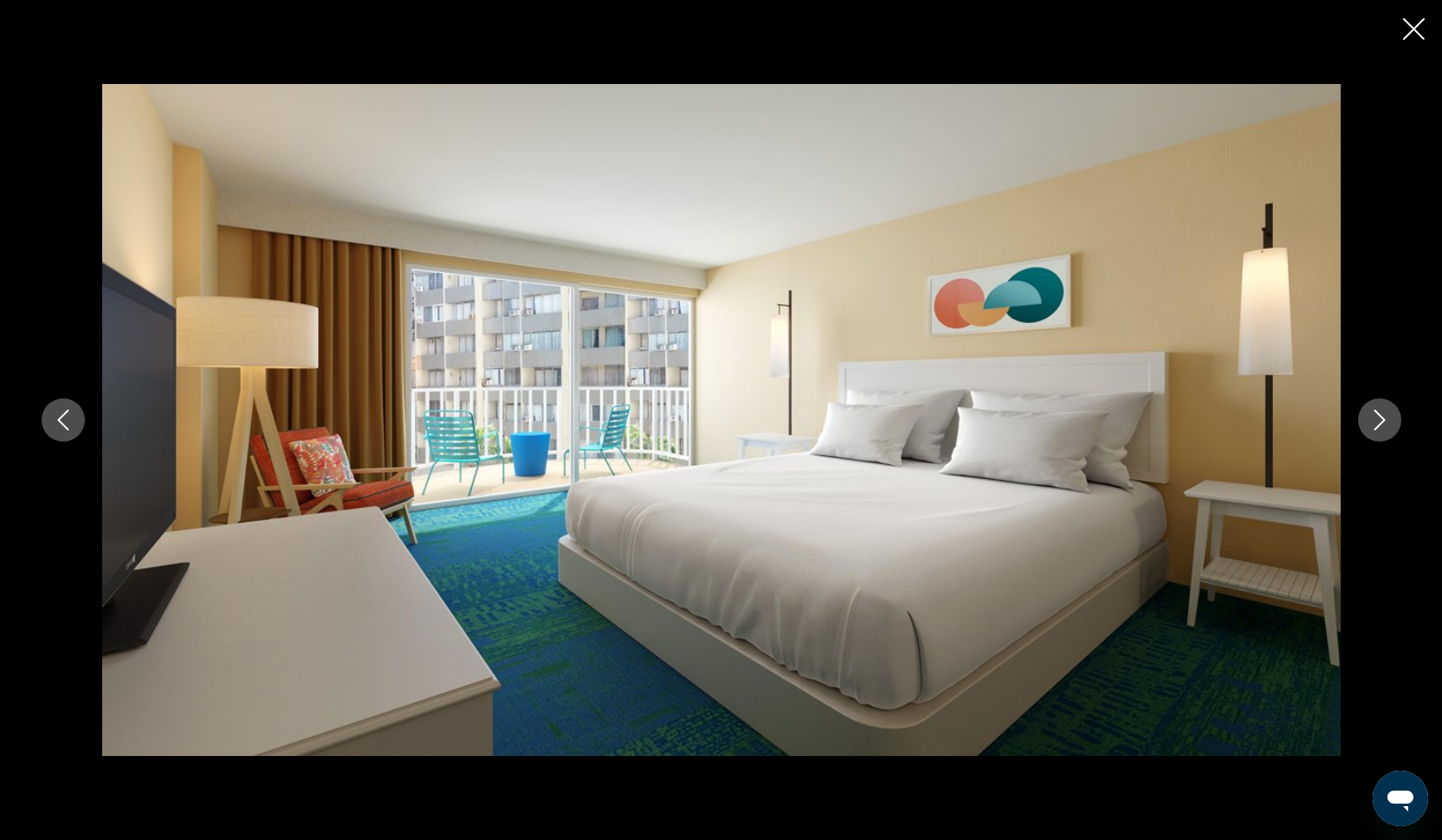
click at [1384, 420] on icon "Next image" at bounding box center [1379, 420] width 21 height 21
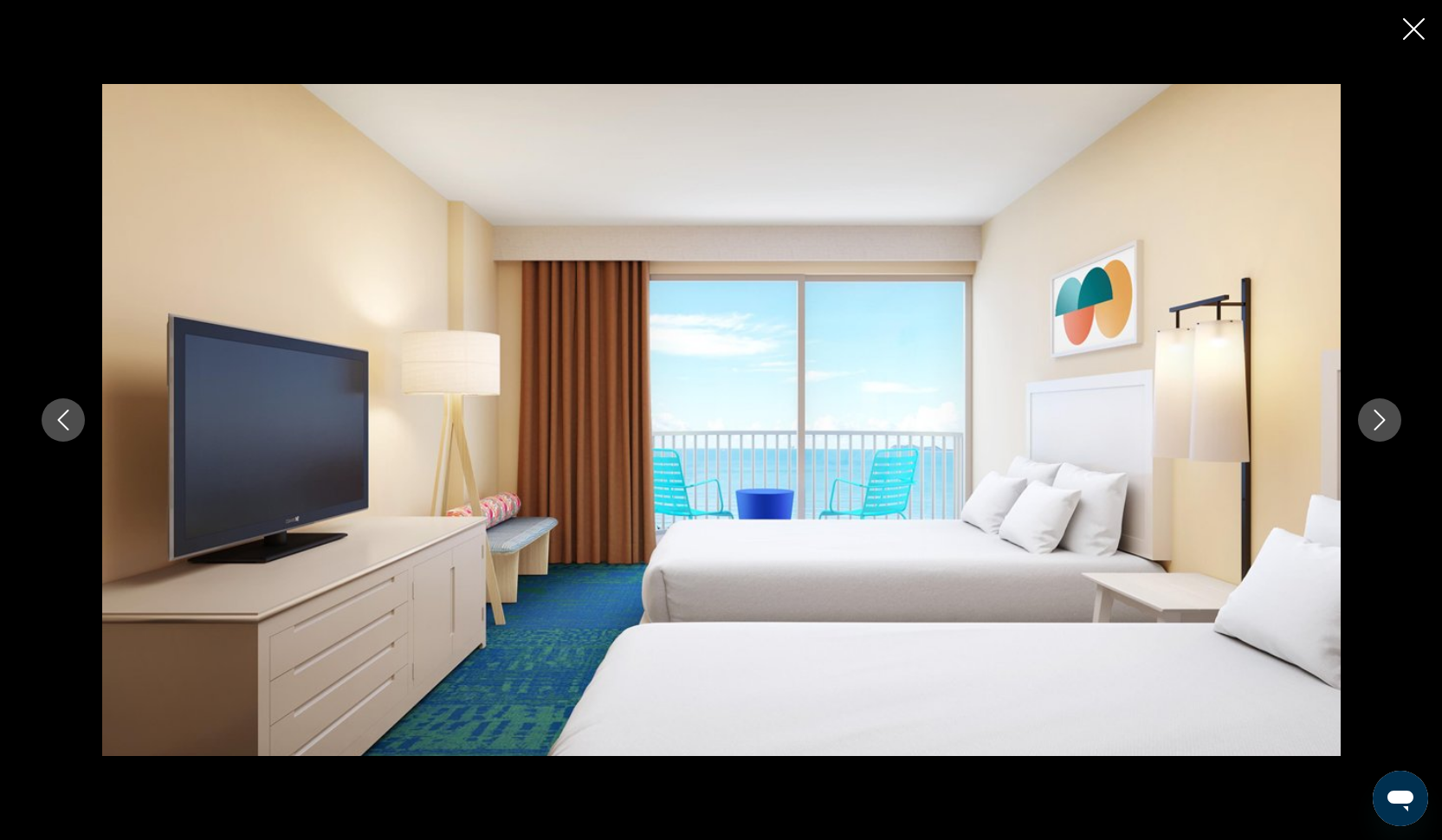
click at [1384, 420] on icon "Next image" at bounding box center [1379, 420] width 21 height 21
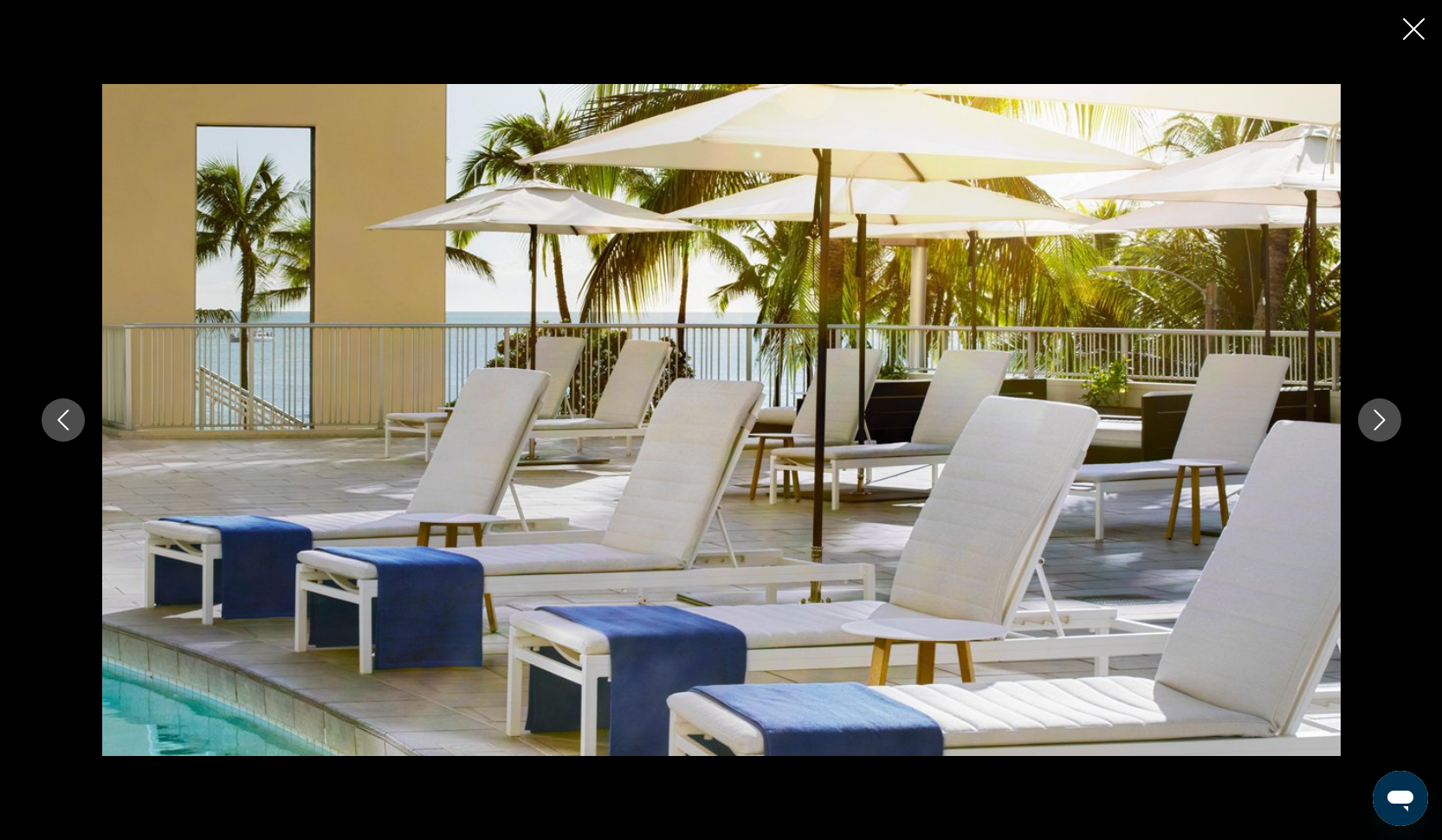
click at [1384, 420] on icon "Next image" at bounding box center [1379, 420] width 21 height 21
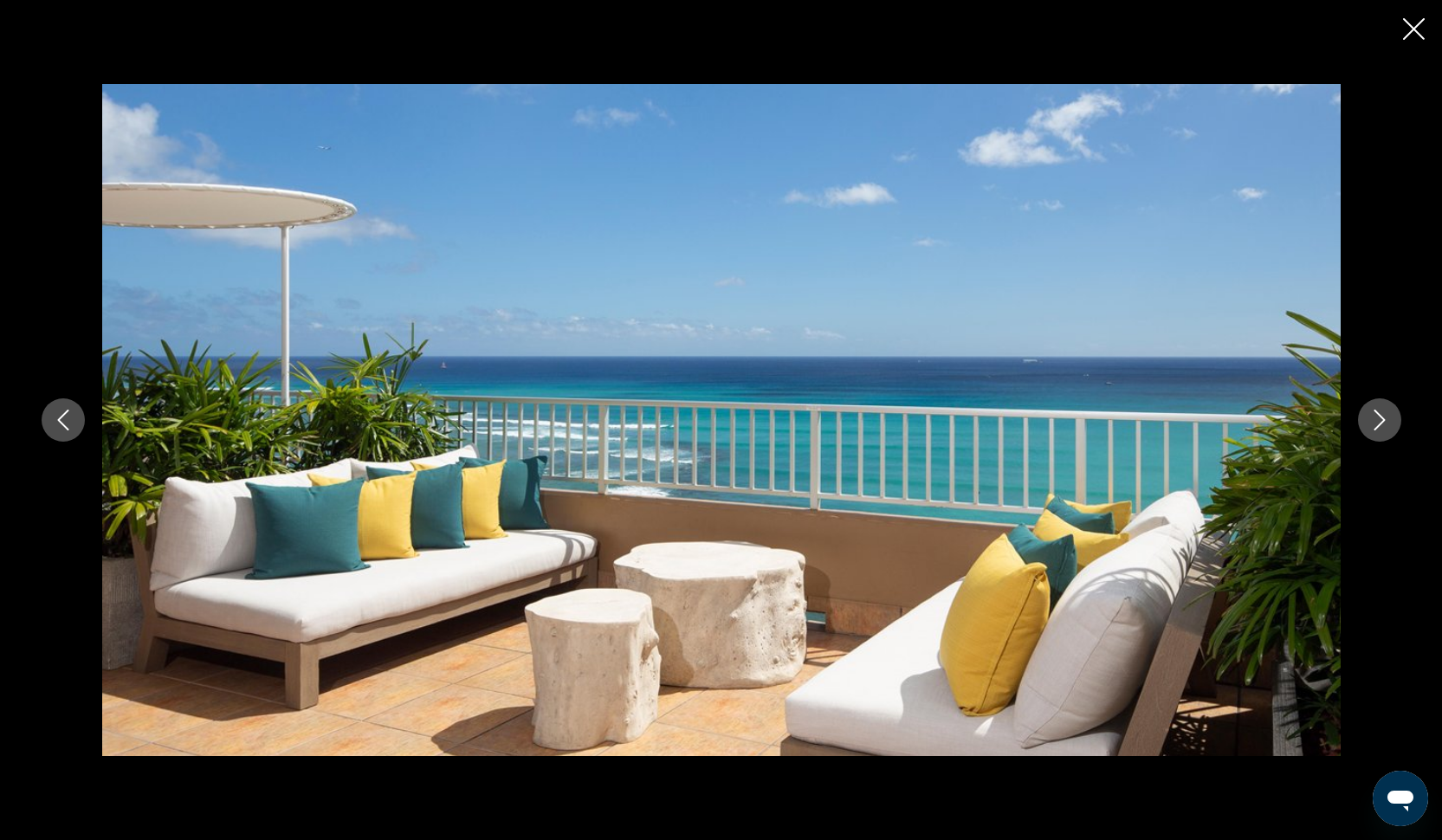
click at [1384, 420] on icon "Next image" at bounding box center [1379, 420] width 21 height 21
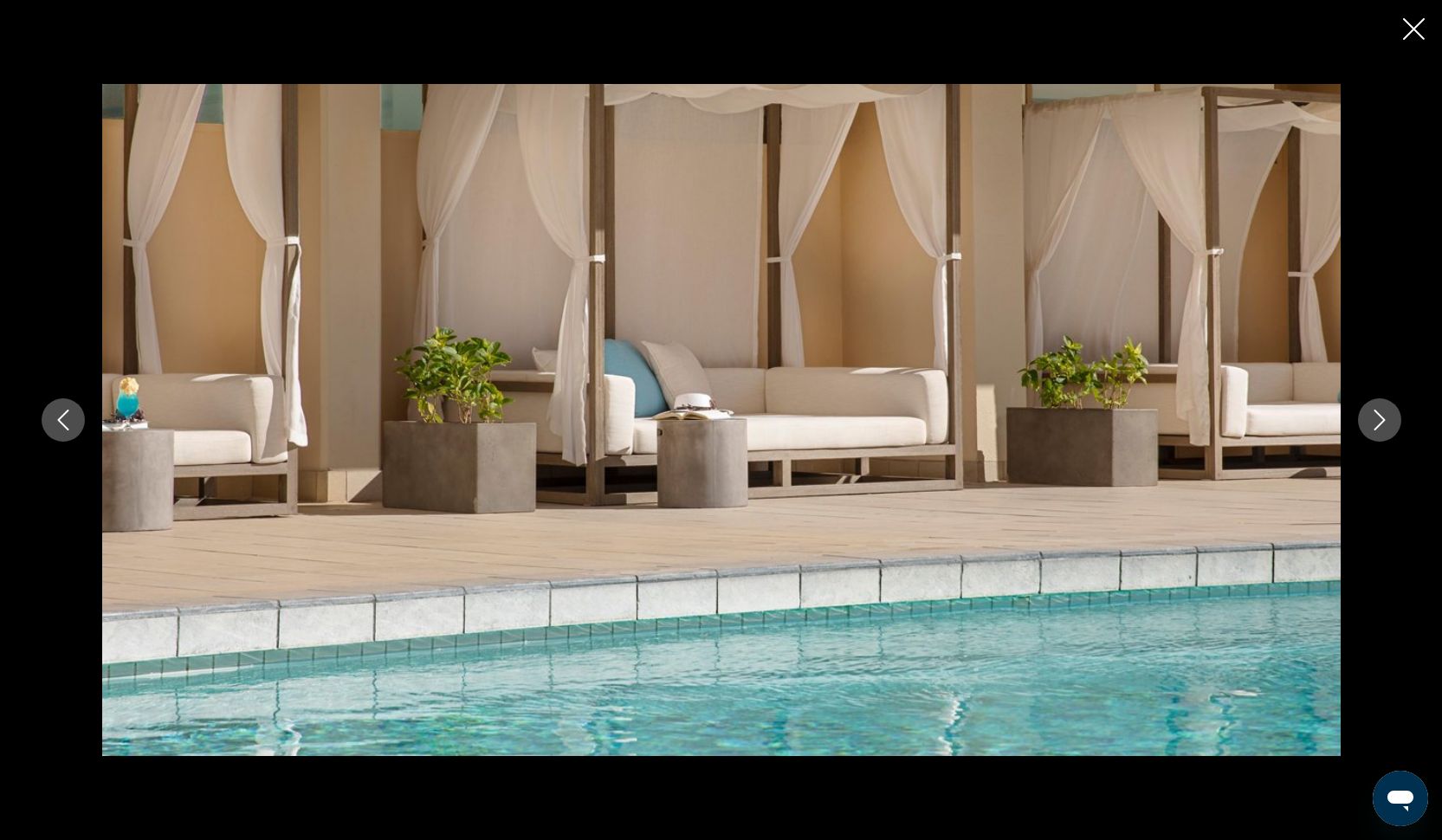
click at [1384, 420] on icon "Next image" at bounding box center [1379, 420] width 21 height 21
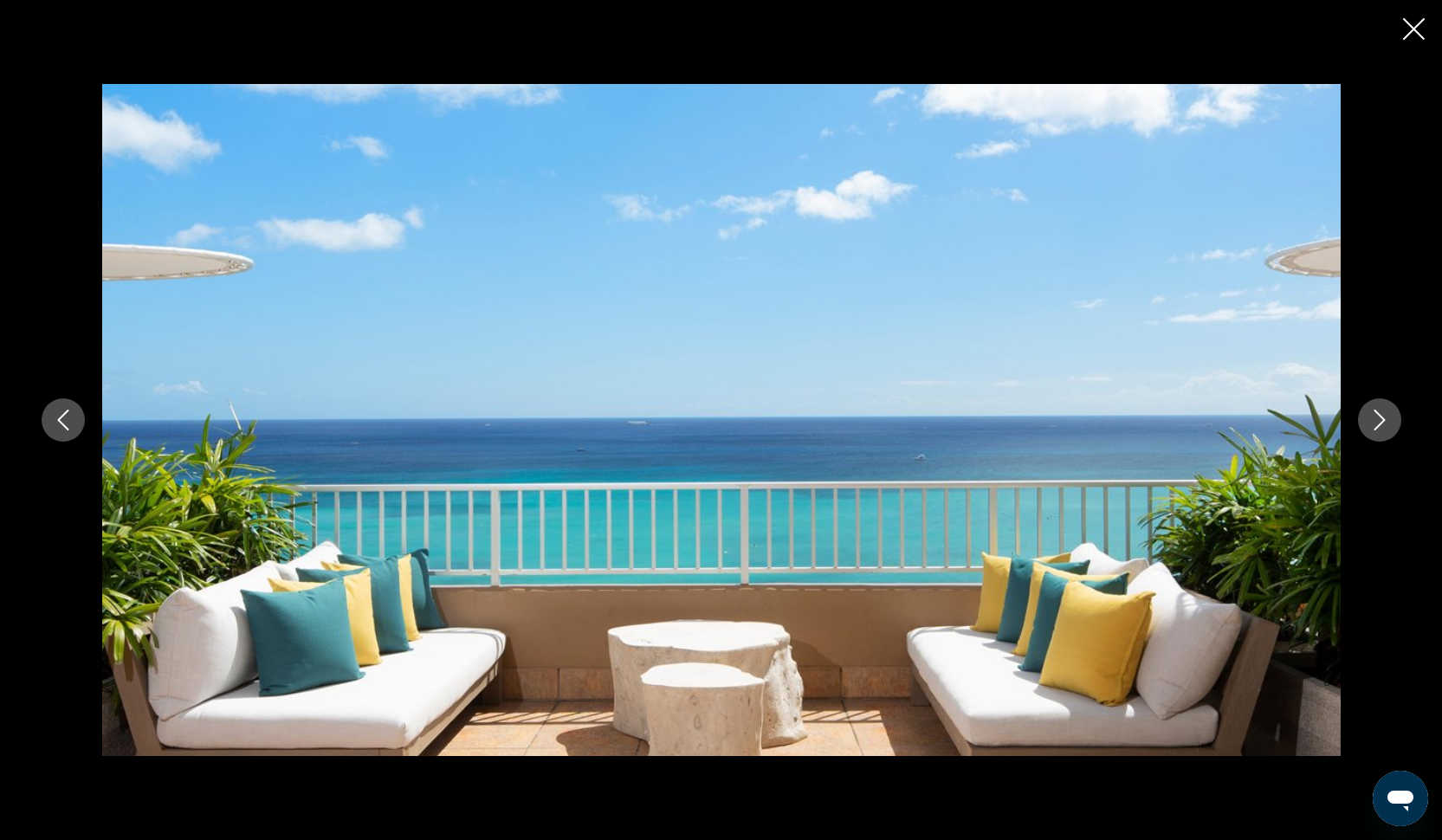
click at [1384, 420] on icon "Next image" at bounding box center [1379, 420] width 21 height 21
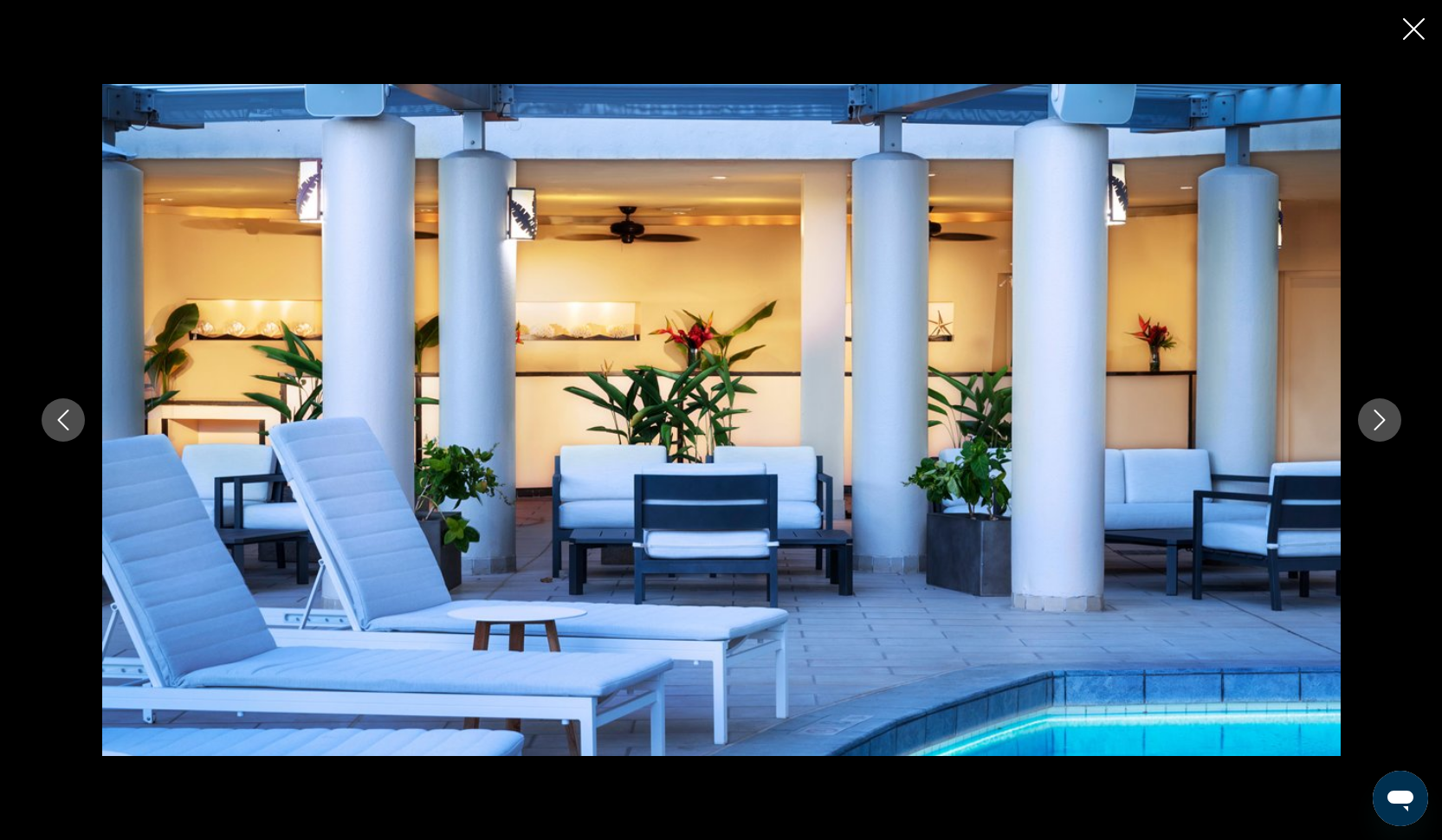
click at [1384, 420] on icon "Next image" at bounding box center [1379, 420] width 21 height 21
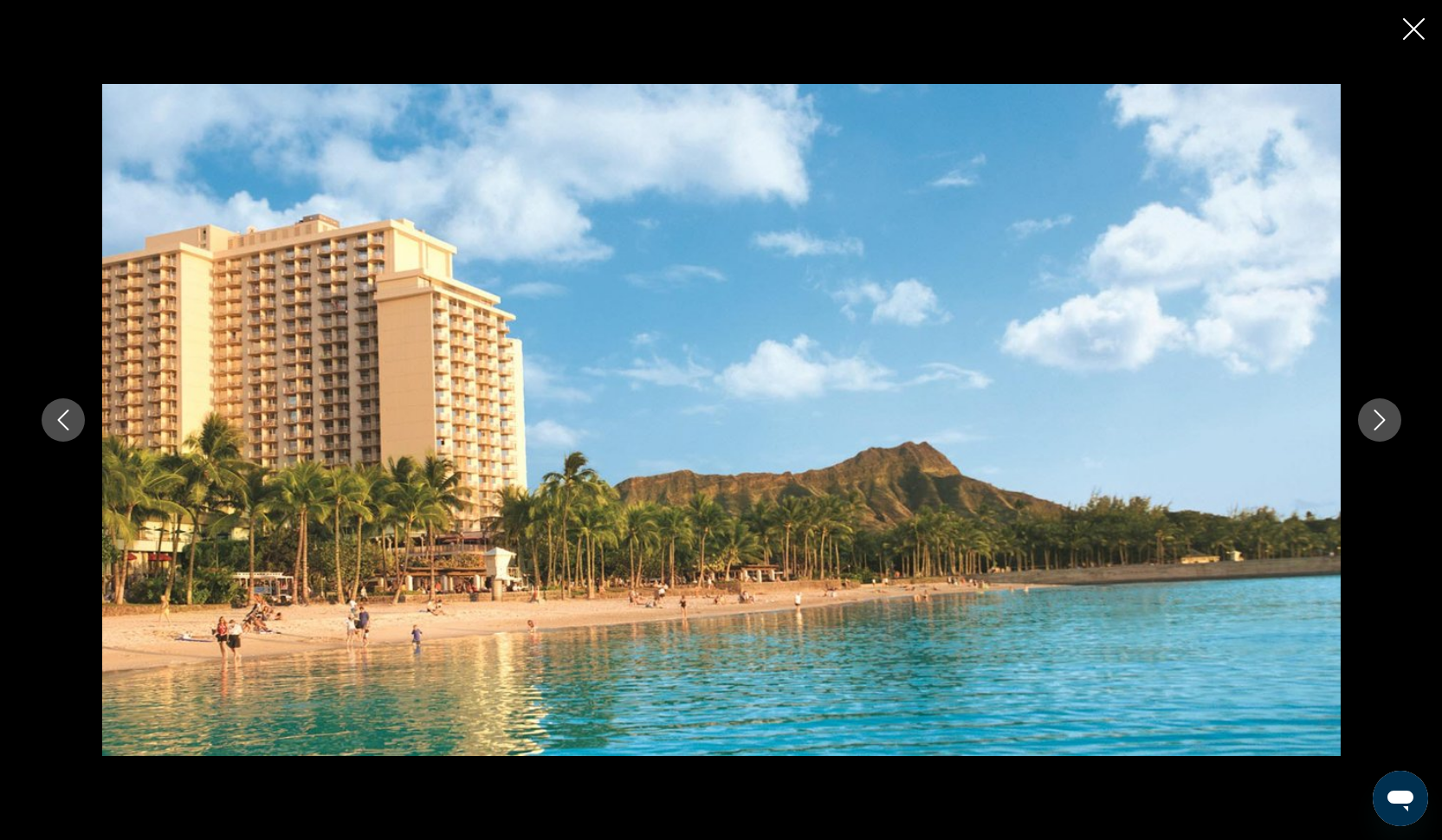
click at [1419, 33] on icon "Close slideshow" at bounding box center [1413, 29] width 22 height 22
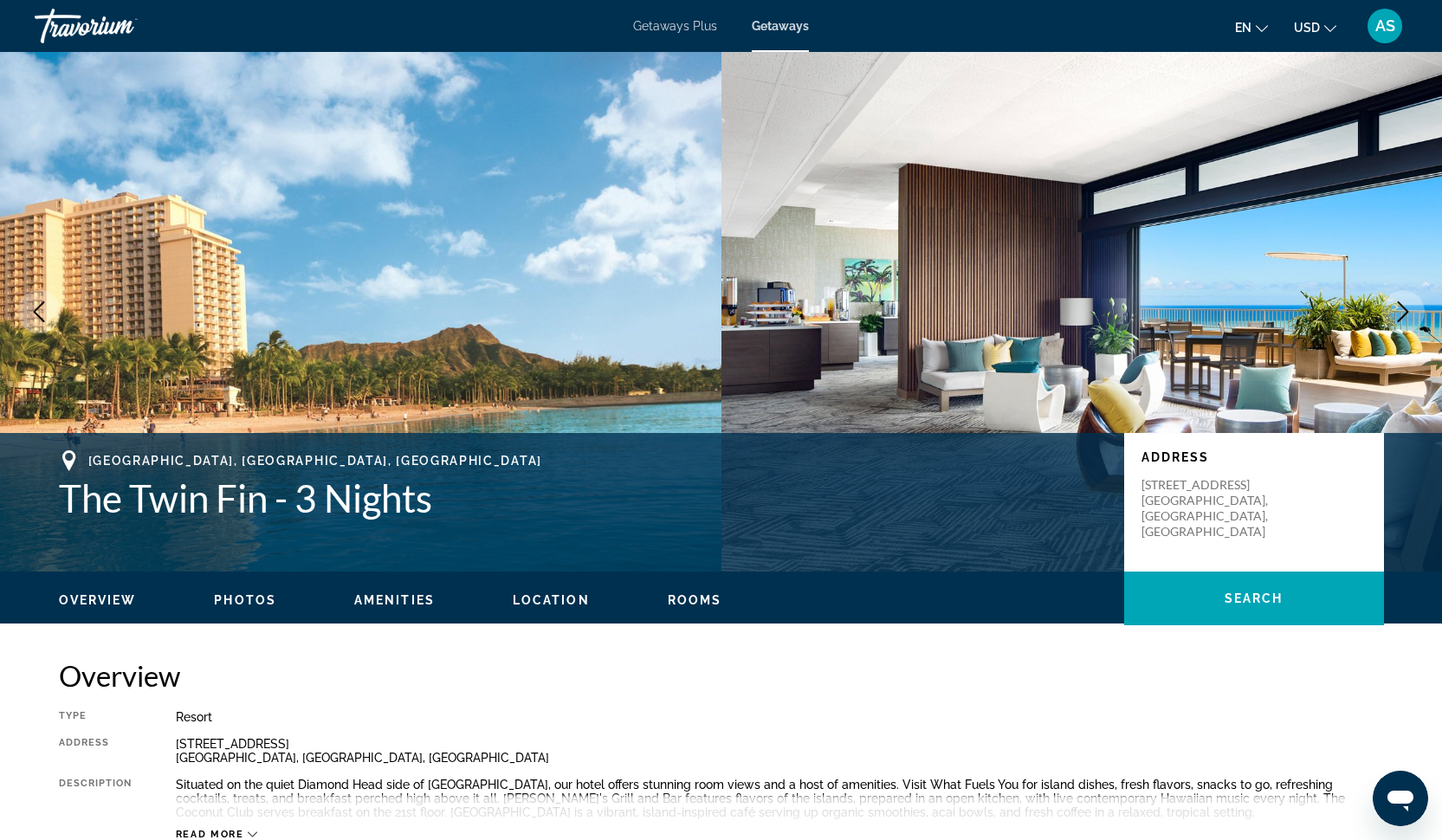
scroll to position [0, 0]
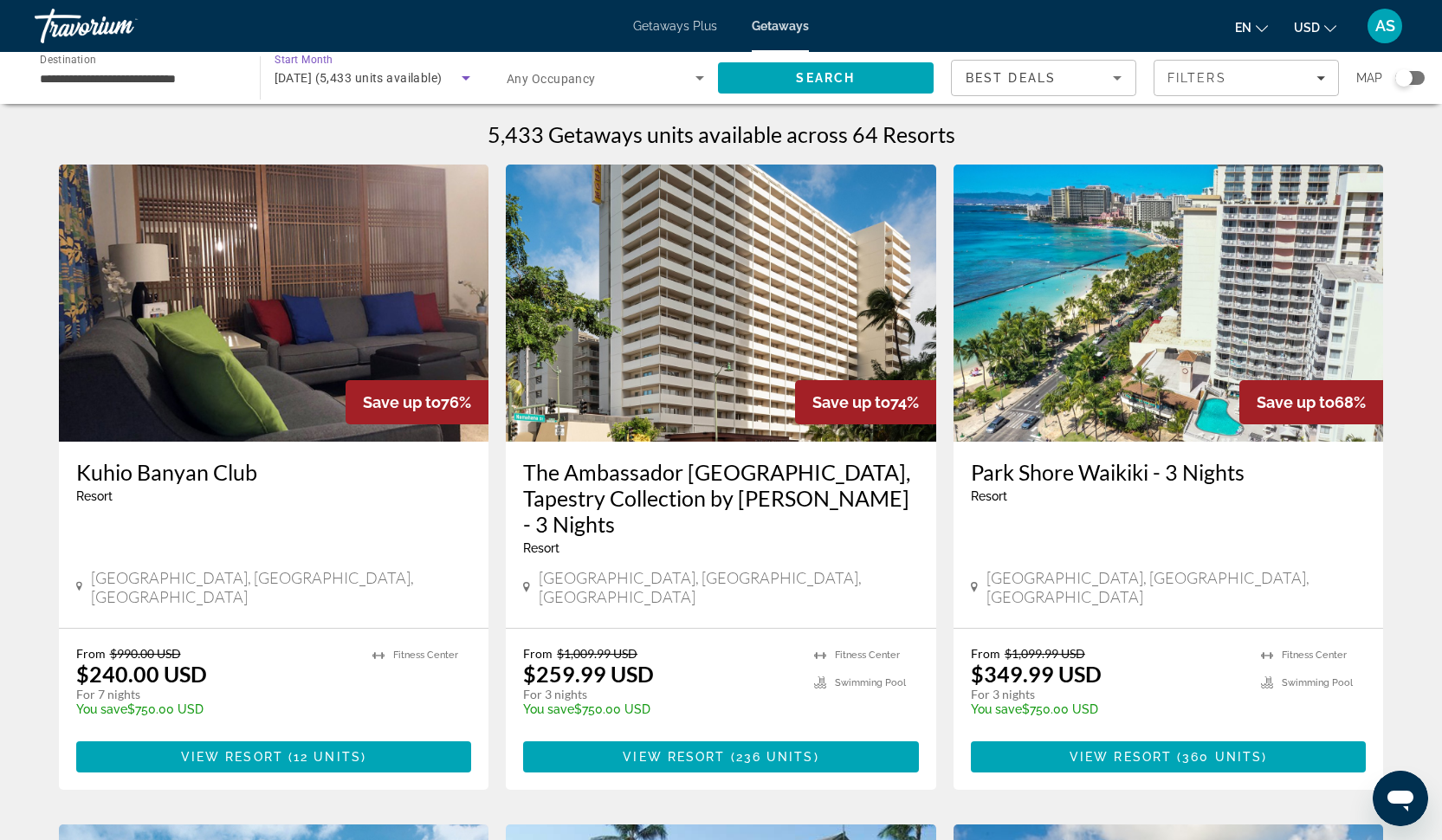
click at [356, 76] on span "[DATE] (5,433 units available)" at bounding box center [359, 77] width 168 height 14
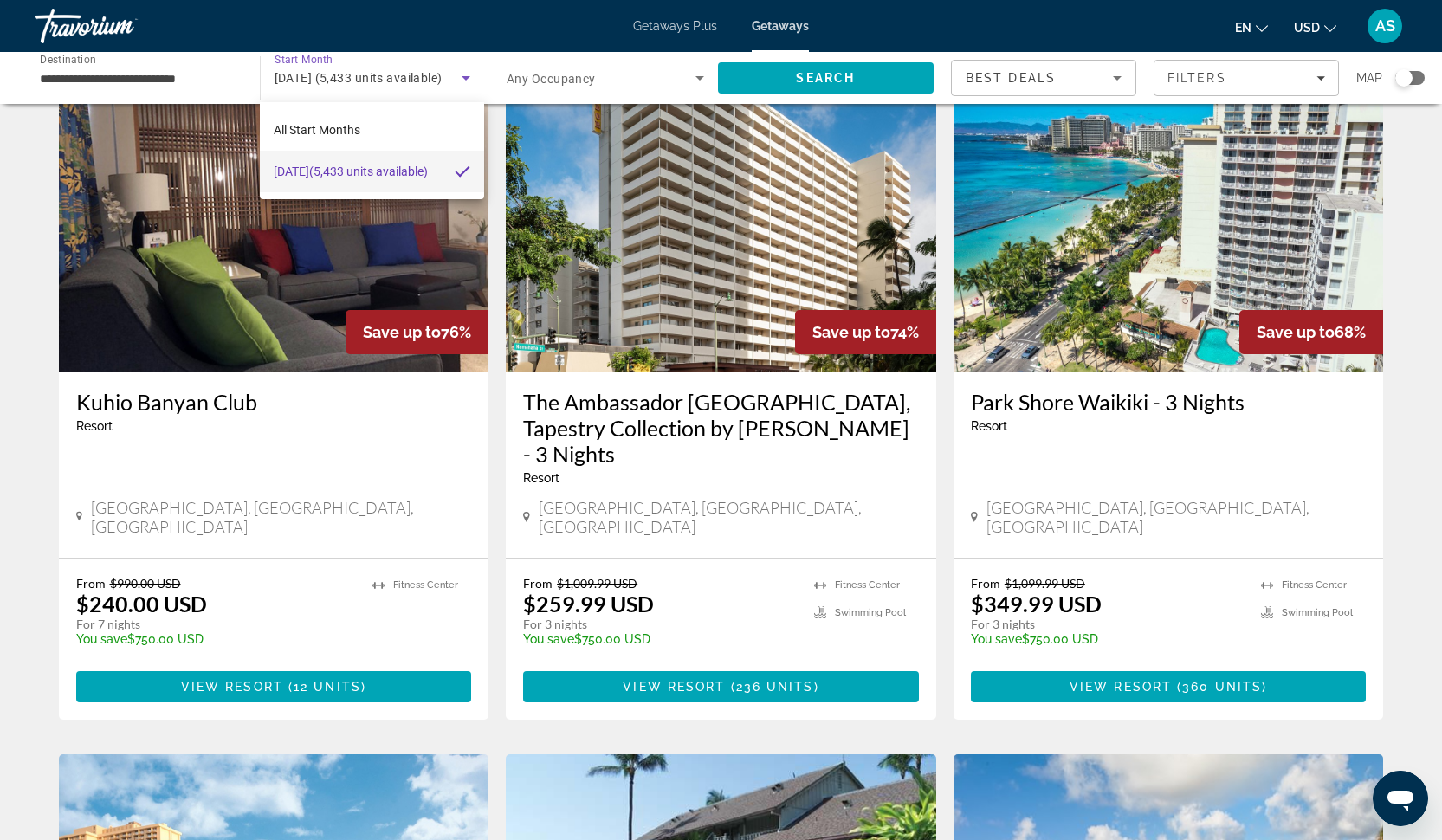
scroll to position [65, 0]
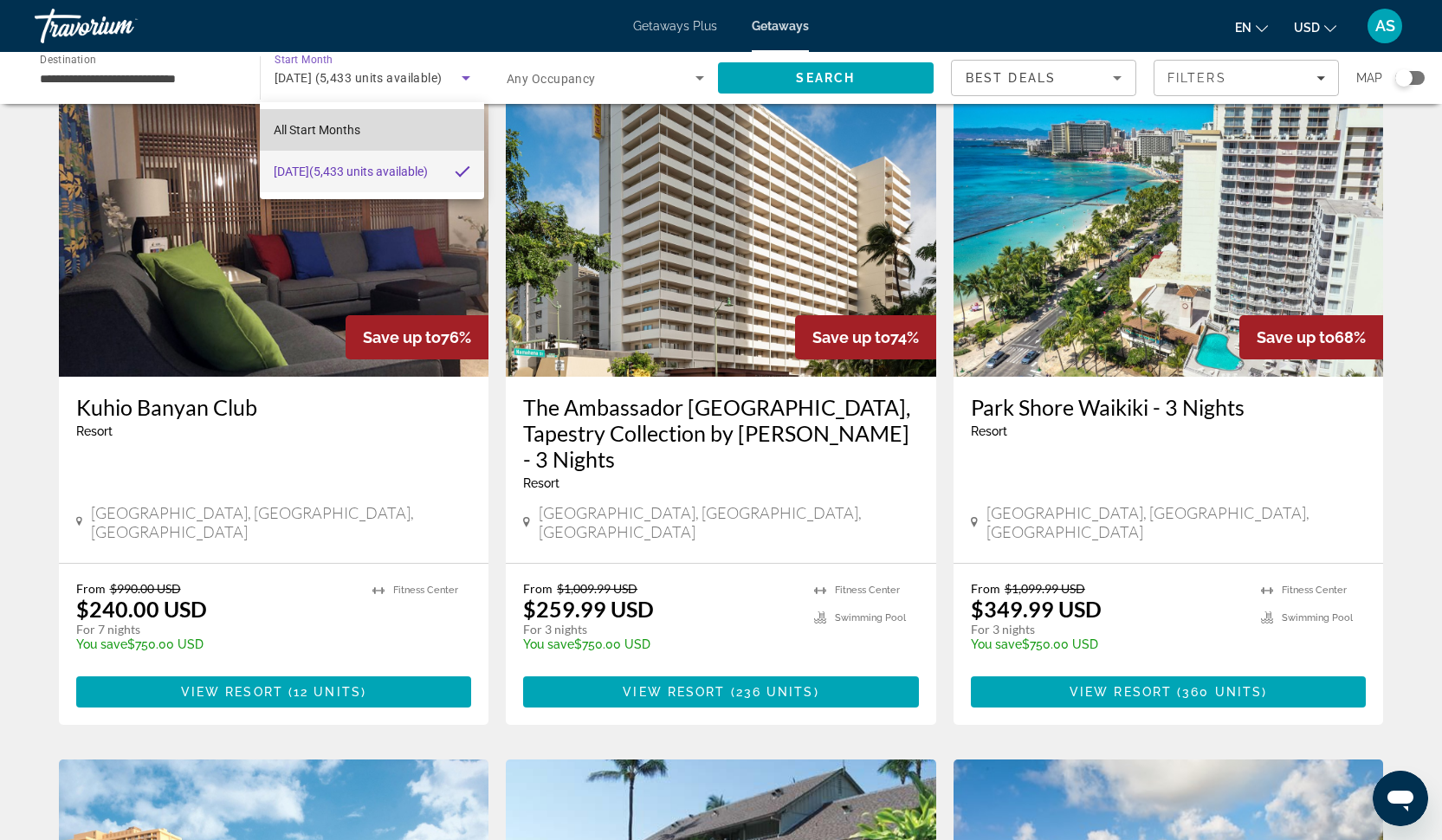
click at [342, 131] on span "All Start Months" at bounding box center [317, 130] width 87 height 14
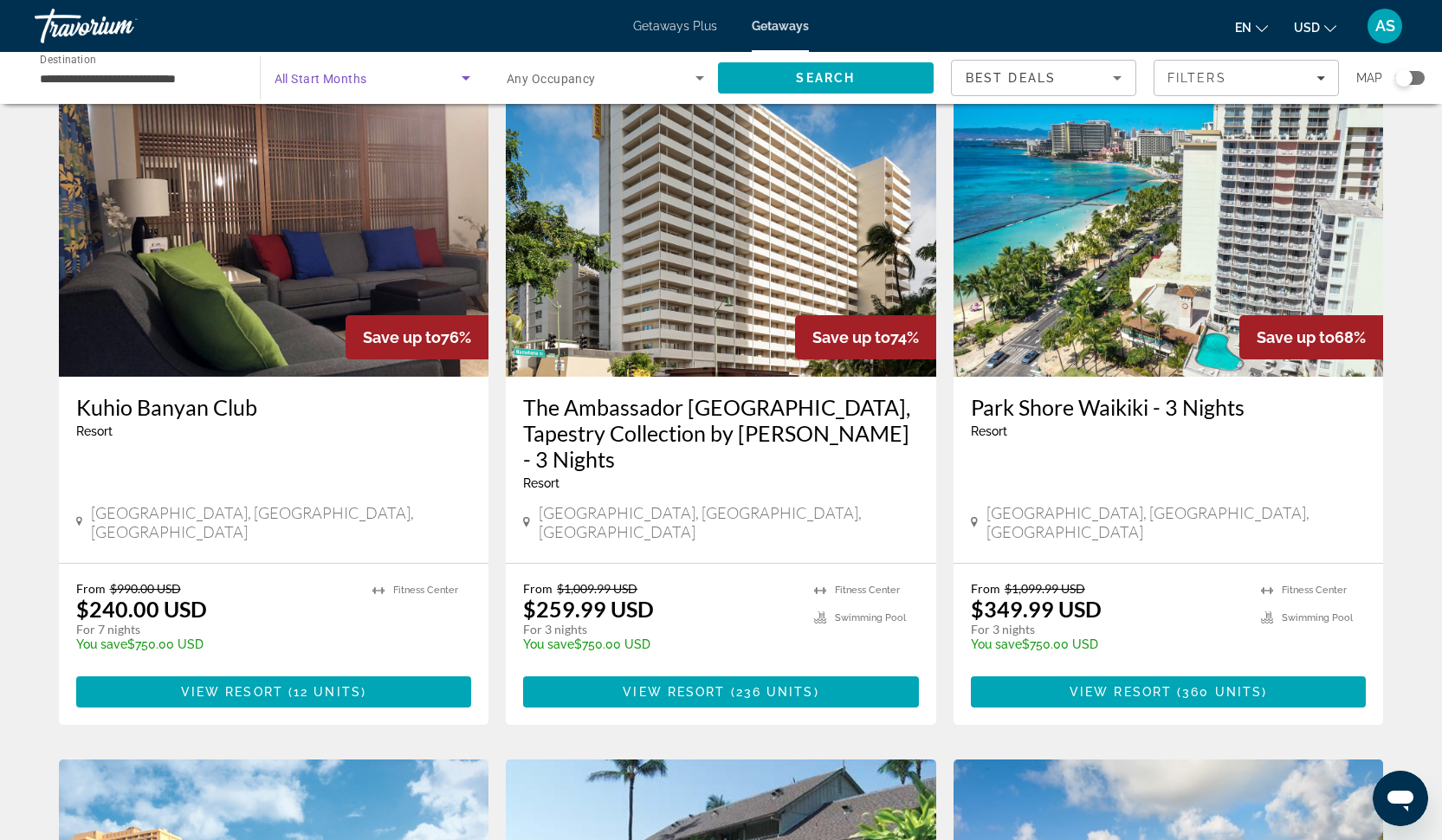
click at [343, 83] on span "All Start Months" at bounding box center [320, 78] width 93 height 14
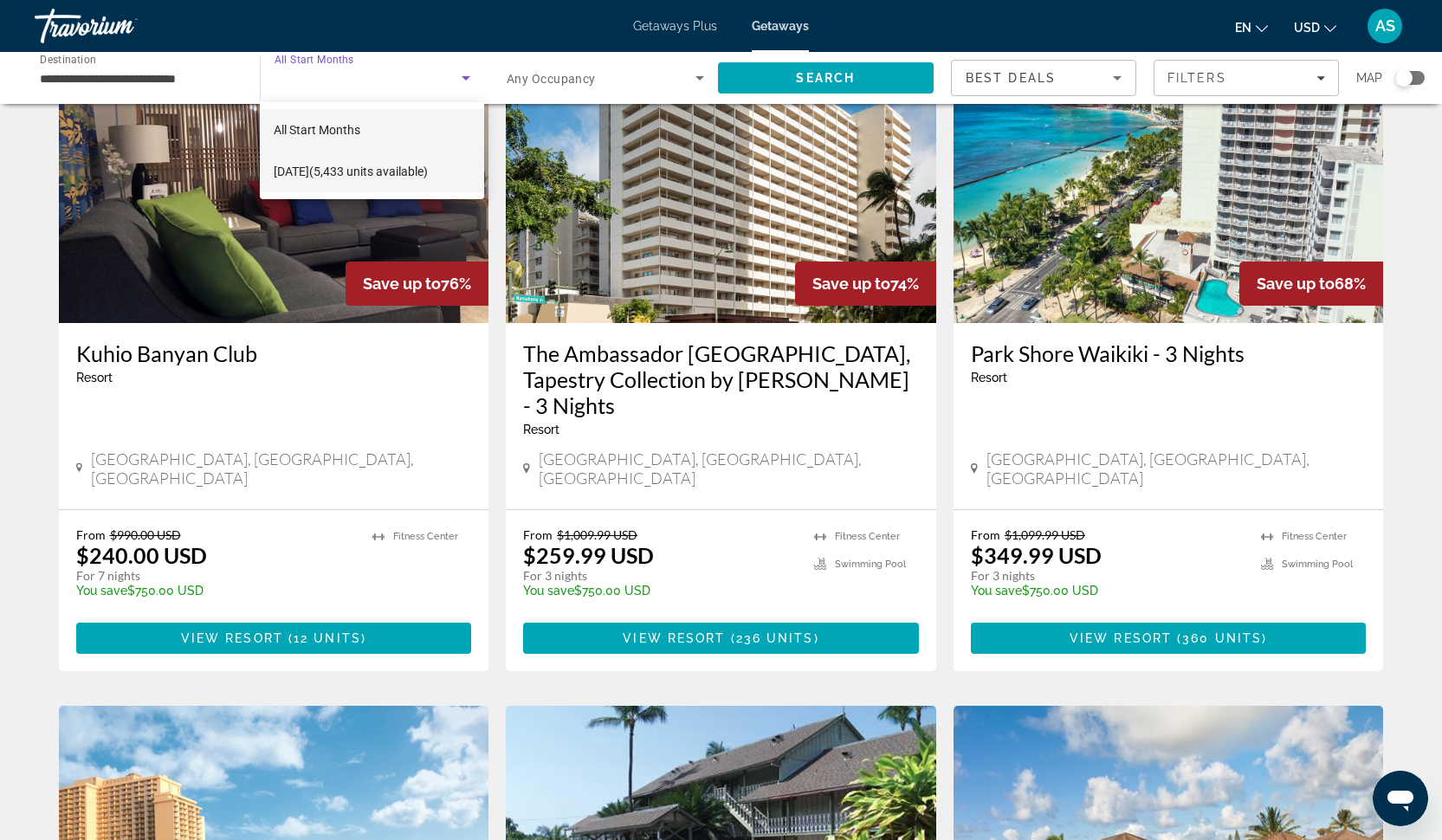
scroll to position [123, 0]
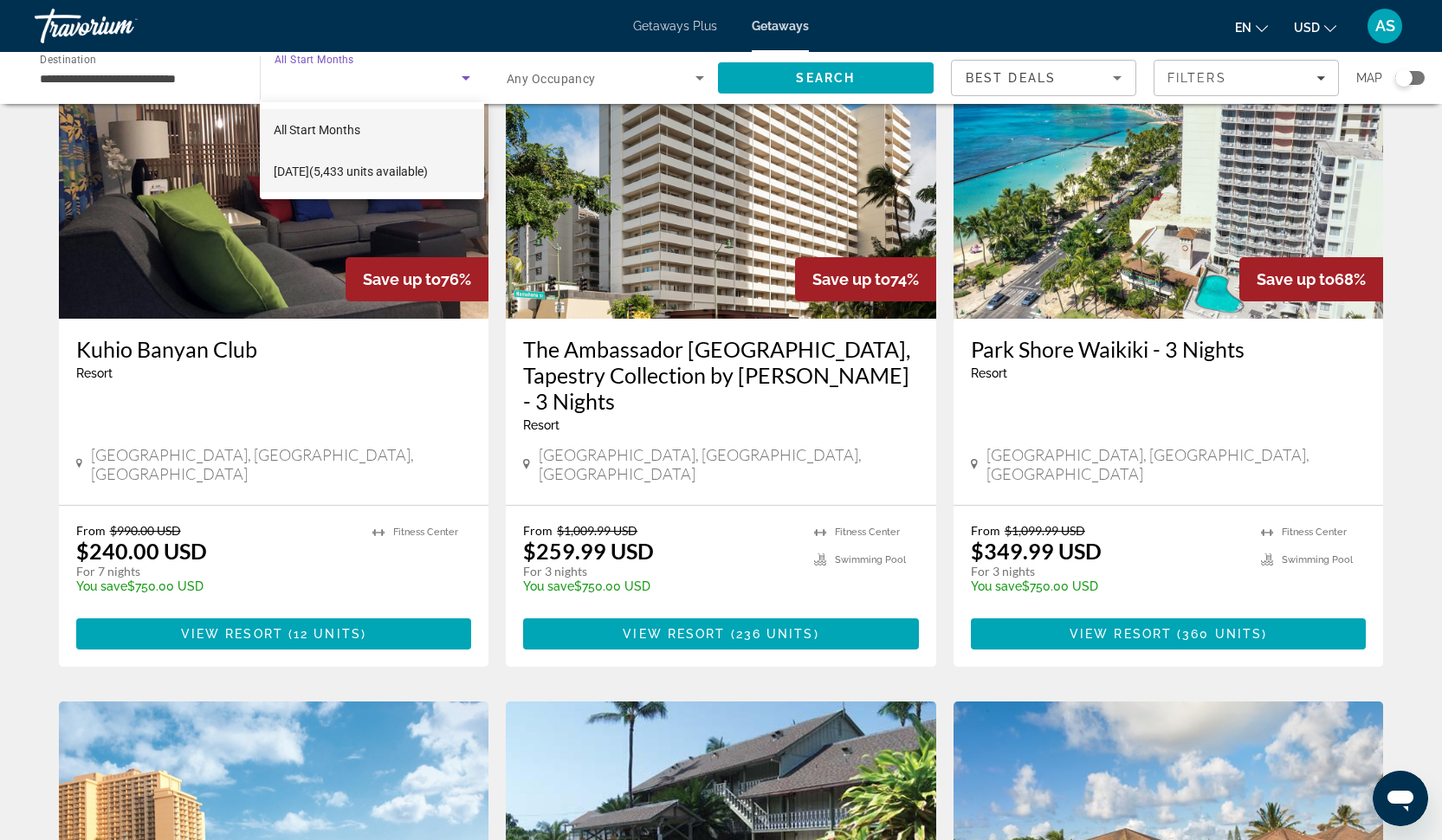
click at [399, 174] on span "[DATE] (5,433 units available)" at bounding box center [351, 172] width 154 height 21
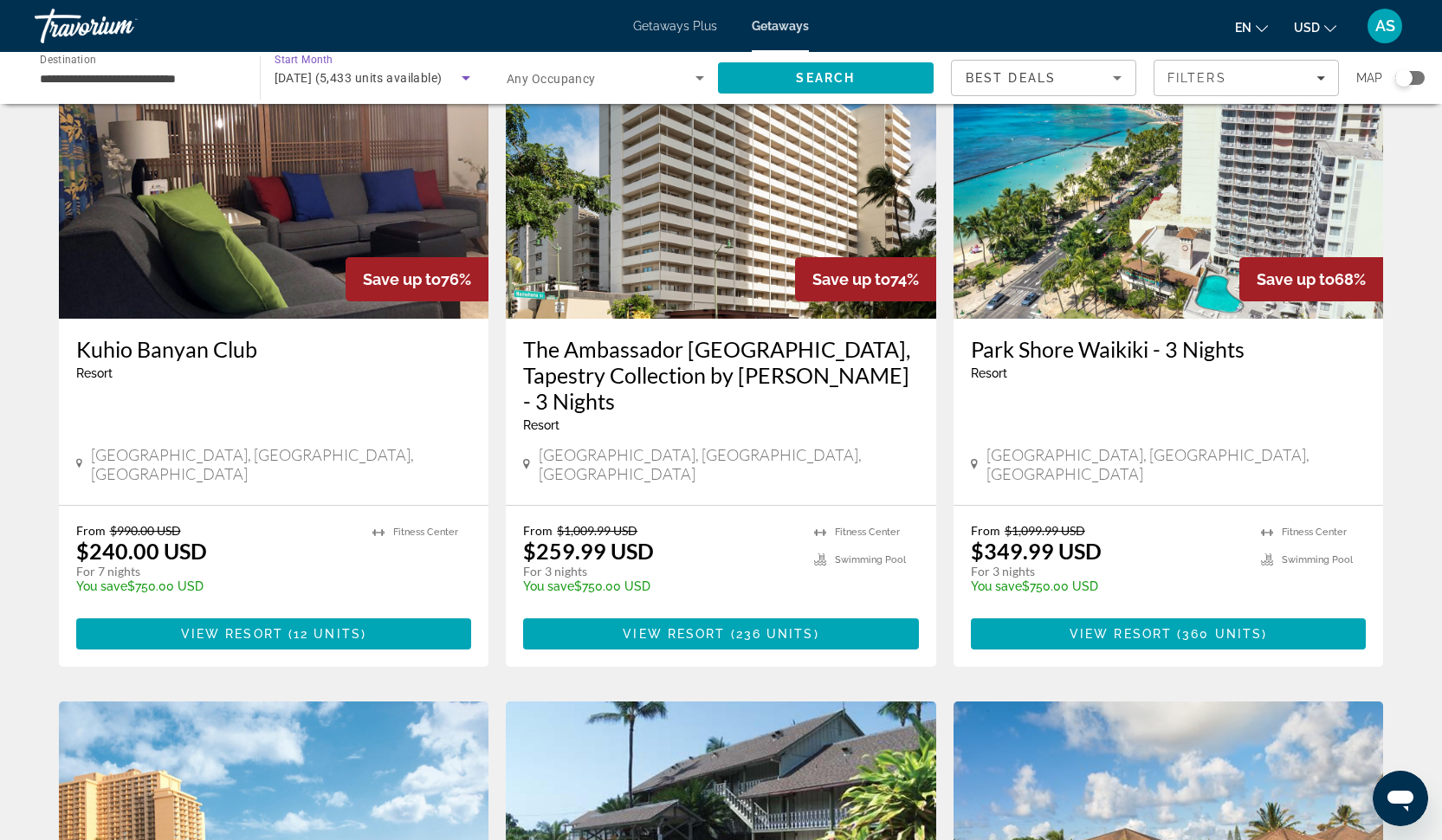
click at [361, 78] on span "[DATE] (5,433 units available)" at bounding box center [359, 77] width 168 height 14
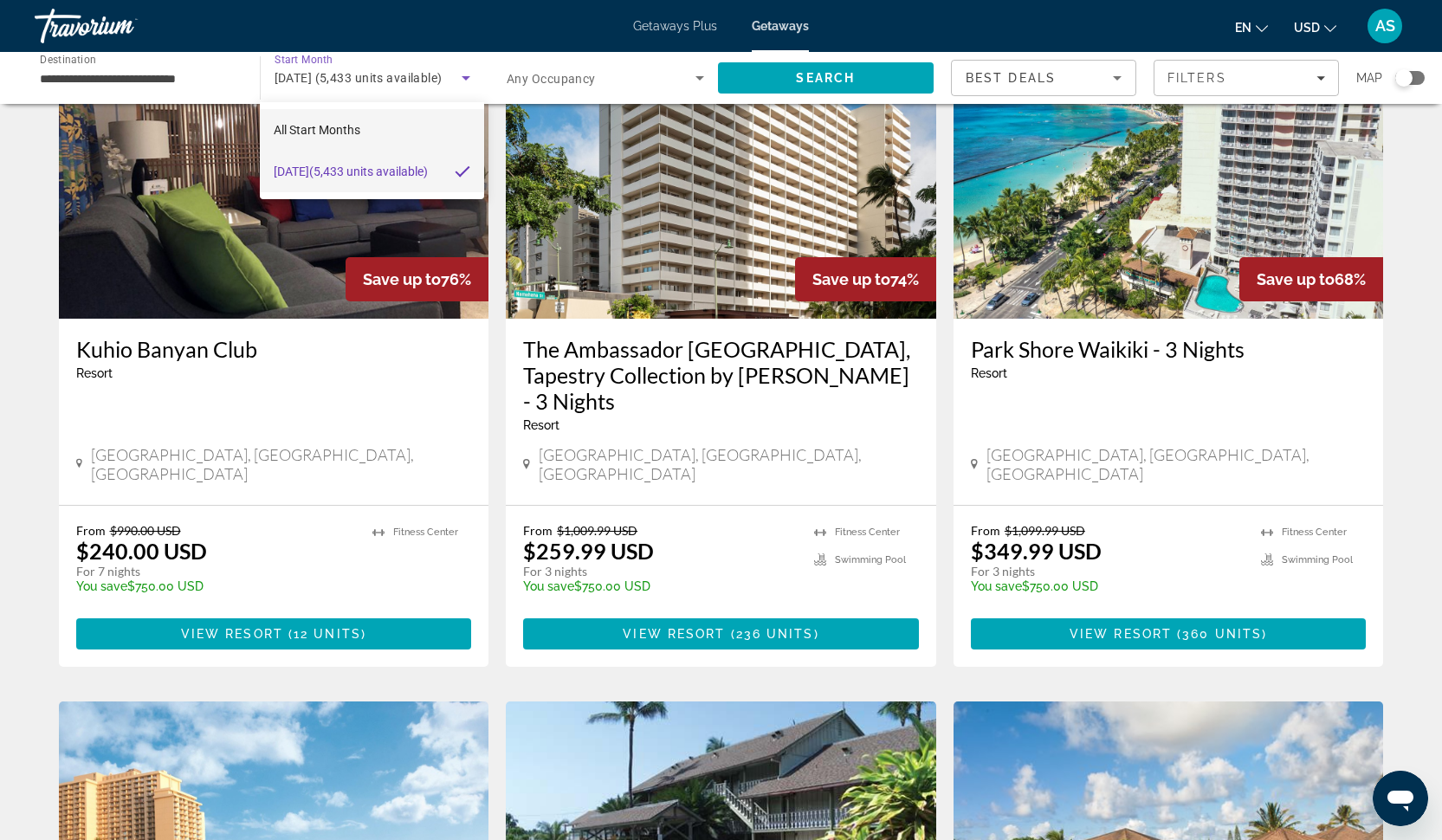
click at [337, 114] on mat-option "All Start Months" at bounding box center [371, 130] width 223 height 42
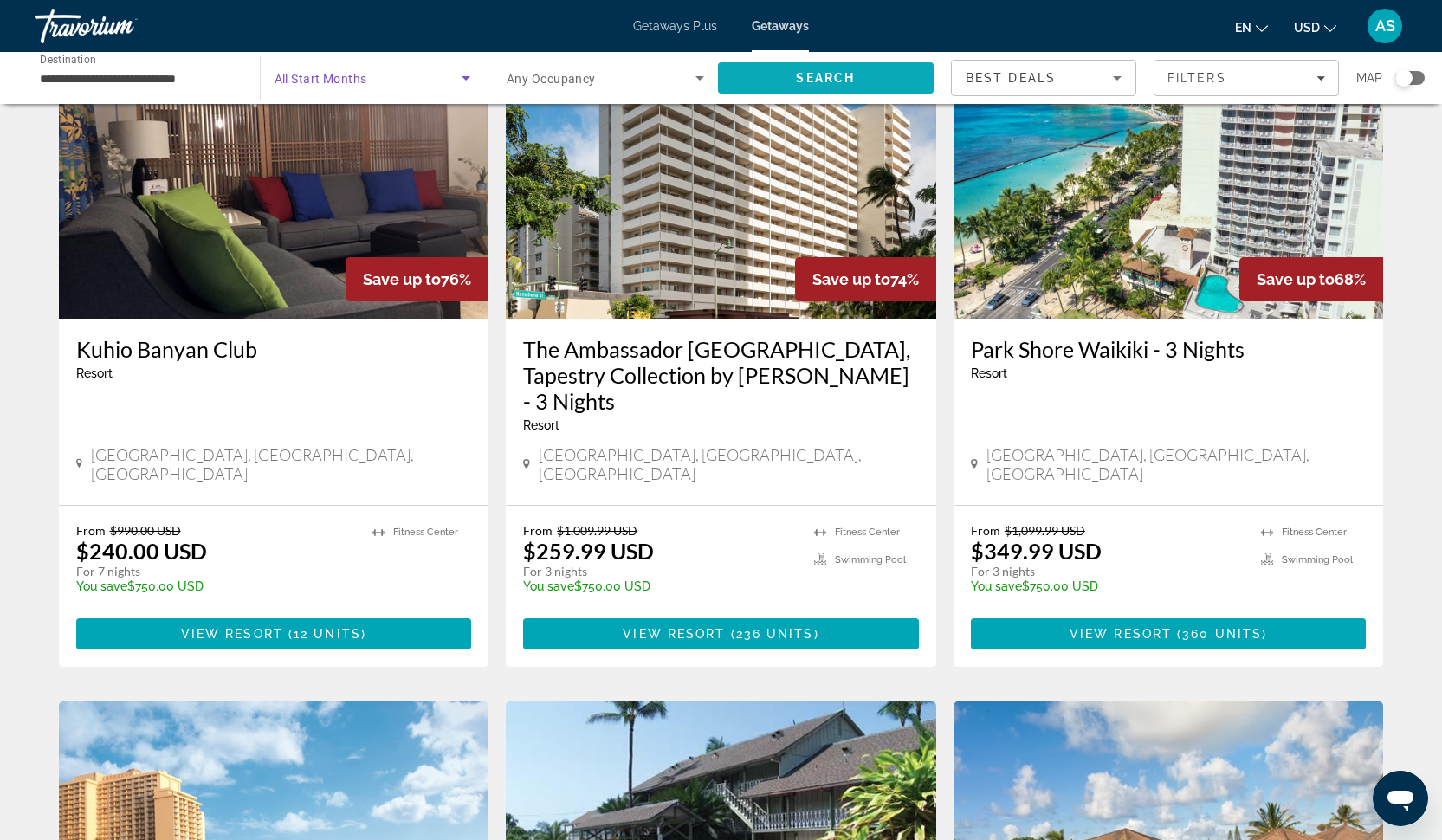
click at [790, 79] on span "Search" at bounding box center [826, 78] width 216 height 42
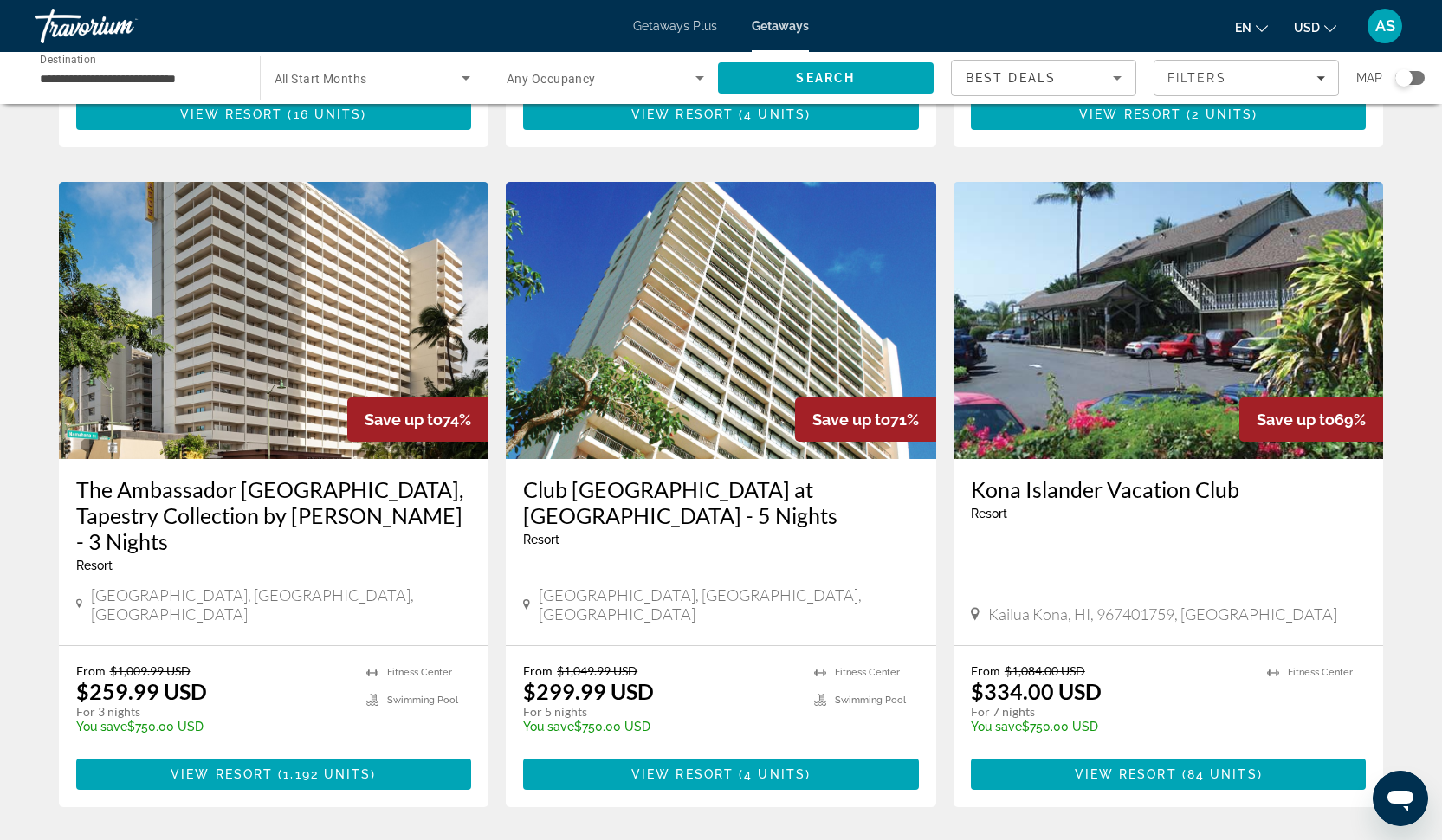
scroll to position [592, 0]
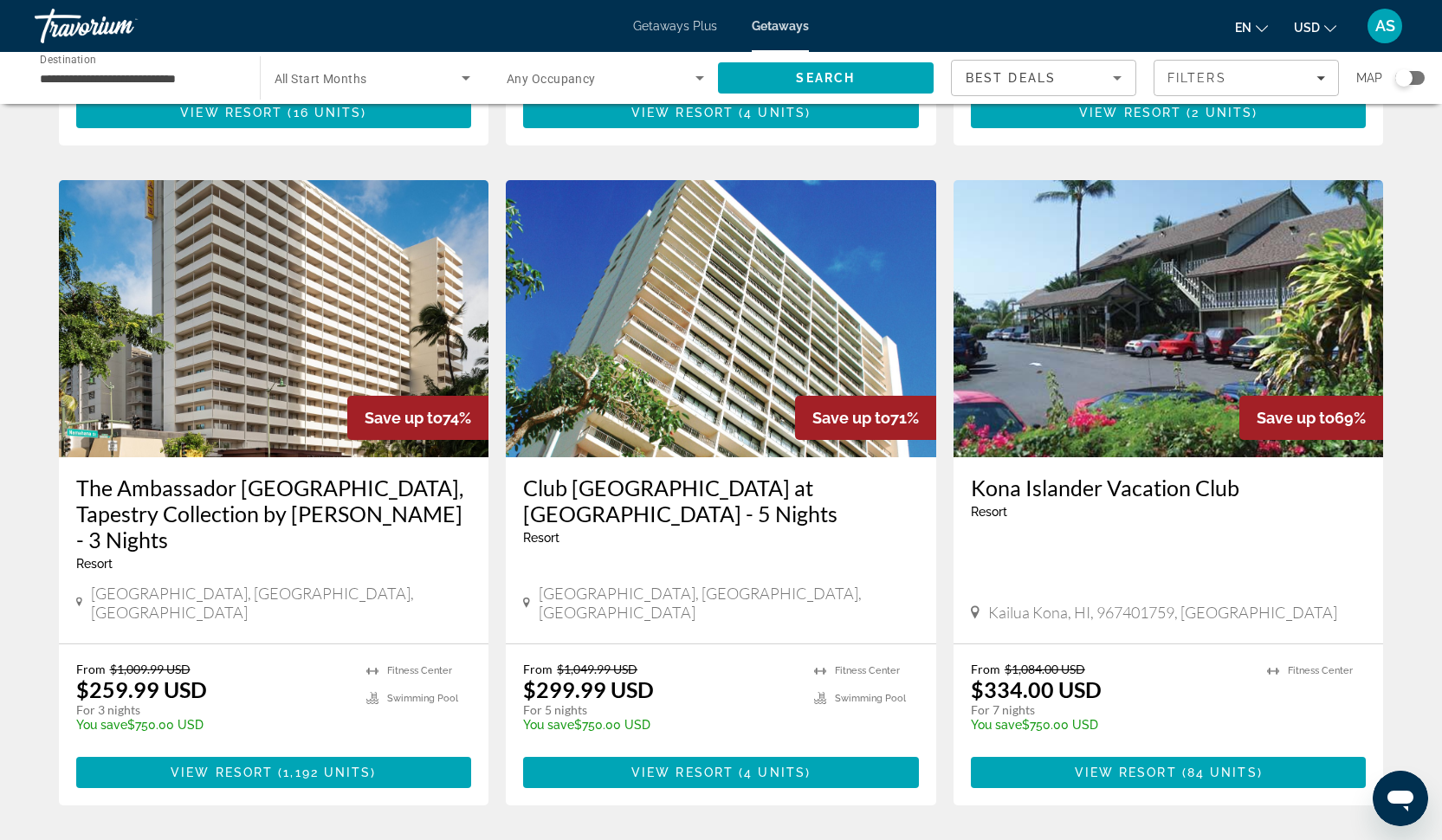
click at [635, 493] on h3 "Club [GEOGRAPHIC_DATA] at [GEOGRAPHIC_DATA] - 5 Nights" at bounding box center [720, 501] width 396 height 51
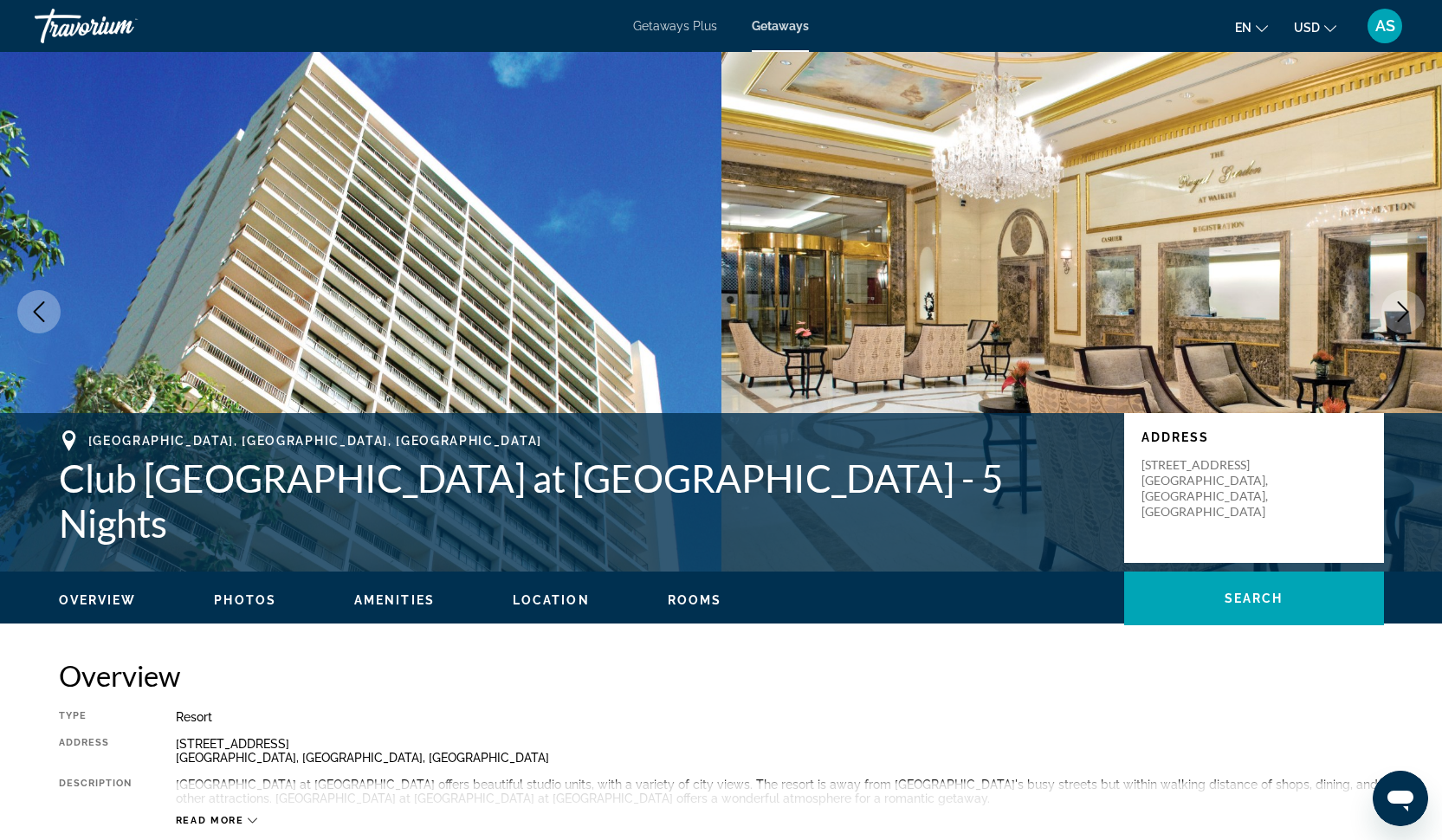
click at [249, 599] on span "Photos" at bounding box center [244, 600] width 62 height 14
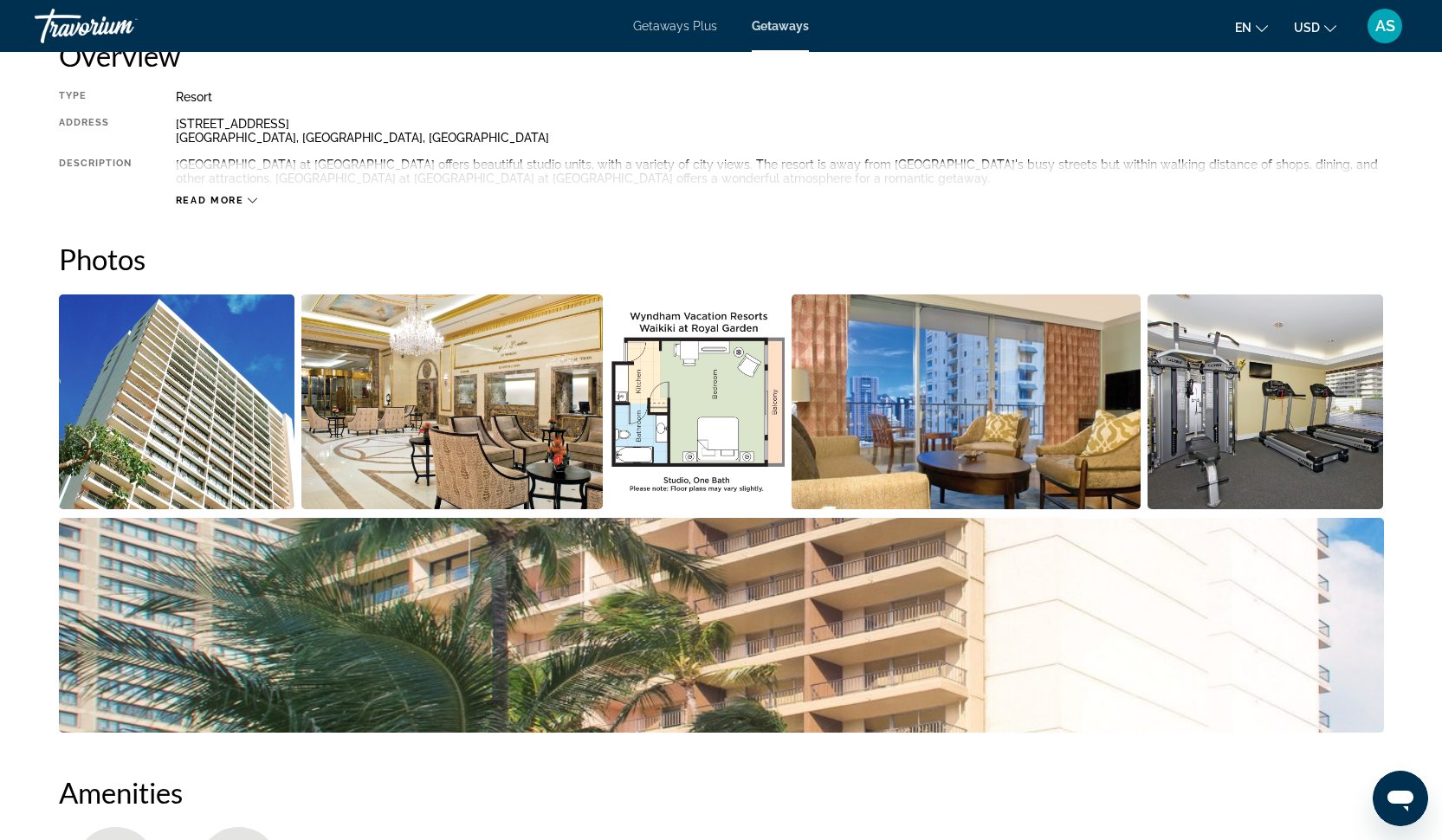
scroll to position [757, 0]
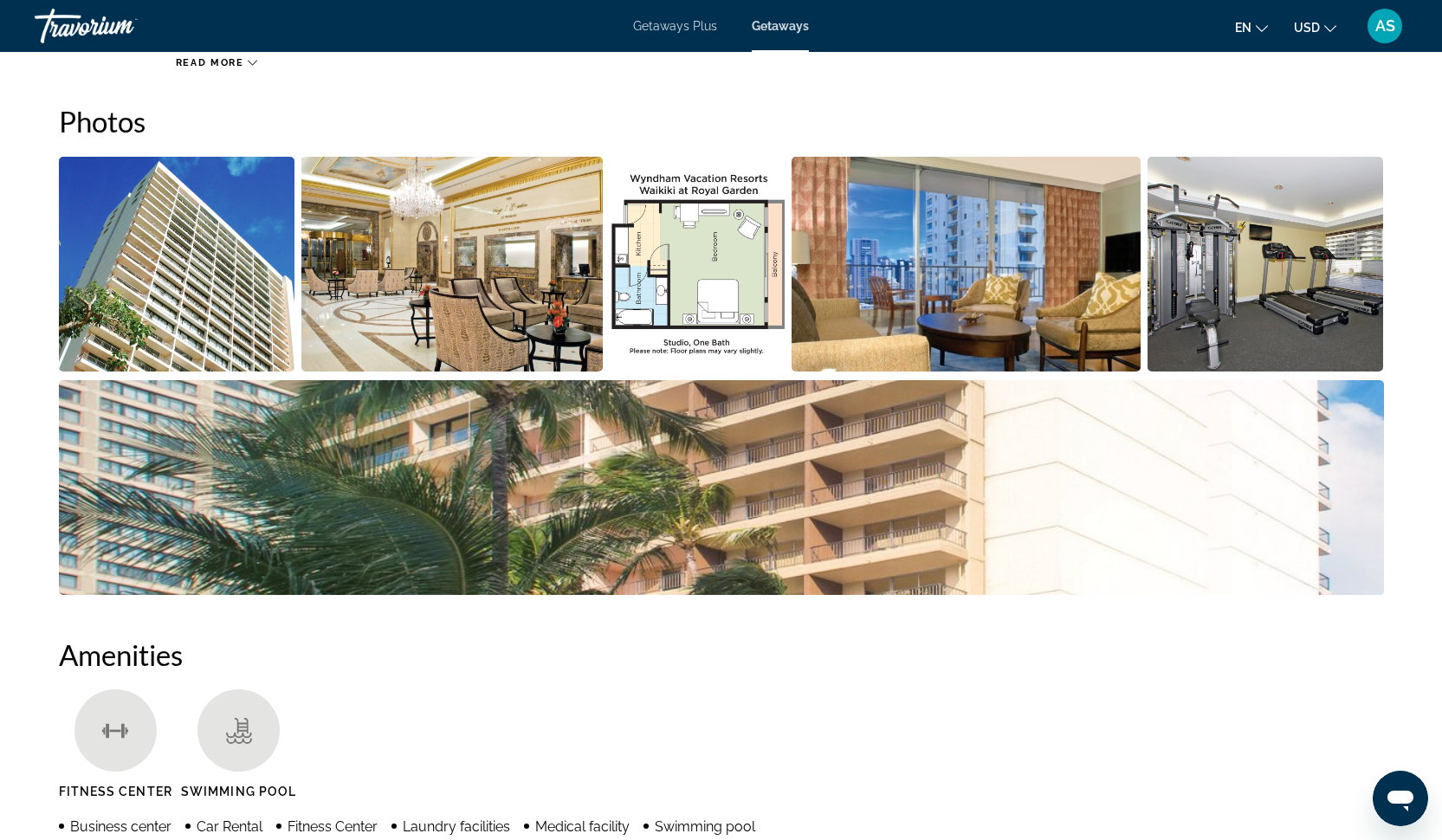
click at [203, 313] on img "Open full-screen image slider" at bounding box center [177, 263] width 237 height 215
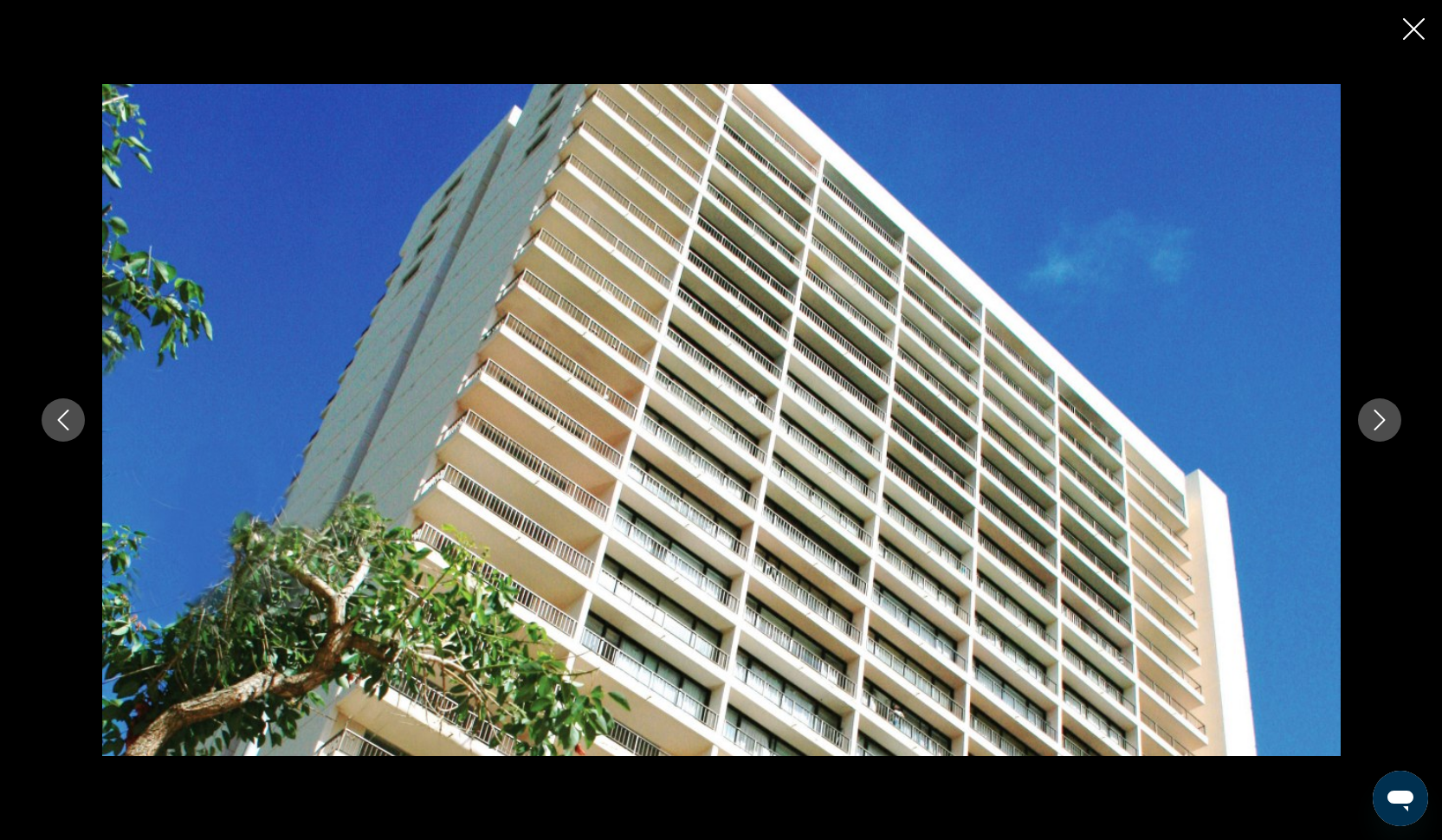
click at [1380, 421] on icon "Next image" at bounding box center [1379, 420] width 21 height 21
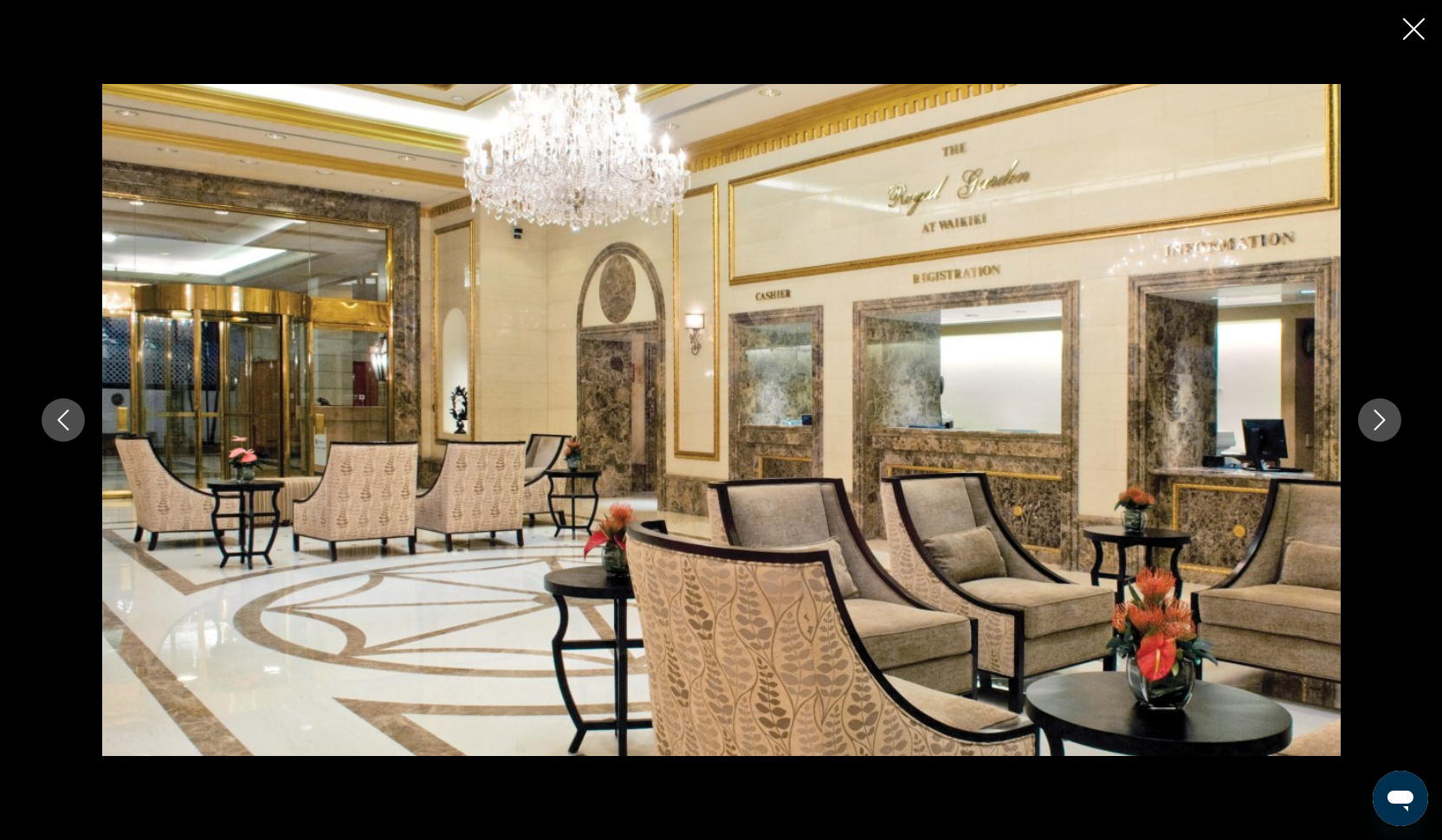
click at [1380, 421] on icon "Next image" at bounding box center [1379, 420] width 21 height 21
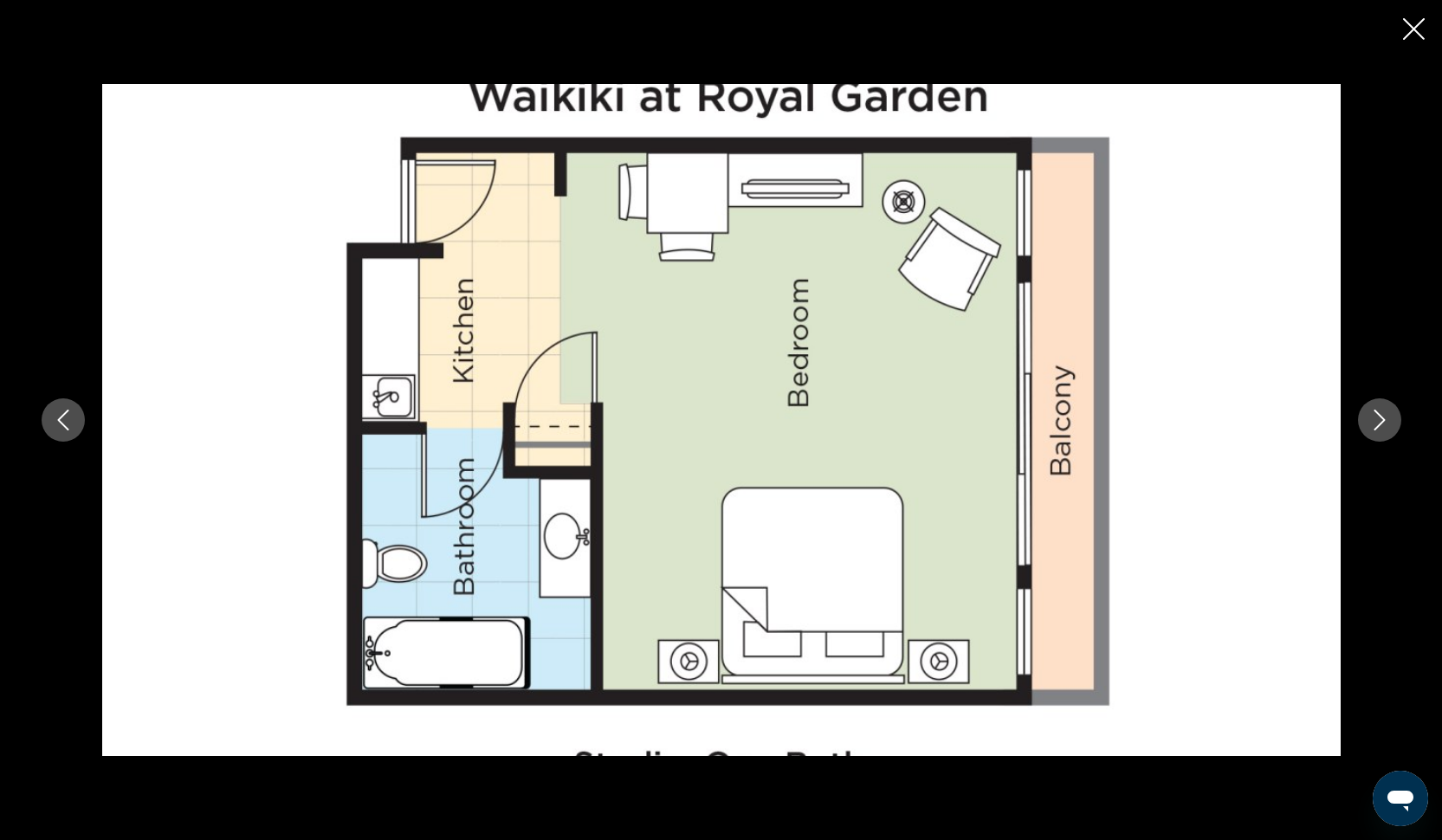
click at [1380, 421] on icon "Next image" at bounding box center [1379, 420] width 21 height 21
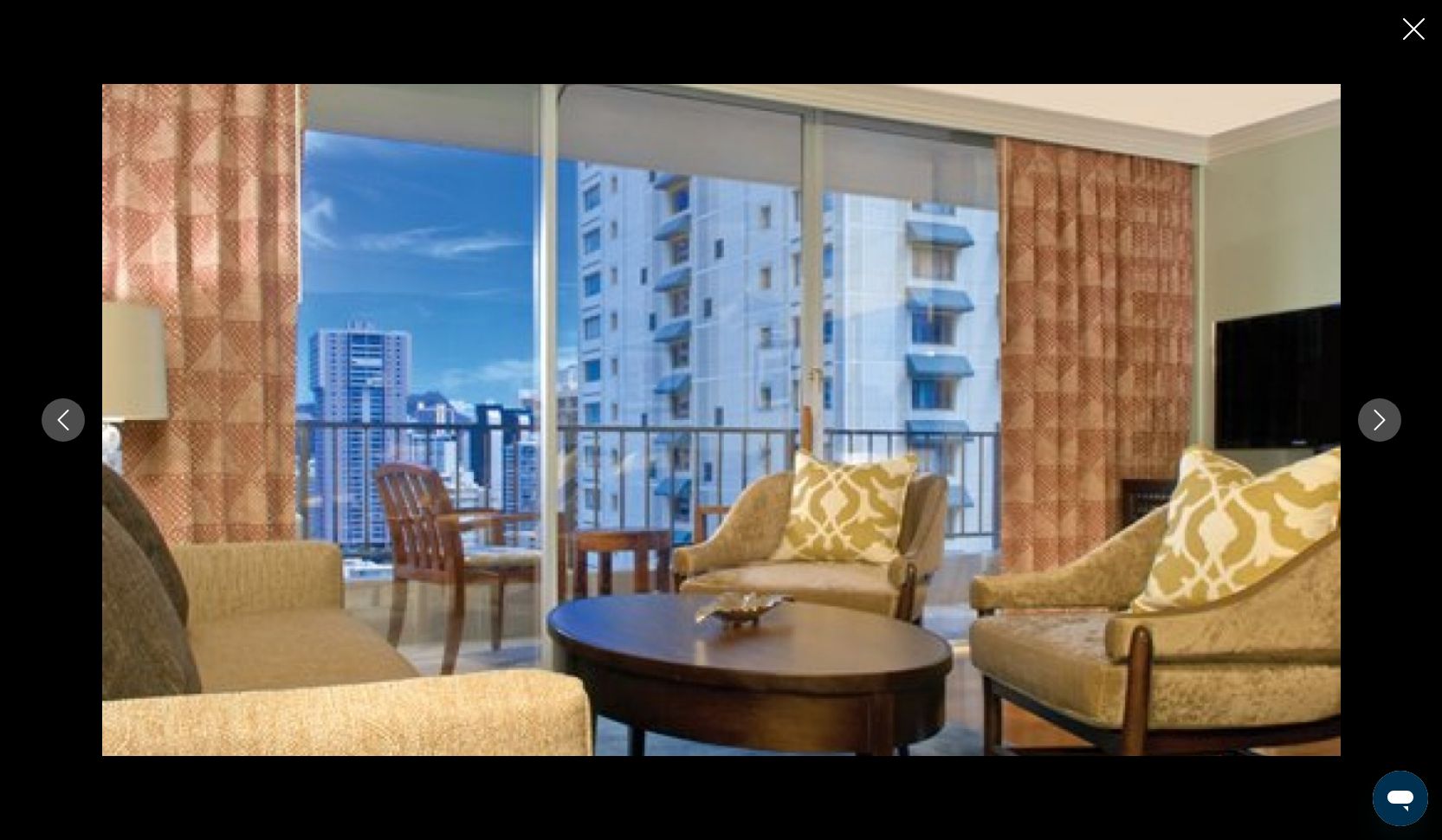
click at [1380, 421] on icon "Next image" at bounding box center [1379, 420] width 21 height 21
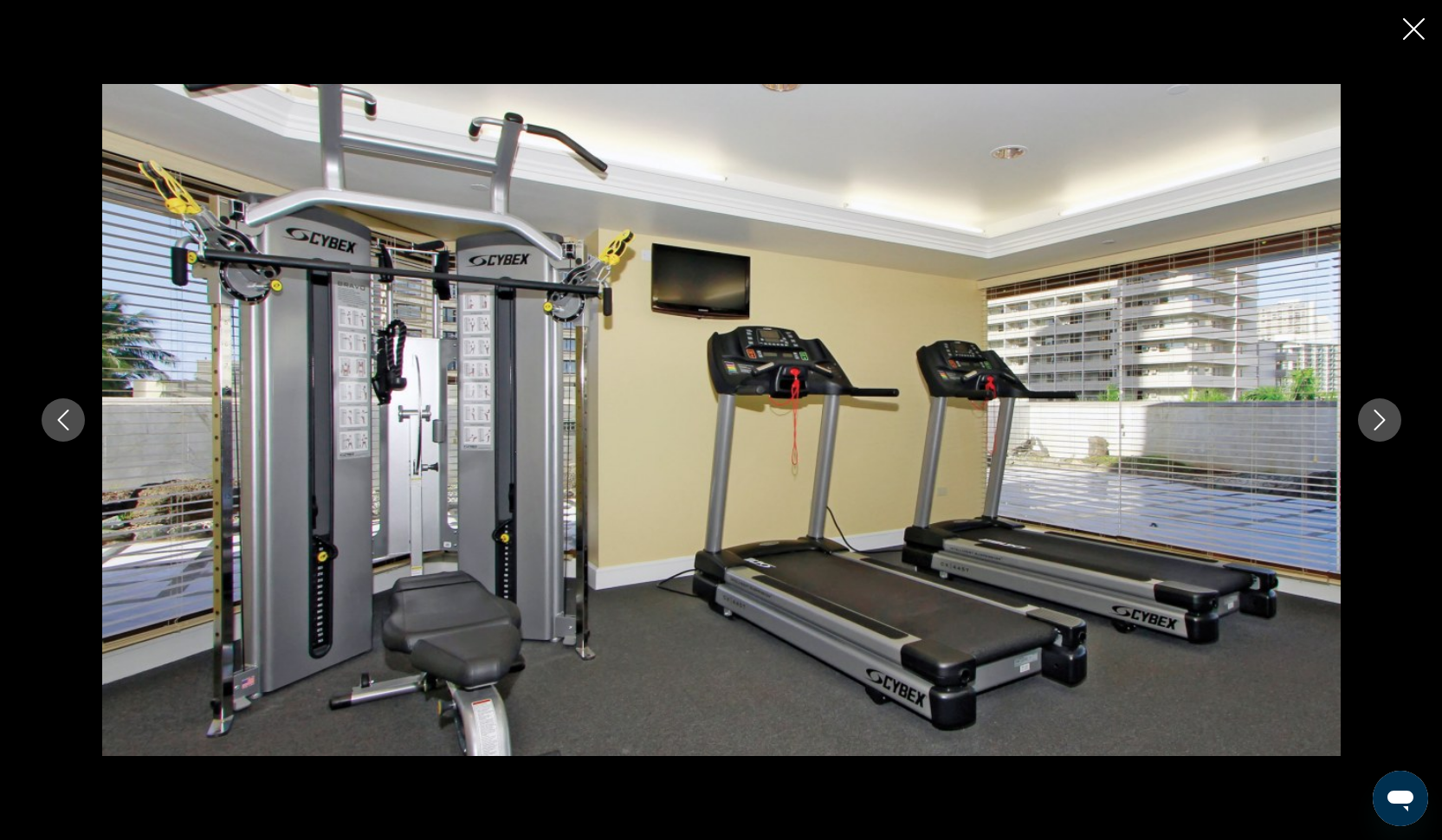
click at [1380, 421] on icon "Next image" at bounding box center [1379, 420] width 21 height 21
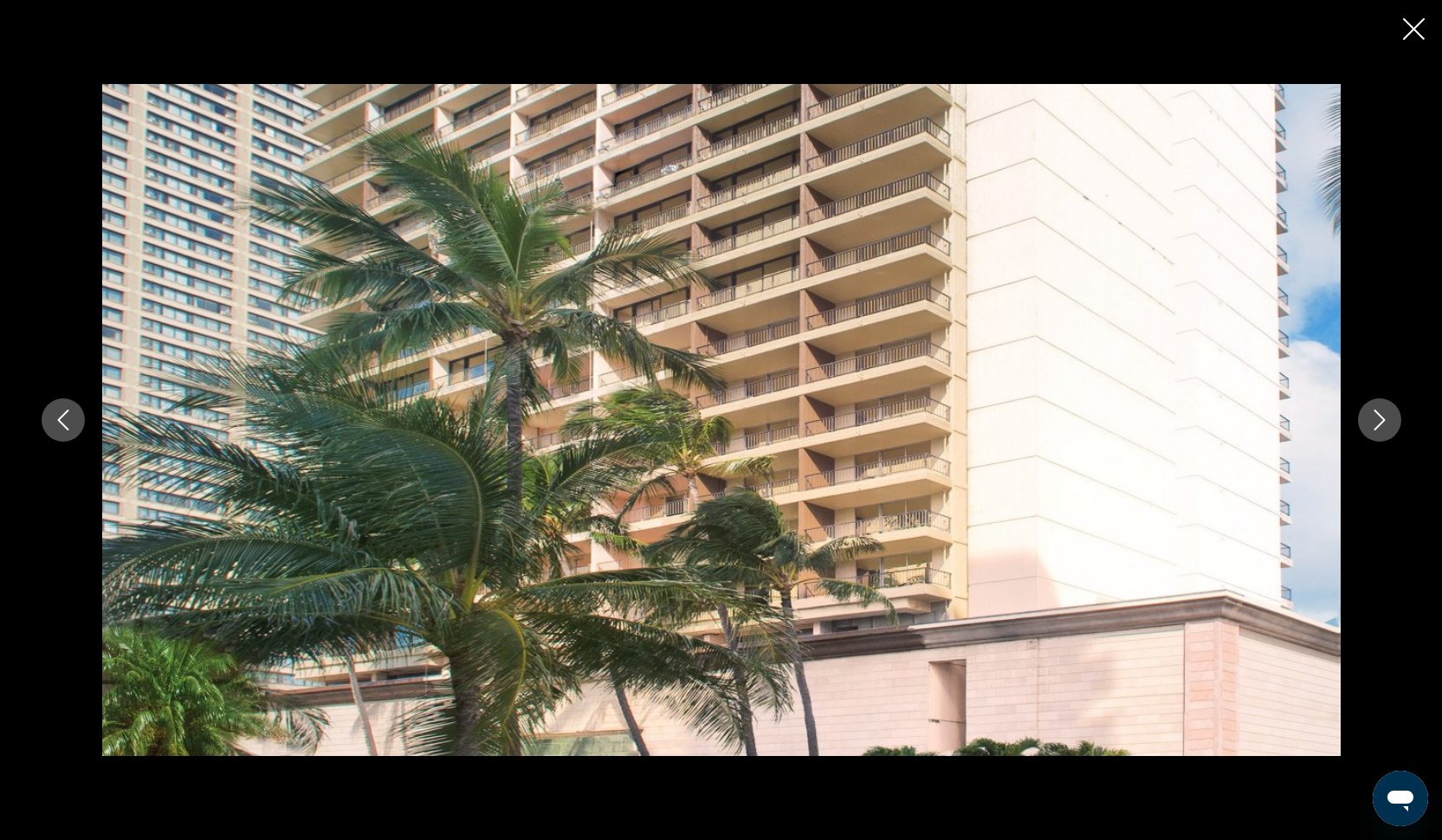
click at [1380, 421] on icon "Next image" at bounding box center [1379, 420] width 21 height 21
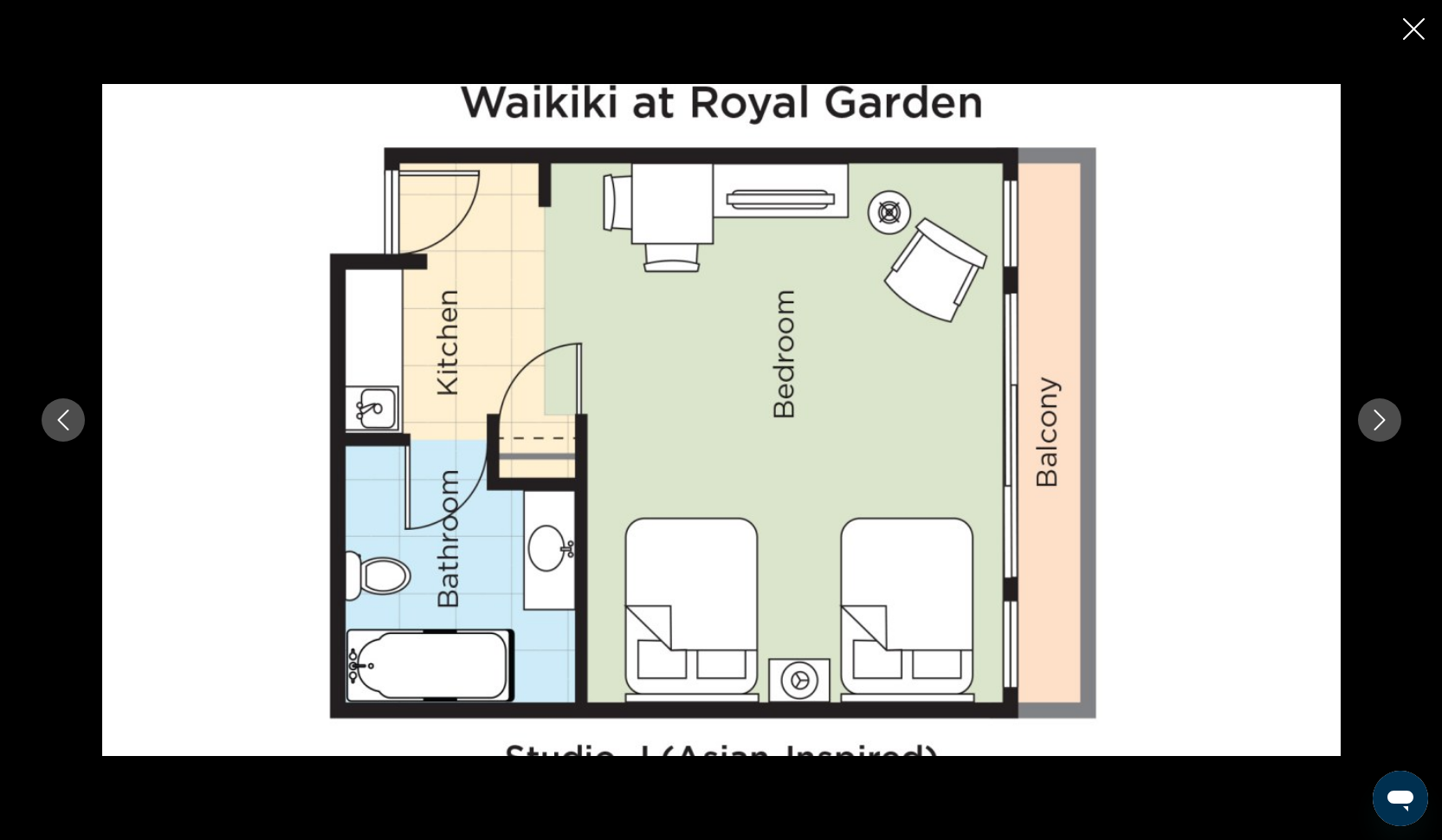
click at [1380, 421] on icon "Next image" at bounding box center [1379, 420] width 21 height 21
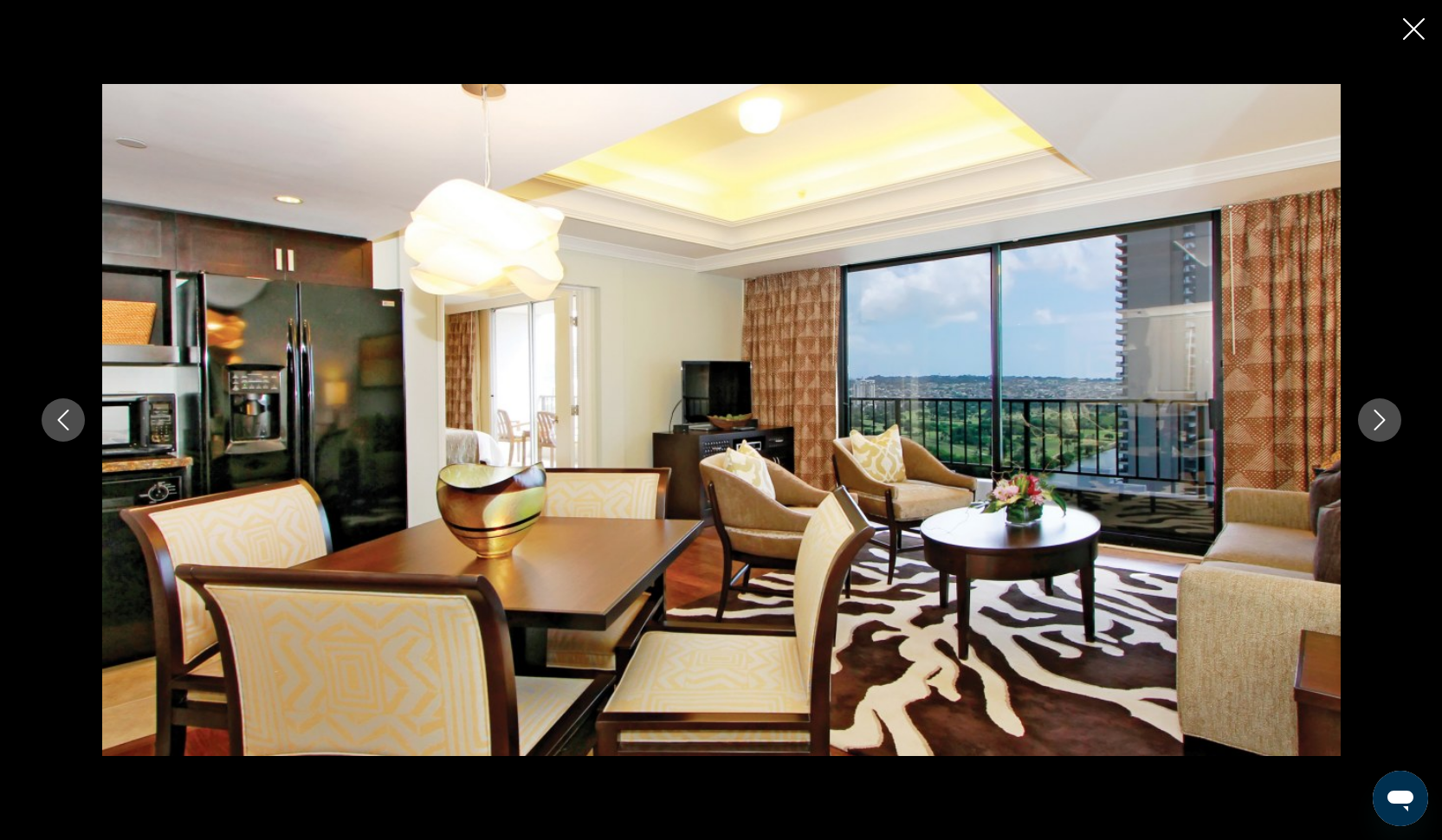
click at [1380, 421] on icon "Next image" at bounding box center [1379, 420] width 21 height 21
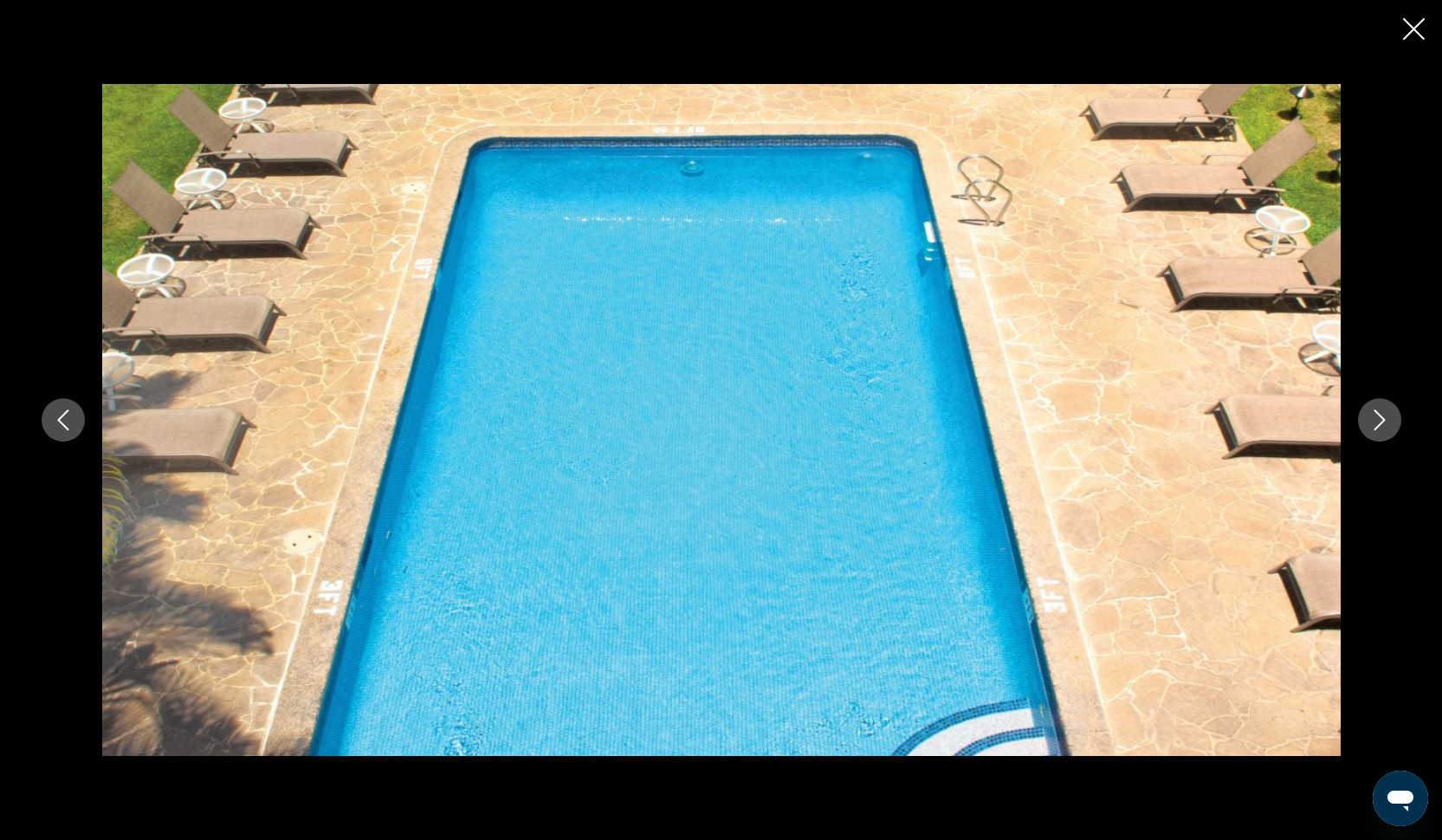
click at [1380, 421] on icon "Next image" at bounding box center [1379, 420] width 21 height 21
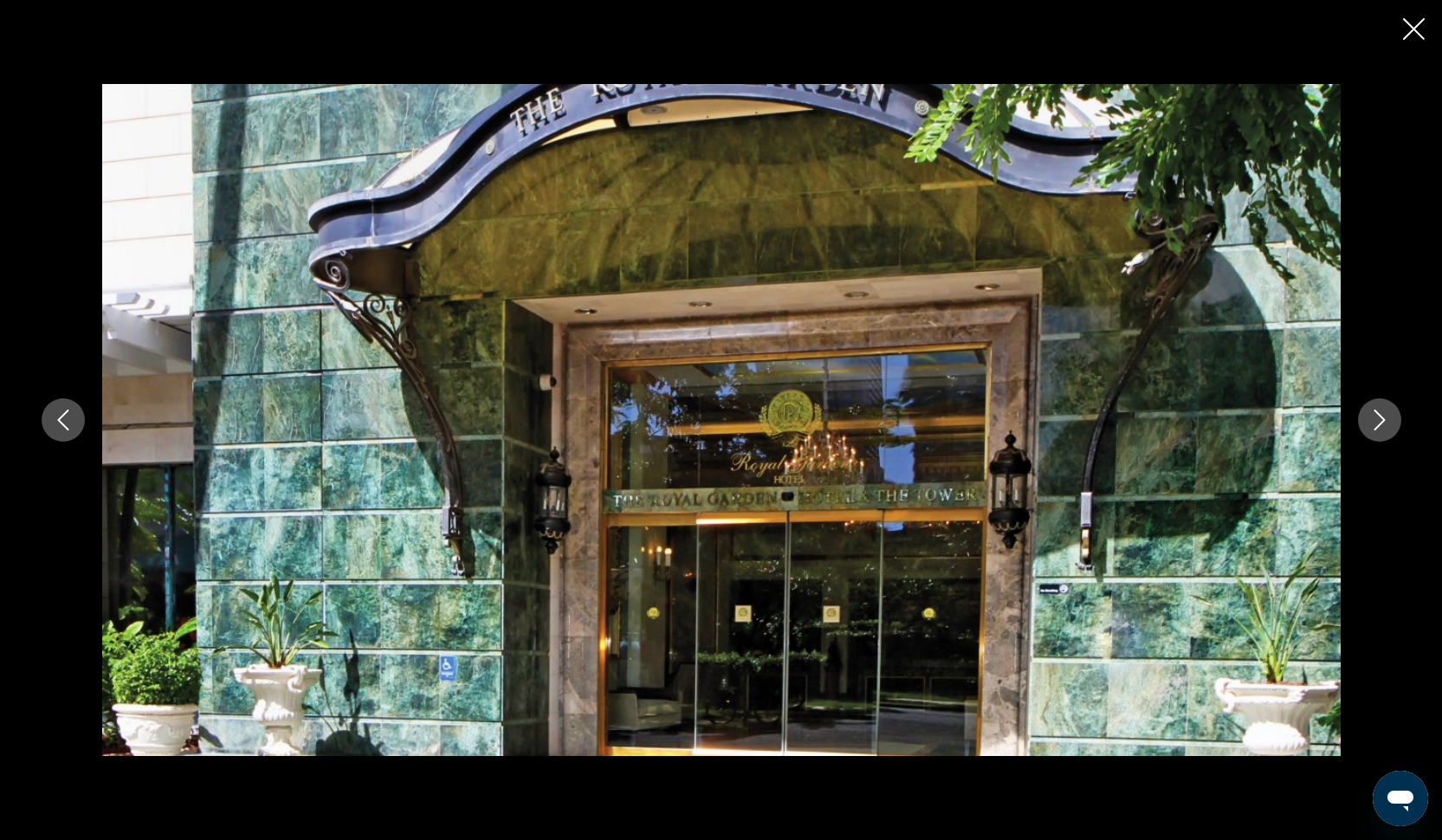
click at [1380, 421] on icon "Next image" at bounding box center [1379, 420] width 21 height 21
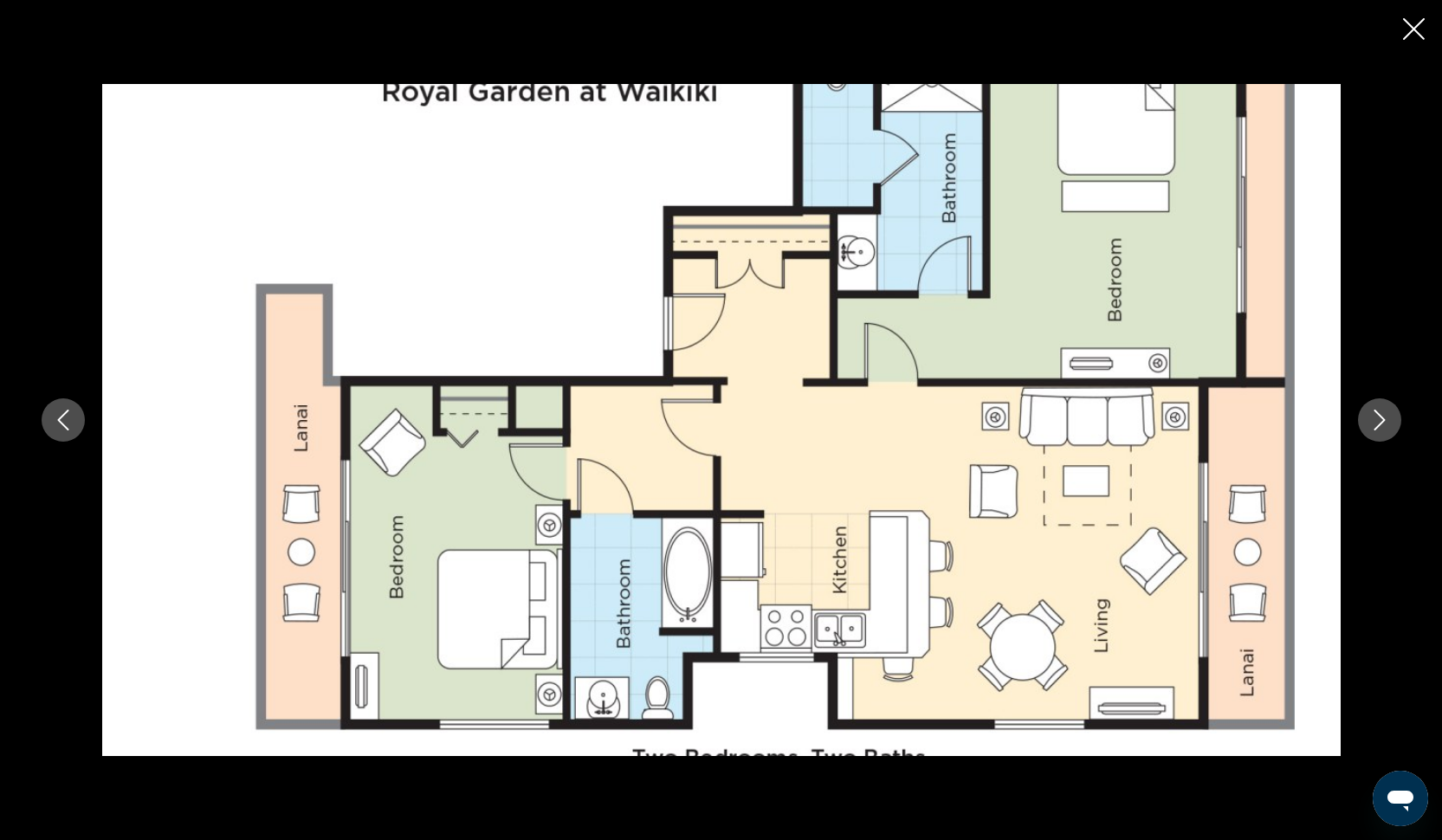
click at [1380, 421] on icon "Next image" at bounding box center [1379, 420] width 21 height 21
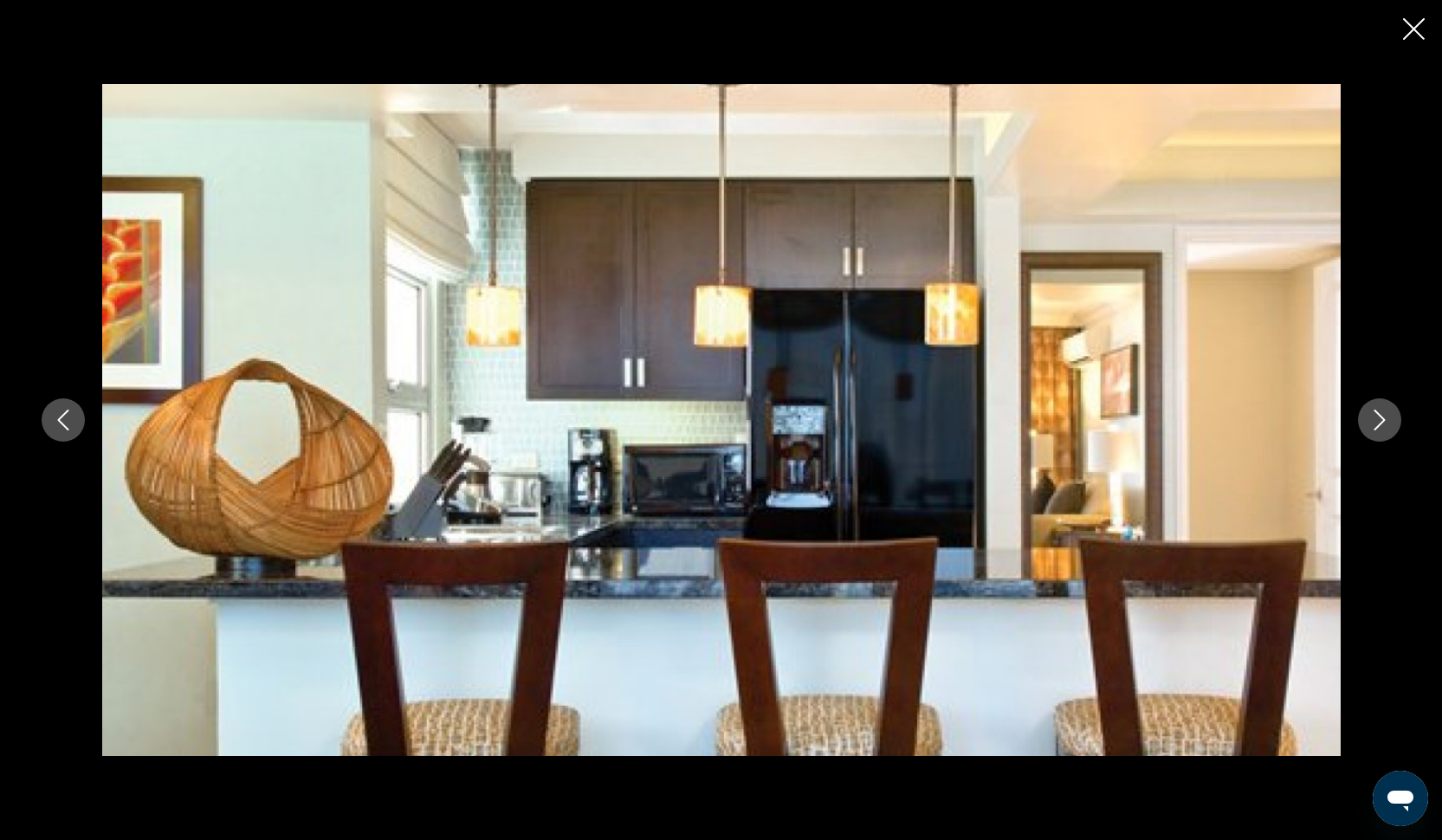
click at [1380, 421] on icon "Next image" at bounding box center [1379, 420] width 21 height 21
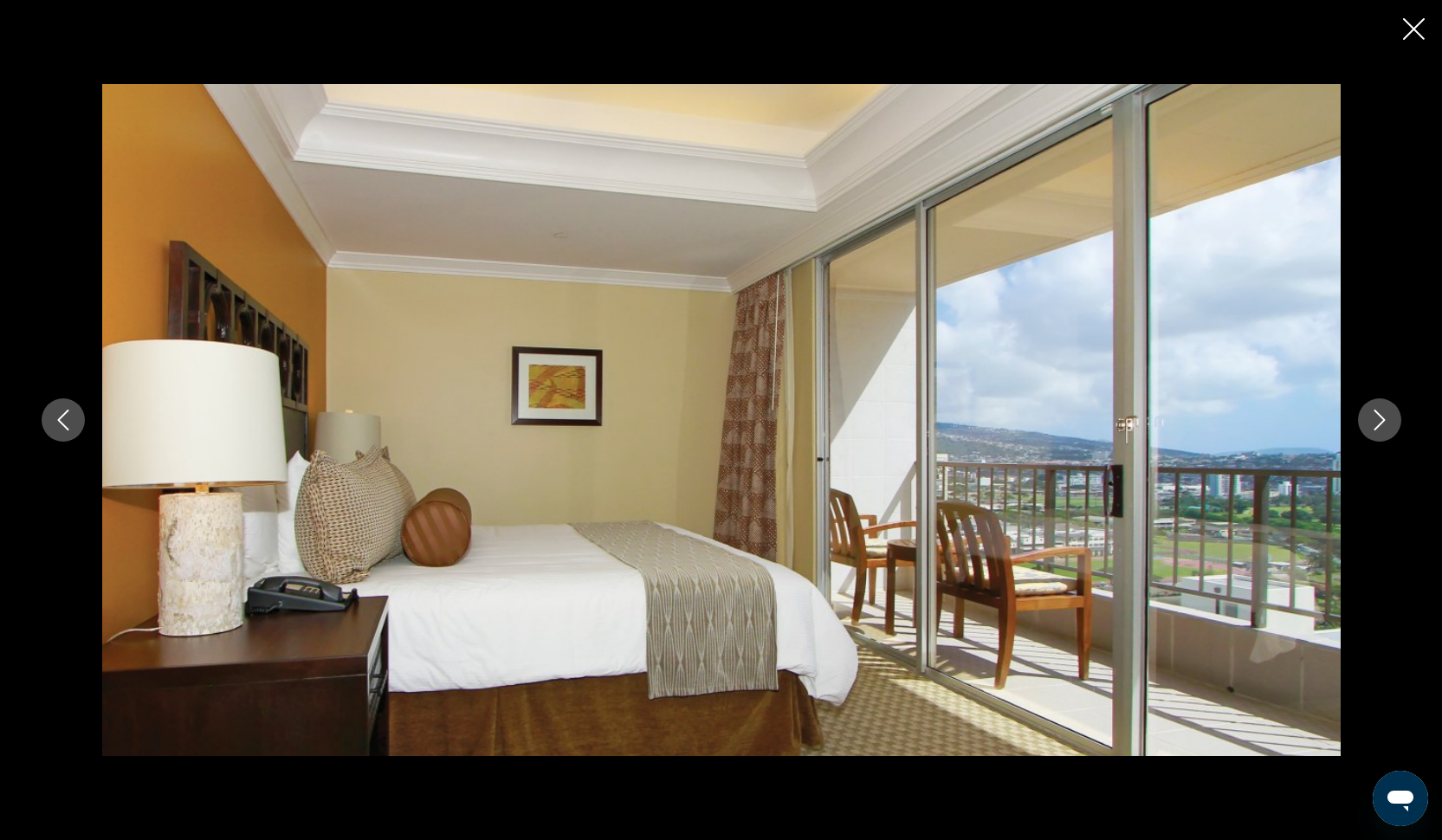
click at [1380, 421] on icon "Next image" at bounding box center [1379, 420] width 21 height 21
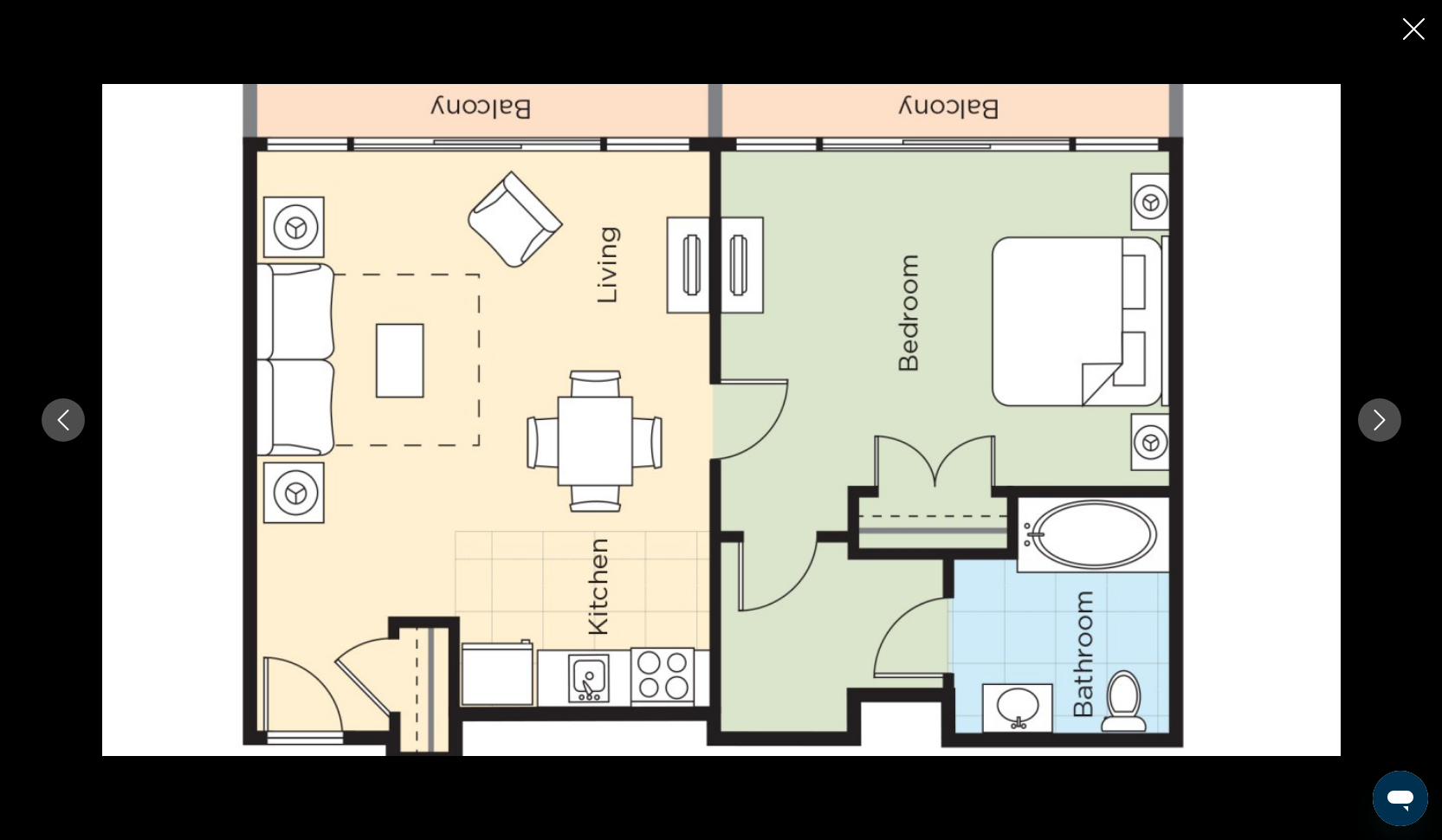
click at [1405, 38] on icon "Close slideshow" at bounding box center [1413, 29] width 22 height 22
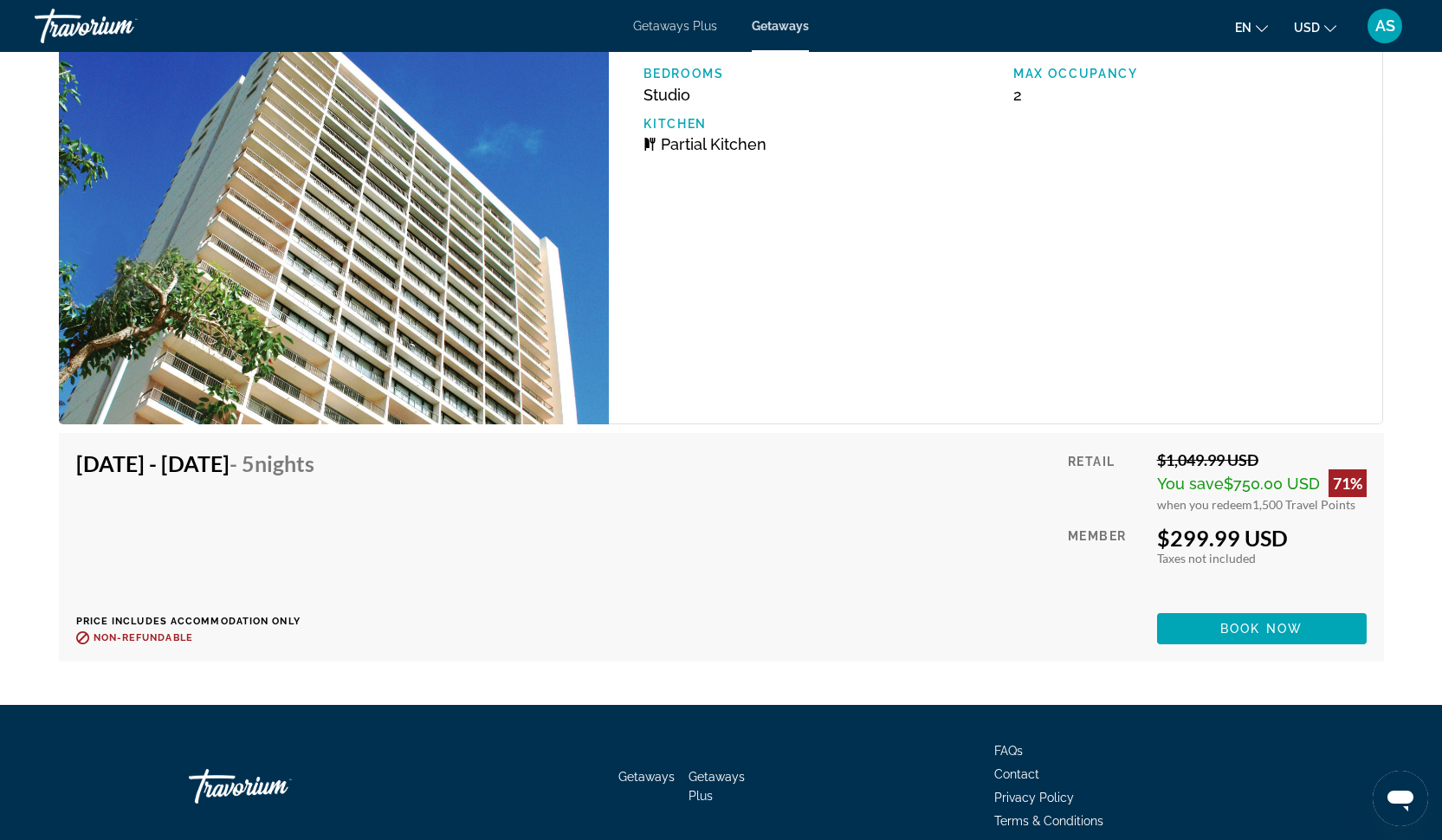
scroll to position [2938, 0]
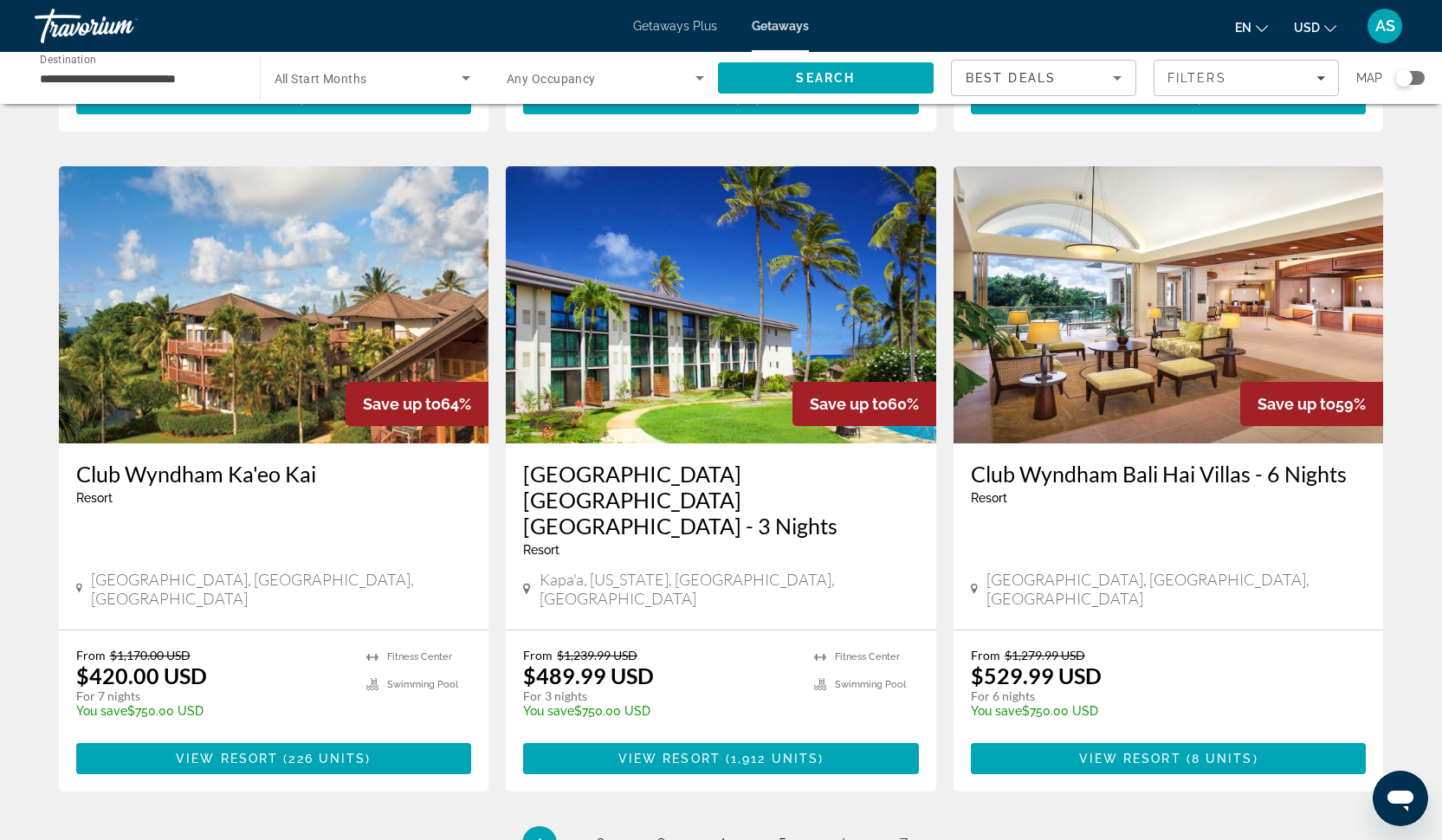
scroll to position [1875, 0]
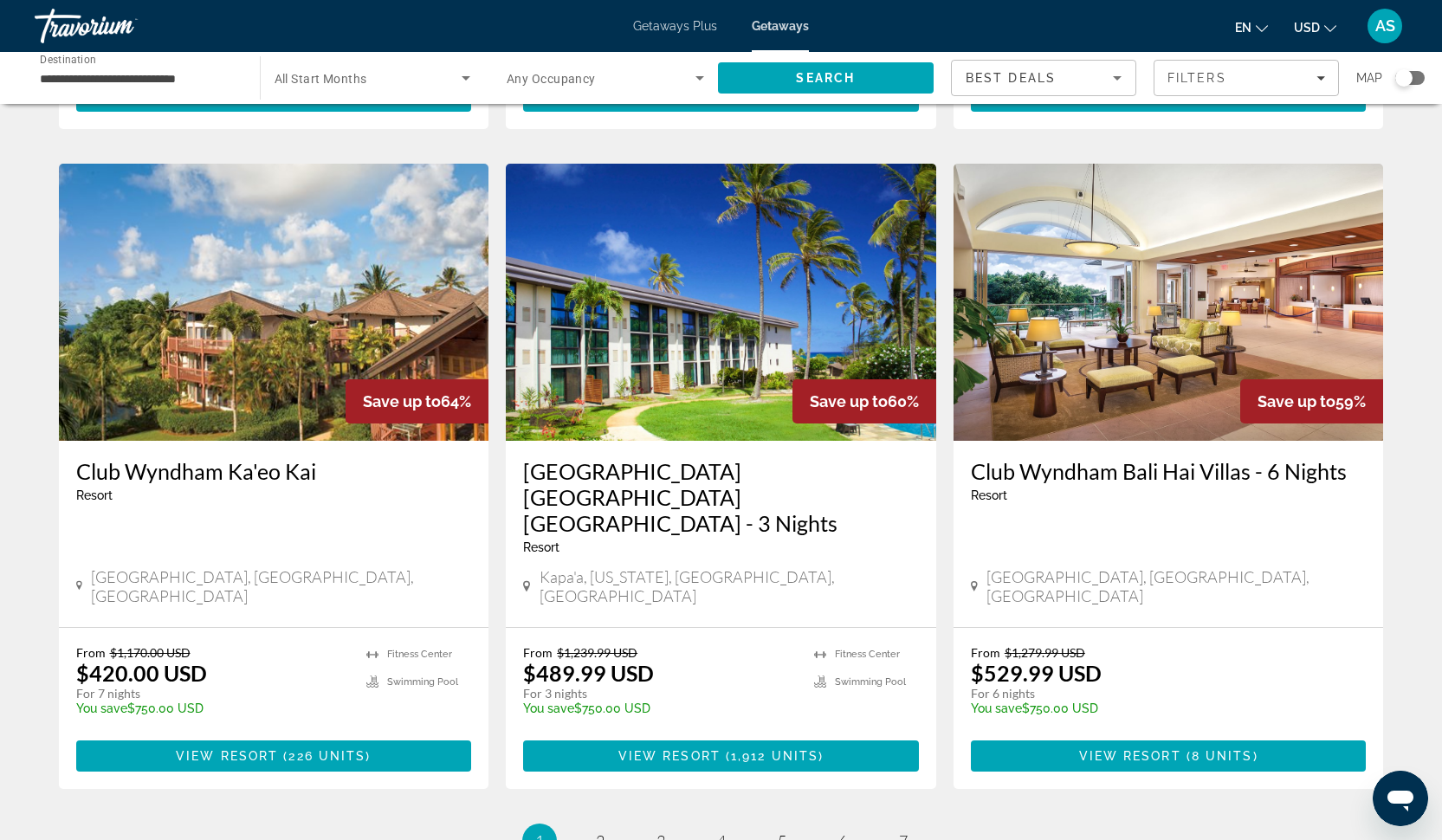
click at [690, 458] on h3 "[GEOGRAPHIC_DATA] [GEOGRAPHIC_DATA] [GEOGRAPHIC_DATA] - 3 Nights" at bounding box center [720, 497] width 396 height 78
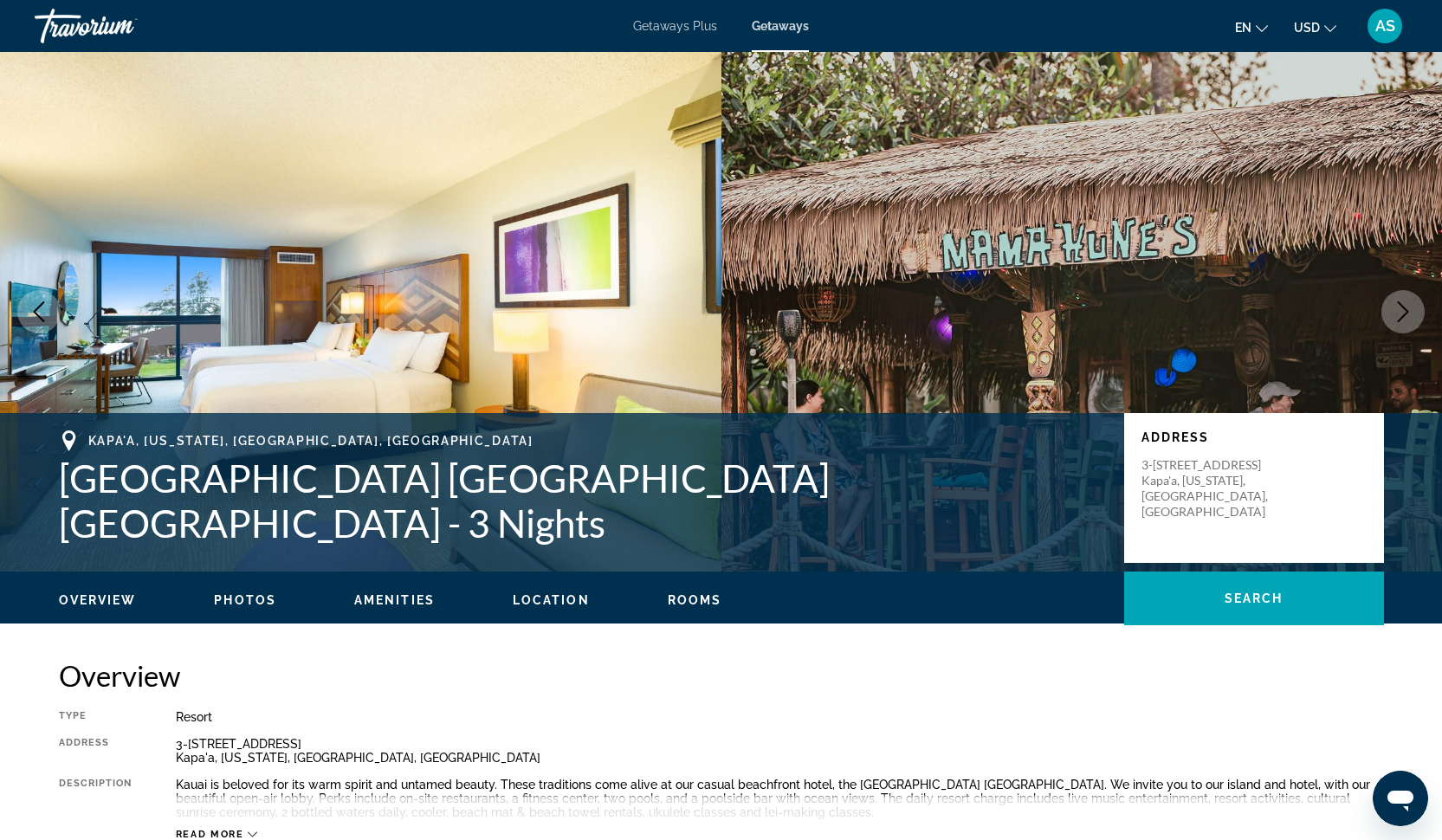
click at [242, 596] on span "Photos" at bounding box center [244, 600] width 62 height 14
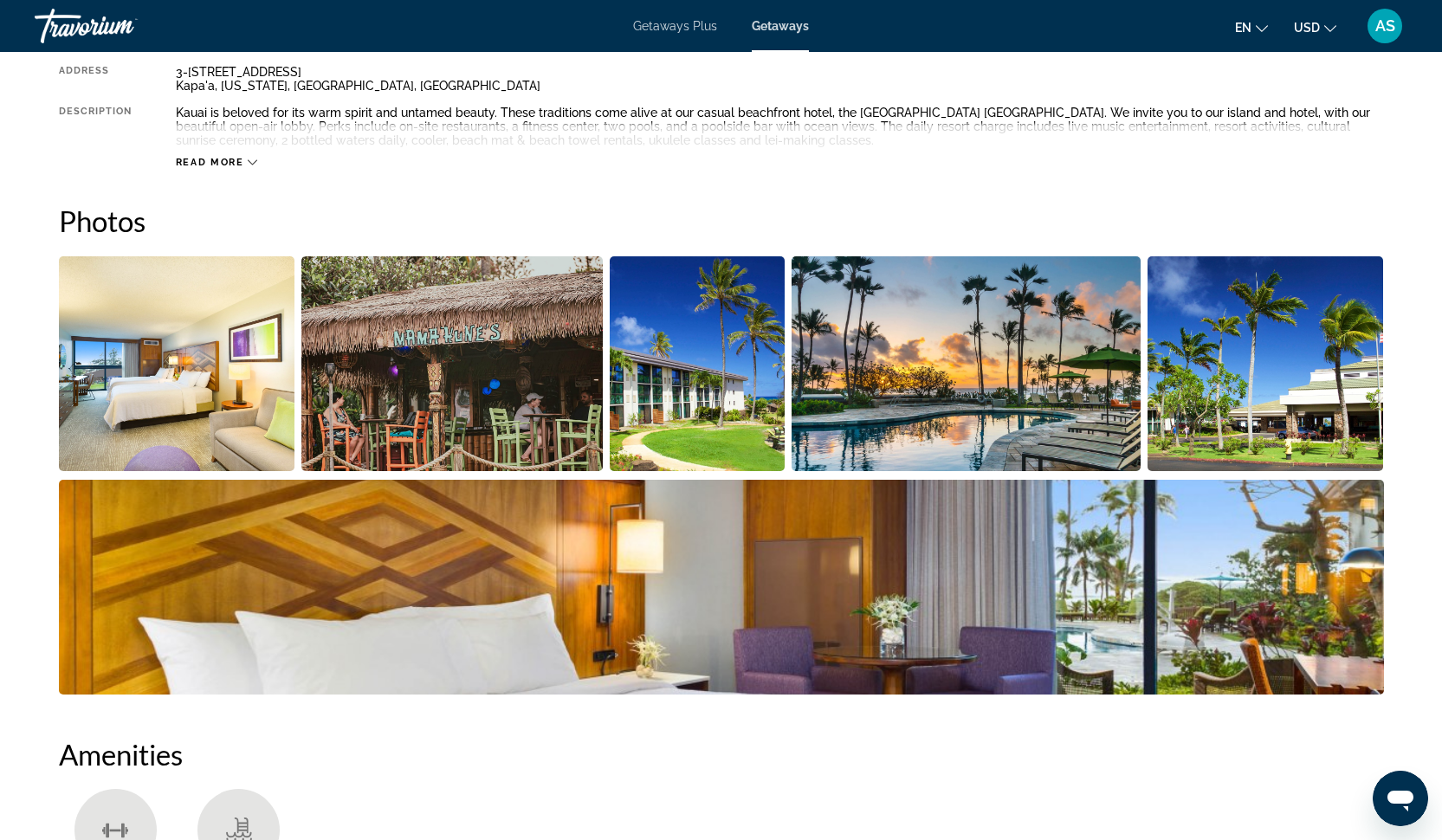
scroll to position [771, 0]
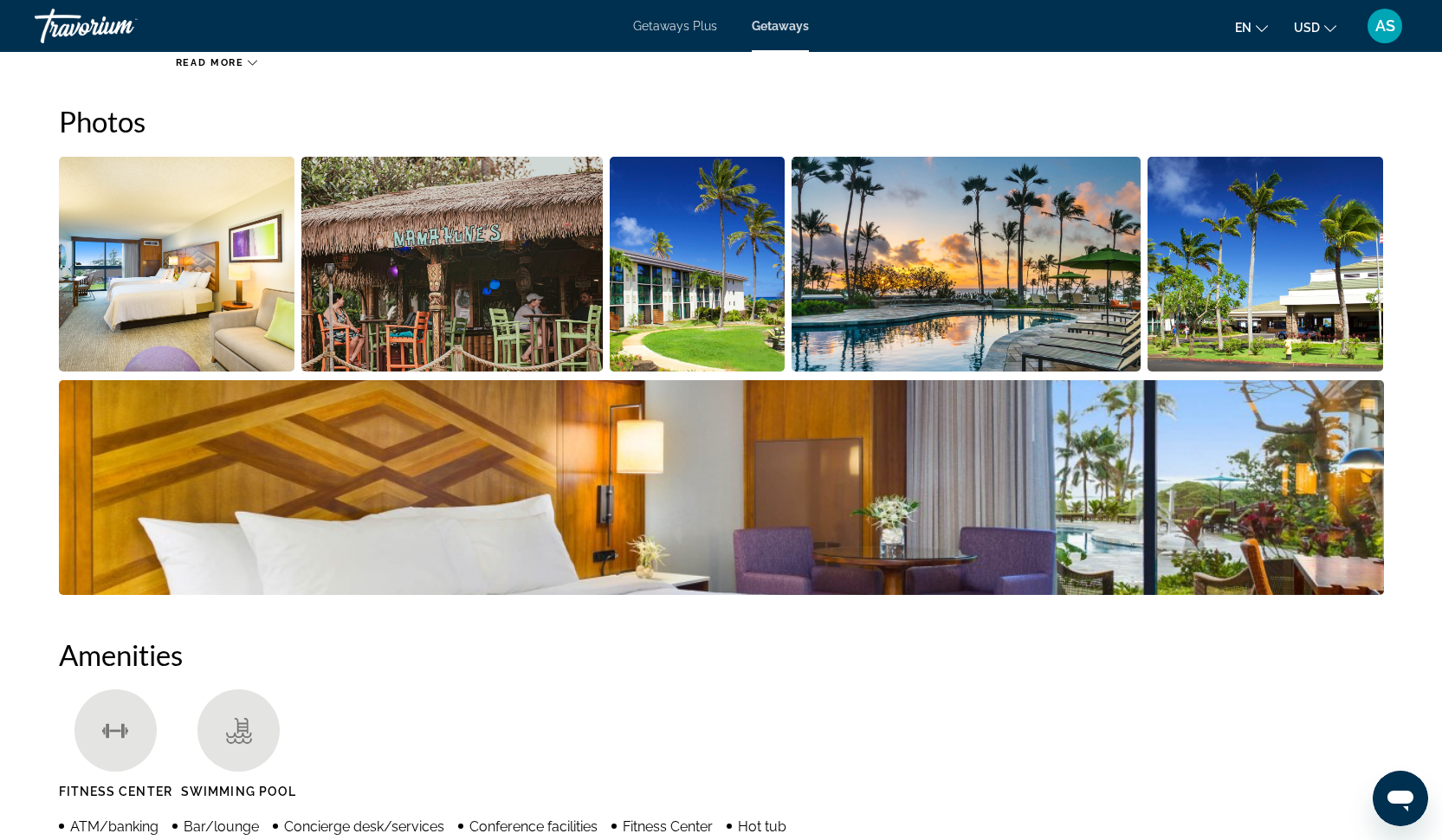
click at [266, 234] on img "Open full-screen image slider" at bounding box center [177, 263] width 237 height 215
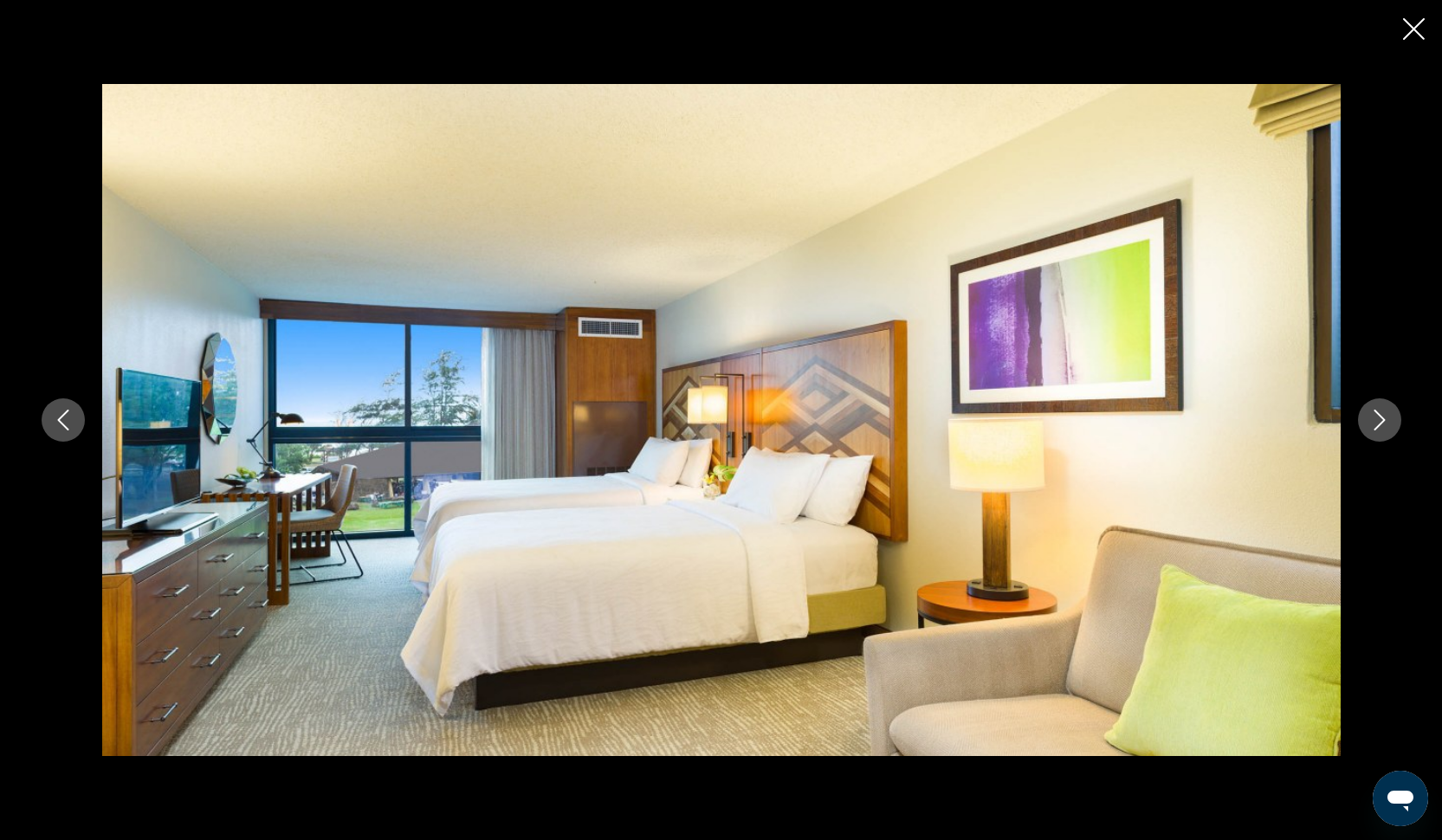
click at [1380, 423] on icon "Next image" at bounding box center [1379, 420] width 11 height 21
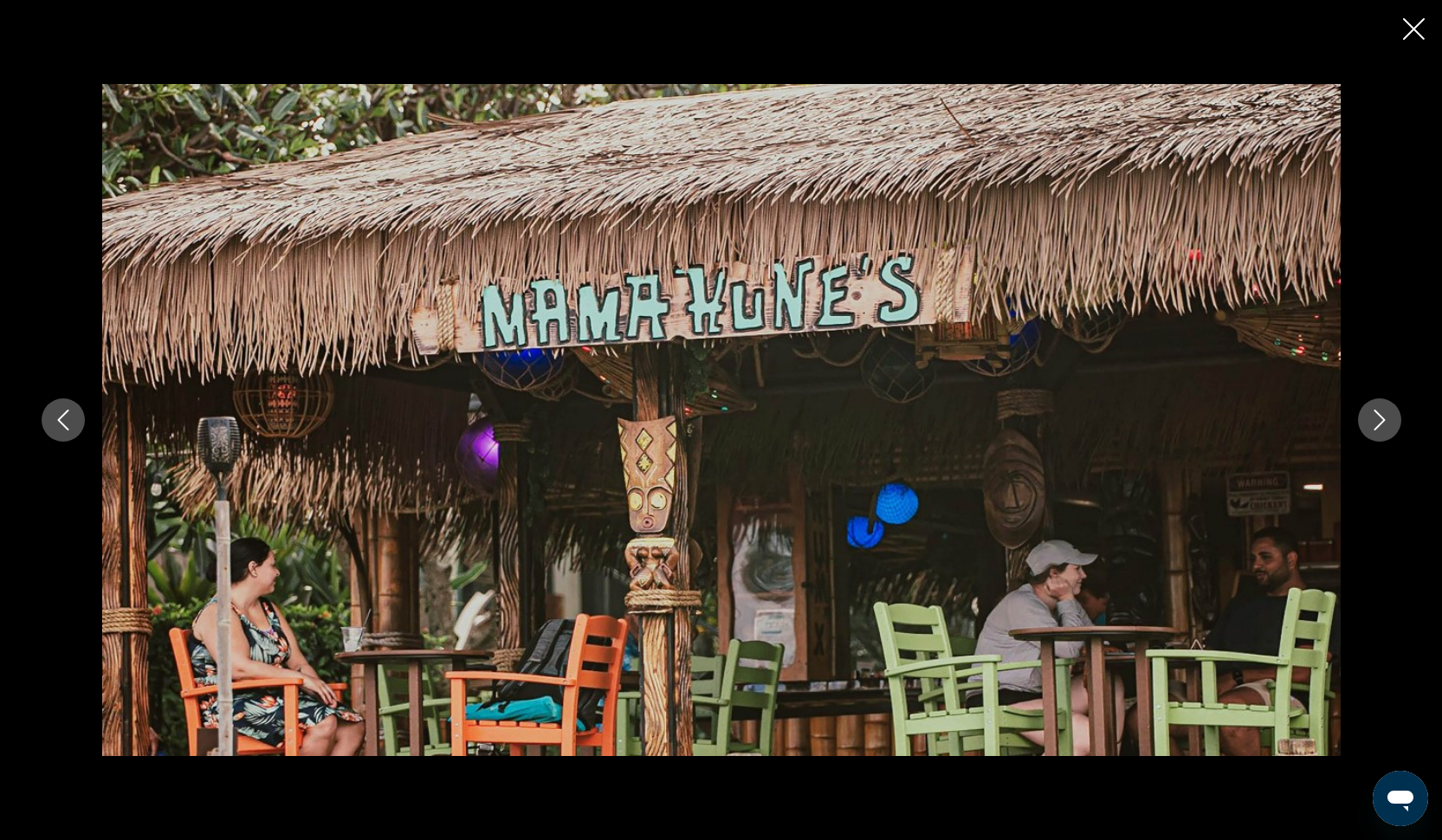
click at [1380, 423] on icon "Next image" at bounding box center [1379, 420] width 11 height 21
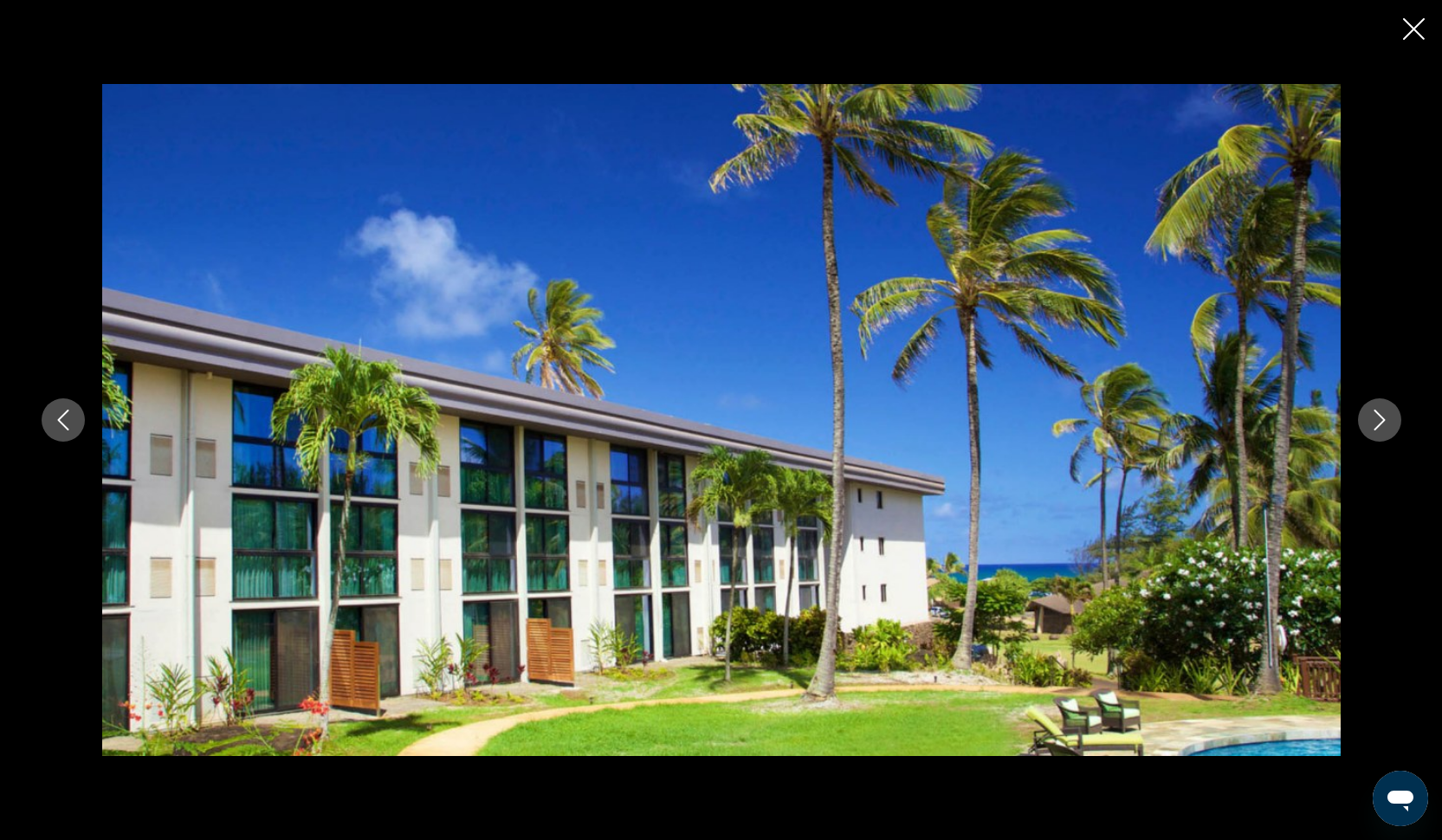
click at [1380, 422] on icon "Next image" at bounding box center [1379, 420] width 11 height 21
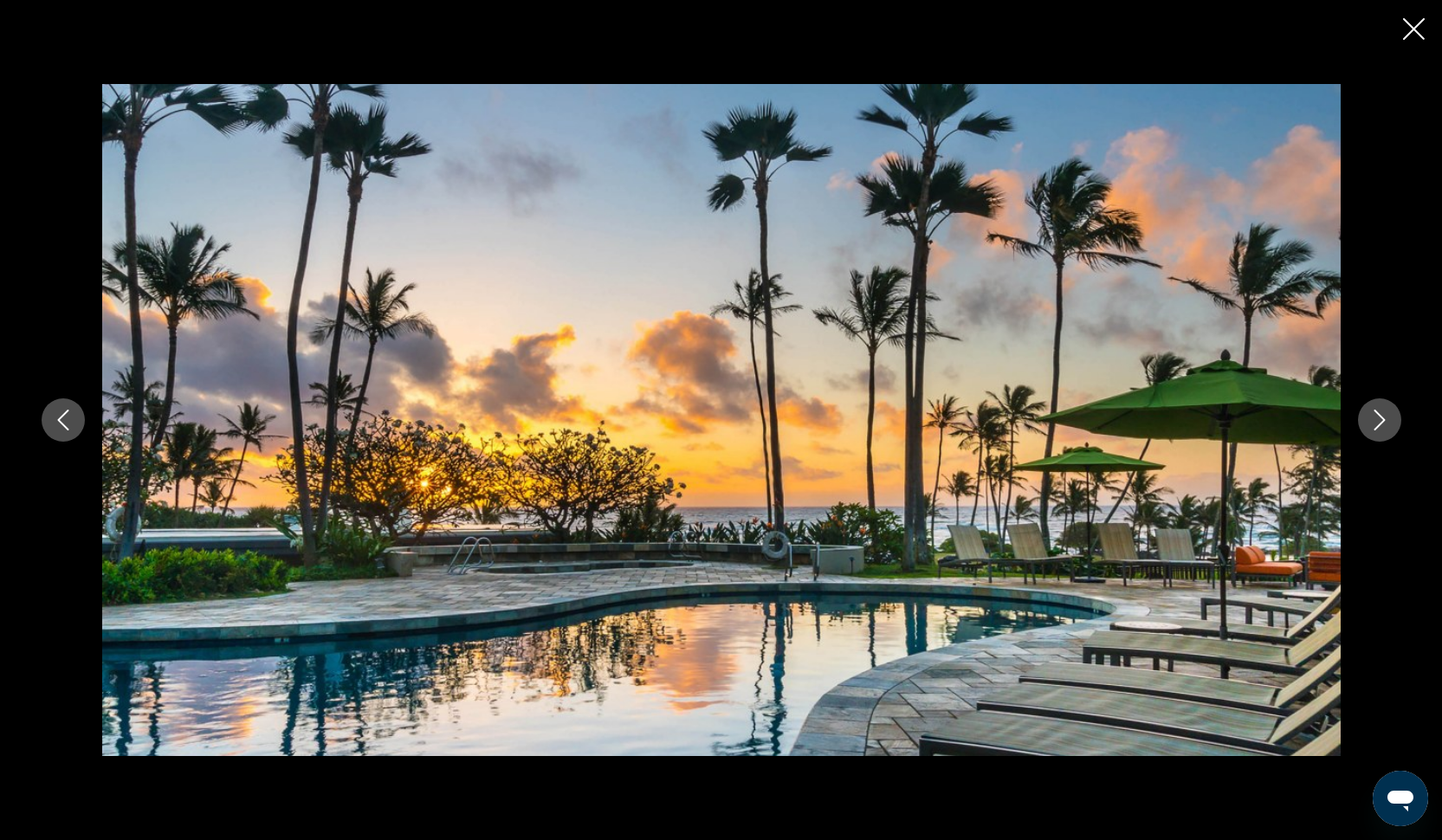
click at [1380, 423] on icon "Next image" at bounding box center [1379, 420] width 11 height 21
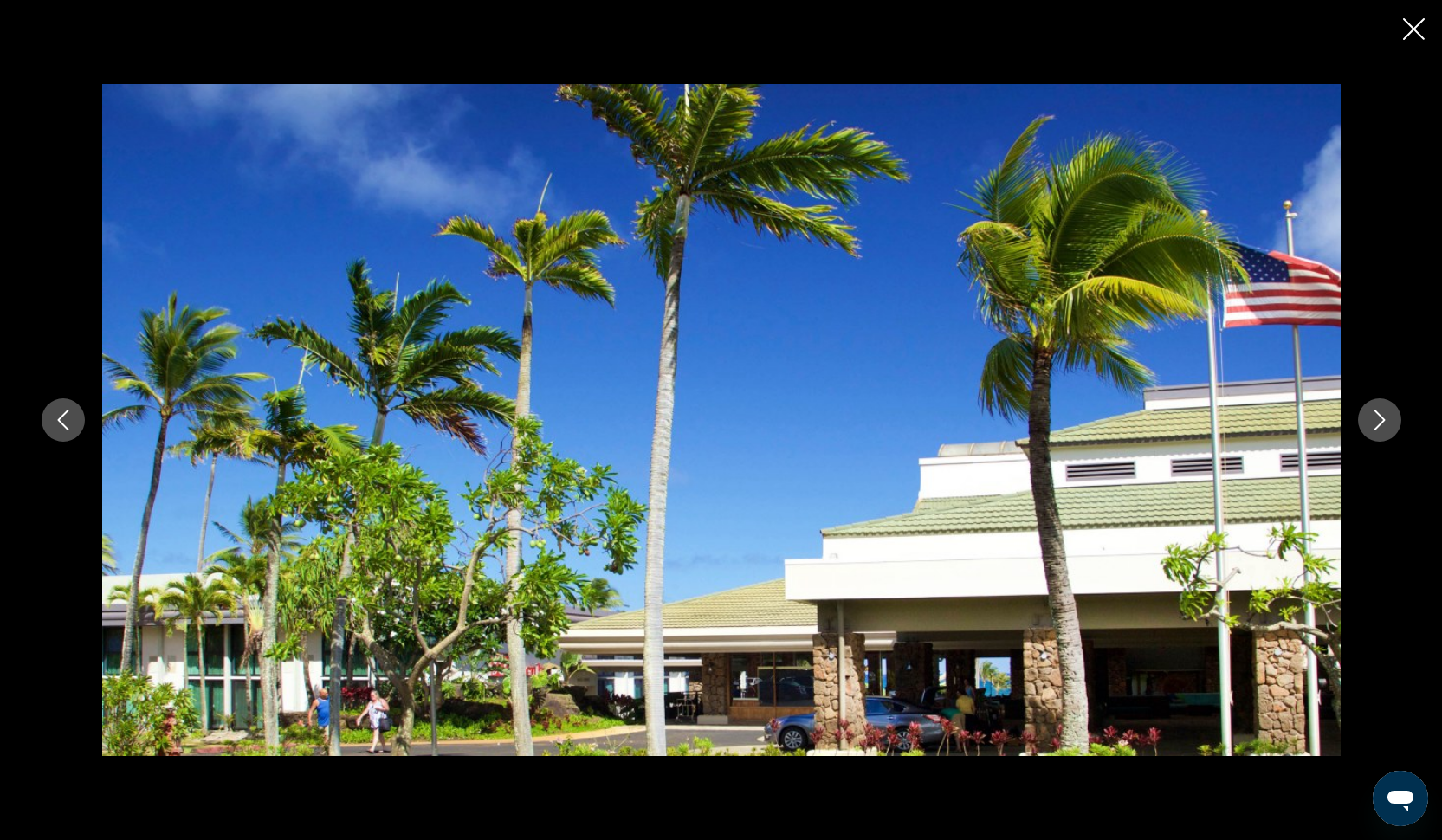
click at [1380, 423] on icon "Next image" at bounding box center [1379, 420] width 11 height 21
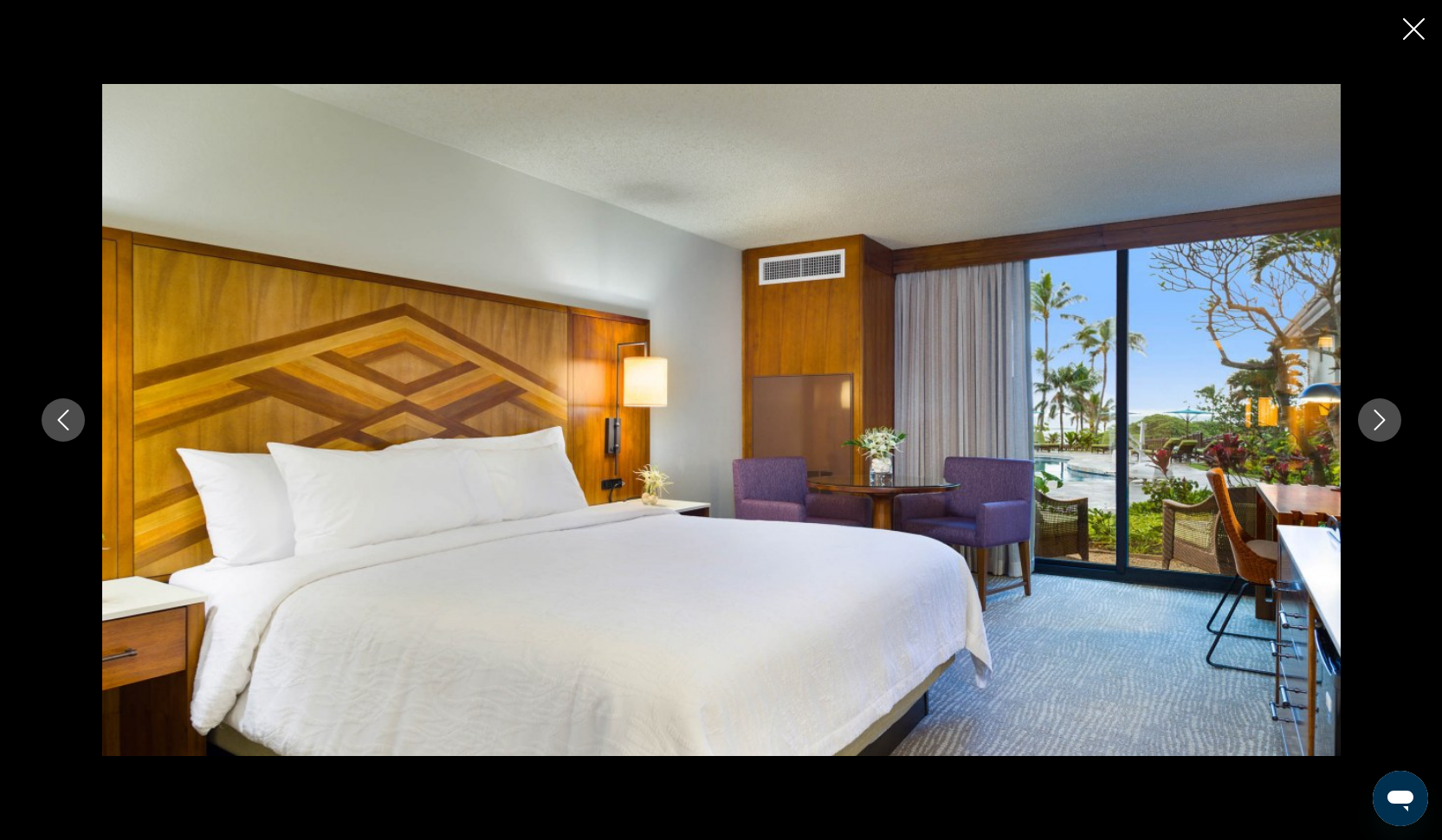
click at [1380, 423] on icon "Next image" at bounding box center [1379, 420] width 11 height 21
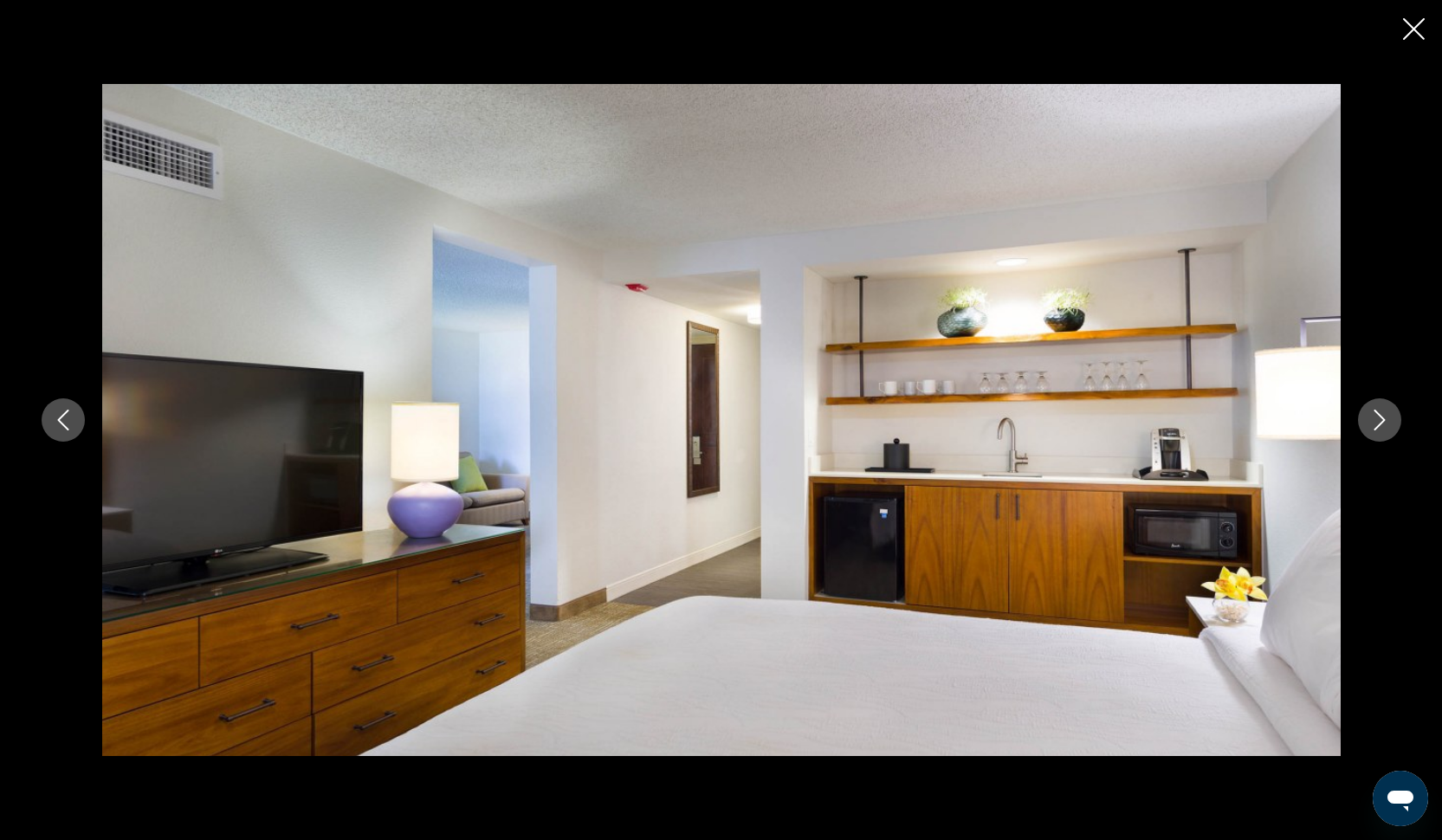
click at [1380, 423] on icon "Next image" at bounding box center [1379, 420] width 11 height 21
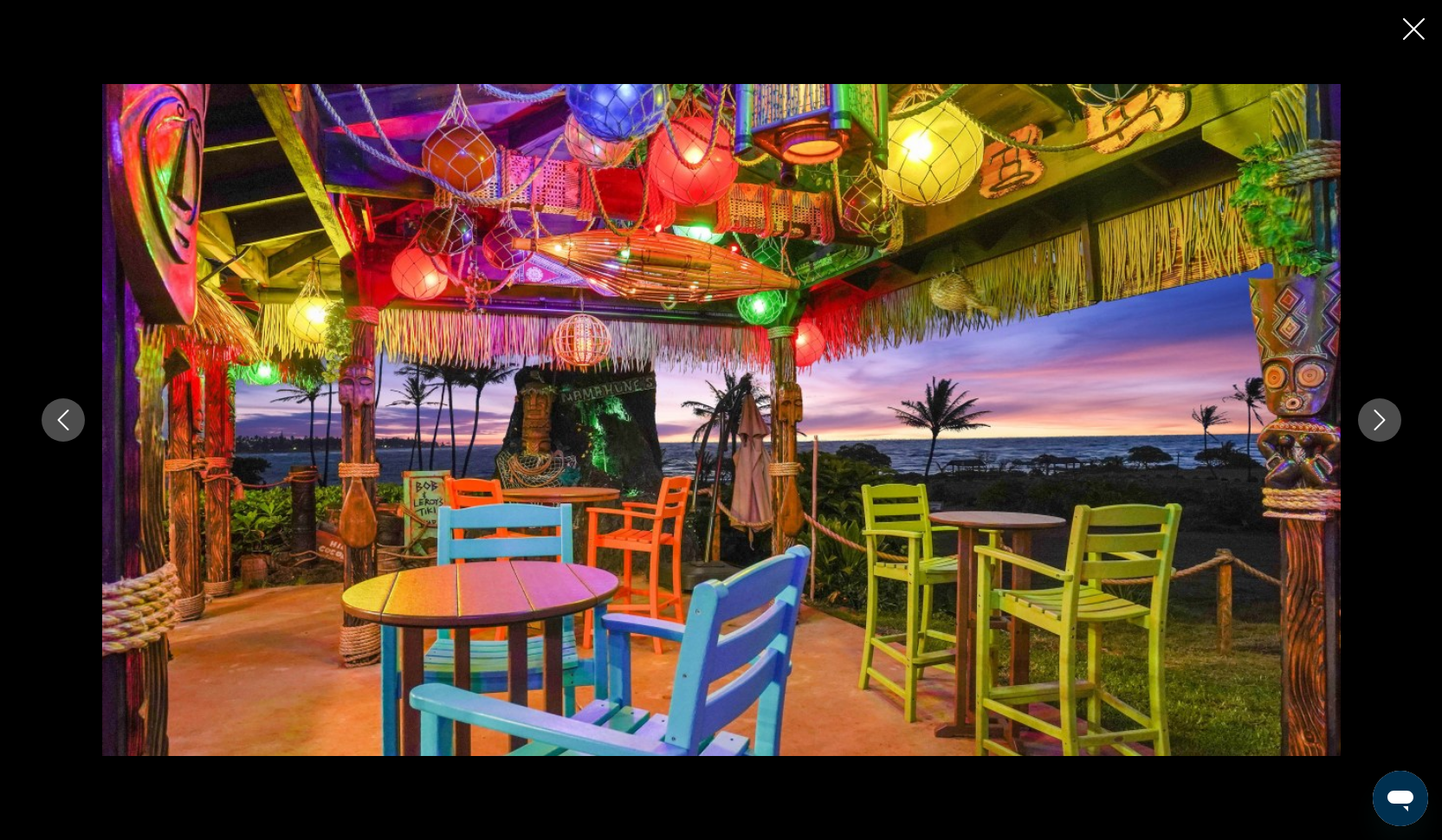
click at [1380, 423] on icon "Next image" at bounding box center [1379, 420] width 11 height 21
click at [1378, 422] on icon "Next image" at bounding box center [1379, 420] width 21 height 21
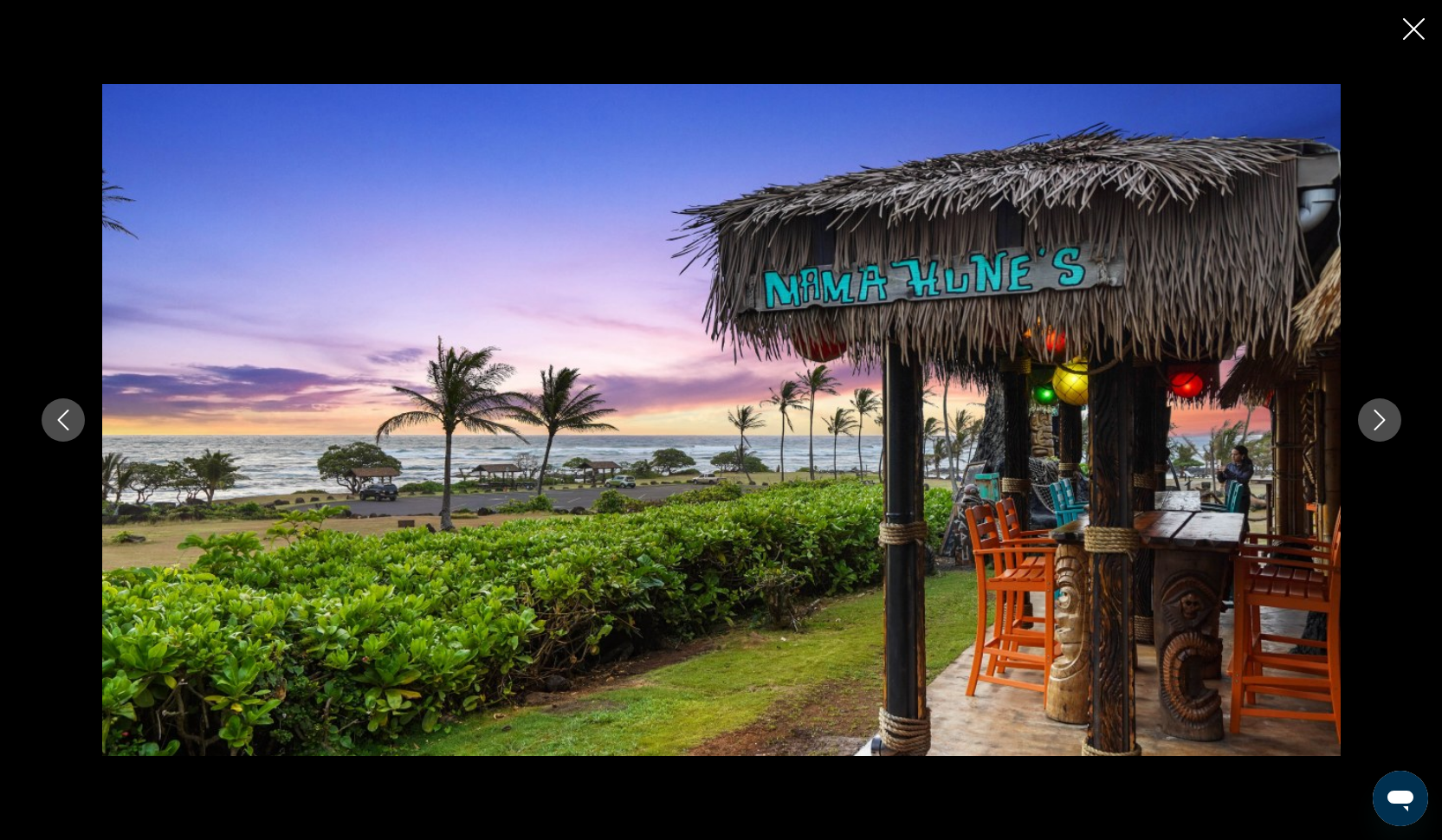
click at [1378, 422] on icon "Next image" at bounding box center [1379, 420] width 21 height 21
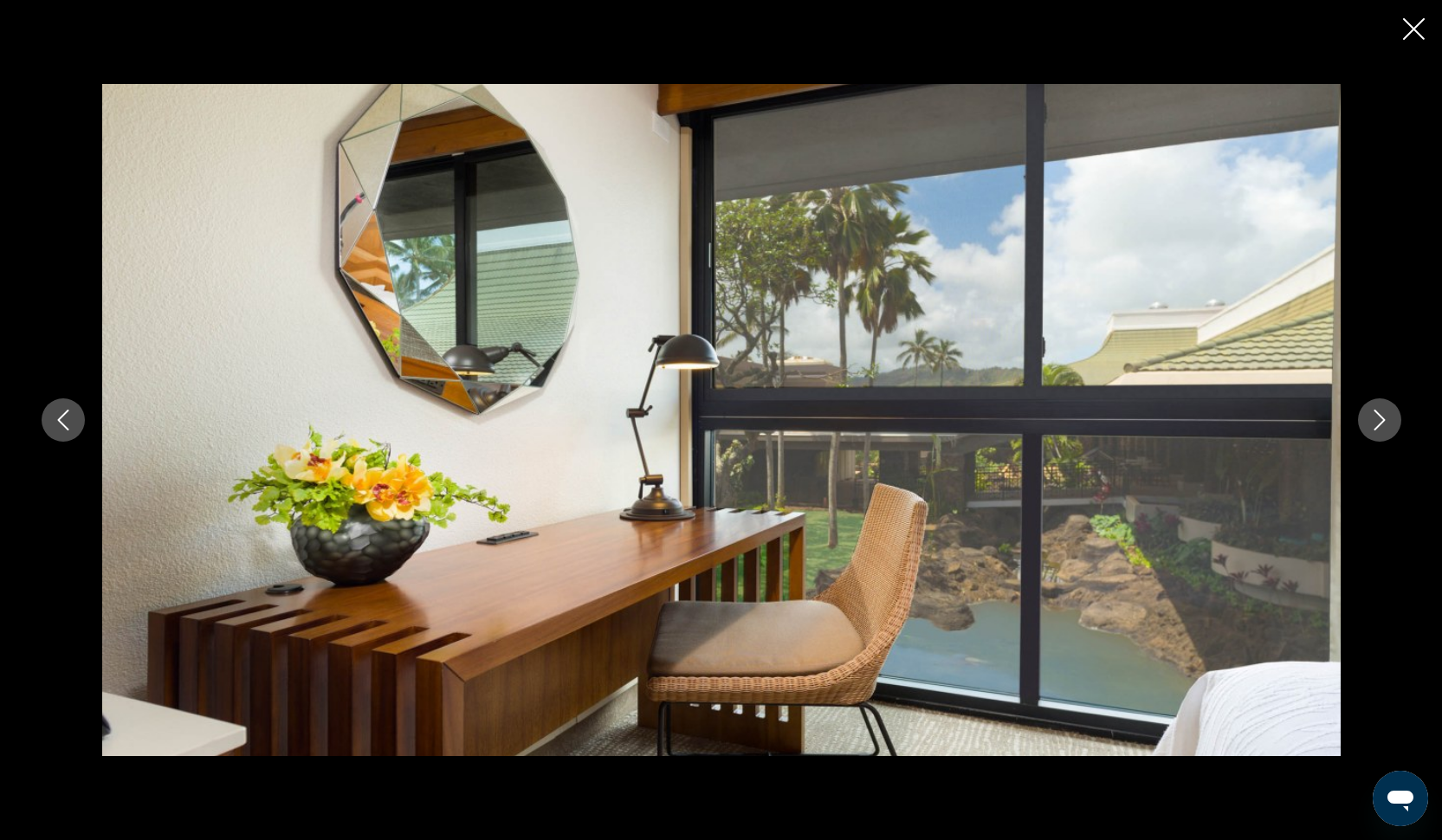
click at [1411, 28] on icon "Close slideshow" at bounding box center [1413, 29] width 22 height 22
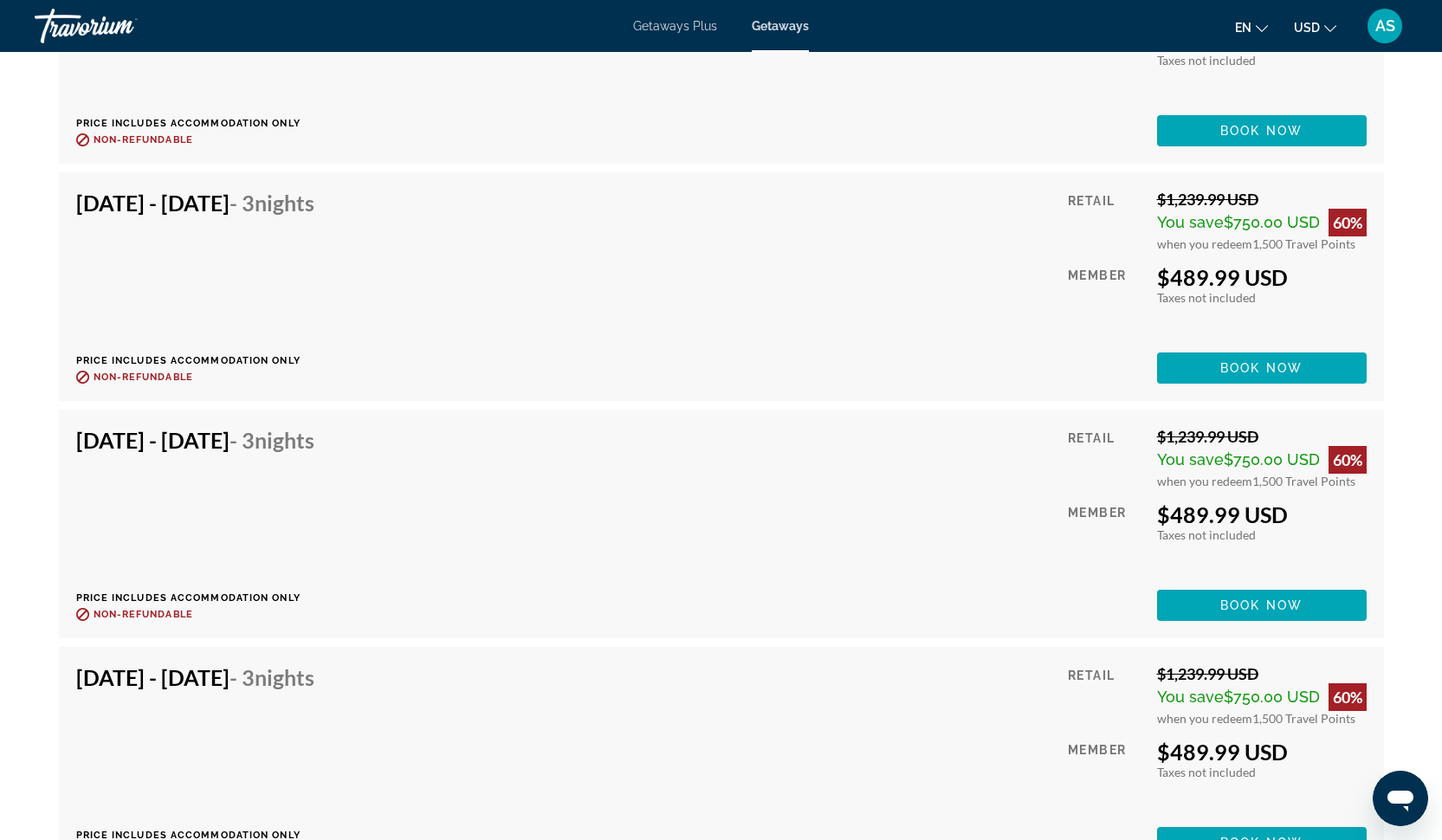
scroll to position [6648, 0]
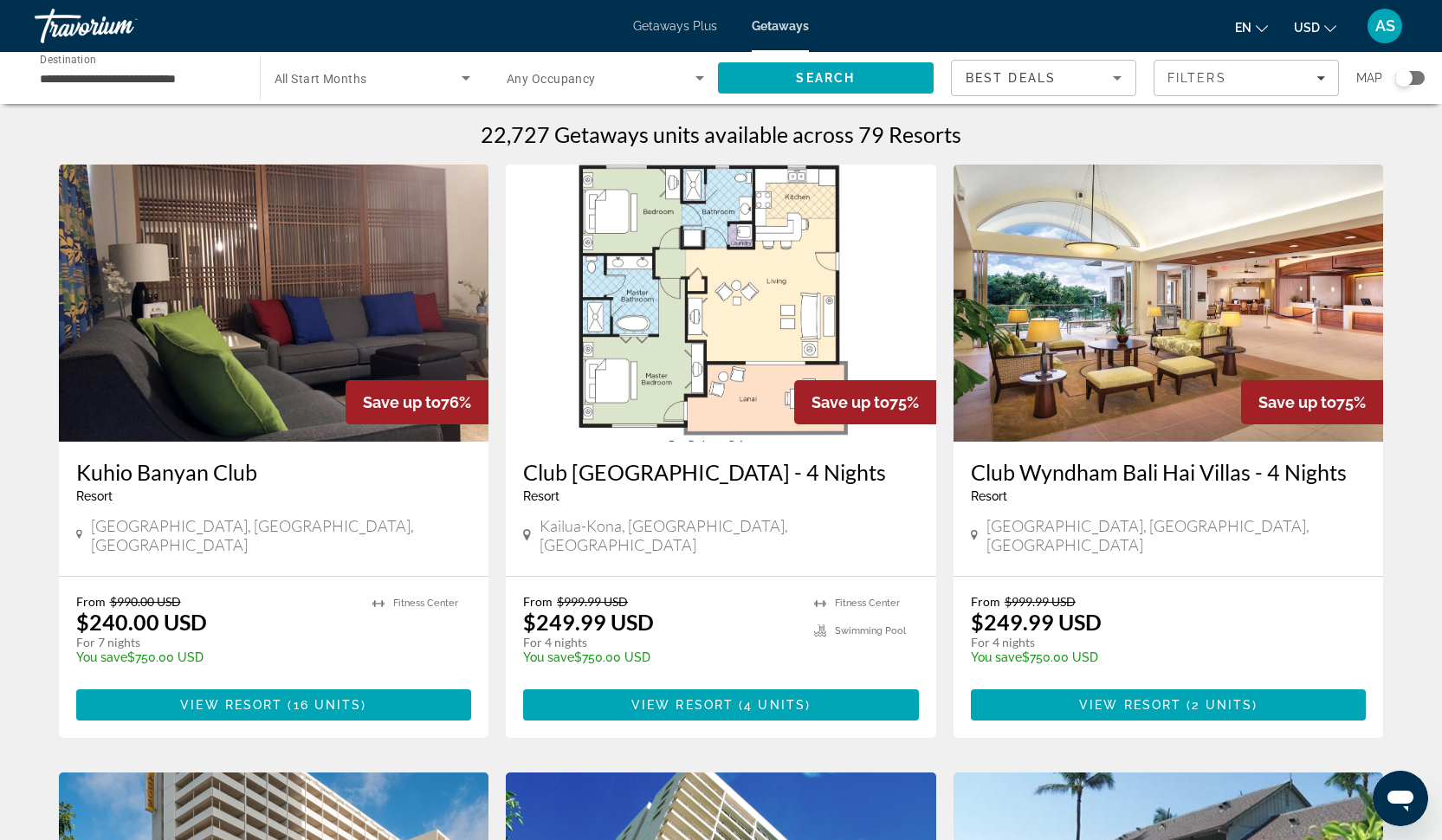
click at [339, 80] on span "All Start Months" at bounding box center [320, 78] width 93 height 14
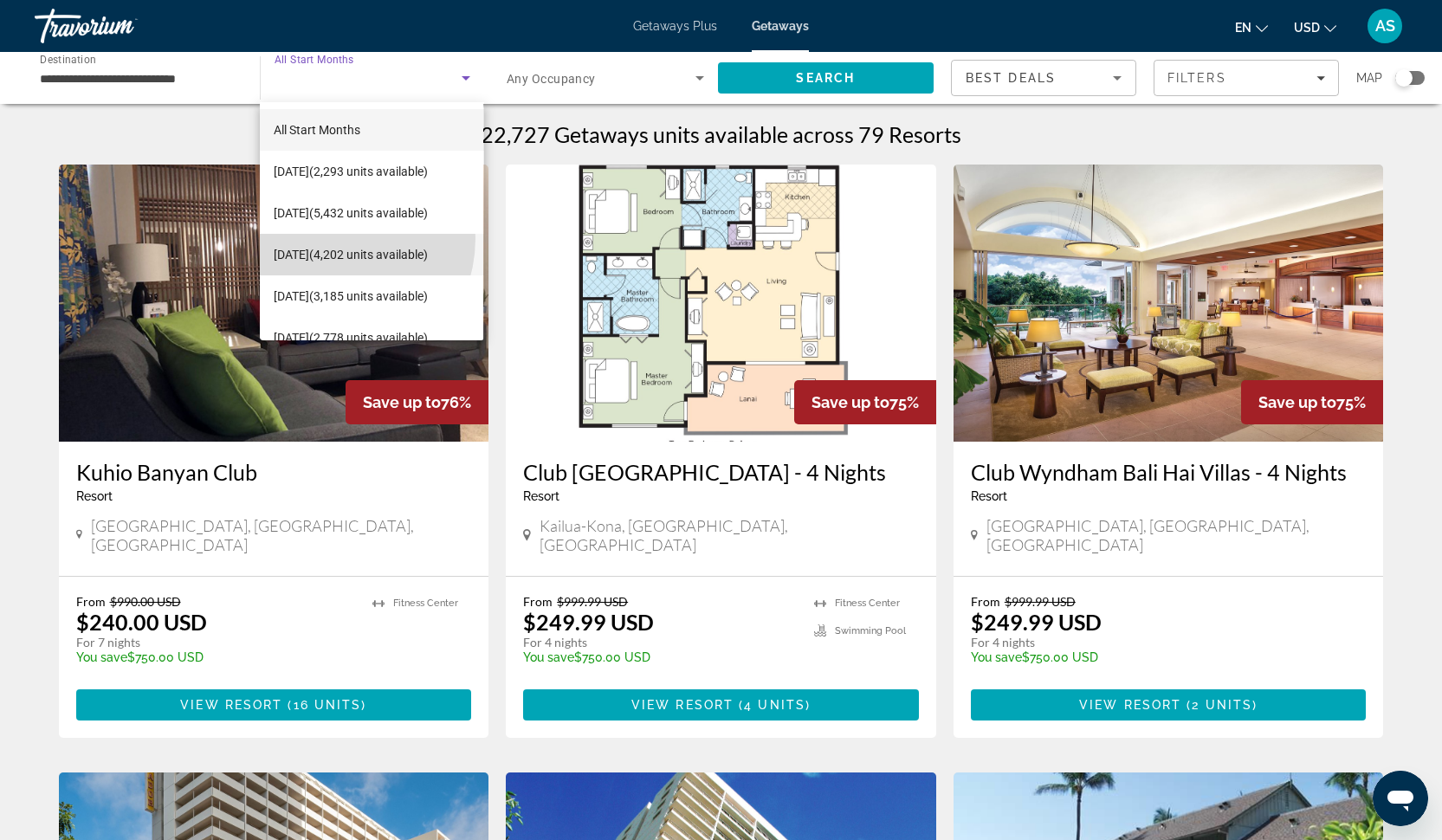
click at [324, 244] on span "[DATE] (4,202 units available)" at bounding box center [351, 255] width 154 height 21
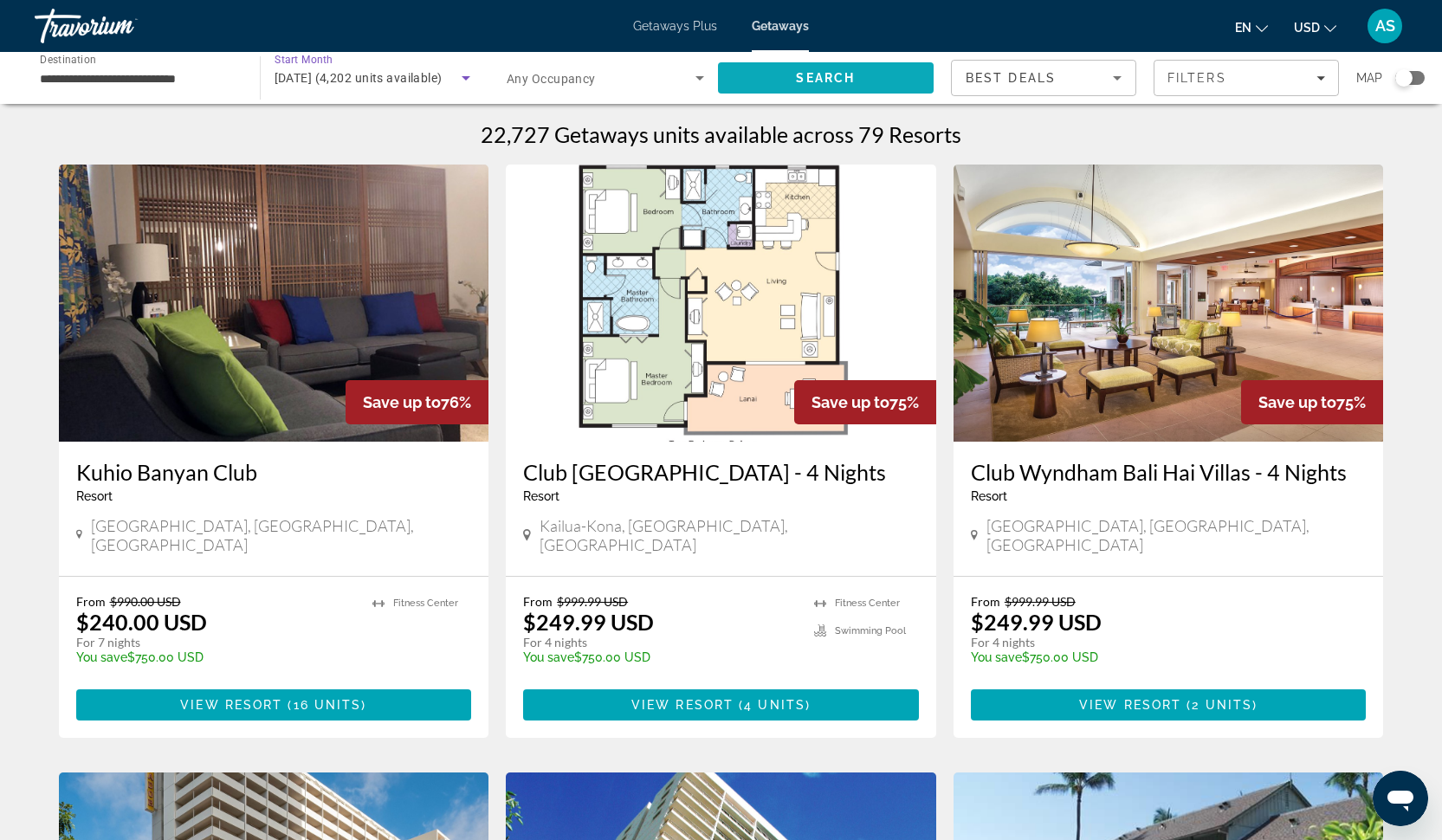
click at [793, 72] on span "Search" at bounding box center [826, 78] width 216 height 42
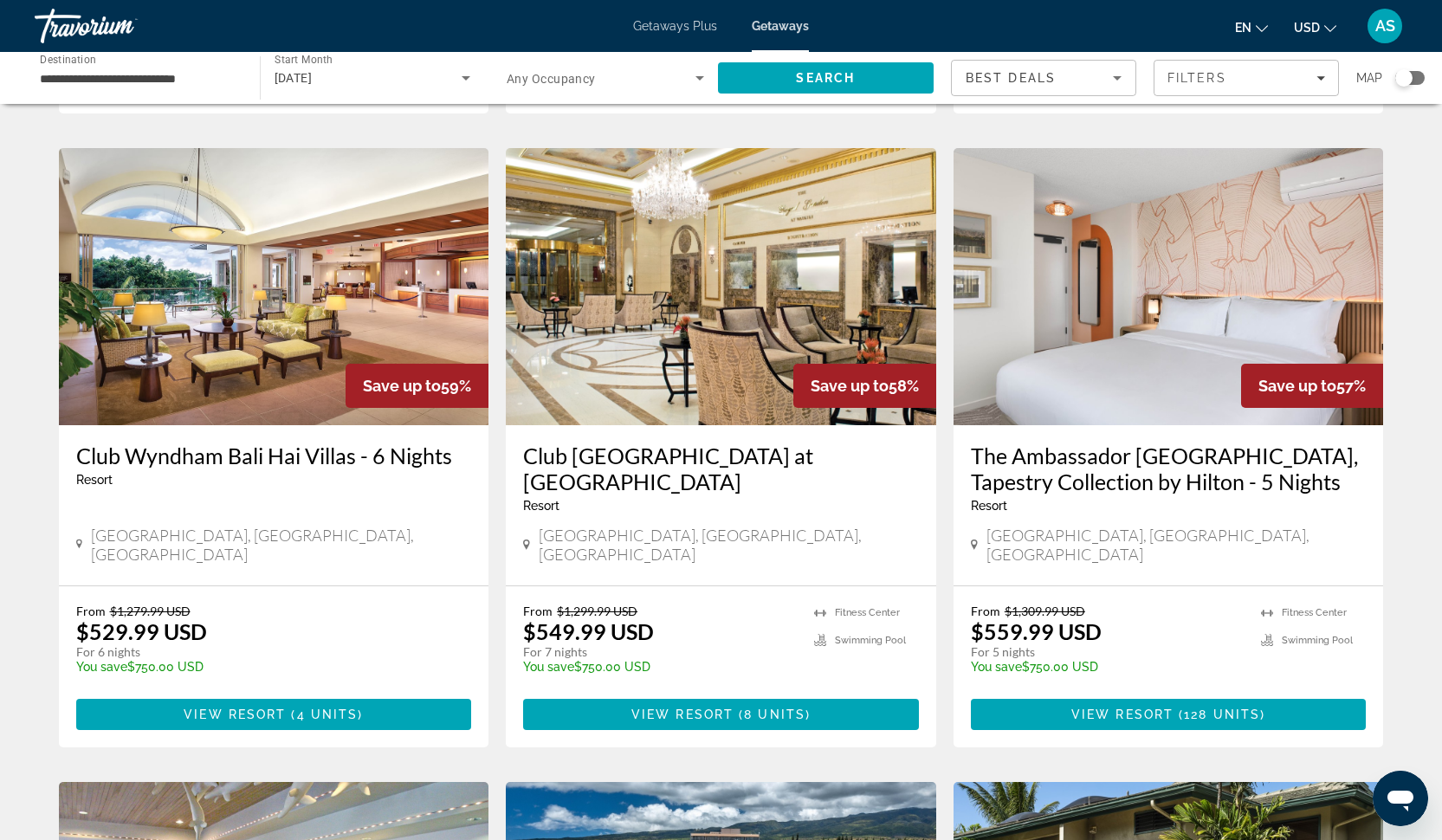
scroll to position [1339, 0]
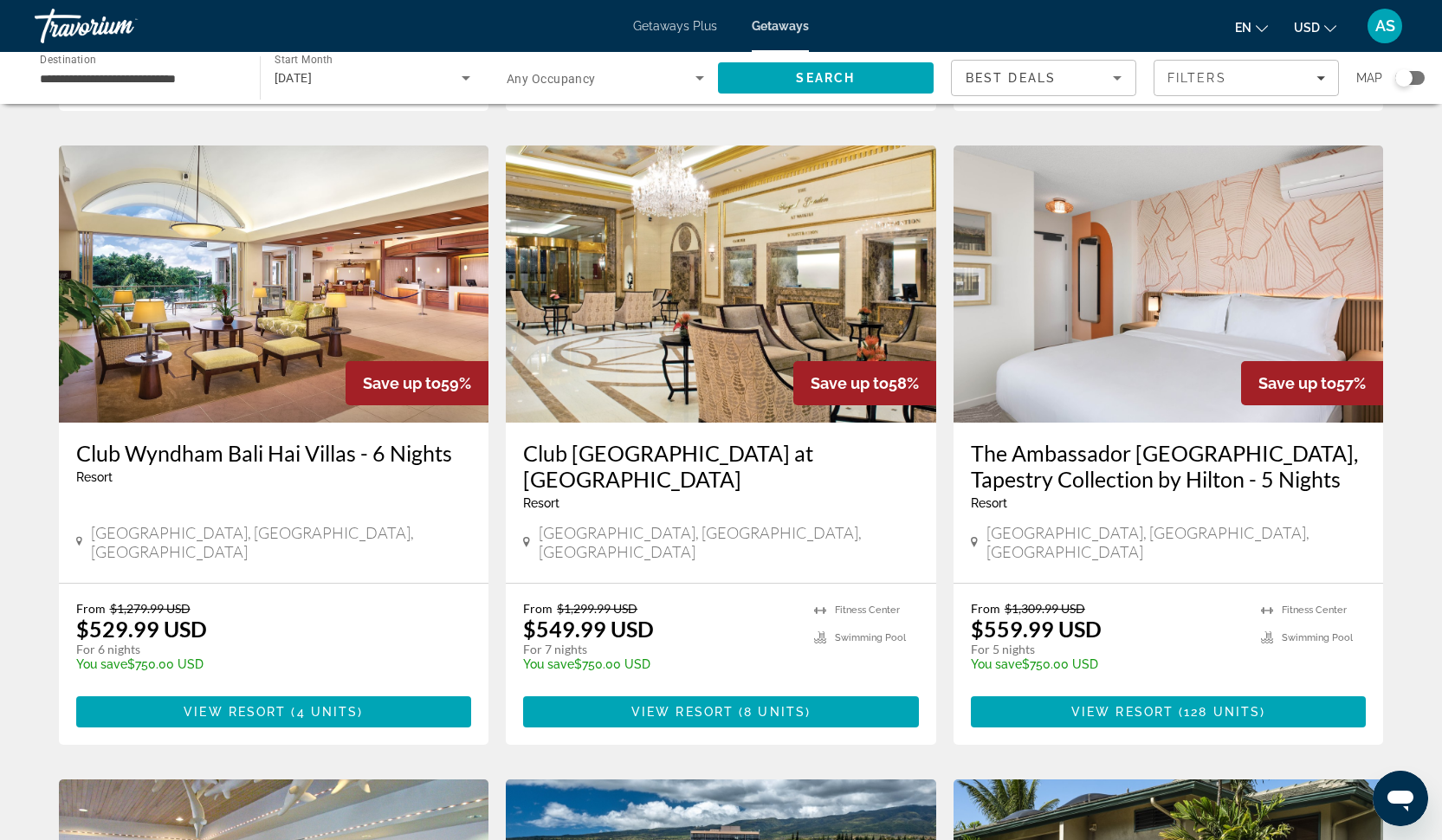
click at [1164, 440] on h3 "The Ambassador [GEOGRAPHIC_DATA], Tapestry Collection by Hilton - 5 Nights" at bounding box center [1168, 465] width 396 height 51
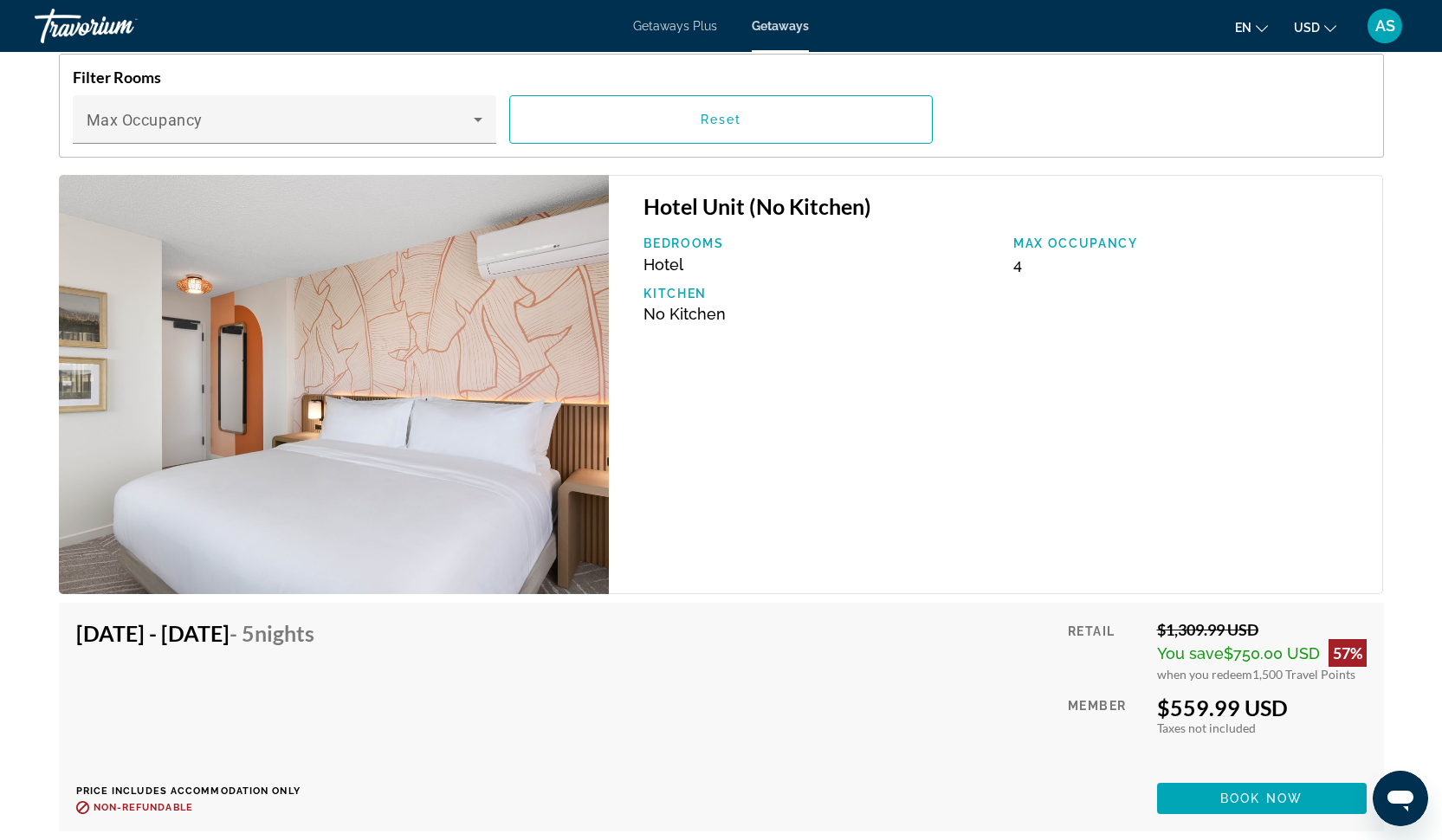
scroll to position [2635, 0]
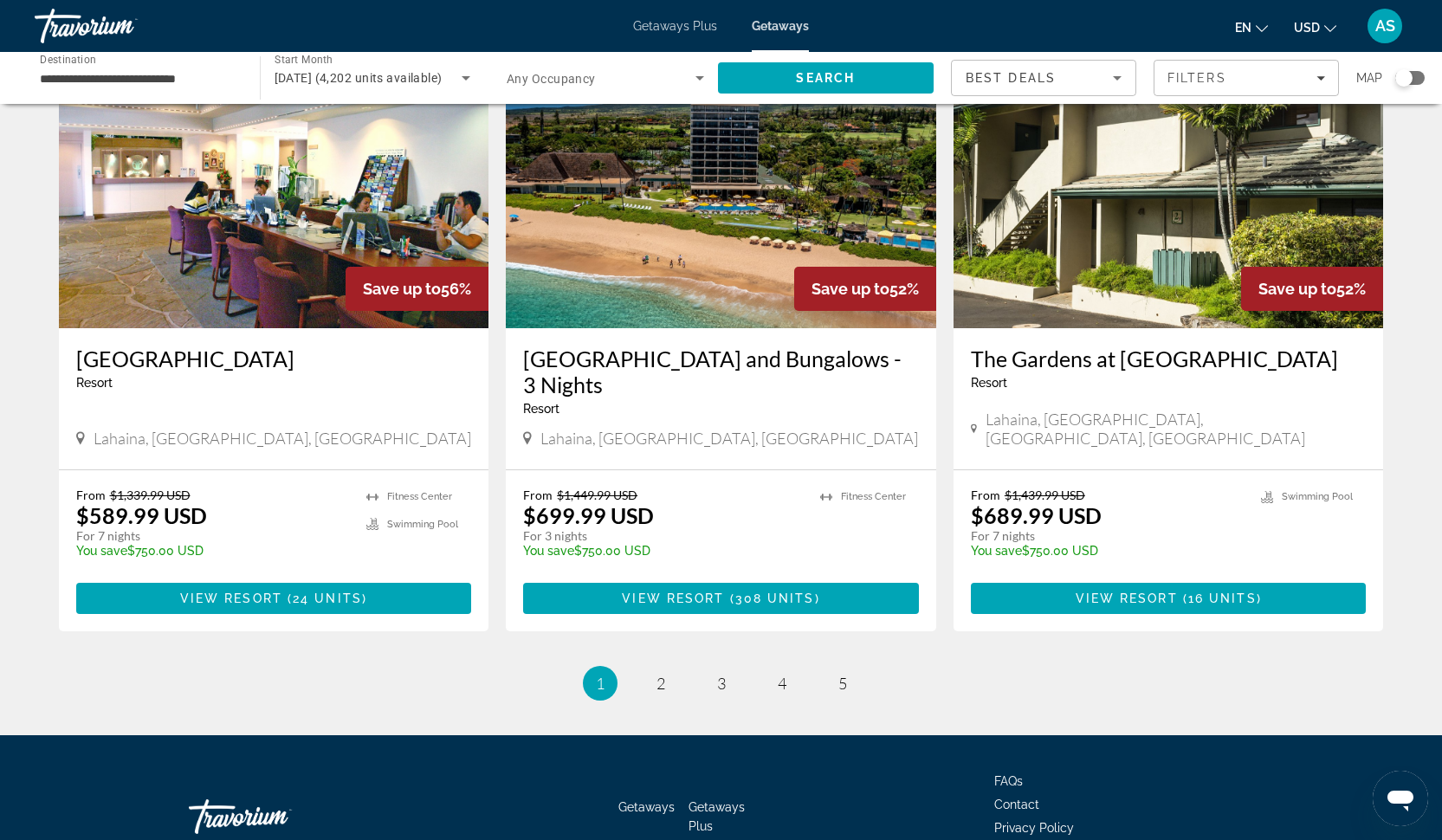
scroll to position [2065, 0]
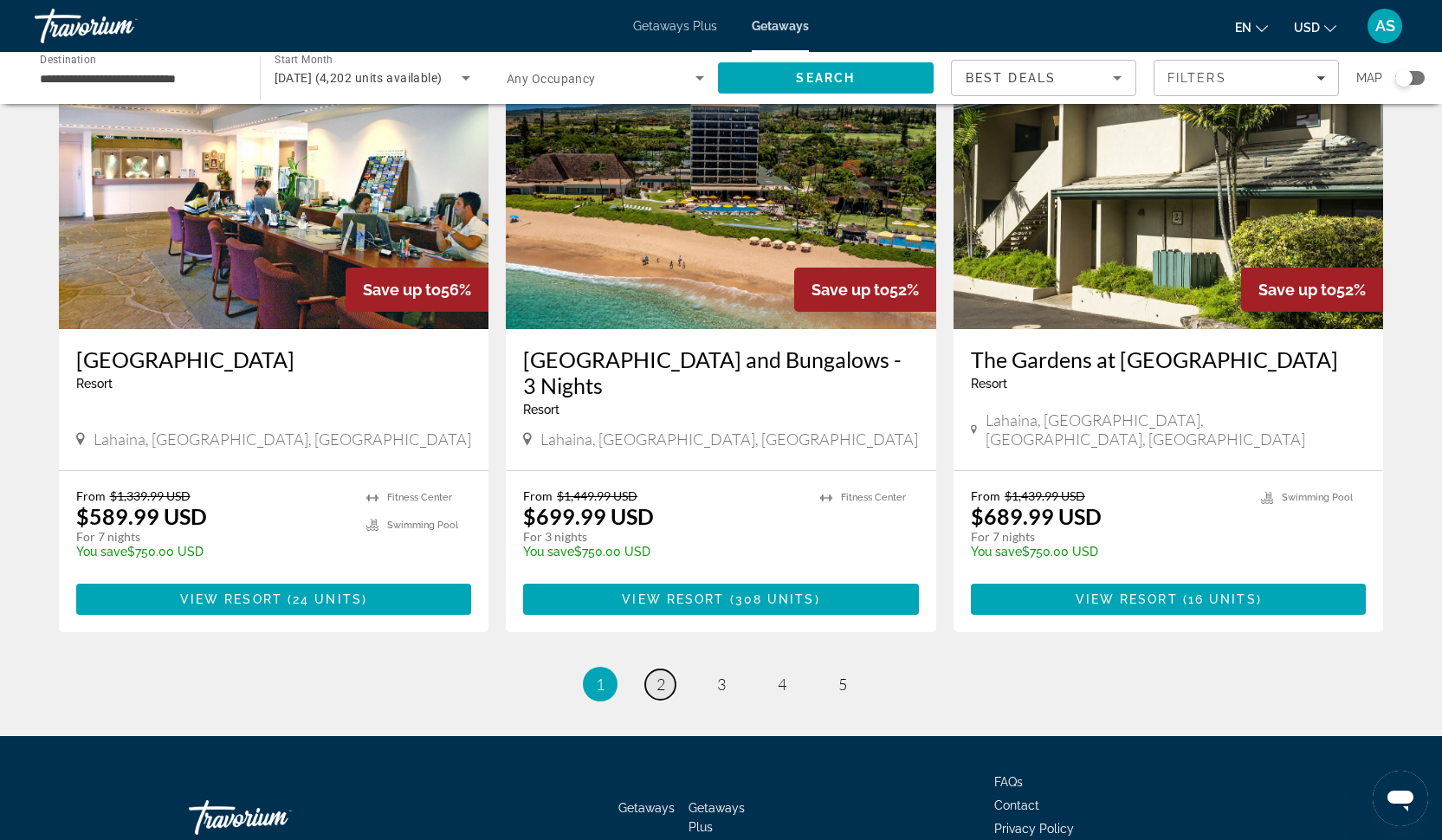
click at [656, 674] on span "2" at bounding box center [660, 684] width 9 height 19
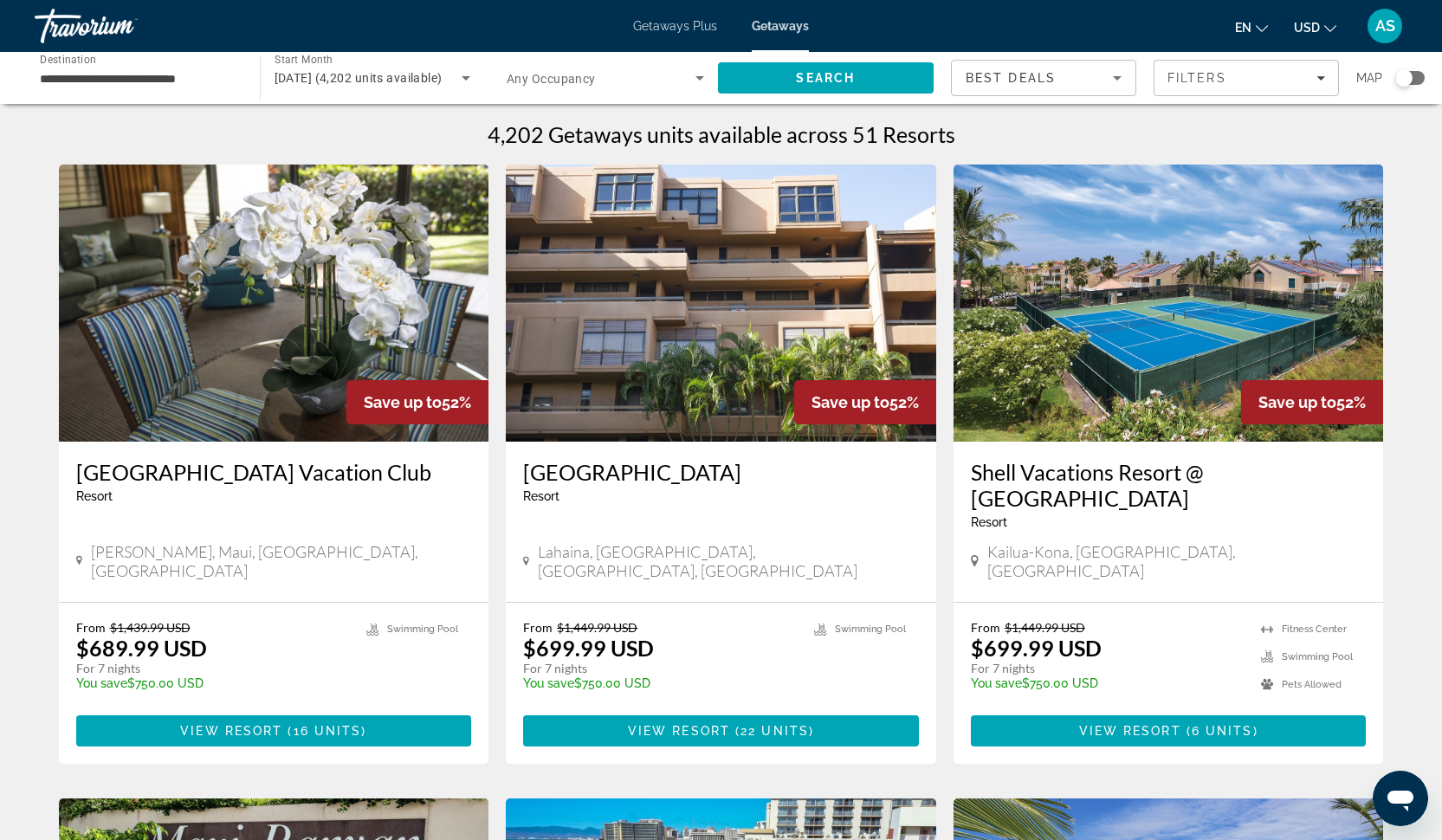
click at [381, 75] on span "[DATE] (4,202 units available)" at bounding box center [359, 77] width 168 height 14
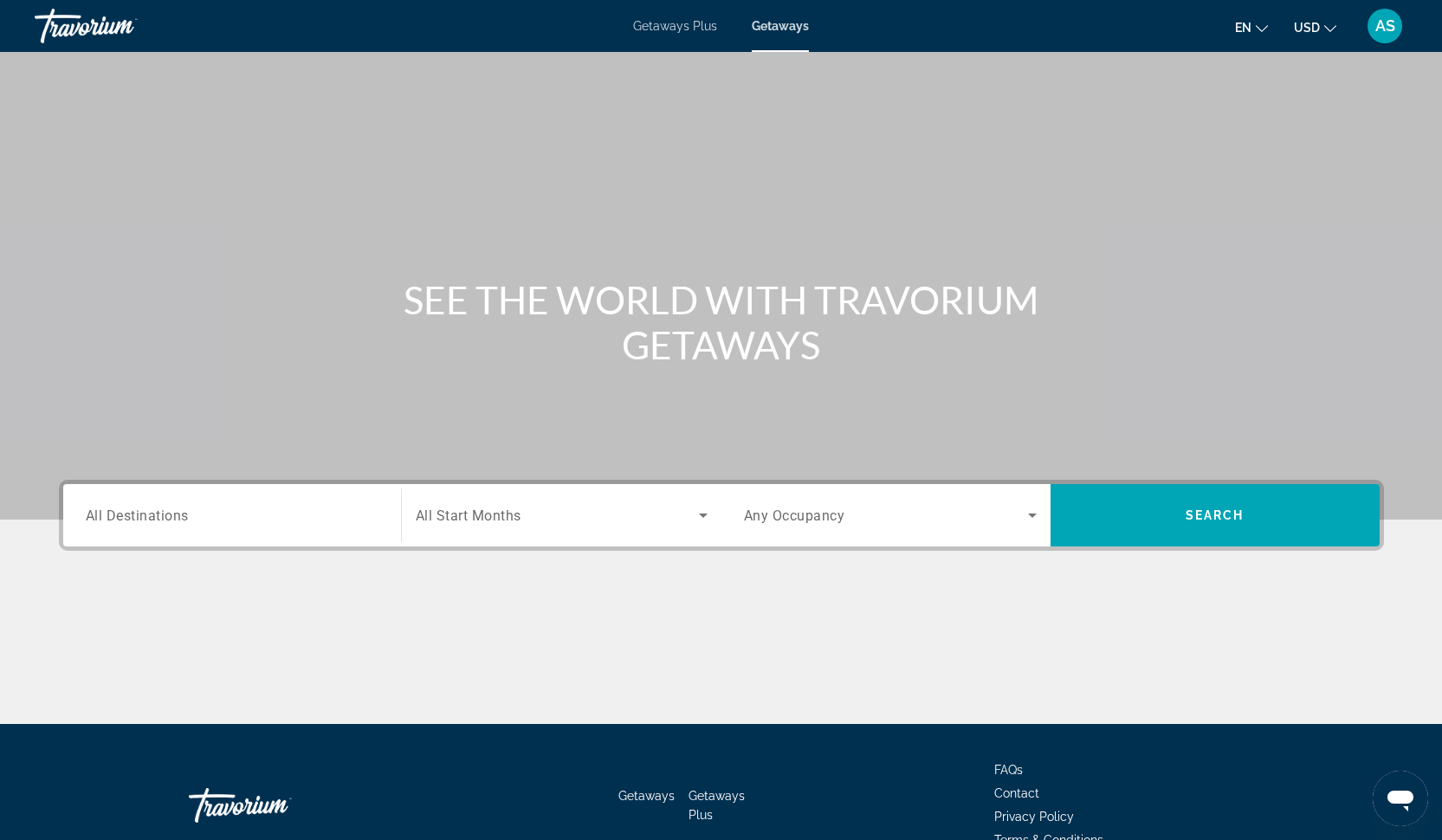
click at [197, 515] on input "Destination All Destinations" at bounding box center [232, 516] width 293 height 21
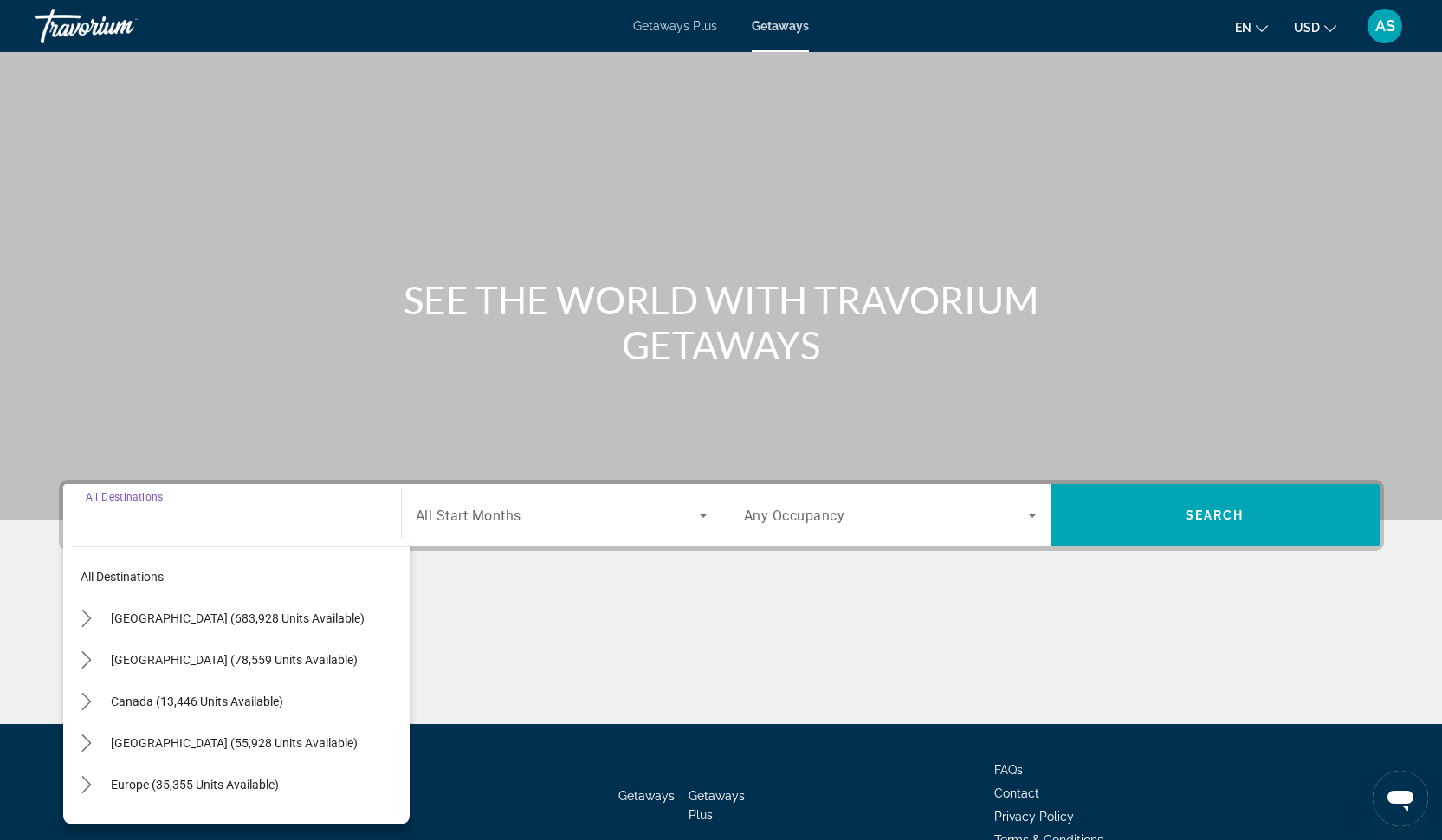
scroll to position [96, 0]
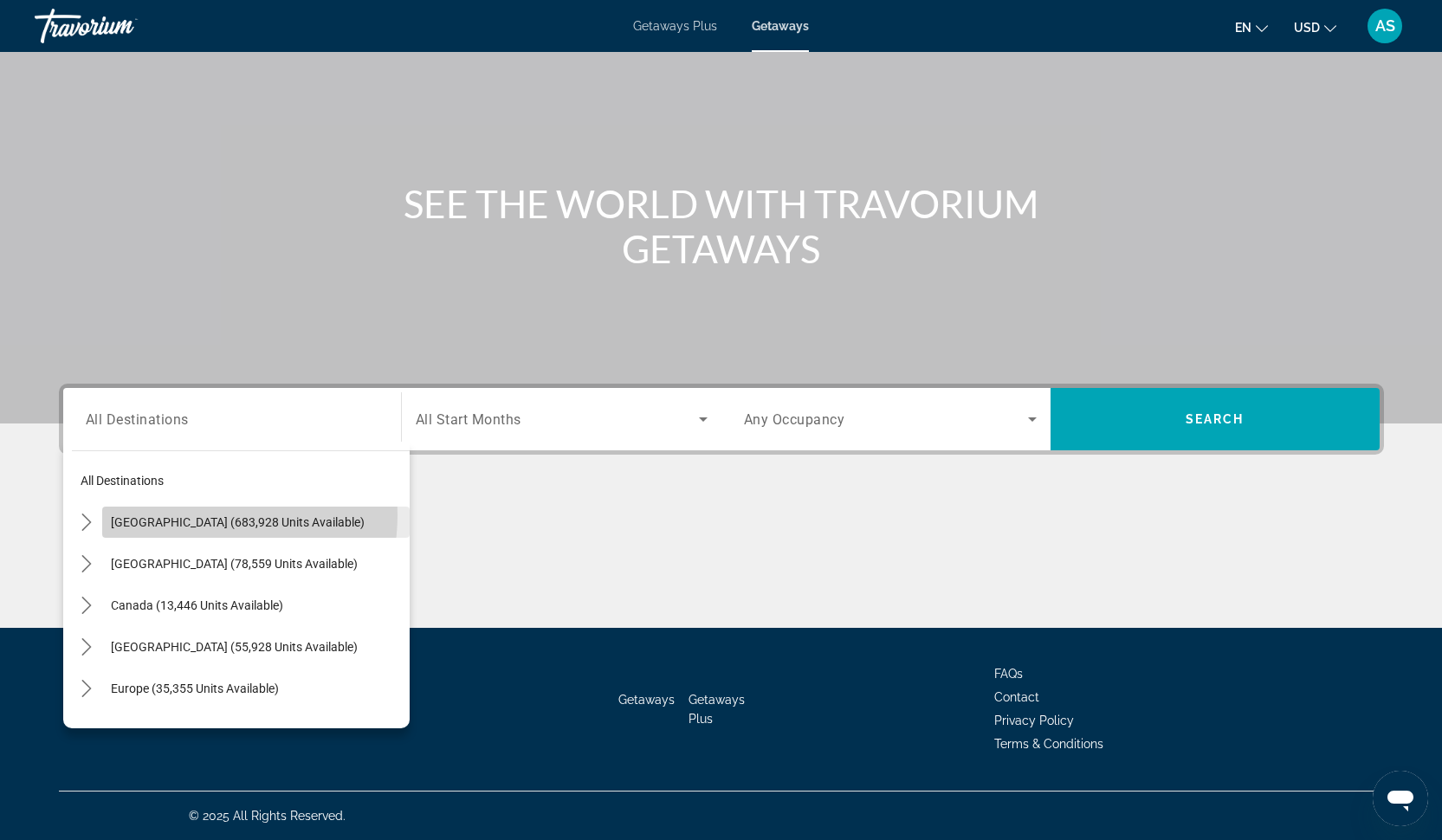
click at [197, 515] on span "[GEOGRAPHIC_DATA] (683,928 units available)" at bounding box center [237, 522] width 254 height 14
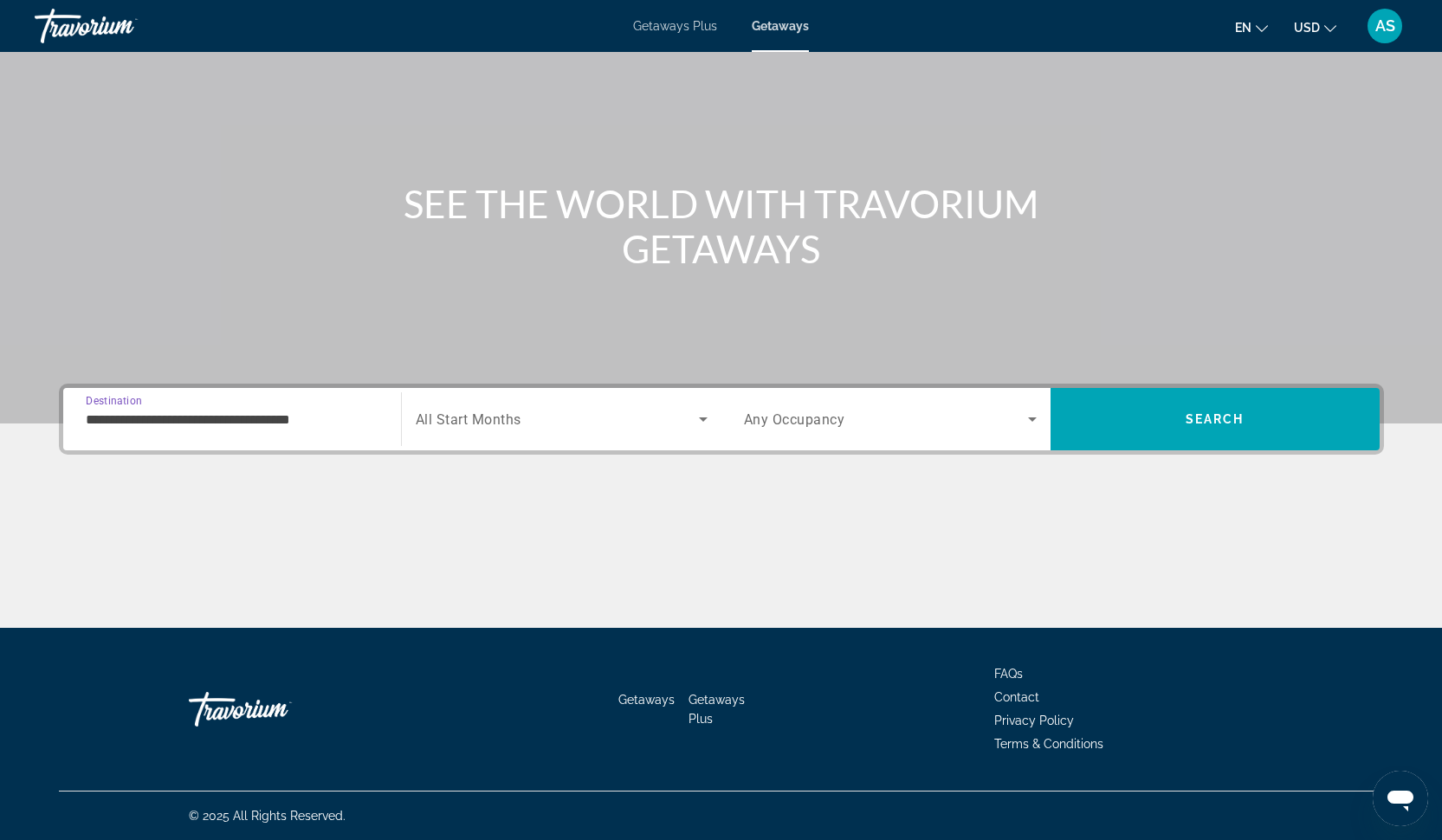
click at [187, 420] on input "**********" at bounding box center [232, 420] width 293 height 21
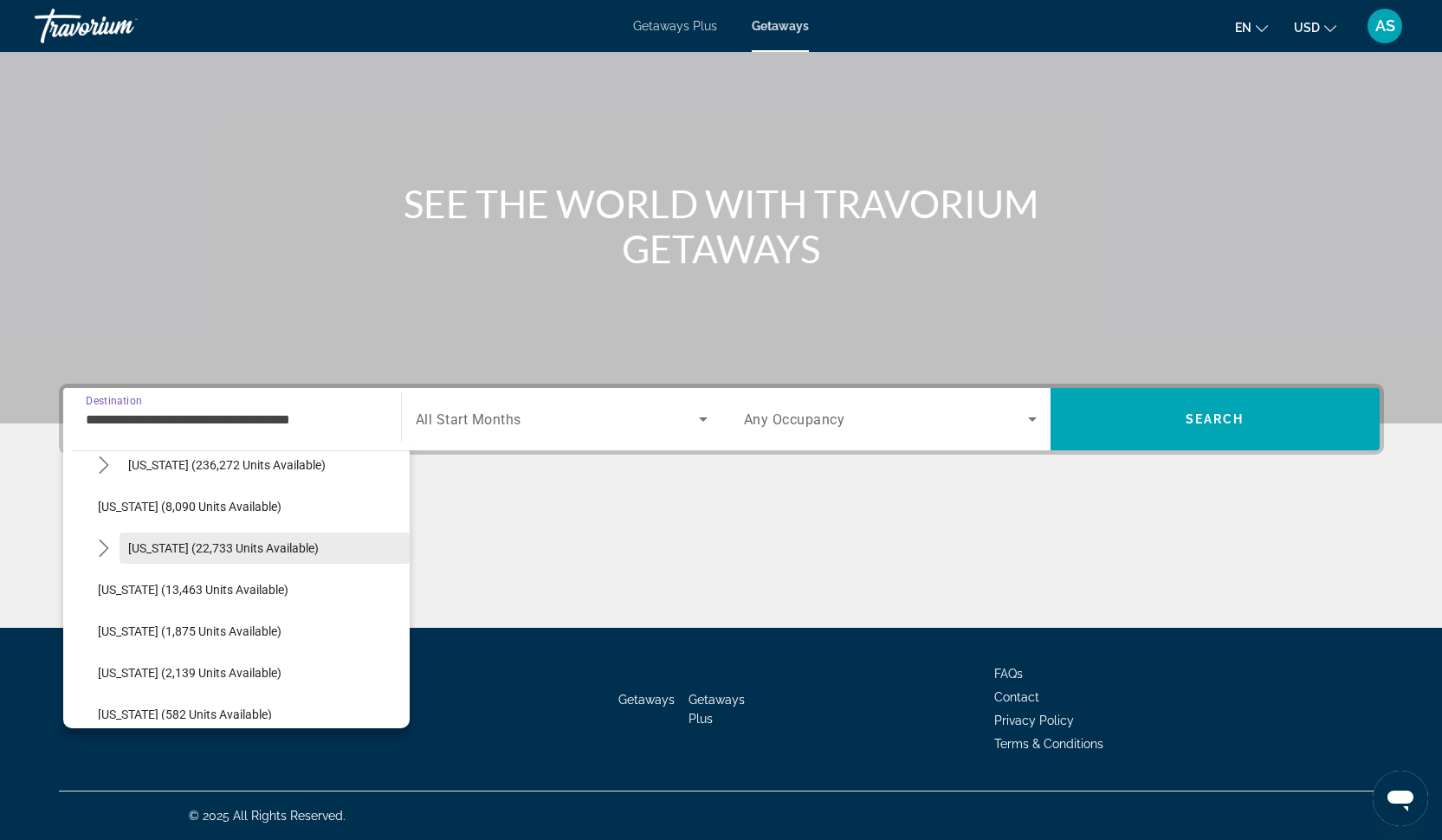
scroll to position [307, 0]
click at [172, 561] on span "Select destination: Hawaii (22,733 units available)" at bounding box center [264, 547] width 290 height 42
type input "**********"
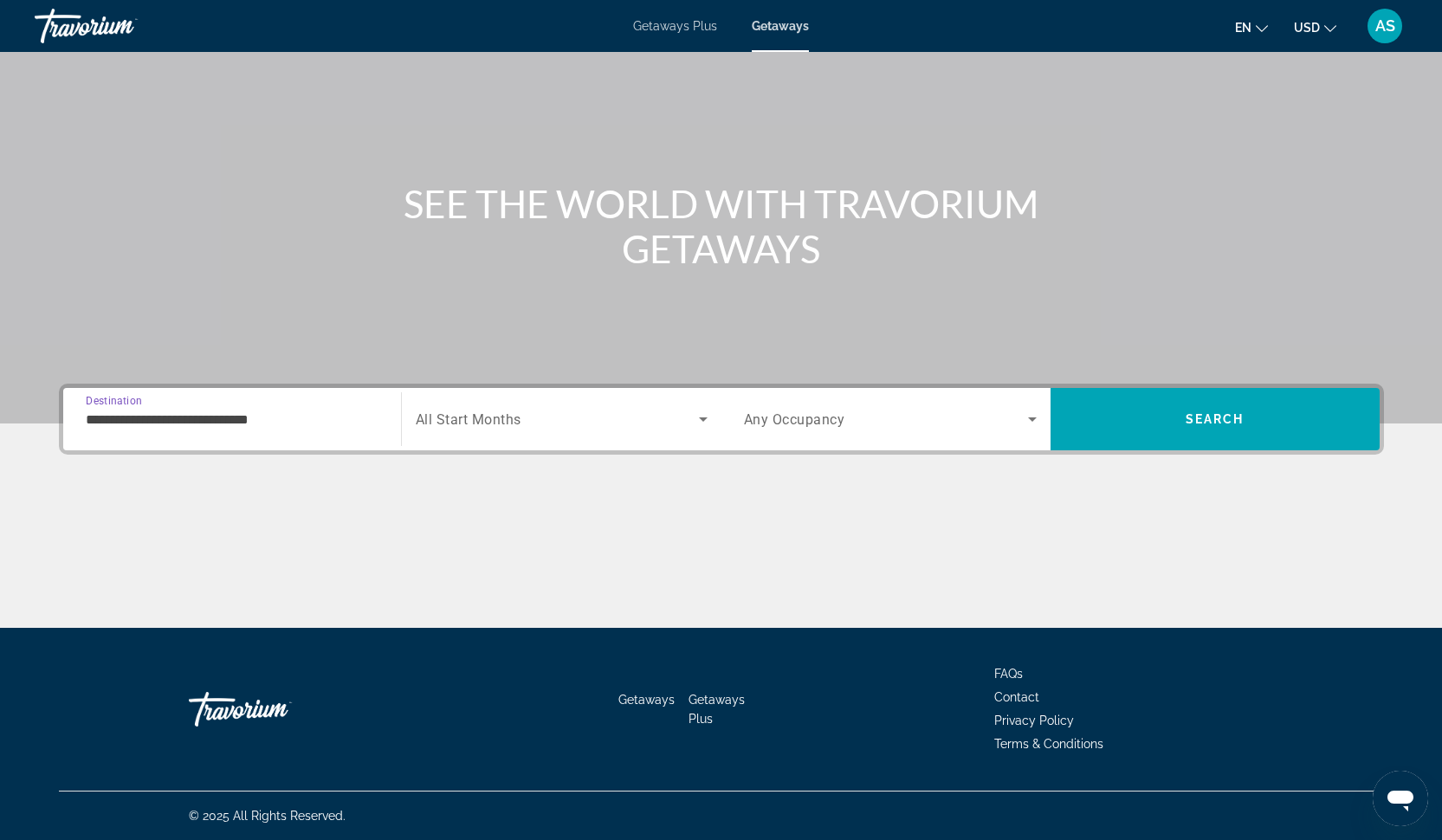
click at [522, 446] on div "Start Month All Start Months" at bounding box center [561, 419] width 320 height 62
click at [519, 422] on span "All Start Months" at bounding box center [468, 419] width 106 height 16
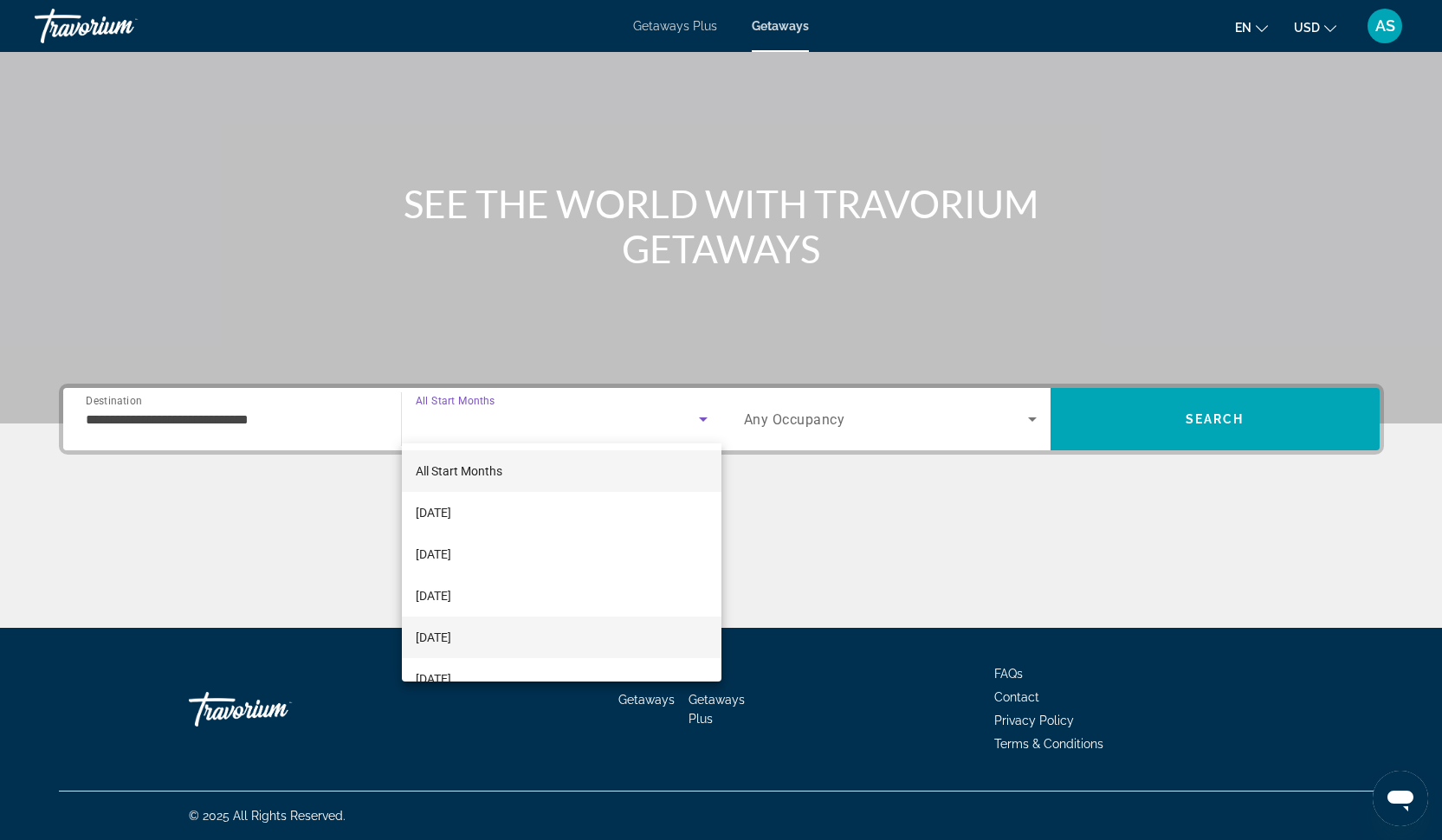
click at [451, 633] on span "[DATE]" at bounding box center [433, 637] width 35 height 21
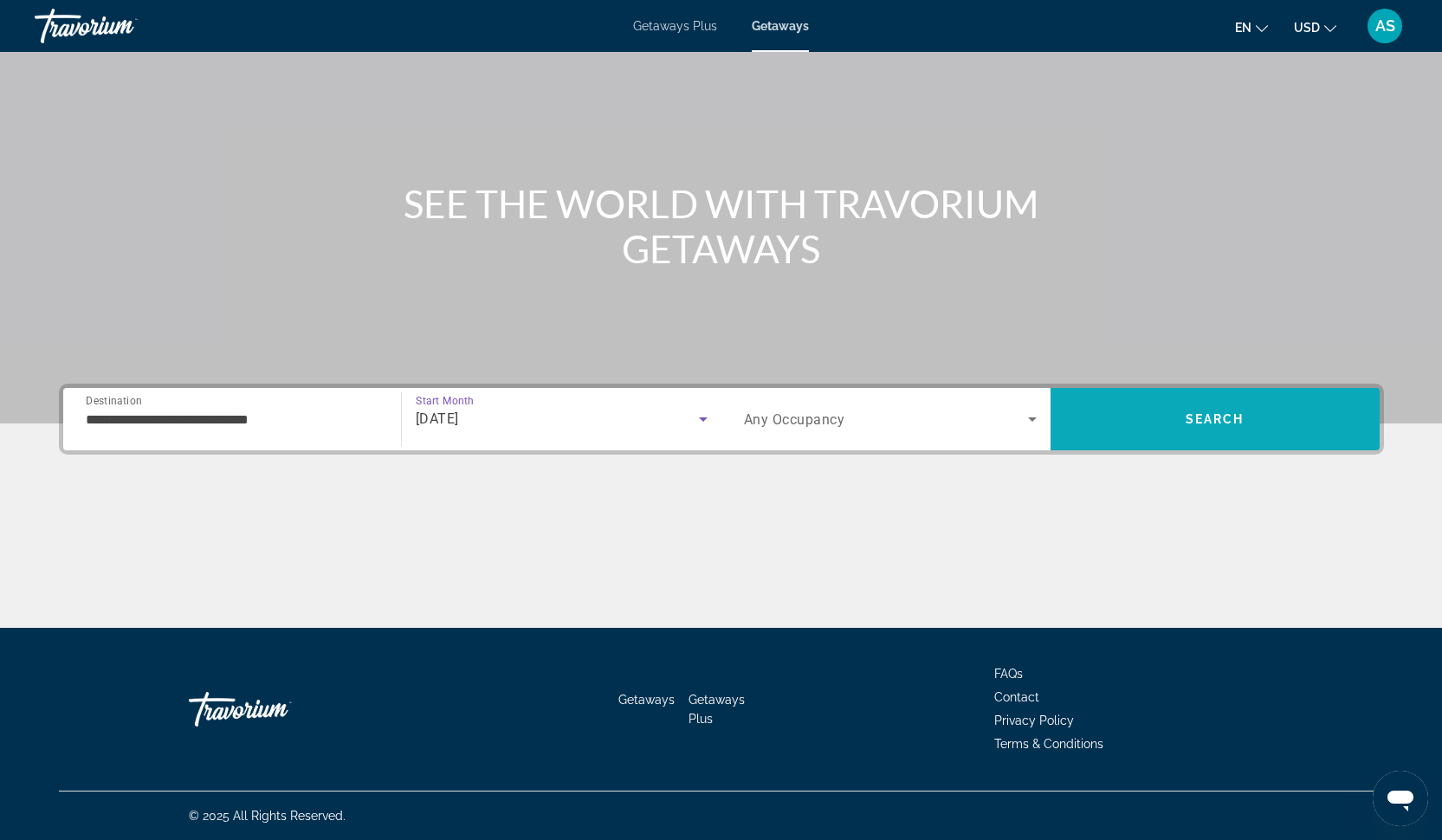
click at [1127, 413] on span "Search" at bounding box center [1214, 420] width 329 height 42
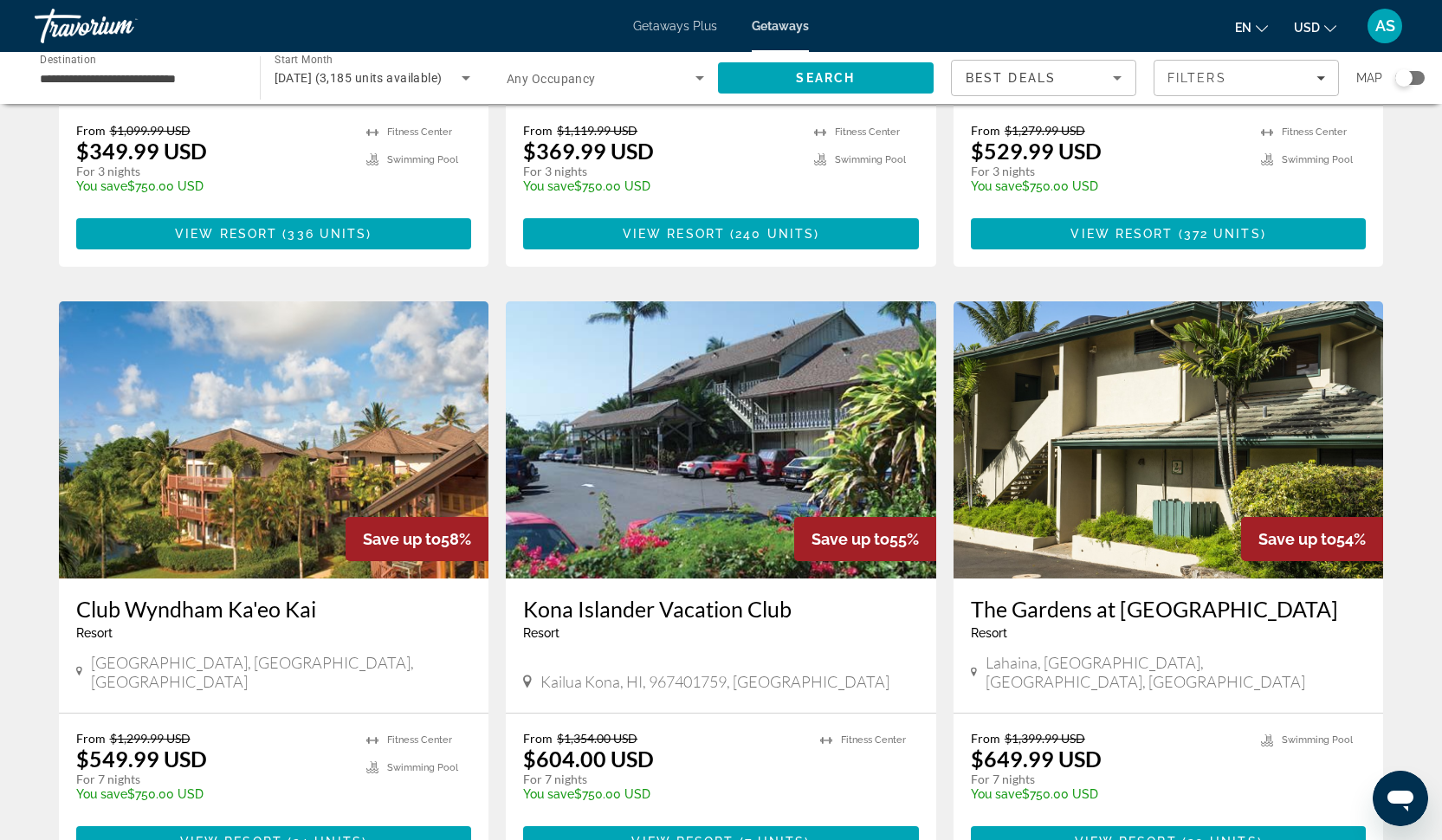
scroll to position [522, 0]
click at [1044, 596] on h3 "The Gardens at [GEOGRAPHIC_DATA]" at bounding box center [1168, 608] width 396 height 26
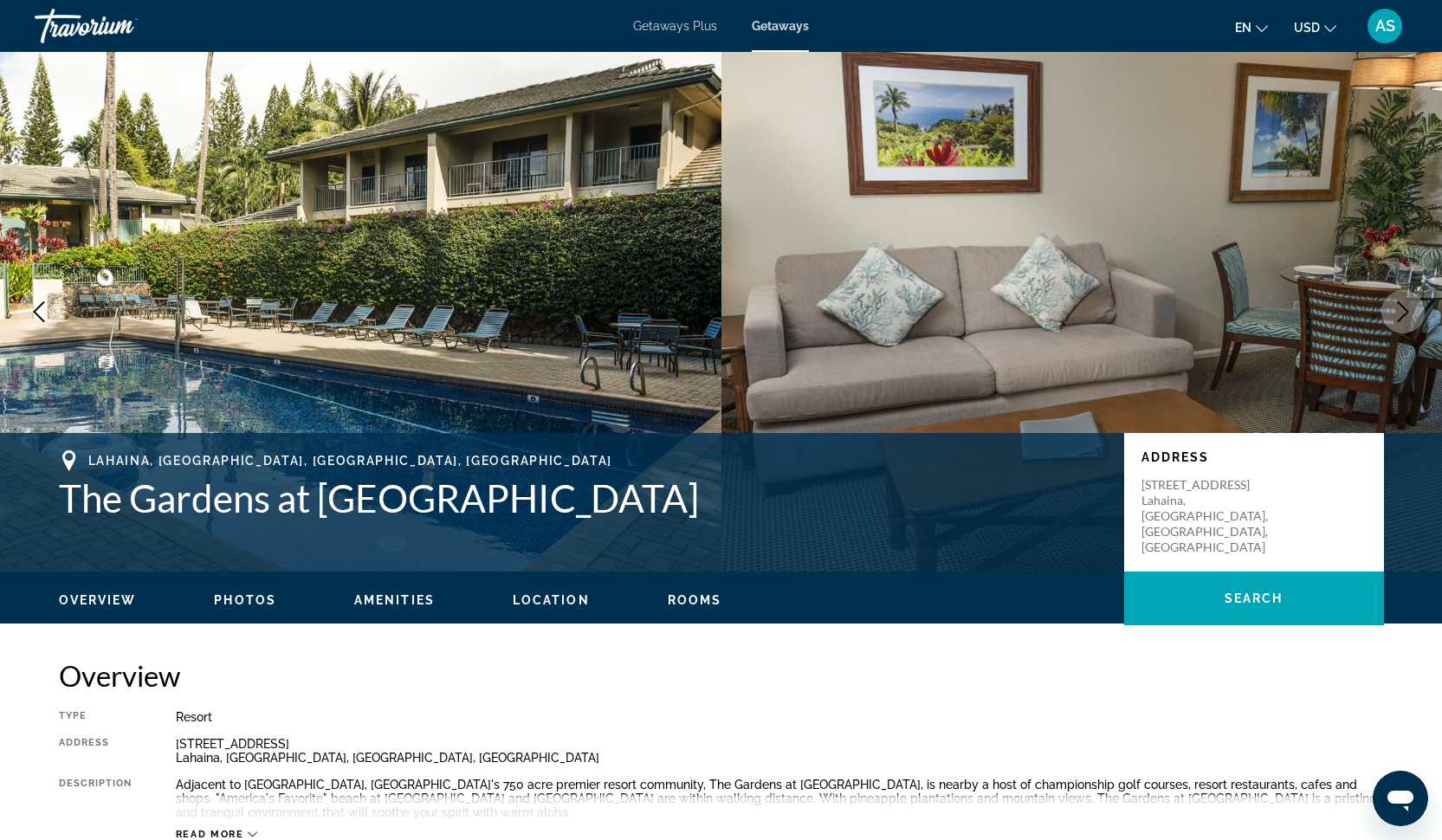
click at [247, 604] on span "Photos" at bounding box center [244, 600] width 62 height 14
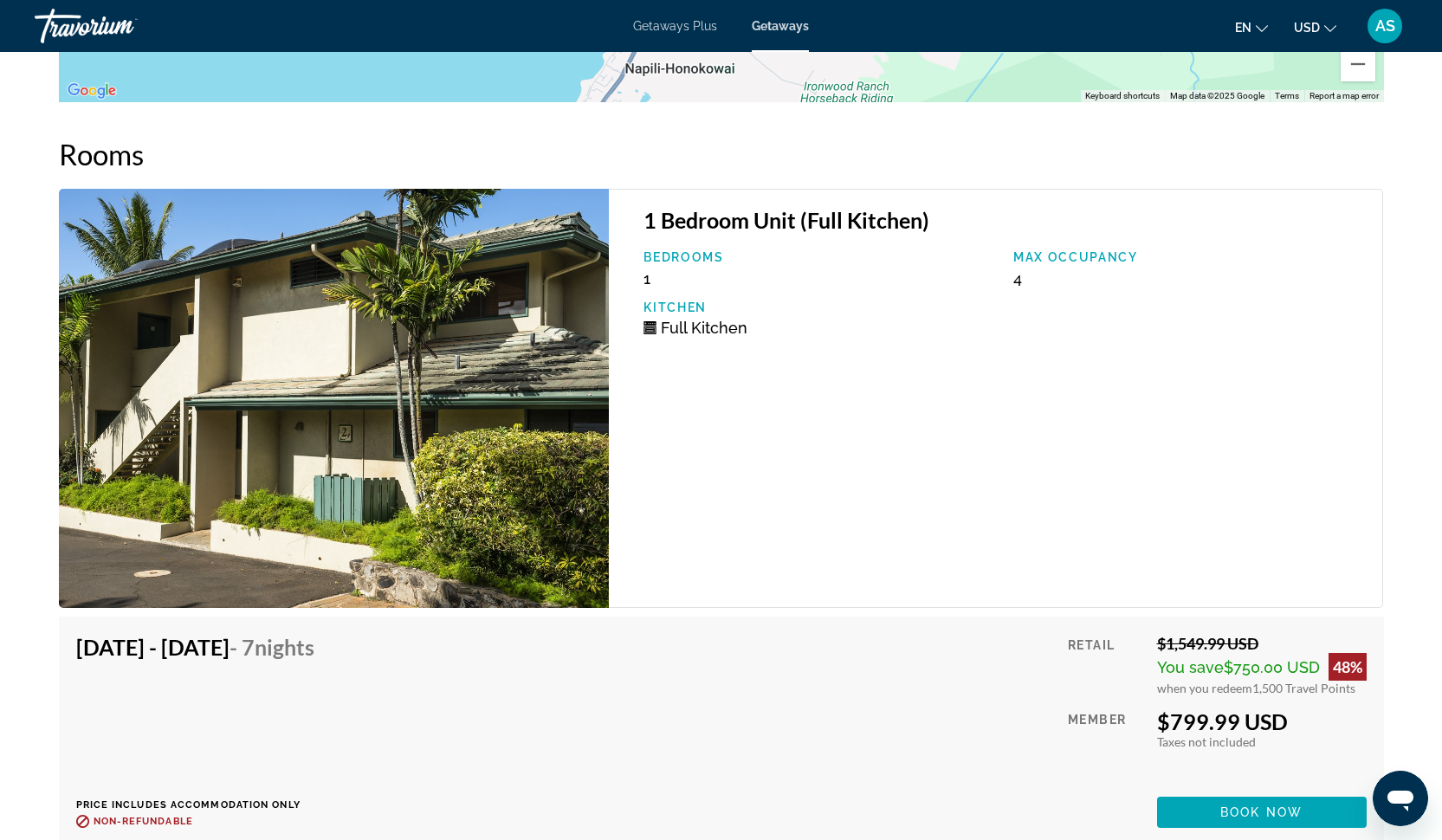
scroll to position [2972, 0]
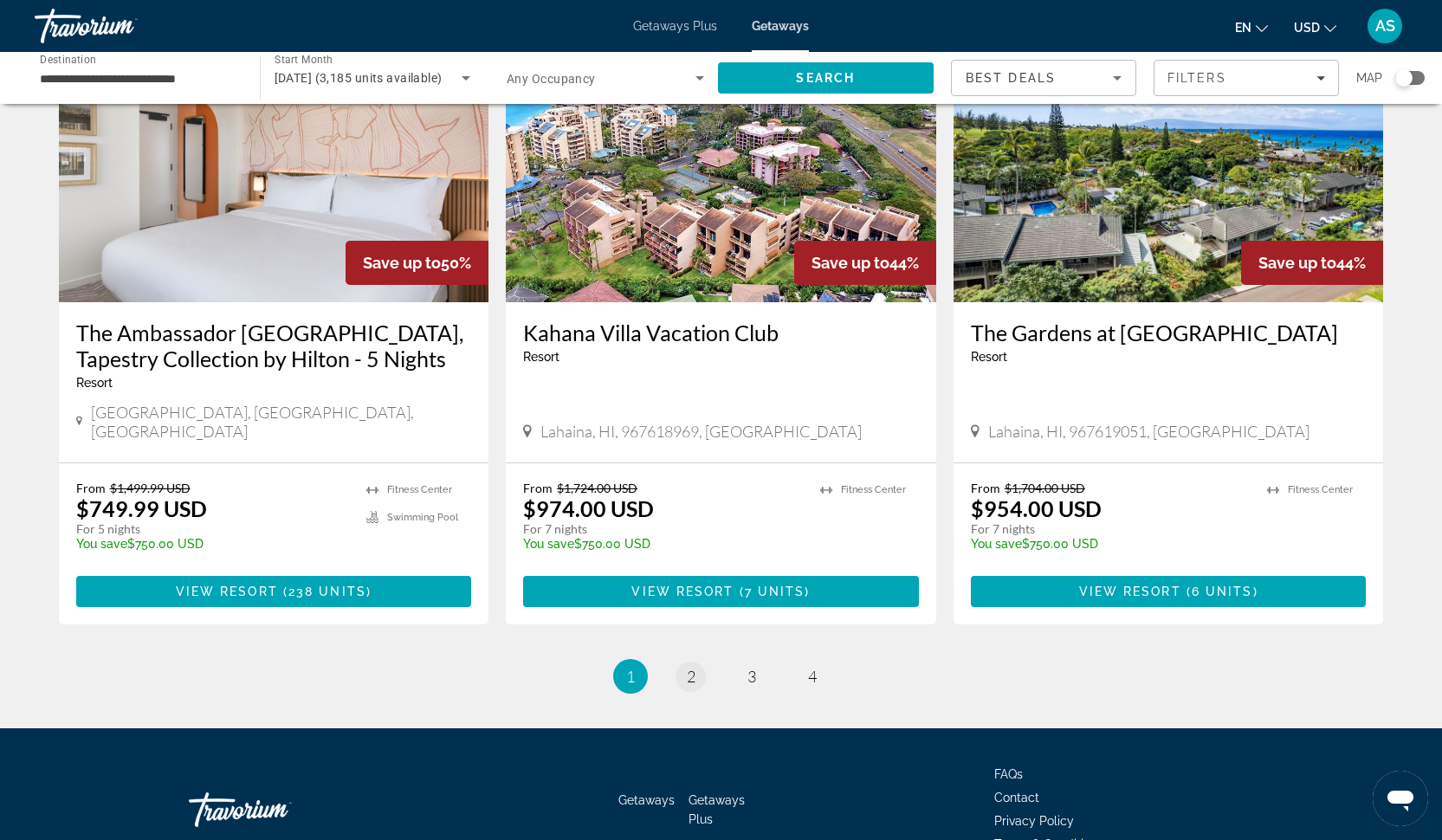
scroll to position [2014, 0]
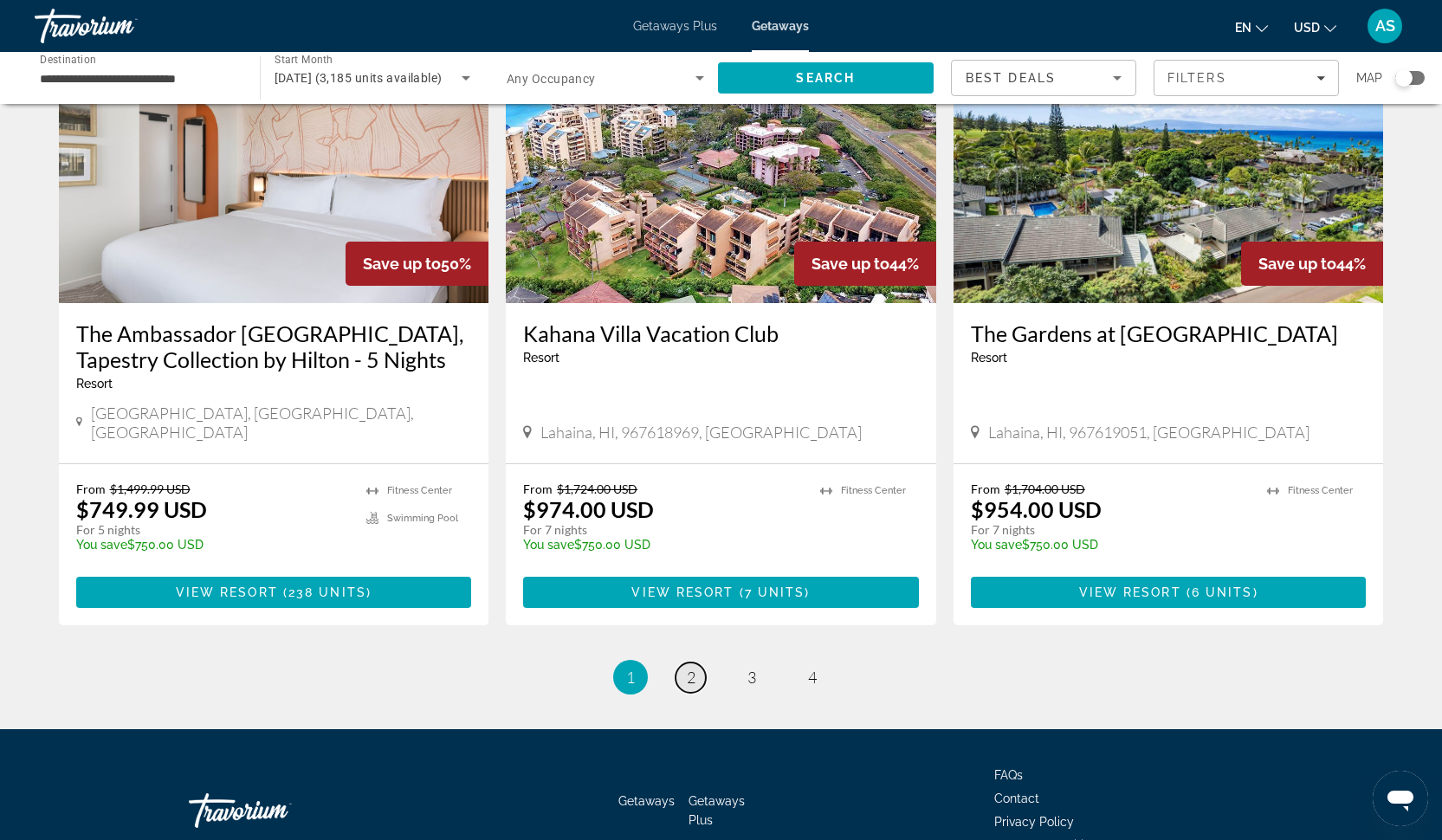
click at [681, 663] on link "page 2" at bounding box center [690, 678] width 31 height 31
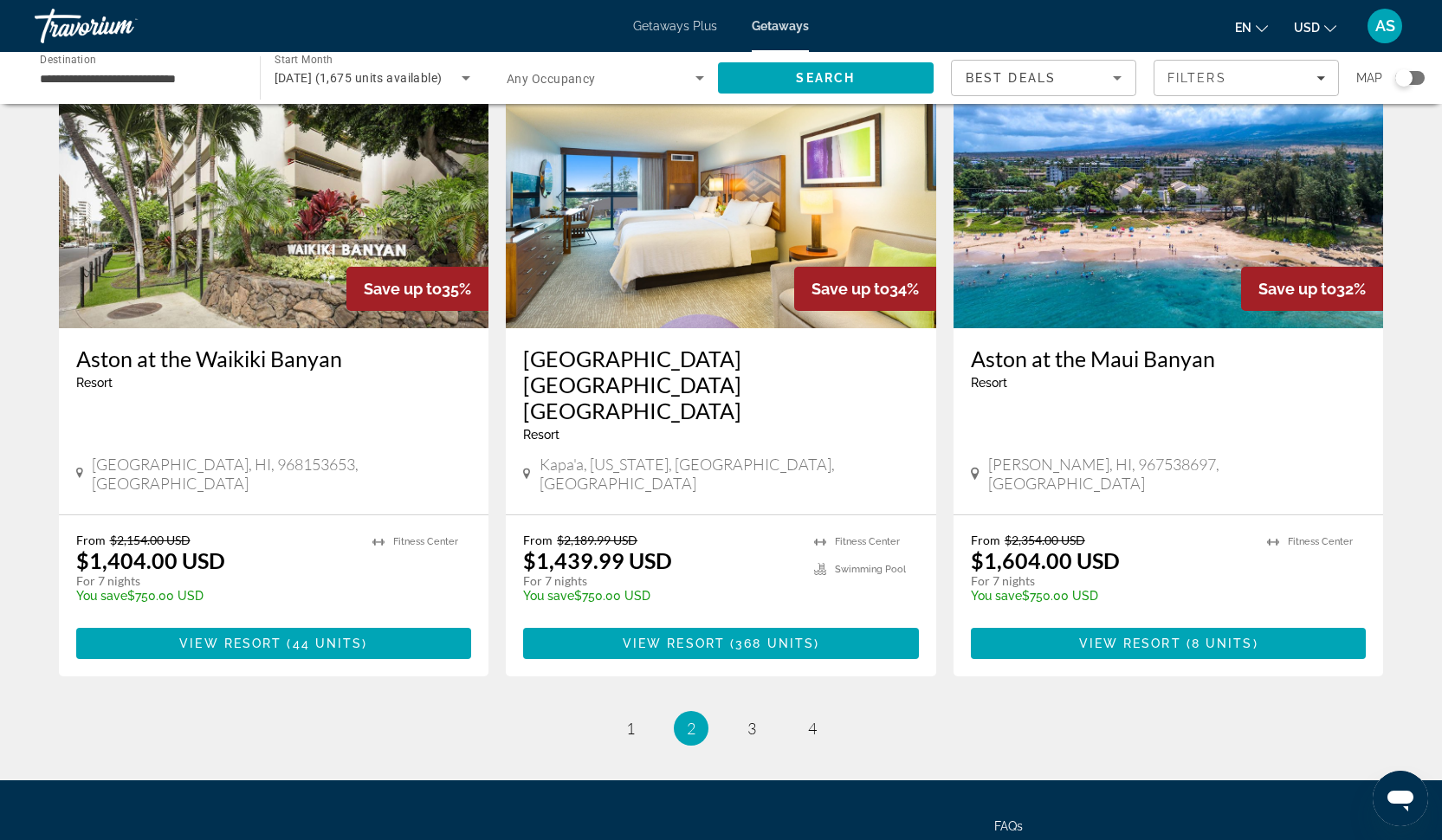
scroll to position [2014, 0]
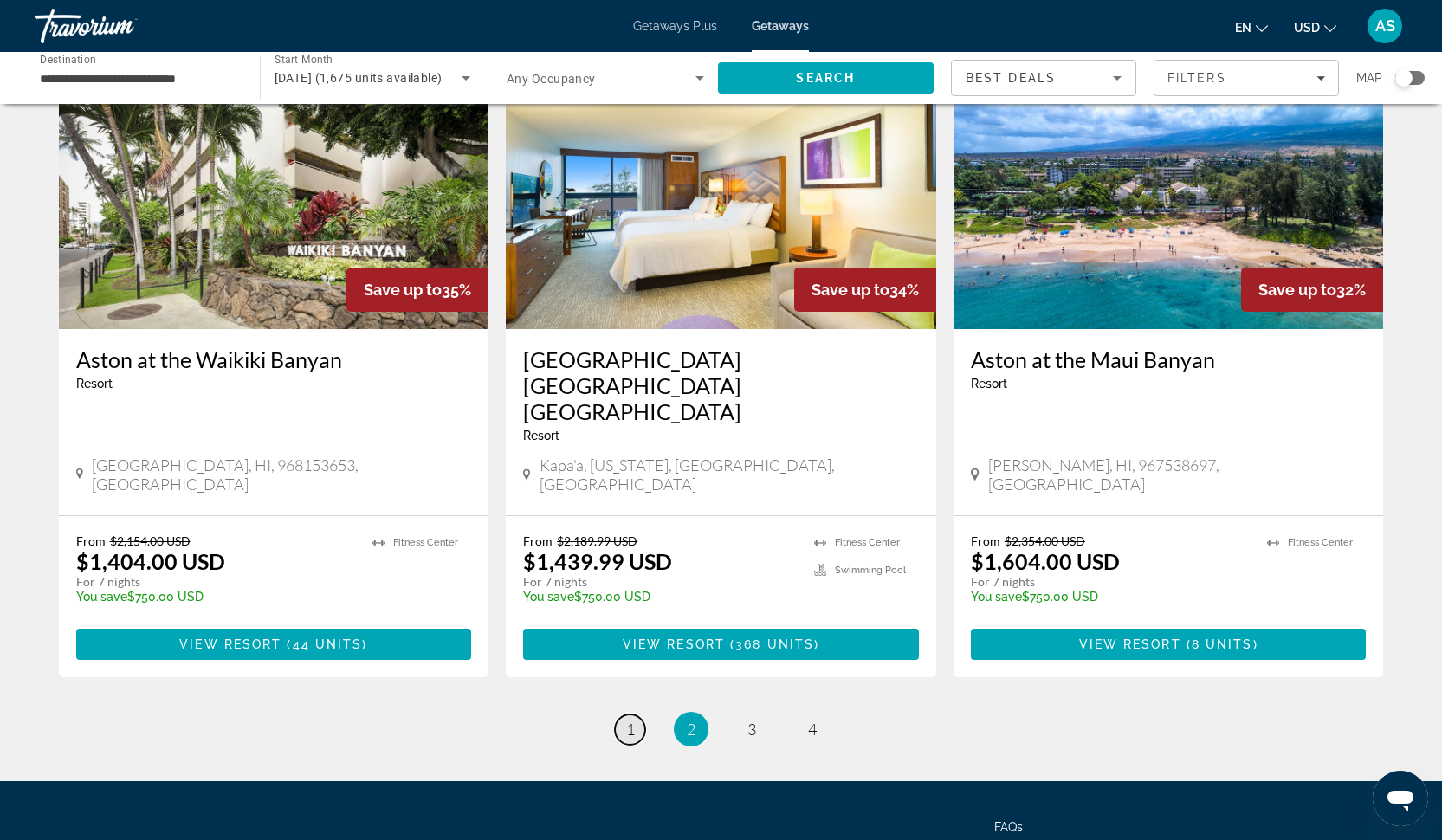
click at [620, 714] on link "page 1" at bounding box center [630, 729] width 31 height 31
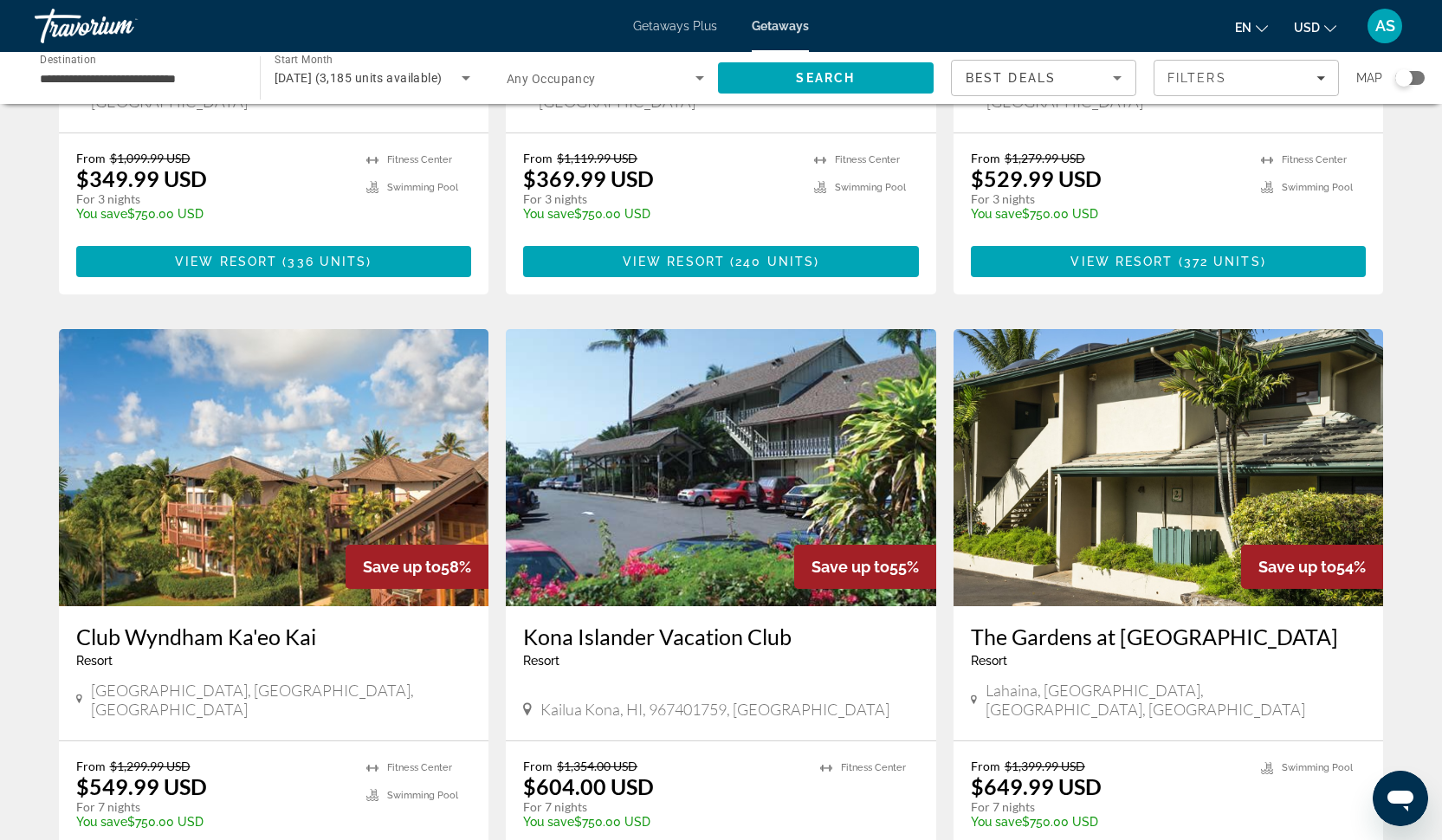
scroll to position [497, 0]
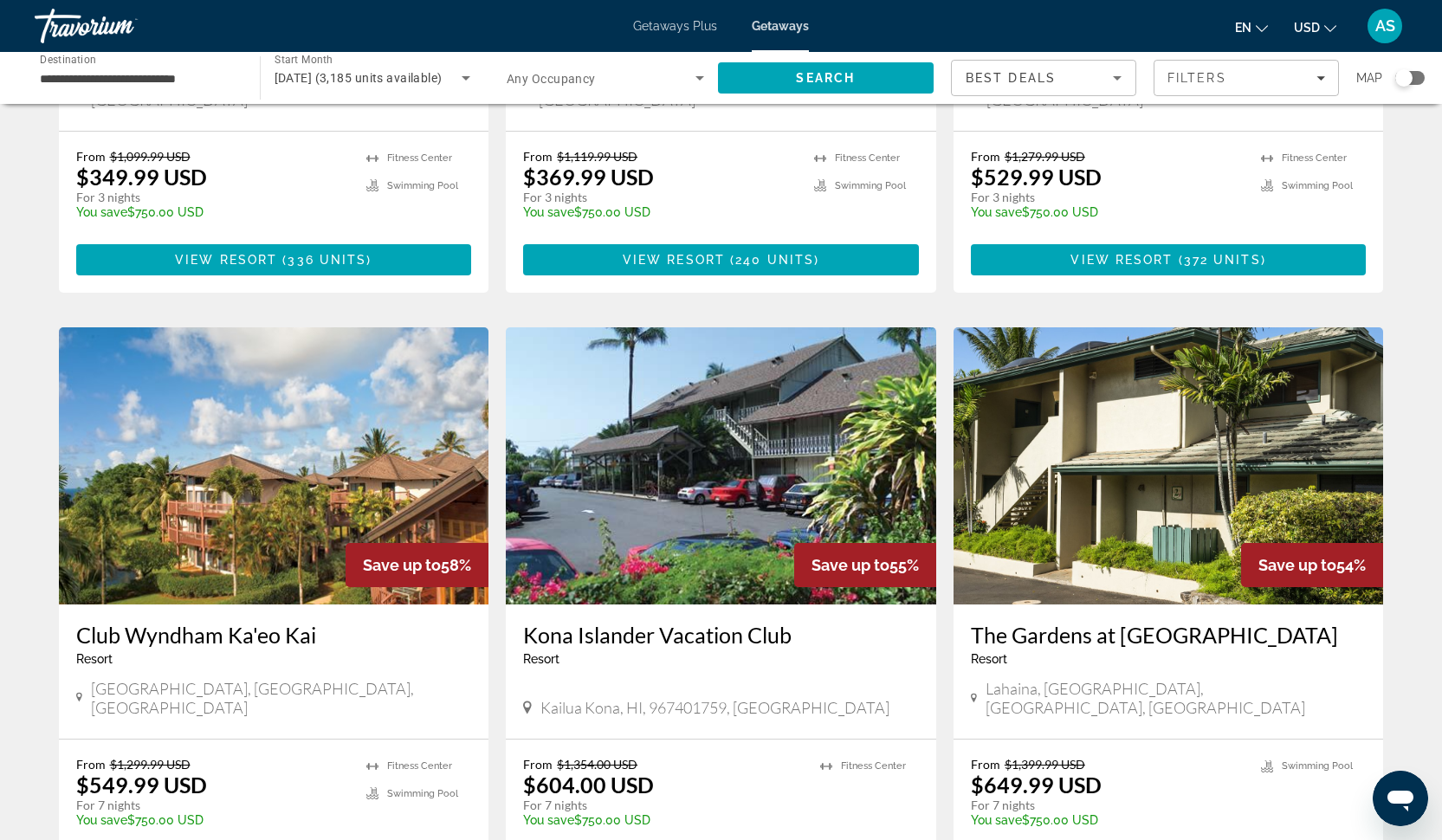
click at [725, 412] on img "Main content" at bounding box center [720, 465] width 430 height 277
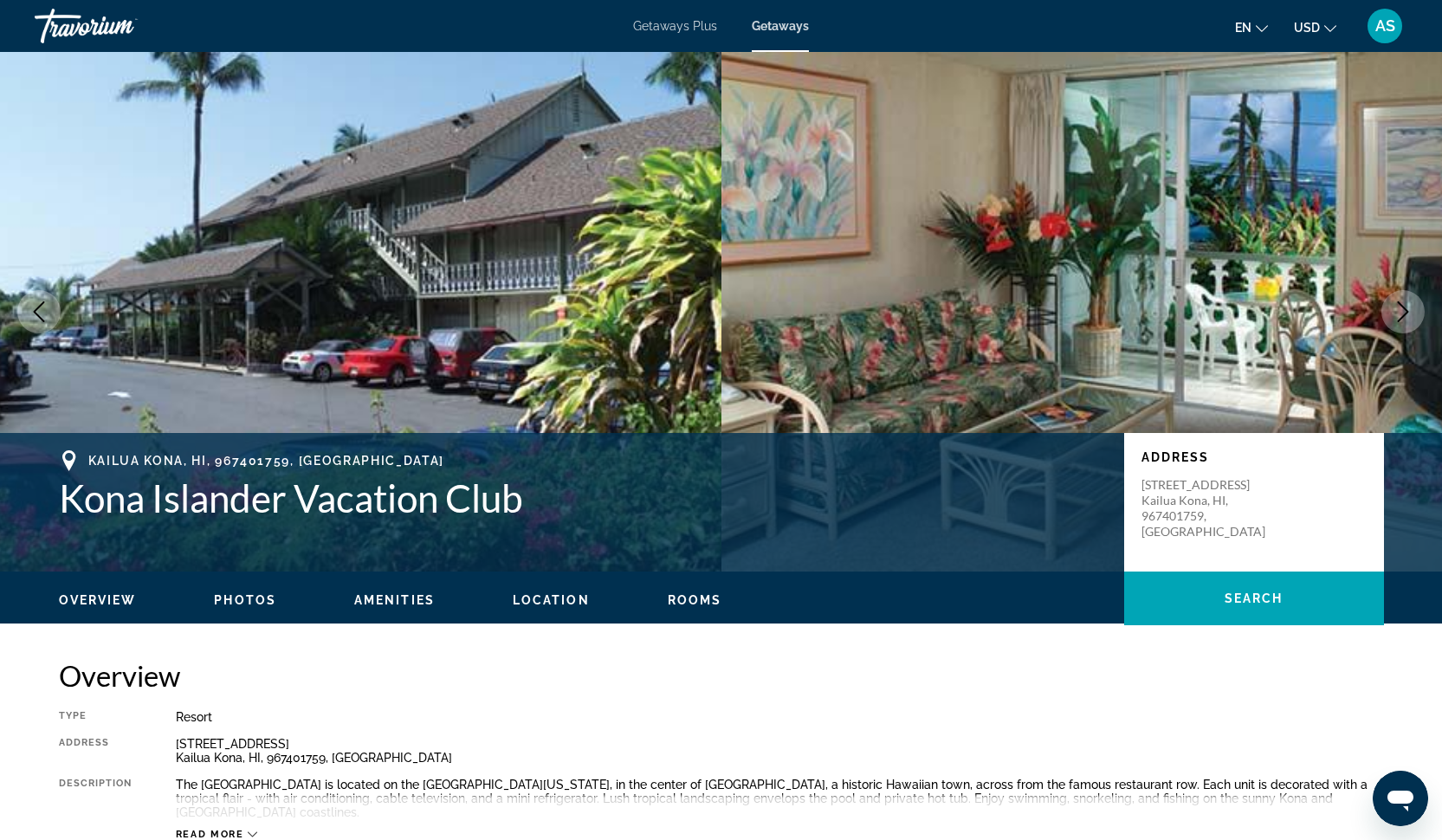
click at [247, 603] on span "Photos" at bounding box center [244, 600] width 62 height 14
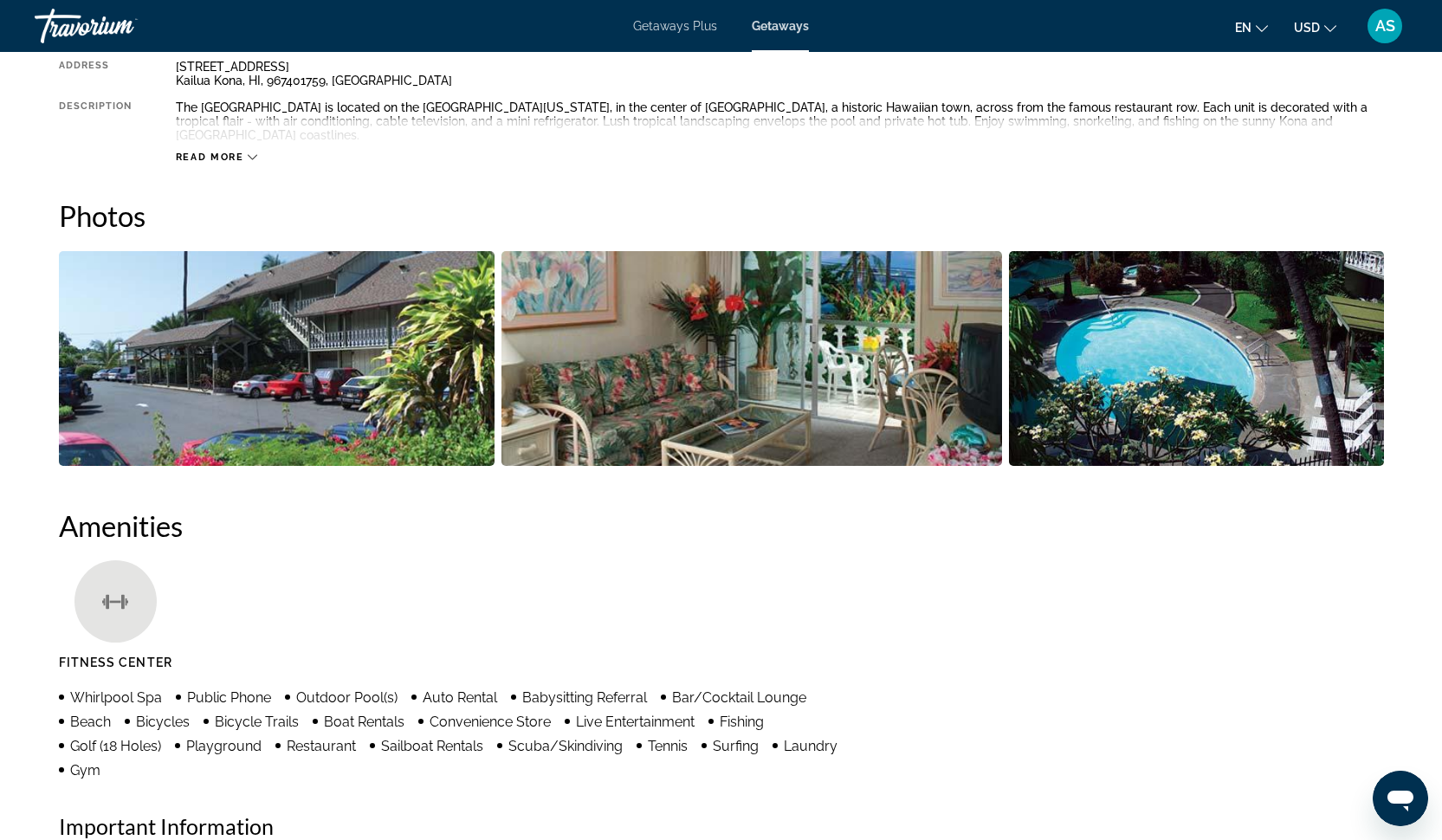
scroll to position [757, 0]
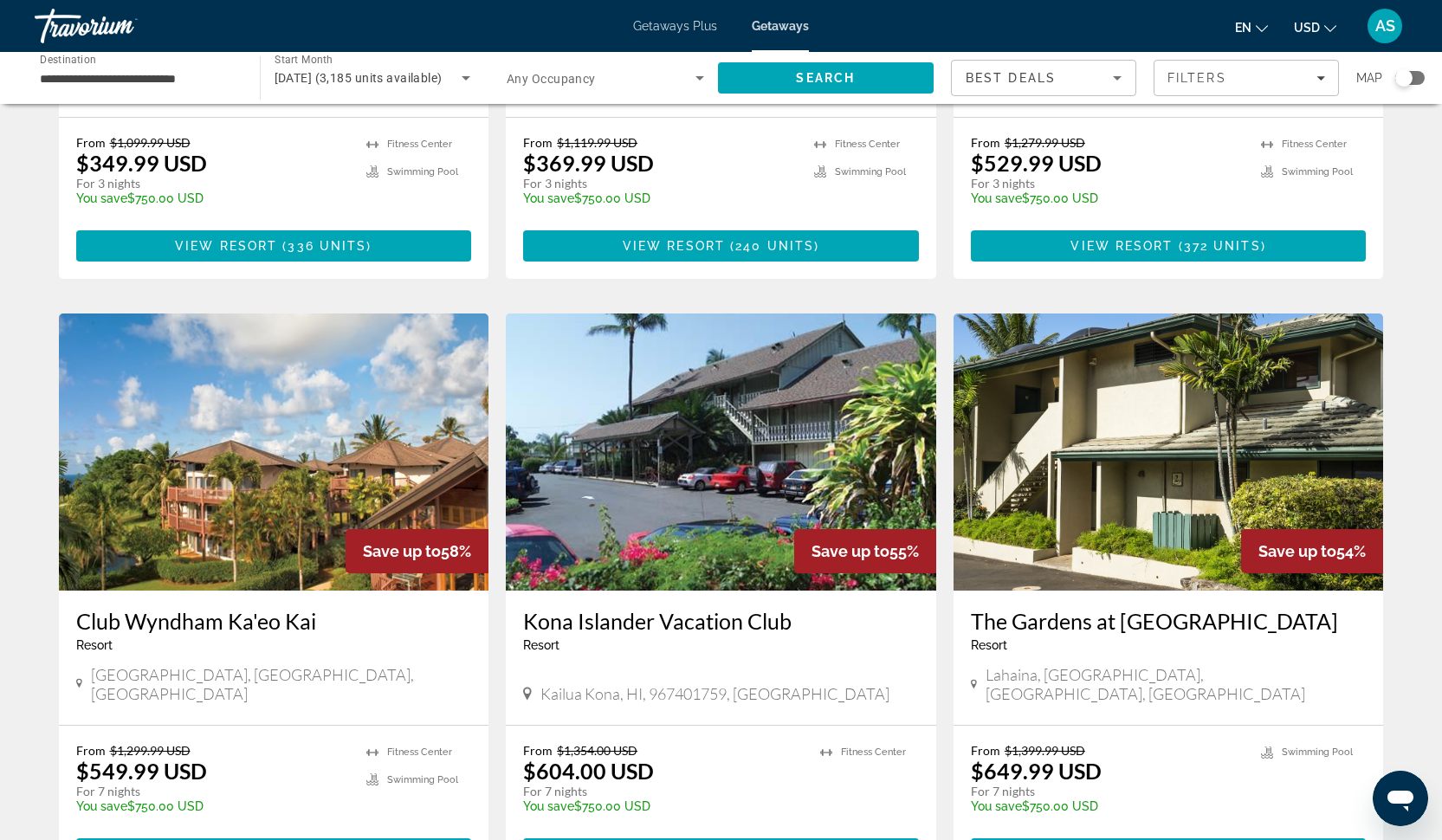
scroll to position [515, 0]
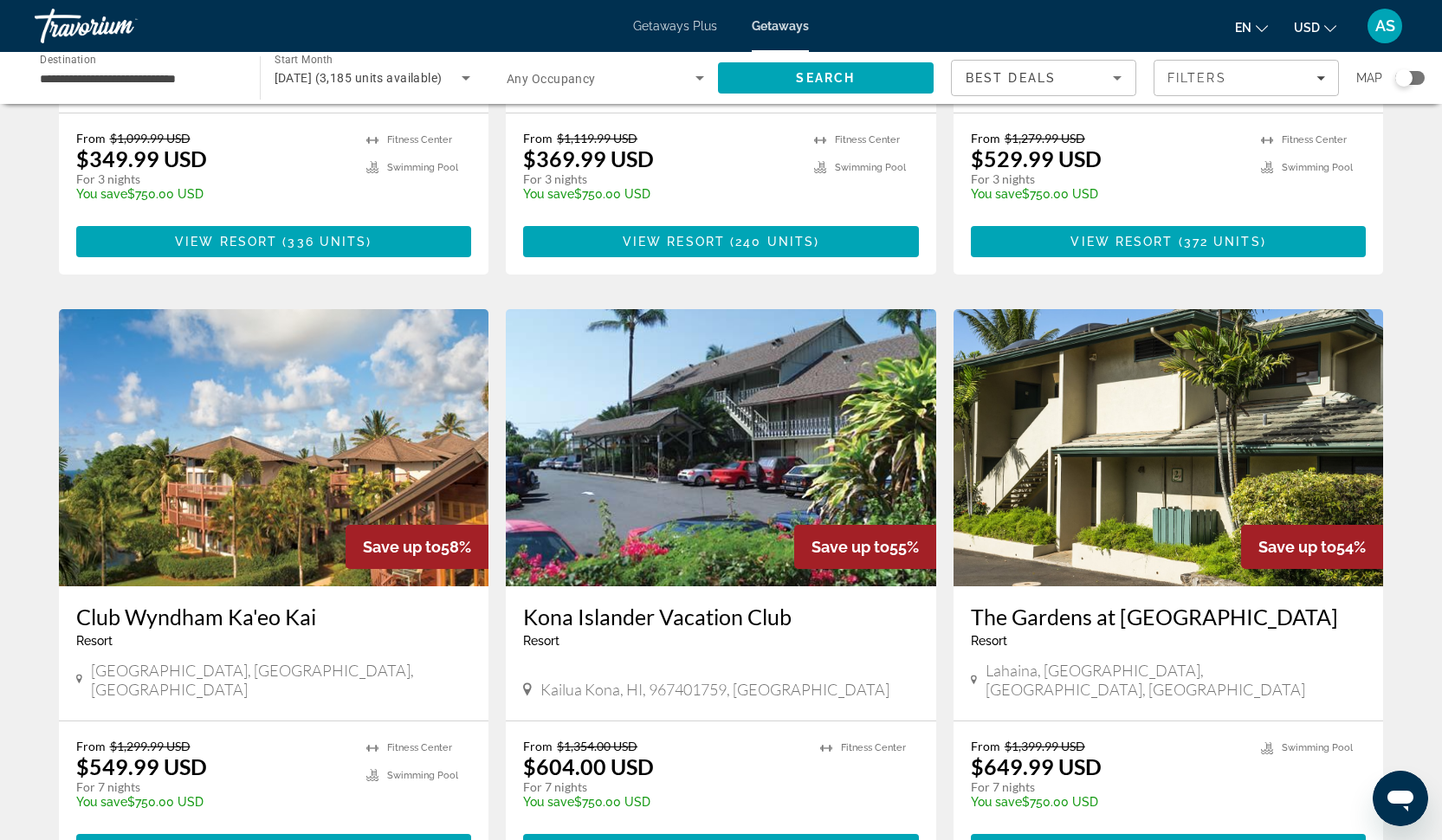
click at [281, 456] on img "Main content" at bounding box center [274, 447] width 430 height 277
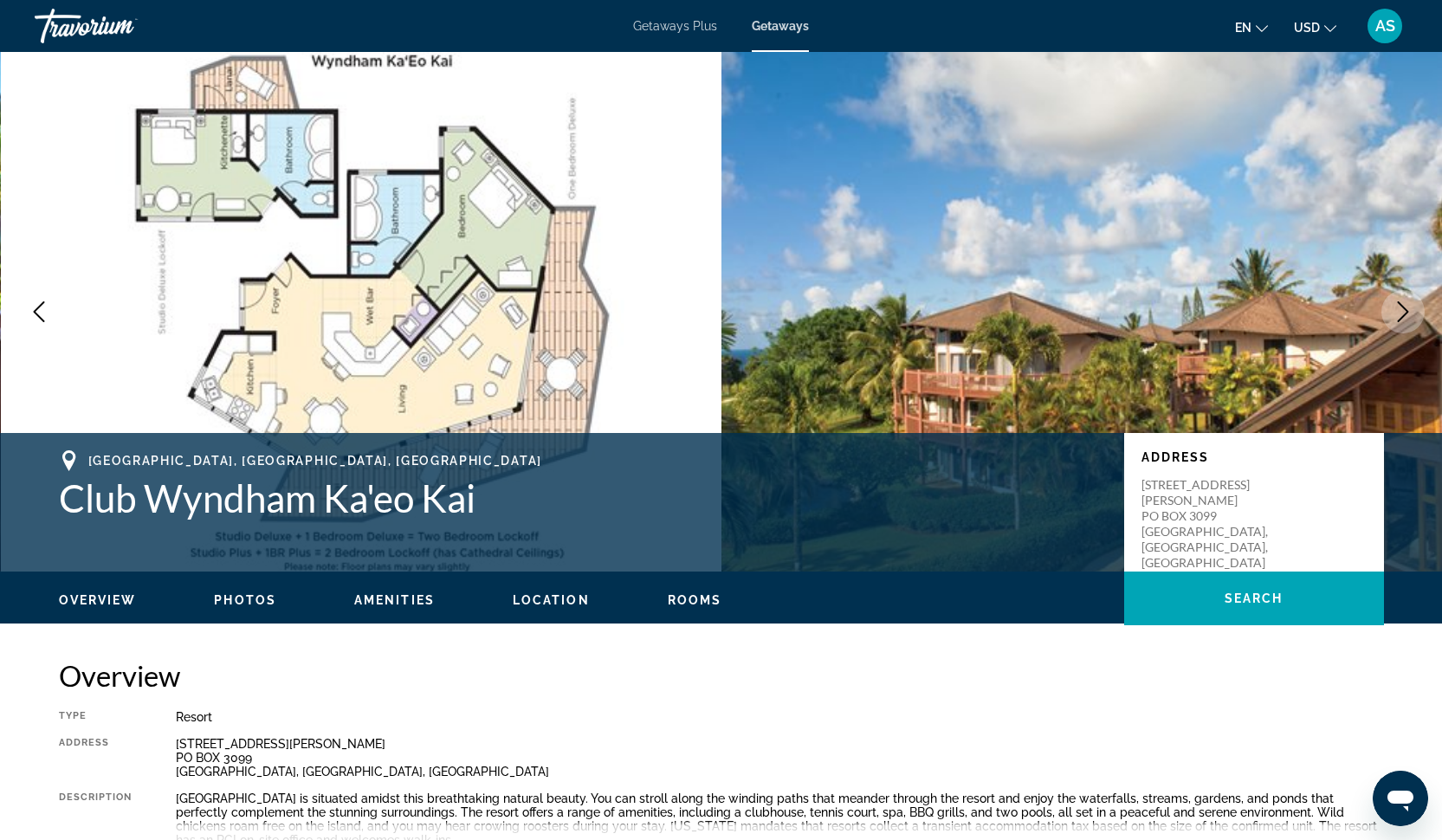
click at [231, 589] on ul "Overview Photos Amenities Location Rooms Search" at bounding box center [721, 598] width 1325 height 19
click at [237, 599] on span "Photos" at bounding box center [244, 600] width 62 height 14
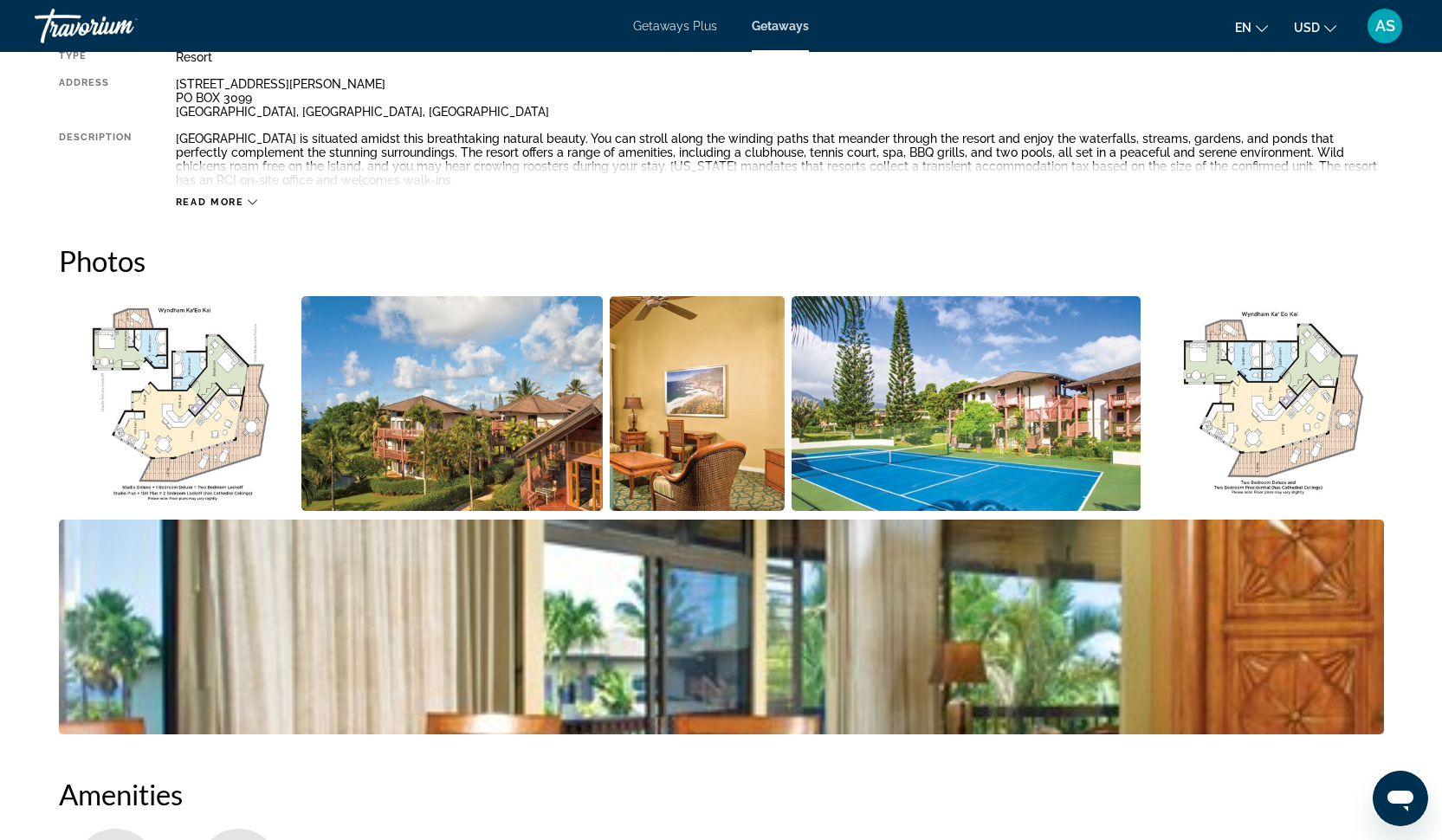
scroll to position [799, 0]
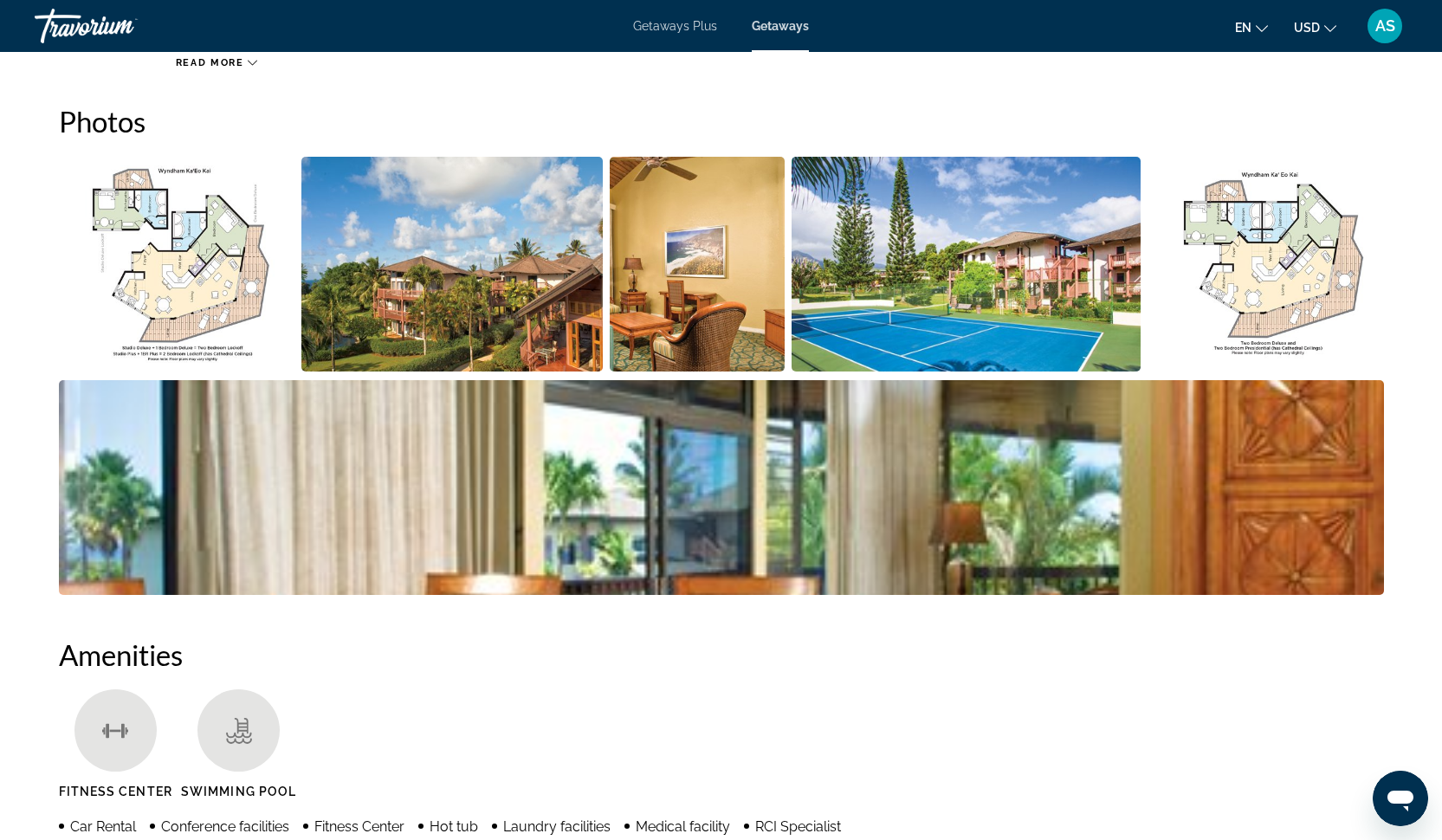
click at [268, 318] on img "Open full-screen image slider" at bounding box center [177, 263] width 237 height 215
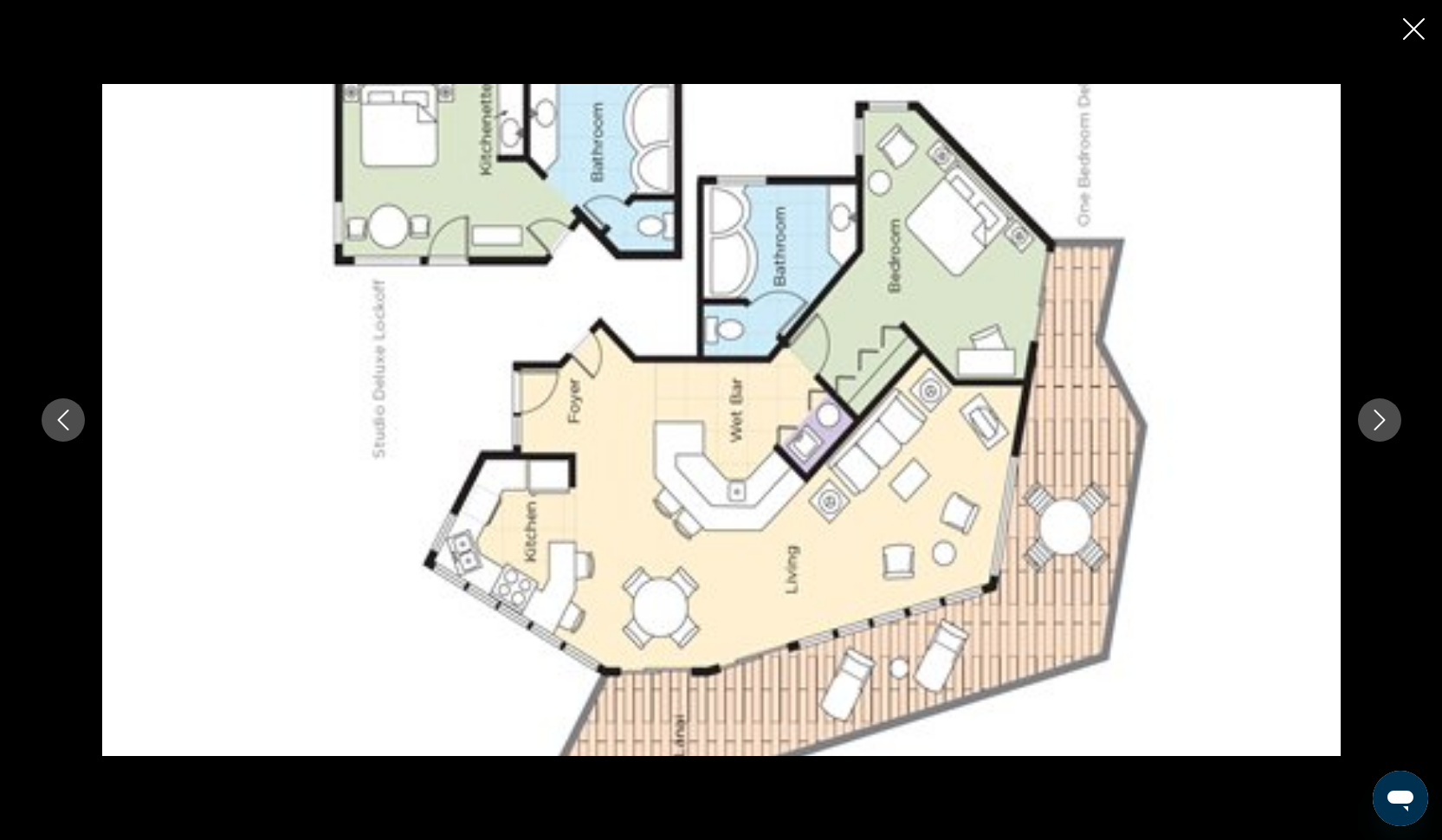
click at [1370, 423] on icon "Next image" at bounding box center [1379, 420] width 21 height 21
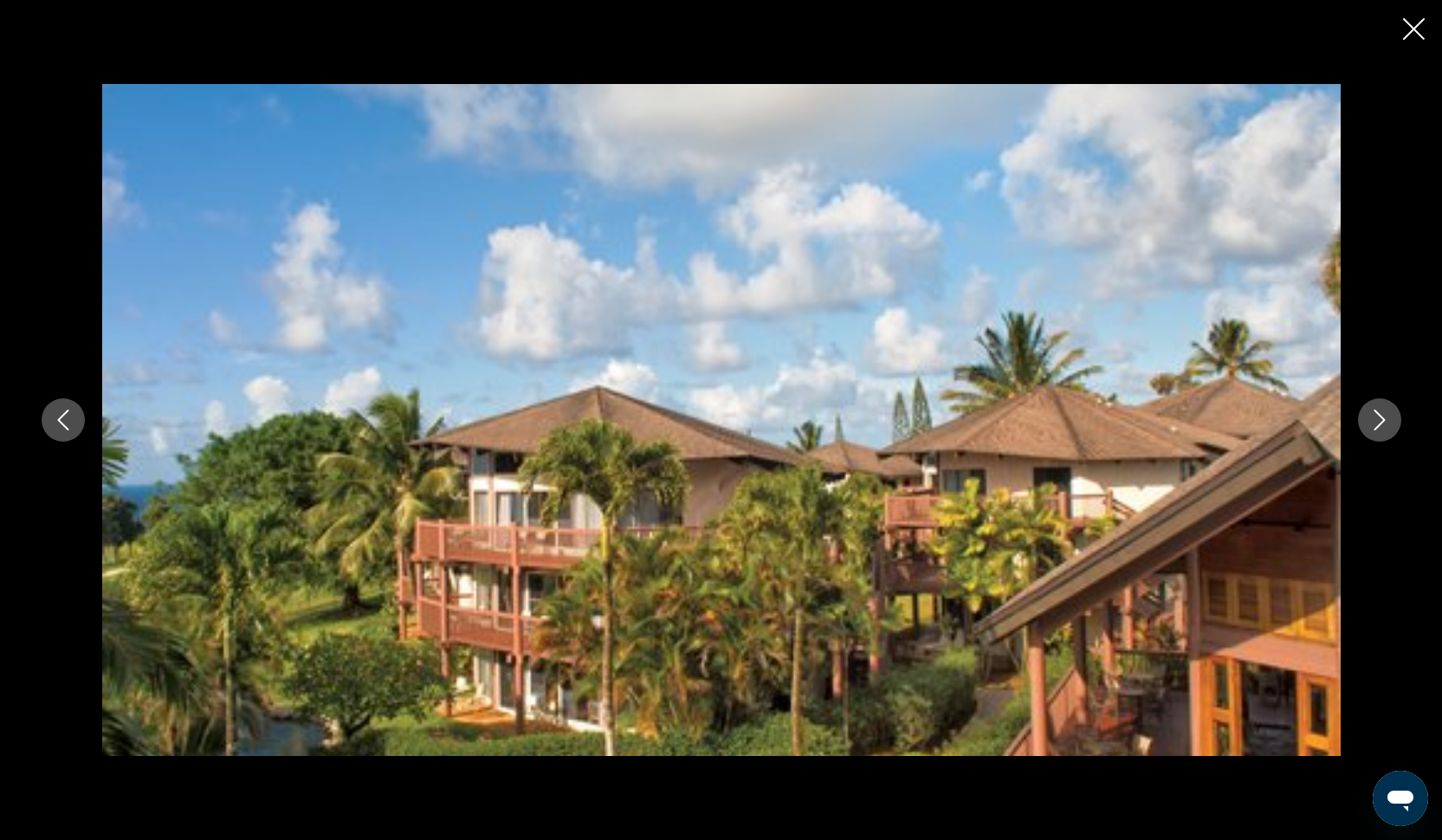
click at [1370, 423] on icon "Next image" at bounding box center [1379, 420] width 21 height 21
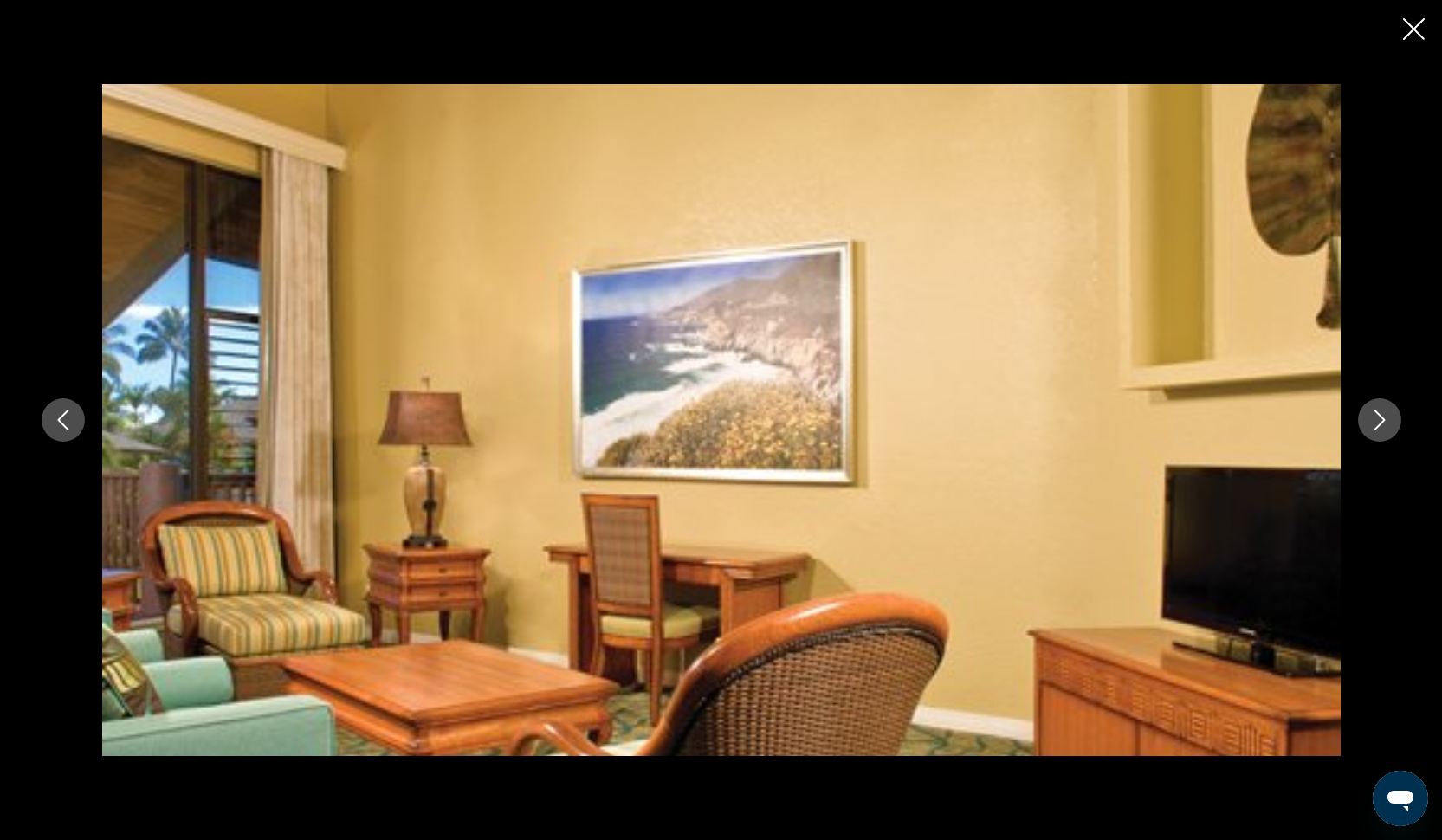
click at [1370, 423] on icon "Next image" at bounding box center [1379, 420] width 21 height 21
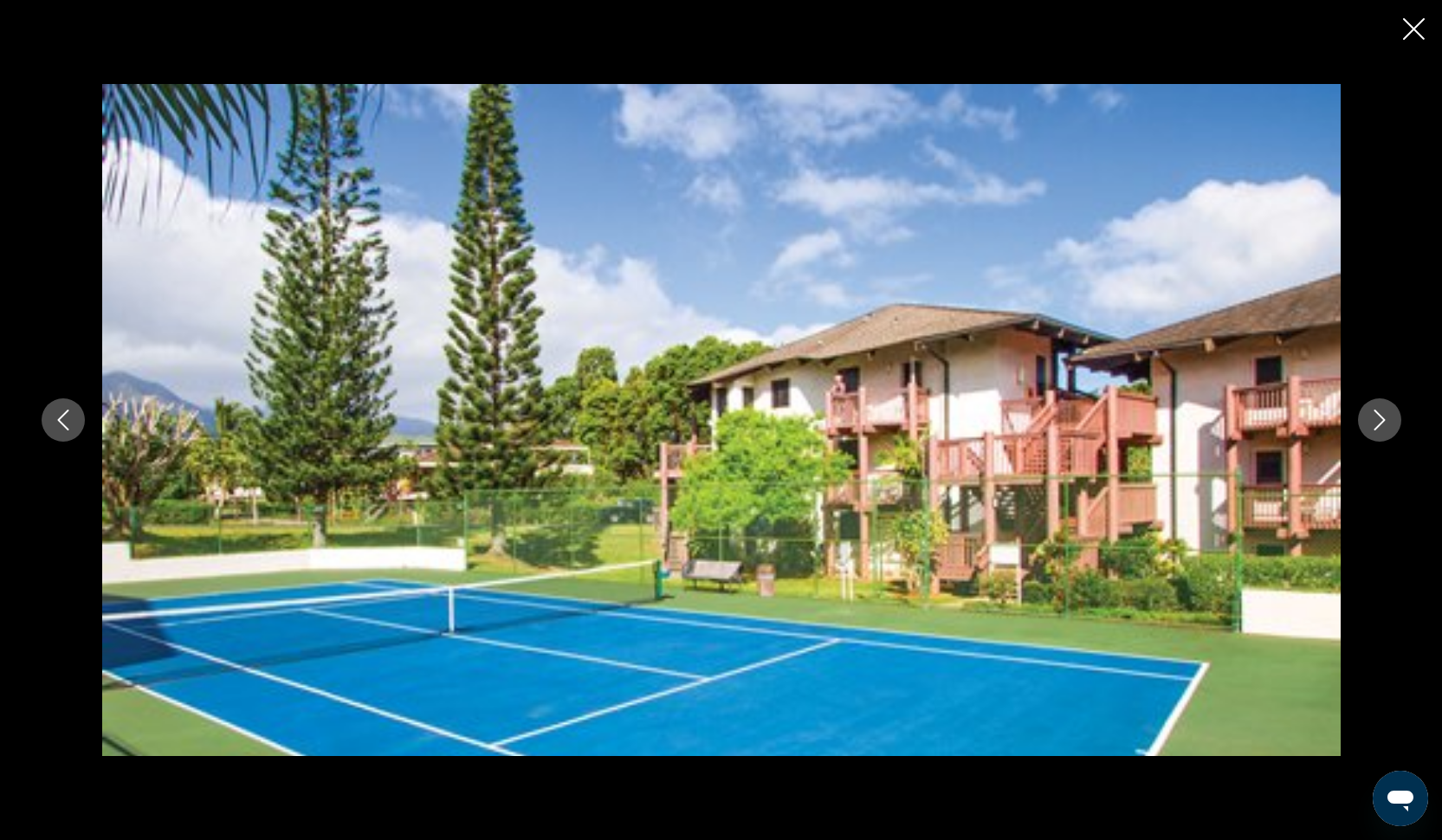
click at [1370, 423] on icon "Next image" at bounding box center [1379, 420] width 21 height 21
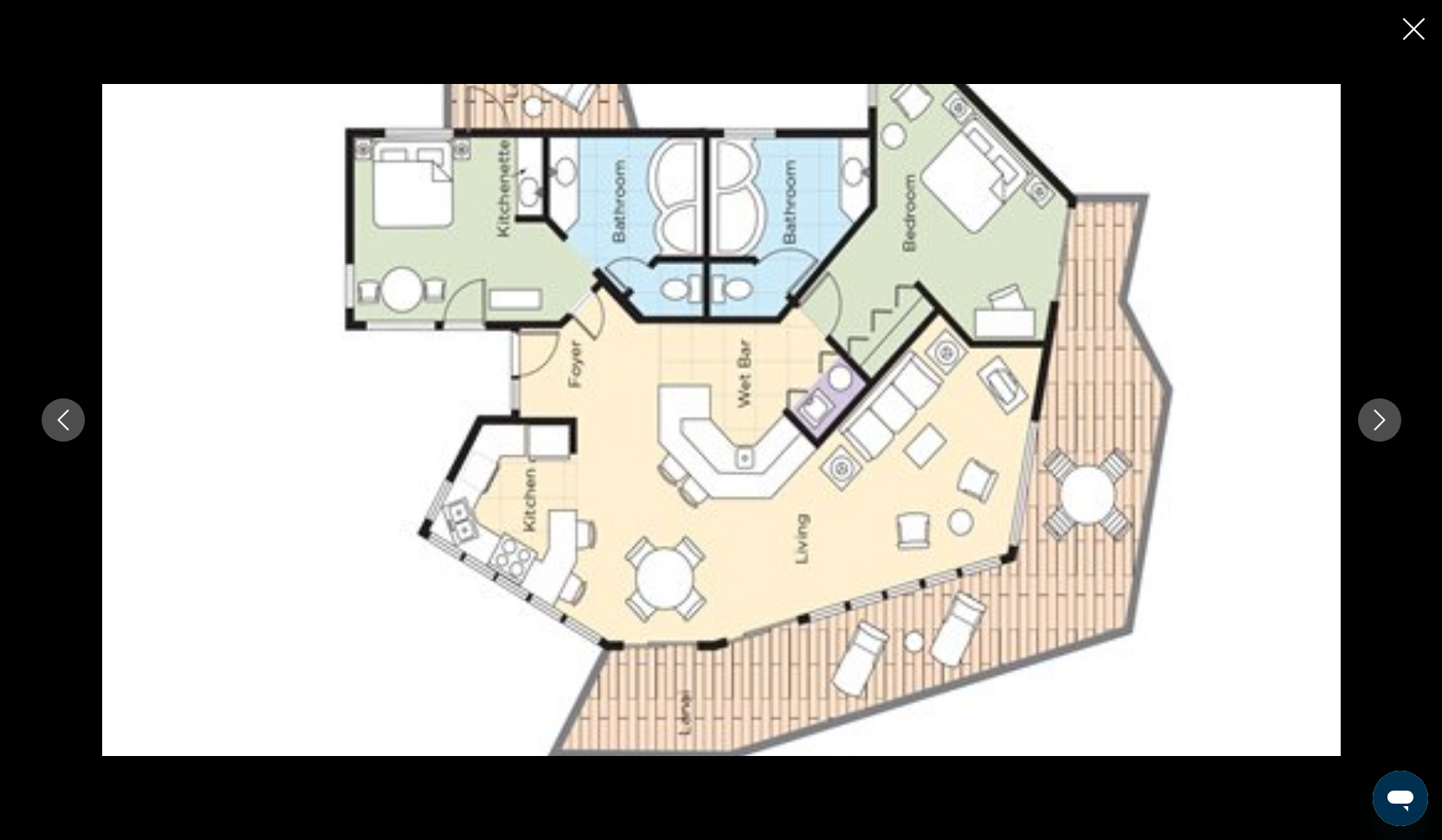
click at [1370, 423] on icon "Next image" at bounding box center [1379, 420] width 21 height 21
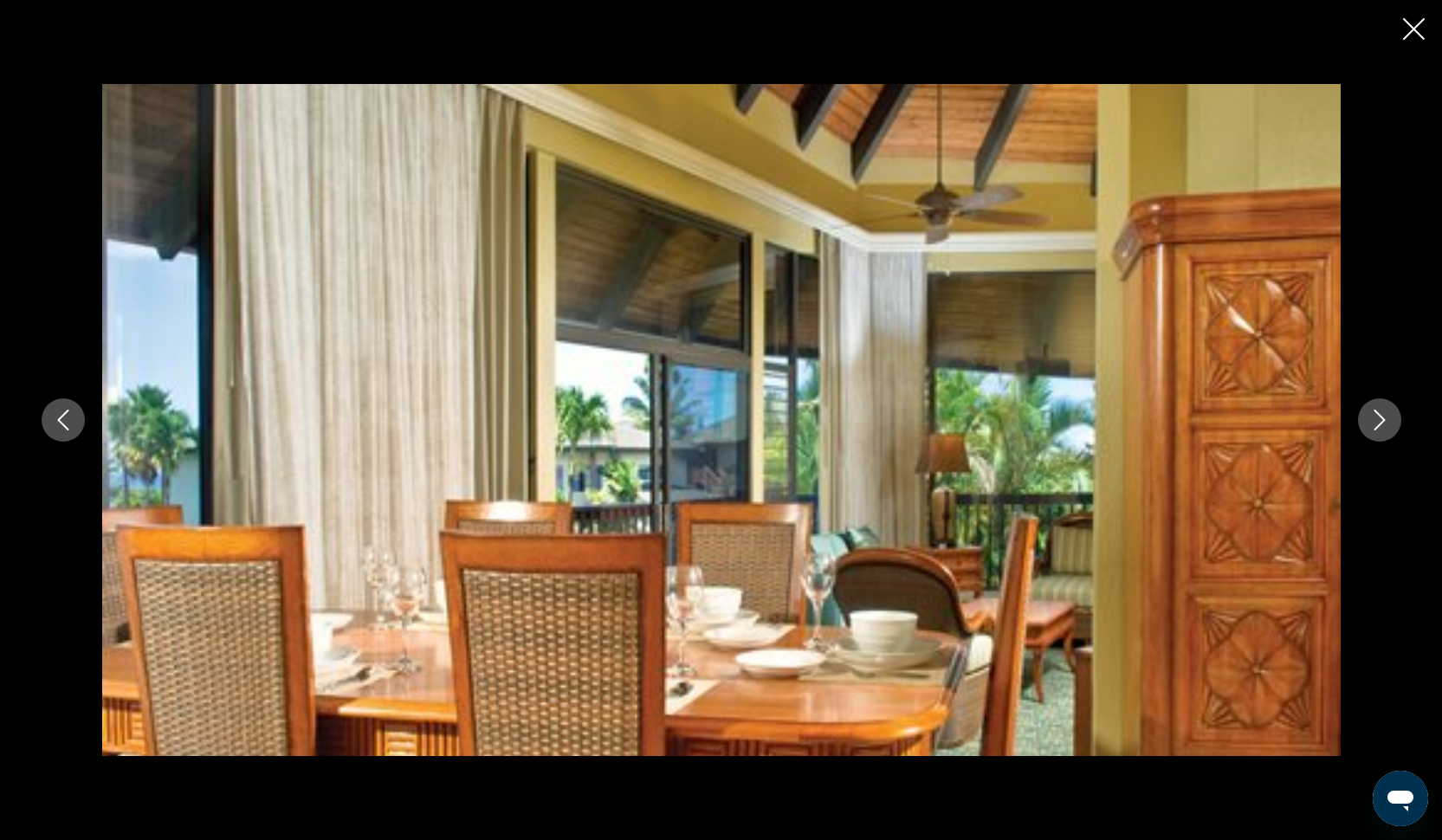
click at [1373, 423] on icon "Next image" at bounding box center [1379, 420] width 21 height 21
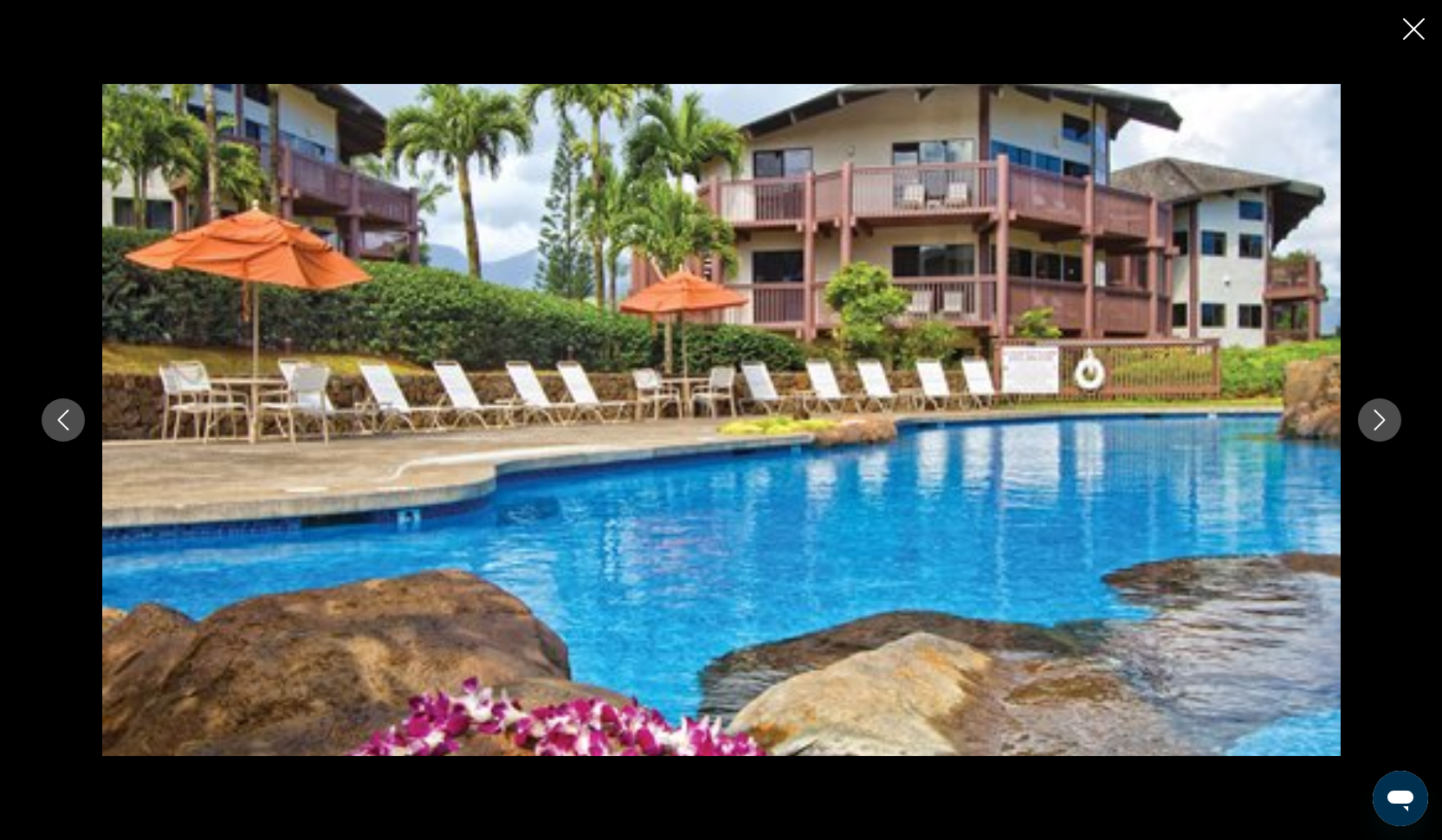
click at [1373, 423] on icon "Next image" at bounding box center [1379, 420] width 21 height 21
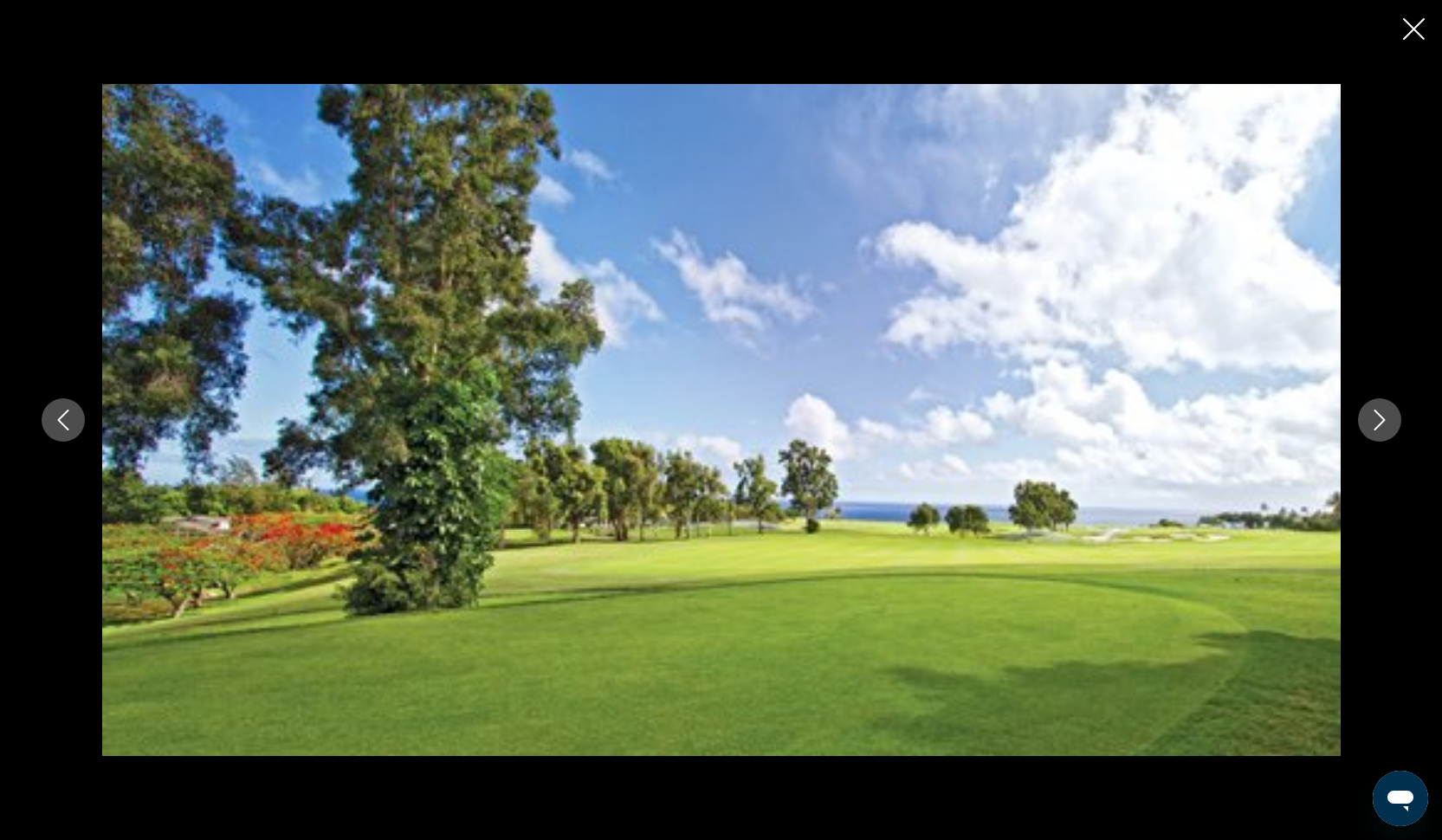
click at [1373, 423] on icon "Next image" at bounding box center [1379, 420] width 21 height 21
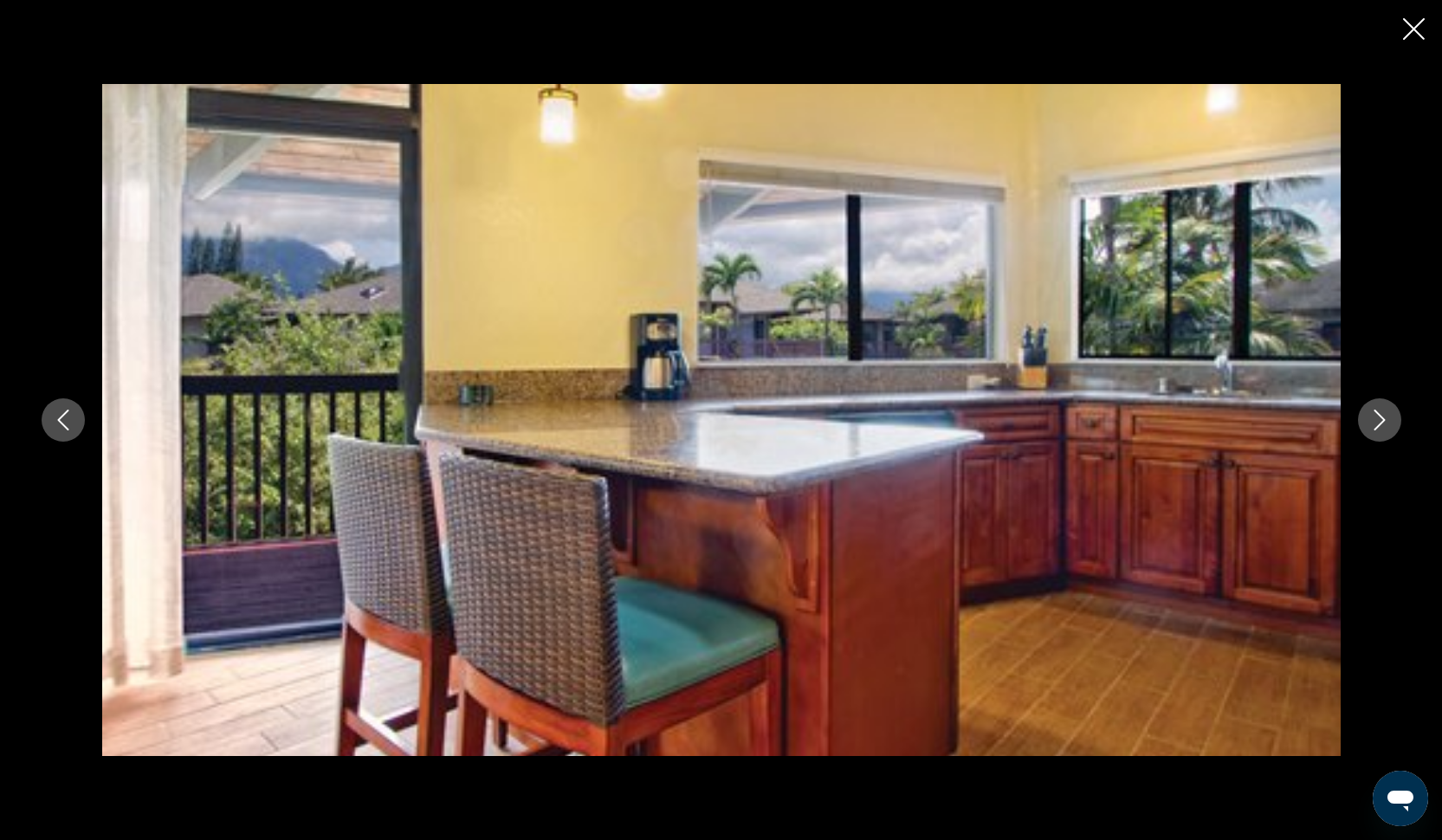
click at [1374, 423] on icon "Next image" at bounding box center [1379, 420] width 21 height 21
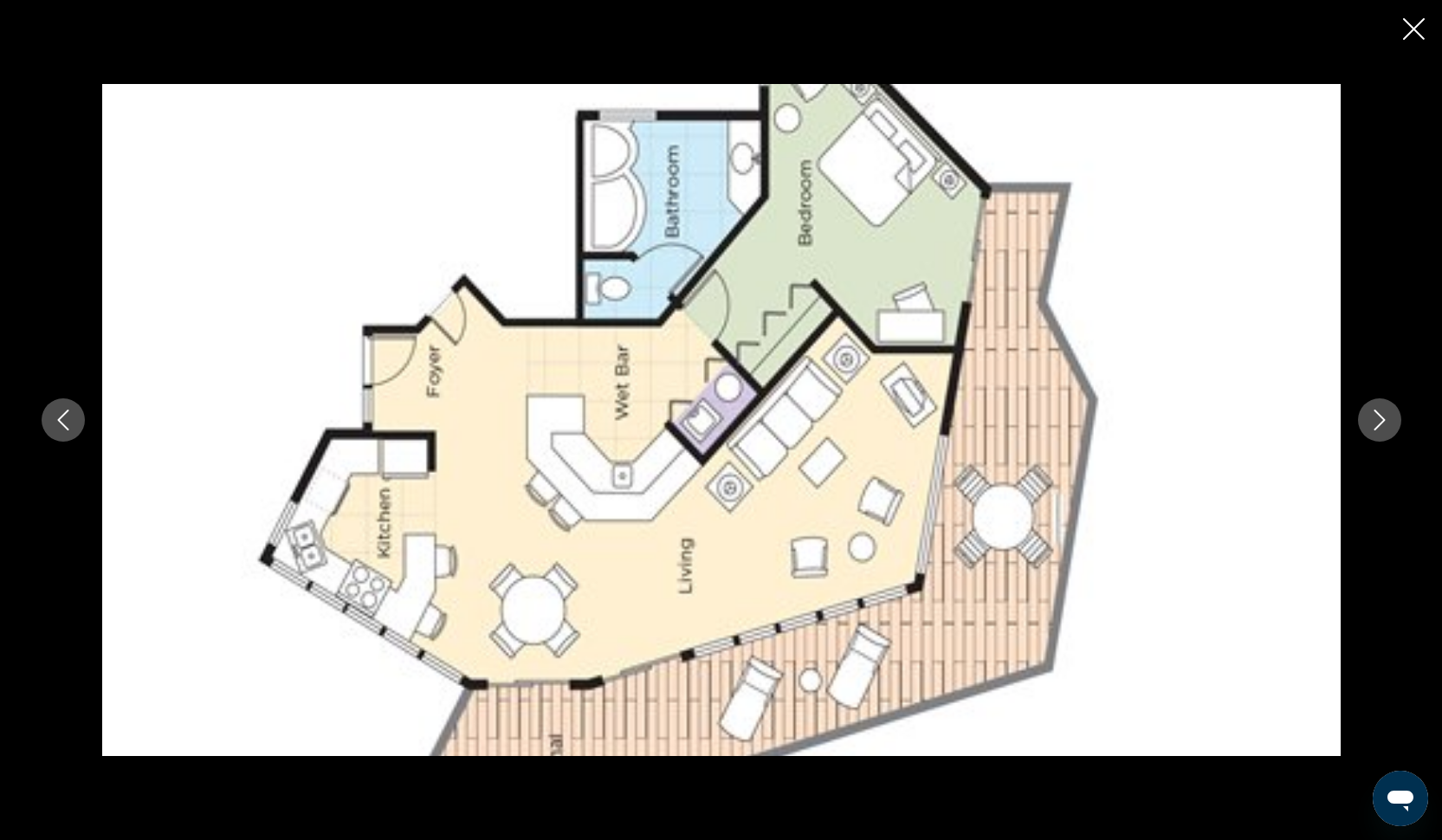
click at [1374, 423] on icon "Next image" at bounding box center [1379, 420] width 21 height 21
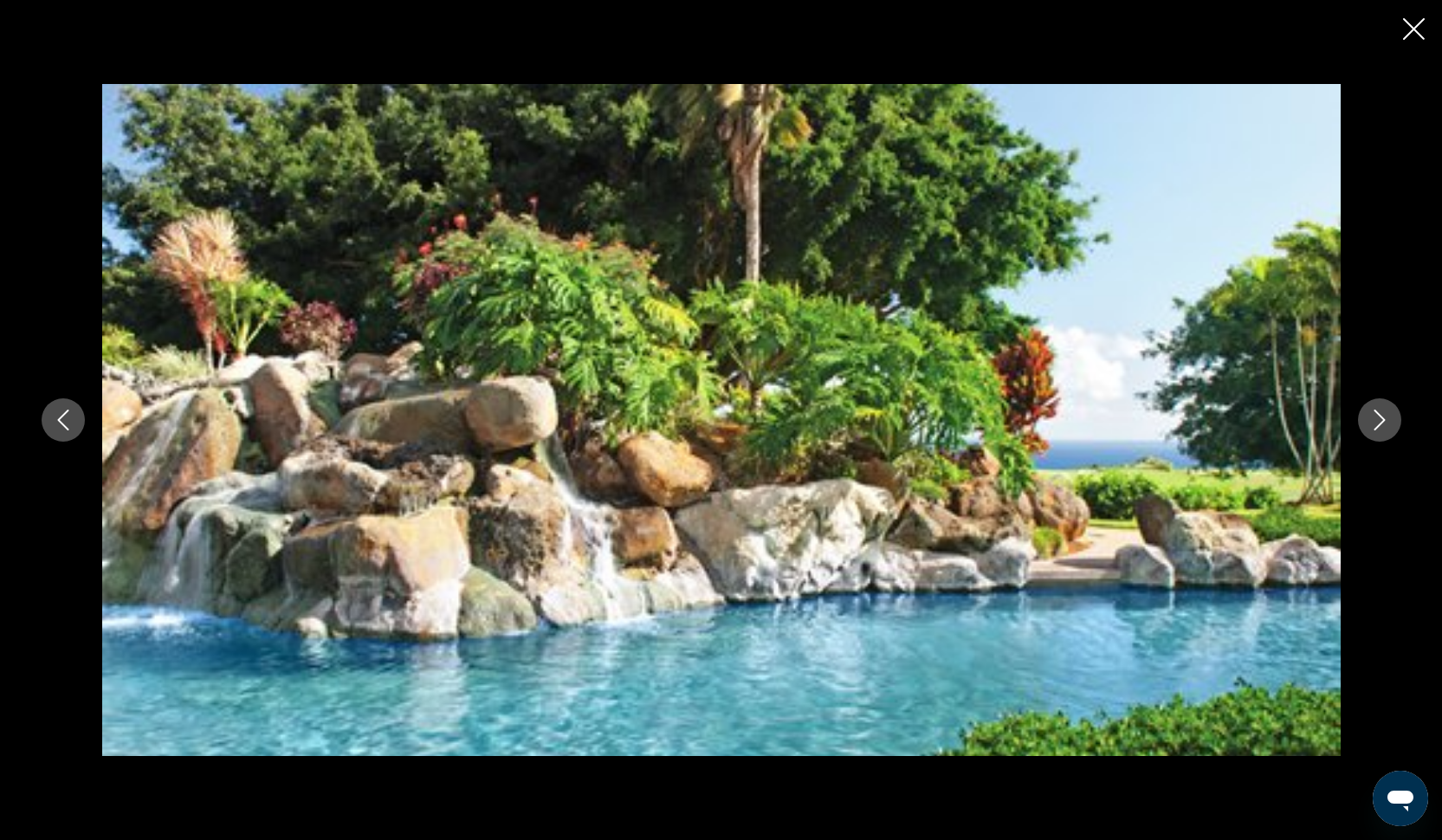
click at [1374, 423] on icon "Next image" at bounding box center [1379, 420] width 21 height 21
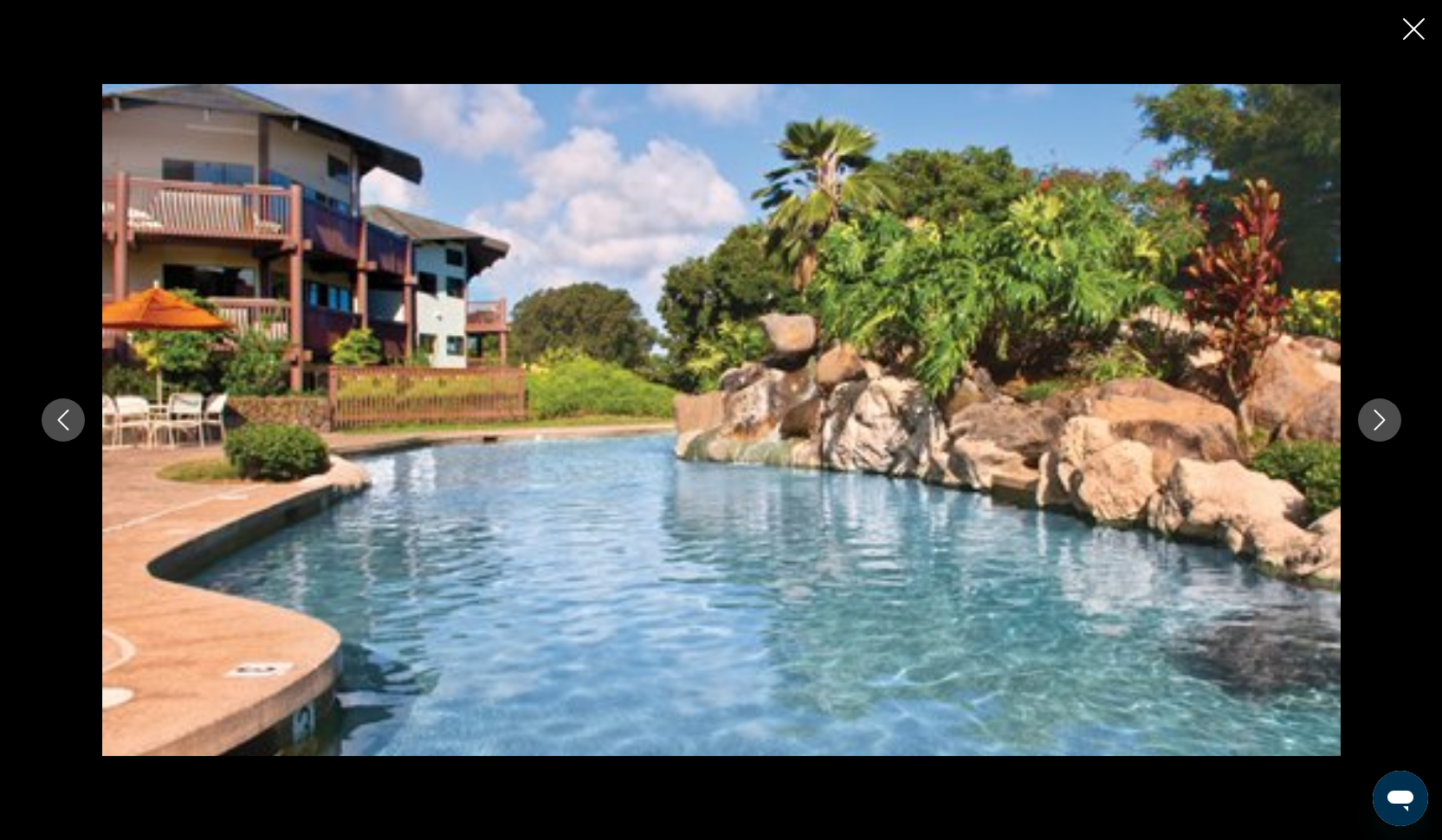
click at [1374, 423] on icon "Next image" at bounding box center [1379, 420] width 21 height 21
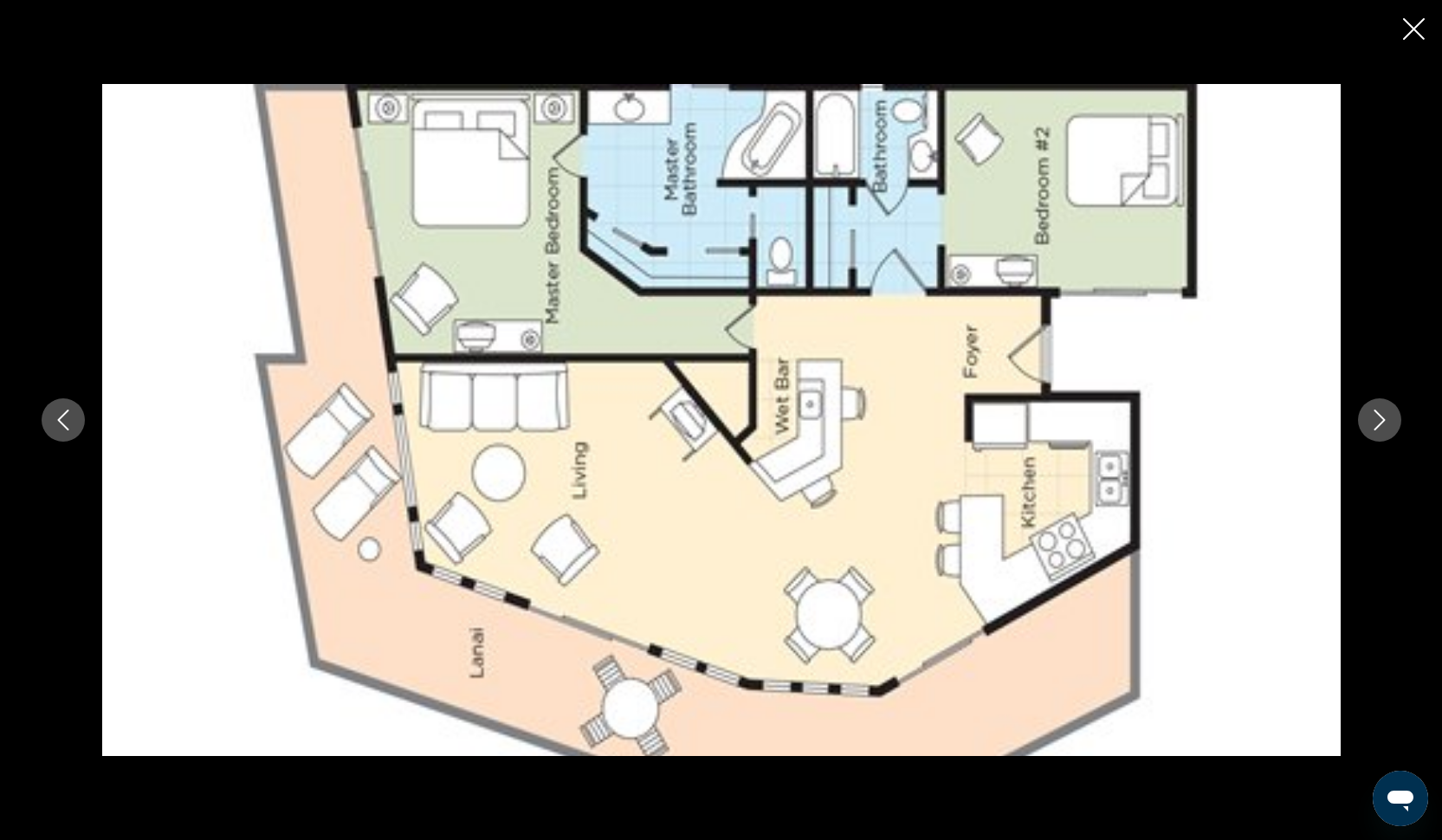
click at [1374, 423] on icon "Next image" at bounding box center [1379, 420] width 21 height 21
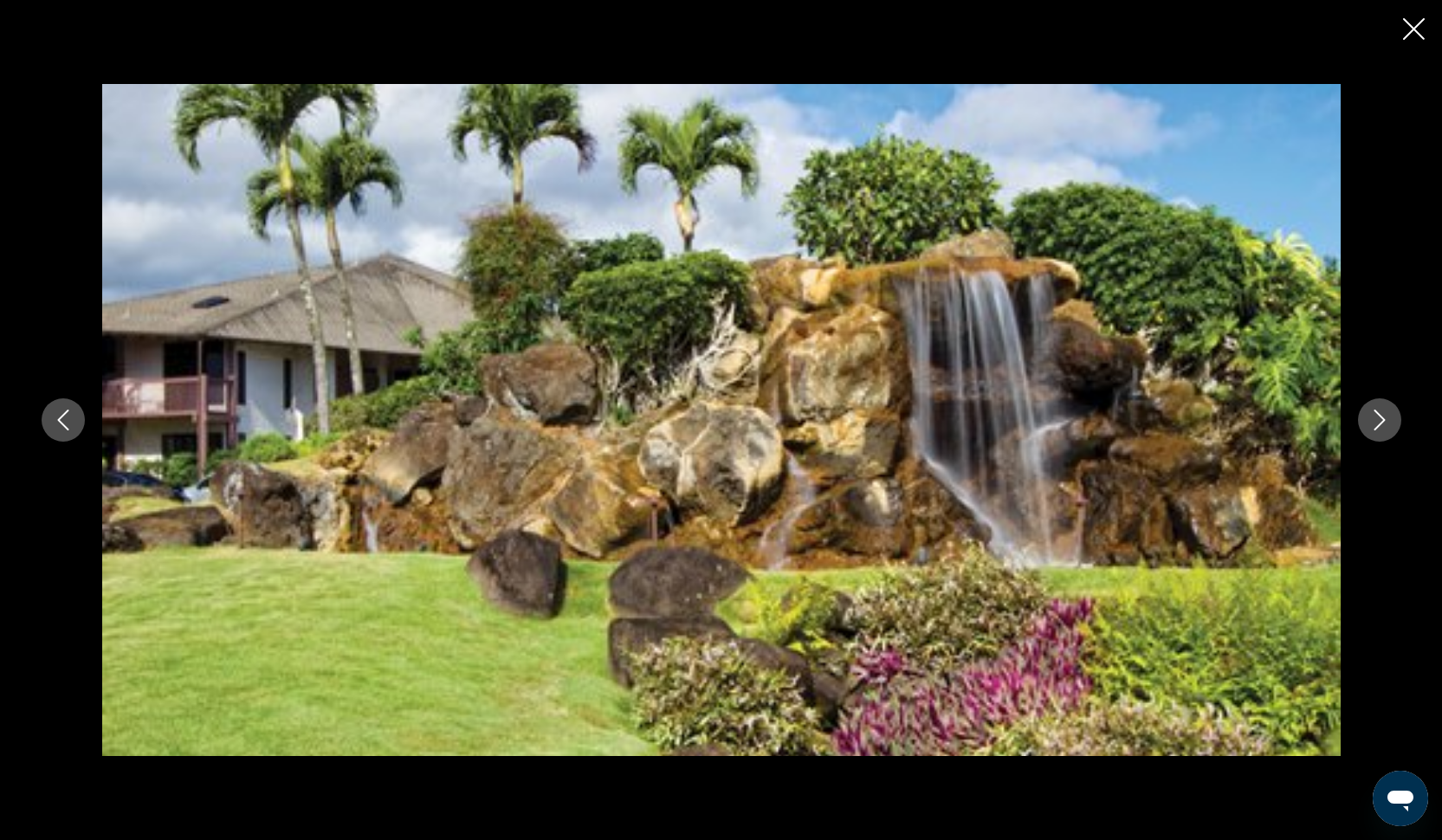
click at [1411, 28] on icon "Close slideshow" at bounding box center [1413, 29] width 22 height 22
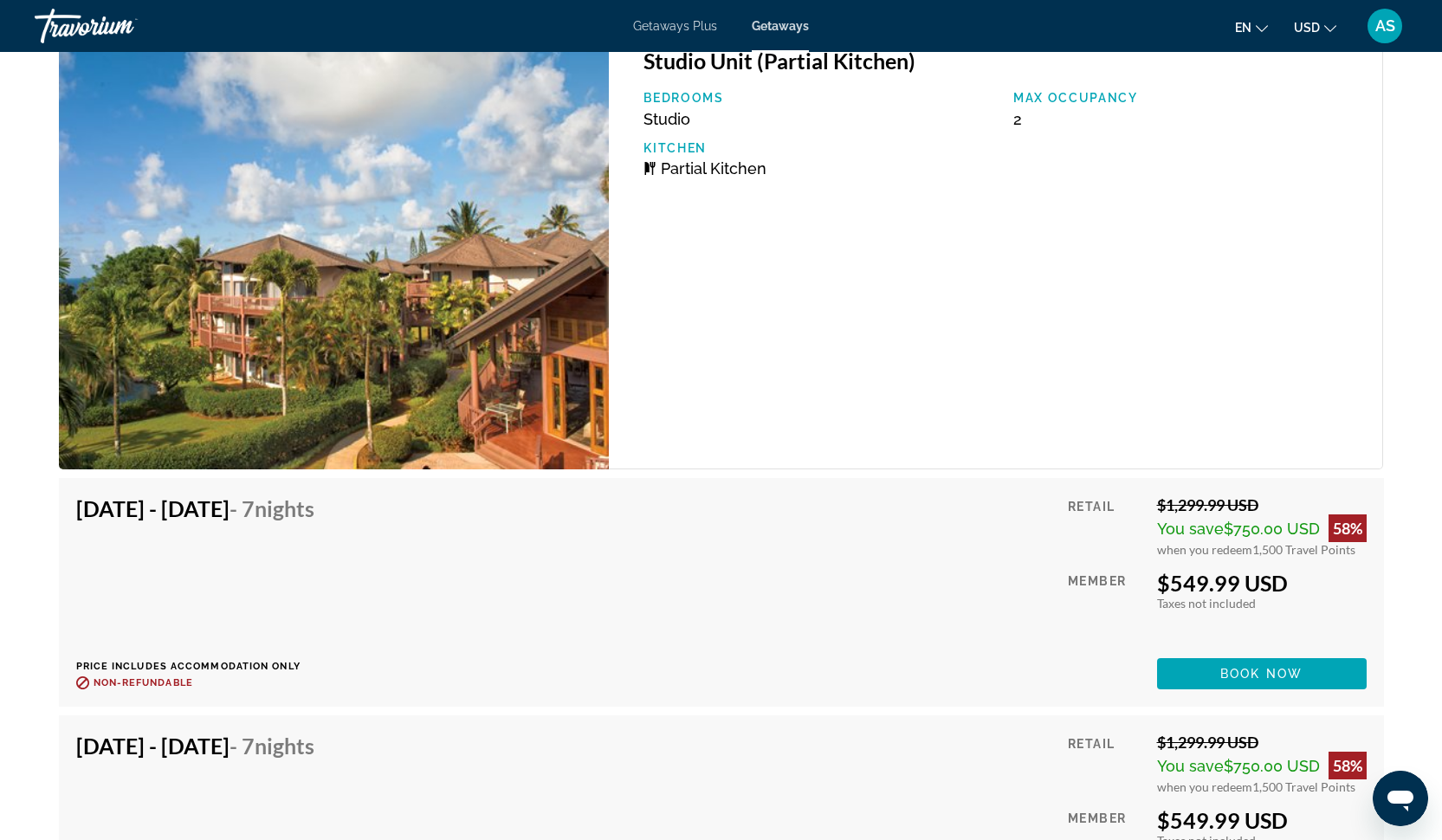
scroll to position [3800, 0]
